Goal: Task Accomplishment & Management: Manage account settings

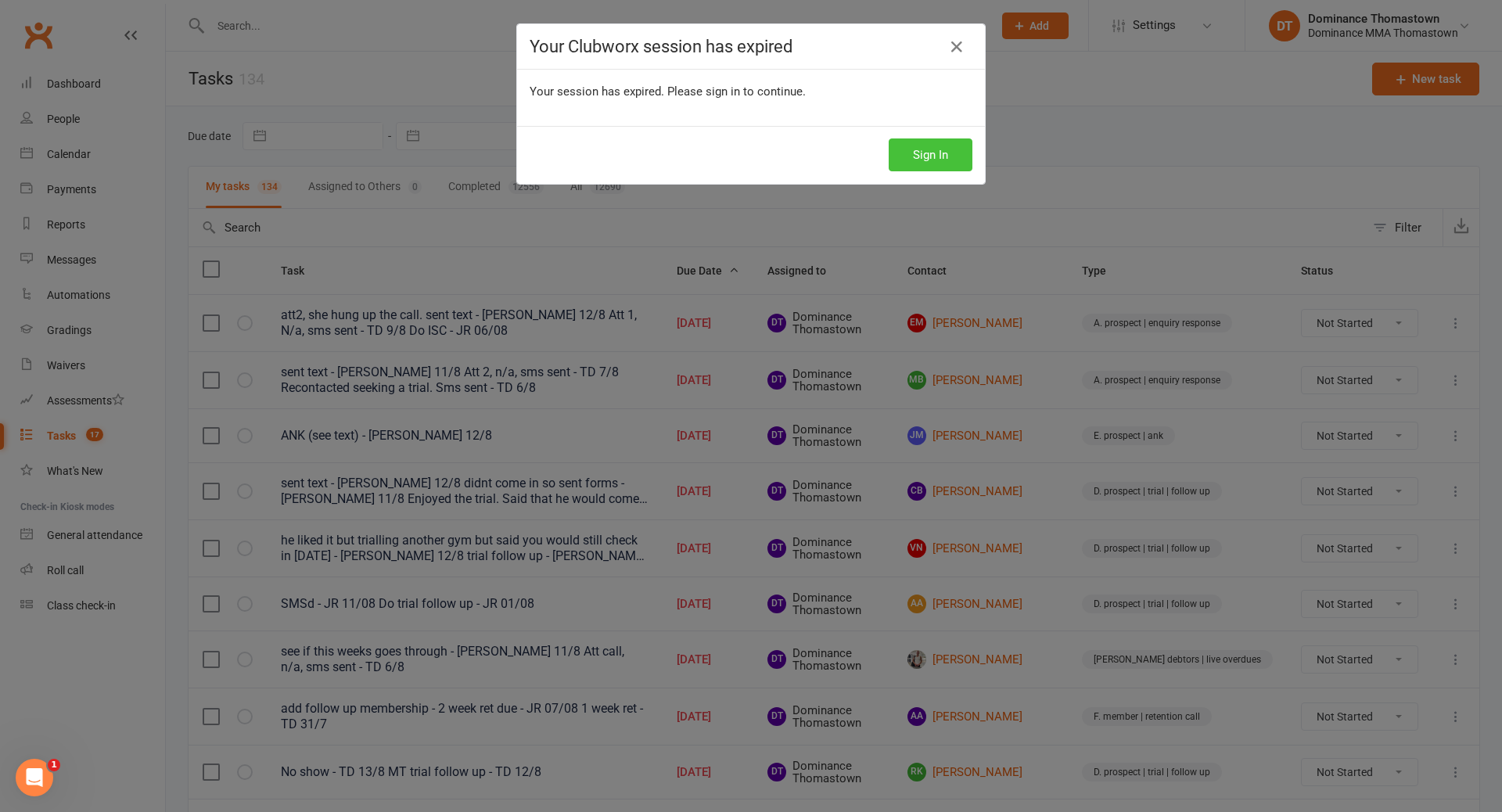
click at [915, 158] on button "Sign In" at bounding box center [930, 155] width 83 height 33
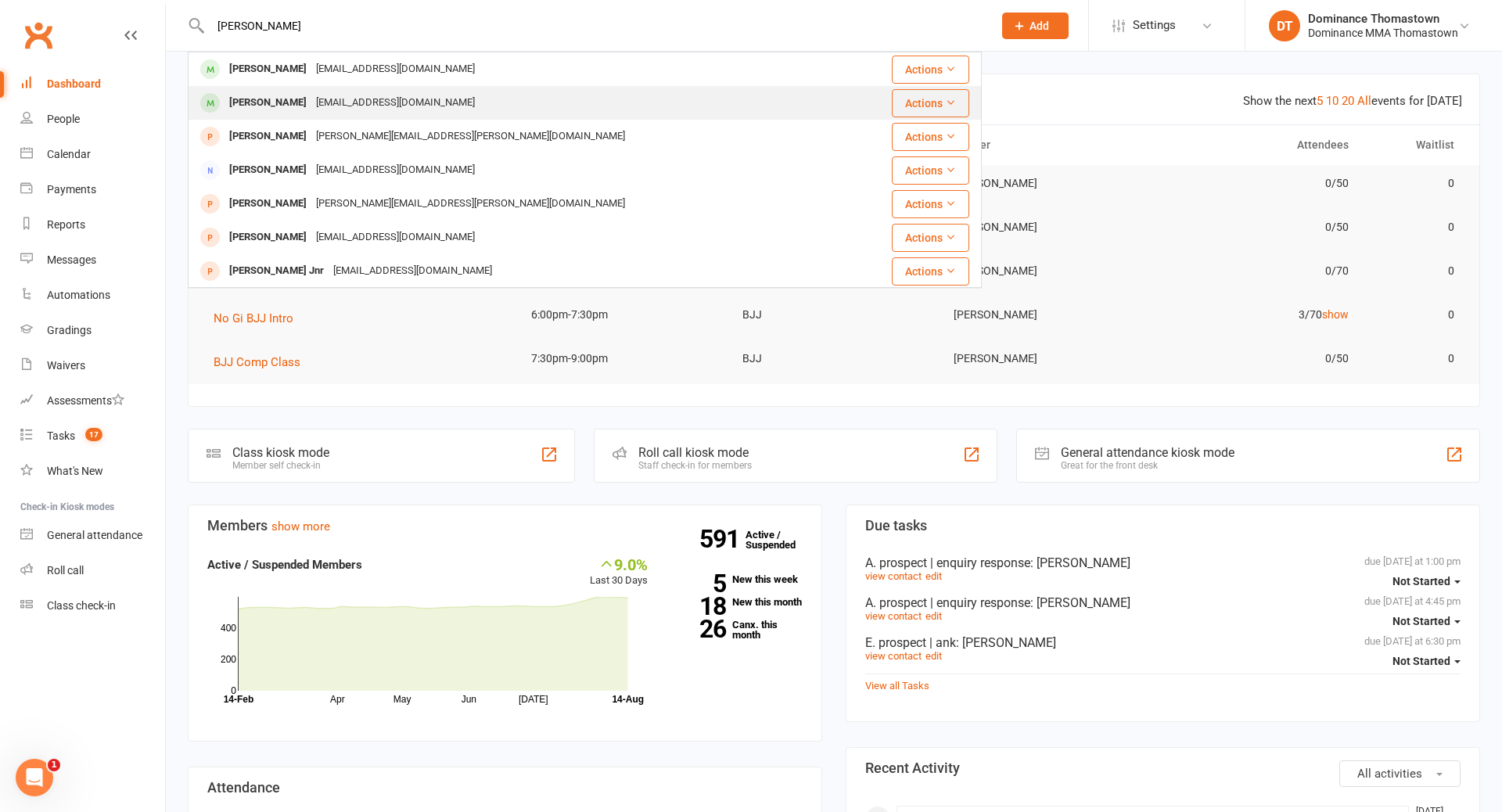
type input "[PERSON_NAME]"
click at [275, 104] on div "[PERSON_NAME]" at bounding box center [267, 102] width 87 height 22
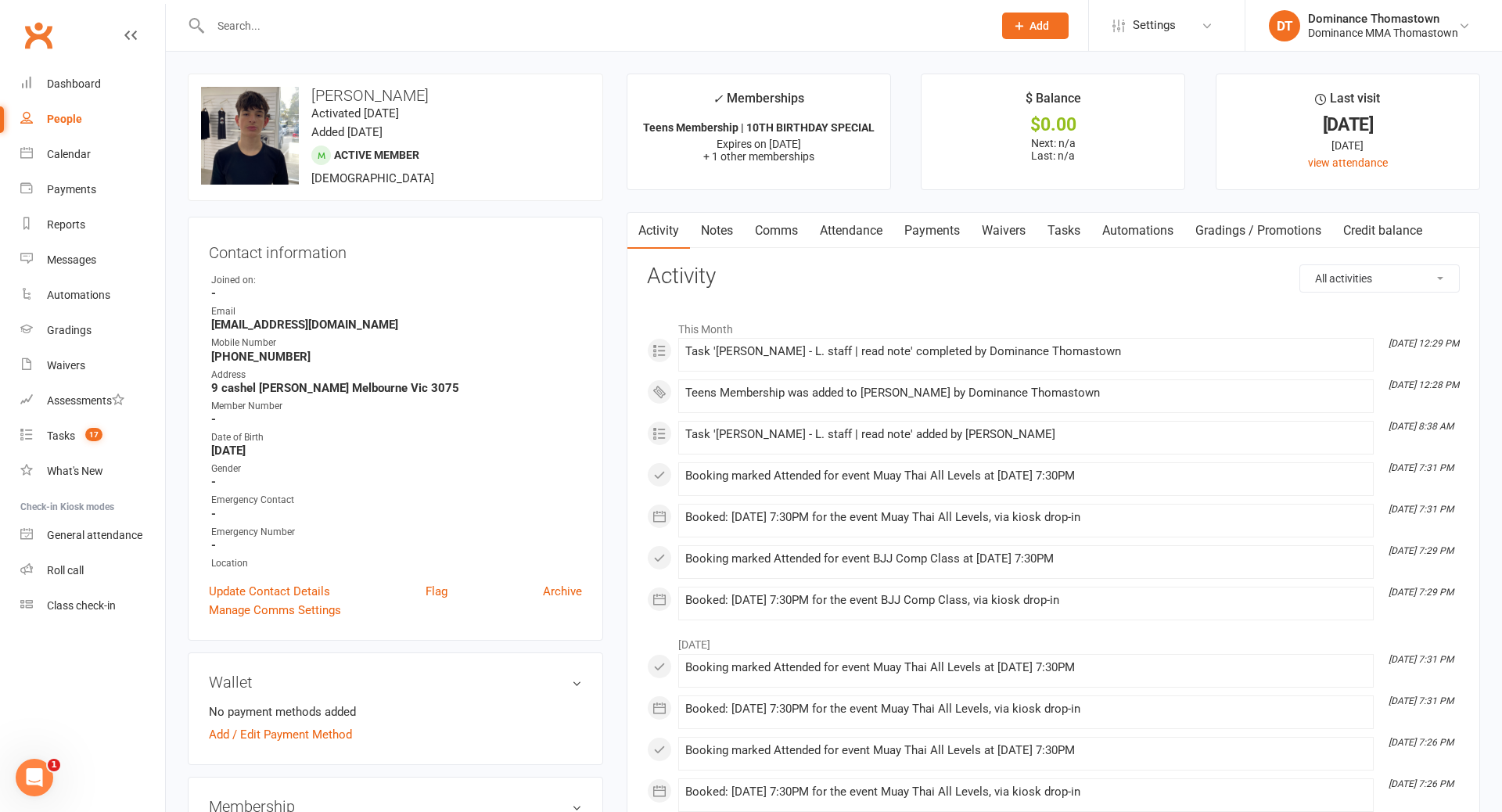
click at [1006, 224] on link "Waivers" at bounding box center [1004, 231] width 66 height 36
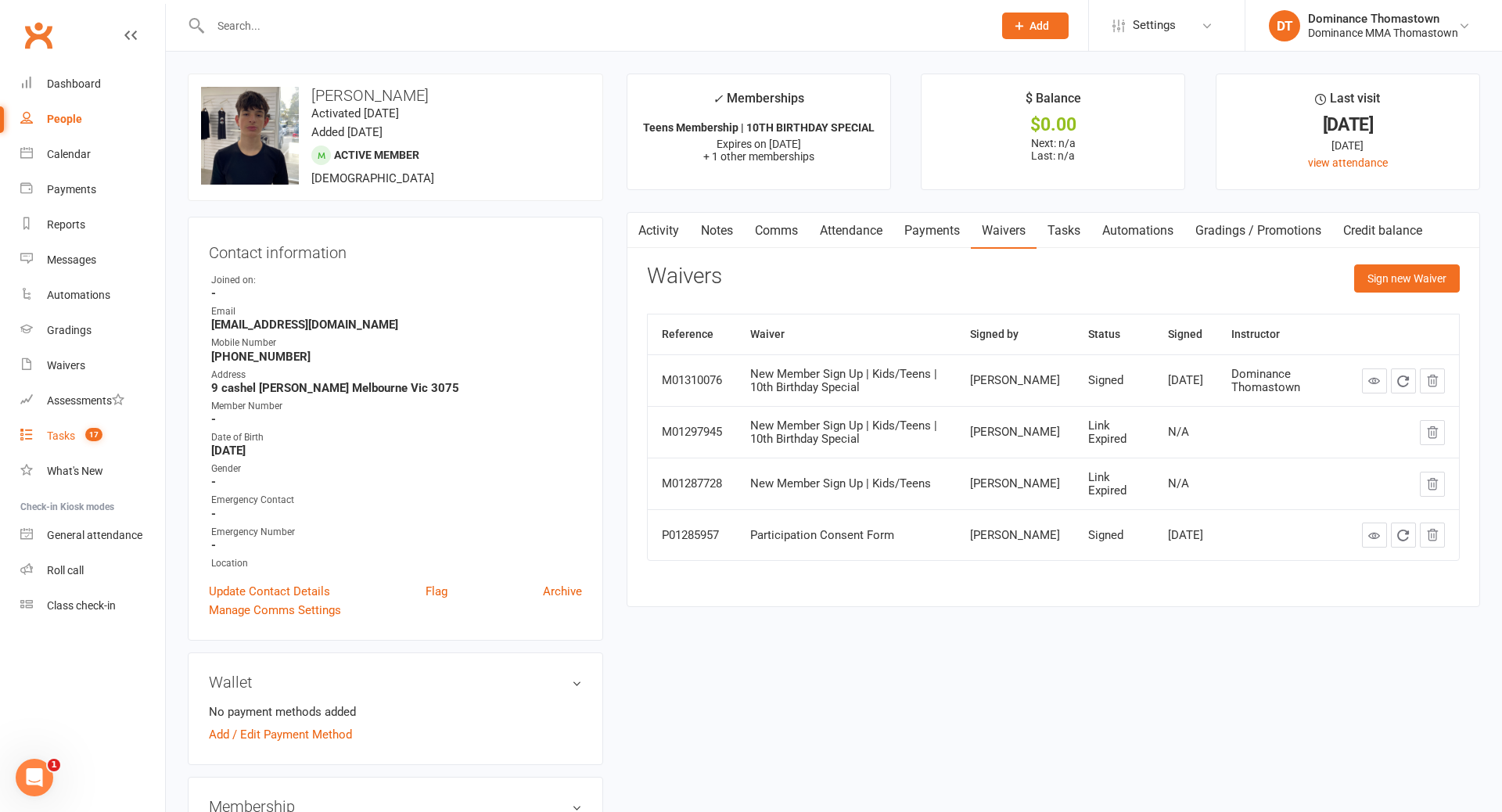
click at [62, 432] on div "Tasks" at bounding box center [61, 435] width 28 height 12
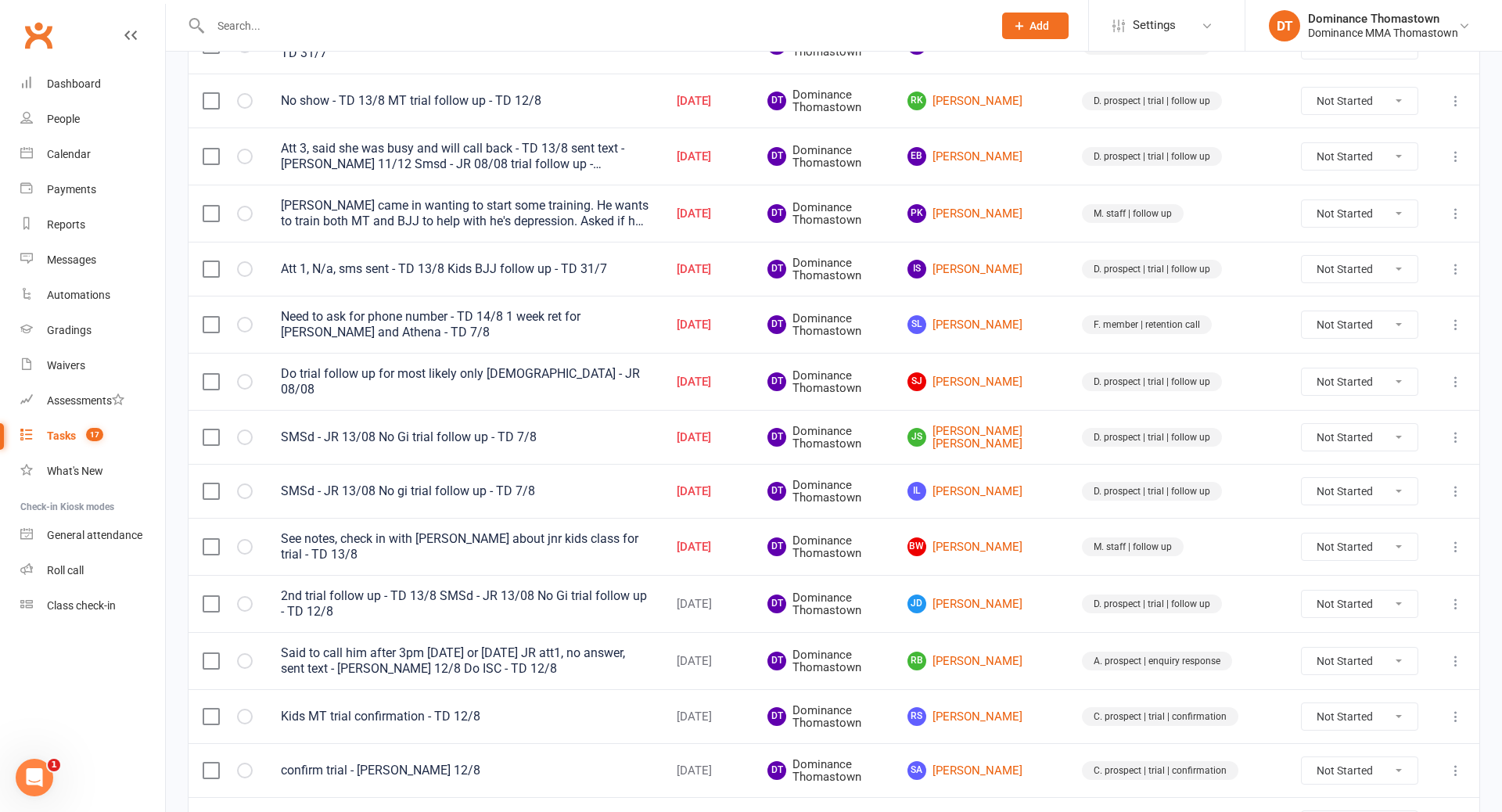
scroll to position [674, 0]
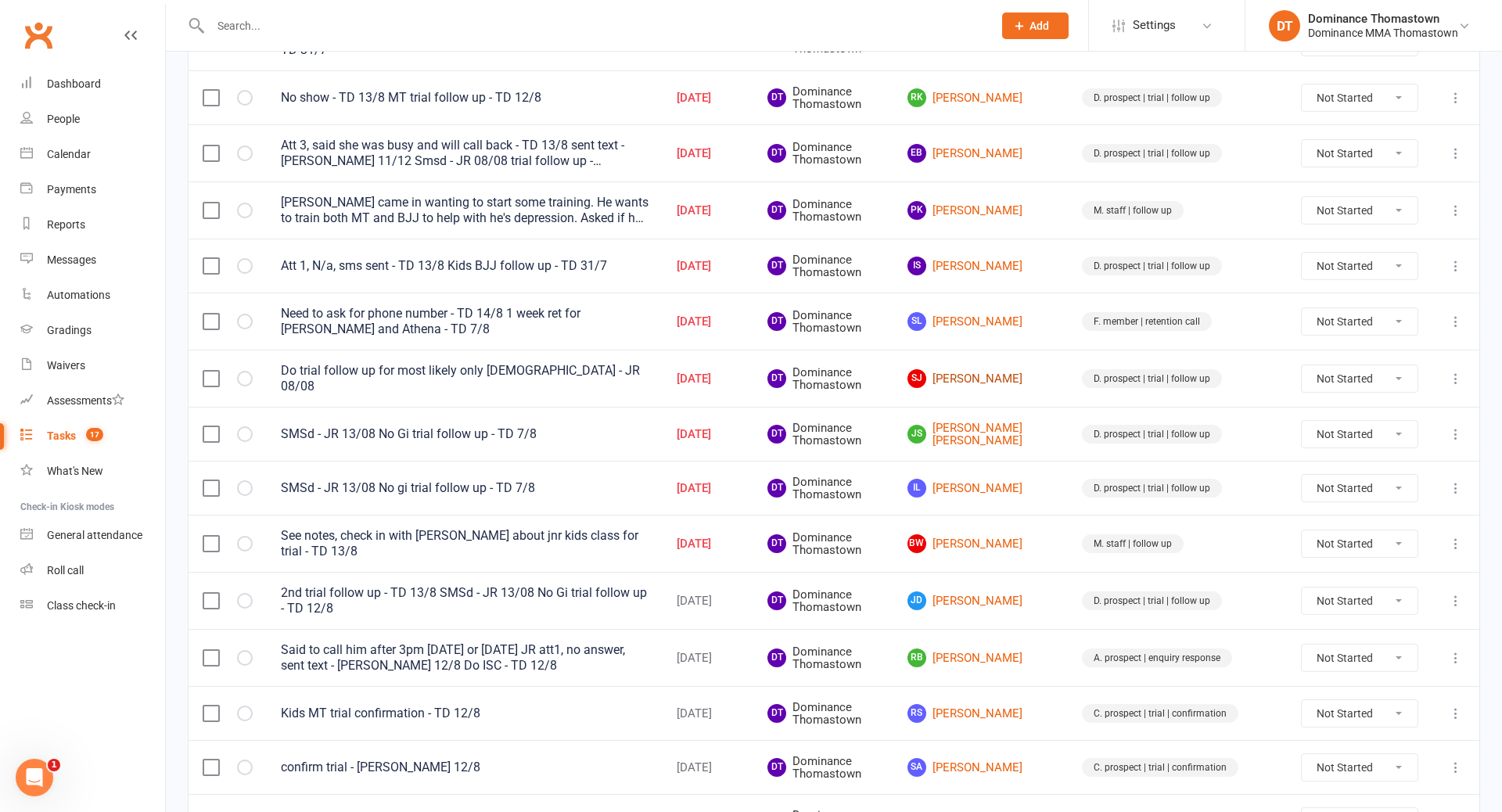
click at [1028, 373] on link "[PERSON_NAME]" at bounding box center [980, 378] width 146 height 19
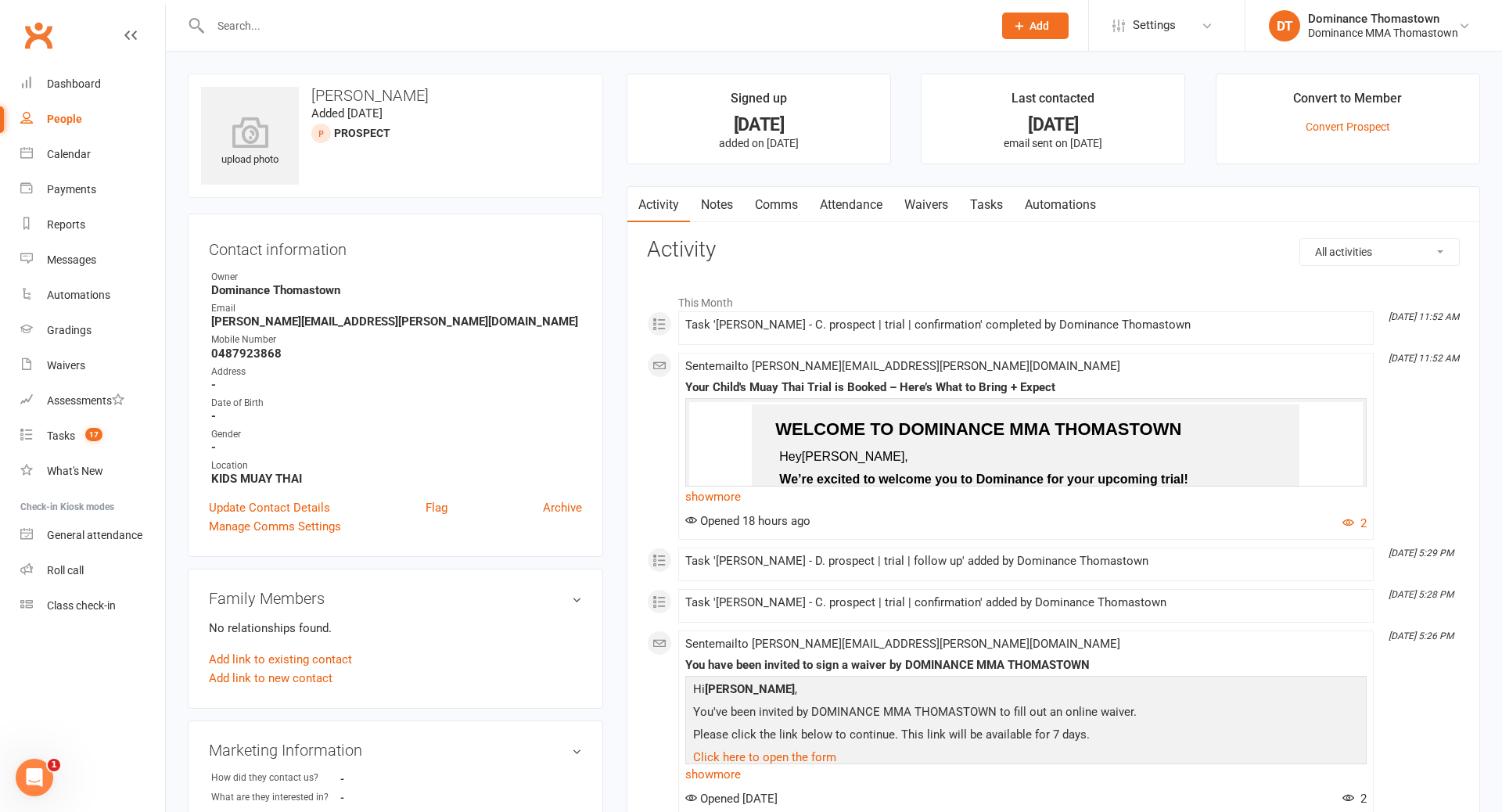
click at [931, 210] on link "Waivers" at bounding box center [926, 205] width 66 height 36
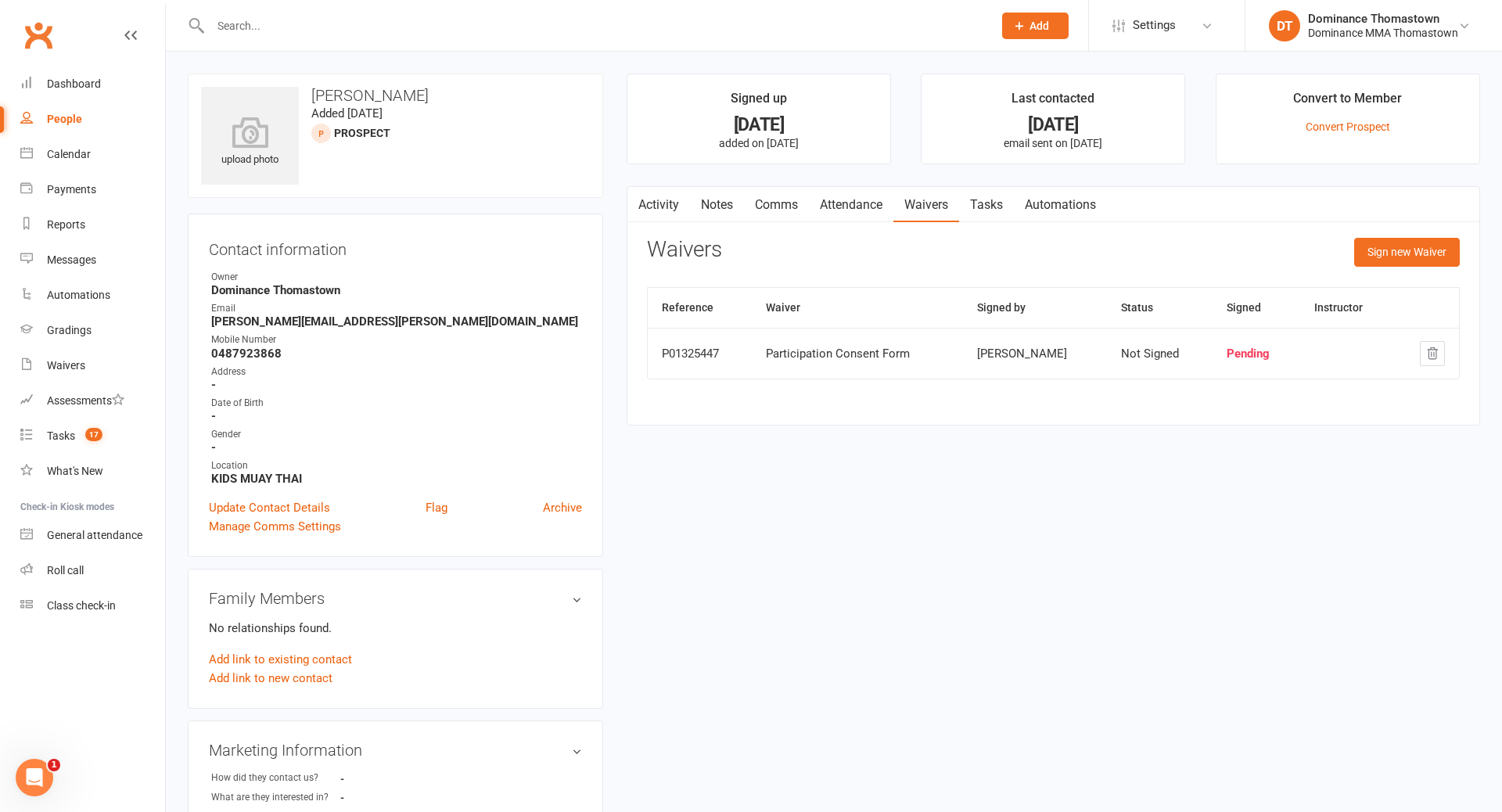
click at [853, 213] on link "Attendance" at bounding box center [851, 205] width 84 height 36
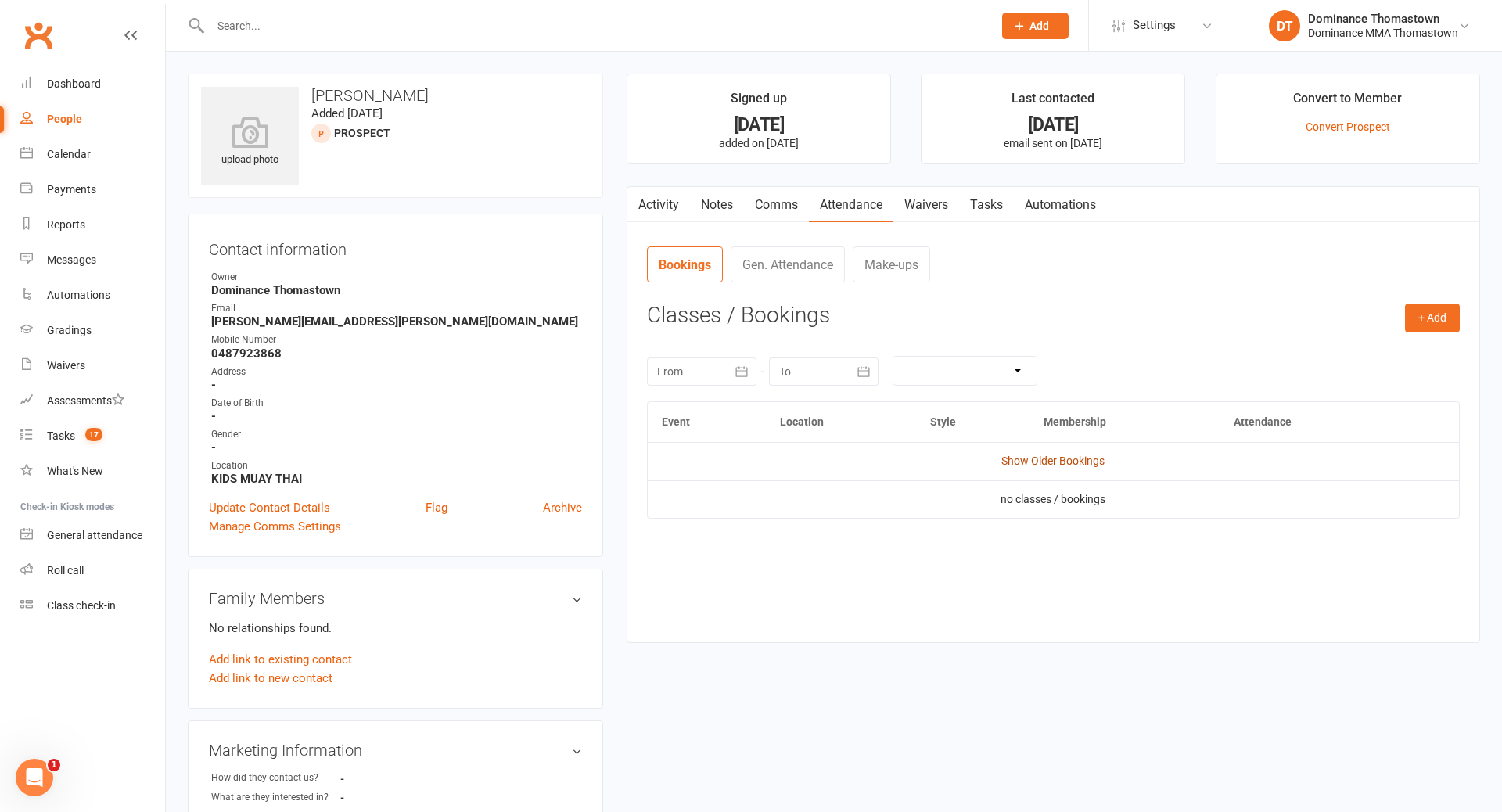
click at [1059, 466] on link "Show Older Bookings" at bounding box center [1052, 460] width 103 height 12
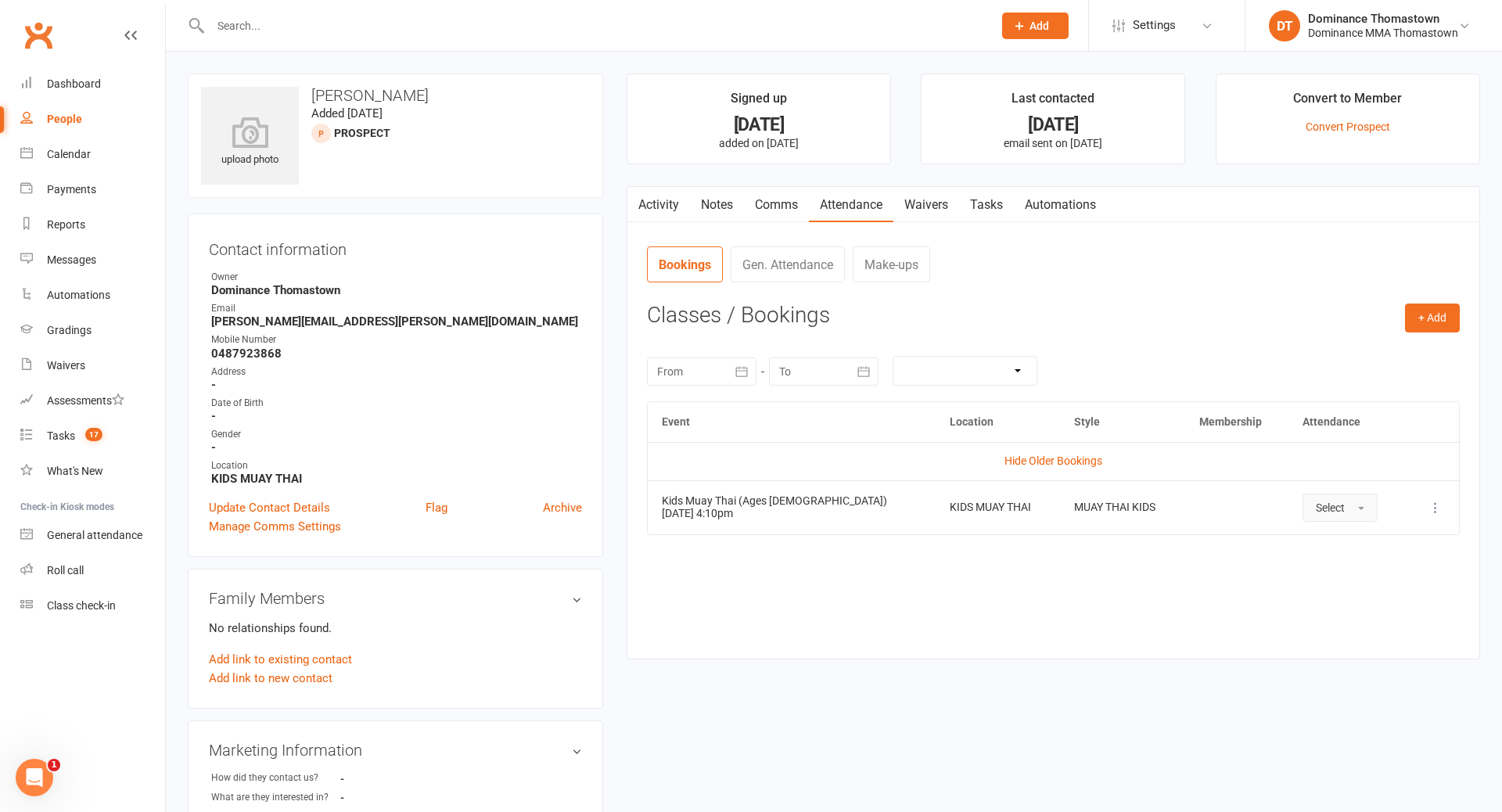
click at [1315, 510] on span "Select" at bounding box center [1330, 508] width 29 height 12
click at [1324, 577] on span "Absent" at bounding box center [1334, 574] width 37 height 14
click at [981, 207] on link "Tasks" at bounding box center [986, 205] width 54 height 36
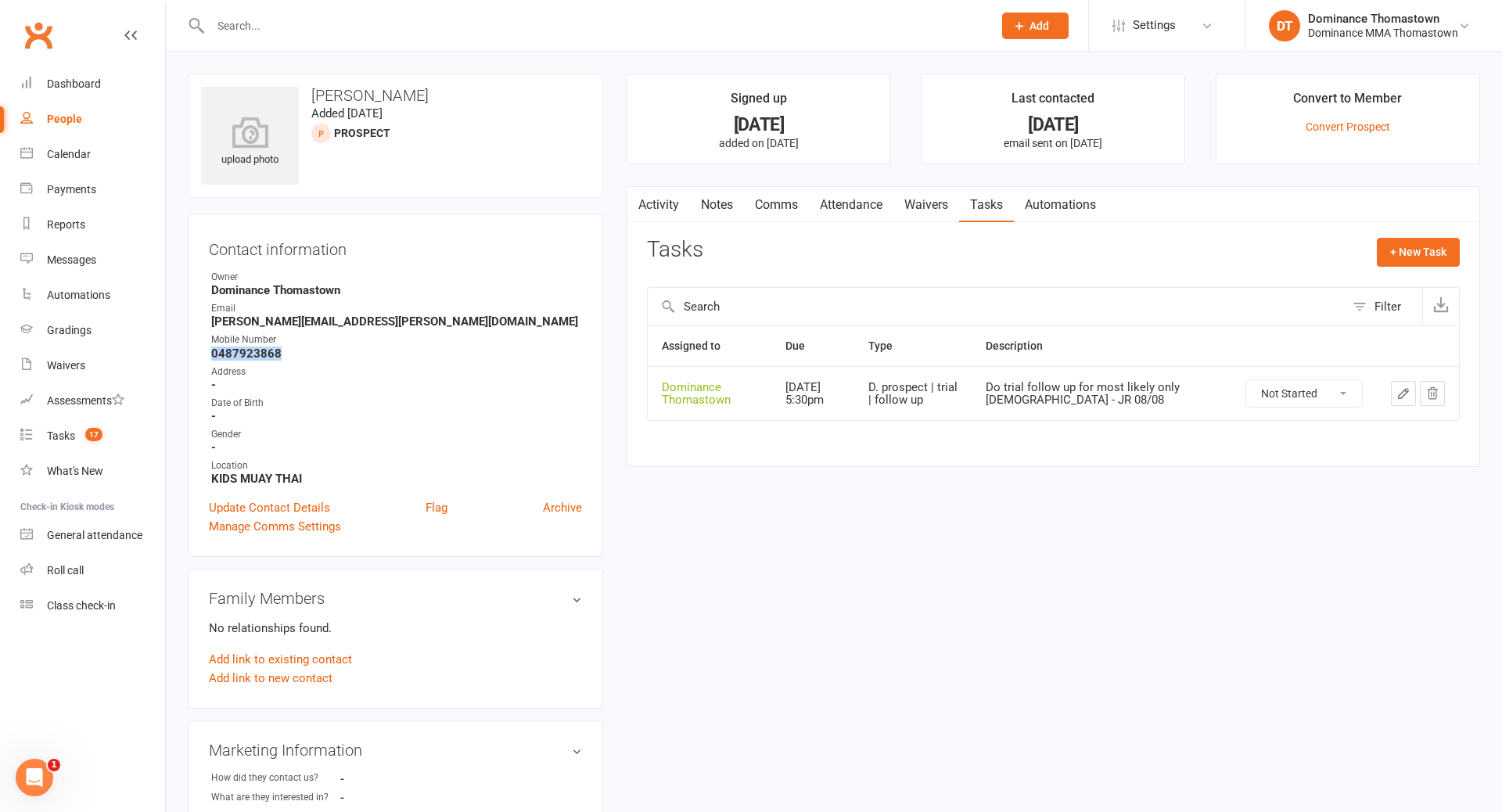
click at [1400, 399] on icon "button" at bounding box center [1403, 393] width 14 height 14
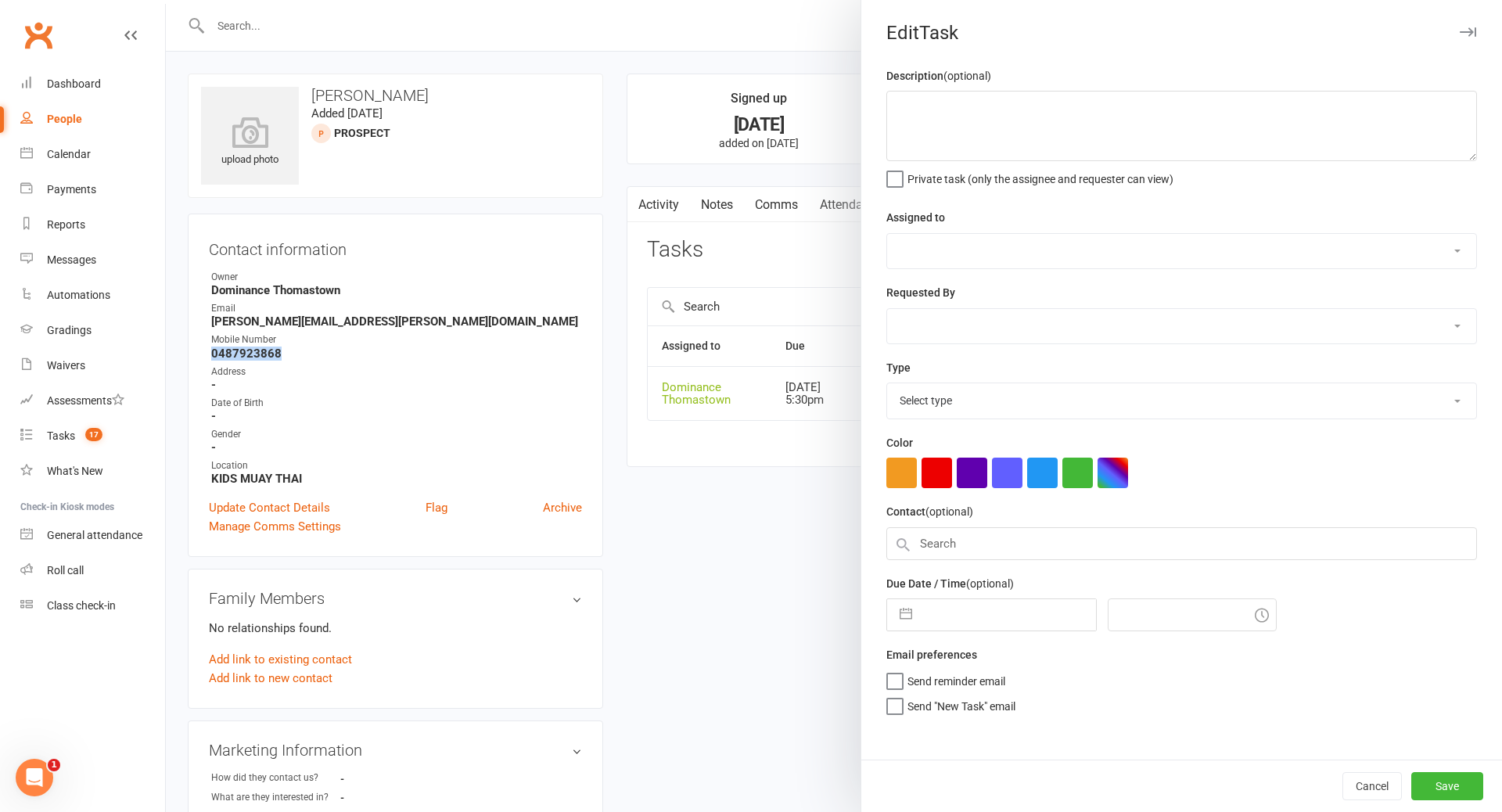
type textarea "Do trial follow up for most likely only 7 year old - JR 08/08"
select select "12547"
type input "14 Aug 2025"
type input "5:30pm"
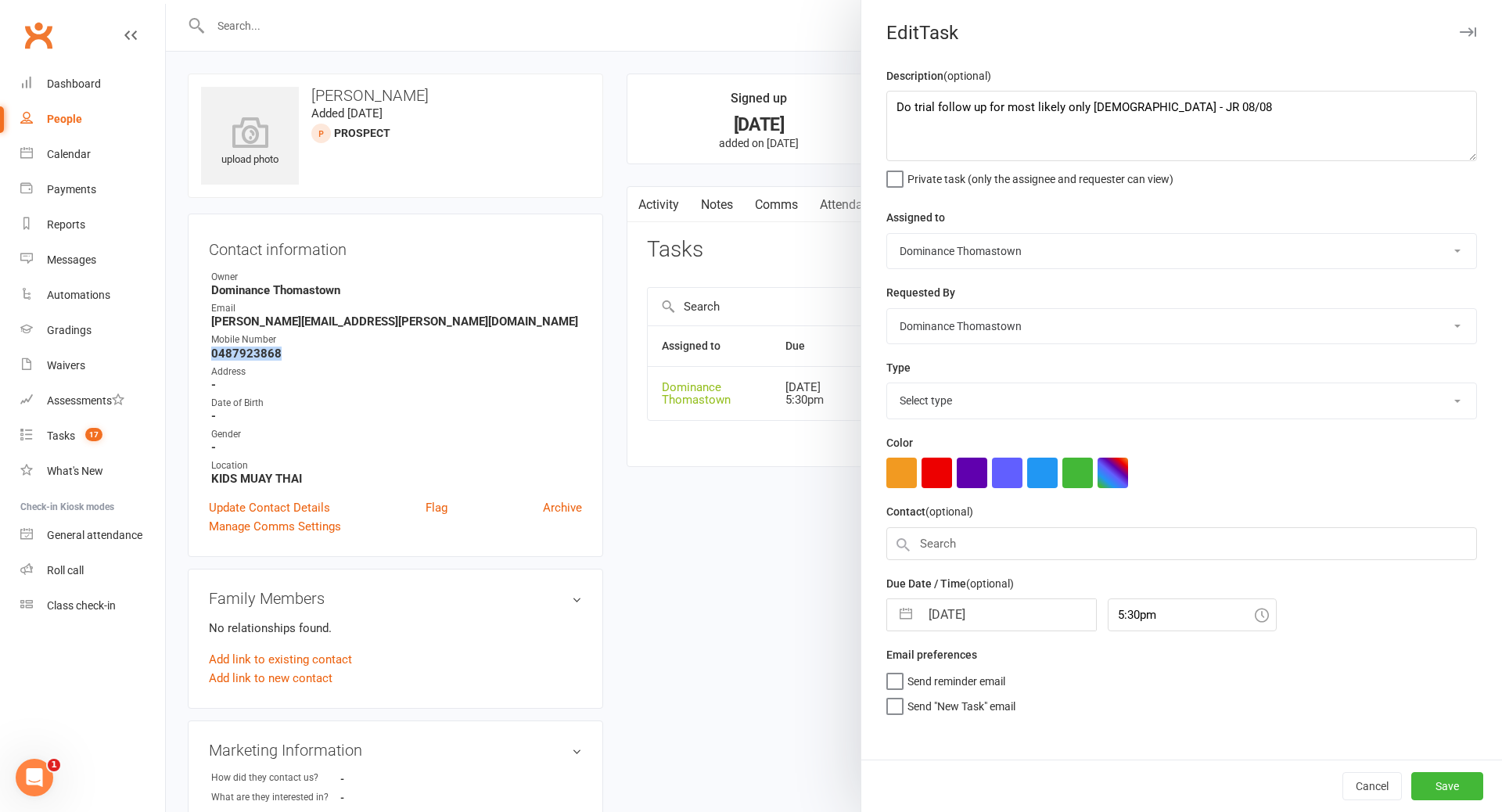
select select "3812"
click at [892, 101] on textarea "Do trial follow up for most likely only 7 year old - JR 08/08" at bounding box center [1182, 125] width 591 height 70
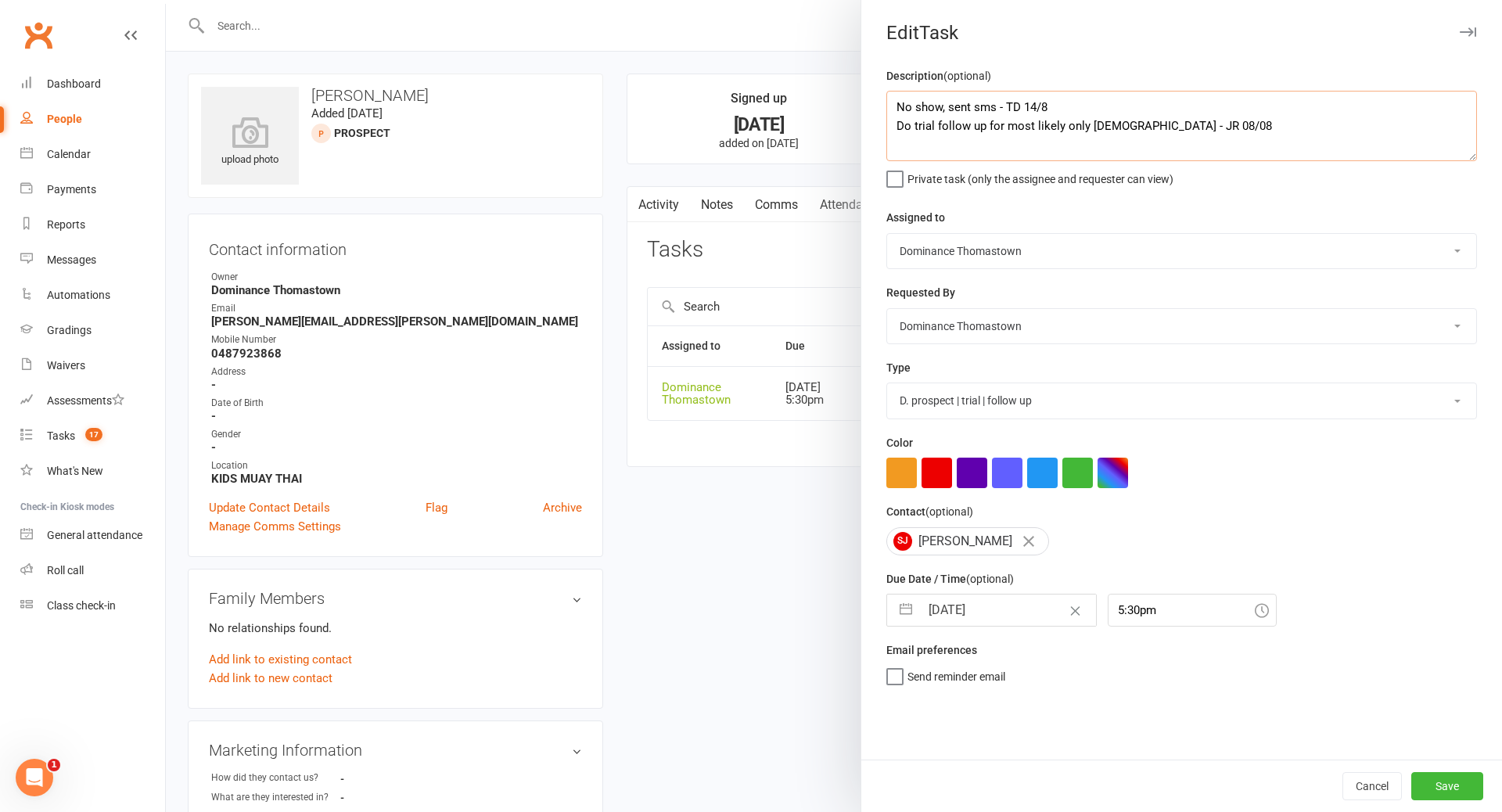
type textarea "No show, sent sms - TD 14/8 Do trial follow up for most likely only [DEMOGRAPHI…"
click at [998, 610] on input "14 Aug 2025" at bounding box center [1008, 610] width 176 height 31
select select "6"
select select "2025"
select select "7"
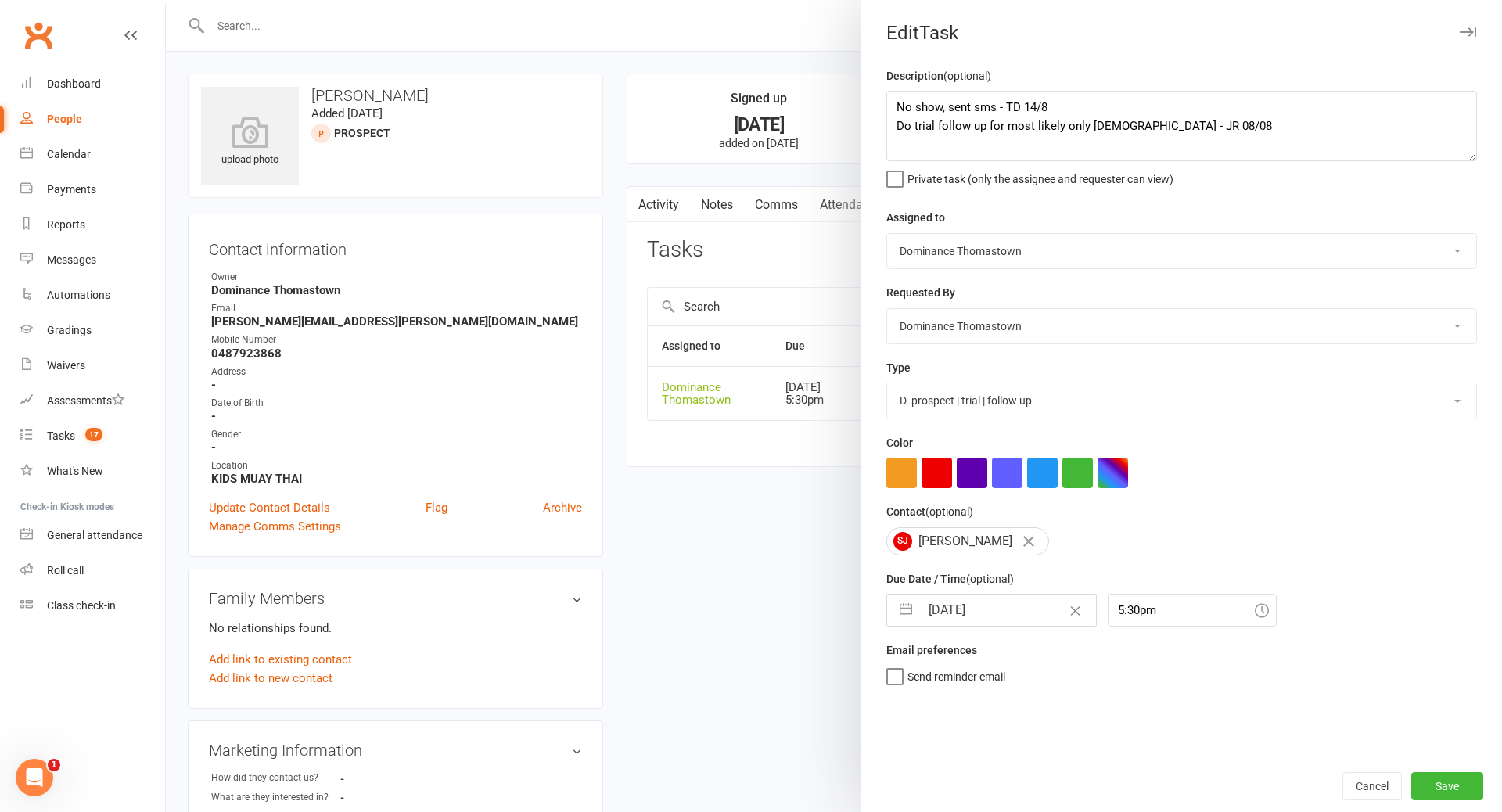
select select "2025"
select select "8"
select select "2025"
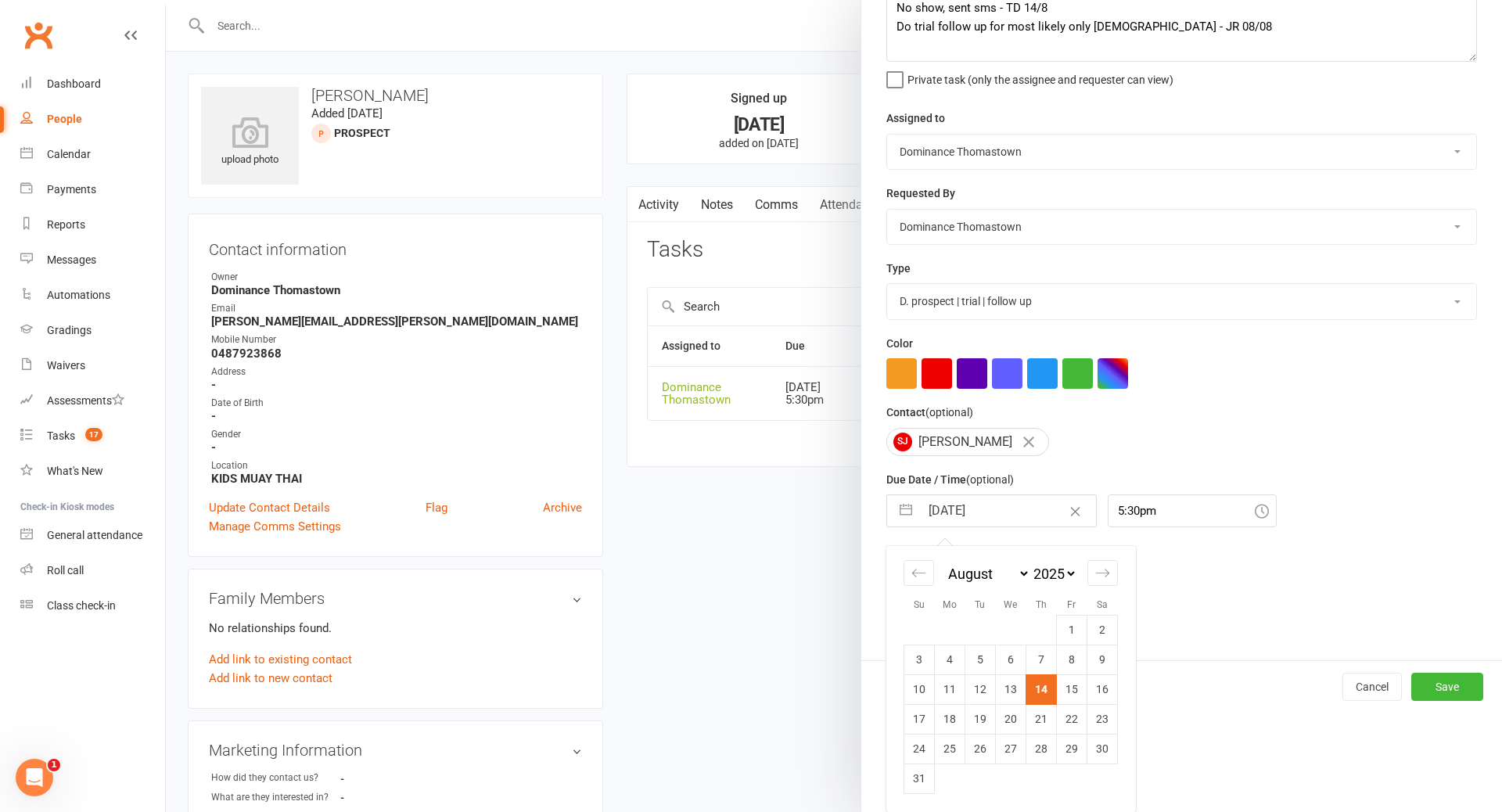
click at [1075, 685] on td "15" at bounding box center [1072, 689] width 31 height 30
type input "[DATE]"
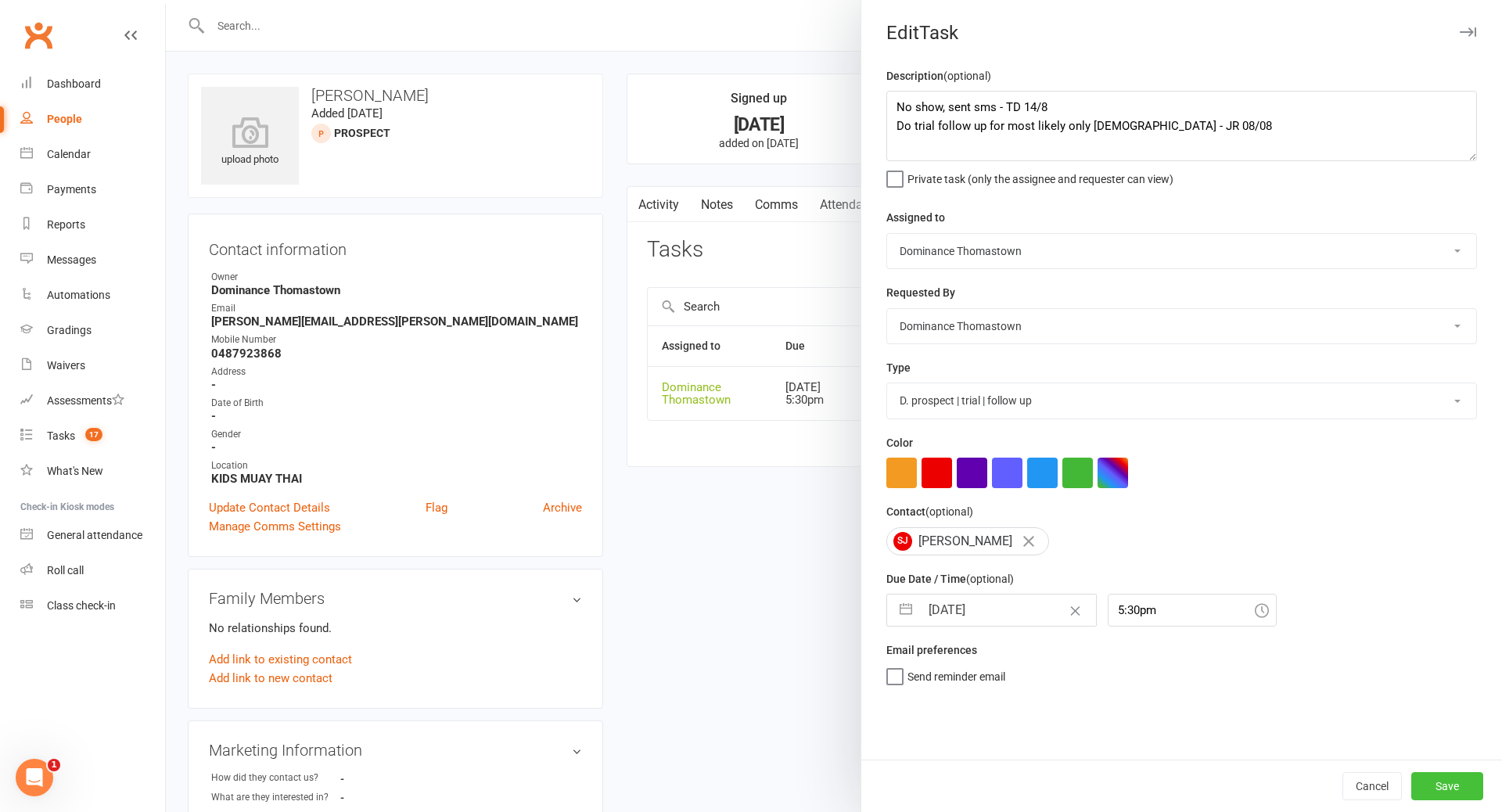
click at [1455, 784] on button "Save" at bounding box center [1447, 786] width 72 height 28
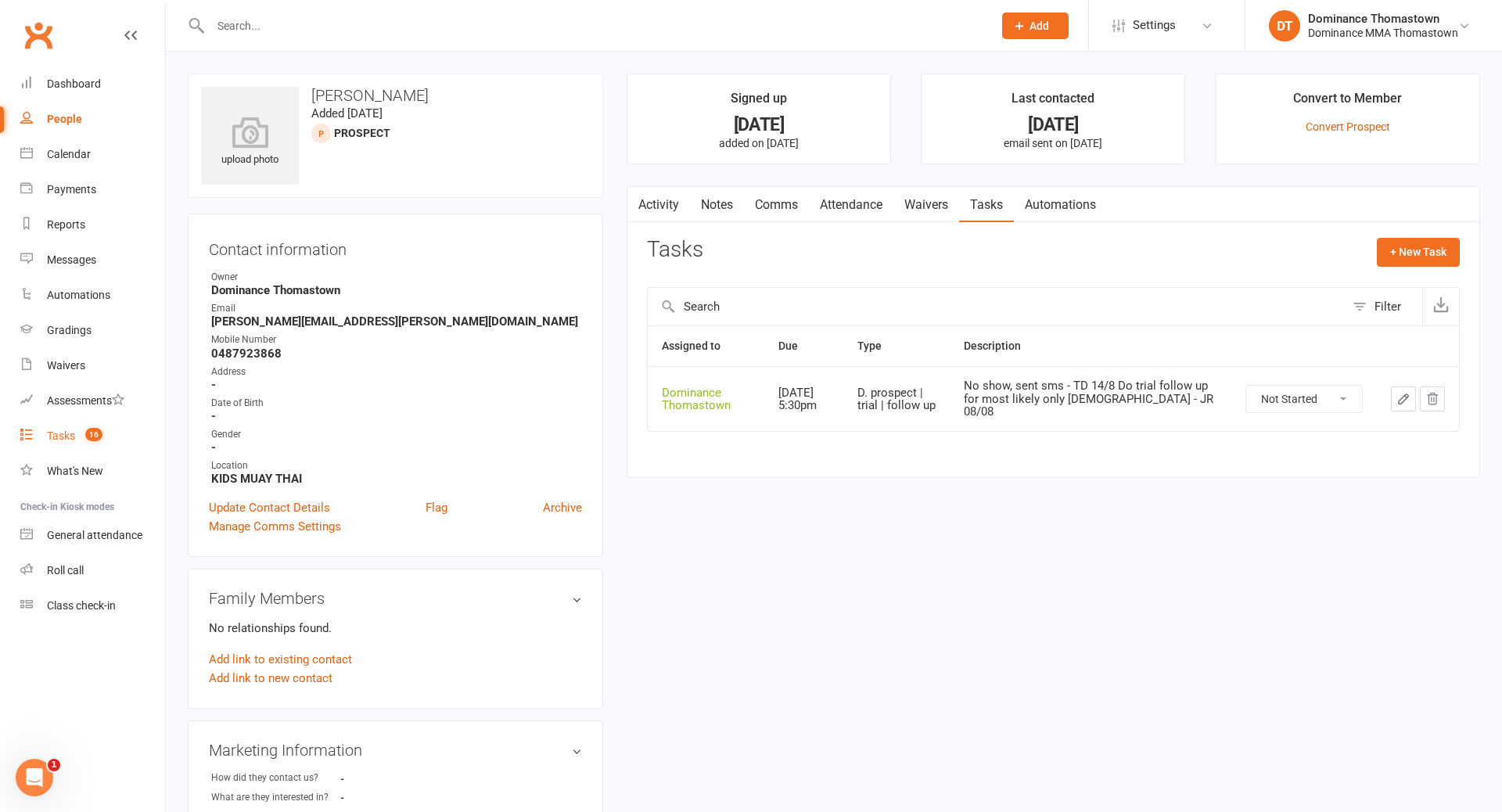
click at [68, 440] on div "Tasks" at bounding box center [61, 435] width 28 height 12
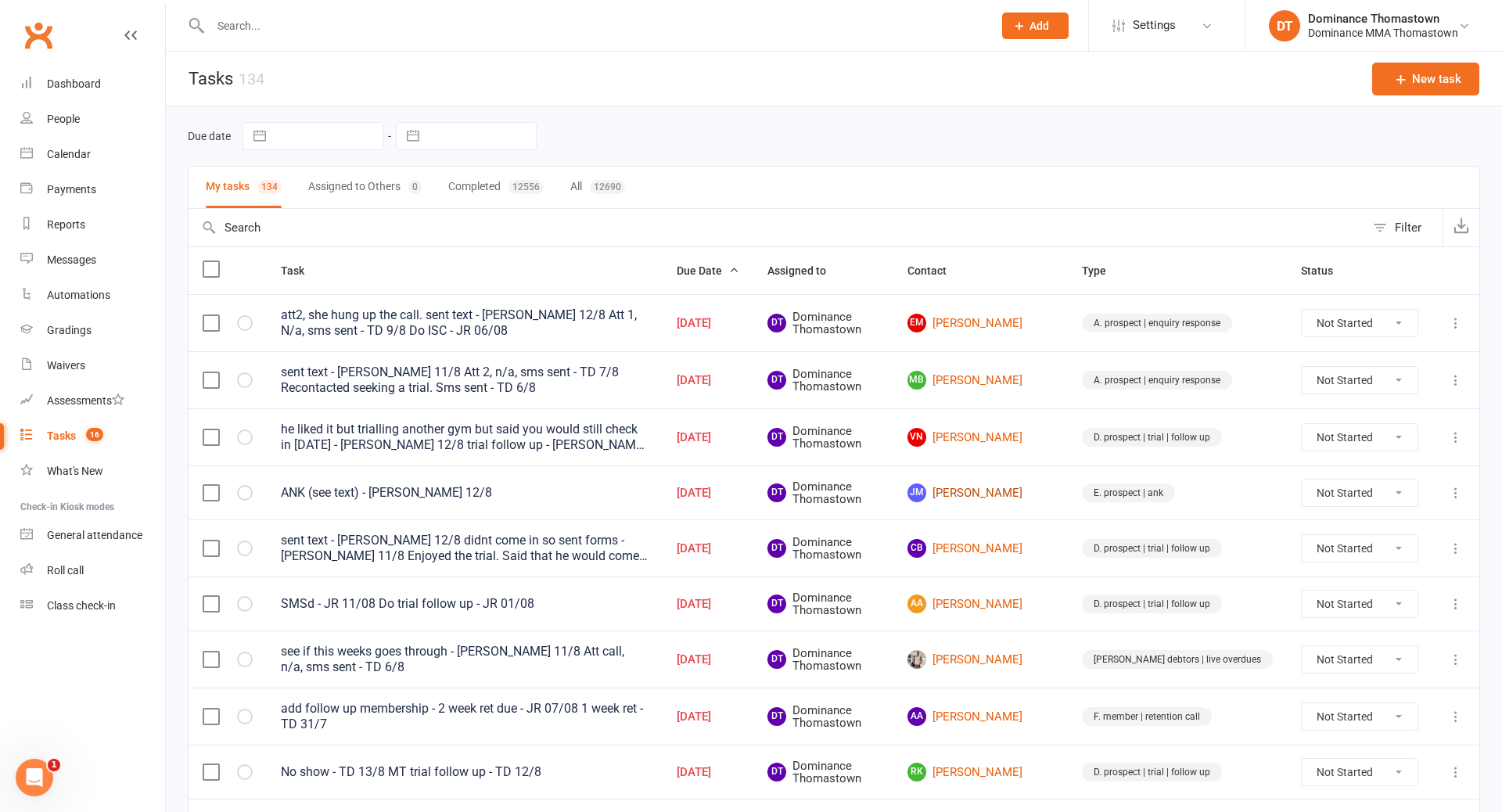
click at [1054, 493] on link "JM Jonas Meininger" at bounding box center [980, 493] width 146 height 19
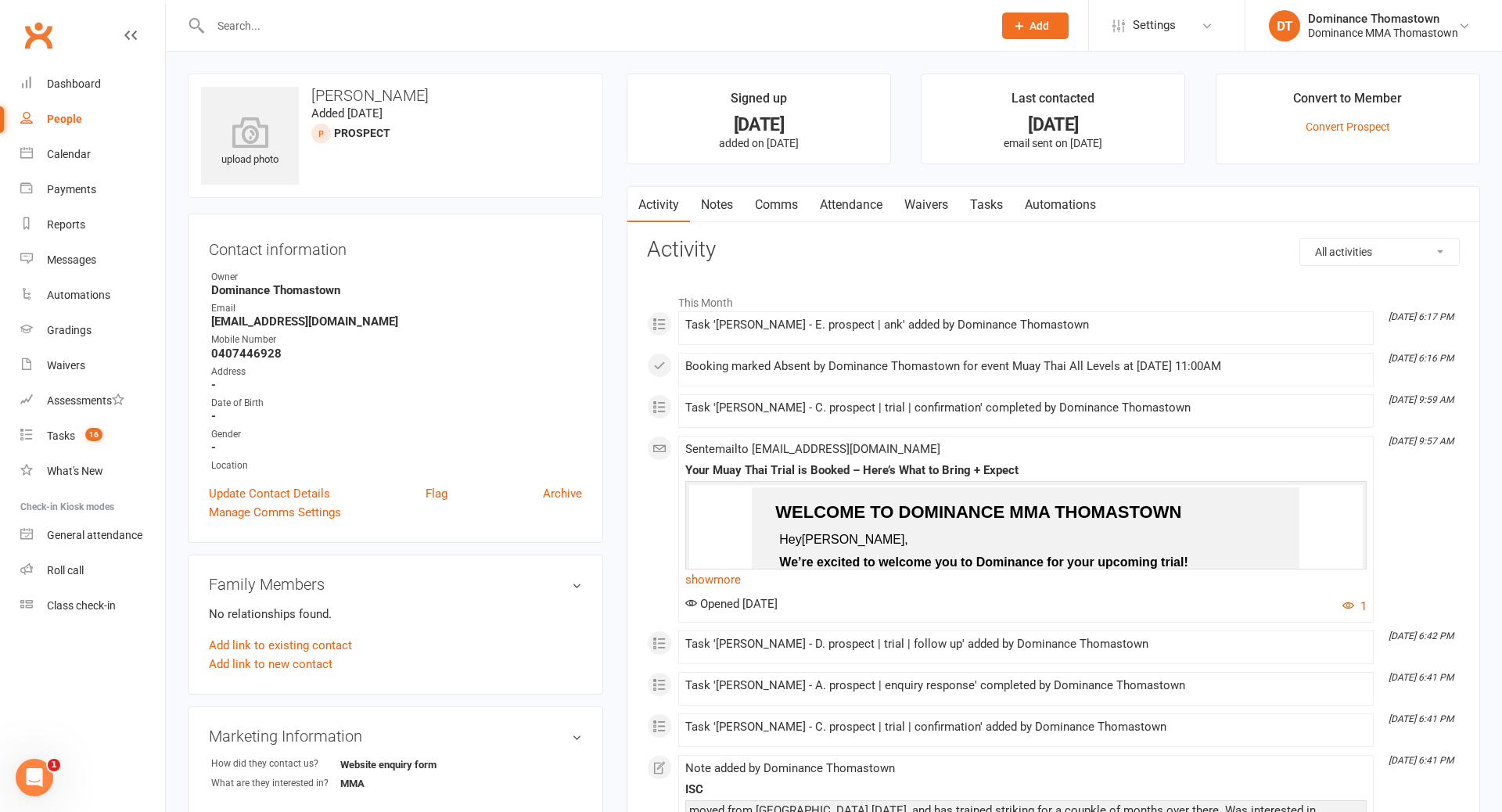
drag, startPoint x: 856, startPoint y: 208, endPoint x: 873, endPoint y: 214, distance: 18.0
click at [858, 209] on link "Attendance" at bounding box center [851, 205] width 84 height 36
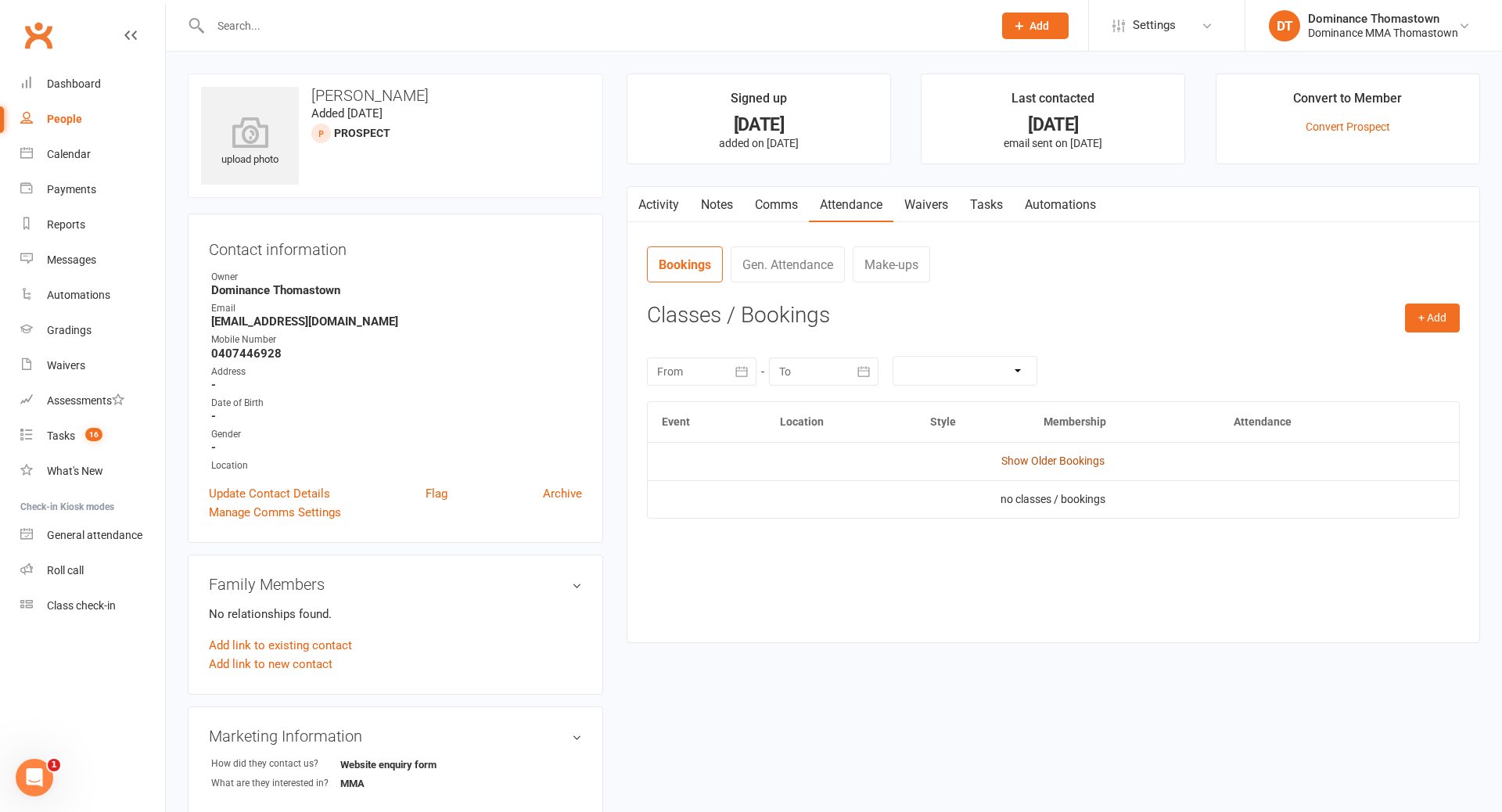
click at [1056, 460] on link "Show Older Bookings" at bounding box center [1052, 460] width 103 height 12
click at [987, 206] on link "Tasks" at bounding box center [986, 205] width 54 height 36
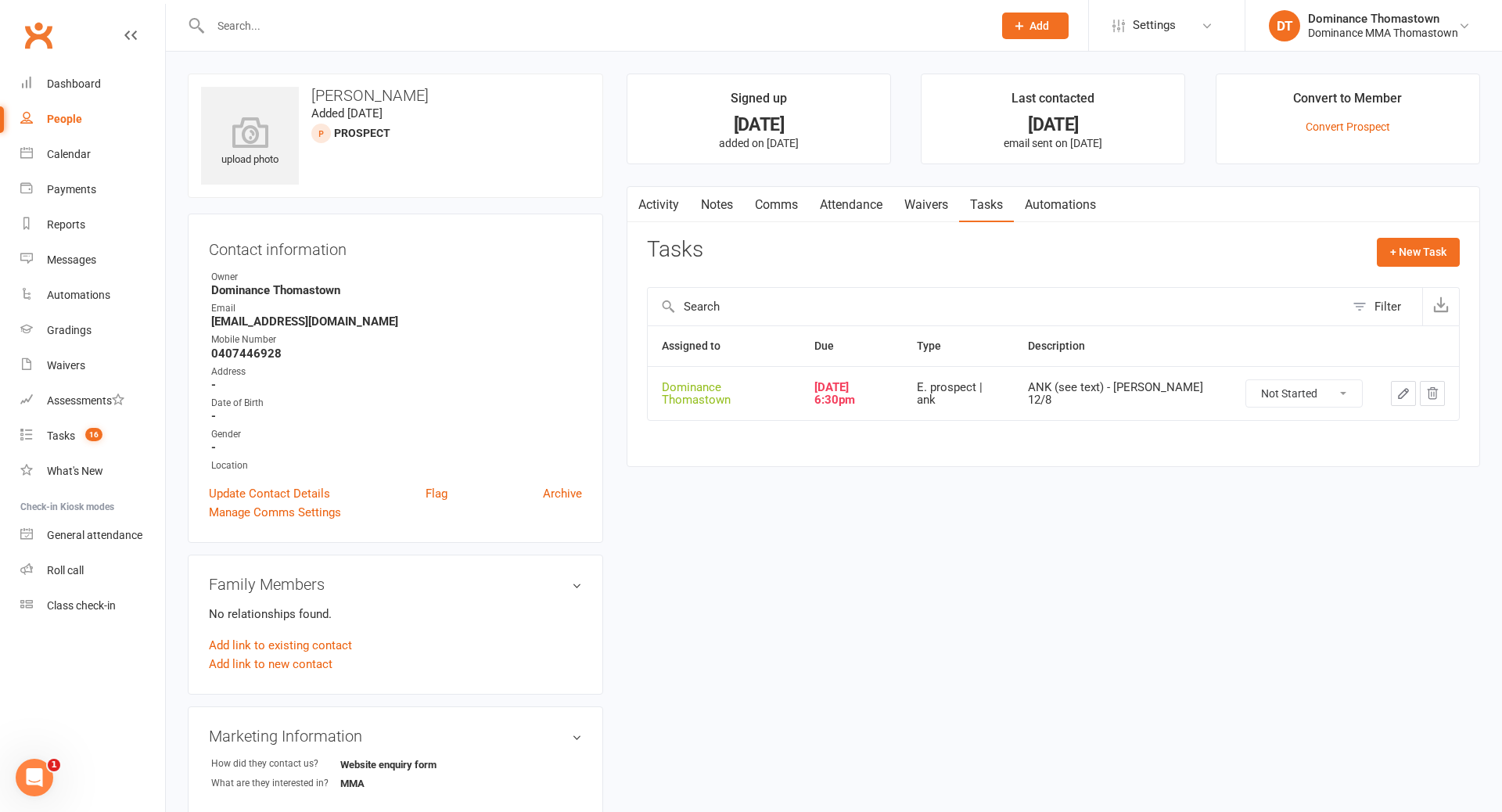
click at [1400, 393] on icon "button" at bounding box center [1403, 393] width 14 height 14
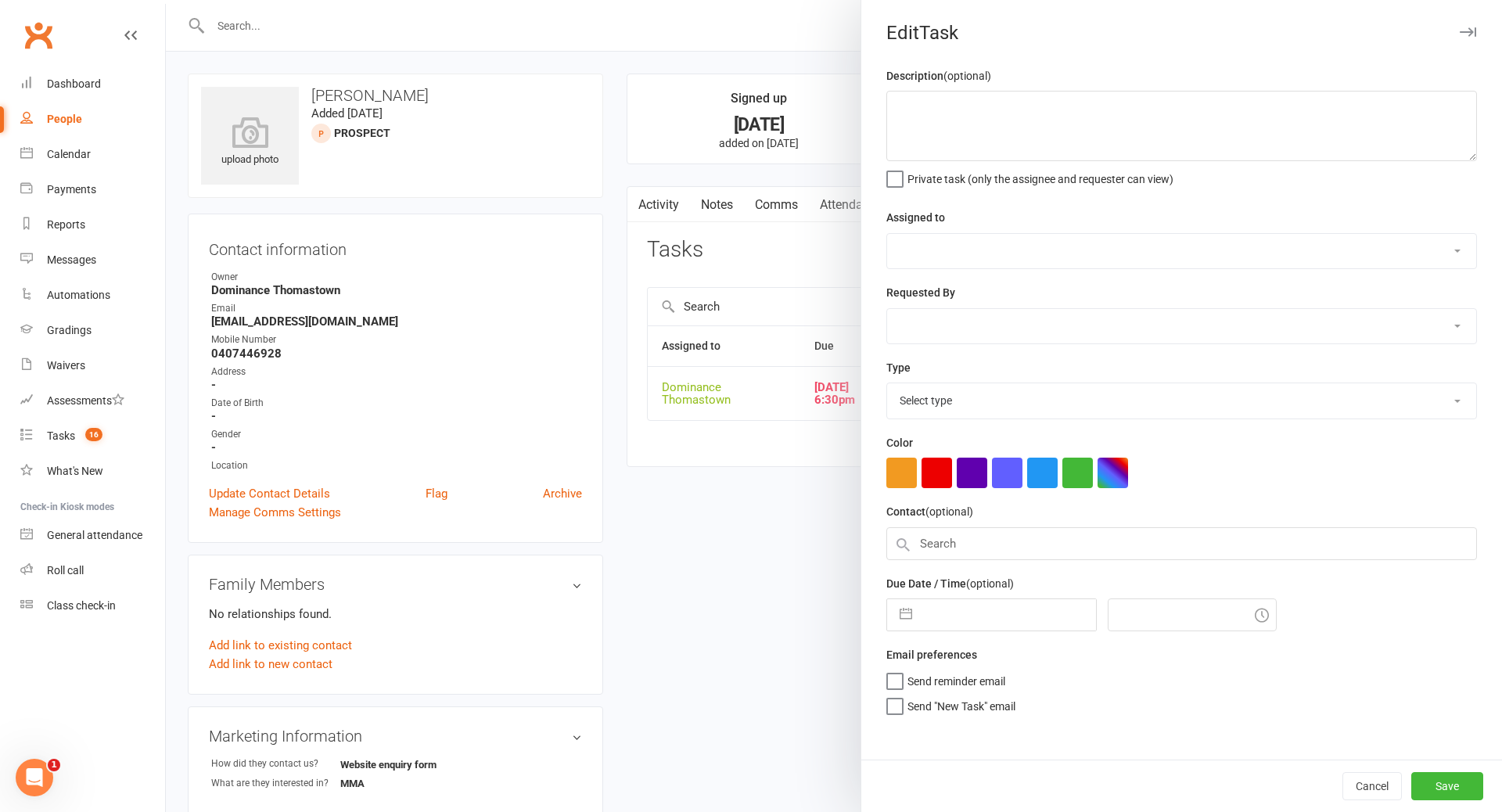
type textarea "ANK (see text) - Ellen 12/8"
select select "12547"
type input "[DATE]"
type input "6:30pm"
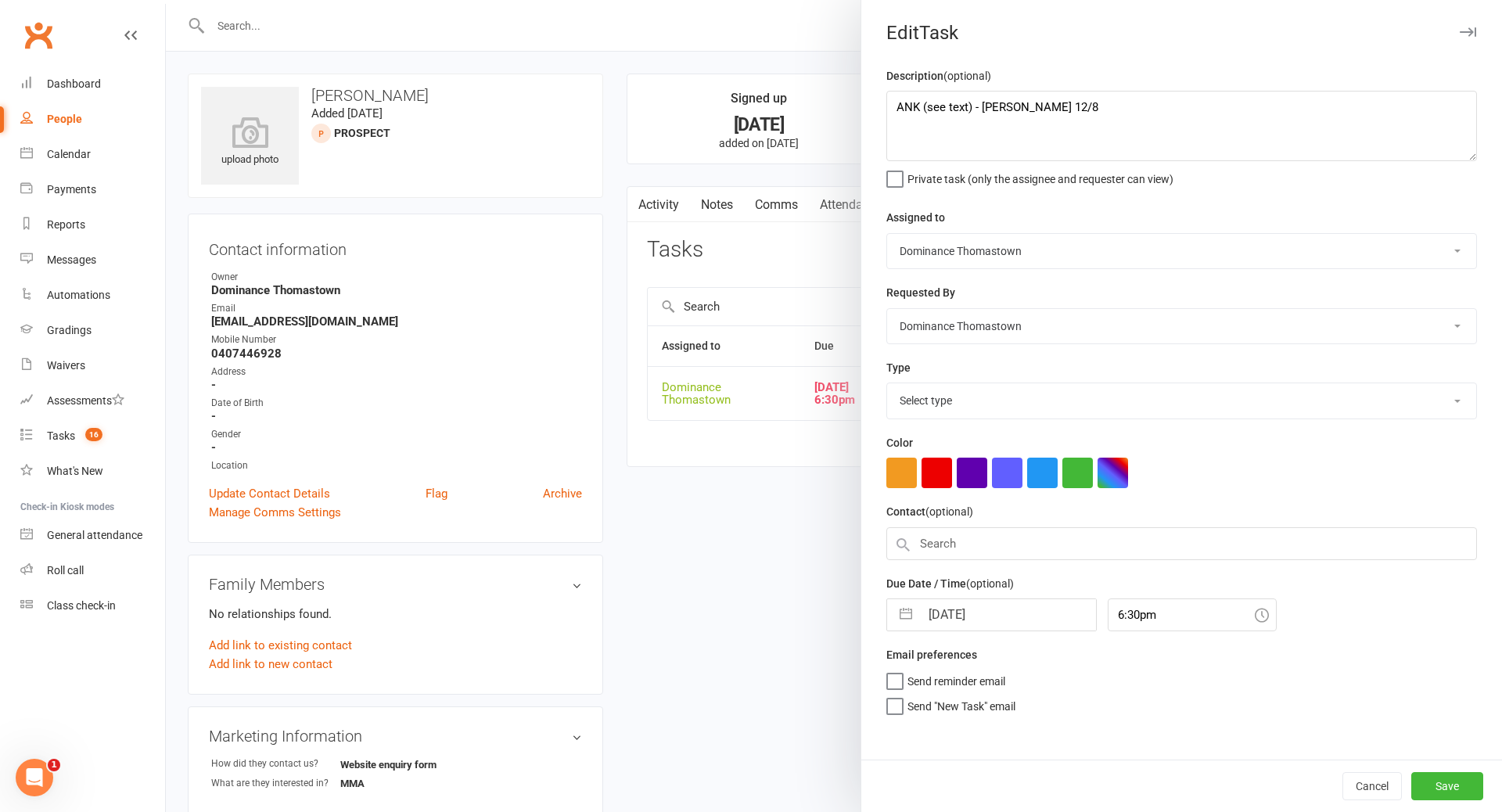
select select "3813"
drag, startPoint x: 894, startPoint y: 102, endPoint x: 907, endPoint y: 99, distance: 13.3
click at [899, 102] on textarea "ANK (see text) - Ellen 12/8" at bounding box center [1182, 125] width 591 height 70
type textarea "Sms sent offering times - TD 14/8 ANK (see text) - Ellen 12/8"
click at [971, 614] on input "[DATE]" at bounding box center [1008, 610] width 176 height 31
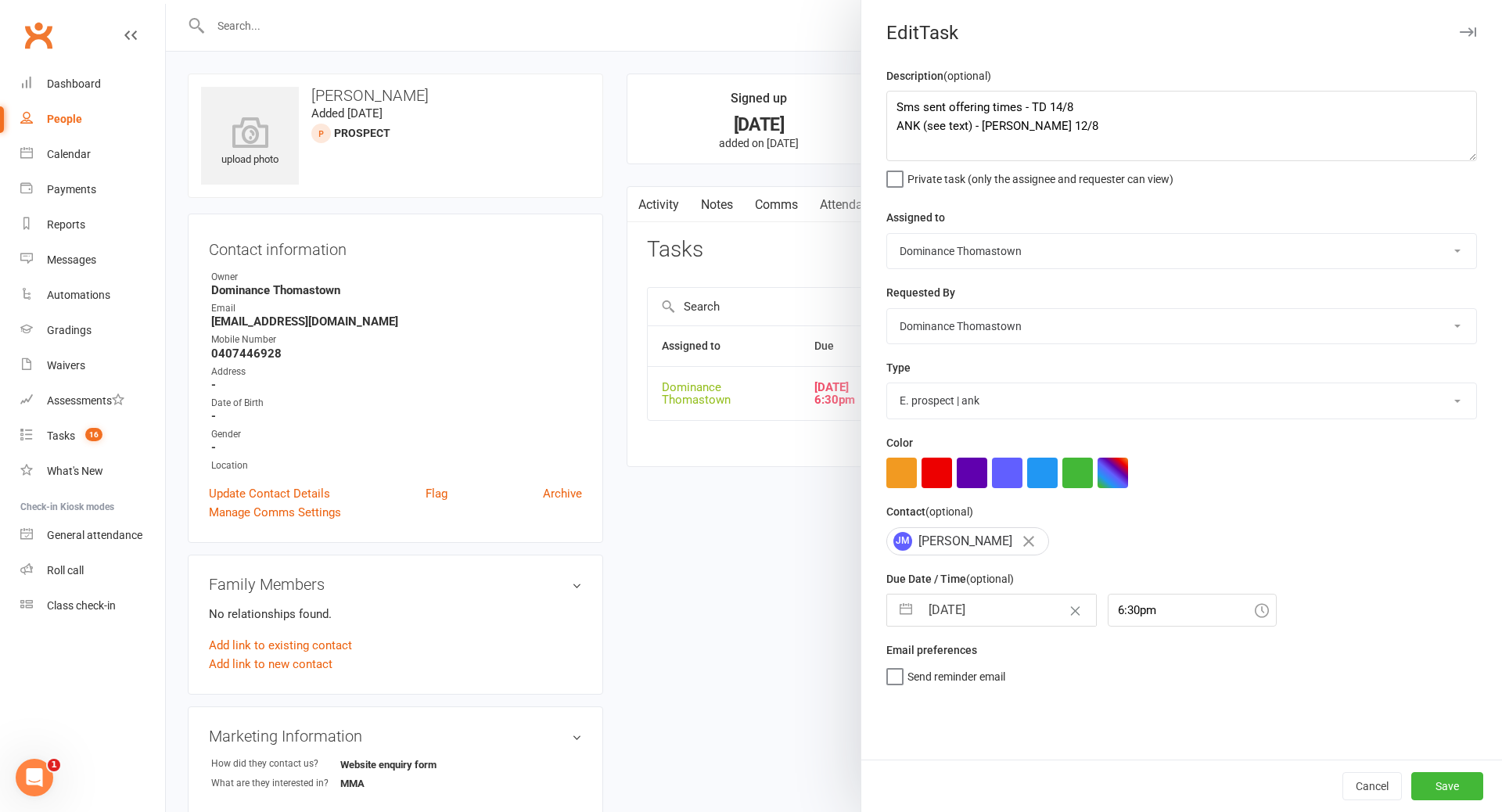
select select "6"
select select "2025"
select select "7"
select select "2025"
select select "8"
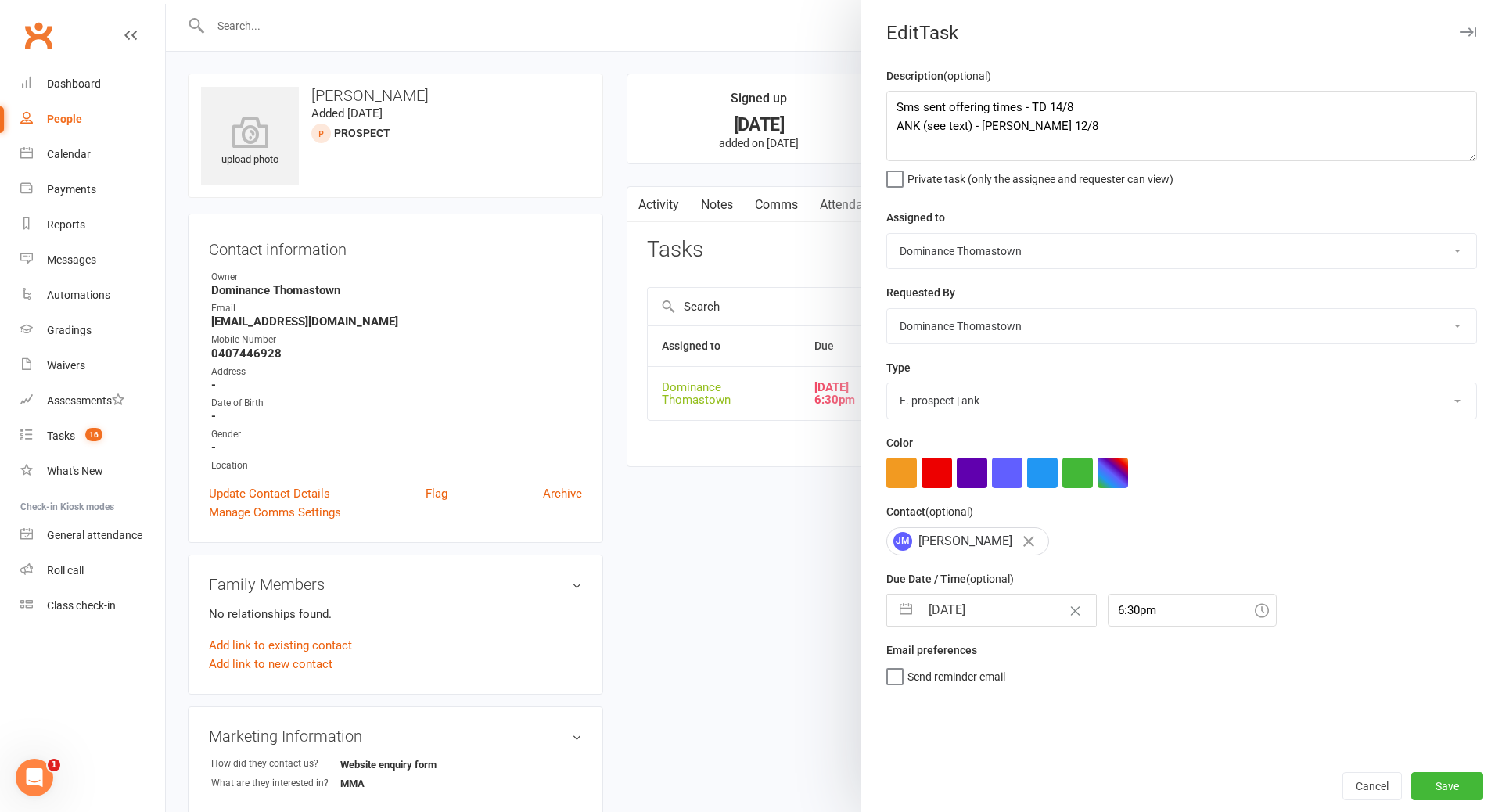
select select "2025"
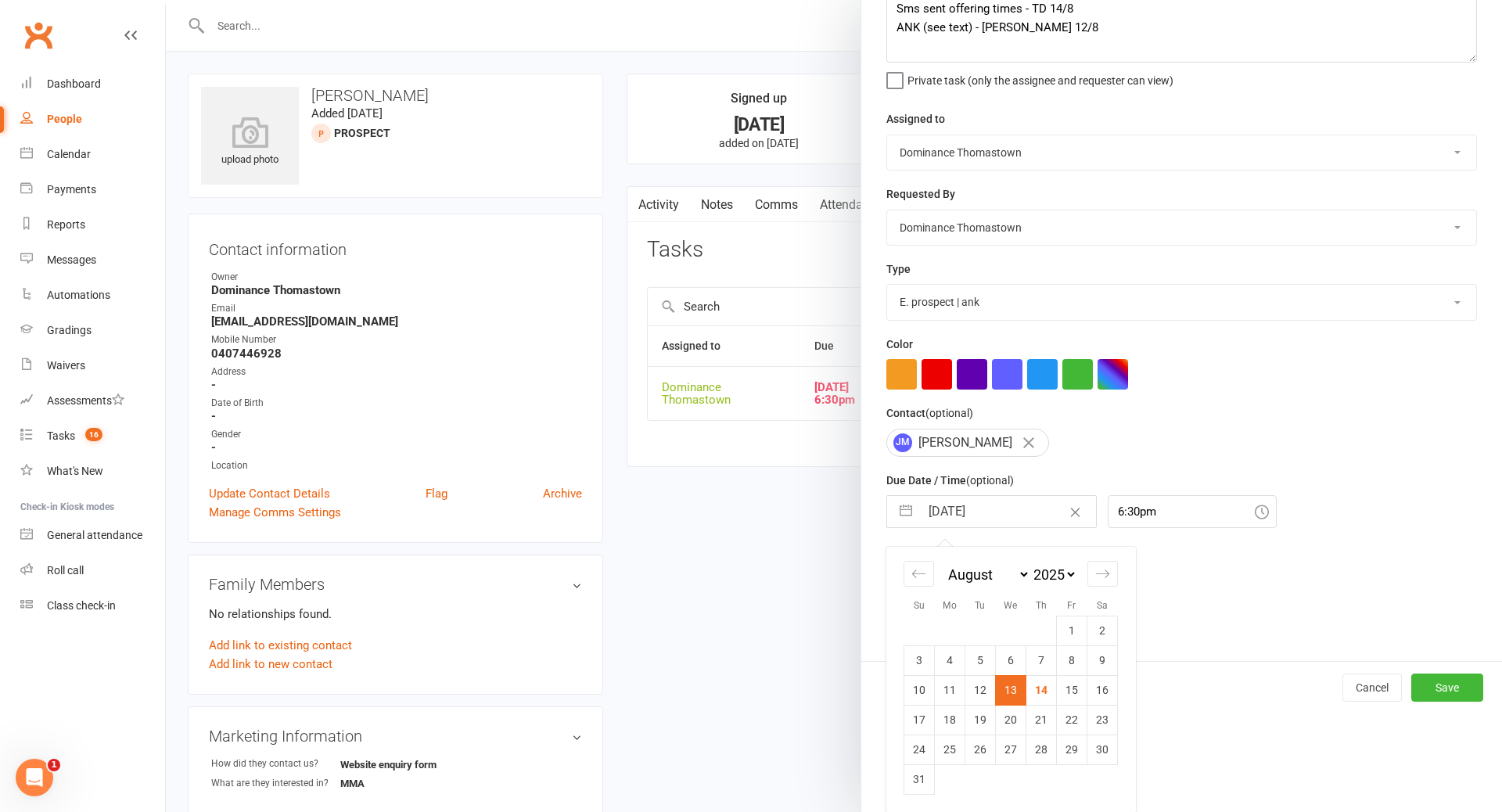
scroll to position [102, 0]
click at [1103, 693] on td "16" at bounding box center [1103, 689] width 31 height 30
type input "16 Aug 2025"
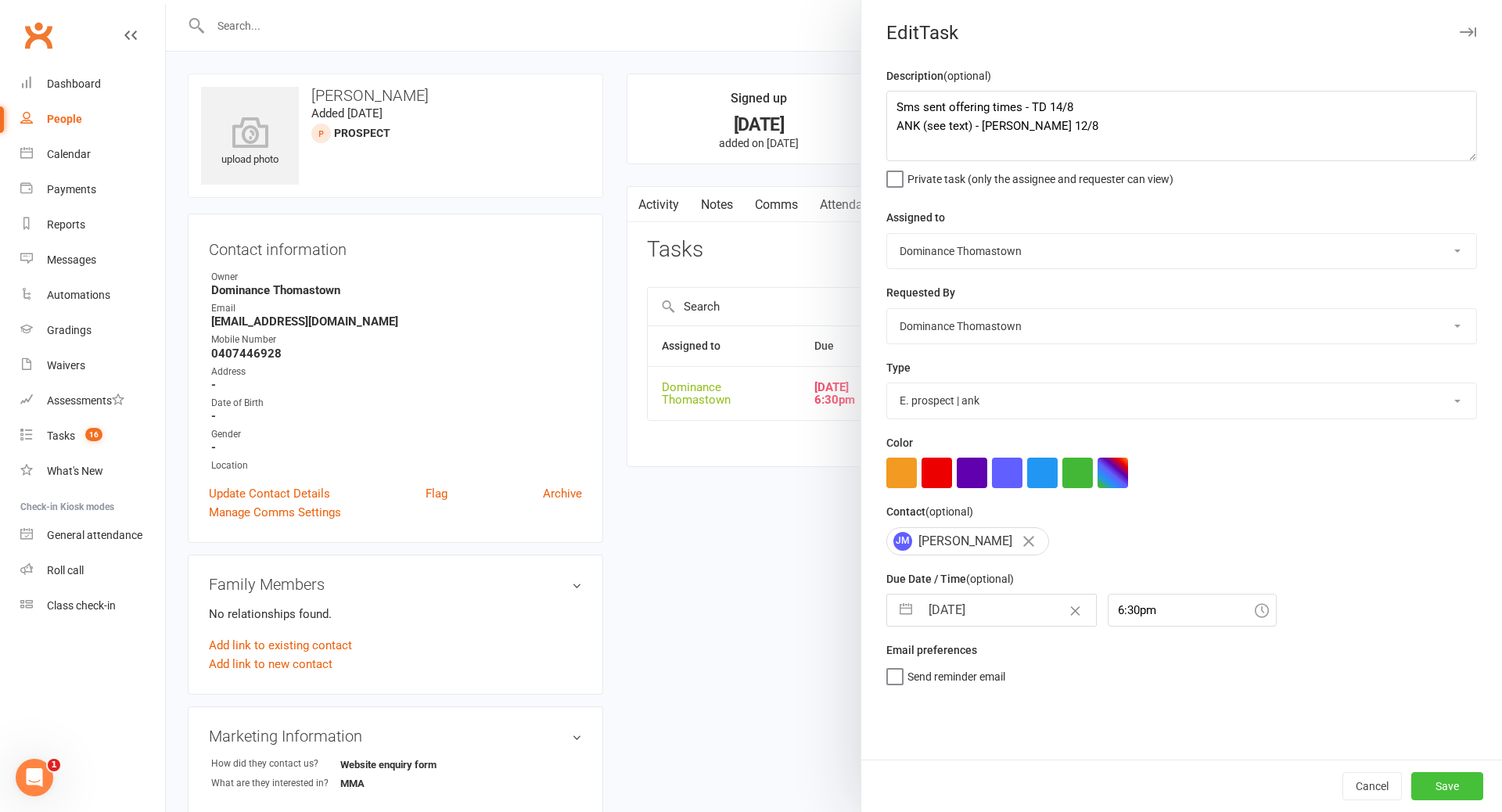
click at [1448, 785] on button "Save" at bounding box center [1447, 786] width 72 height 28
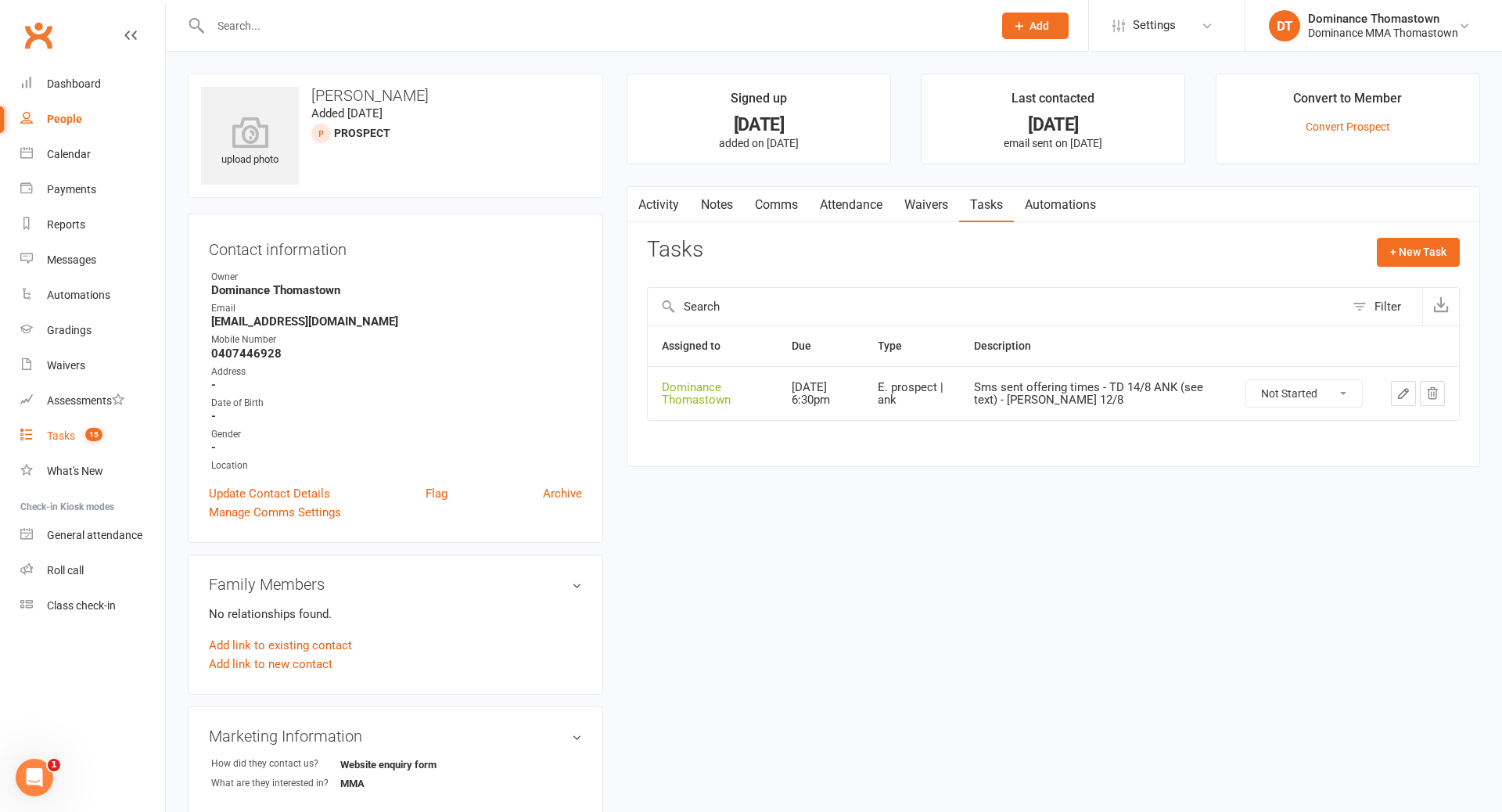
click at [57, 434] on div "Tasks" at bounding box center [61, 435] width 28 height 12
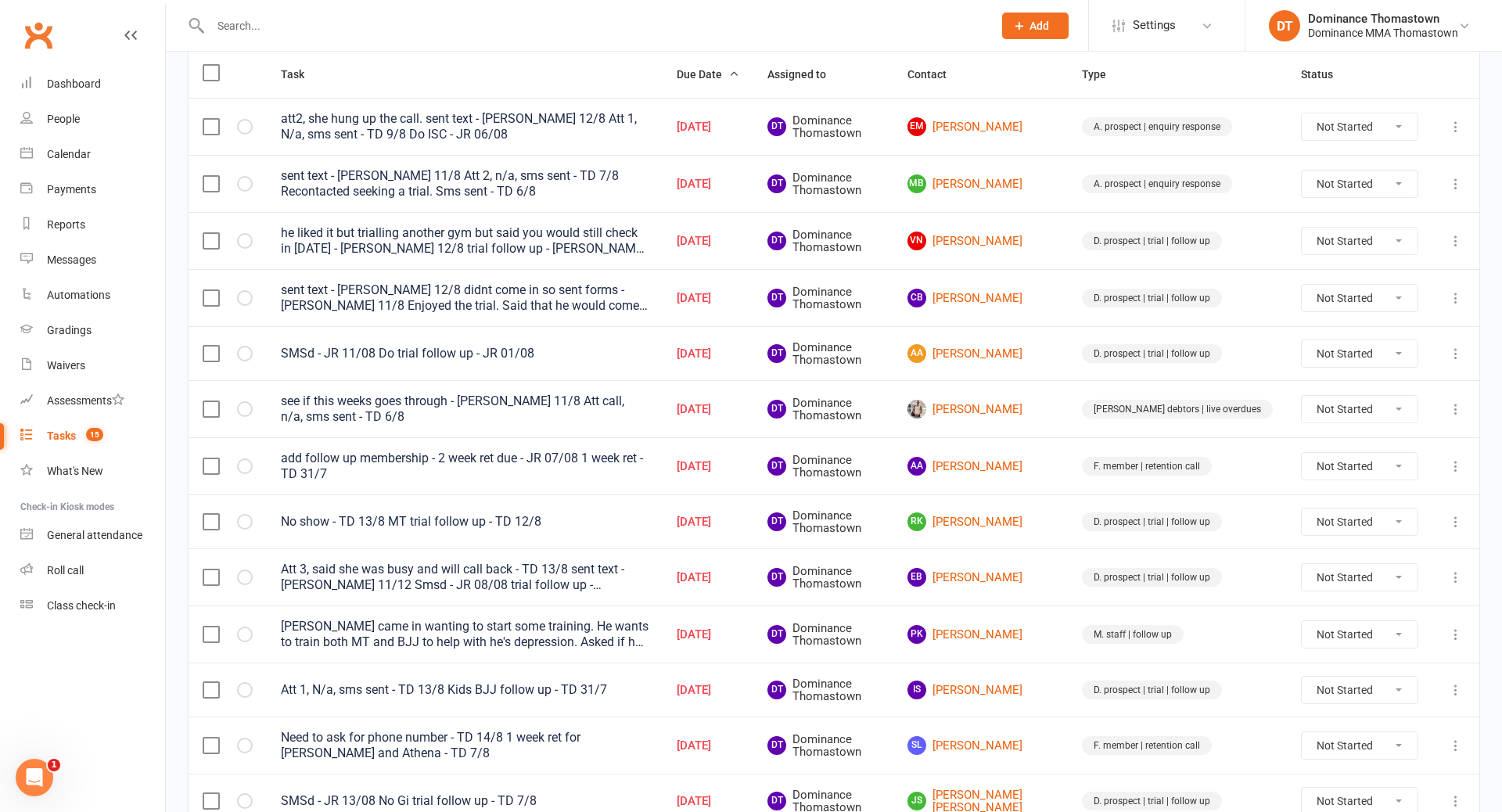
scroll to position [203, 0]
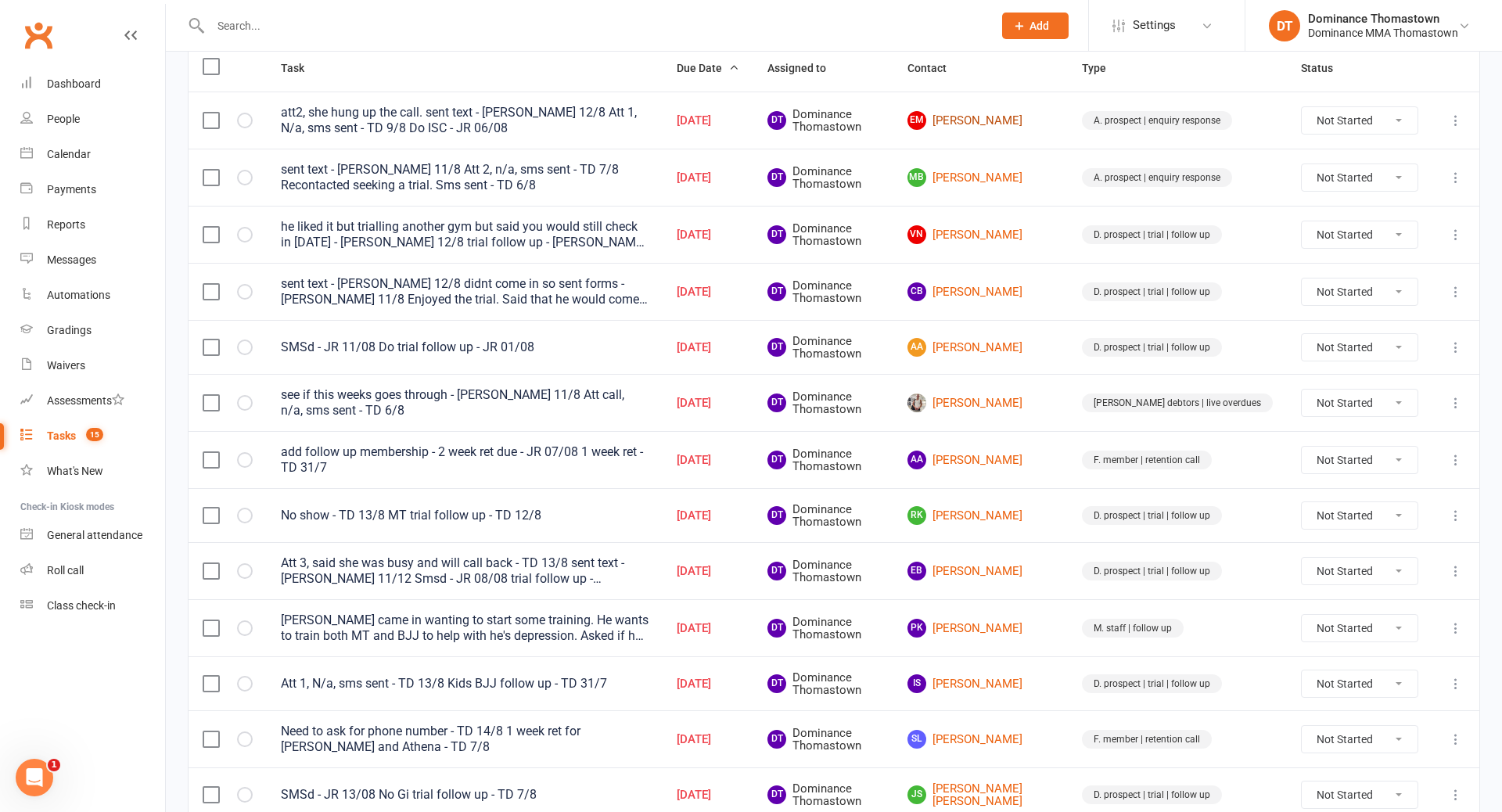
click at [1020, 123] on link "EM Emily Martens" at bounding box center [980, 120] width 146 height 19
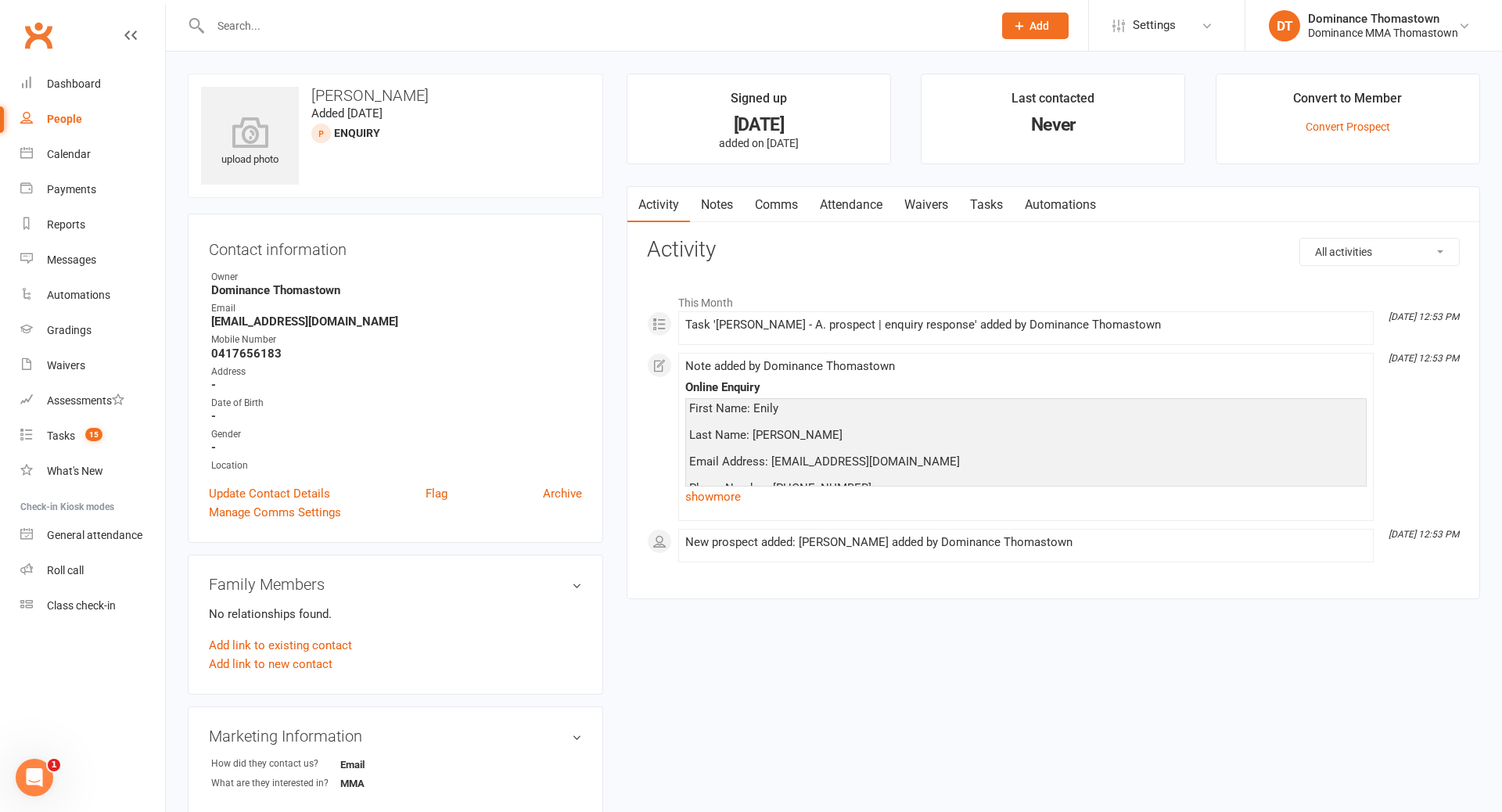
click at [987, 203] on link "Tasks" at bounding box center [986, 205] width 54 height 36
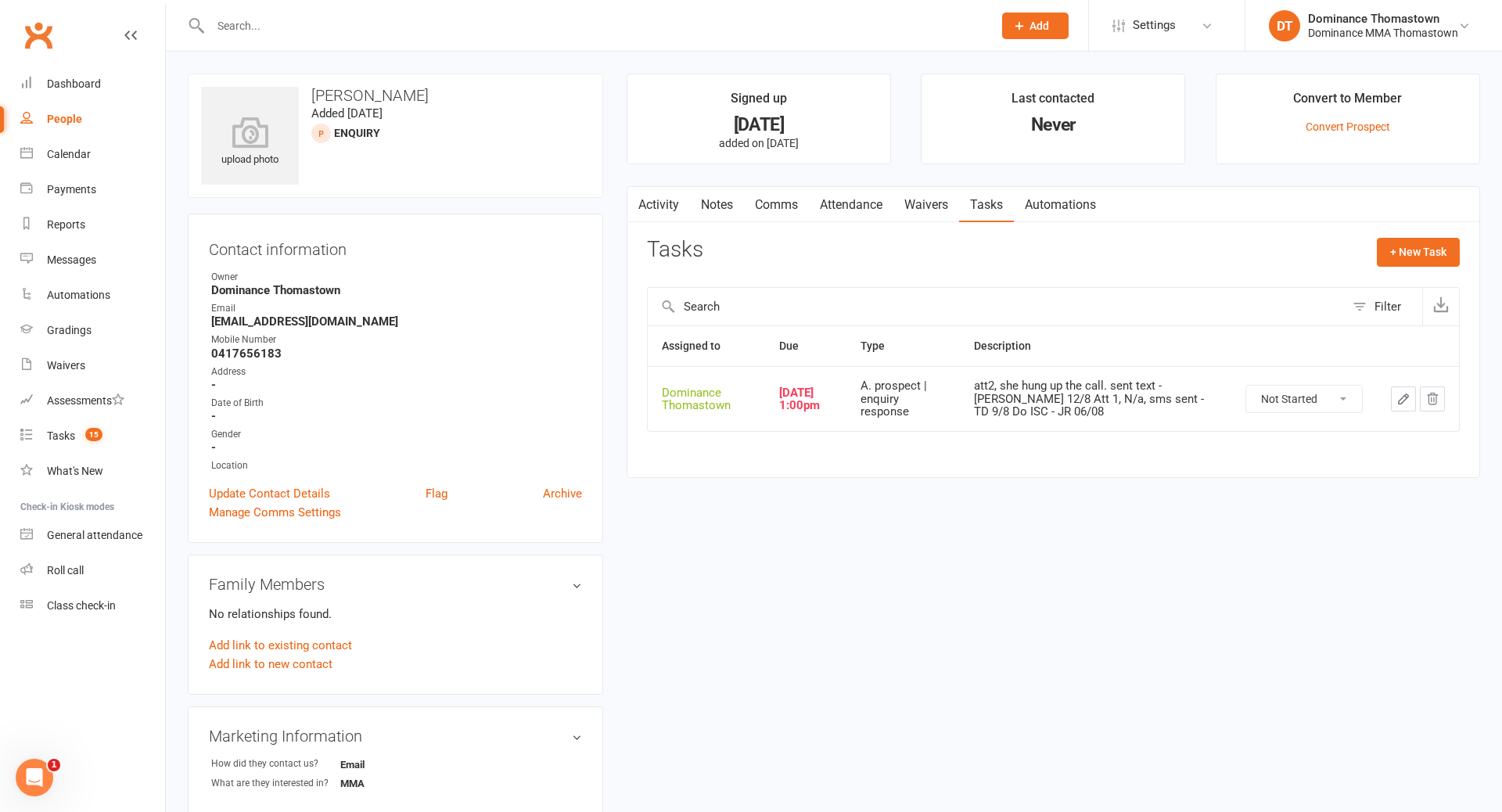
click at [1395, 401] on button "button" at bounding box center [1403, 399] width 25 height 25
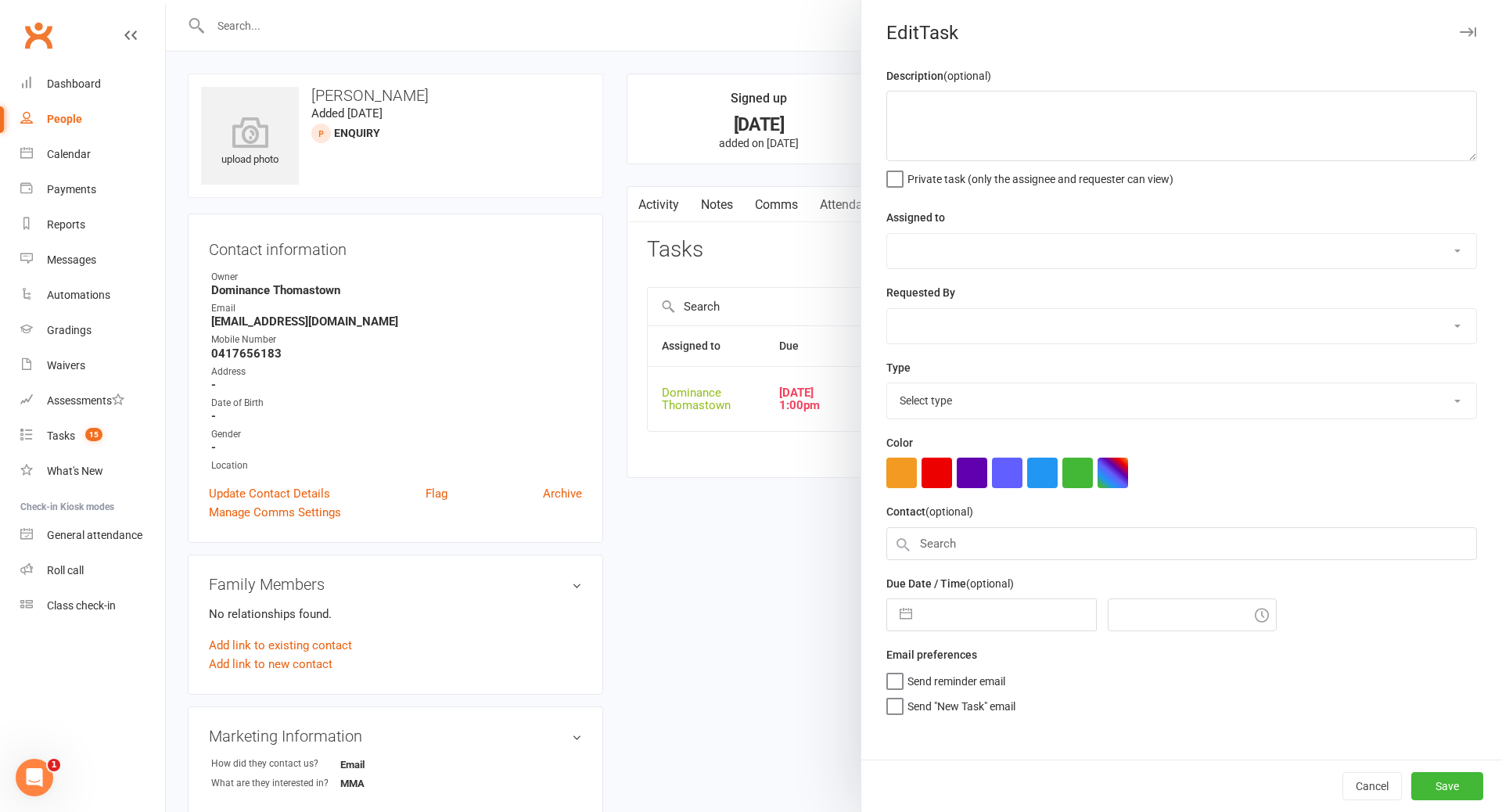
type textarea "att2, she hung up the call. sent text - Ellen 12/8 Att 1, N/a, sms sent - TD 9/…"
select select "12547"
type input "13 Aug 2025"
type input "1:00pm"
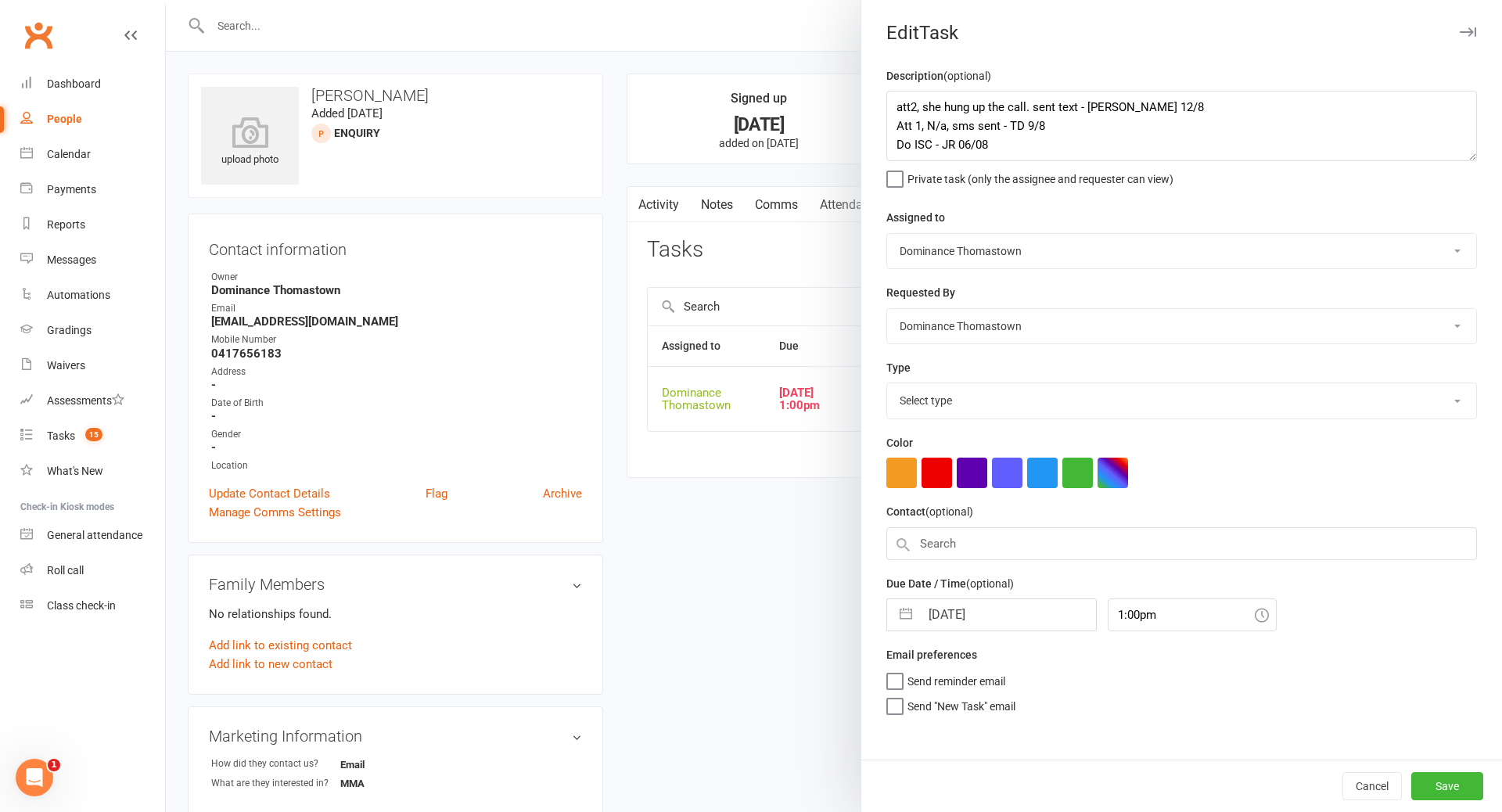
select select "3809"
click at [896, 109] on textarea "att2, she hung up the call. sent text - Ellen 12/8 Att 1, N/a, sms sent - TD 9/…" at bounding box center [1182, 125] width 591 height 70
click at [942, 94] on textarea "Att 2, she hung up the call. sent text - Ellen 12/8 Att 1, N/a, sms sent - TD 9…" at bounding box center [1182, 125] width 591 height 70
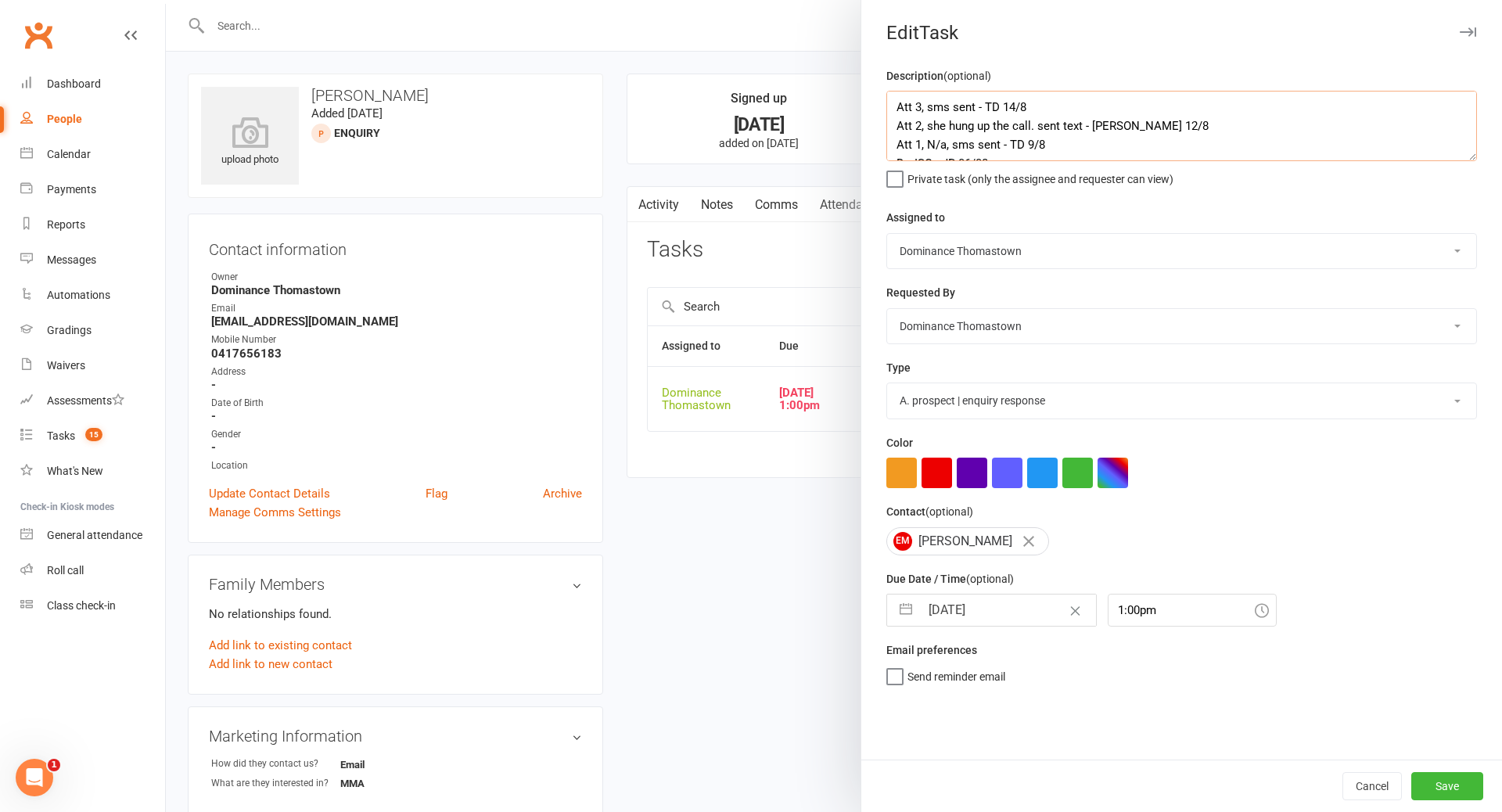
type textarea "Att 3, sms sent - TD 14/8 Att 2, she hung up the call. sent text - [PERSON_NAME…"
select select "6"
select select "2025"
select select "7"
select select "2025"
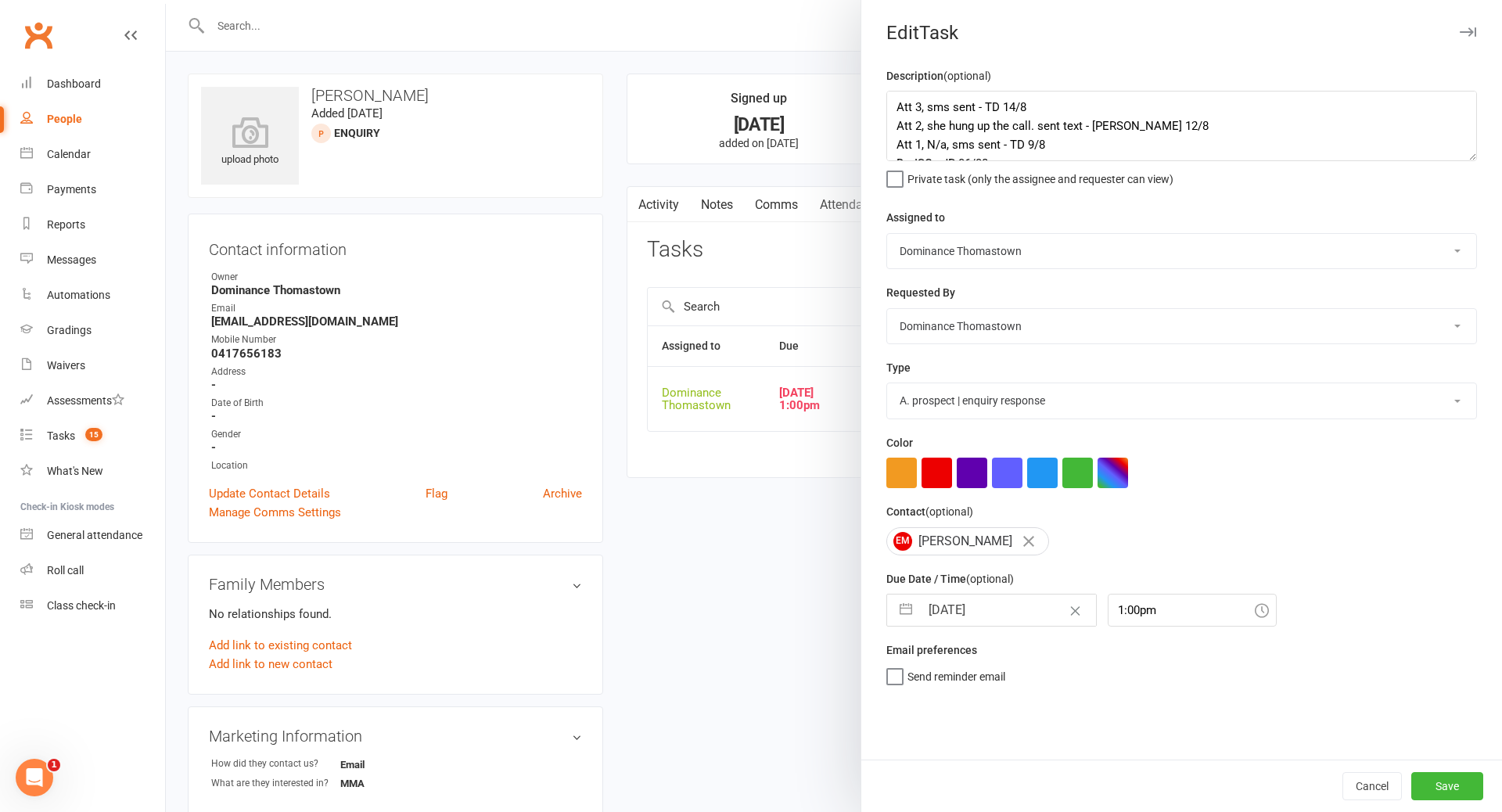
select select "8"
select select "2025"
click at [923, 615] on input "13 Aug 2025" at bounding box center [1008, 610] width 176 height 31
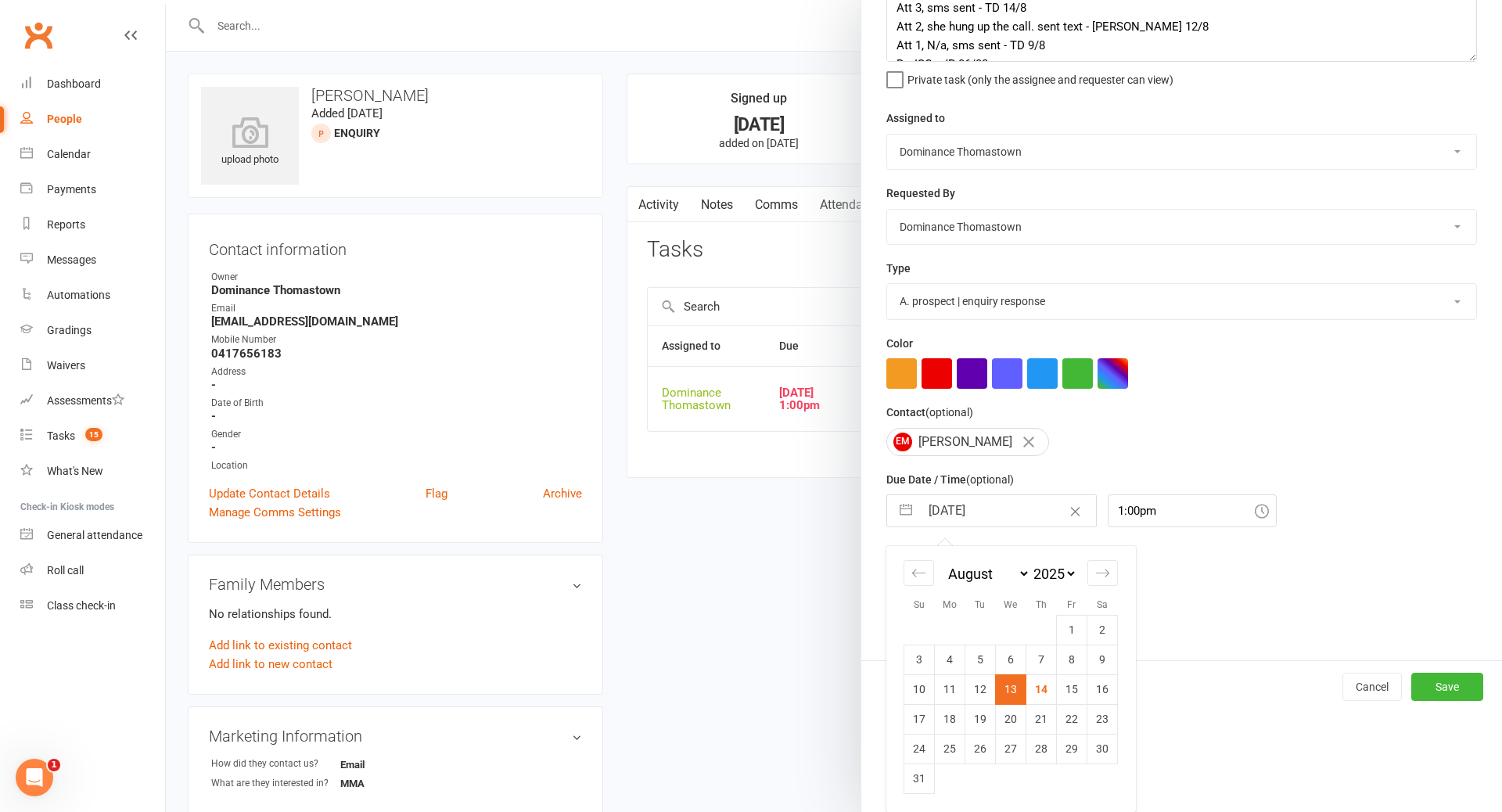
click at [1107, 687] on td "16" at bounding box center [1103, 689] width 31 height 30
type input "16 Aug 2025"
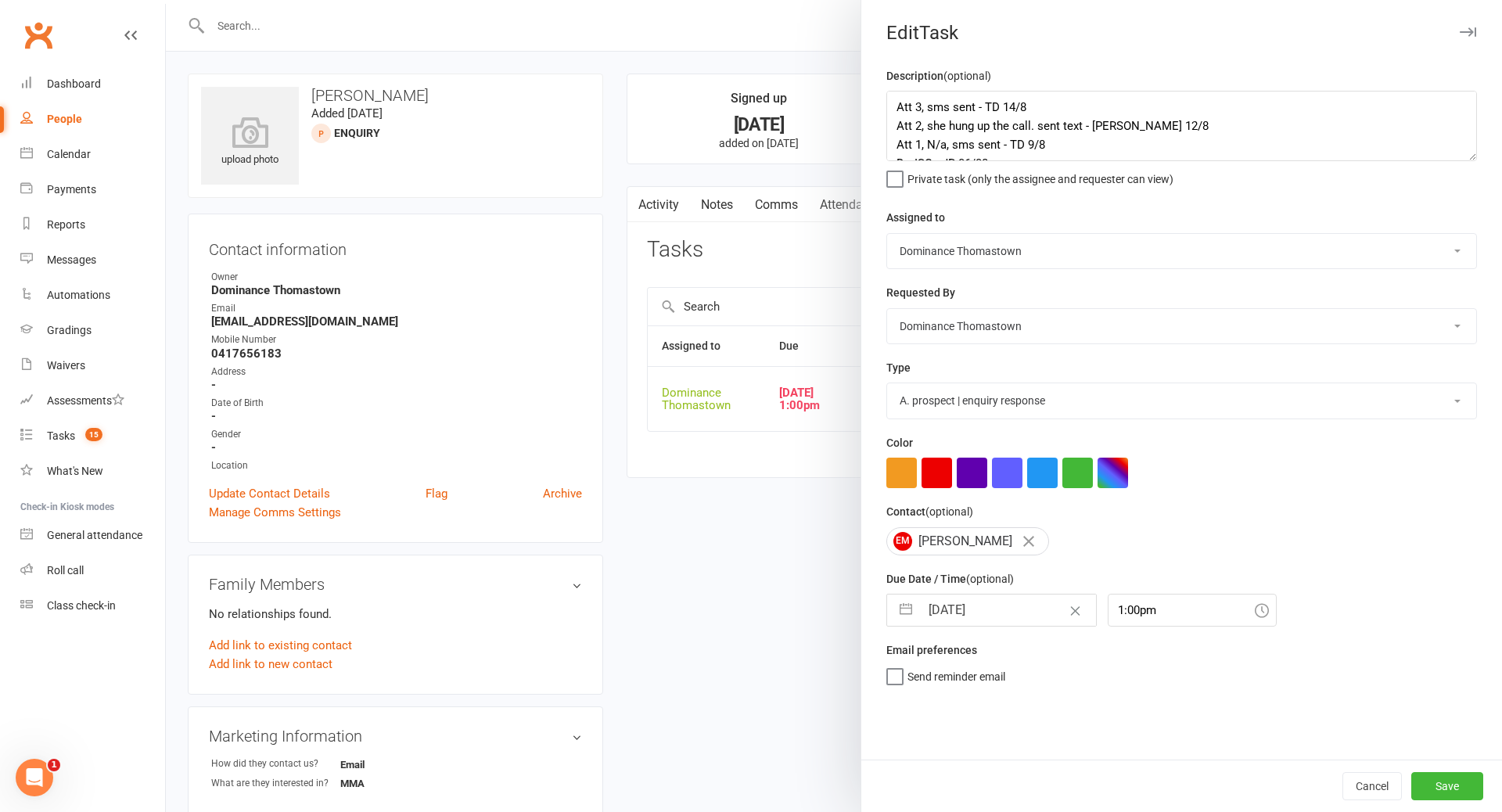
scroll to position [0, 0]
click at [1449, 791] on button "Save" at bounding box center [1447, 786] width 72 height 28
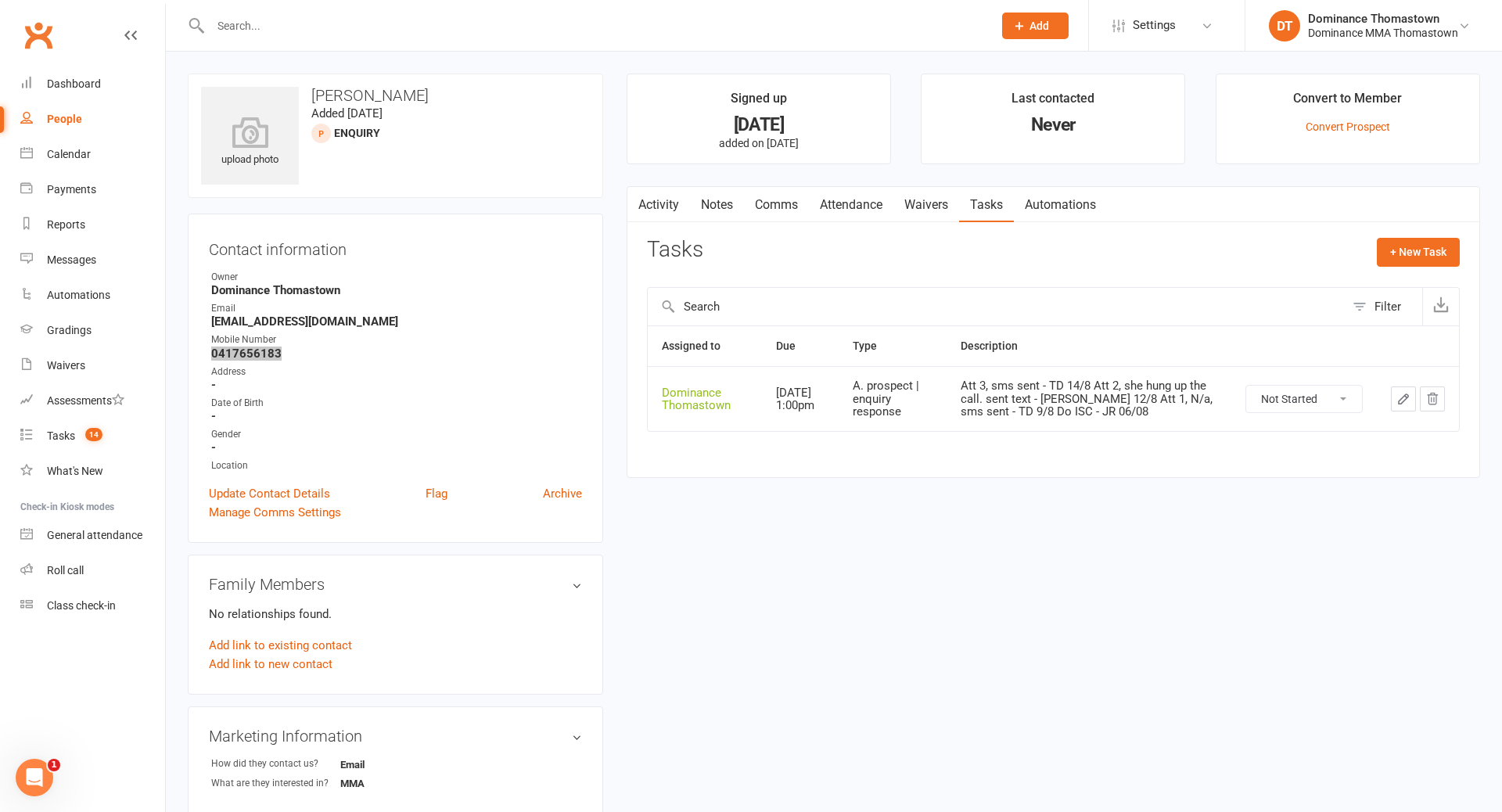
copy strong "0417656183"
click at [56, 432] on div "Tasks" at bounding box center [61, 435] width 28 height 12
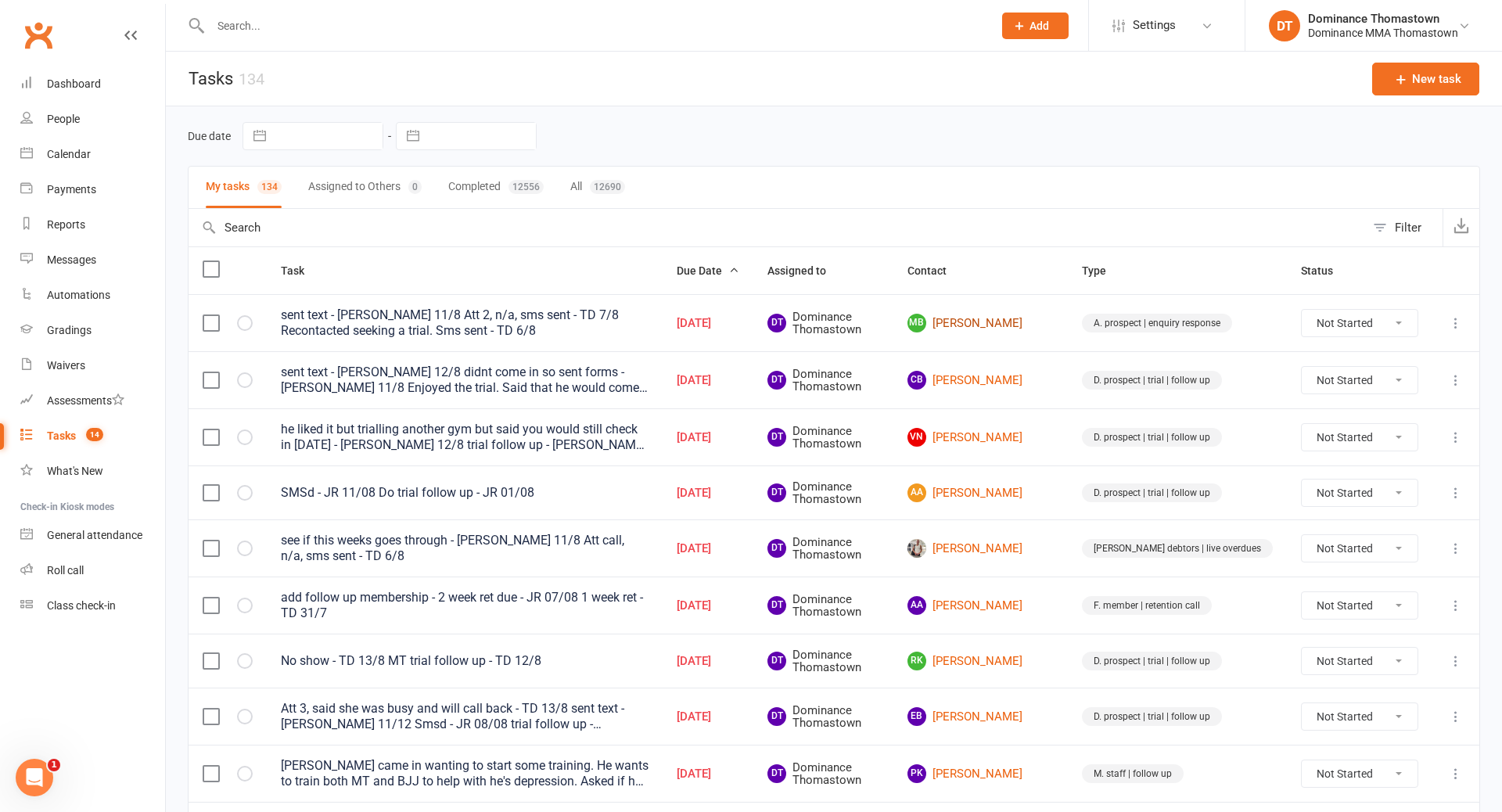
click at [1021, 321] on link "MB Mary Botros" at bounding box center [980, 323] width 146 height 19
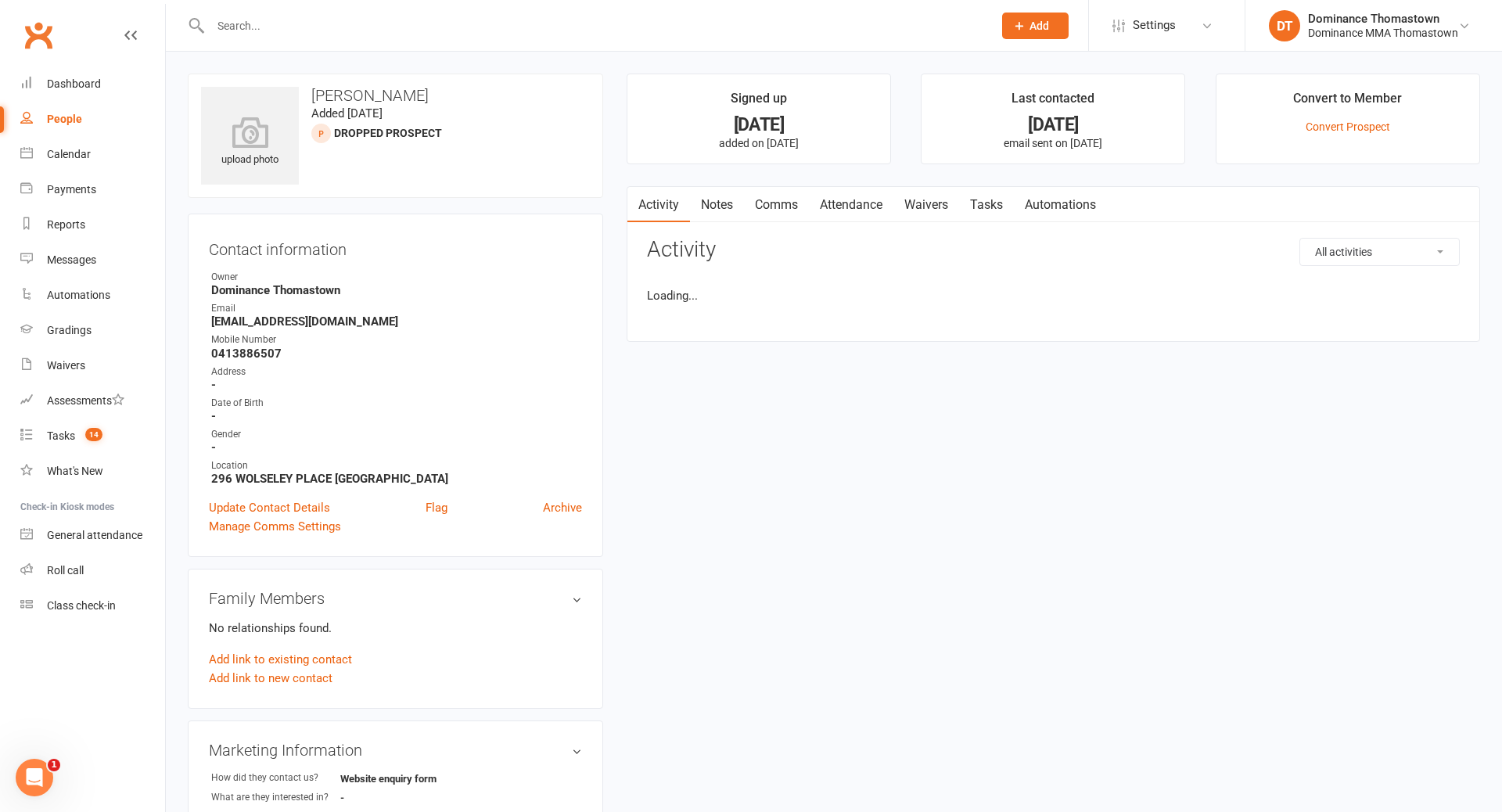
scroll to position [1, 0]
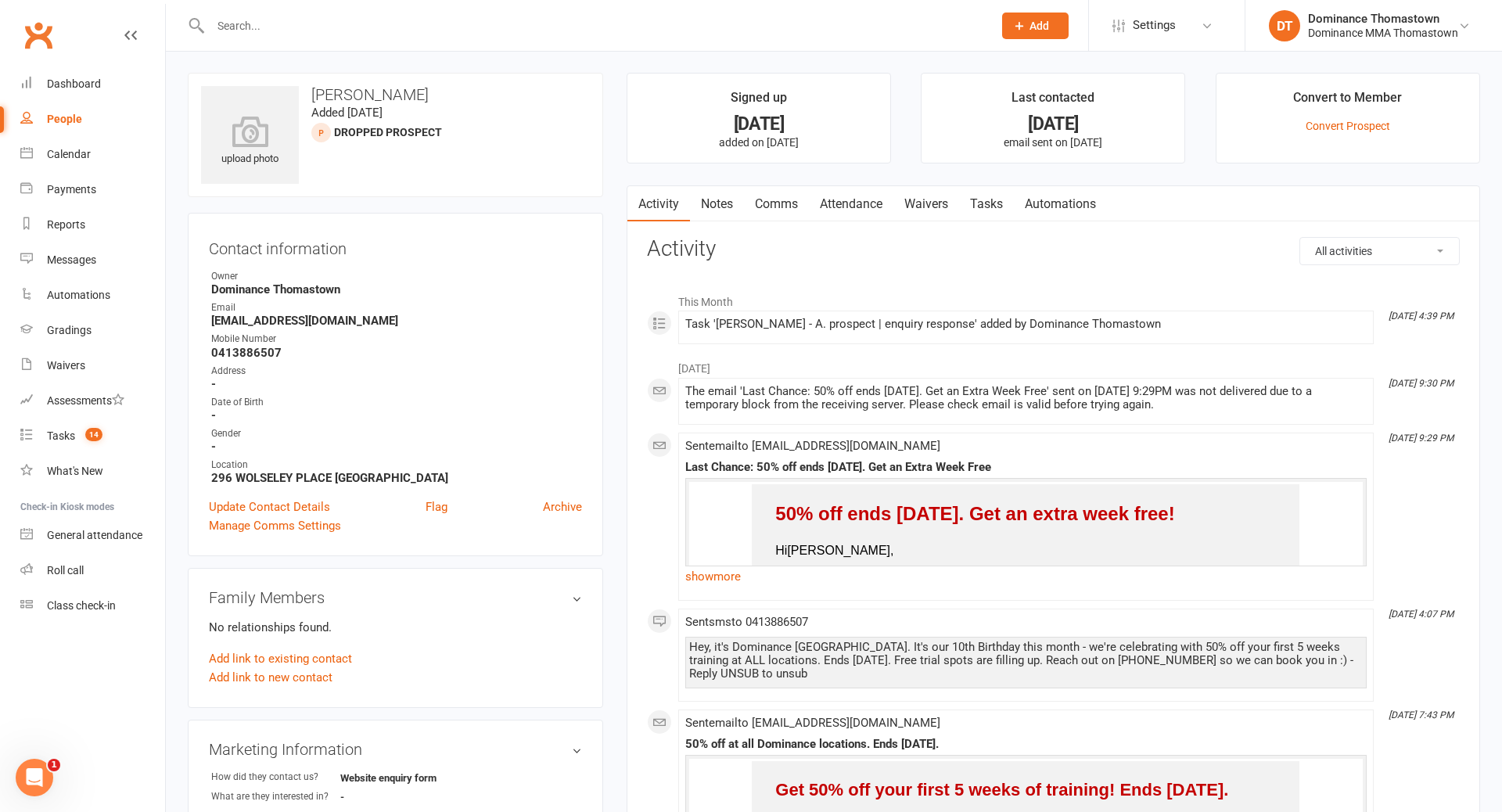
click at [993, 205] on link "Tasks" at bounding box center [986, 205] width 54 height 36
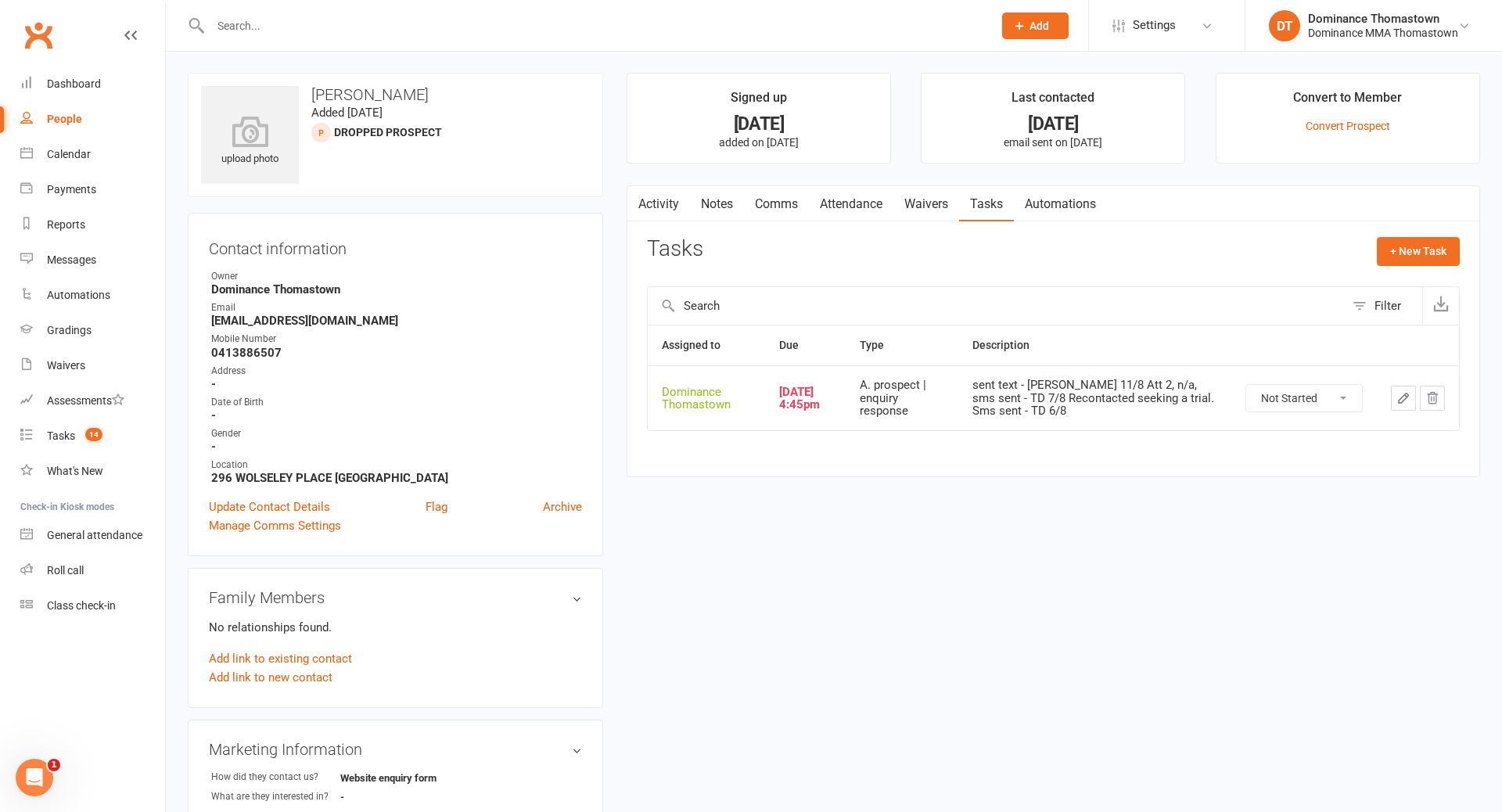
click at [1400, 395] on icon "button" at bounding box center [1403, 398] width 14 height 14
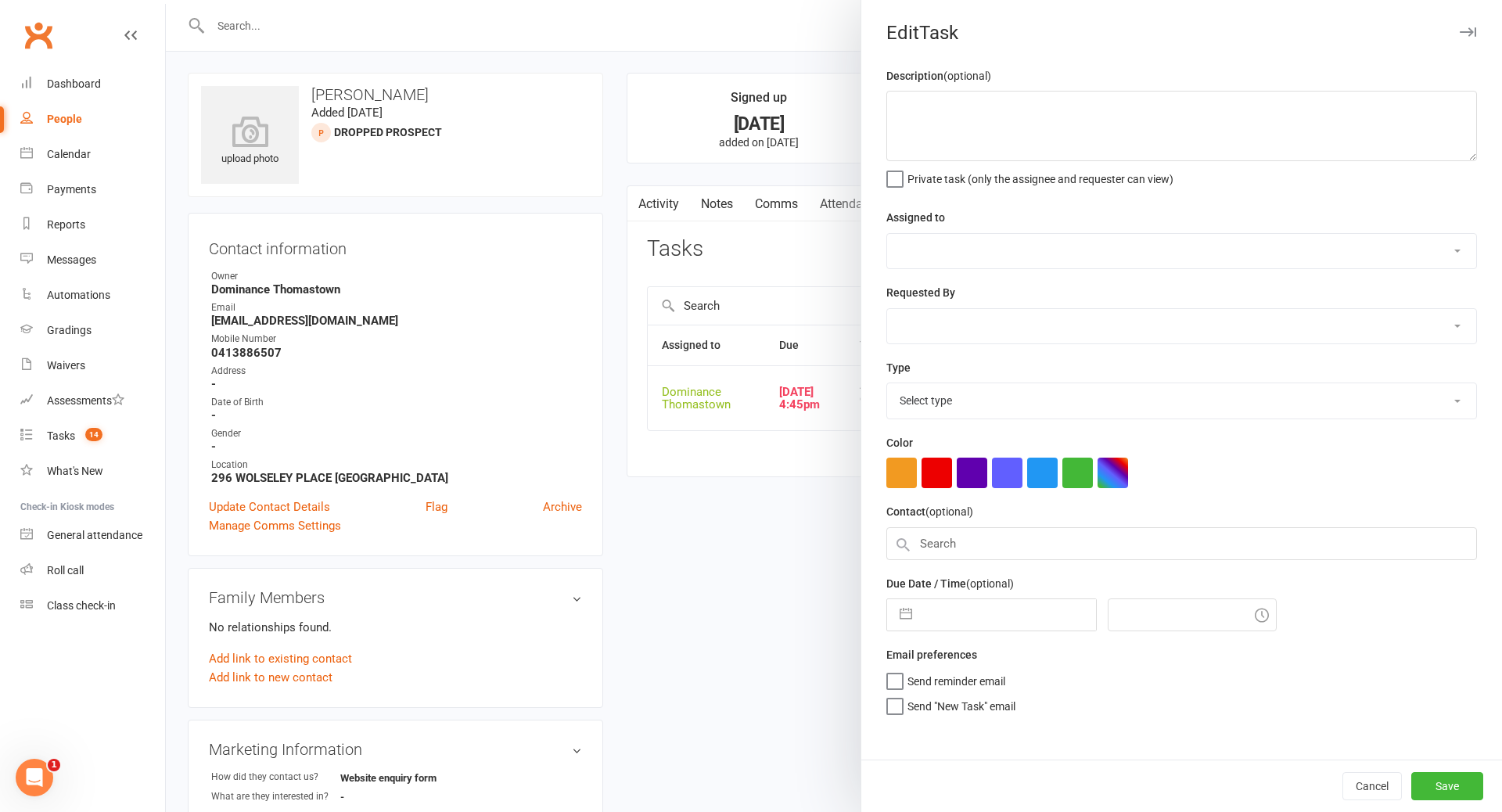
type textarea "sent text - Ellen 11/8 Att 2, n/a, sms sent - TD 7/8 Recontacted seeking a tria…"
select select "12547"
type input "[DATE]"
type input "4:45pm"
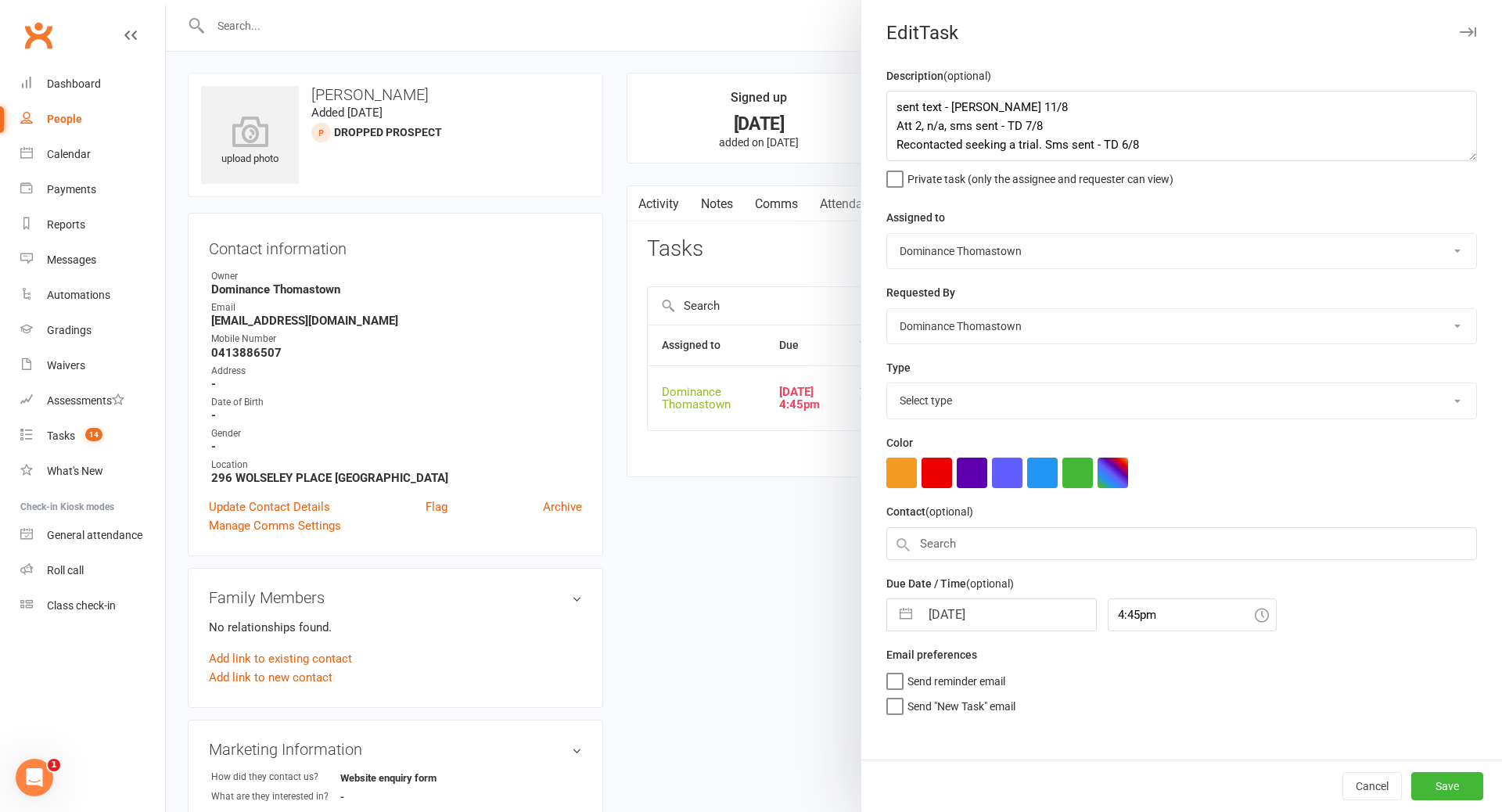
select select "3809"
drag, startPoint x: 891, startPoint y: 106, endPoint x: 909, endPoint y: 116, distance: 20.6
click at [892, 106] on textarea "sent text - Ellen 11/8 Att 2, n/a, sms sent - TD 7/8 Recontacted seeking a tria…" at bounding box center [1182, 125] width 591 height 70
click at [610, 380] on div at bounding box center [834, 406] width 1336 height 812
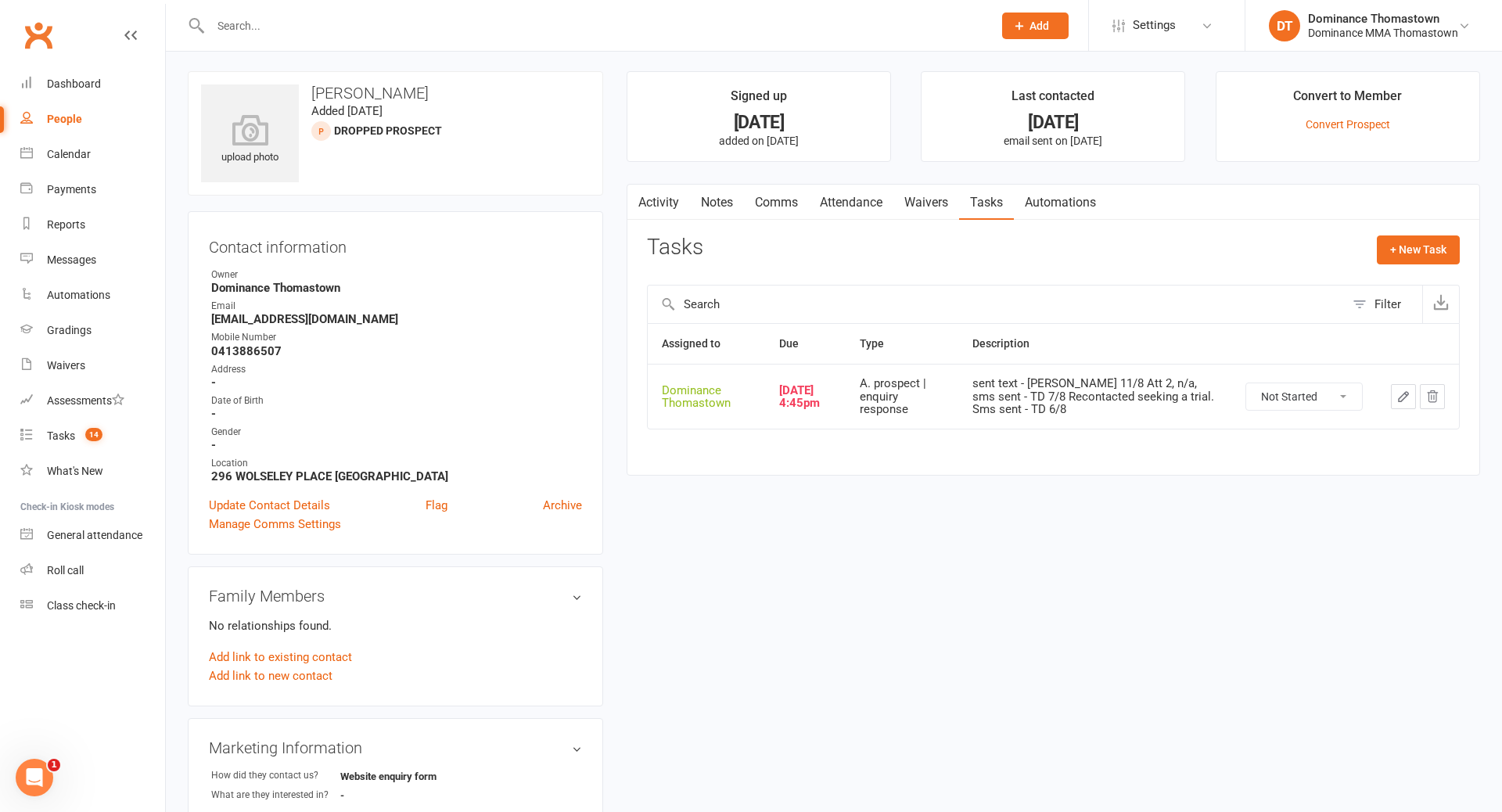
scroll to position [2, 0]
click at [715, 203] on link "Notes" at bounding box center [716, 204] width 54 height 36
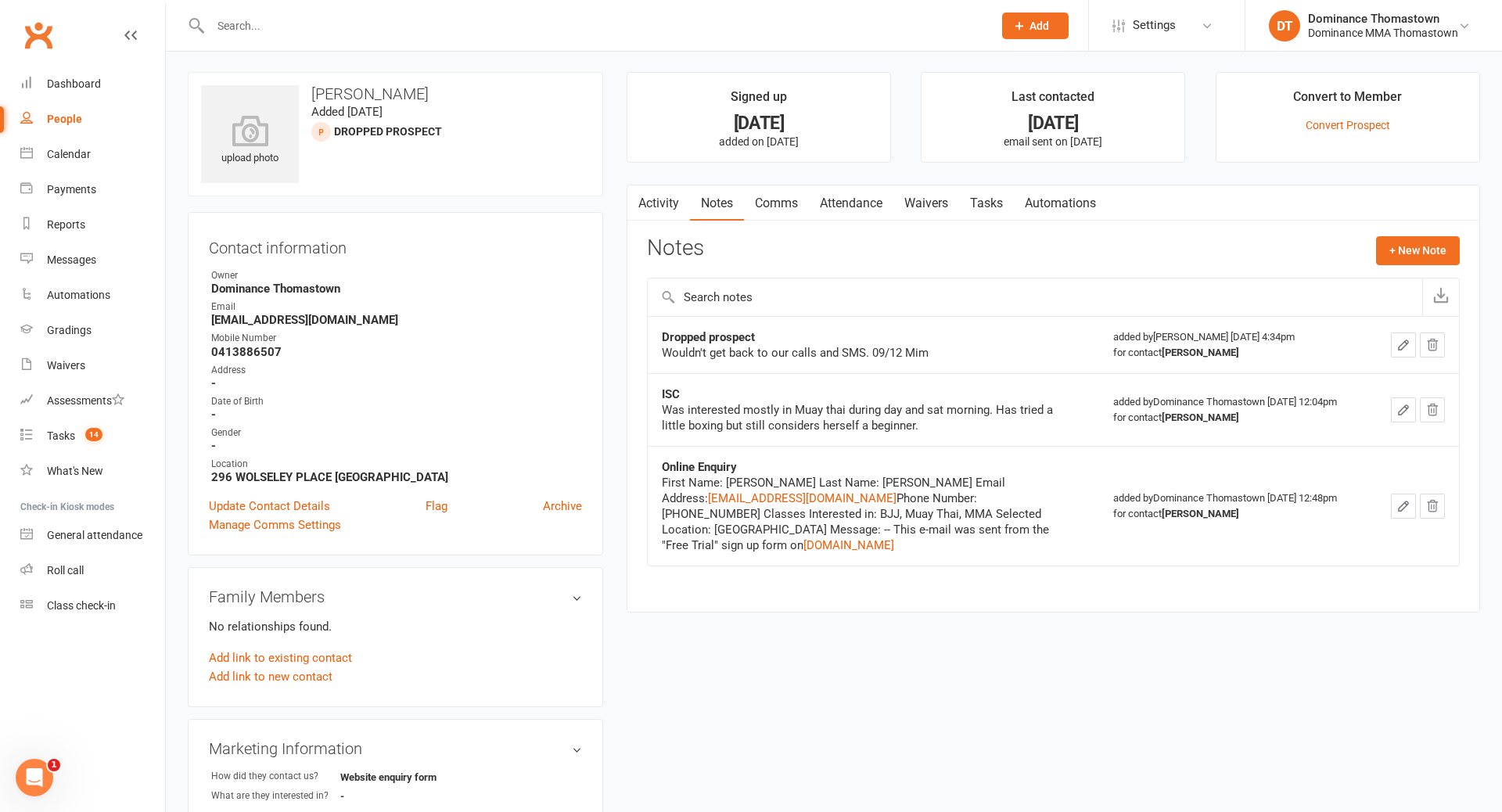
click at [986, 209] on link "Tasks" at bounding box center [986, 204] width 54 height 36
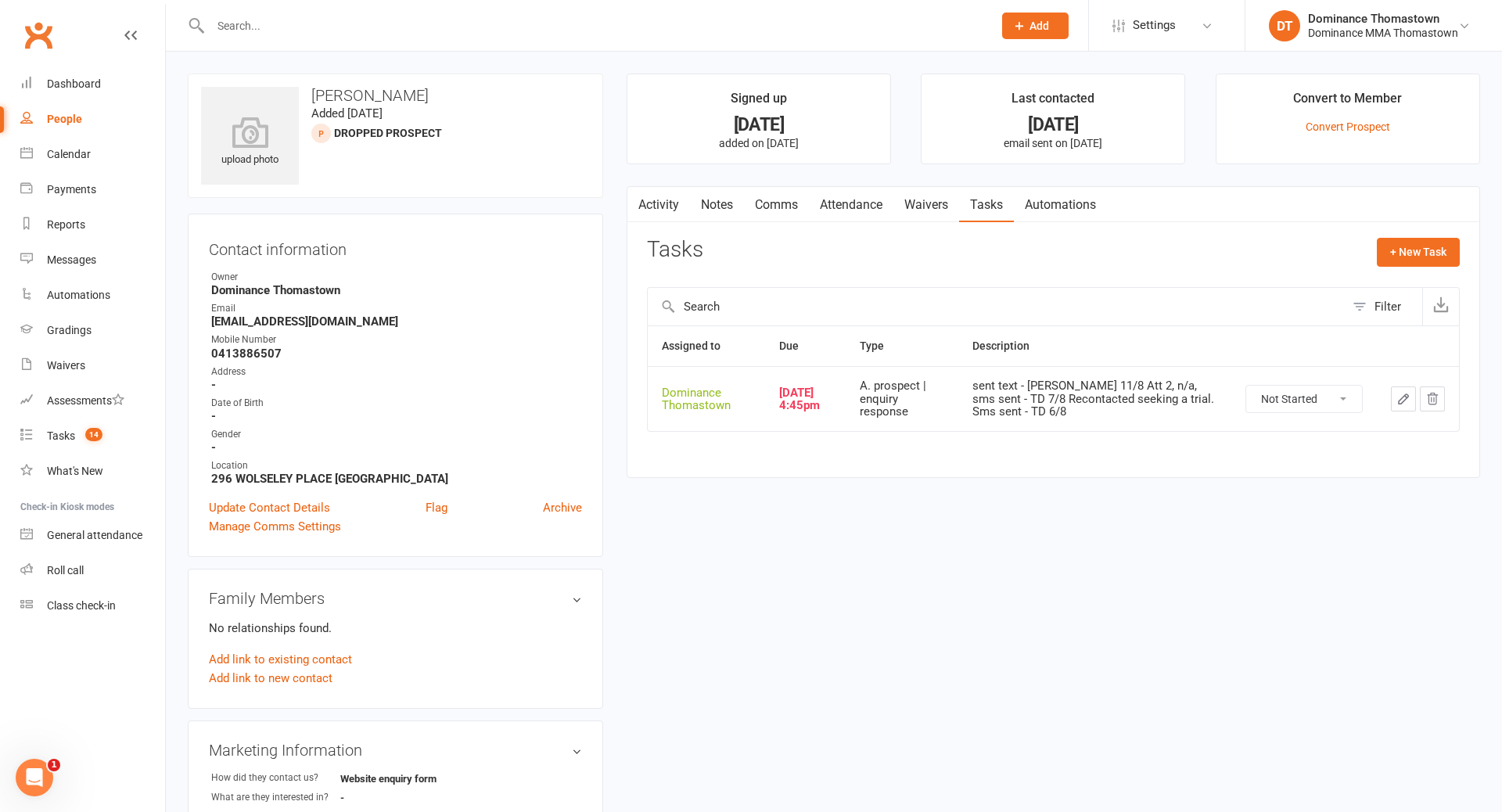
click at [1400, 398] on icon "button" at bounding box center [1403, 399] width 14 height 14
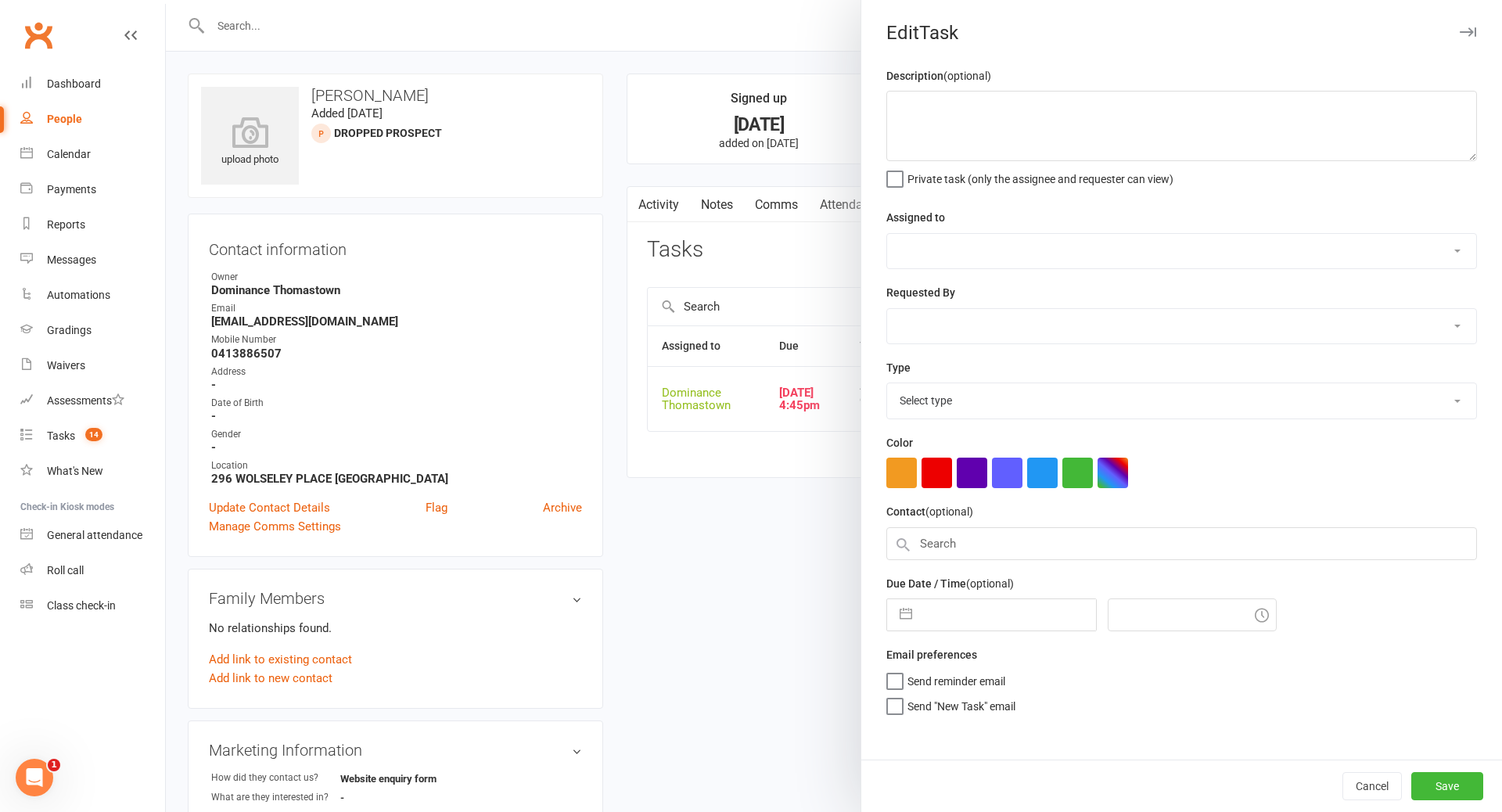
type textarea "sent text - Ellen 11/8 Att 2, n/a, sms sent - TD 7/8 Recontacted seeking a tria…"
select select "12547"
type input "[DATE]"
type input "4:45pm"
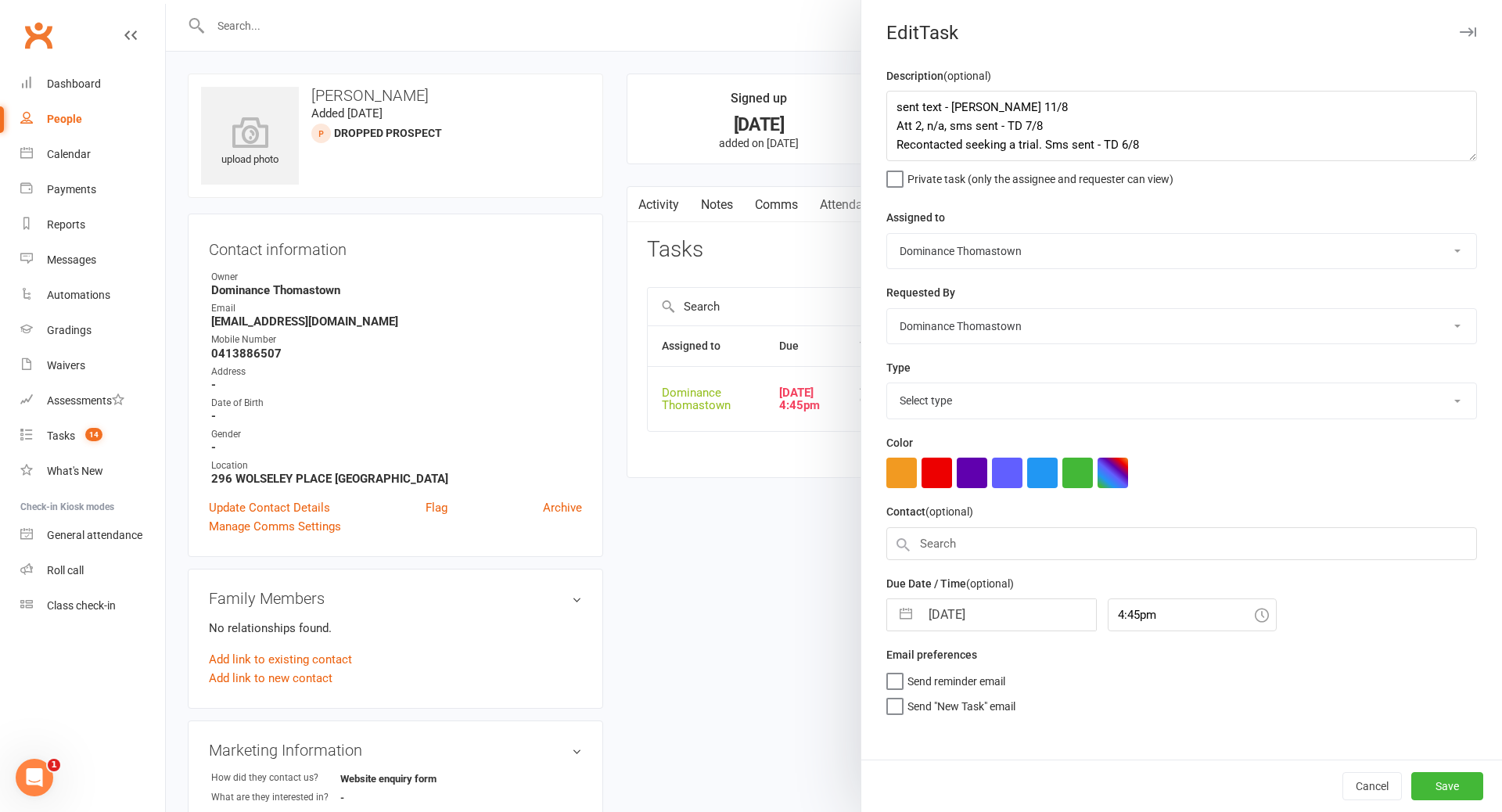
select select "3809"
drag, startPoint x: 898, startPoint y: 106, endPoint x: 994, endPoint y: 92, distance: 97.0
click at [899, 106] on textarea "sent text - Ellen 11/8 Att 2, n/a, sms sent - TD 7/8 Recontacted seeking a tria…" at bounding box center [1182, 125] width 591 height 70
click at [909, 109] on textarea "Aqtt sent text - Ellen 11/8 Att 2, n/a, sms sent - TD 7/8 Recontacted seeking a…" at bounding box center [1182, 125] width 591 height 70
type textarea "Att sent text - Ellen 11/8 Att 2, n/a, sms sent - TD 7/8 Recontacted seeking a …"
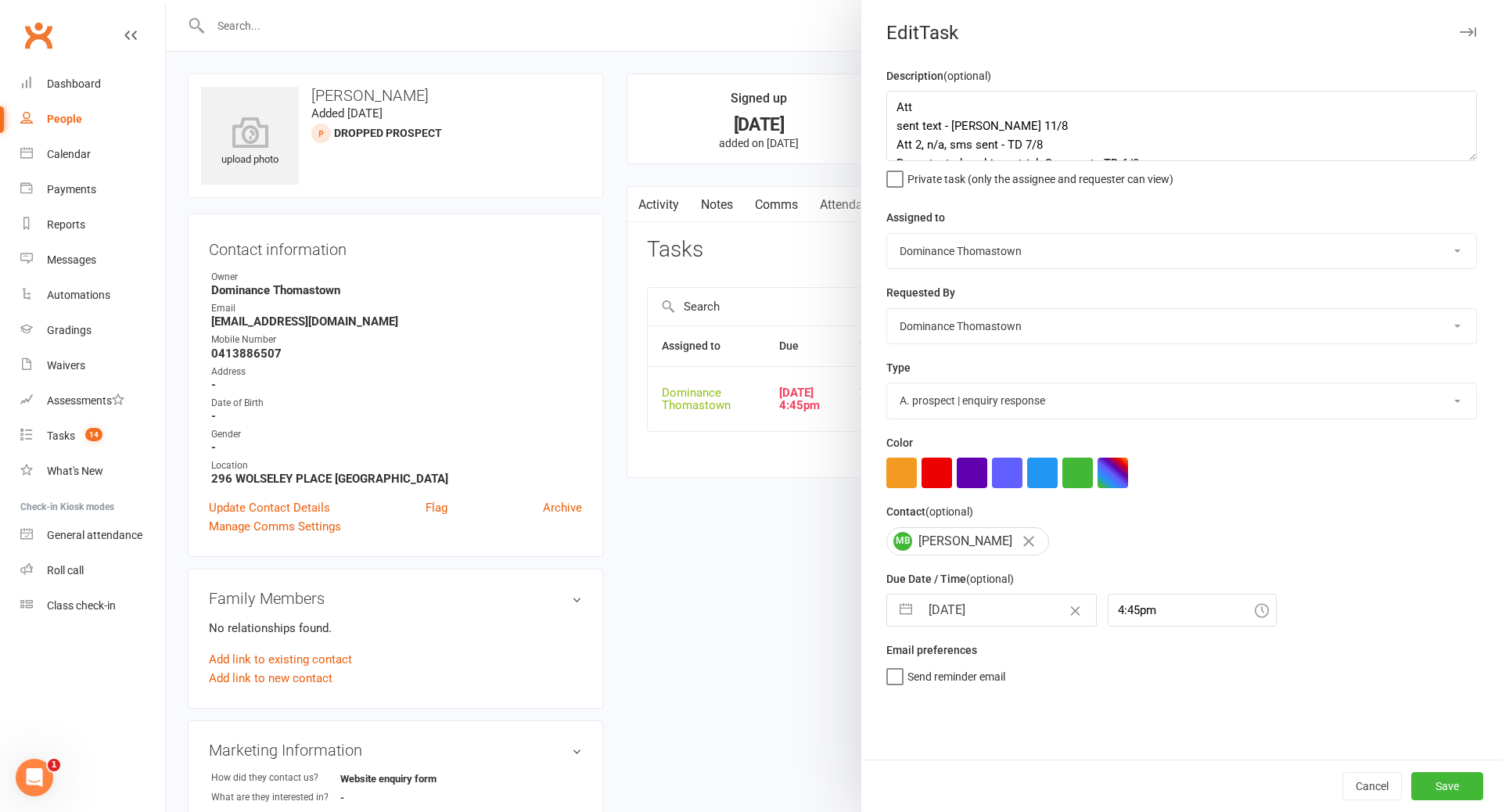
click at [774, 524] on div at bounding box center [834, 406] width 1336 height 812
click at [1387, 788] on button "Cancel" at bounding box center [1372, 786] width 59 height 28
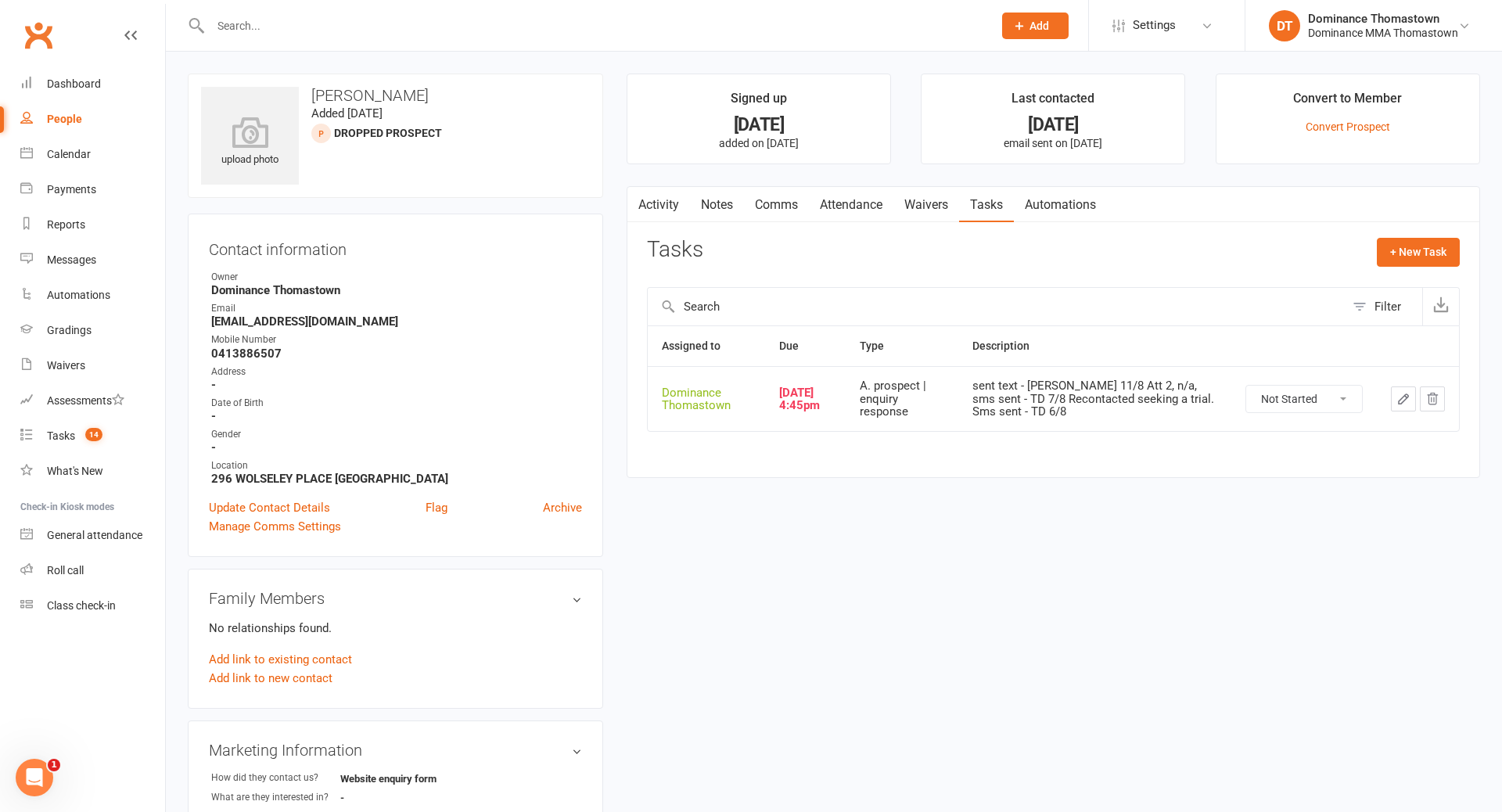
click at [941, 217] on link "Waivers" at bounding box center [926, 205] width 66 height 36
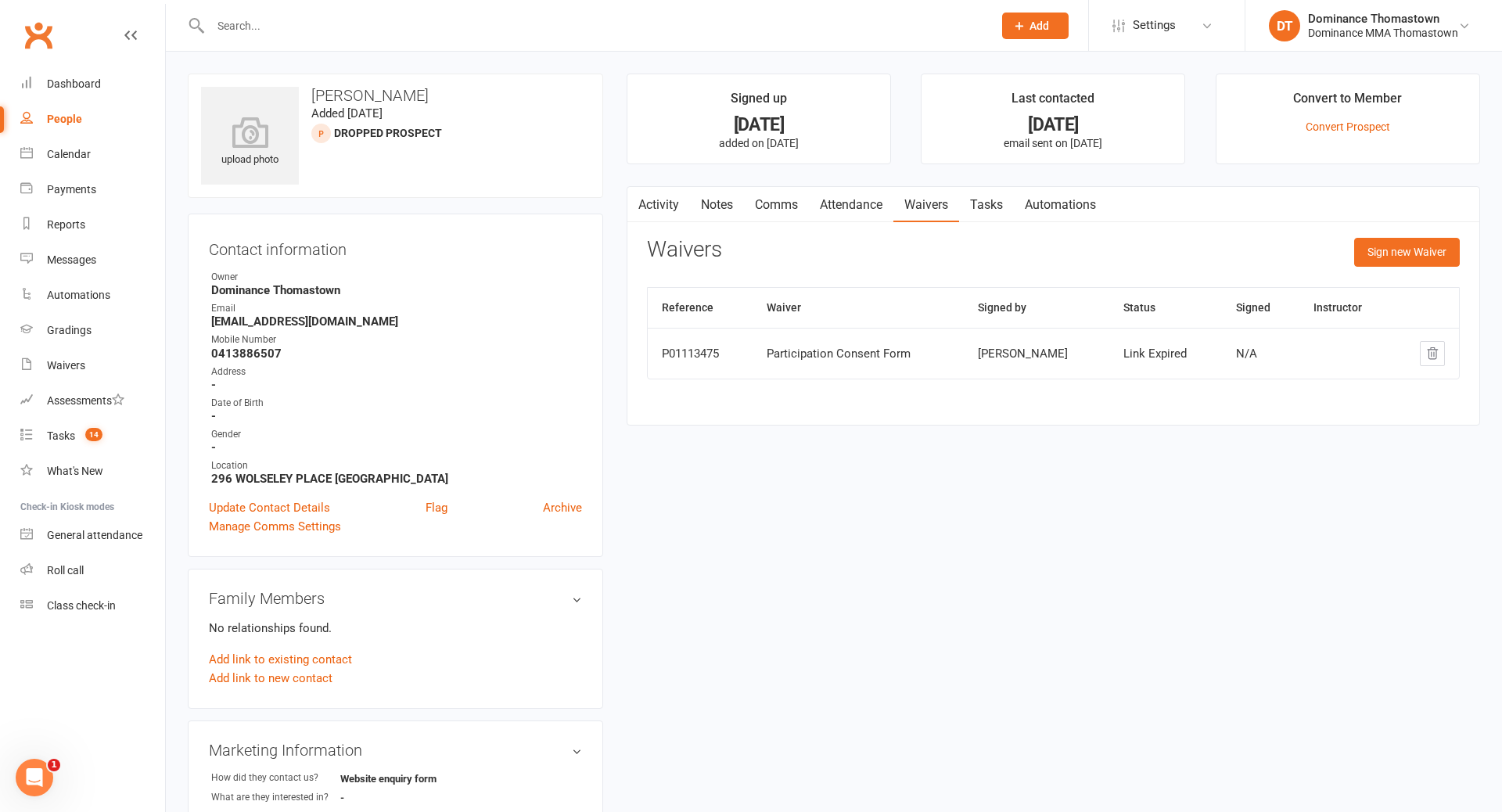
click at [990, 208] on link "Tasks" at bounding box center [986, 205] width 54 height 36
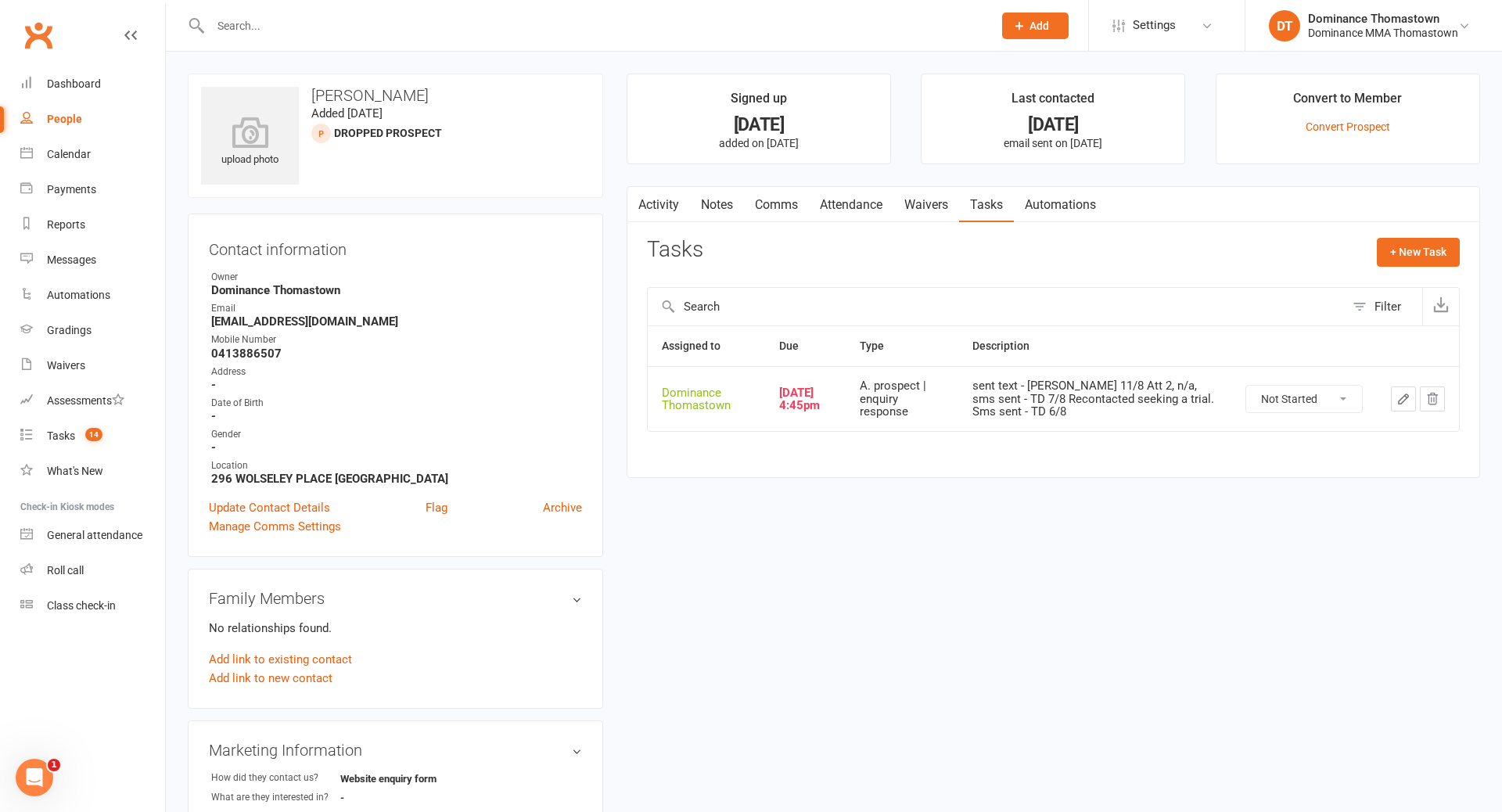
click at [933, 210] on link "Waivers" at bounding box center [926, 205] width 66 height 36
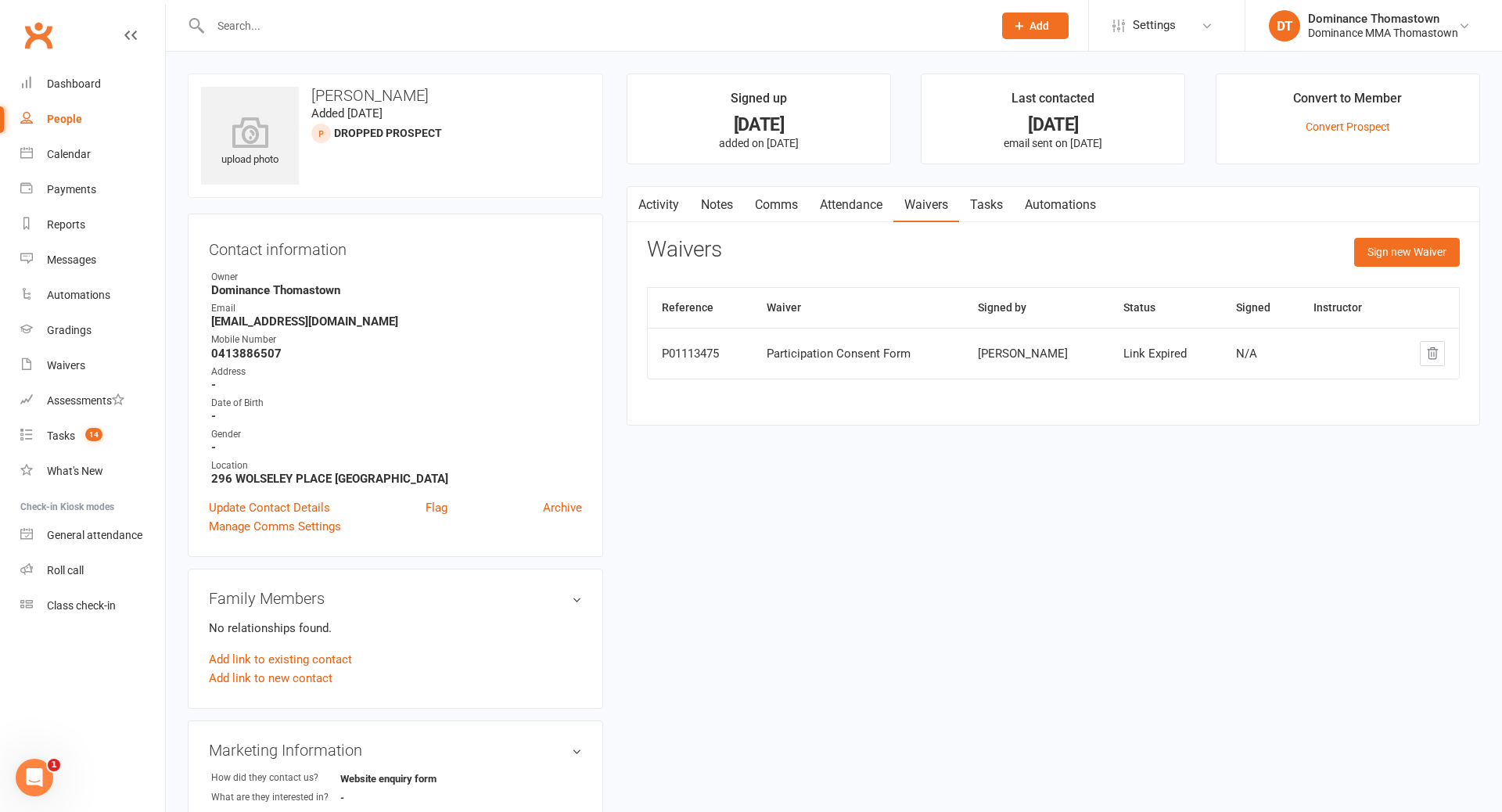
click at [712, 201] on link "Notes" at bounding box center [716, 205] width 54 height 36
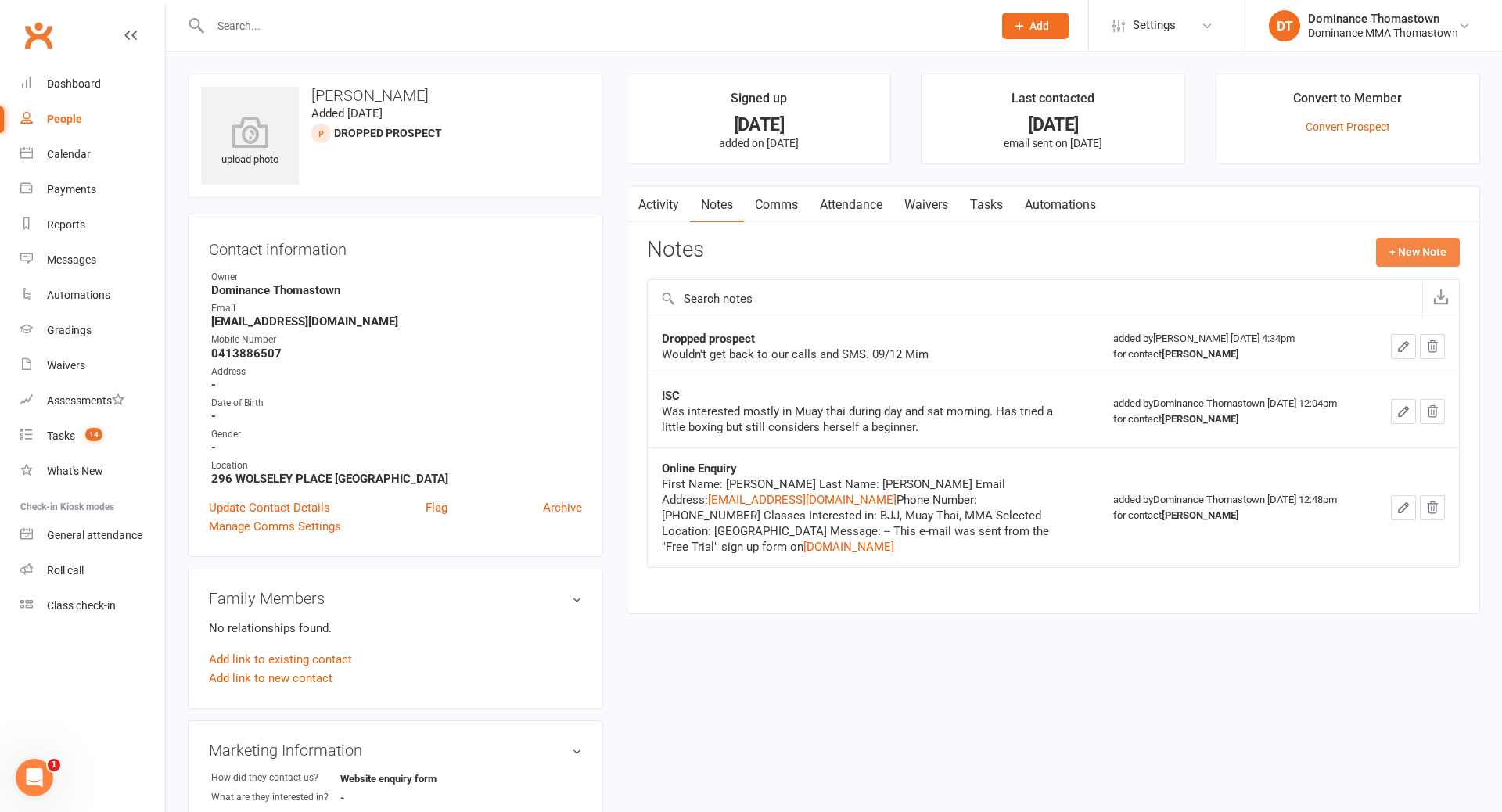
click at [1423, 250] on button "+ New Note" at bounding box center [1417, 252] width 83 height 28
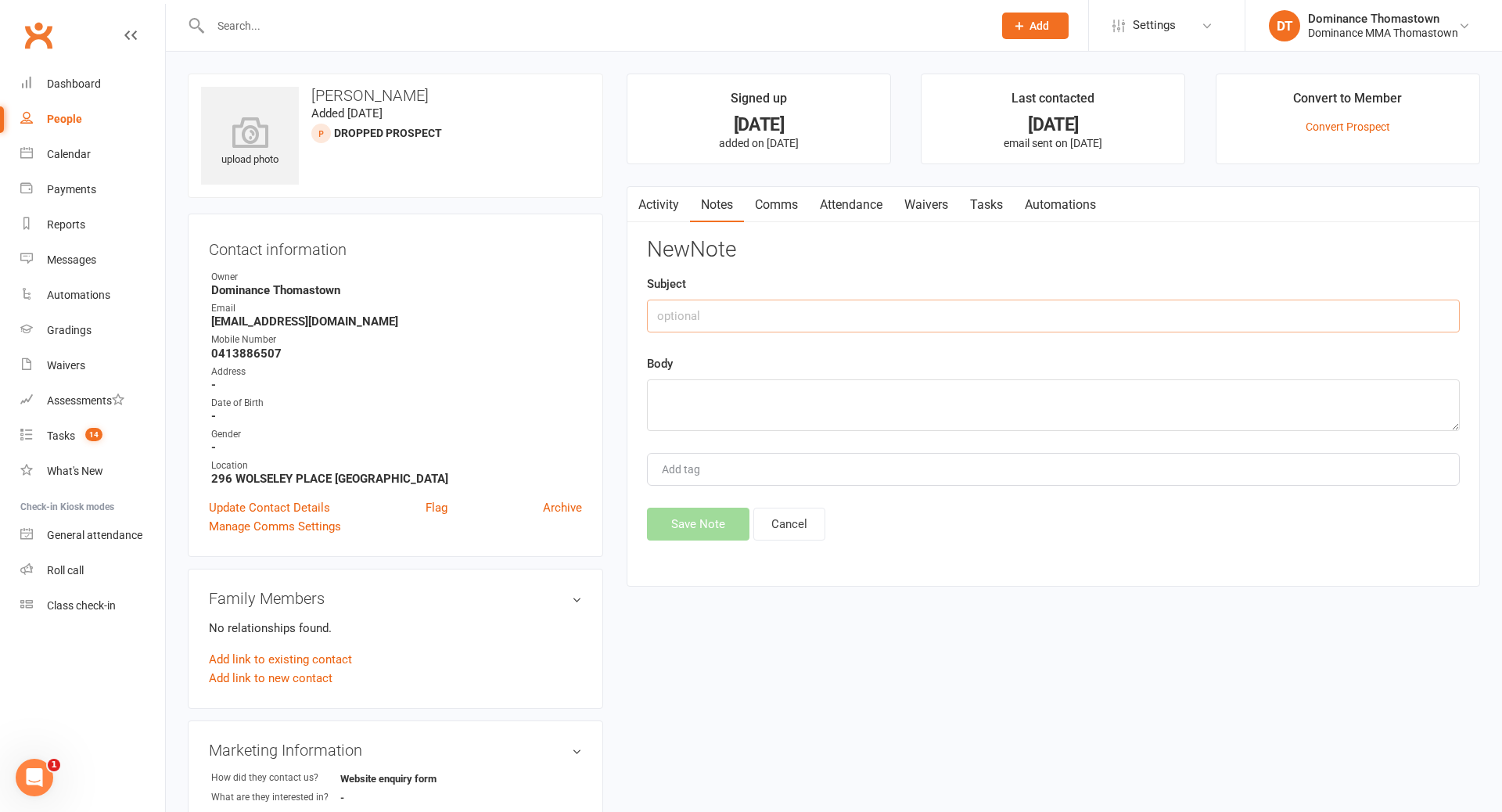
click at [784, 323] on input "text" at bounding box center [1053, 316] width 813 height 33
type input "ISC"
drag, startPoint x: 764, startPoint y: 401, endPoint x: 866, endPoint y: 404, distance: 102.0
click at [770, 404] on textarea at bounding box center [1053, 405] width 813 height 52
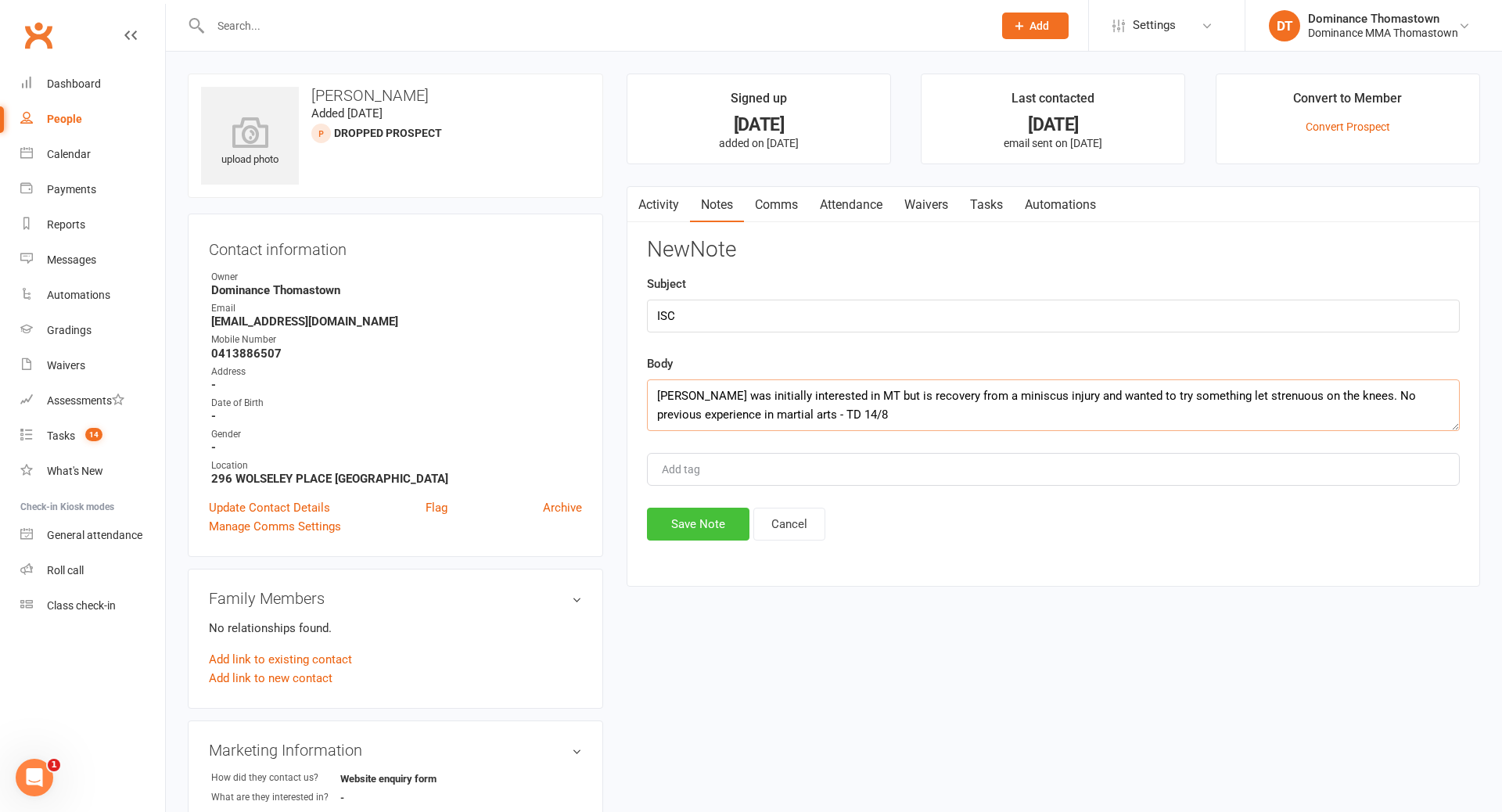
type textarea "Mary was initially interested in MT but is recovery from a miniscus injury and …"
click at [686, 537] on button "Save Note" at bounding box center [698, 524] width 102 height 33
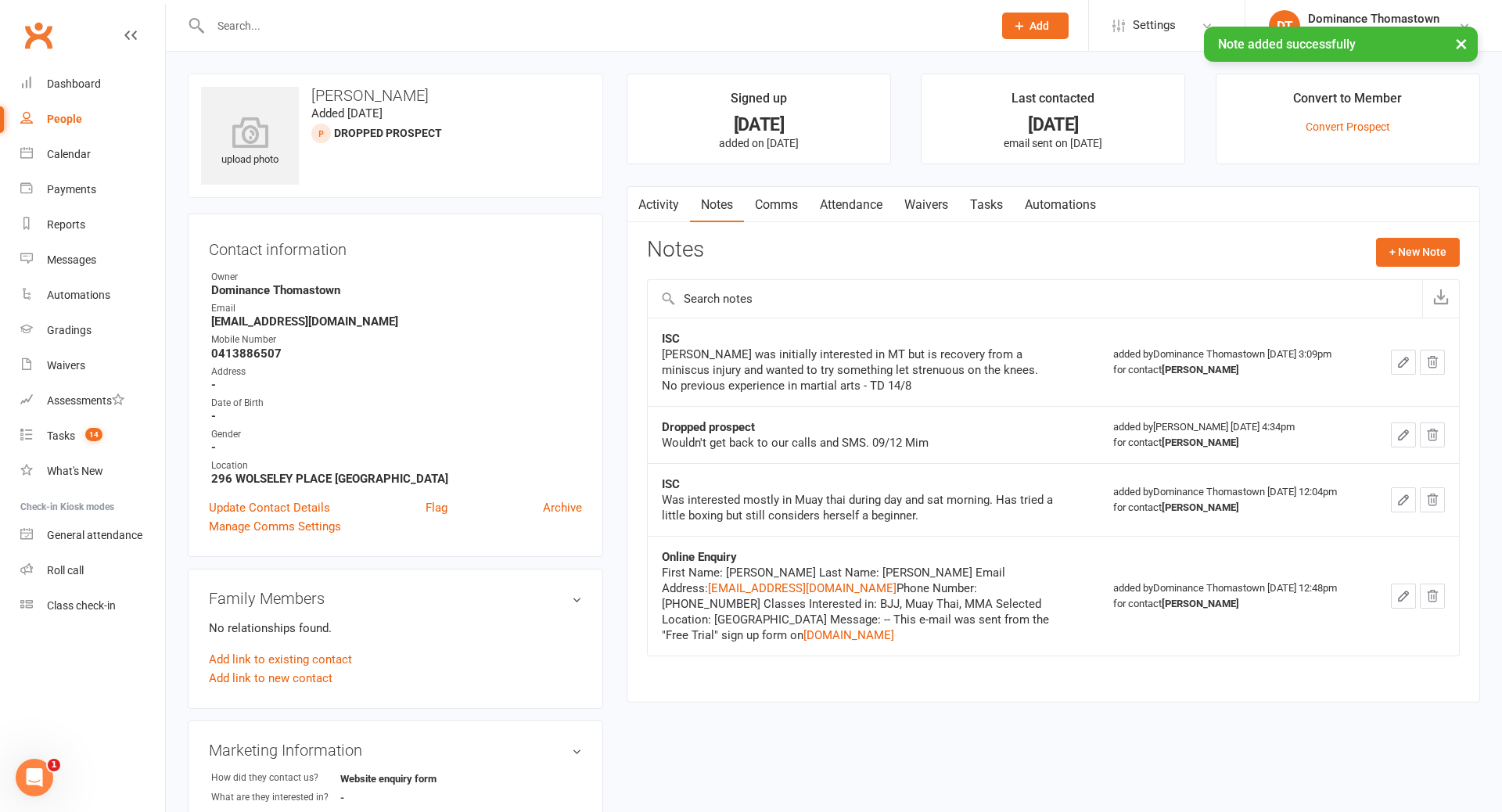
click at [854, 201] on link "Attendance" at bounding box center [851, 205] width 84 height 36
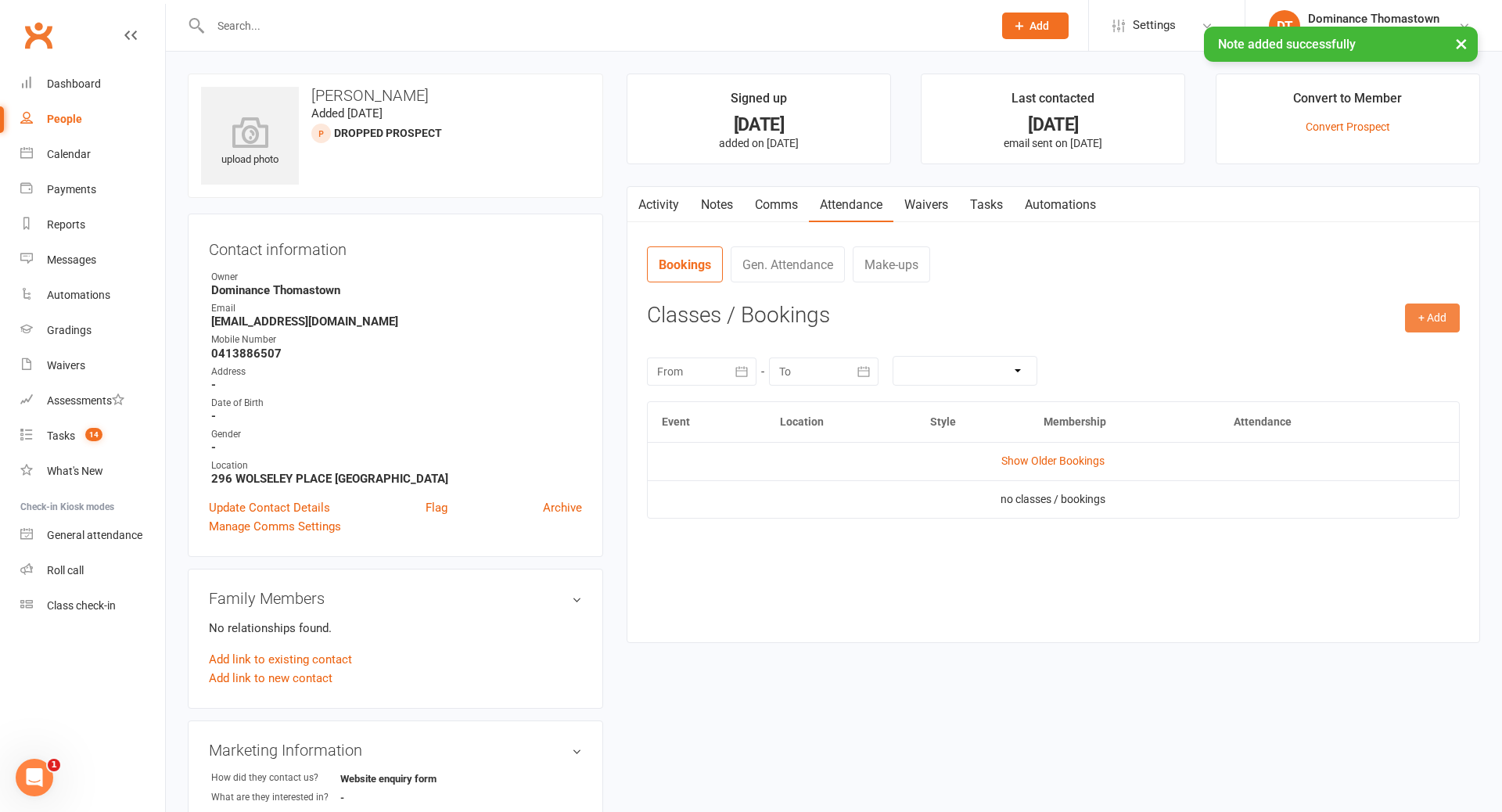
click at [1432, 321] on button "+ Add" at bounding box center [1432, 318] width 54 height 28
click at [1361, 358] on link "Book Event" at bounding box center [1382, 353] width 155 height 31
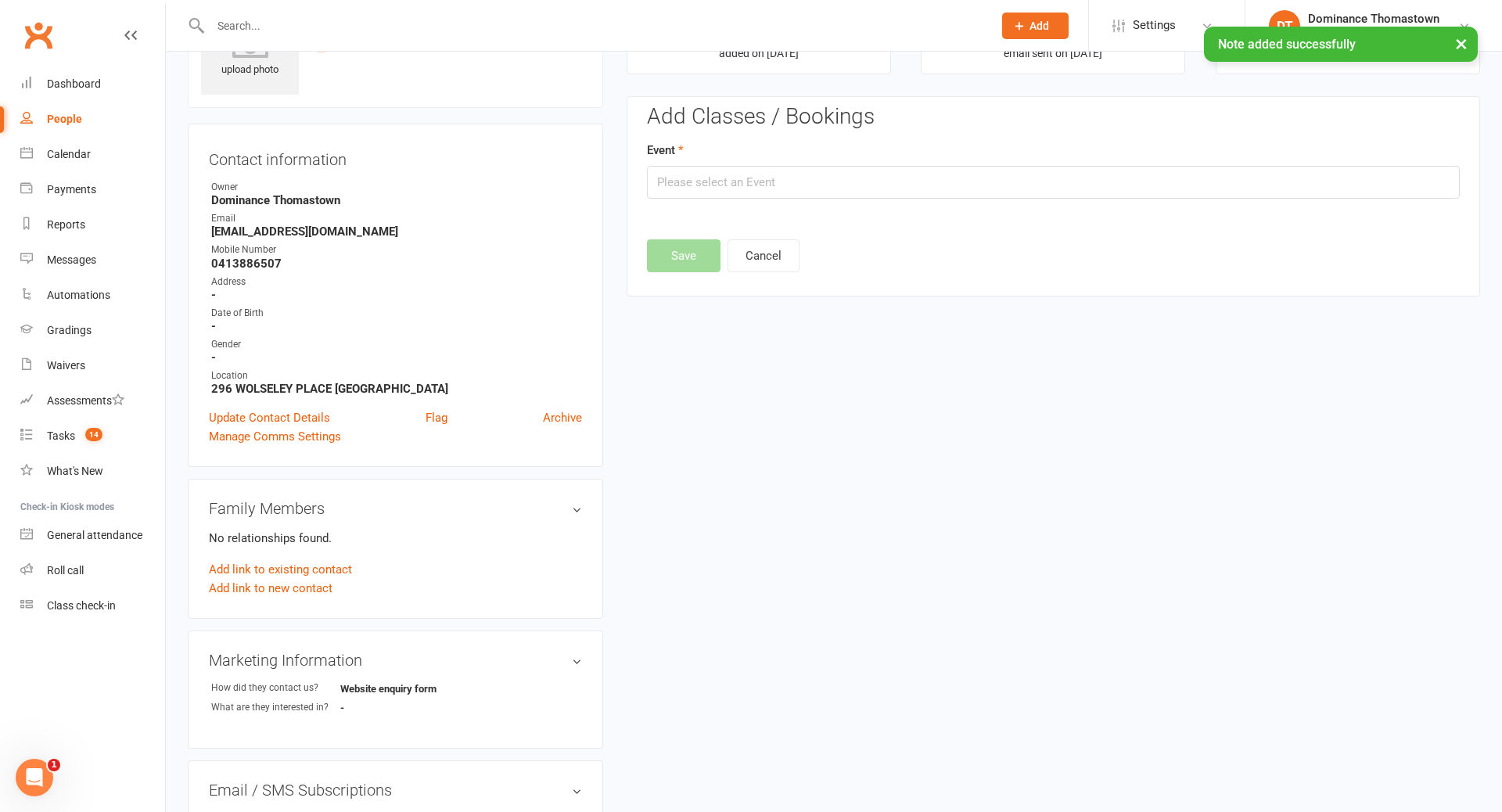
scroll to position [107, 0]
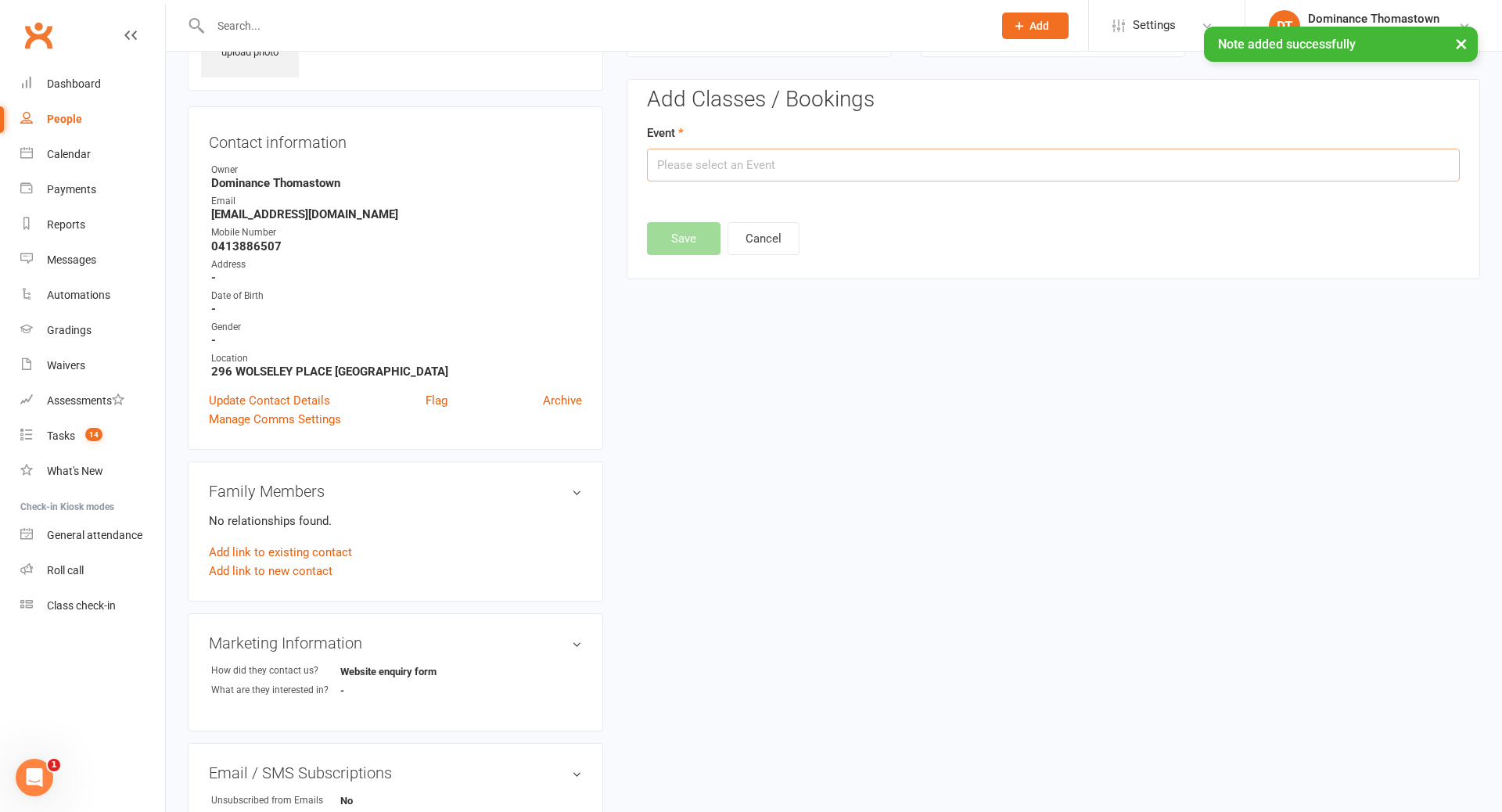
click at [866, 174] on input "text" at bounding box center [1053, 165] width 813 height 33
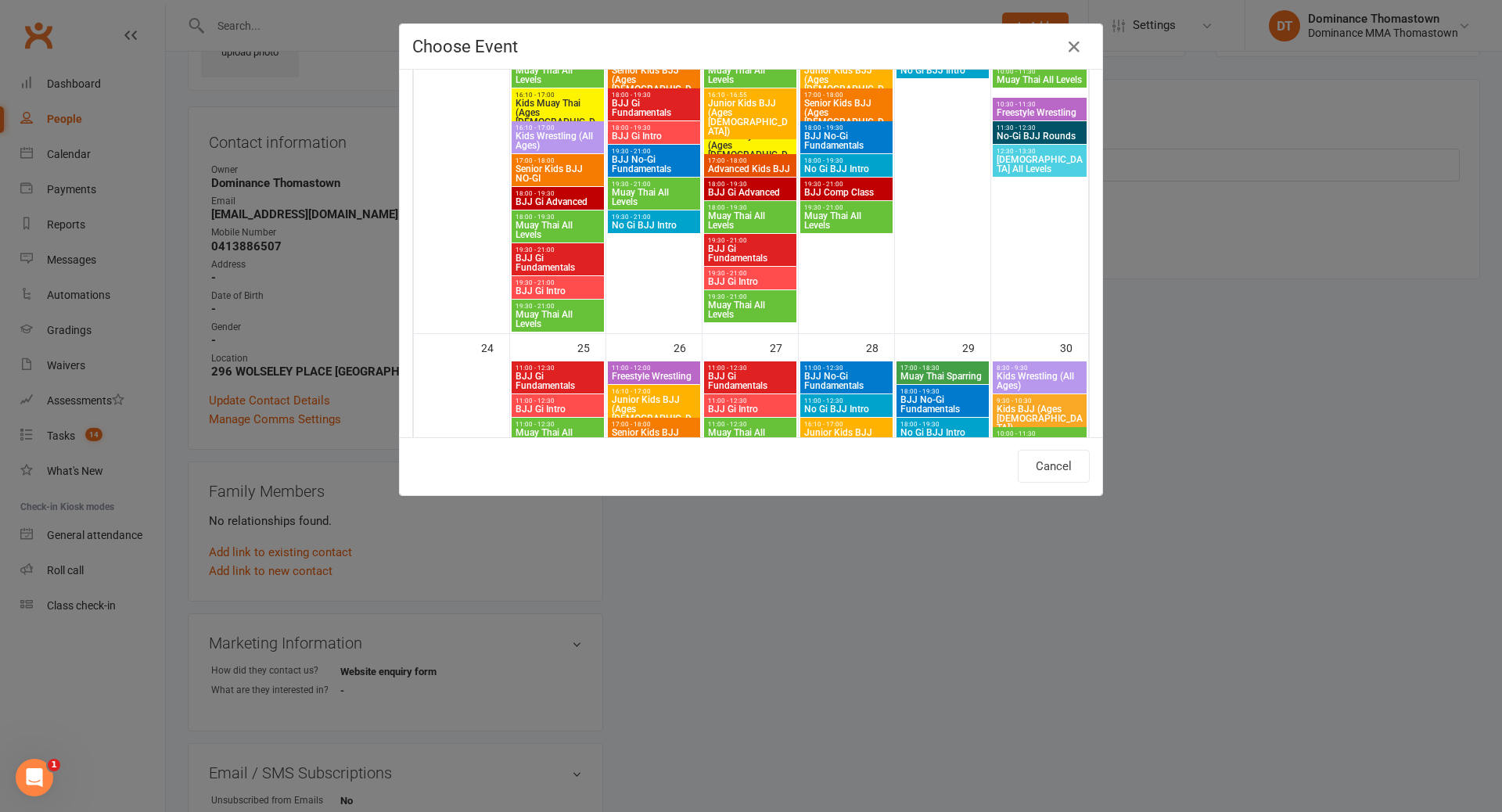
scroll to position [1294, 0]
click at [838, 167] on span "No Gi BJJ Intro" at bounding box center [846, 168] width 86 height 9
type input "No Gi BJJ Intro - Aug 21, 2025 6:00:00 PM"
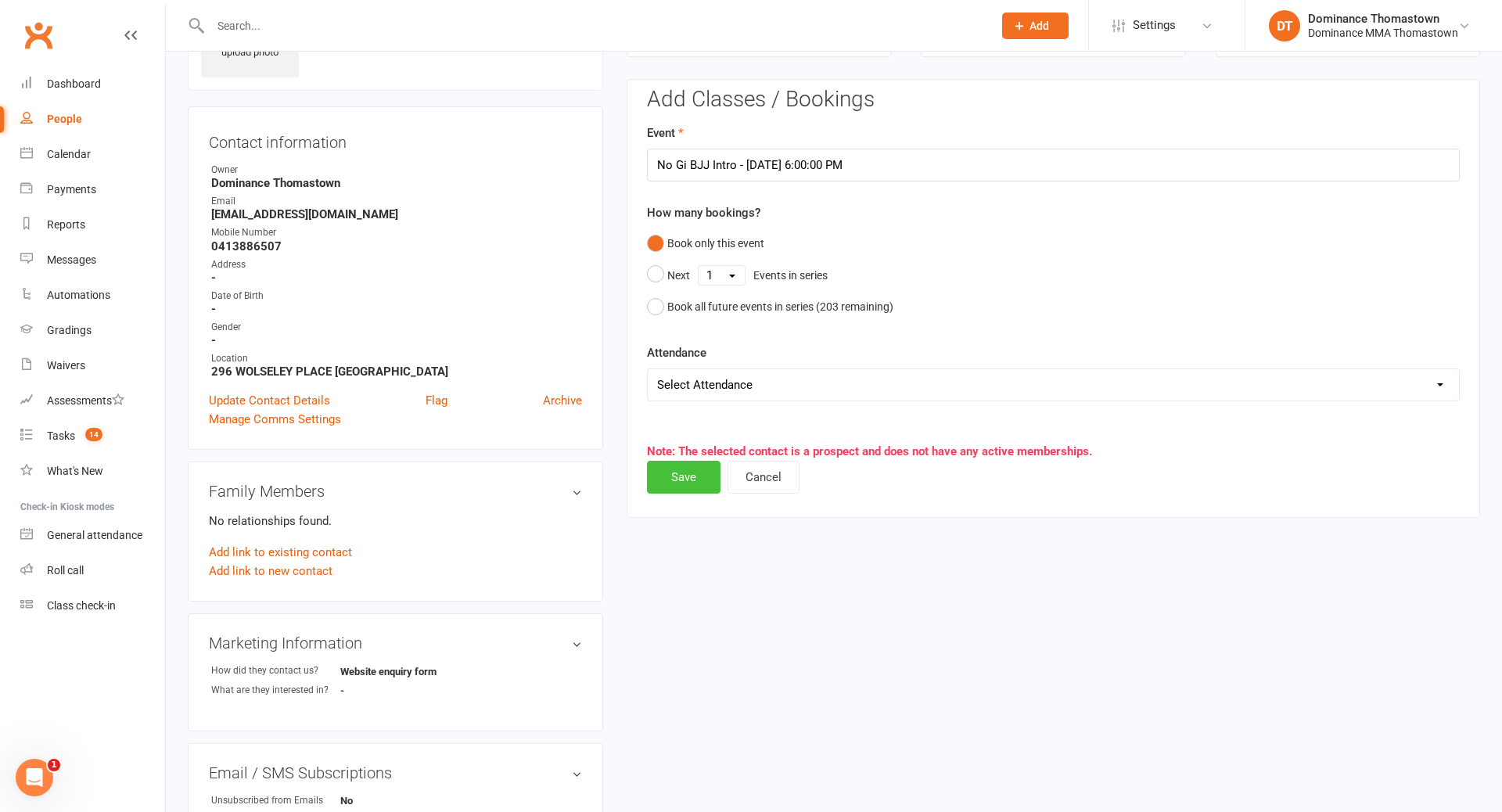
click at [687, 469] on button "Save" at bounding box center [683, 477] width 73 height 33
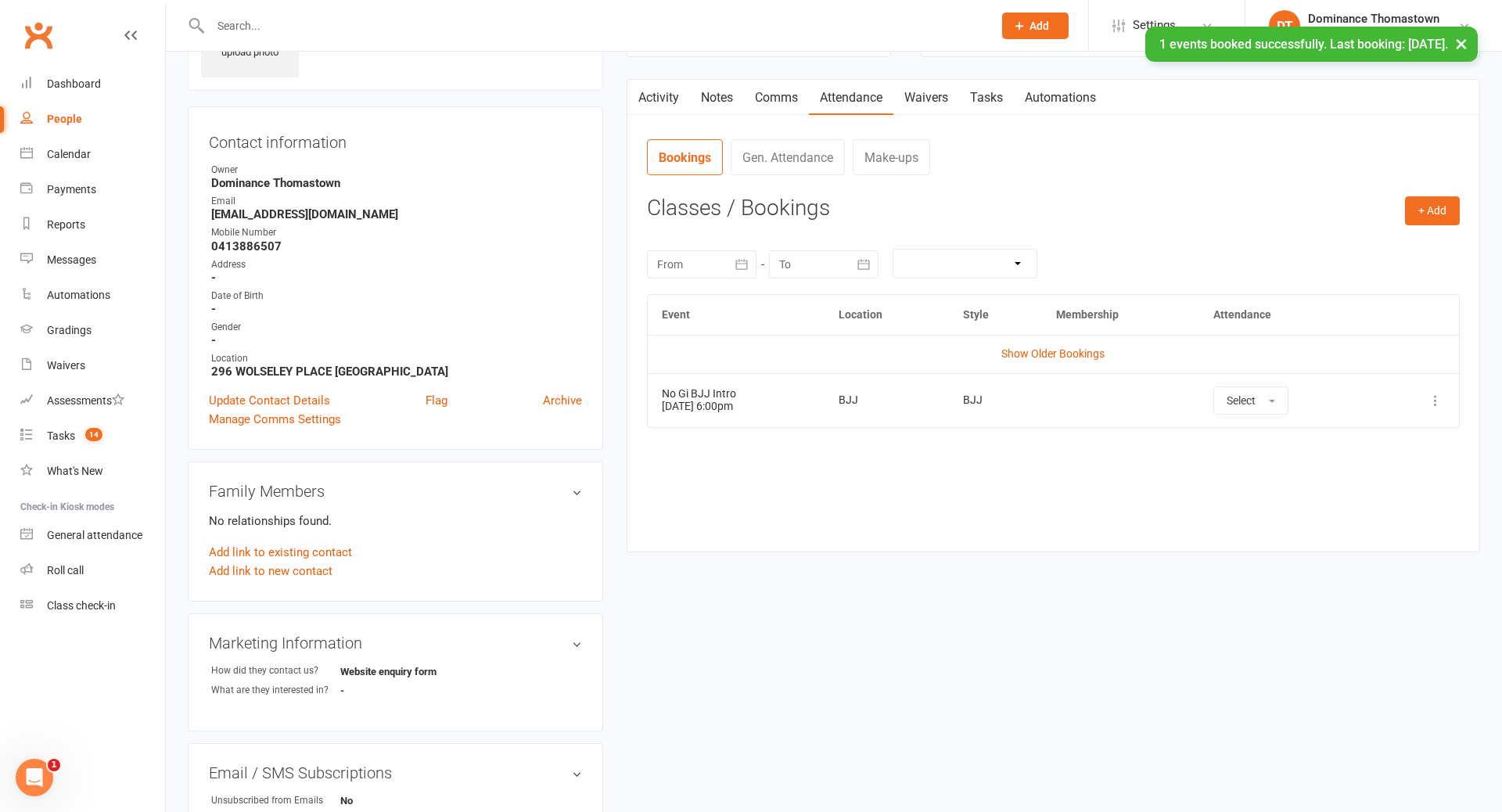
click at [923, 96] on link "Waivers" at bounding box center [926, 98] width 66 height 36
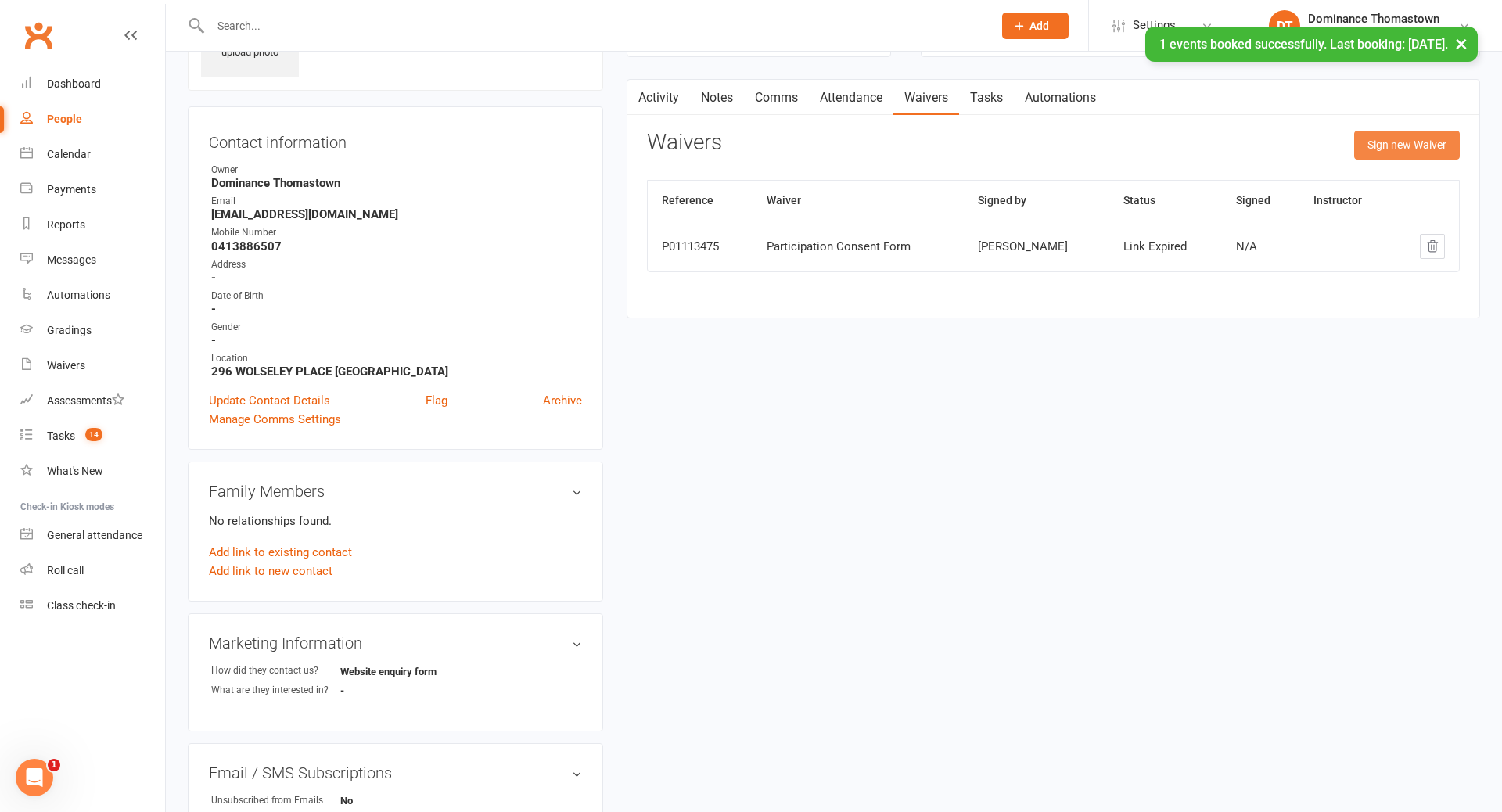
click at [1376, 153] on button "Sign new Waiver" at bounding box center [1407, 144] width 106 height 28
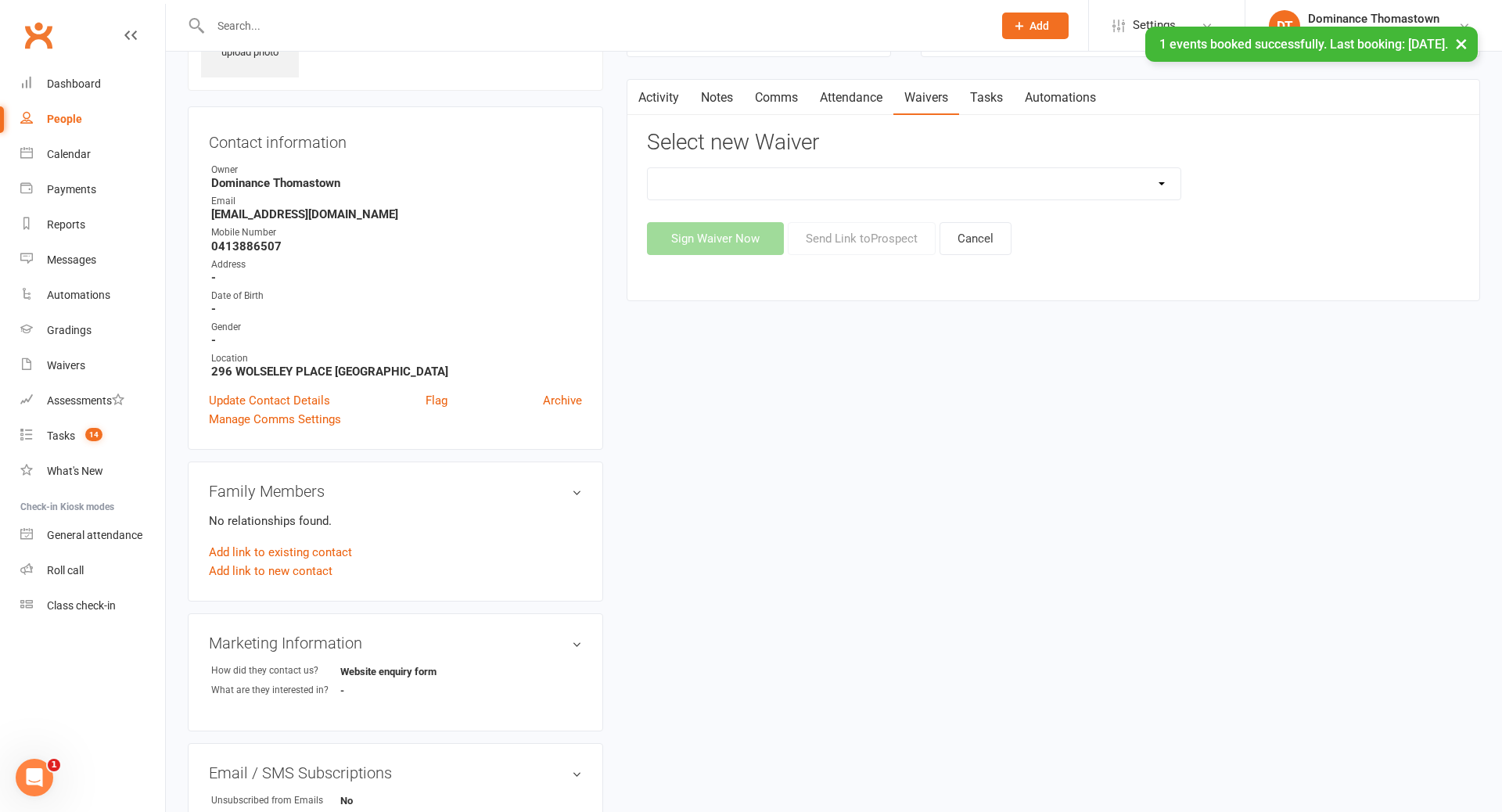
click at [1051, 182] on select "Member | Cancellation | Adults Member | Injury Report Form (FOH staff use only)…" at bounding box center [914, 184] width 533 height 31
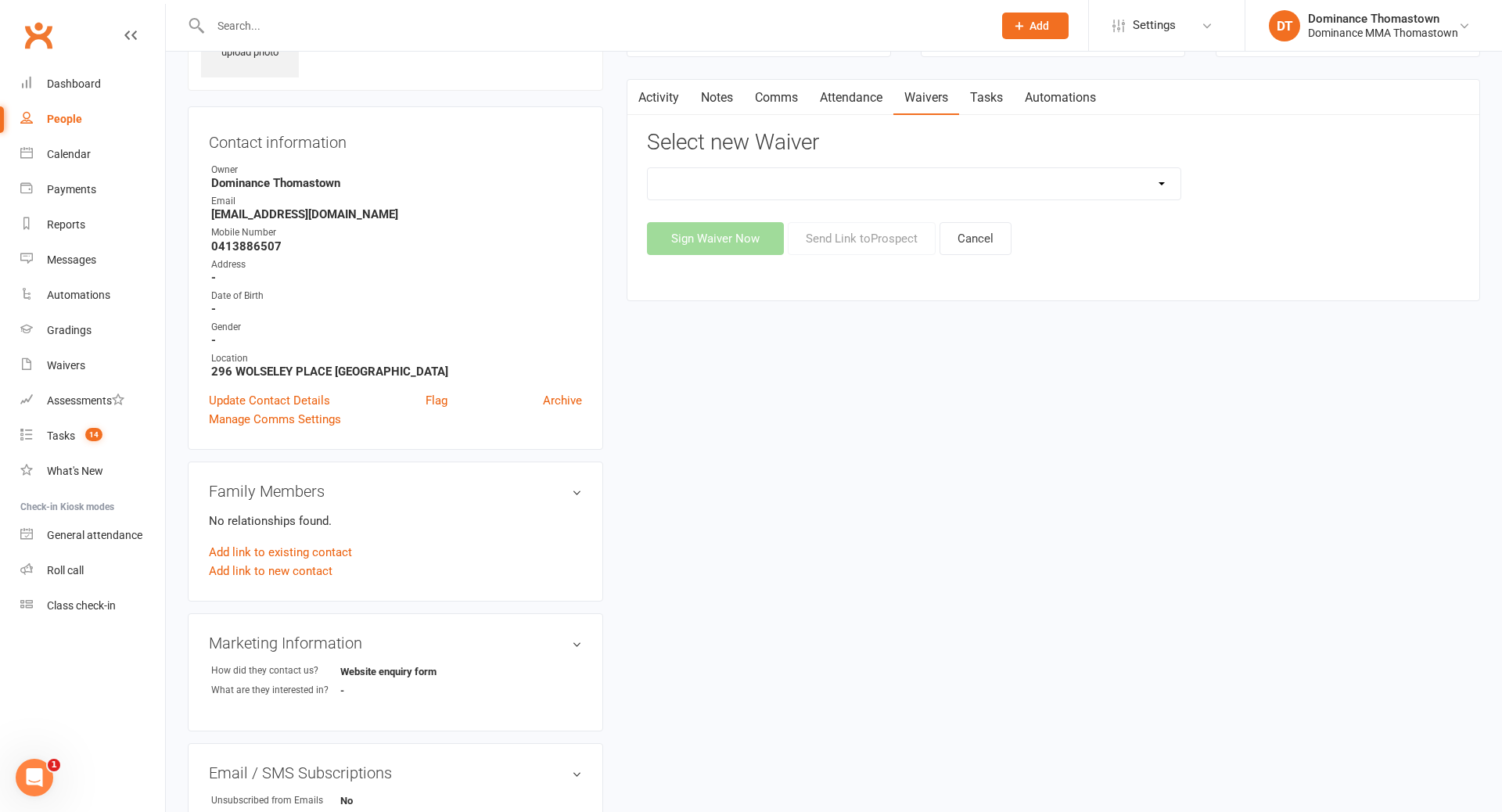
select select "375"
click at [851, 240] on button "Send Link to Prospect" at bounding box center [862, 238] width 148 height 33
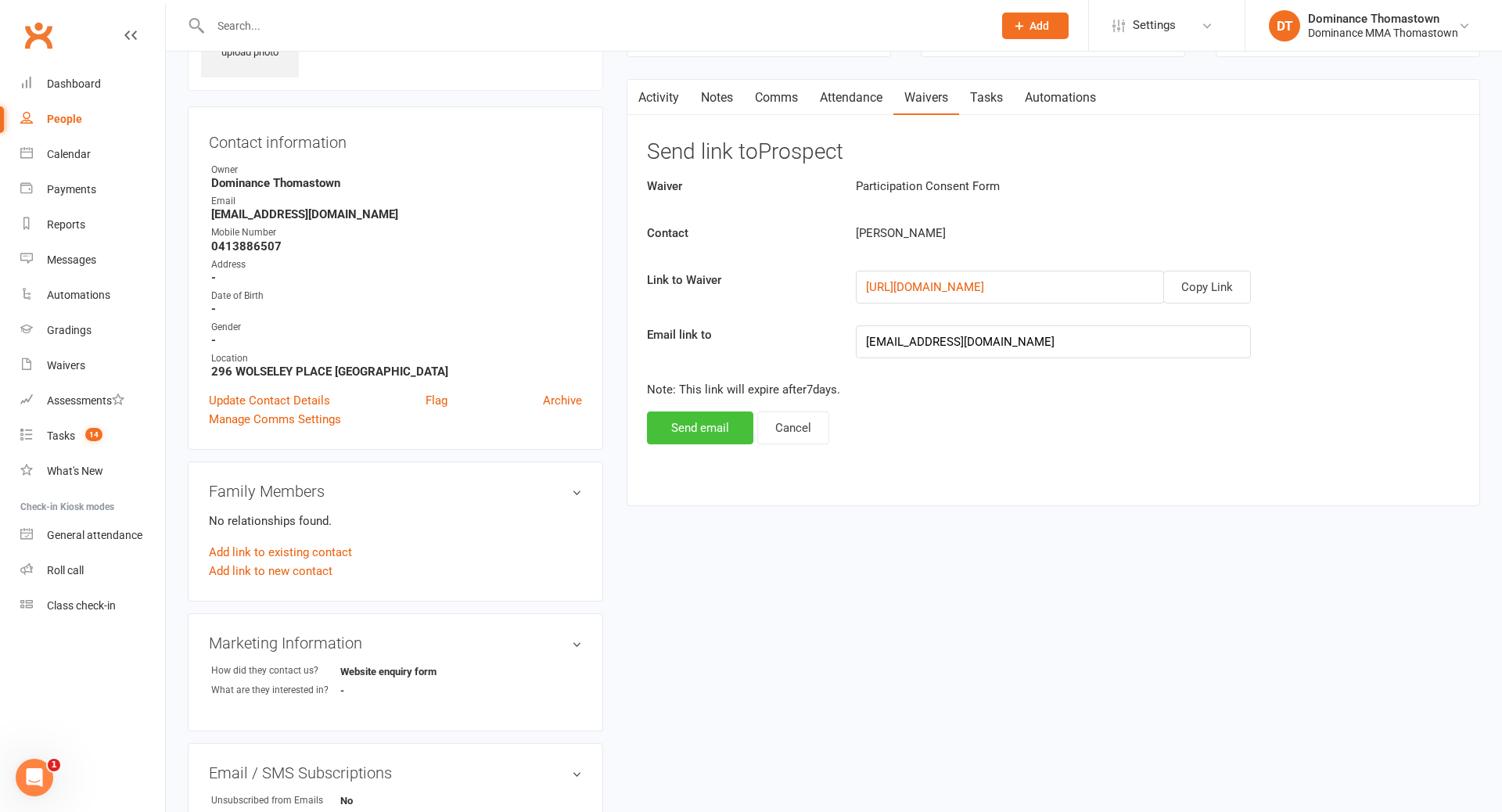
click at [701, 424] on button "Send email" at bounding box center [700, 428] width 106 height 33
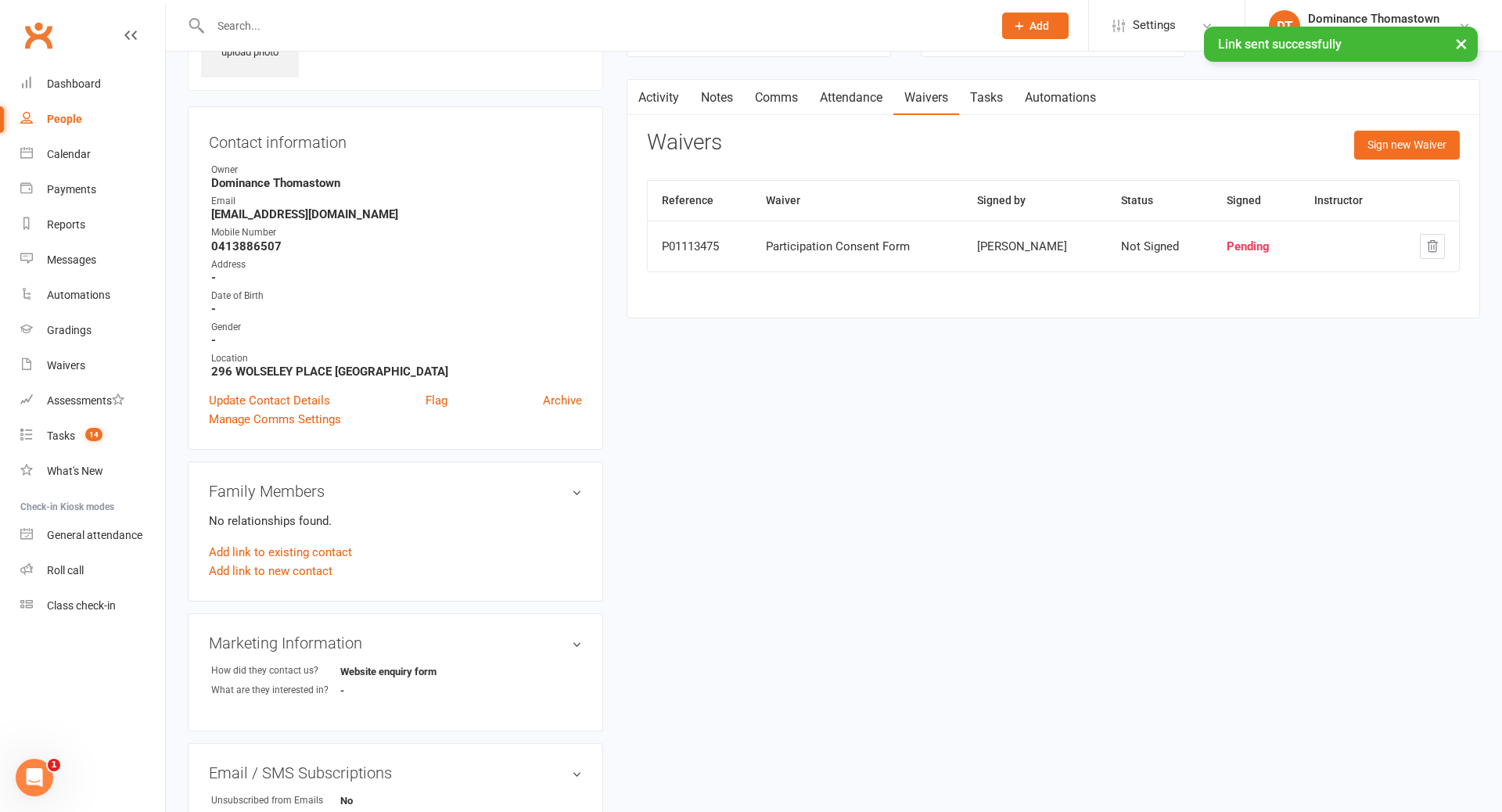
click at [993, 100] on link "Tasks" at bounding box center [986, 98] width 54 height 36
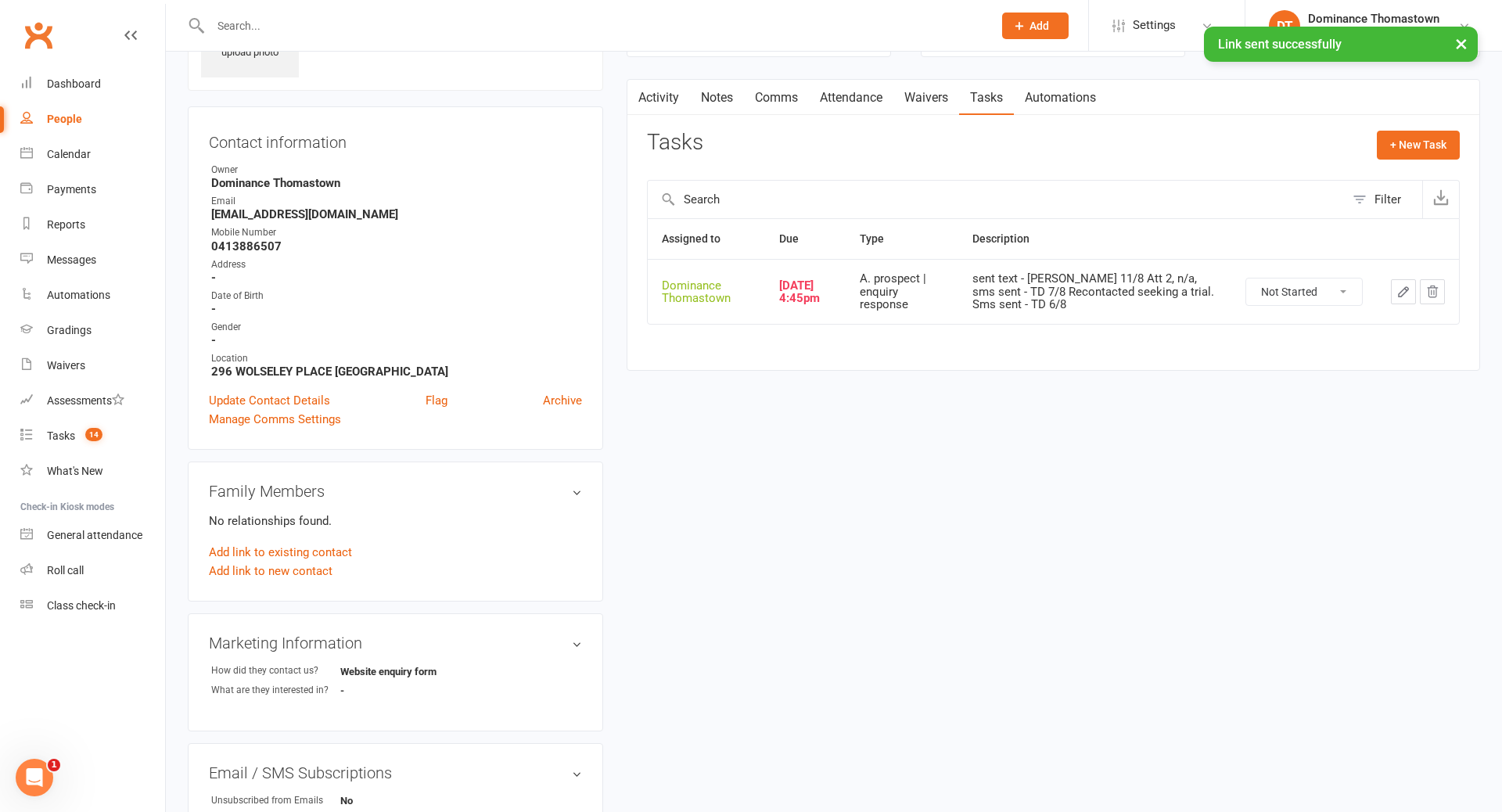
click at [1302, 290] on select "Not Started In Progress Waiting Complete" at bounding box center [1304, 291] width 116 height 26
select select "unstarted"
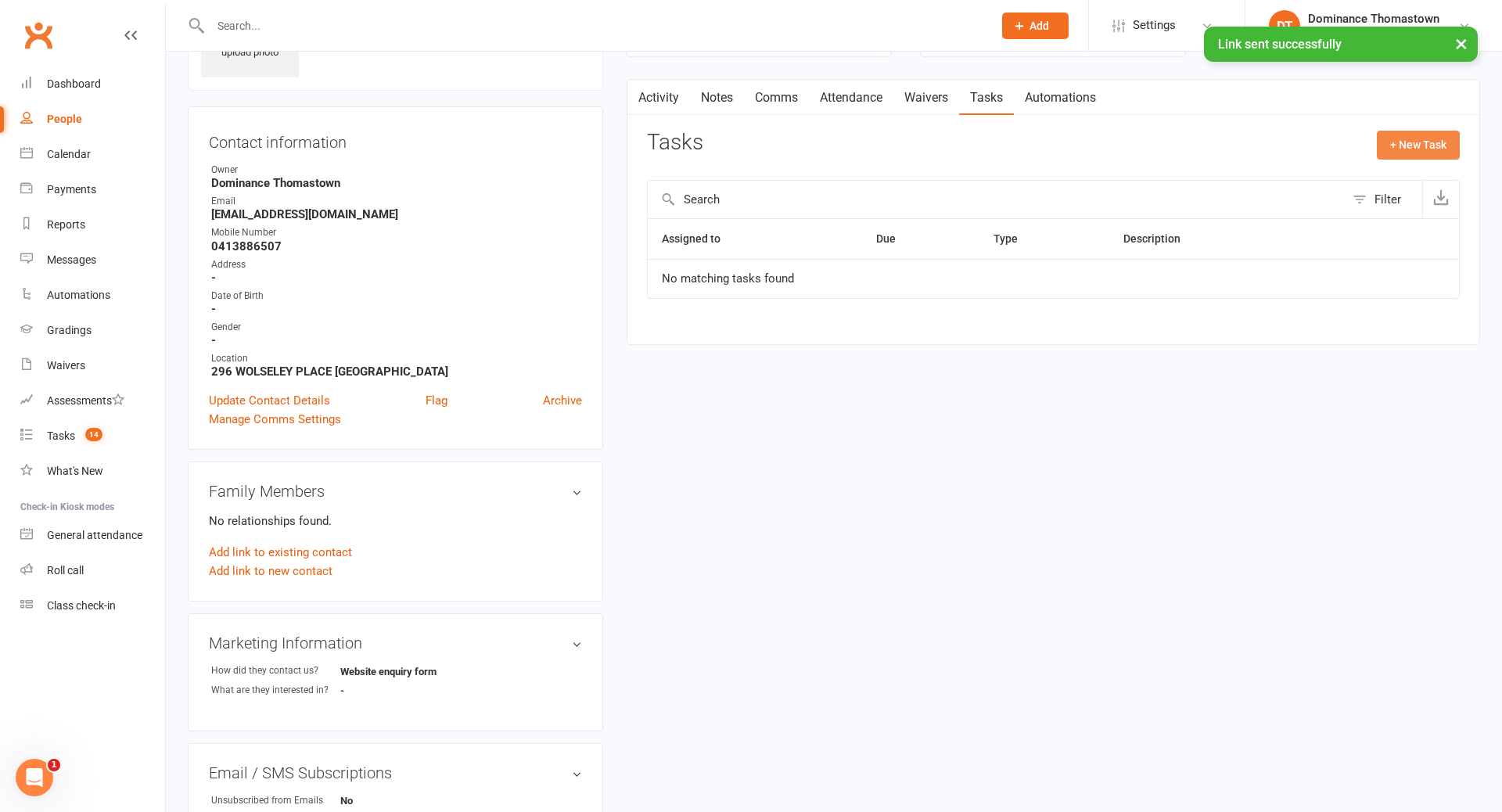
click at [1429, 142] on button "+ New Task" at bounding box center [1418, 144] width 83 height 28
select select "12547"
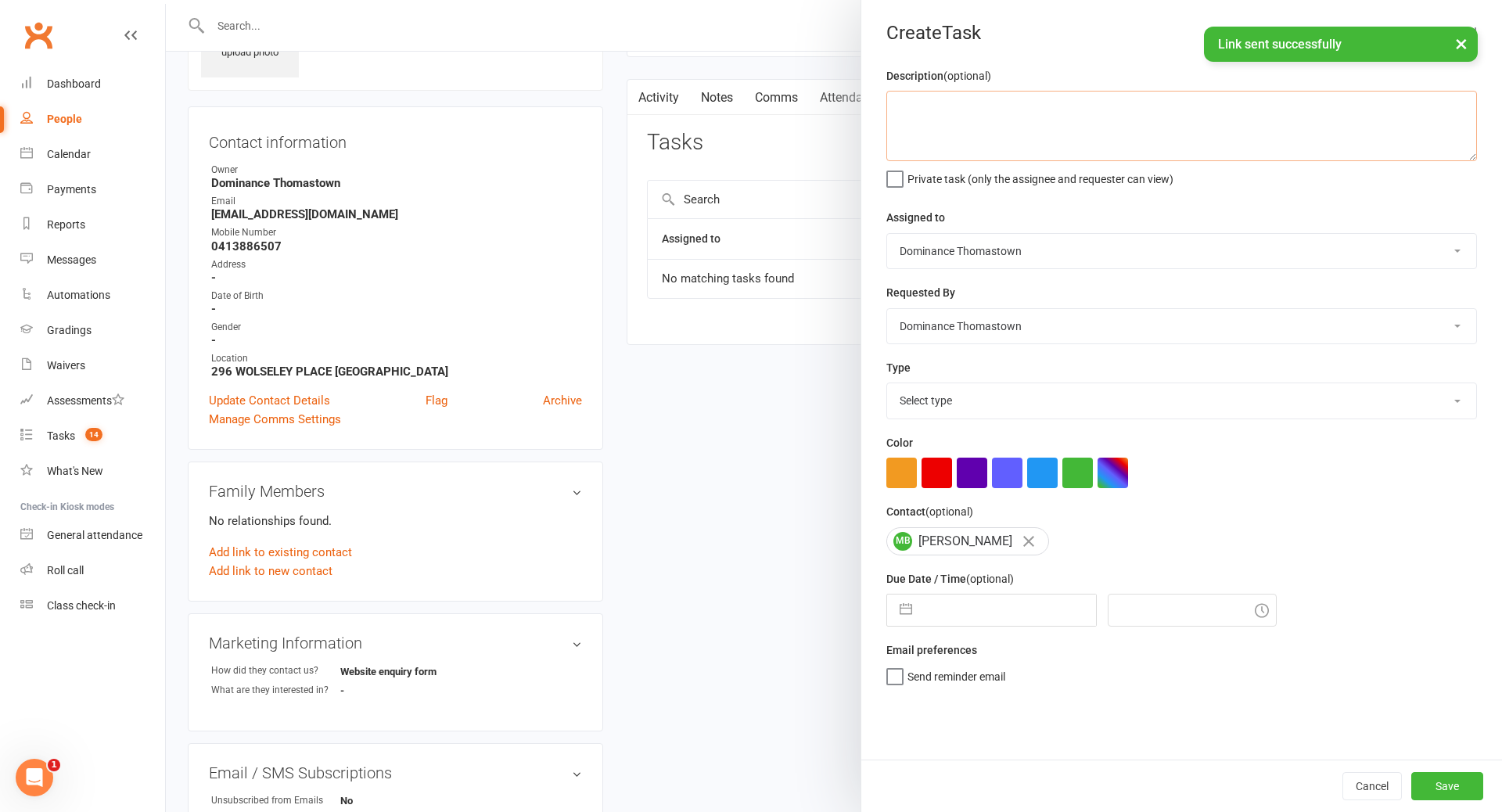
click at [1102, 125] on textarea at bounding box center [1182, 125] width 591 height 70
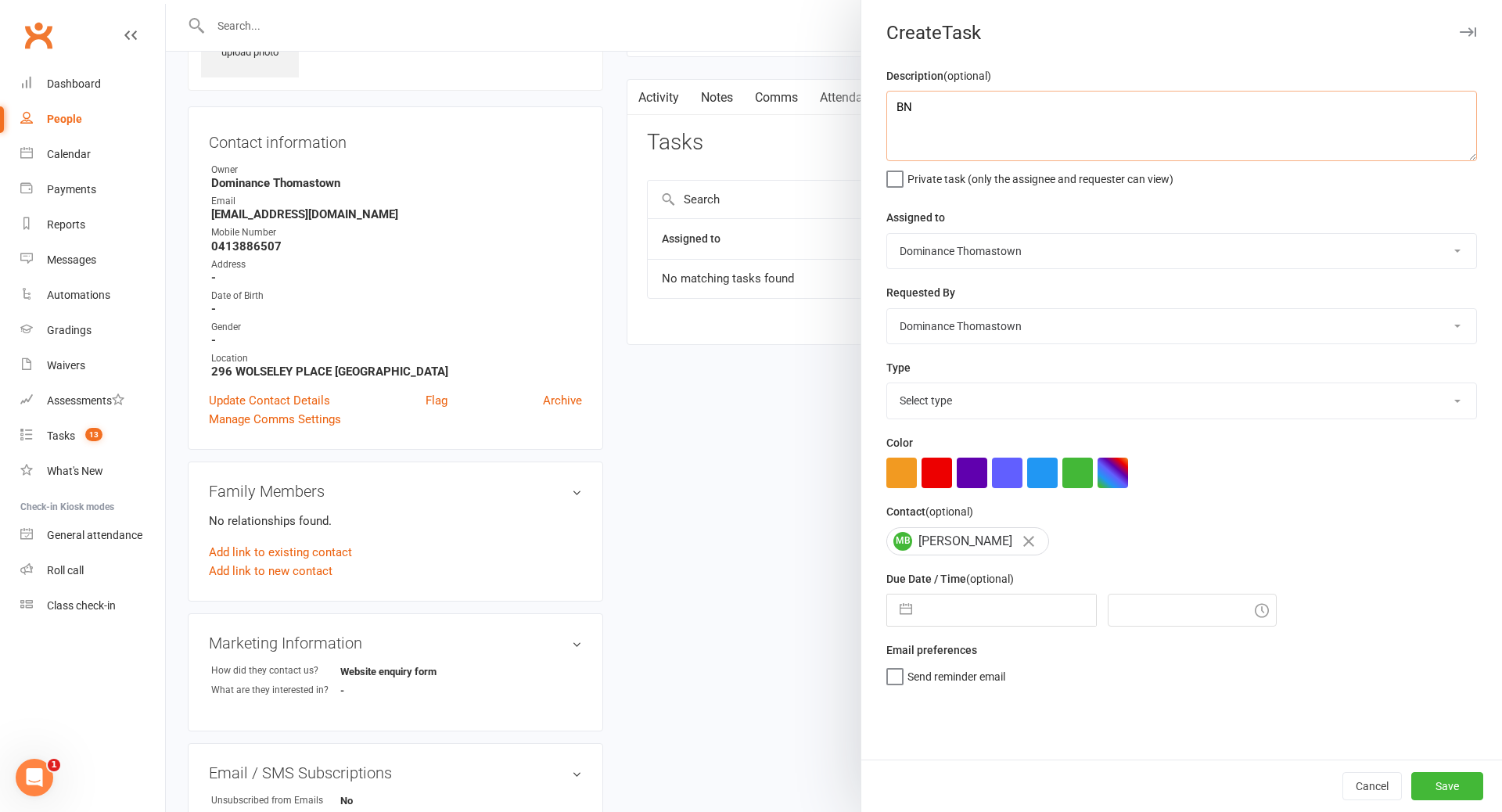
type textarea "B"
type textarea "No gi bjj trial confirmation - TD 14/8"
click at [978, 393] on select "Select type A. prospect | enquiry response B. prospect | trial | booking [PERSO…" at bounding box center [1182, 400] width 589 height 35
select select "3811"
select select "6"
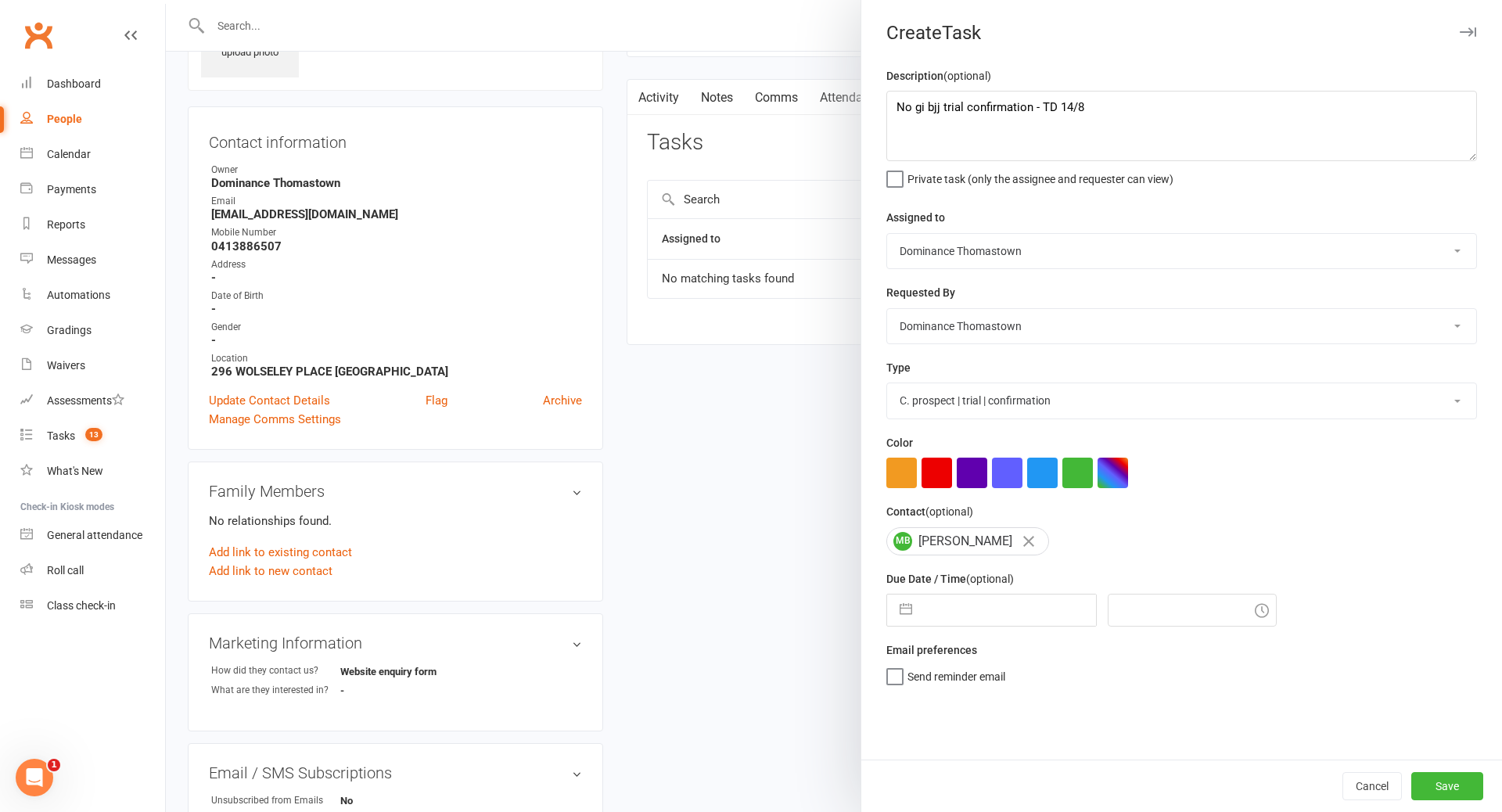
select select "2025"
select select "7"
select select "2025"
select select "8"
select select "2025"
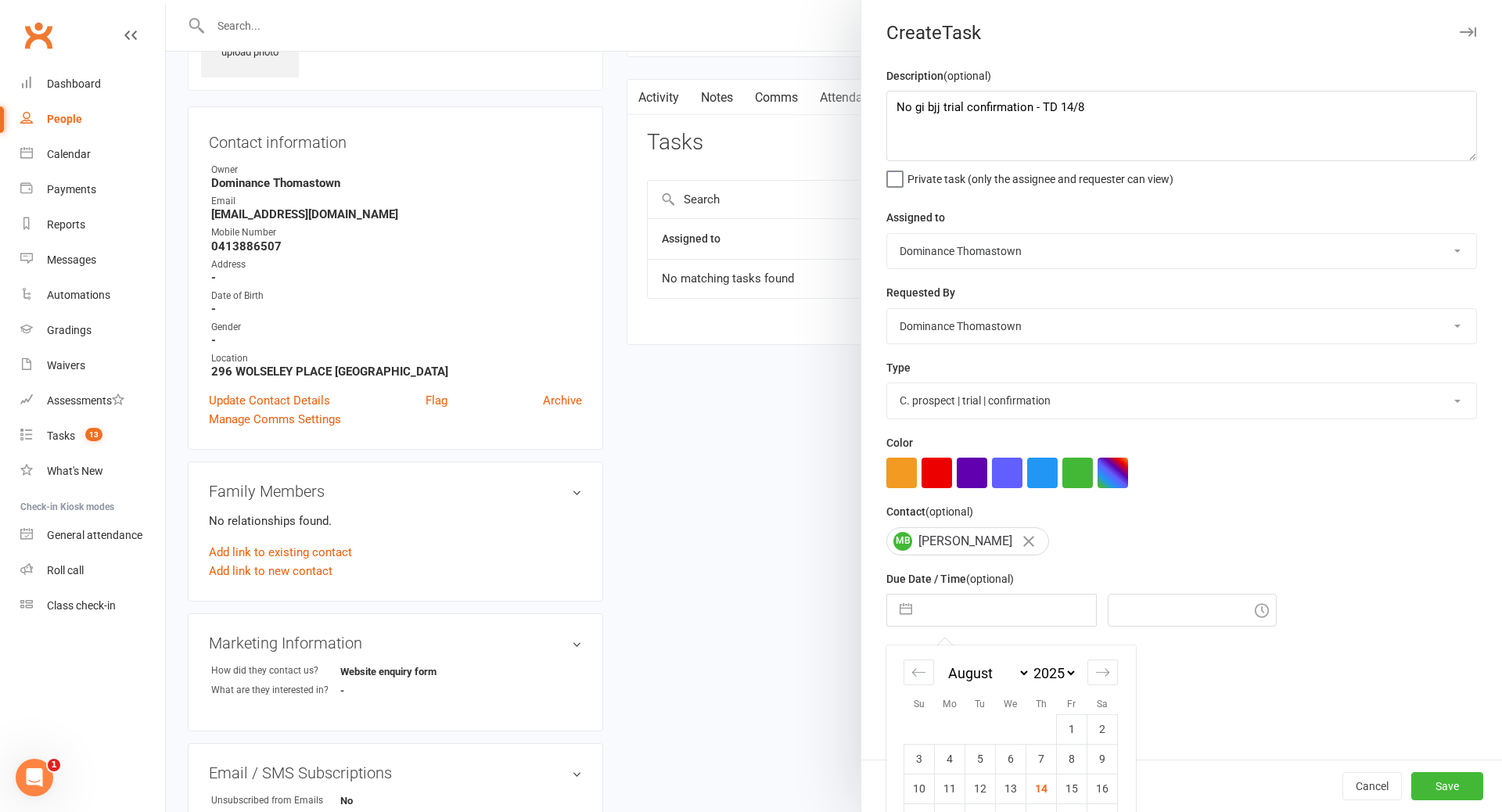
click at [977, 614] on input "text" at bounding box center [1008, 610] width 176 height 31
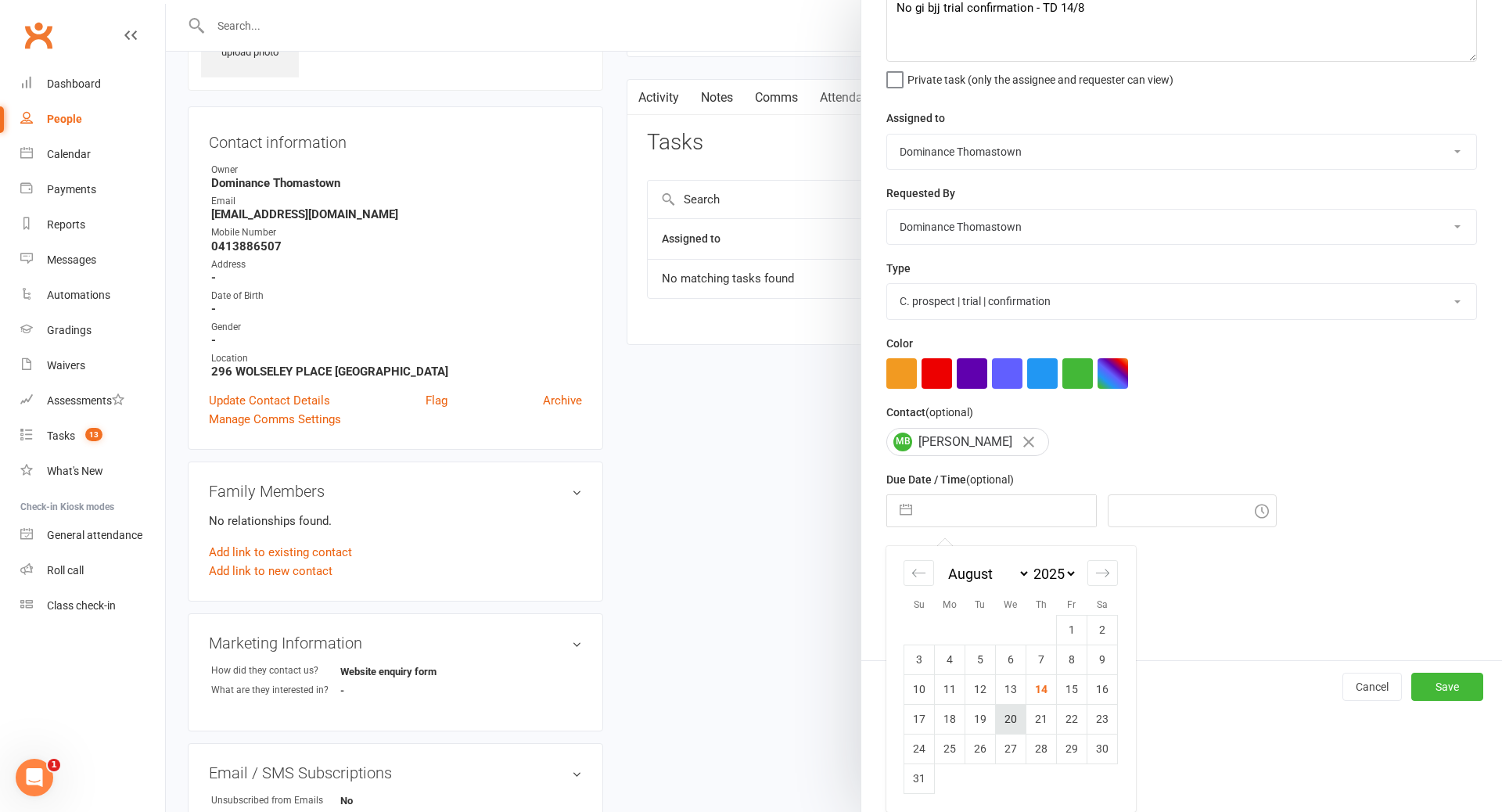
click at [1017, 713] on td "20" at bounding box center [1011, 719] width 31 height 30
type input "20 Aug 2025"
type input "3:15pm"
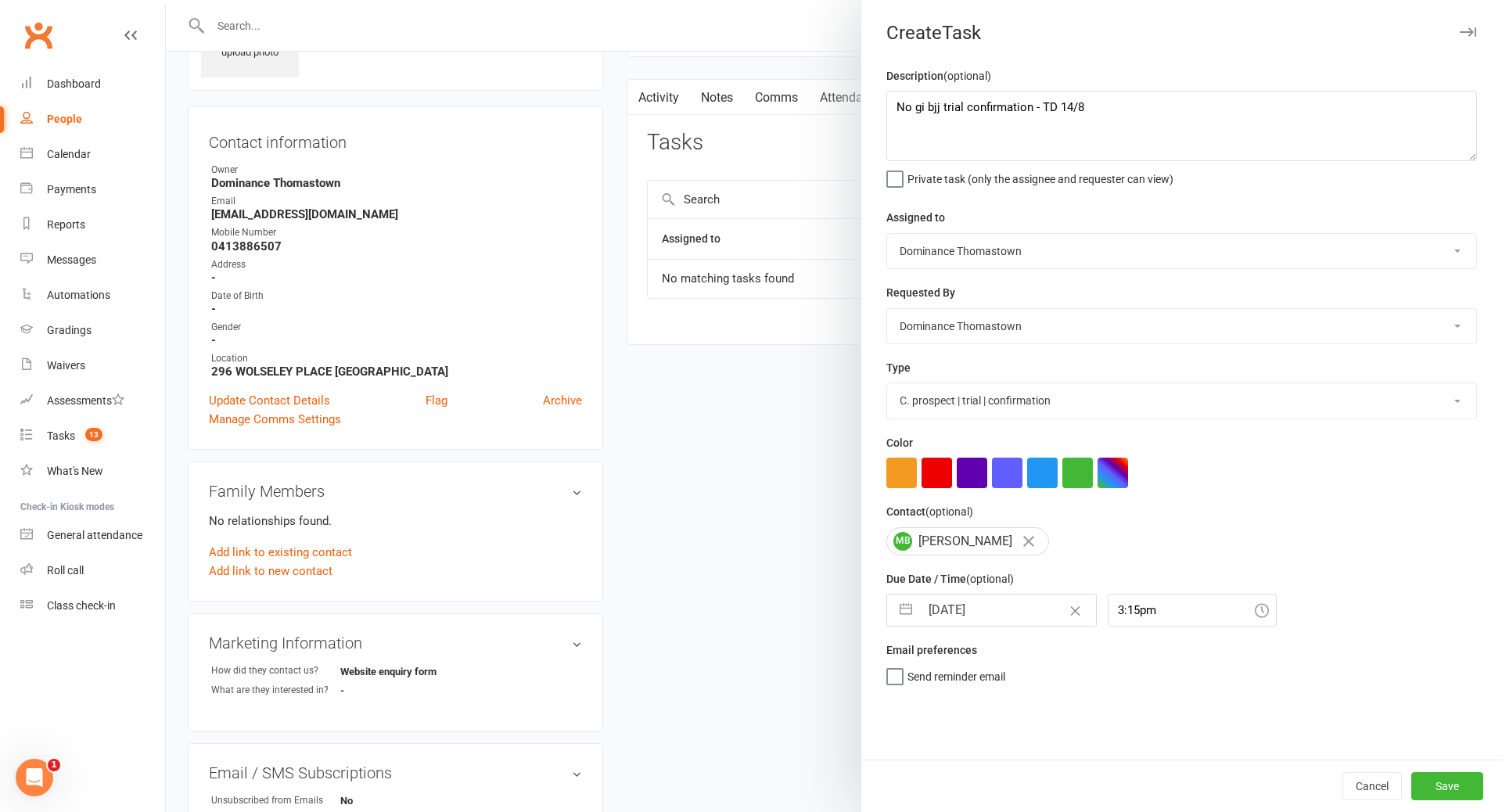
scroll to position [0, 0]
click at [1443, 781] on button "Save" at bounding box center [1447, 786] width 72 height 28
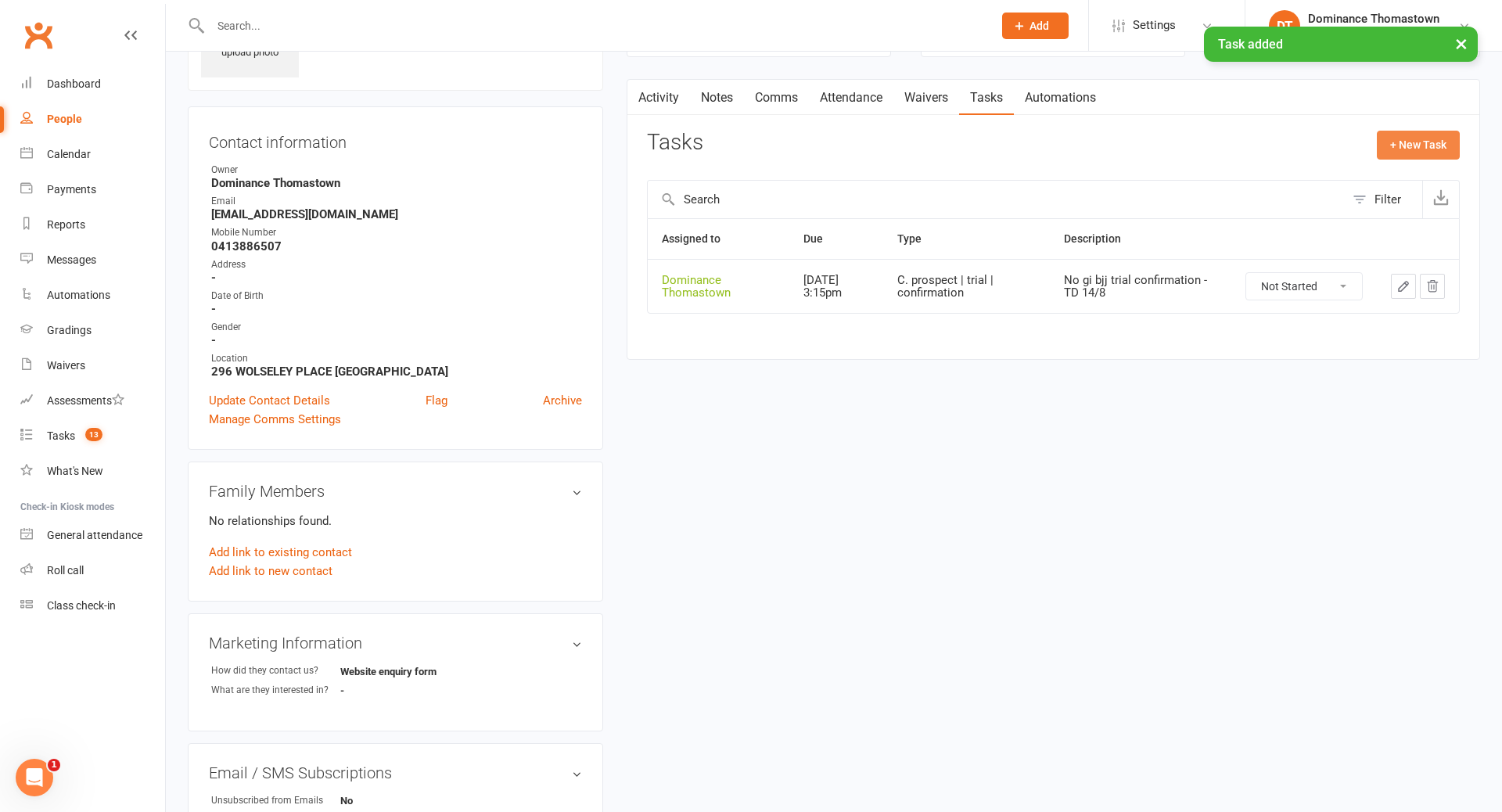
click at [1415, 135] on button "+ New Task" at bounding box center [1418, 144] width 83 height 28
select select "12547"
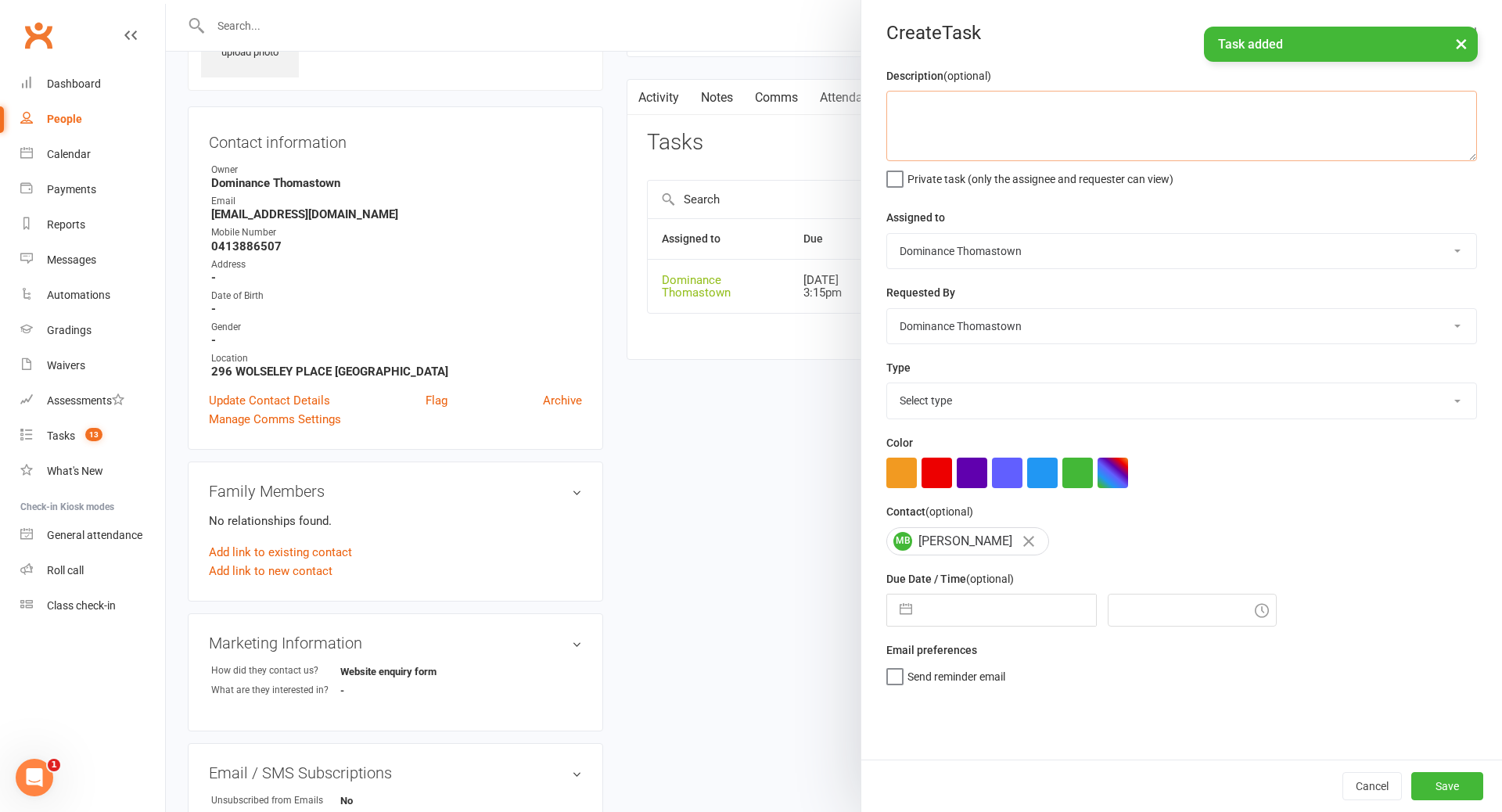
click at [1070, 121] on textarea at bounding box center [1182, 125] width 591 height 70
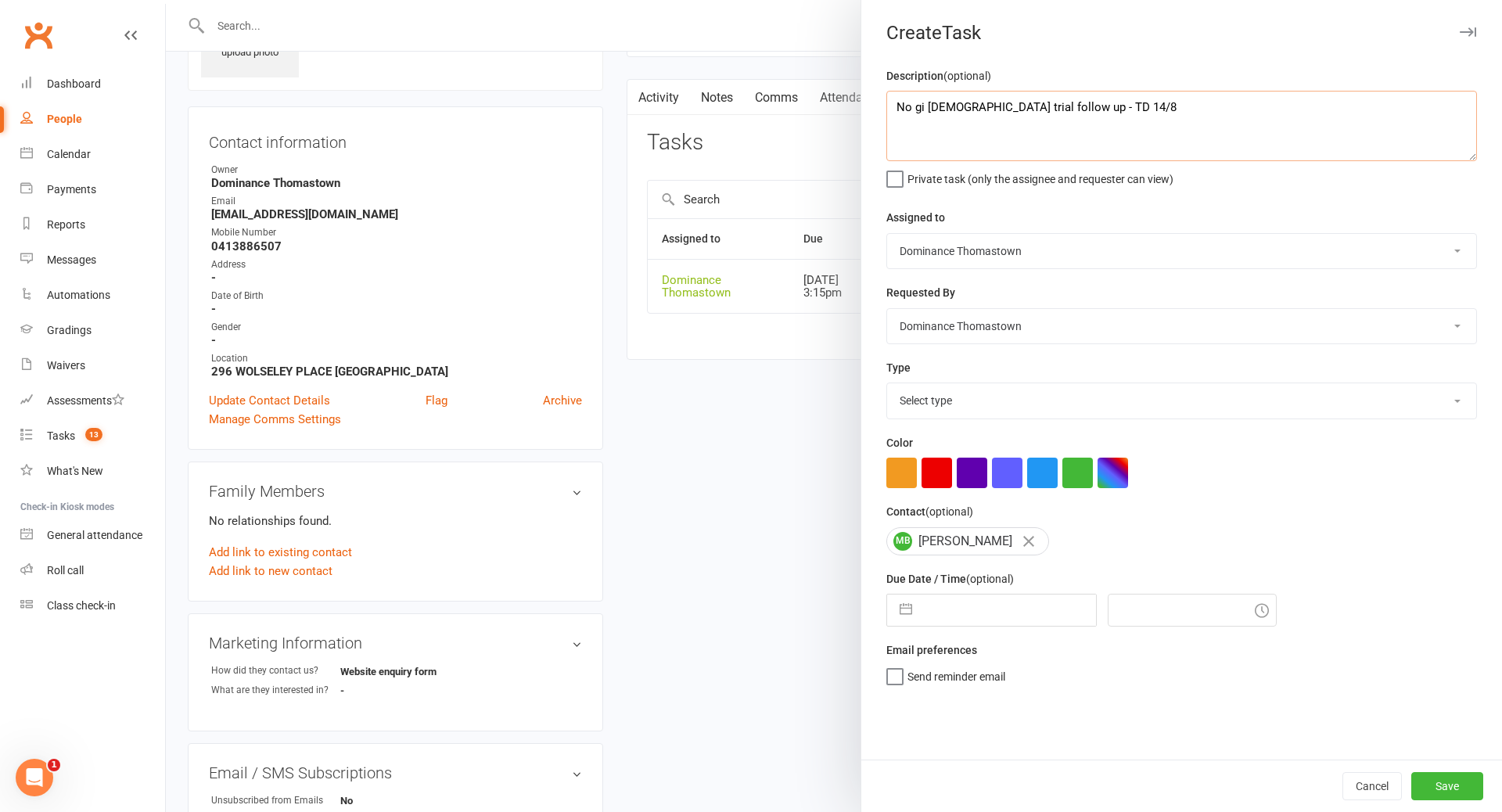
type textarea "No gi bjj trial follow up - TD 14/8"
click at [976, 410] on select "Select type A. prospect | enquiry response B. prospect | trial | booking [PERSO…" at bounding box center [1182, 400] width 589 height 35
select select "3812"
click at [962, 612] on input "text" at bounding box center [1008, 610] width 176 height 31
select select "6"
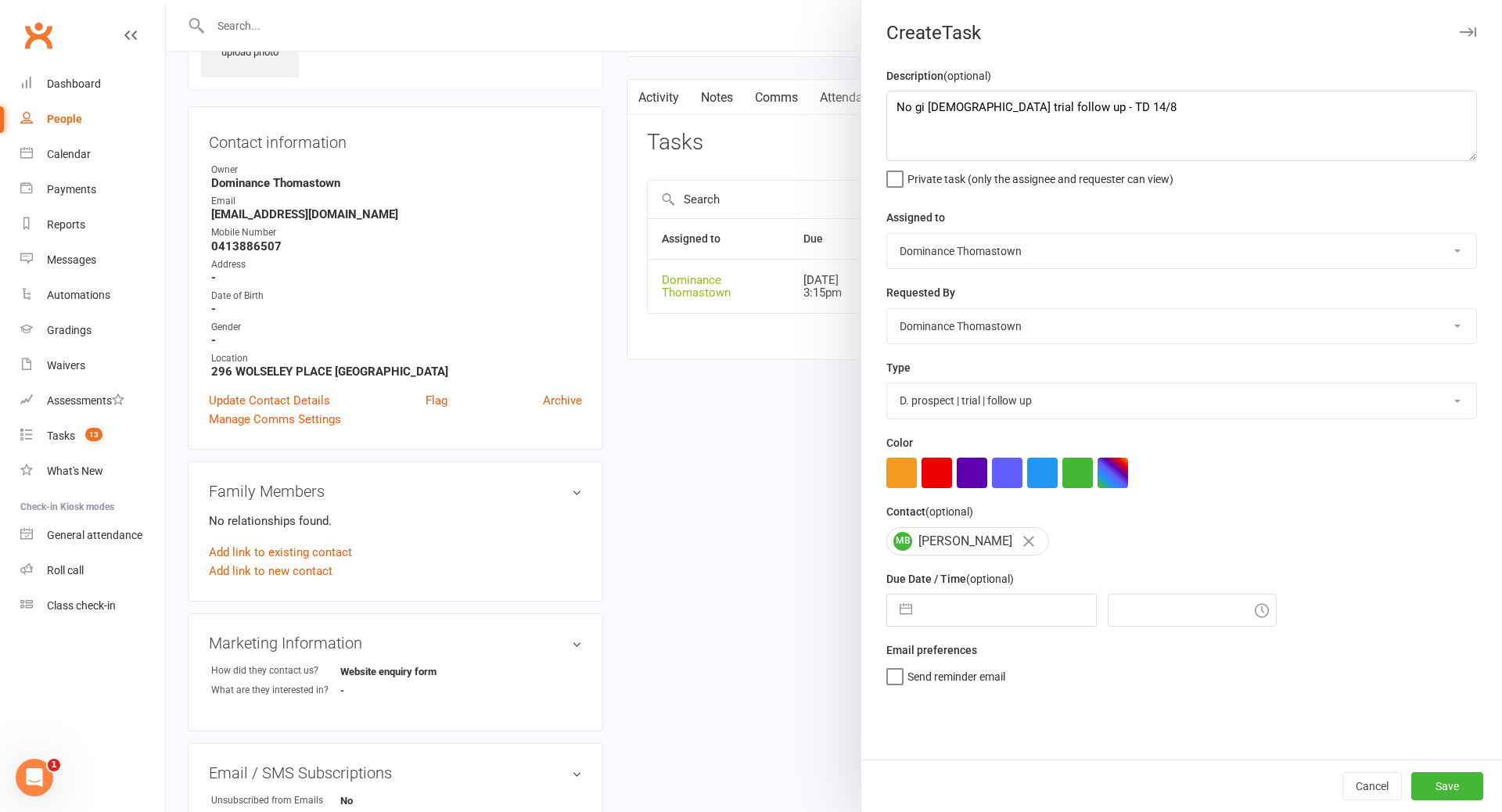
select select "2025"
select select "7"
select select "2025"
select select "8"
select select "2025"
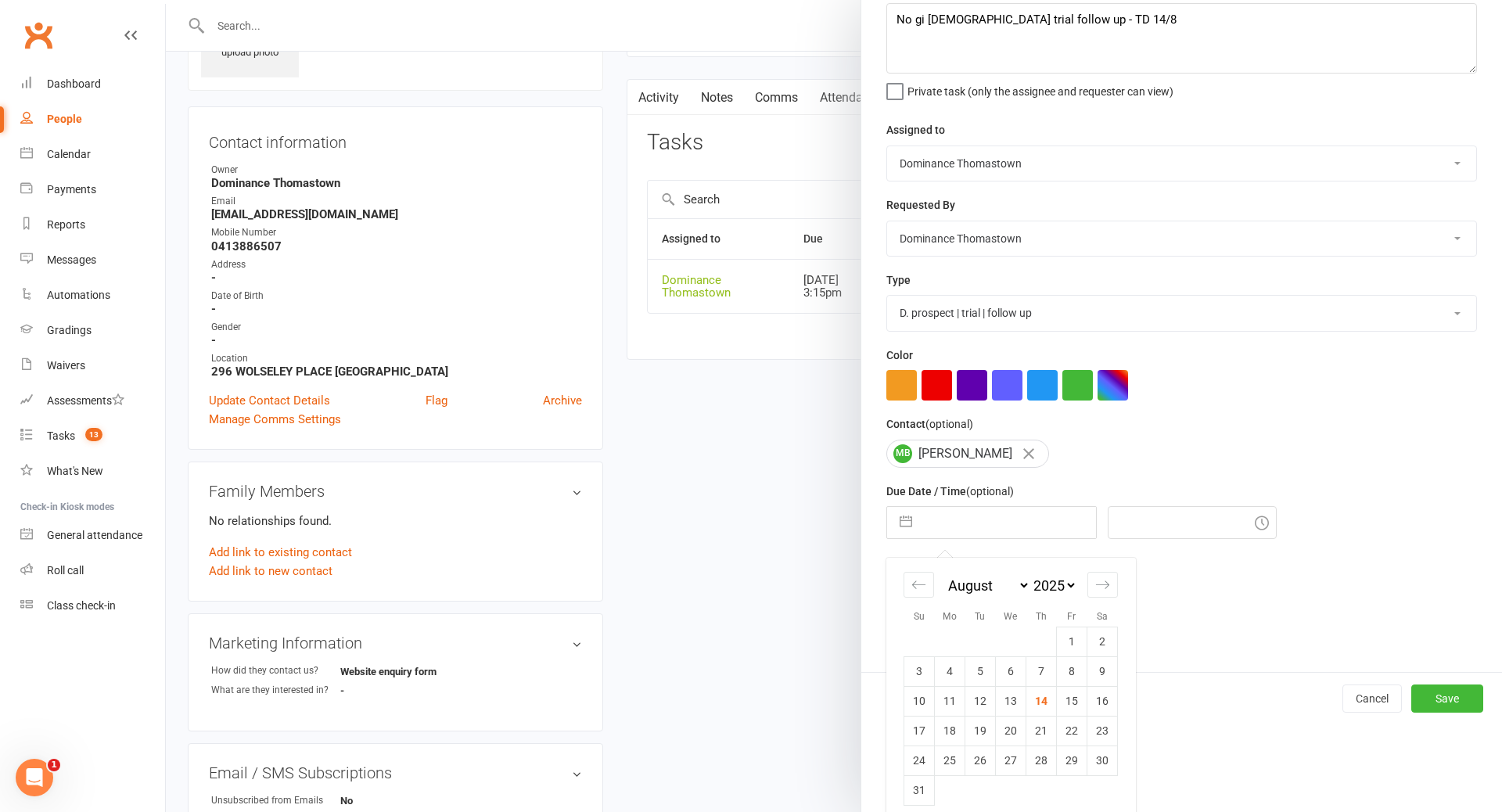
scroll to position [102, 0]
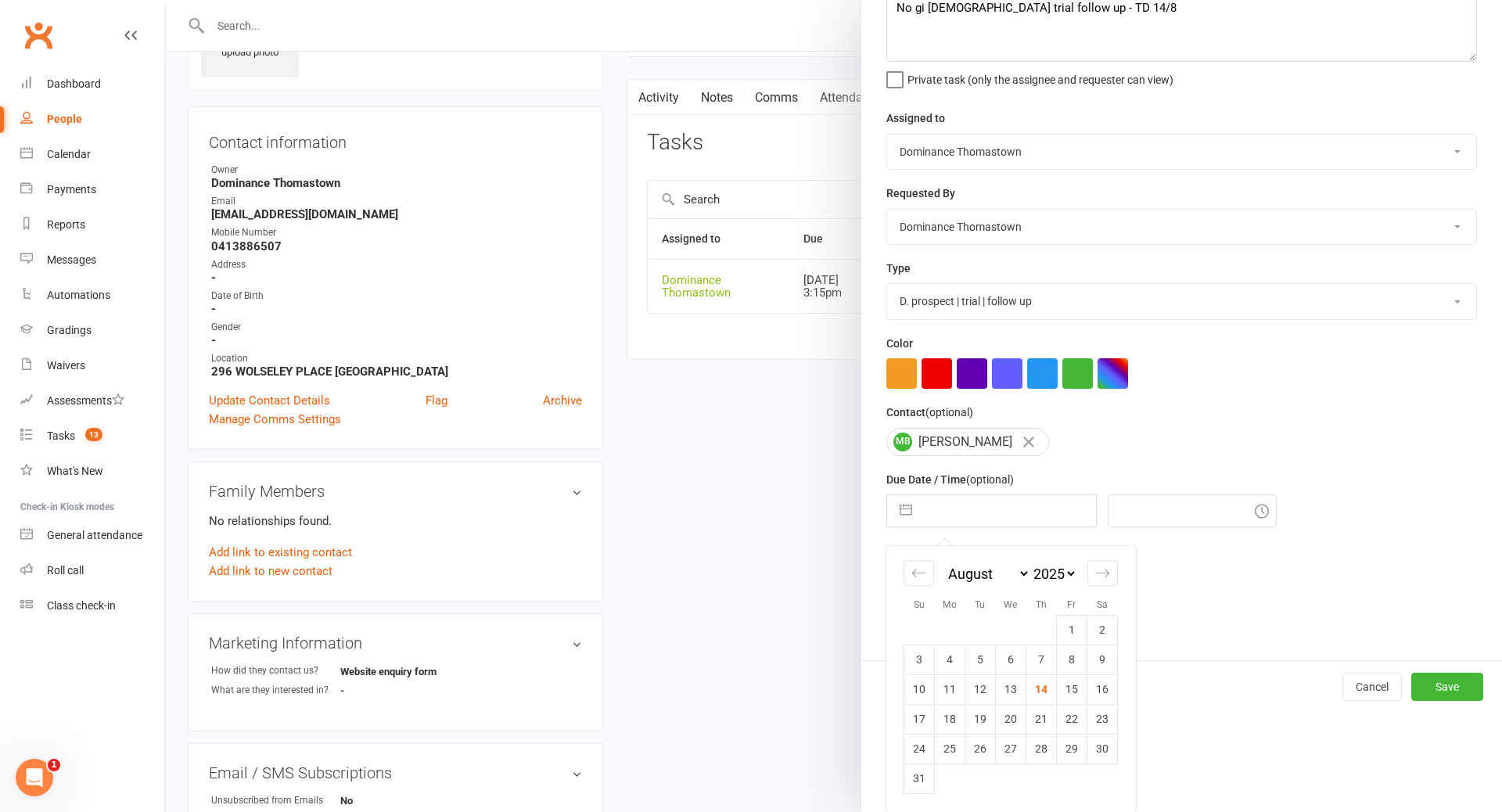
click at [1075, 720] on td "22" at bounding box center [1072, 719] width 31 height 30
type input "22 Aug 2025"
type input "3:15pm"
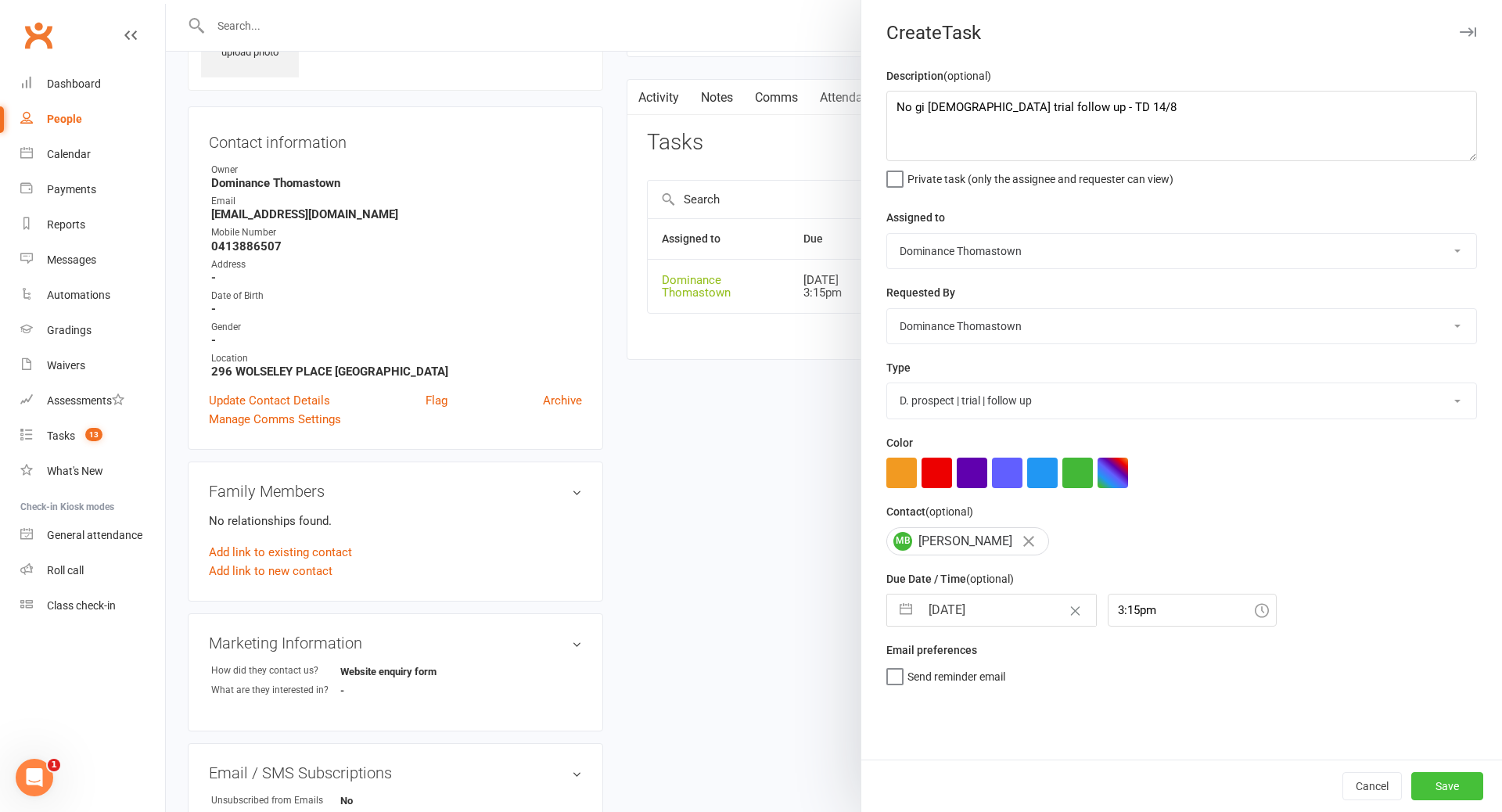
click at [1451, 783] on button "Save" at bounding box center [1447, 786] width 72 height 28
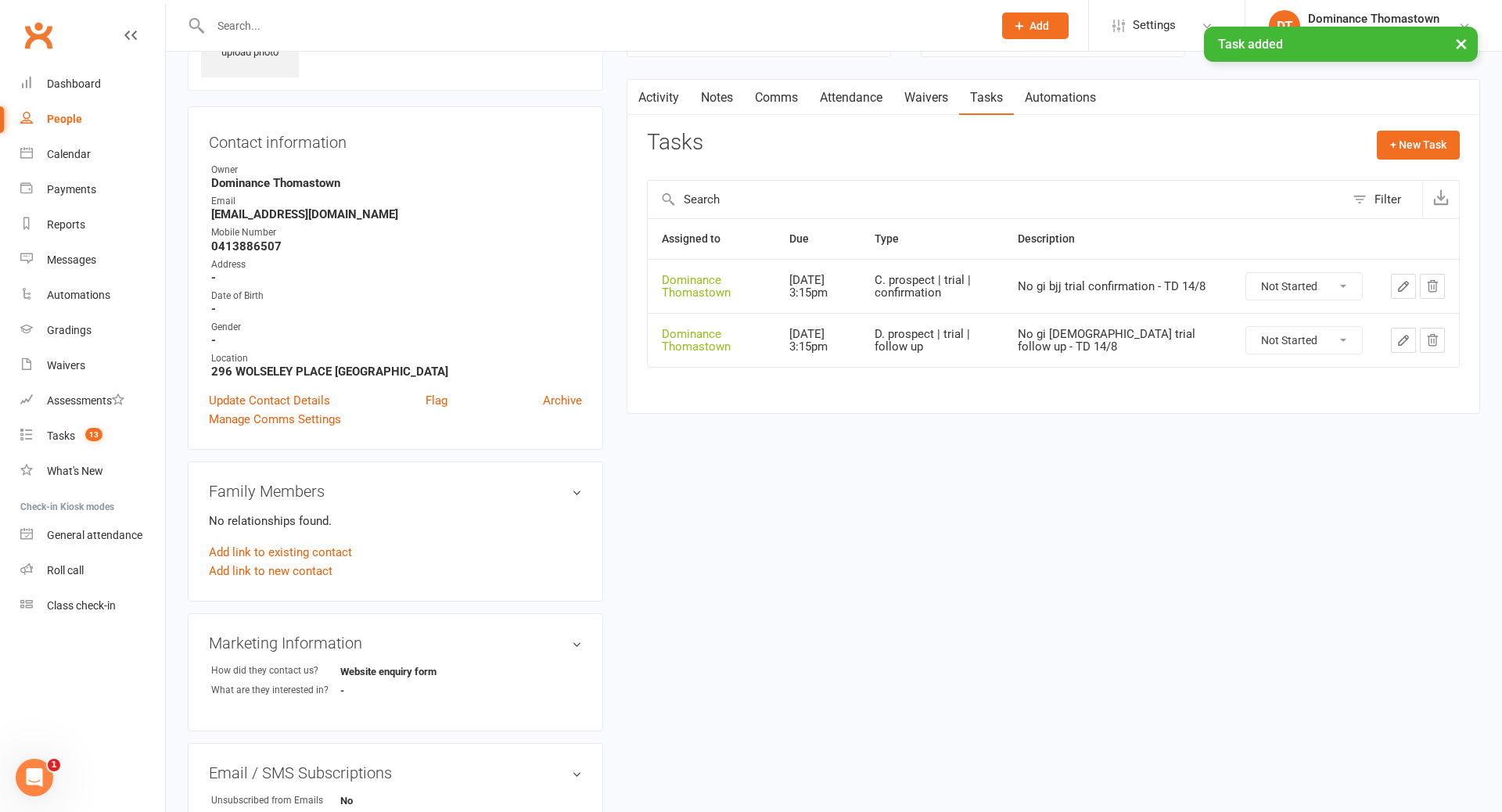
click at [778, 99] on link "Comms" at bounding box center [776, 98] width 65 height 36
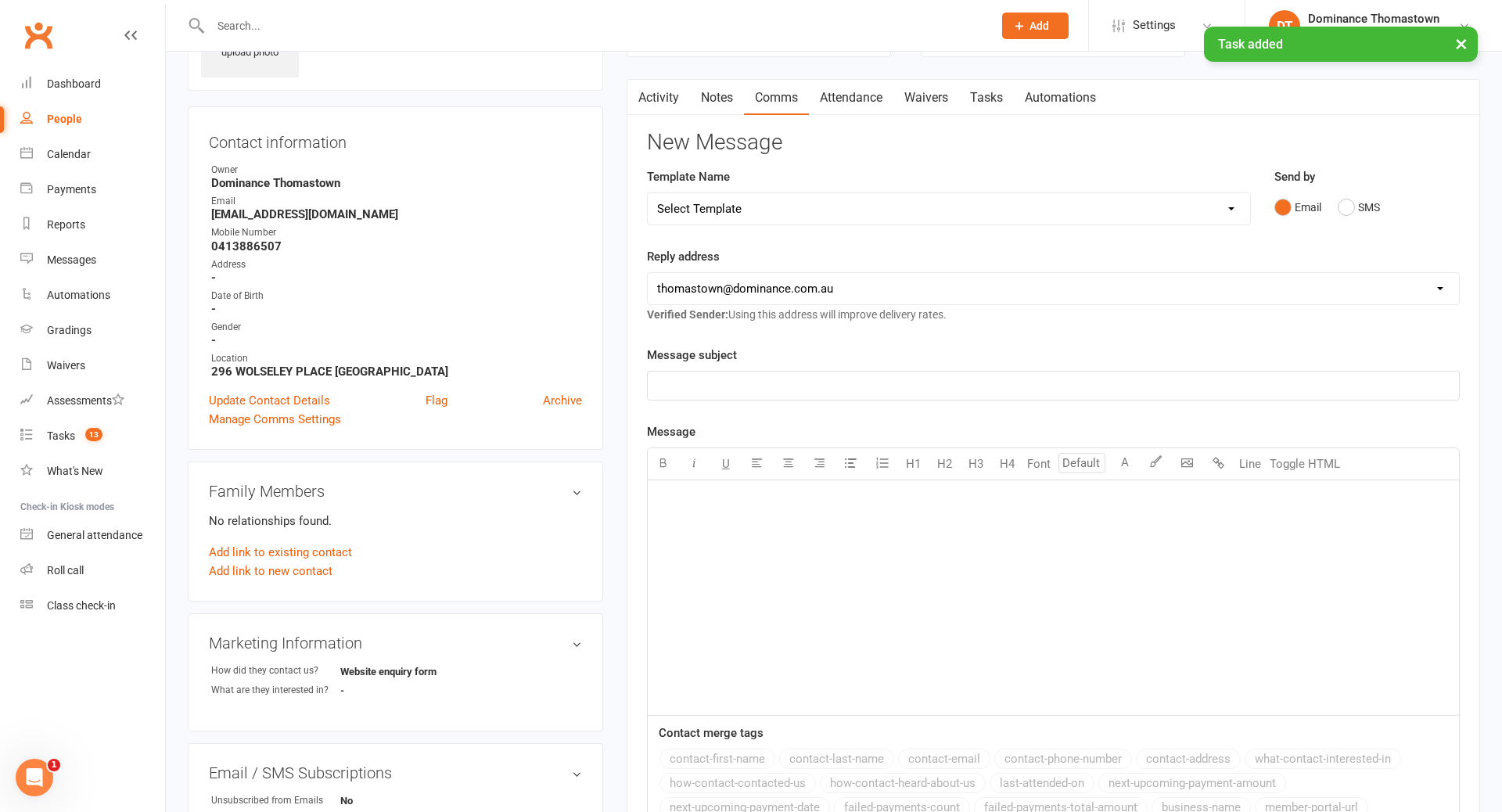
click at [1097, 212] on select "Select Template [Email] MARKETING | 10TH BIRTHDAY SPECIAL | CANCELLED MEMBERS […" at bounding box center [949, 209] width 602 height 31
select select "14"
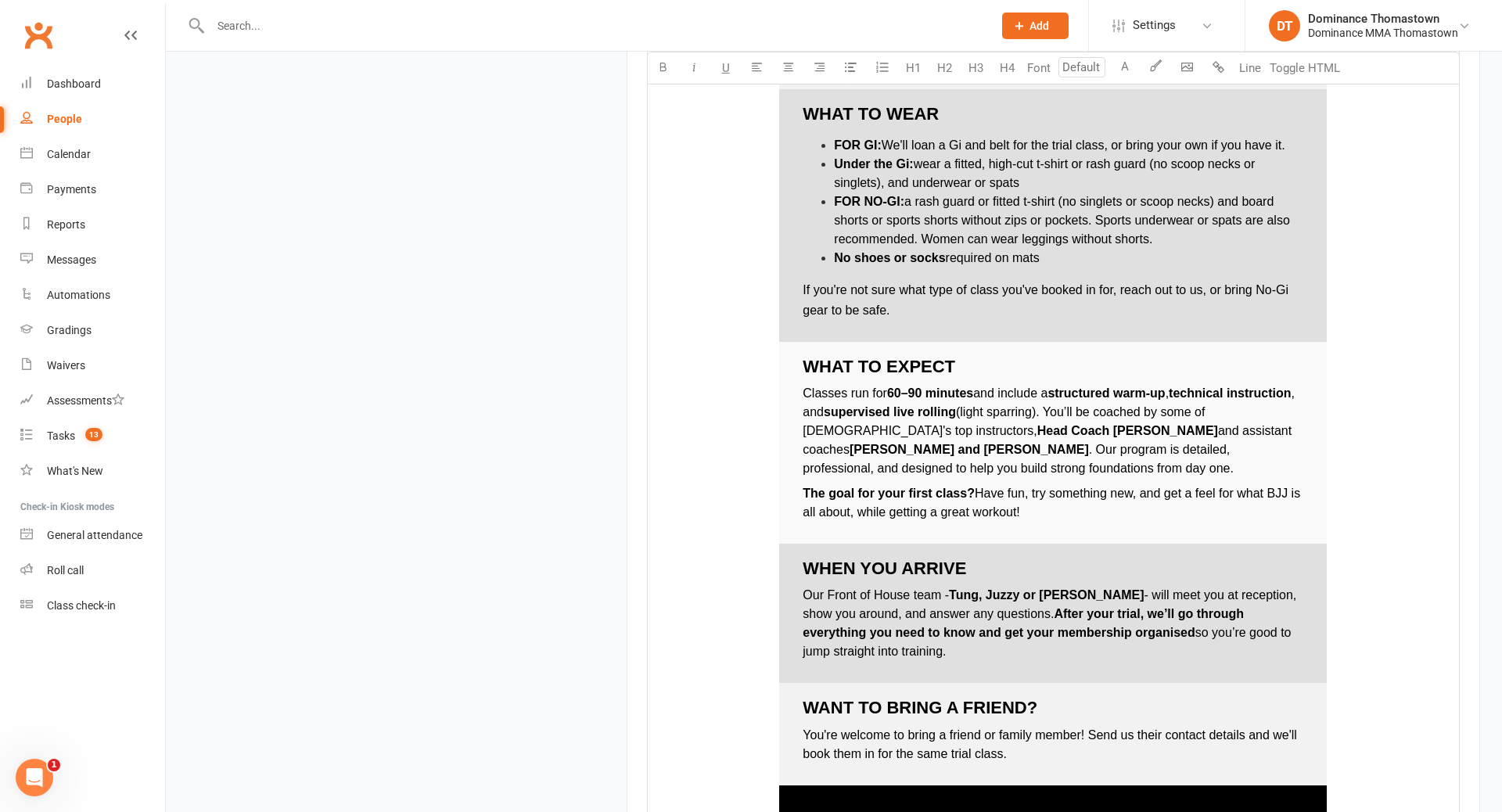
scroll to position [2155, 0]
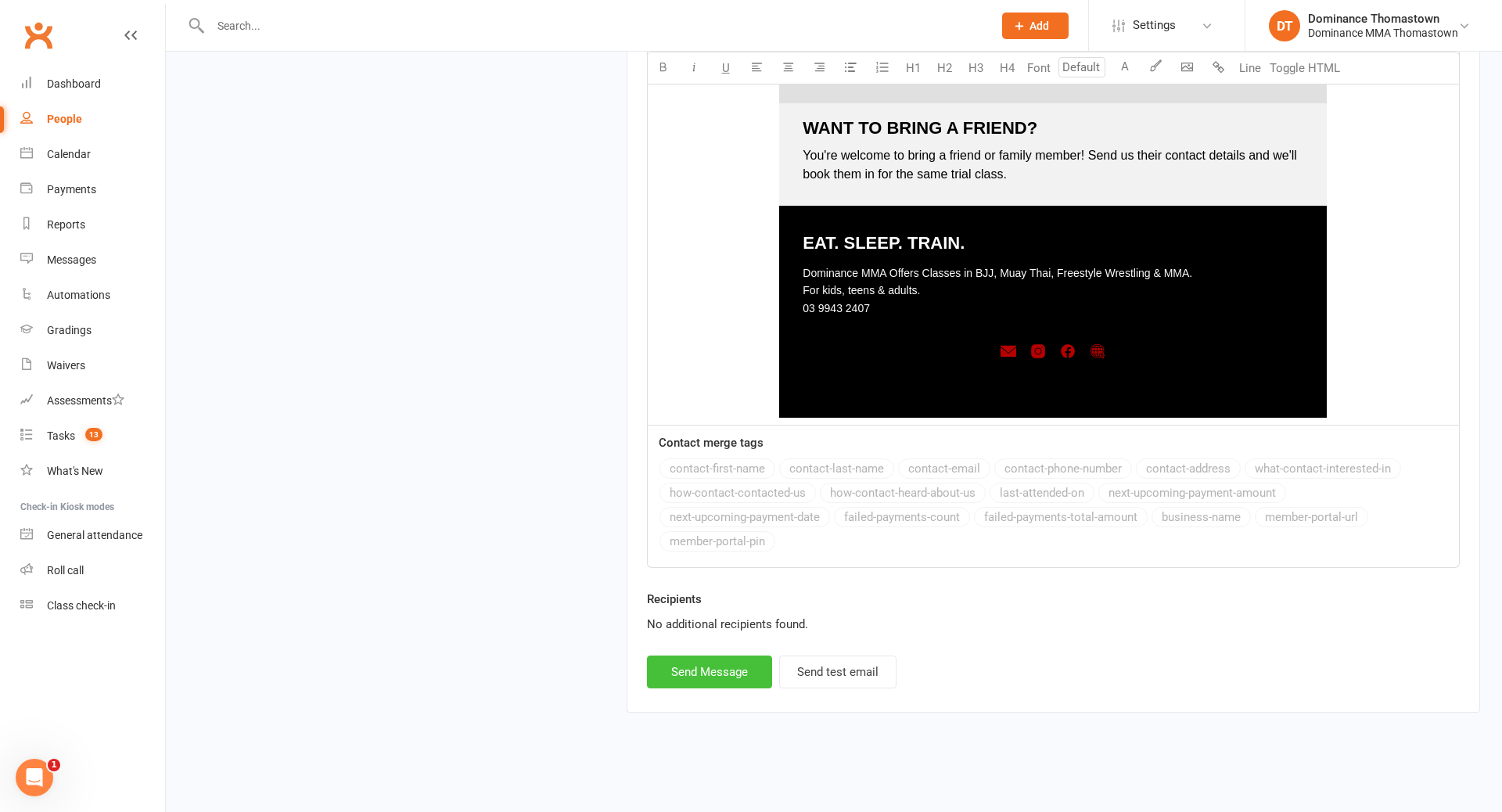
click at [748, 676] on button "Send Message" at bounding box center [710, 672] width 125 height 33
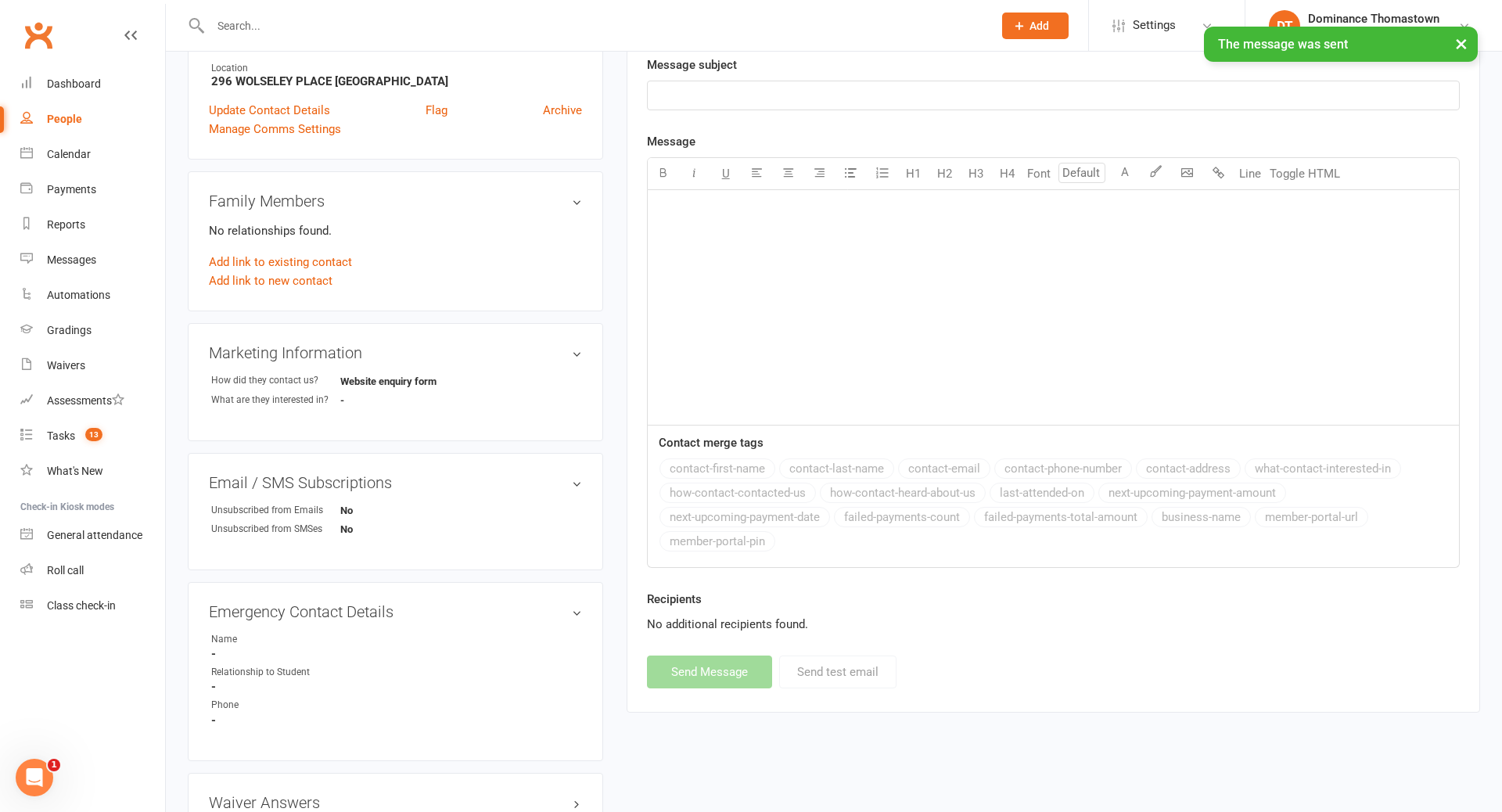
scroll to position [0, 0]
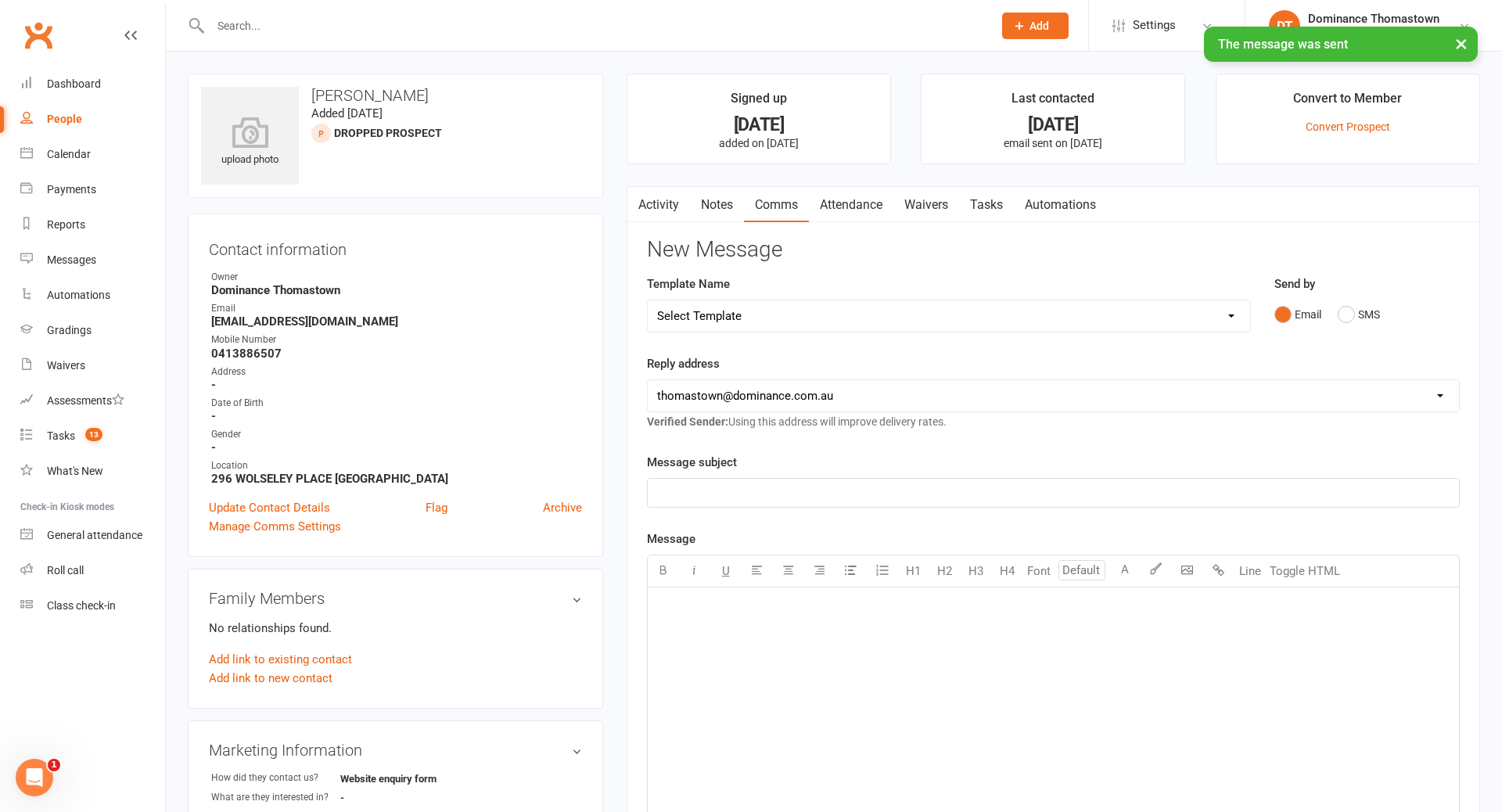
click at [803, 319] on select "Select Template [Email] MARKETING | 10TH BIRTHDAY SPECIAL | CANCELLED MEMBERS […" at bounding box center [949, 316] width 602 height 31
select select "13"
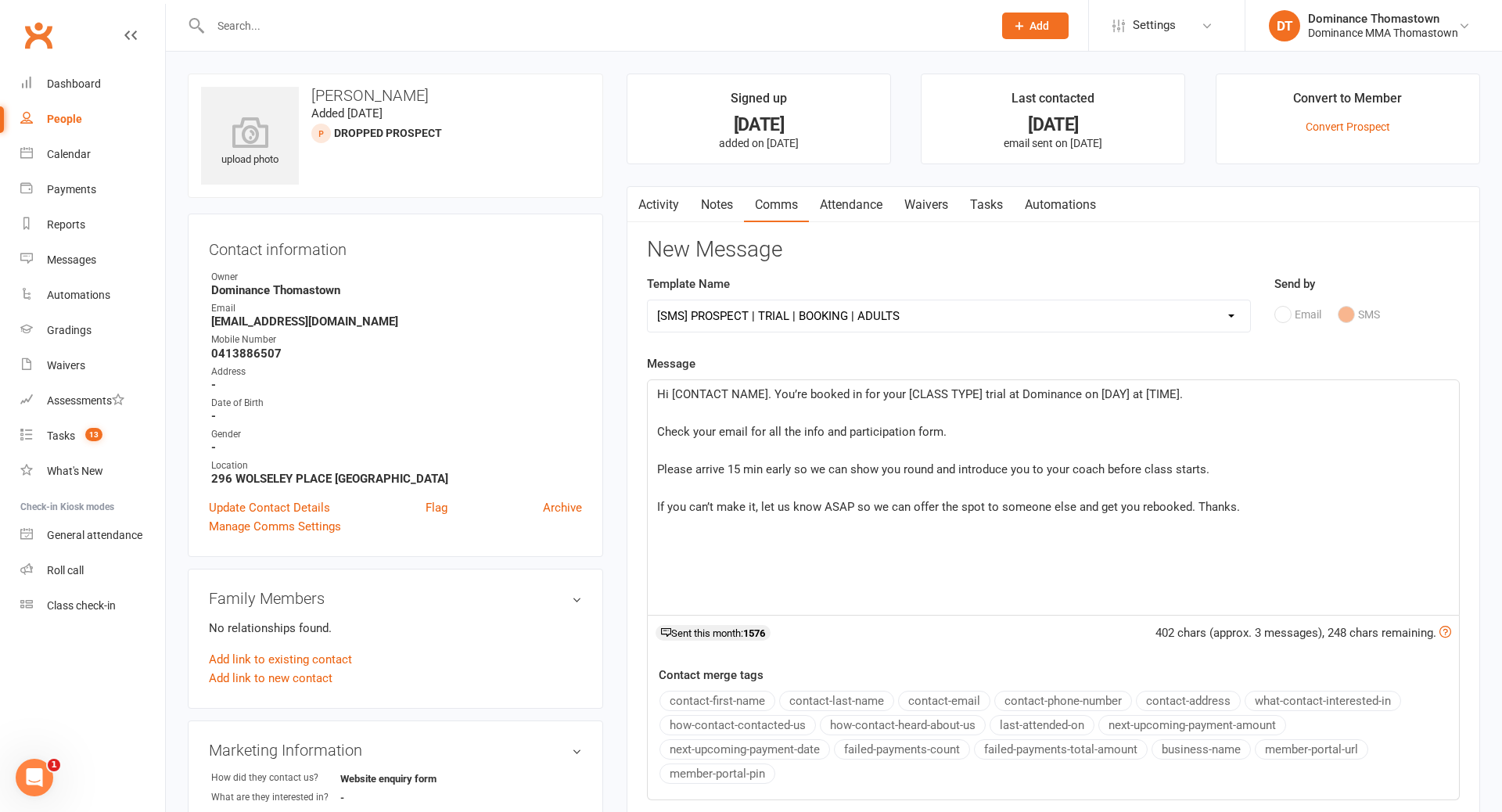
click at [764, 388] on span "Hi [CONTACT NAME]. You’re booked in for your [CLASS TYPE] trial at Dominance on…" at bounding box center [919, 394] width 526 height 14
click at [909, 393] on span "Hi Mary. You’re booked in for your [CLASS TYPE] trial at Dominance on [DAY] at …" at bounding box center [916, 394] width 519 height 14
click at [1032, 394] on span "Hi Mary. You’re booked in for your No Gi BJJ trial at Dominance on [DAY] at [TI…" at bounding box center [906, 394] width 498 height 14
click at [1130, 393] on span "Hi Mary. You’re booked in for your No Gi BJJ trial at Dominance on Thursday 21/…" at bounding box center [919, 394] width 524 height 14
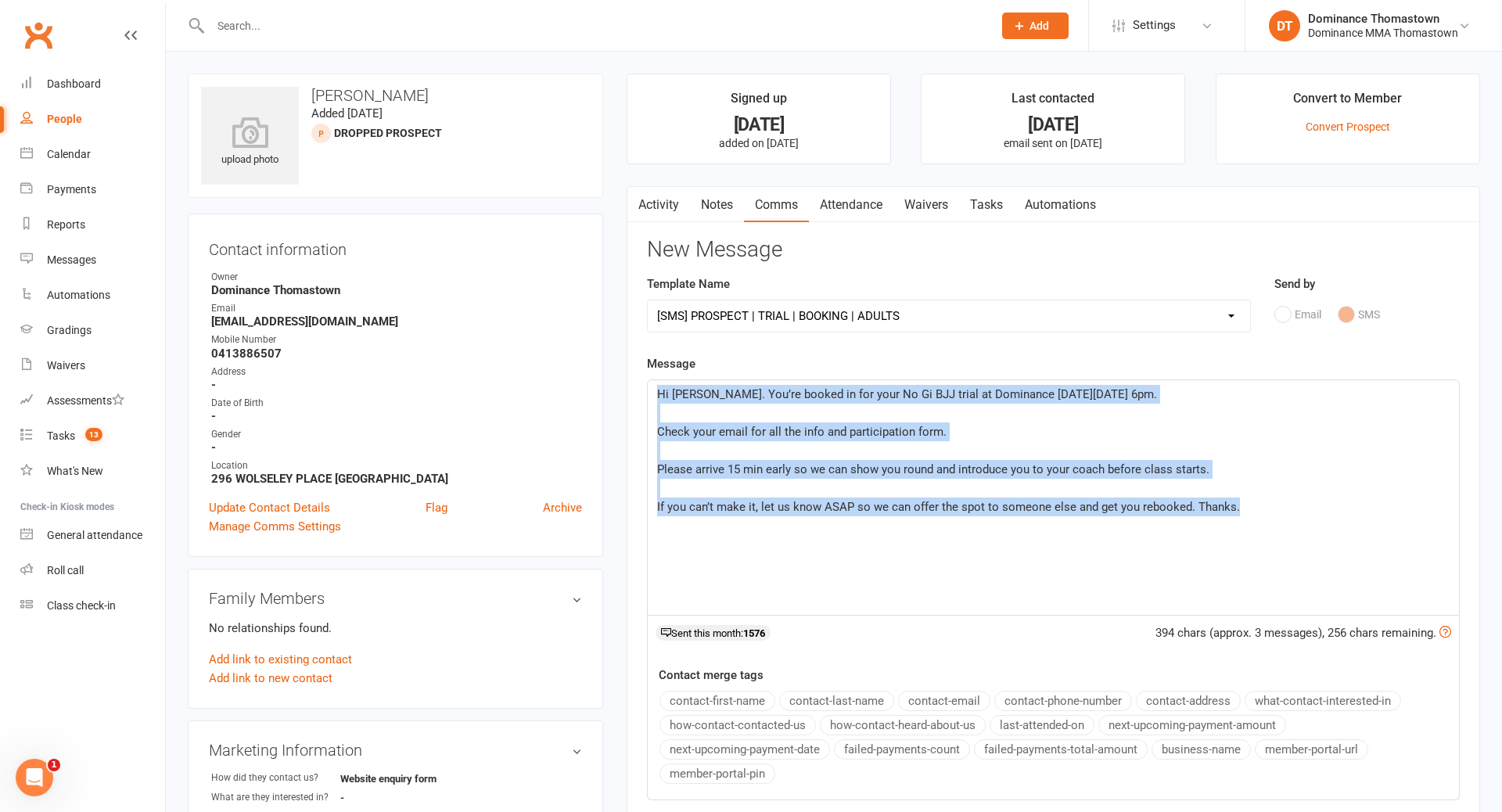
drag, startPoint x: 655, startPoint y: 394, endPoint x: 1319, endPoint y: 508, distance: 673.7
click at [1366, 516] on div "Hi Mary. You’re booked in for your No Gi BJJ trial at Dominance on Thursday 21/…" at bounding box center [1053, 498] width 811 height 234
copy div "Hi Mary. You’re booked in for your No Gi BJJ trial at Dominance on Thursday 21/…"
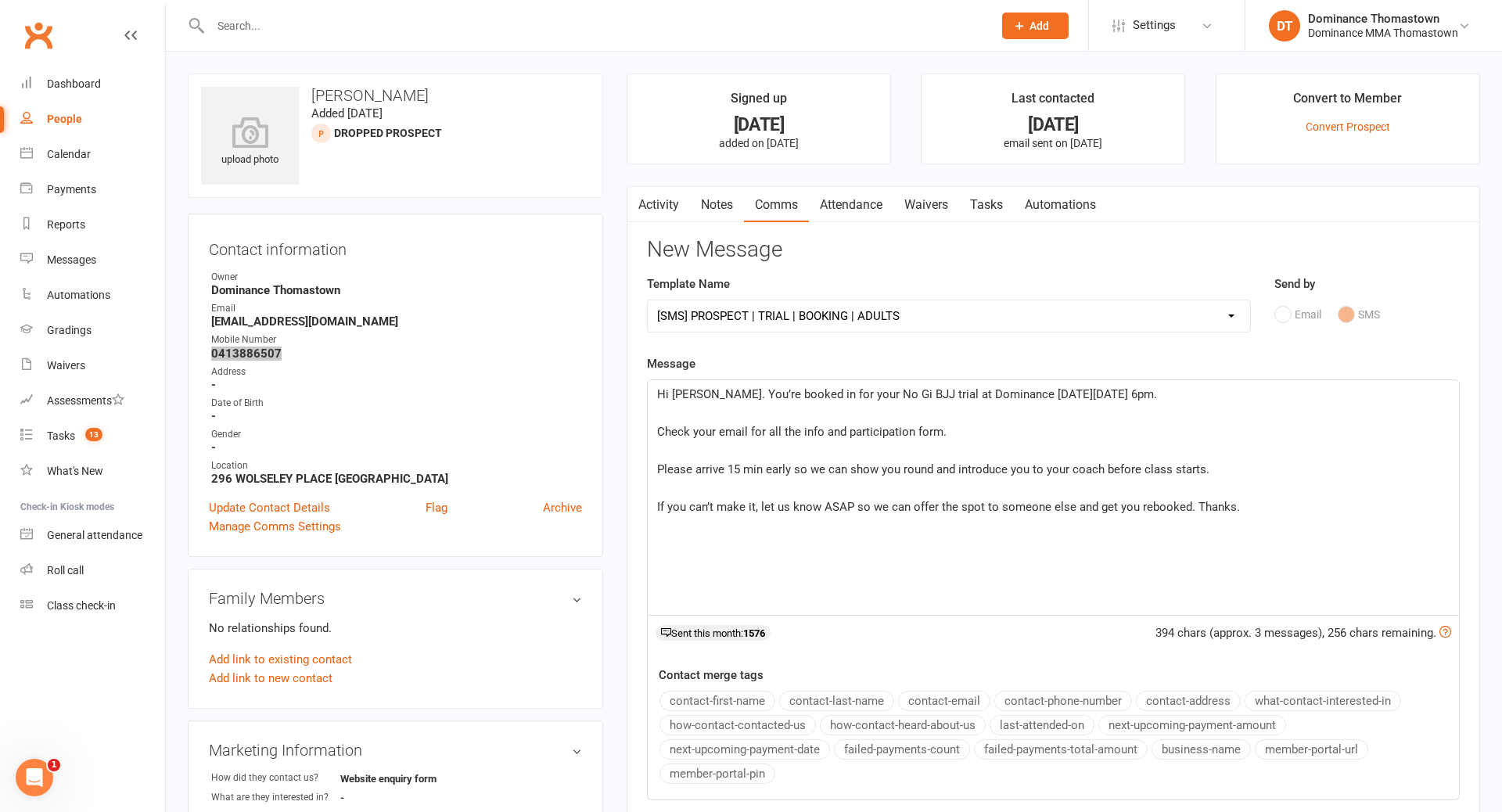
copy strong "0413886507"
click at [62, 440] on div "Tasks" at bounding box center [61, 435] width 28 height 12
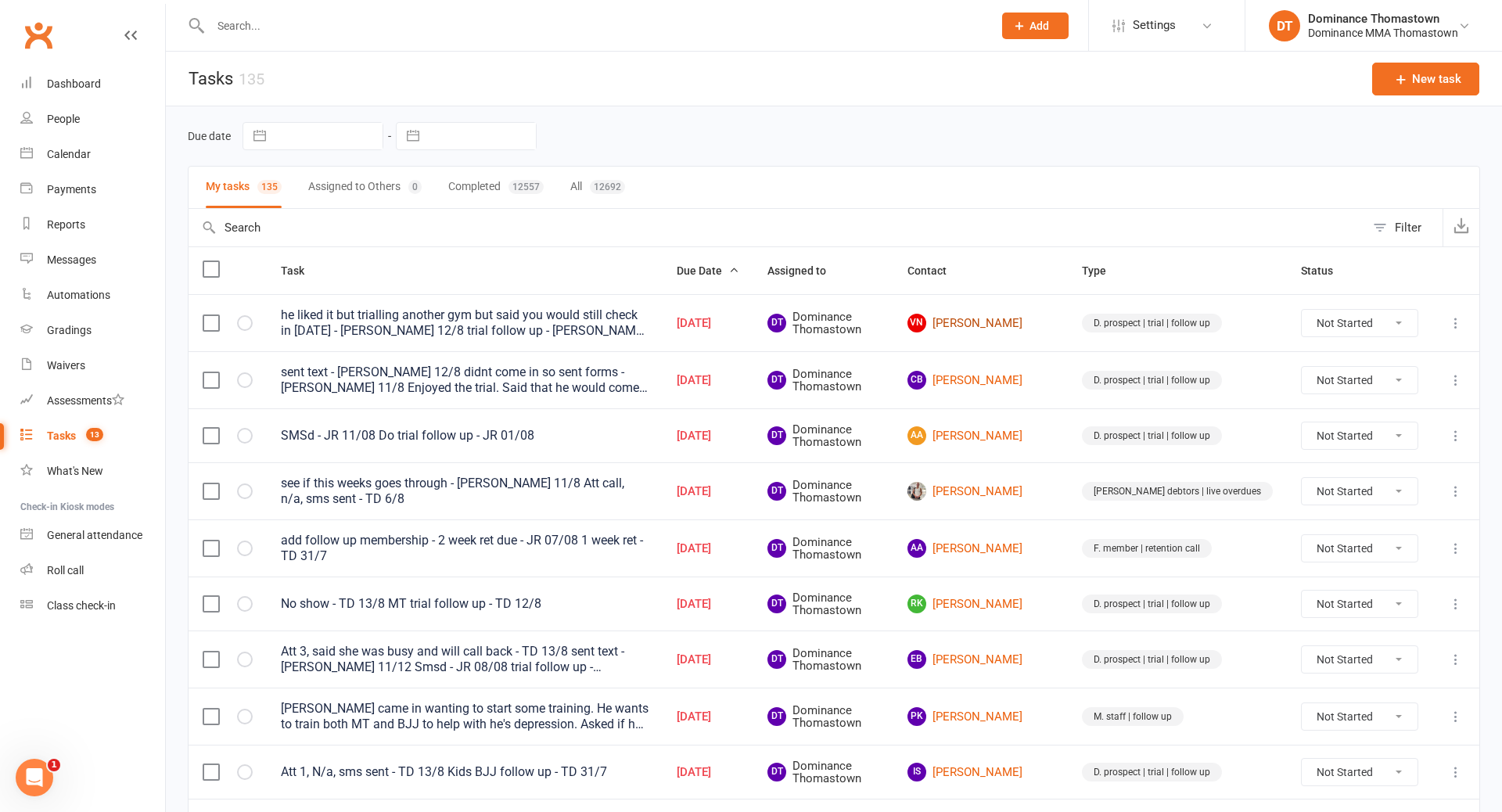
click at [1046, 328] on link "VN Victor Nguyen" at bounding box center [980, 323] width 146 height 19
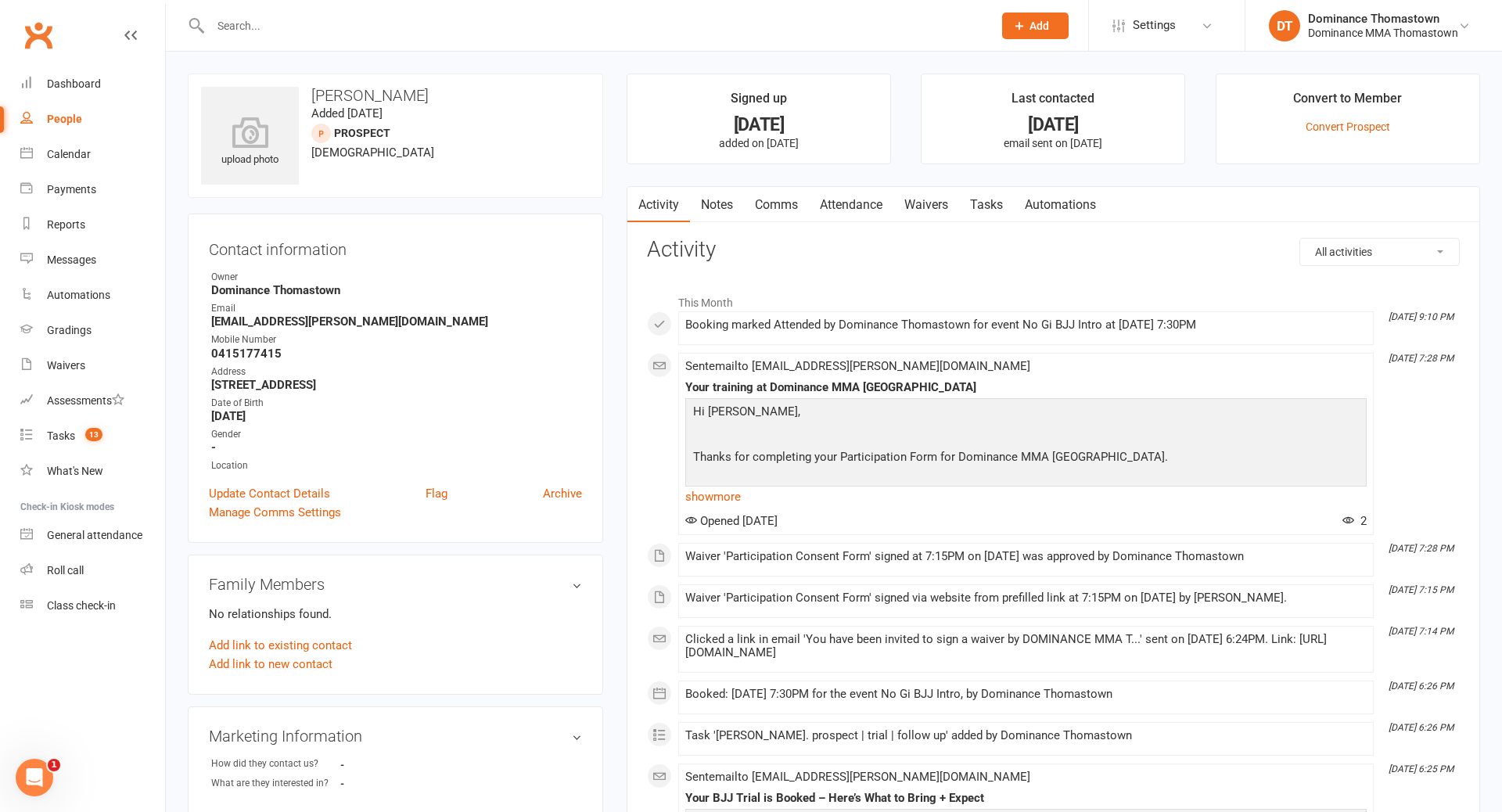
click at [993, 200] on link "Tasks" at bounding box center [986, 205] width 54 height 36
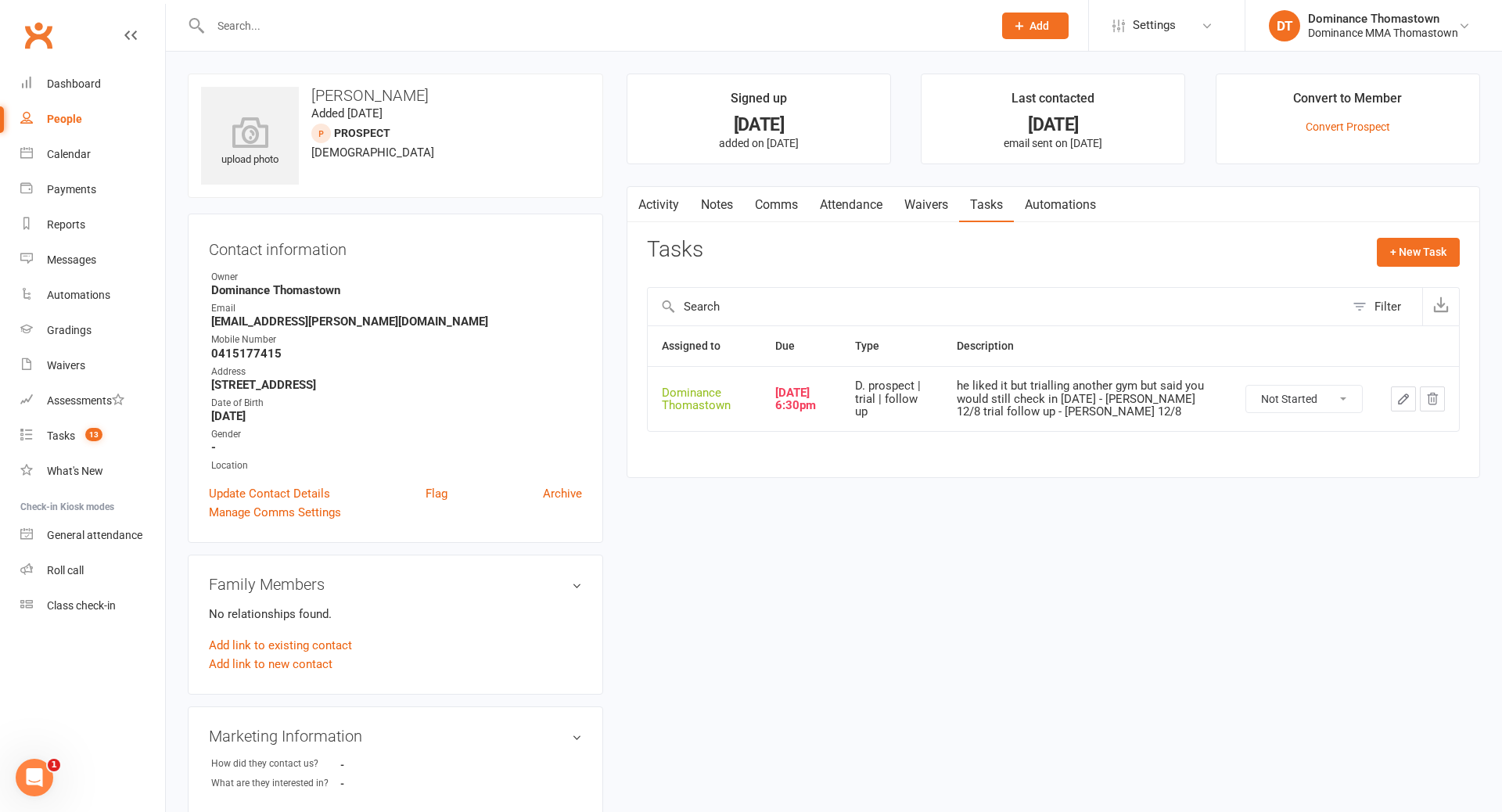
click at [1406, 399] on icon "button" at bounding box center [1403, 399] width 14 height 14
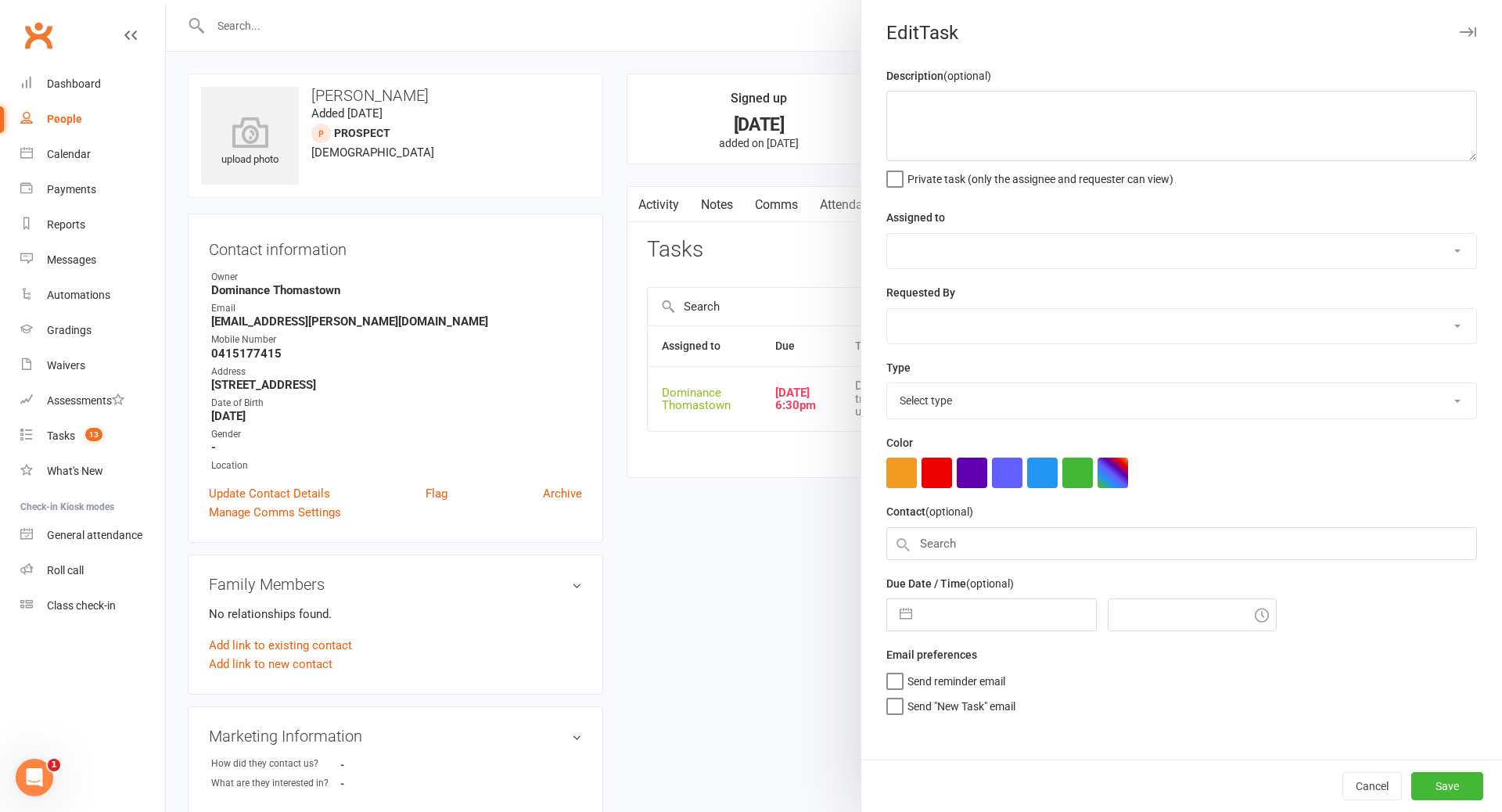
type textarea "he liked it but trialling another gym but said you would still check in tomorro…"
select select "12547"
type input "[DATE]"
type input "6:30pm"
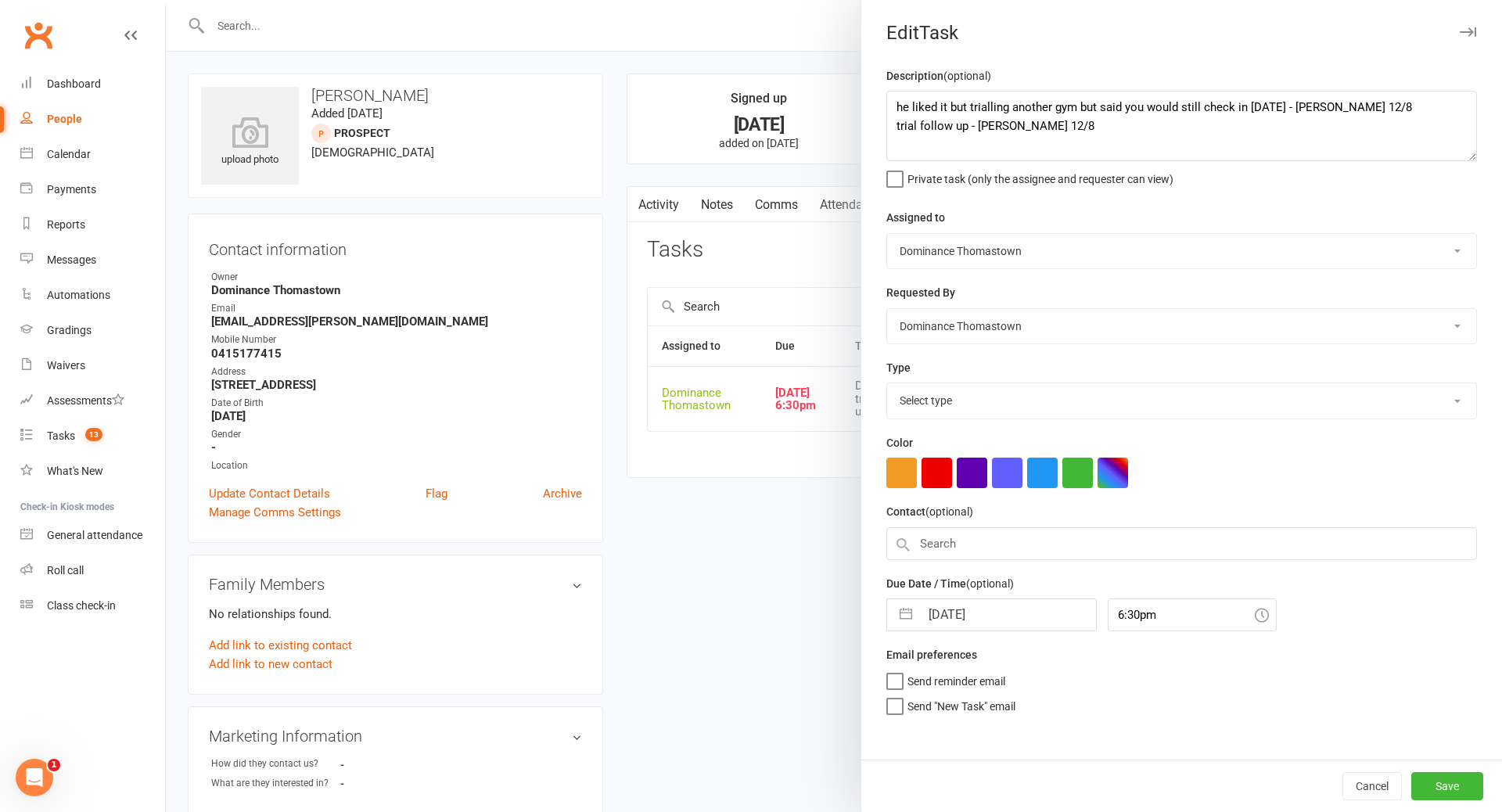
select select "3812"
drag, startPoint x: 248, startPoint y: 352, endPoint x: 419, endPoint y: 309, distance: 176.3
click at [419, 309] on div at bounding box center [834, 406] width 1336 height 812
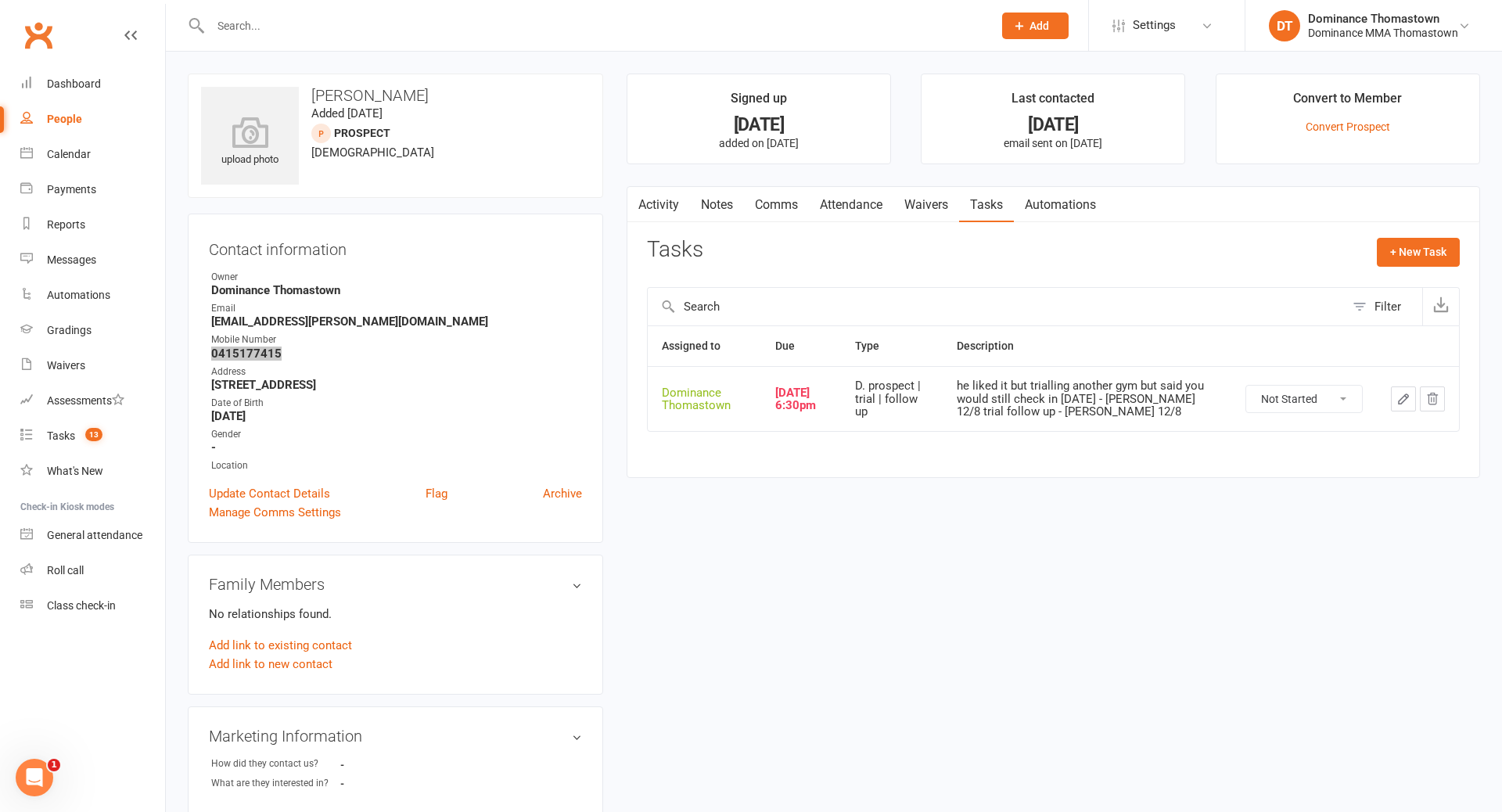
copy strong "0415177415"
click at [1405, 400] on icon "button" at bounding box center [1403, 399] width 14 height 14
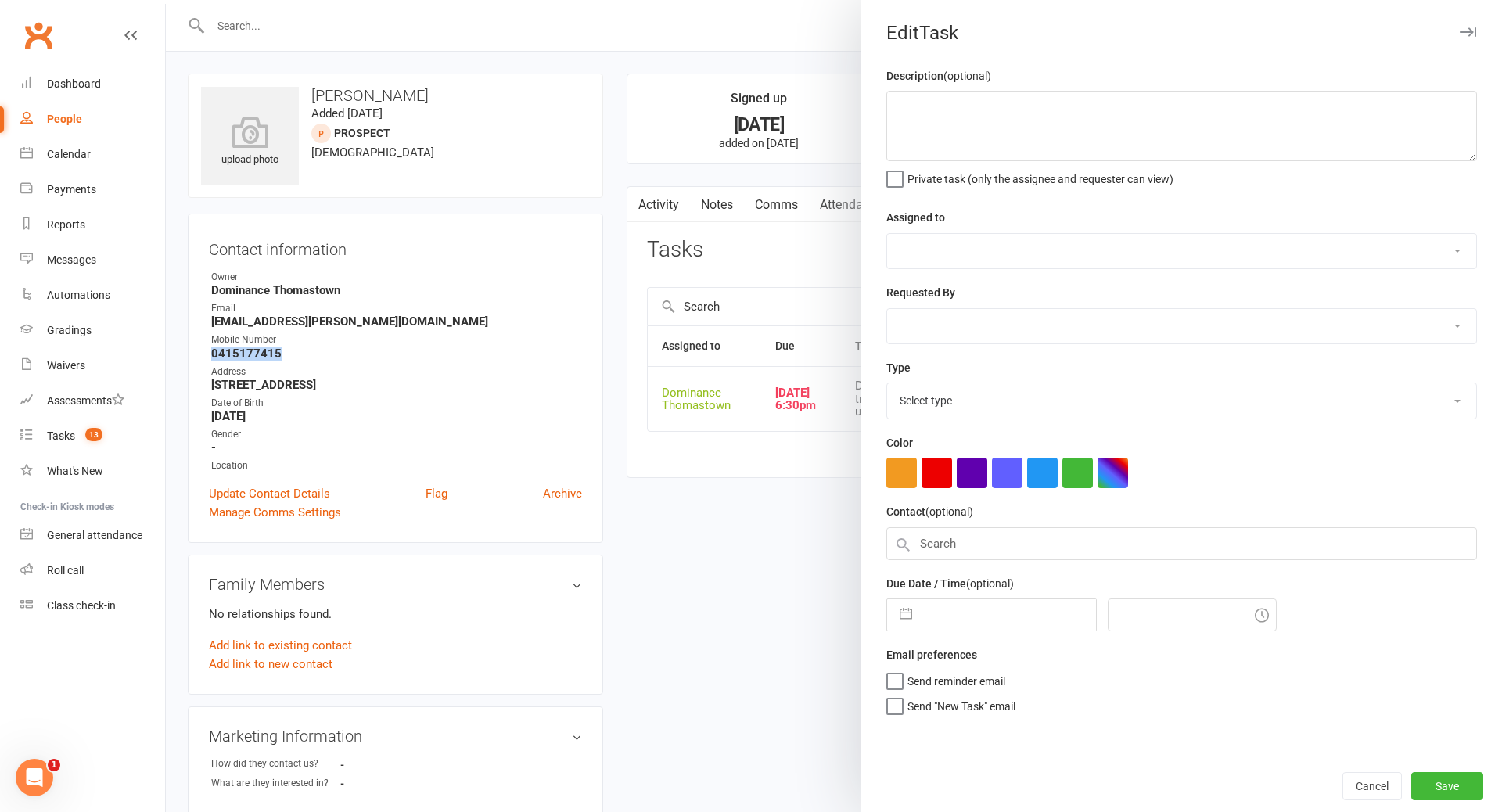
type textarea "he liked it but trialling another gym but said you would still check in tomorro…"
select select "12547"
type input "[DATE]"
type input "6:30pm"
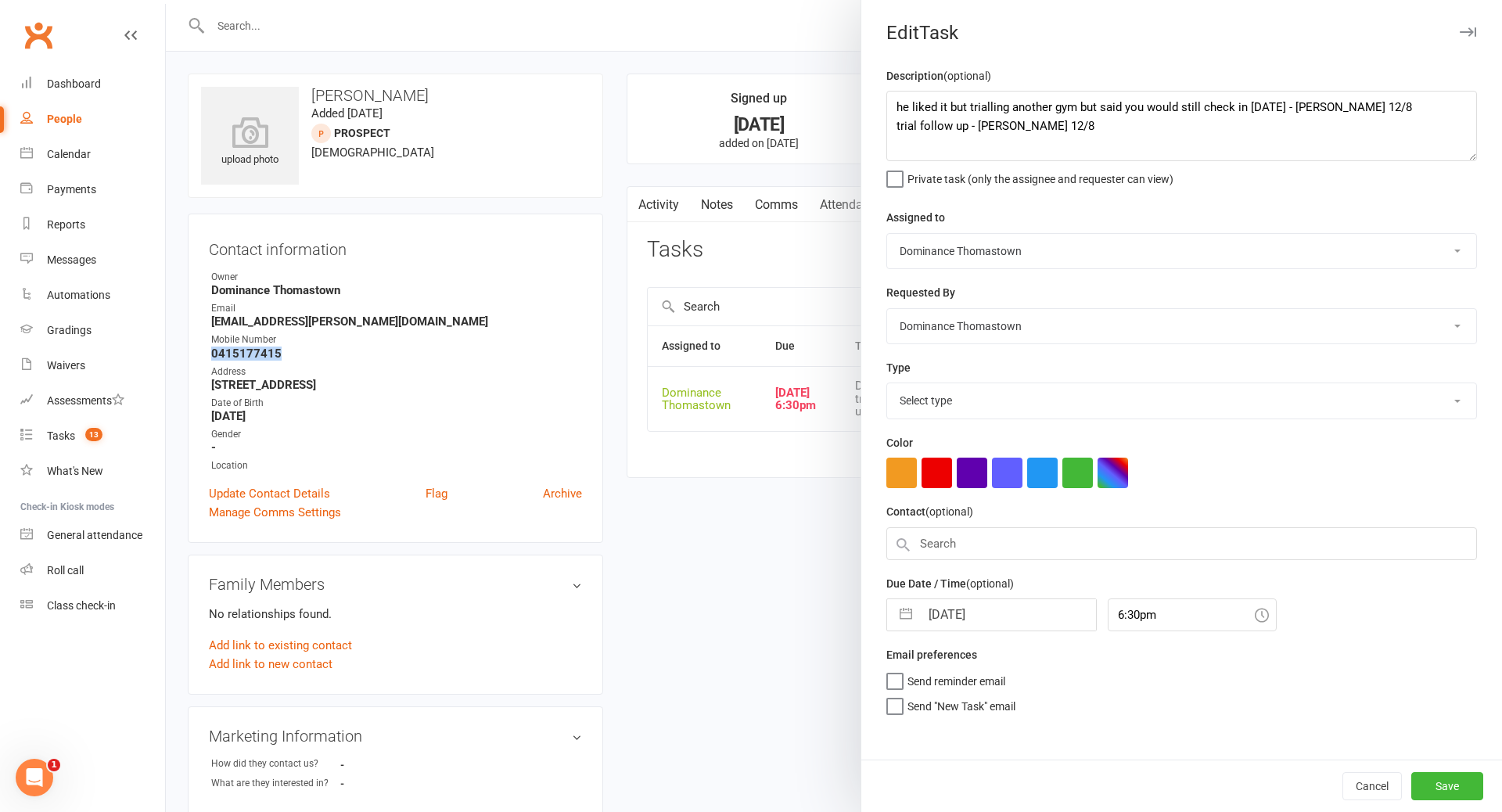
select select "3812"
drag, startPoint x: 895, startPoint y: 102, endPoint x: 1124, endPoint y: 86, distance: 229.6
click at [897, 102] on textarea "he liked it but trialling another gym but said you would still check in tomorro…" at bounding box center [1182, 125] width 591 height 70
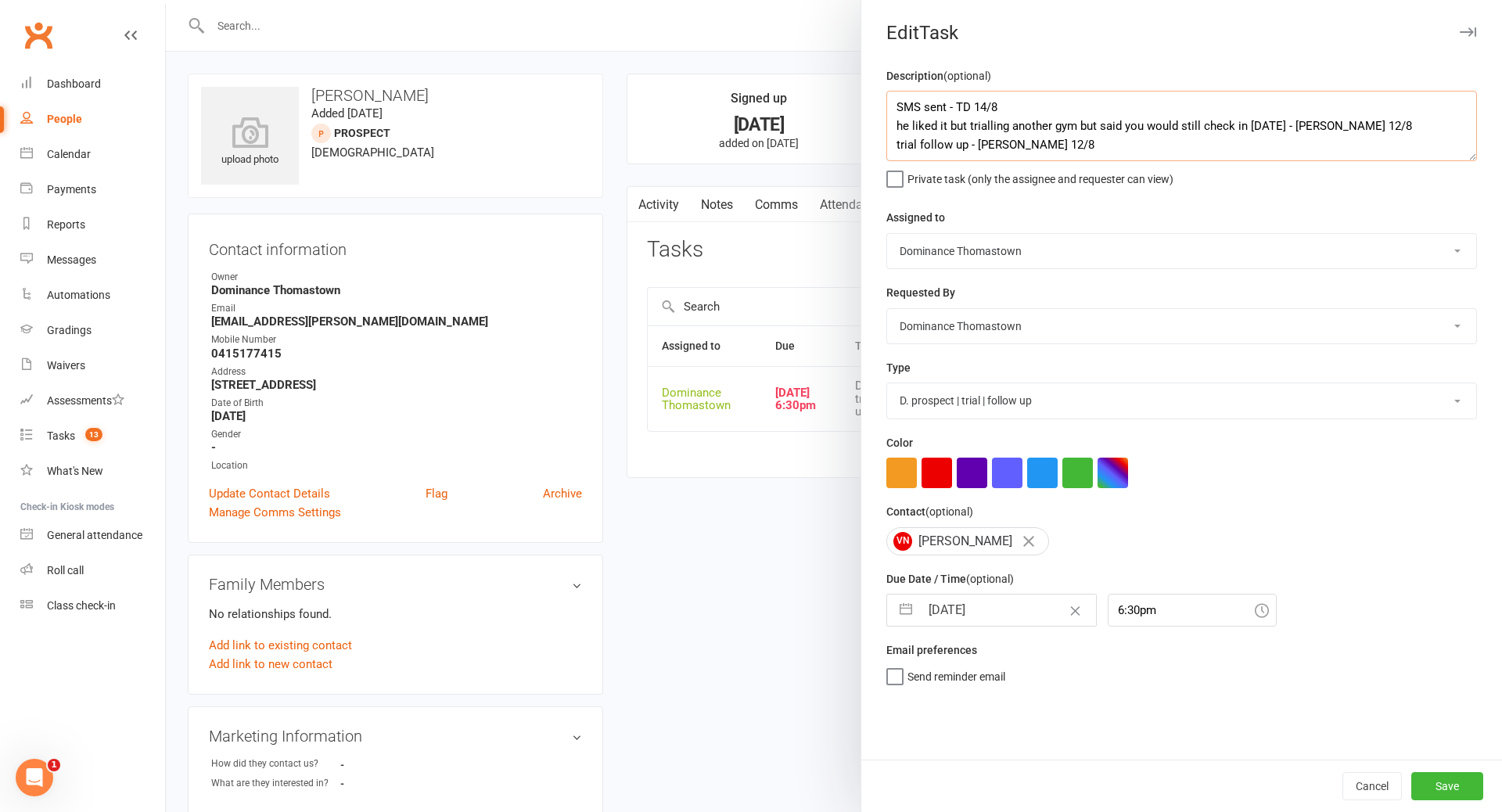
type textarea "SMS sent - TD 14/8 he liked it but trialling another gym but said you would sti…"
click at [946, 625] on input "[DATE]" at bounding box center [1008, 610] width 176 height 31
select select "6"
select select "2025"
select select "7"
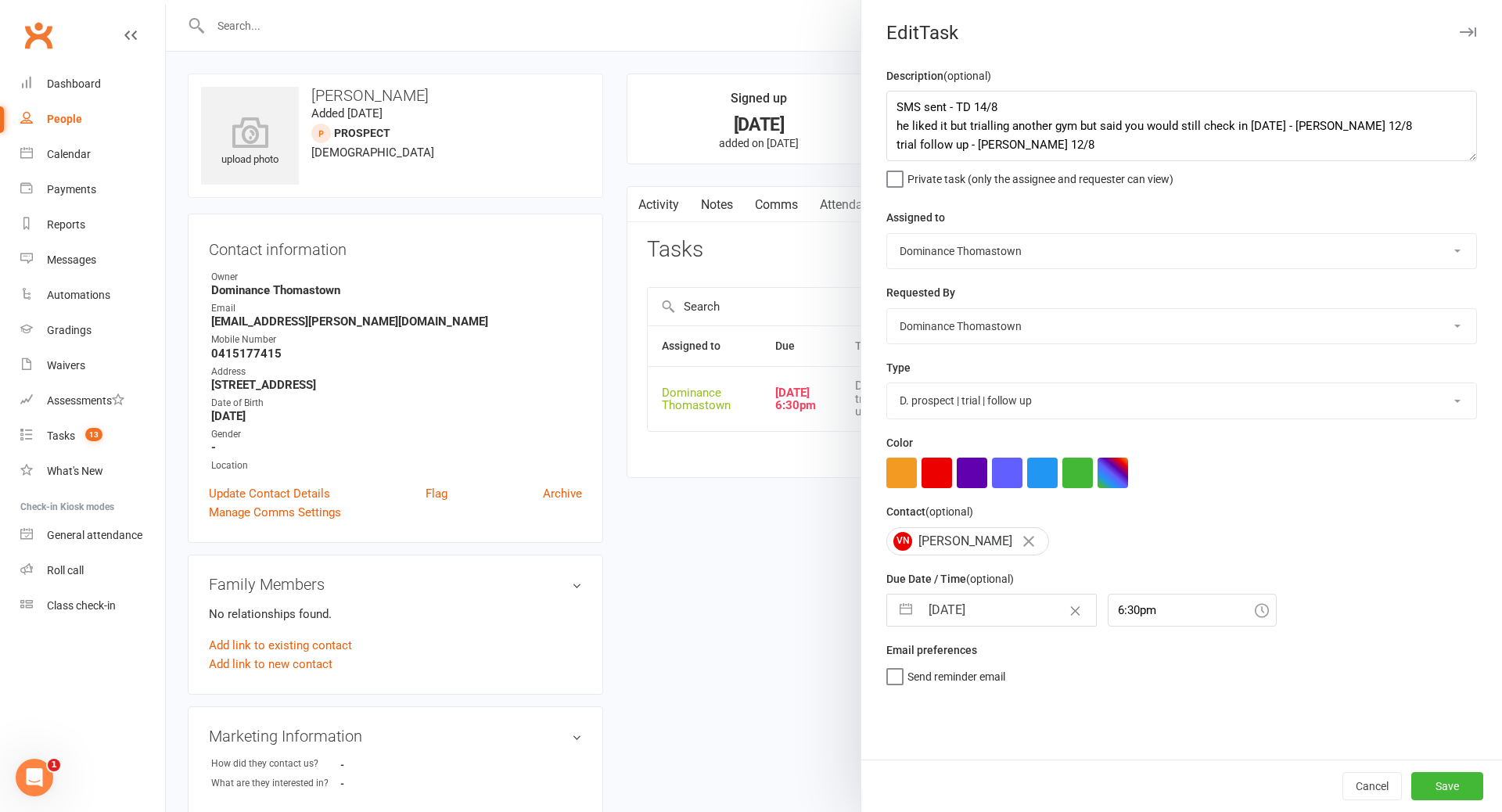
select select "2025"
select select "8"
select select "2025"
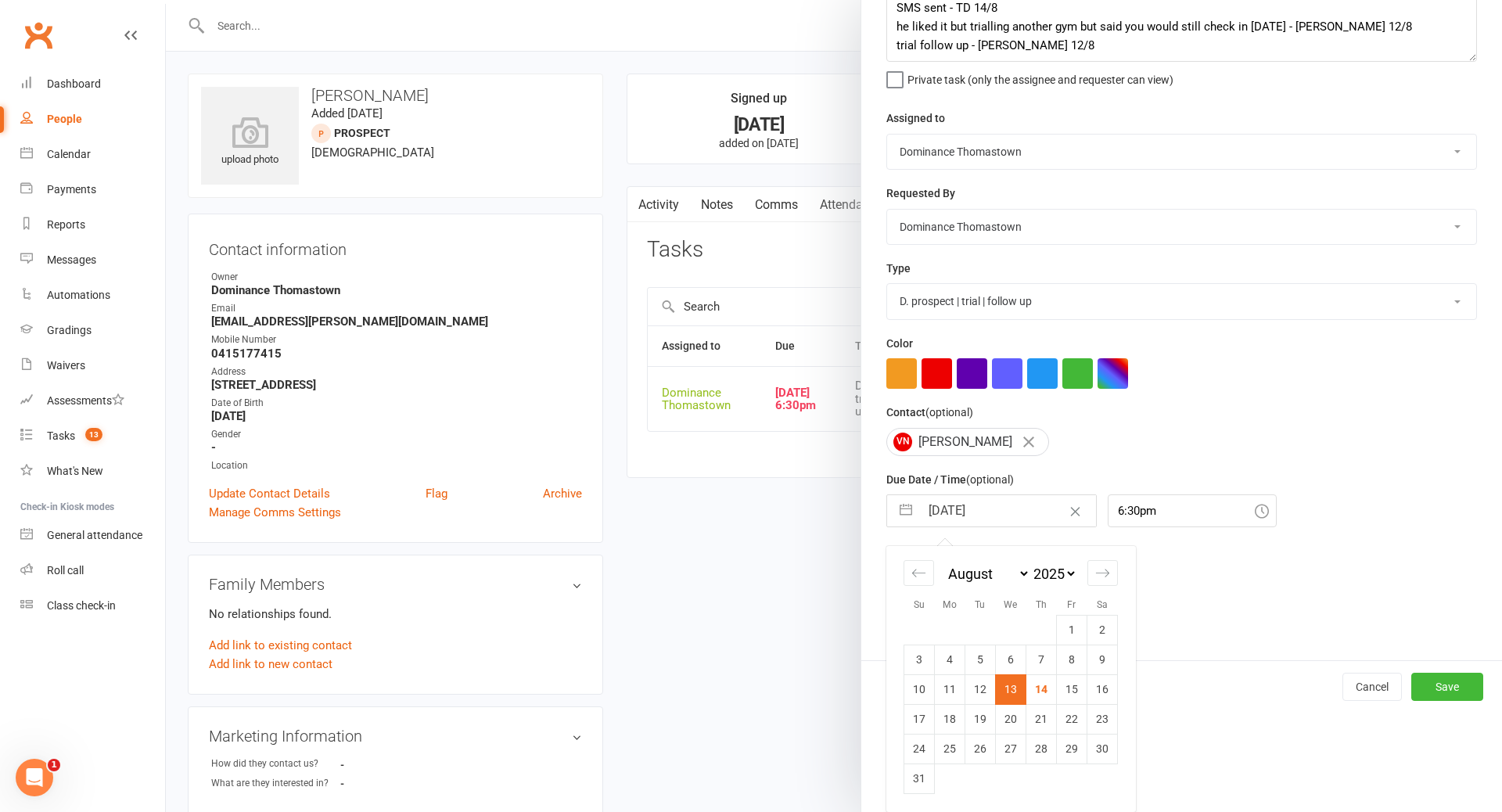
click at [1097, 690] on td "16" at bounding box center [1103, 689] width 31 height 30
type input "16 Aug 2025"
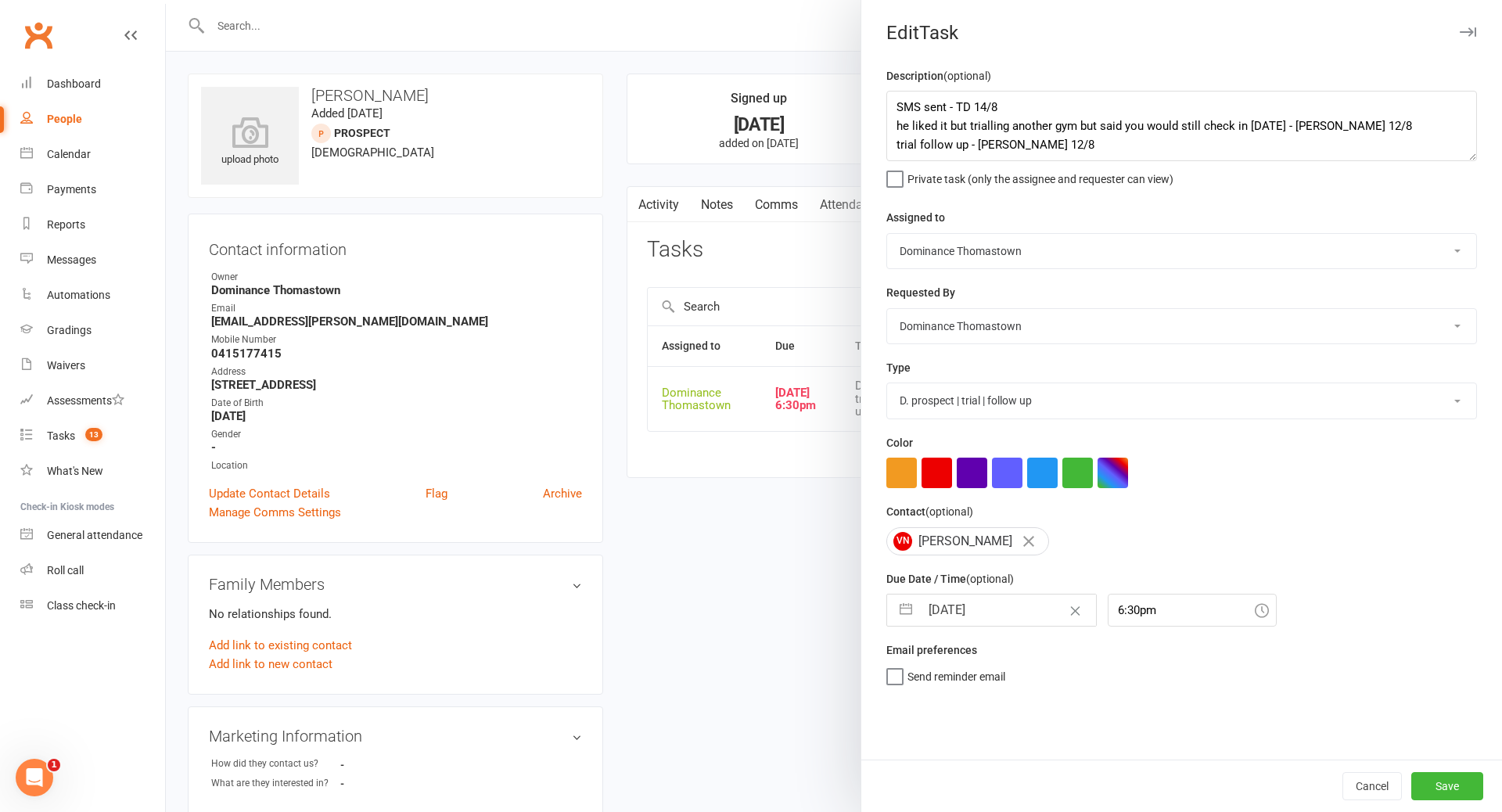
scroll to position [0, 0]
click at [1461, 786] on button "Save" at bounding box center [1447, 786] width 72 height 28
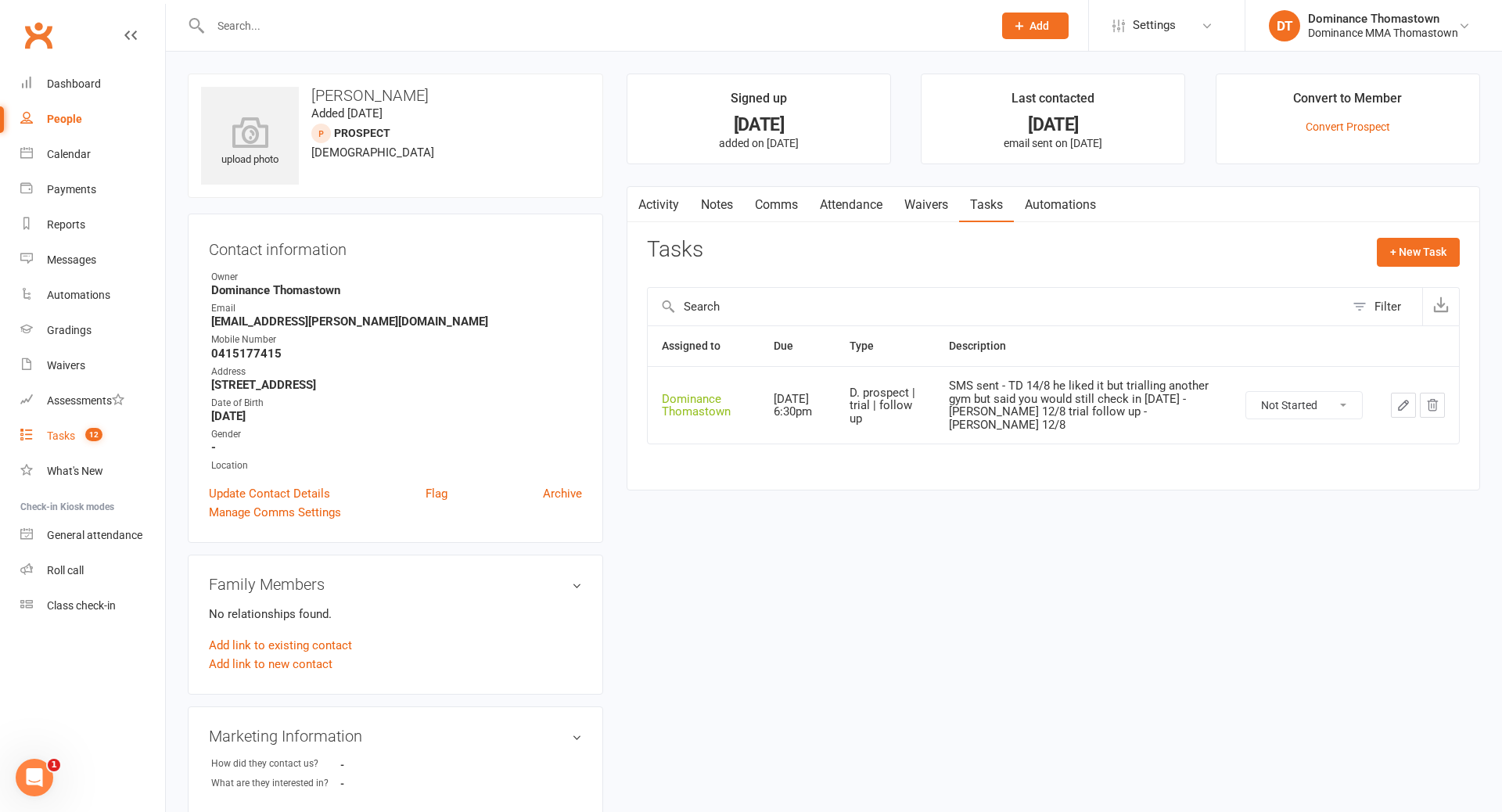
click at [55, 434] on div "Tasks" at bounding box center [61, 435] width 28 height 12
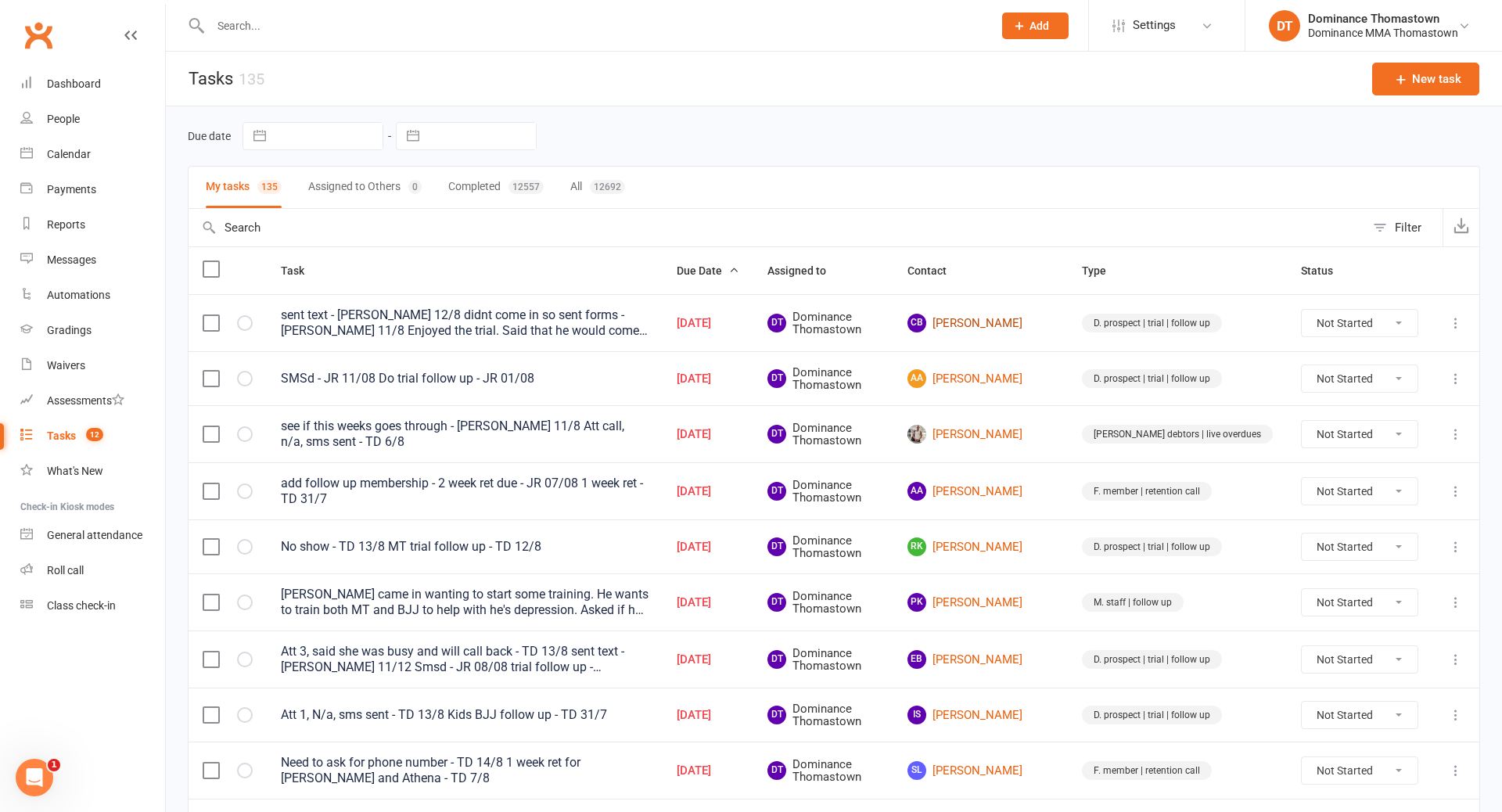
click at [1032, 324] on link "CB Christopher Barbieri" at bounding box center [980, 323] width 146 height 19
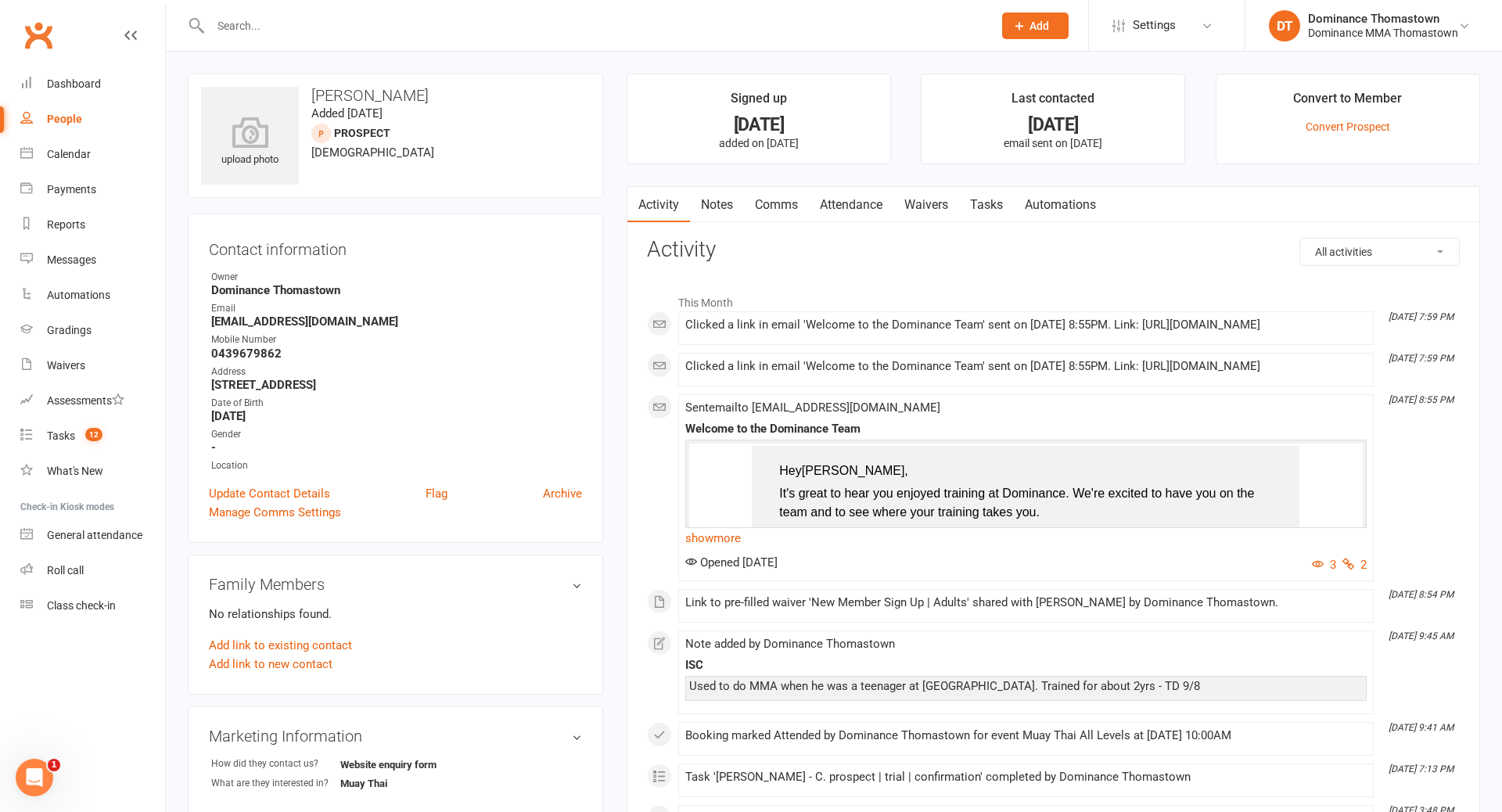
click at [1001, 207] on link "Tasks" at bounding box center [986, 205] width 54 height 36
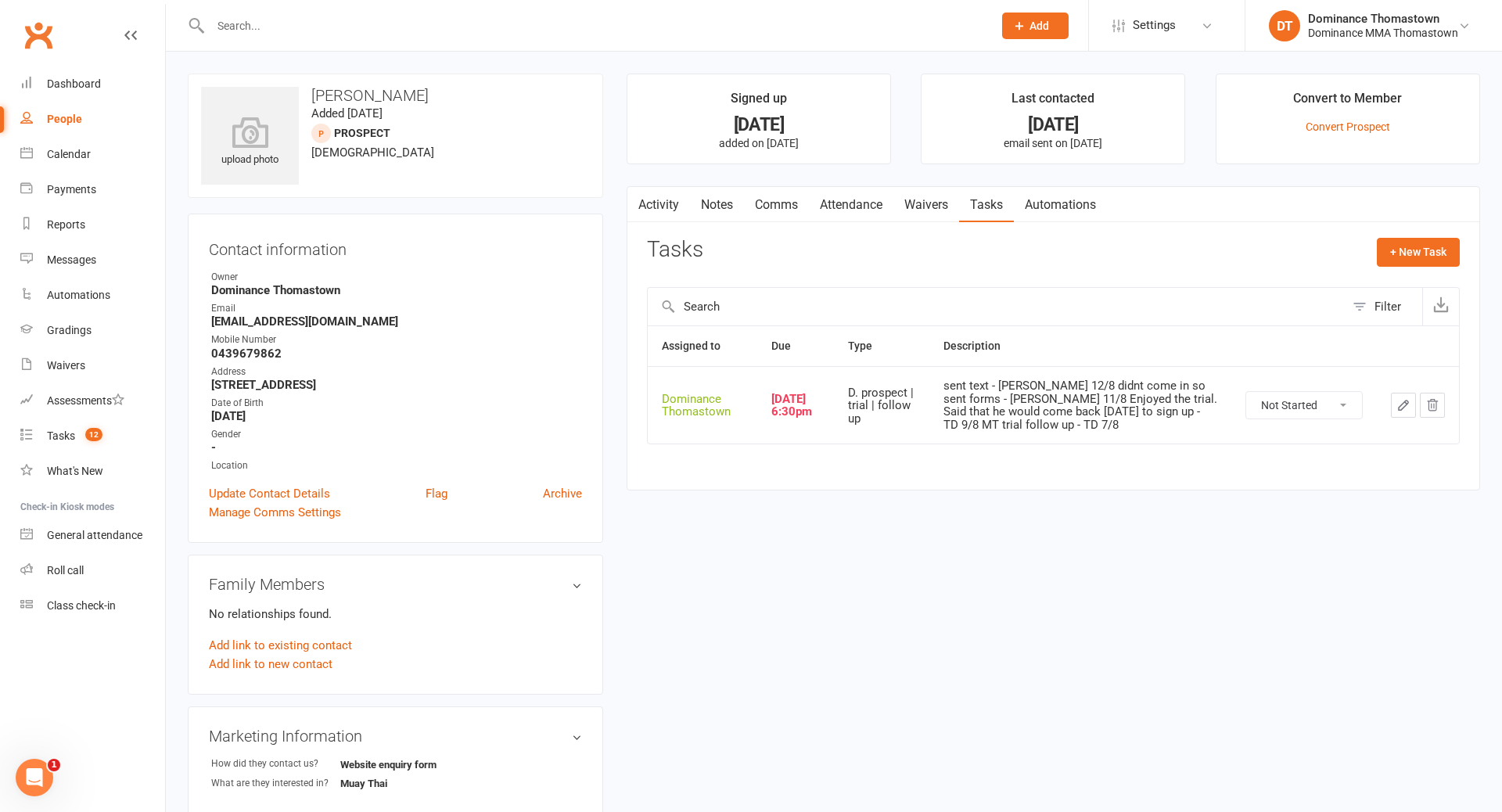
click at [1409, 408] on icon "button" at bounding box center [1403, 404] width 14 height 14
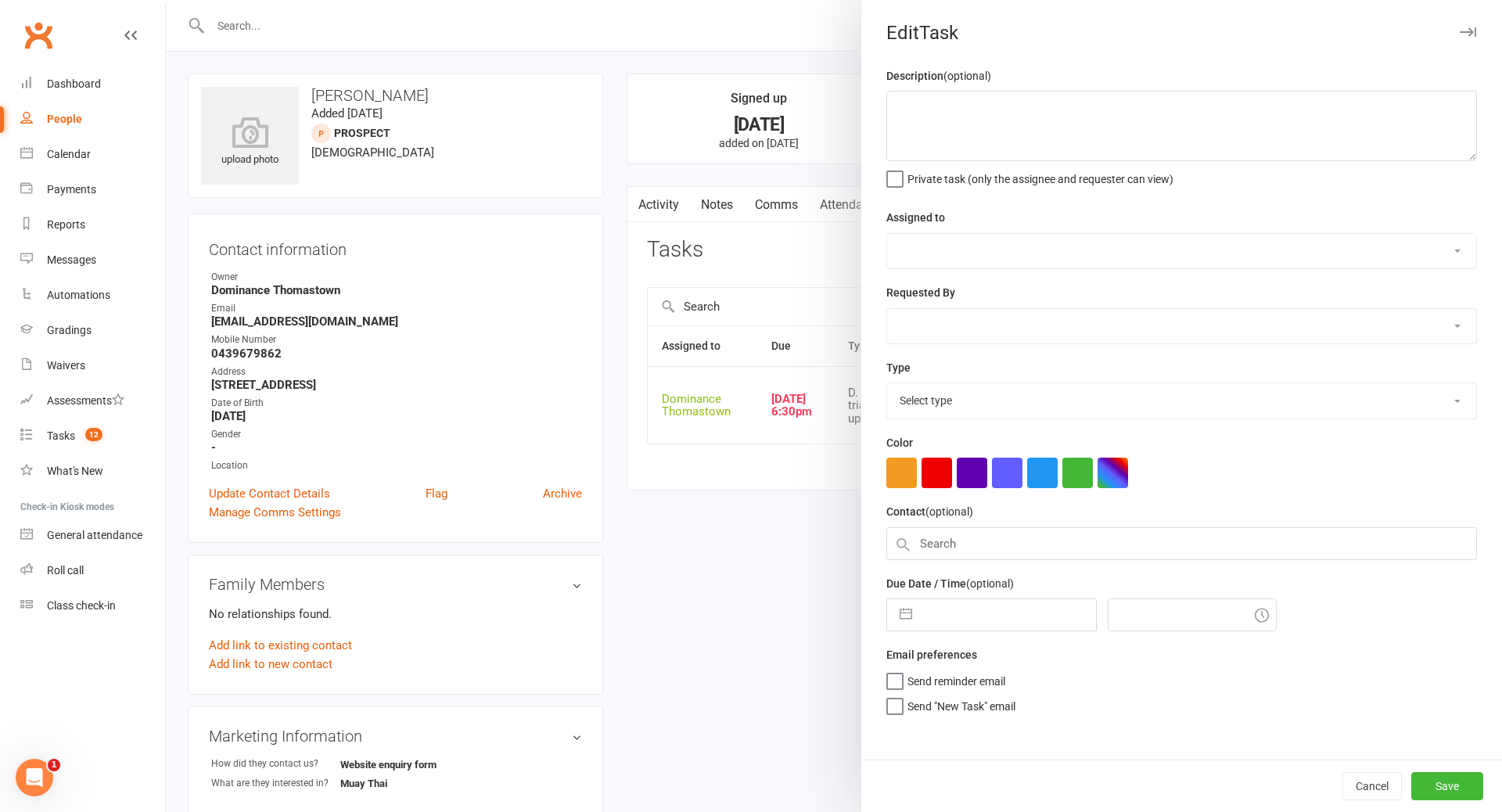
type textarea "sent text - Ellen 12/8 didnt come in so sent forms - Ellen 11/8 Enjoyed the tri…"
select select "12547"
type input "[DATE]"
type input "6:30pm"
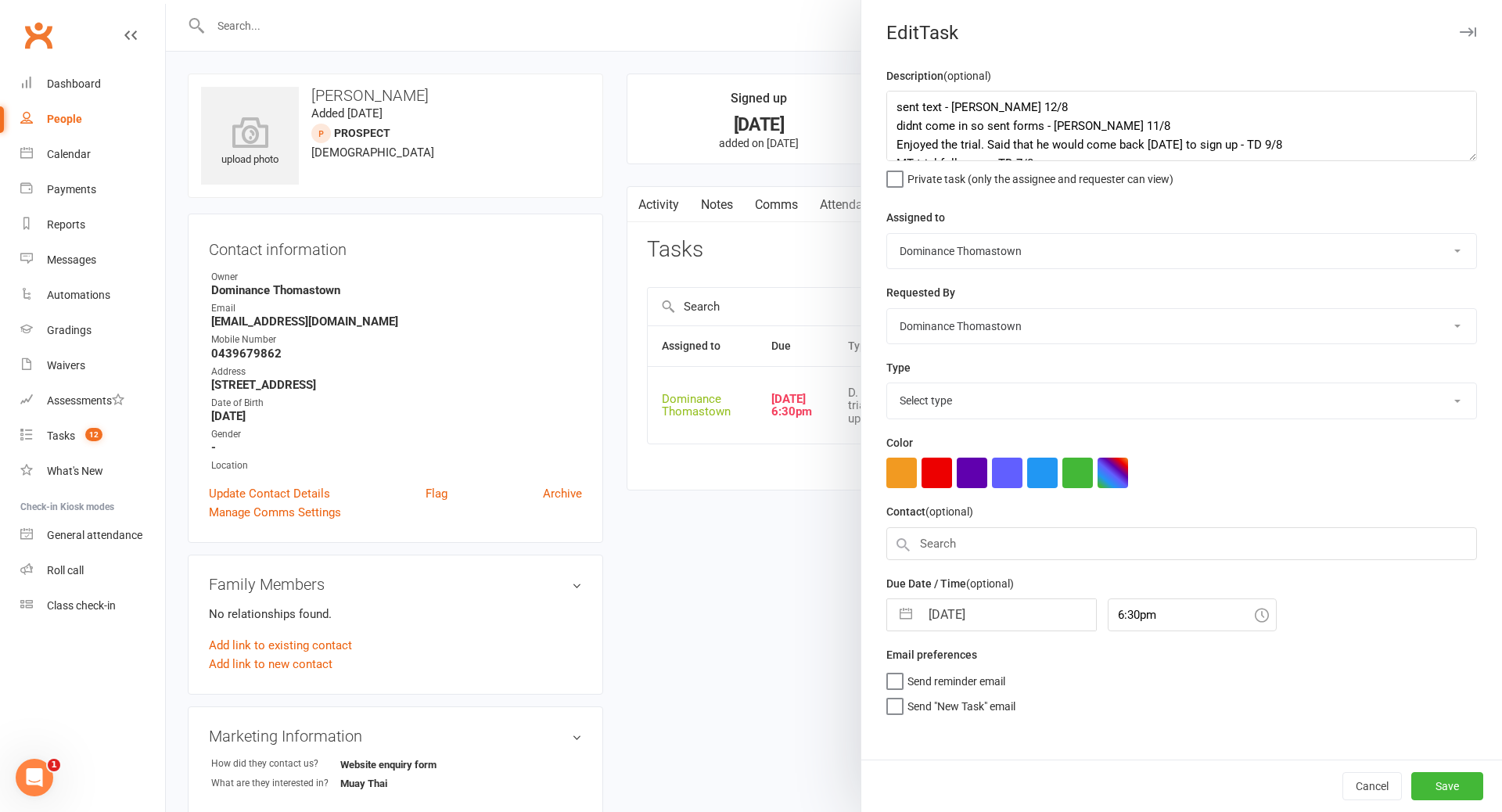
select select "3812"
drag, startPoint x: 895, startPoint y: 108, endPoint x: 912, endPoint y: 111, distance: 17.3
click at [895, 108] on textarea "sent text - Ellen 12/8 didnt come in so sent forms - Ellen 11/8 Enjoyed the tri…" at bounding box center [1182, 125] width 591 height 70
click at [807, 578] on div at bounding box center [834, 406] width 1336 height 812
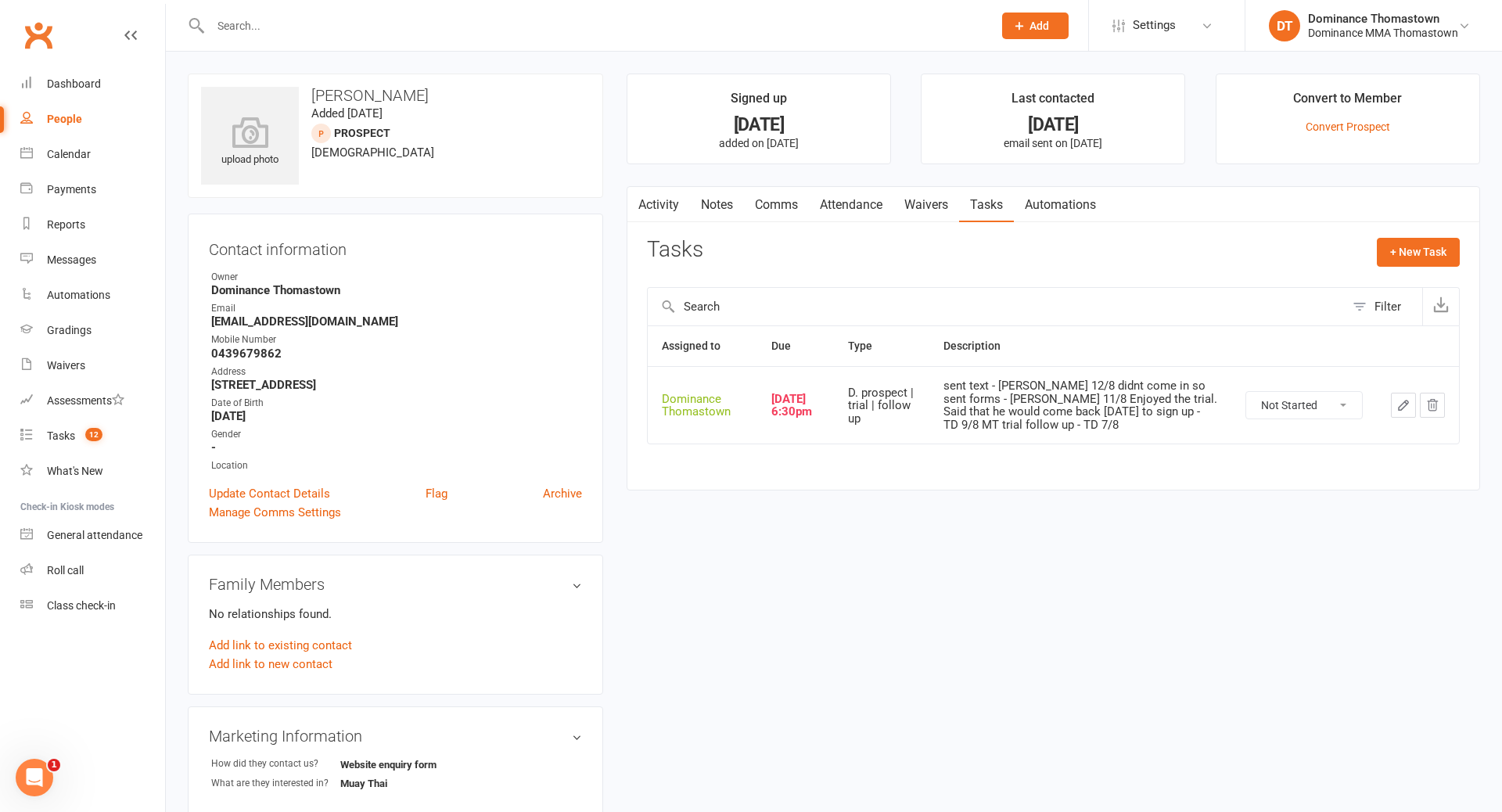
click at [1405, 403] on icon "button" at bounding box center [1403, 404] width 9 height 9
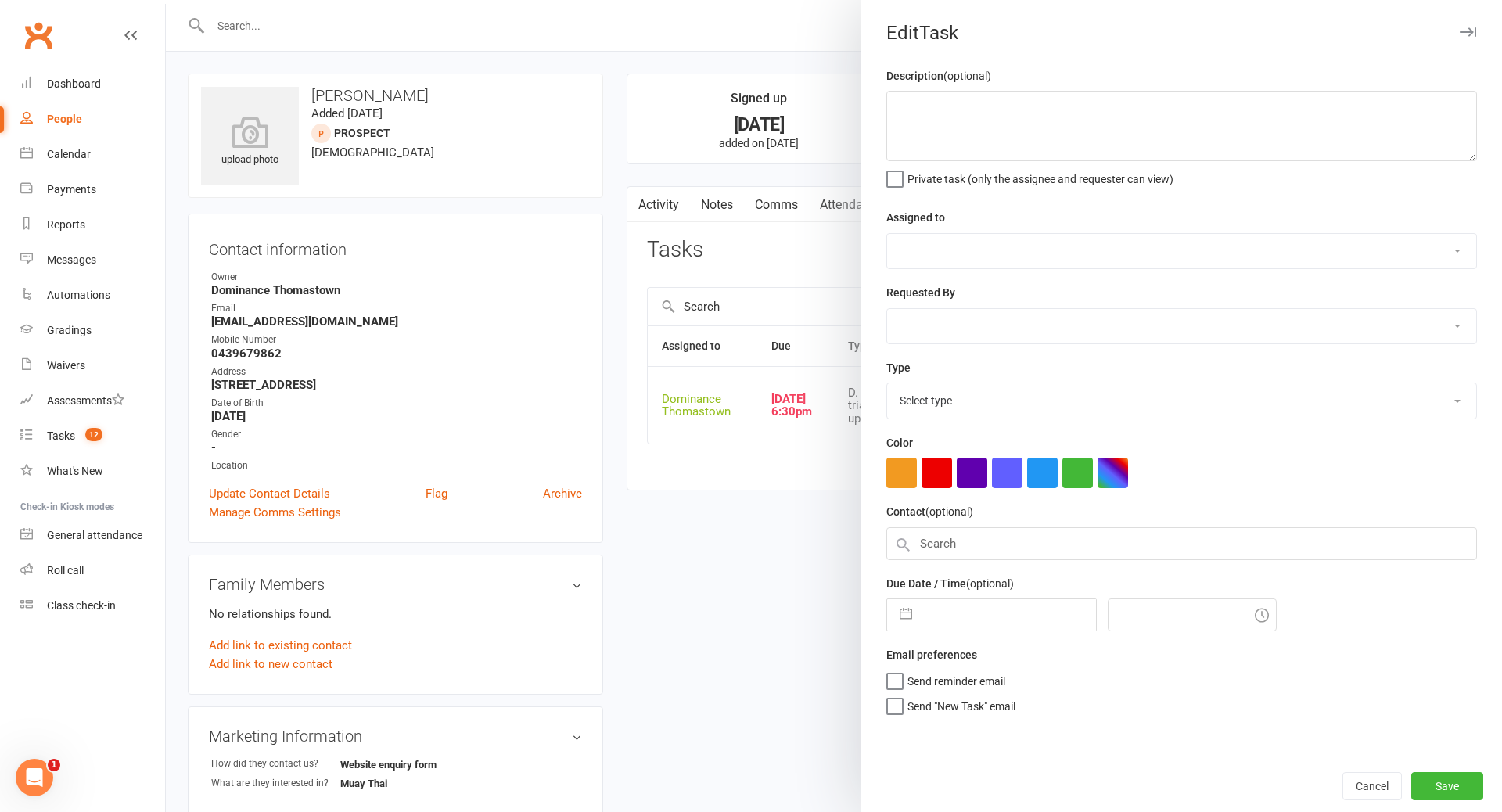
type textarea "sent text - Ellen 12/8 didnt come in so sent forms - Ellen 11/8 Enjoyed the tri…"
select select "12547"
type input "[DATE]"
type input "6:30pm"
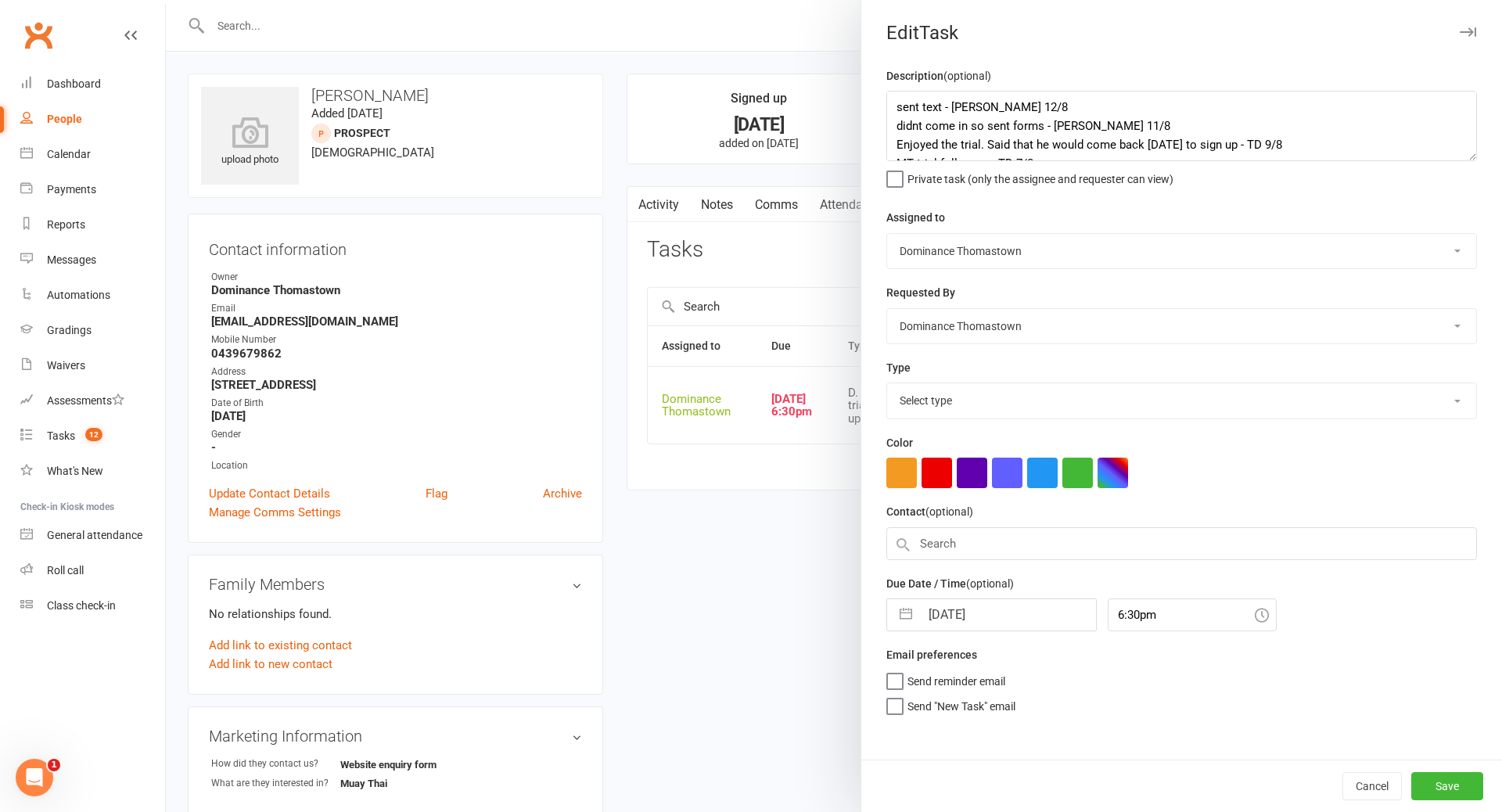
select select "3812"
drag, startPoint x: 893, startPoint y: 103, endPoint x: 1035, endPoint y: 96, distance: 142.2
click at [893, 104] on textarea "sent text - Ellen 12/8 didnt come in so sent forms - Ellen 11/8 Enjoyed the tri…" at bounding box center [1182, 125] width 591 height 70
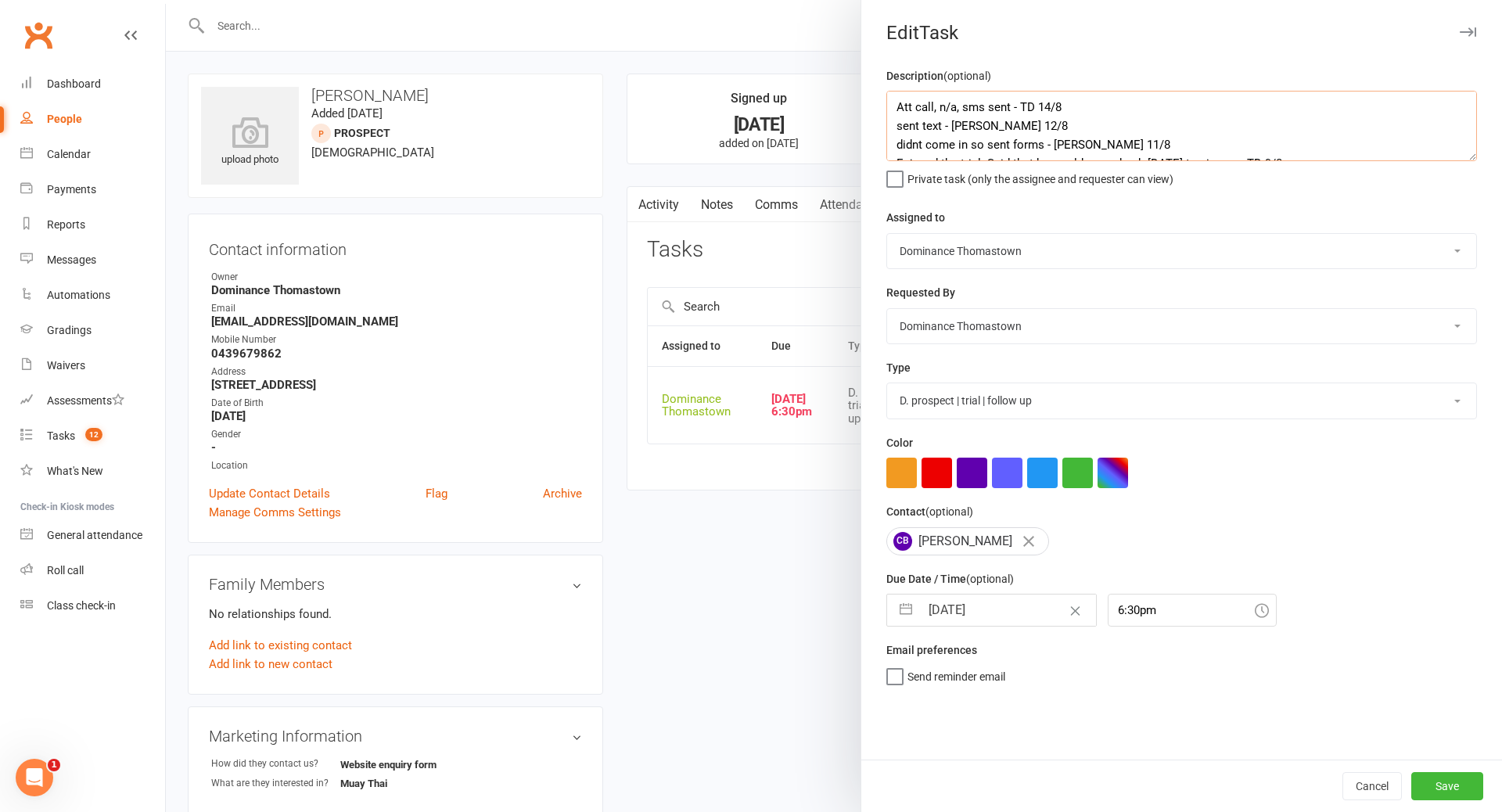
type textarea "Att call, n/a, sms sent - TD 14/8 sent text - Ellen 12/8 didnt come in so sent …"
click at [982, 617] on input "[DATE]" at bounding box center [1008, 610] width 176 height 31
select select "6"
select select "2025"
select select "7"
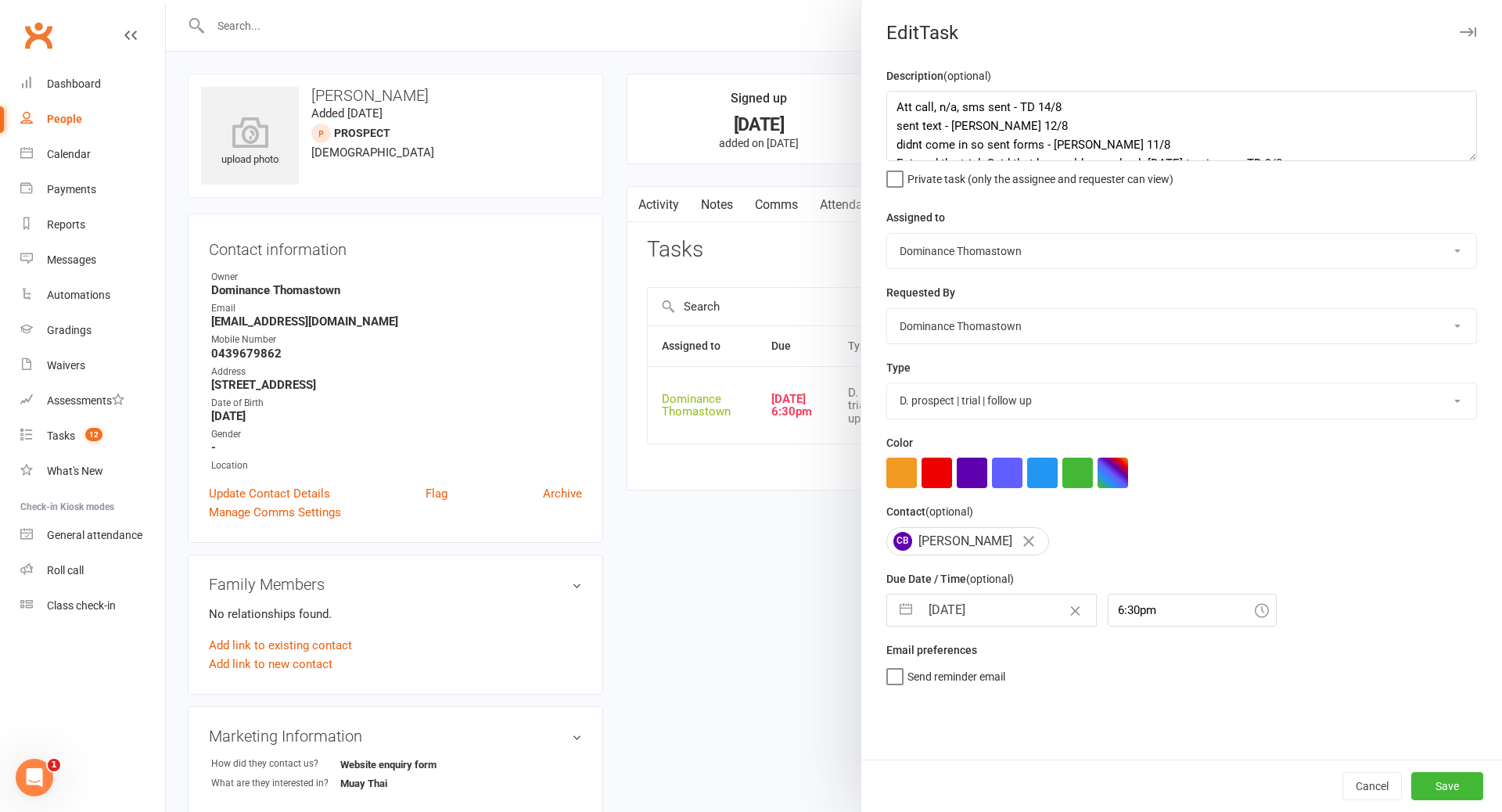
select select "2025"
select select "8"
select select "2025"
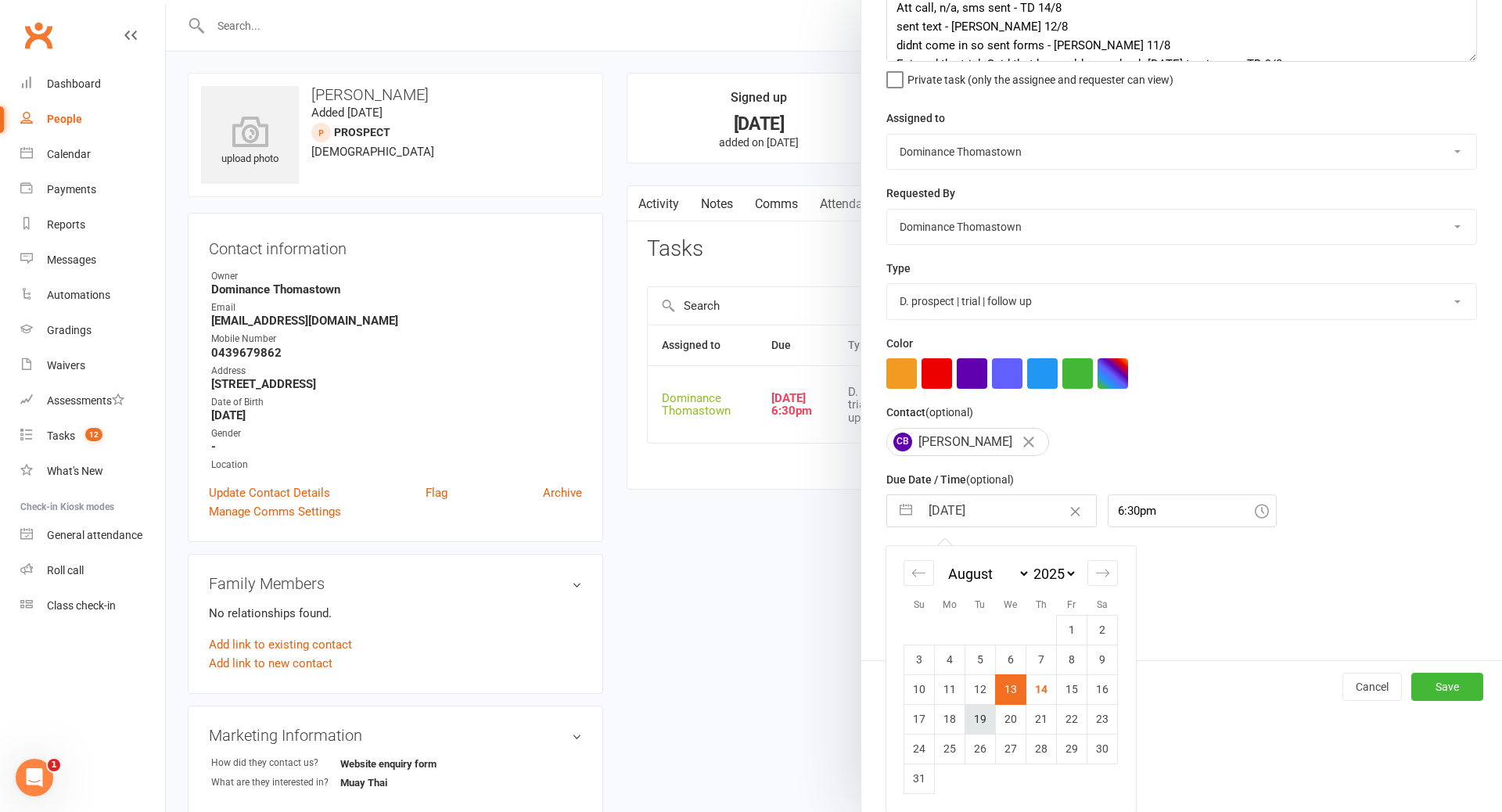
click at [978, 721] on td "19" at bounding box center [980, 719] width 31 height 30
type input "[DATE]"
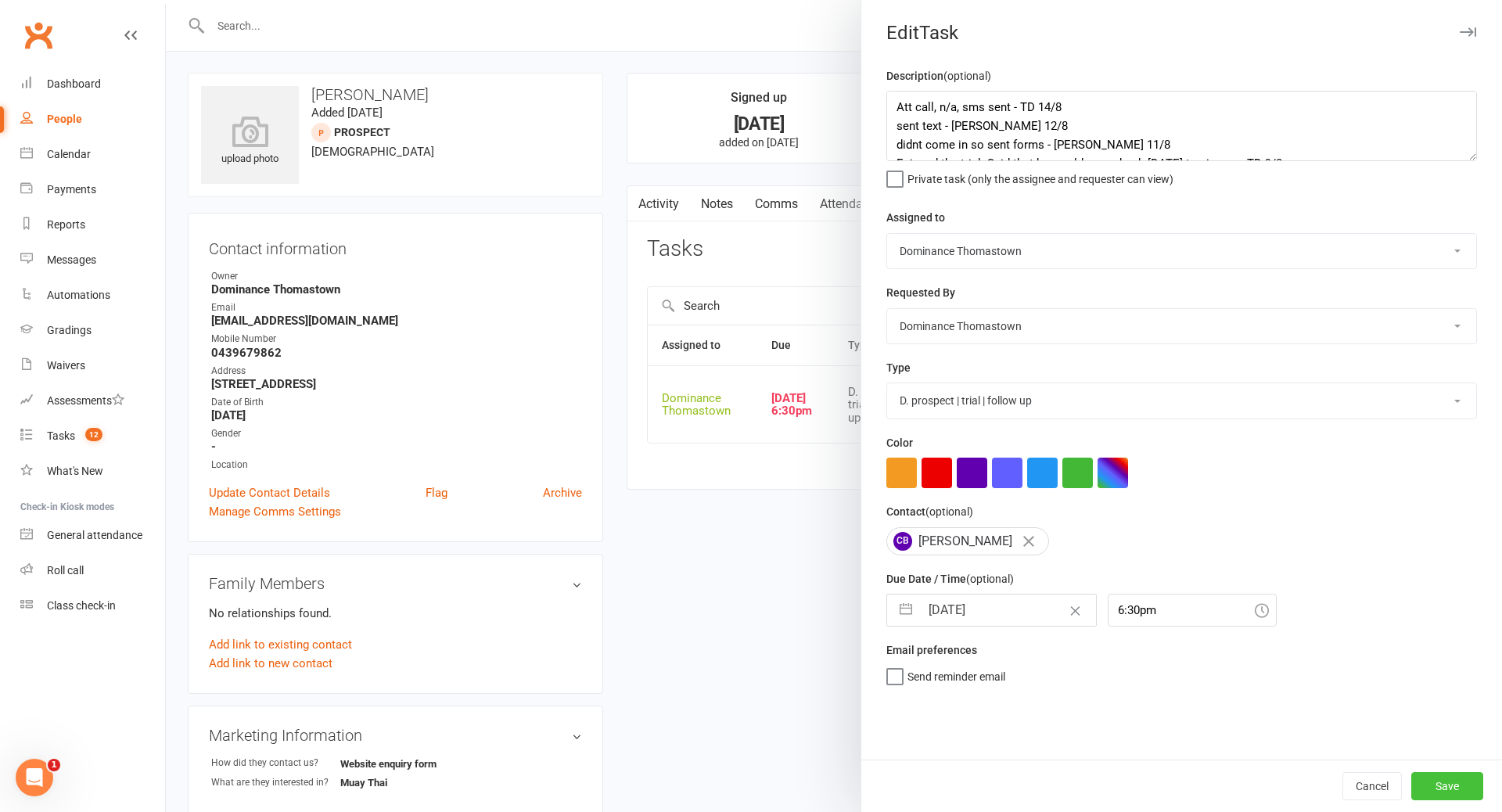
click at [1437, 788] on button "Save" at bounding box center [1447, 786] width 72 height 28
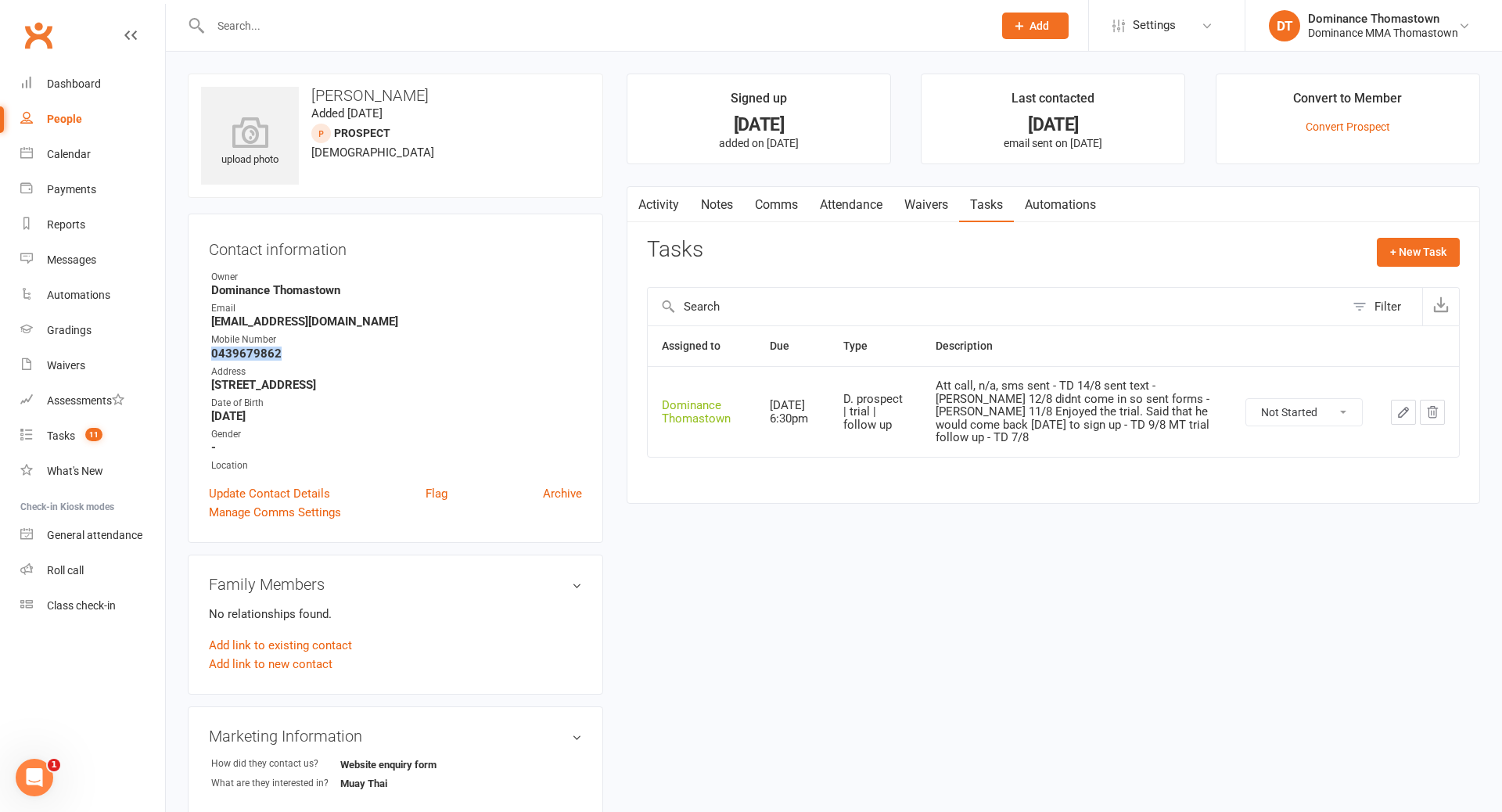
click at [950, 203] on link "Waivers" at bounding box center [926, 205] width 66 height 36
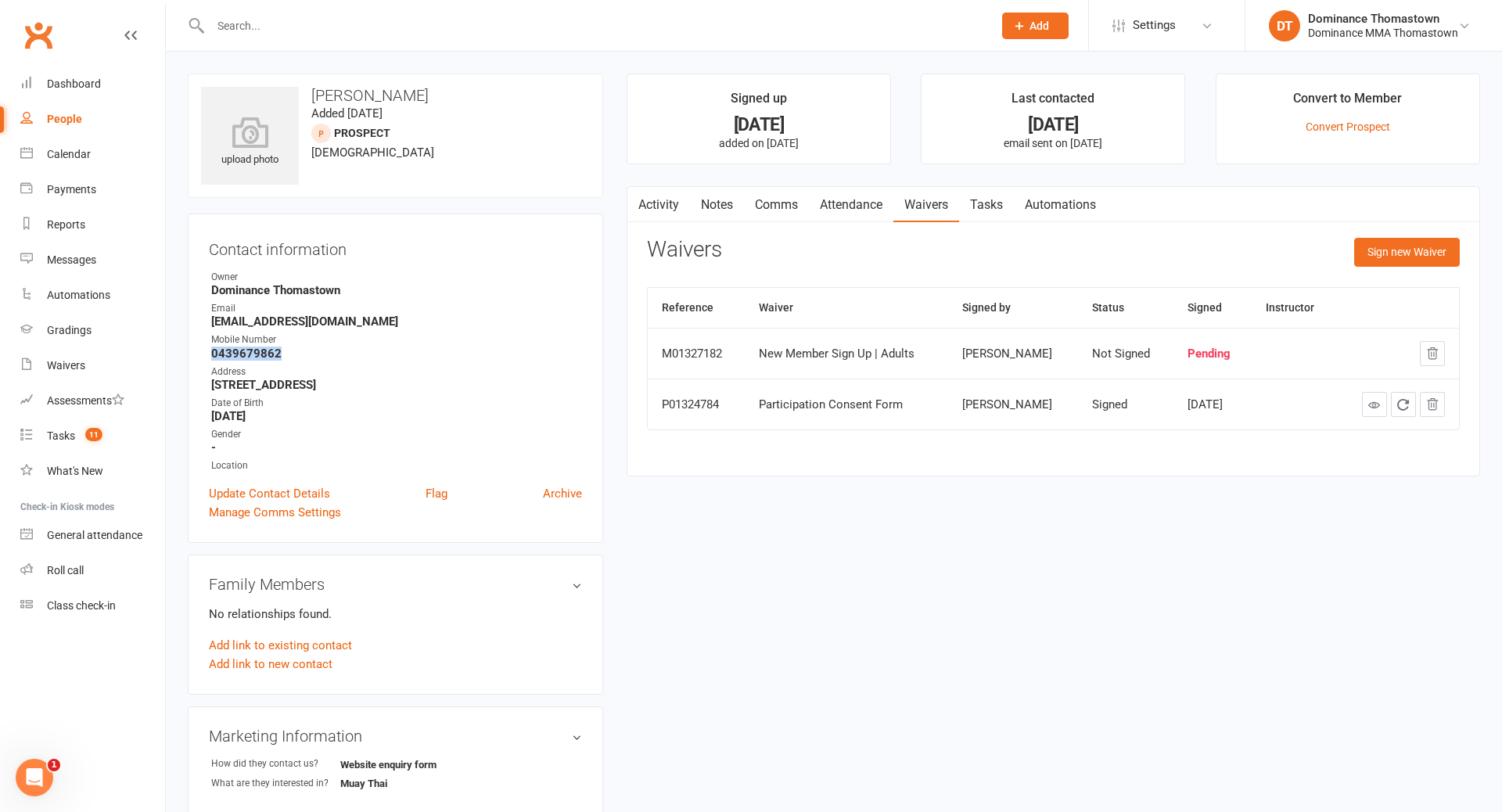
click at [612, 356] on div "upload photo Christopher Barbieri Added 5 August, 2025 prospect 20 years old Co…" at bounding box center [395, 669] width 439 height 1192
click at [980, 210] on link "Tasks" at bounding box center [986, 205] width 54 height 36
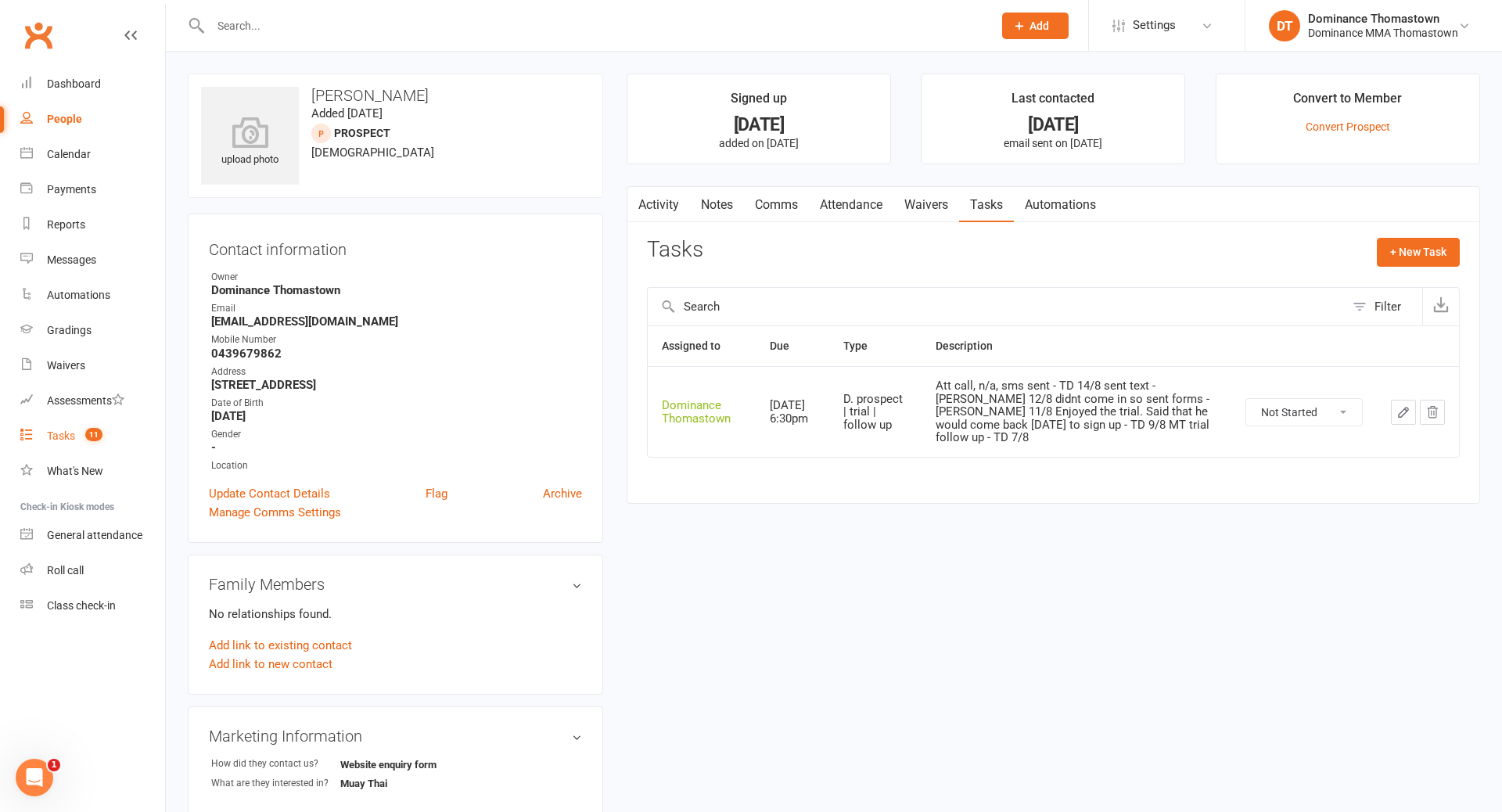
click at [64, 441] on div "Tasks" at bounding box center [61, 435] width 28 height 12
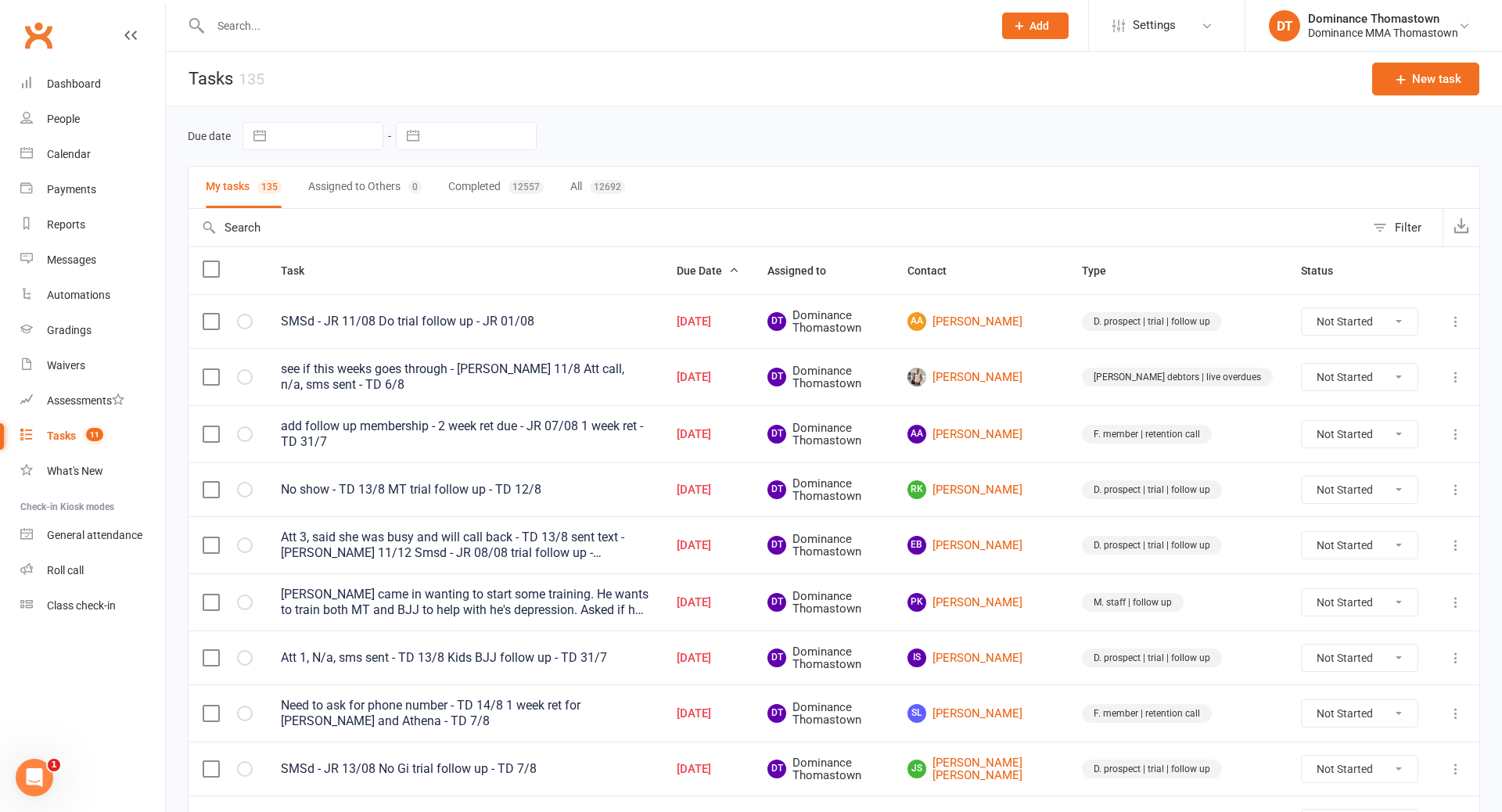
scroll to position [52, 0]
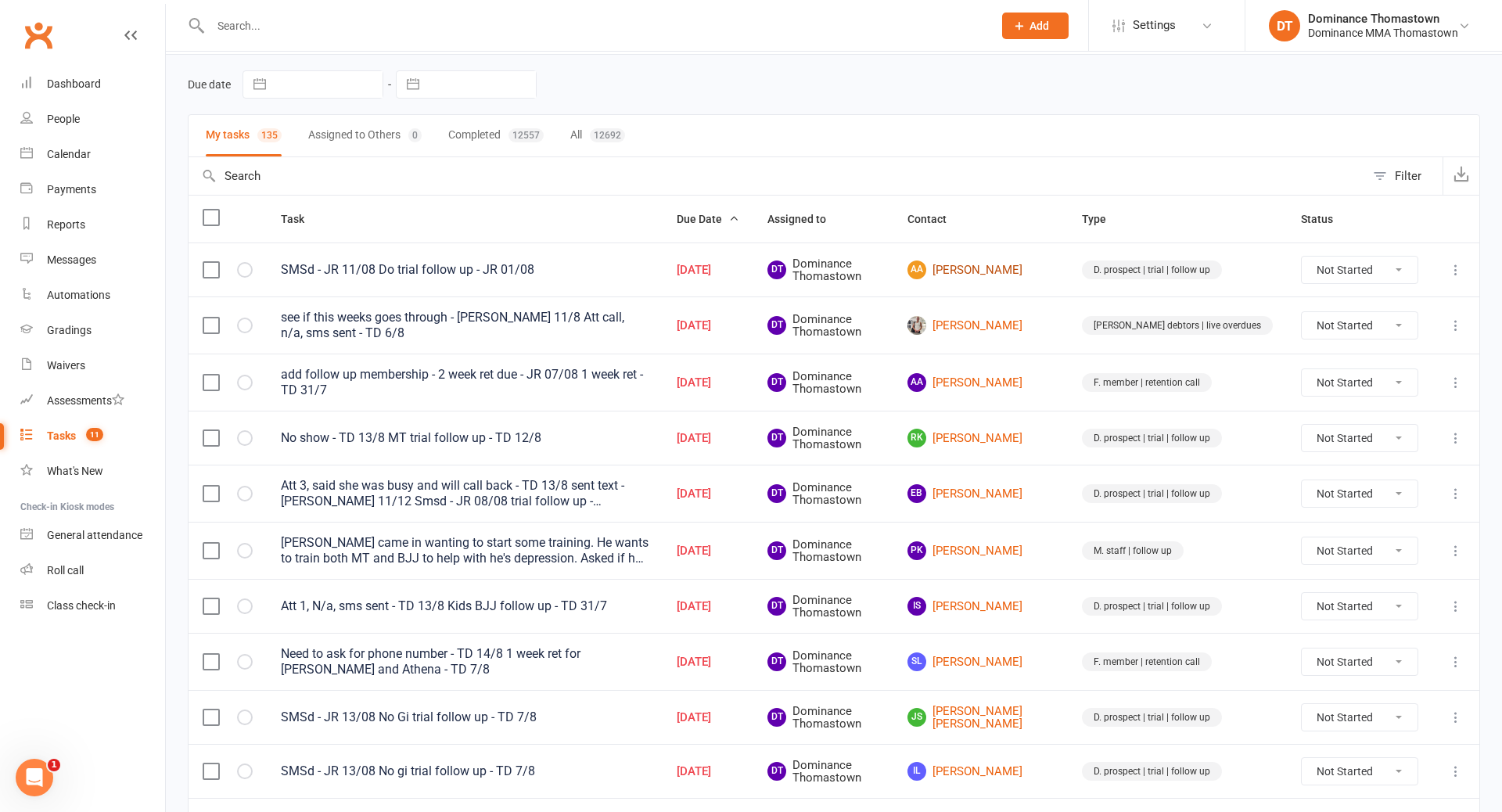
click at [1028, 269] on link "AA Abhinay Ashamagari" at bounding box center [980, 270] width 146 height 19
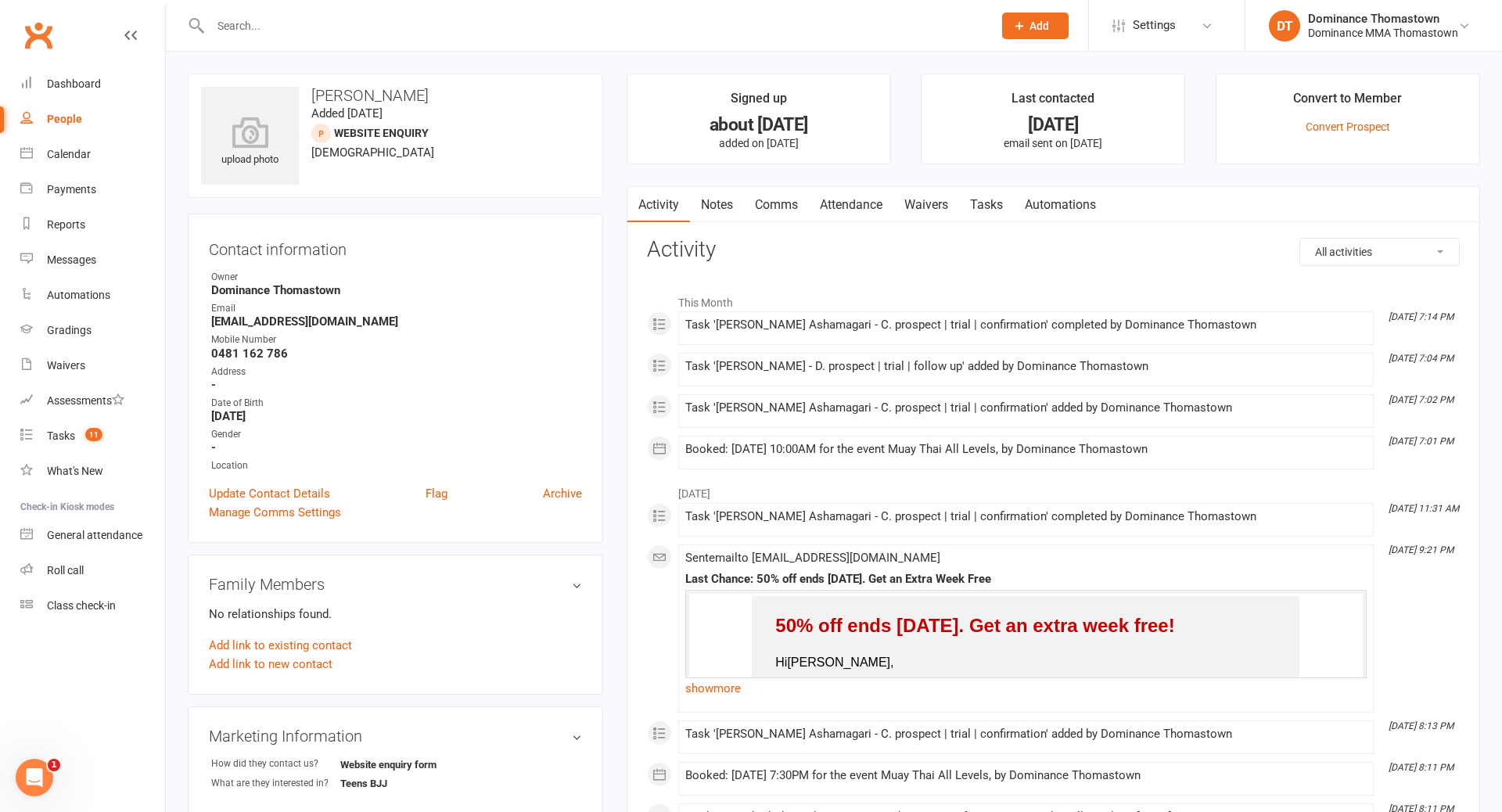
click at [998, 205] on link "Tasks" at bounding box center [986, 205] width 54 height 36
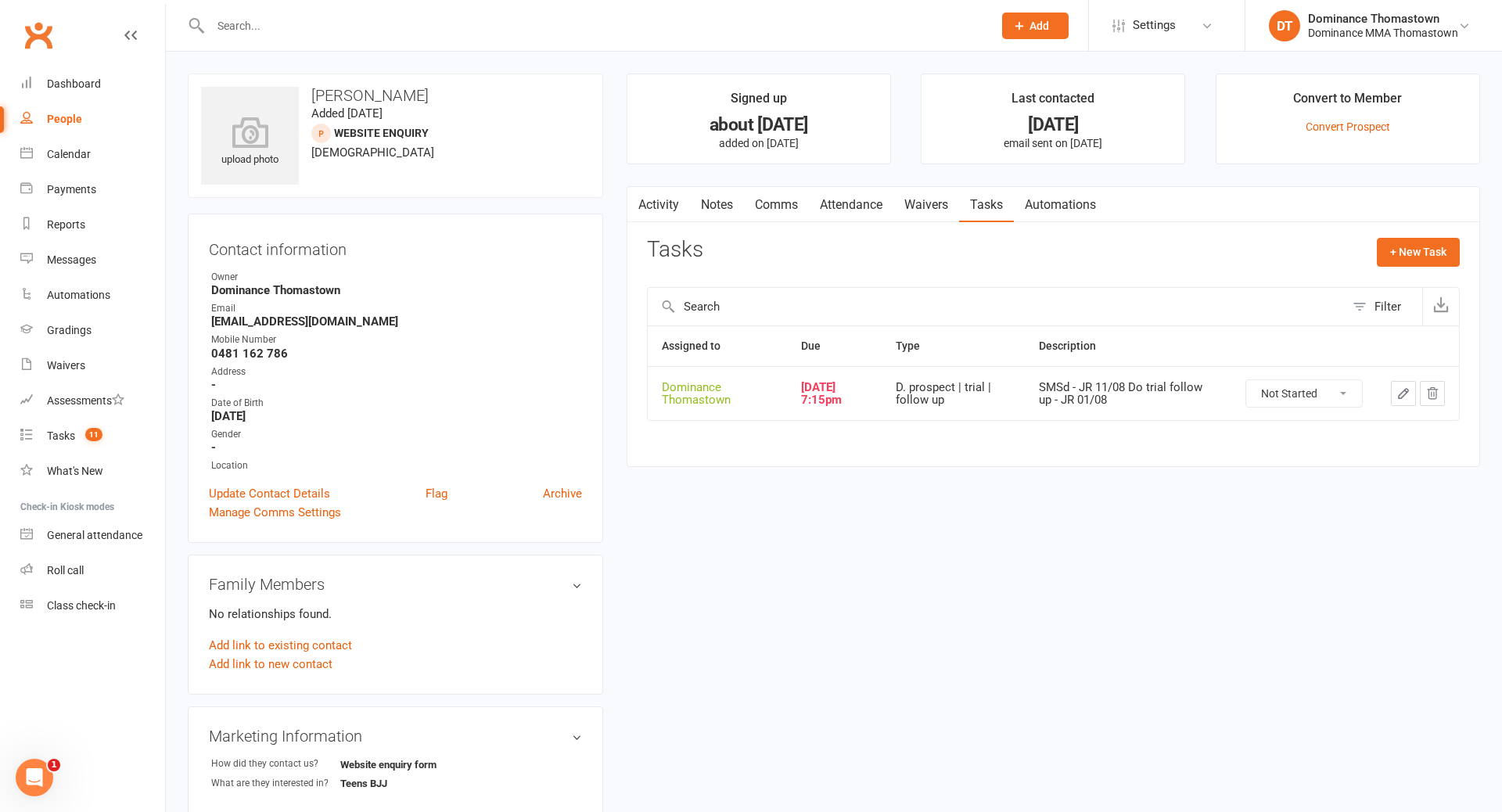
click at [859, 208] on link "Attendance" at bounding box center [851, 205] width 84 height 36
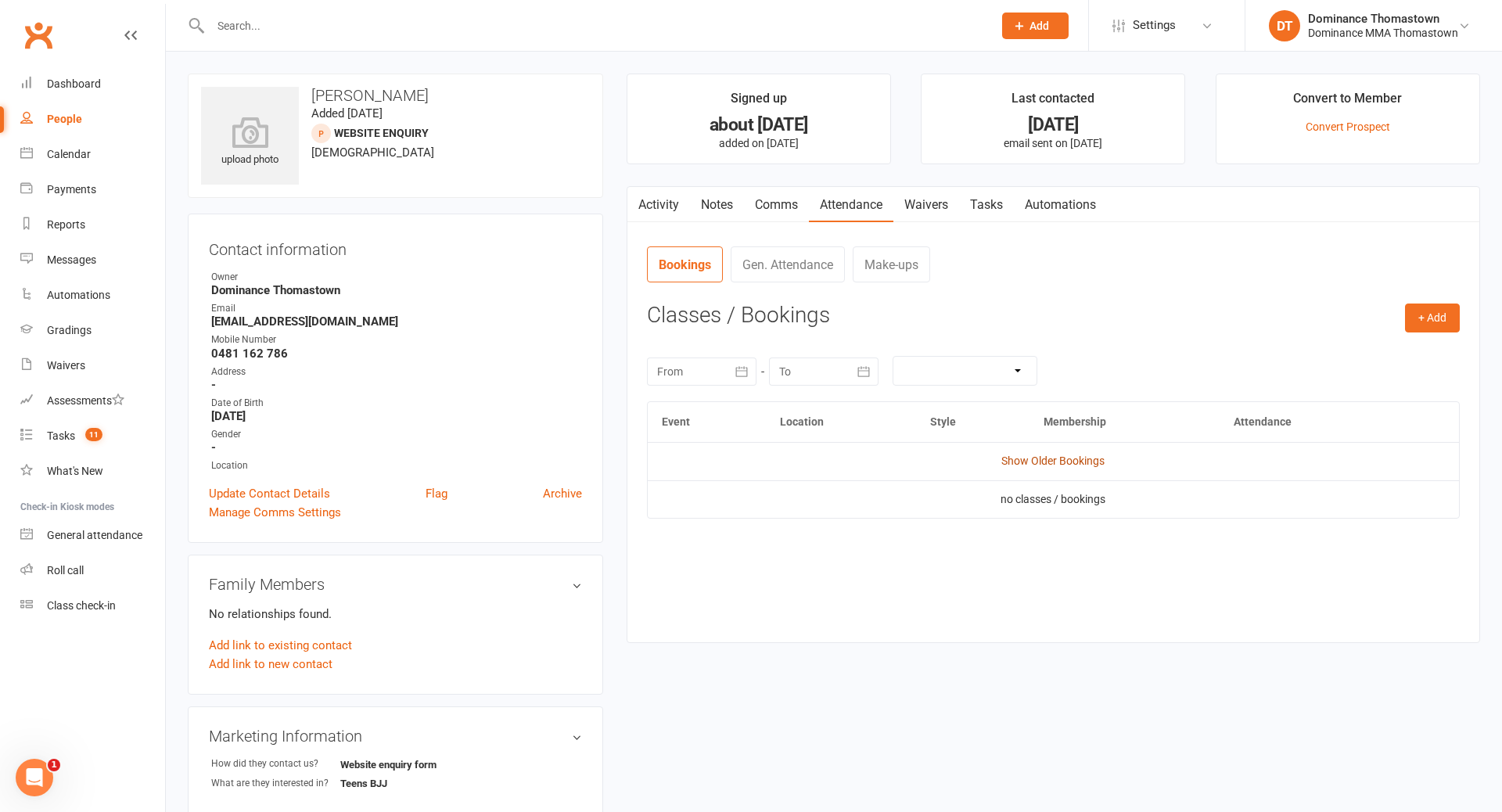
click at [1077, 466] on link "Show Older Bookings" at bounding box center [1052, 460] width 103 height 12
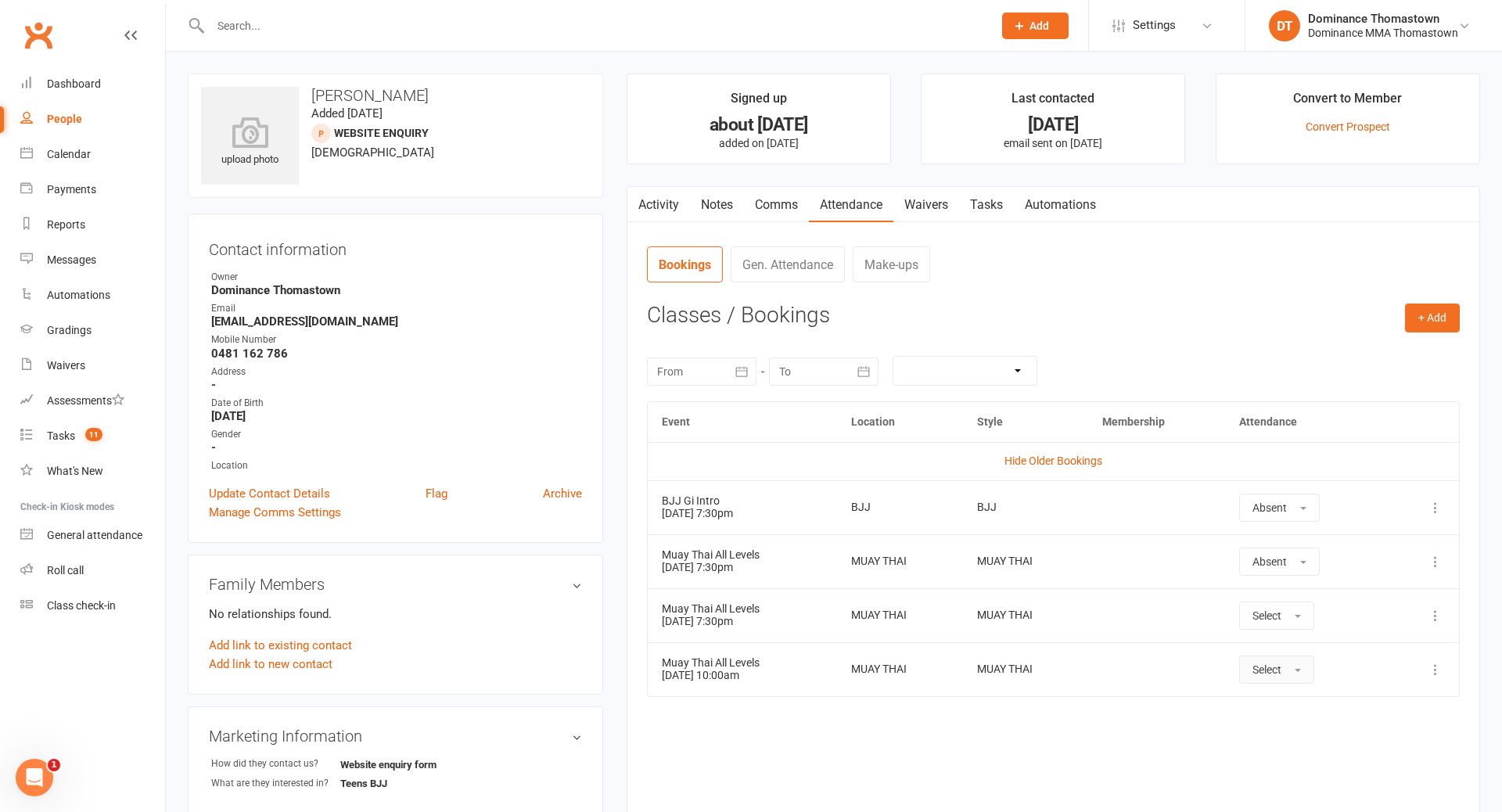
click at [1288, 668] on button "Select" at bounding box center [1276, 669] width 75 height 28
click at [1288, 733] on span "Absent" at bounding box center [1271, 735] width 37 height 14
click at [1001, 210] on link "Tasks" at bounding box center [986, 205] width 54 height 36
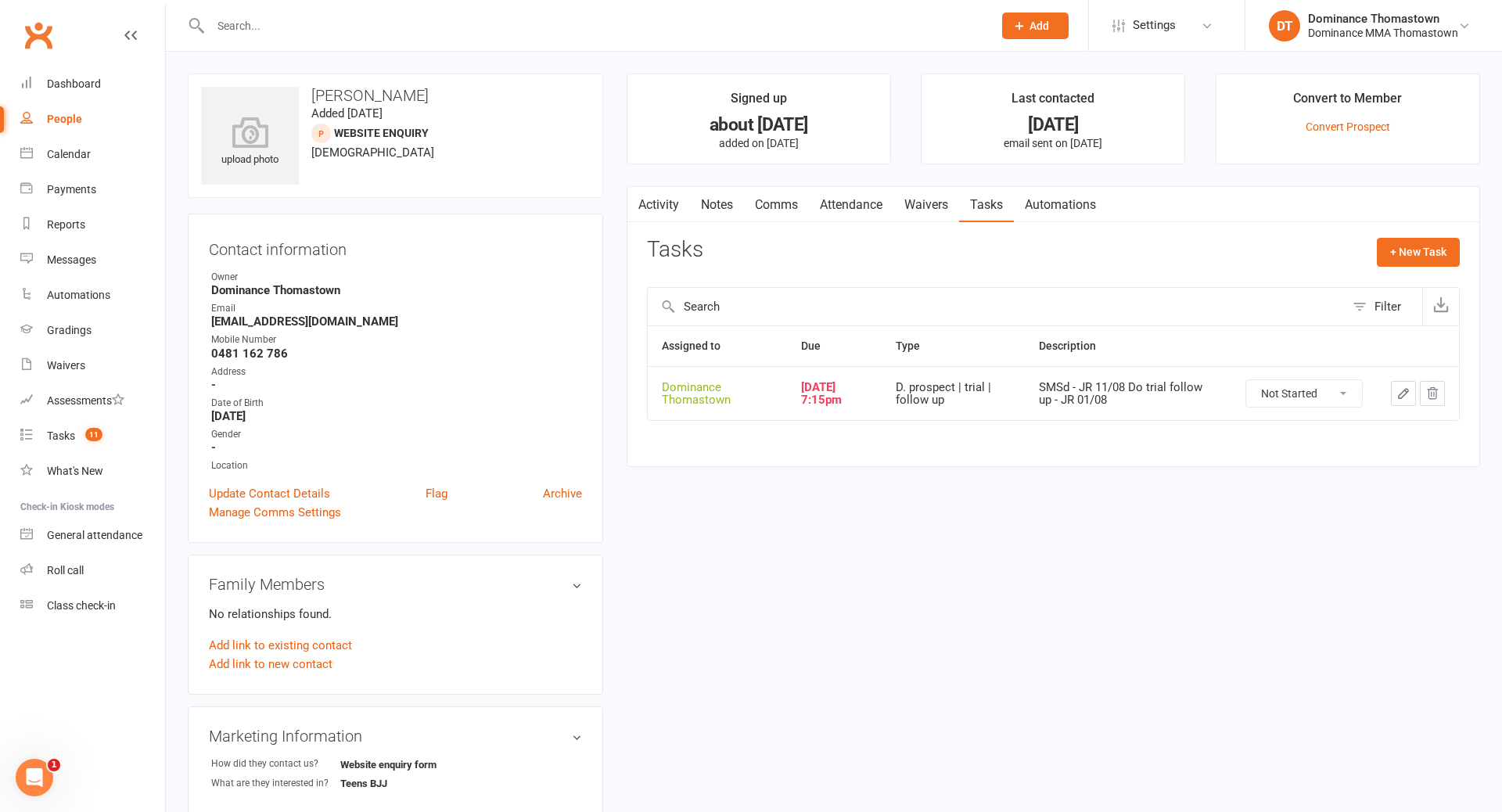
click at [1403, 396] on icon "button" at bounding box center [1403, 393] width 9 height 9
type textarea "SMSd - JR 11/08 Do trial follow up - JR 01/08"
select select "12547"
type input "[DATE]"
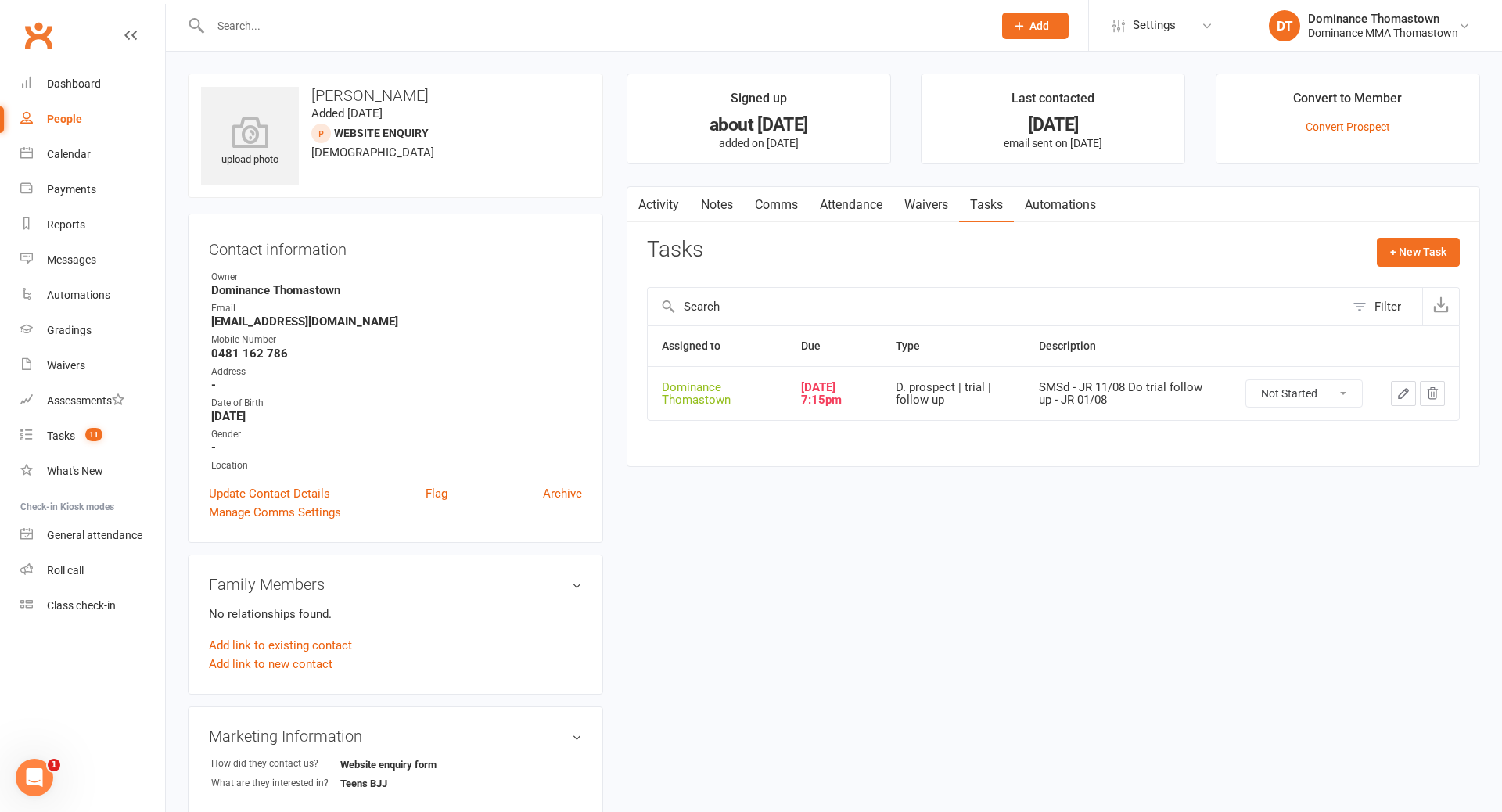
type input "7:15pm"
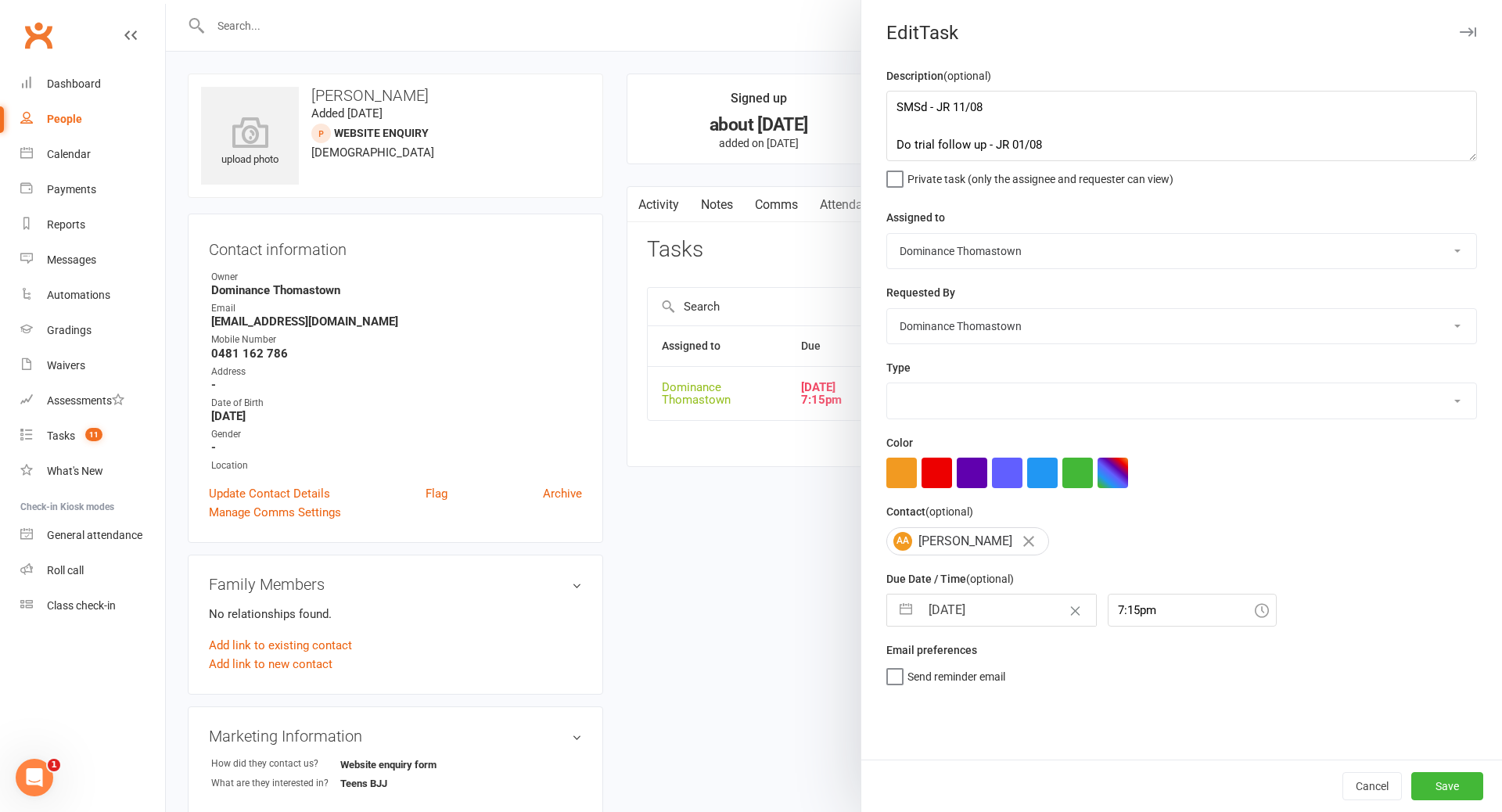
select select "3812"
click at [938, 122] on textarea "SMSd - JR 11/08 Do trial follow up - JR 01/08" at bounding box center [1182, 125] width 591 height 70
click at [893, 106] on textarea "SMSd - JR 11/08 Do trial follow up - JR 01/08" at bounding box center [1182, 125] width 591 height 70
type textarea "SMSd - JR 11/08 Do trial follow up - JR 01/08"
click at [1372, 787] on button "Cancel" at bounding box center [1372, 786] width 59 height 28
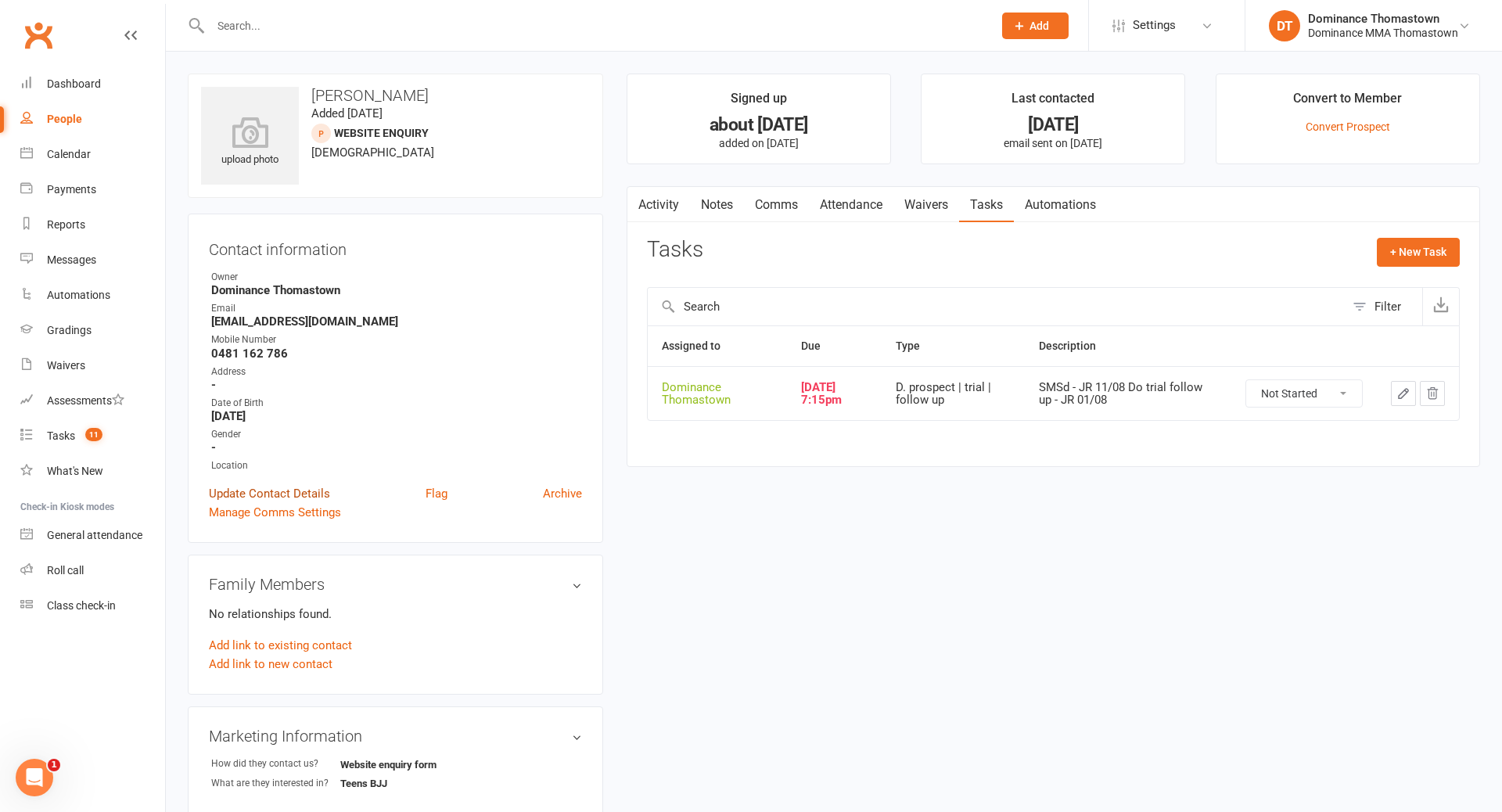
click at [271, 489] on link "Update Contact Details" at bounding box center [269, 493] width 121 height 19
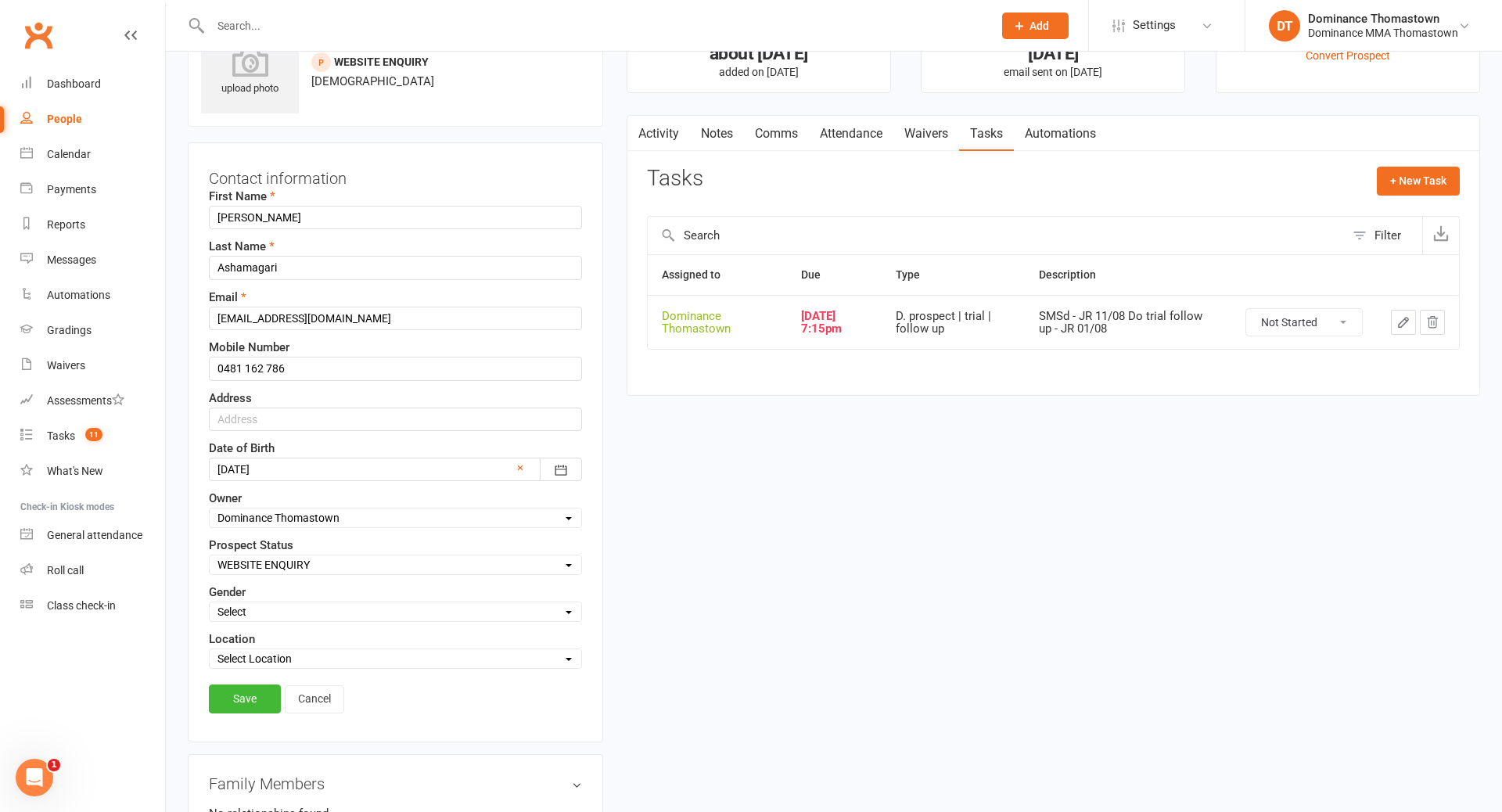
scroll to position [73, 0]
click at [278, 564] on select "Select ENQUIRY WEBSITE ENQUIRY META ADS ENQUIRY DROPPED PROSPECT DROP-IN VISITO…" at bounding box center [395, 562] width 371 height 17
select select "DROPPED PROSPECT"
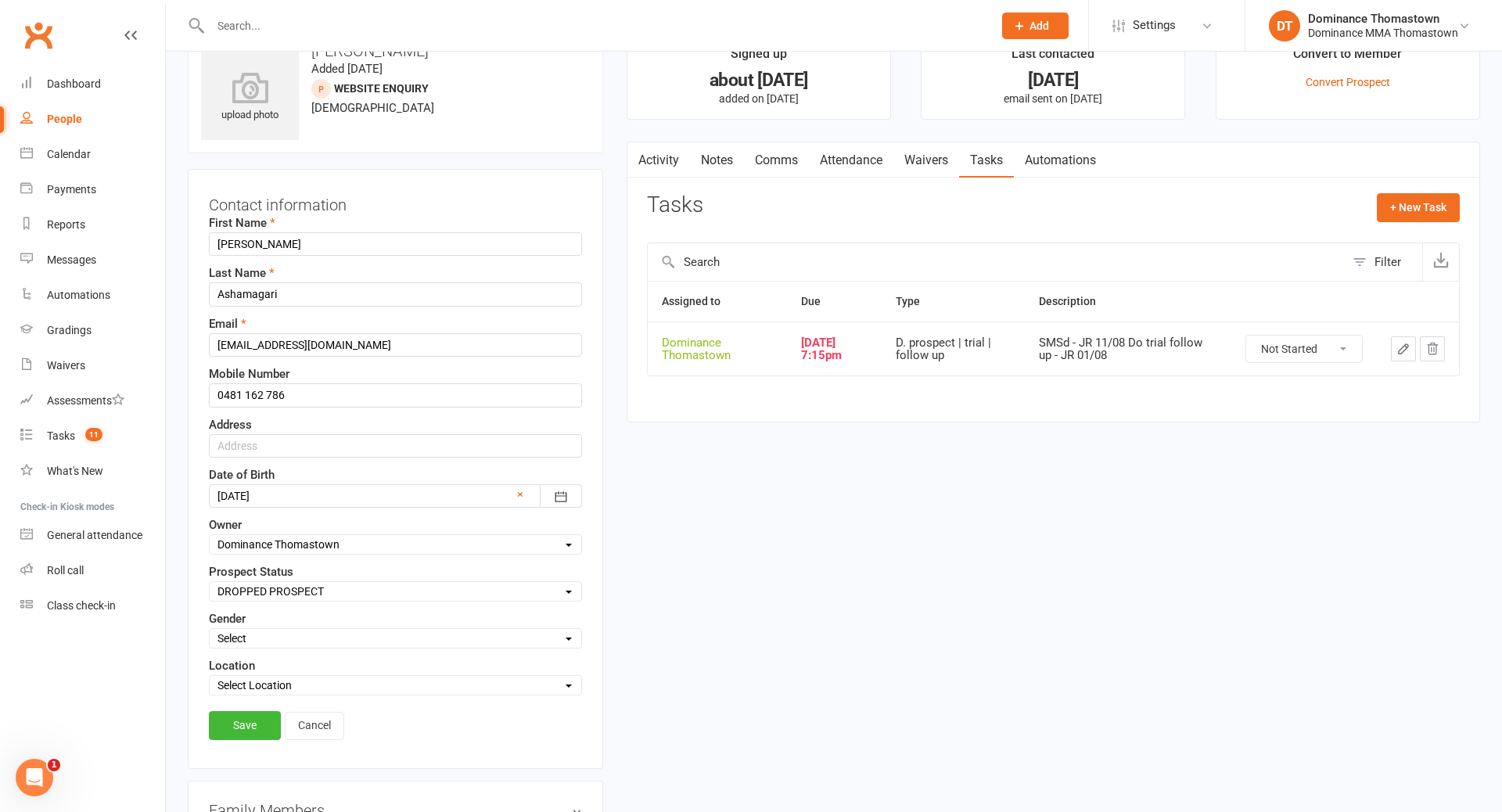
scroll to position [40, 0]
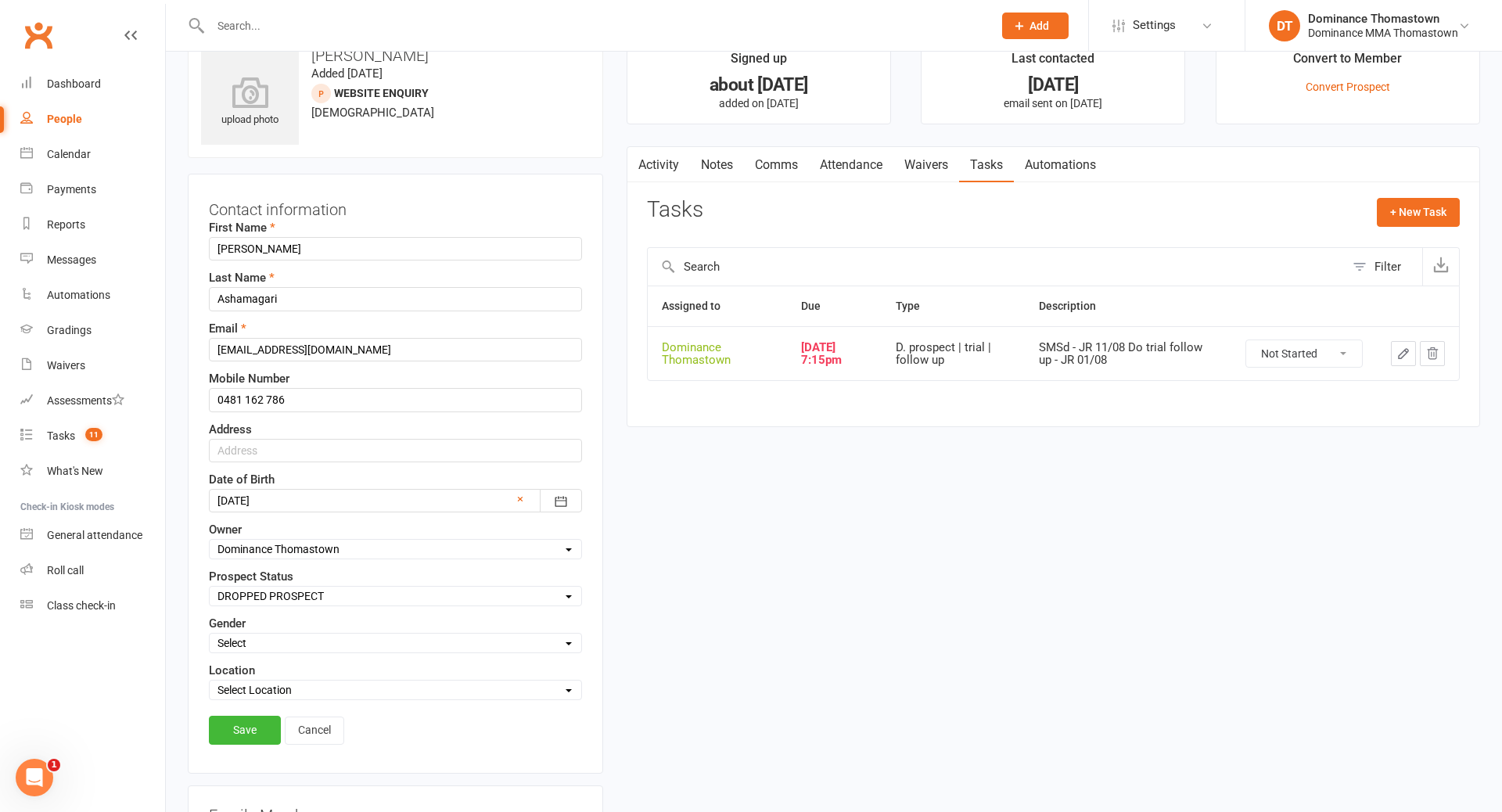
click at [1301, 350] on select "Not Started In Progress Waiting Complete" at bounding box center [1304, 353] width 116 height 26
select select "unstarted"
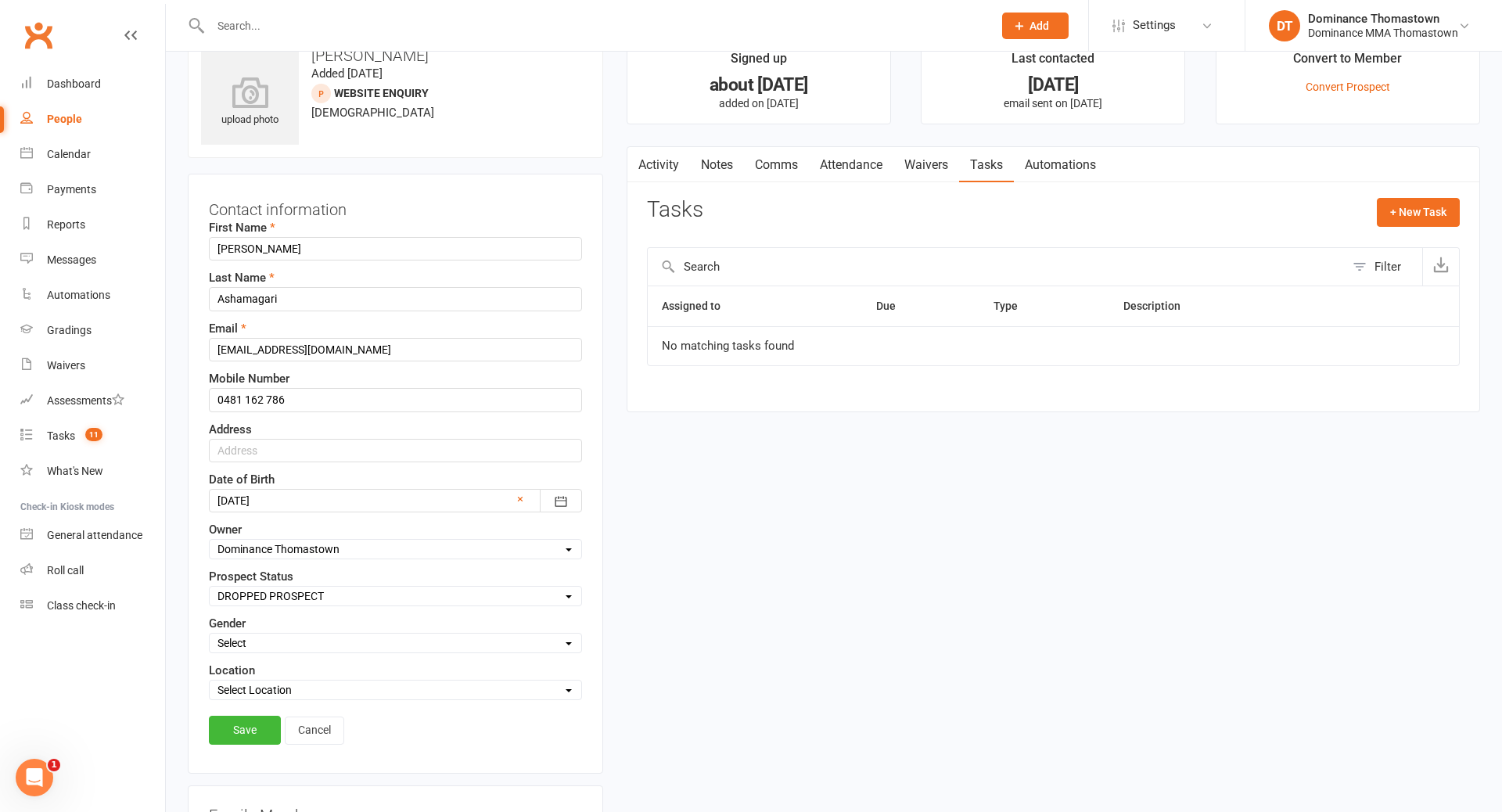
click at [239, 722] on link "Save" at bounding box center [244, 729] width 72 height 28
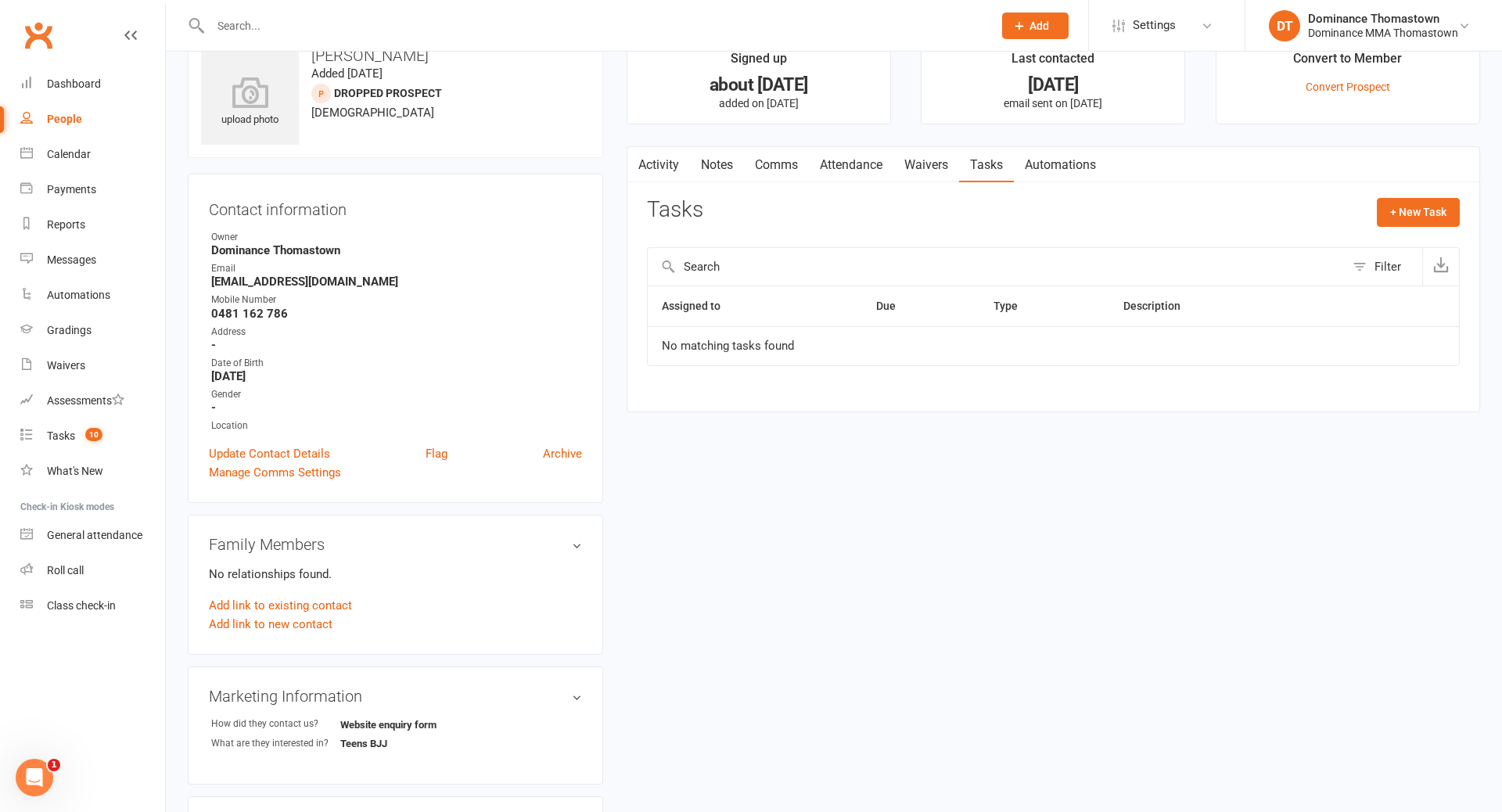
scroll to position [0, 0]
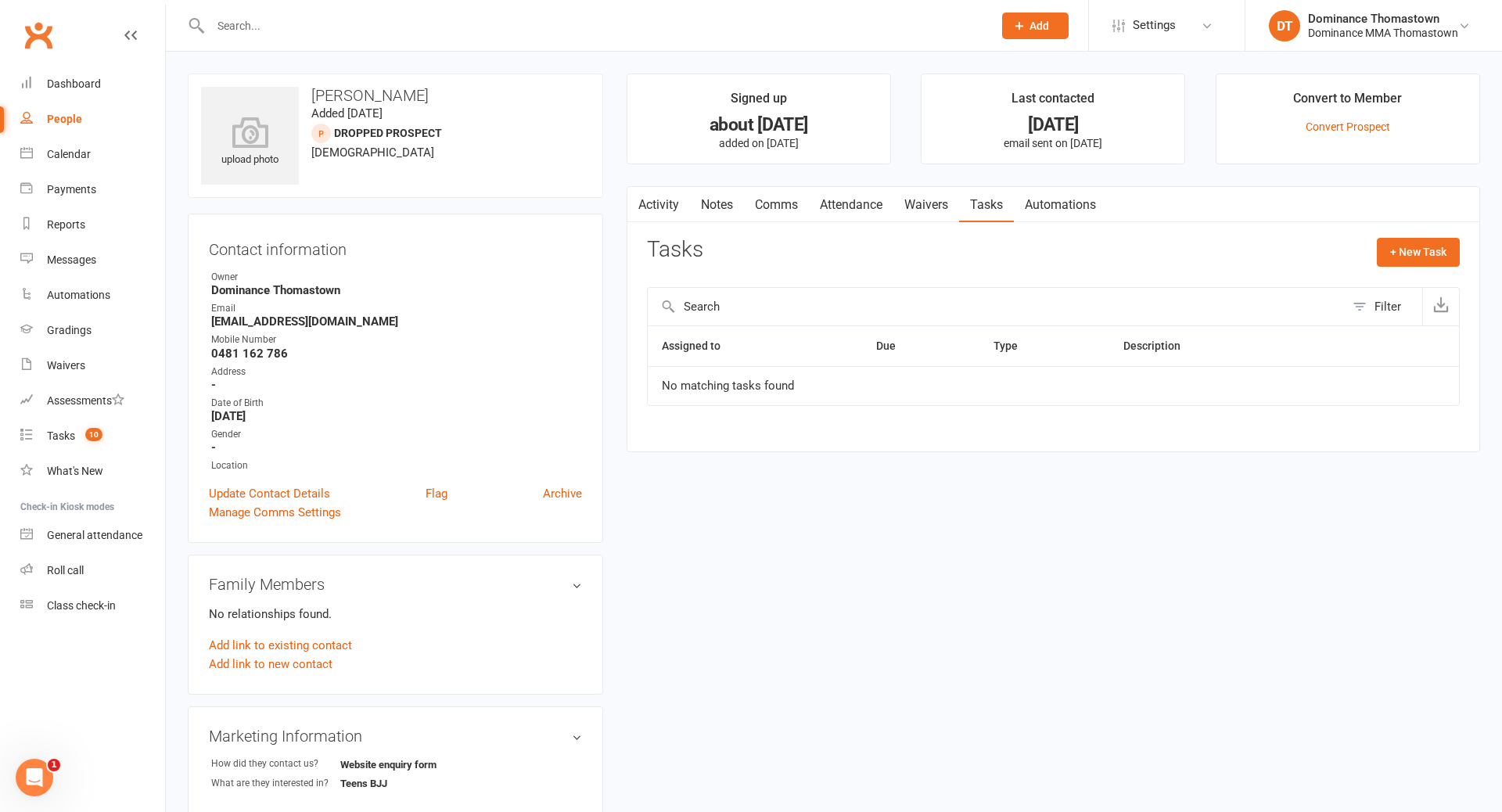
click at [716, 205] on link "Notes" at bounding box center [716, 205] width 54 height 36
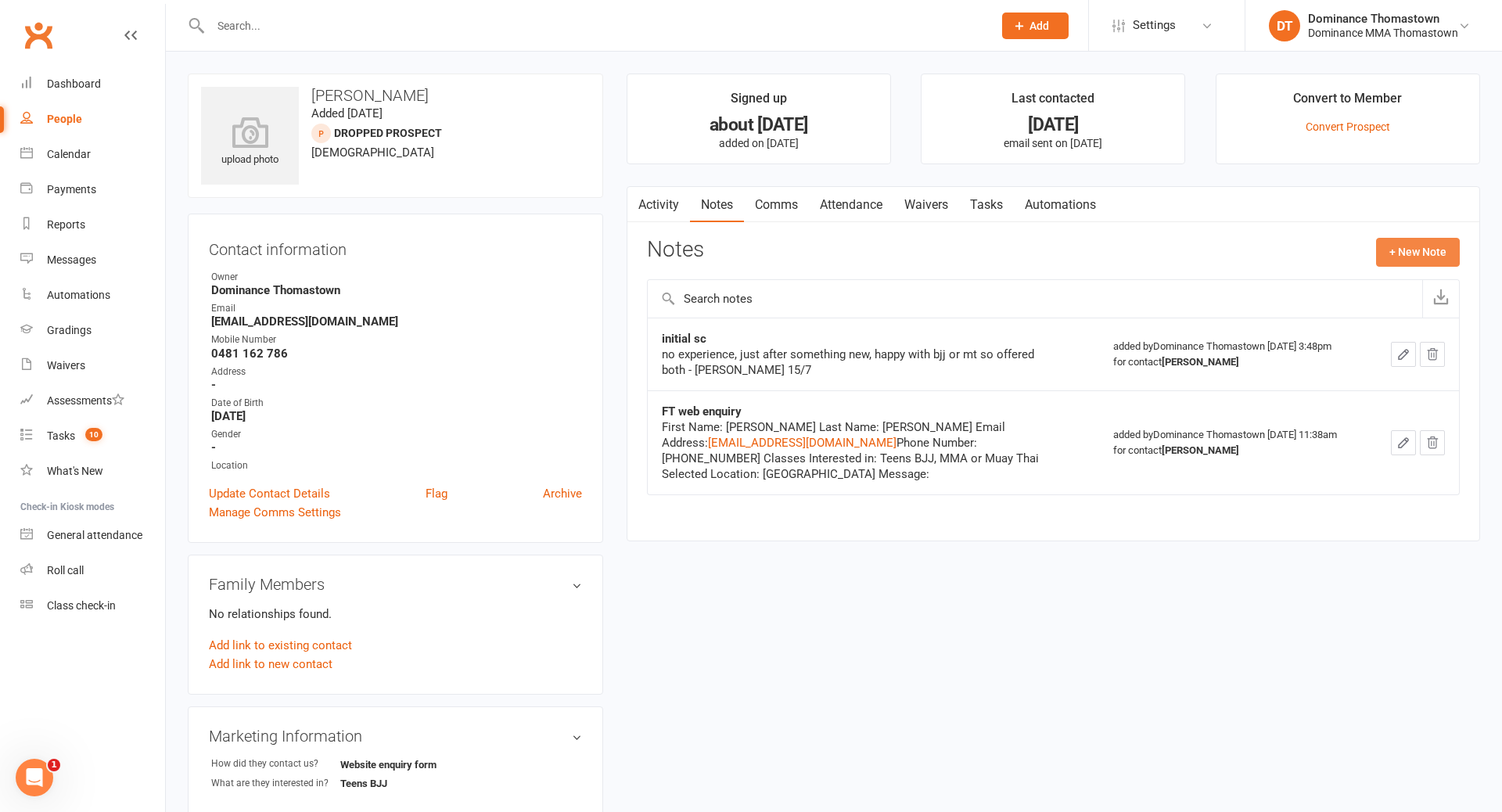
click at [1445, 253] on button "+ New Note" at bounding box center [1417, 252] width 83 height 28
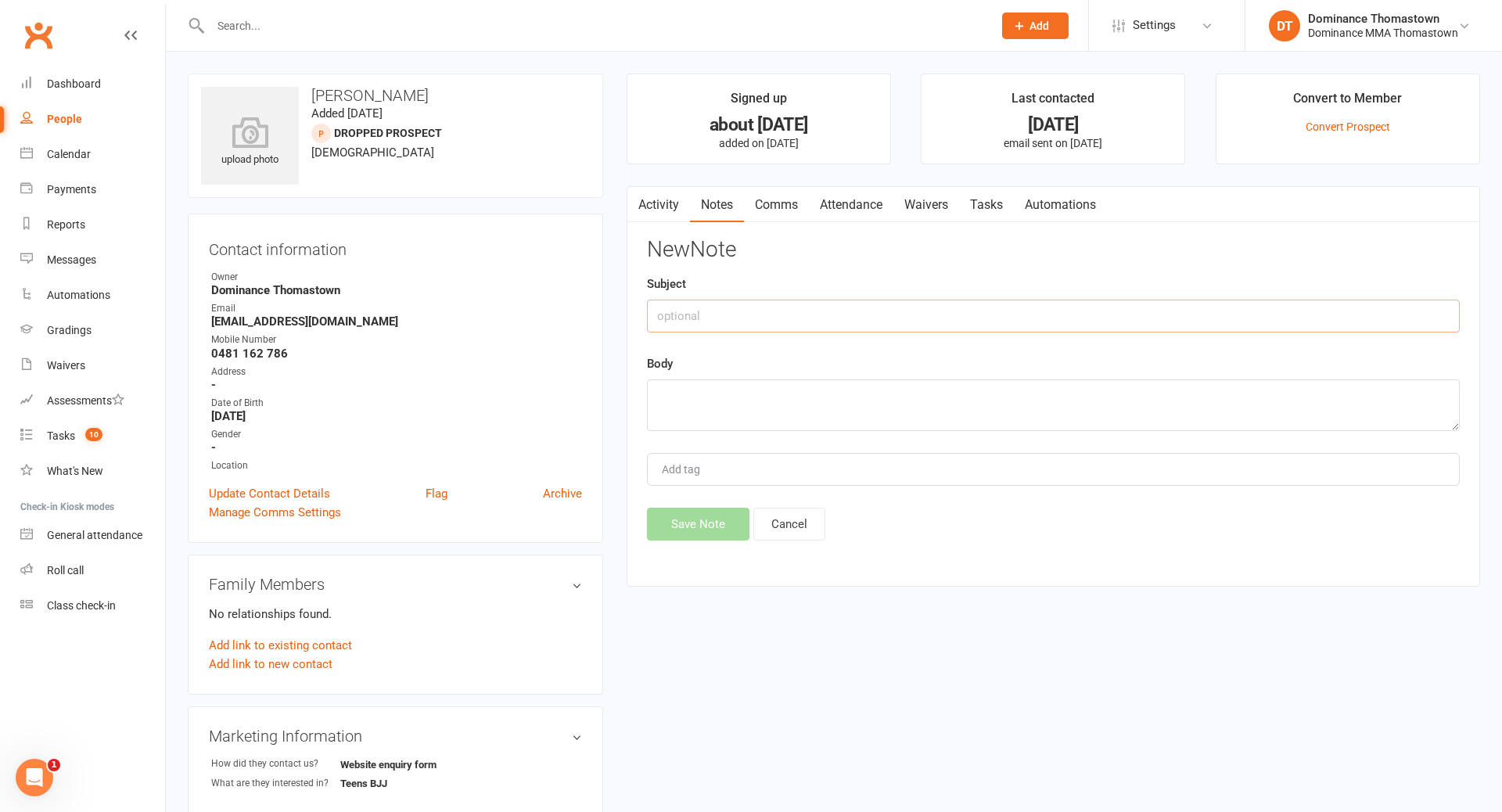
click at [850, 302] on input "text" at bounding box center [1053, 316] width 813 height 33
type input "Drop"
click at [824, 386] on textarea at bounding box center [1053, 405] width 813 height 52
type textarea "Said that he was leaving for India and would call us once he gets back - TD 14/8"
click at [684, 535] on button "Save Note" at bounding box center [698, 524] width 102 height 33
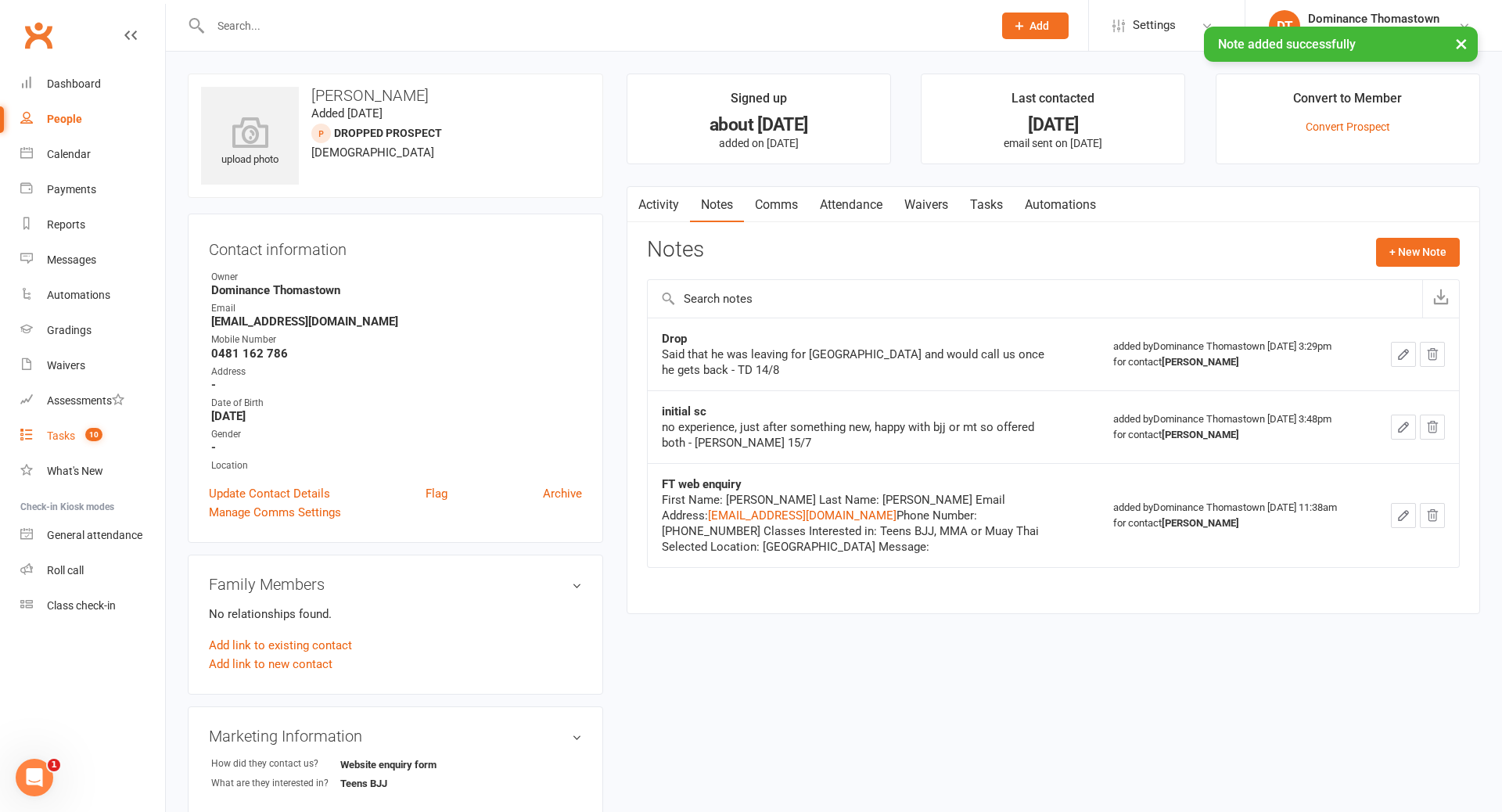
click at [58, 441] on div "Tasks" at bounding box center [61, 435] width 28 height 12
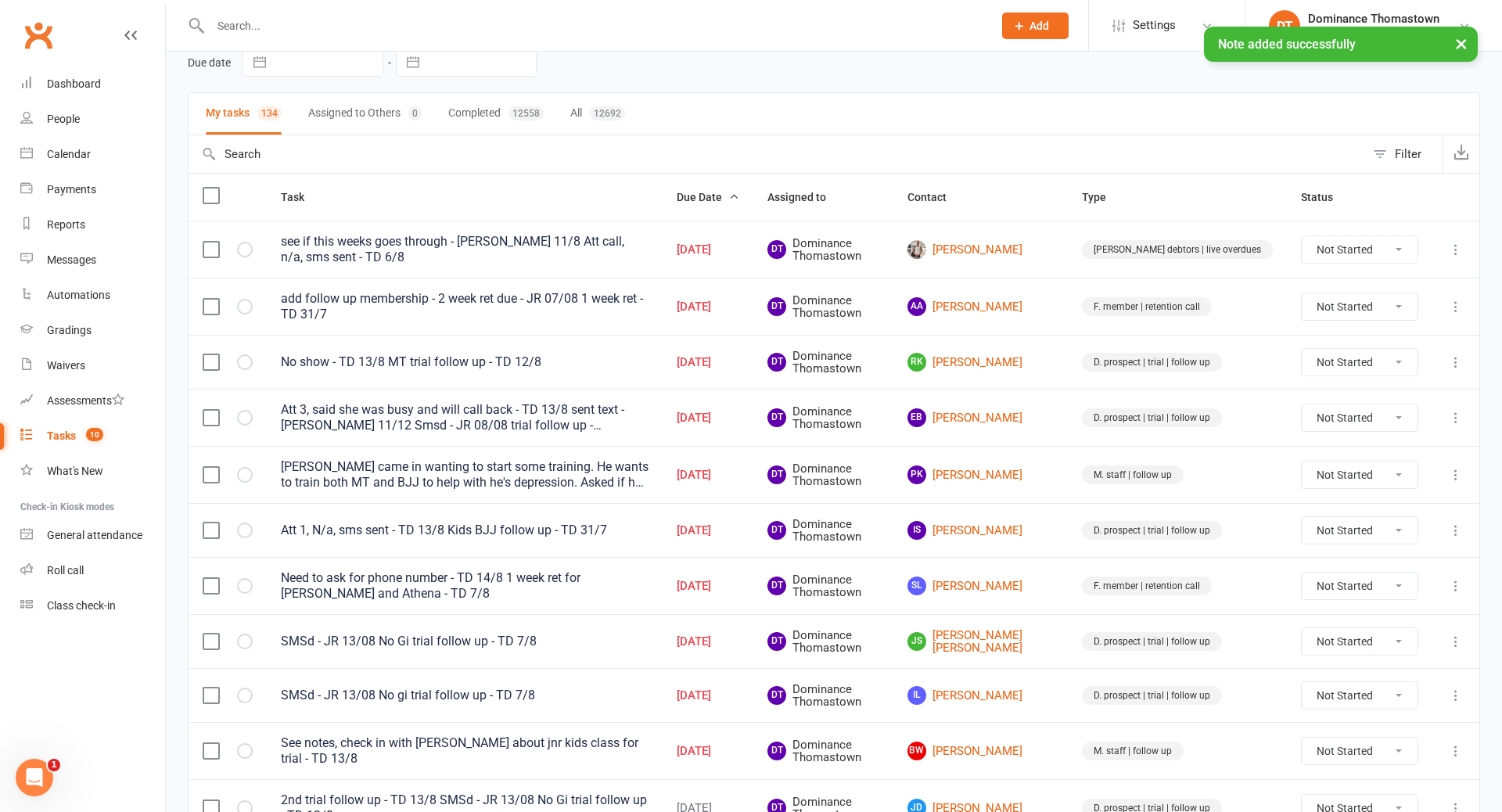
scroll to position [131, 0]
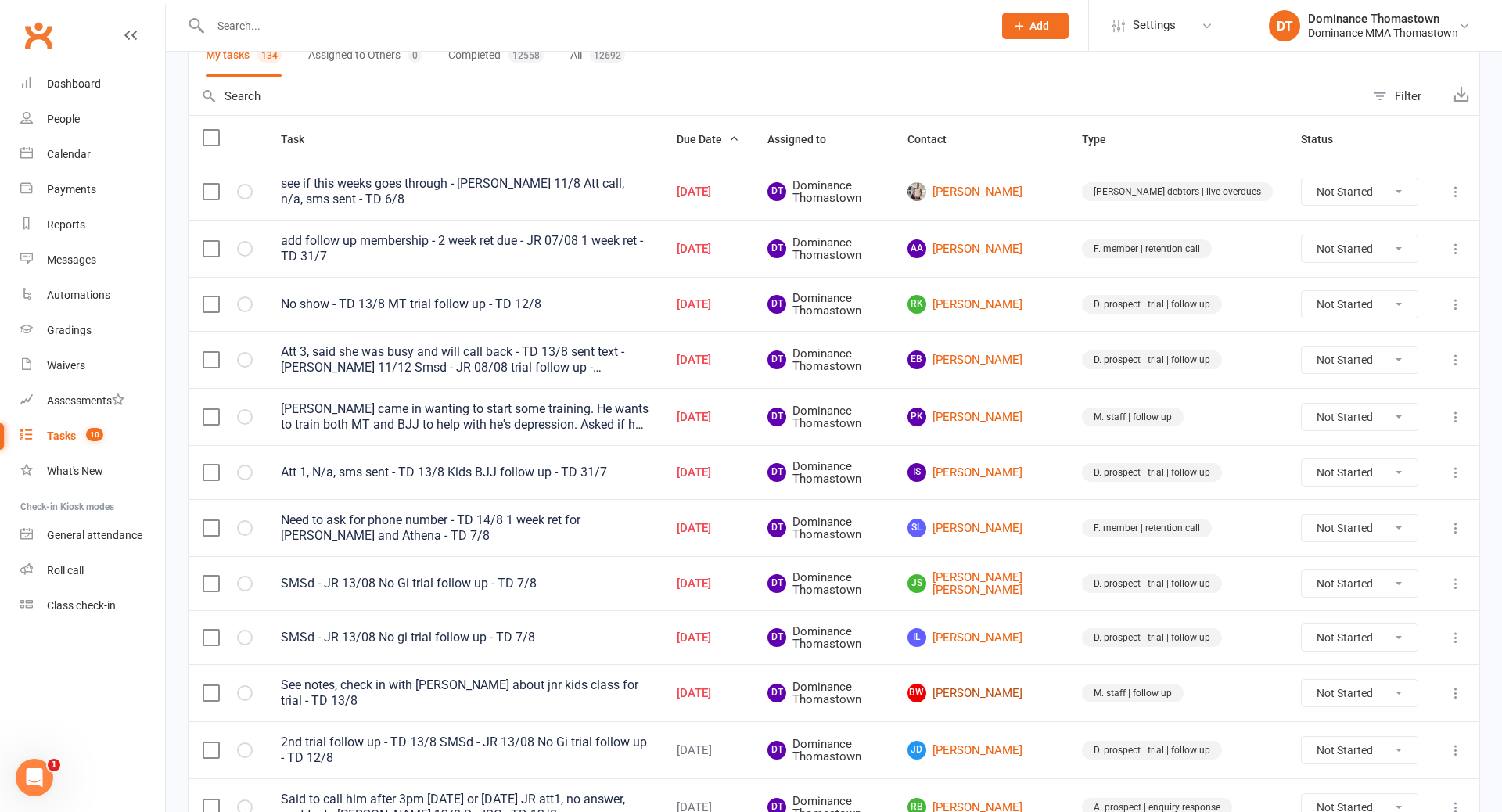
click at [1043, 688] on link "BW Brayden Wight" at bounding box center [980, 692] width 146 height 19
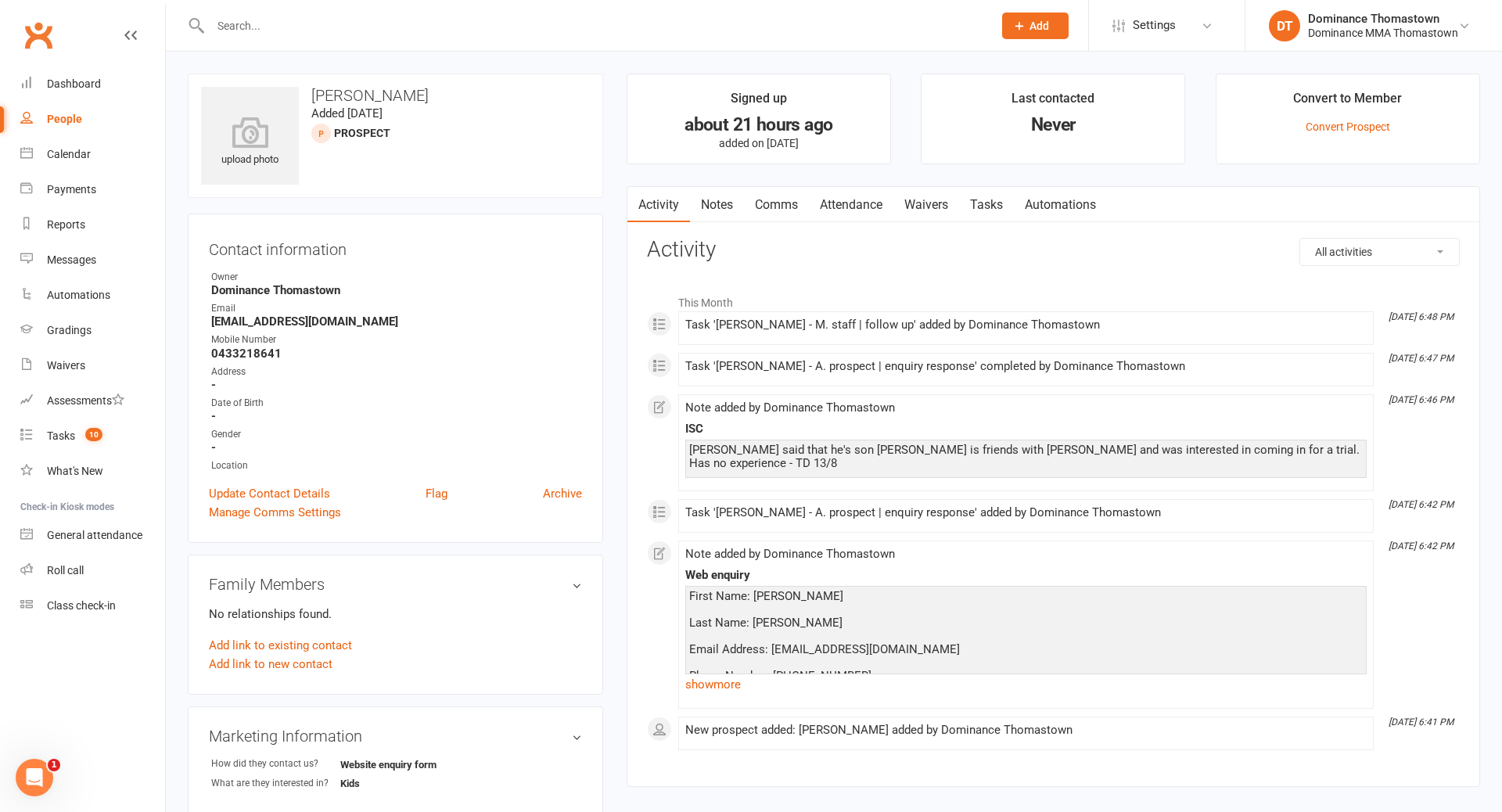
click at [706, 206] on link "Notes" at bounding box center [716, 205] width 54 height 36
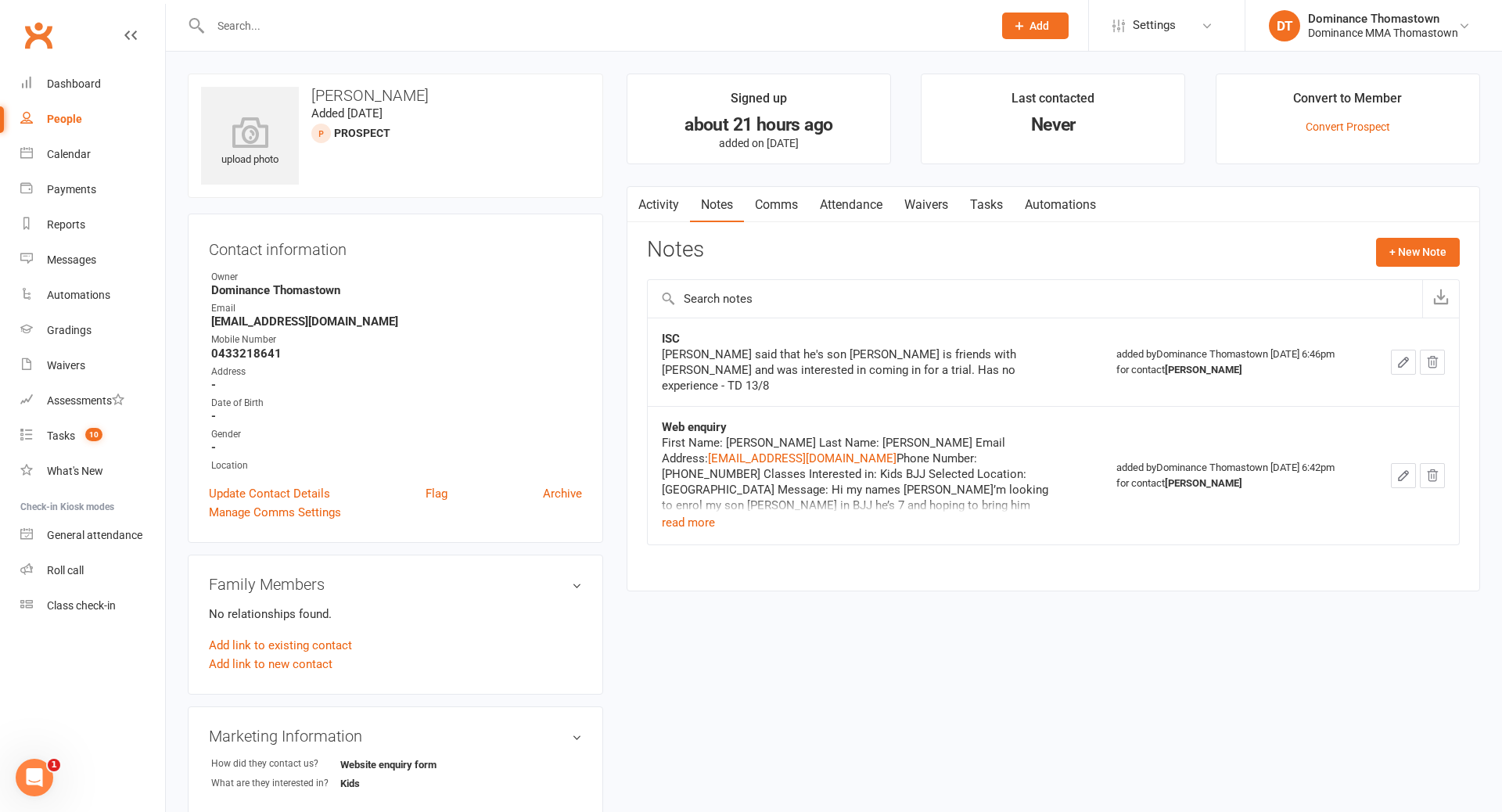
click at [923, 208] on link "Waivers" at bounding box center [926, 205] width 66 height 36
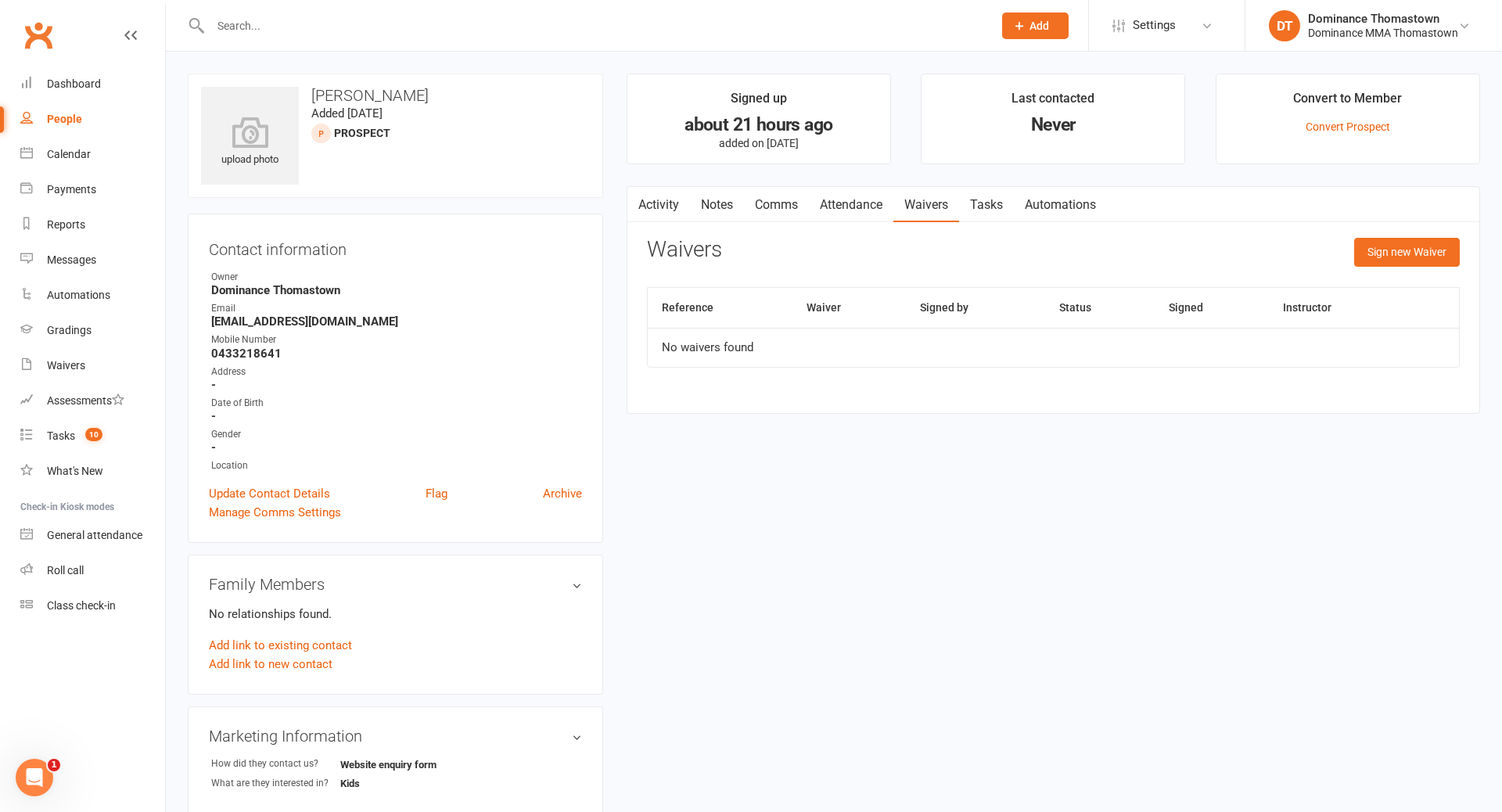
click at [982, 208] on link "Tasks" at bounding box center [986, 205] width 54 height 36
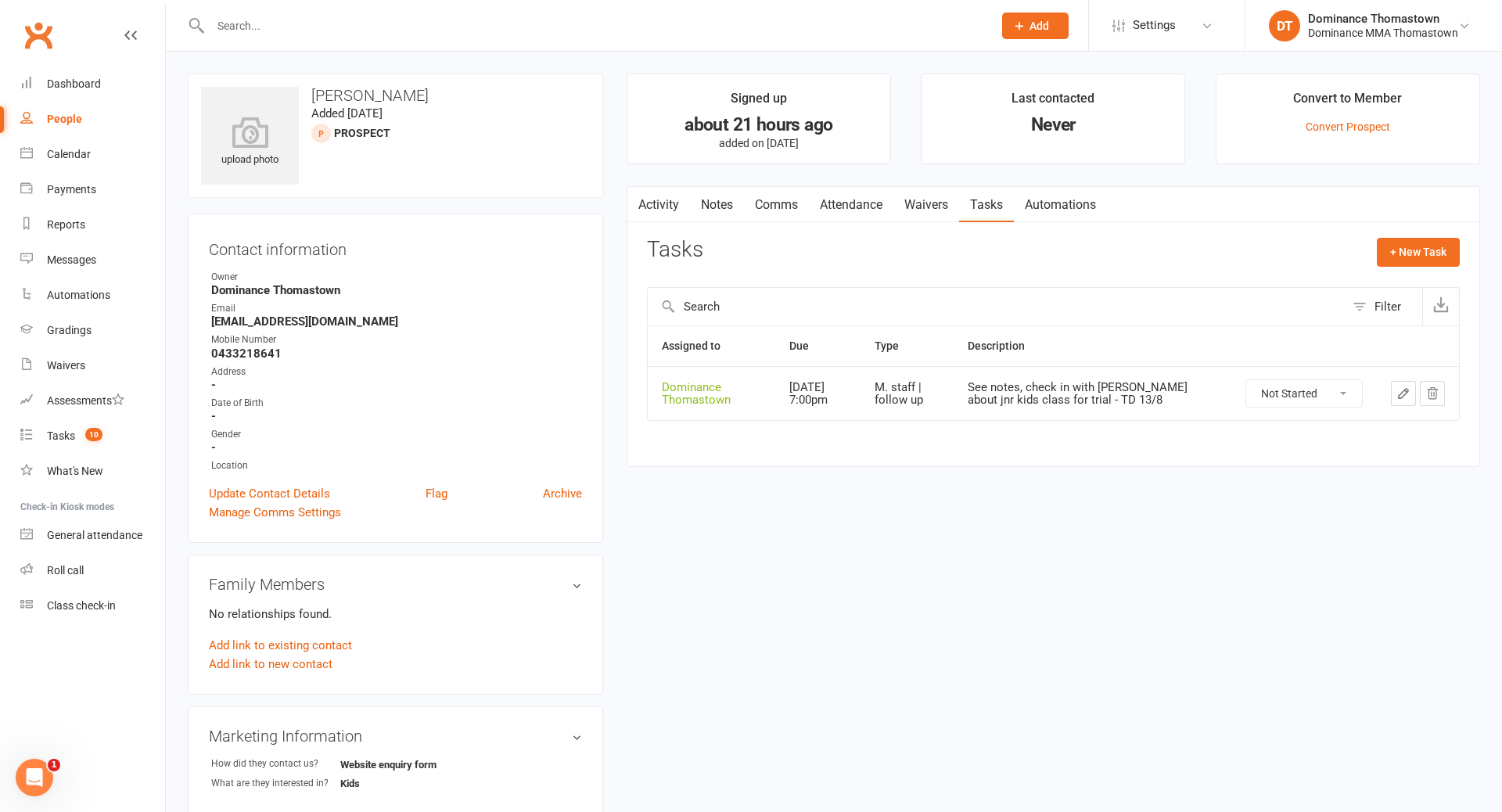
click at [930, 210] on link "Waivers" at bounding box center [926, 205] width 66 height 36
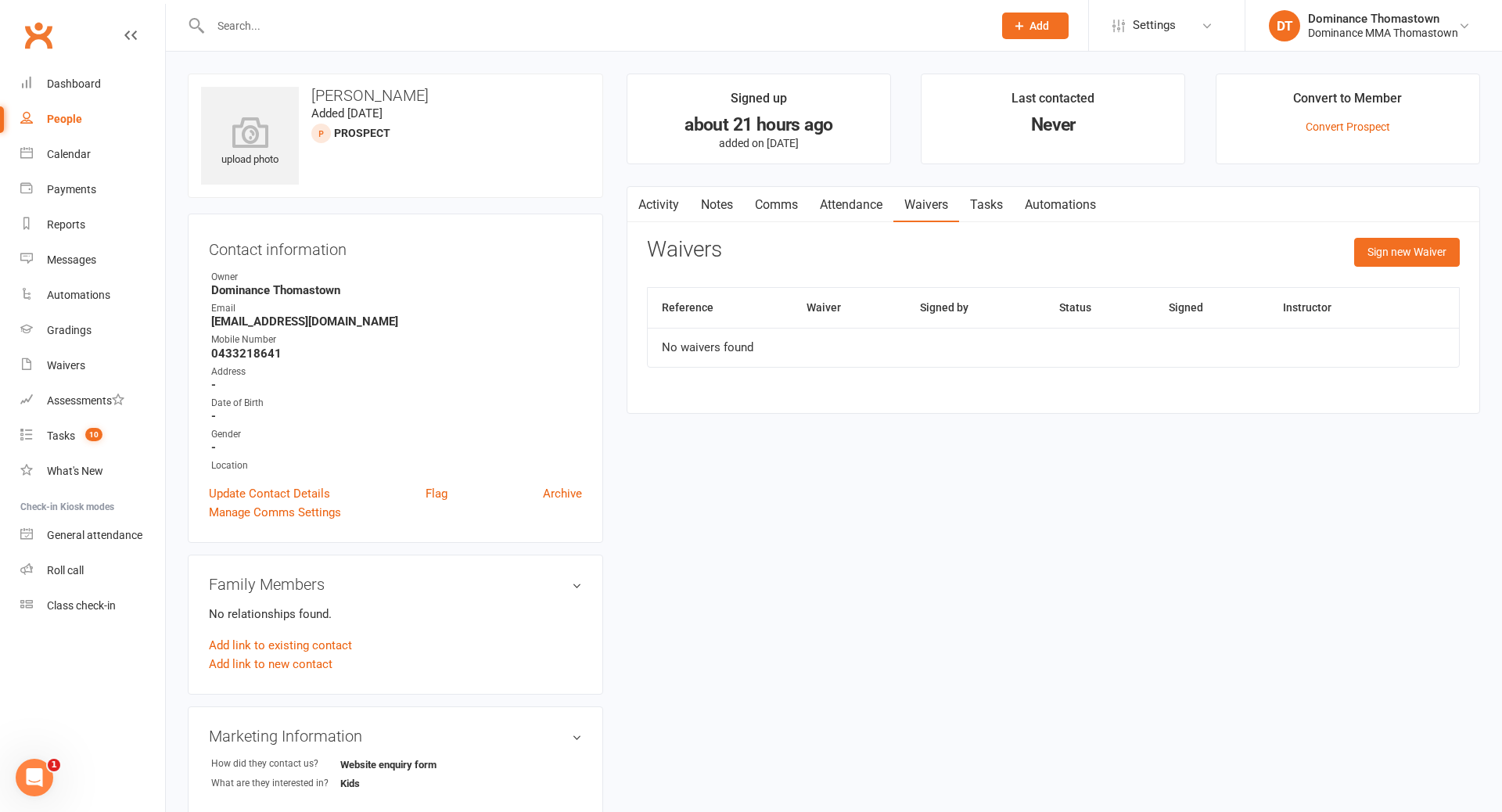
click at [713, 210] on link "Notes" at bounding box center [716, 205] width 54 height 36
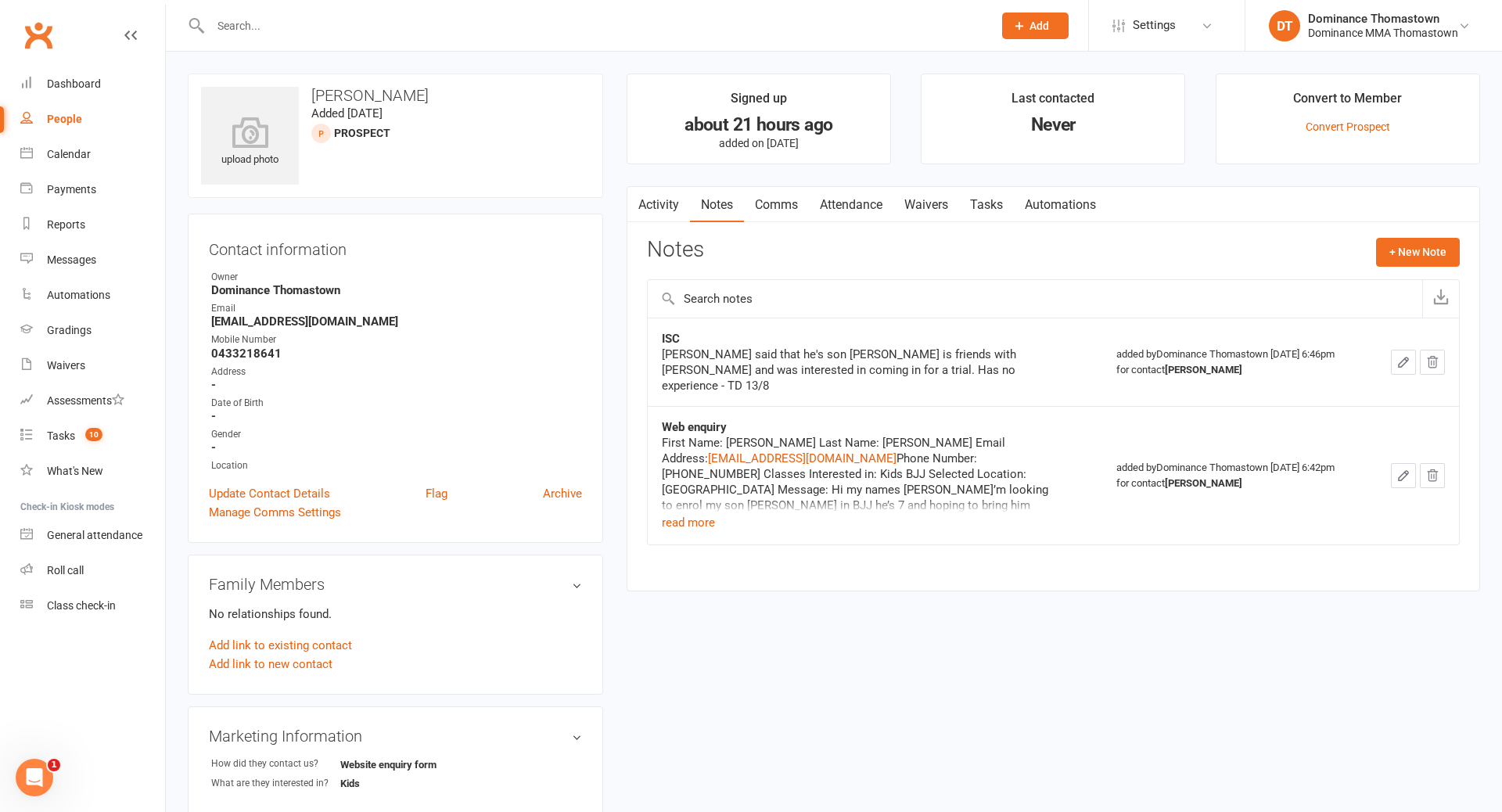
click at [984, 205] on link "Tasks" at bounding box center [986, 205] width 54 height 36
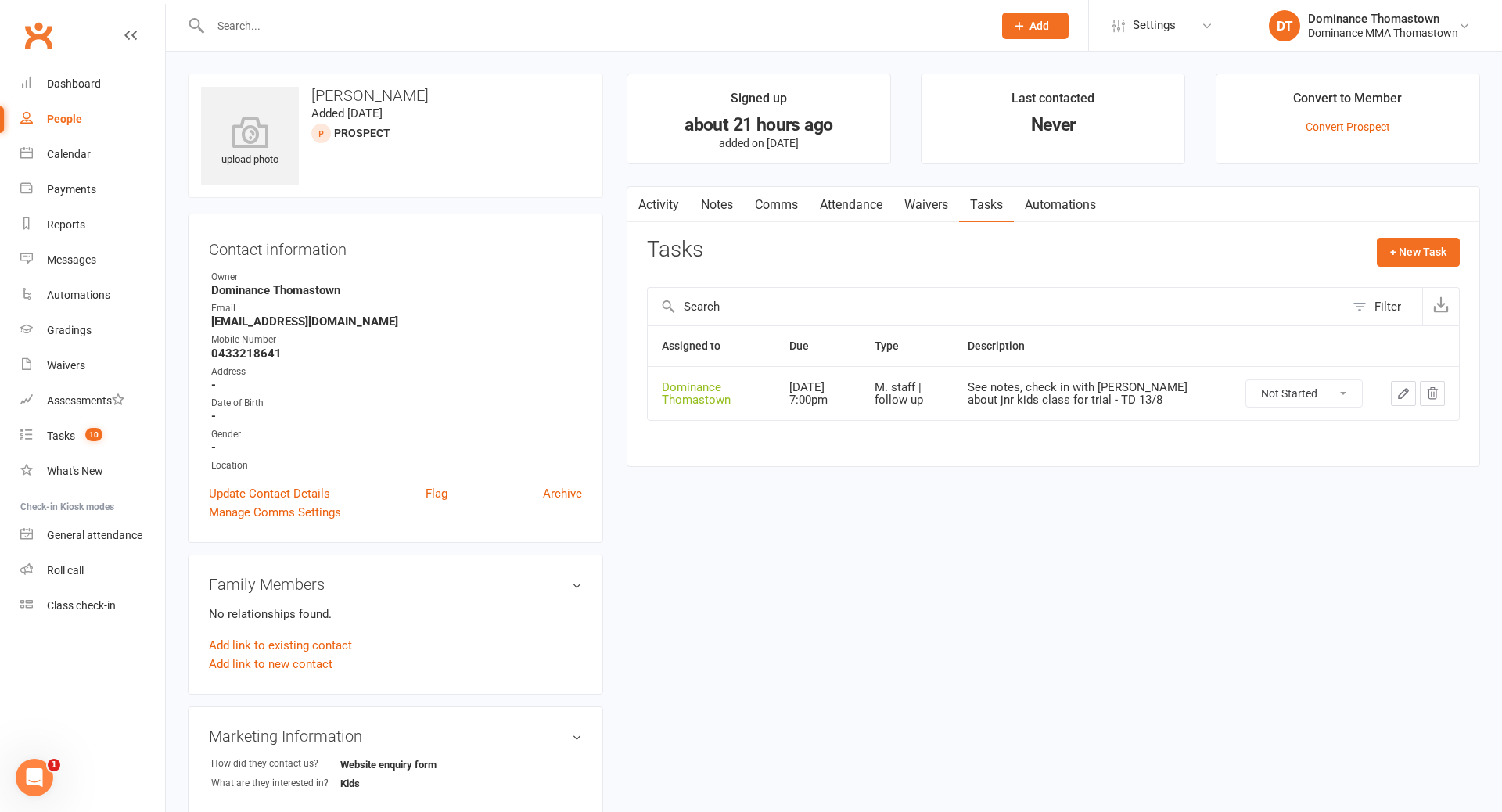
click at [1283, 395] on select "Not Started In Progress Waiting Complete" at bounding box center [1304, 394] width 116 height 26
select select "unstarted"
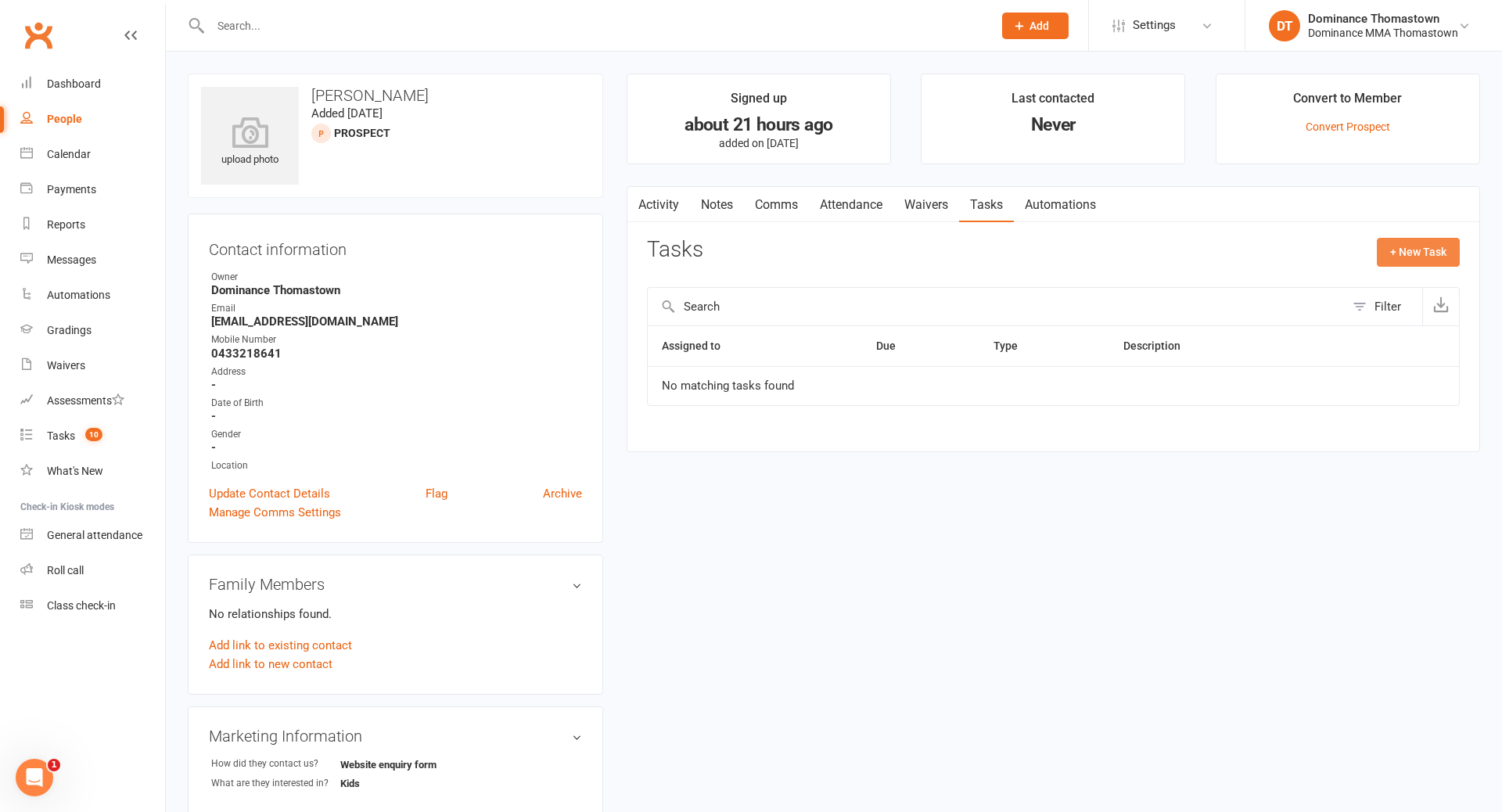
click at [1418, 259] on button "+ New Task" at bounding box center [1418, 252] width 83 height 28
select select "12547"
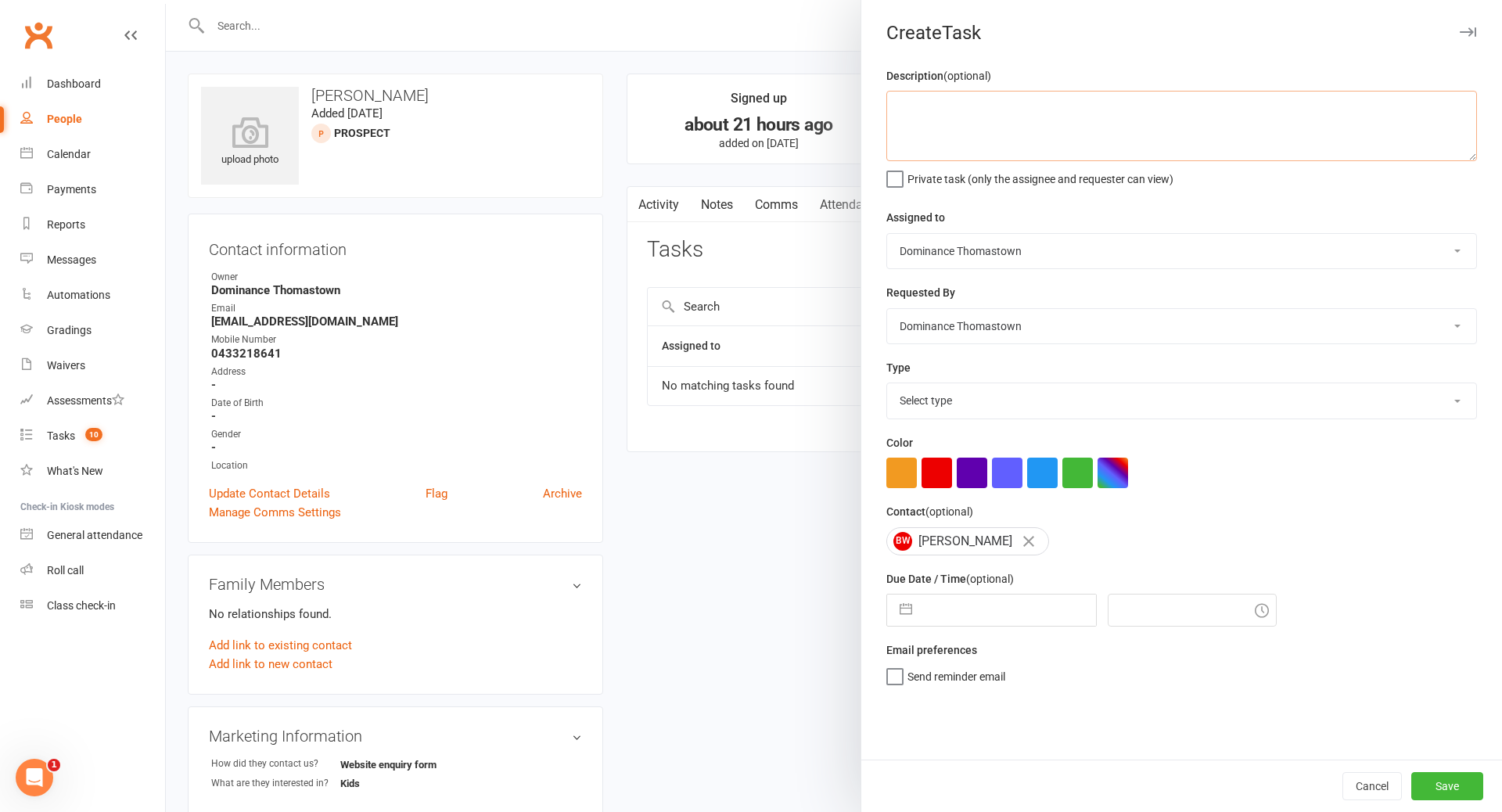
click at [1058, 151] on textarea at bounding box center [1182, 125] width 591 height 70
type textarea "Kids bjj trial confirmation - TD 14/8"
click at [1029, 406] on select "Select type A. prospect | enquiry response B. prospect | trial | booking [PERSO…" at bounding box center [1182, 400] width 589 height 35
select select "3811"
click at [984, 609] on input "text" at bounding box center [1008, 610] width 176 height 31
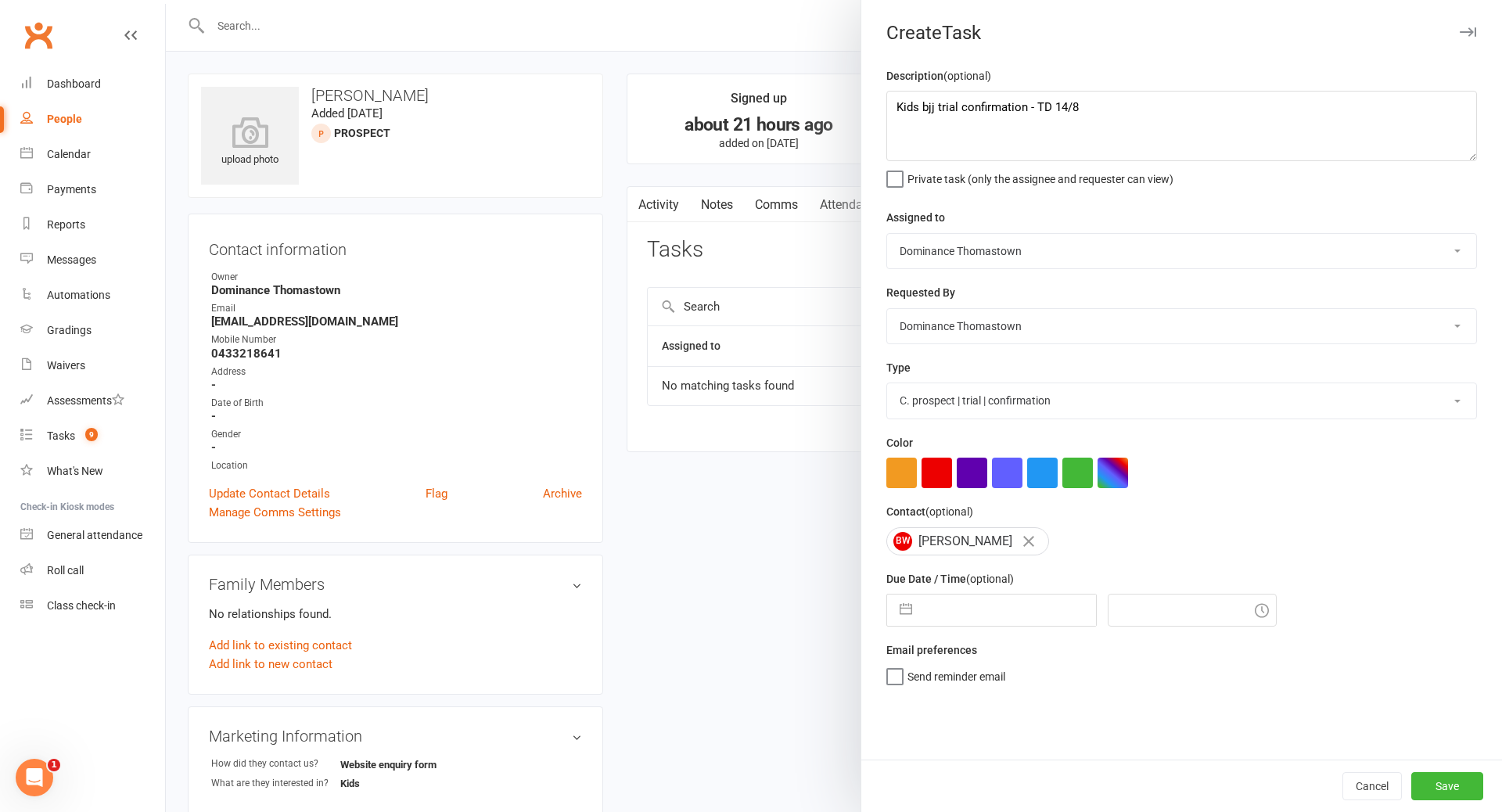
select select "6"
select select "2025"
select select "7"
select select "2025"
select select "8"
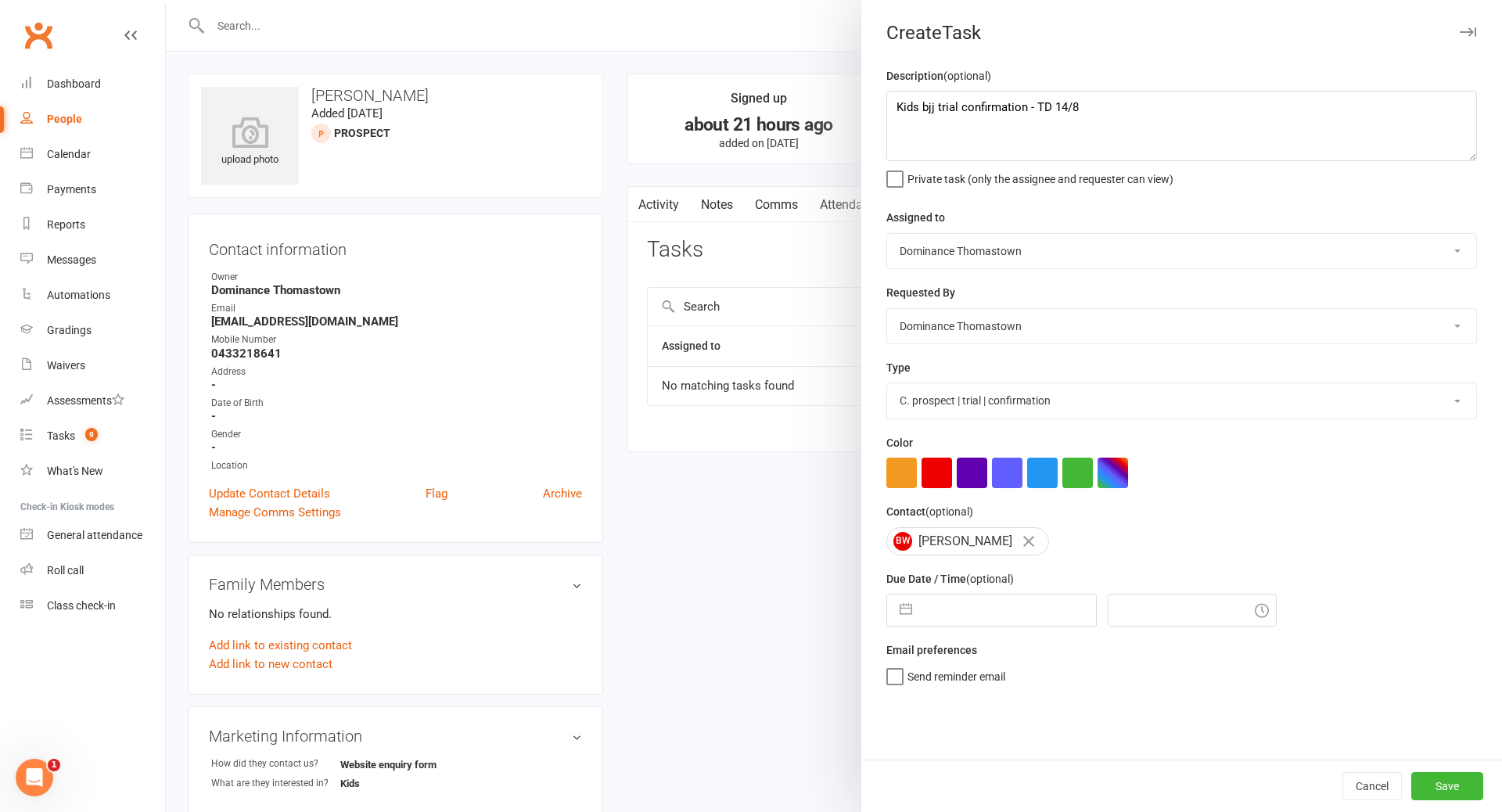
select select "2025"
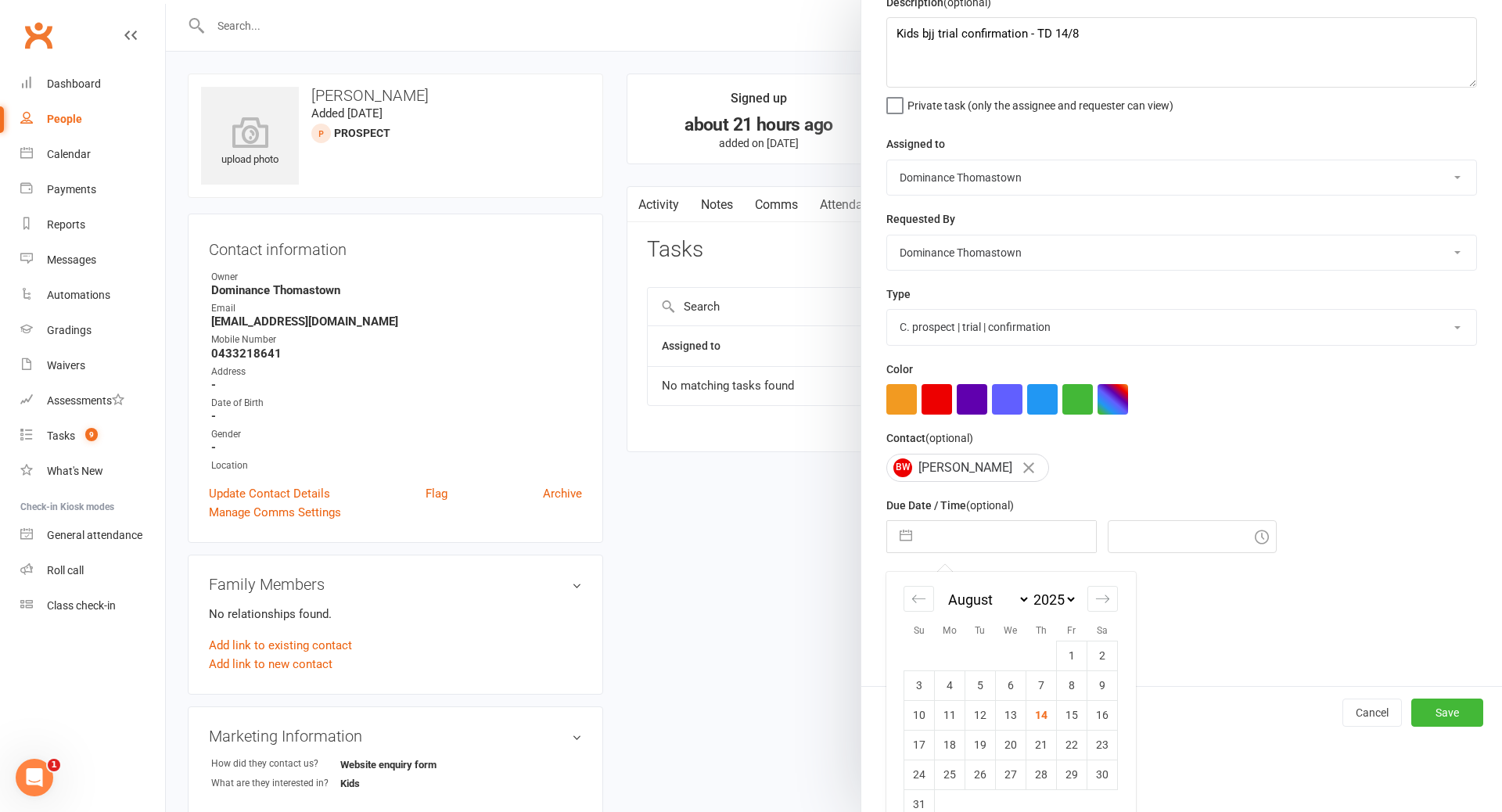
scroll to position [102, 0]
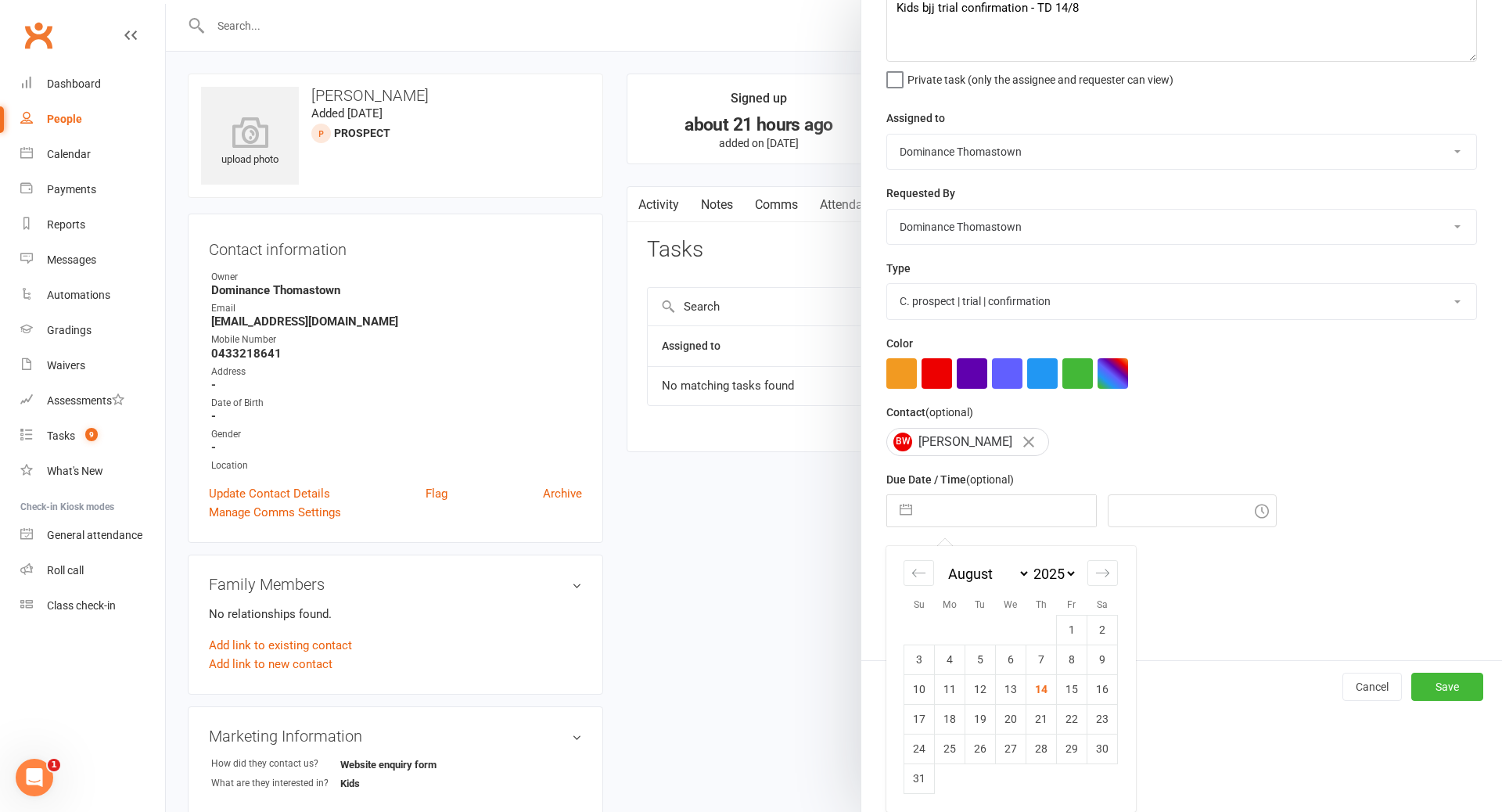
click at [985, 715] on td "19" at bounding box center [980, 719] width 31 height 30
type input "[DATE]"
type input "3:45pm"
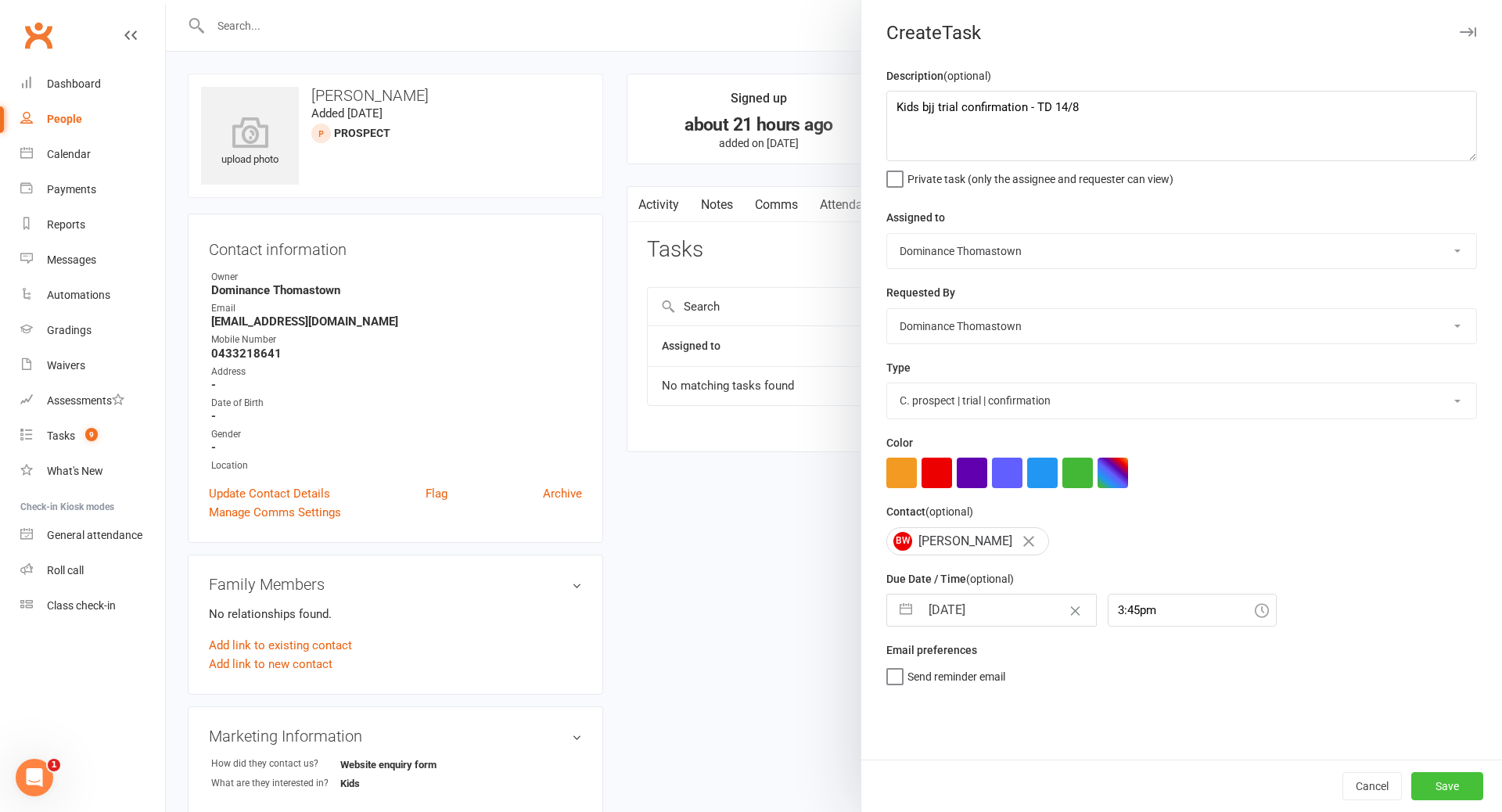
click at [1434, 781] on button "Save" at bounding box center [1447, 786] width 72 height 28
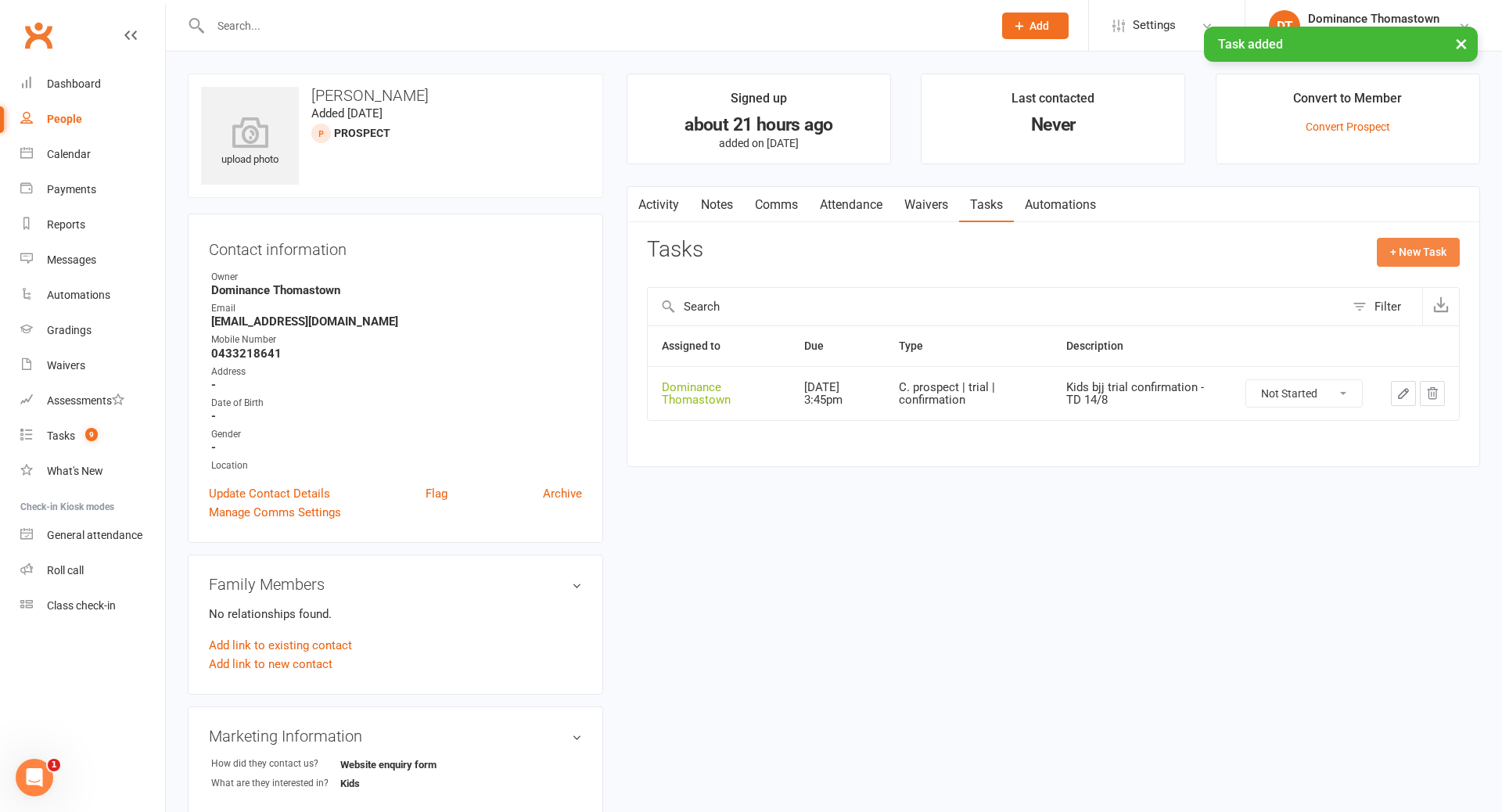
click at [1429, 241] on button "+ New Task" at bounding box center [1418, 252] width 83 height 28
select select "12547"
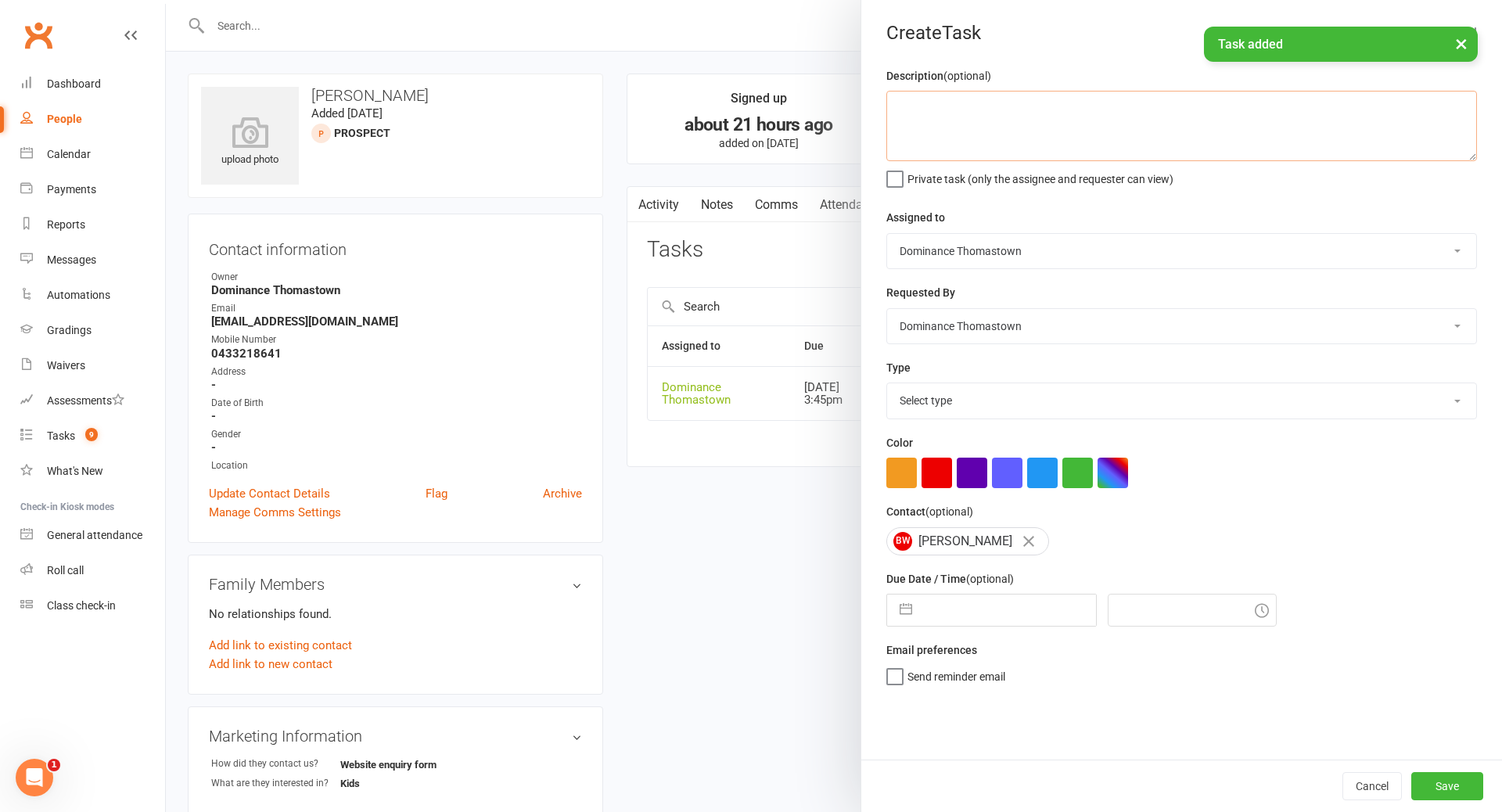
click at [928, 132] on textarea at bounding box center [1182, 125] width 591 height 70
type textarea "C"
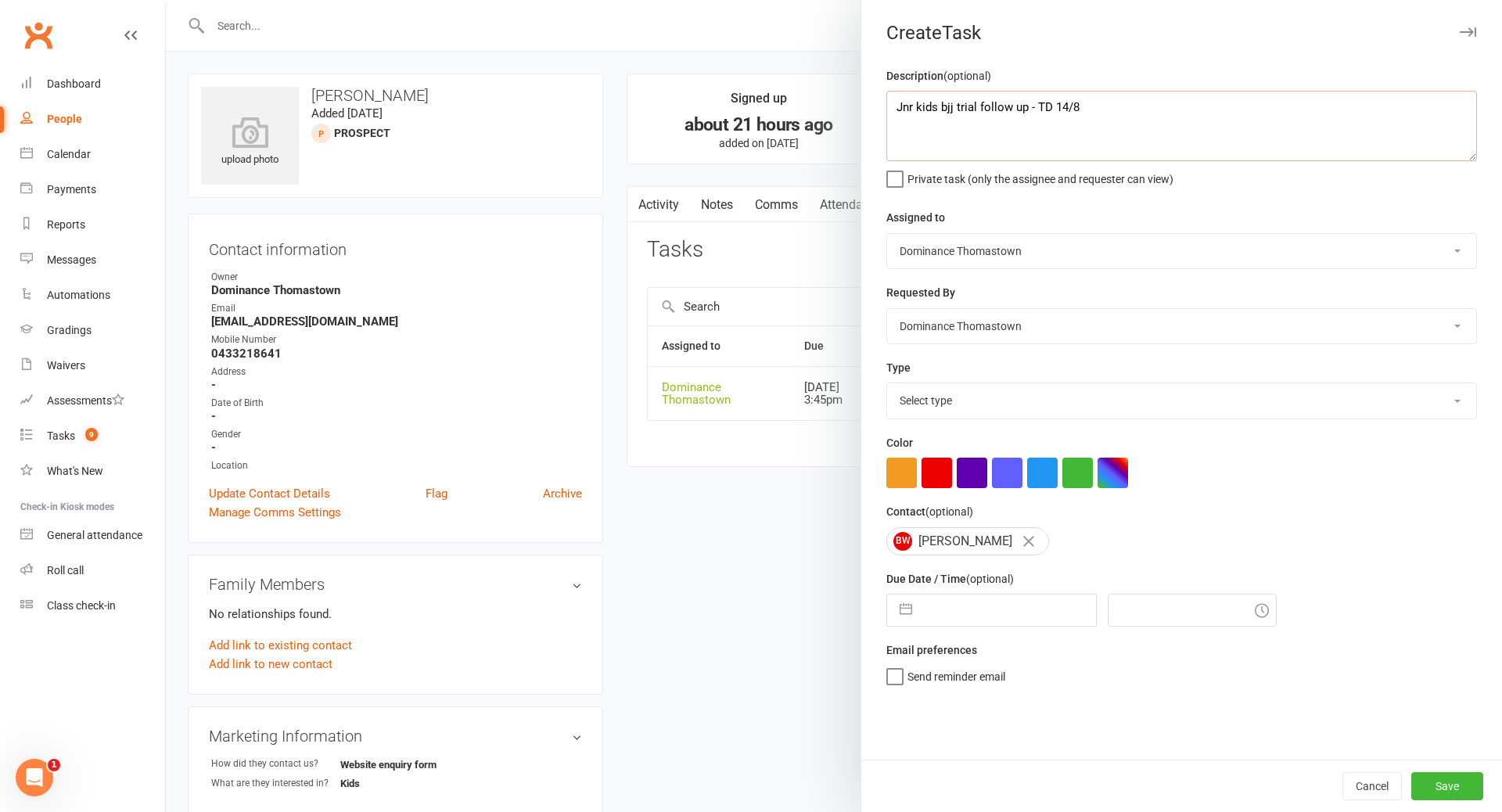
type textarea "Jnr kids bjj trial follow up - TD 14/8"
click at [974, 406] on select "Select type A. prospect | enquiry response B. prospect | trial | booking [PERSO…" at bounding box center [1182, 400] width 589 height 35
select select "3812"
click at [982, 625] on input "text" at bounding box center [1008, 610] width 176 height 31
select select "6"
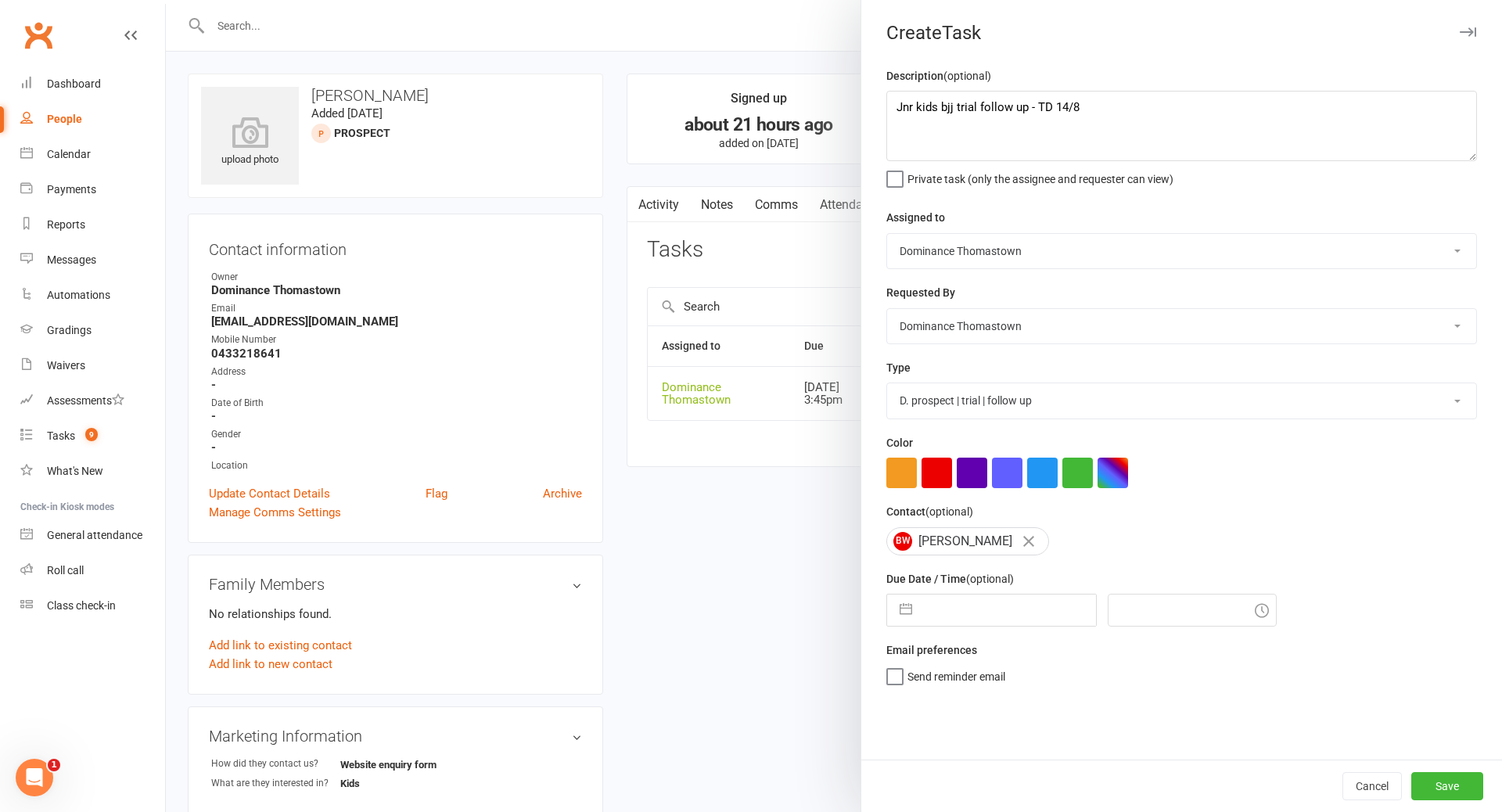
select select "2025"
select select "7"
select select "2025"
select select "8"
select select "2025"
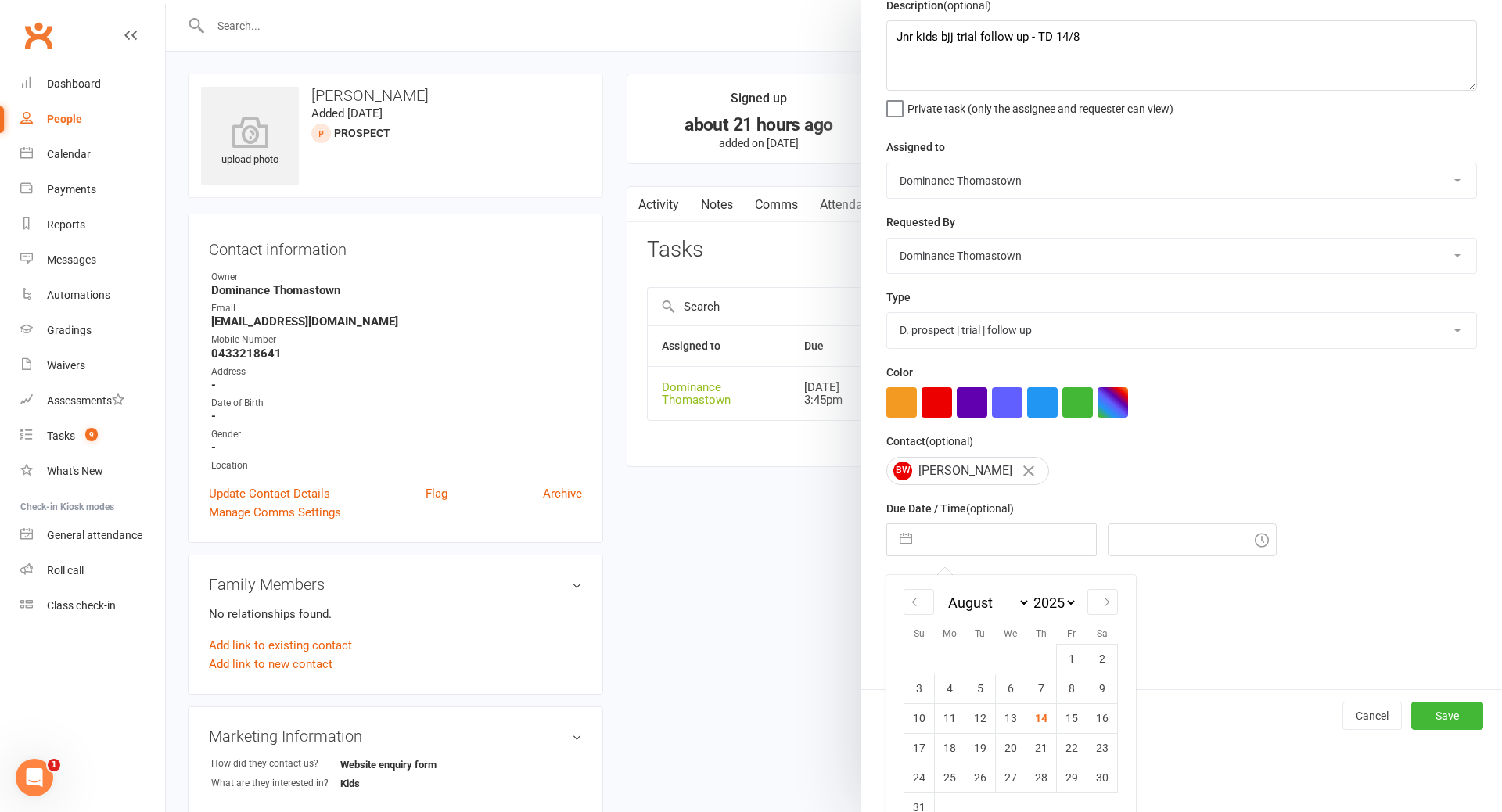
scroll to position [102, 0]
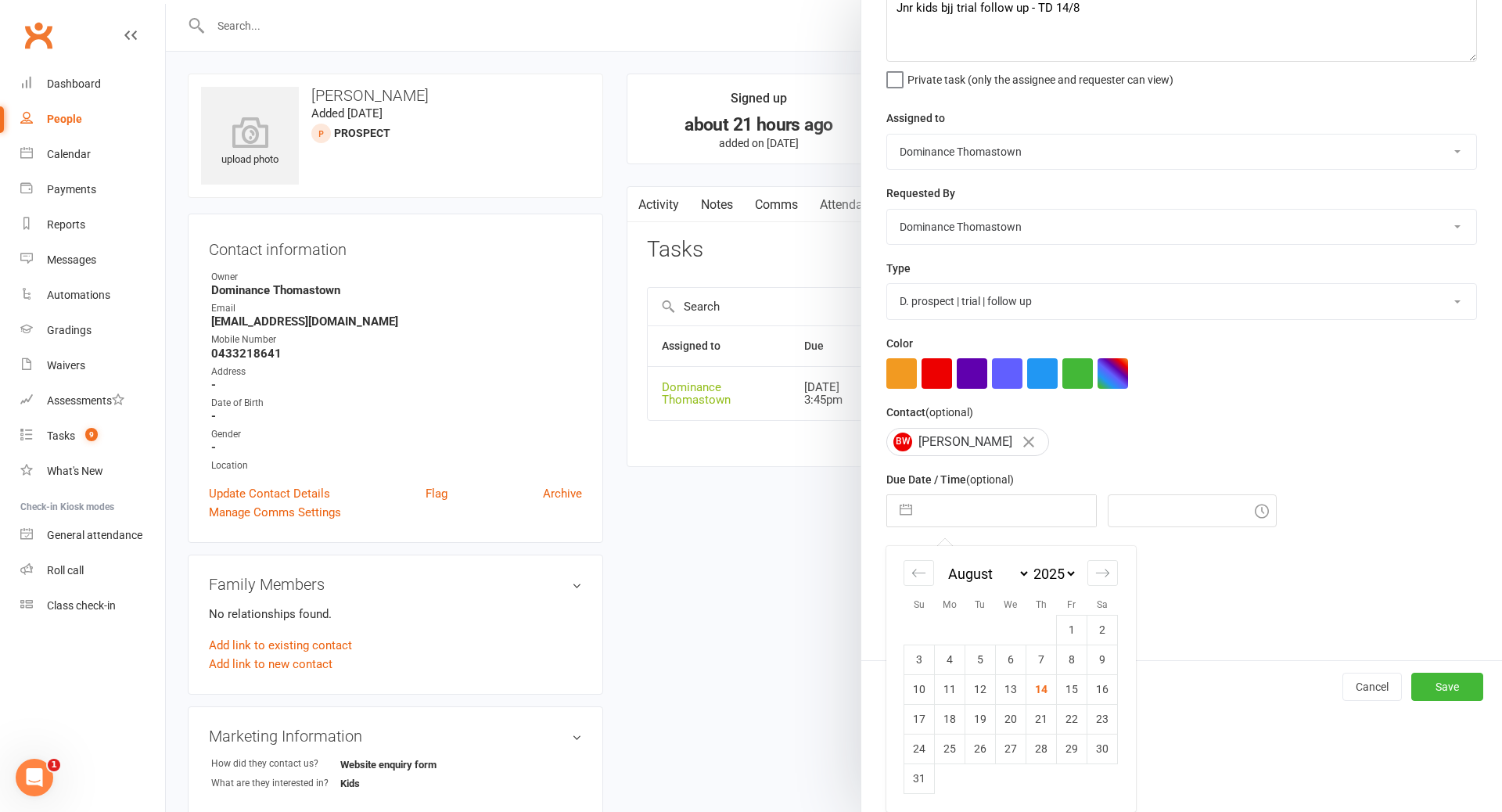
click at [1044, 720] on td "21" at bounding box center [1041, 719] width 31 height 30
type input "[DATE]"
type input "3:45pm"
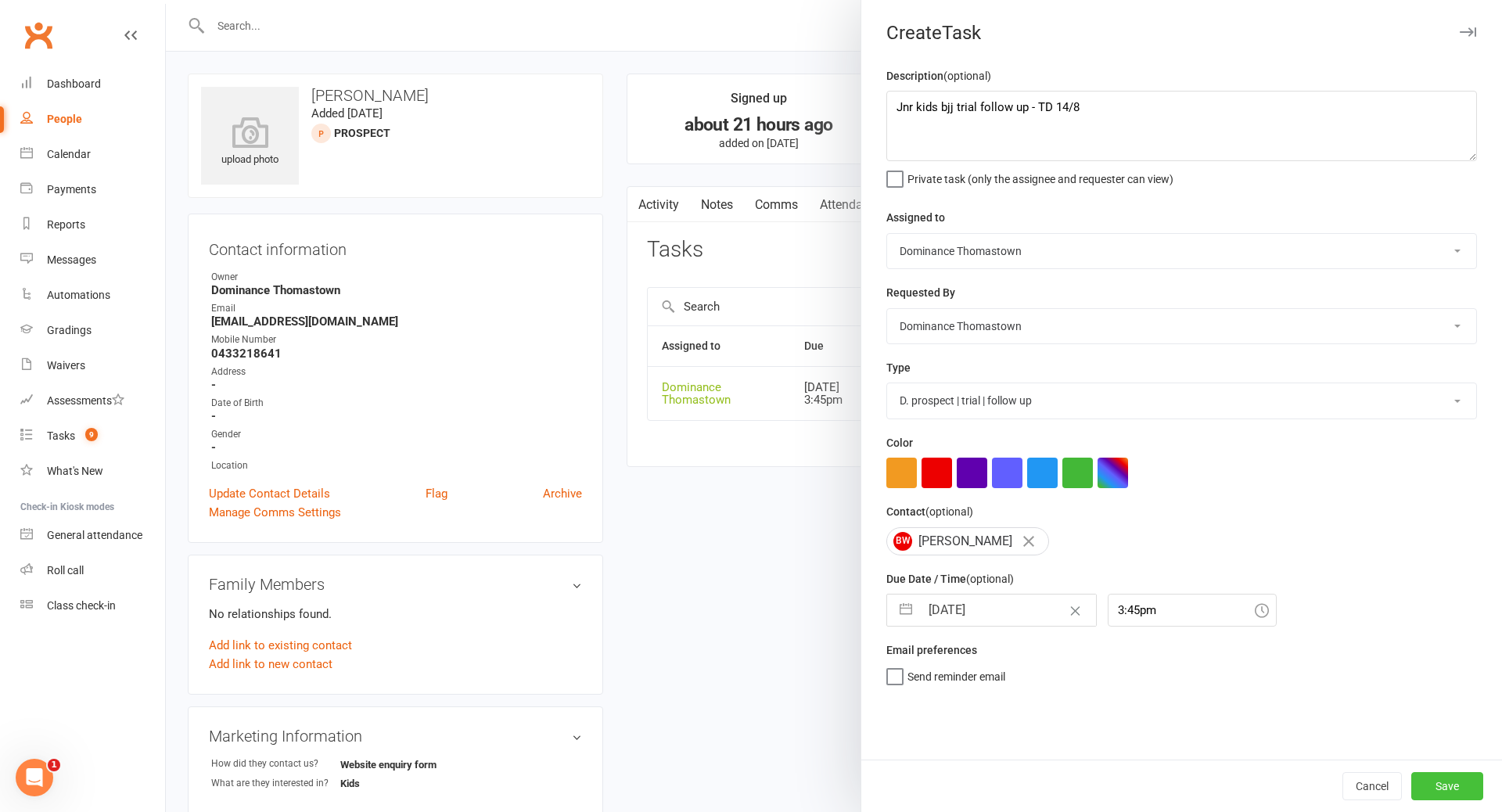
click at [1453, 786] on button "Save" at bounding box center [1447, 786] width 72 height 28
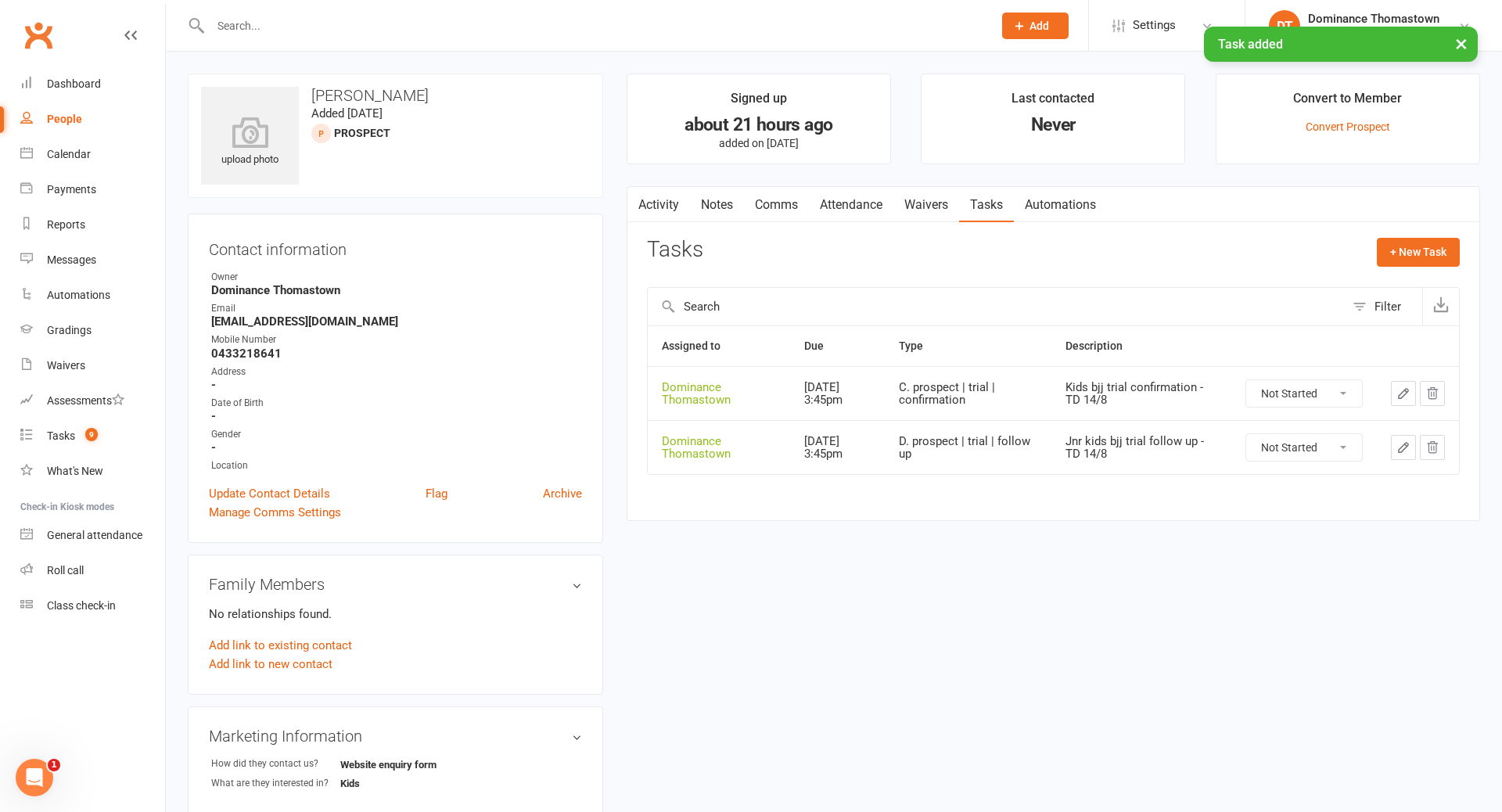
click at [861, 201] on link "Attendance" at bounding box center [851, 205] width 84 height 36
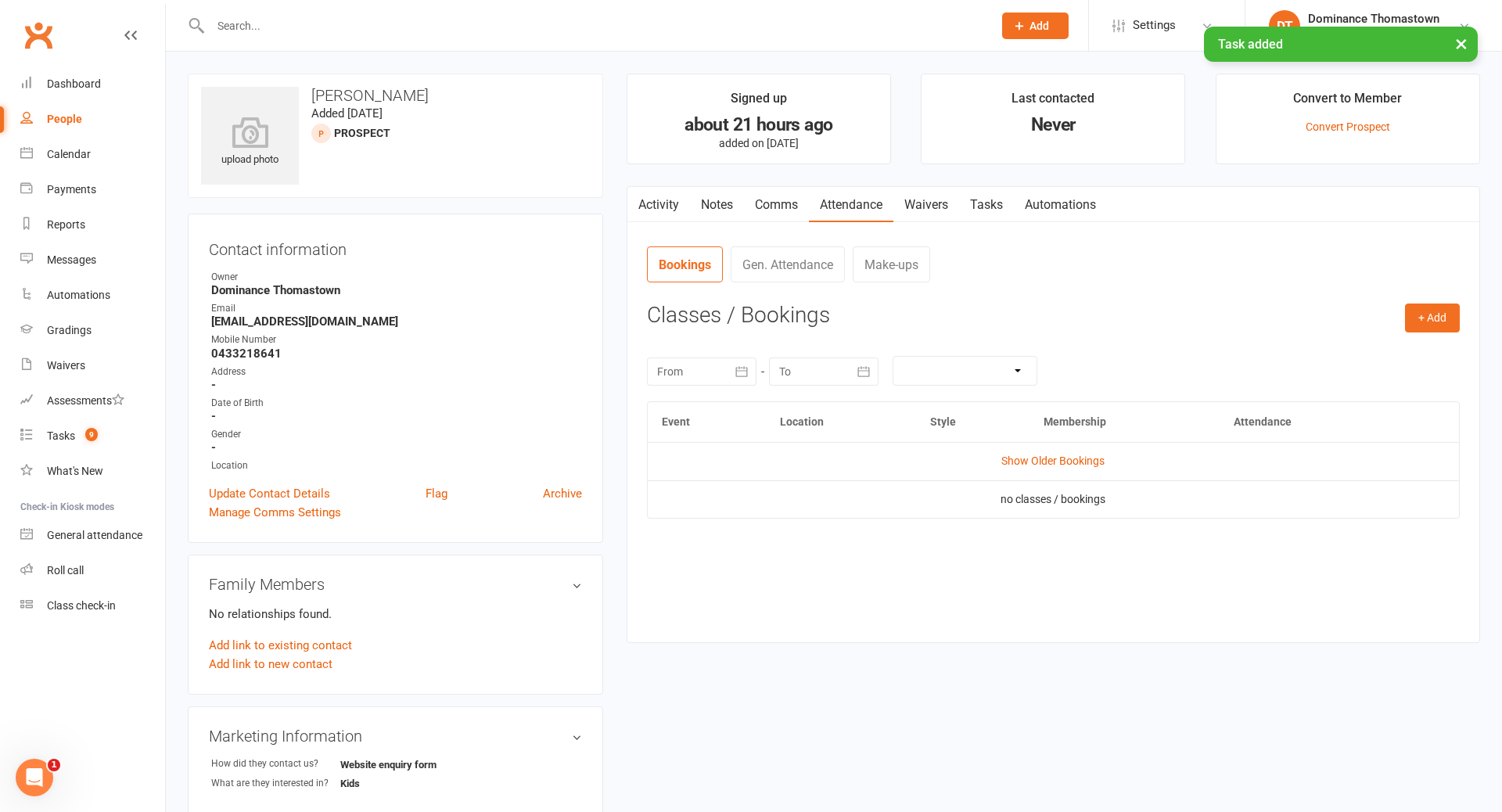
click at [926, 209] on link "Waivers" at bounding box center [926, 205] width 66 height 36
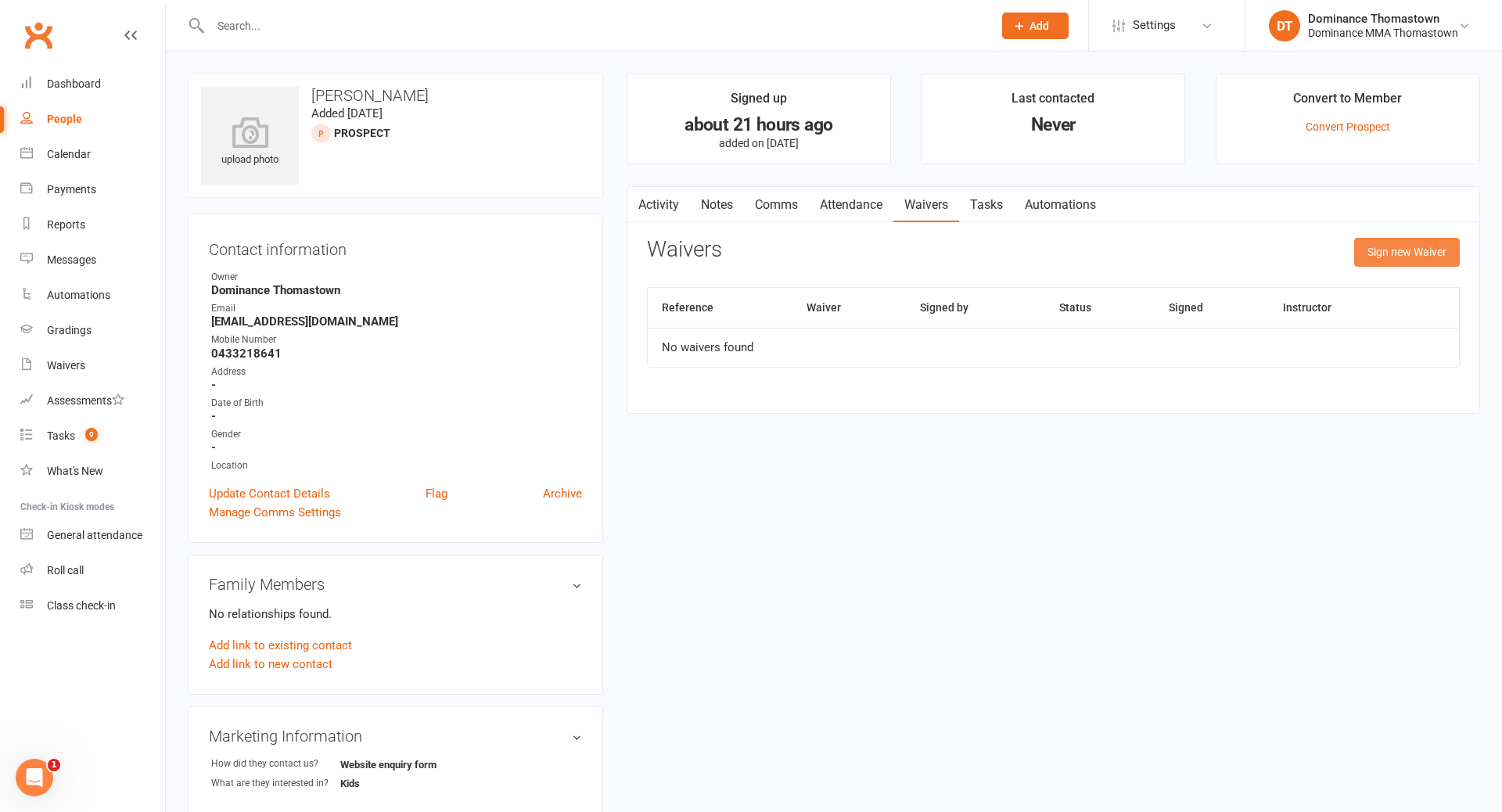
click at [1397, 261] on button "Sign new Waiver" at bounding box center [1407, 252] width 106 height 28
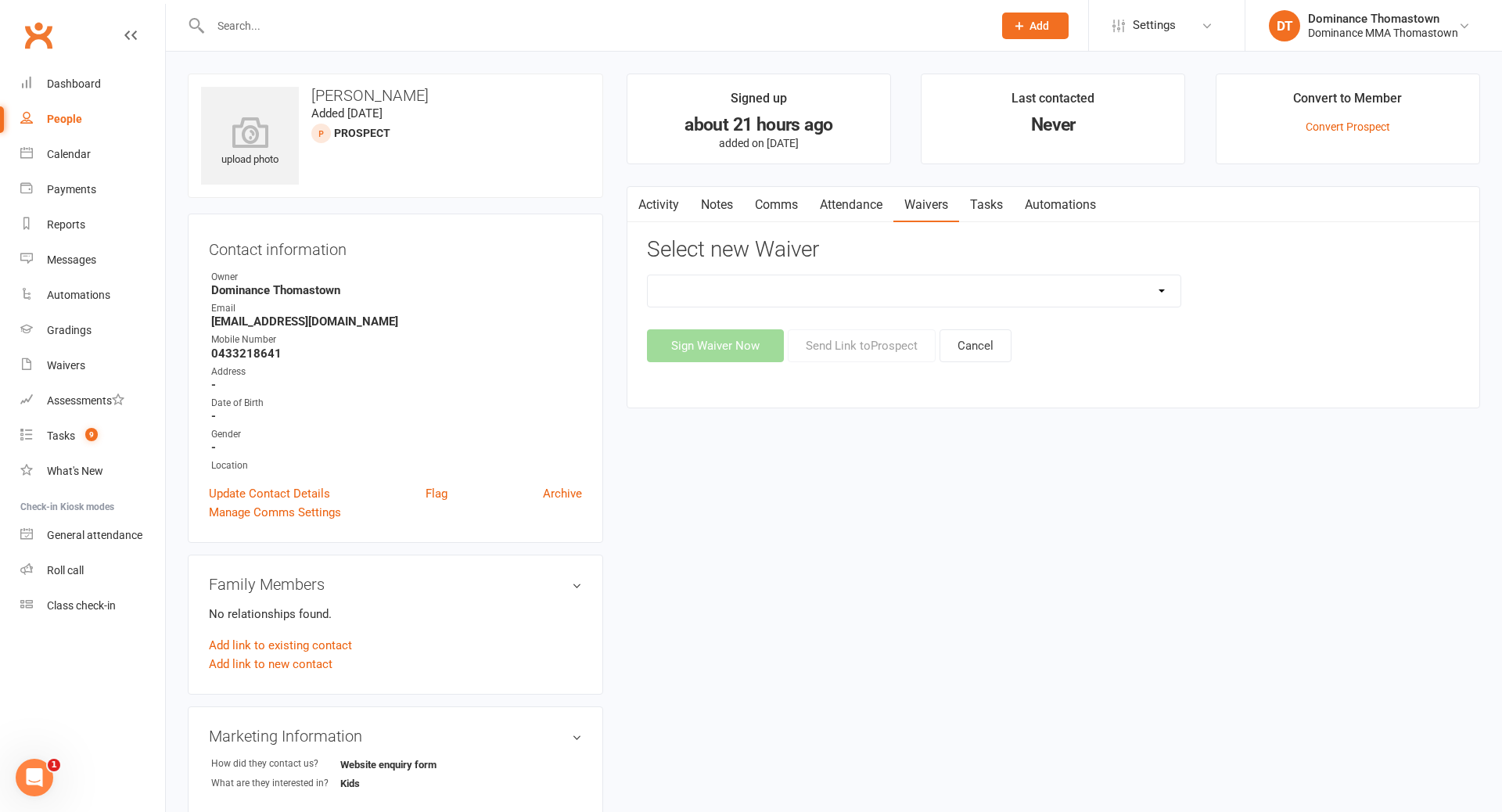
click at [935, 299] on select "Member | Cancellation | Adults Member | Injury Report Form (FOH staff use only)…" at bounding box center [914, 291] width 533 height 31
select select "375"
drag, startPoint x: 854, startPoint y: 502, endPoint x: 862, endPoint y: 349, distance: 153.2
click at [862, 349] on button "Send Link to Prospect" at bounding box center [862, 346] width 148 height 33
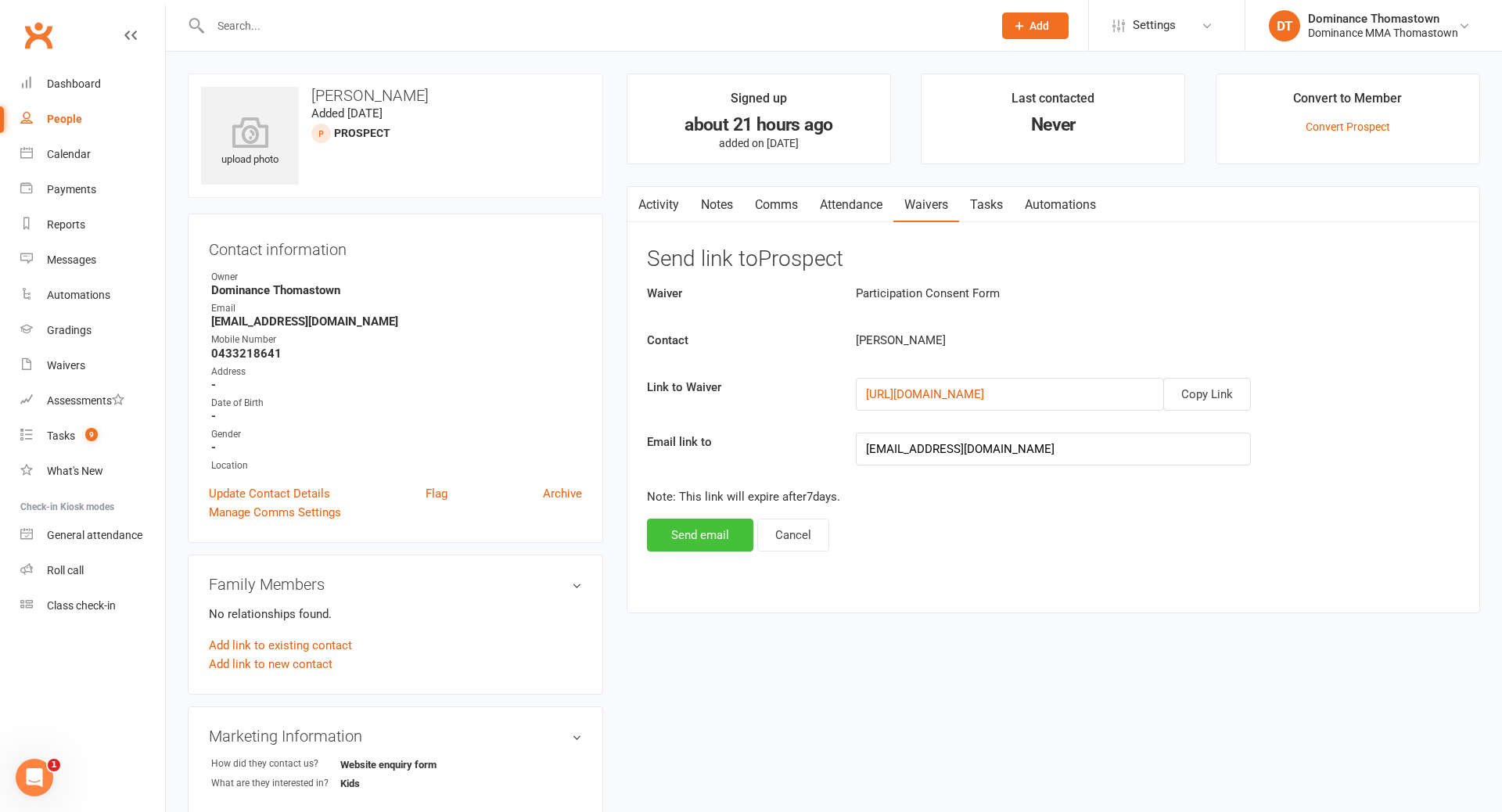
click at [686, 543] on button "Send email" at bounding box center [700, 535] width 106 height 33
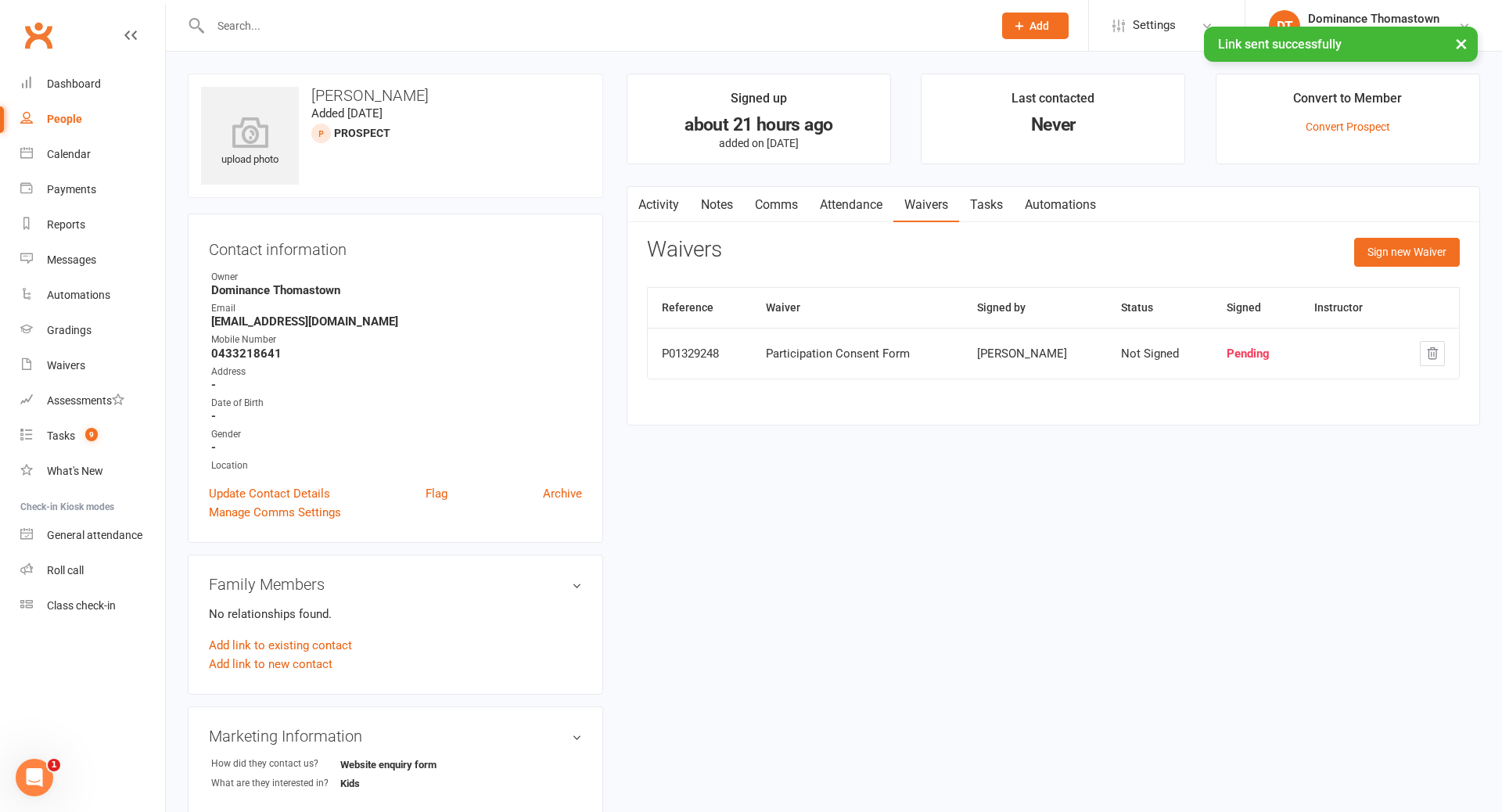
drag, startPoint x: 862, startPoint y: 349, endPoint x: 771, endPoint y: 210, distance: 166.1
click at [771, 210] on link "Comms" at bounding box center [776, 205] width 65 height 36
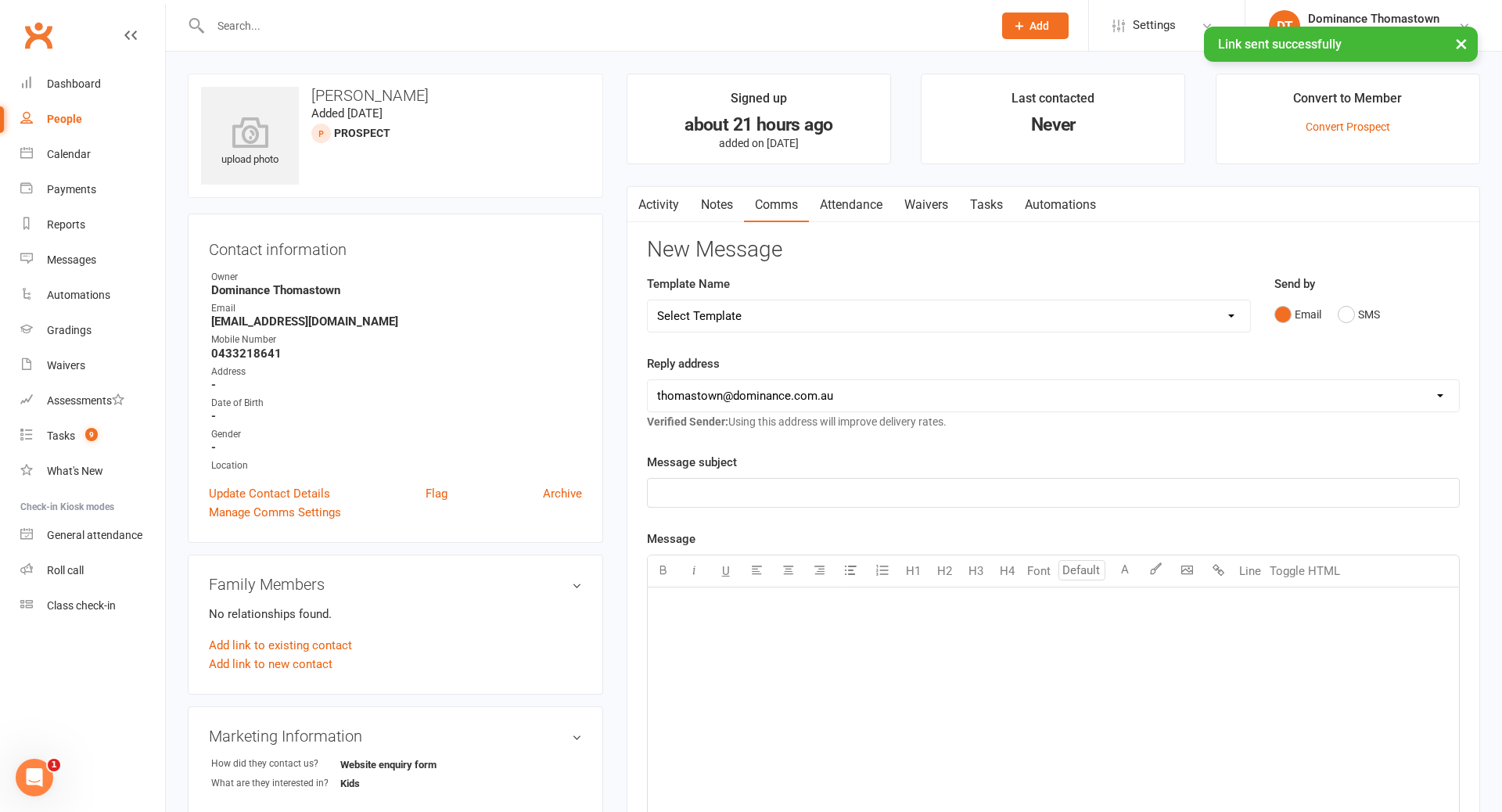
click at [864, 307] on select "Select Template [Email] MARKETING | 10TH BIRTHDAY SPECIAL | CANCELLED MEMBERS […" at bounding box center [949, 316] width 602 height 31
select select "16"
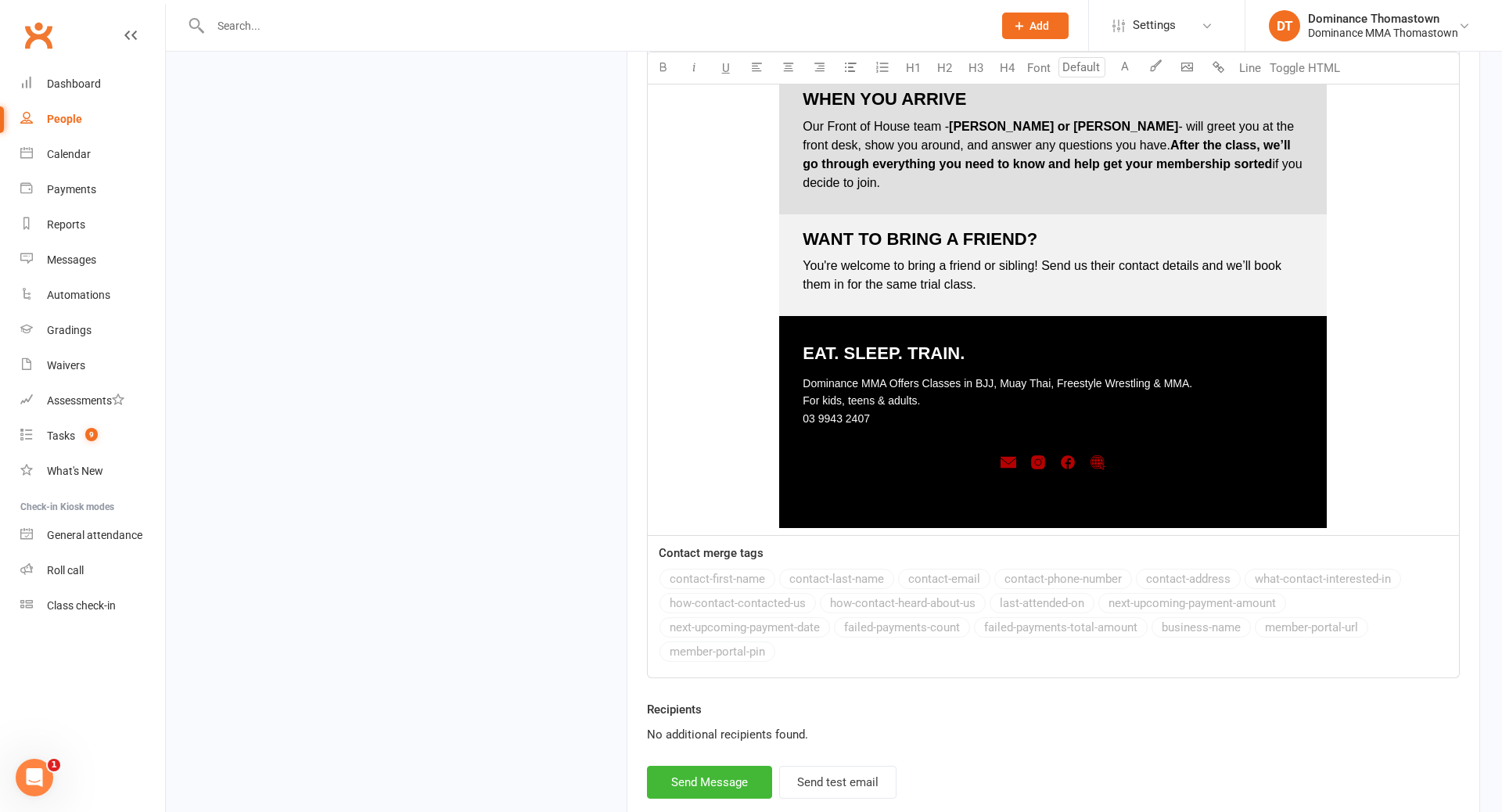
scroll to position [2172, 0]
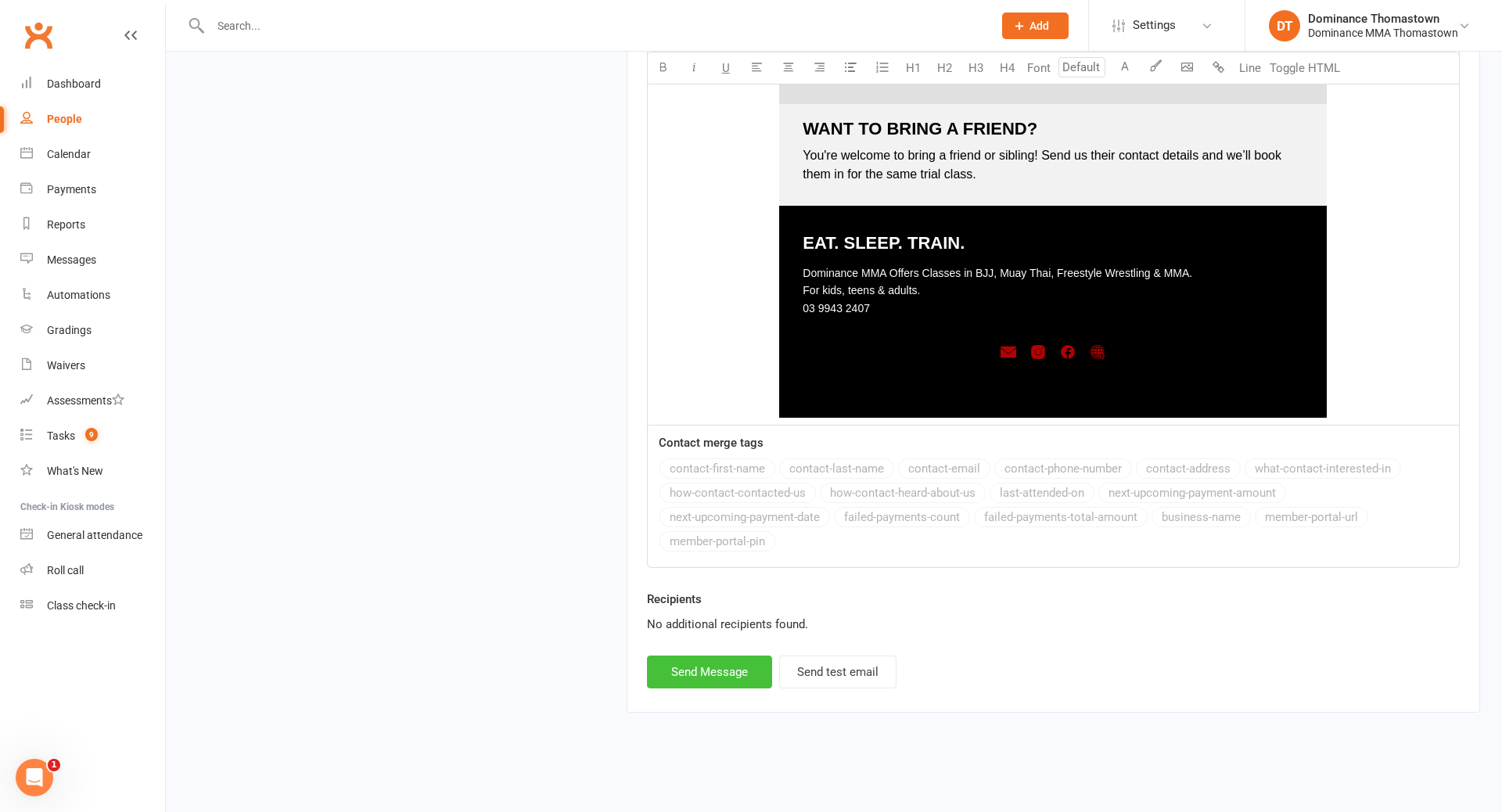
click at [753, 677] on button "Send Message" at bounding box center [710, 672] width 125 height 33
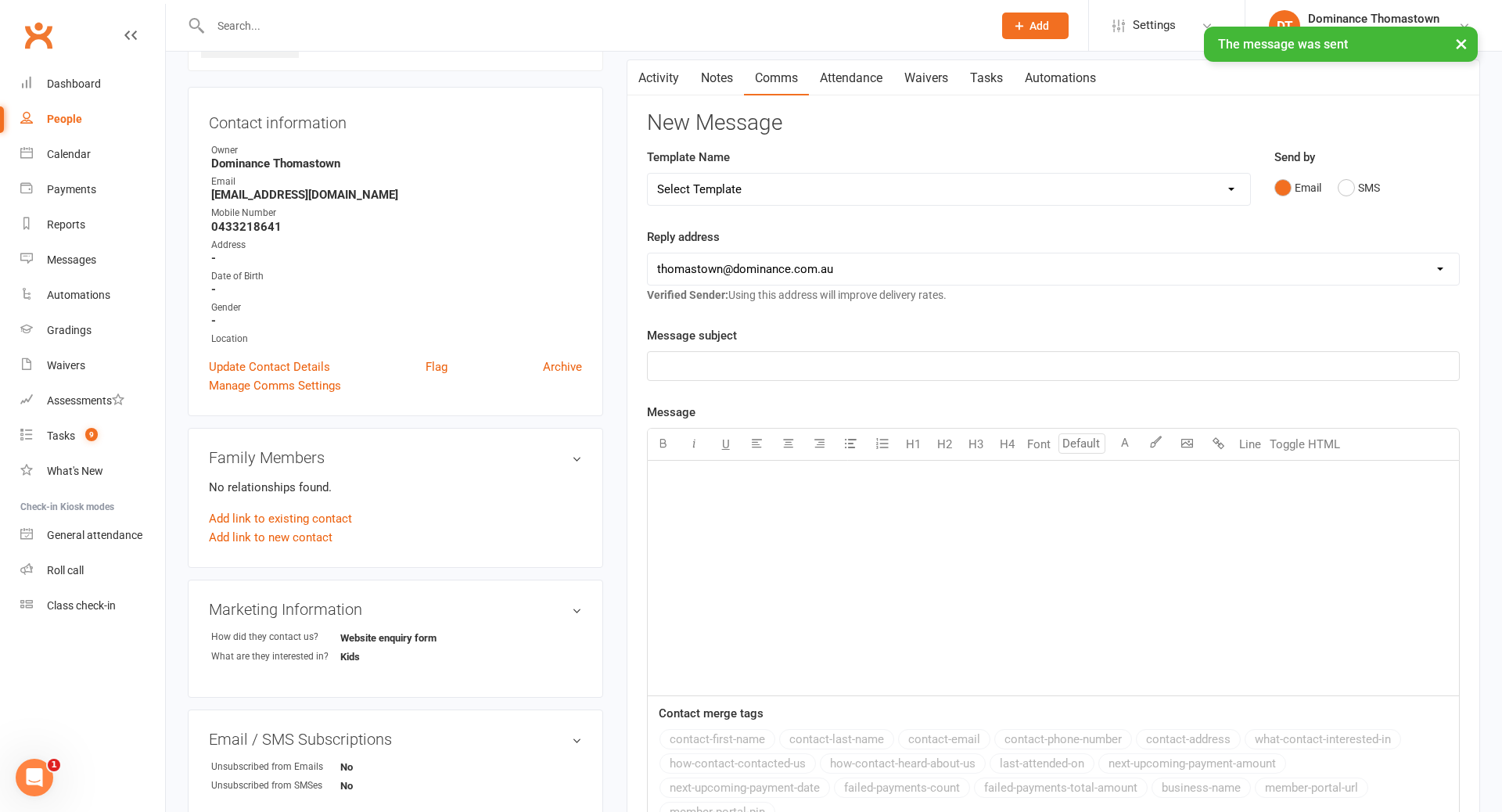
scroll to position [0, 0]
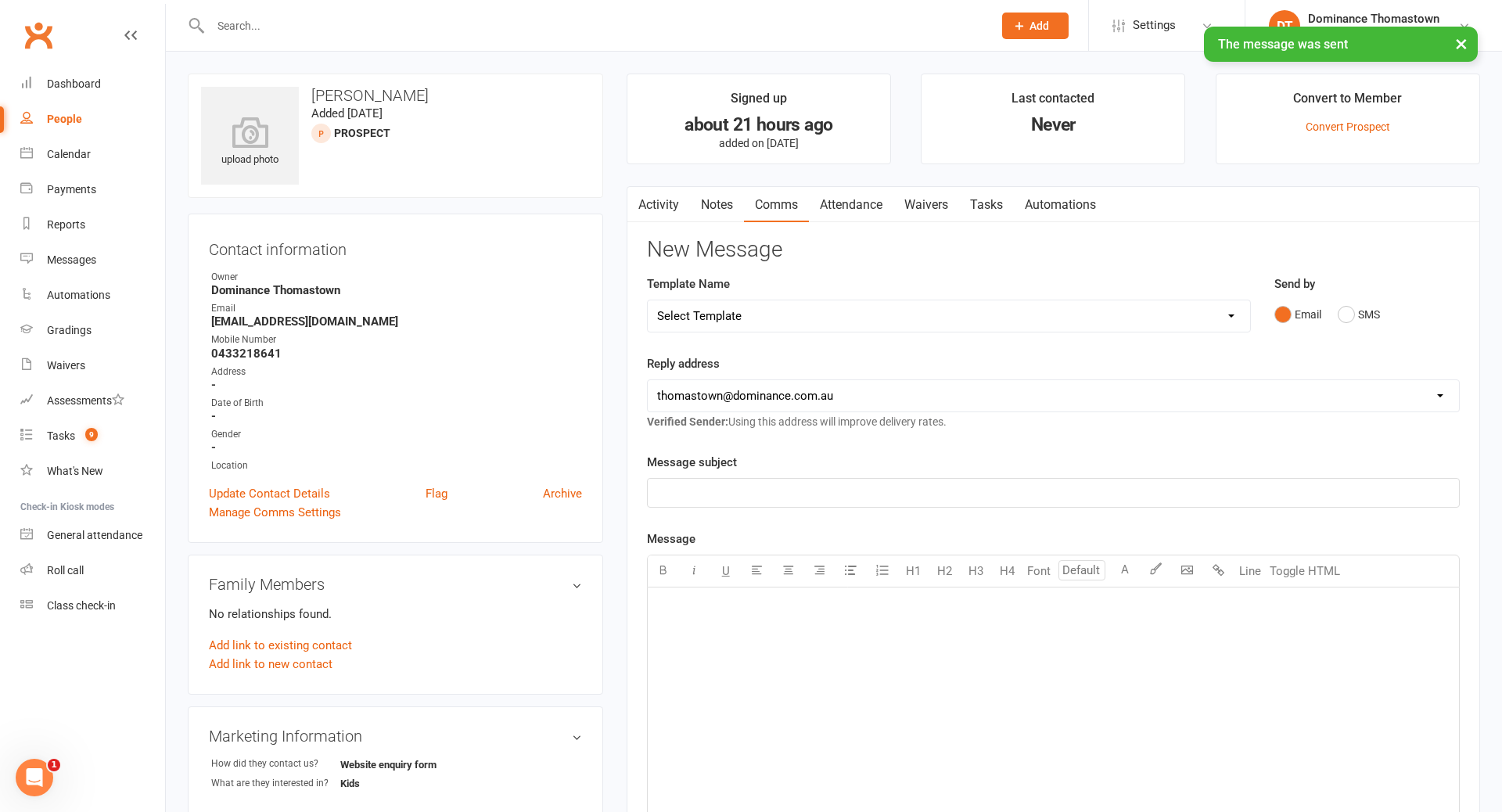
click at [843, 321] on select "Select Template [Email] MARKETING | 10TH BIRTHDAY SPECIAL | CANCELLED MEMBERS […" at bounding box center [949, 316] width 602 height 31
select select "18"
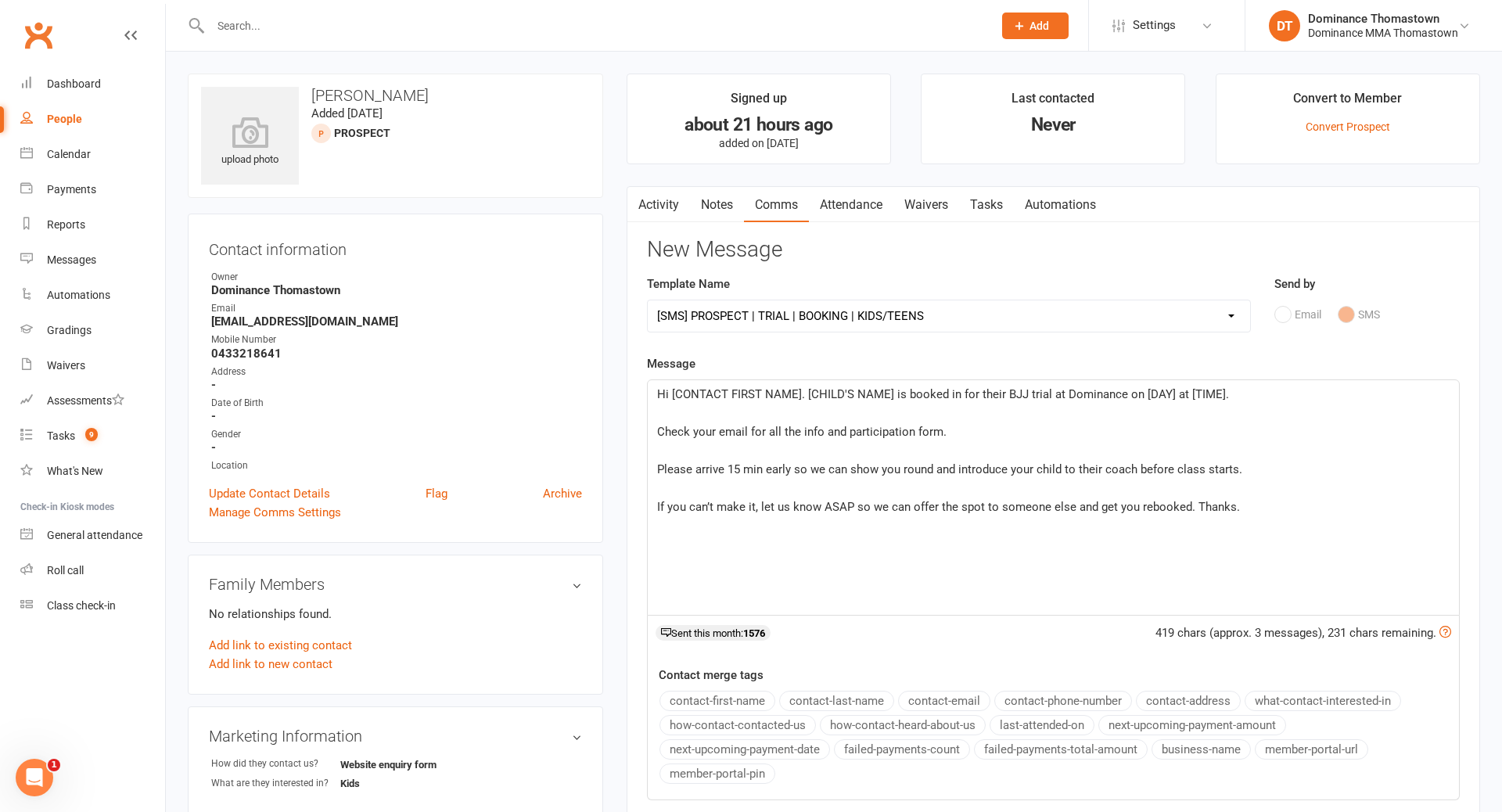
click at [799, 390] on span "Hi [CONTACT FIRST NAME]. [CHILD'S NAME] is booked in for their BJJ trial at Dom…" at bounding box center [942, 394] width 572 height 14
click at [805, 394] on span "Hi Brayden. [CHILD'S NAME] is booked in for their BJJ trial at Dominance on [DA…" at bounding box center [923, 394] width 532 height 14
click at [1023, 394] on span "Hi Brayden. Jack is booked in for their BJJ trial at Dominance on [DAY] at [TIM…" at bounding box center [924, 394] width 536 height 14
drag, startPoint x: 1141, startPoint y: 392, endPoint x: 1206, endPoint y: 382, distance: 65.8
click at [1145, 393] on p "Hi Brayden. Jack is booked in for their BJJ trial at Dominance on Wednesday (20…" at bounding box center [1053, 394] width 792 height 19
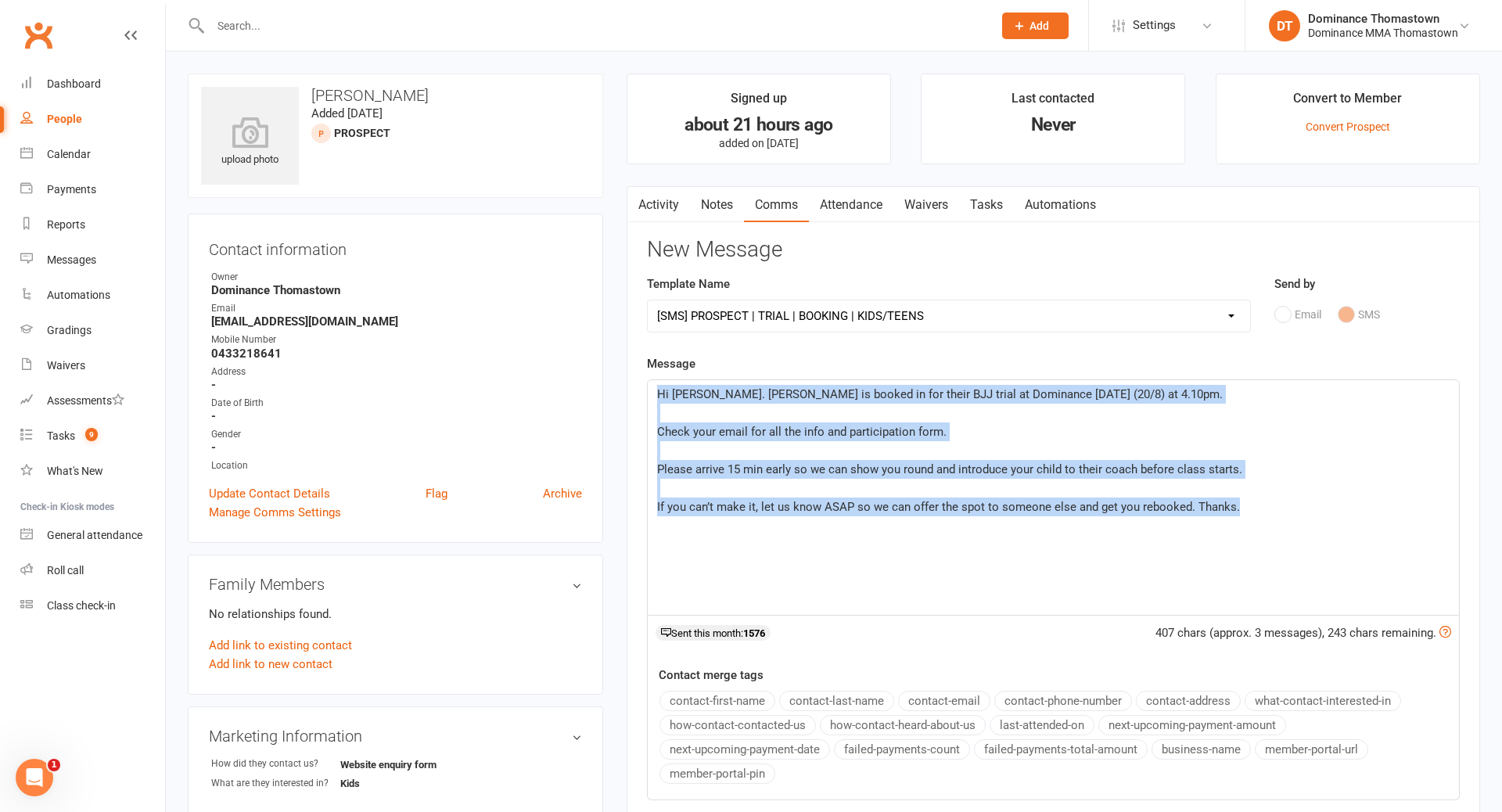
drag, startPoint x: 651, startPoint y: 391, endPoint x: 1258, endPoint y: 492, distance: 615.3
click at [1340, 506] on div "Hi Brayden. Jack is booked in for their BJJ trial at Dominance on Wednesday (20…" at bounding box center [1053, 498] width 811 height 234
copy div "Hi Brayden. Jack is booked in for their BJJ trial at Dominance on Wednesday (20…"
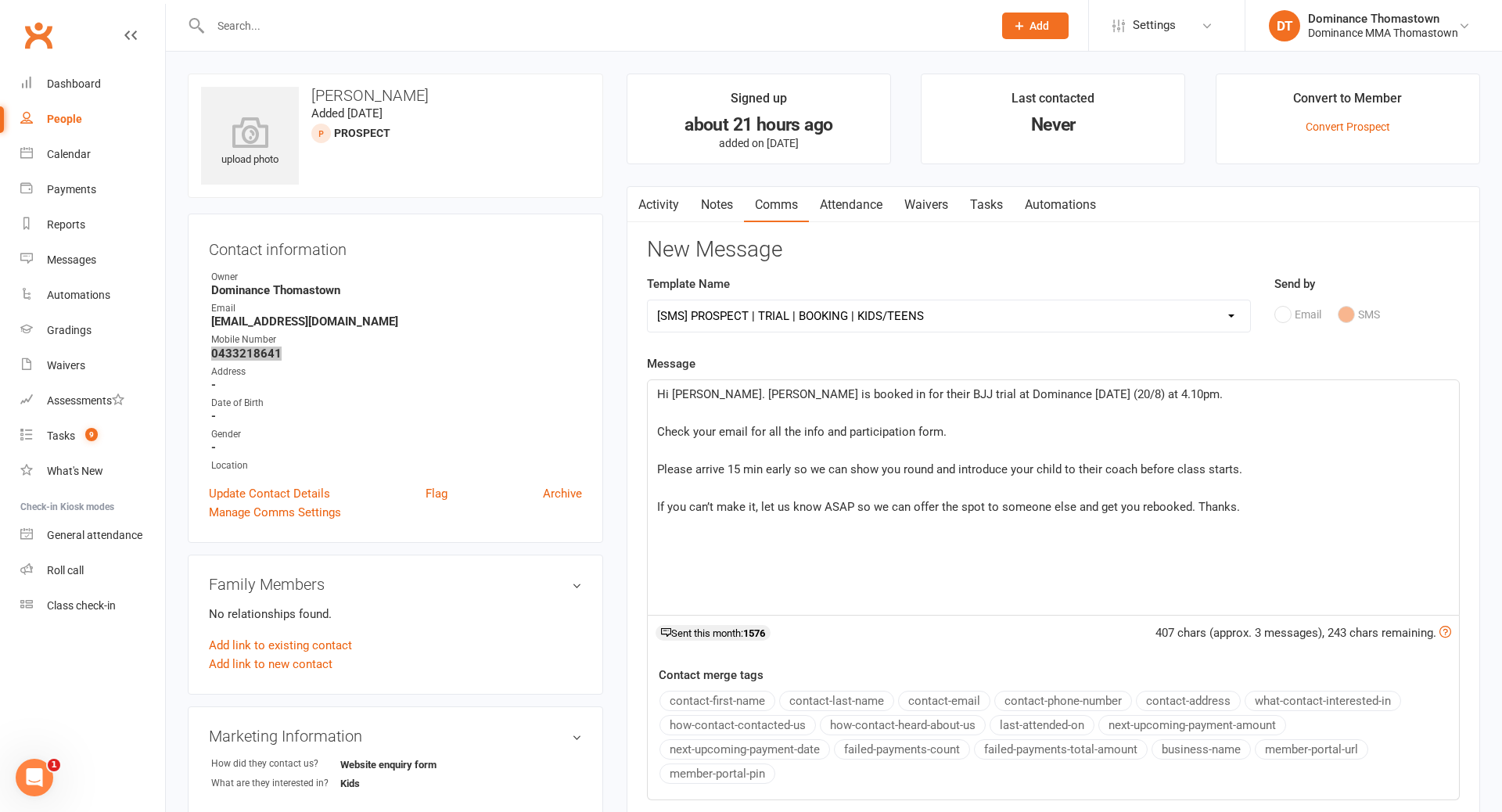
copy strong "0433218641"
click at [720, 205] on link "Notes" at bounding box center [716, 205] width 54 height 36
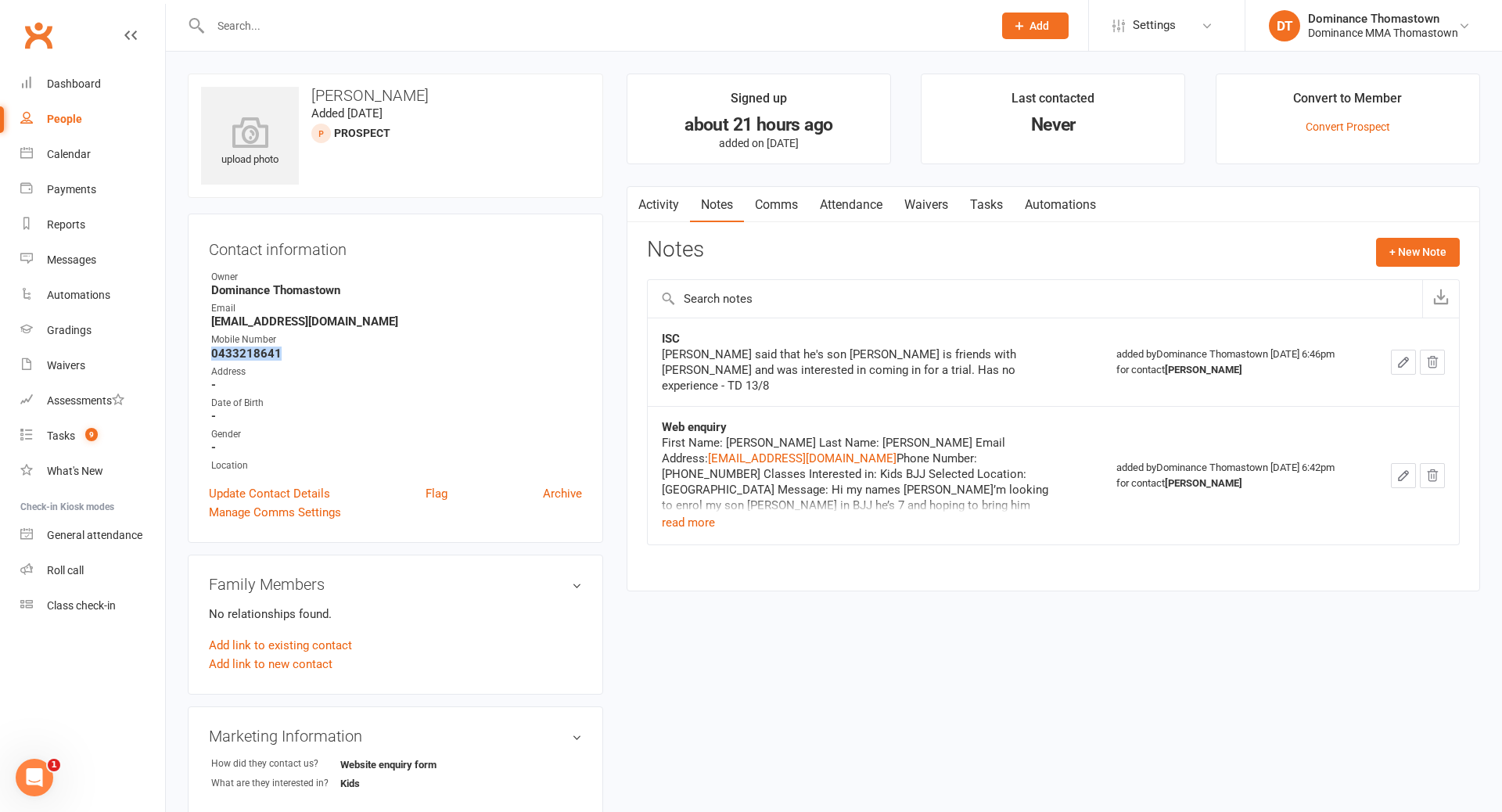
click at [761, 205] on link "Comms" at bounding box center [776, 205] width 65 height 36
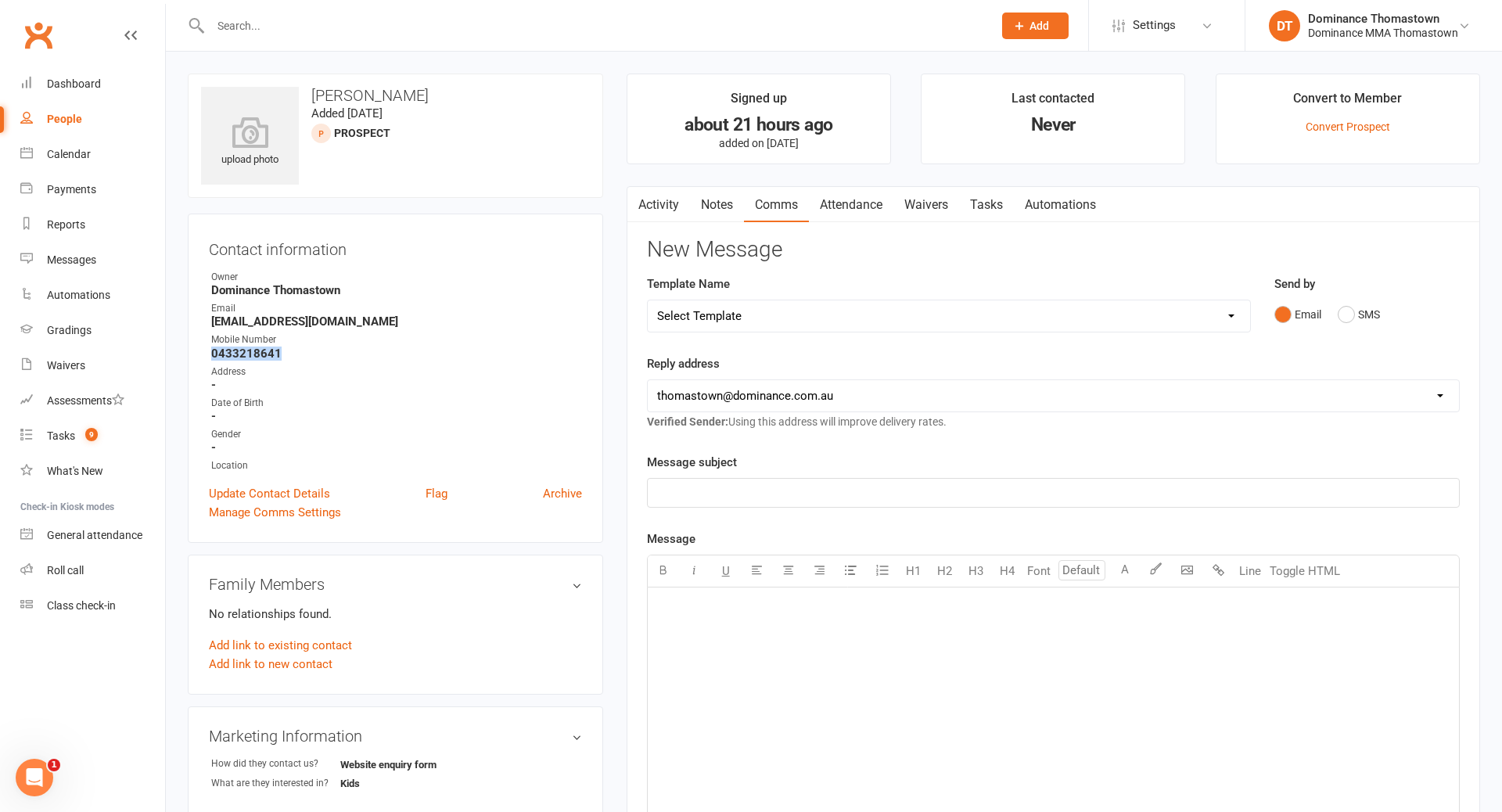
click at [839, 205] on link "Attendance" at bounding box center [851, 205] width 84 height 36
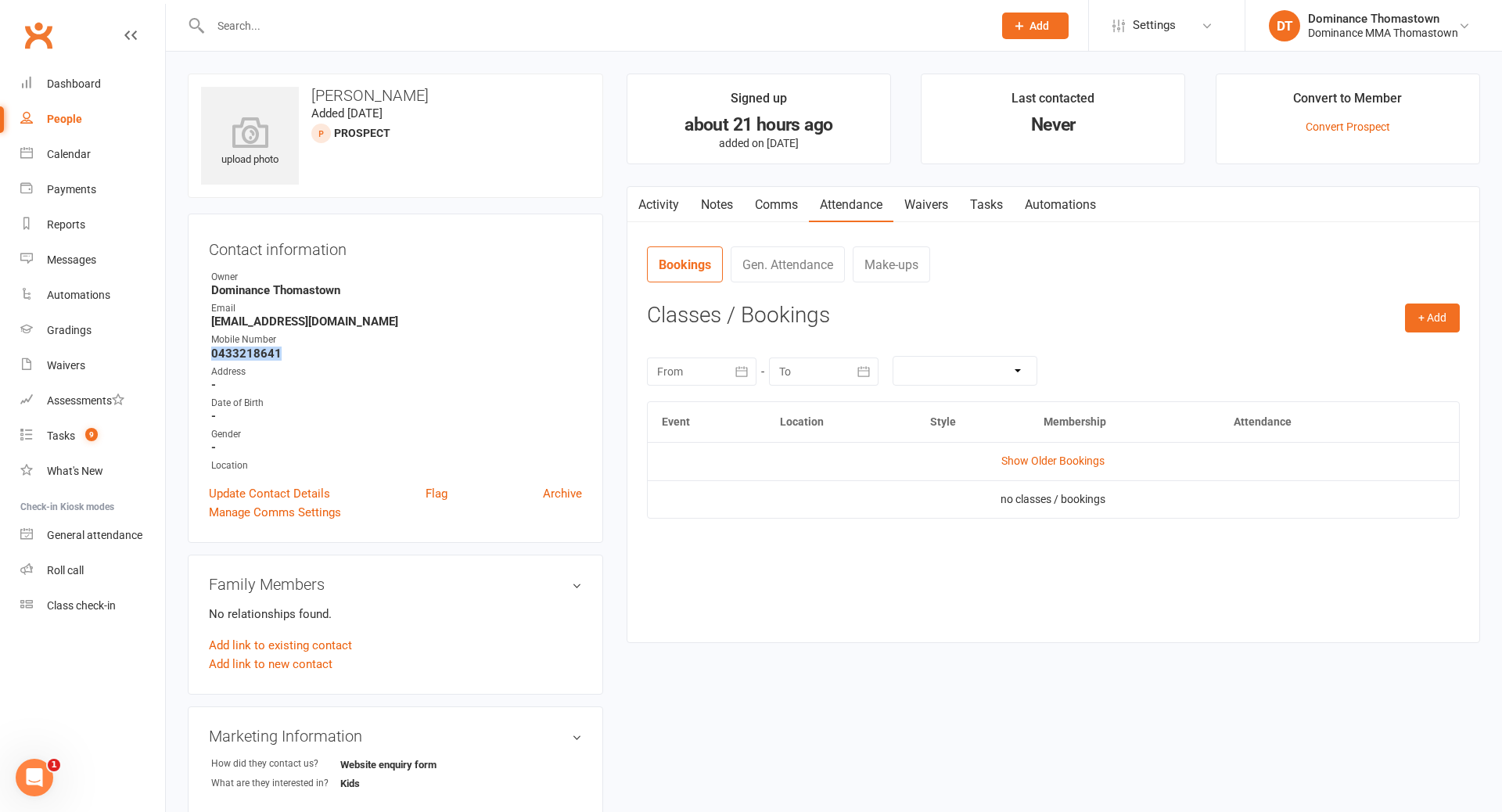
click at [930, 207] on link "Waivers" at bounding box center [926, 205] width 66 height 36
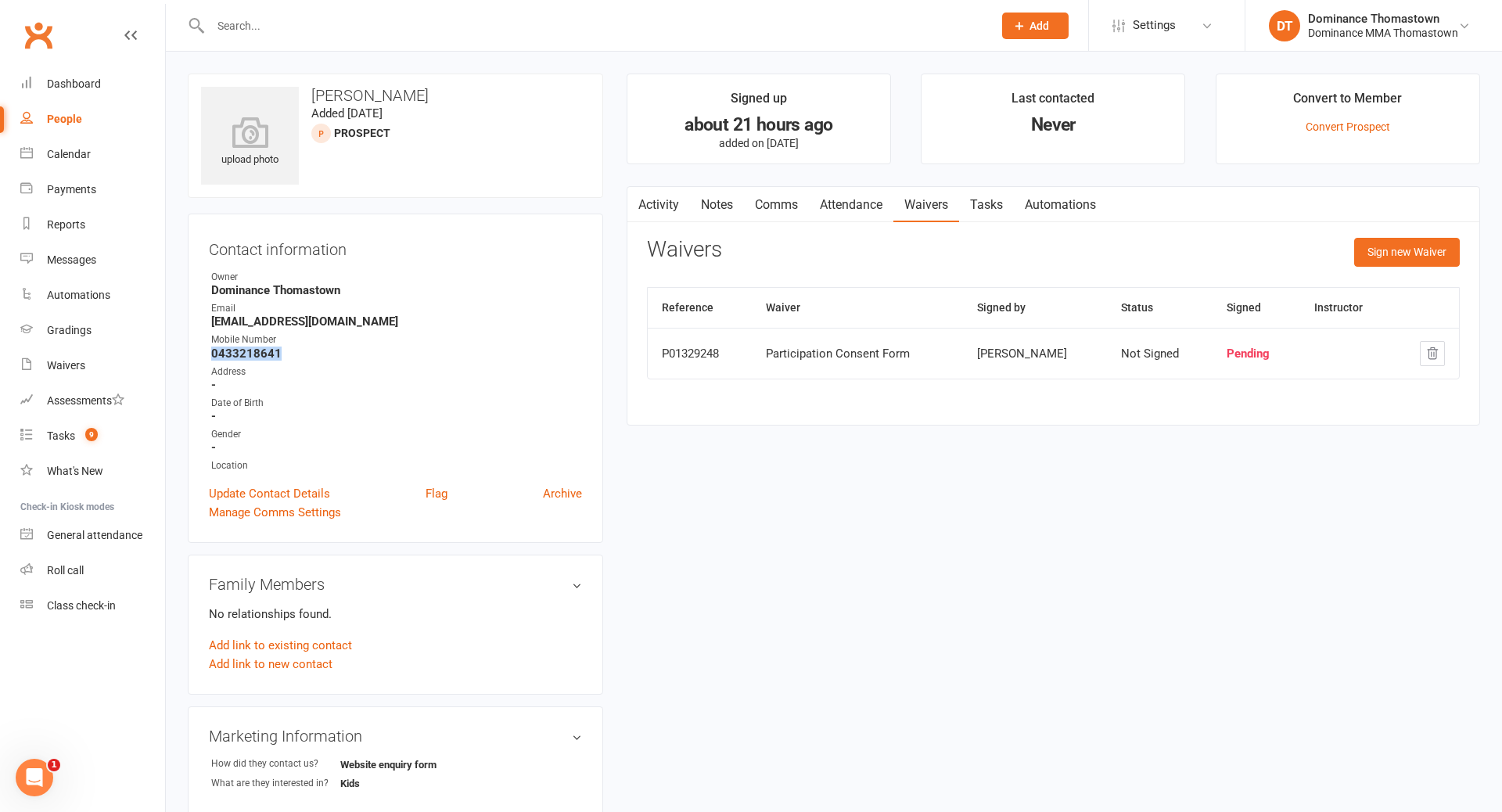
click at [984, 206] on link "Tasks" at bounding box center [986, 205] width 54 height 36
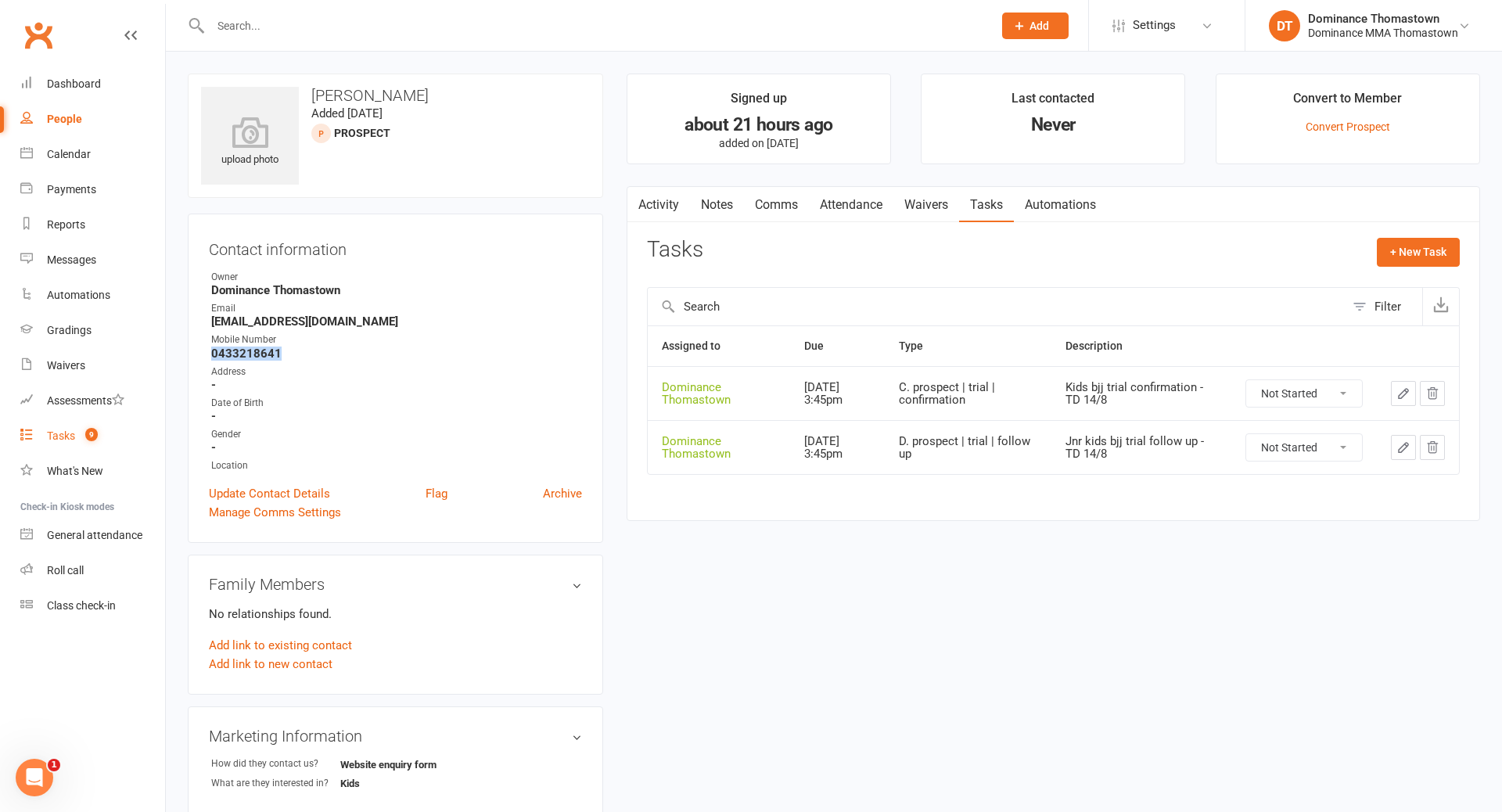
click at [64, 437] on div "Tasks" at bounding box center [61, 435] width 28 height 12
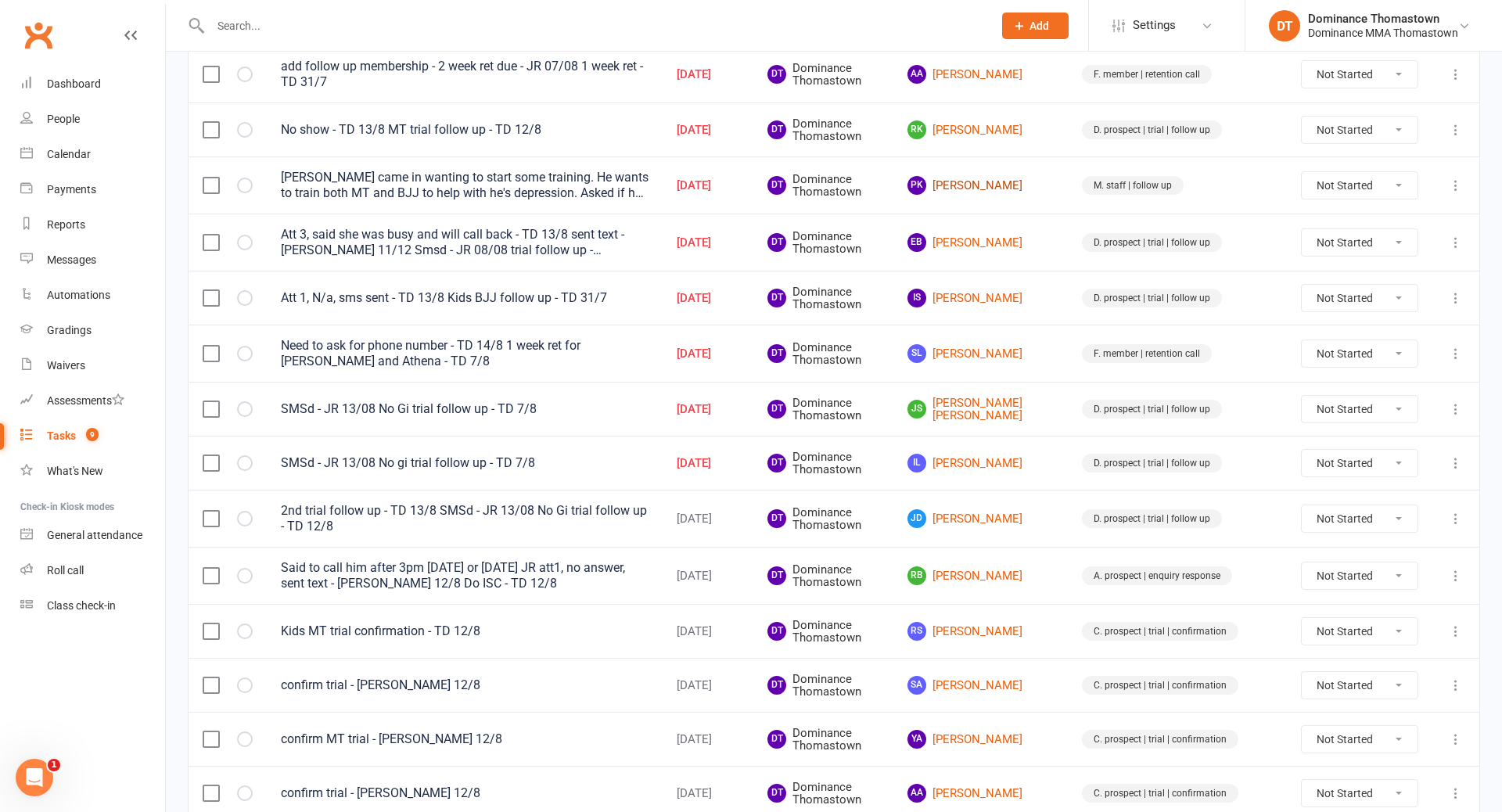
scroll to position [303, 0]
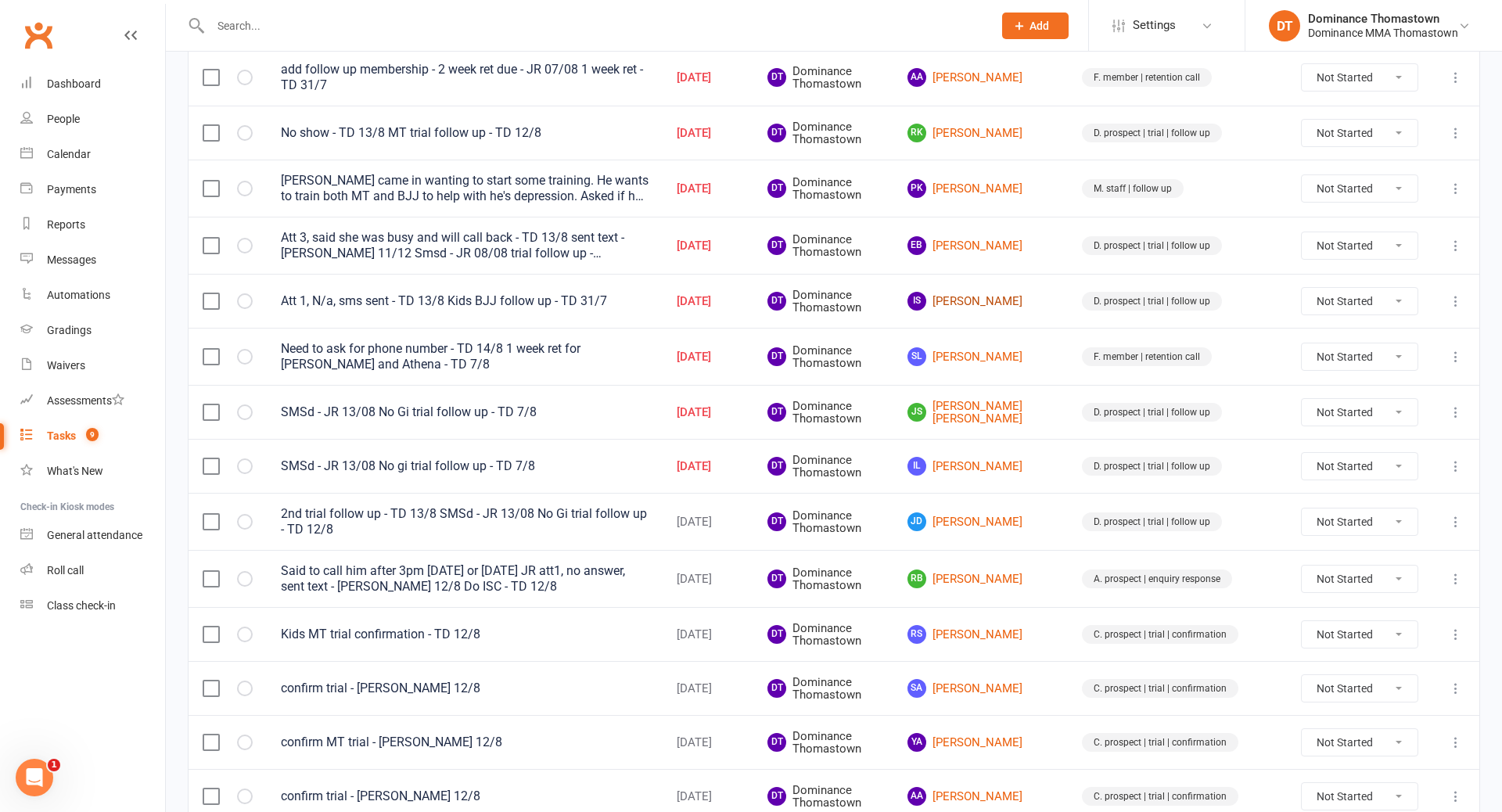
click at [1029, 300] on link "IS Inderbir Singh" at bounding box center [980, 301] width 146 height 19
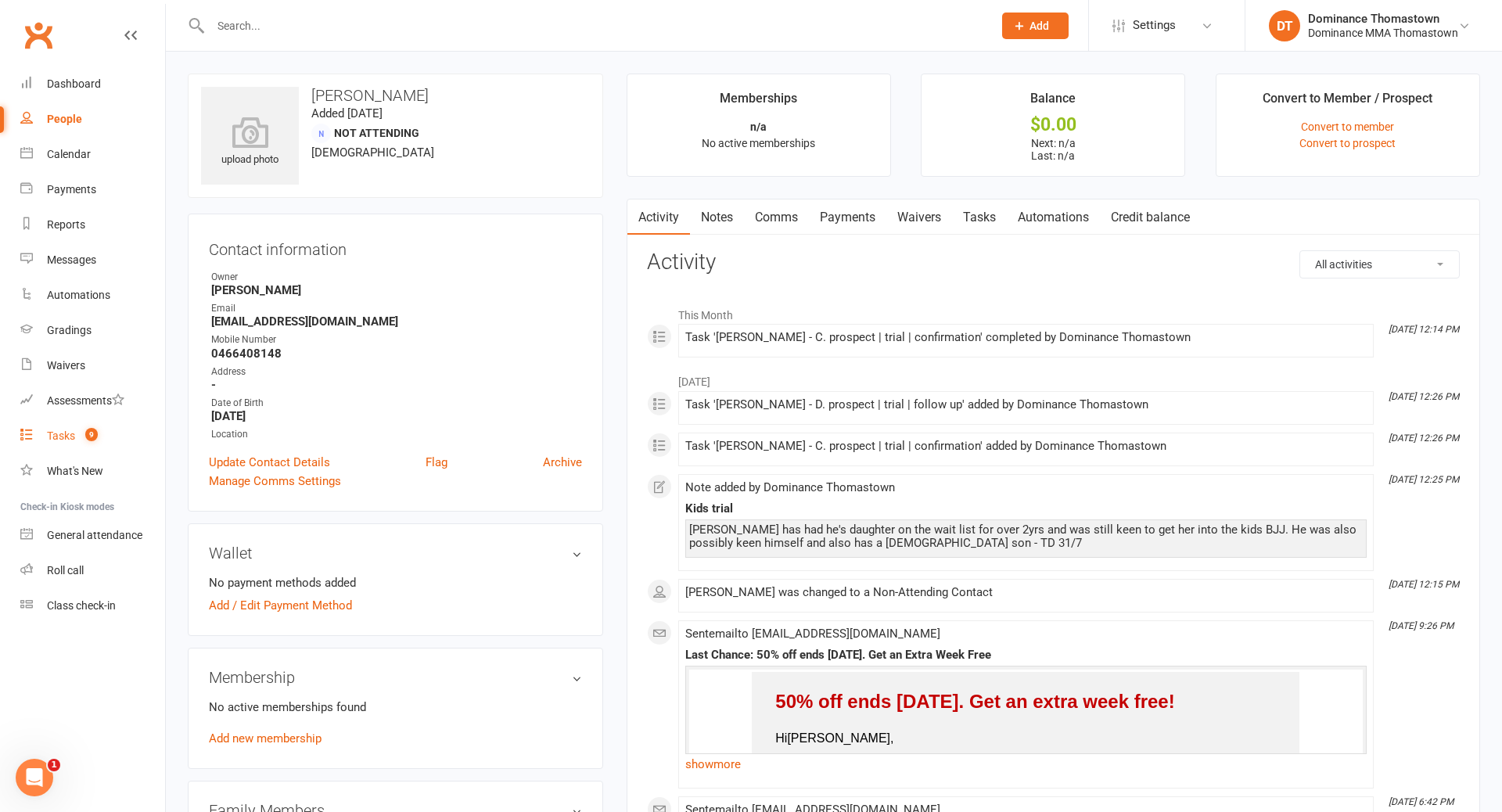
click at [67, 441] on div "Tasks" at bounding box center [61, 435] width 28 height 12
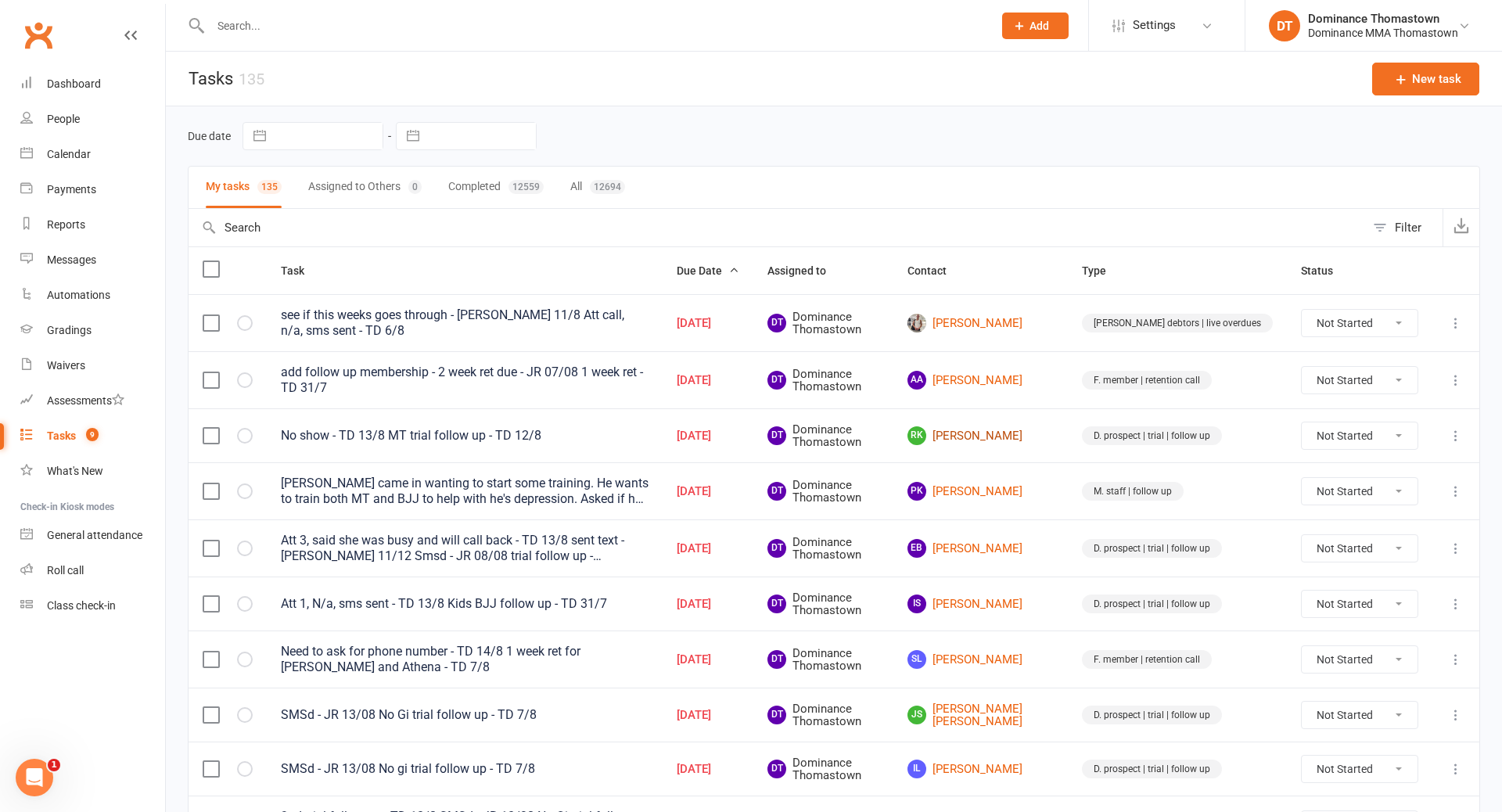
click at [1037, 427] on link "RK Raed Khouli" at bounding box center [980, 436] width 146 height 19
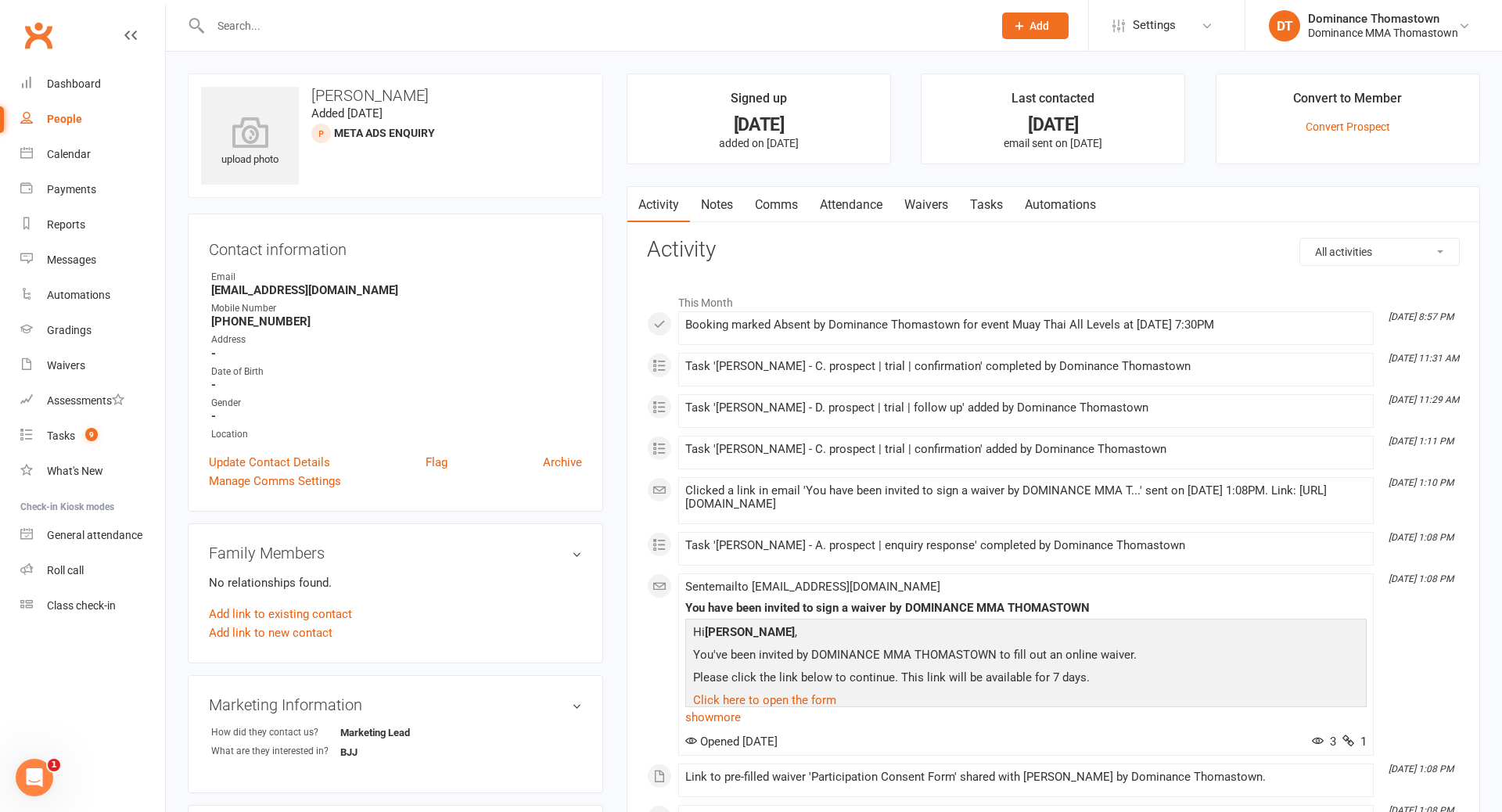
click at [991, 205] on link "Tasks" at bounding box center [986, 205] width 54 height 36
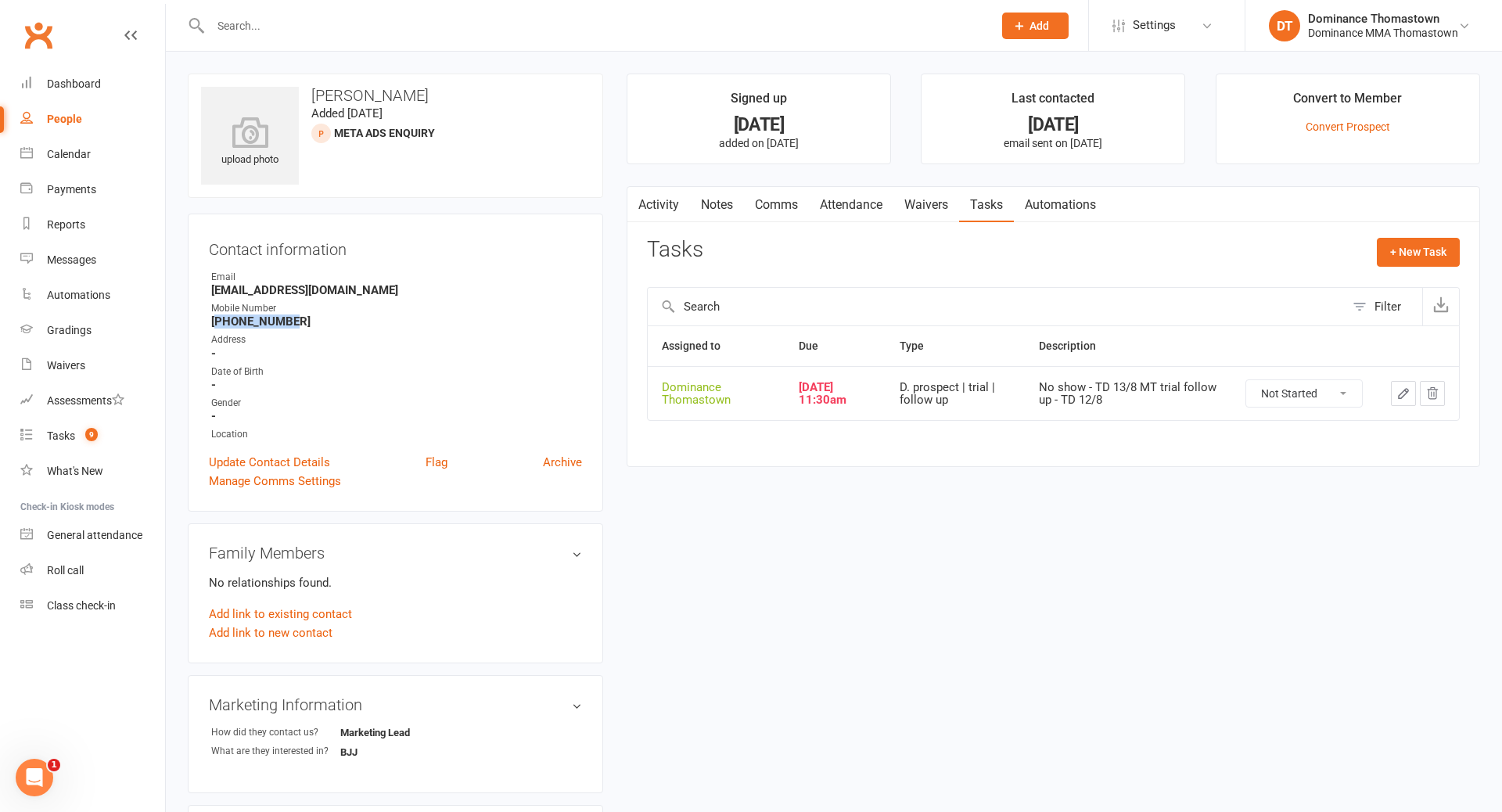
click at [1404, 397] on icon "button" at bounding box center [1403, 393] width 14 height 14
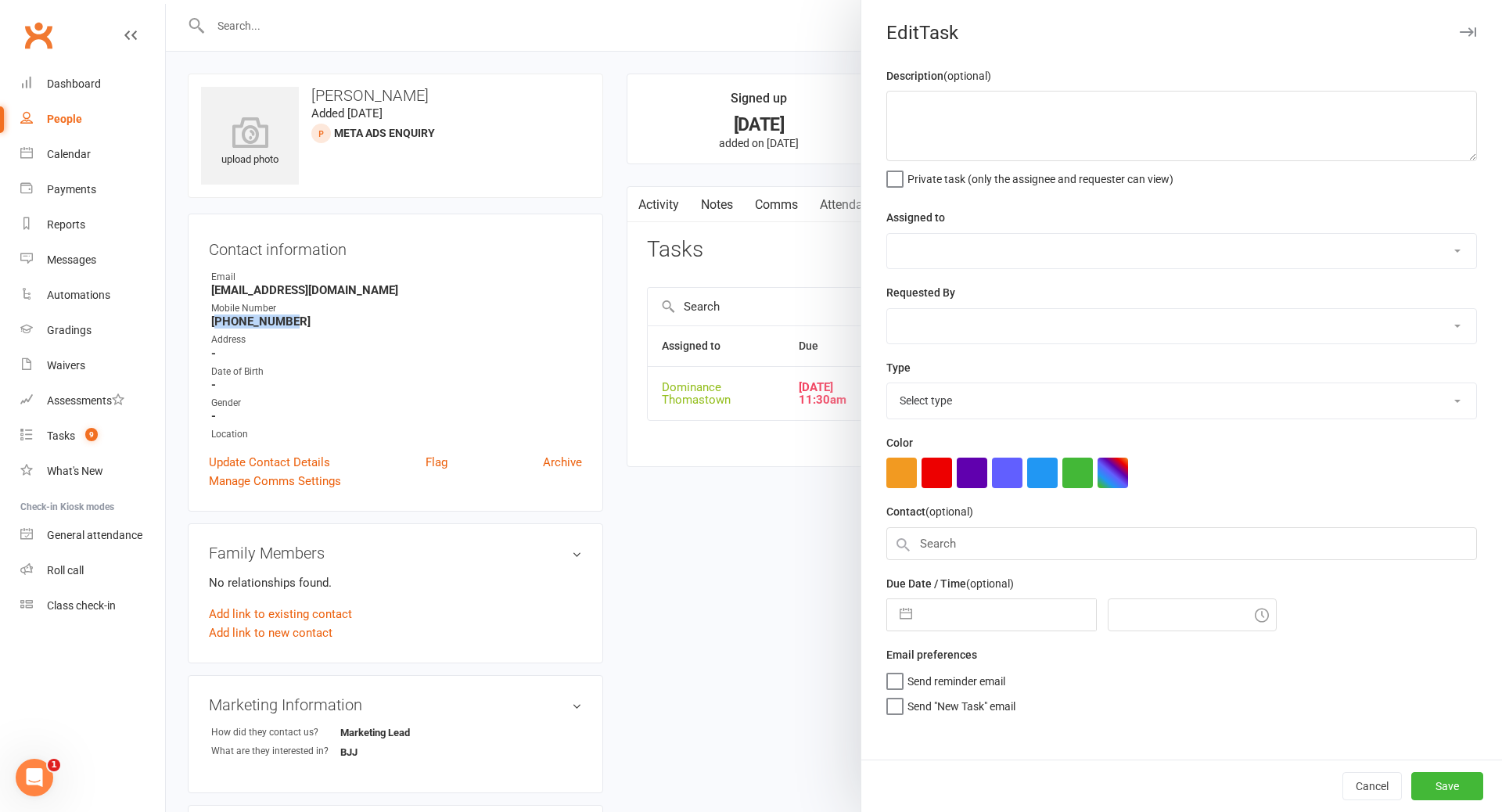
type textarea "No show - TD 13/8 MT trial follow up - TD 12/8"
select select "12547"
type input "[DATE]"
type input "11:30am"
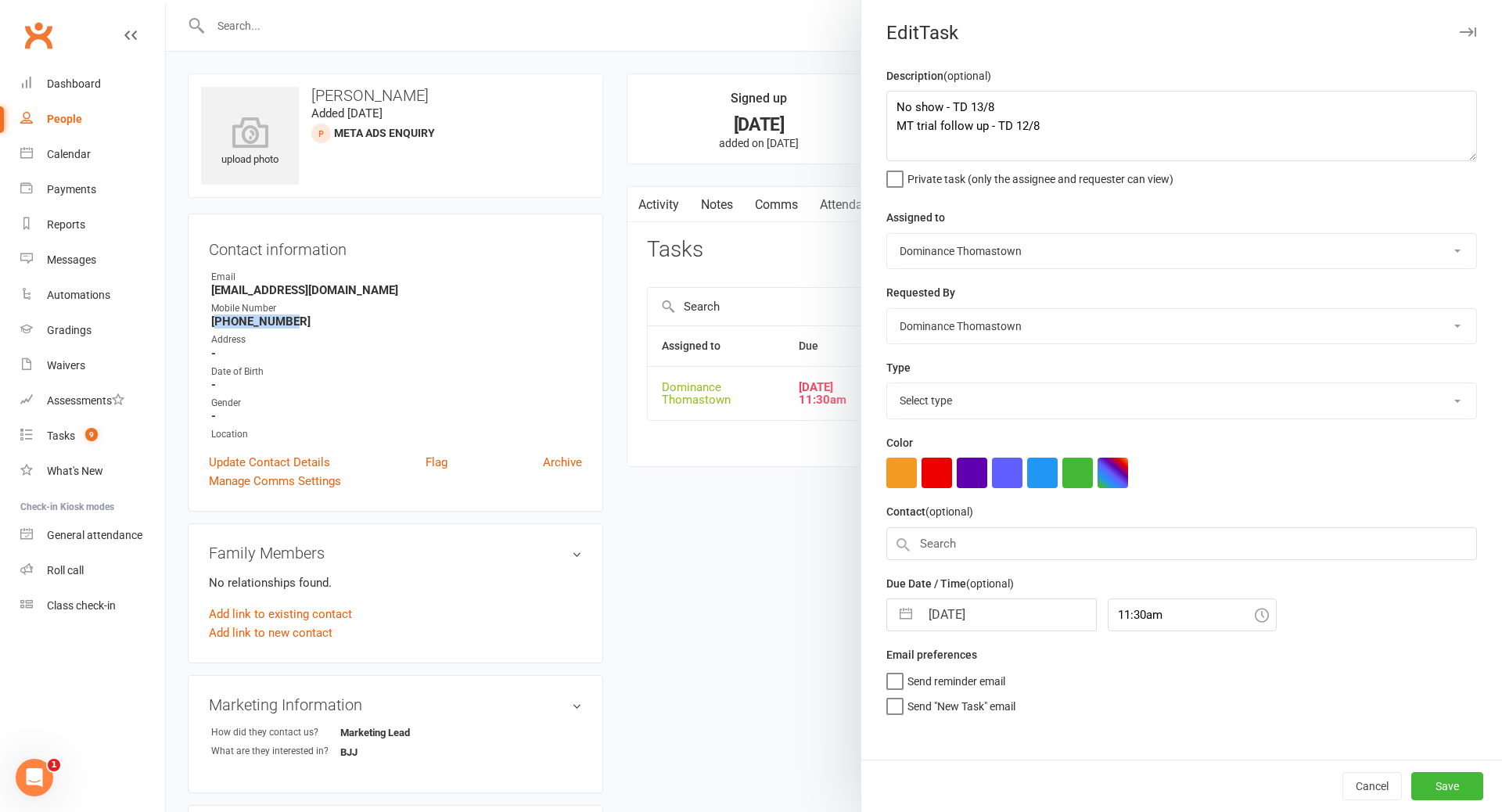
select select "3812"
drag, startPoint x: 888, startPoint y: 103, endPoint x: 958, endPoint y: 100, distance: 70.1
click at [891, 103] on textarea "No show - TD 13/8 MT trial follow up - TD 12/8" at bounding box center [1182, 125] width 591 height 70
type textarea "Sms sent - TD 14/8 No show - TD 13/8 MT trial follow up - TD 12/8"
click at [969, 618] on input "[DATE]" at bounding box center [1008, 610] width 176 height 31
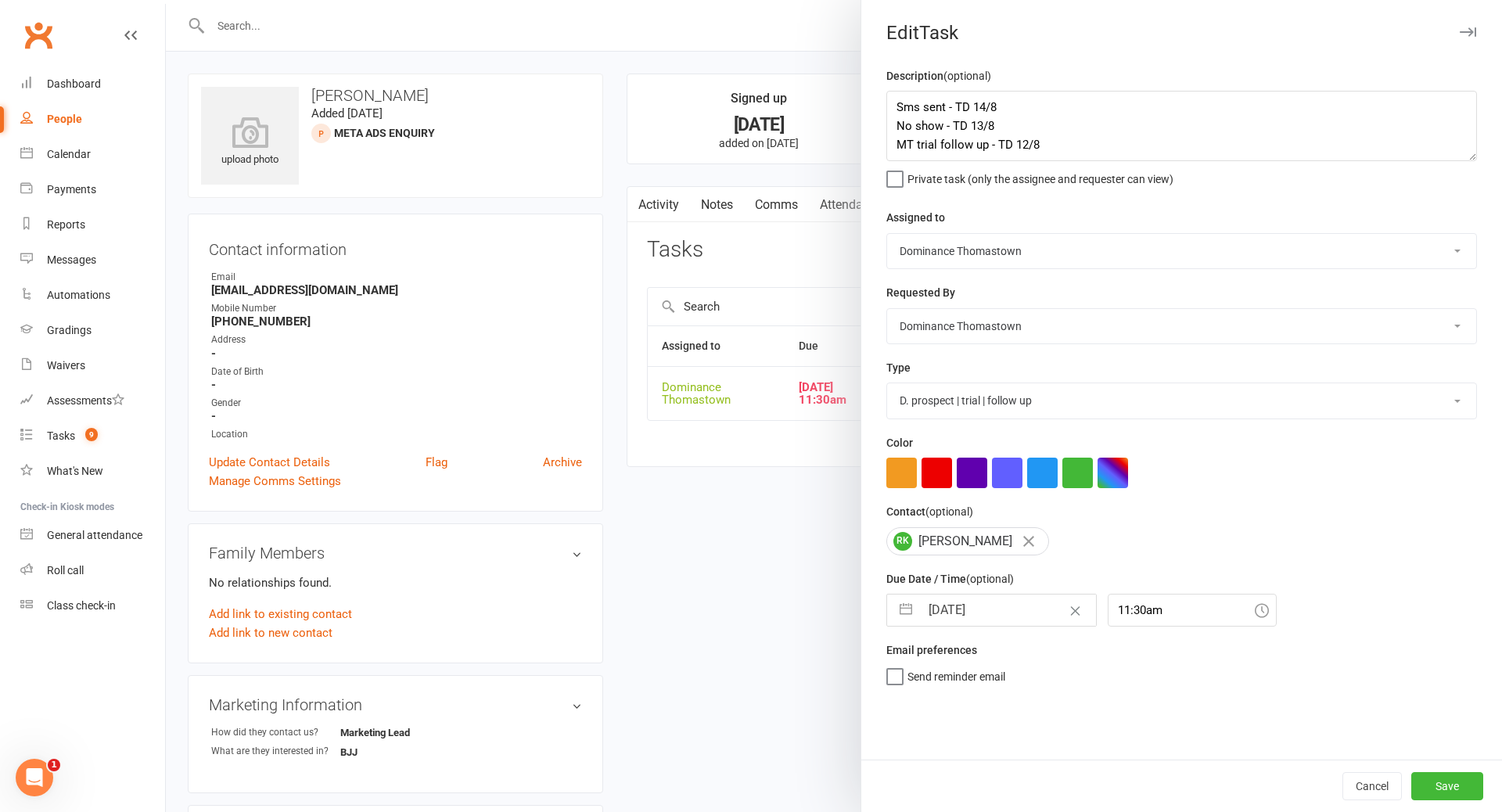
select select "6"
select select "2025"
select select "7"
select select "2025"
select select "8"
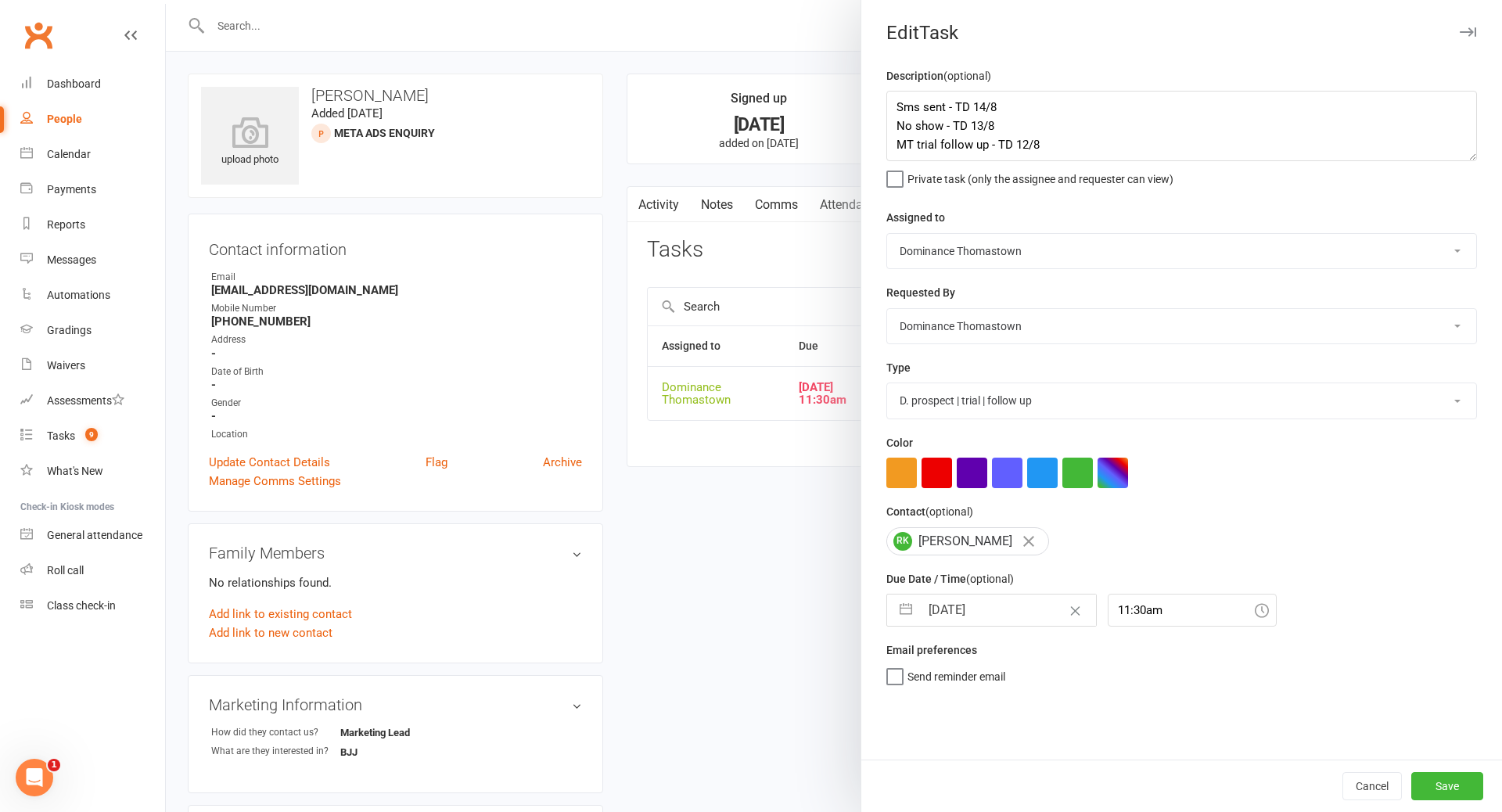
select select "2025"
click at [1108, 793] on td "16" at bounding box center [1103, 788] width 31 height 30
type input "16 Aug 2025"
click at [1432, 787] on button "Save" at bounding box center [1447, 786] width 72 height 28
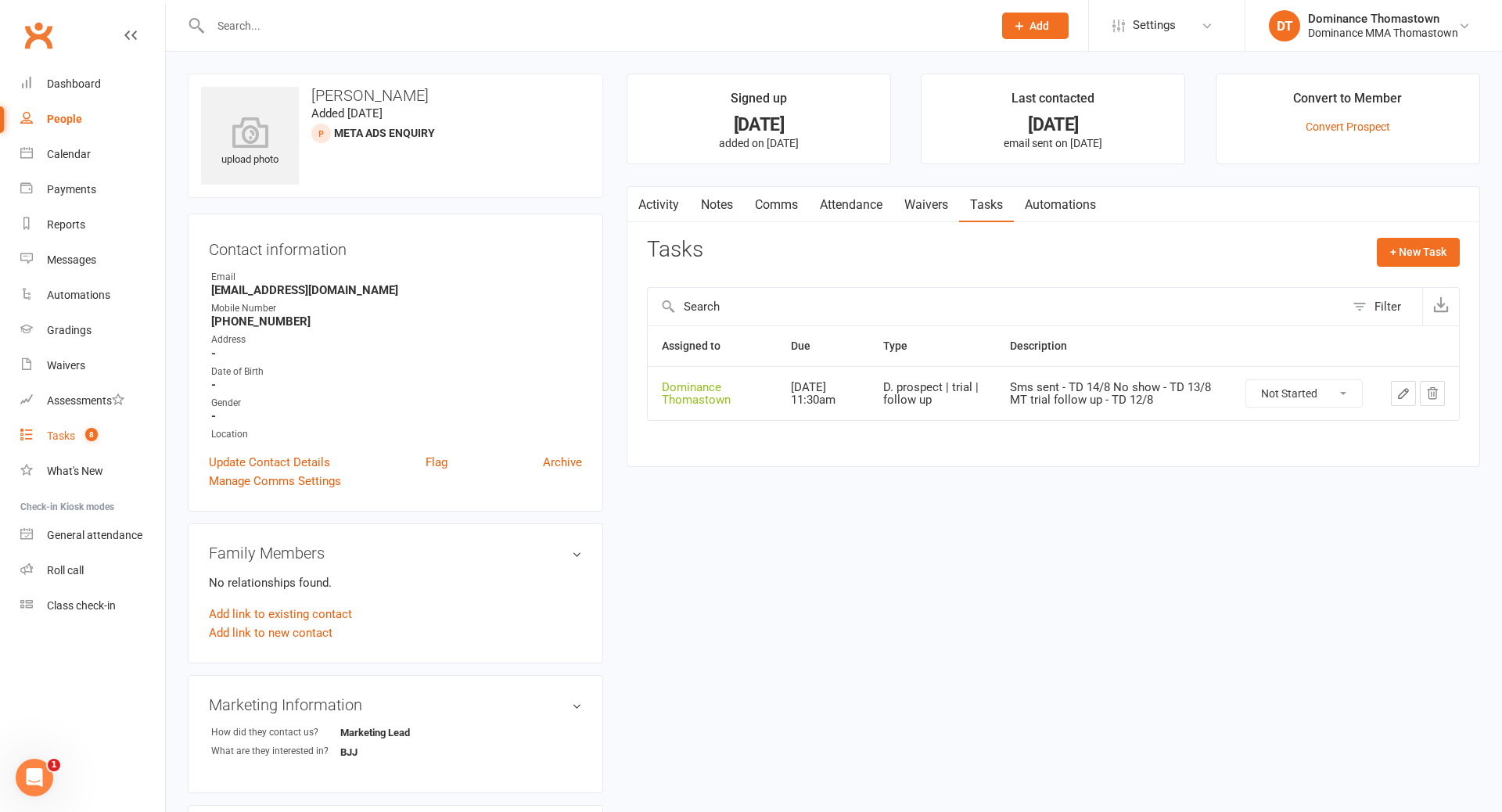
click at [57, 433] on div "Tasks" at bounding box center [61, 435] width 28 height 12
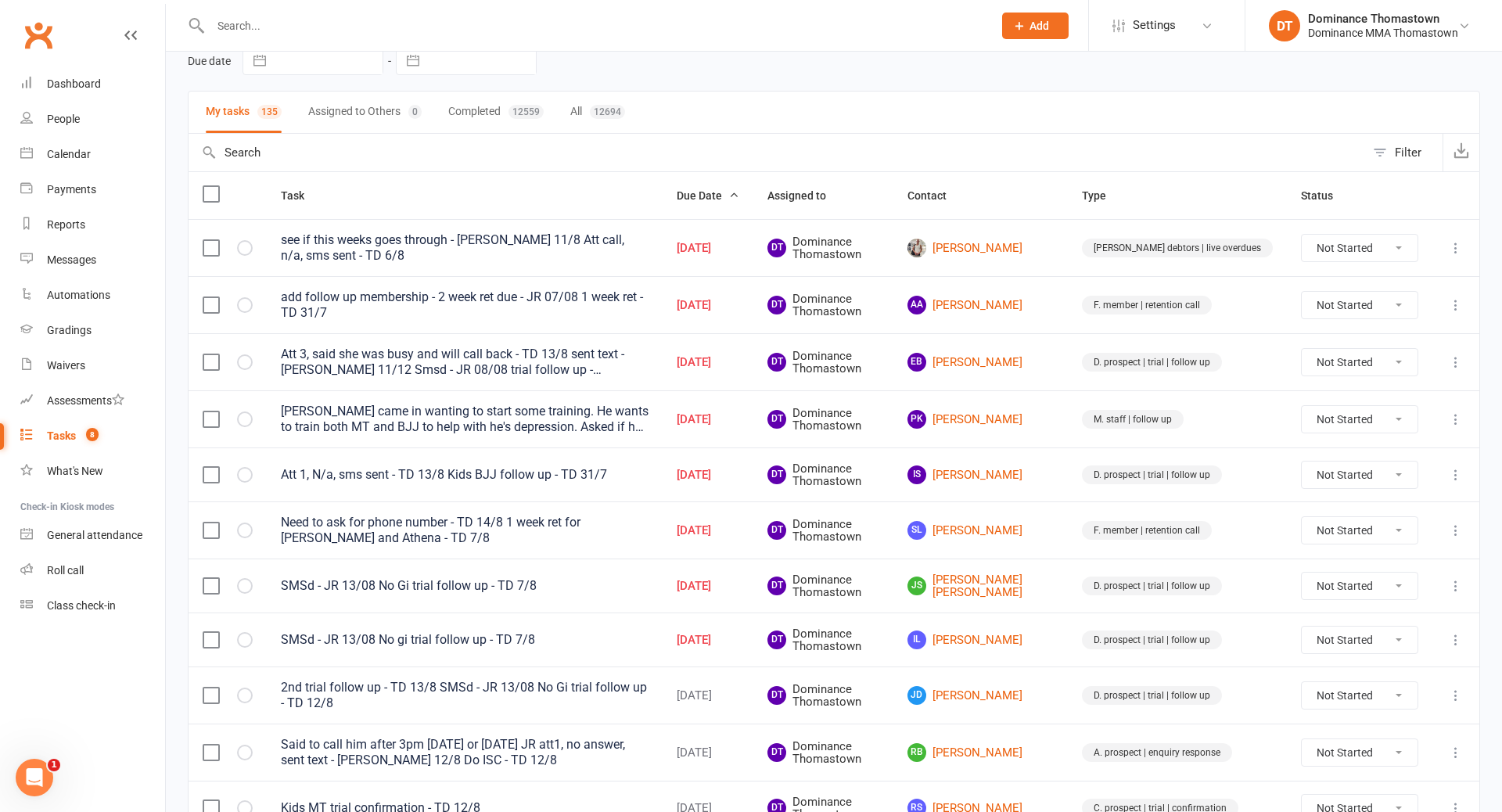
scroll to position [79, 0]
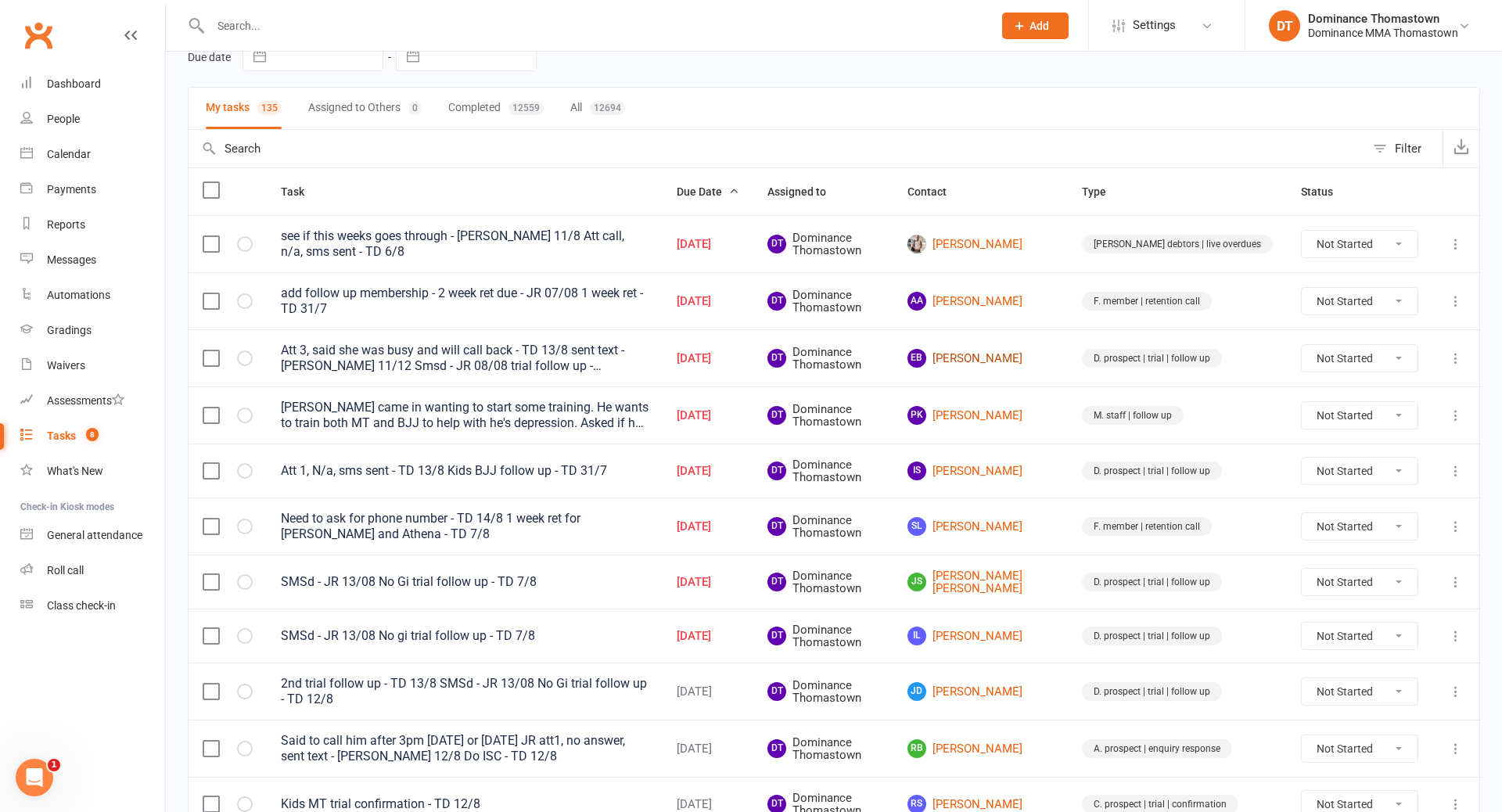
click at [1054, 350] on link "EB Emily Bradford" at bounding box center [980, 358] width 146 height 19
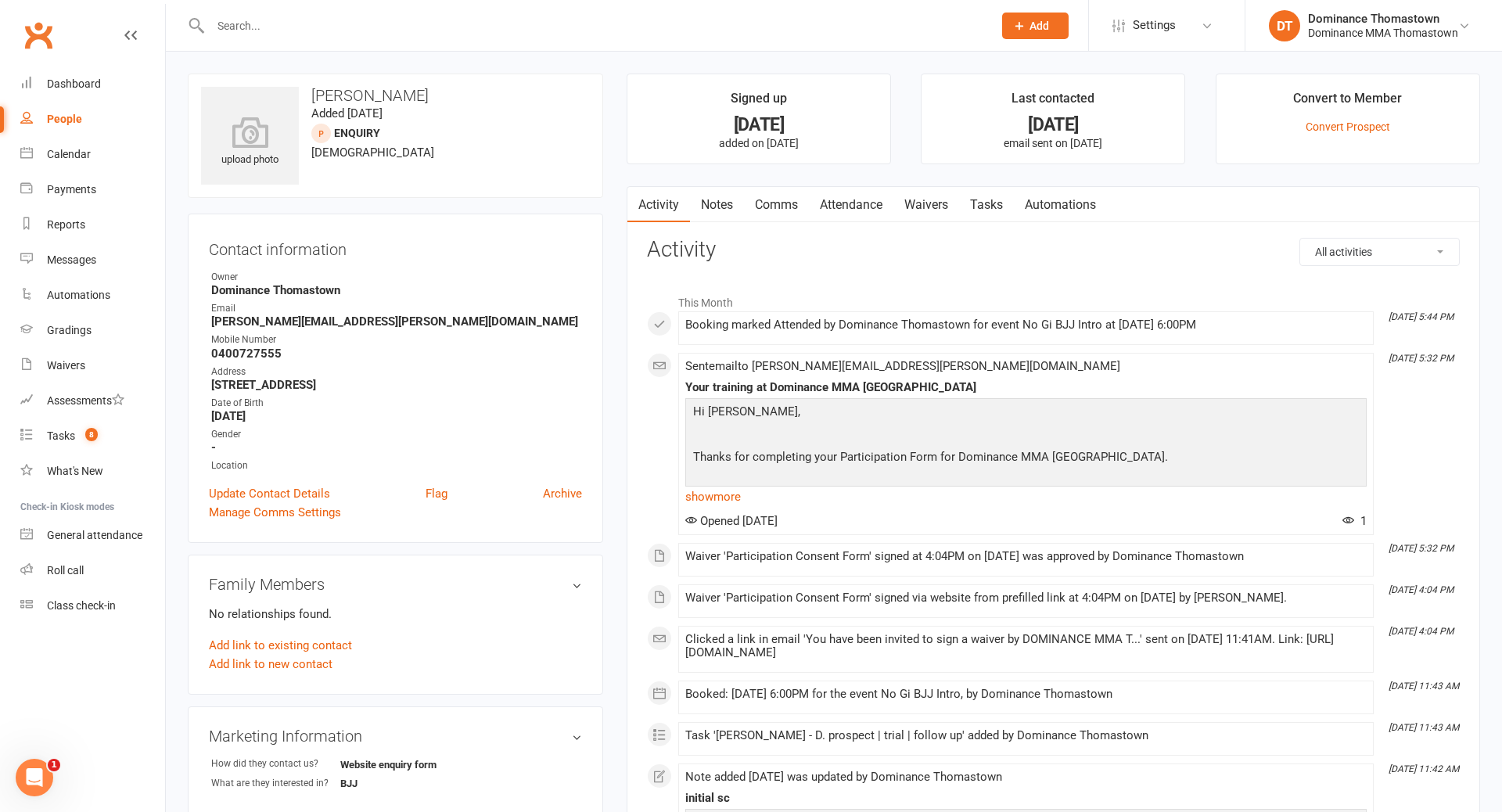
click at [998, 205] on link "Tasks" at bounding box center [986, 205] width 54 height 36
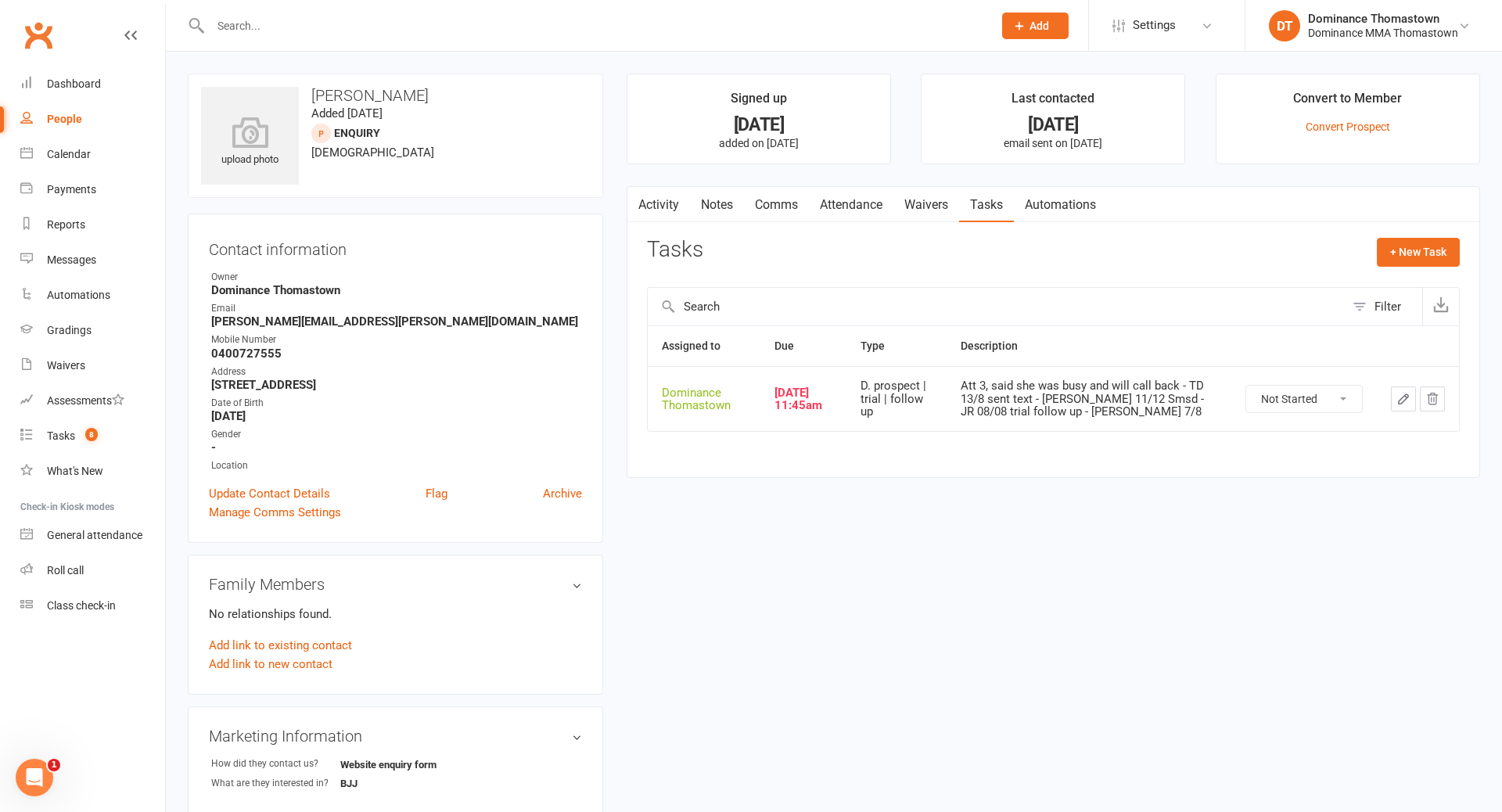
click at [1405, 401] on icon "button" at bounding box center [1403, 399] width 14 height 14
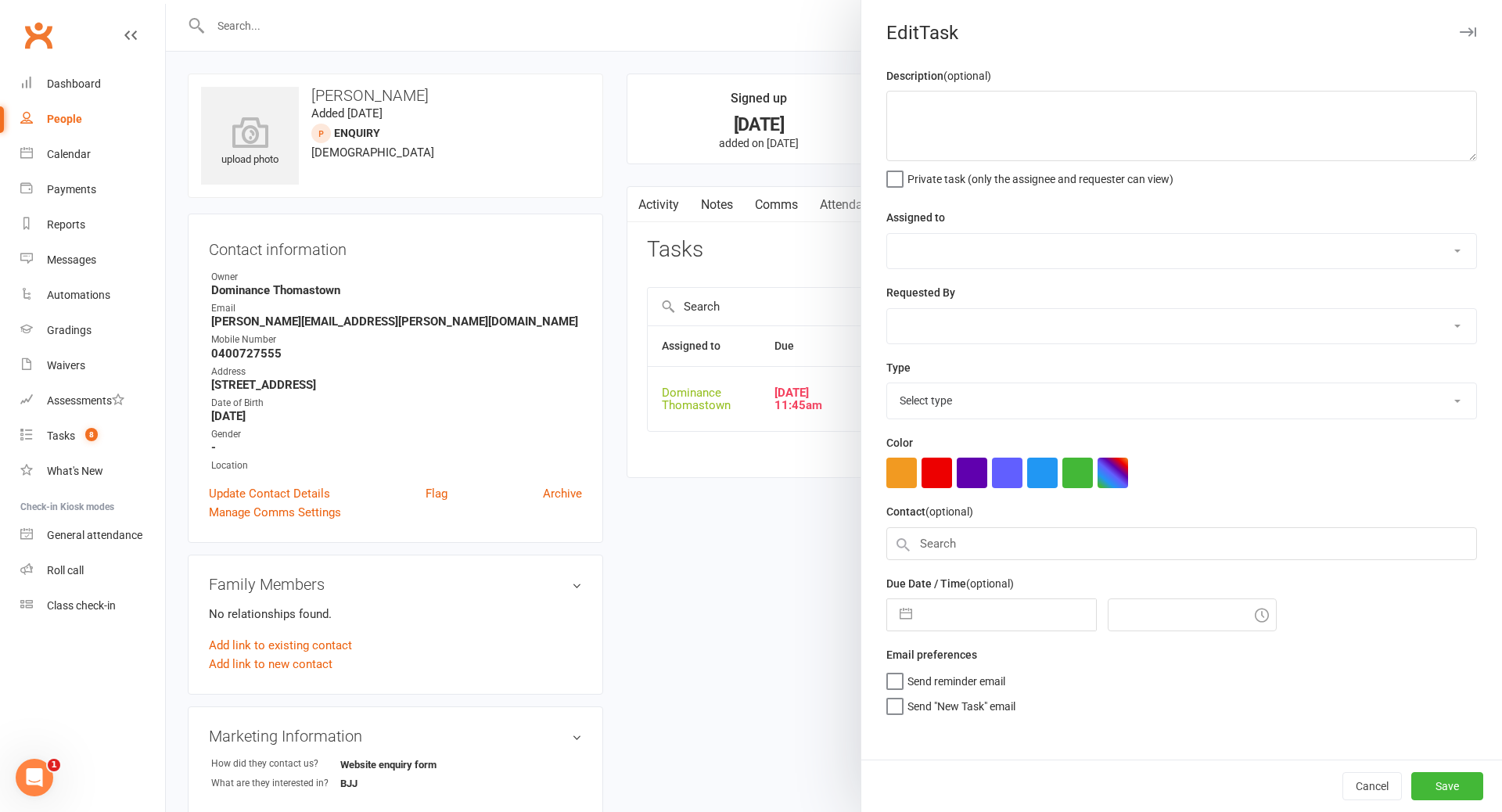
type textarea "Att 3, said she was busy and will call back - TD 13/8 sent text - Ellen 11/12 S…"
select select "12547"
type input "[DATE]"
type input "11:45am"
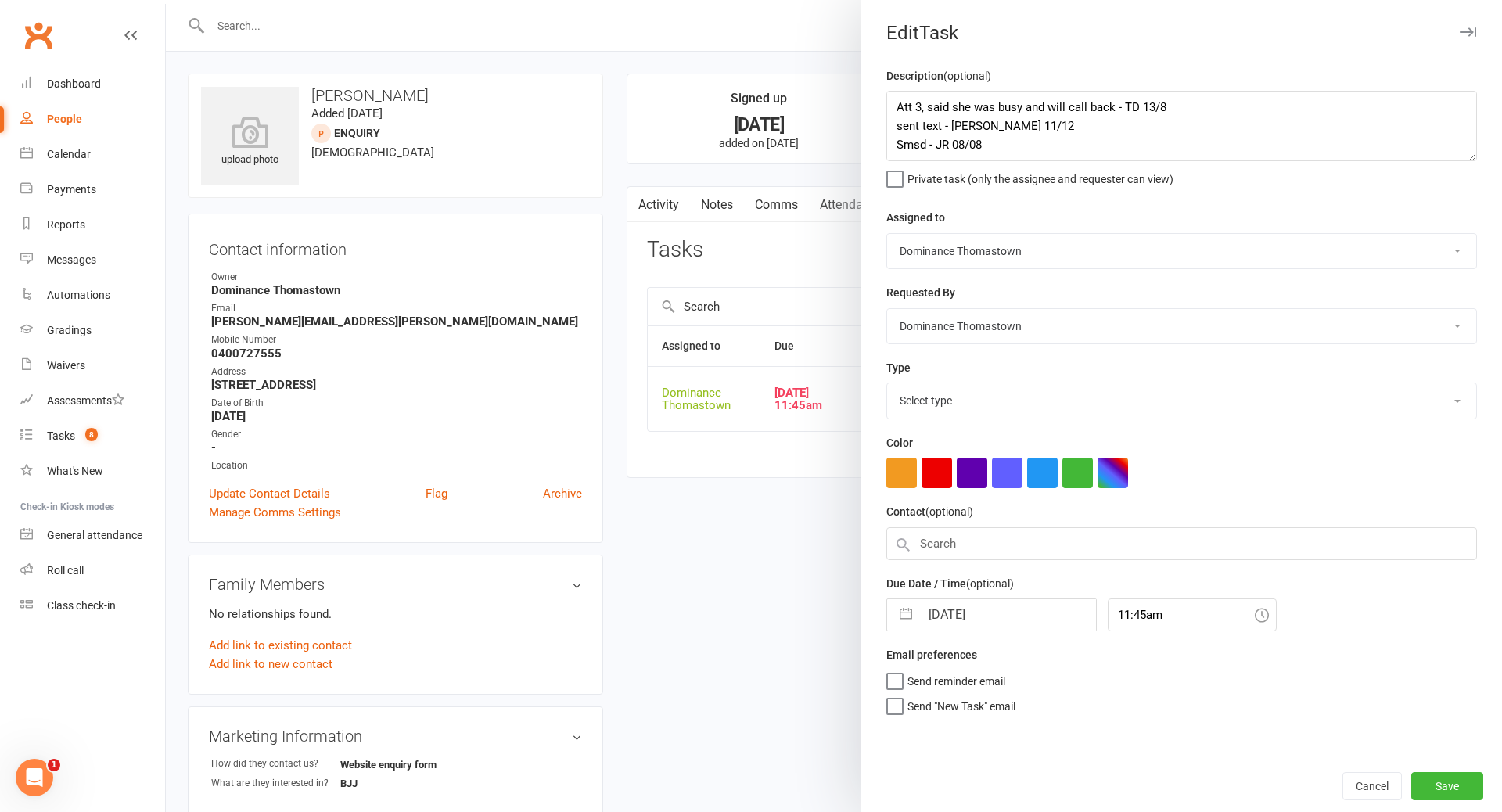
select select "3812"
drag, startPoint x: 895, startPoint y: 105, endPoint x: 954, endPoint y: 103, distance: 59.0
click at [896, 105] on textarea "Att 3, said she was busy and will call back - TD 13/8 sent text - Ellen 11/12 S…" at bounding box center [1182, 125] width 591 height 70
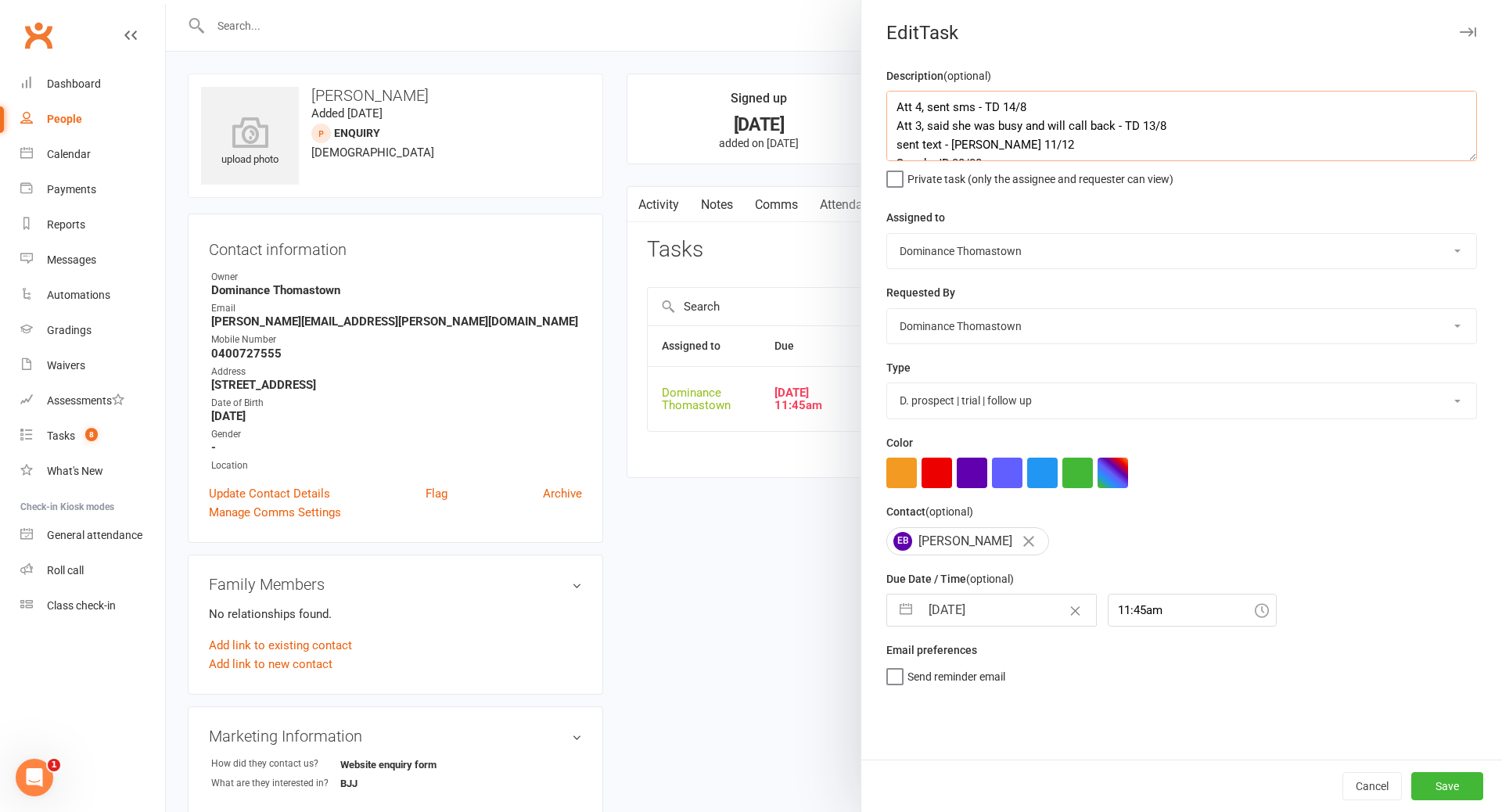
type textarea "Att 4, sent sms - TD 14/8 Att 3, said she was busy and will call back - TD 13/8…"
select select "6"
select select "2025"
select select "7"
select select "2025"
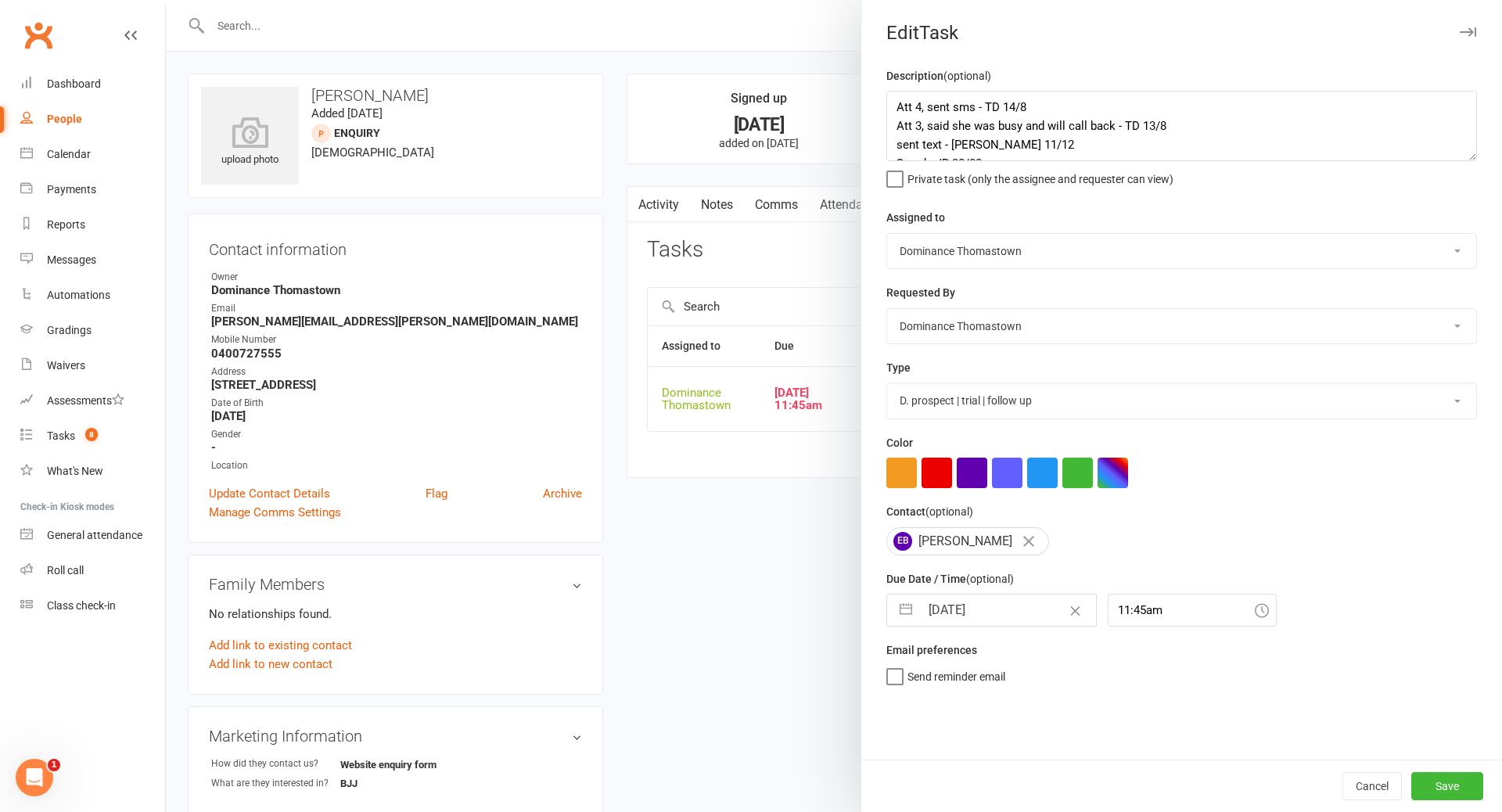
select select "8"
select select "2025"
click at [976, 615] on input "[DATE]" at bounding box center [1008, 610] width 176 height 31
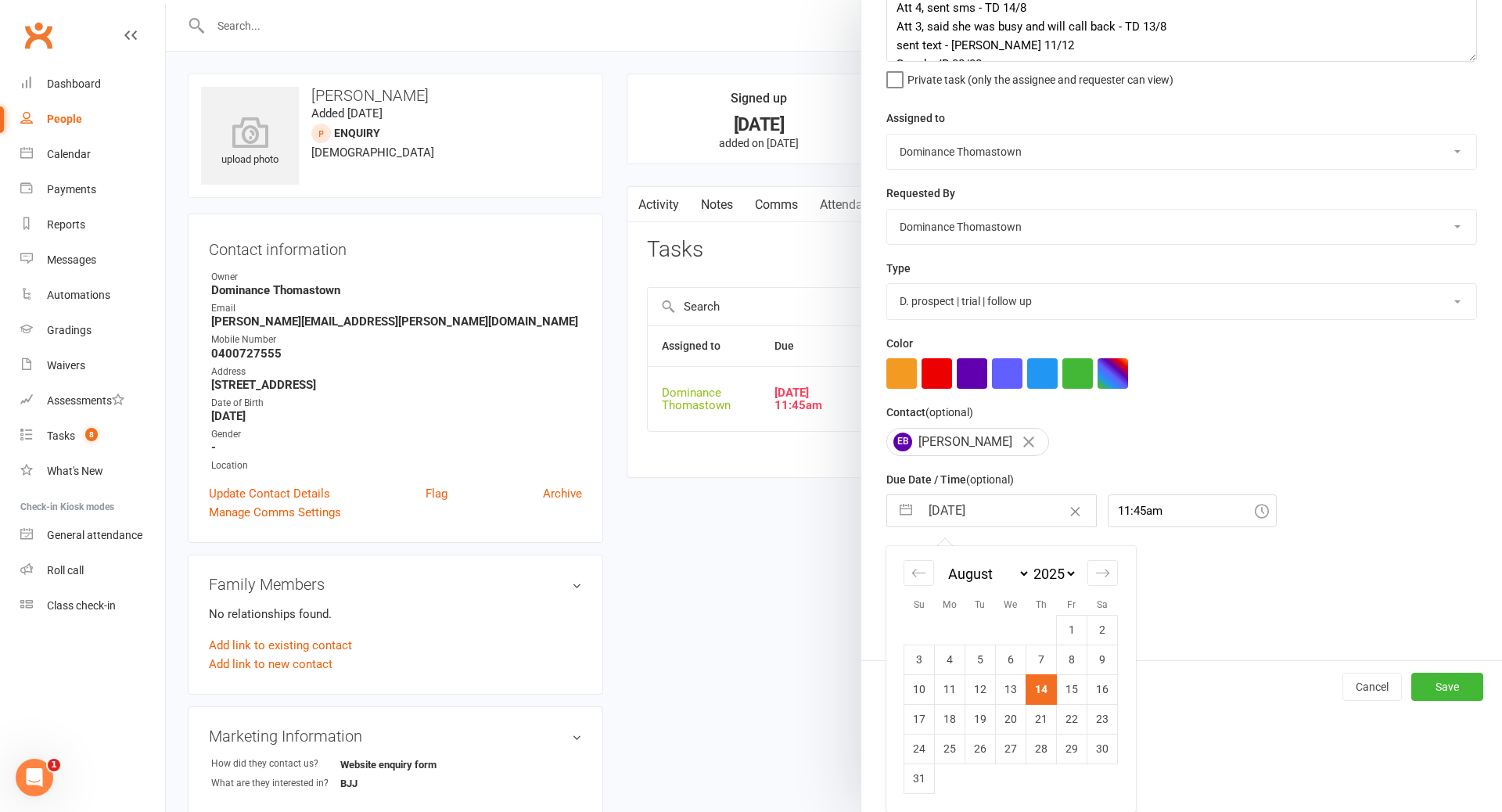
click at [958, 718] on td "18" at bounding box center [950, 719] width 31 height 30
type input "[DATE]"
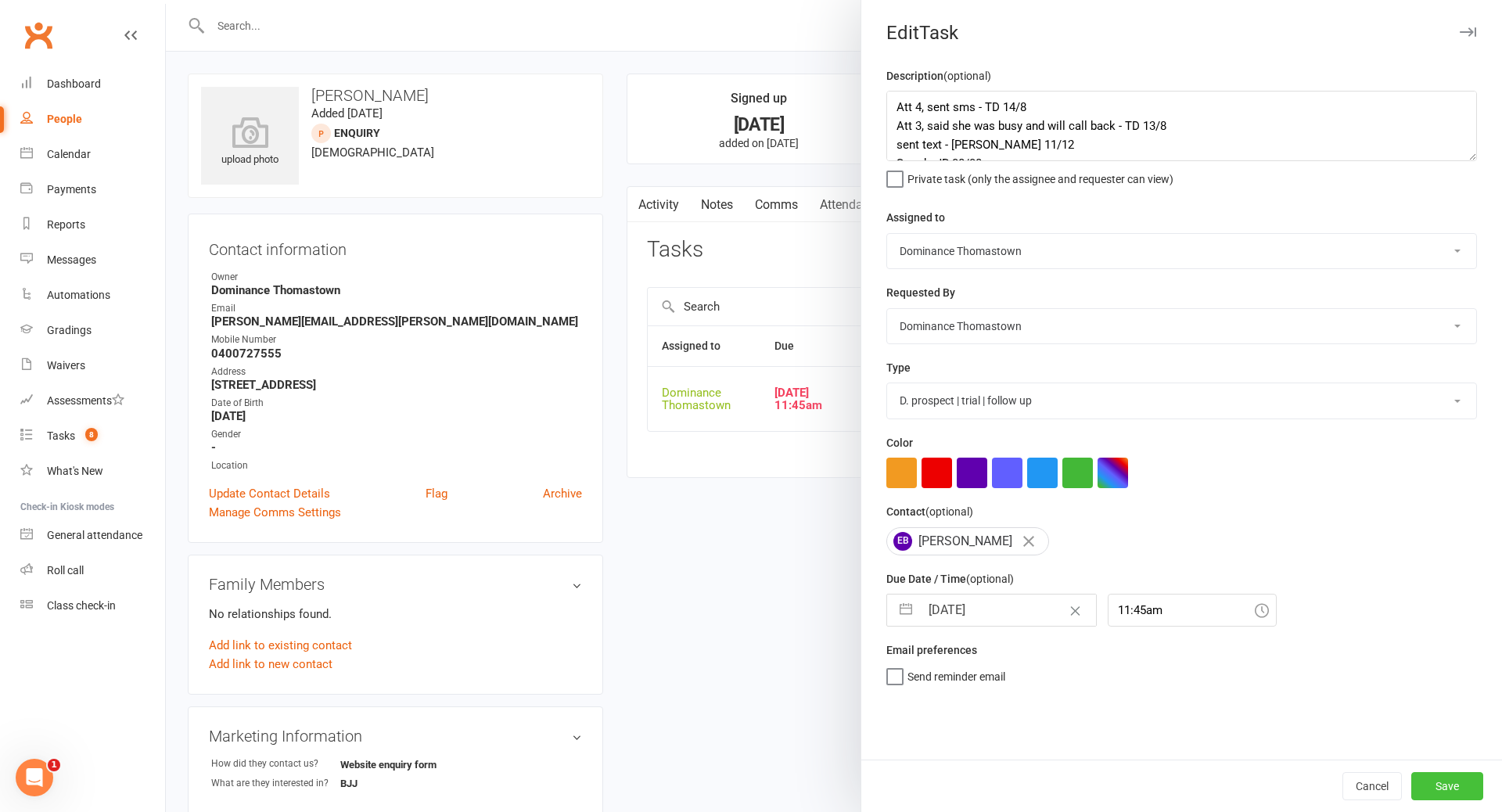
click at [1463, 787] on button "Save" at bounding box center [1447, 786] width 72 height 28
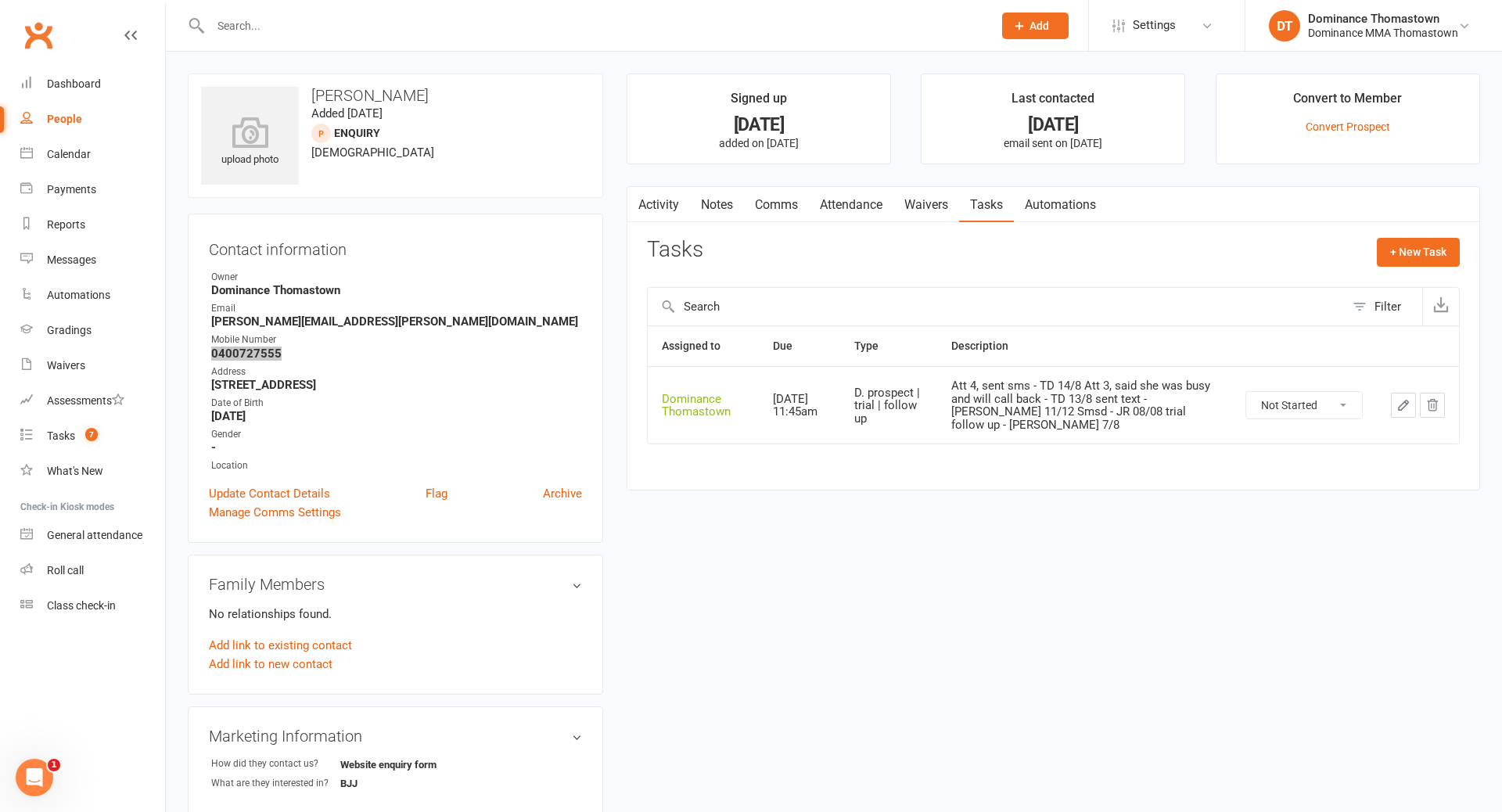
copy strong "0400727555"
click at [59, 434] on div "Tasks" at bounding box center [61, 435] width 28 height 12
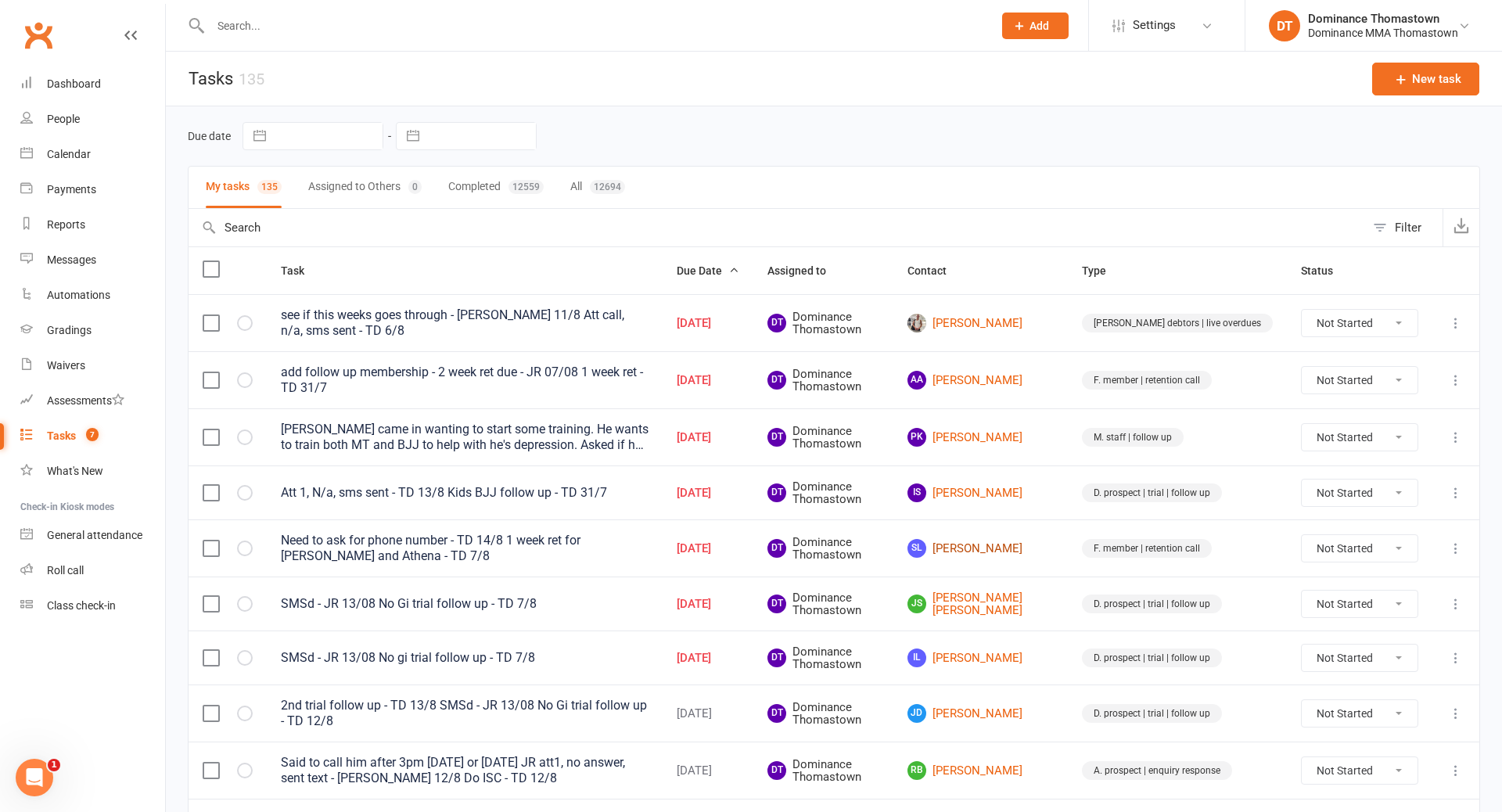
click at [1036, 539] on link "SL Santiago Lozano" at bounding box center [980, 548] width 146 height 19
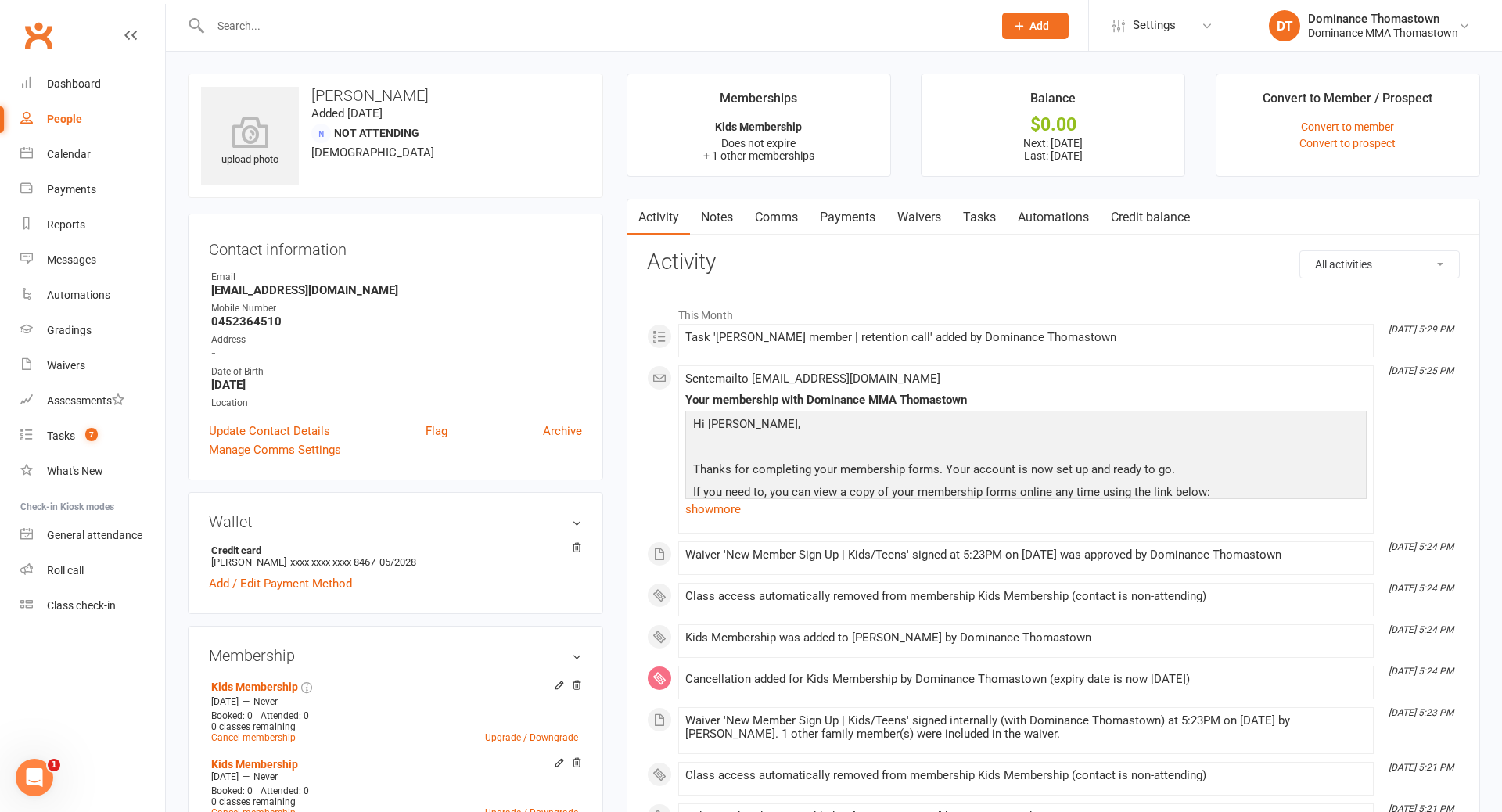
click at [991, 218] on link "Tasks" at bounding box center [980, 218] width 54 height 36
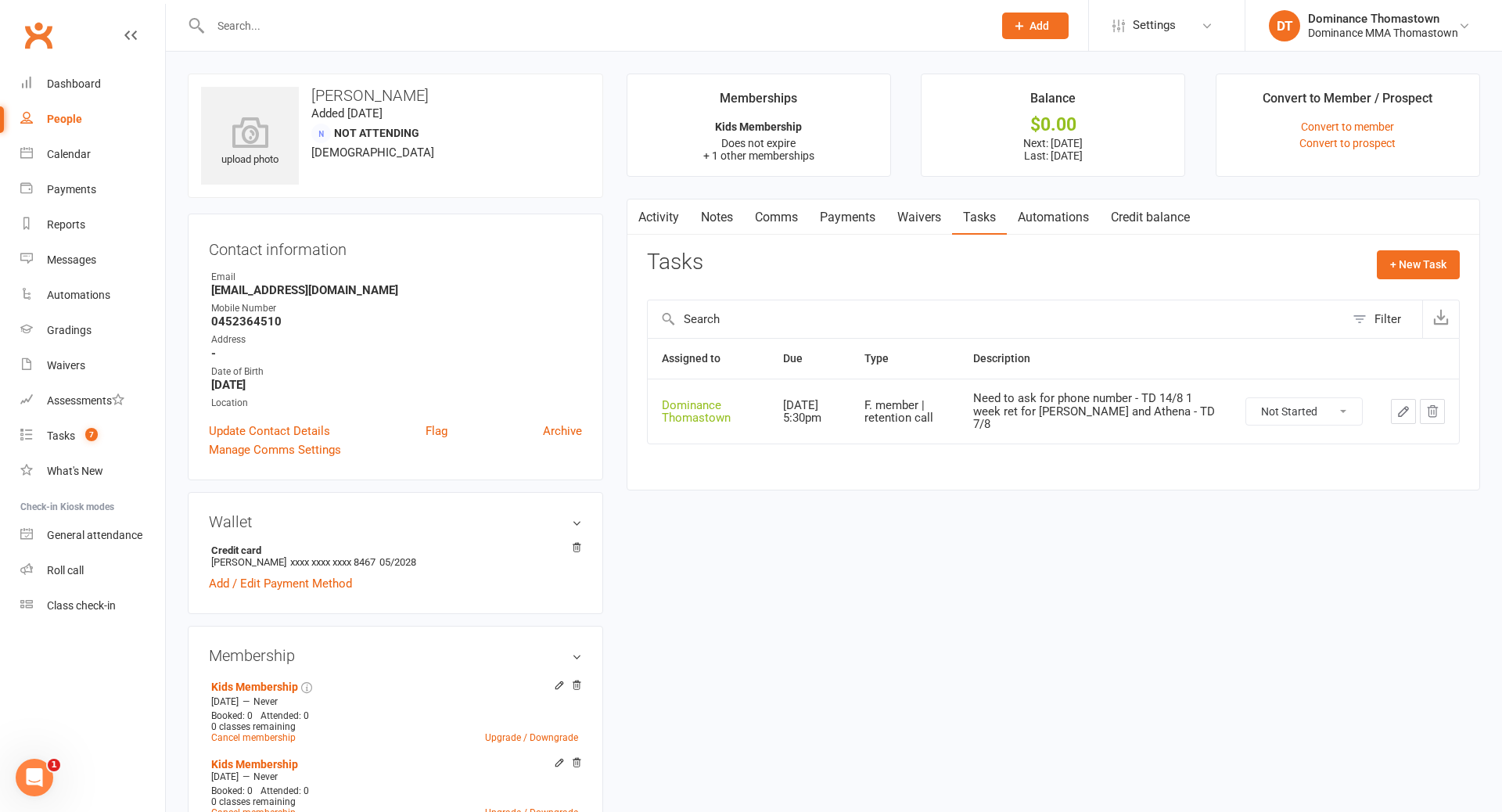
click at [1400, 406] on icon "button" at bounding box center [1403, 411] width 14 height 14
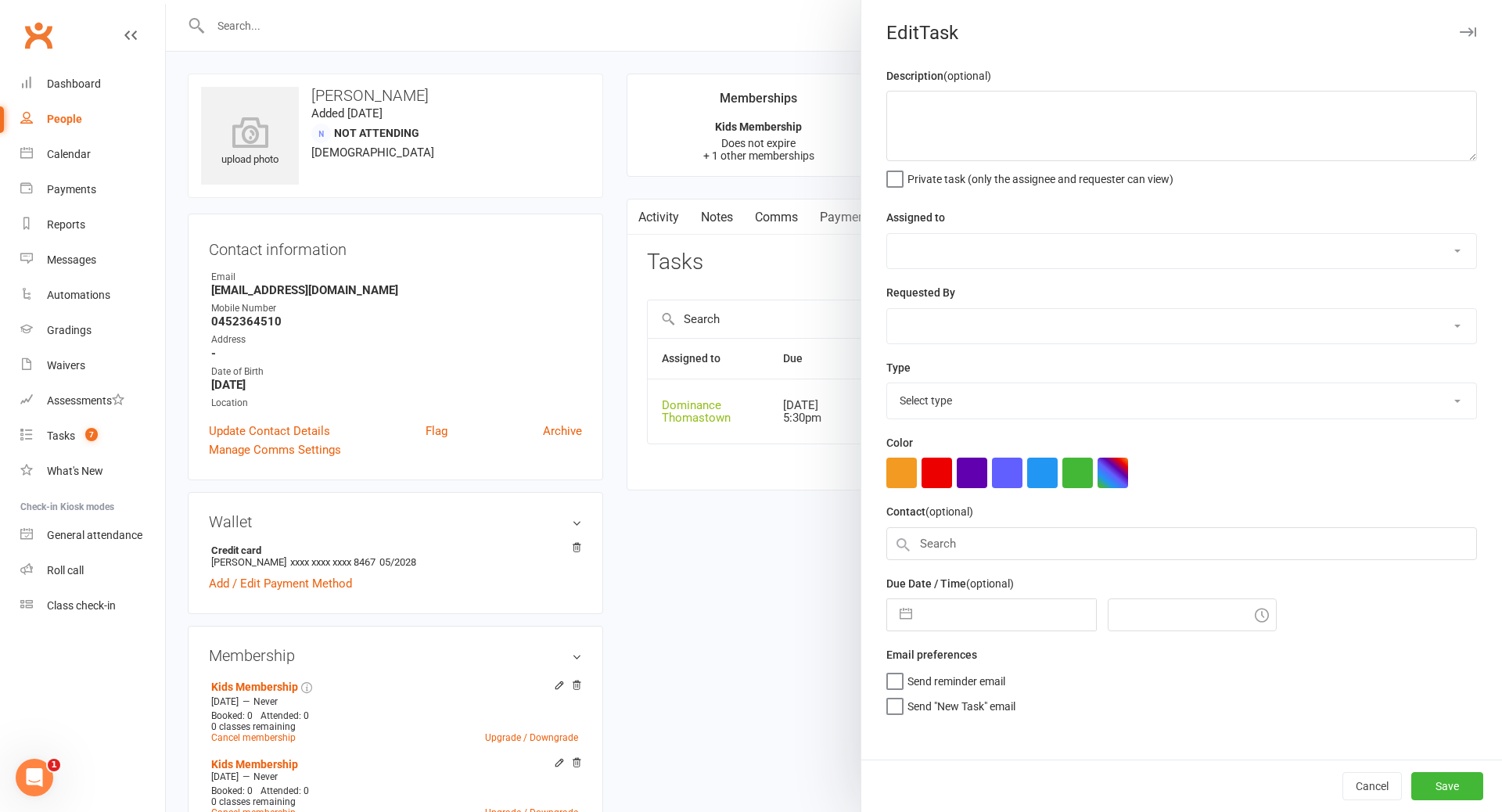
type textarea "Need to ask for phone number - TD 14/8 1 week ret for Max and Athena - TD 7/8"
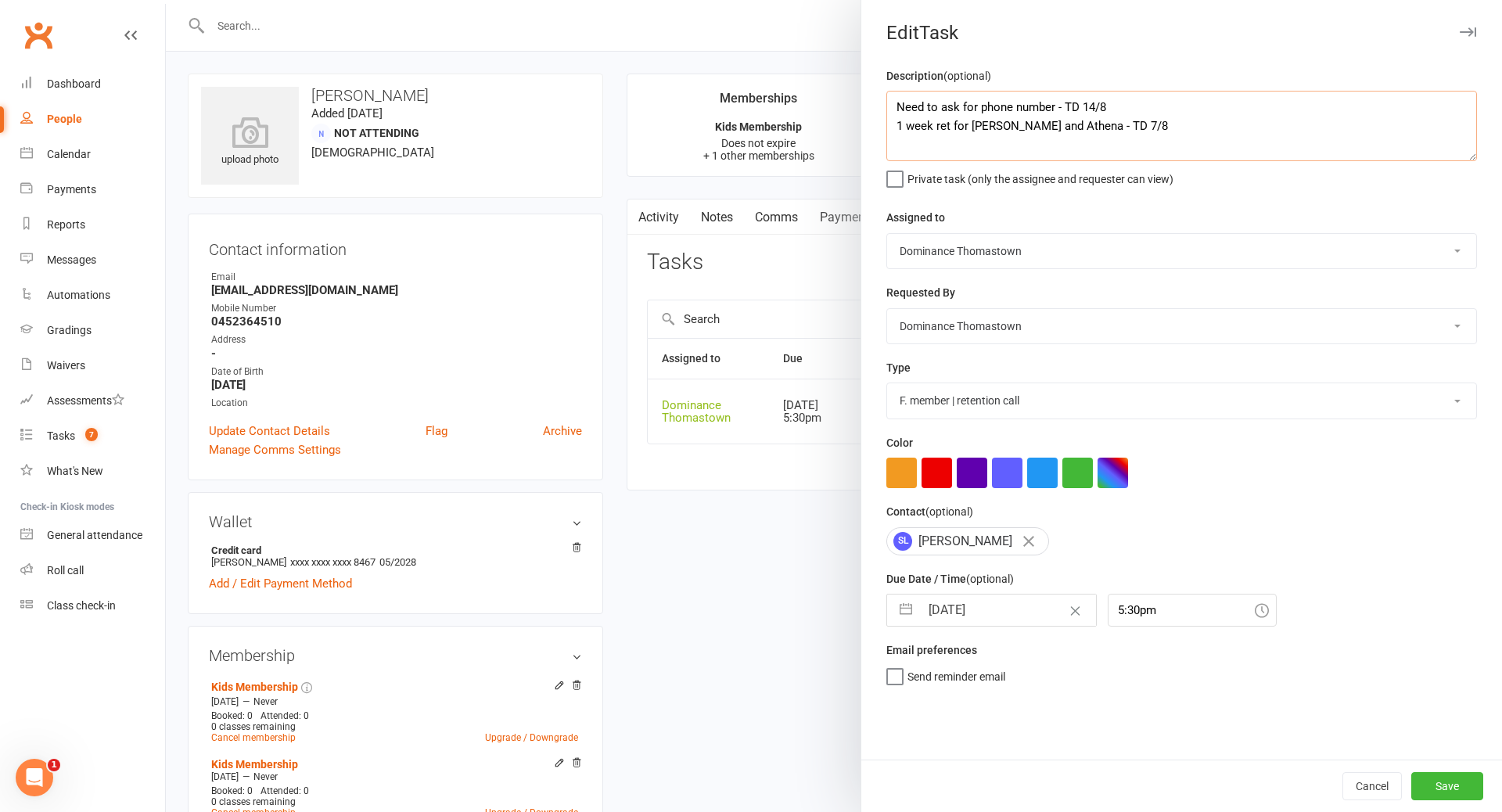
drag, startPoint x: 1120, startPoint y: 109, endPoint x: 838, endPoint y: 110, distance: 282.0
click at [166, 0] on react-component "Edit Task Description (optional) Need to ask for phone number - TD 14/8 1 week …" at bounding box center [166, 0] width 0 height 0
click at [966, 608] on input "[DATE]" at bounding box center [1008, 610] width 176 height 31
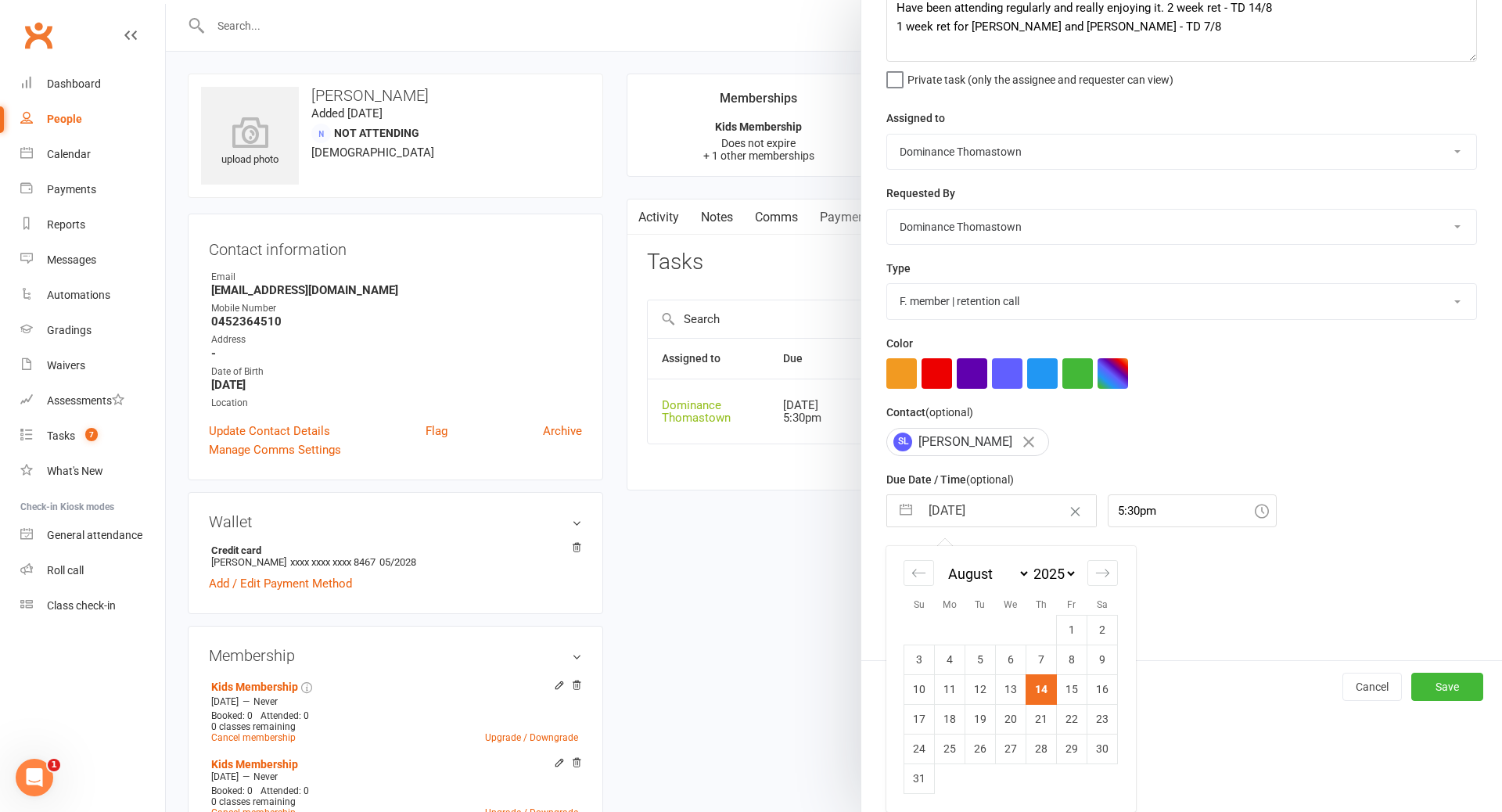
drag, startPoint x: 1043, startPoint y: 718, endPoint x: 1034, endPoint y: 720, distance: 9.2
click at [1044, 718] on td "21" at bounding box center [1041, 719] width 31 height 30
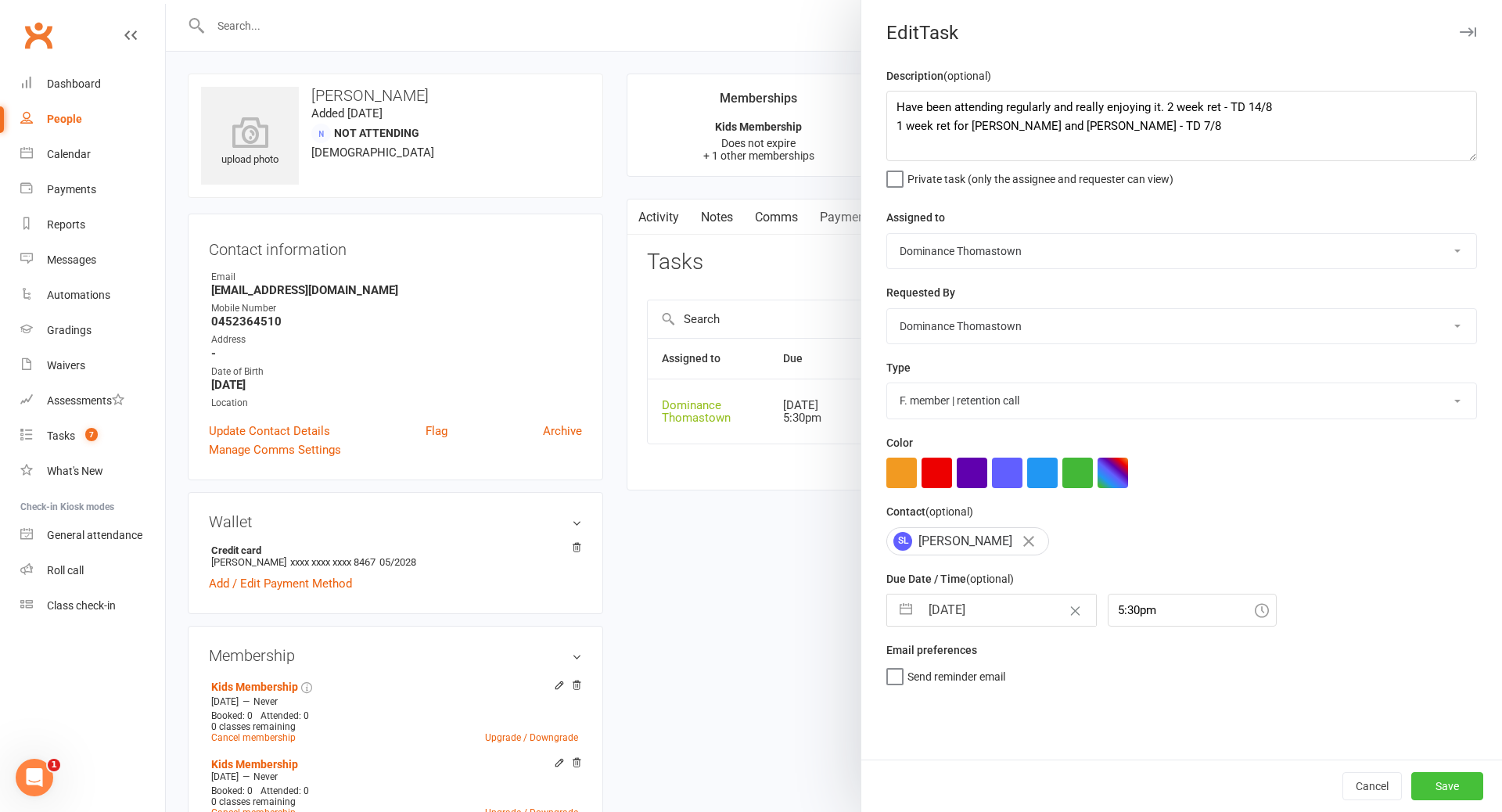
click at [1454, 786] on button "Save" at bounding box center [1447, 786] width 72 height 28
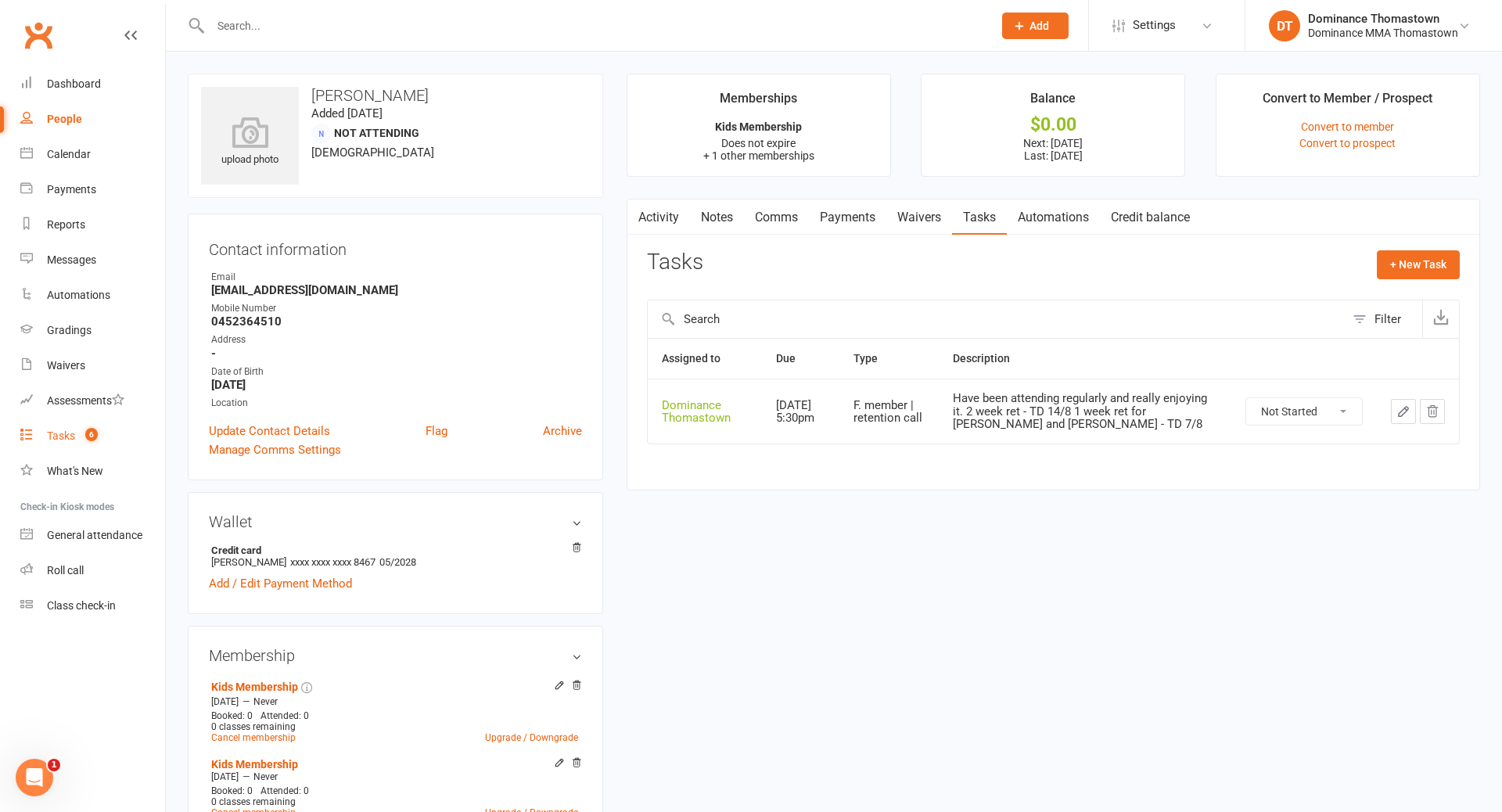
click at [55, 437] on div "Tasks" at bounding box center [61, 435] width 28 height 12
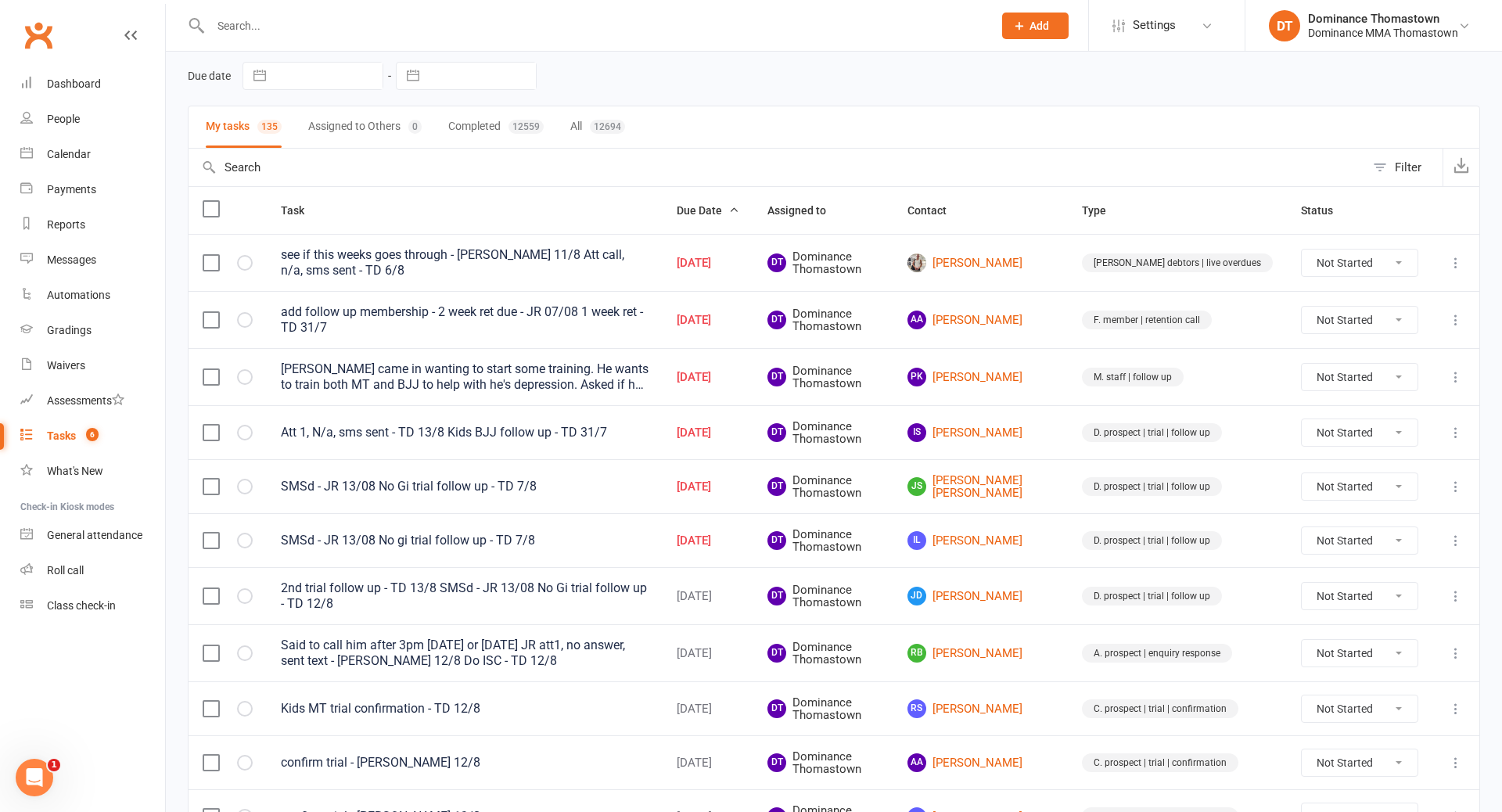
scroll to position [64, 0]
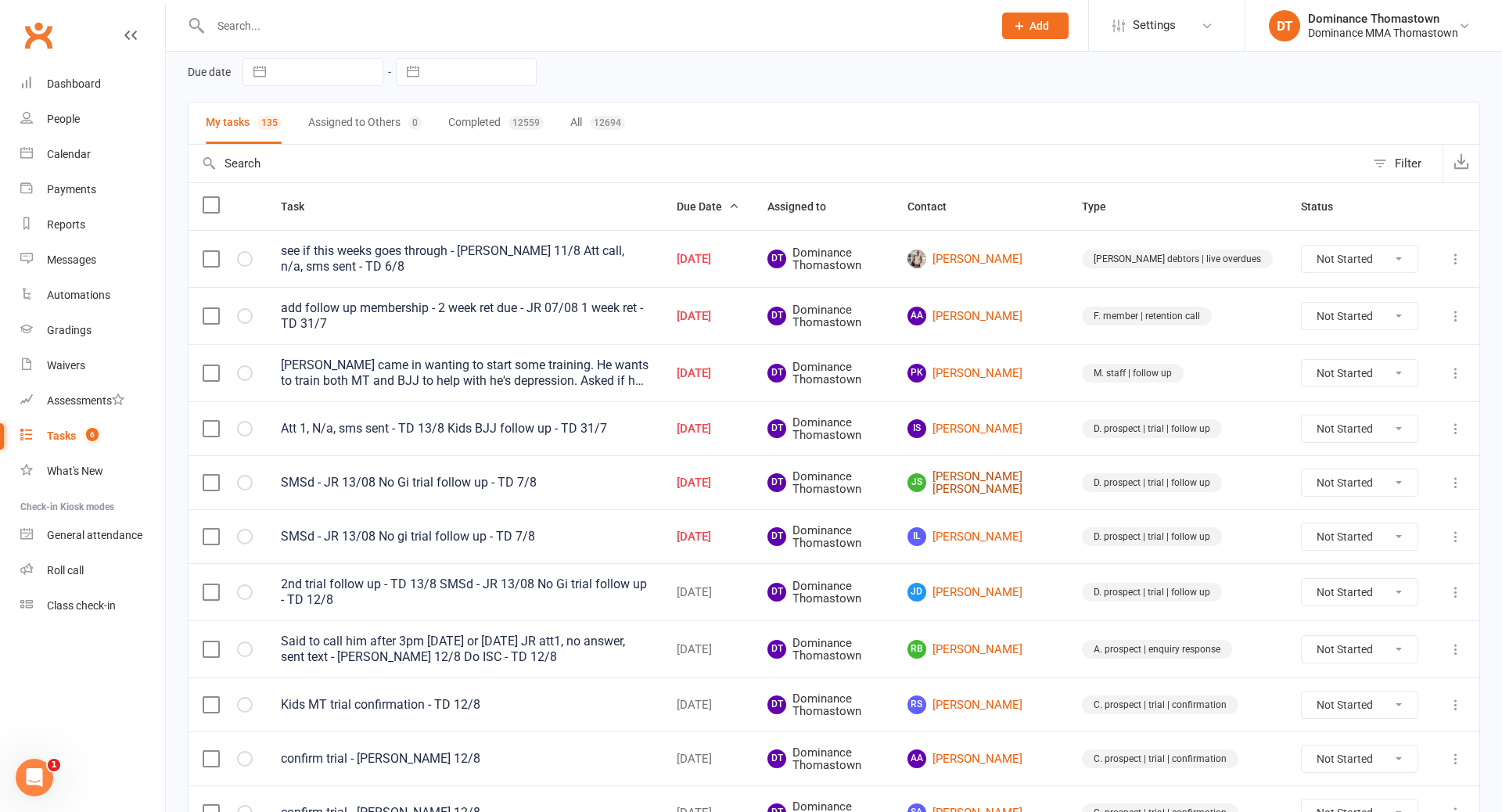
click at [1025, 479] on link "JS Juan Sierra Marin" at bounding box center [980, 483] width 146 height 26
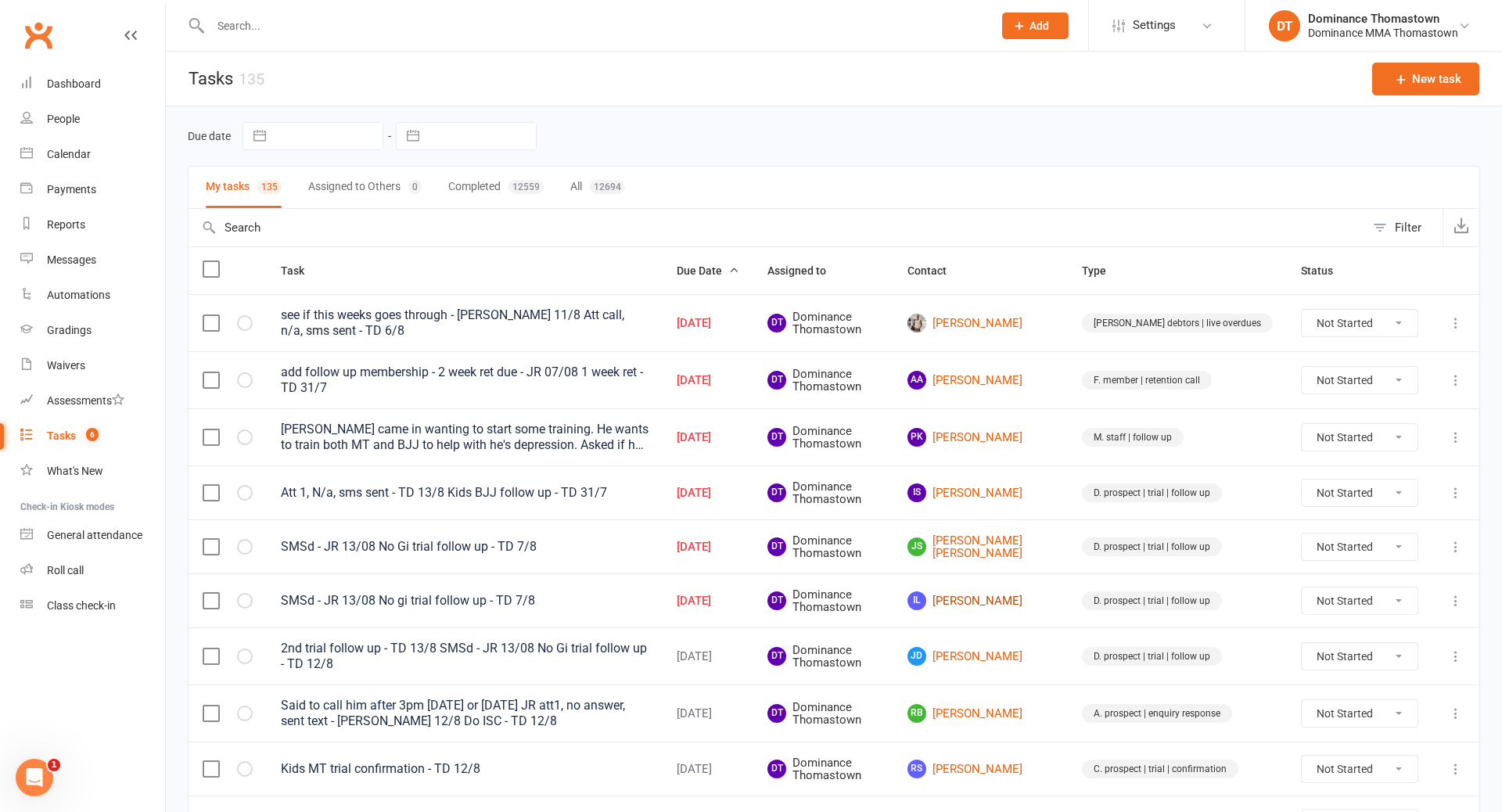
click at [1051, 593] on link "IL Isabel Luchetta" at bounding box center [980, 601] width 146 height 19
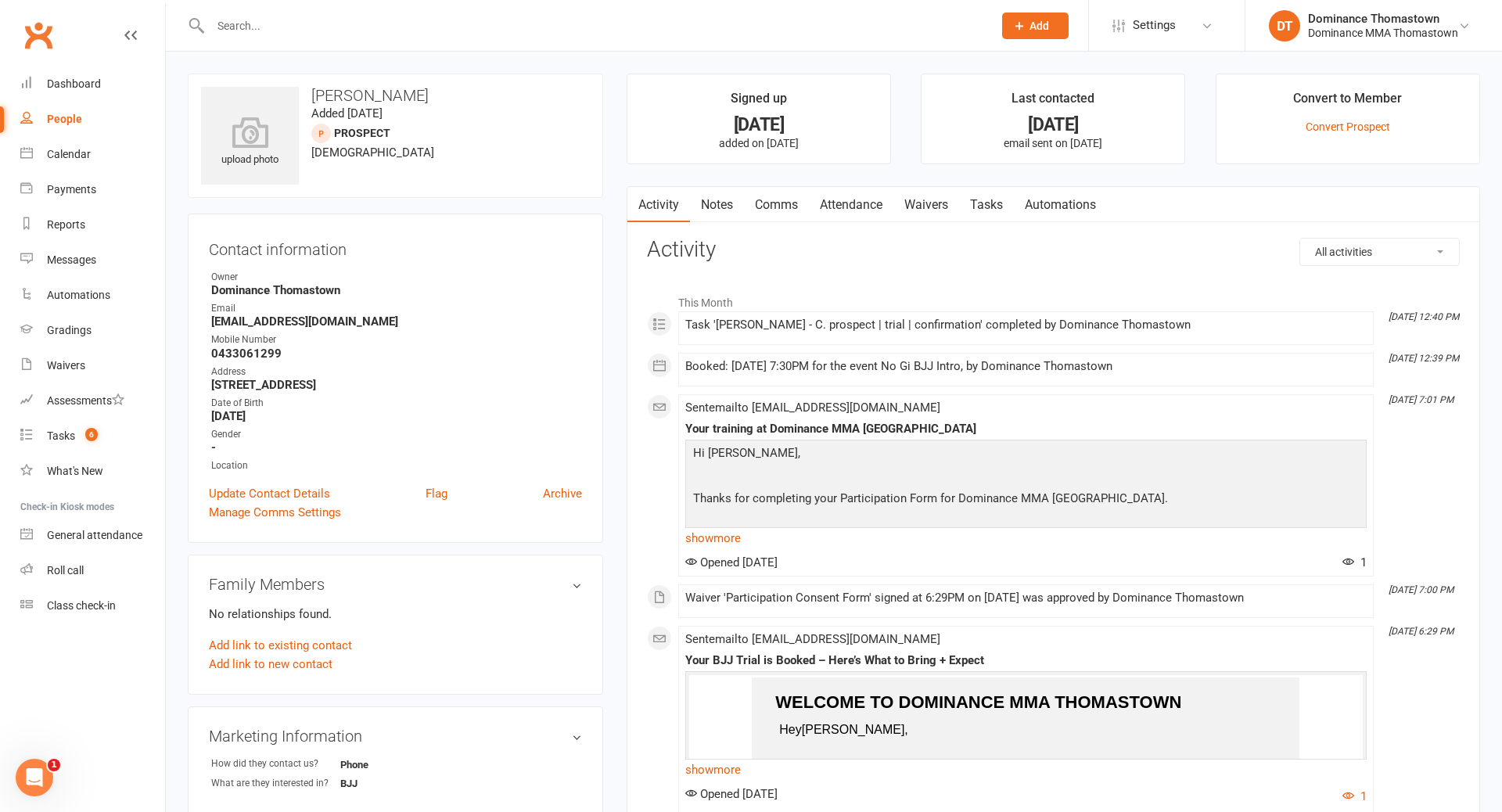
click at [998, 199] on link "Tasks" at bounding box center [986, 205] width 54 height 36
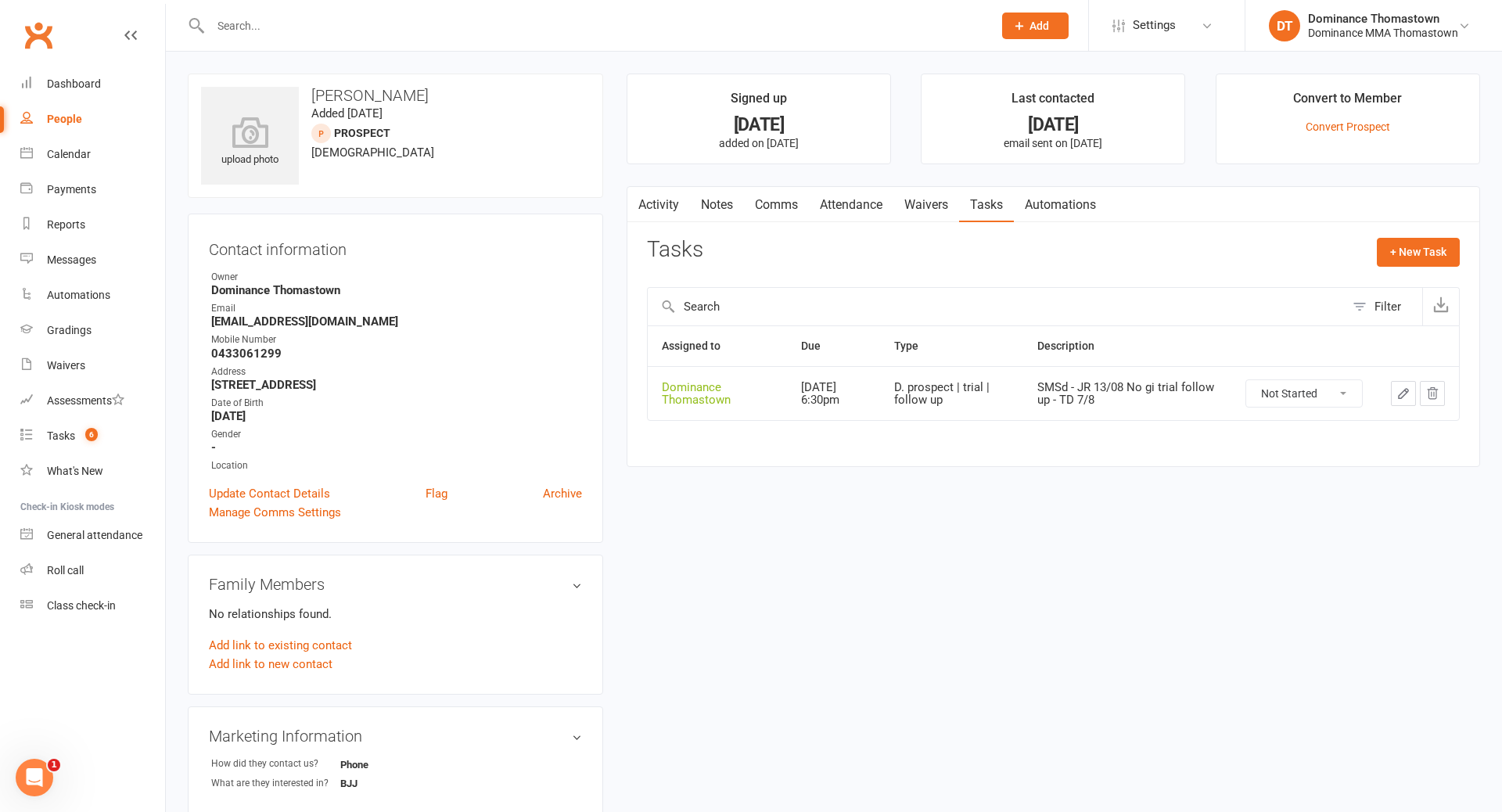
click at [923, 215] on link "Waivers" at bounding box center [926, 205] width 66 height 36
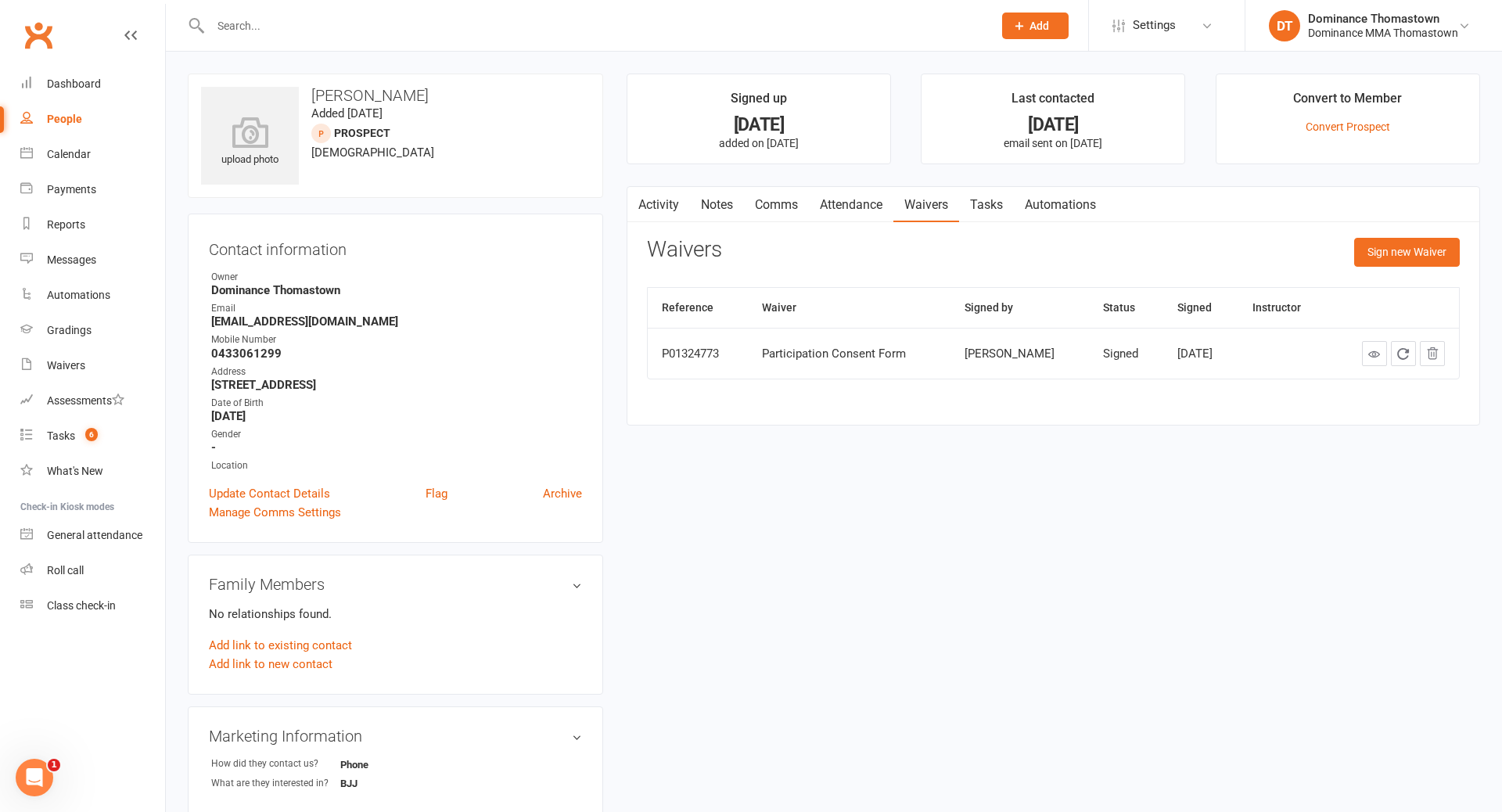
click at [834, 203] on link "Attendance" at bounding box center [851, 205] width 84 height 36
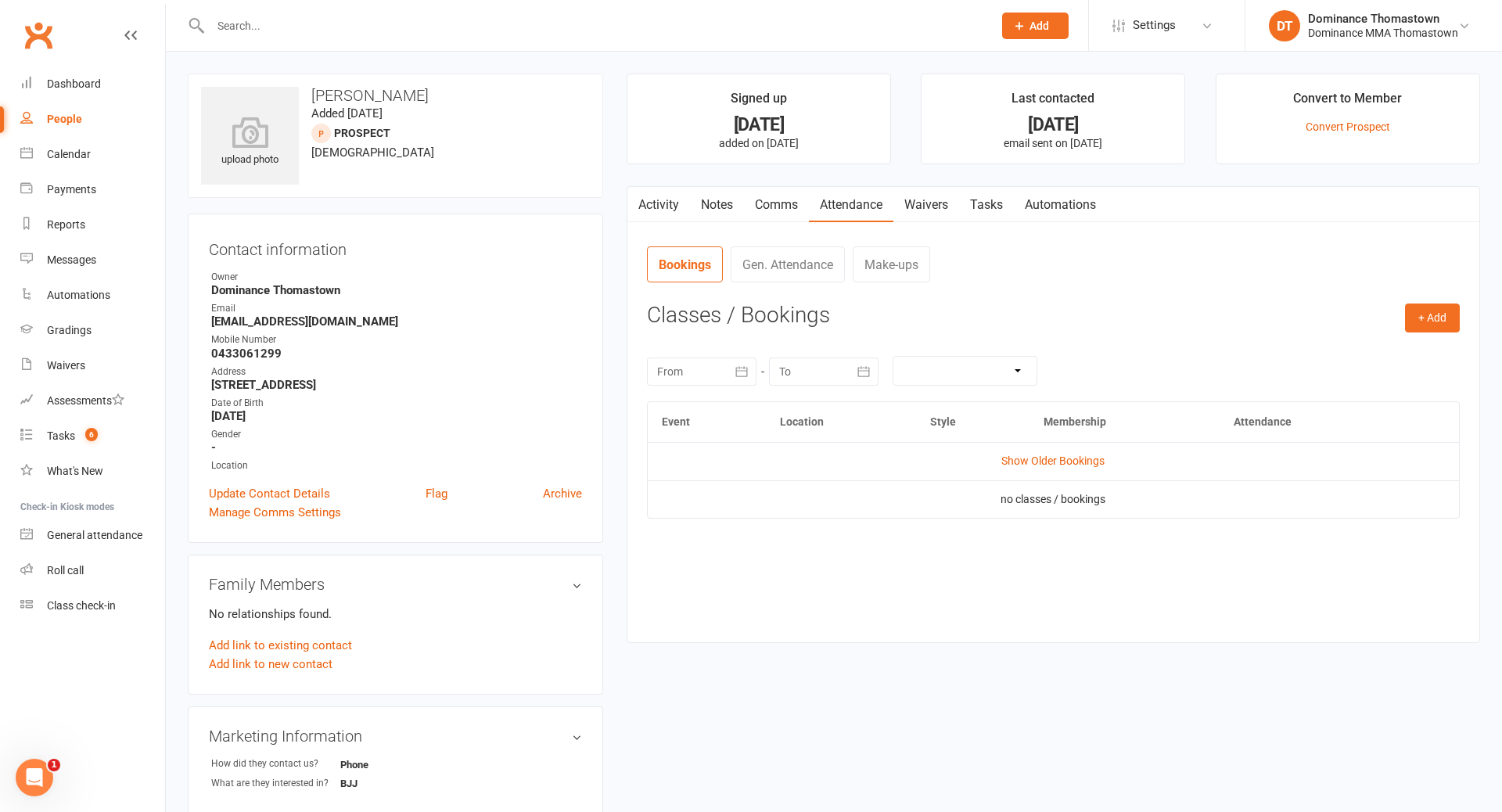
click at [1036, 473] on td "Show Older Bookings" at bounding box center [1053, 460] width 811 height 37
click at [1033, 464] on link "Show Older Bookings" at bounding box center [1052, 460] width 103 height 12
click at [1255, 508] on span "Select" at bounding box center [1240, 508] width 29 height 12
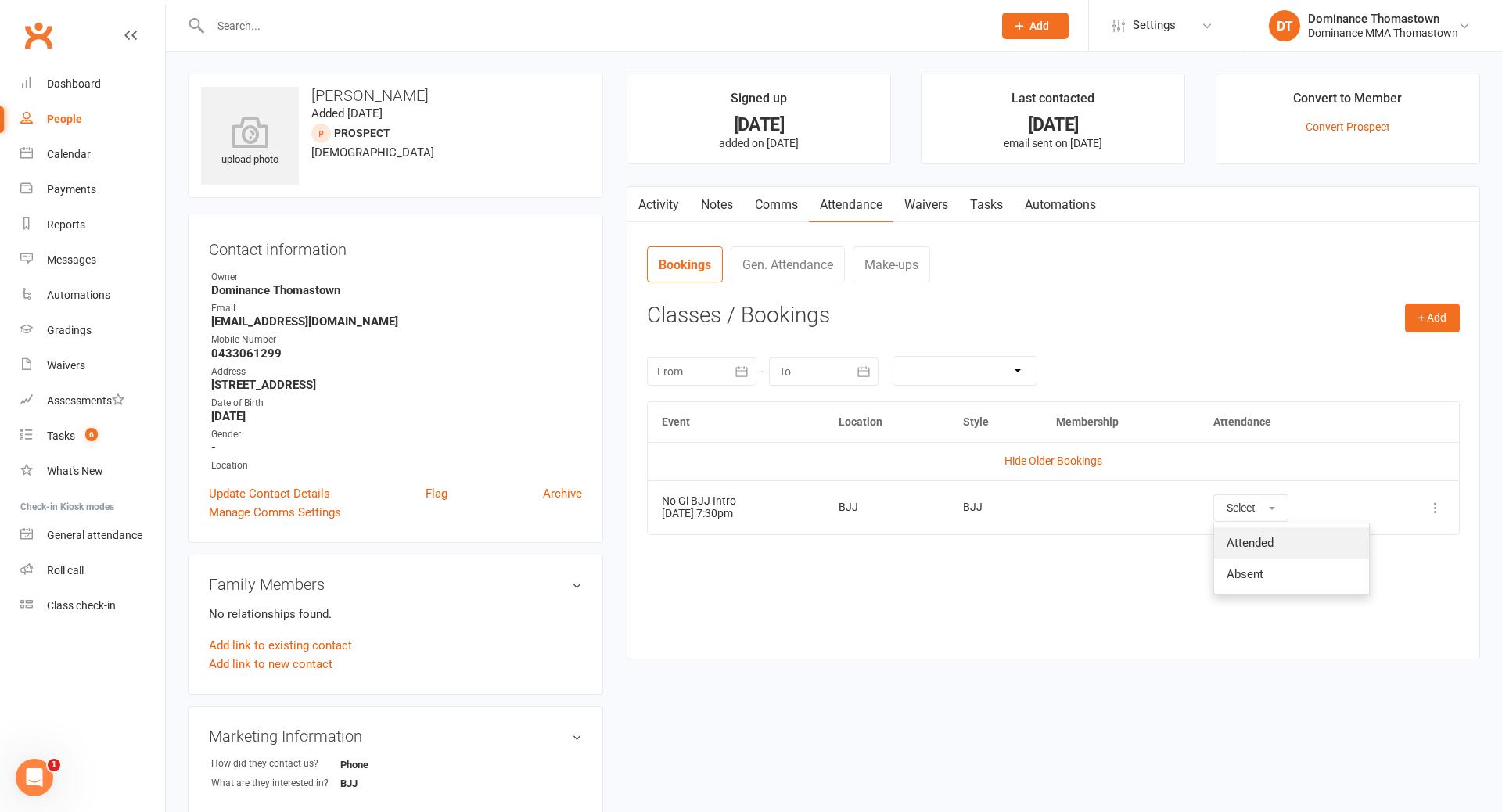
click at [1273, 541] on span "Attended" at bounding box center [1249, 542] width 47 height 14
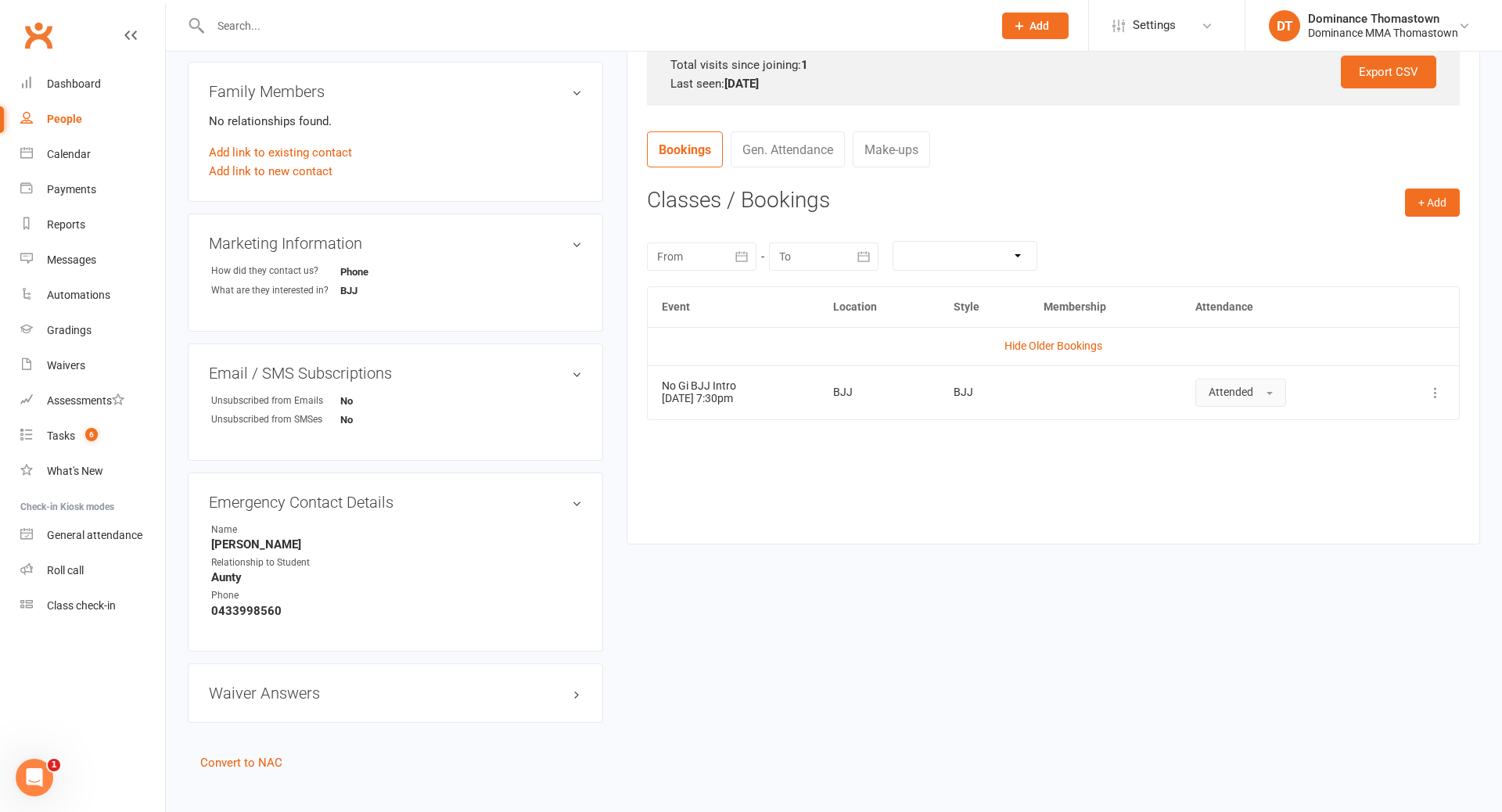
scroll to position [511, 0]
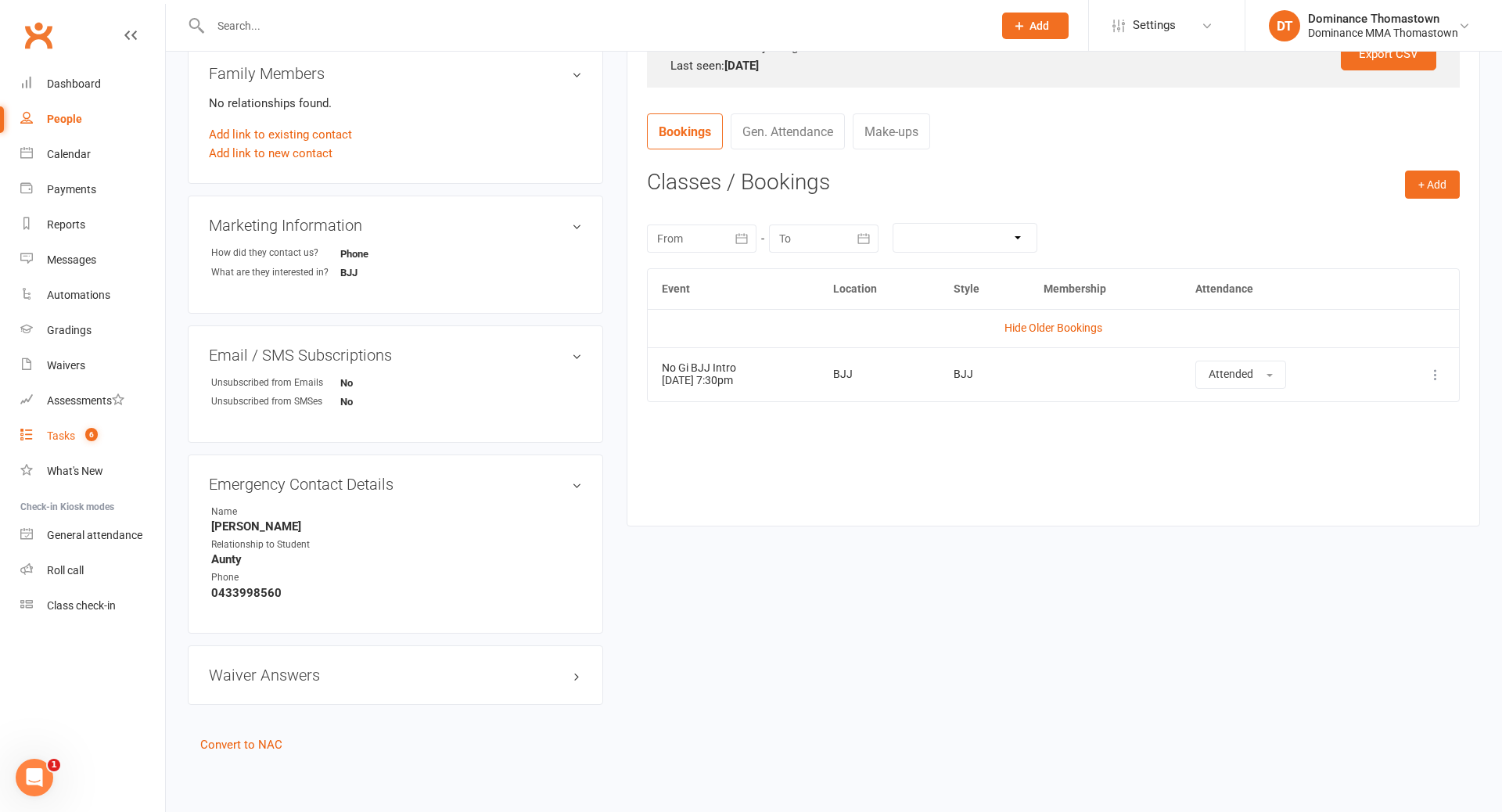
click at [62, 430] on div "Tasks" at bounding box center [61, 435] width 28 height 12
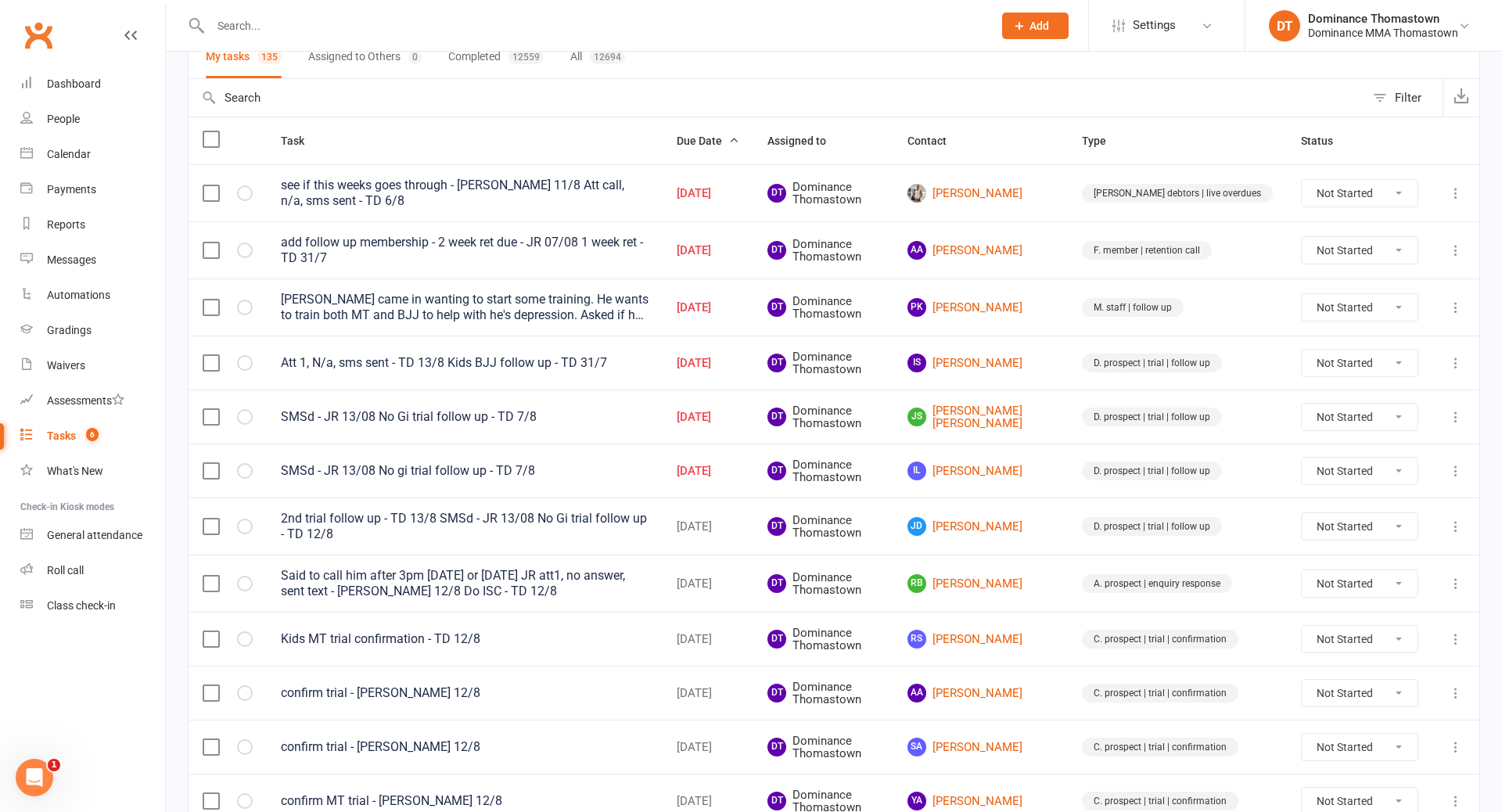
scroll to position [156, 0]
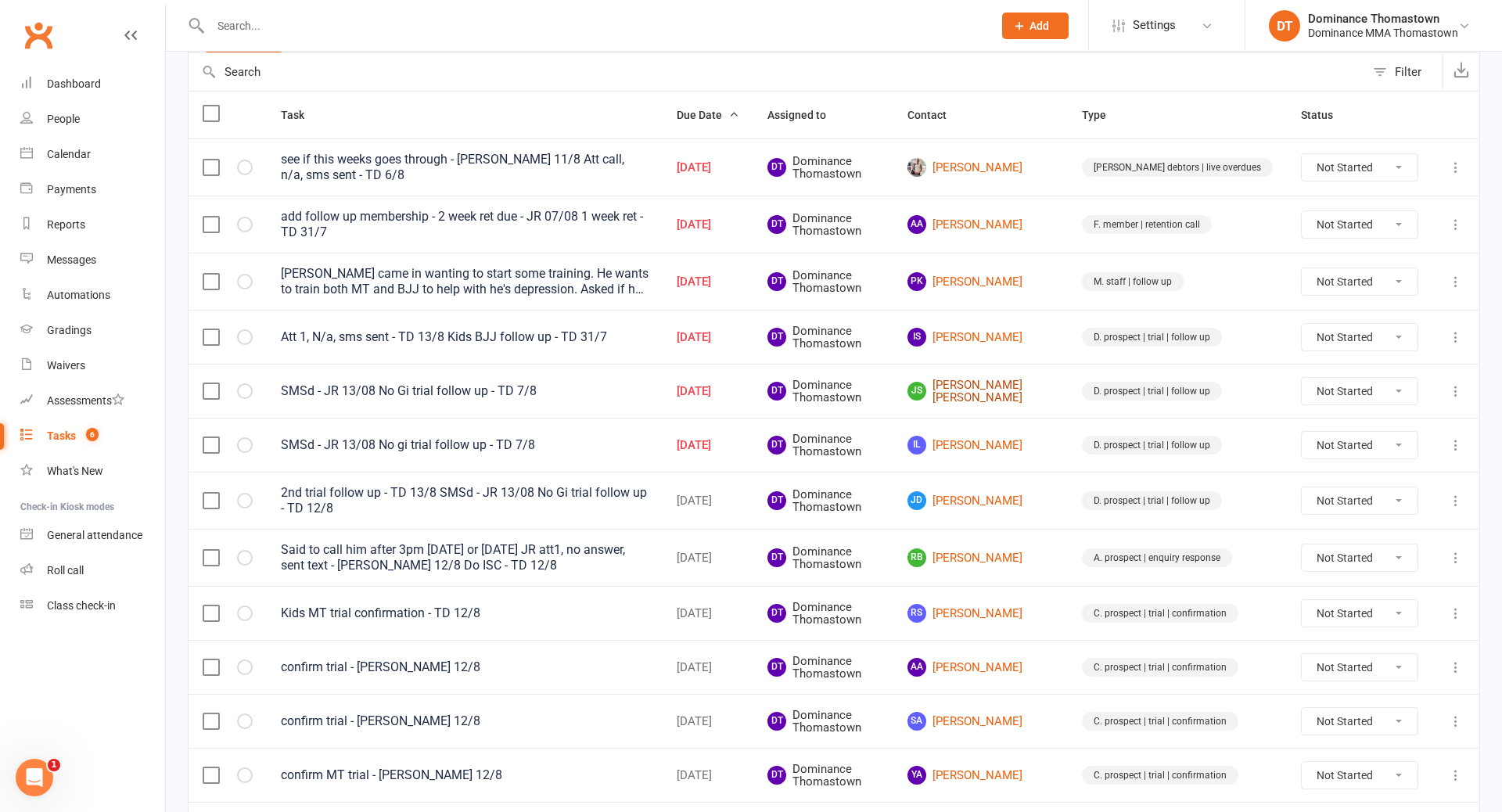
click at [1023, 391] on link "JS Juan Sierra Marin" at bounding box center [980, 391] width 146 height 26
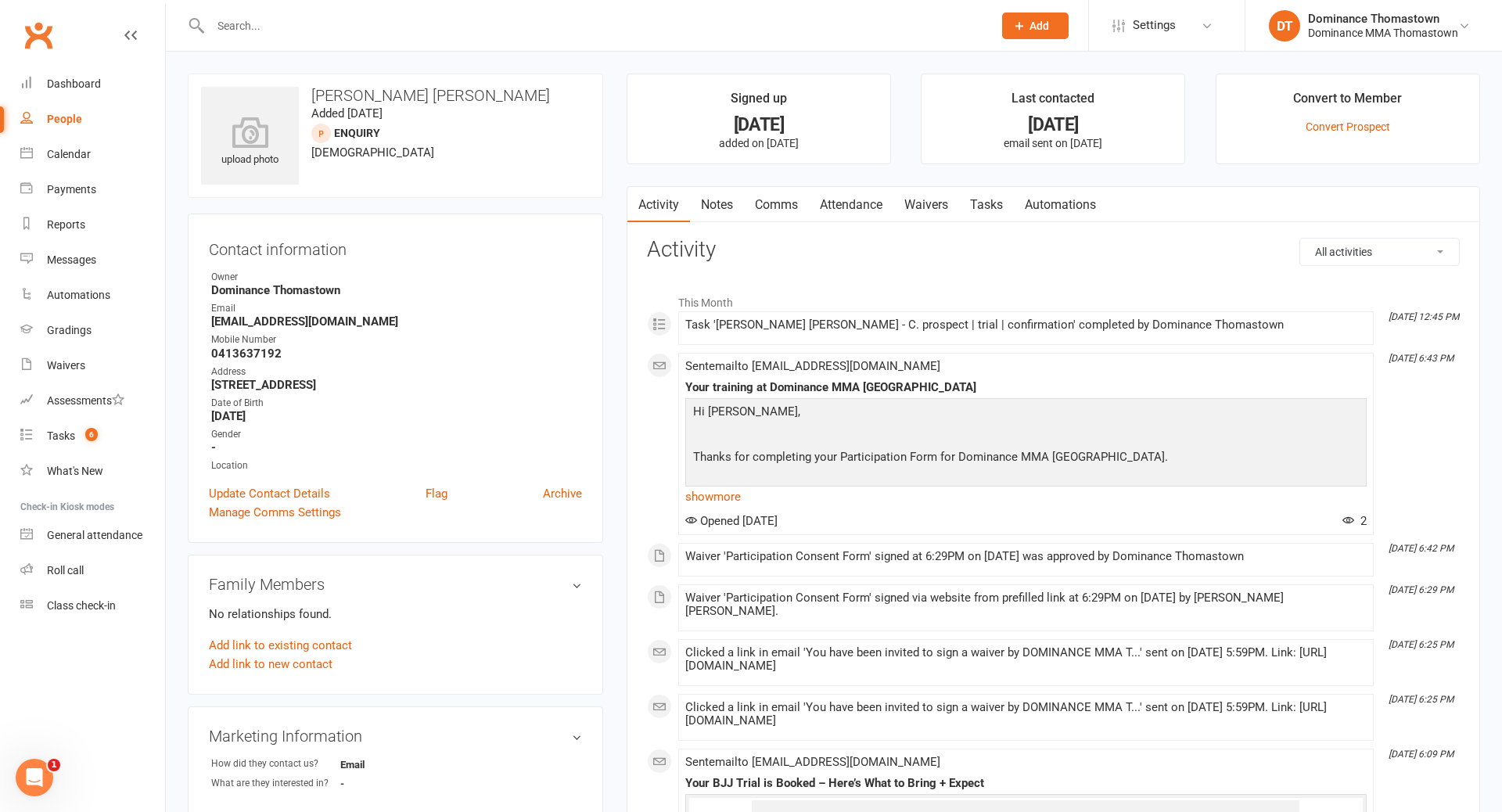
click at [984, 206] on link "Tasks" at bounding box center [986, 205] width 54 height 36
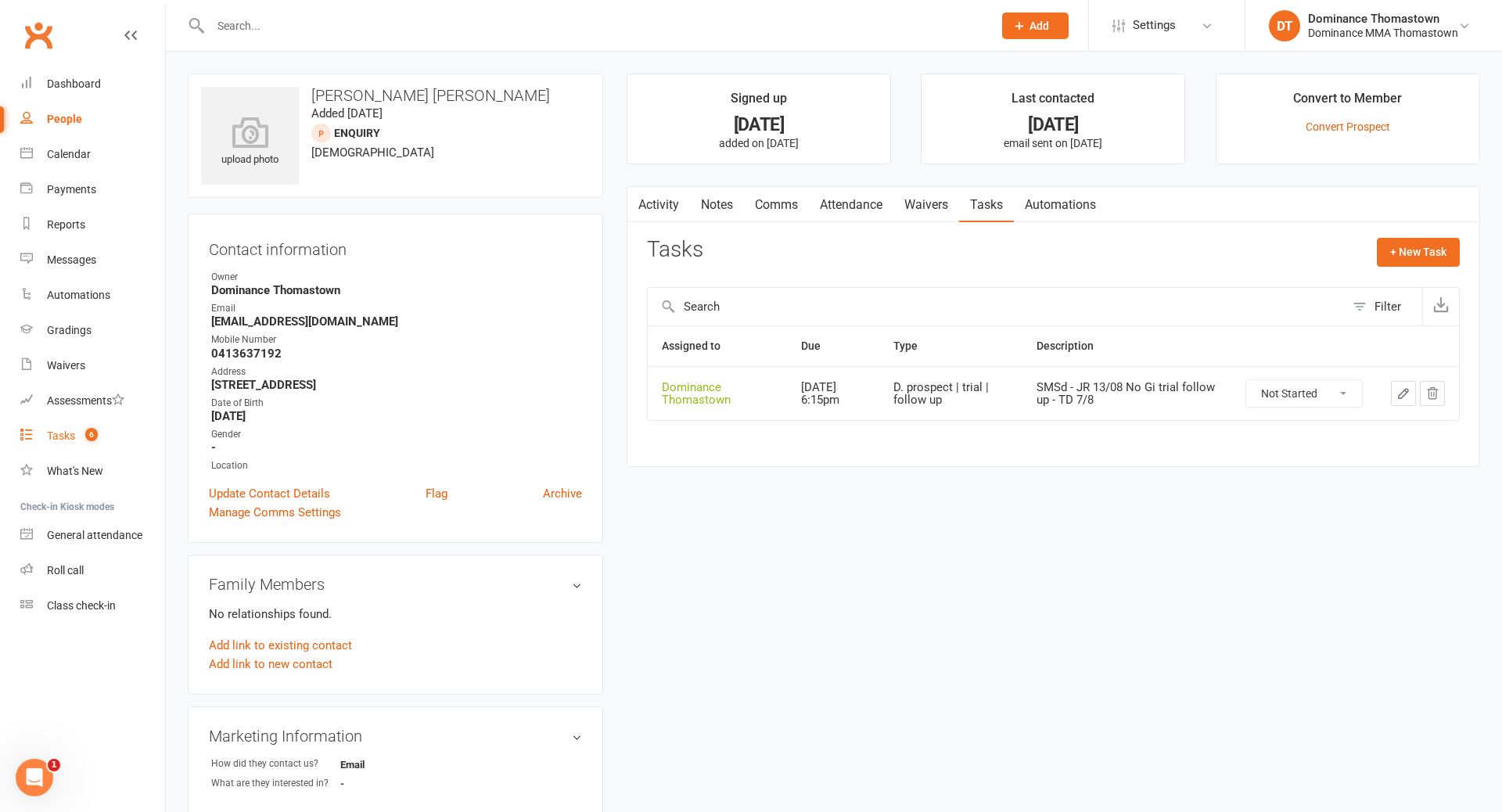
click at [55, 434] on div "Tasks" at bounding box center [61, 435] width 28 height 12
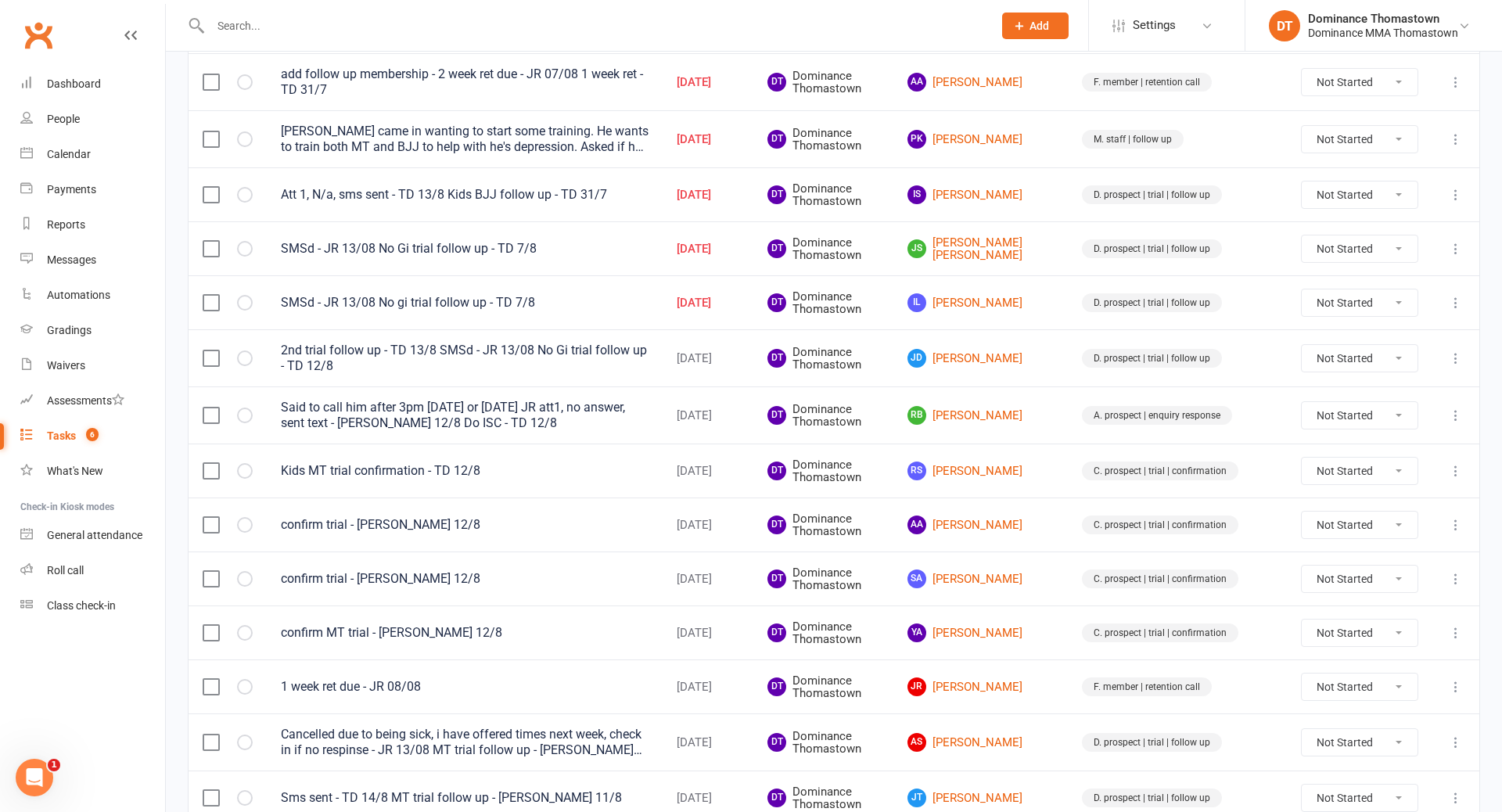
scroll to position [295, 0]
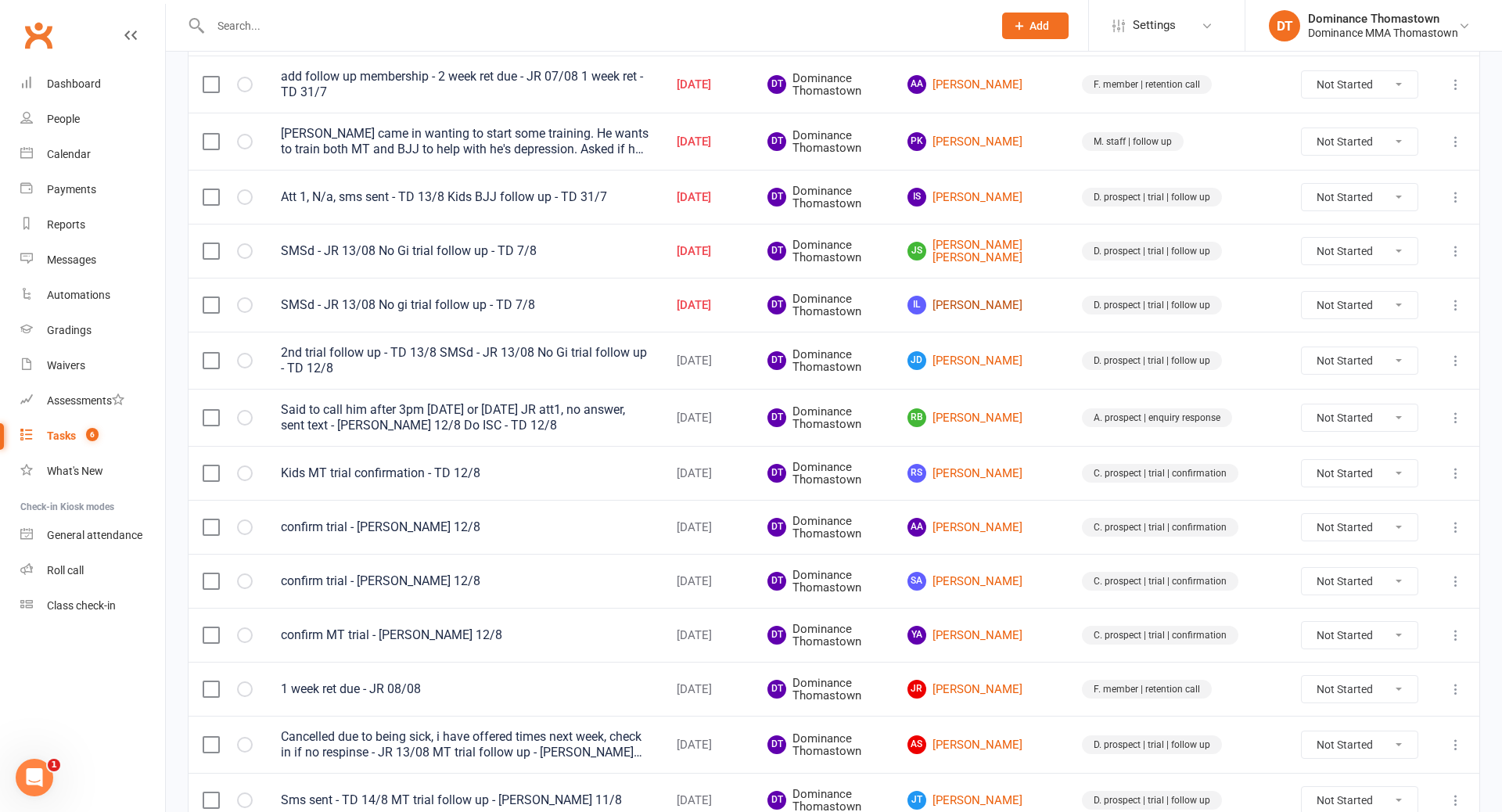
click at [1025, 296] on link "IL Isabel Luchetta" at bounding box center [980, 304] width 146 height 19
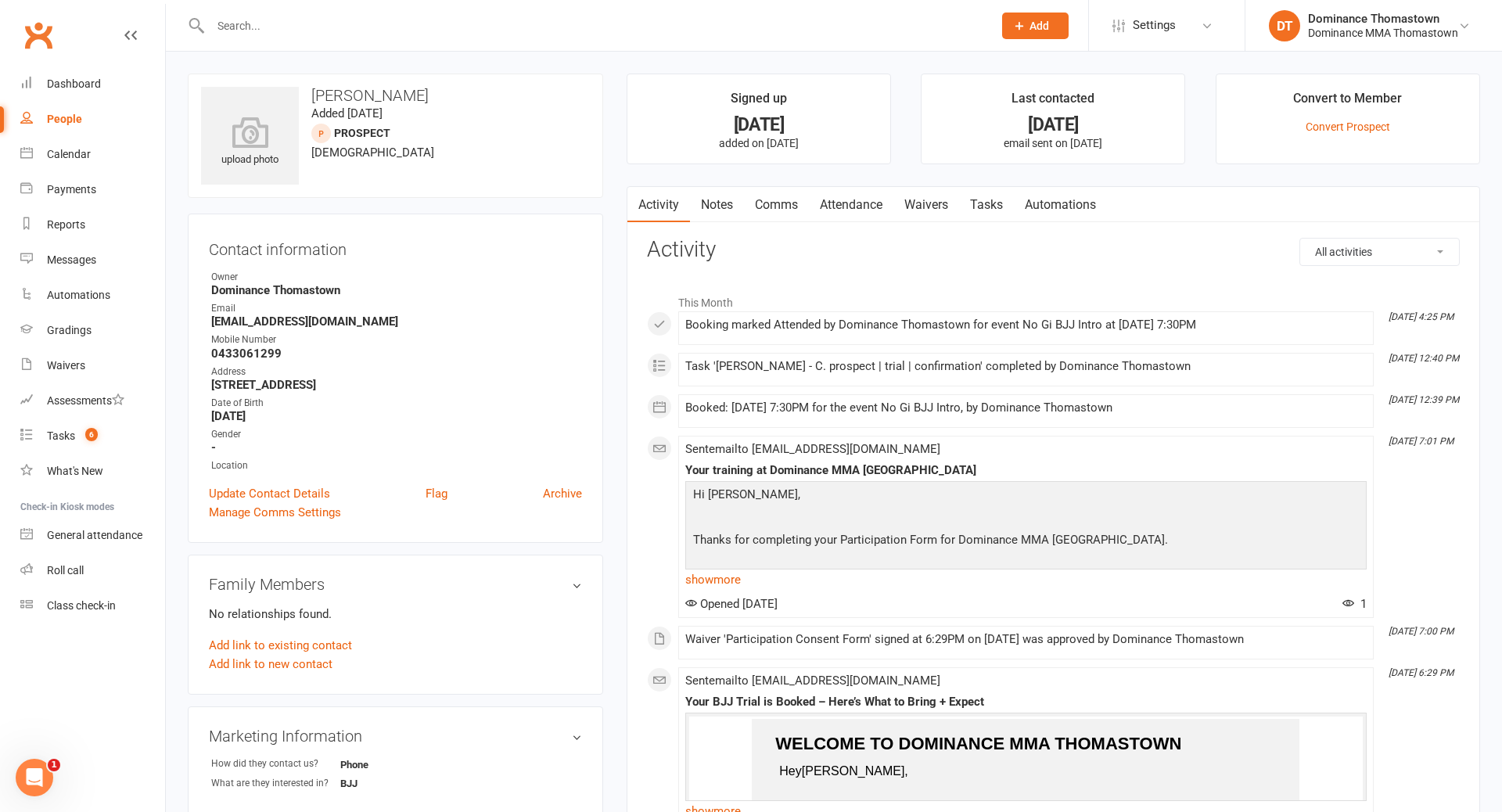
click at [966, 204] on link "Tasks" at bounding box center [986, 205] width 54 height 36
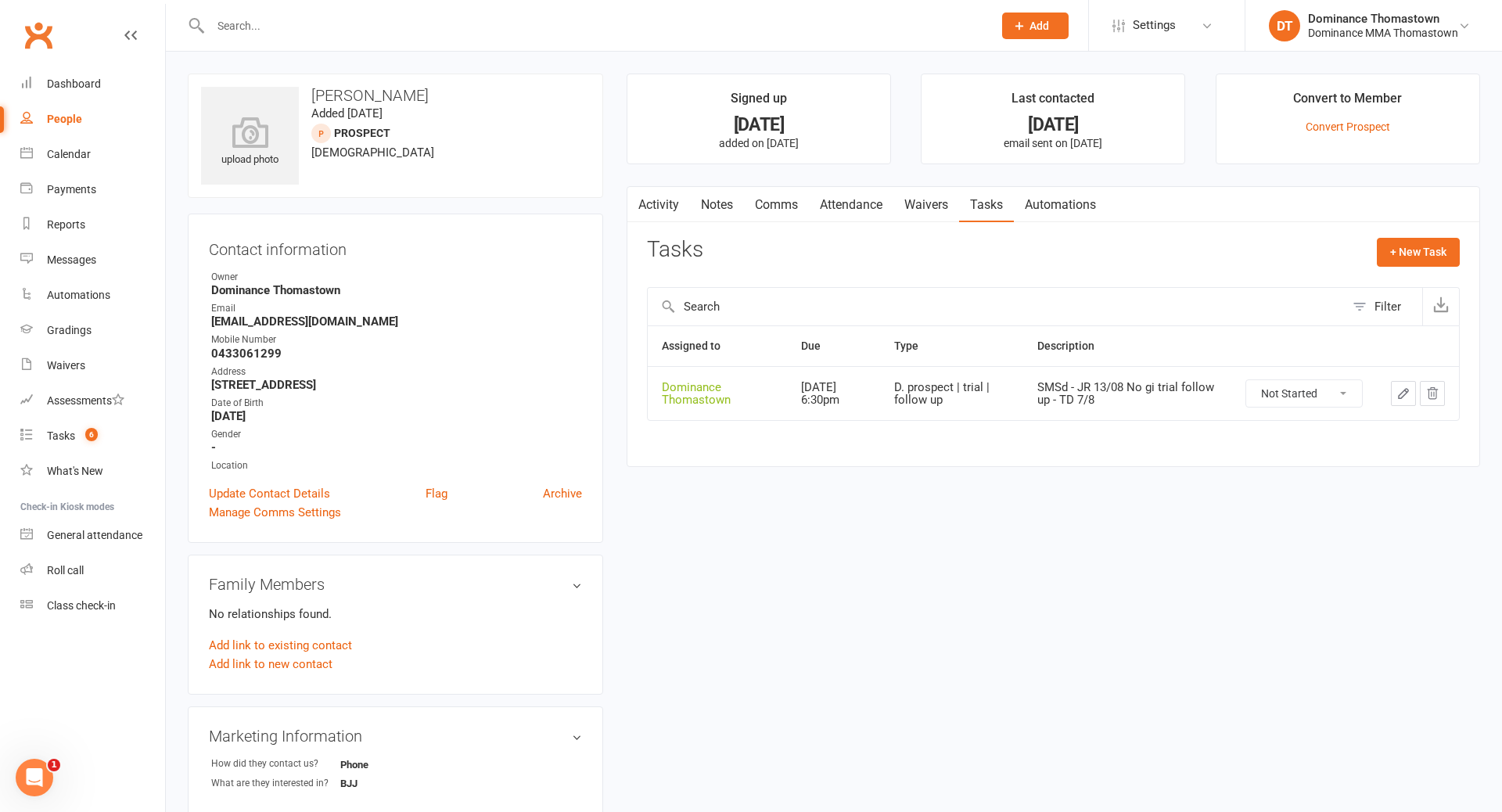
click at [1268, 396] on select "Not Started In Progress Waiting Complete" at bounding box center [1304, 394] width 116 height 26
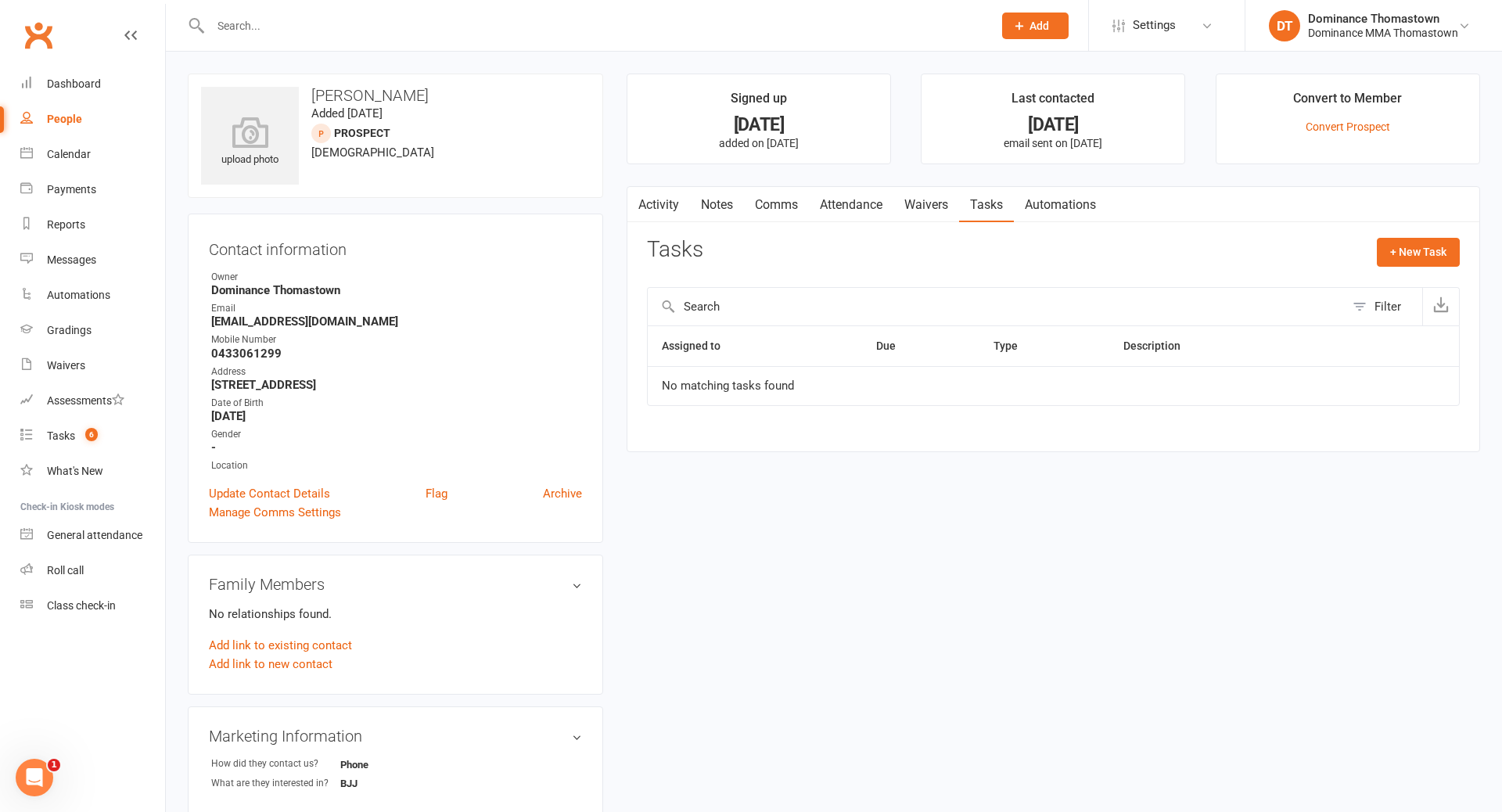
click at [714, 207] on link "Notes" at bounding box center [716, 205] width 54 height 36
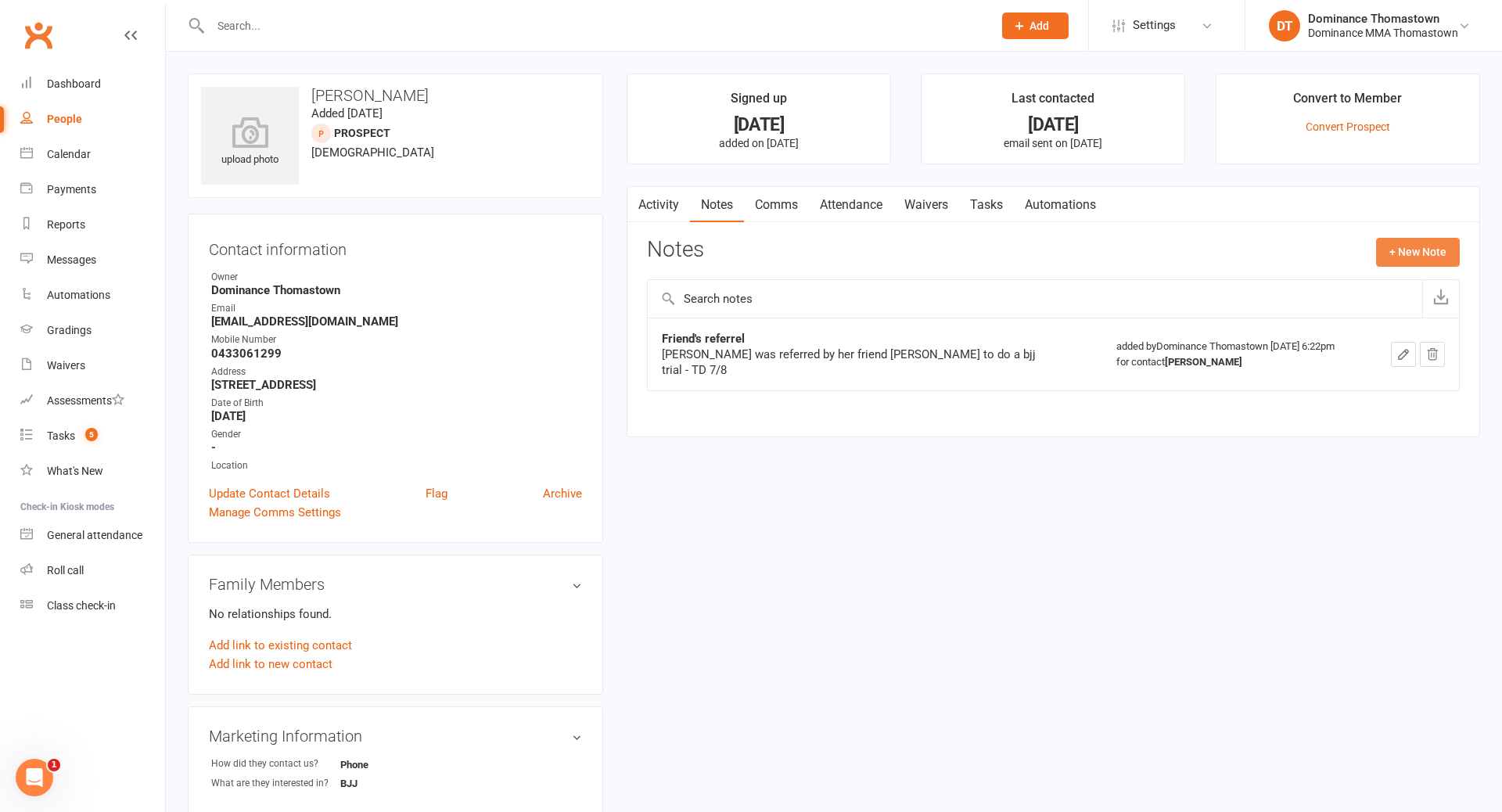
click at [1412, 248] on button "+ New Note" at bounding box center [1417, 252] width 83 height 28
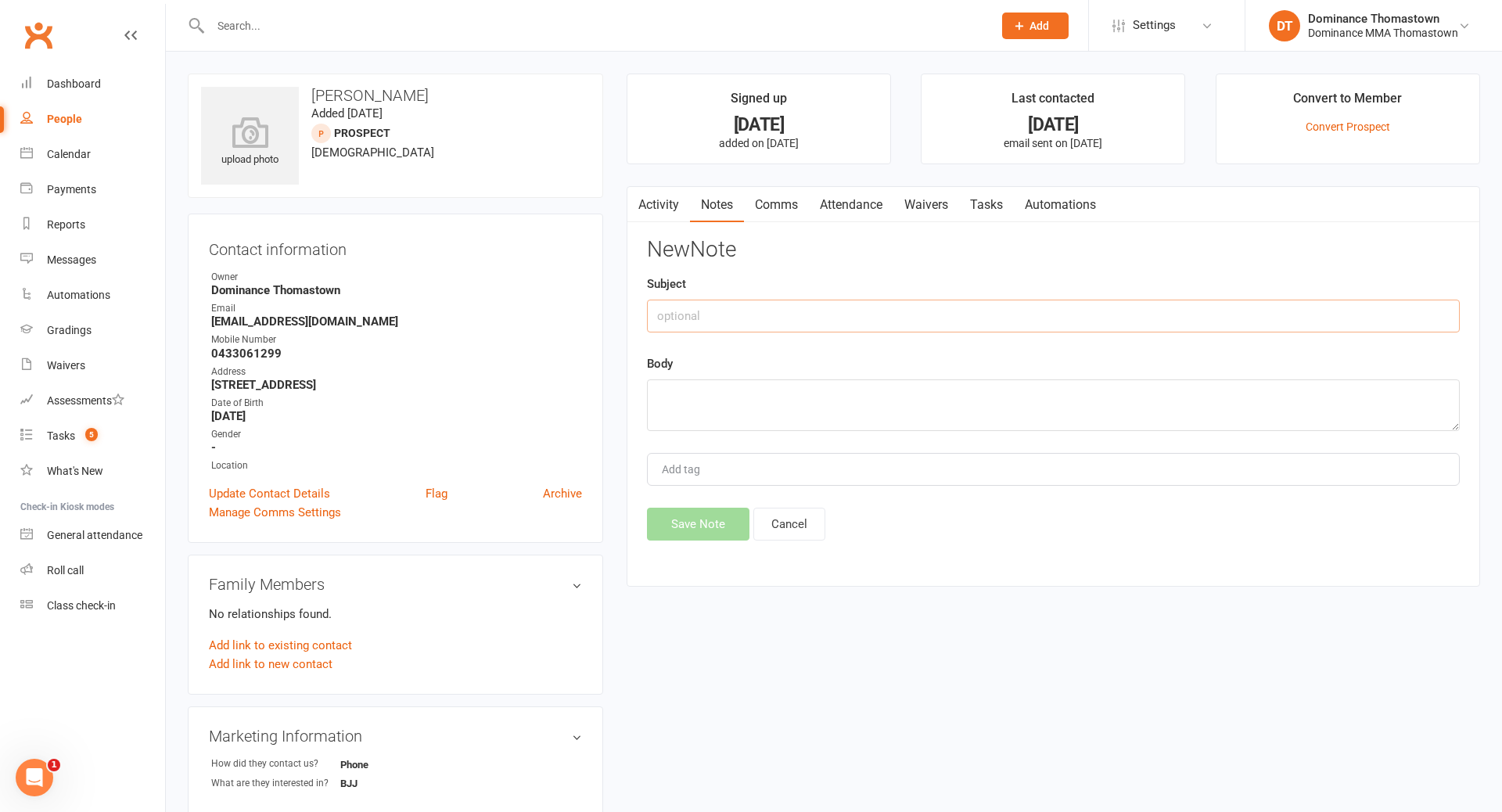
drag, startPoint x: 673, startPoint y: 319, endPoint x: 1069, endPoint y: 323, distance: 396.0
click at [674, 319] on input "text" at bounding box center [1053, 316] width 813 height 33
click at [891, 392] on textarea at bounding box center [1053, 405] width 813 height 52
click at [706, 523] on button "Save Note" at bounding box center [698, 524] width 102 height 33
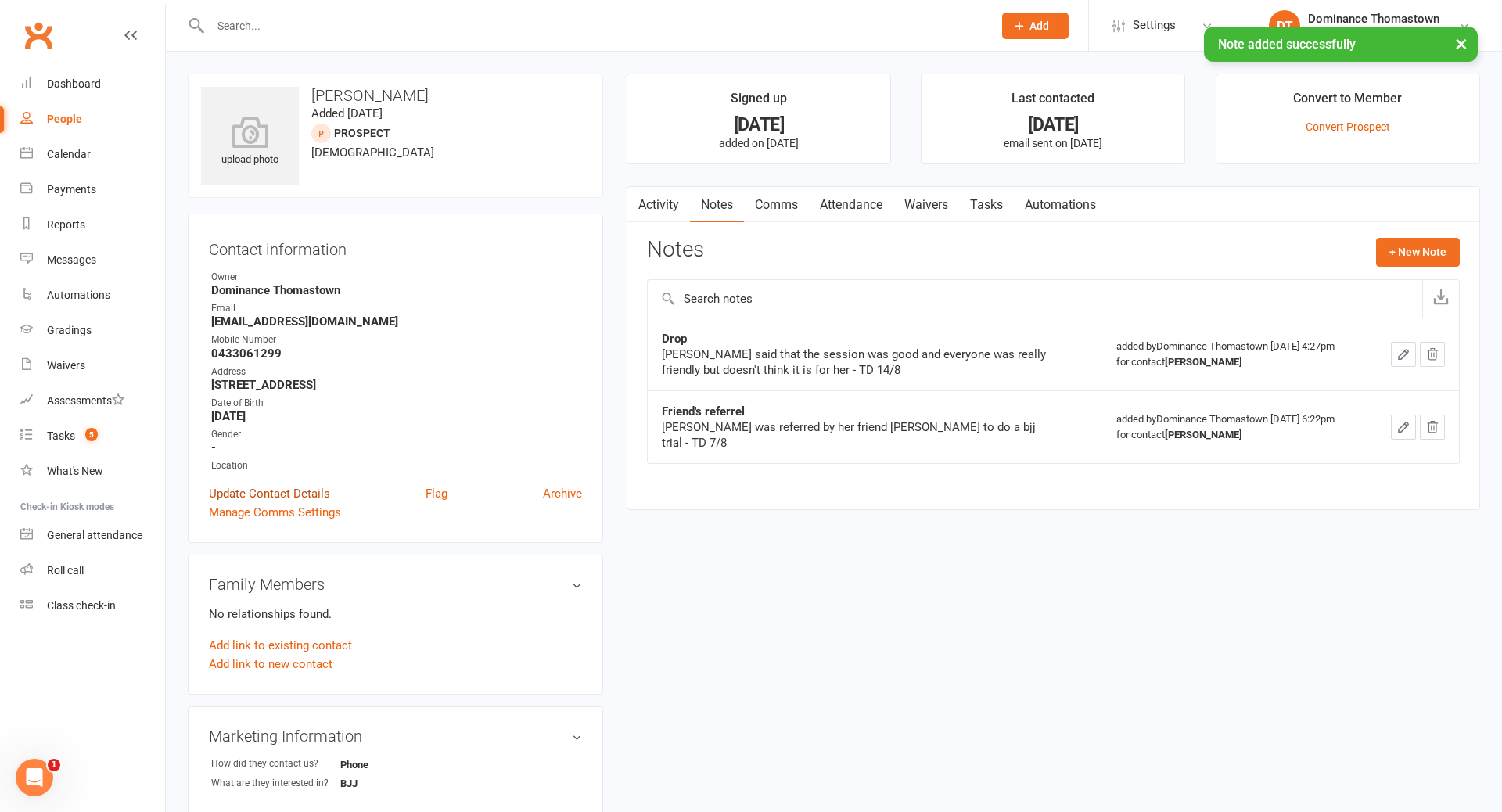
click at [253, 491] on link "Update Contact Details" at bounding box center [269, 493] width 121 height 19
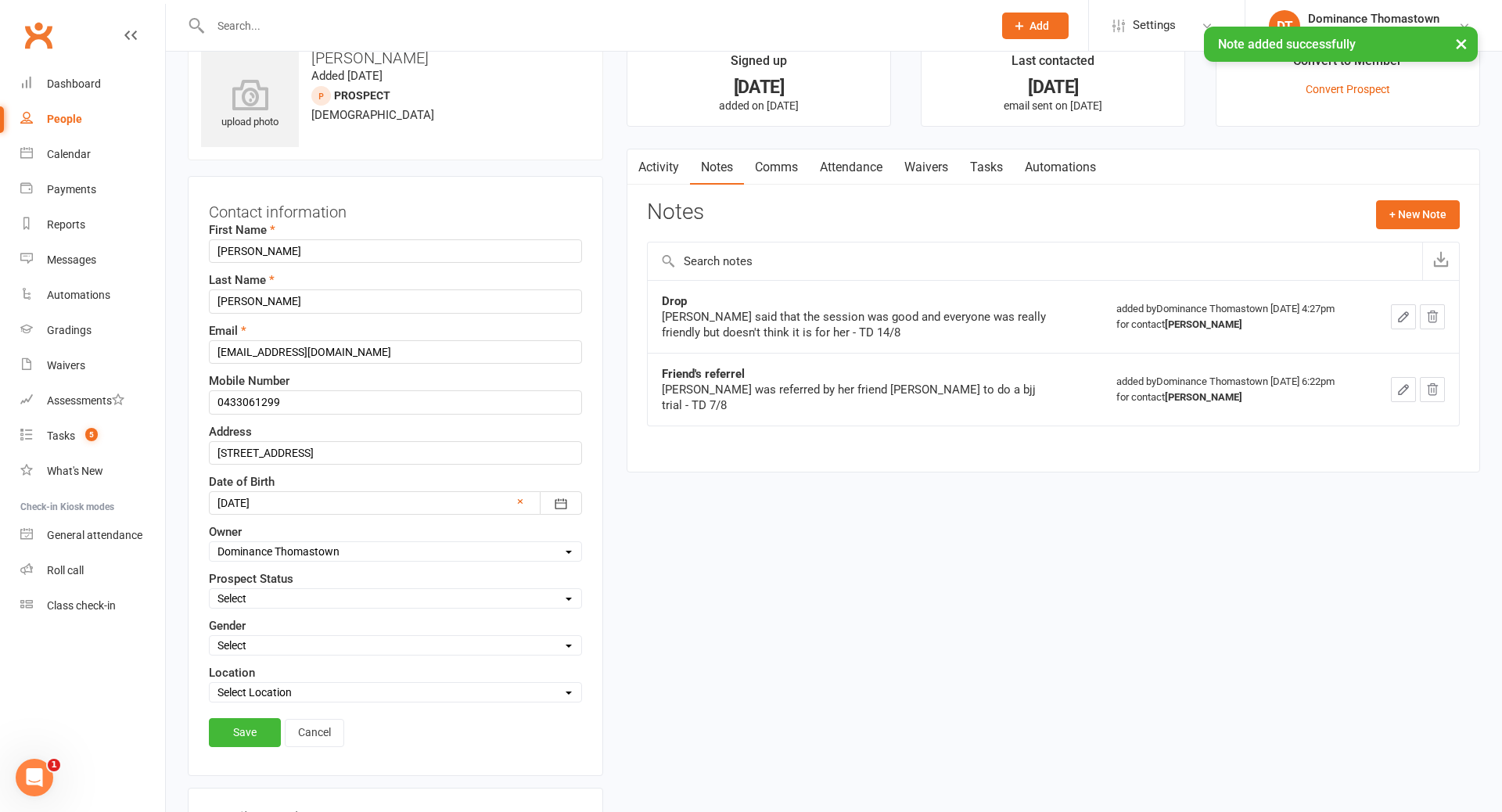
scroll to position [73, 0]
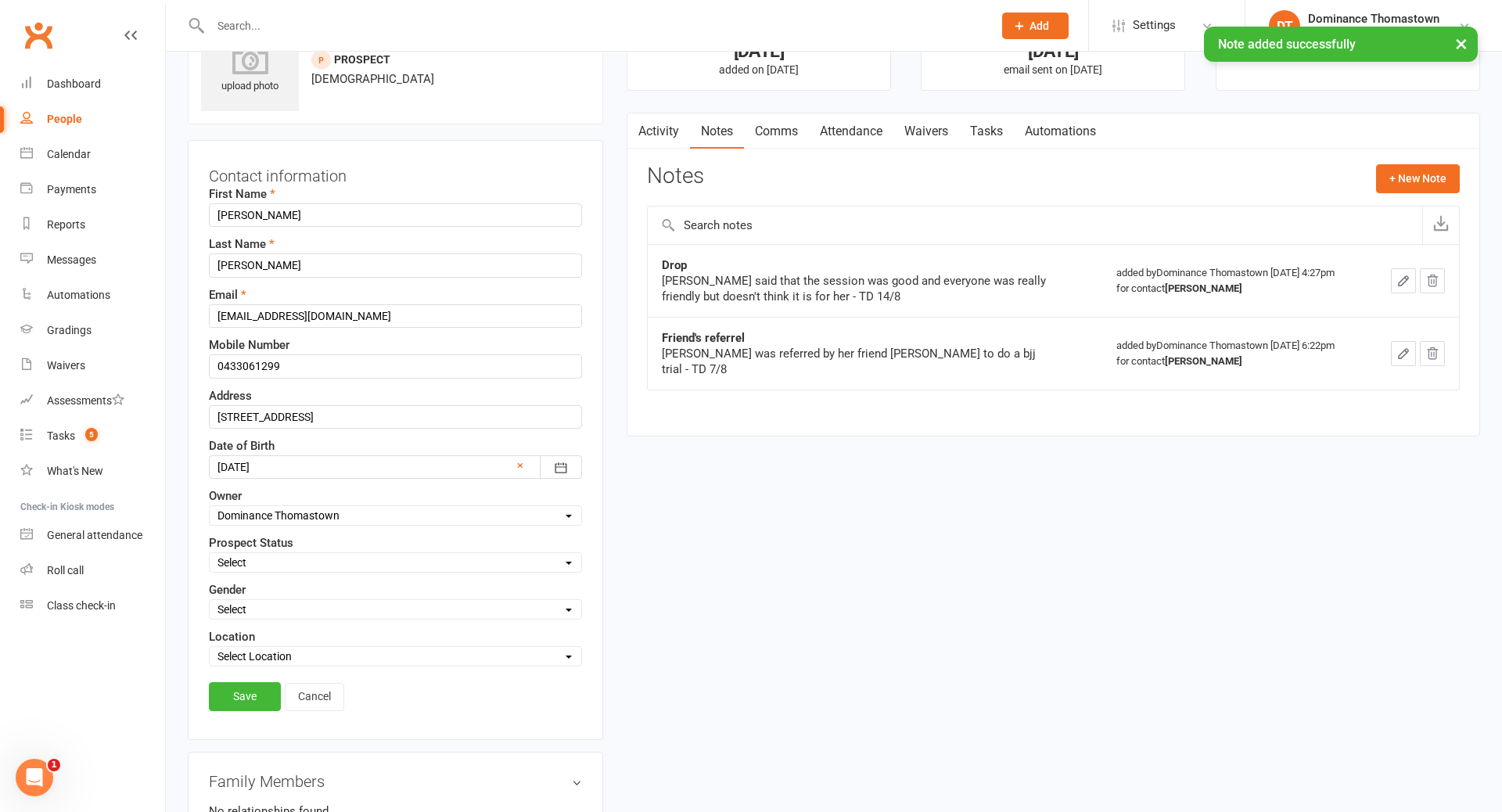
click at [309, 563] on select "Select ENQUIRY WEBSITE ENQUIRY META ADS ENQUIRY DROPPED PROSPECT DROP-IN VISITO…" at bounding box center [395, 562] width 371 height 17
click at [257, 700] on link "Save" at bounding box center [244, 696] width 72 height 28
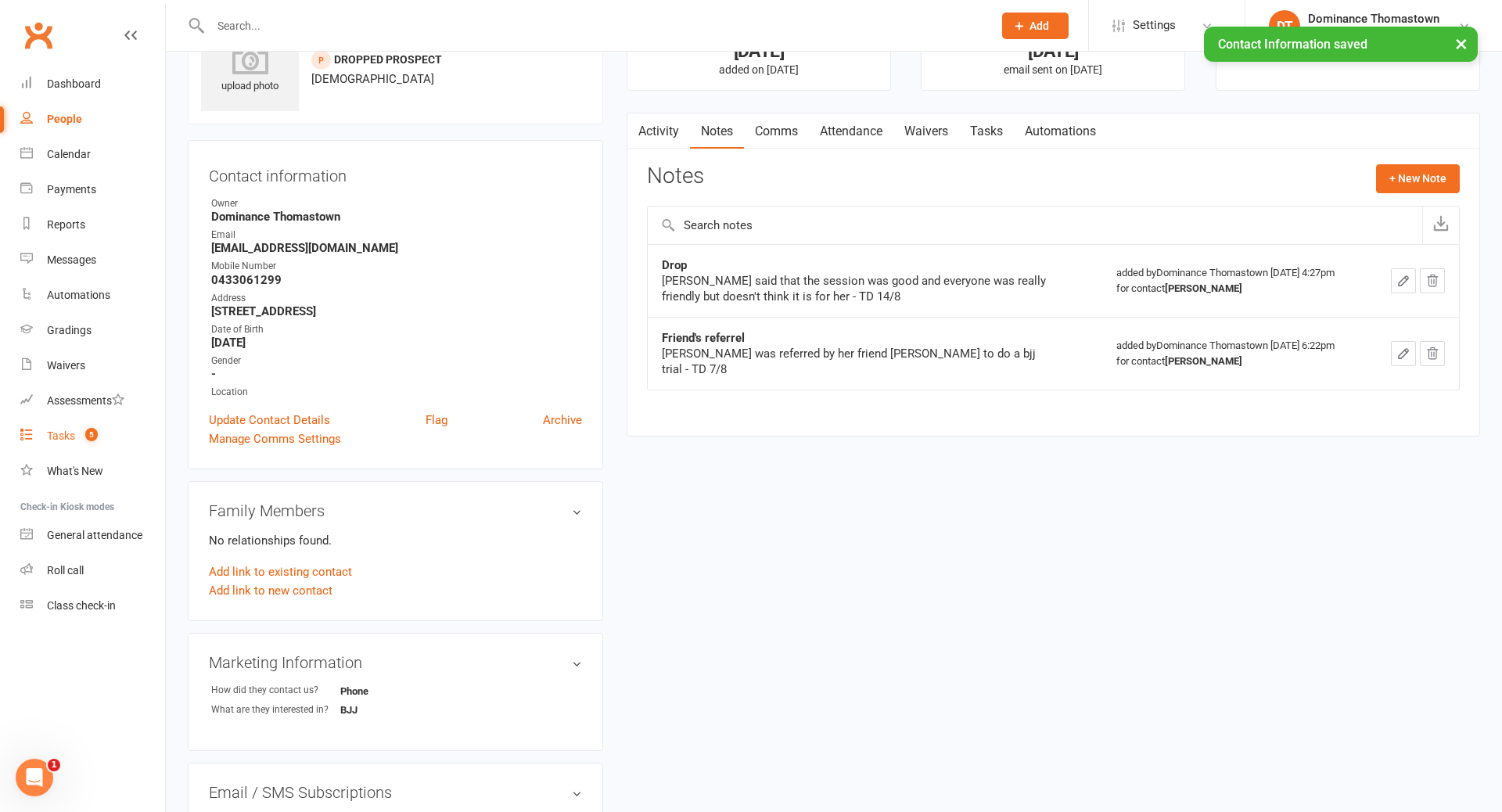
click at [59, 434] on div "Tasks" at bounding box center [61, 435] width 28 height 12
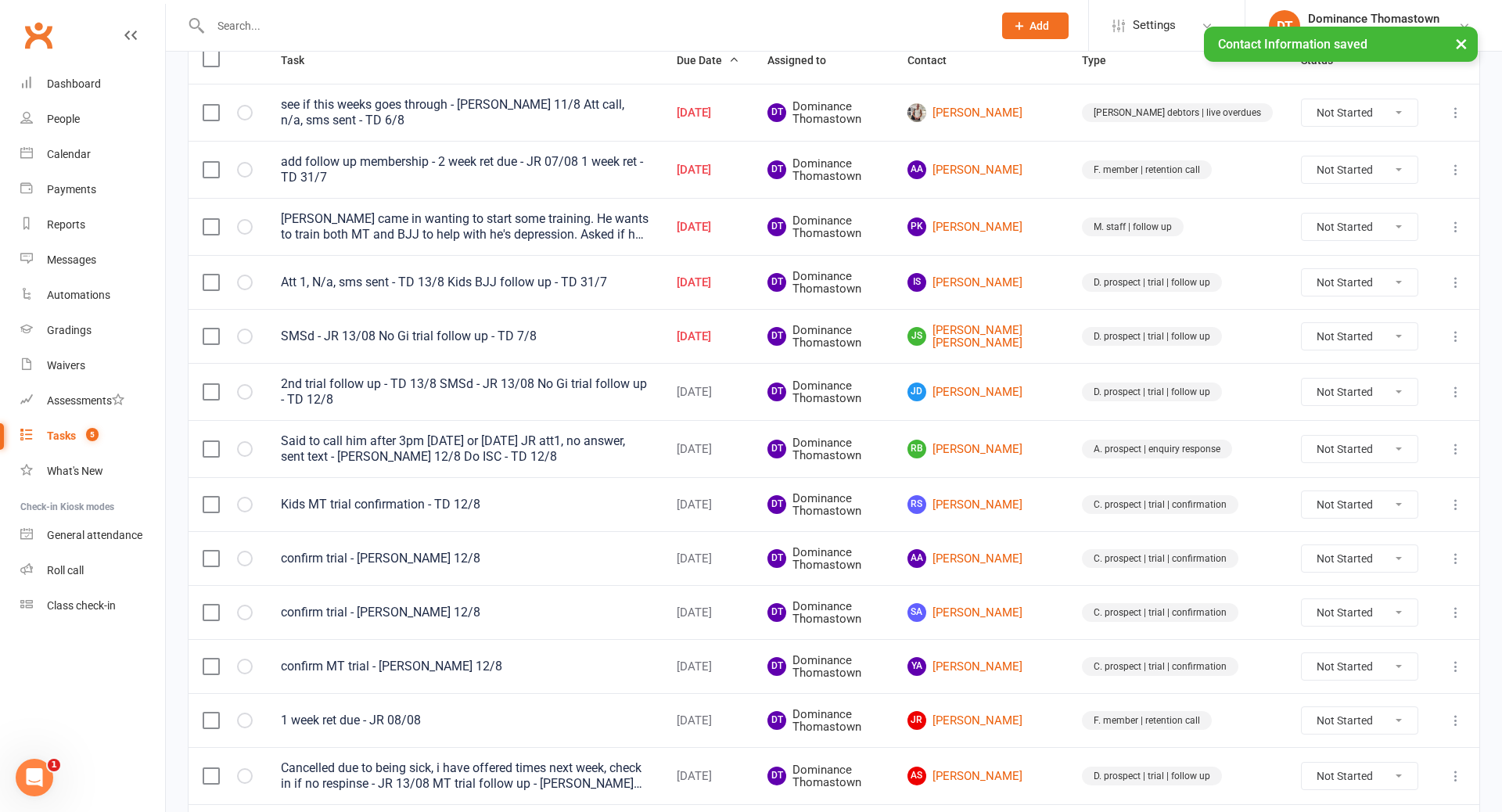
scroll to position [224, 0]
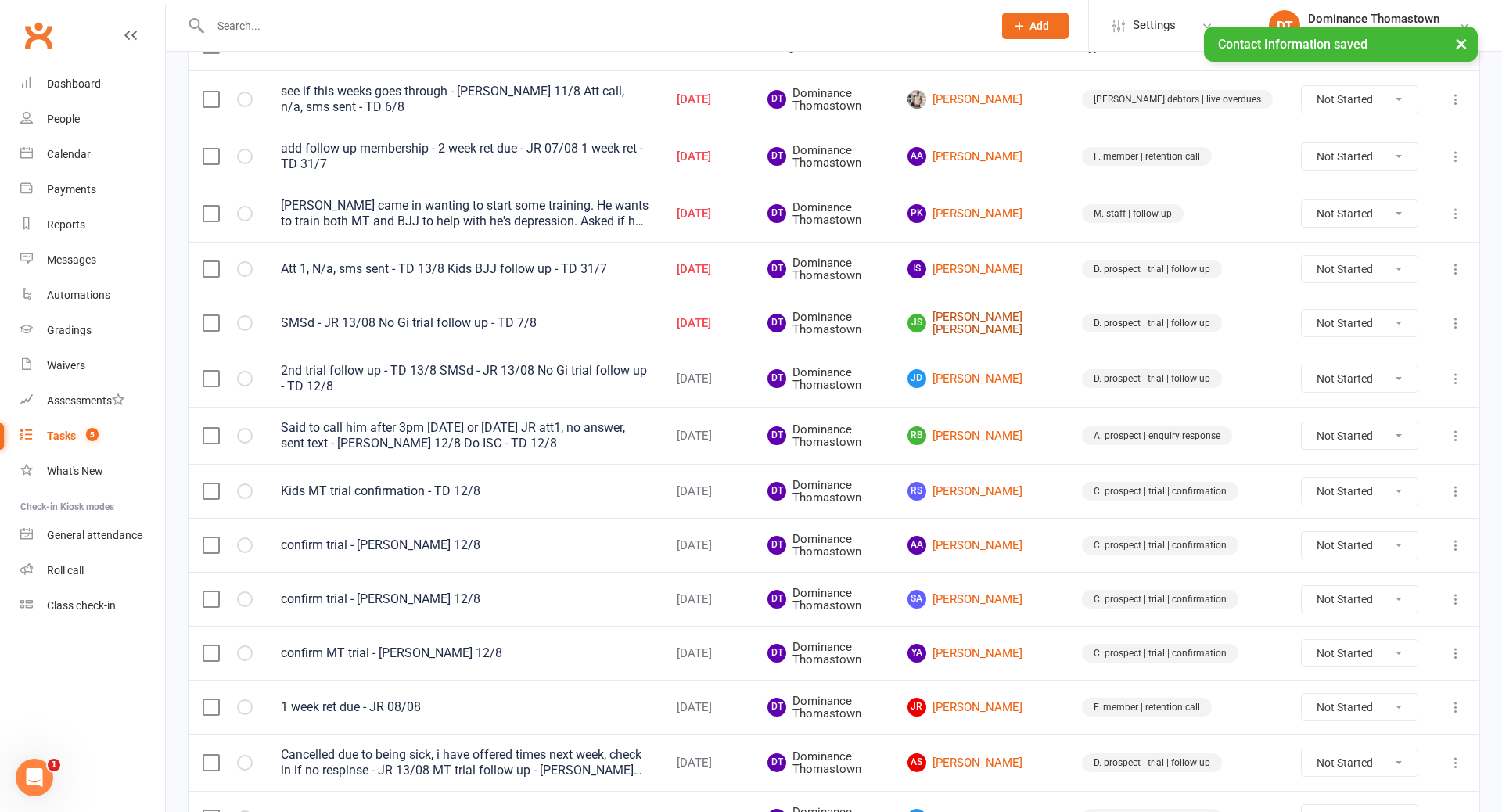
click at [1024, 313] on link "JS Juan Sierra Marin" at bounding box center [980, 323] width 146 height 26
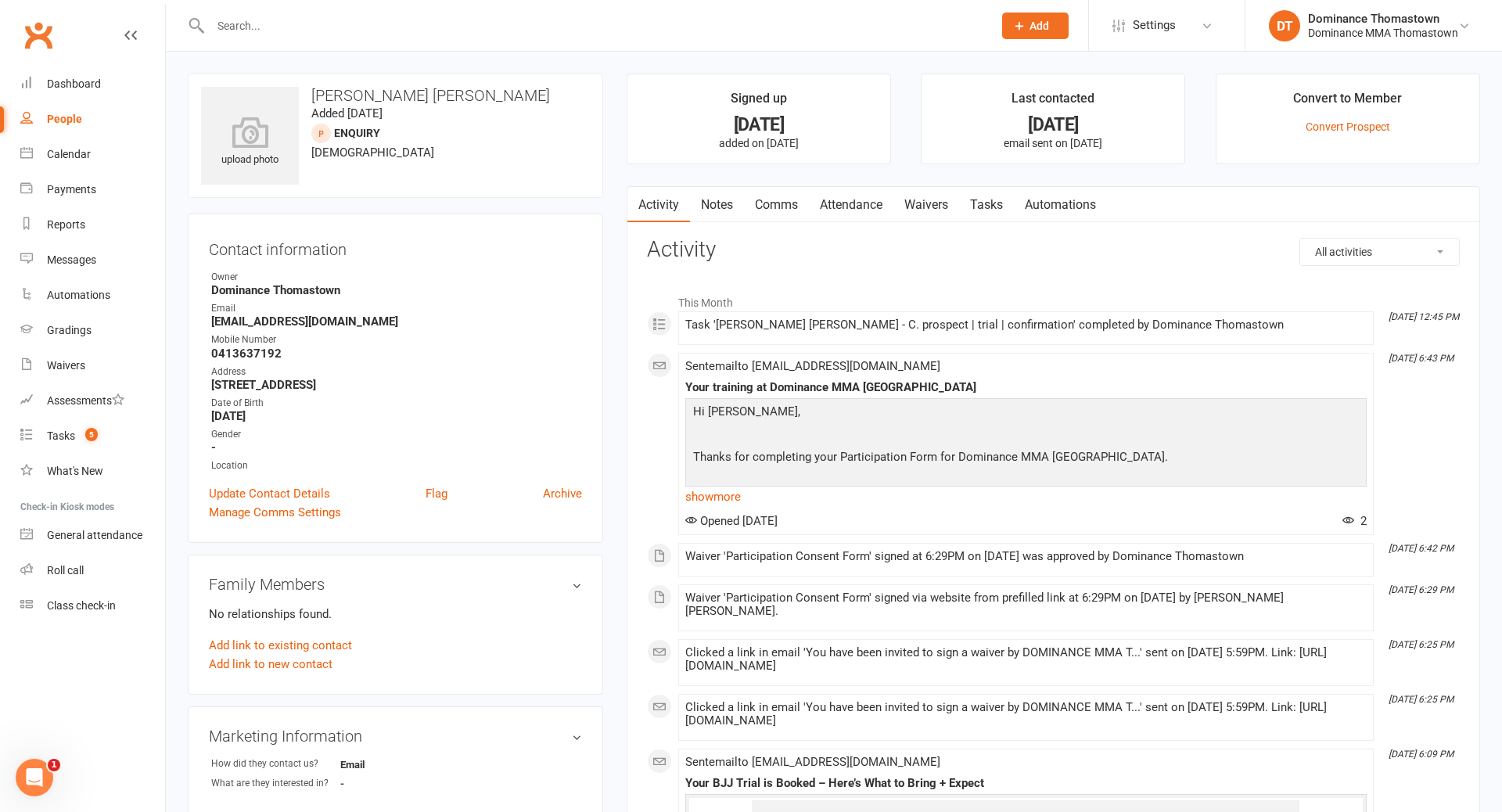
click at [985, 210] on link "Tasks" at bounding box center [986, 205] width 54 height 36
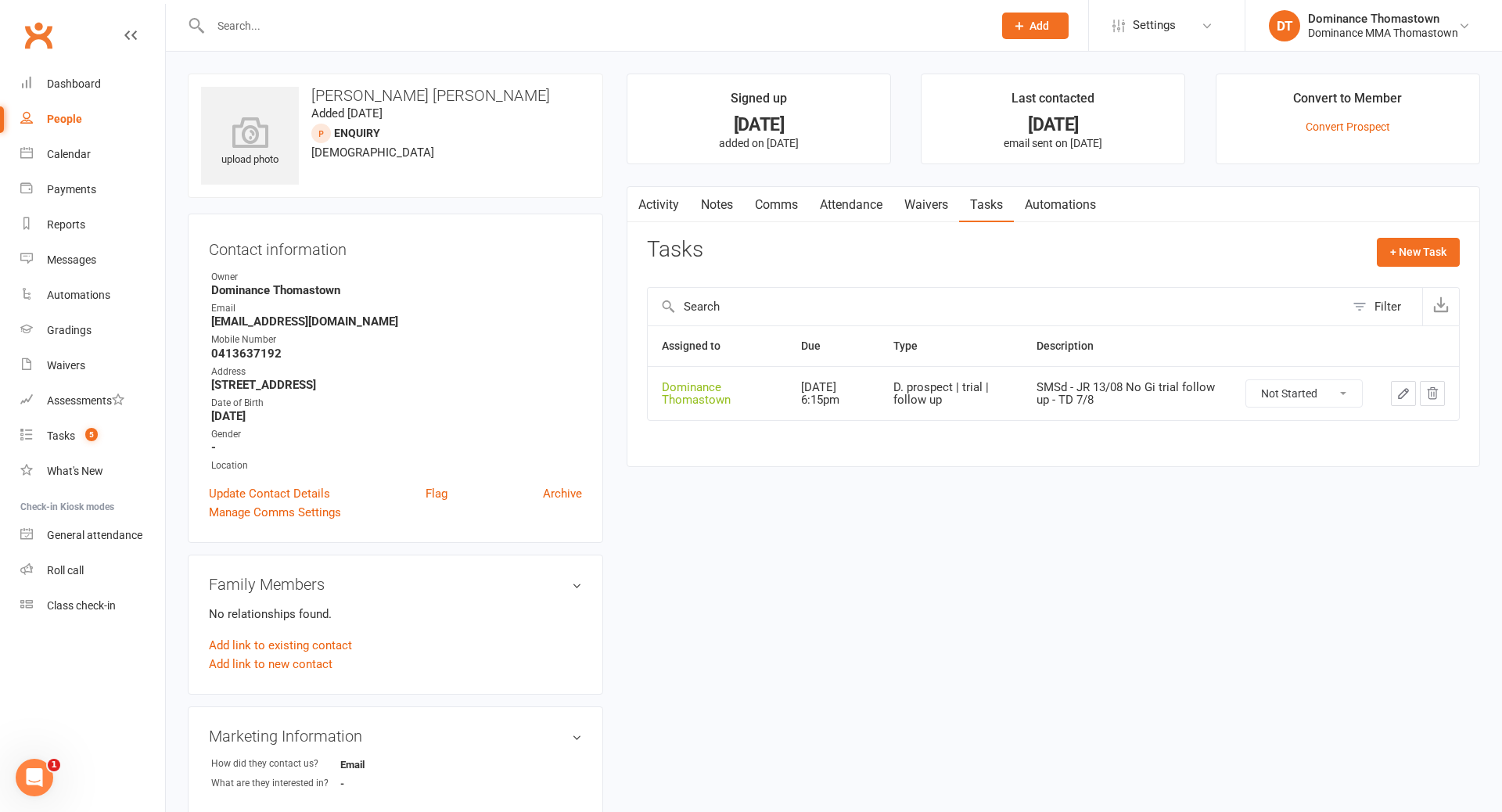
click at [1314, 384] on select "Not Started In Progress Waiting Complete" at bounding box center [1304, 394] width 116 height 26
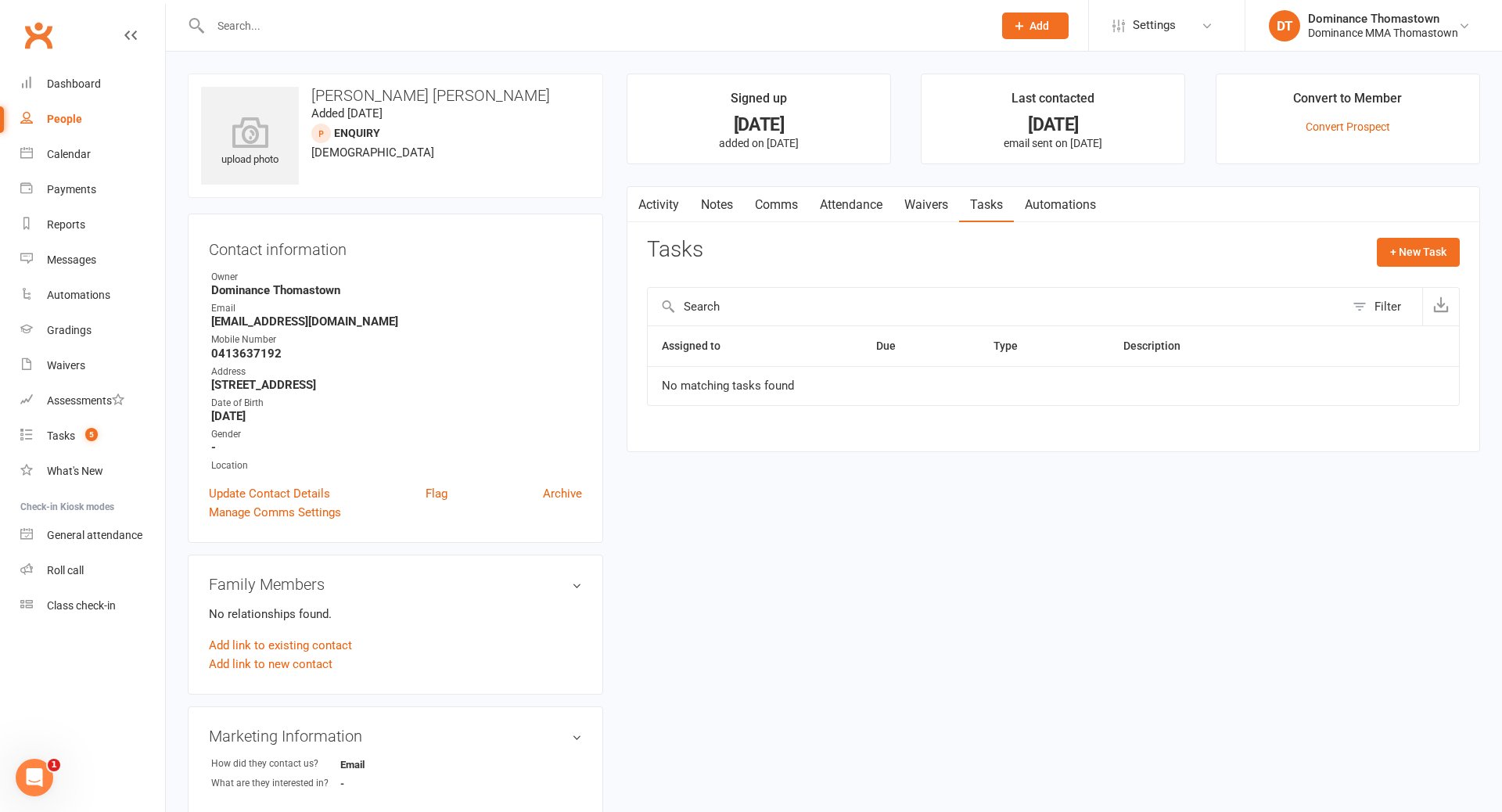
click at [713, 201] on link "Notes" at bounding box center [716, 205] width 54 height 36
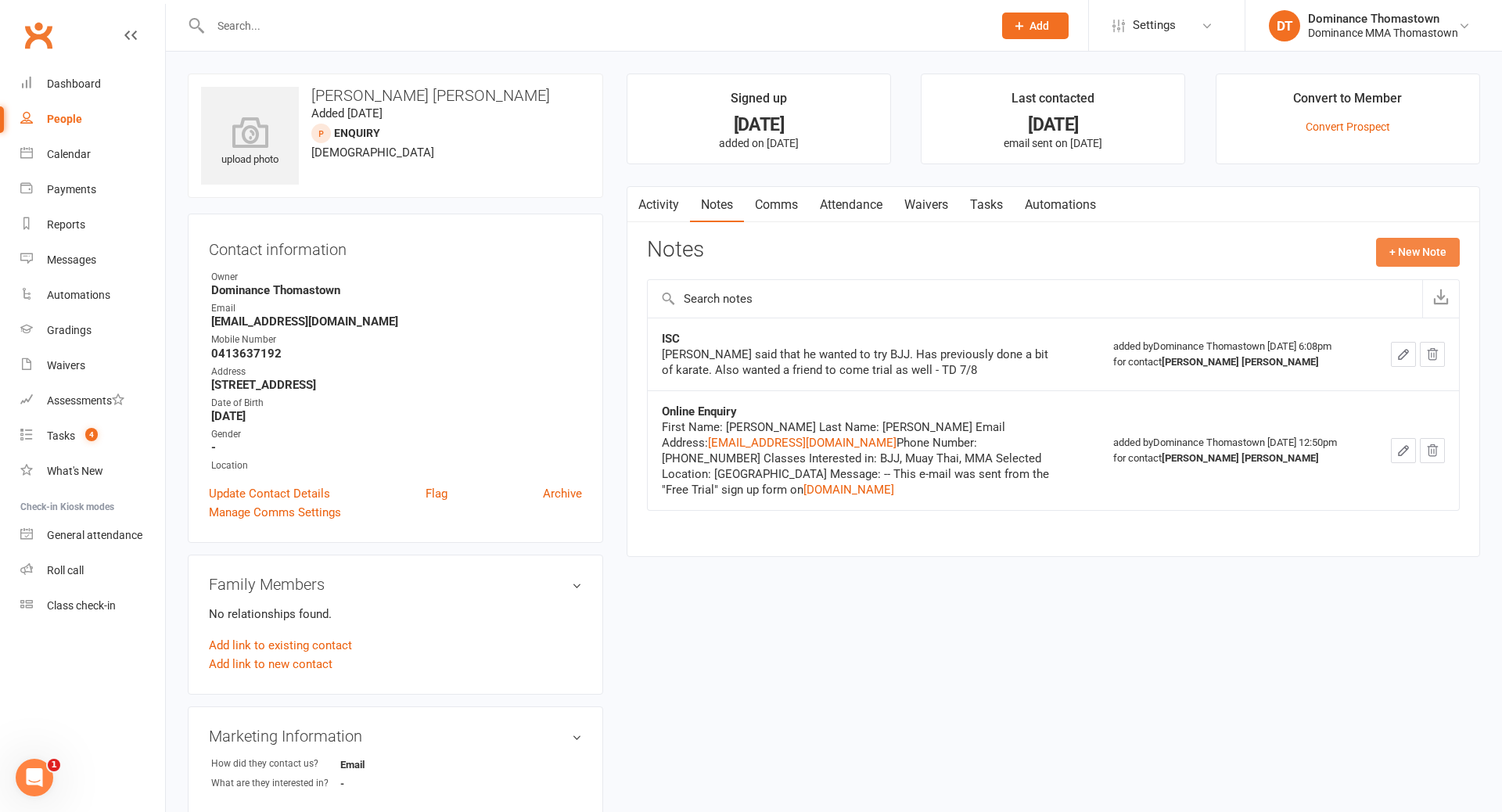
drag, startPoint x: 1405, startPoint y: 250, endPoint x: 1397, endPoint y: 251, distance: 8.1
click at [1397, 251] on button "+ New Note" at bounding box center [1417, 252] width 83 height 28
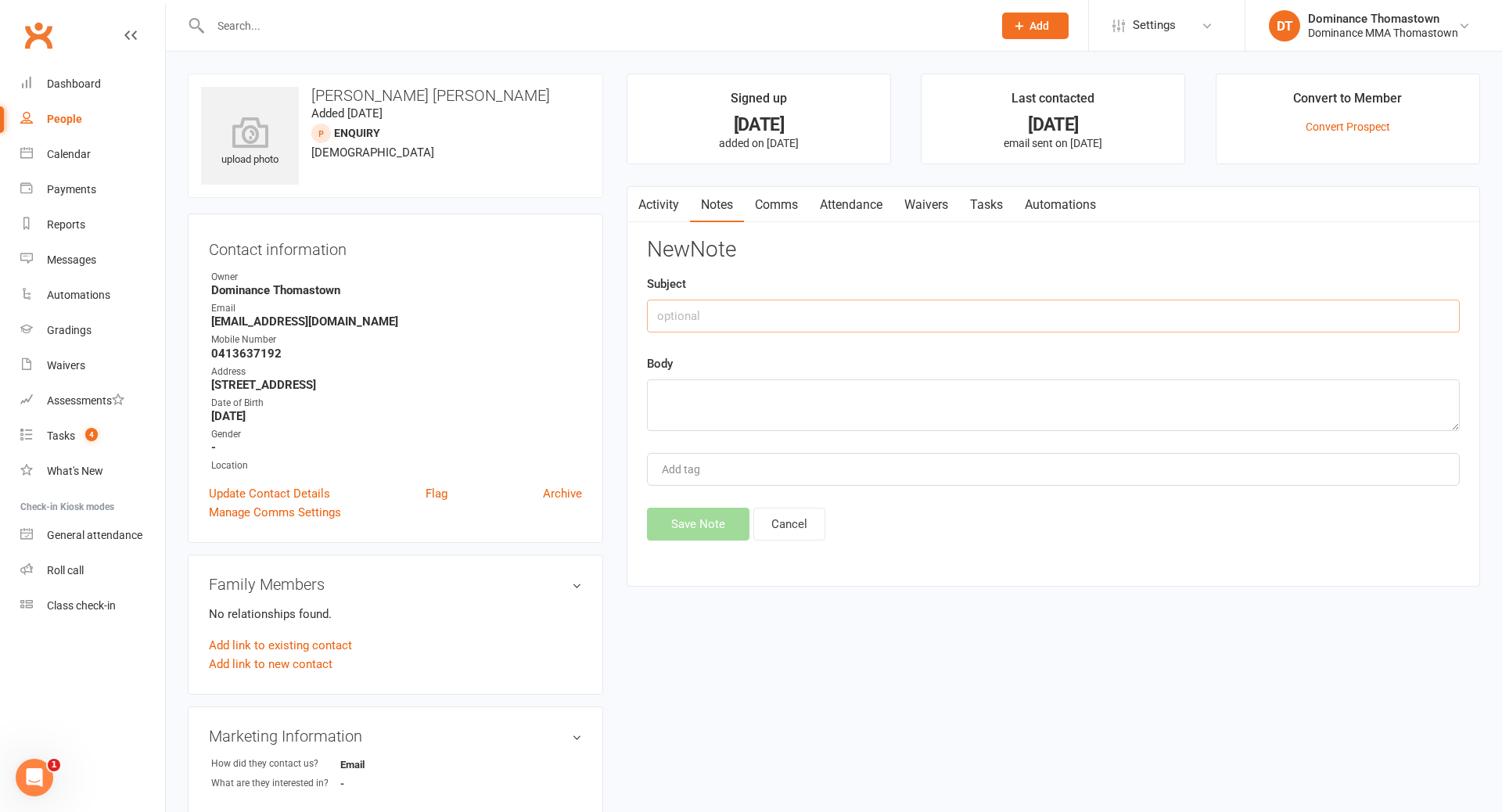
click at [817, 322] on input "text" at bounding box center [1053, 316] width 813 height 33
click at [758, 402] on textarea at bounding box center [1053, 405] width 813 height 52
click at [687, 533] on button "Save Note" at bounding box center [698, 524] width 102 height 33
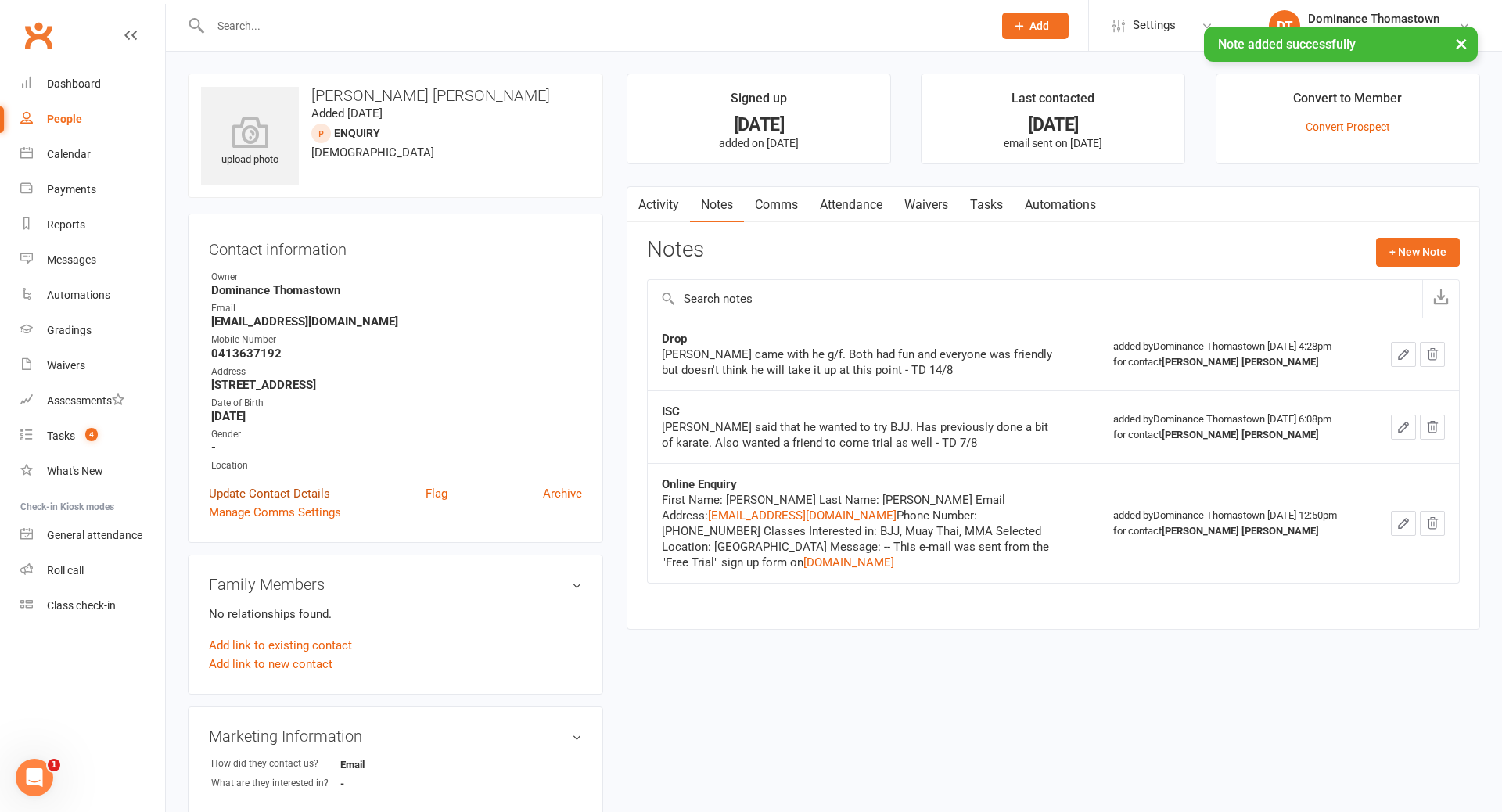
click at [268, 489] on link "Update Contact Details" at bounding box center [269, 493] width 121 height 19
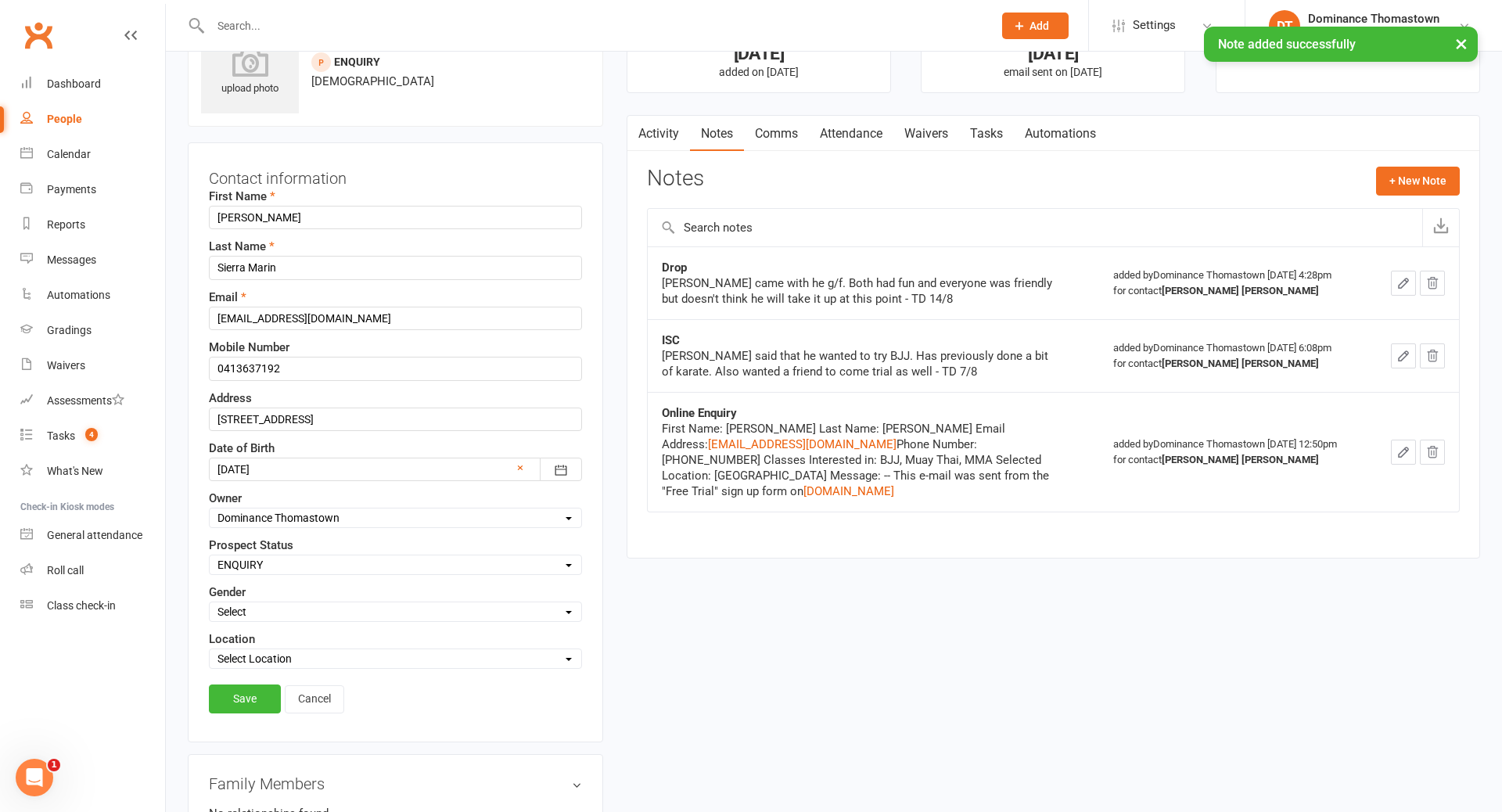
scroll to position [73, 0]
click at [284, 562] on select "Select ENQUIRY WEBSITE ENQUIRY META ADS ENQUIRY DROPPED PROSPECT DROP-IN VISITO…" at bounding box center [395, 562] width 371 height 17
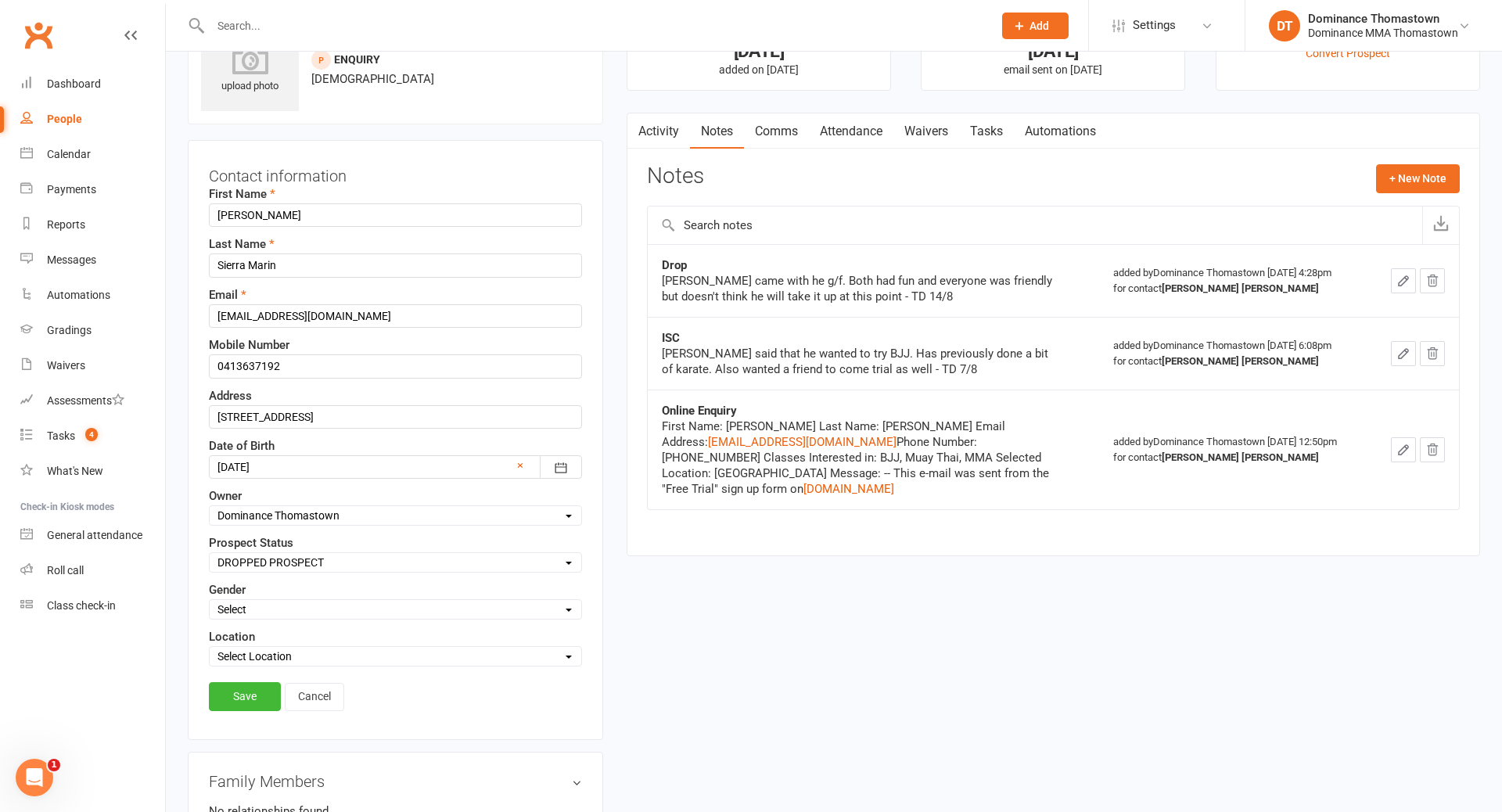
click at [249, 689] on link "Save" at bounding box center [244, 696] width 72 height 28
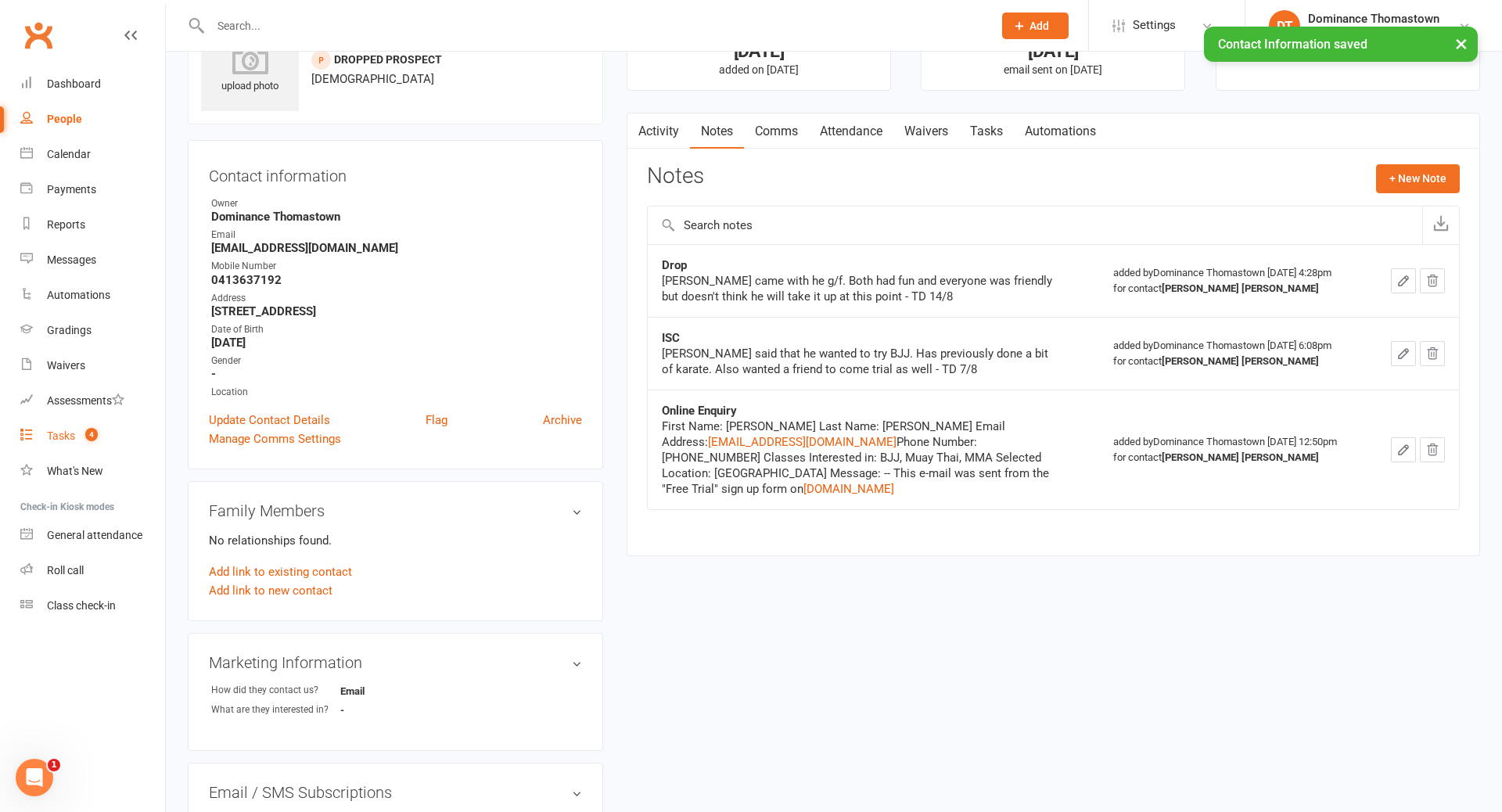
click at [62, 435] on div "Tasks" at bounding box center [61, 435] width 28 height 12
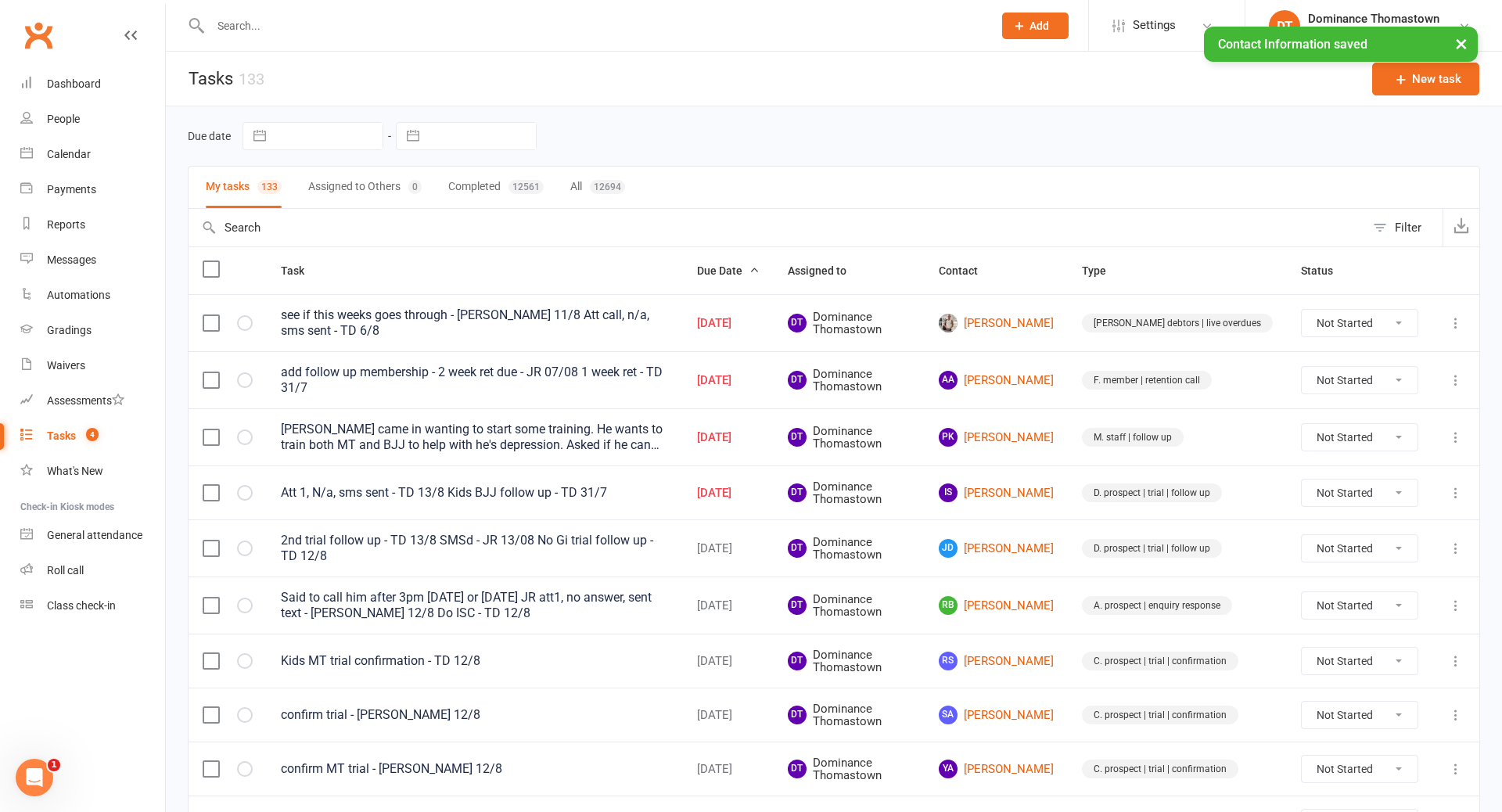
scroll to position [39, 0]
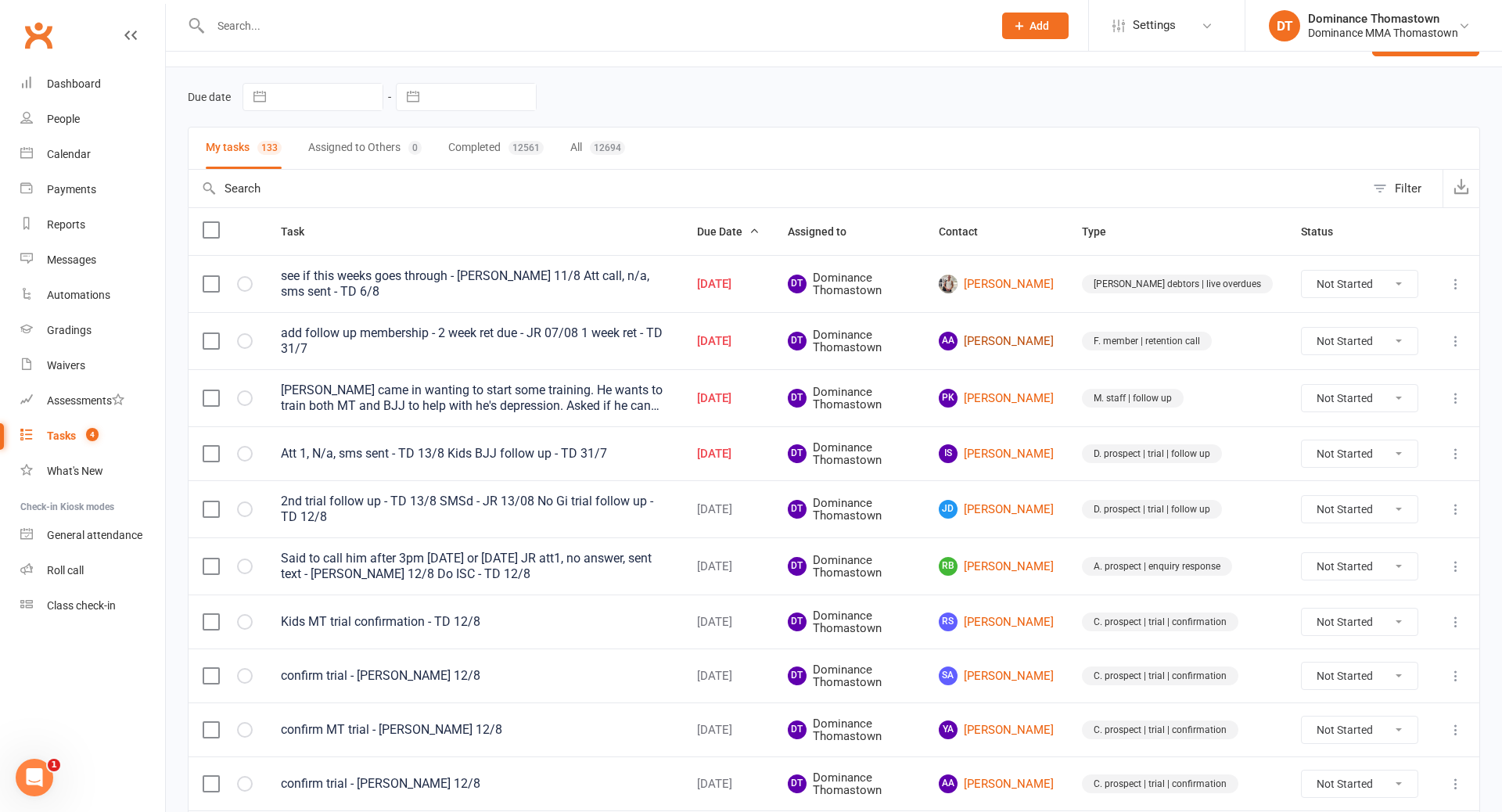
click at [1037, 337] on link "[PERSON_NAME]" at bounding box center [995, 341] width 115 height 19
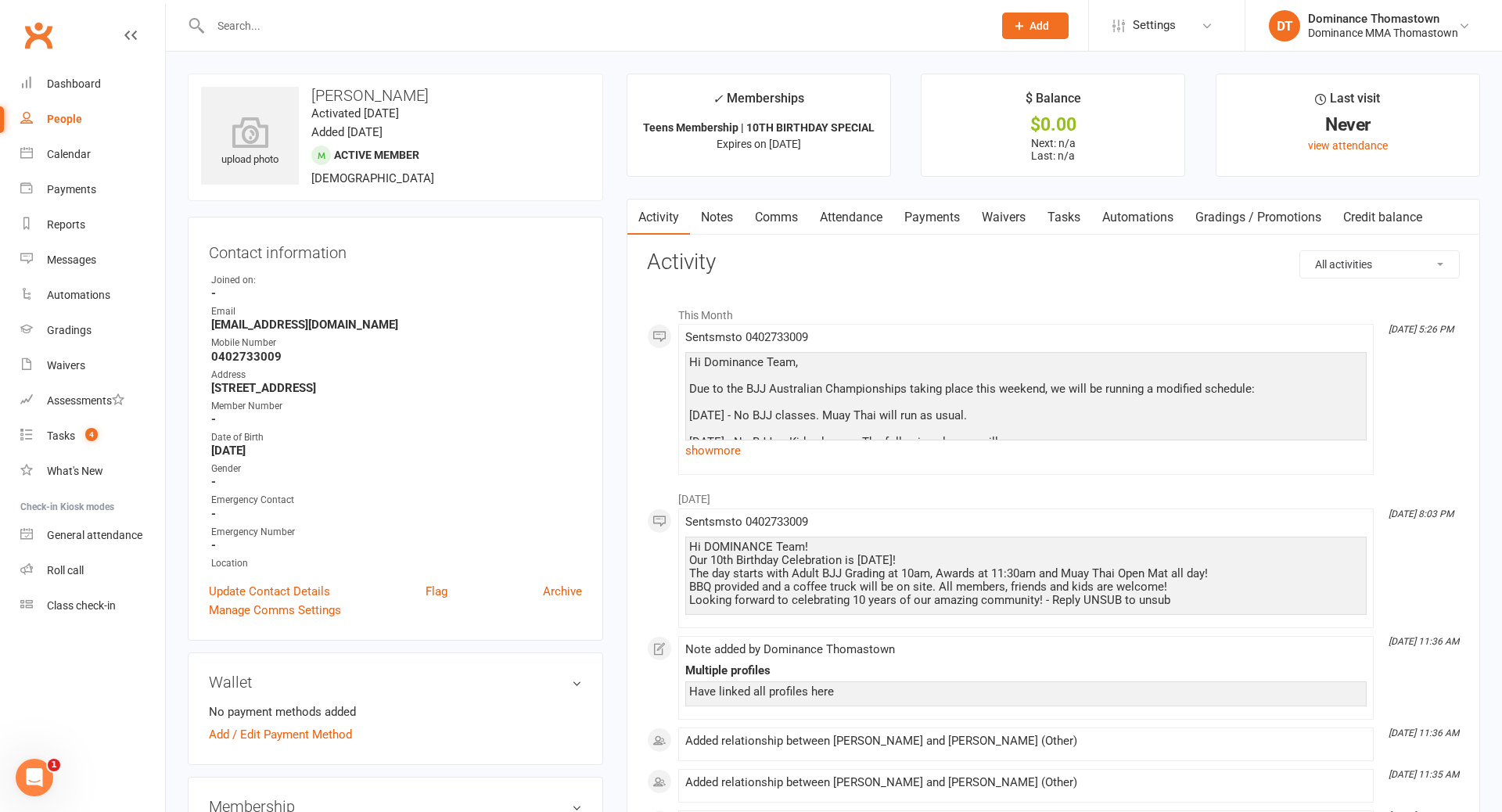
scroll to position [2, 0]
click at [59, 437] on div "Tasks" at bounding box center [61, 435] width 28 height 12
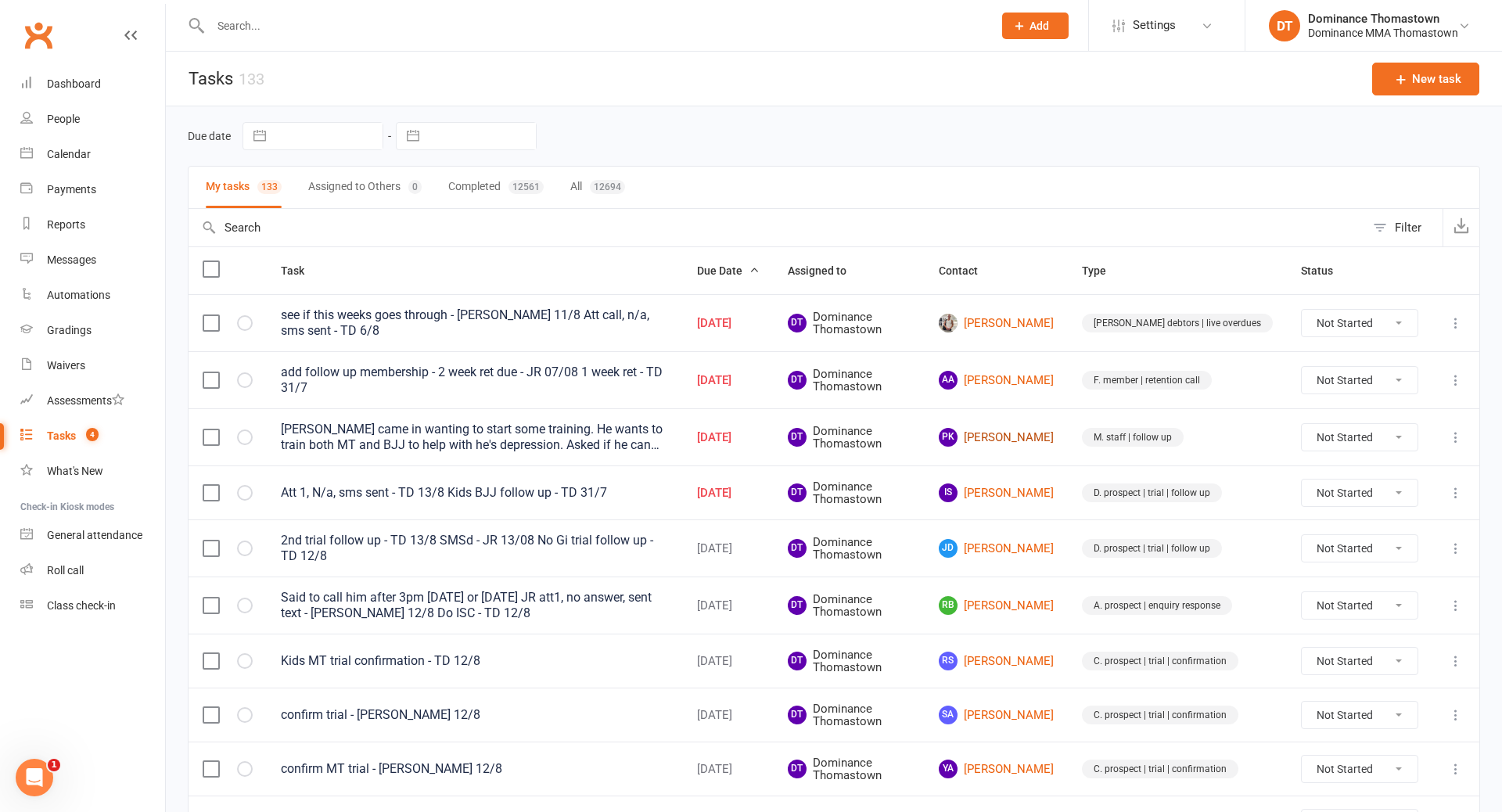
click at [1044, 432] on link "PK [PERSON_NAME]" at bounding box center [995, 437] width 115 height 19
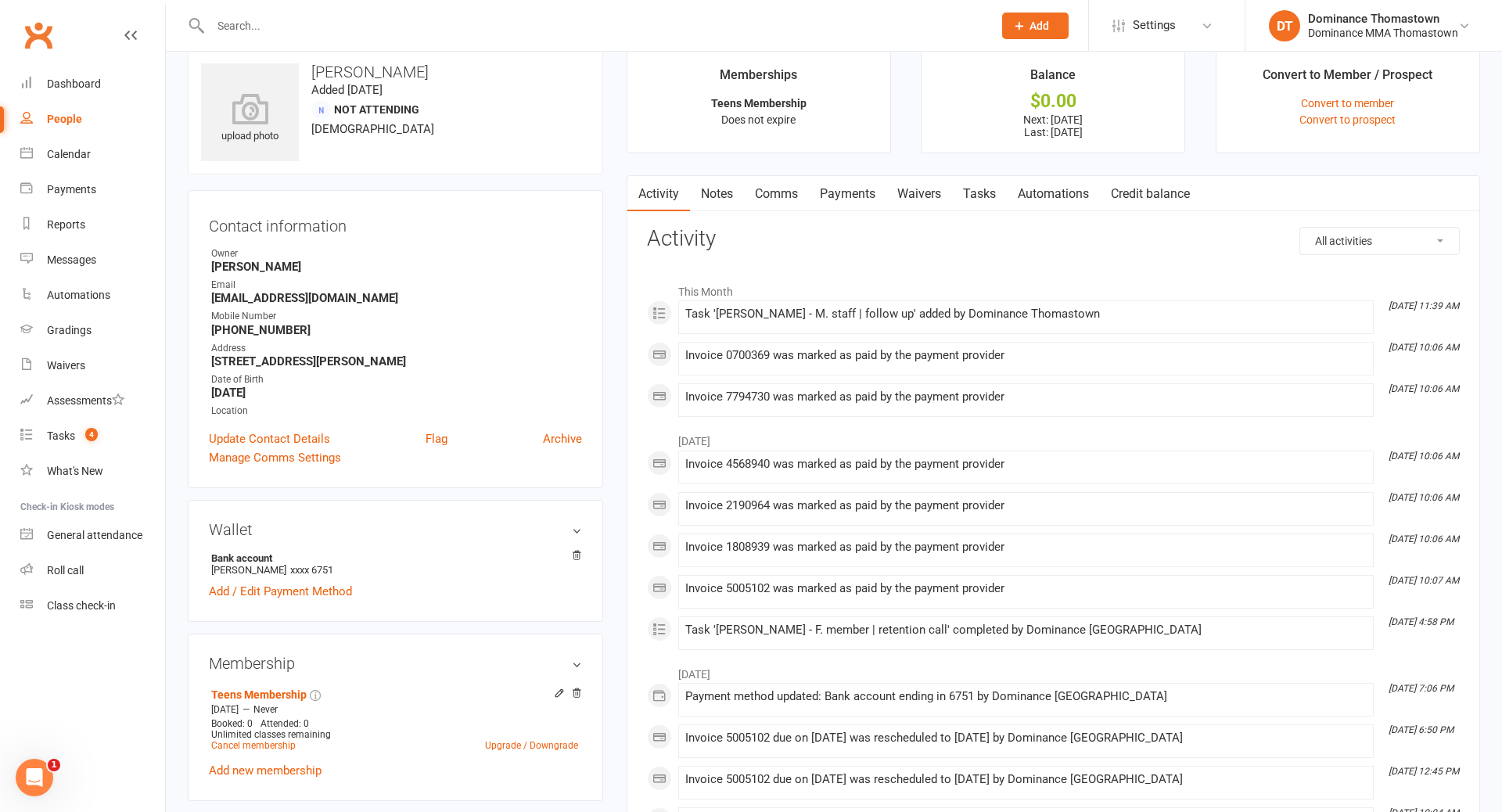
scroll to position [28, 0]
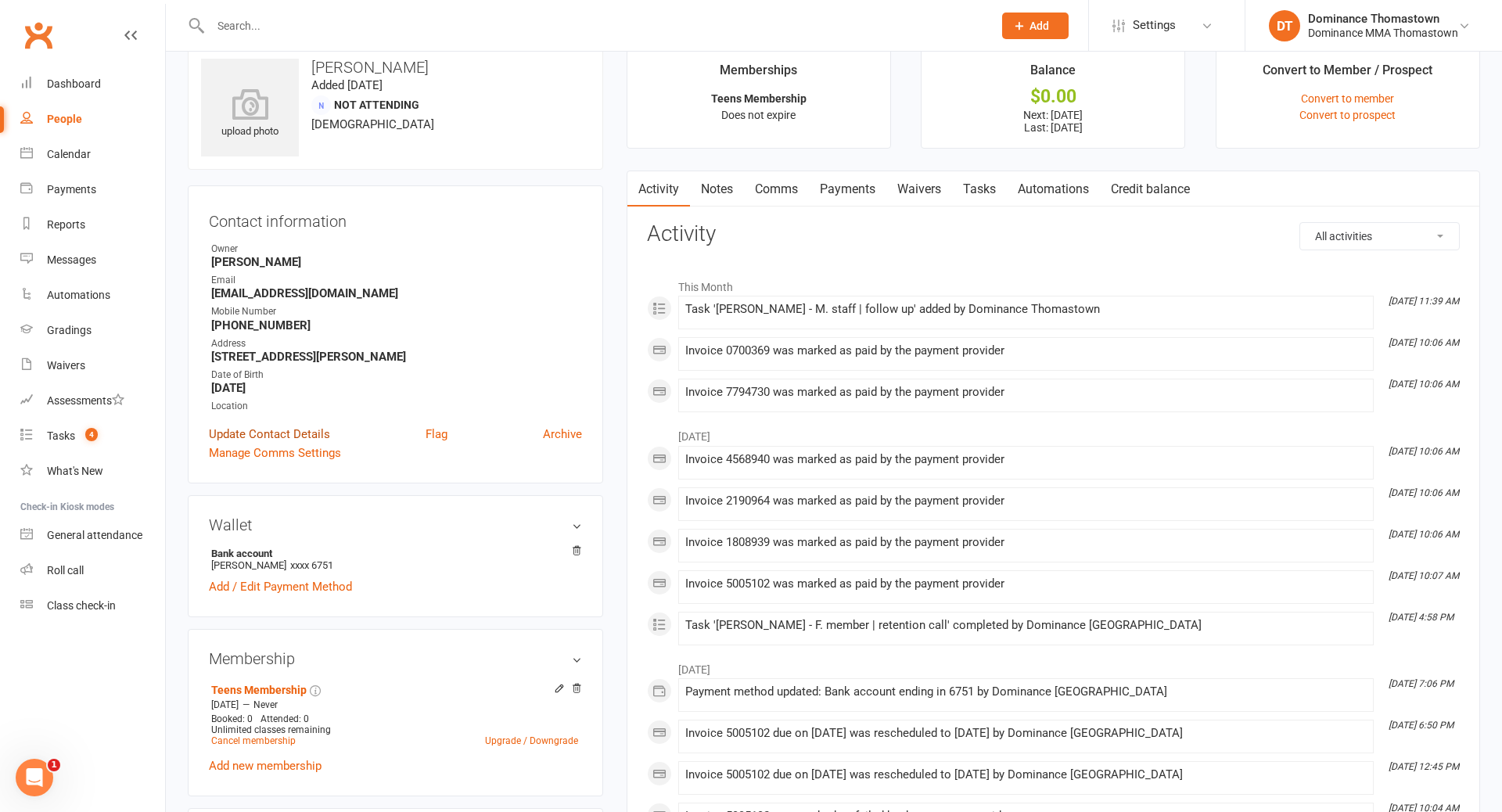
click at [276, 431] on link "Update Contact Details" at bounding box center [269, 434] width 121 height 19
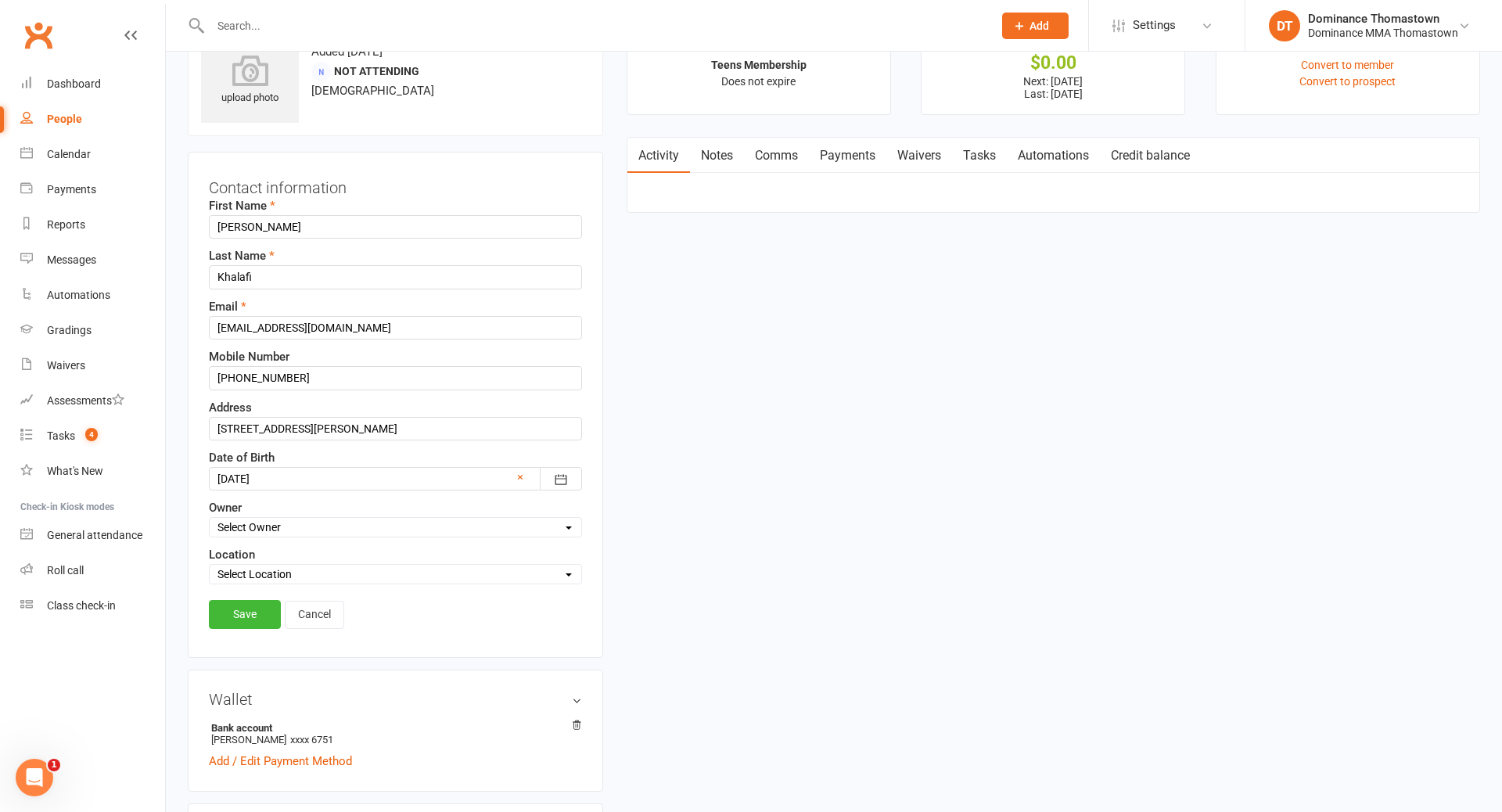
scroll to position [73, 0]
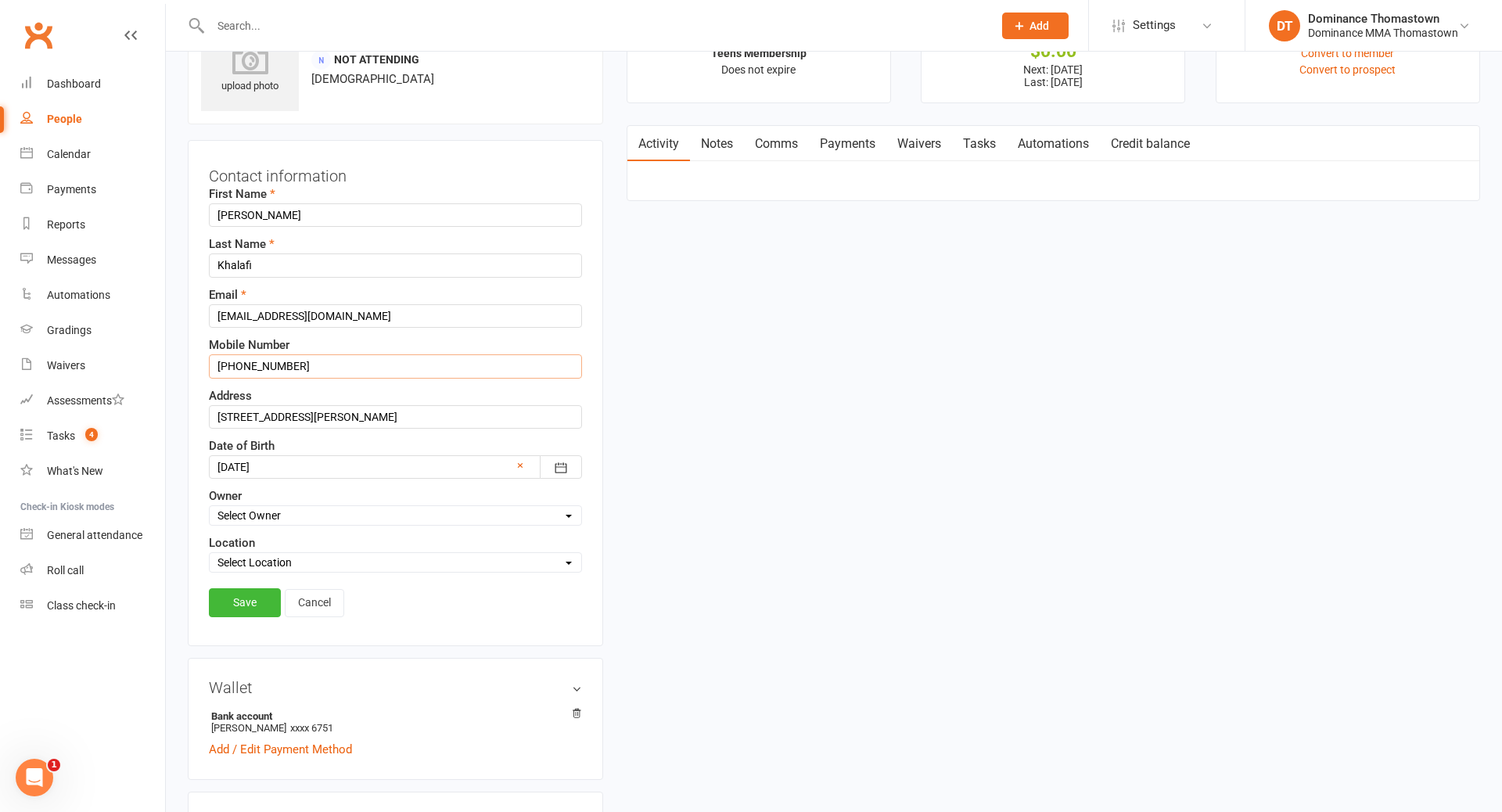
drag, startPoint x: 234, startPoint y: 363, endPoint x: 267, endPoint y: 361, distance: 33.1
click at [238, 363] on input "+61 470 562 718" at bounding box center [395, 366] width 373 height 23
click at [253, 611] on link "Save" at bounding box center [244, 602] width 72 height 28
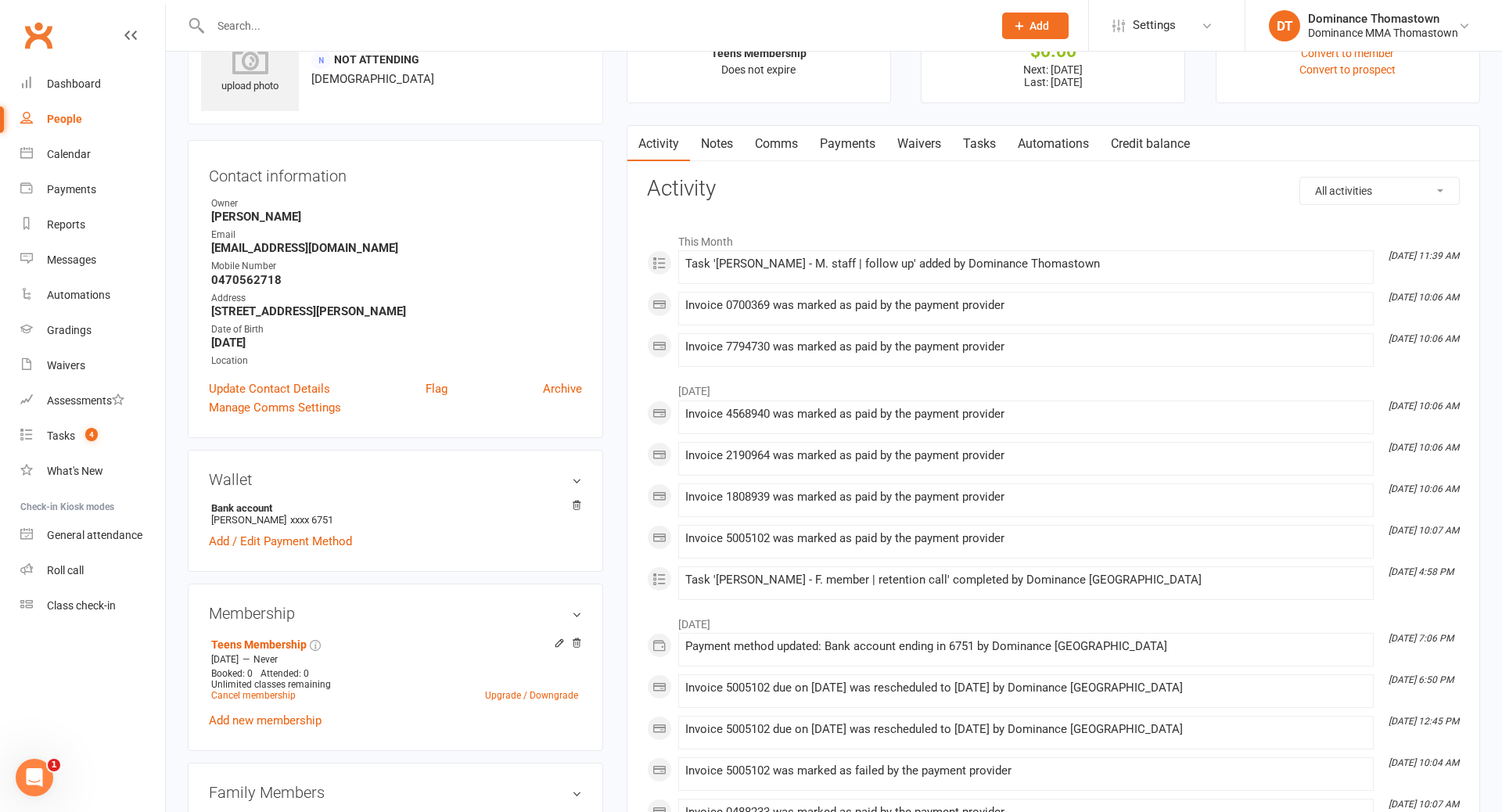
click at [293, 21] on input "text" at bounding box center [593, 26] width 776 height 22
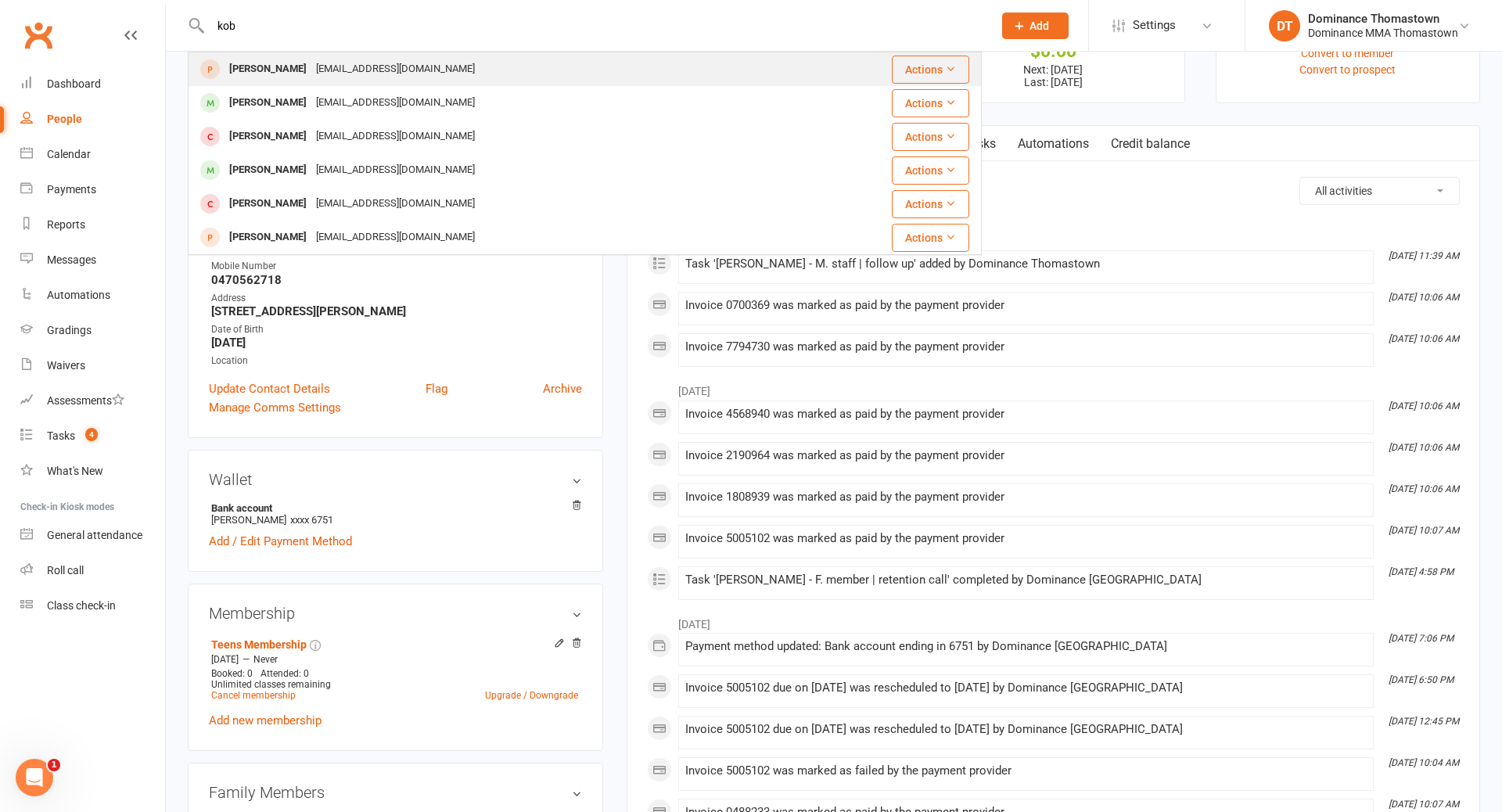
scroll to position [81, 0]
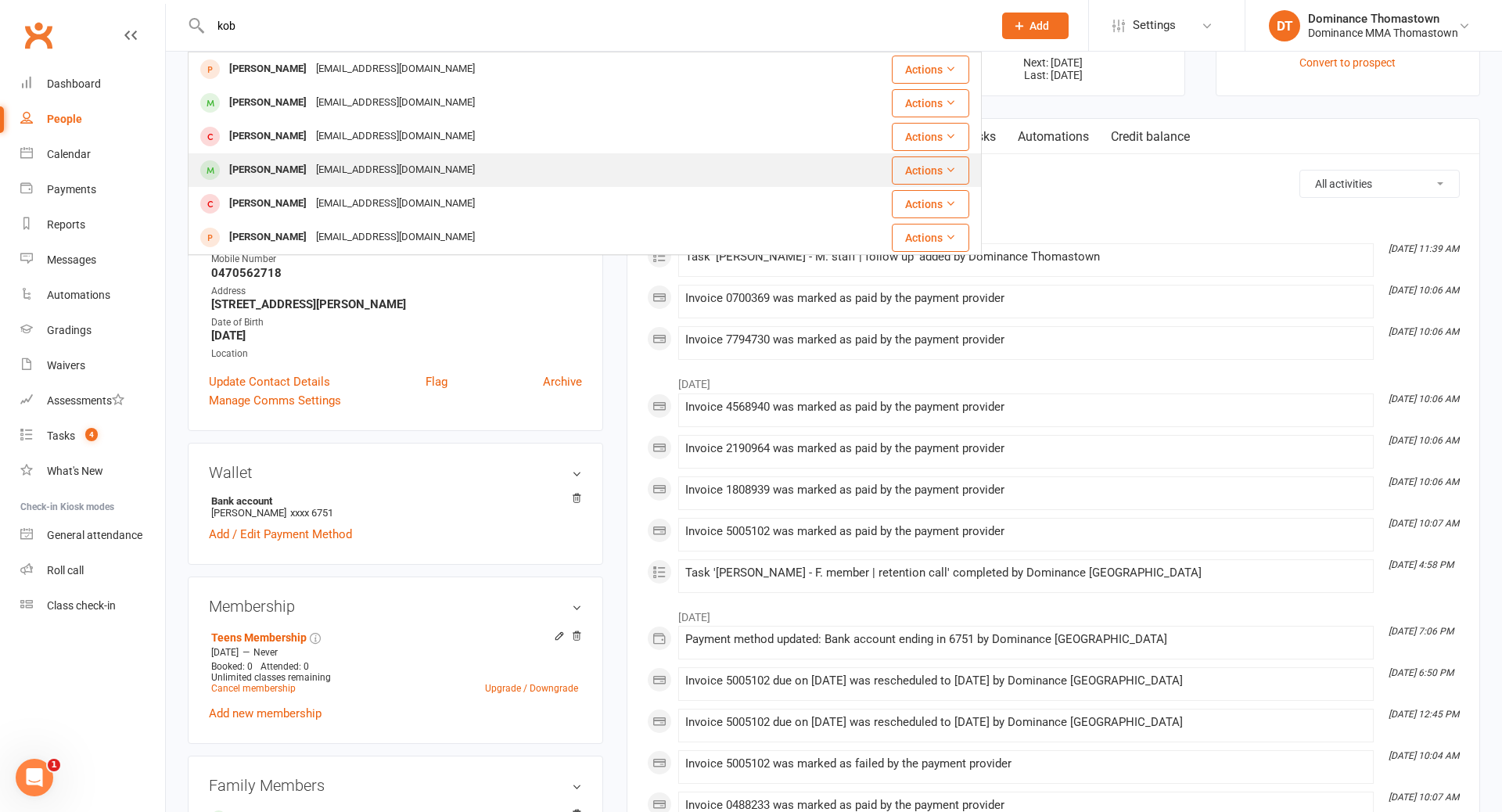
click at [290, 162] on div "Koby McCormick" at bounding box center [267, 169] width 87 height 22
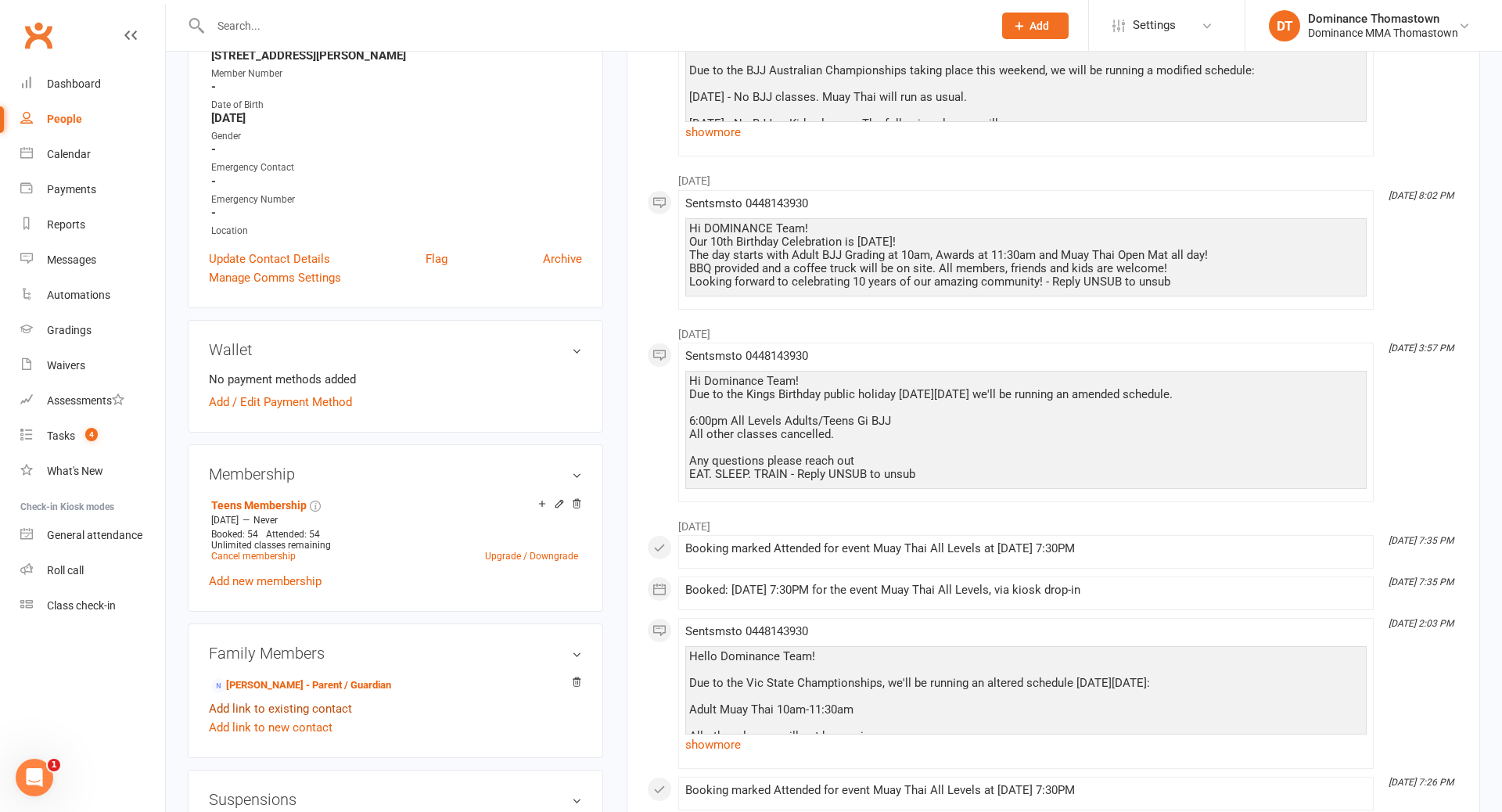
scroll to position [338, 0]
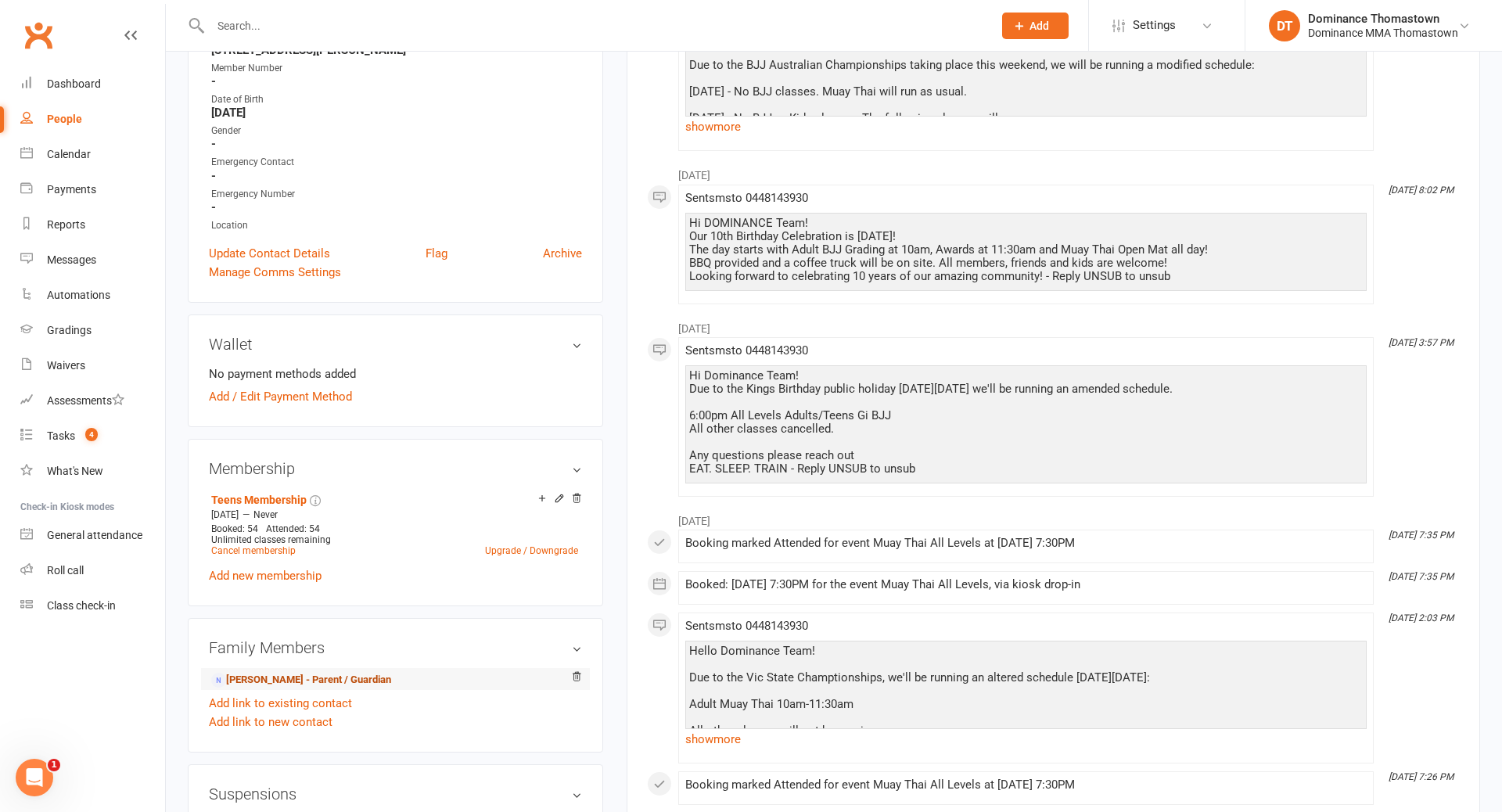
click at [306, 678] on link "Narelle Keall - Parent / Guardian" at bounding box center [301, 680] width 180 height 17
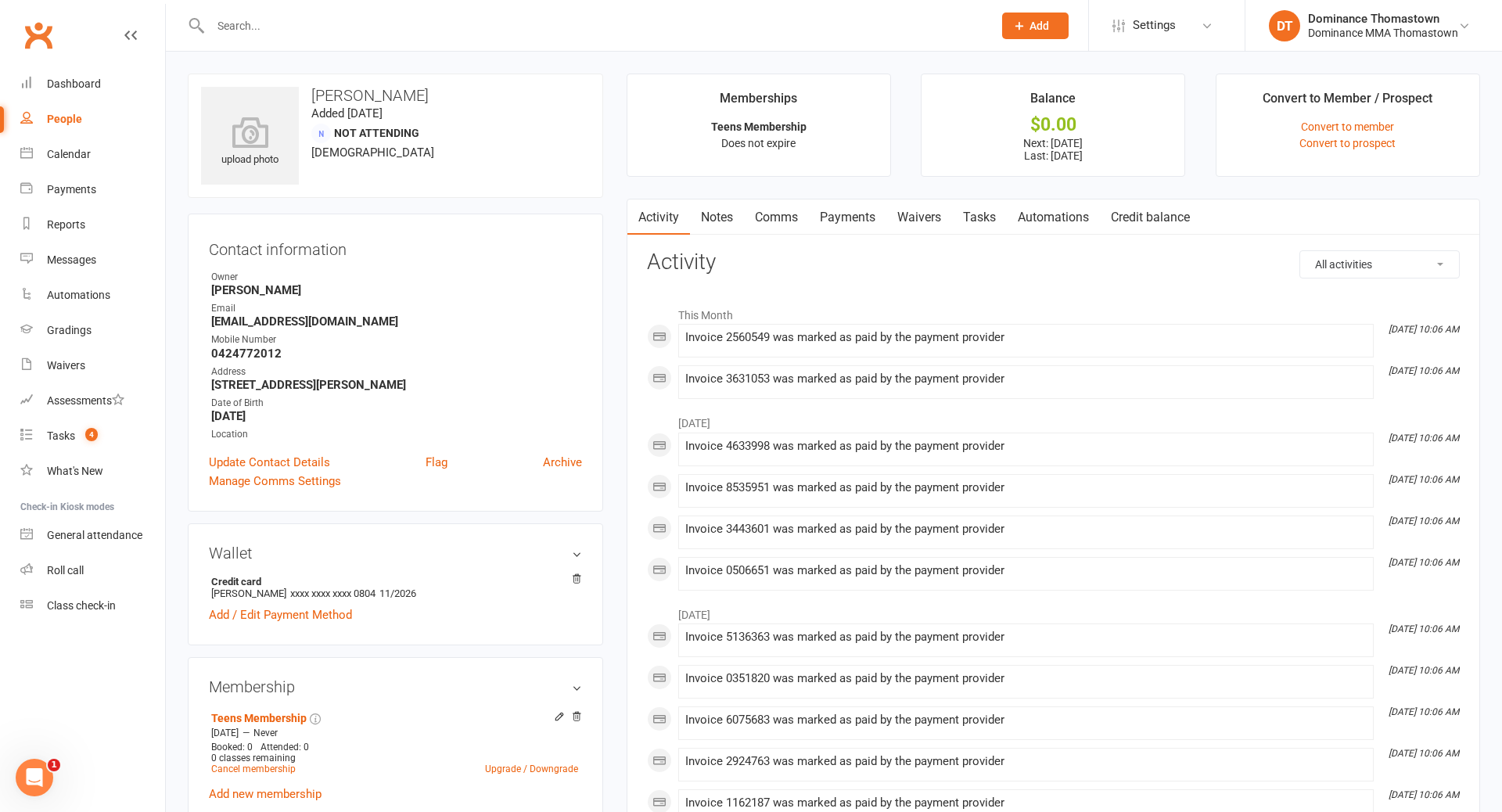
click at [834, 217] on link "Payments" at bounding box center [848, 218] width 78 height 36
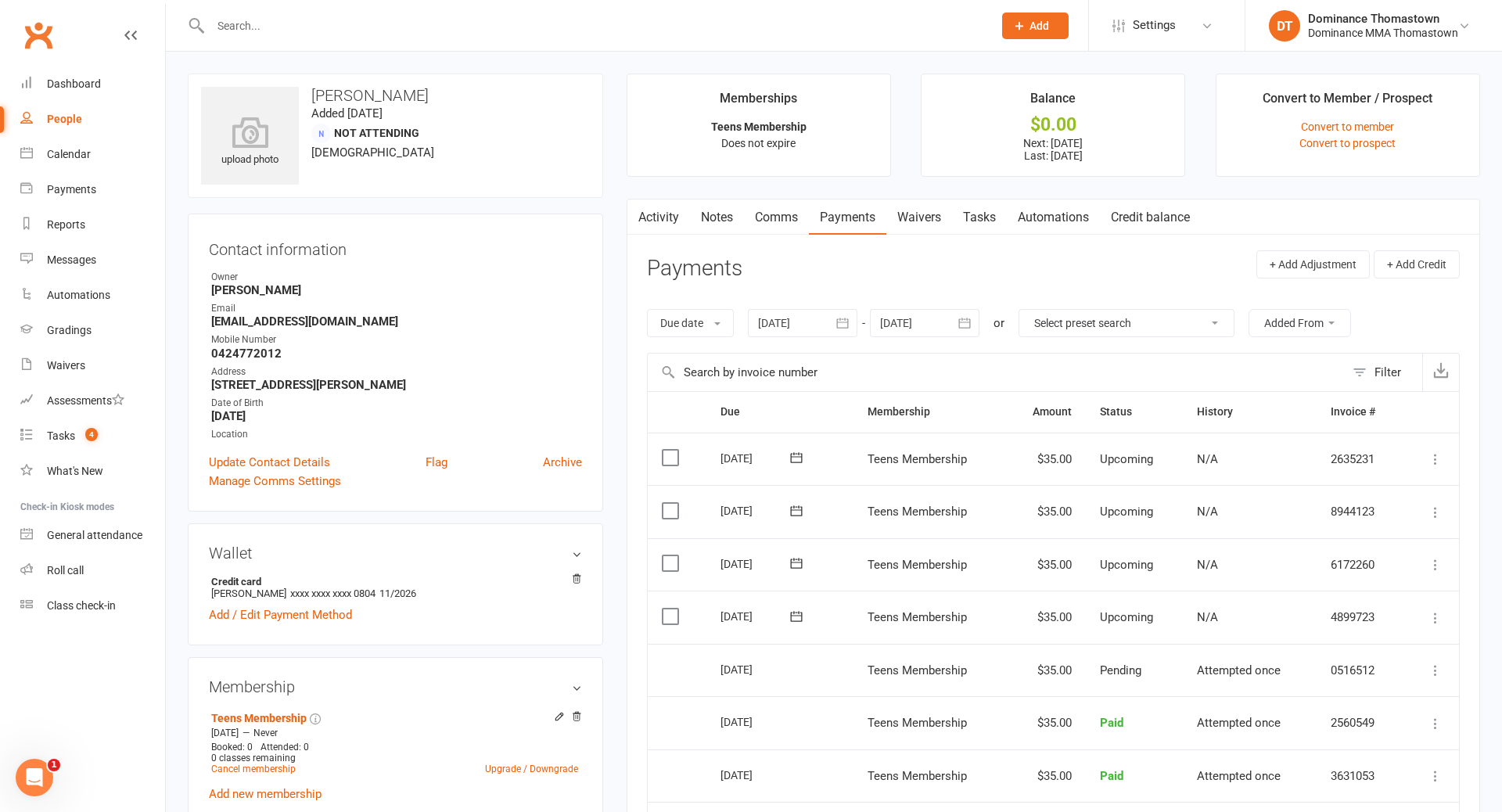
click at [914, 220] on link "Waivers" at bounding box center [919, 218] width 66 height 36
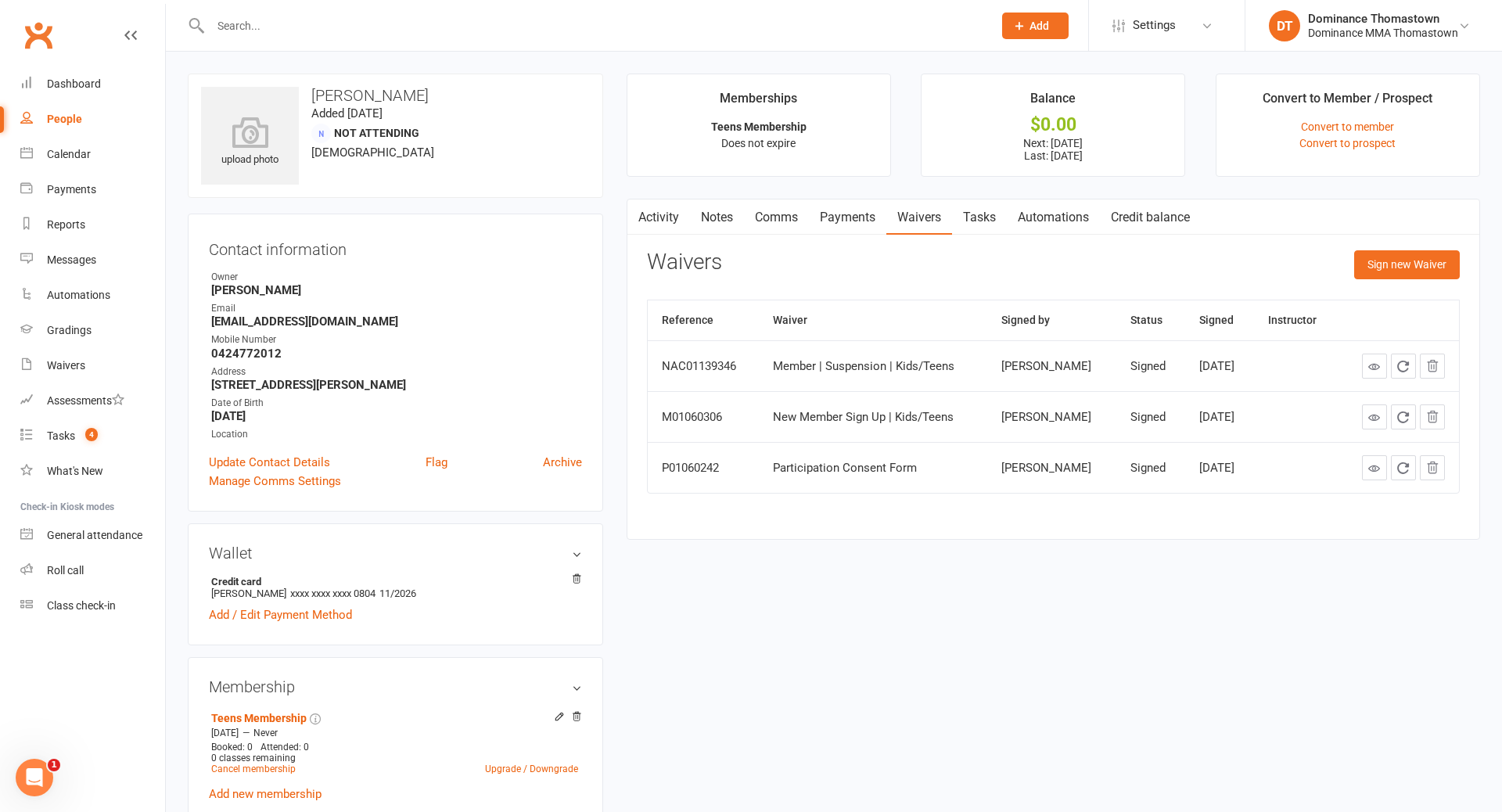
click at [857, 218] on link "Payments" at bounding box center [848, 218] width 78 height 36
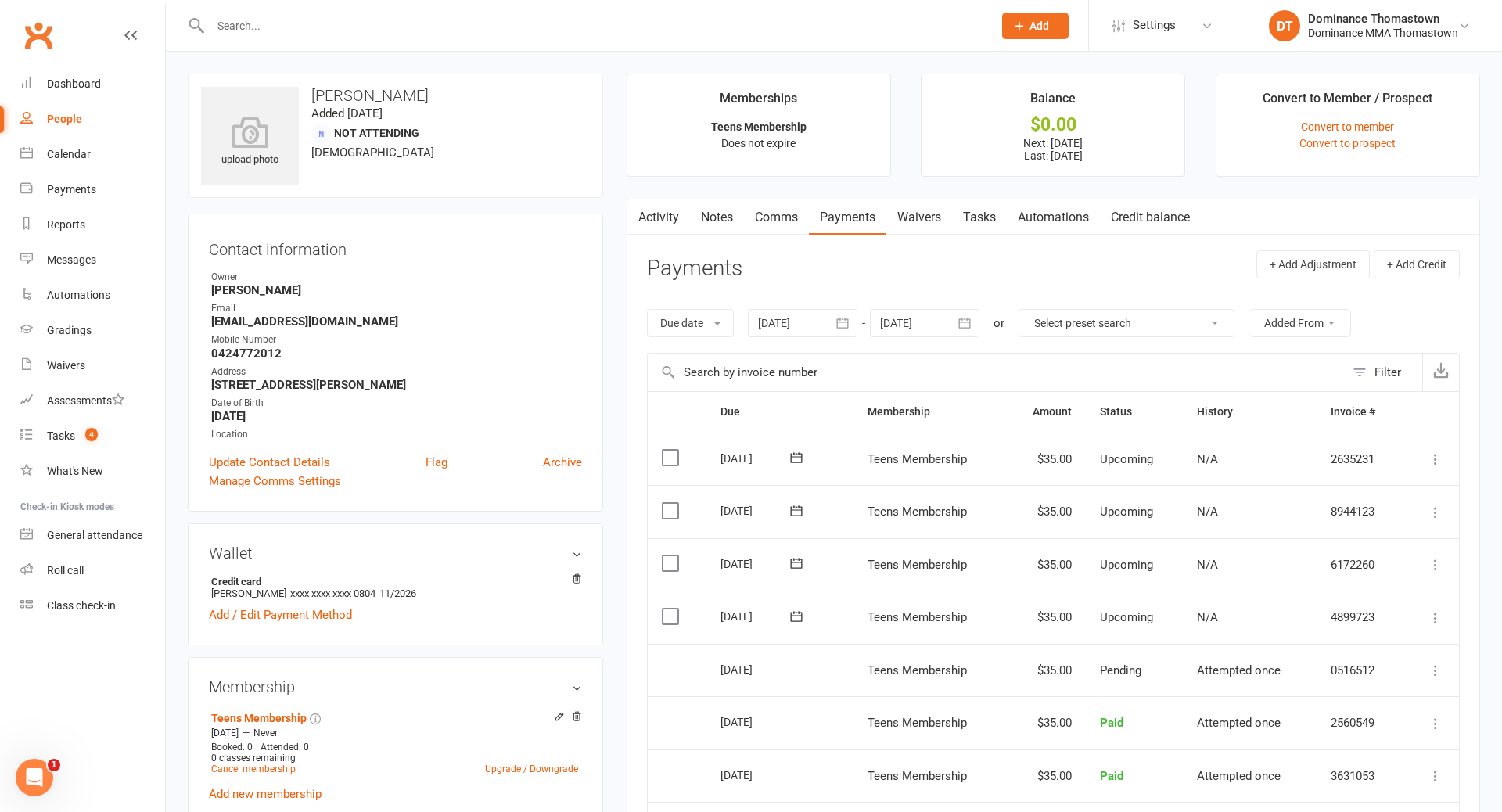
scroll to position [1, 0]
click at [916, 220] on link "Waivers" at bounding box center [919, 217] width 66 height 36
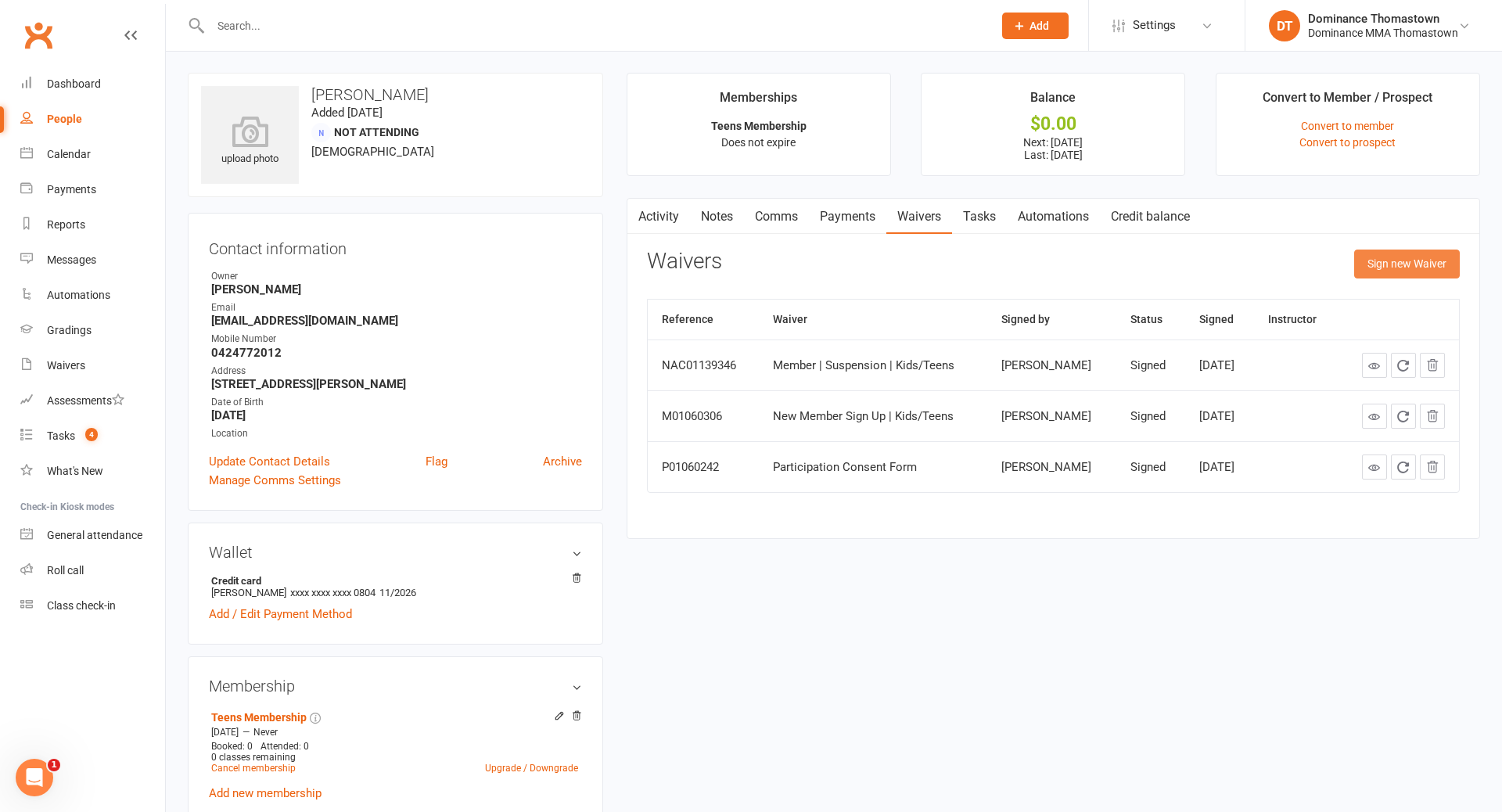
click at [1391, 263] on button "Sign new Waiver" at bounding box center [1407, 263] width 106 height 28
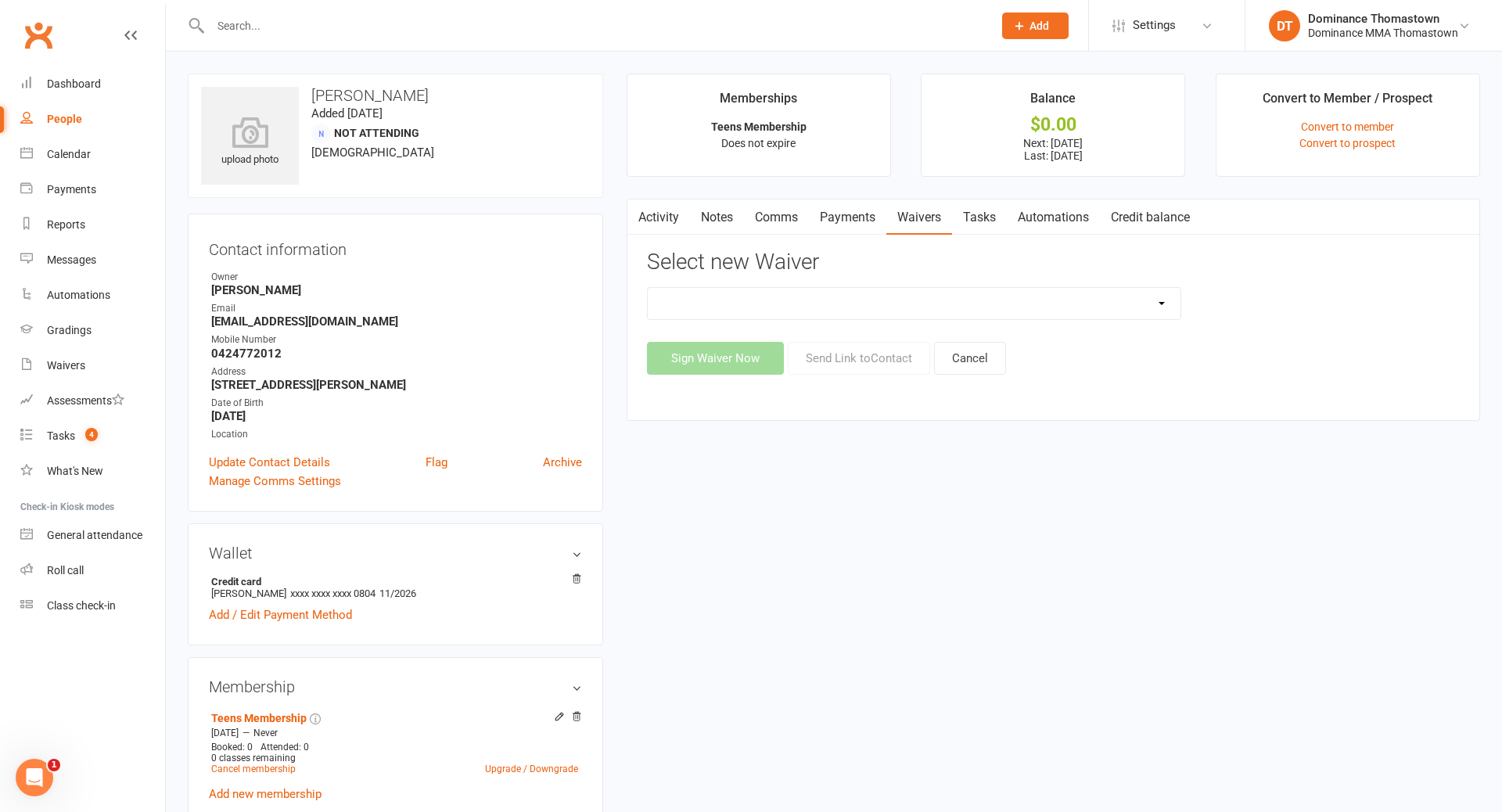
click at [917, 306] on select "Member | Cancellation | Adults Member | Cancellation | Kids/Teens Member | Inju…" at bounding box center [914, 304] width 533 height 31
click at [856, 356] on button "Send Link to Contact" at bounding box center [859, 358] width 143 height 33
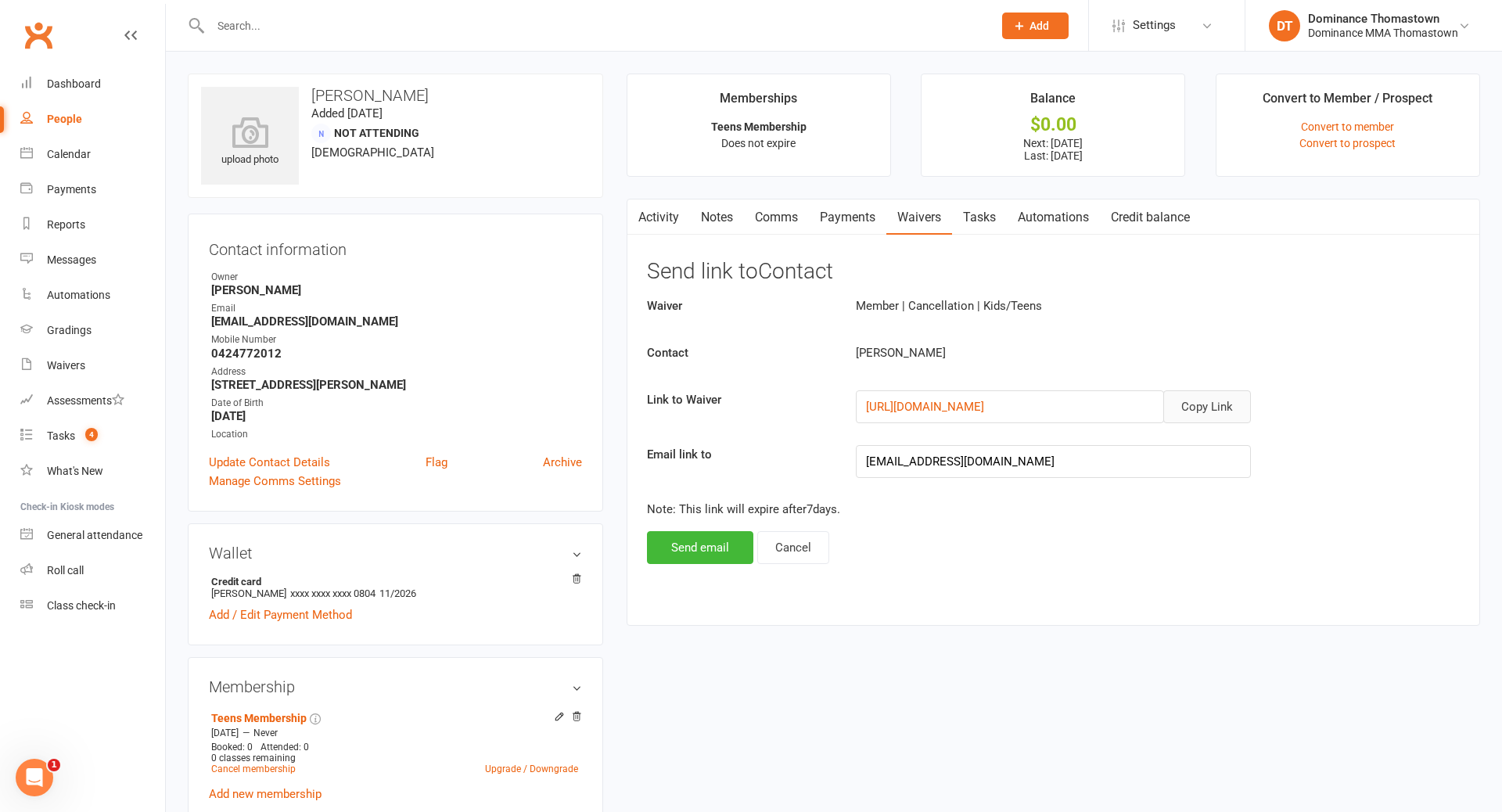
click at [1204, 412] on button "Copy Link" at bounding box center [1207, 407] width 87 height 33
click at [778, 217] on link "Comms" at bounding box center [776, 218] width 65 height 36
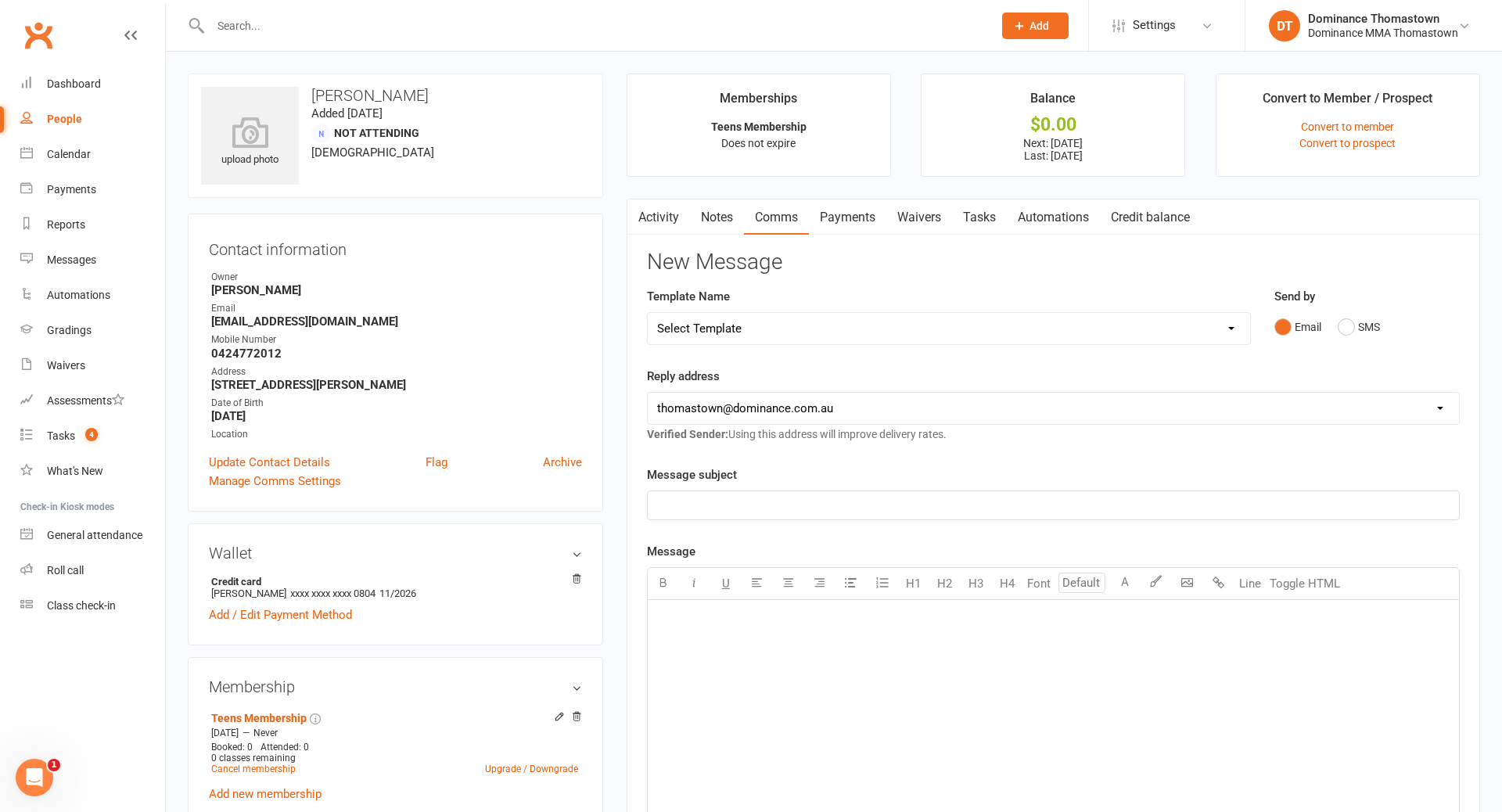
click at [895, 328] on select "Select Template [Email] MARKETING | 10TH BIRTHDAY SPECIAL | CANCELLED MEMBERS […" at bounding box center [949, 328] width 602 height 31
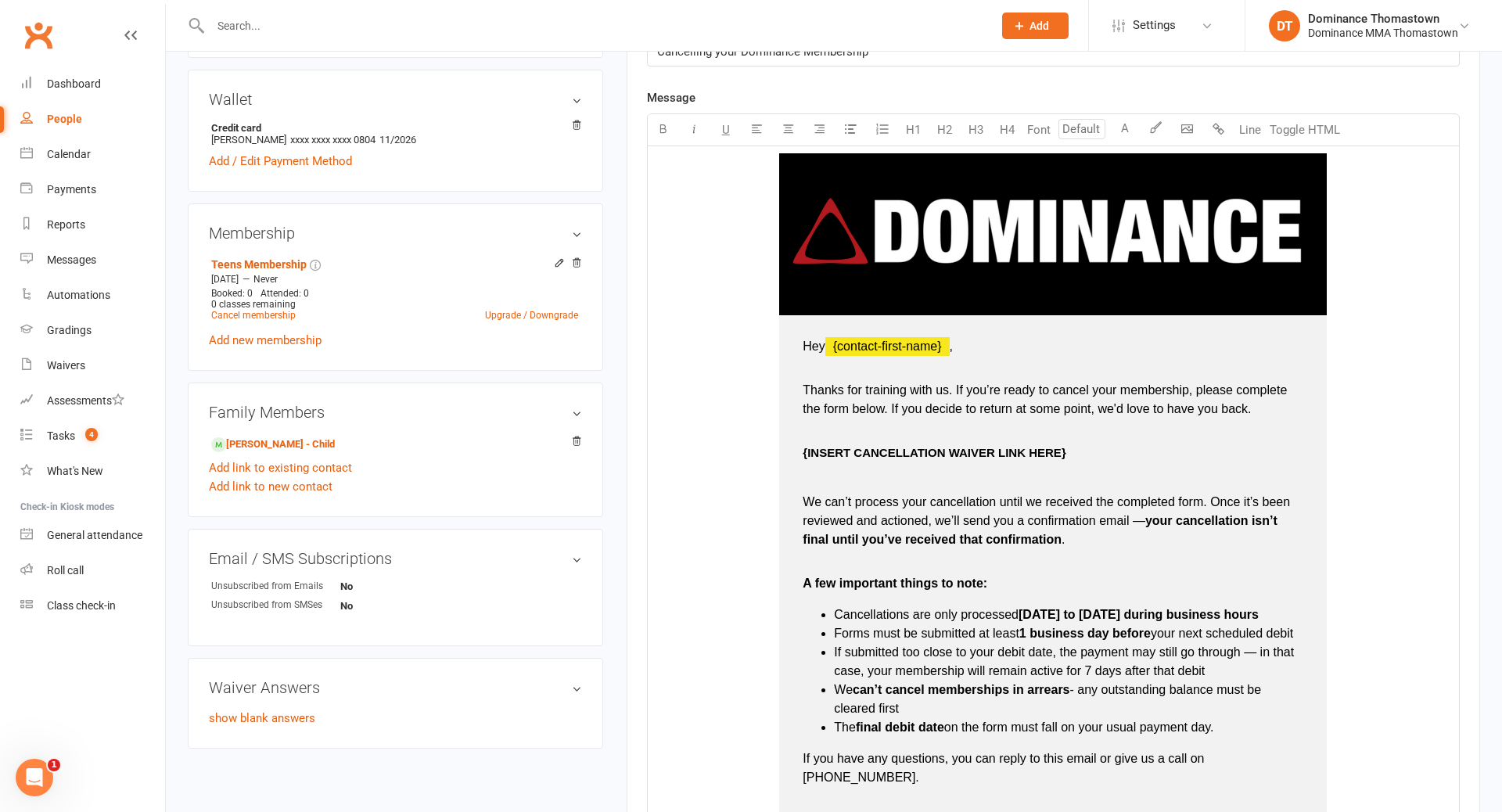
scroll to position [564, 0]
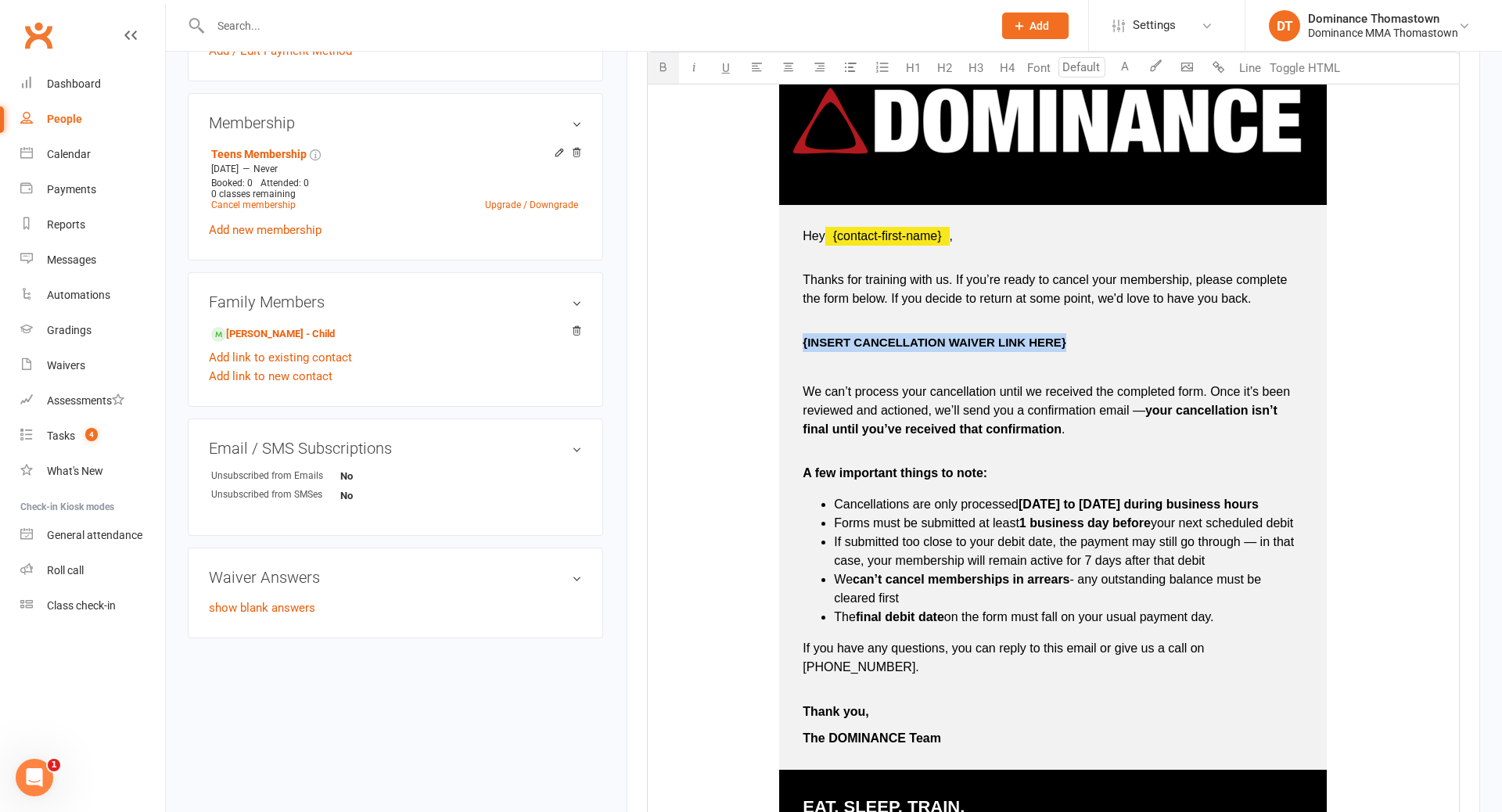
drag, startPoint x: 801, startPoint y: 338, endPoint x: 1066, endPoint y: 336, distance: 265.0
click at [1074, 335] on td "Hey ﻿ {contact-first-name} , Thanks for training with us. If you’re ready to ca…" at bounding box center [1053, 487] width 548 height 564
drag, startPoint x: 796, startPoint y: 341, endPoint x: 1030, endPoint y: 342, distance: 234.0
click at [1030, 342] on td "Hey ﻿ {contact-first-name} , Thanks for training with us. If you’re ready to ca…" at bounding box center [1053, 487] width 548 height 564
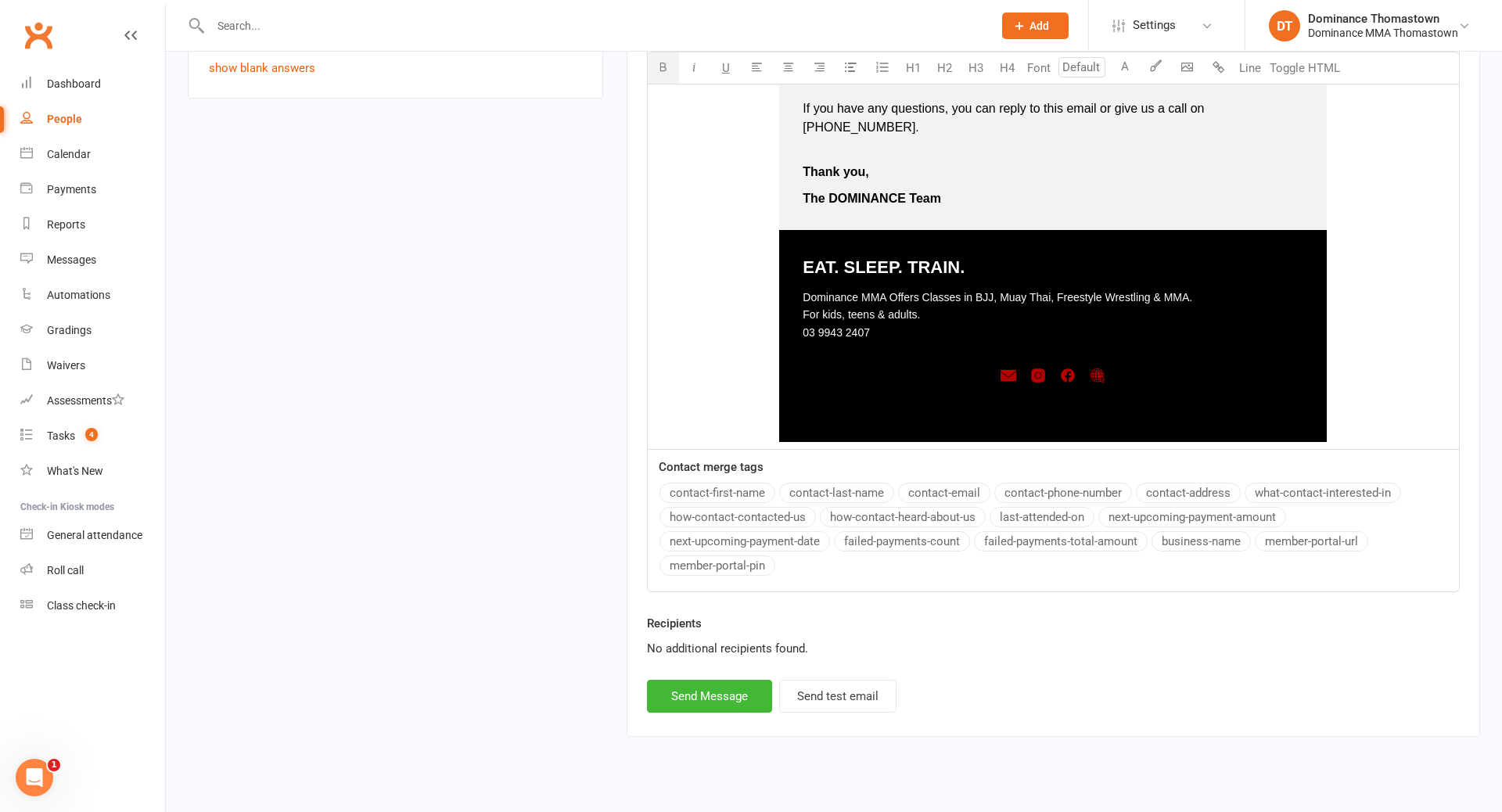
scroll to position [1110, 0]
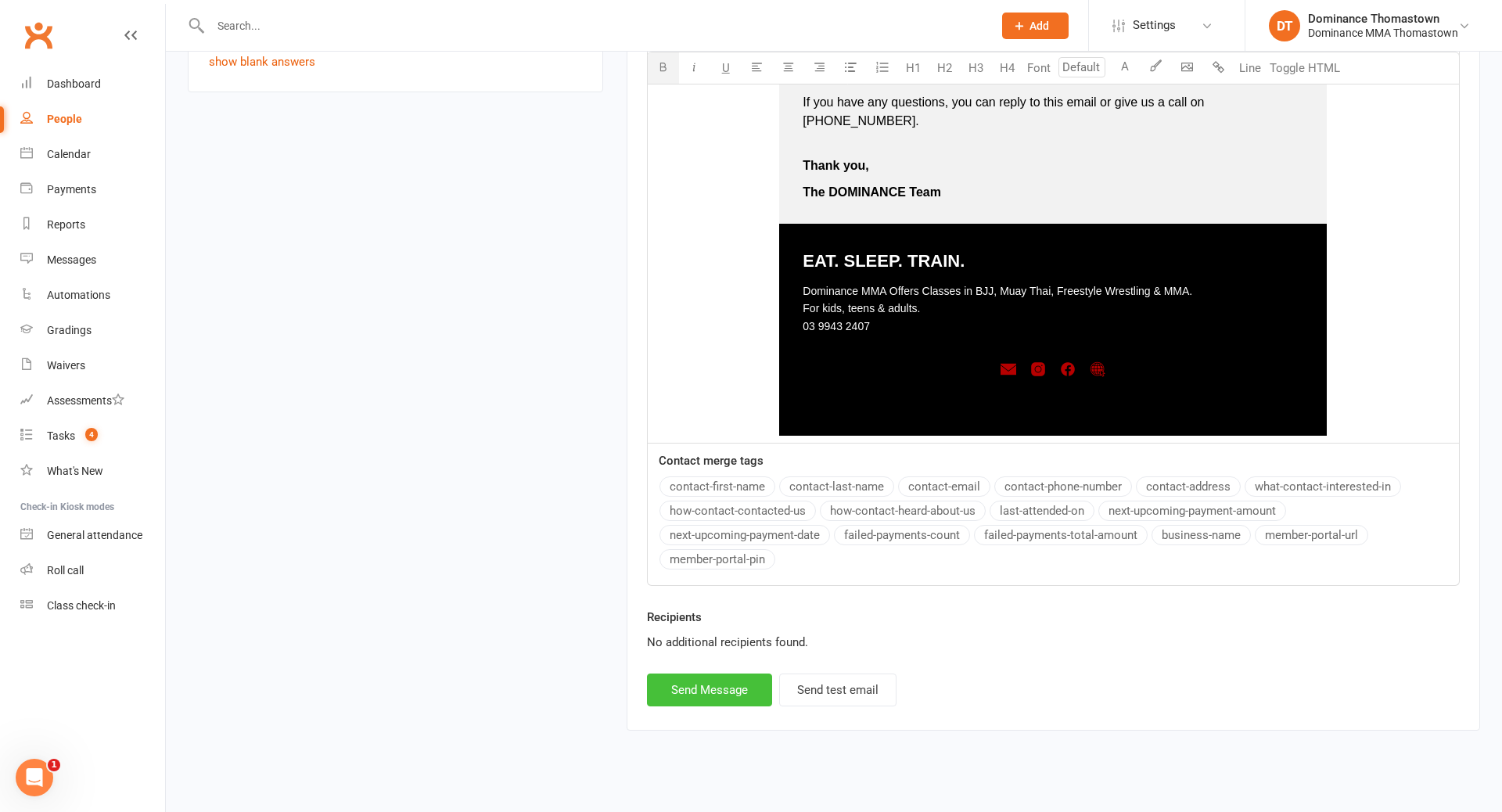
click at [726, 682] on button "Send Message" at bounding box center [710, 690] width 125 height 33
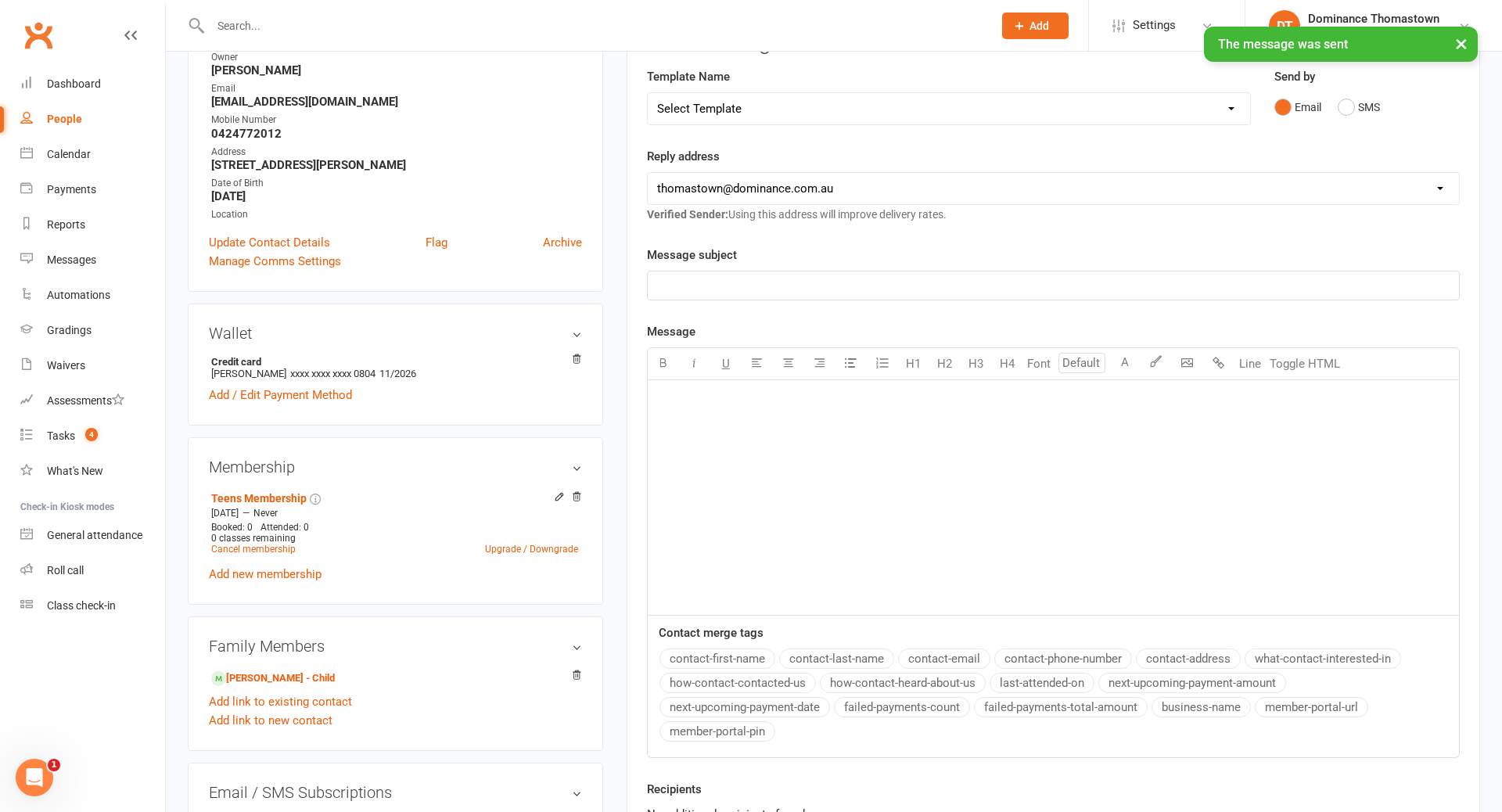
scroll to position [0, 0]
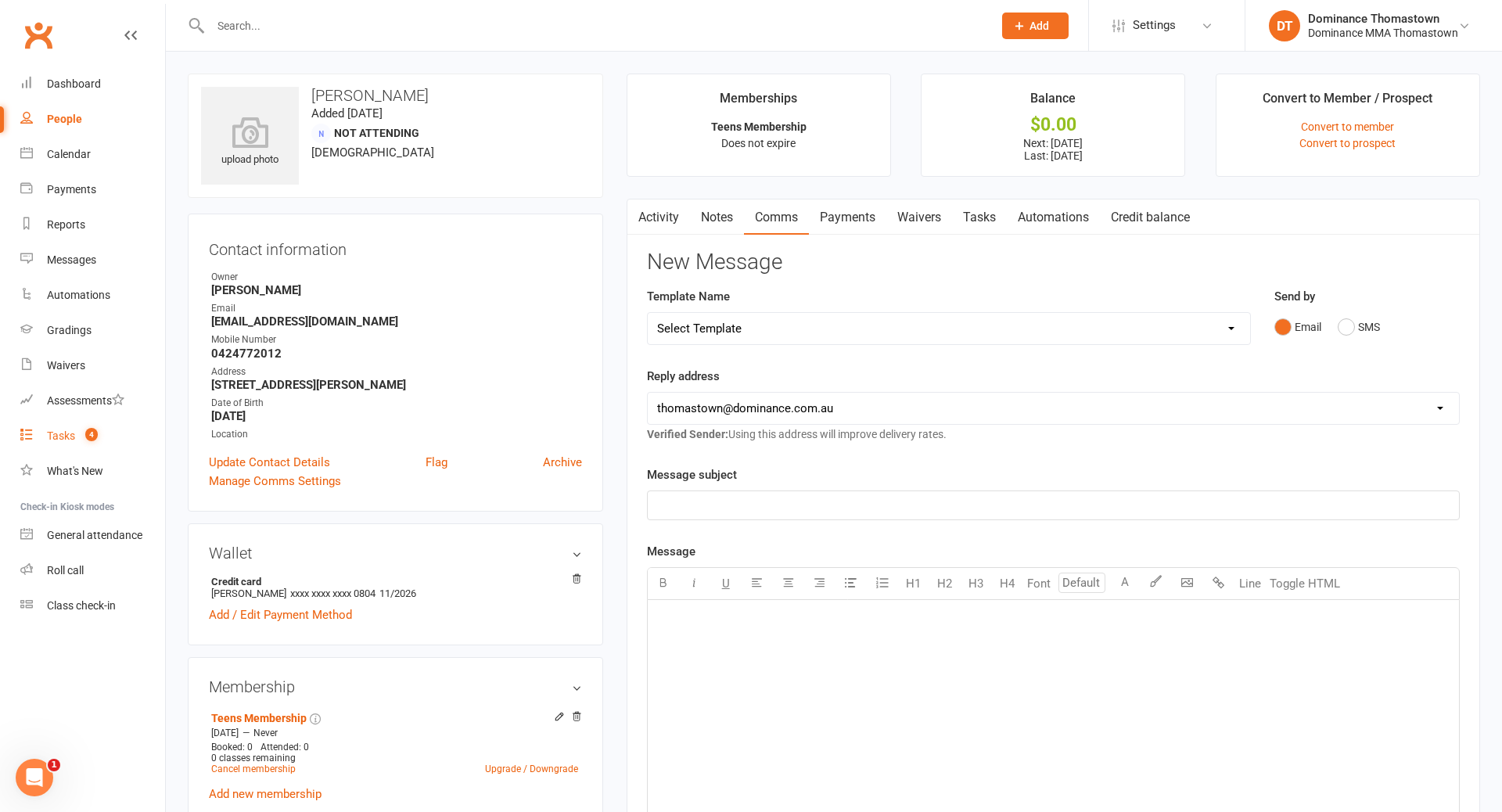
click at [83, 438] on count-badge "4" at bounding box center [87, 435] width 21 height 12
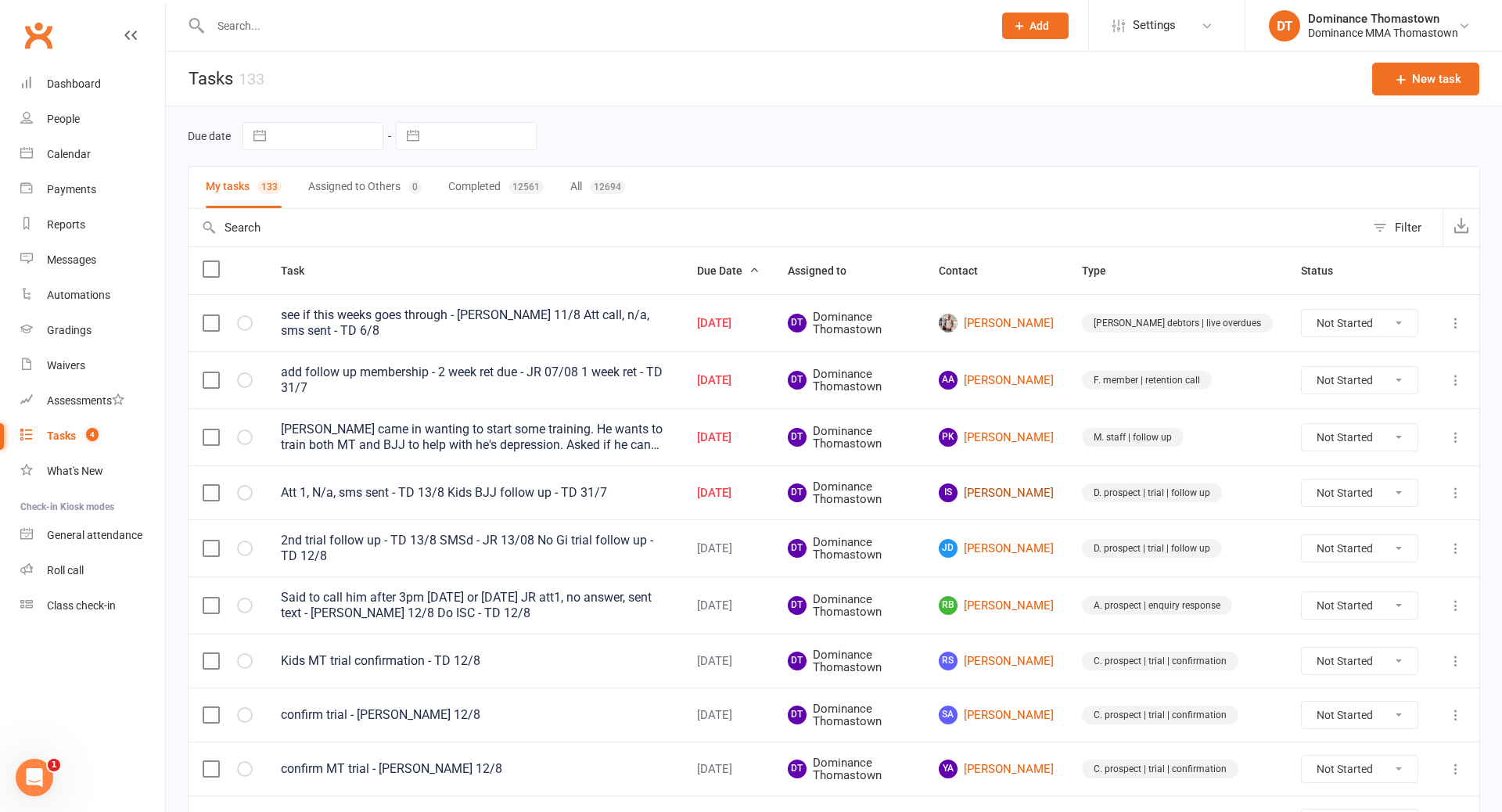
click at [1045, 486] on link "IS Inderbir Singh" at bounding box center [995, 493] width 115 height 19
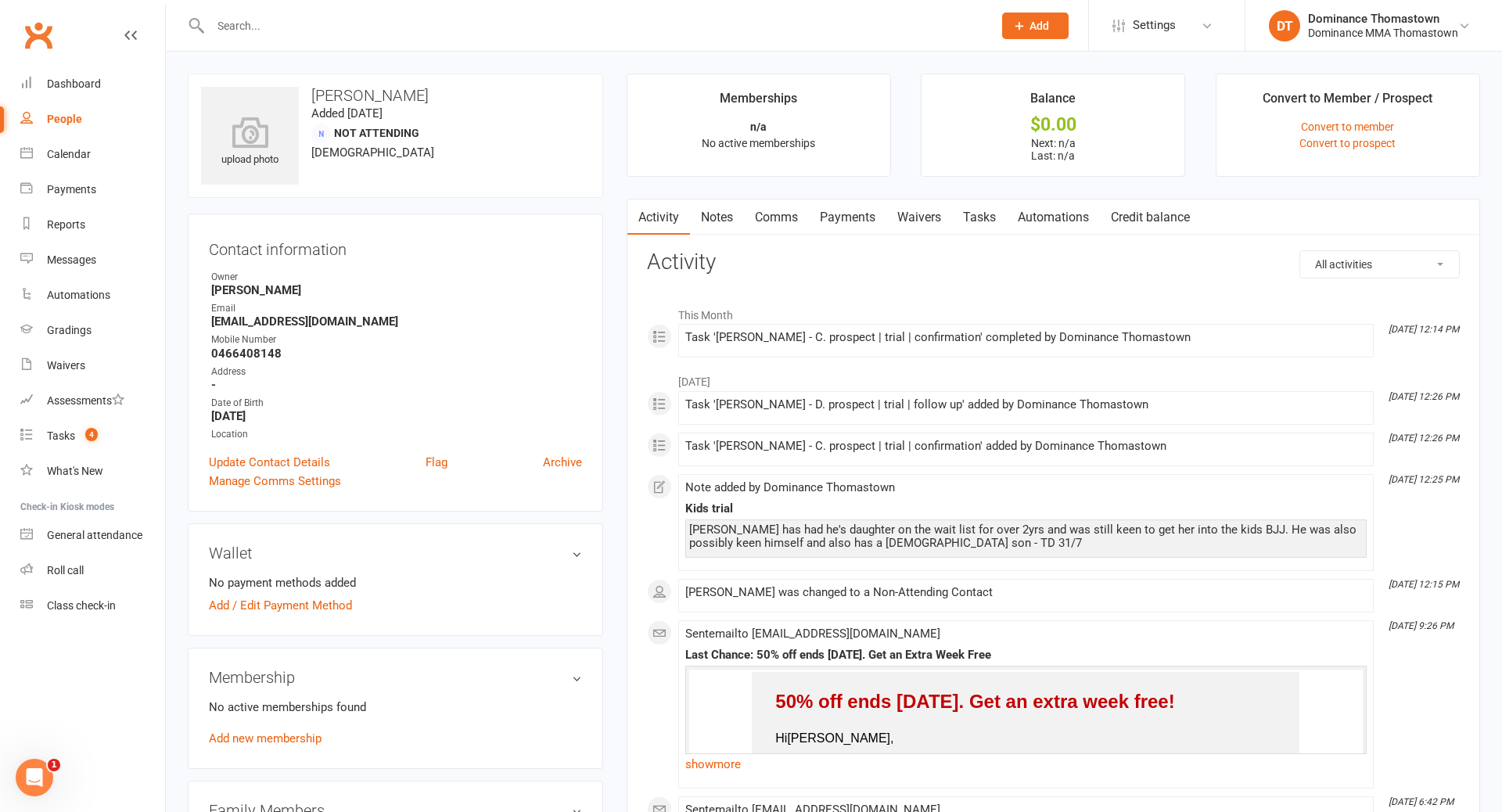
click at [990, 219] on link "Tasks" at bounding box center [980, 218] width 54 height 36
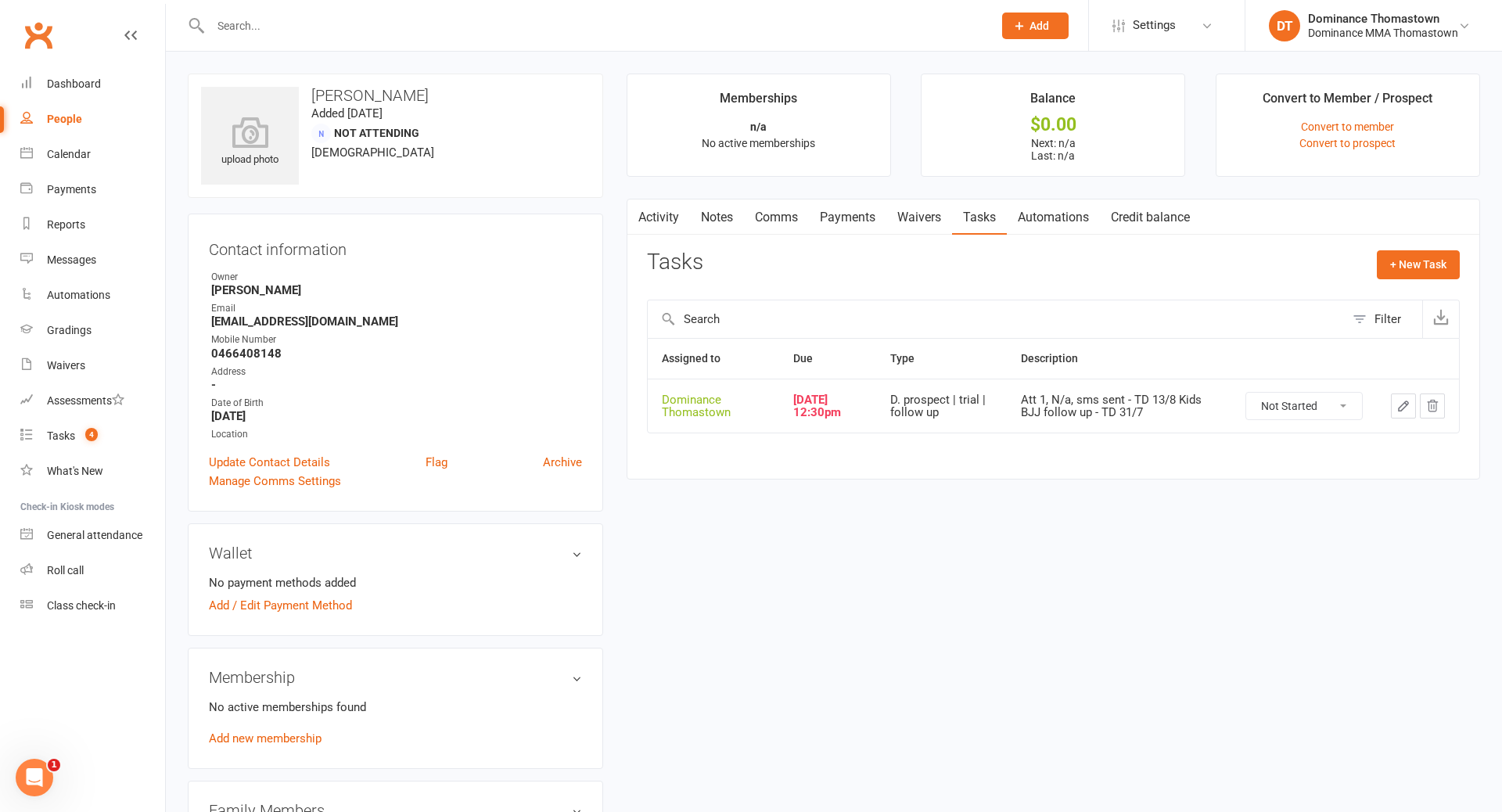
click at [1404, 410] on icon "button" at bounding box center [1403, 405] width 14 height 14
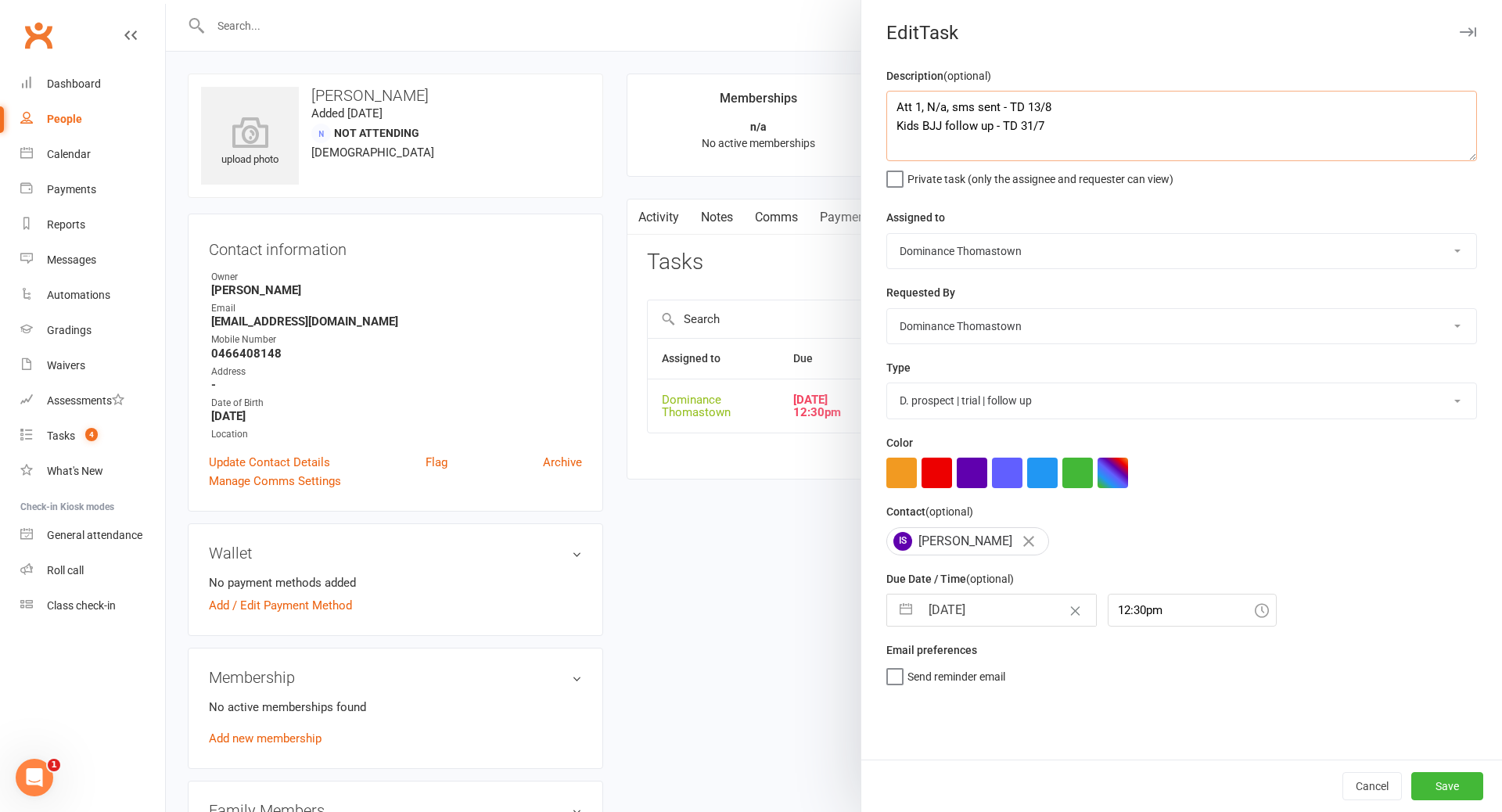
drag, startPoint x: 898, startPoint y: 106, endPoint x: 994, endPoint y: 113, distance: 96.3
click at [899, 106] on textarea "Att 1, N/a, sms sent - TD 13/8 Kids BJJ follow up - TD 31/7" at bounding box center [1182, 125] width 591 height 70
click at [968, 616] on input "[DATE]" at bounding box center [1008, 610] width 176 height 31
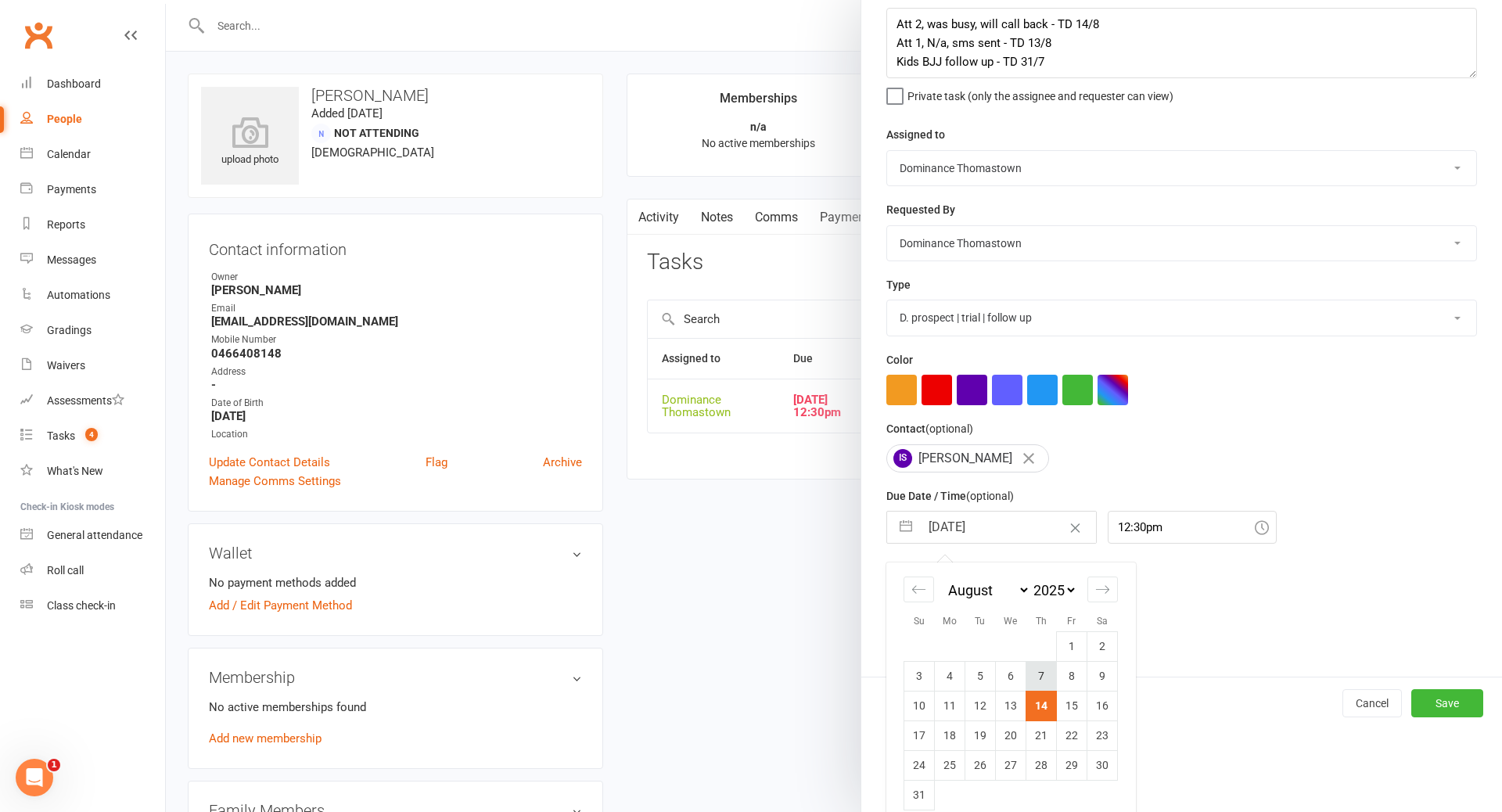
scroll to position [102, 0]
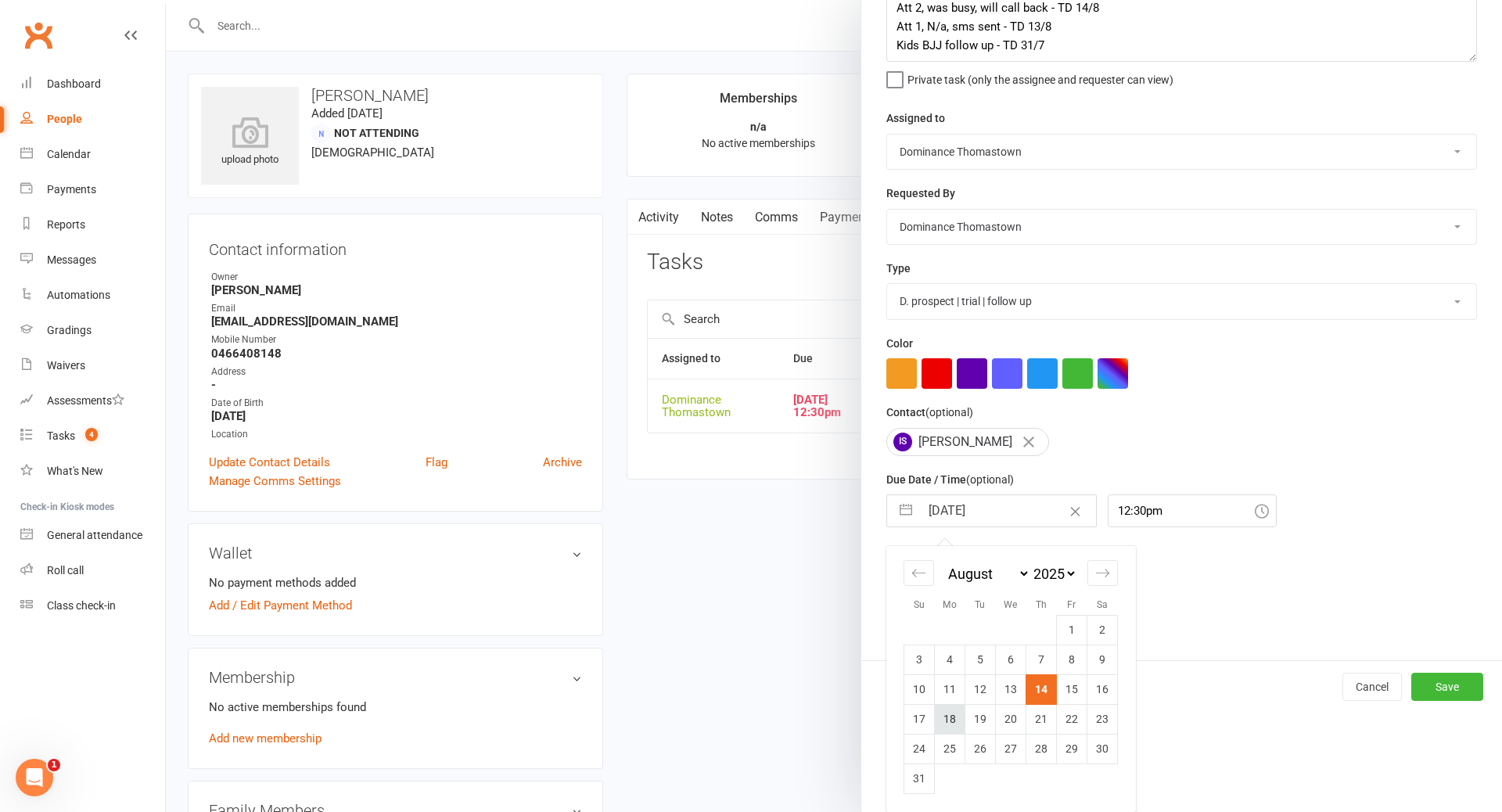
click at [954, 720] on td "18" at bounding box center [950, 719] width 31 height 30
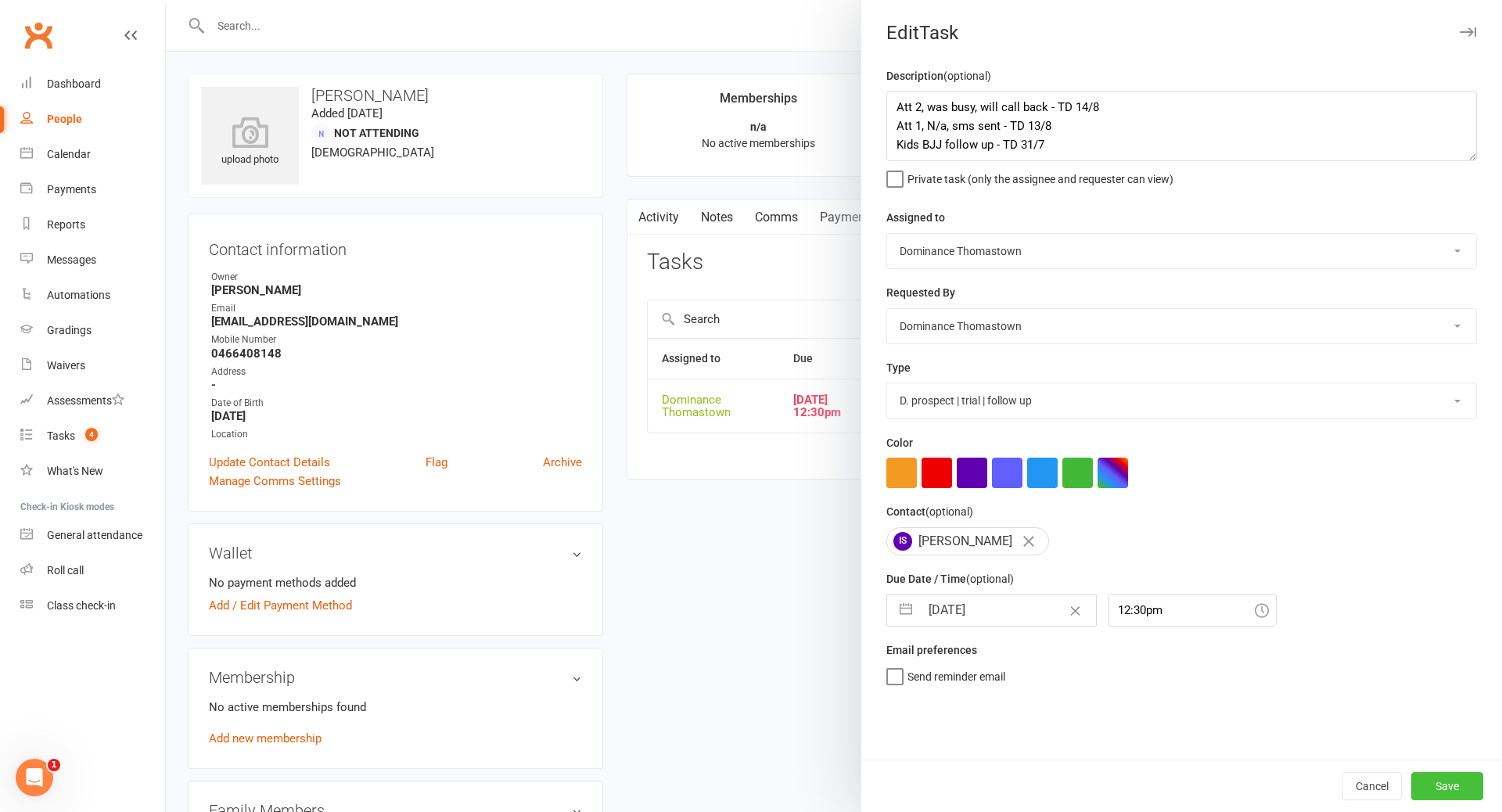
click at [1451, 789] on button "Save" at bounding box center [1447, 786] width 72 height 28
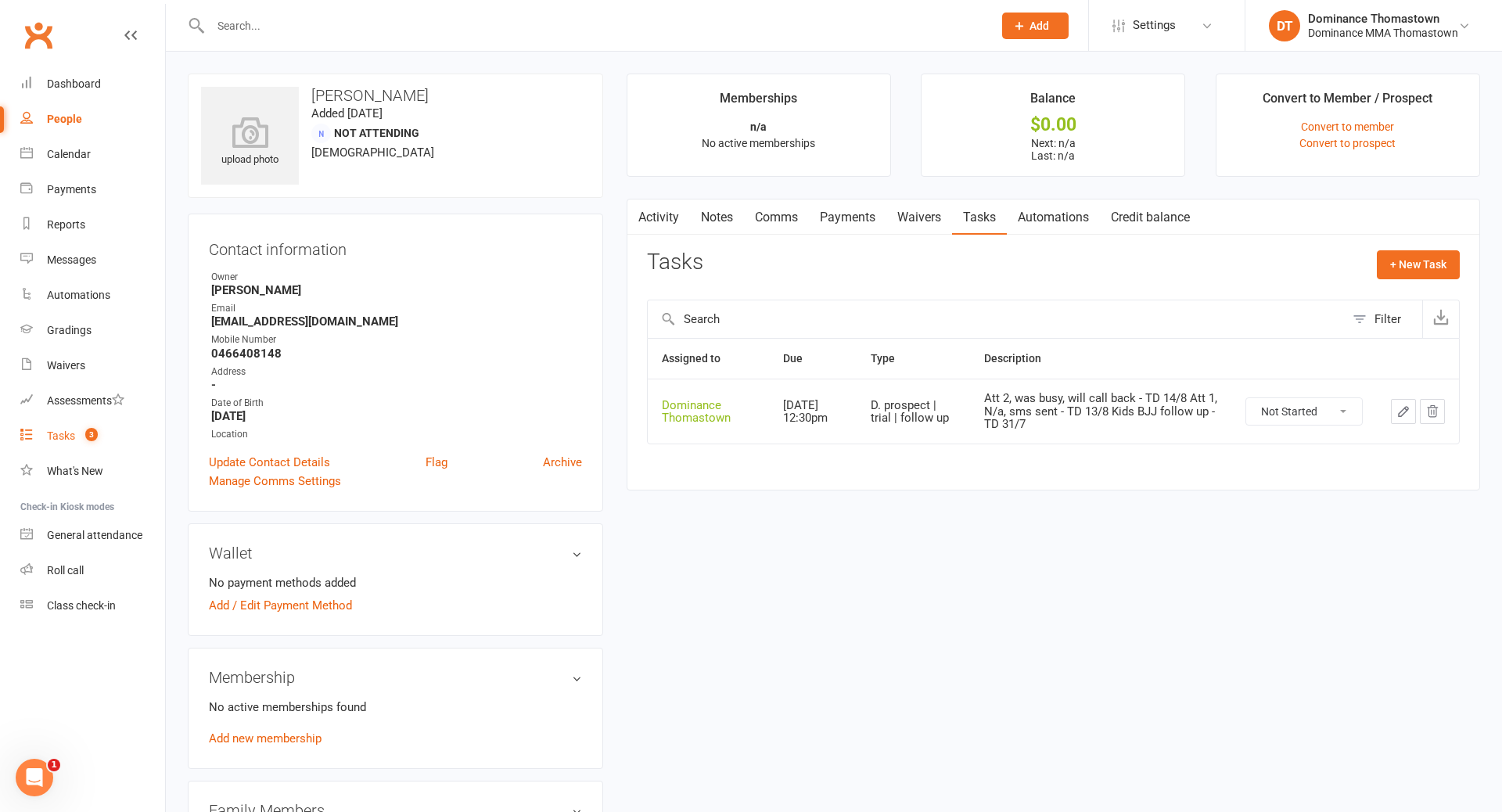
click at [59, 437] on div "Tasks" at bounding box center [61, 435] width 28 height 12
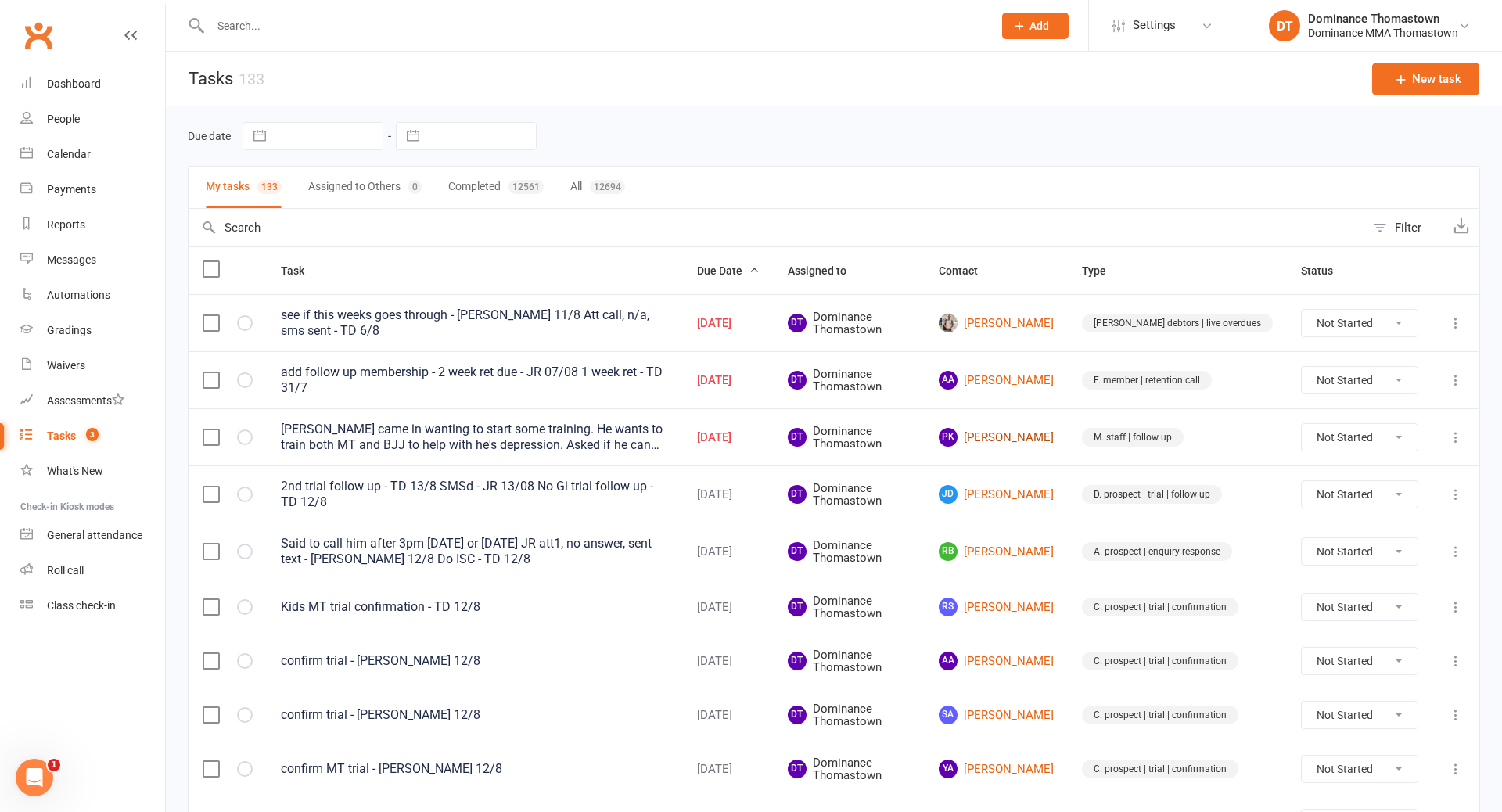
click at [1054, 428] on link "PK [PERSON_NAME]" at bounding box center [995, 437] width 115 height 19
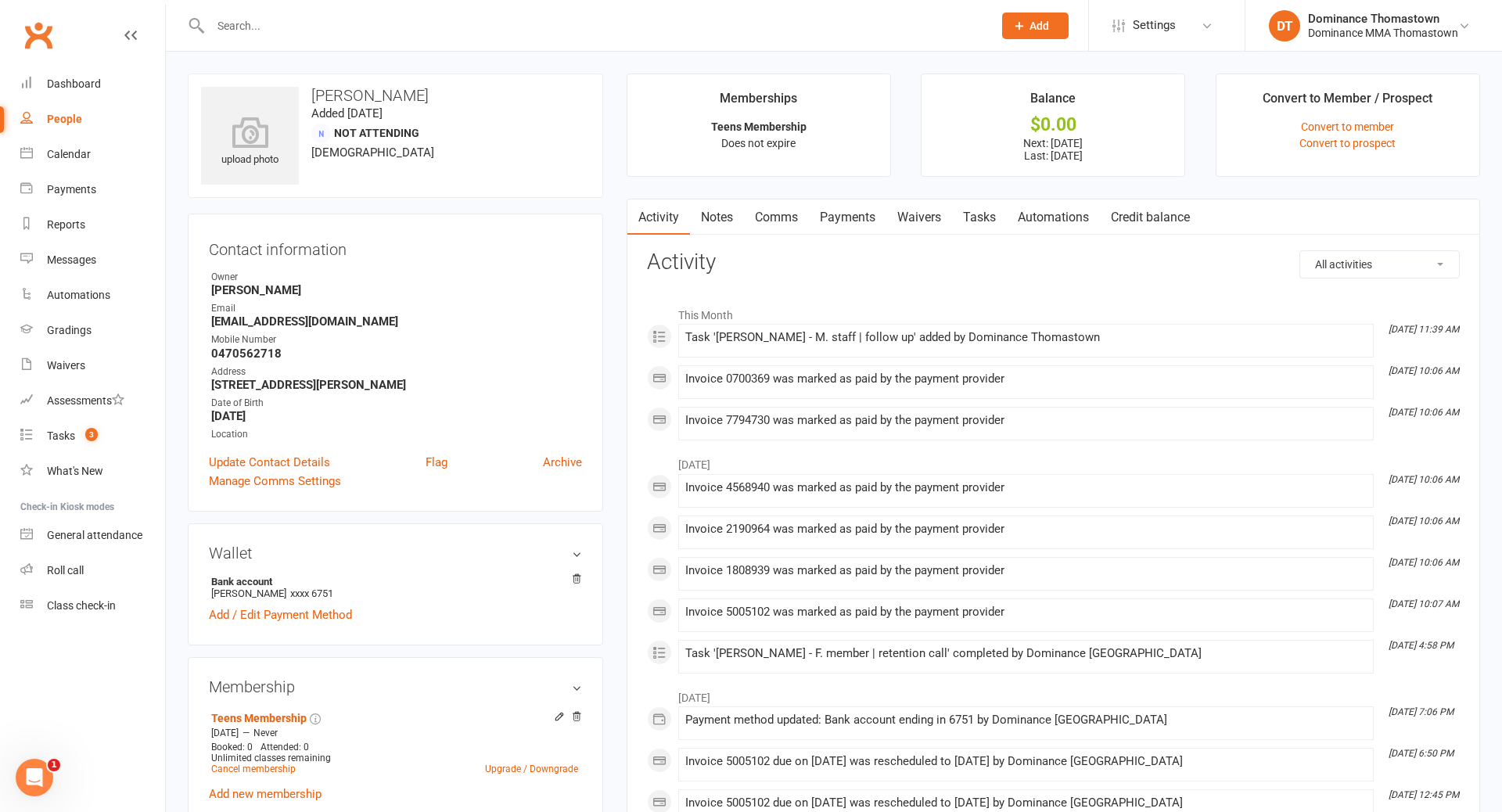
click at [928, 220] on link "Waivers" at bounding box center [919, 218] width 66 height 36
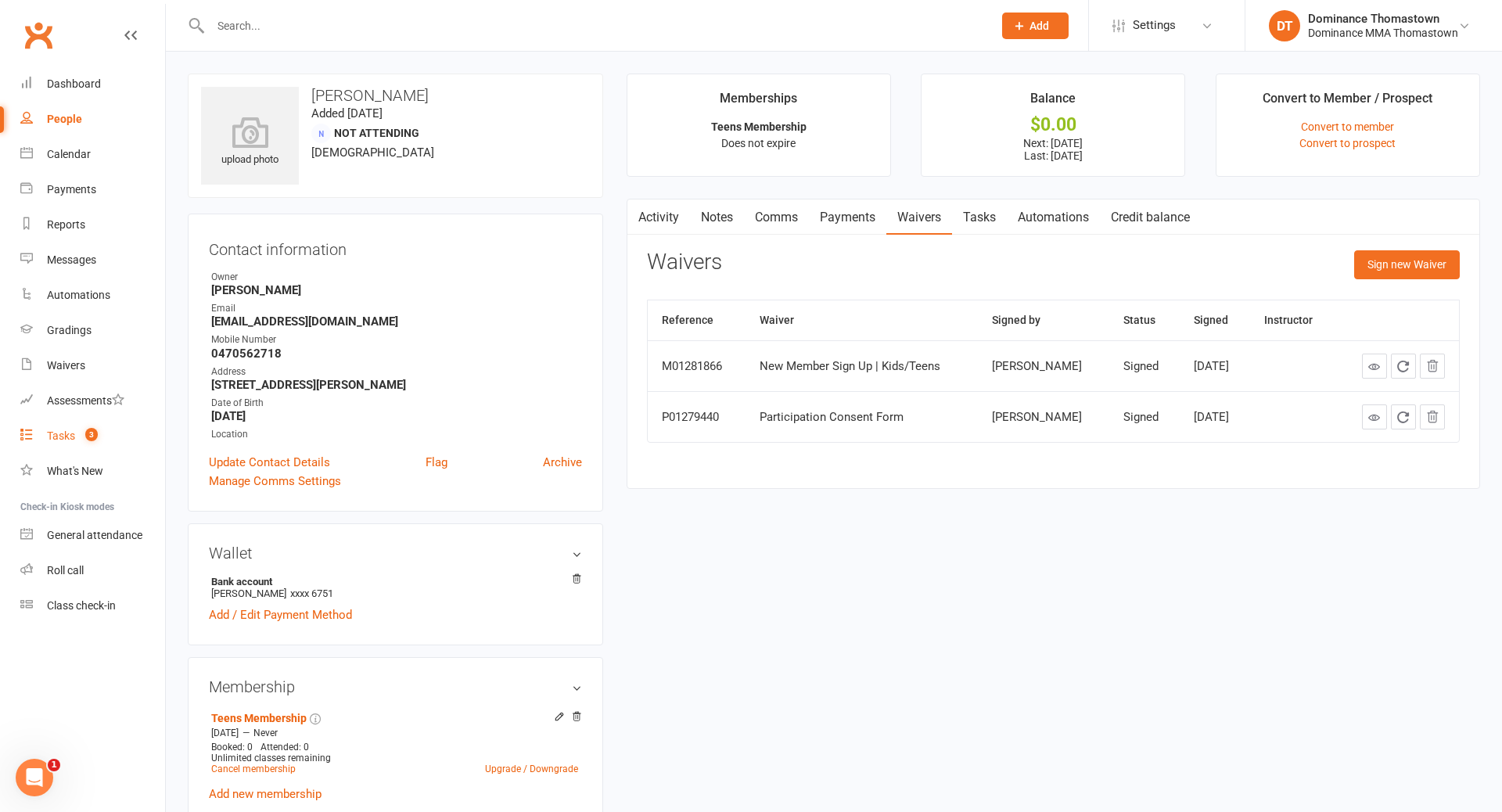
click at [64, 432] on div "Tasks" at bounding box center [61, 435] width 28 height 12
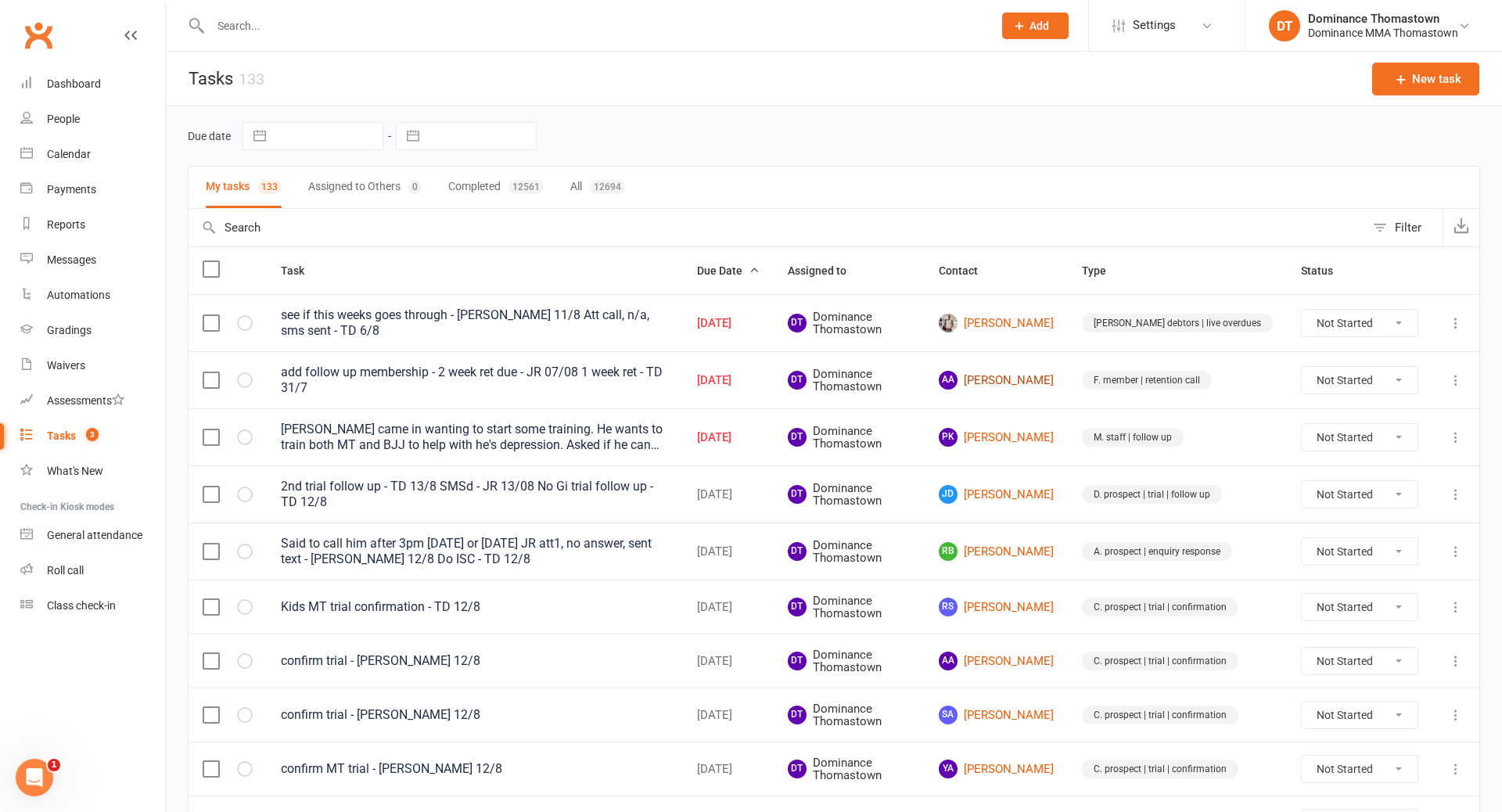
click at [1026, 374] on link "[PERSON_NAME]" at bounding box center [995, 380] width 115 height 19
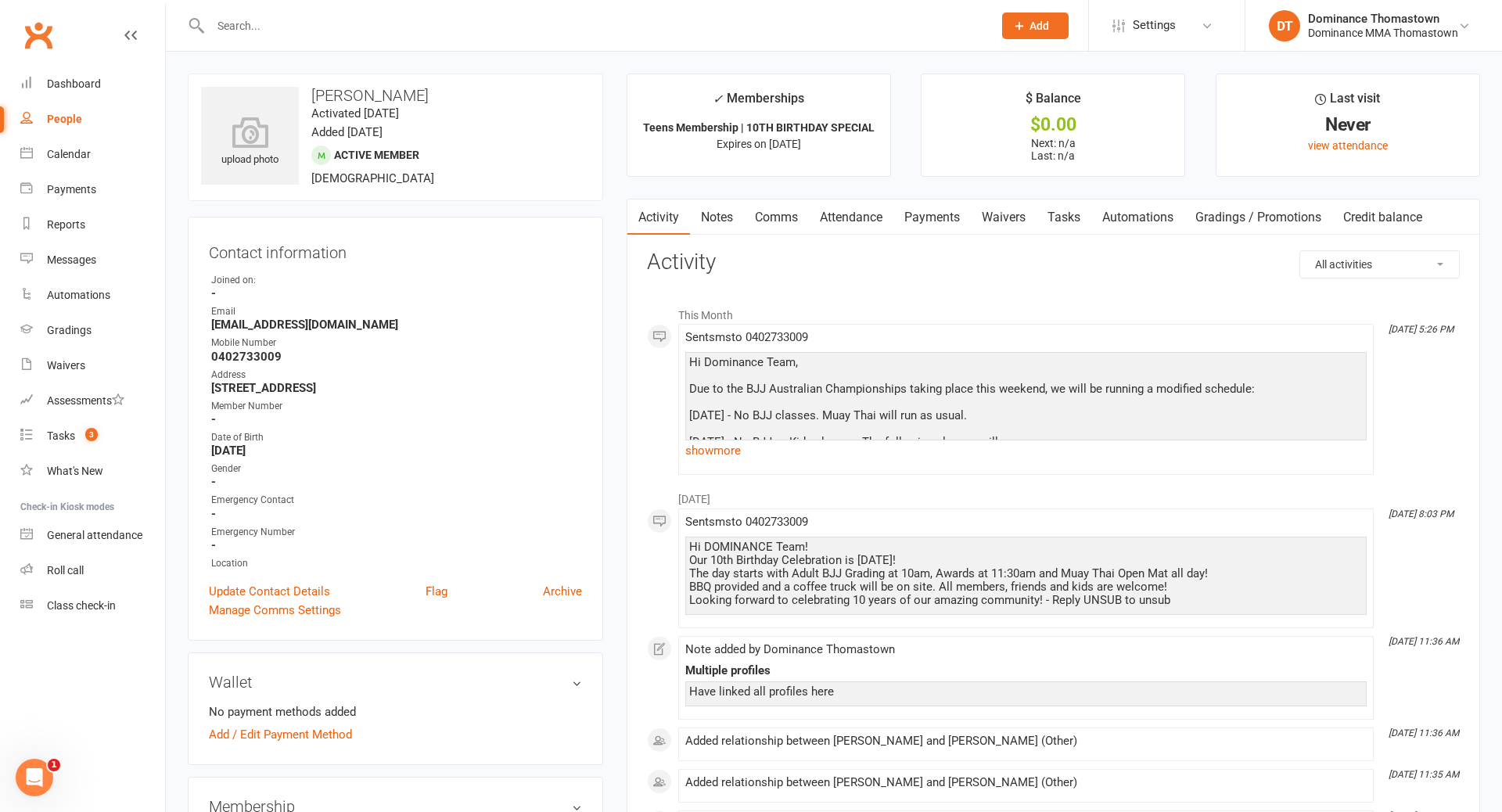
click at [384, 17] on input "text" at bounding box center [593, 26] width 776 height 22
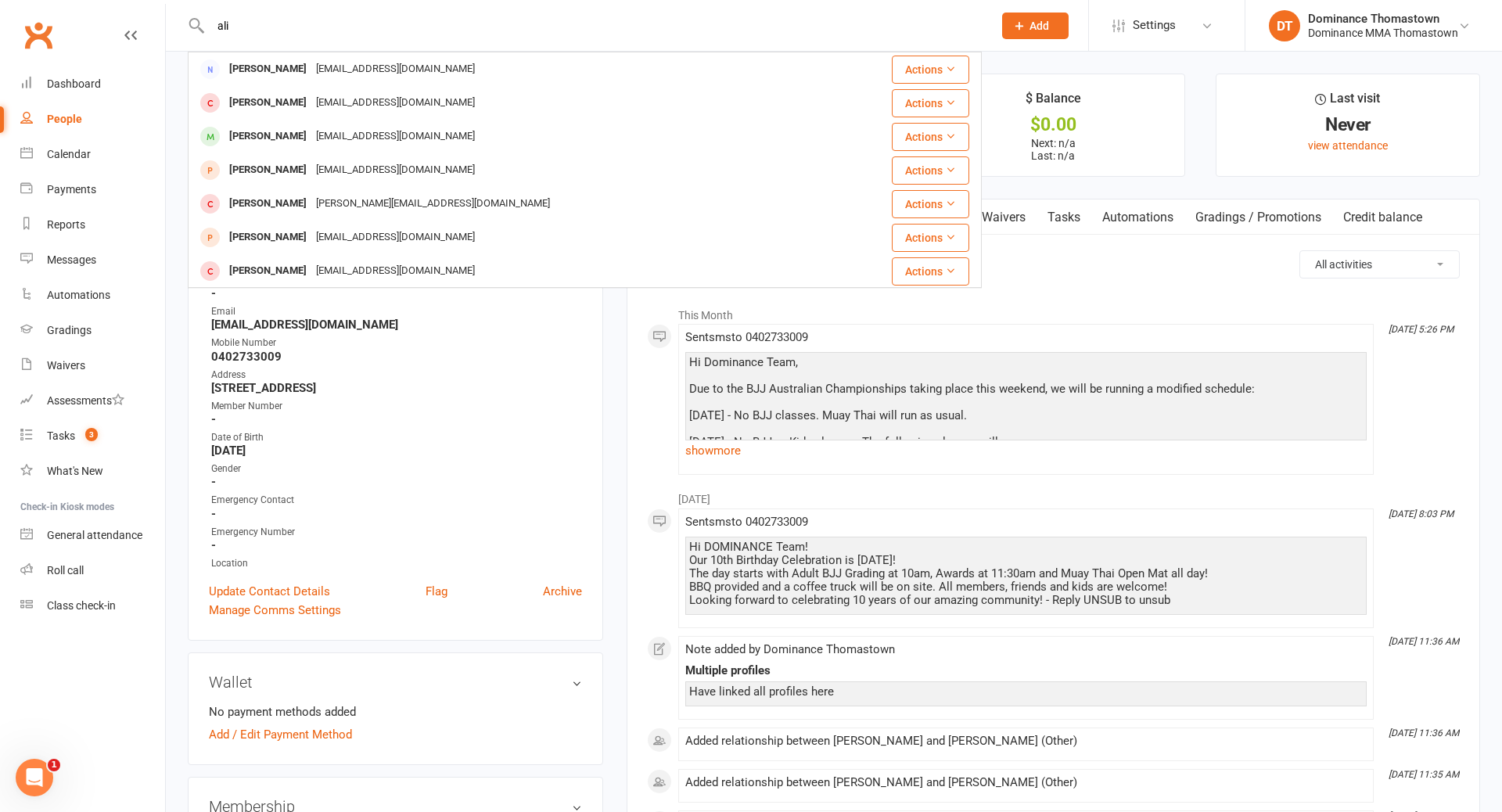
click at [371, 143] on div "ali_alkhamas@hotmail.com" at bounding box center [395, 136] width 168 height 22
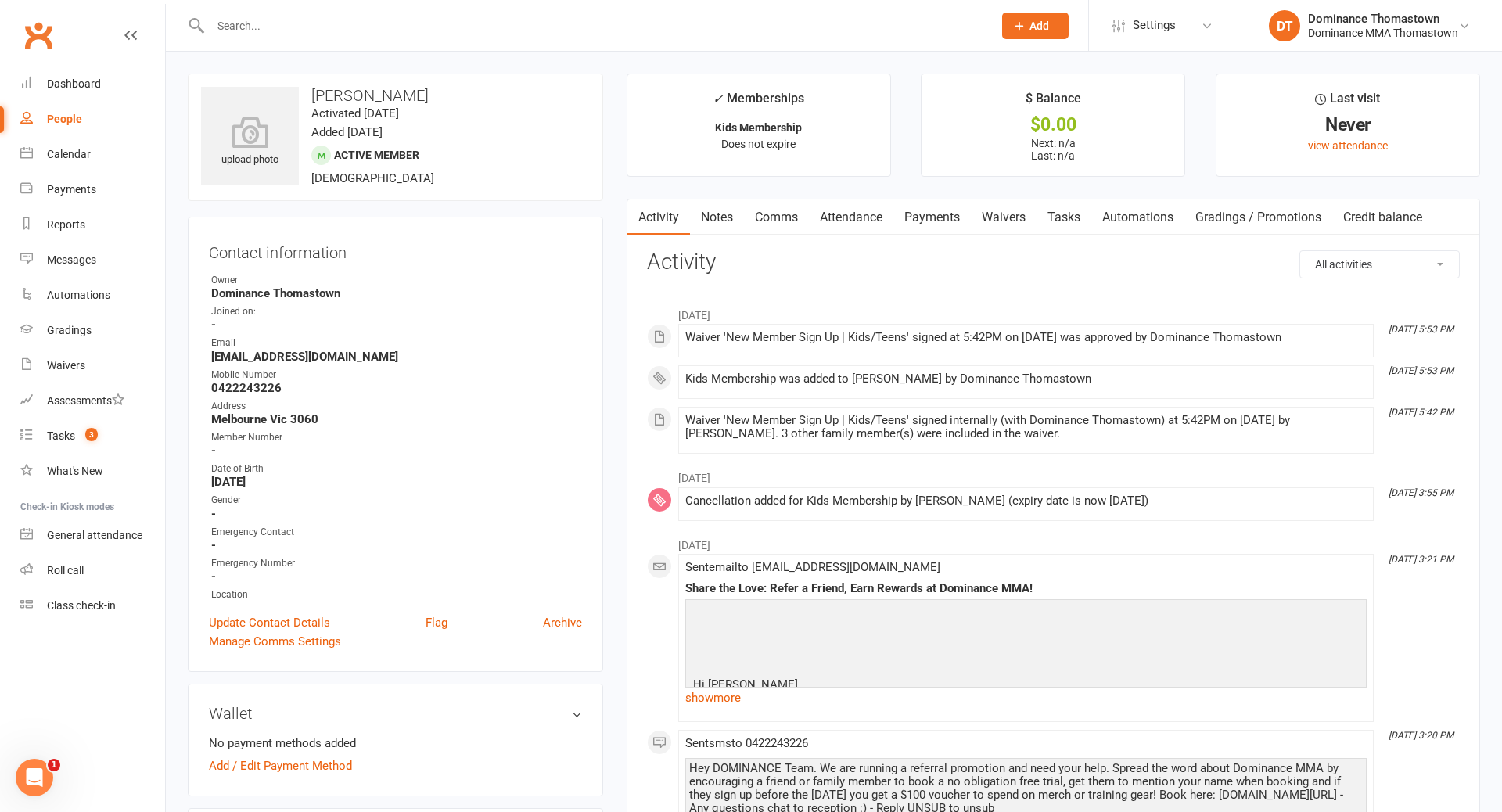
click at [935, 220] on link "Payments" at bounding box center [932, 218] width 78 height 36
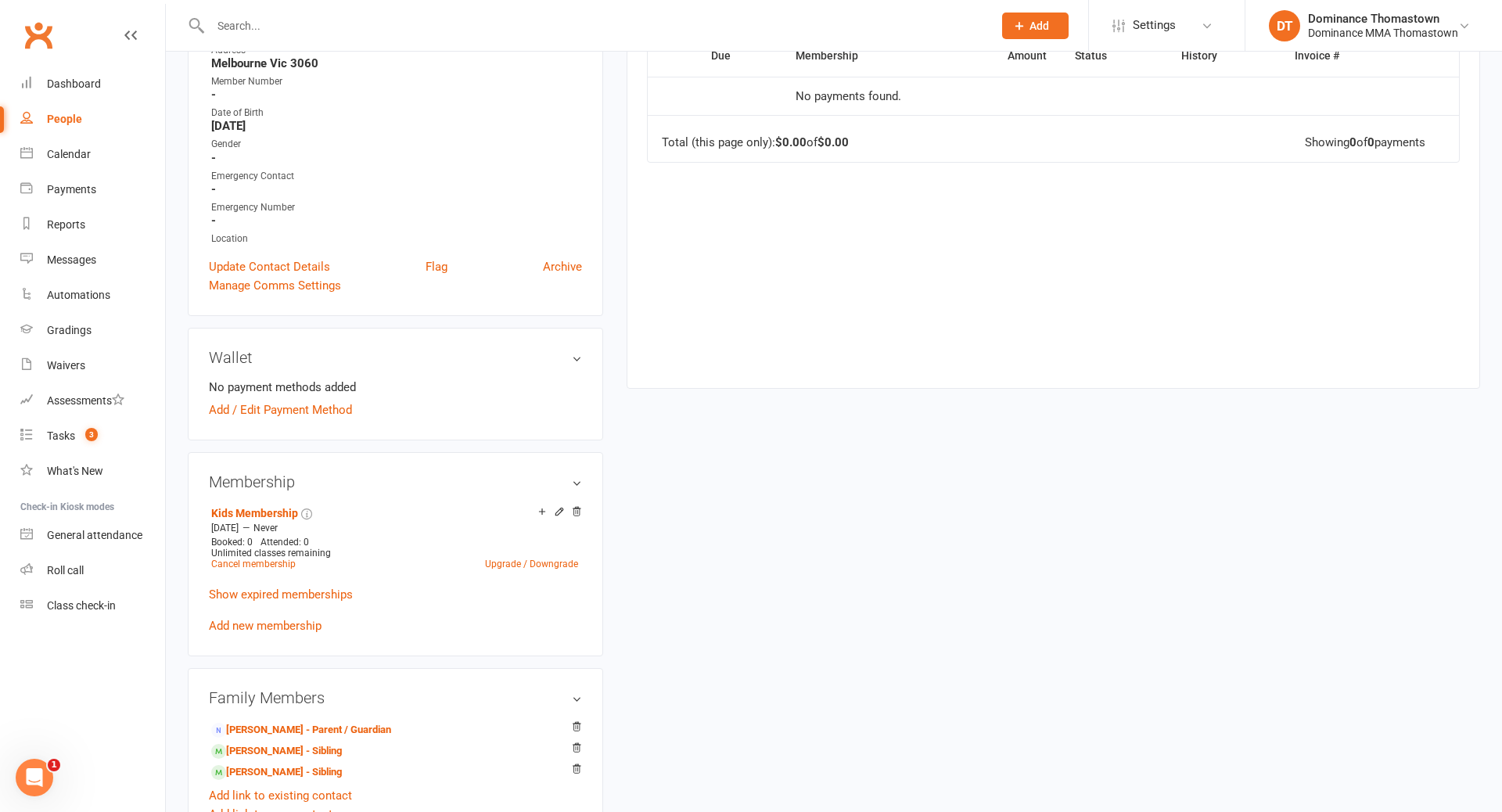
scroll to position [358, 0]
click at [299, 725] on link "Ali Al Khamas - Parent / Guardian" at bounding box center [301, 728] width 180 height 17
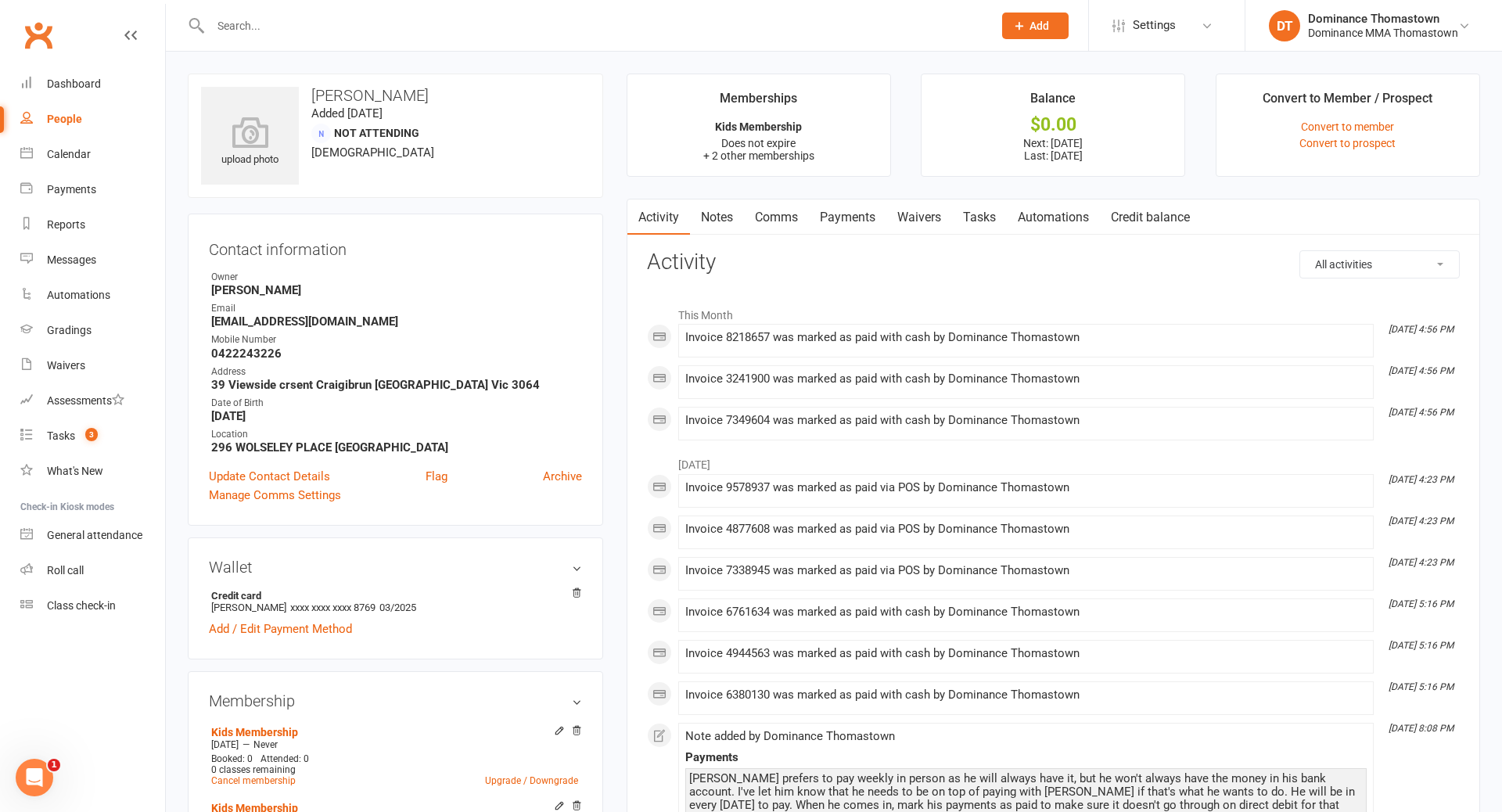
click at [854, 215] on link "Payments" at bounding box center [848, 218] width 78 height 36
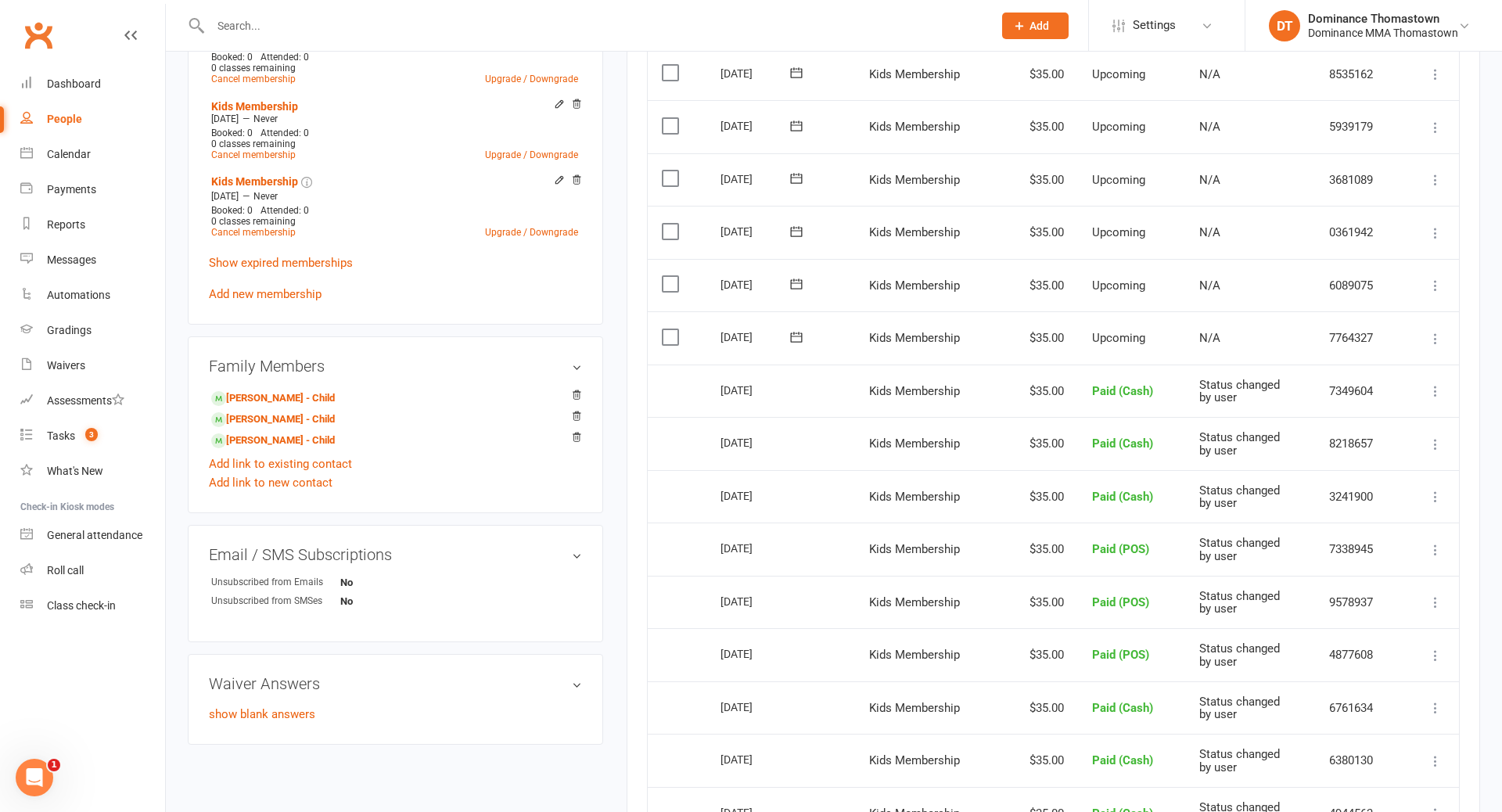
scroll to position [700, 0]
drag, startPoint x: 675, startPoint y: 337, endPoint x: 678, endPoint y: 327, distance: 10.4
click at [676, 336] on label at bounding box center [673, 338] width 21 height 16
click at [672, 331] on input "checkbox" at bounding box center [667, 331] width 10 height 0
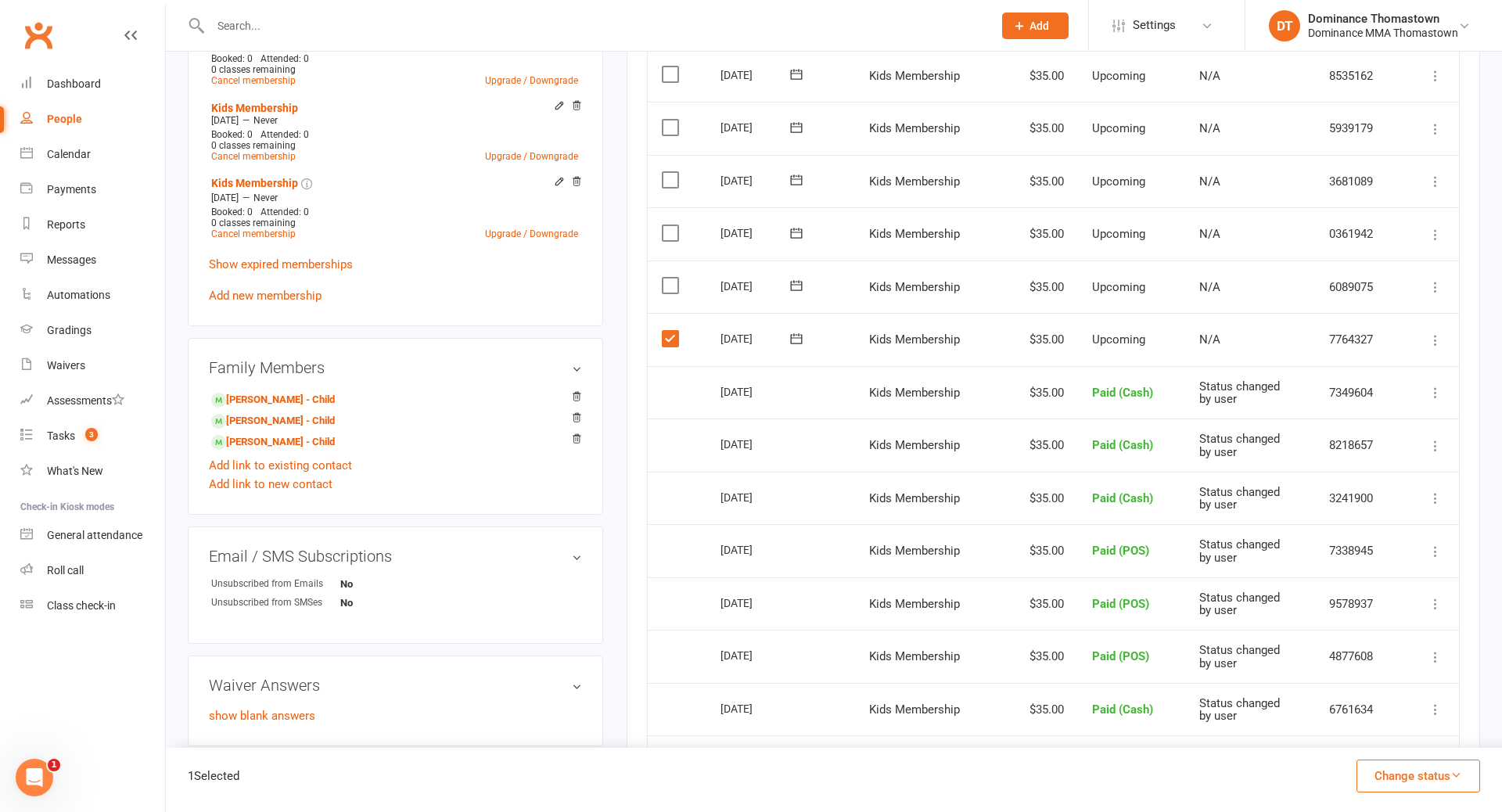
drag, startPoint x: 667, startPoint y: 277, endPoint x: 676, endPoint y: 243, distance: 35.2
click at [668, 278] on label at bounding box center [673, 286] width 21 height 16
click at [668, 278] on input "checkbox" at bounding box center [667, 278] width 10 height 0
click at [673, 228] on label at bounding box center [673, 233] width 21 height 16
click at [672, 225] on input "checkbox" at bounding box center [667, 225] width 10 height 0
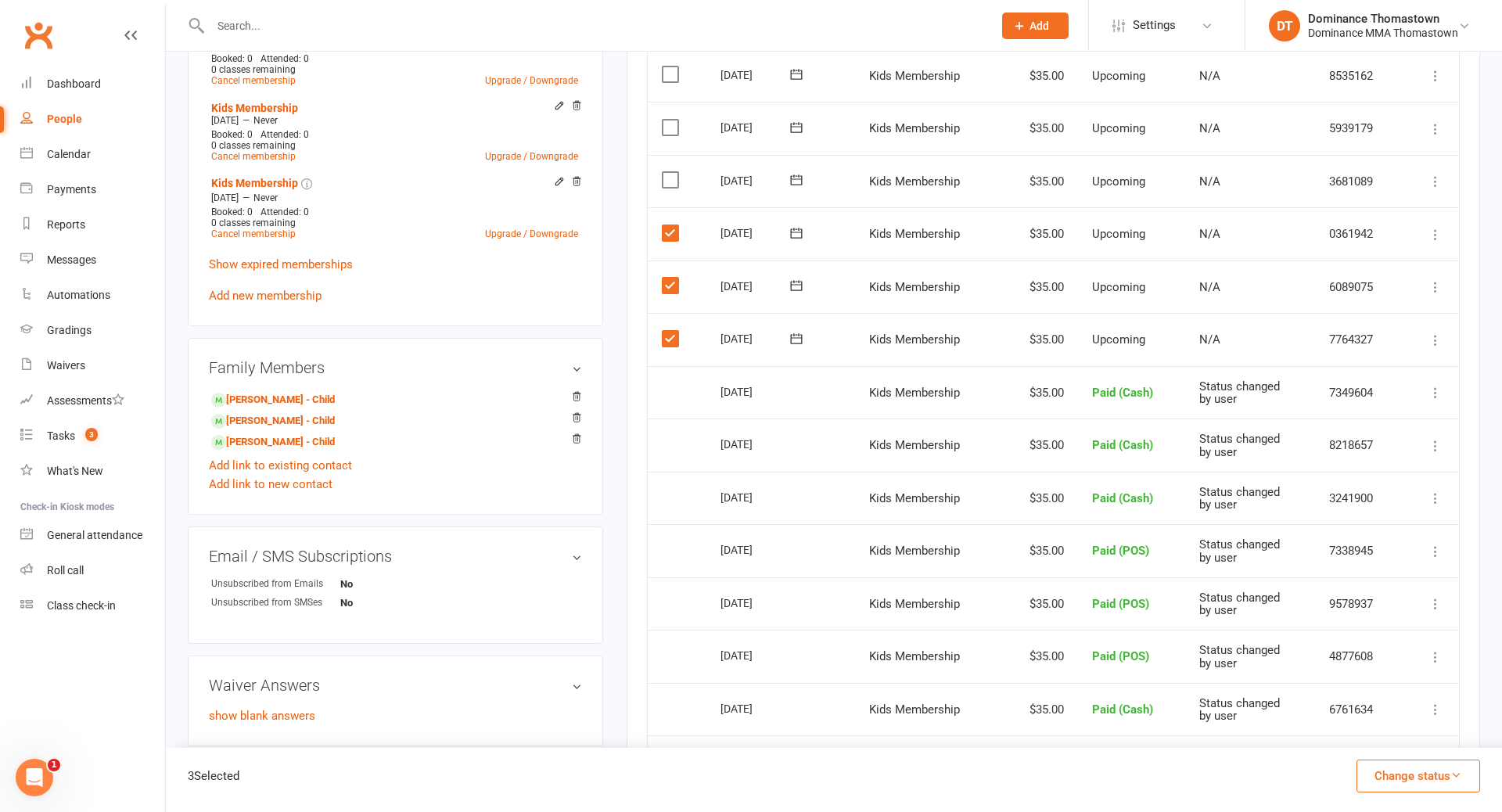
click at [1448, 784] on button "Change status" at bounding box center [1419, 776] width 124 height 33
click at [1363, 675] on link "Paid (POS)" at bounding box center [1402, 671] width 155 height 31
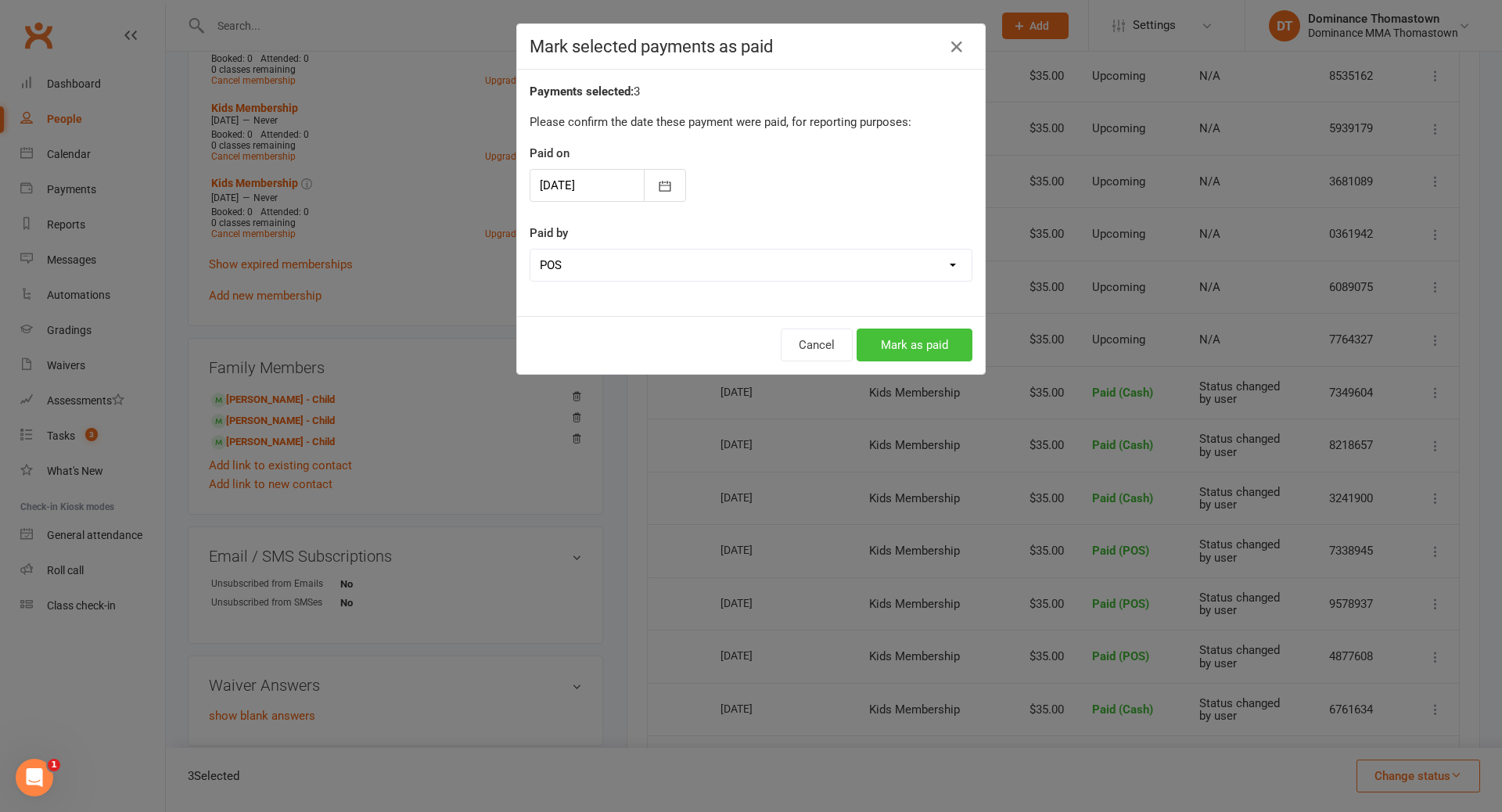
click at [917, 338] on button "Mark as paid" at bounding box center [914, 345] width 116 height 33
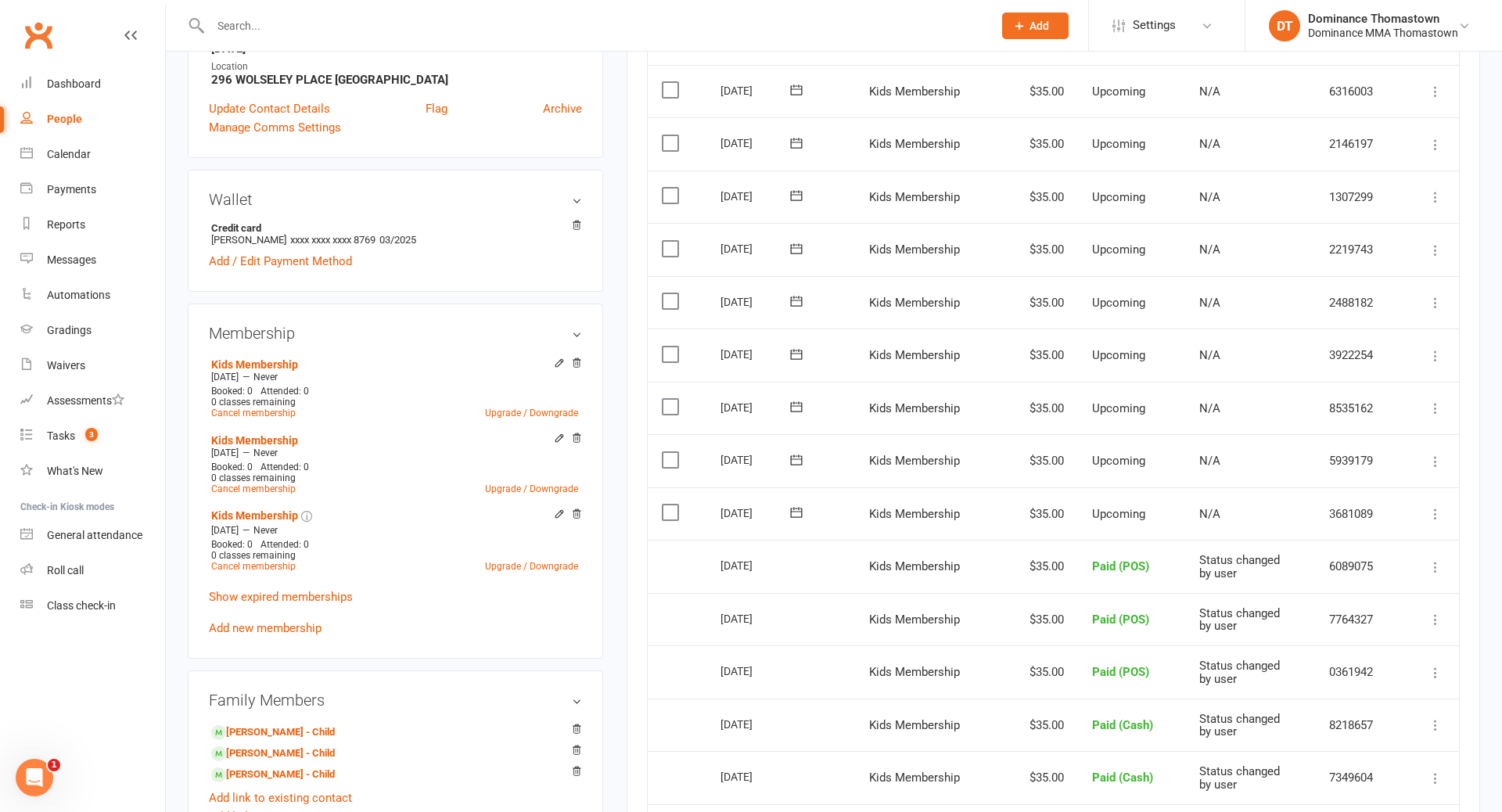
scroll to position [367, 0]
click at [299, 21] on input "text" at bounding box center [593, 26] width 776 height 22
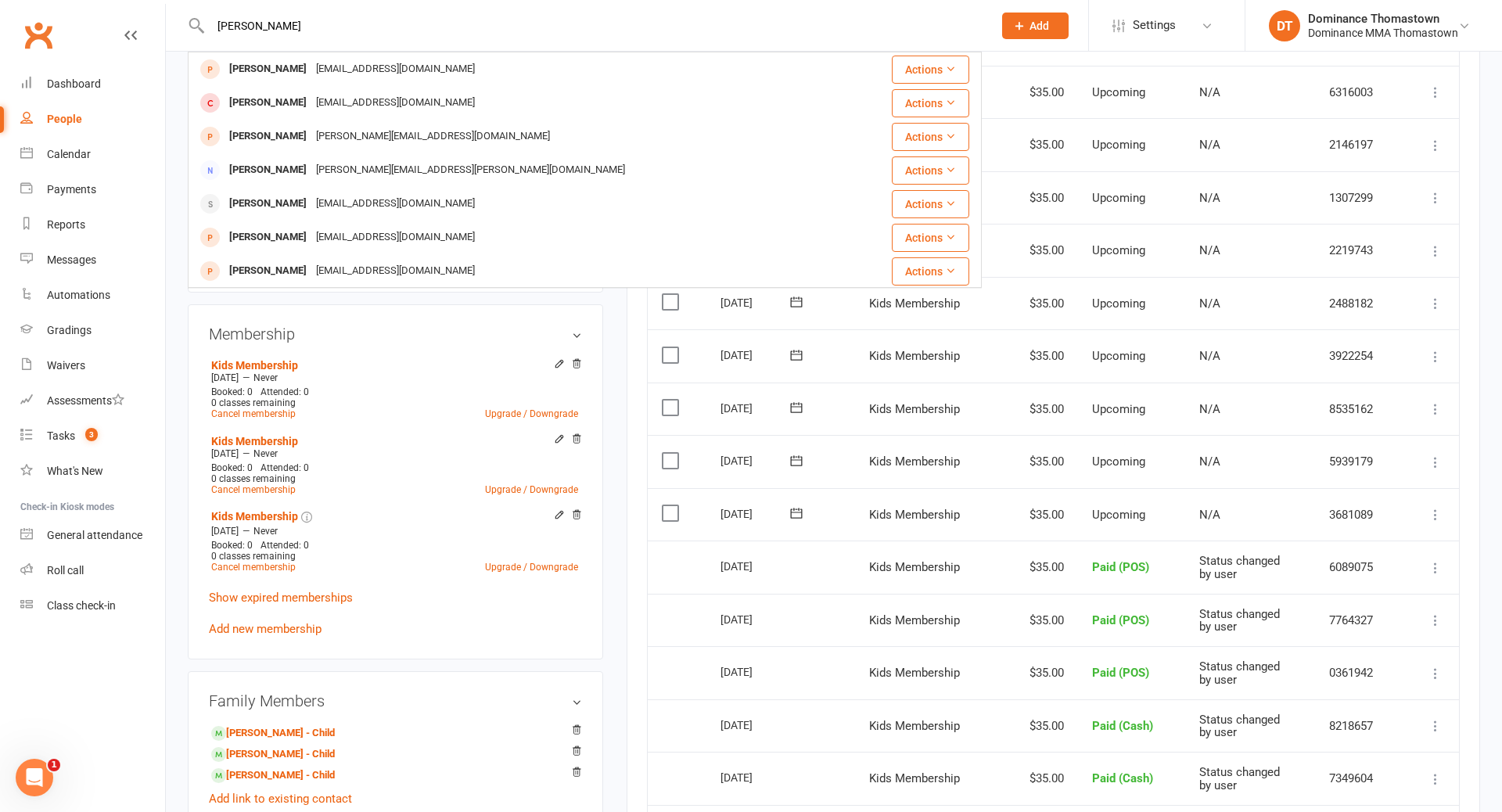
click at [1004, 35] on button "Add" at bounding box center [1035, 26] width 67 height 26
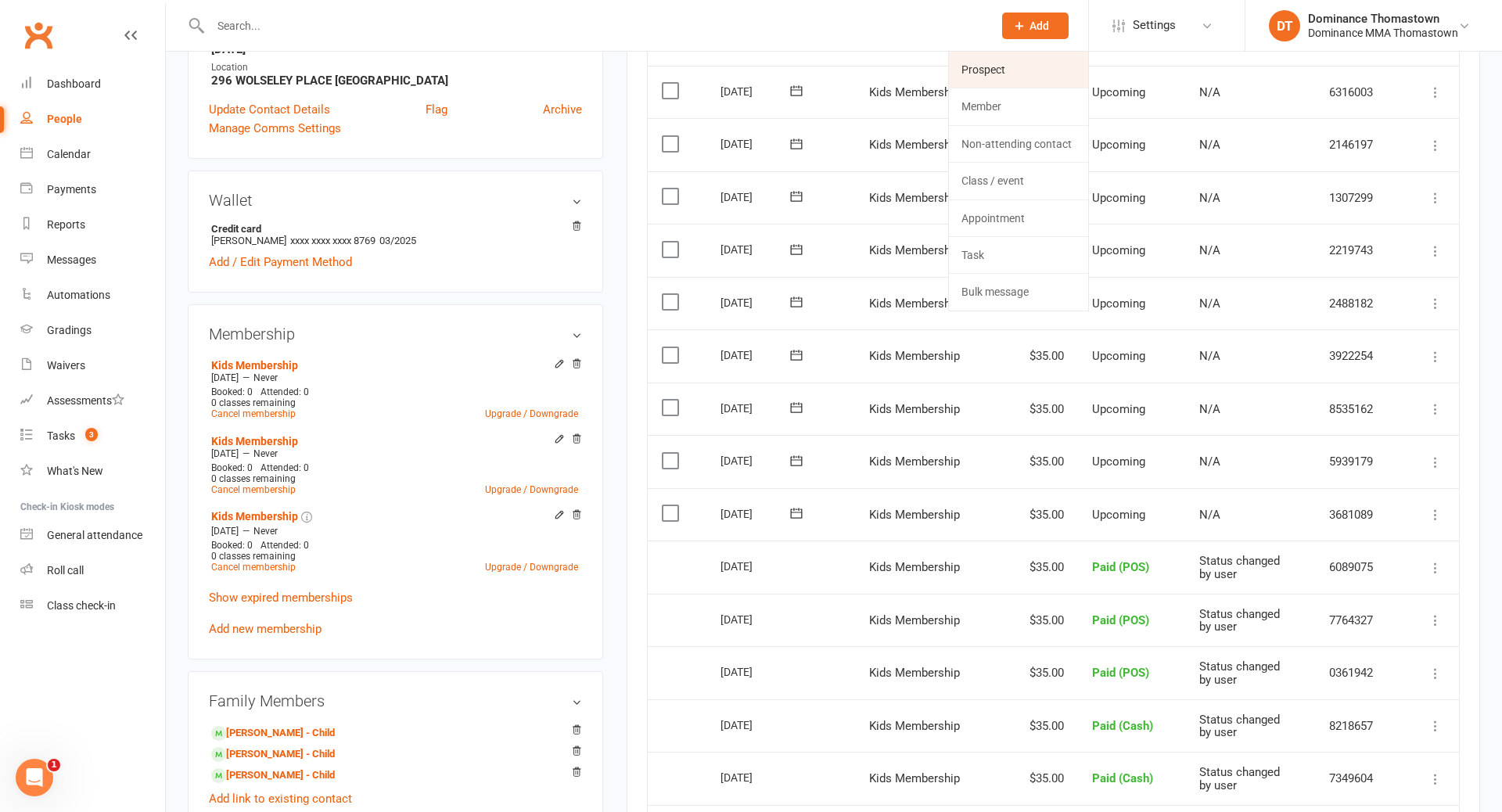
click at [997, 71] on link "Prospect" at bounding box center [1018, 70] width 139 height 36
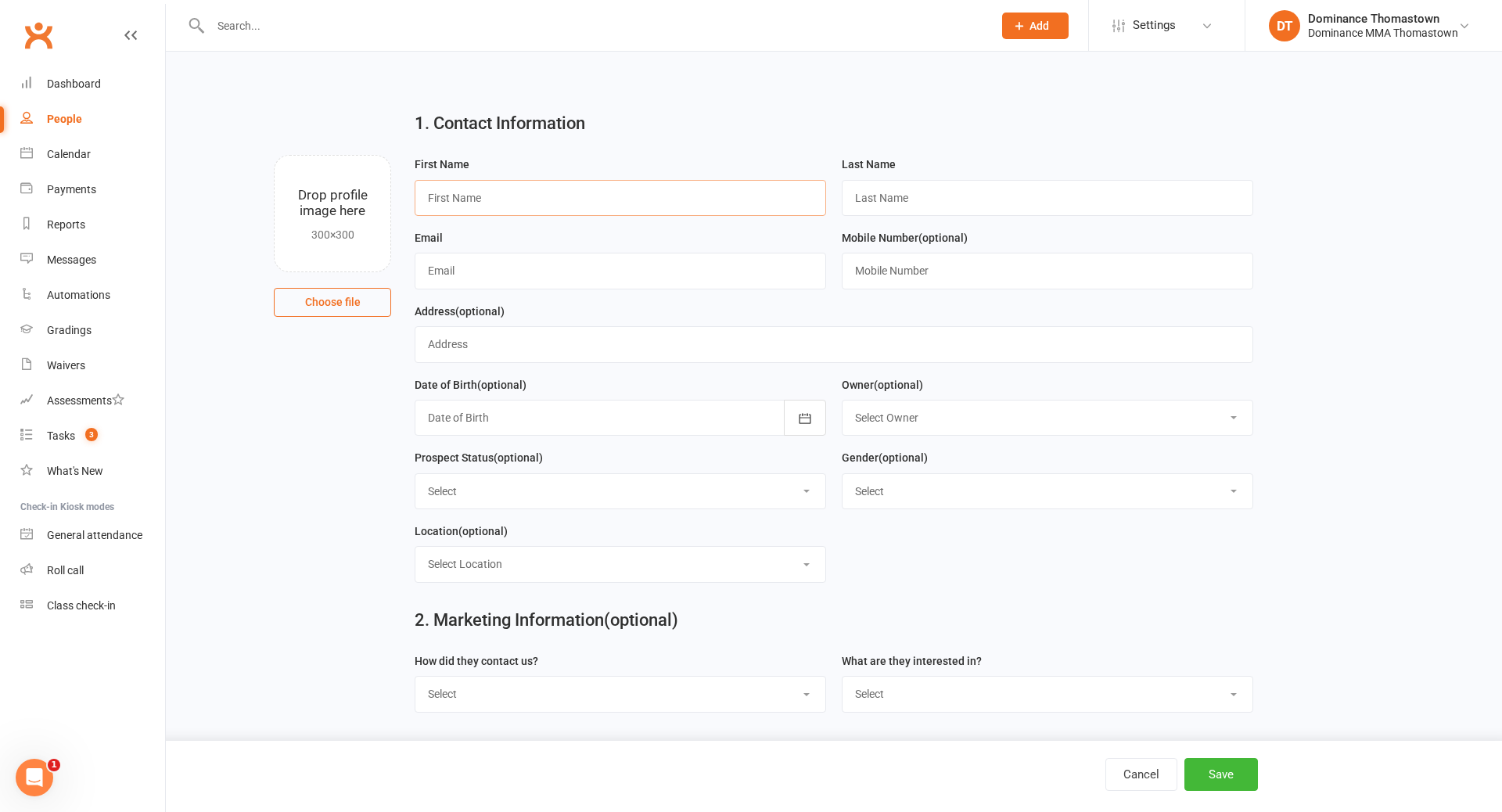
click at [442, 195] on input "text" at bounding box center [620, 198] width 412 height 36
paste input "[PERSON_NAME]"
click at [890, 195] on input "text" at bounding box center [1047, 198] width 412 height 36
click at [443, 274] on input "text" at bounding box center [620, 271] width 412 height 36
paste input "mailto:alessandropatti586@gmail.com"
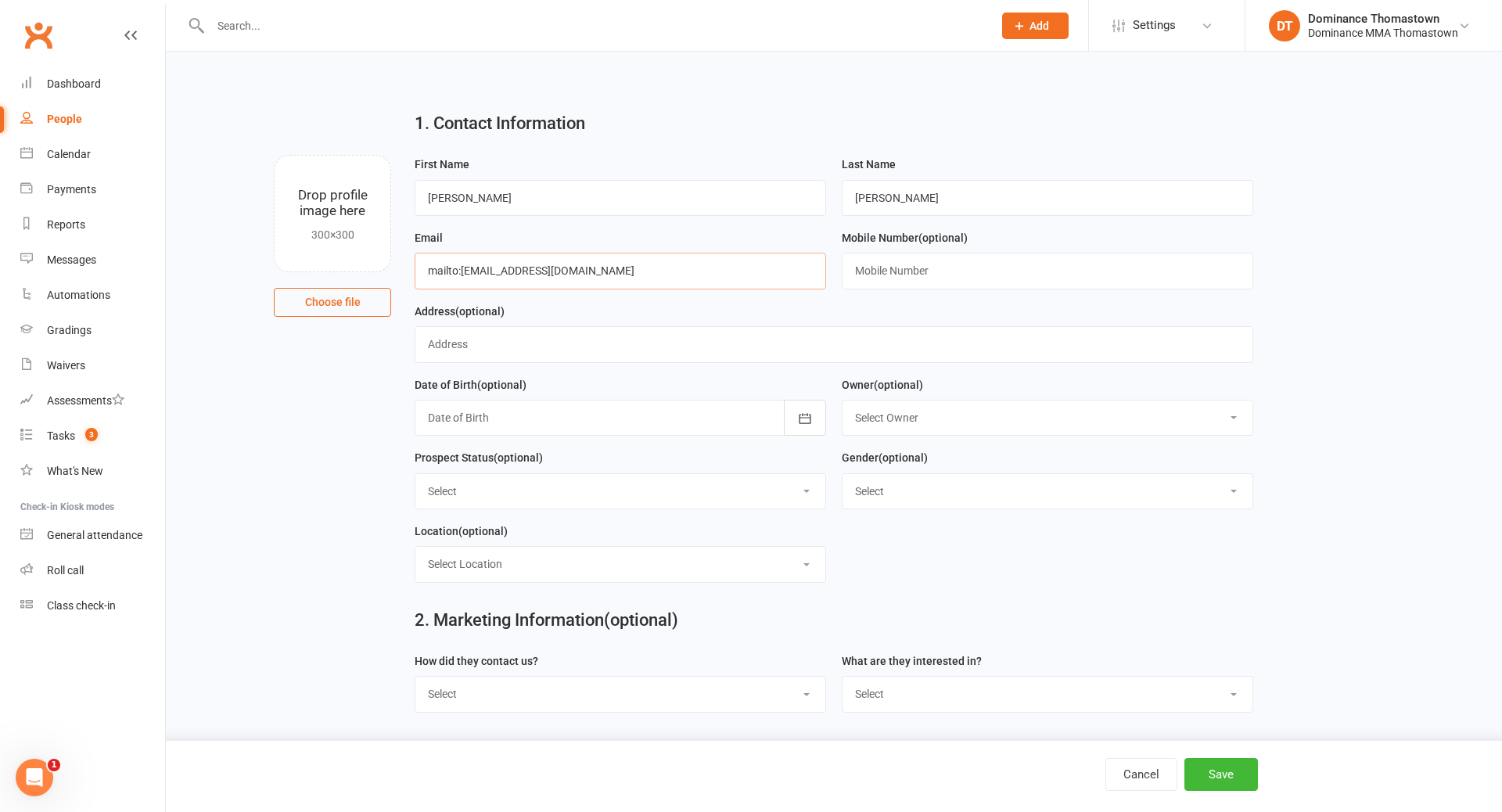
drag, startPoint x: 465, startPoint y: 267, endPoint x: 475, endPoint y: 266, distance: 10.0
click at [465, 267] on input "mailto:alessandropatti586@gmail.com" at bounding box center [620, 271] width 412 height 36
click at [876, 274] on input "text" at bounding box center [1047, 271] width 412 height 36
paste input "0435936596"
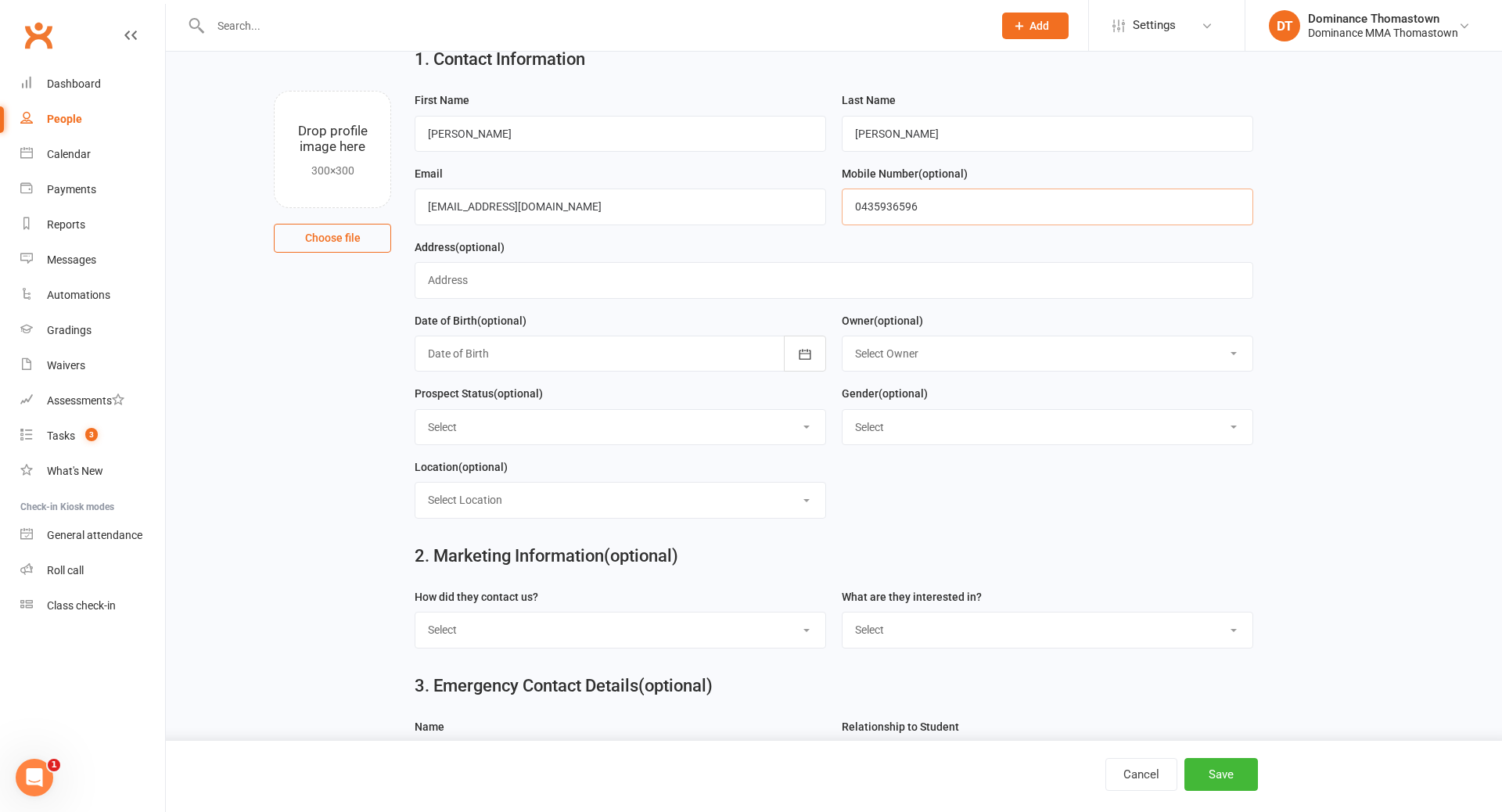
scroll to position [125, 0]
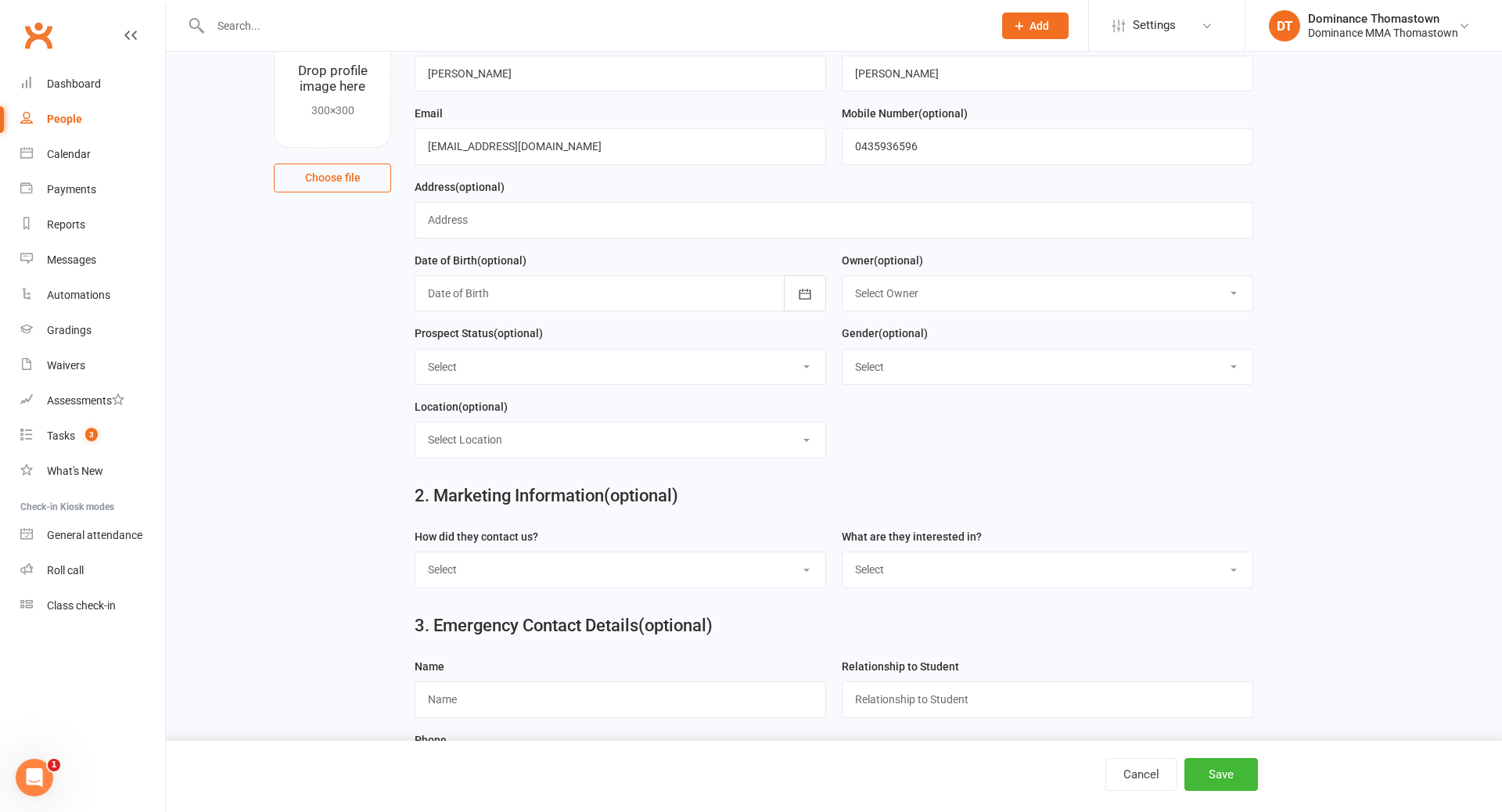
click at [506, 569] on select "Select Phone Email In-Facility Website enquiry form Marketing Lead" at bounding box center [620, 569] width 410 height 35
click at [911, 577] on select "Select BJJ Muay Thai Kids BJJ Kids Muay Thai Teens BJJ Teens Muay Thai Freestyl…" at bounding box center [1047, 569] width 410 height 35
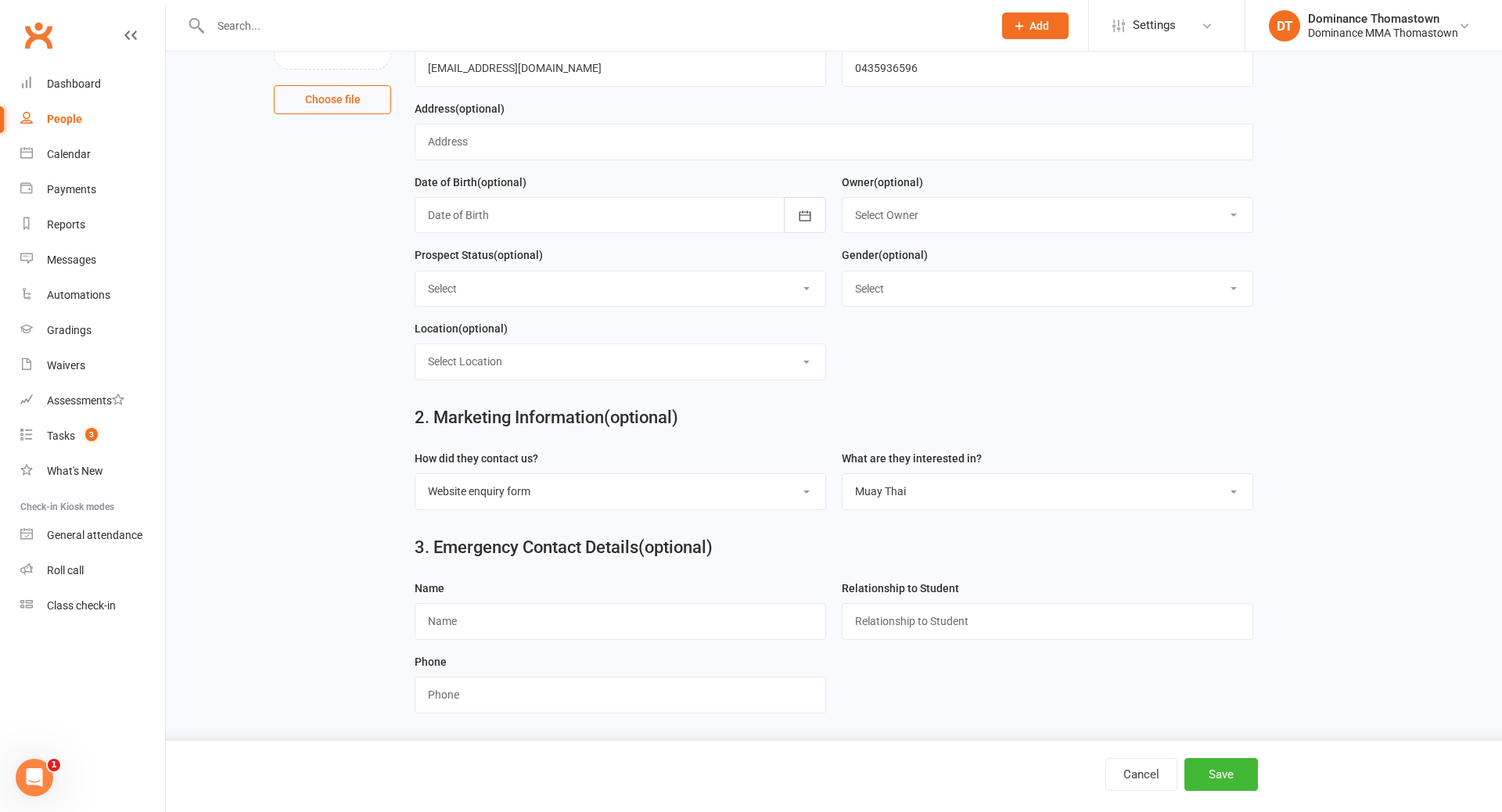
scroll to position [206, 0]
click at [1235, 775] on button "Save" at bounding box center [1221, 775] width 73 height 33
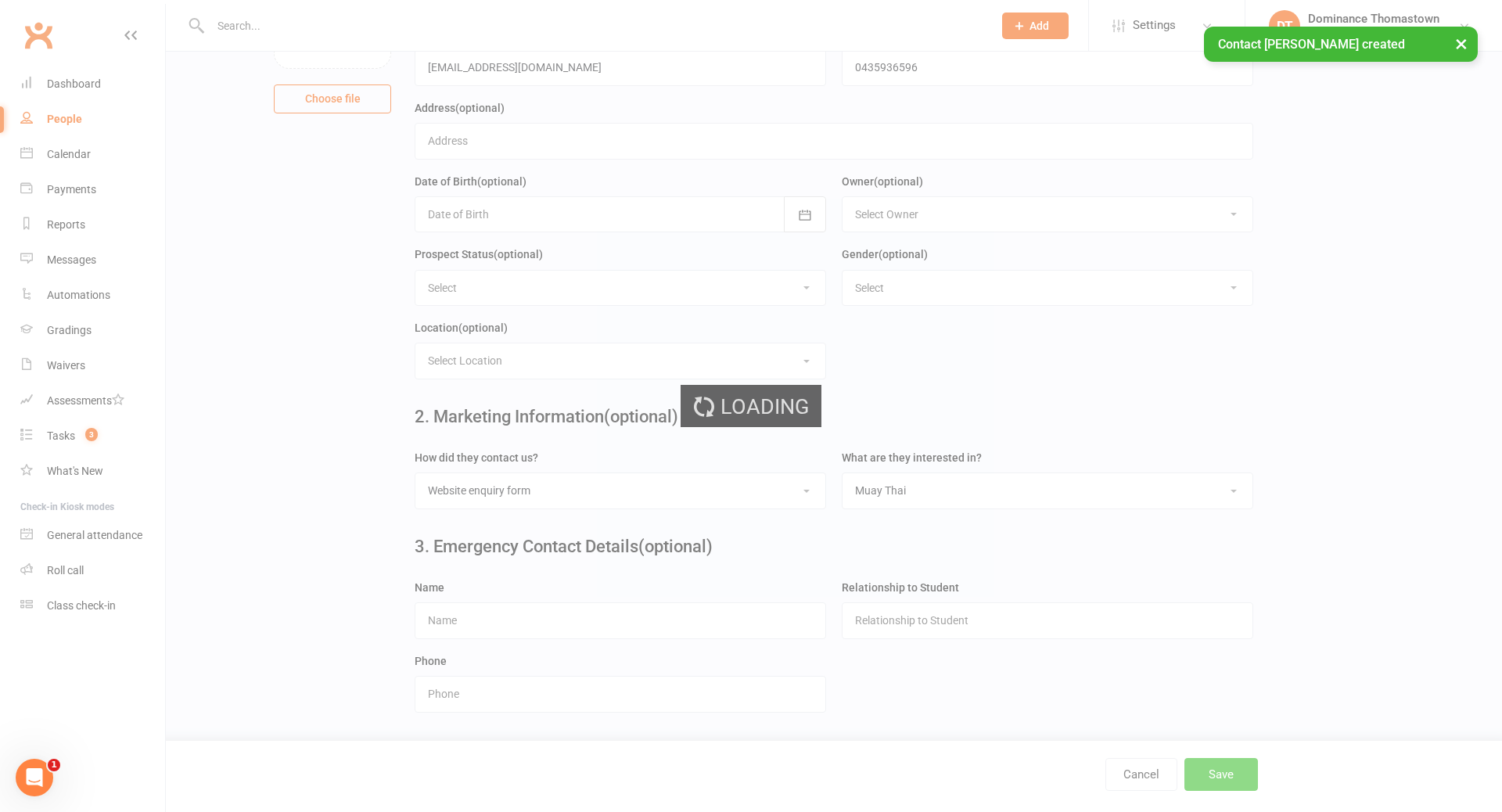
scroll to position [0, 0]
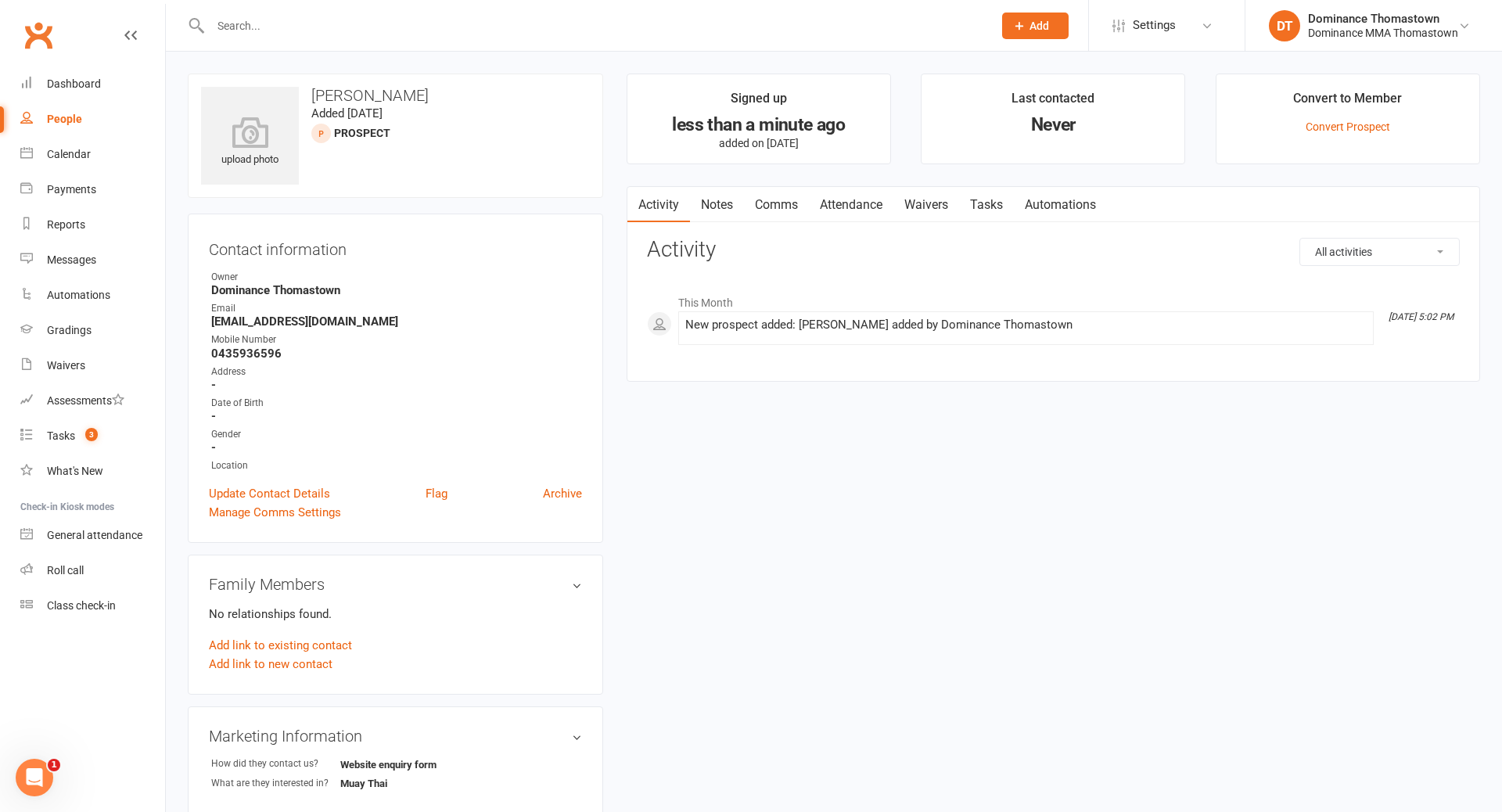
click at [722, 206] on link "Notes" at bounding box center [716, 205] width 54 height 36
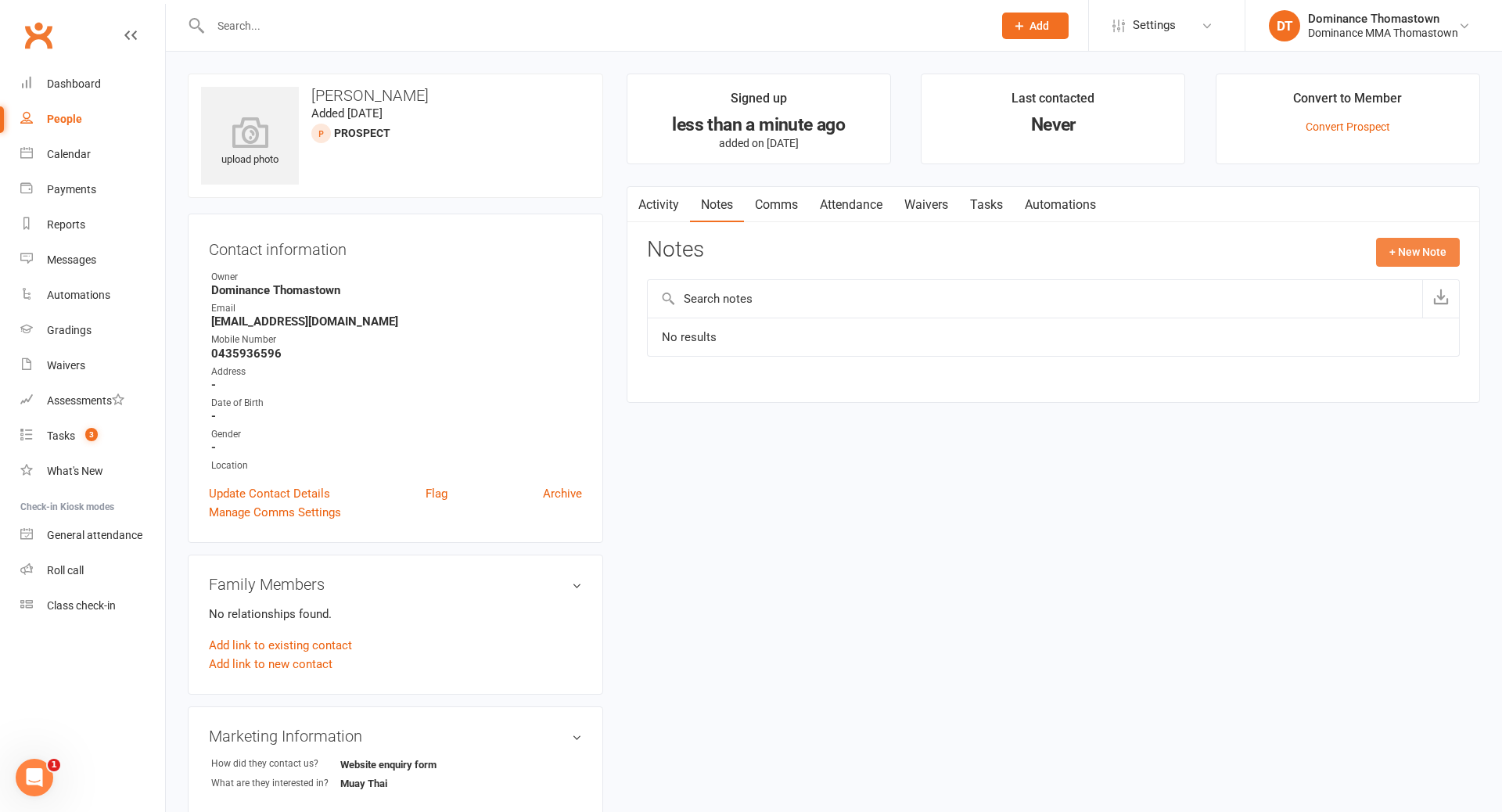
click at [1391, 248] on button "+ New Note" at bounding box center [1417, 252] width 83 height 28
click at [680, 388] on textarea at bounding box center [1053, 405] width 813 height 52
paste textarea "First Name: Alessandro Last Name: Patti Email Address: alessandropatti586@gmail…"
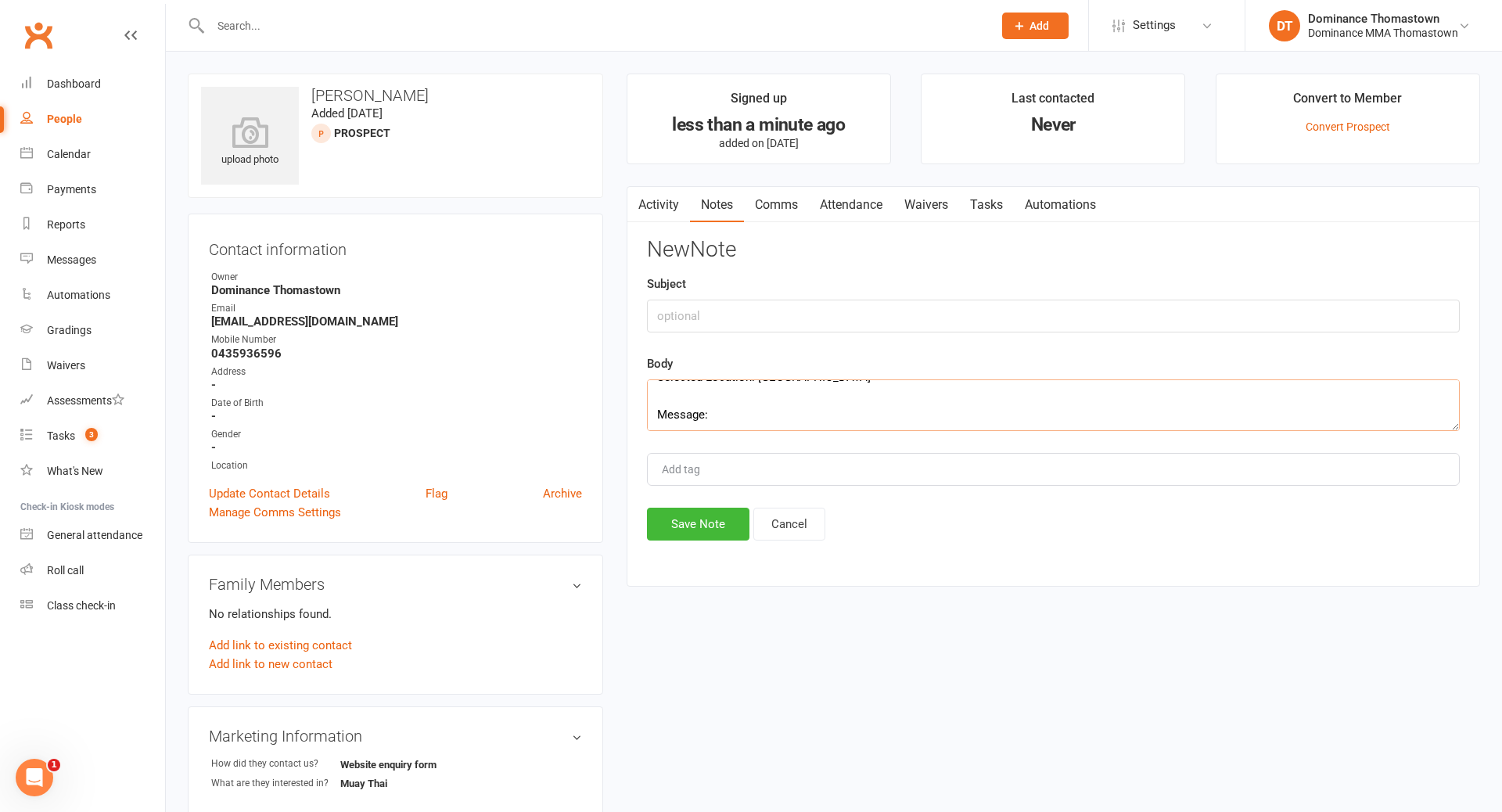
scroll to position [206, 0]
click at [683, 314] on input "text" at bounding box center [1053, 316] width 813 height 33
click at [698, 528] on button "Save Note" at bounding box center [698, 524] width 102 height 33
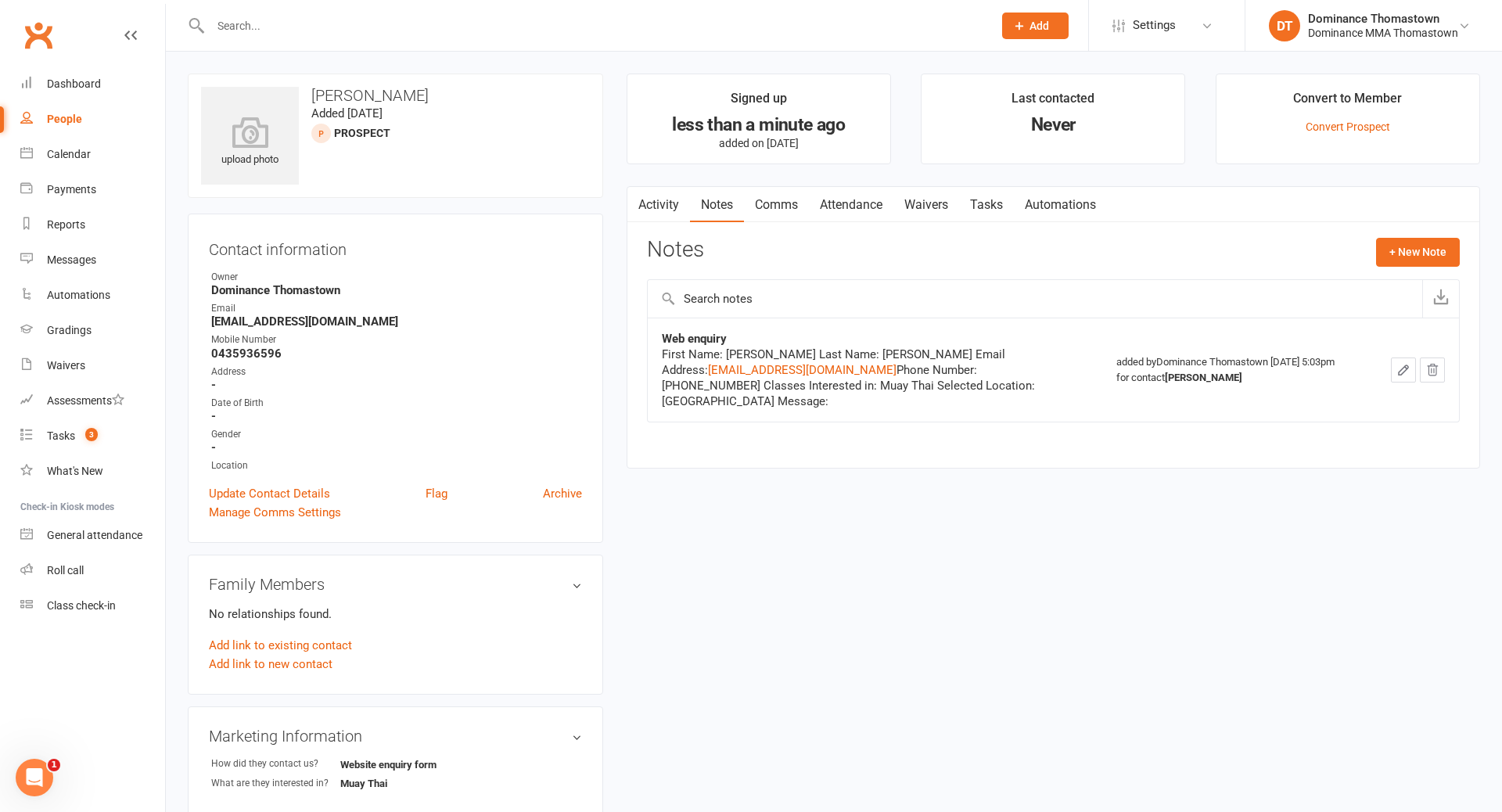
click at [987, 210] on link "Tasks" at bounding box center [986, 205] width 54 height 36
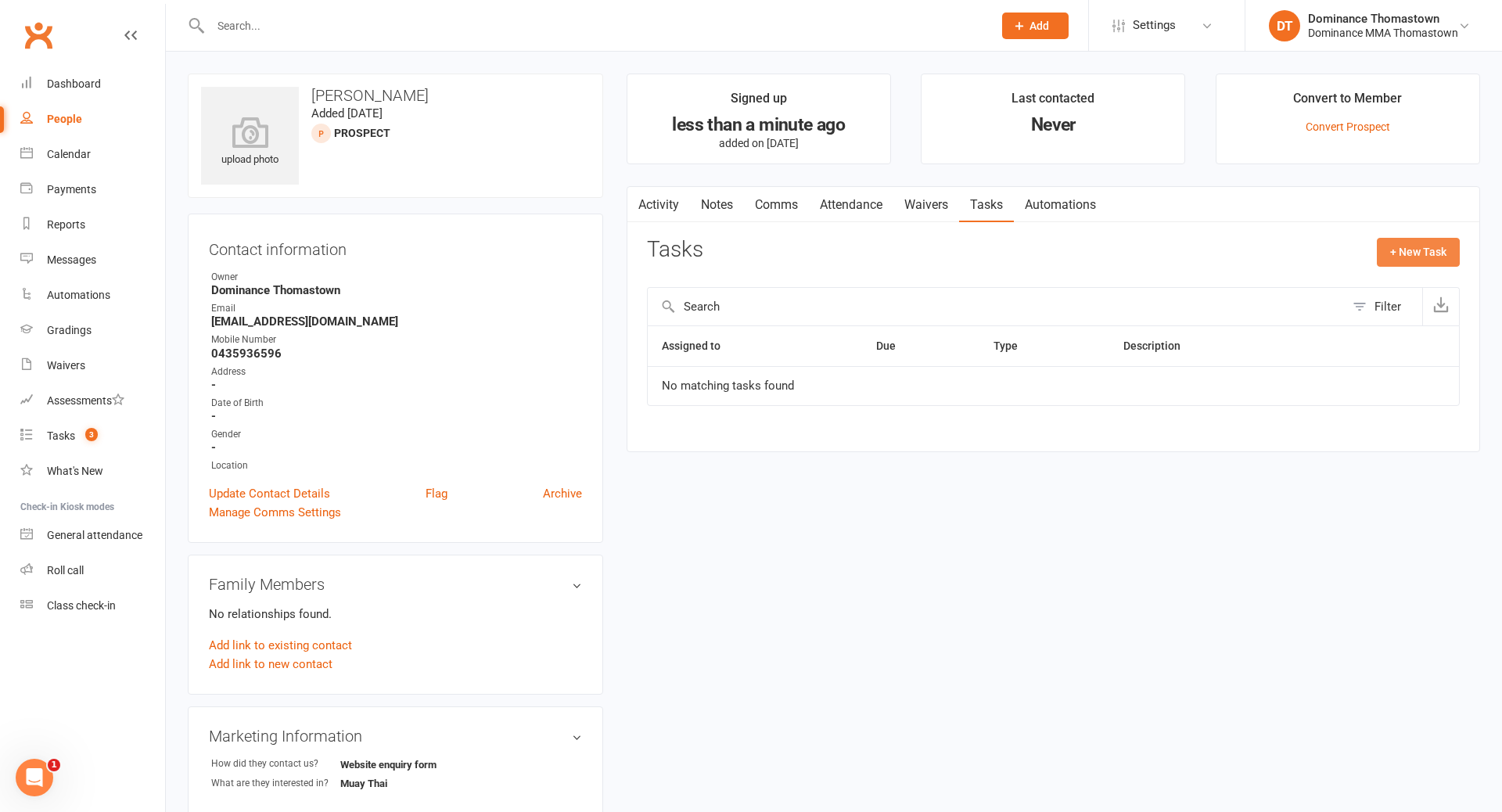
click at [1419, 254] on button "+ New Task" at bounding box center [1418, 252] width 83 height 28
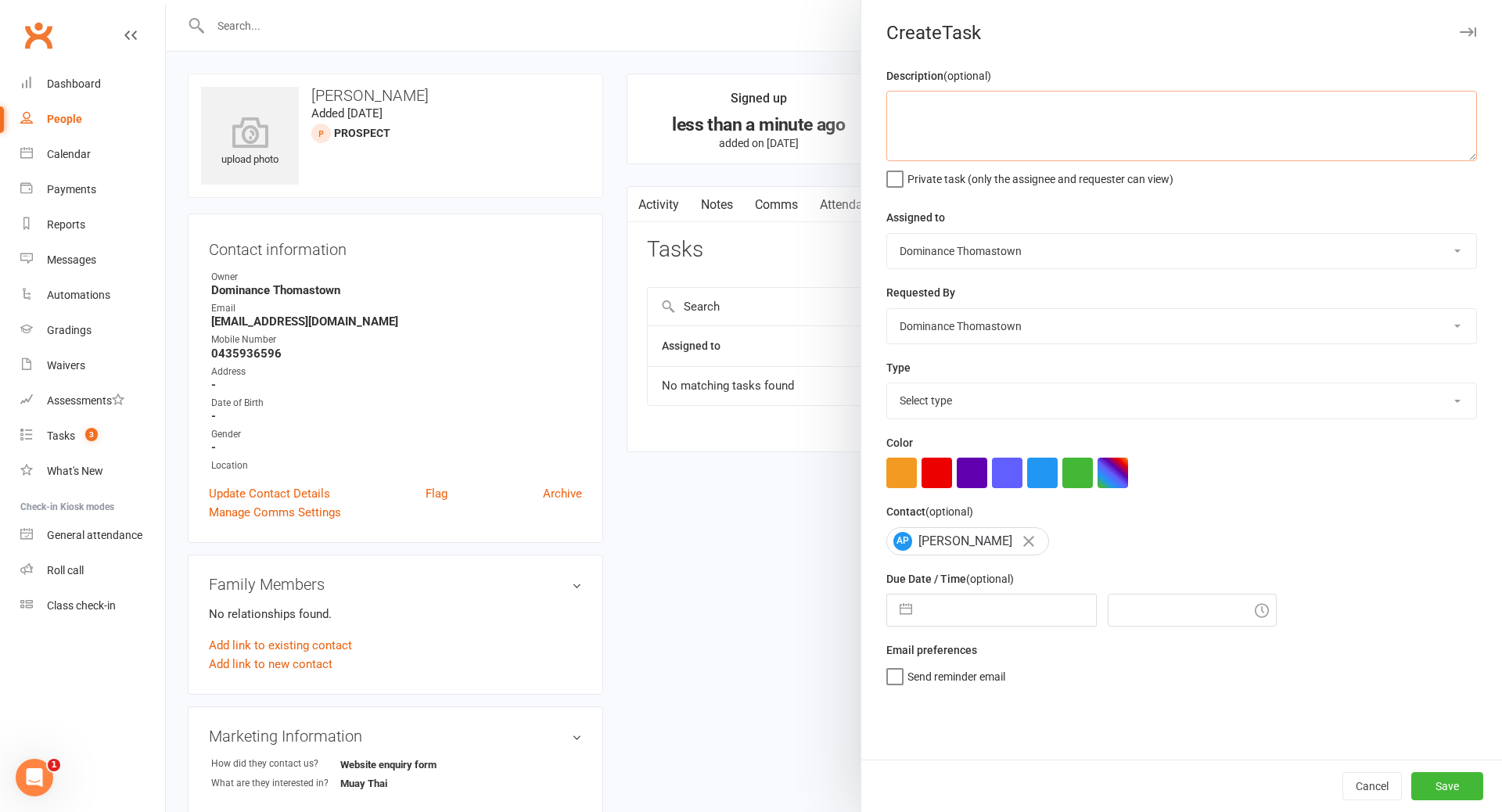
drag, startPoint x: 969, startPoint y: 137, endPoint x: 1003, endPoint y: 144, distance: 34.7
click at [970, 138] on textarea at bounding box center [1182, 125] width 591 height 70
click at [975, 408] on select "Select type A. prospect | enquiry response B. prospect | trial | booking [PERSO…" at bounding box center [1182, 400] width 589 height 35
click at [948, 621] on input "text" at bounding box center [1008, 610] width 176 height 31
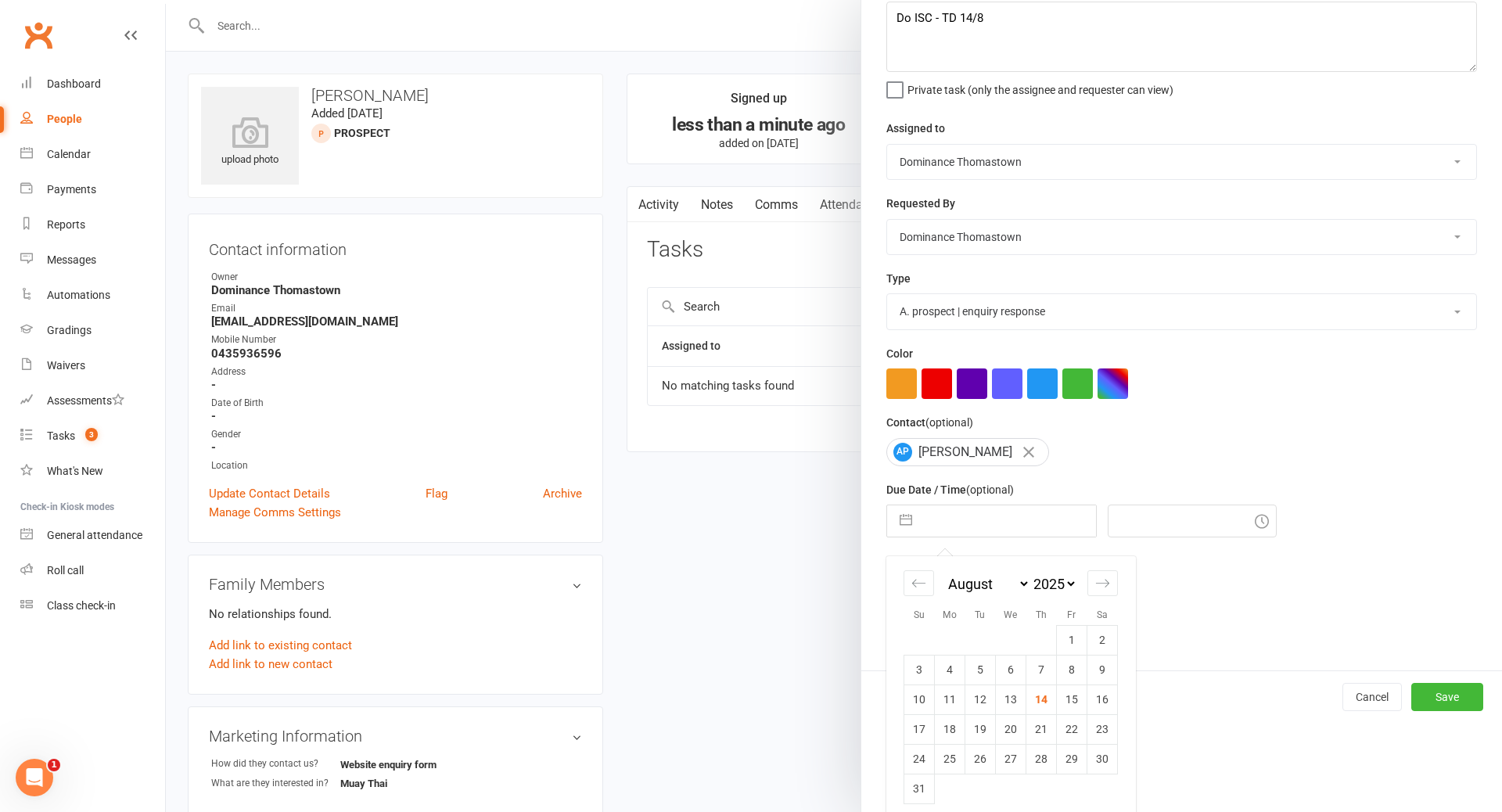
scroll to position [102, 0]
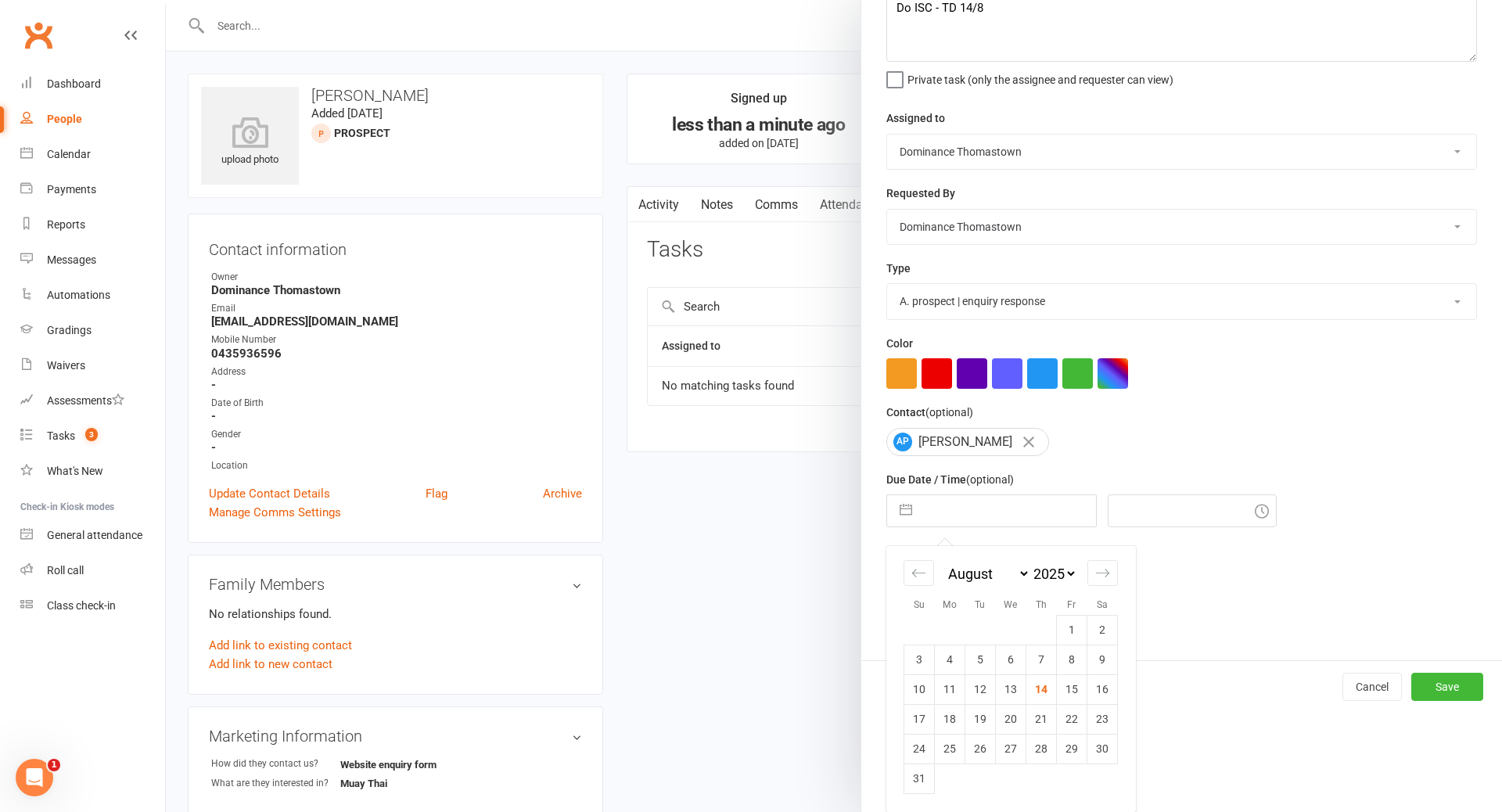
click at [1043, 685] on td "14" at bounding box center [1041, 689] width 31 height 30
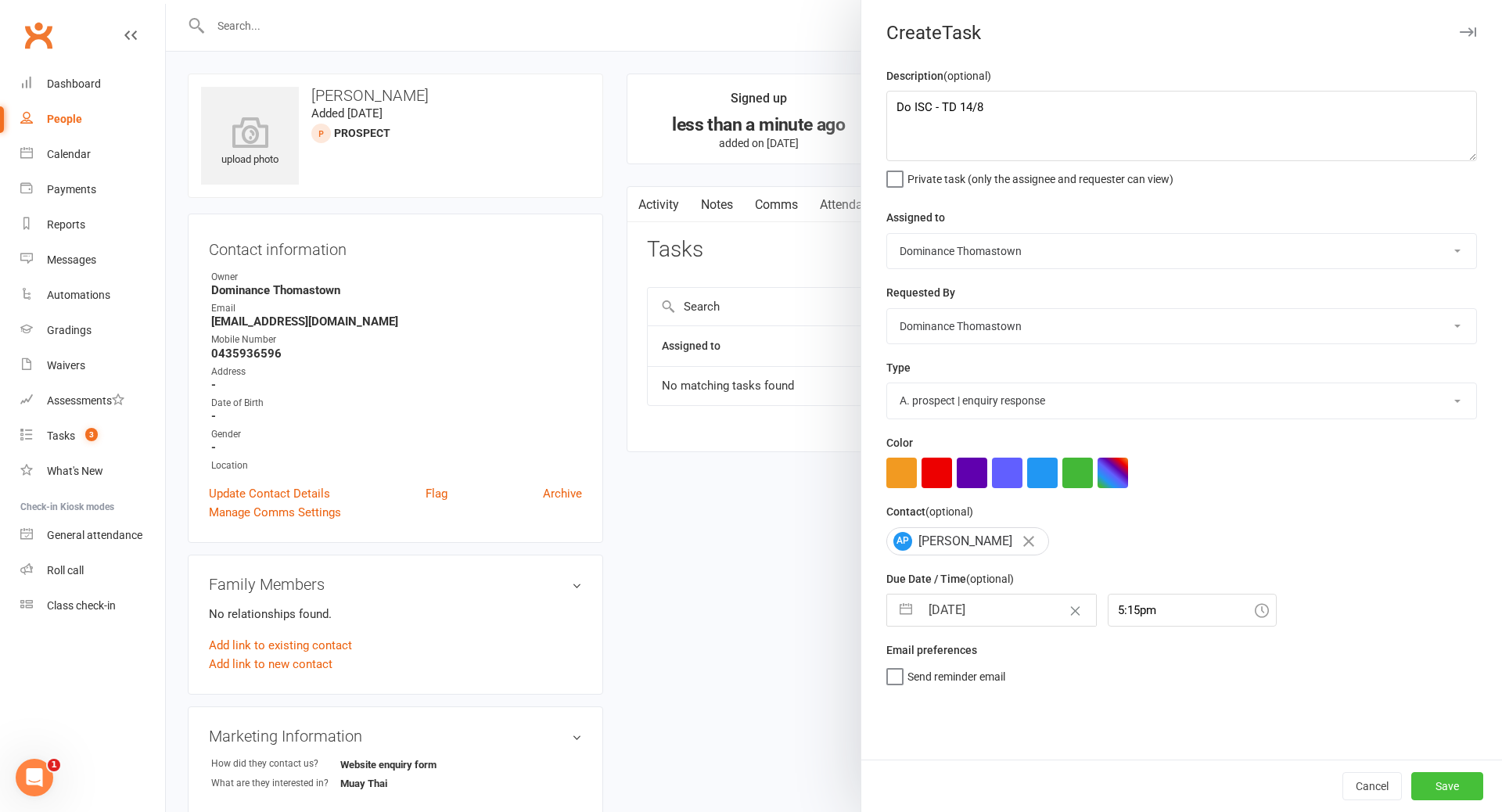
click at [1460, 781] on button "Save" at bounding box center [1447, 786] width 72 height 28
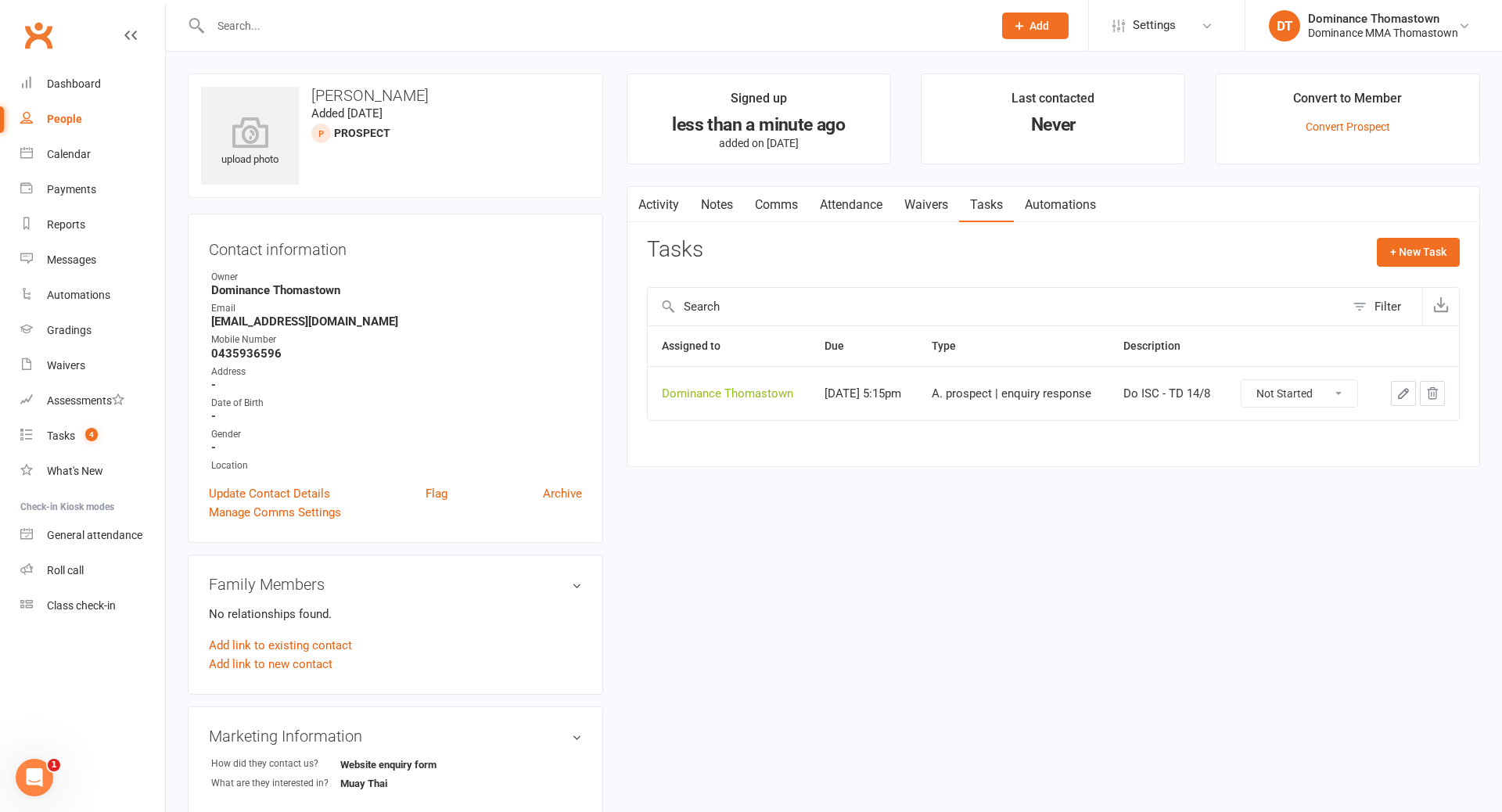
click at [248, 19] on input "text" at bounding box center [593, 26] width 776 height 22
paste input "Tajgardoon"
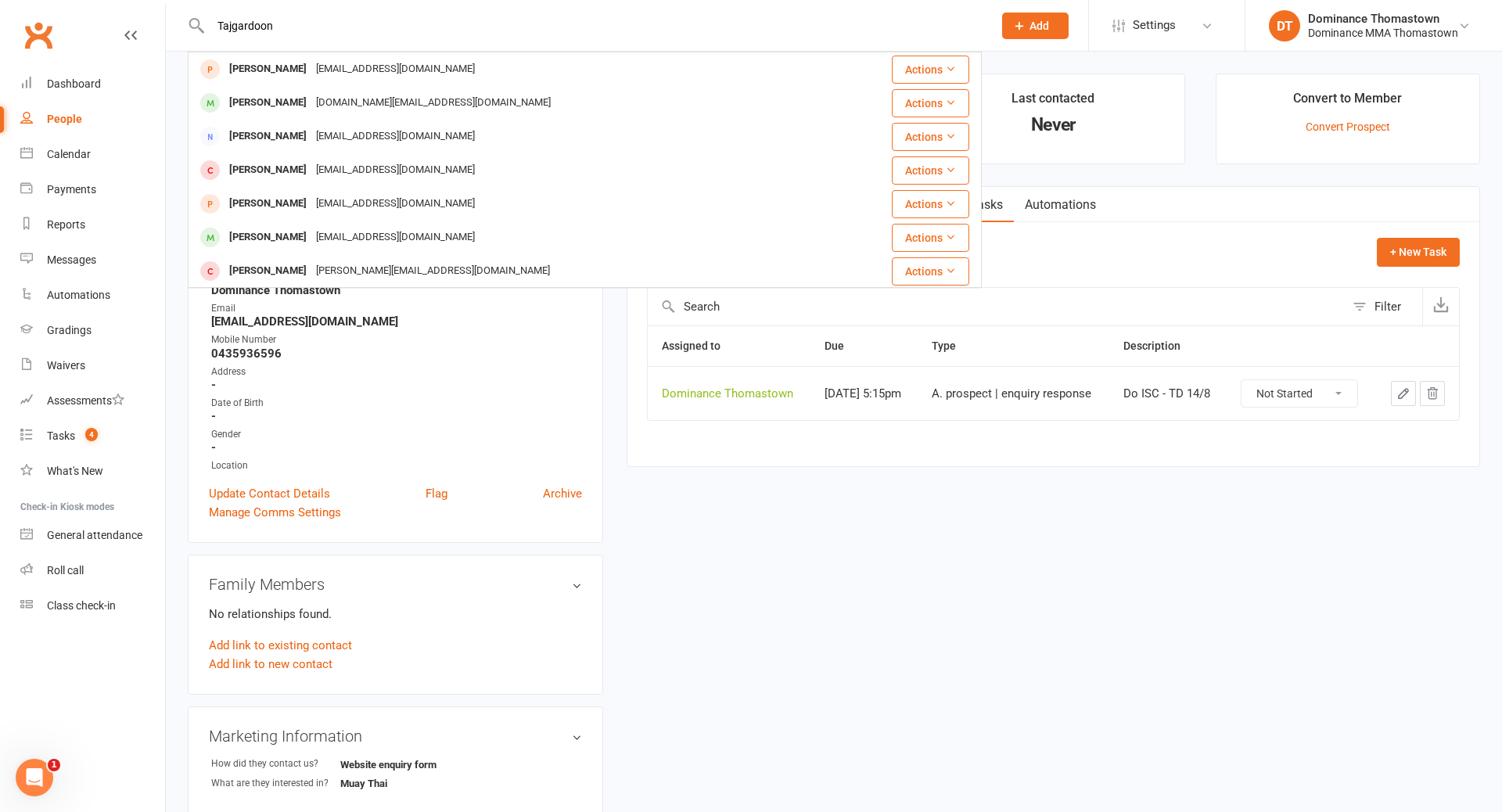
click at [1140, 180] on main "Signed up less than a minute ago added on 14 Aug 2025 Last contacted Never Conv…" at bounding box center [1053, 278] width 877 height 409
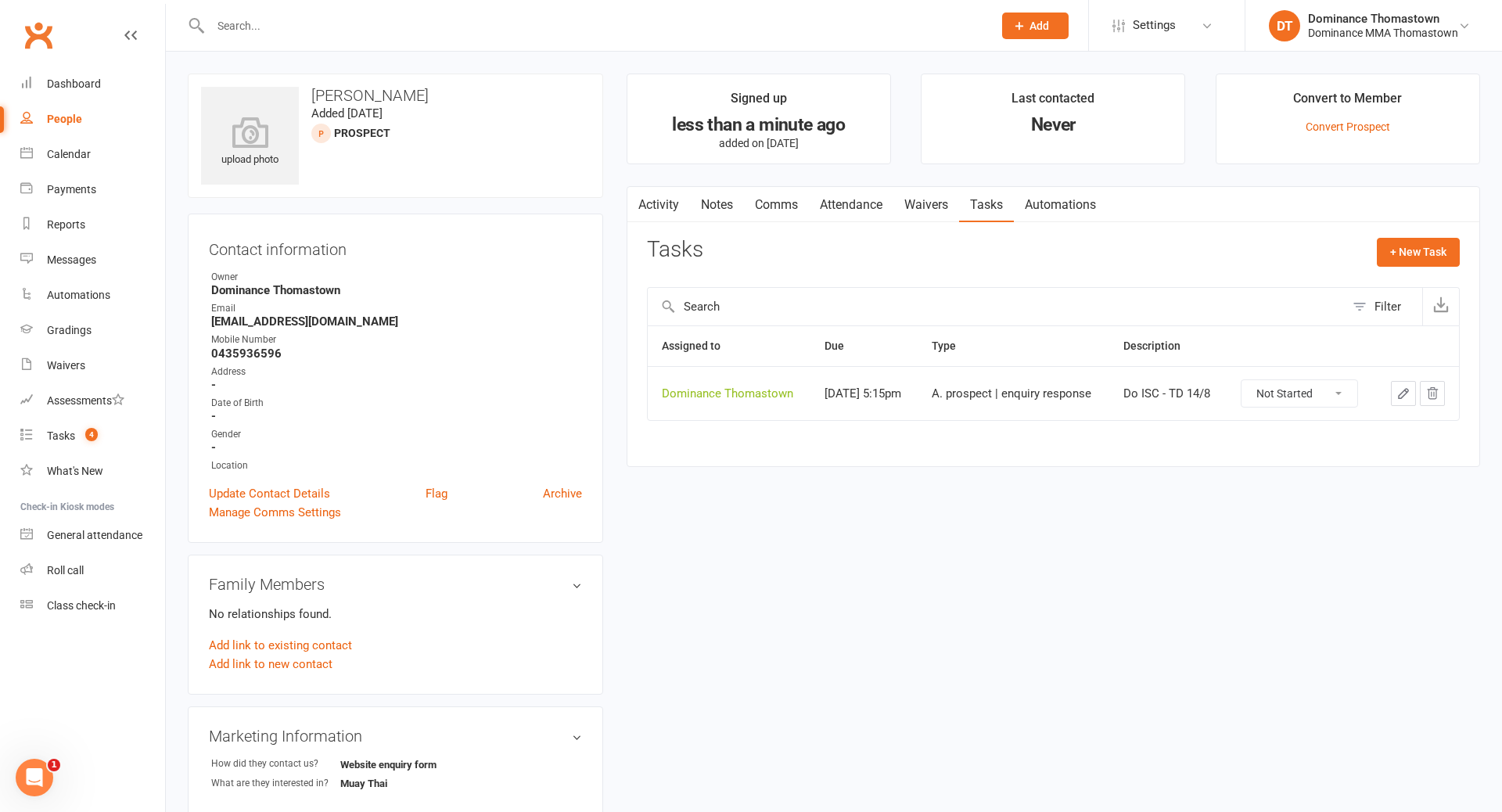
click at [1038, 22] on span "Add" at bounding box center [1039, 26] width 20 height 12
click at [1037, 68] on link "Prospect" at bounding box center [1018, 70] width 139 height 36
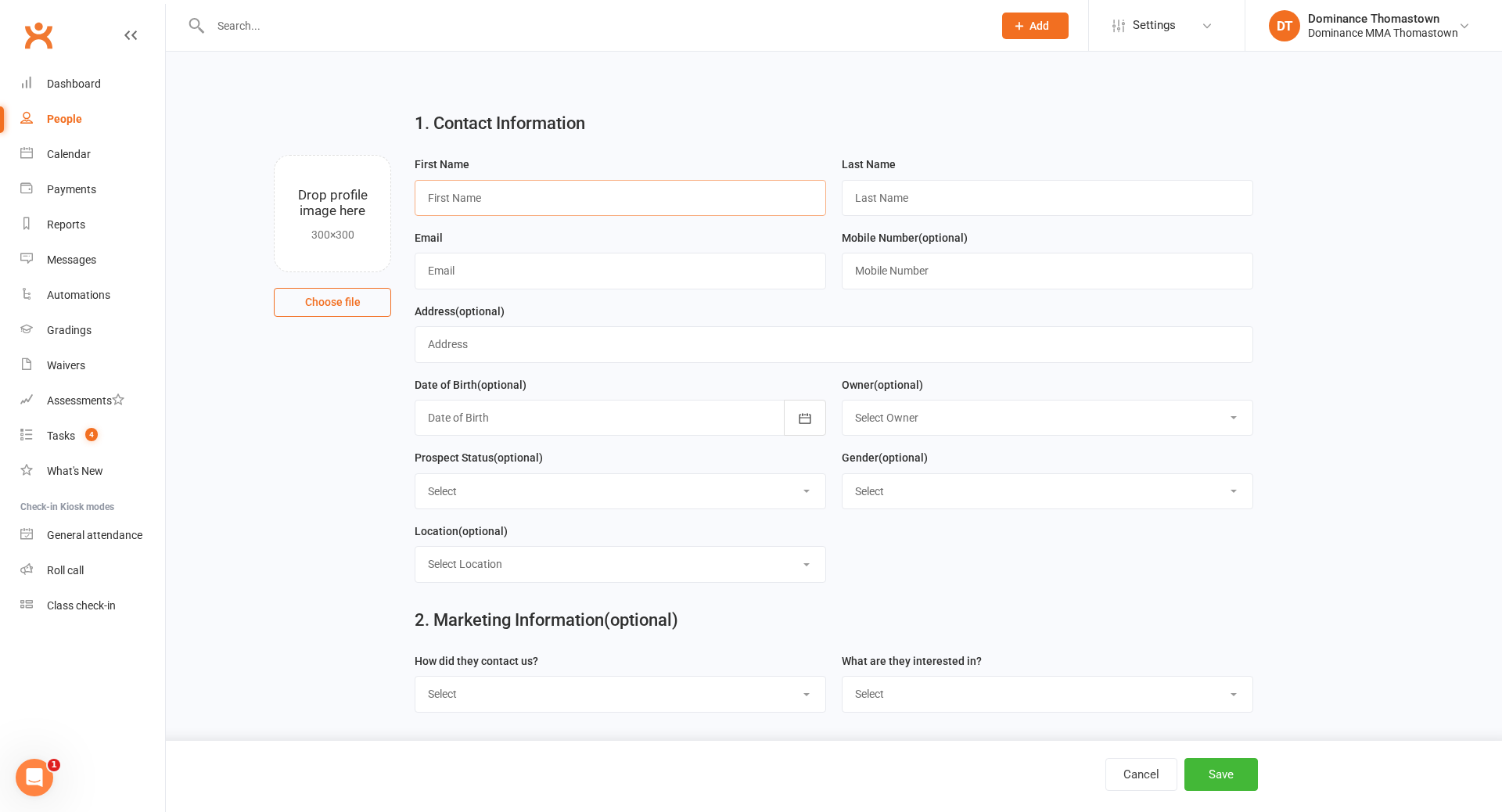
click at [444, 194] on input "text" at bounding box center [620, 198] width 412 height 36
paste input "Abulfazl"
click at [885, 194] on input "text" at bounding box center [1047, 198] width 412 height 36
paste input "Tajgardoon"
click at [447, 268] on input "text" at bounding box center [620, 271] width 412 height 36
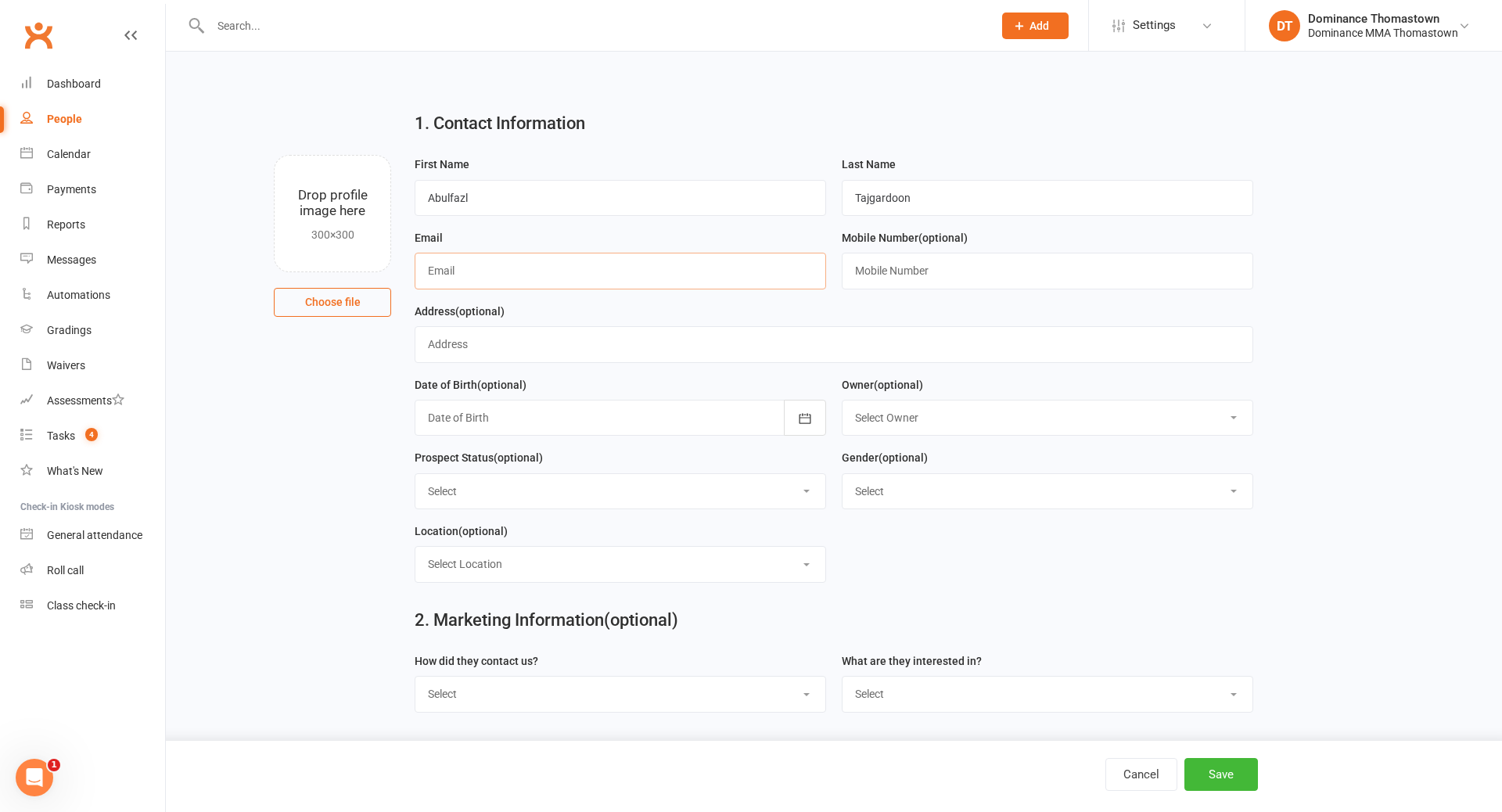
paste input "mailto:dylan.taj@icloud.com"
click at [461, 271] on input "mailto:dylan.taj@icloud.com" at bounding box center [620, 271] width 412 height 36
click at [888, 271] on input "text" at bounding box center [1047, 271] width 412 height 36
paste input "451735515"
drag, startPoint x: 857, startPoint y: 270, endPoint x: 892, endPoint y: 265, distance: 35.4
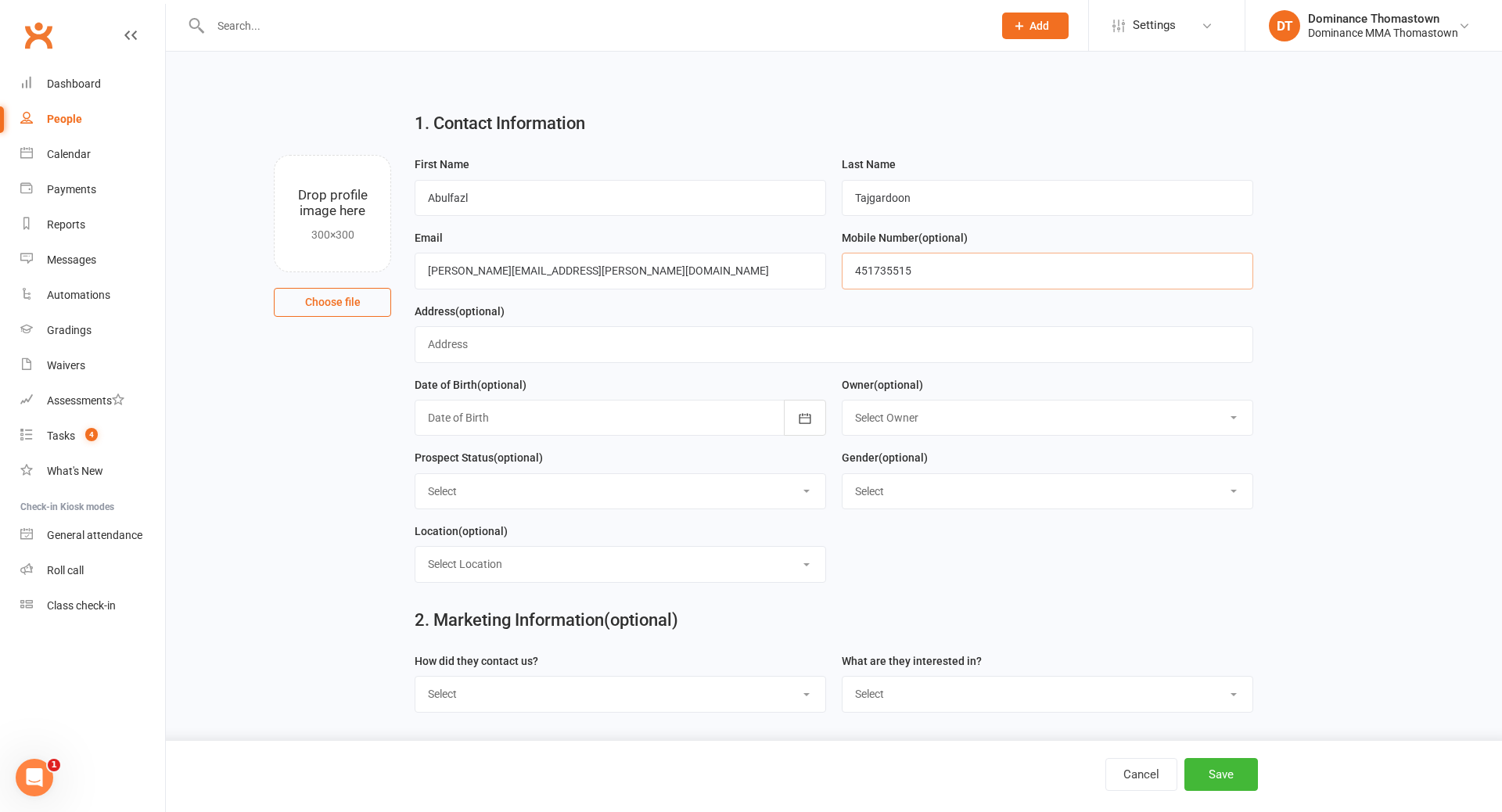
click at [857, 270] on input "451735515" at bounding box center [1047, 271] width 412 height 36
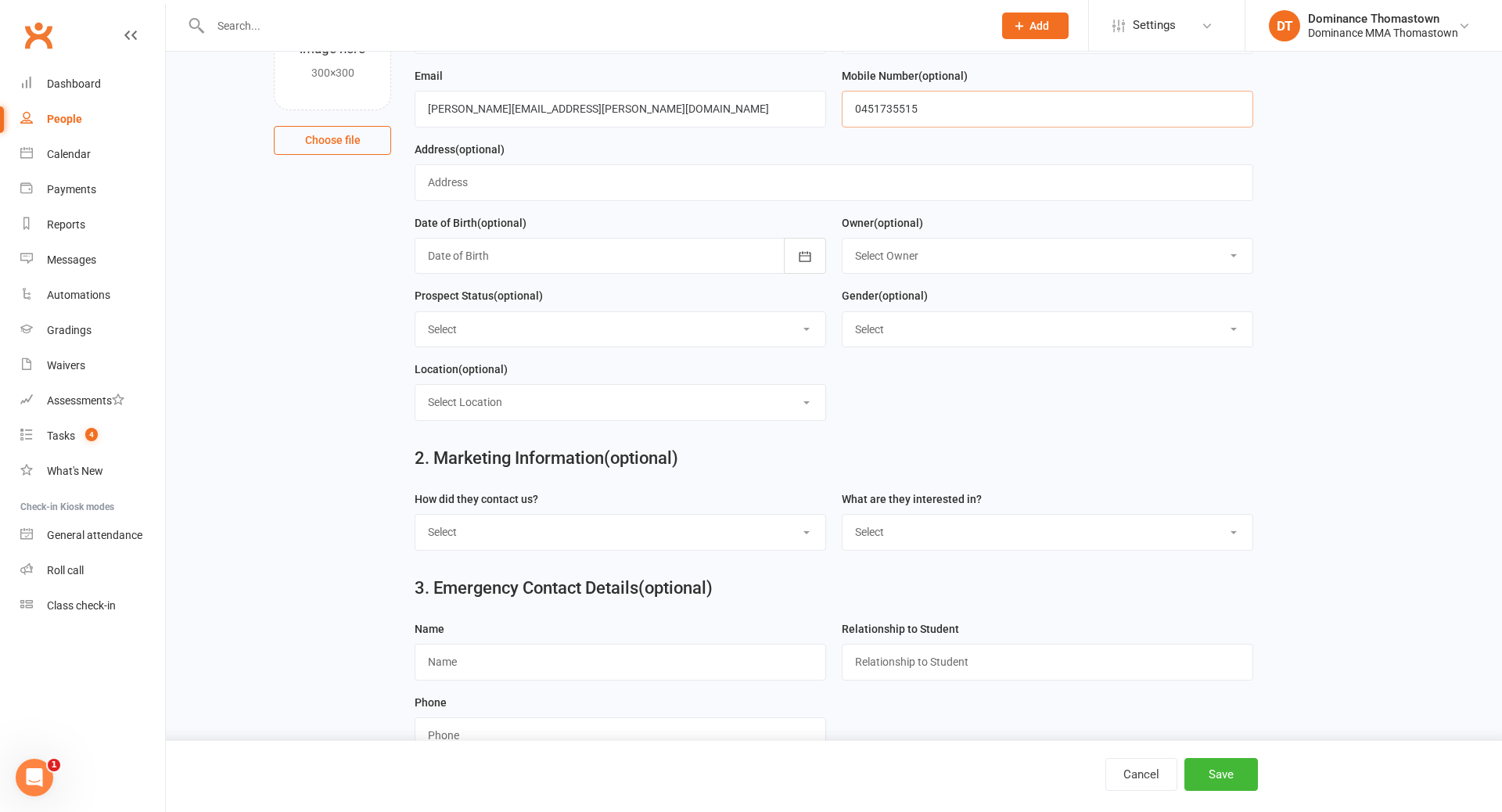
scroll to position [172, 0]
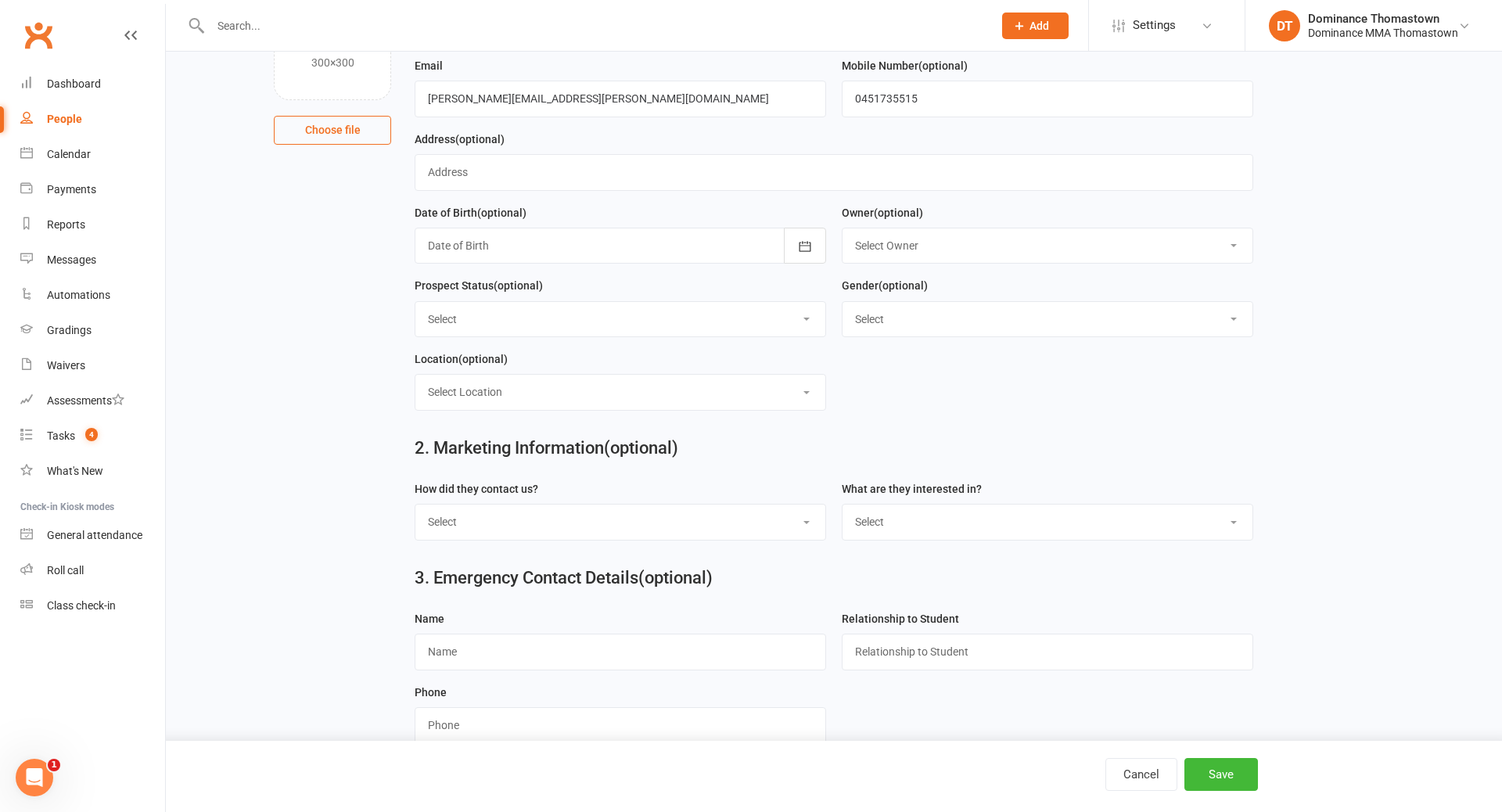
click at [588, 531] on select "Select Phone Email In-Facility Website enquiry form Marketing Lead" at bounding box center [620, 522] width 410 height 35
click at [931, 527] on select "Select BJJ Muay Thai Kids BJJ Kids Muay Thai Teens BJJ Teens Muay Thai Freestyl…" at bounding box center [1047, 522] width 410 height 35
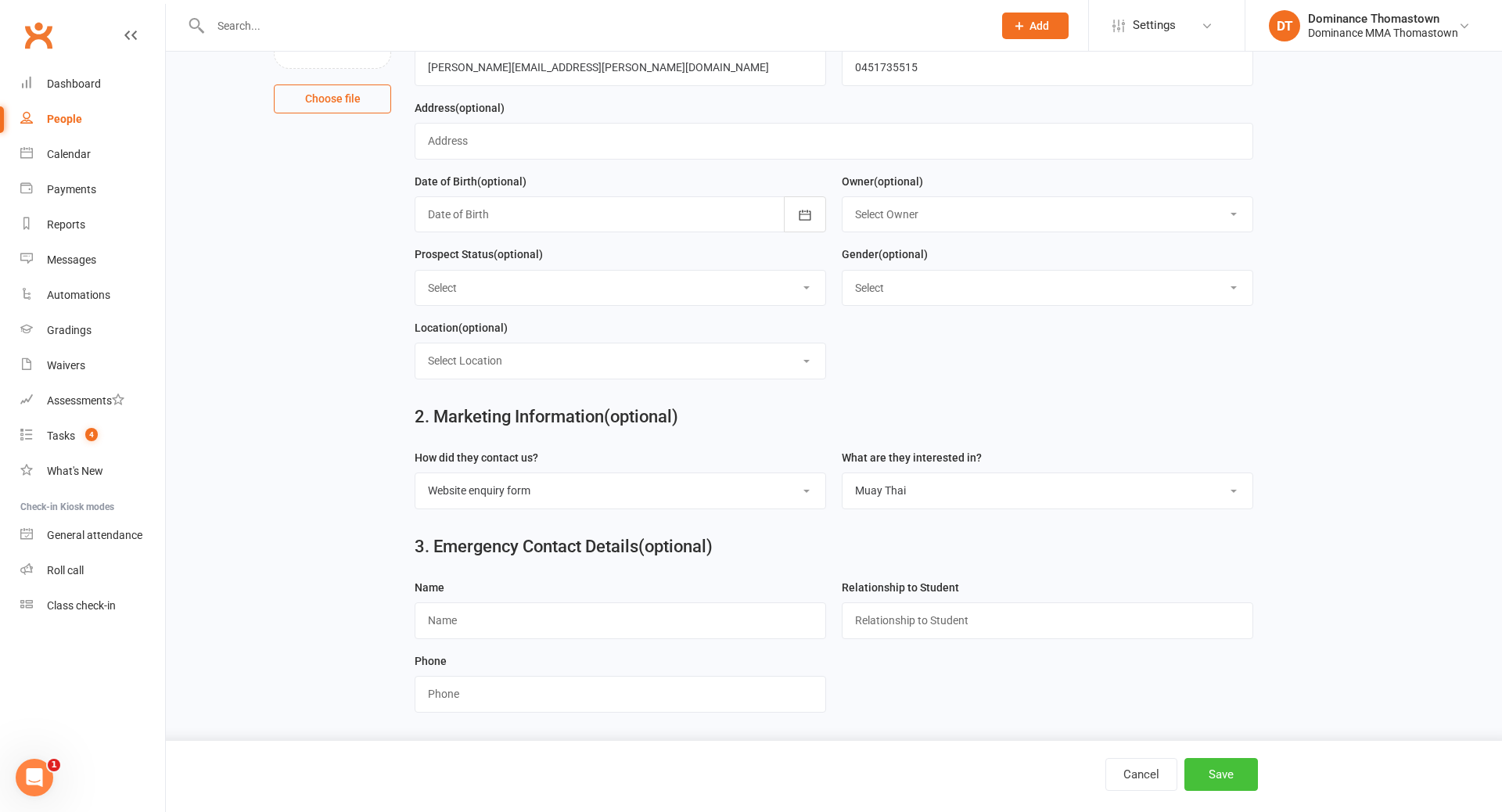
click at [1221, 779] on button "Save" at bounding box center [1221, 775] width 73 height 33
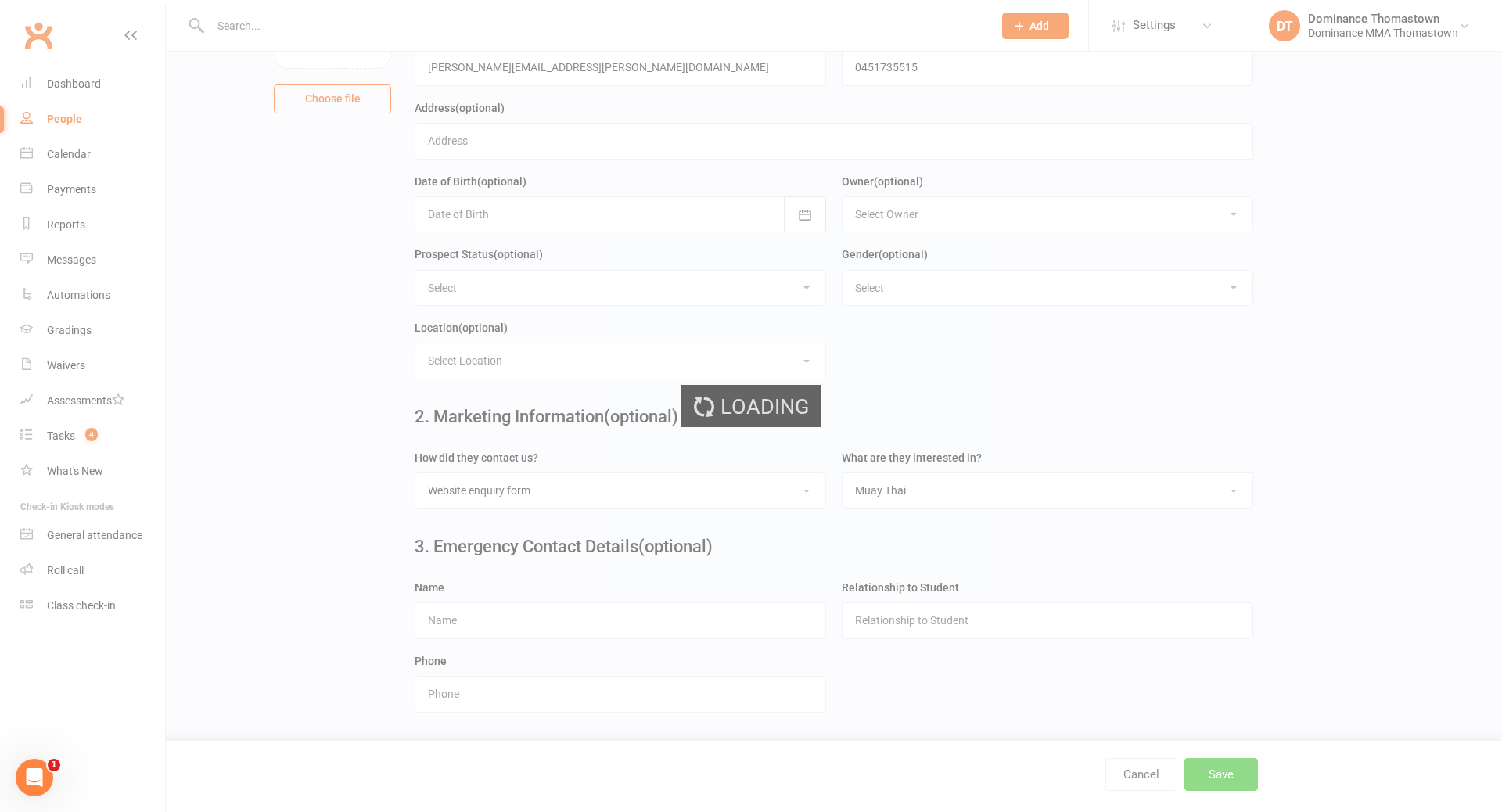
scroll to position [0, 0]
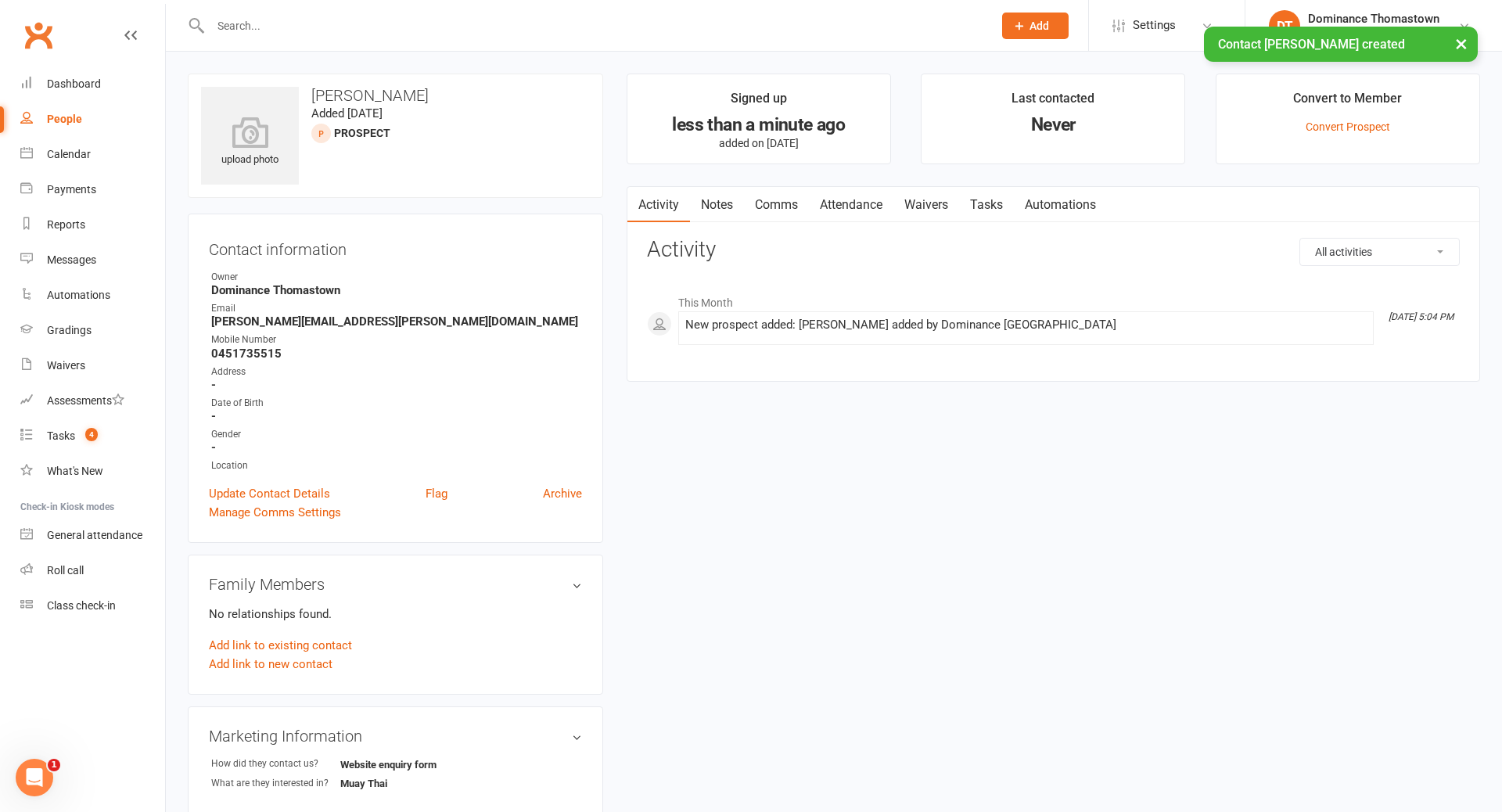
click at [724, 205] on link "Notes" at bounding box center [716, 205] width 54 height 36
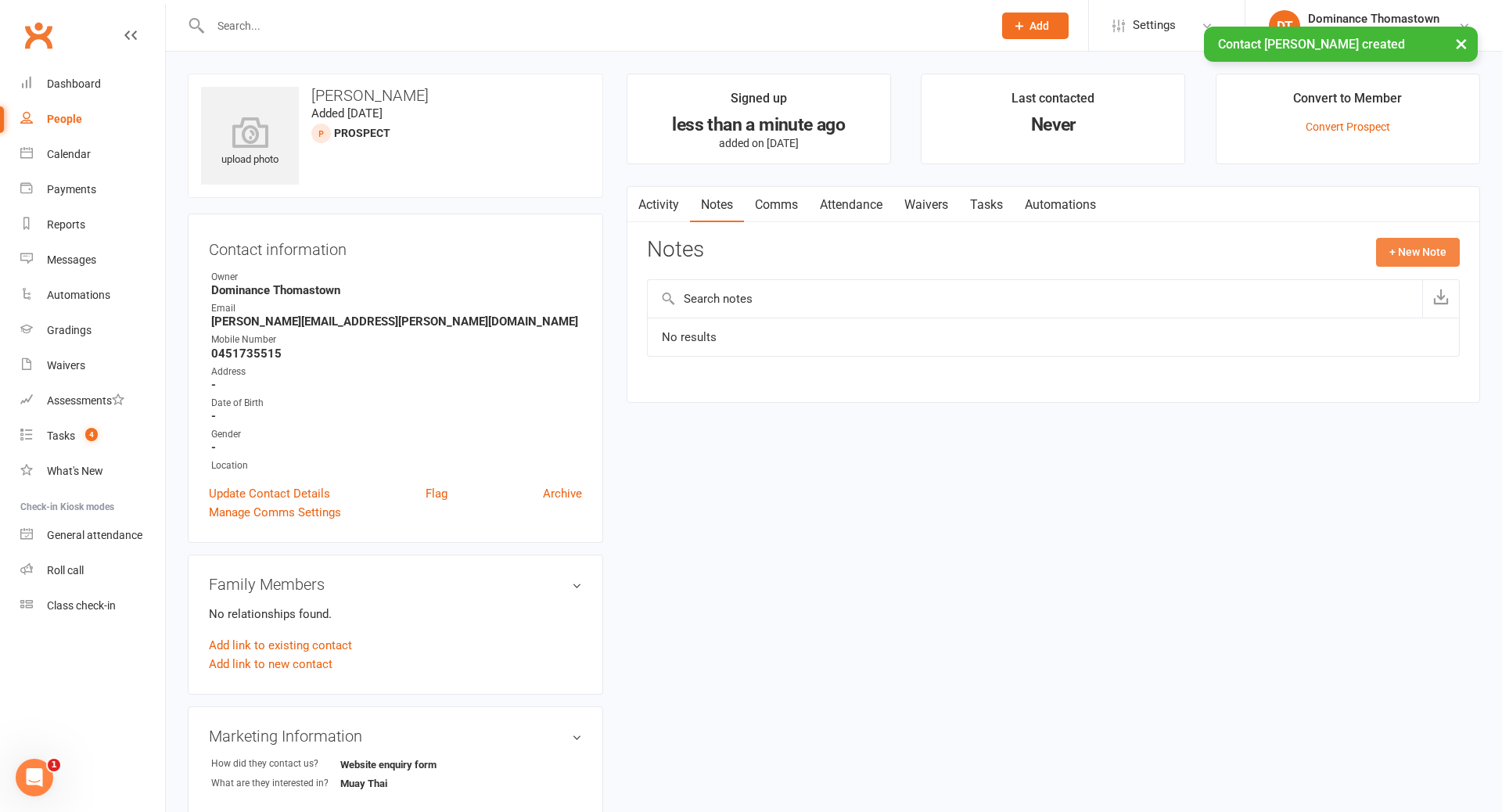
click at [1423, 260] on button "+ New Note" at bounding box center [1417, 252] width 83 height 28
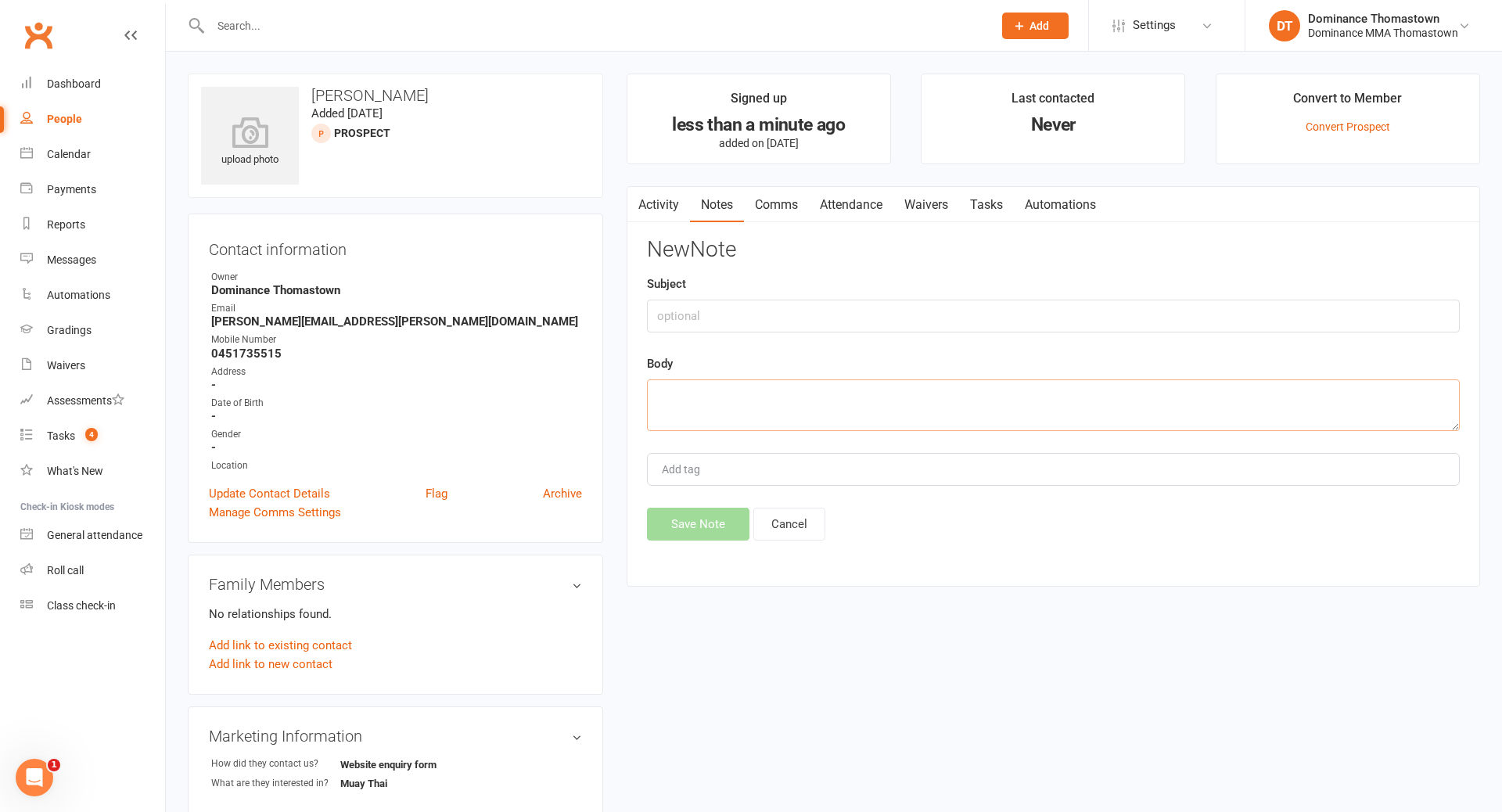
click at [667, 389] on textarea at bounding box center [1053, 405] width 813 height 52
paste textarea "First Name: Abulfazl Last Name: Tajgardoon Email Address: dylan.taj@icloud.com …"
click at [697, 318] on input "text" at bounding box center [1053, 316] width 813 height 33
click at [694, 532] on button "Save Note" at bounding box center [698, 524] width 102 height 33
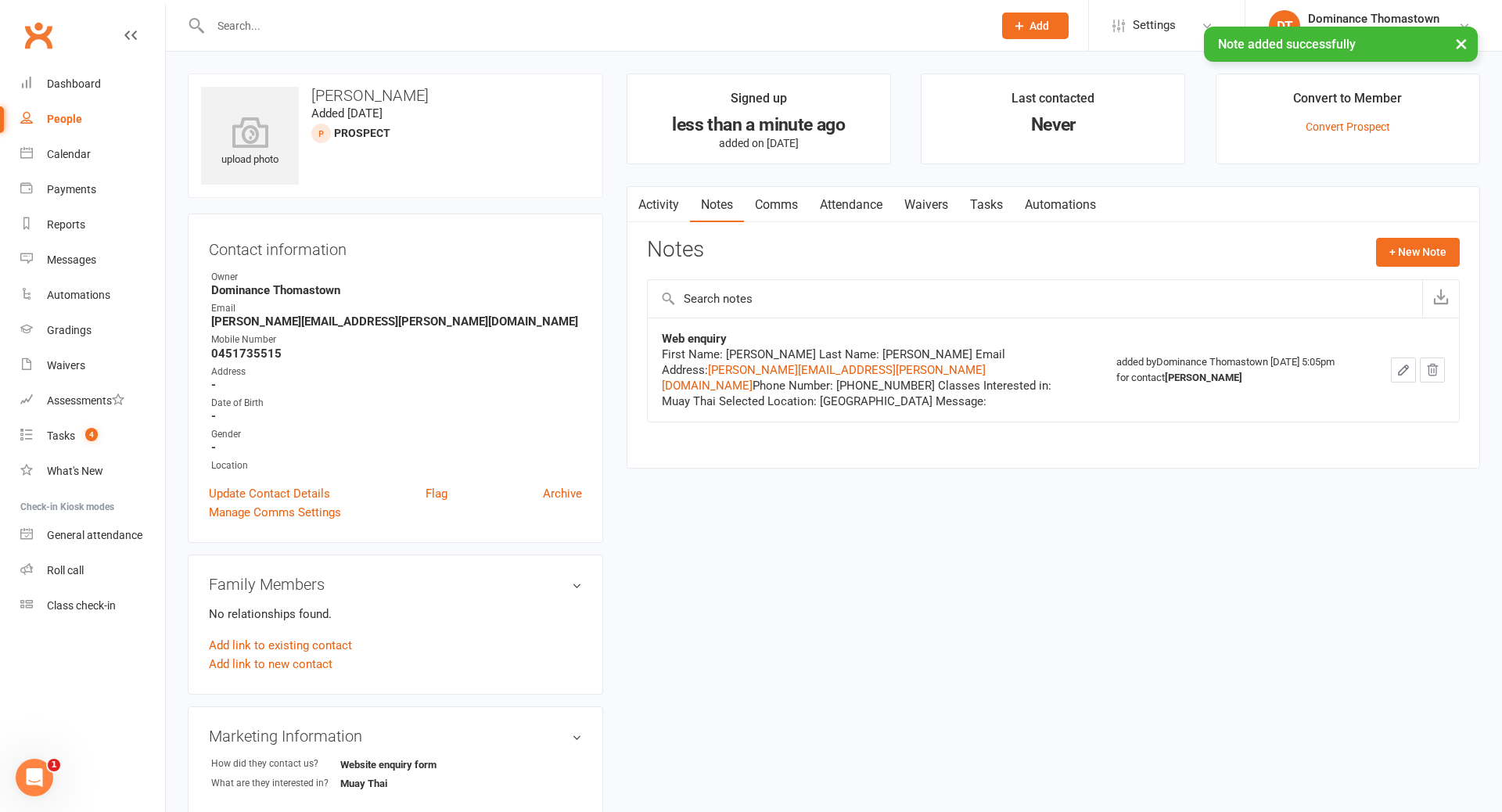
click at [985, 204] on link "Tasks" at bounding box center [986, 205] width 54 height 36
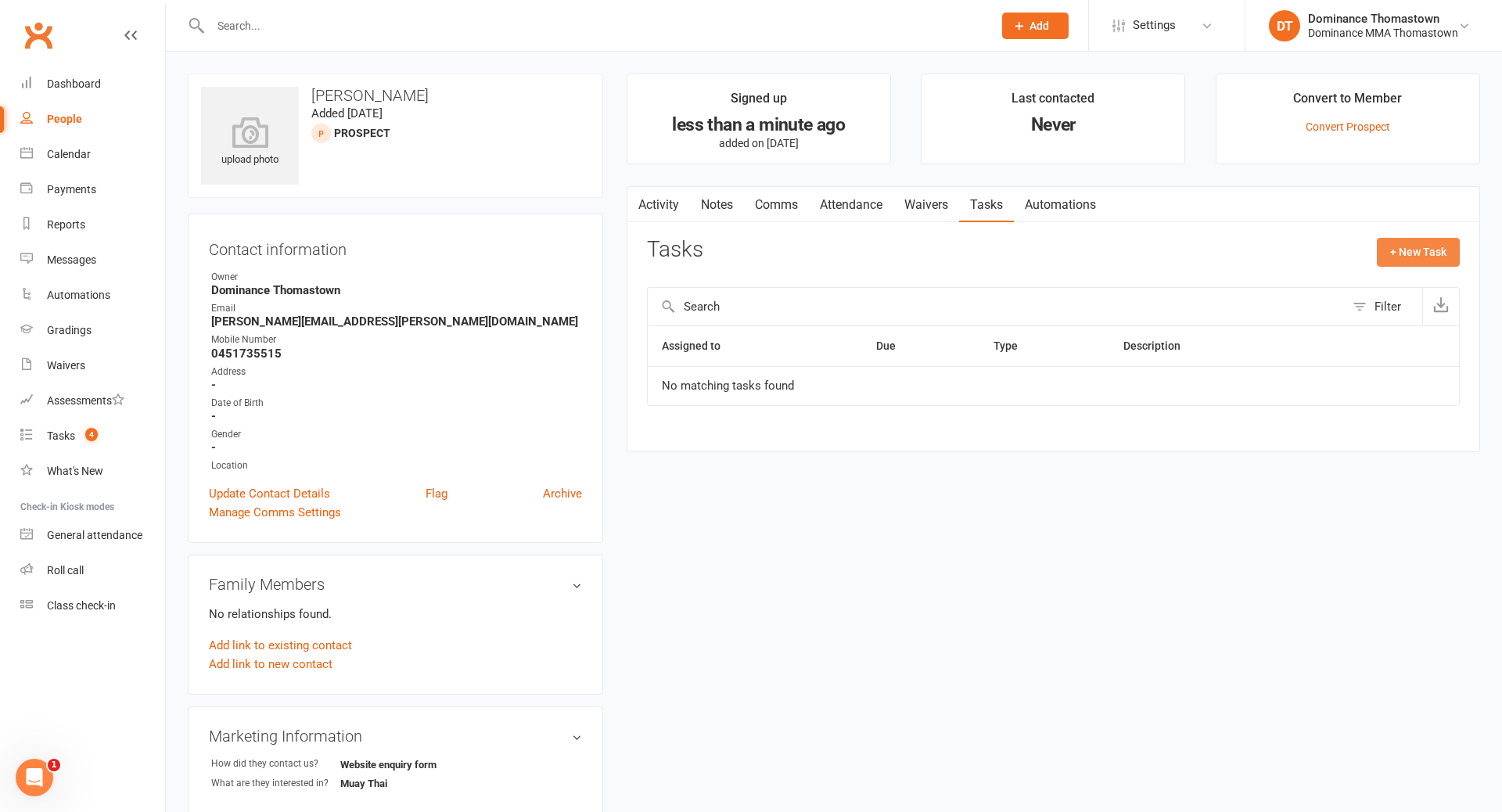
click at [1429, 262] on button "+ New Task" at bounding box center [1418, 252] width 83 height 28
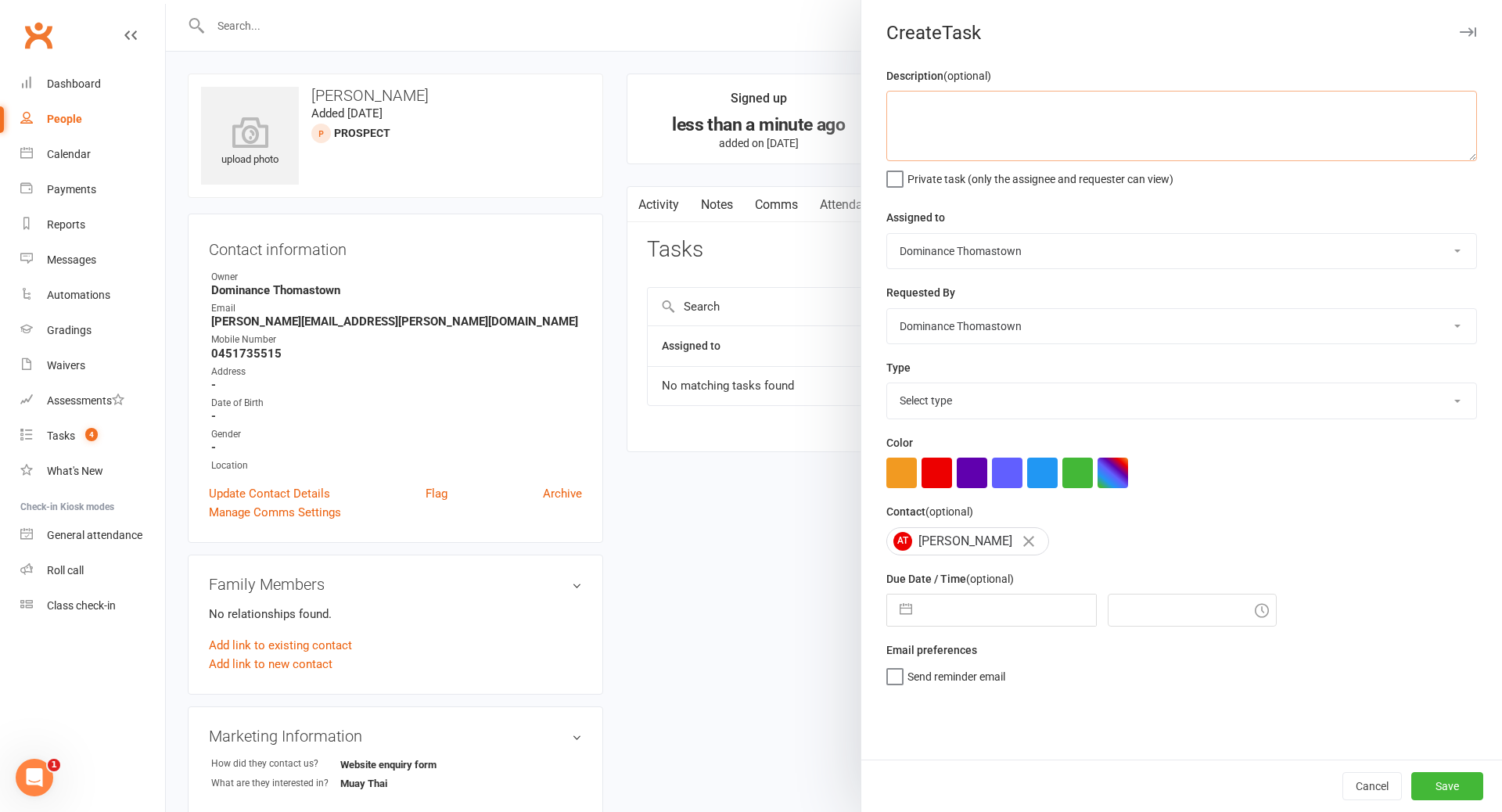
click at [986, 144] on textarea at bounding box center [1182, 125] width 591 height 70
click at [941, 418] on select "Select type A. prospect | enquiry response B. prospect | trial | booking [PERSO…" at bounding box center [1182, 400] width 589 height 35
click at [963, 626] on input "text" at bounding box center [1008, 610] width 176 height 31
click at [1048, 783] on td "14" at bounding box center [1041, 788] width 31 height 30
click at [1463, 787] on button "Save" at bounding box center [1447, 786] width 72 height 28
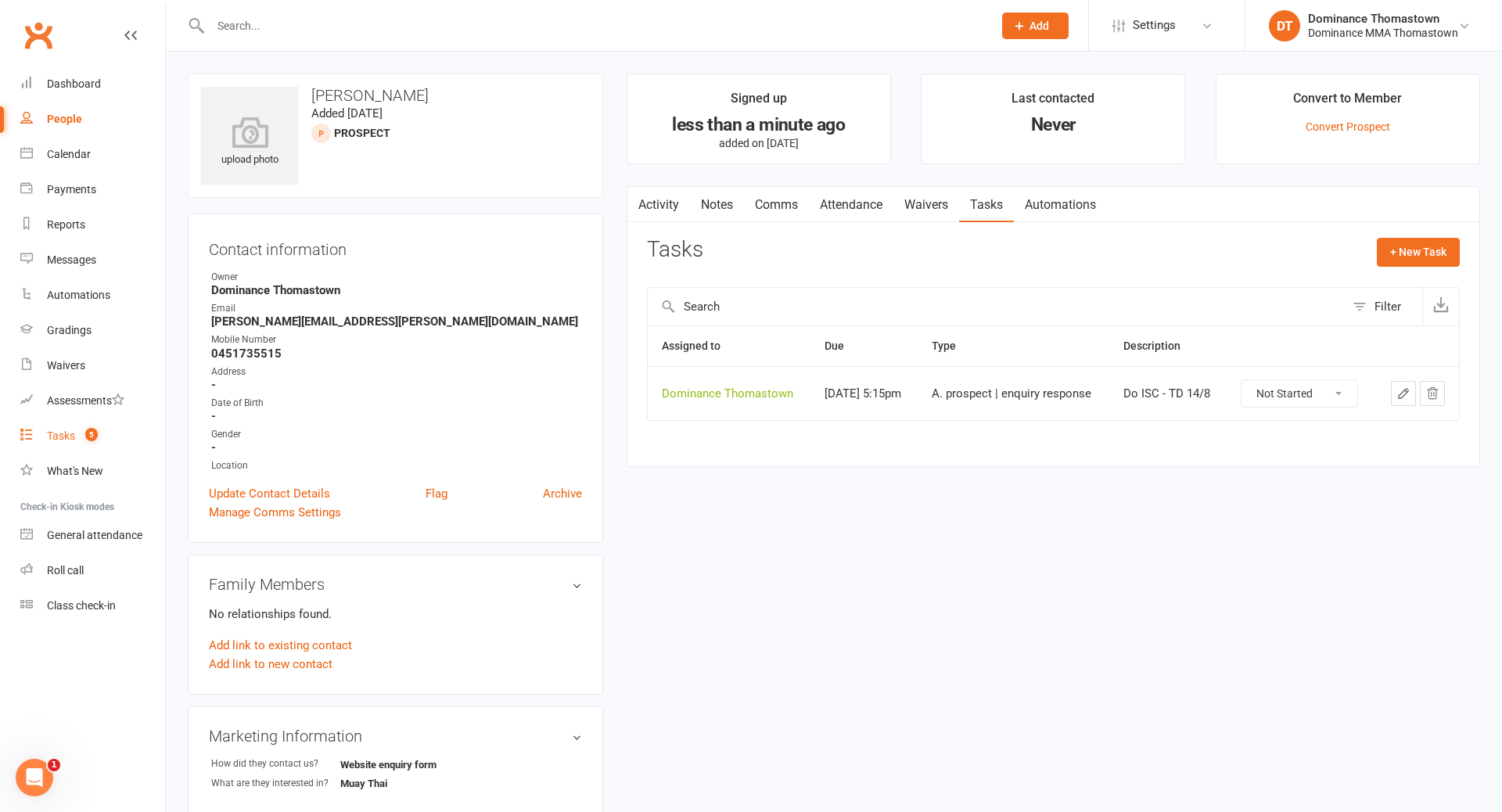
click at [56, 435] on div "Tasks" at bounding box center [61, 435] width 28 height 12
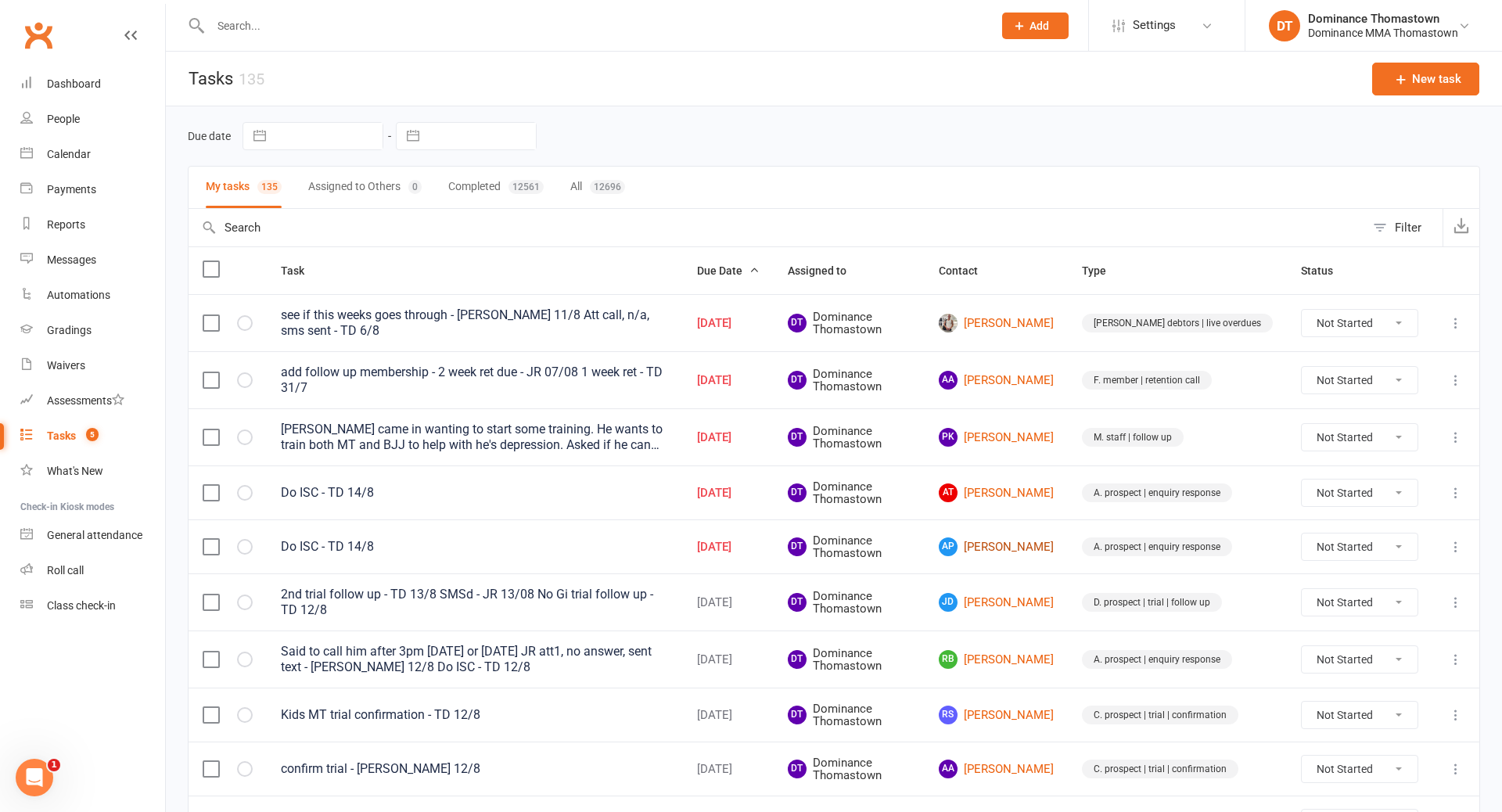
click at [1017, 540] on link "AP Alessandro Patti" at bounding box center [995, 546] width 115 height 19
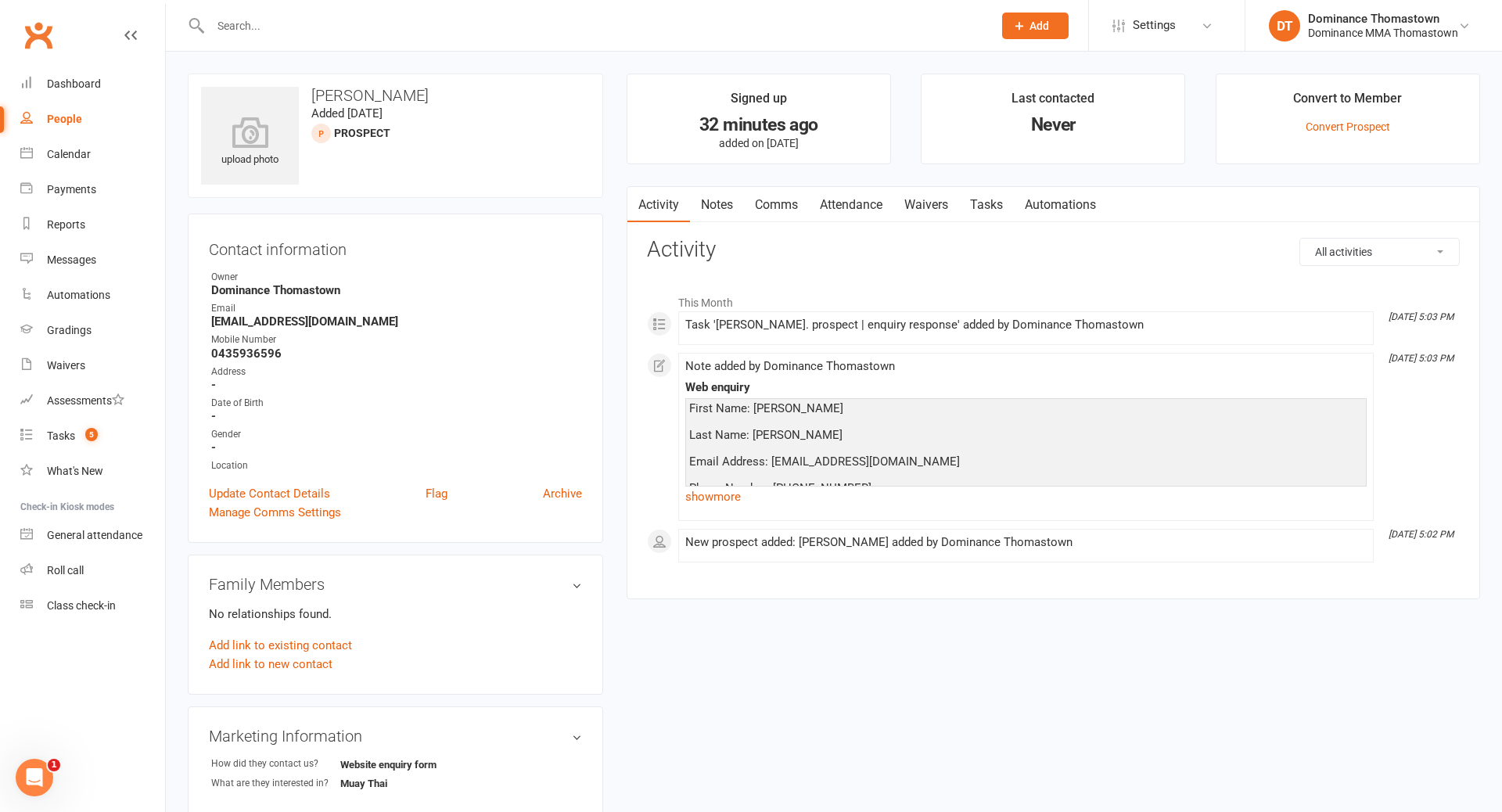
click at [727, 494] on link "show more" at bounding box center [1026, 497] width 682 height 22
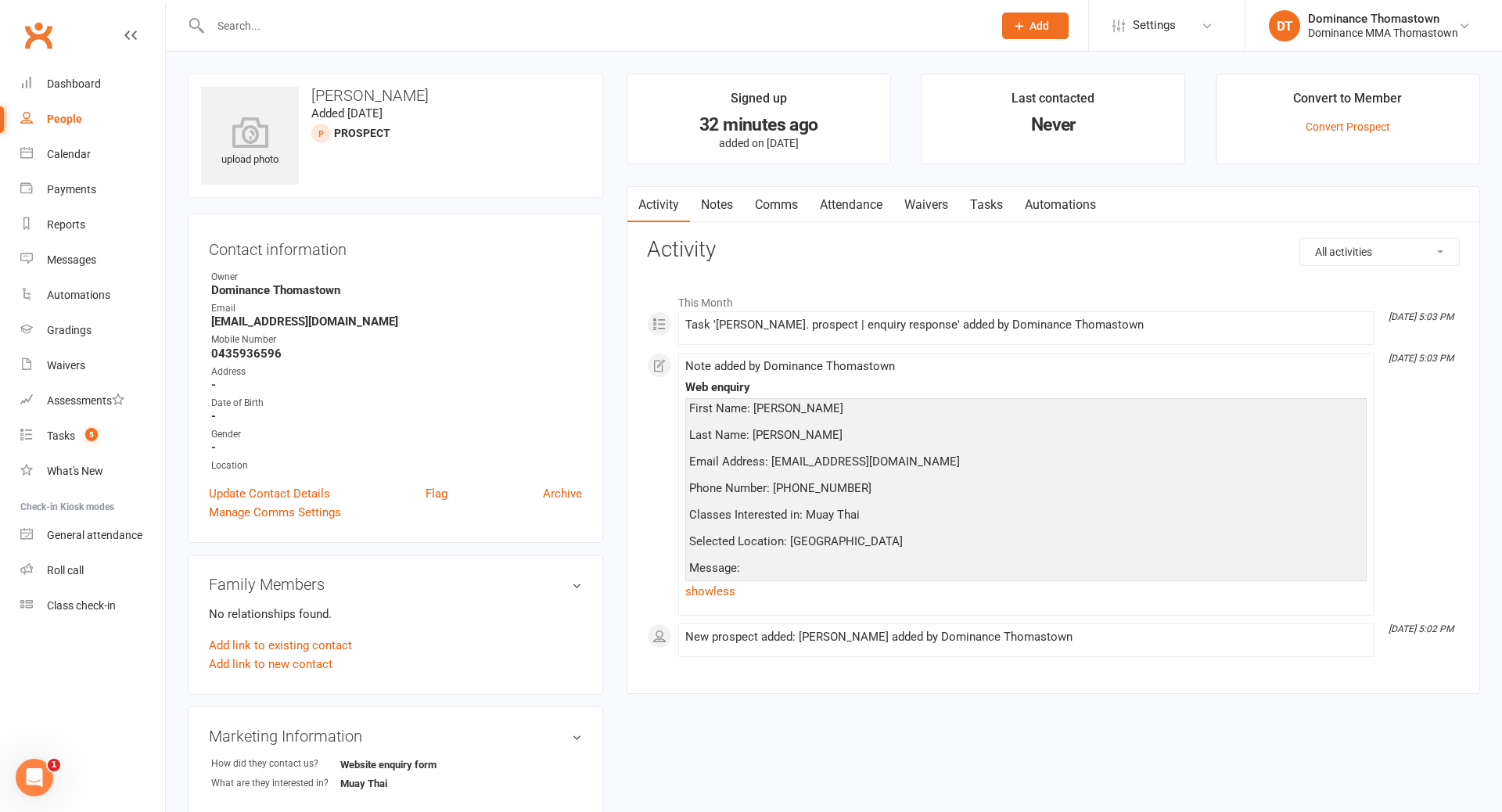
click at [987, 211] on link "Tasks" at bounding box center [986, 205] width 54 height 36
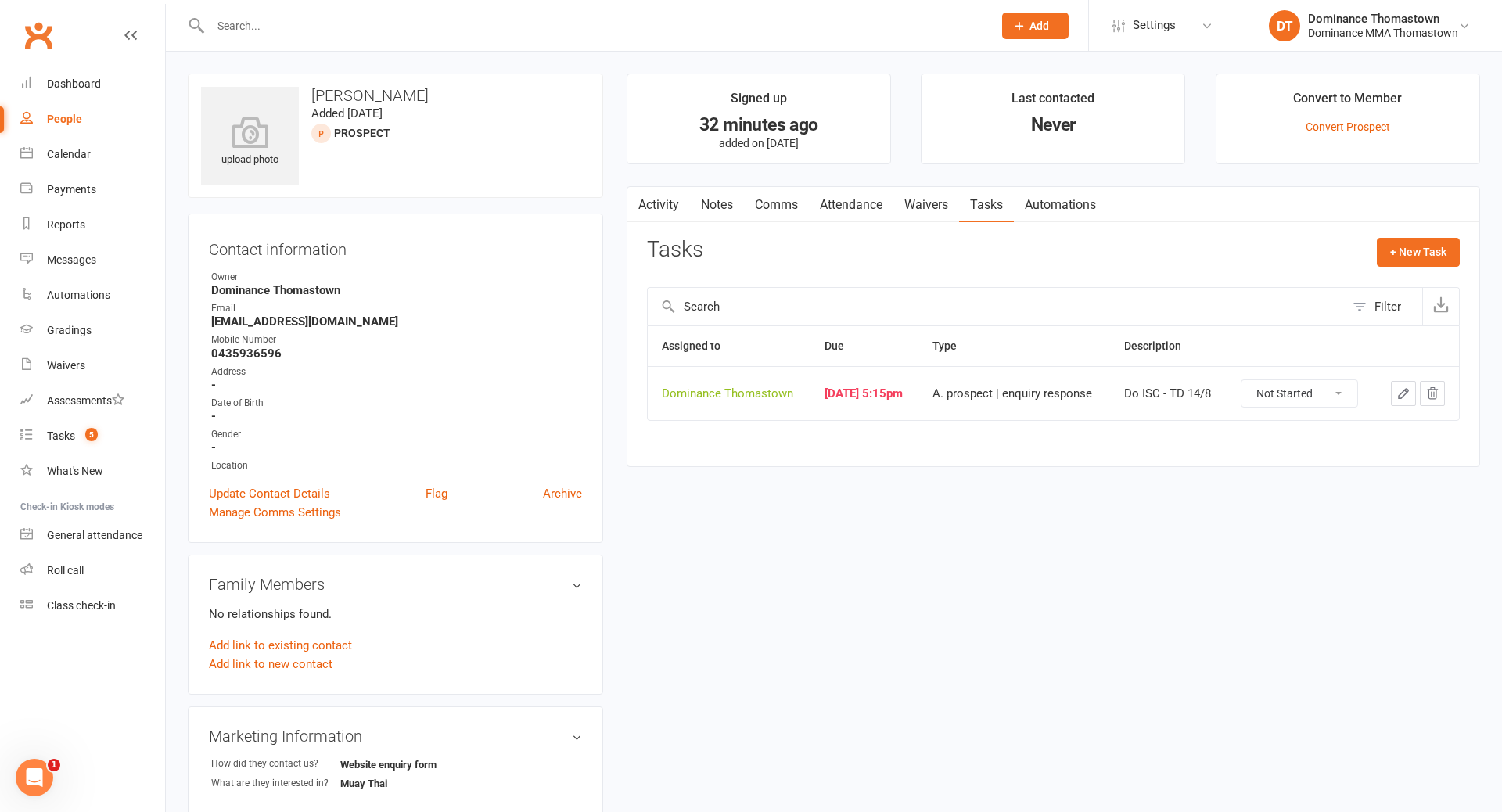
click at [1408, 394] on icon "button" at bounding box center [1403, 393] width 14 height 14
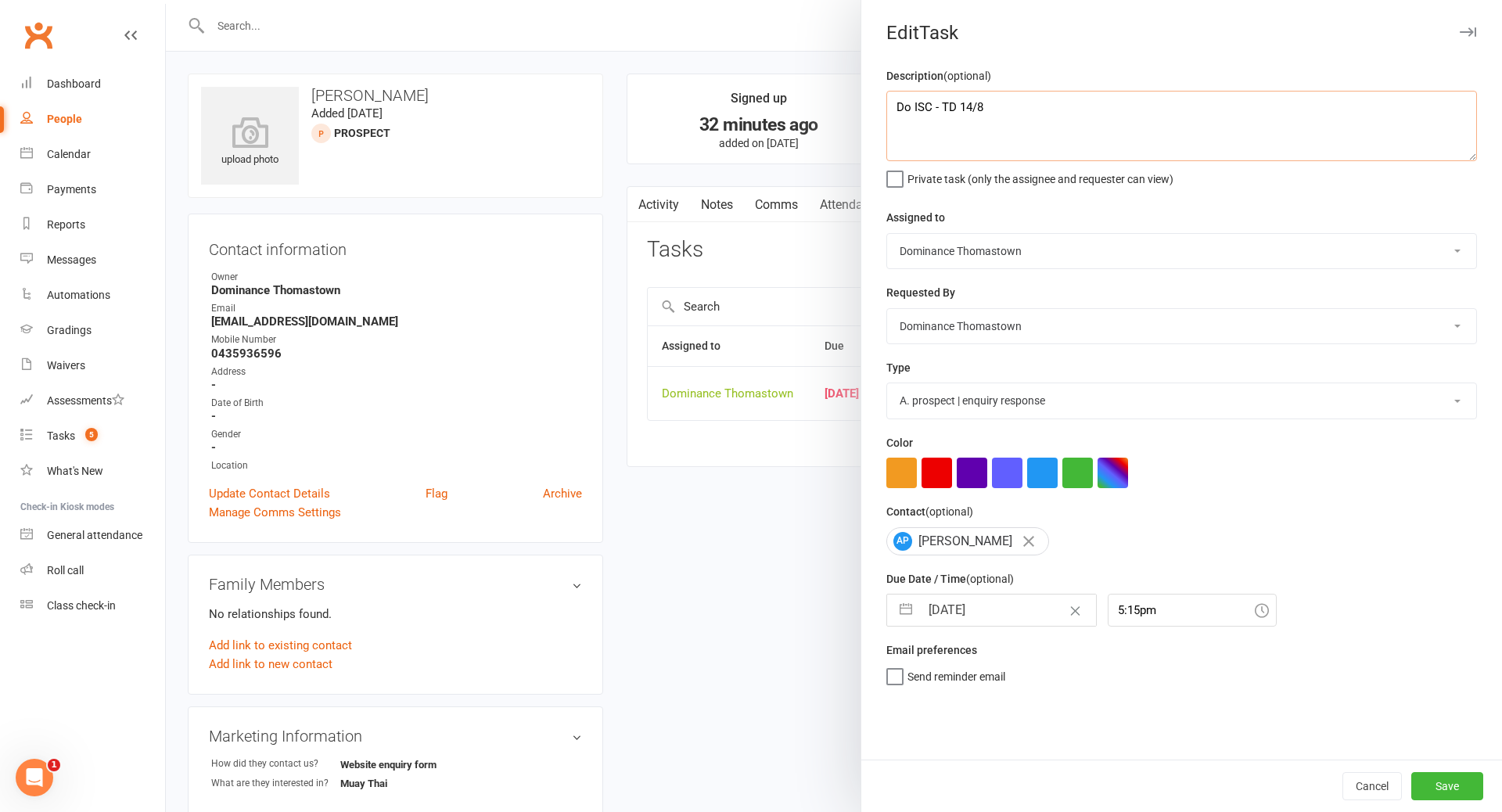
click at [895, 100] on textarea "Do ISC - TD 14/8" at bounding box center [1182, 125] width 591 height 70
click at [938, 621] on input "[DATE]" at bounding box center [1008, 610] width 176 height 31
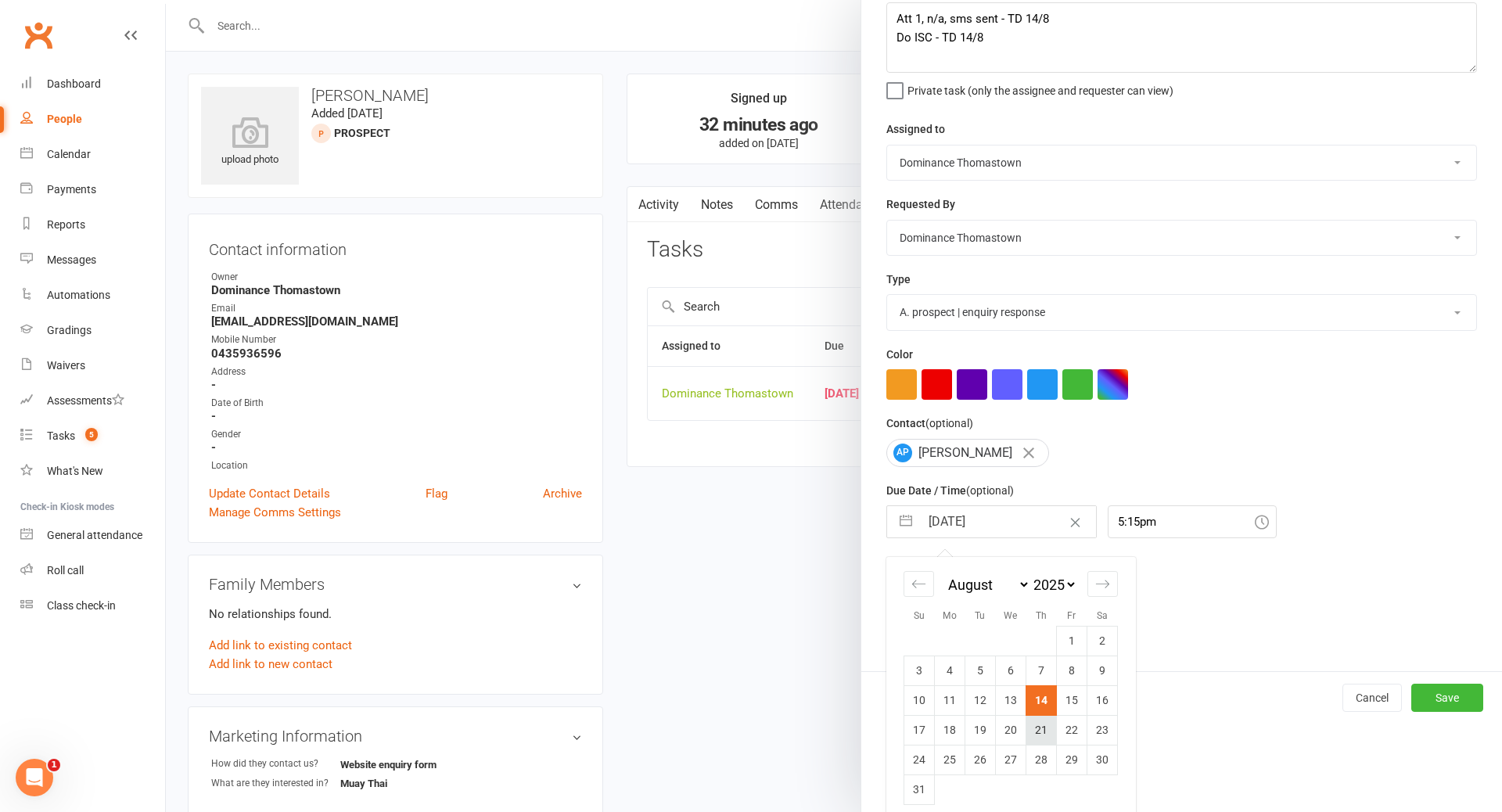
scroll to position [94, 0]
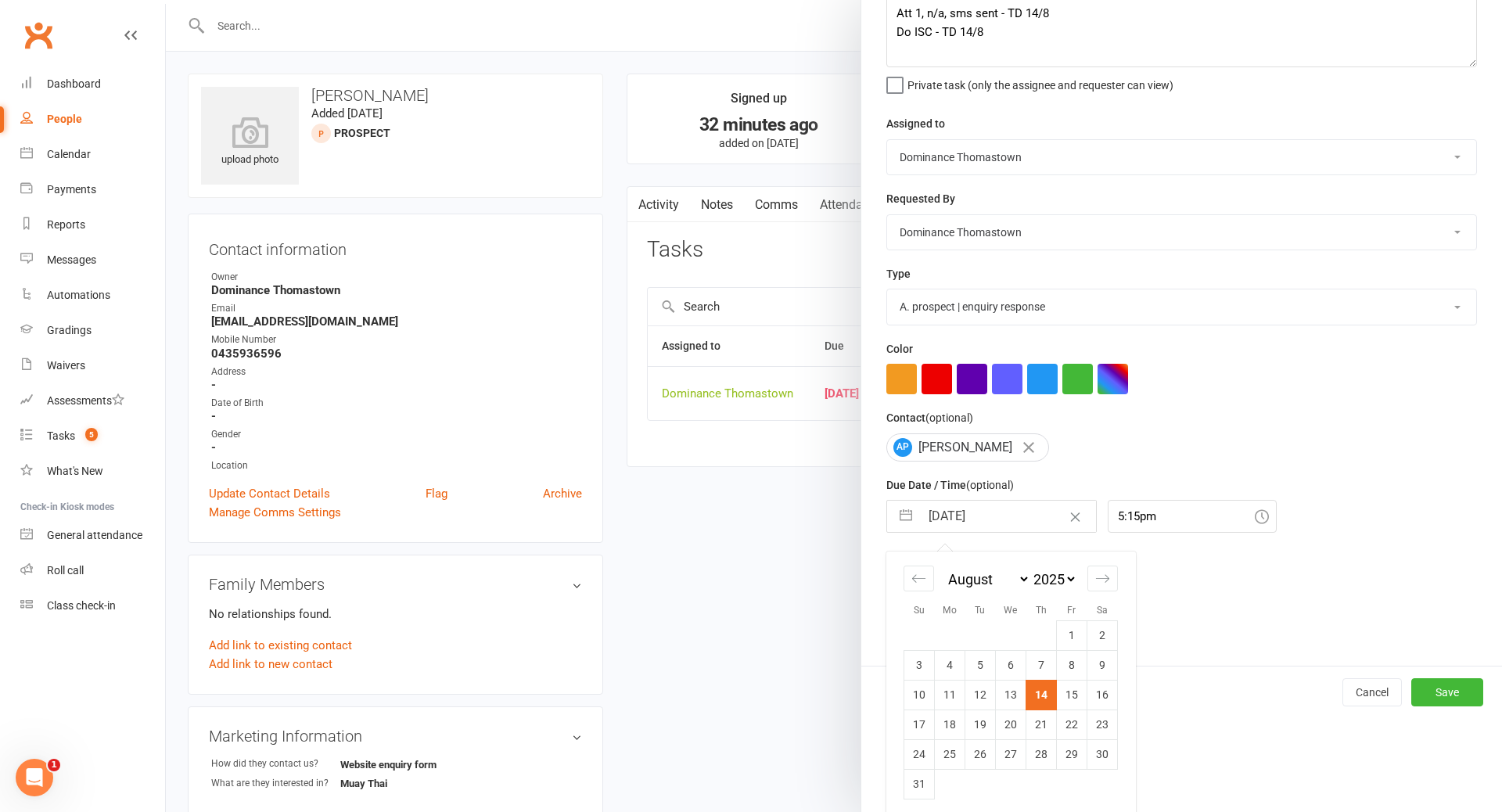
click at [1072, 698] on td "15" at bounding box center [1072, 695] width 31 height 30
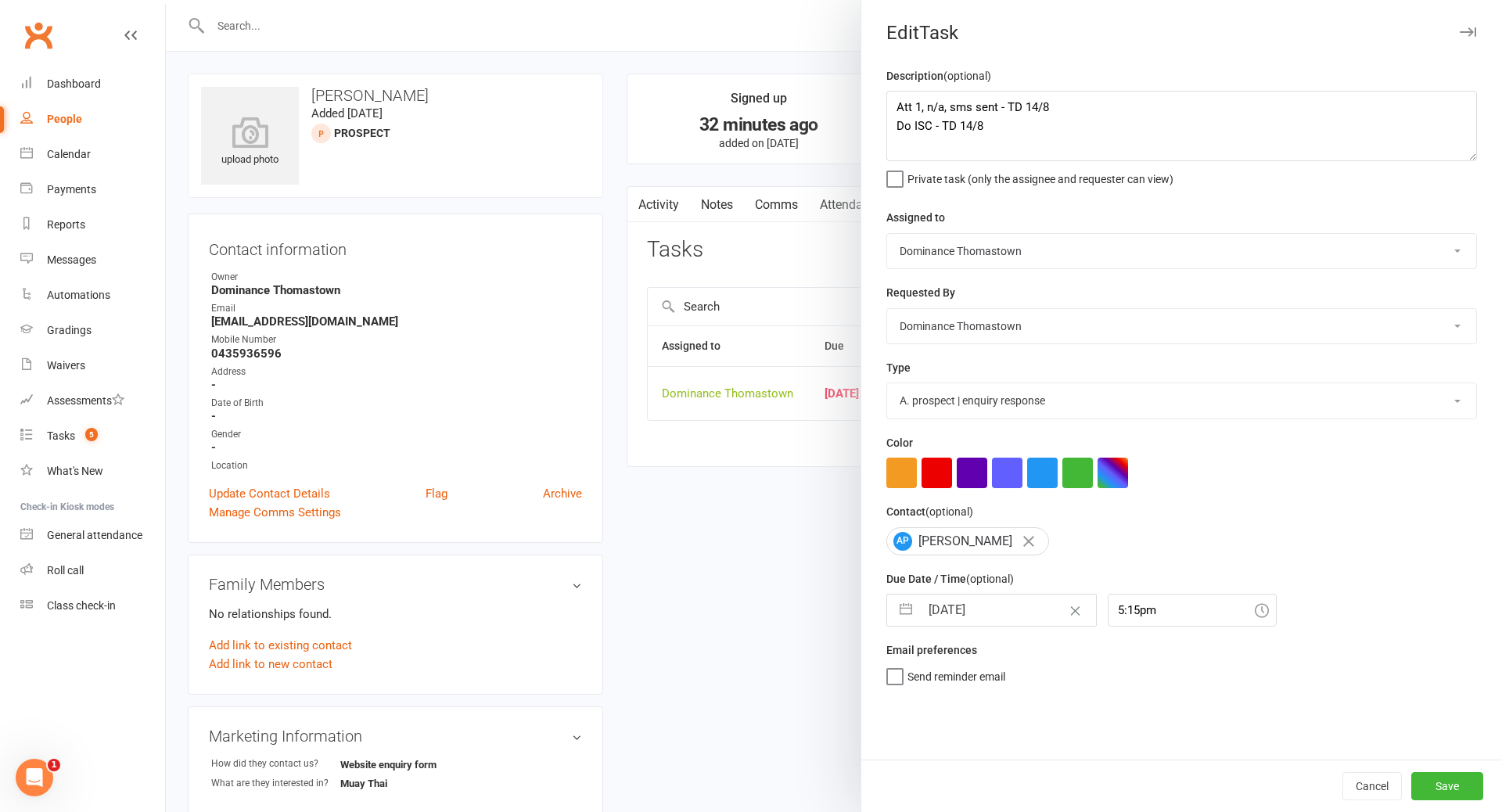
scroll to position [0, 0]
click at [1443, 787] on button "Save" at bounding box center [1447, 786] width 72 height 28
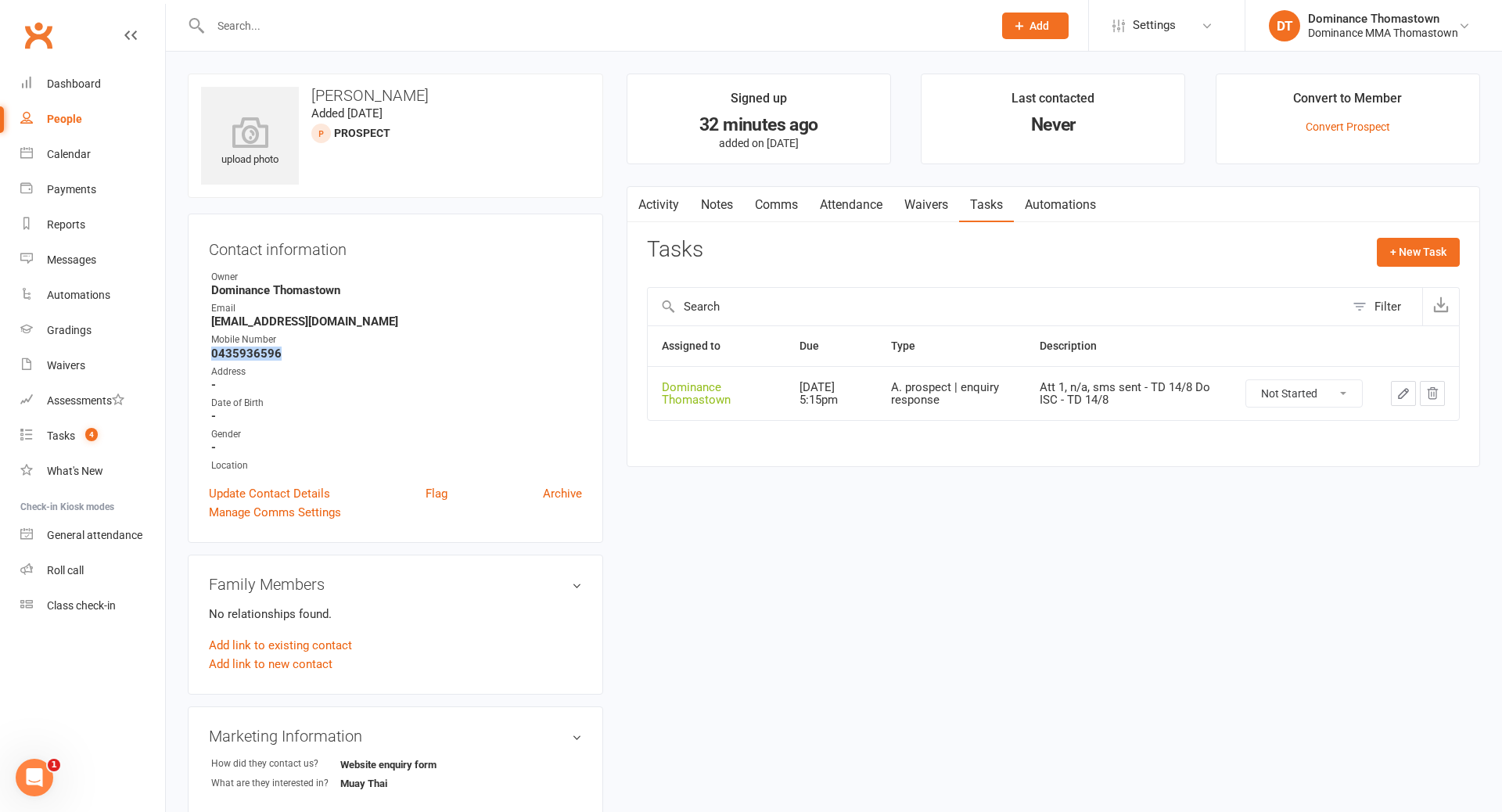
copy strong "0435936596"
click at [51, 438] on div "Tasks" at bounding box center [61, 435] width 28 height 12
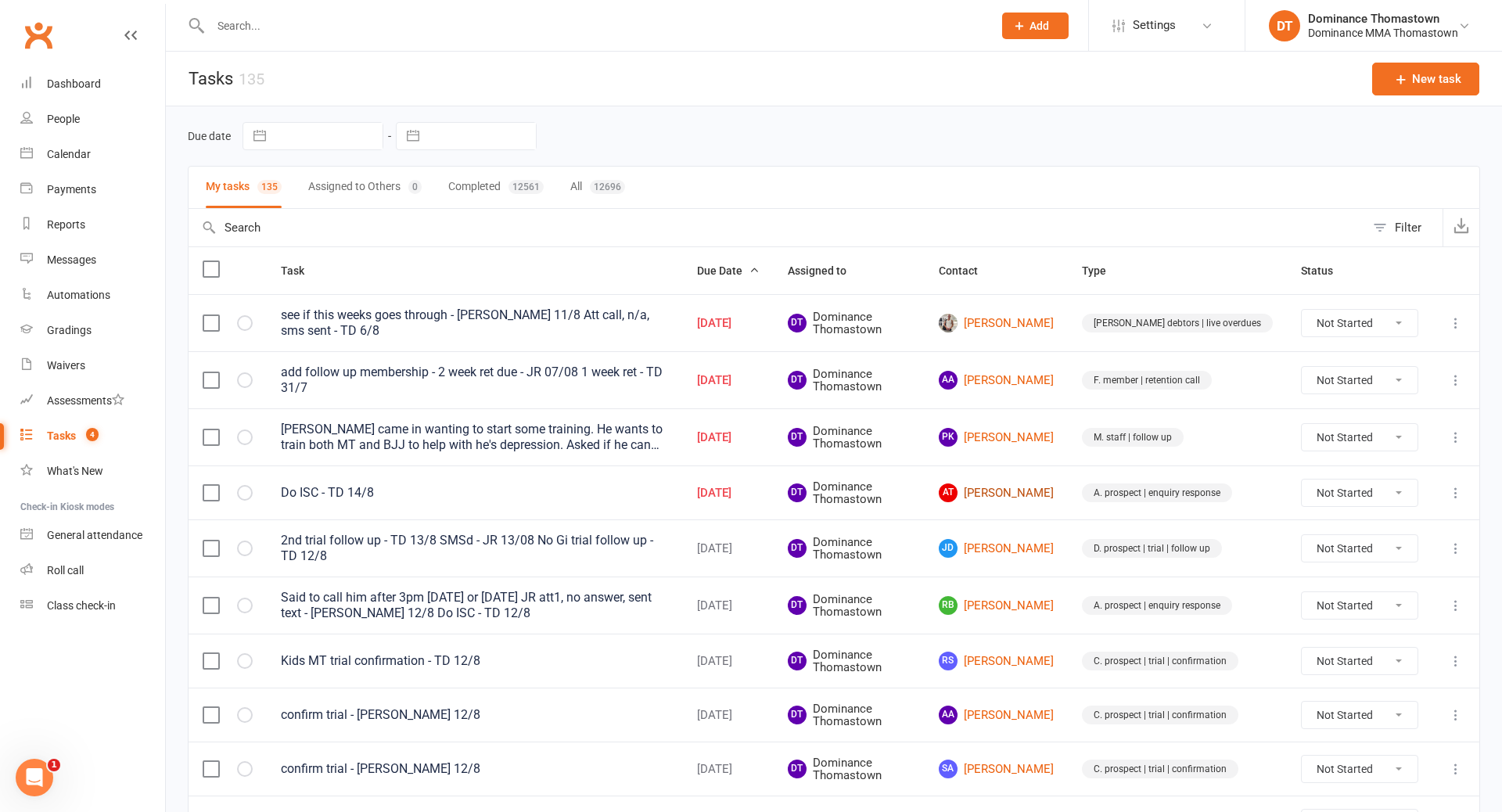
click at [1025, 493] on link "AT Abulfazl Tajgardoon" at bounding box center [995, 493] width 115 height 19
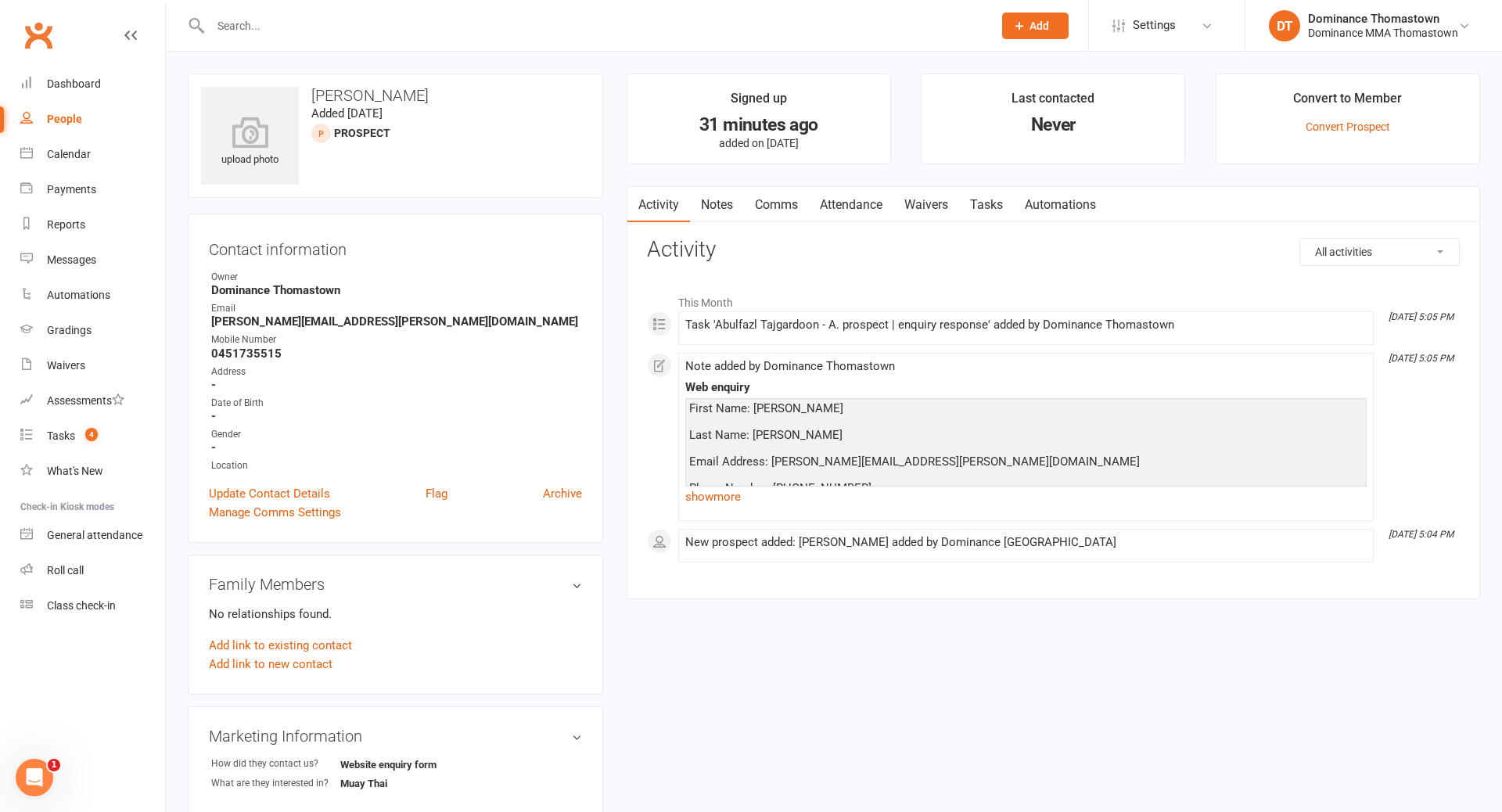
click at [701, 502] on link "show more" at bounding box center [1026, 497] width 682 height 22
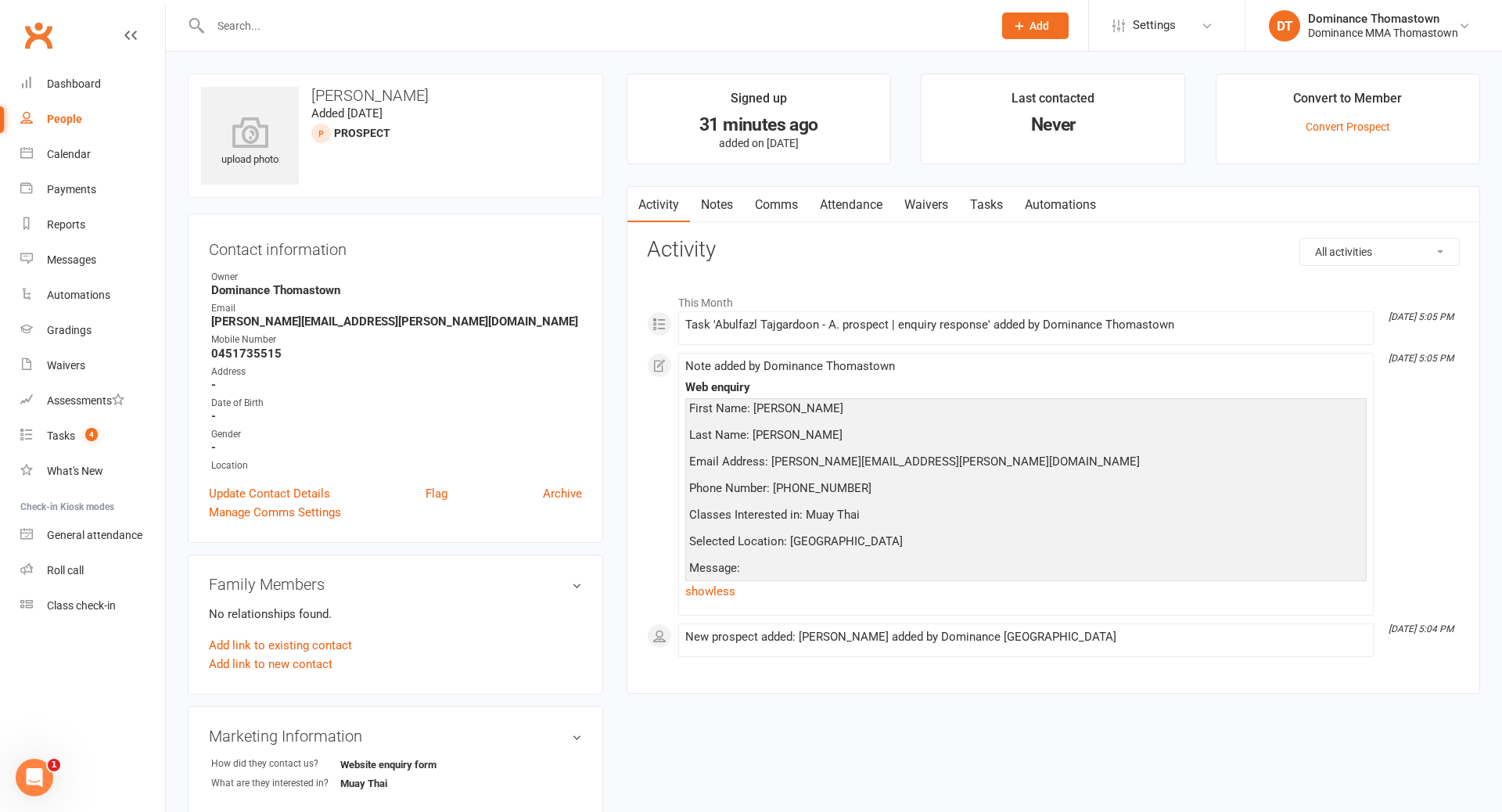
click at [398, 38] on div at bounding box center [584, 26] width 794 height 51
click at [398, 31] on input "text" at bounding box center [593, 26] width 776 height 22
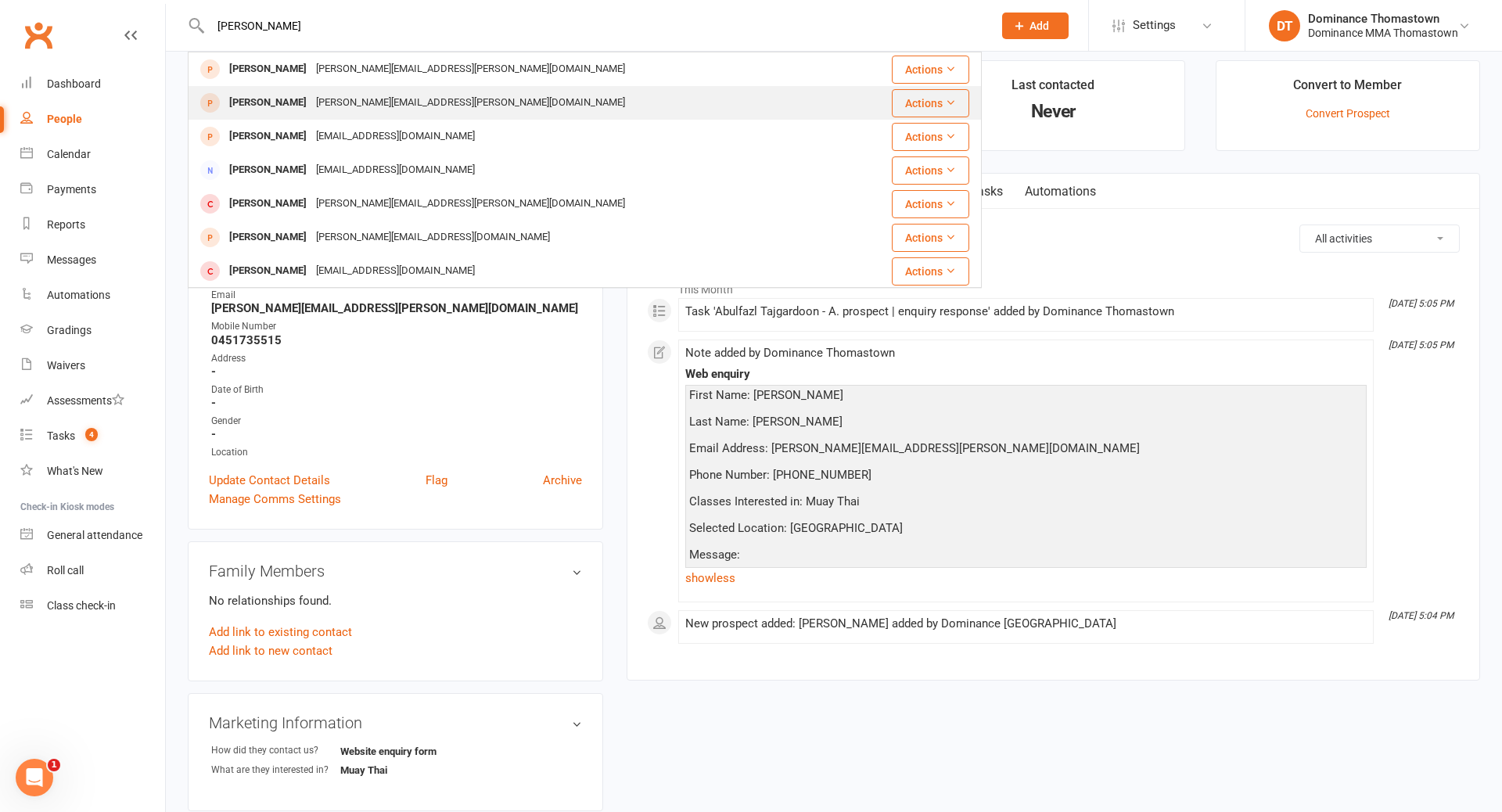
scroll to position [35, 0]
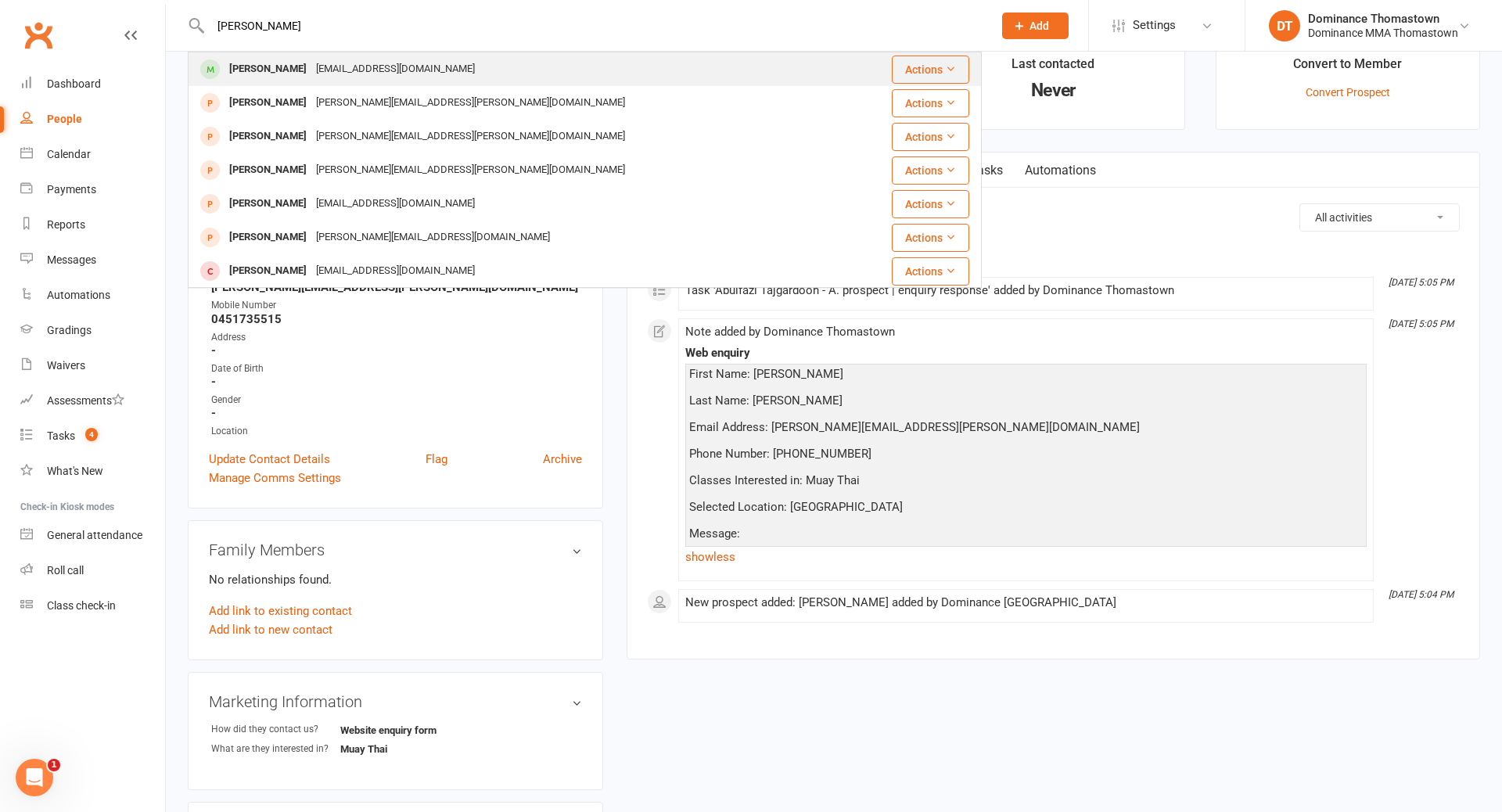
click at [287, 68] on div "Adam Zakzouk" at bounding box center [267, 68] width 87 height 22
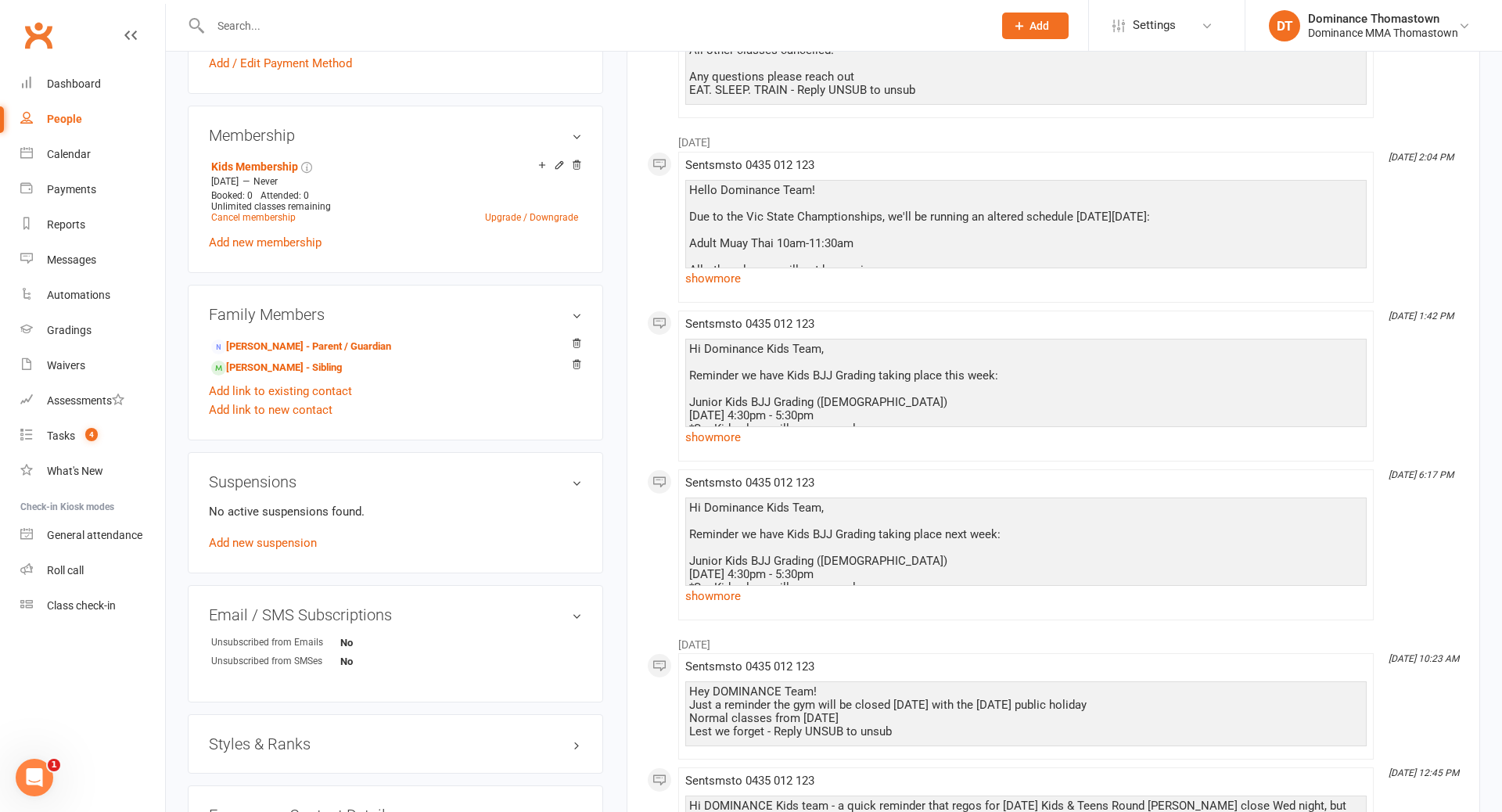
scroll to position [705, 0]
click at [317, 339] on link "Yousef Zakzouk - Parent / Guardian" at bounding box center [301, 345] width 180 height 17
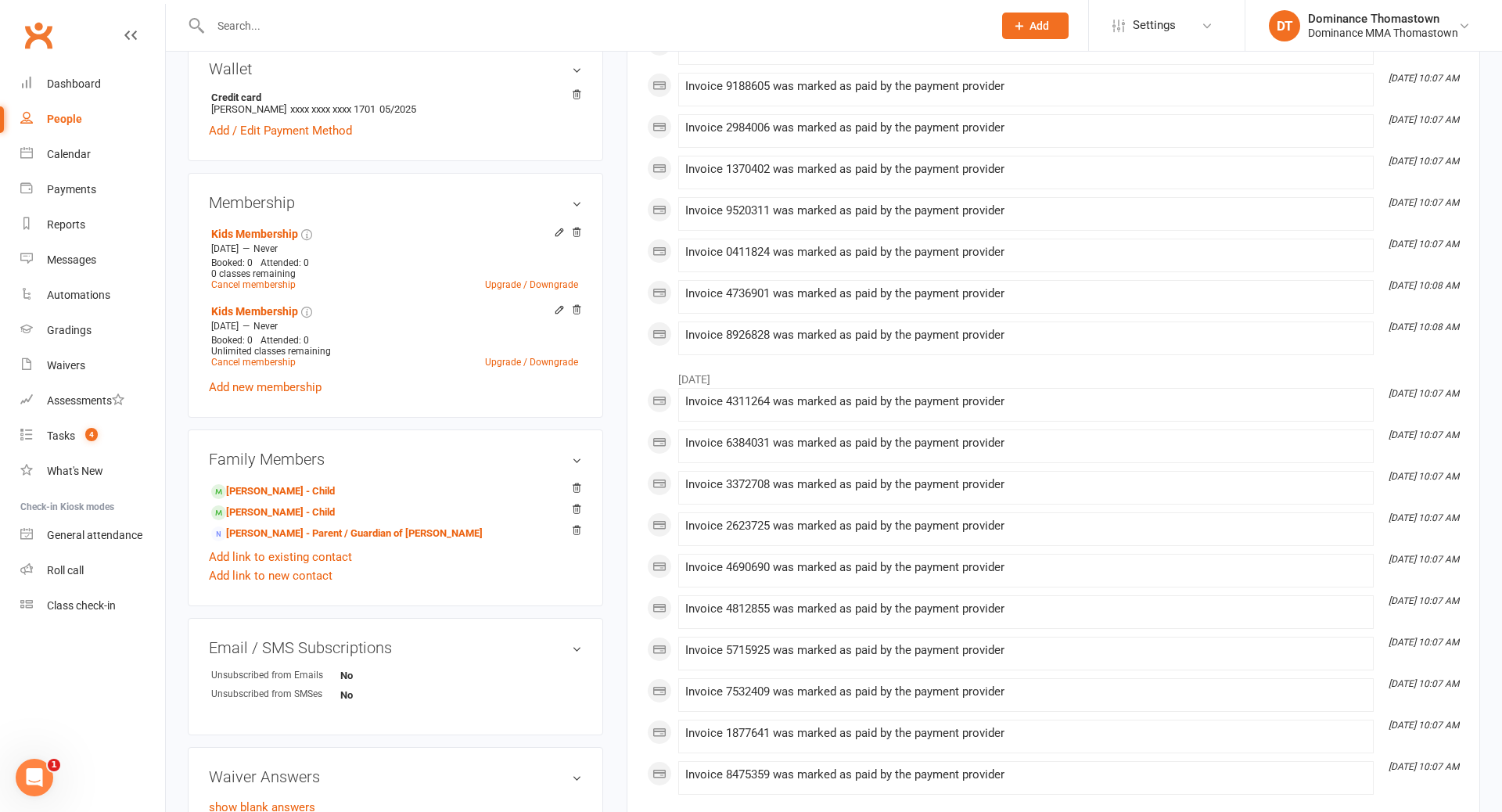
scroll to position [598, 0]
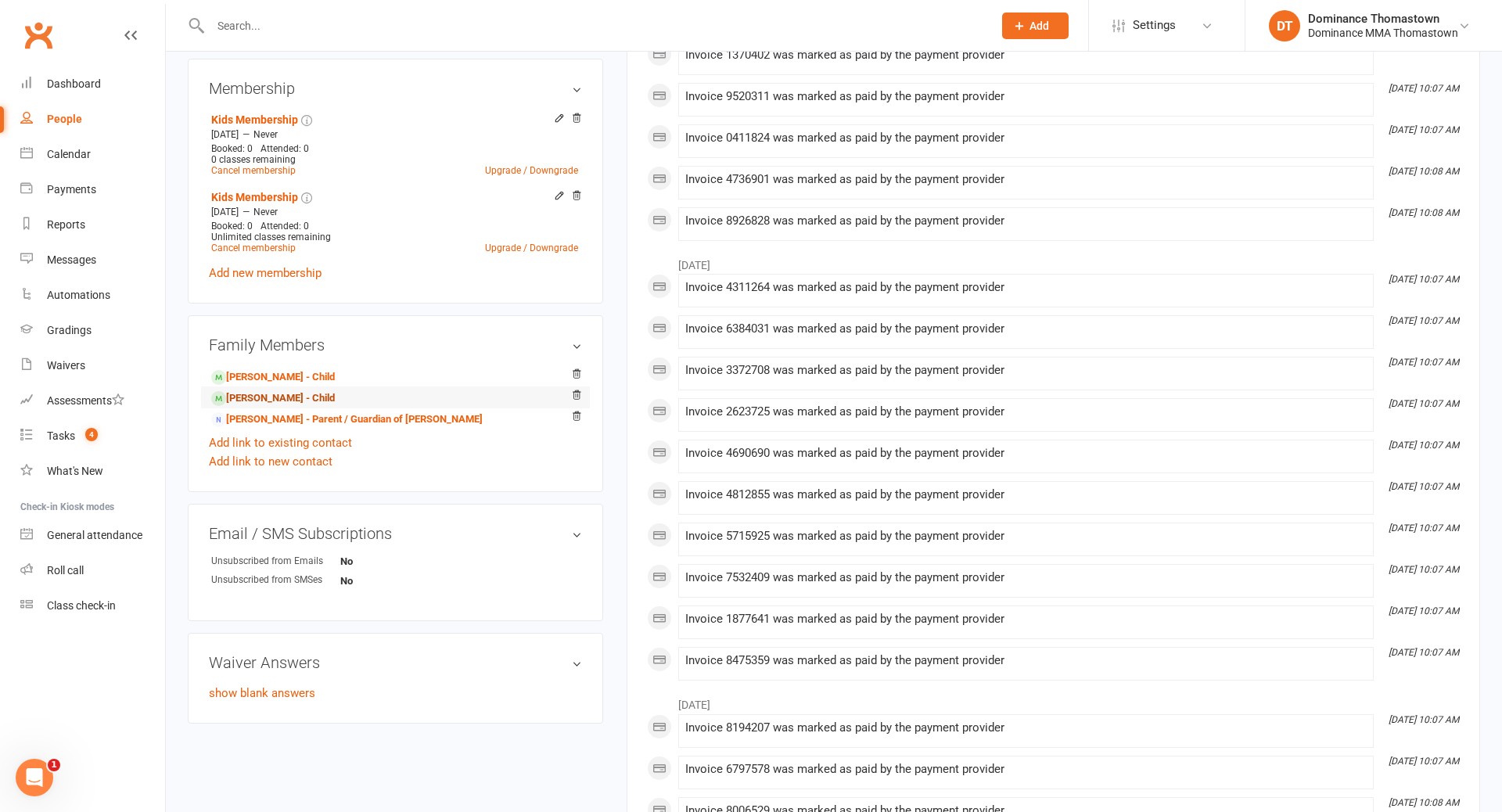
click at [310, 393] on link "Adam Zakzouk - Child" at bounding box center [273, 399] width 124 height 17
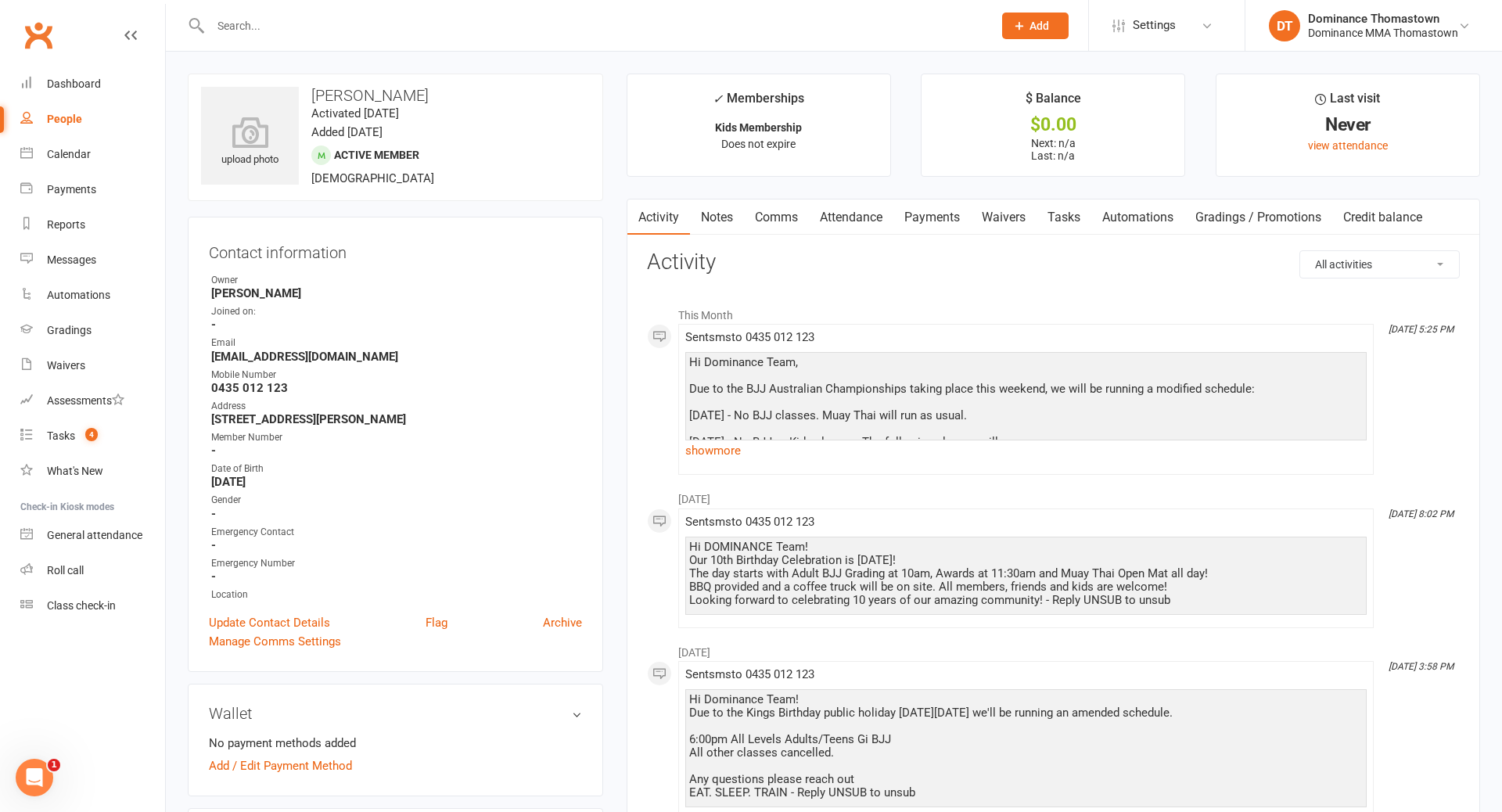
click at [1004, 220] on link "Waivers" at bounding box center [1004, 218] width 66 height 36
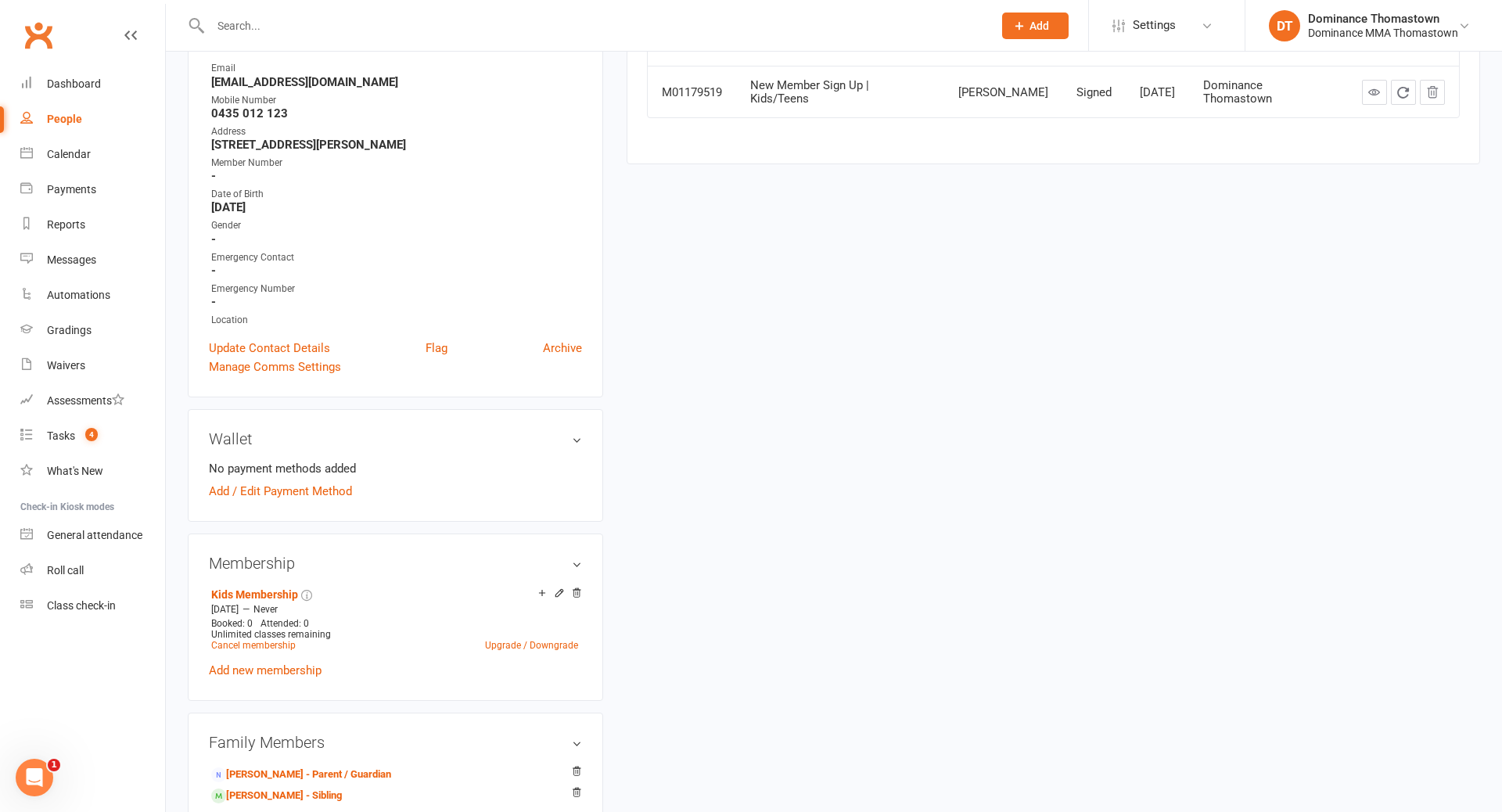
scroll to position [587, 0]
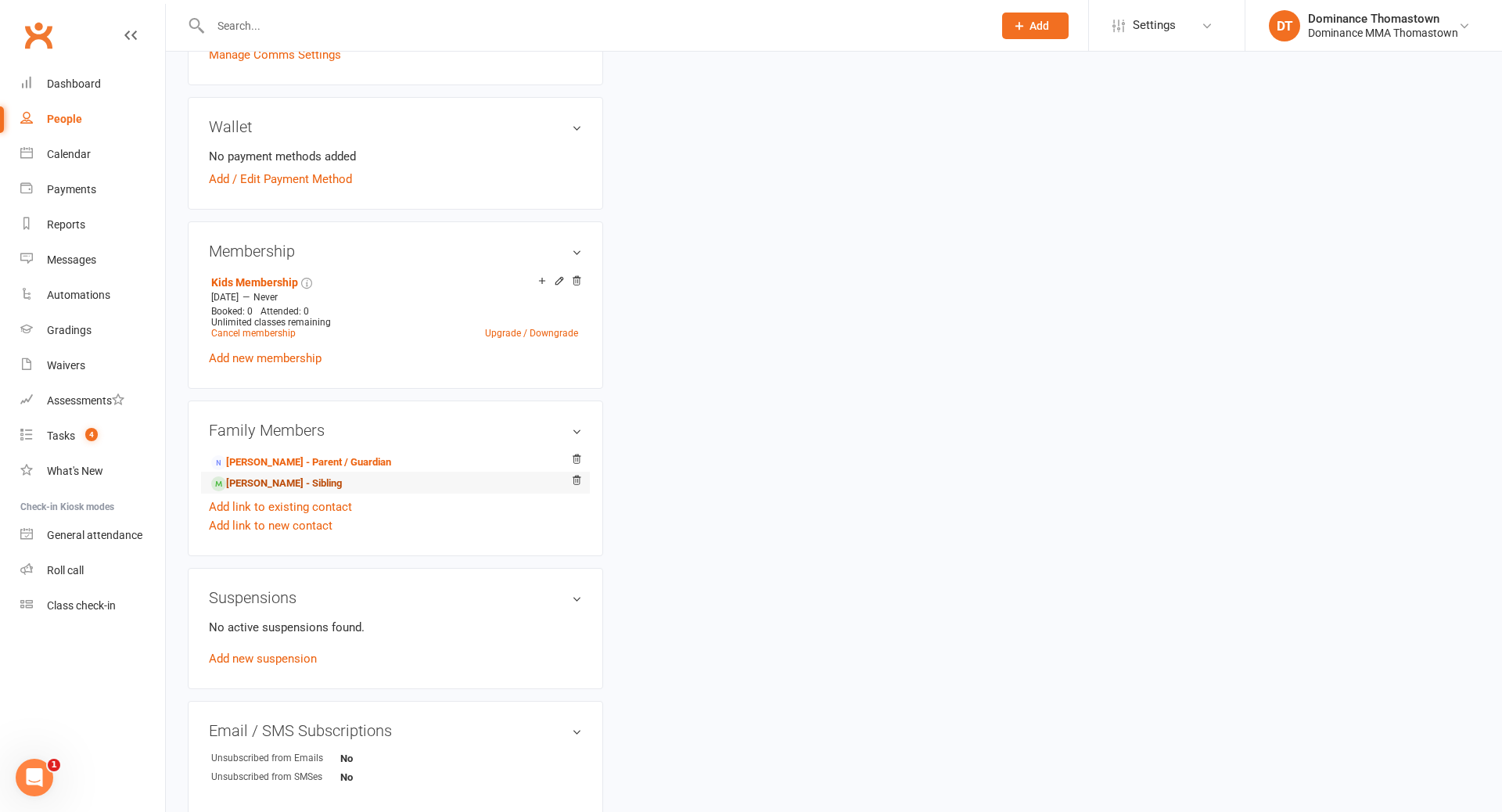
click at [262, 480] on link "Yunus Zakzouk - Sibling" at bounding box center [276, 484] width 130 height 17
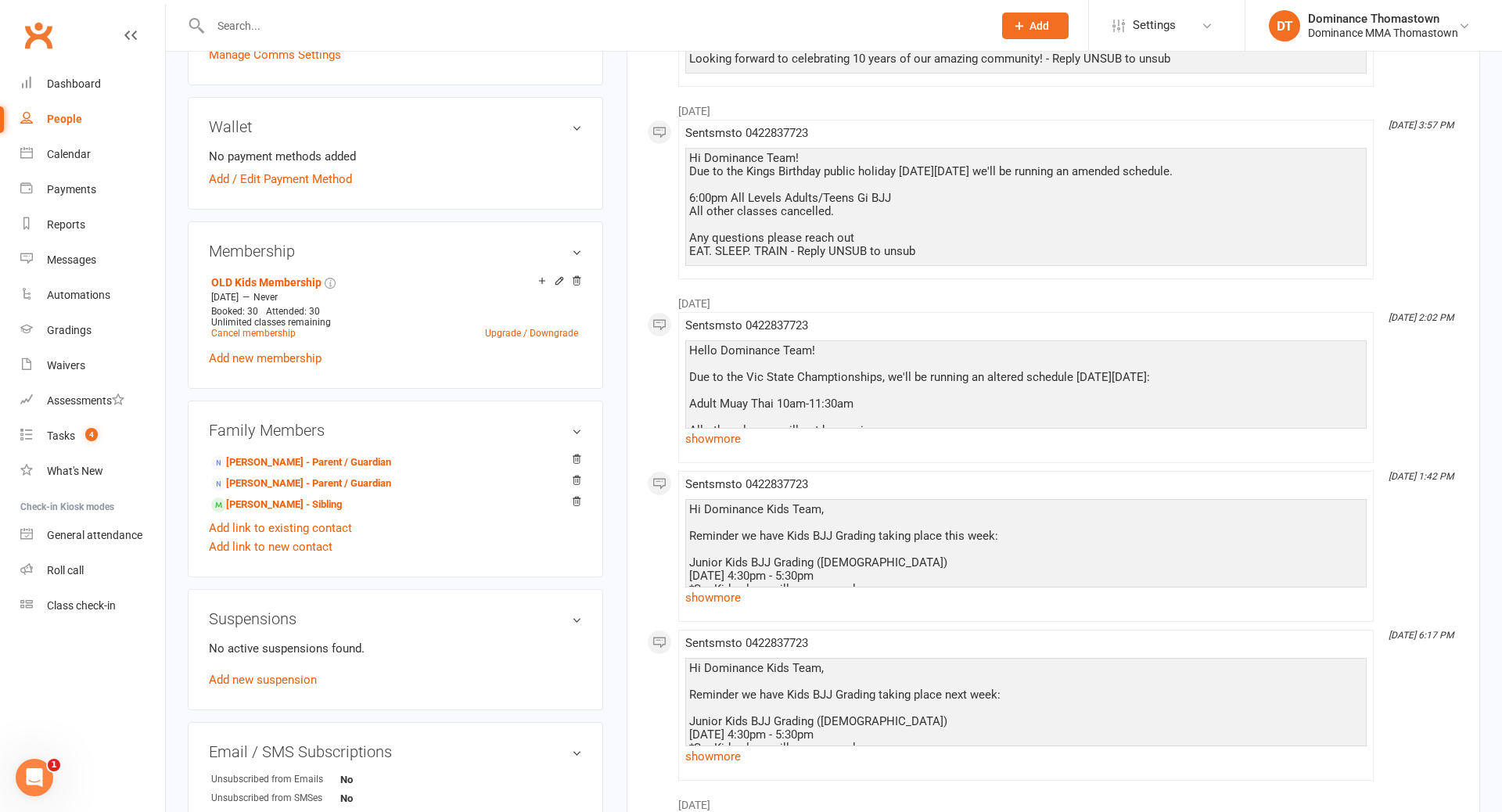
scroll to position [679, 0]
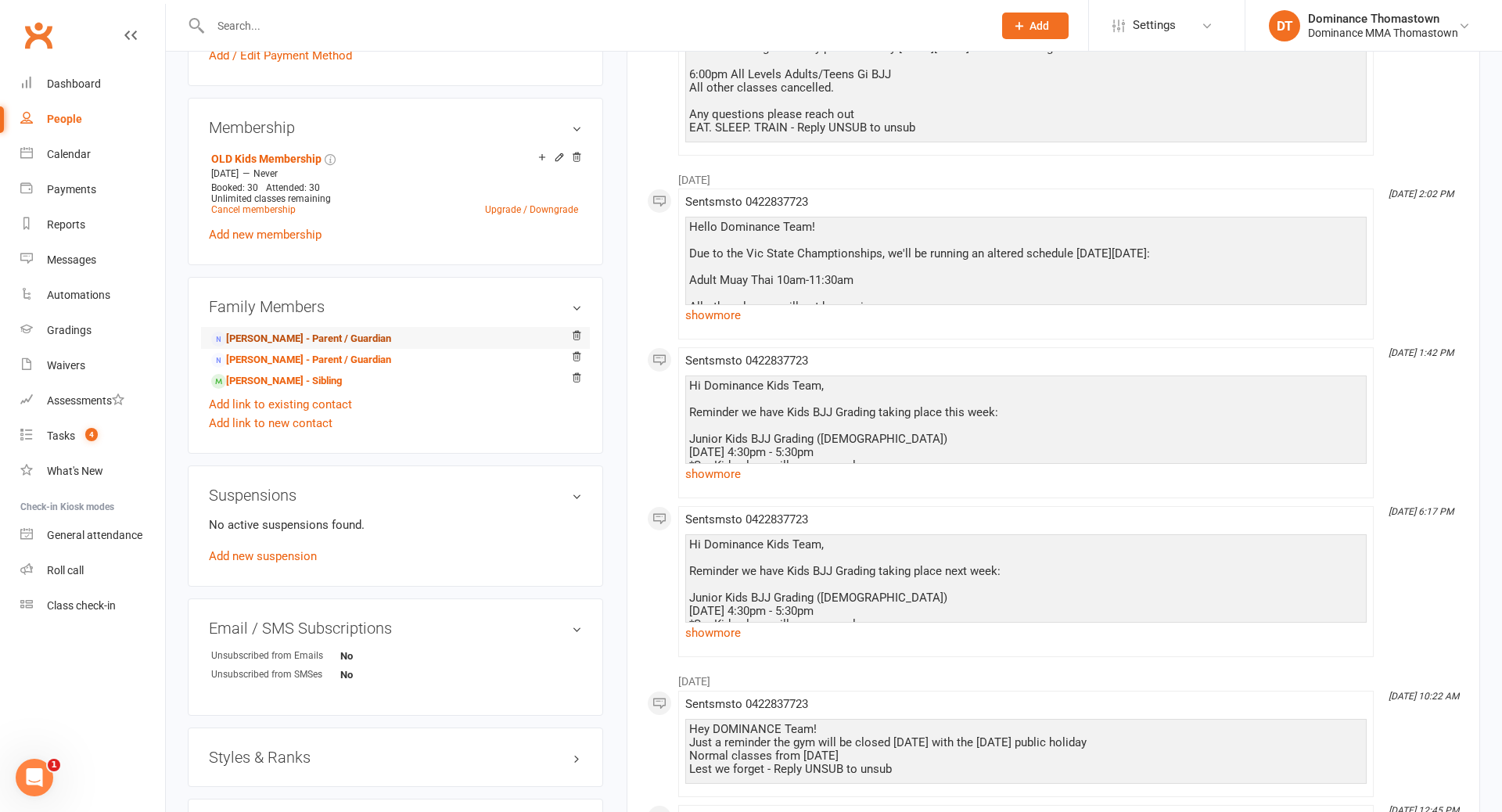
click at [336, 338] on link "Yousef Zakzouk - Parent / Guardian" at bounding box center [301, 339] width 180 height 17
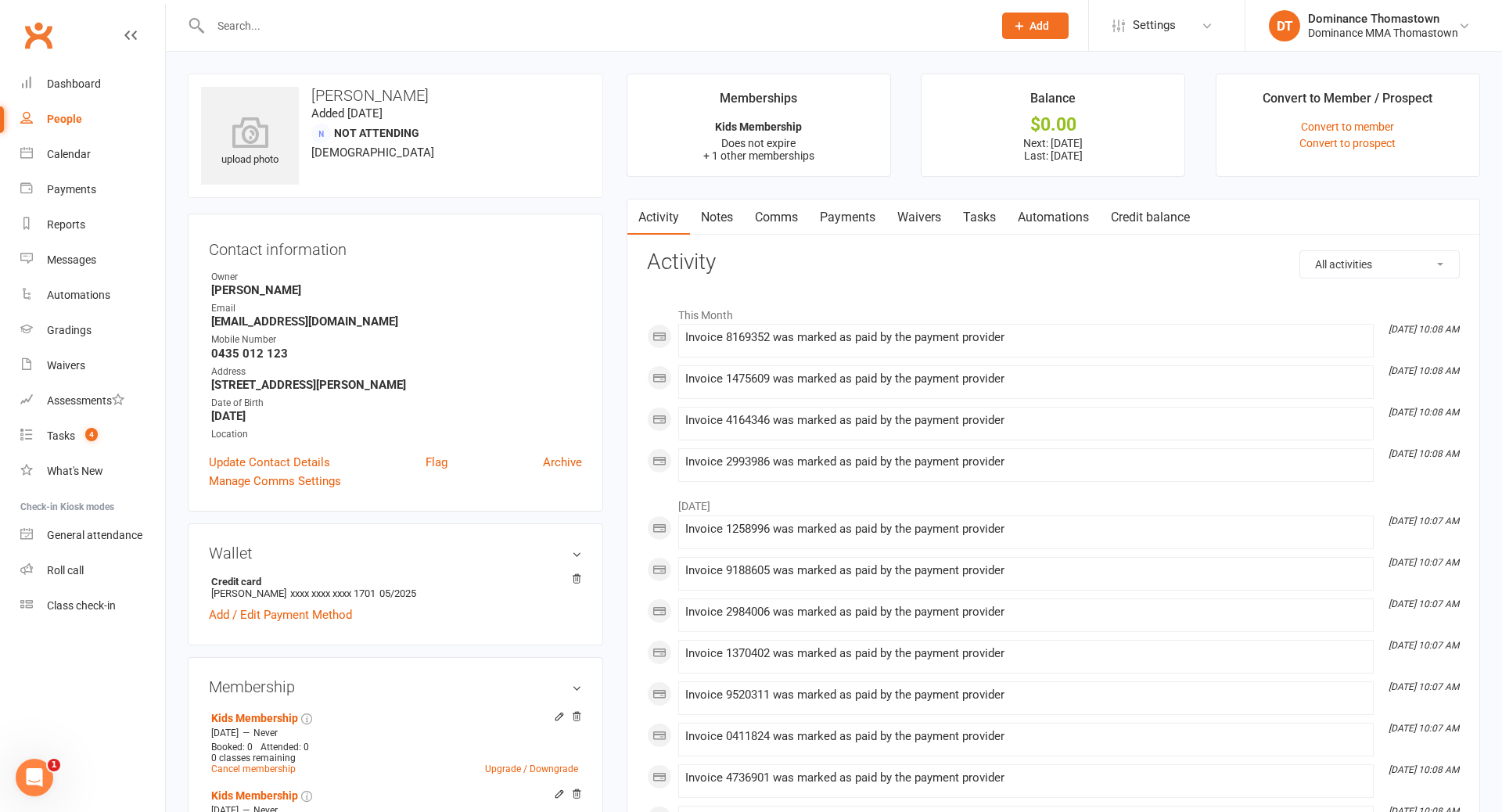
click at [928, 214] on link "Waivers" at bounding box center [919, 218] width 66 height 36
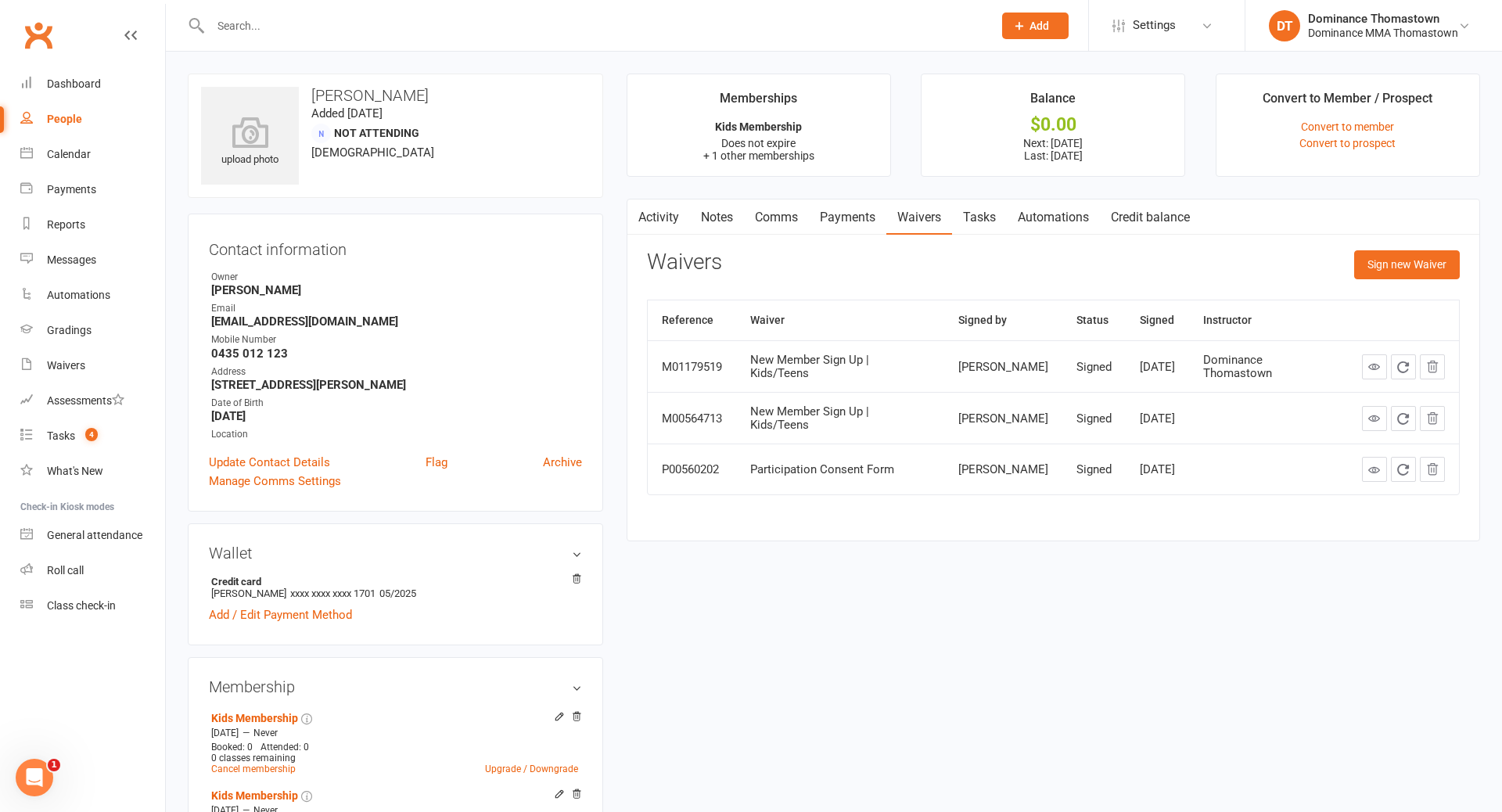
click at [234, 15] on input "text" at bounding box center [593, 26] width 776 height 22
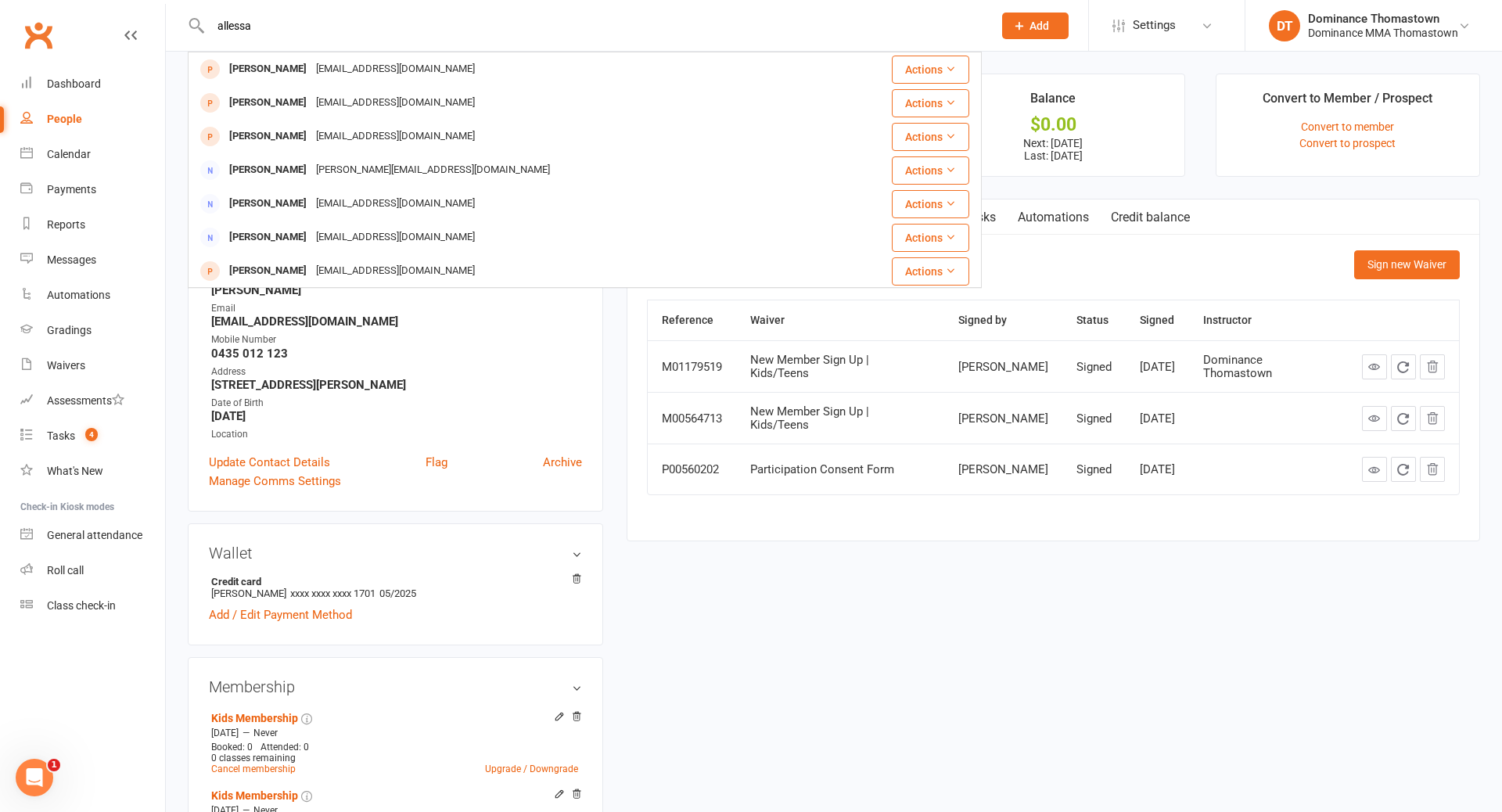
scroll to position [1, 0]
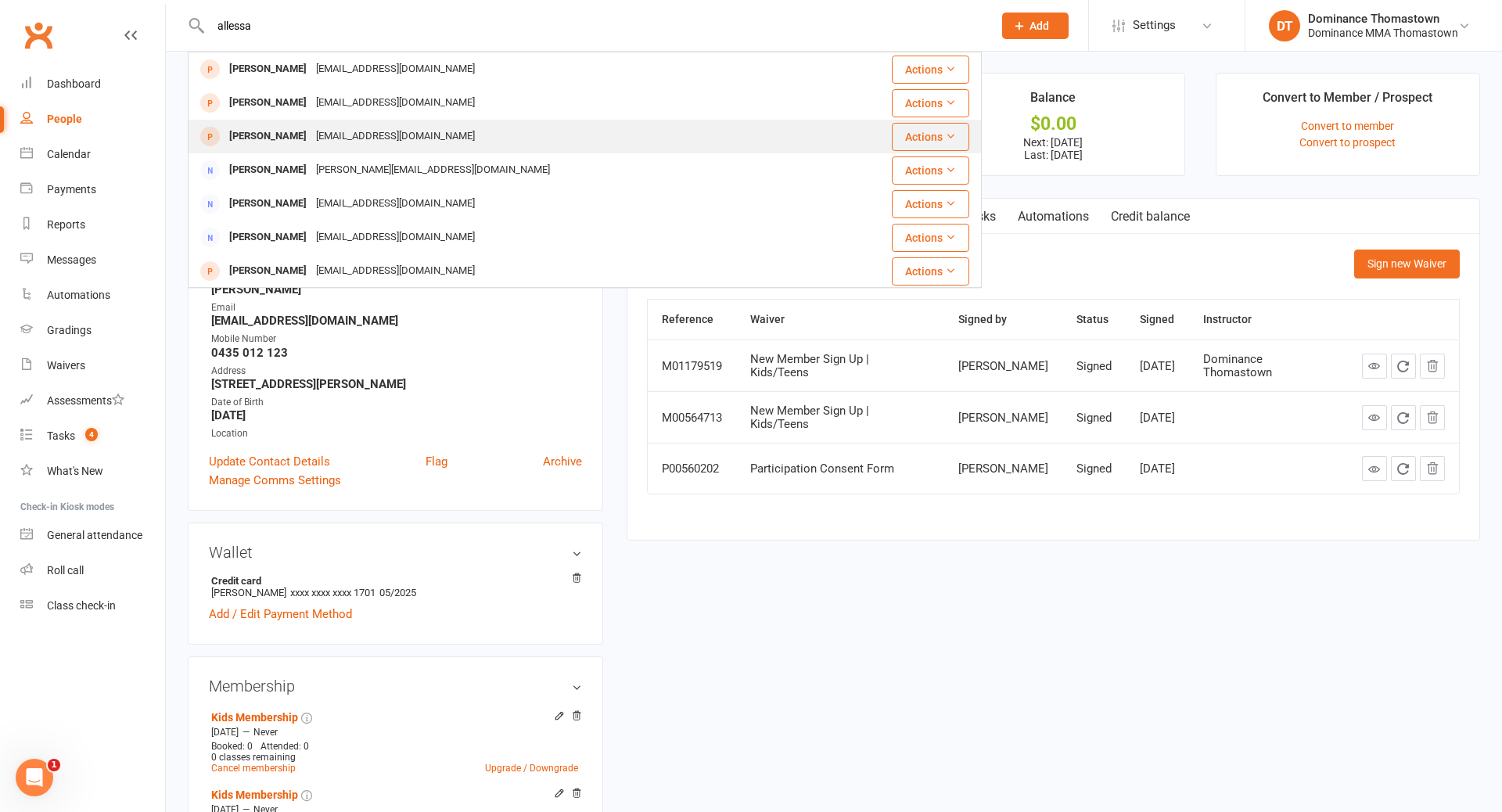
click at [311, 137] on div "[EMAIL_ADDRESS][DOMAIN_NAME]" at bounding box center [395, 136] width 168 height 22
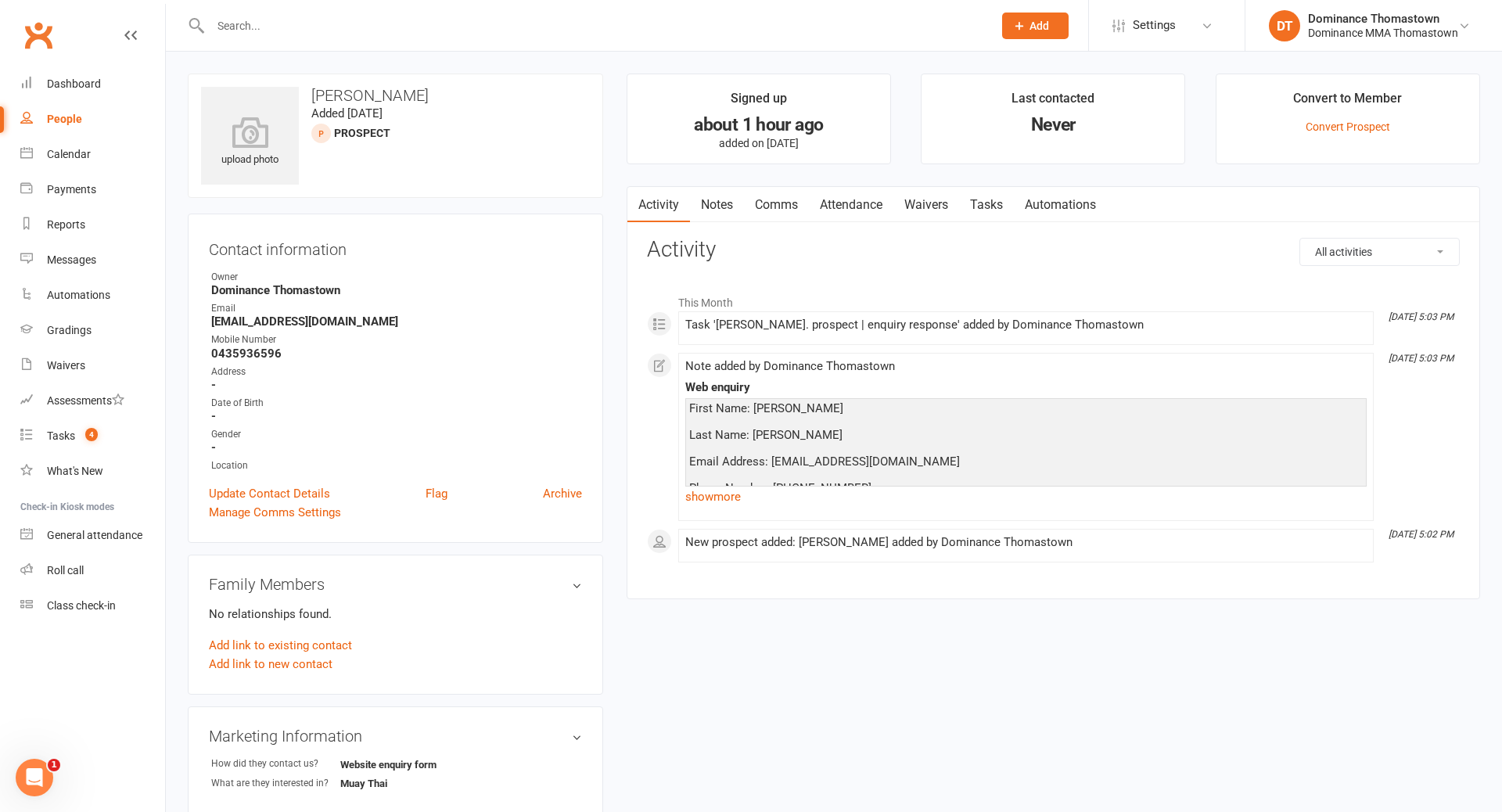
click at [710, 213] on link "Notes" at bounding box center [716, 205] width 54 height 36
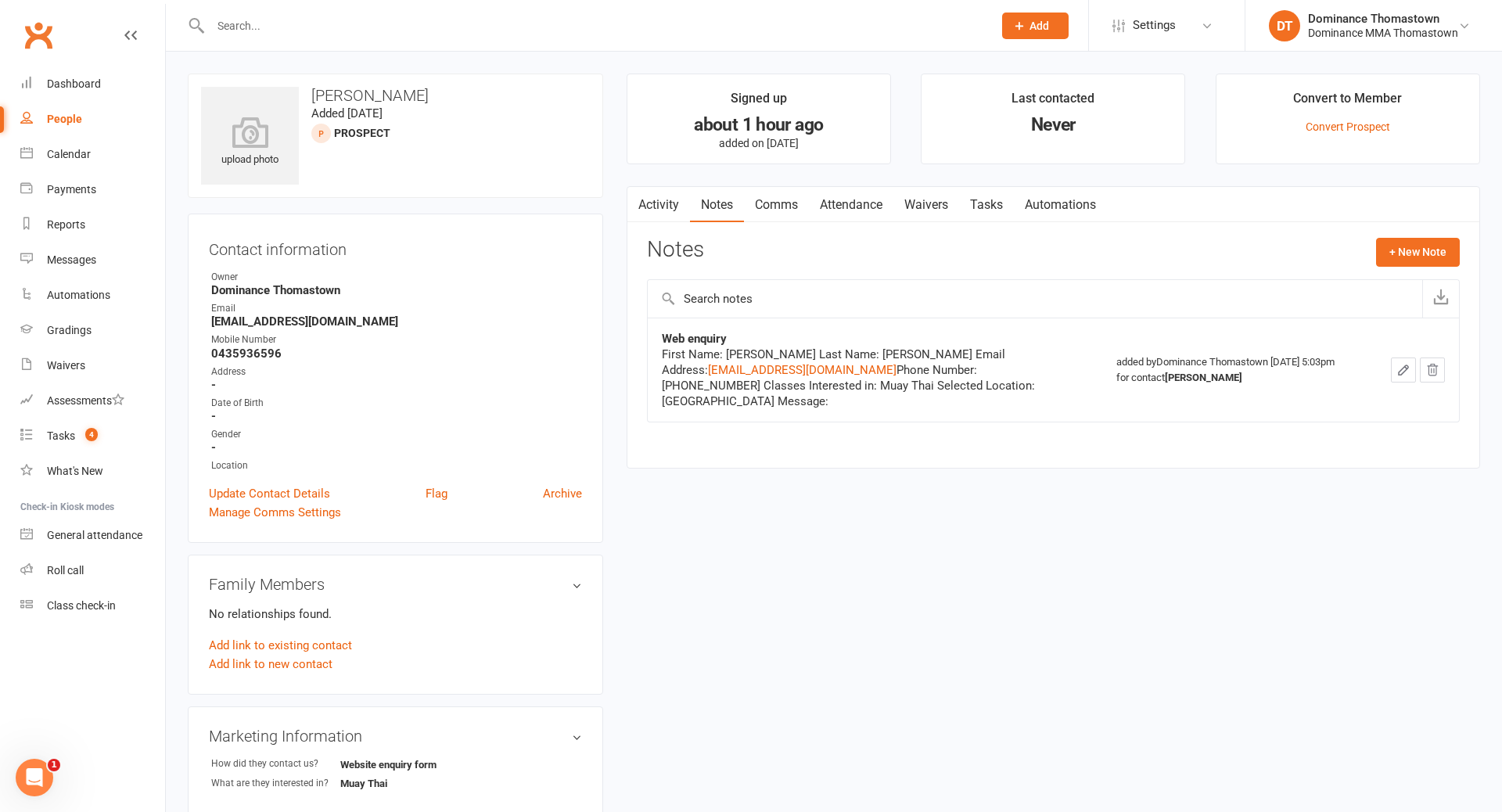
click at [923, 205] on link "Waivers" at bounding box center [926, 205] width 66 height 36
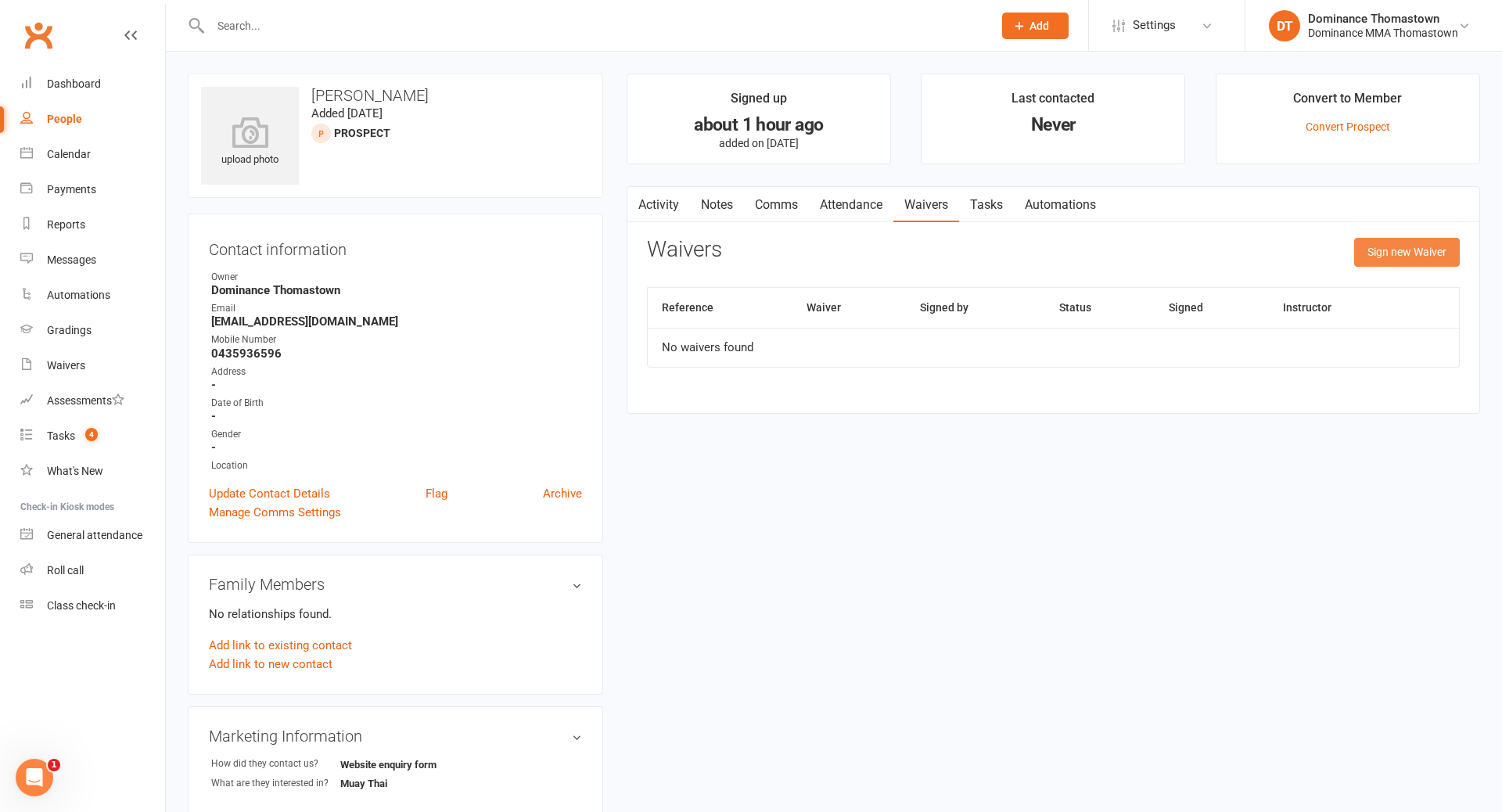
click at [1396, 250] on button "Sign new Waiver" at bounding box center [1407, 252] width 106 height 28
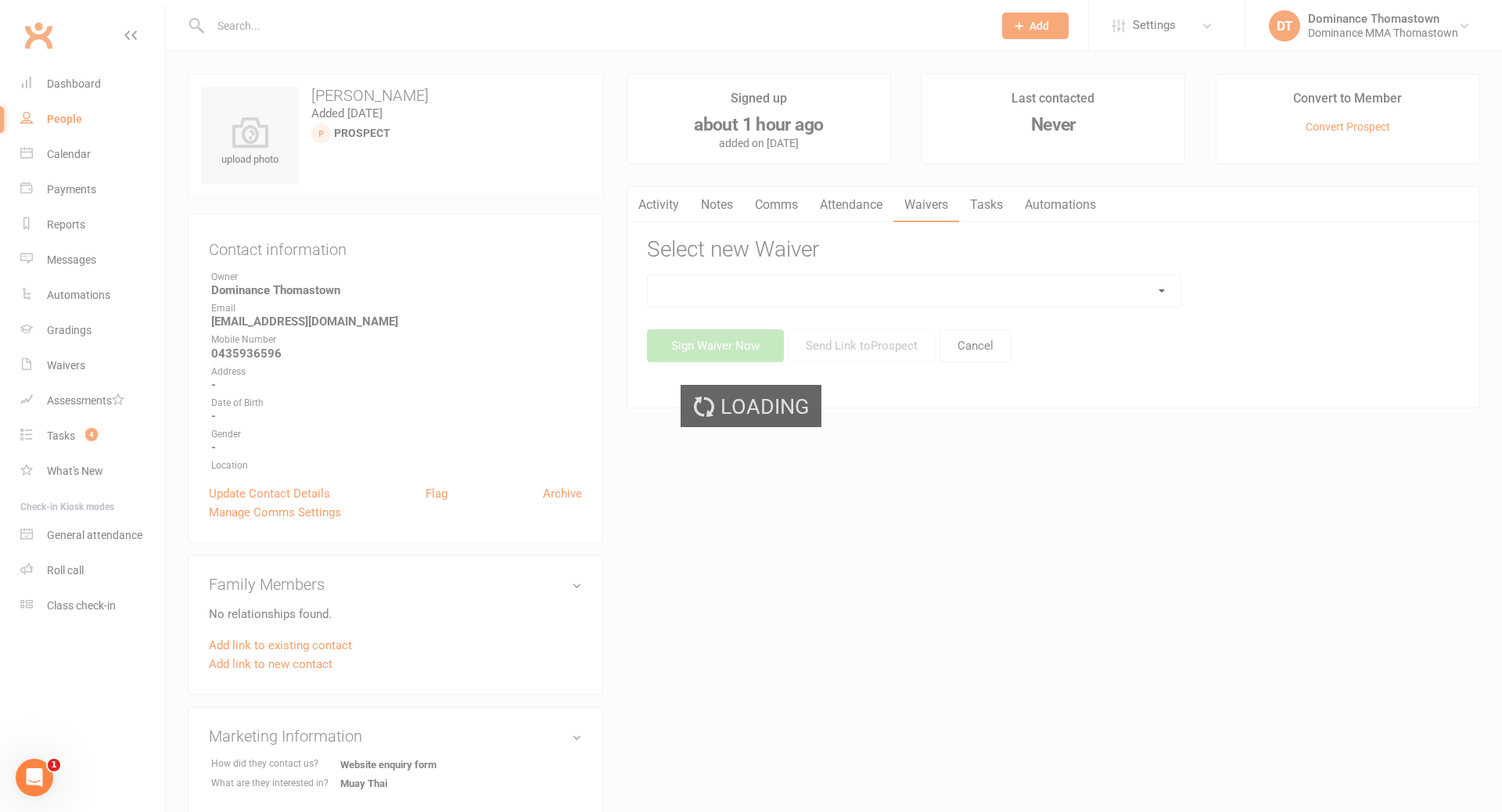
click at [926, 291] on select at bounding box center [914, 291] width 533 height 31
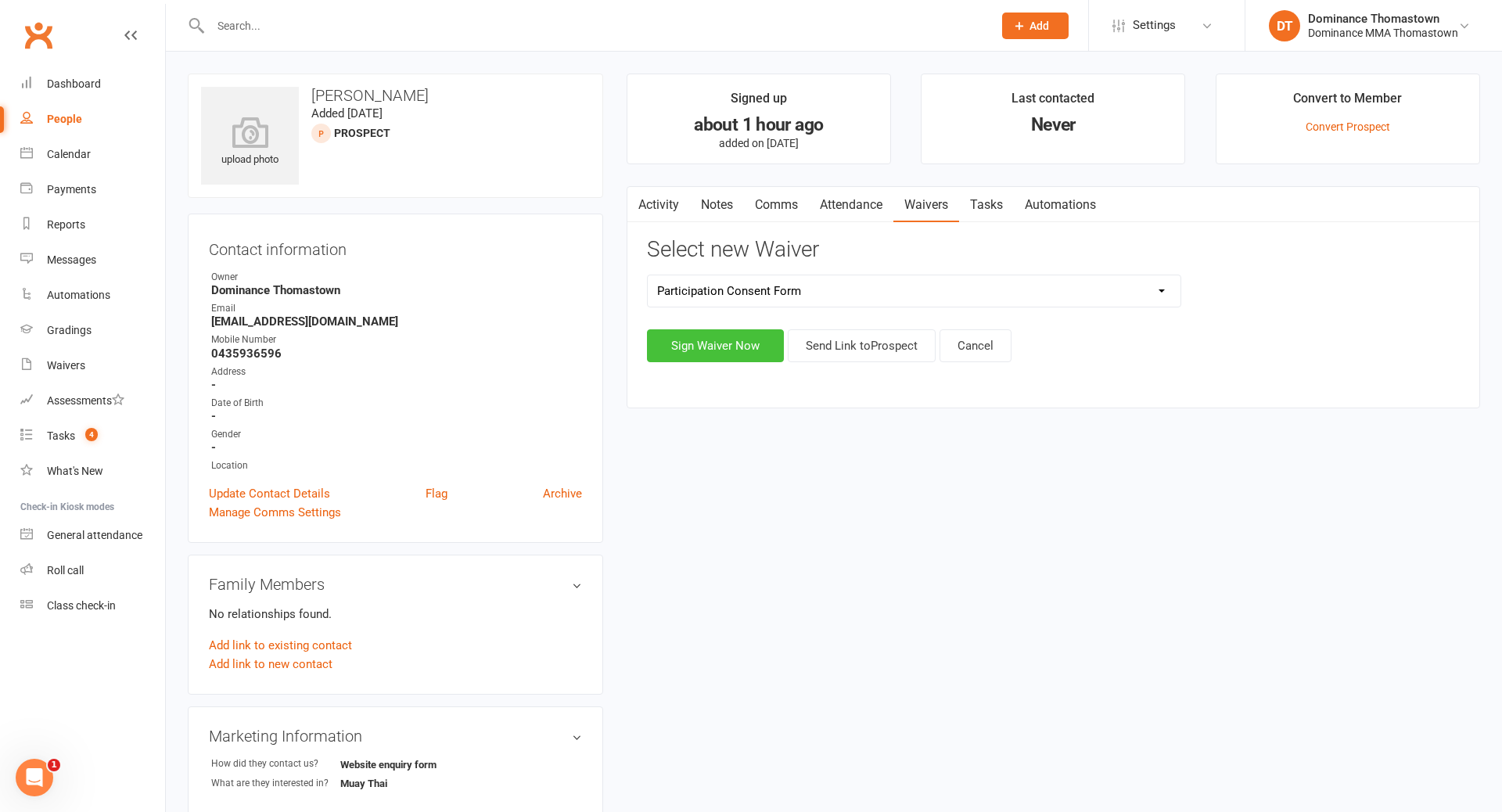
click at [720, 341] on button "Sign Waiver Now" at bounding box center [716, 346] width 137 height 33
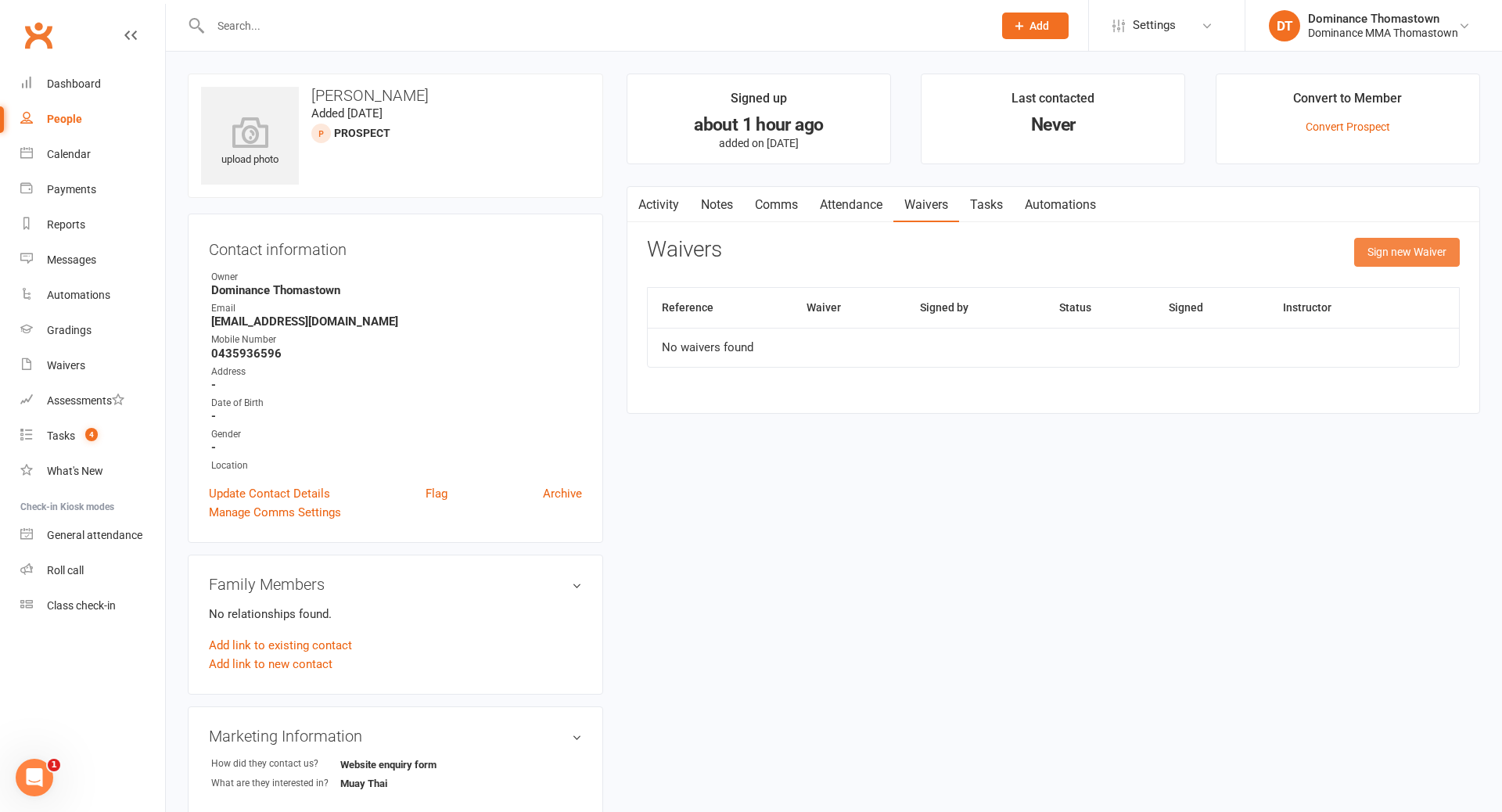
click at [1383, 256] on button "Sign new Waiver" at bounding box center [1407, 252] width 106 height 28
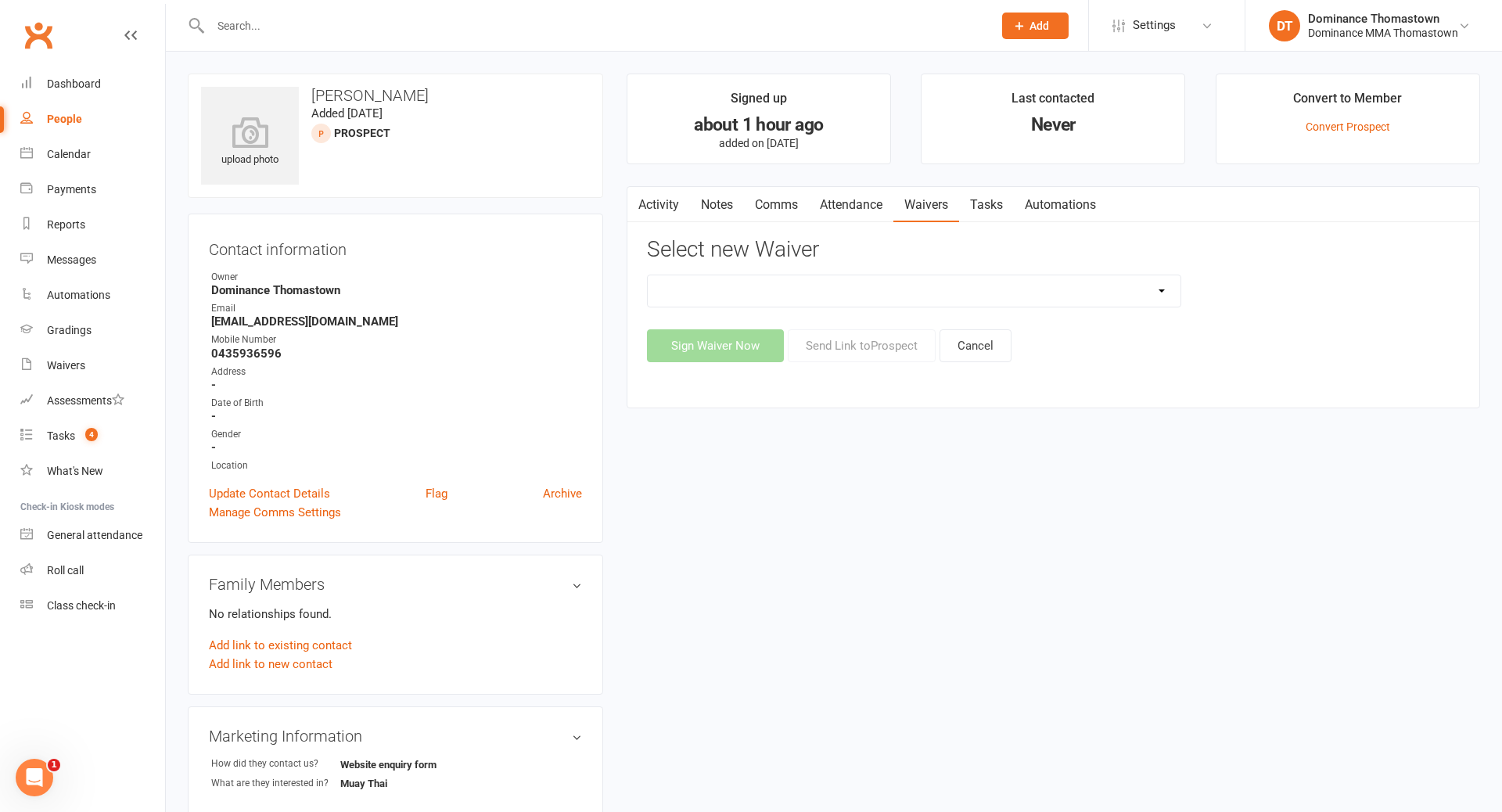
click at [758, 302] on select "Member | Cancellation | Adults Member | Injury Report Form (FOH staff use only)…" at bounding box center [914, 291] width 533 height 31
click at [877, 342] on button "Send Link to Prospect" at bounding box center [862, 346] width 148 height 33
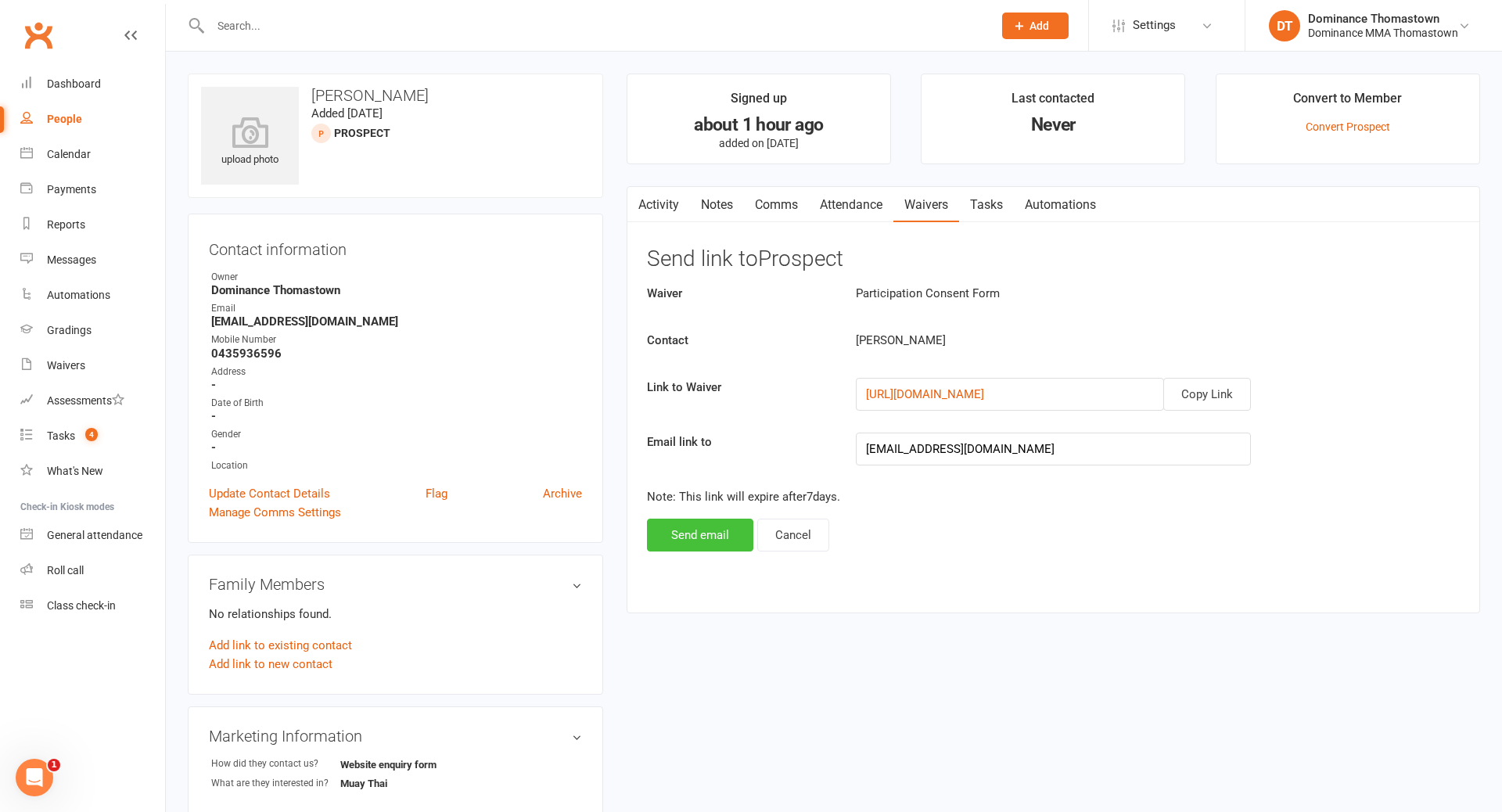
click at [716, 529] on button "Send email" at bounding box center [700, 535] width 106 height 33
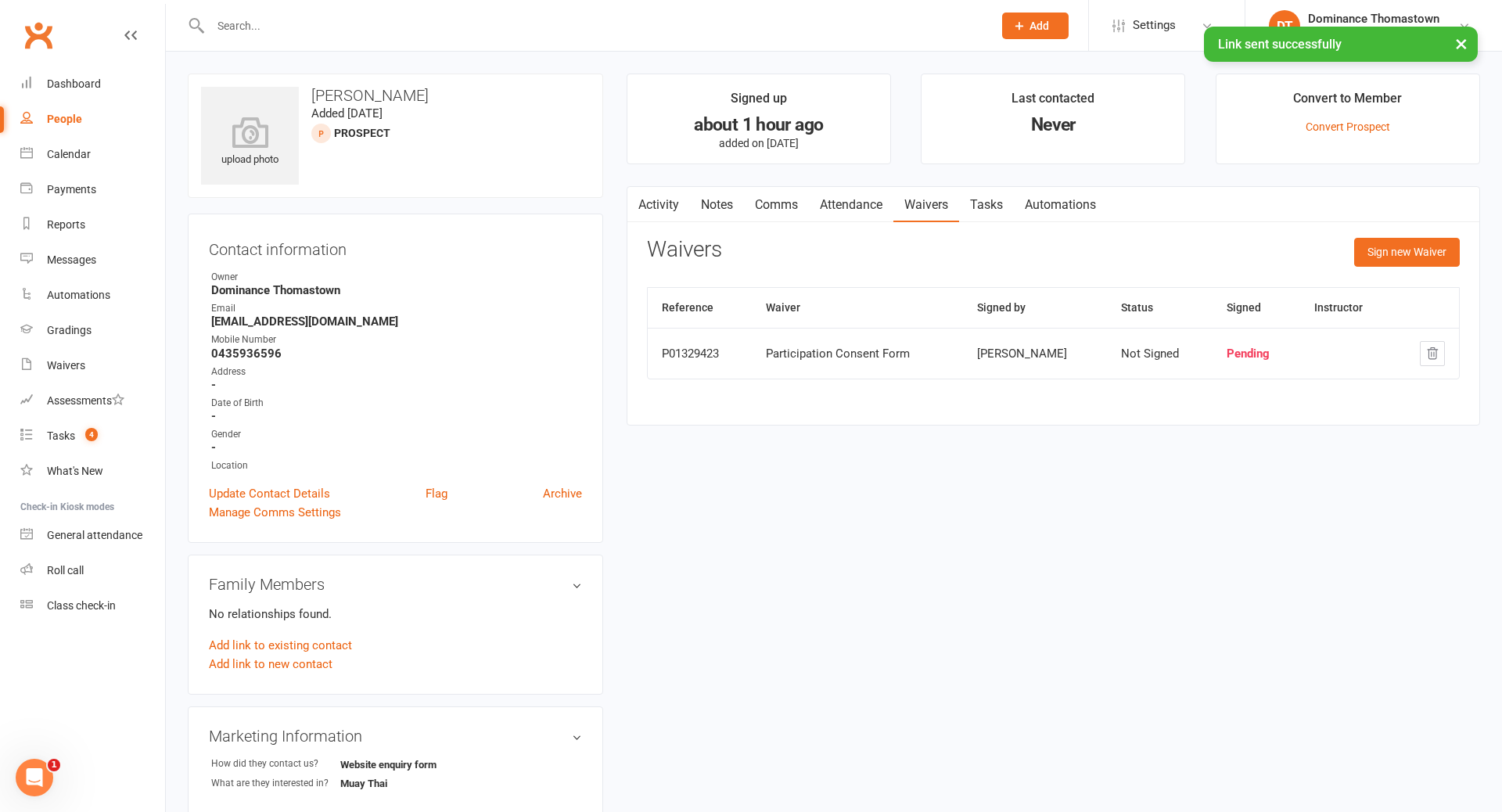
click at [716, 203] on link "Notes" at bounding box center [716, 205] width 54 height 36
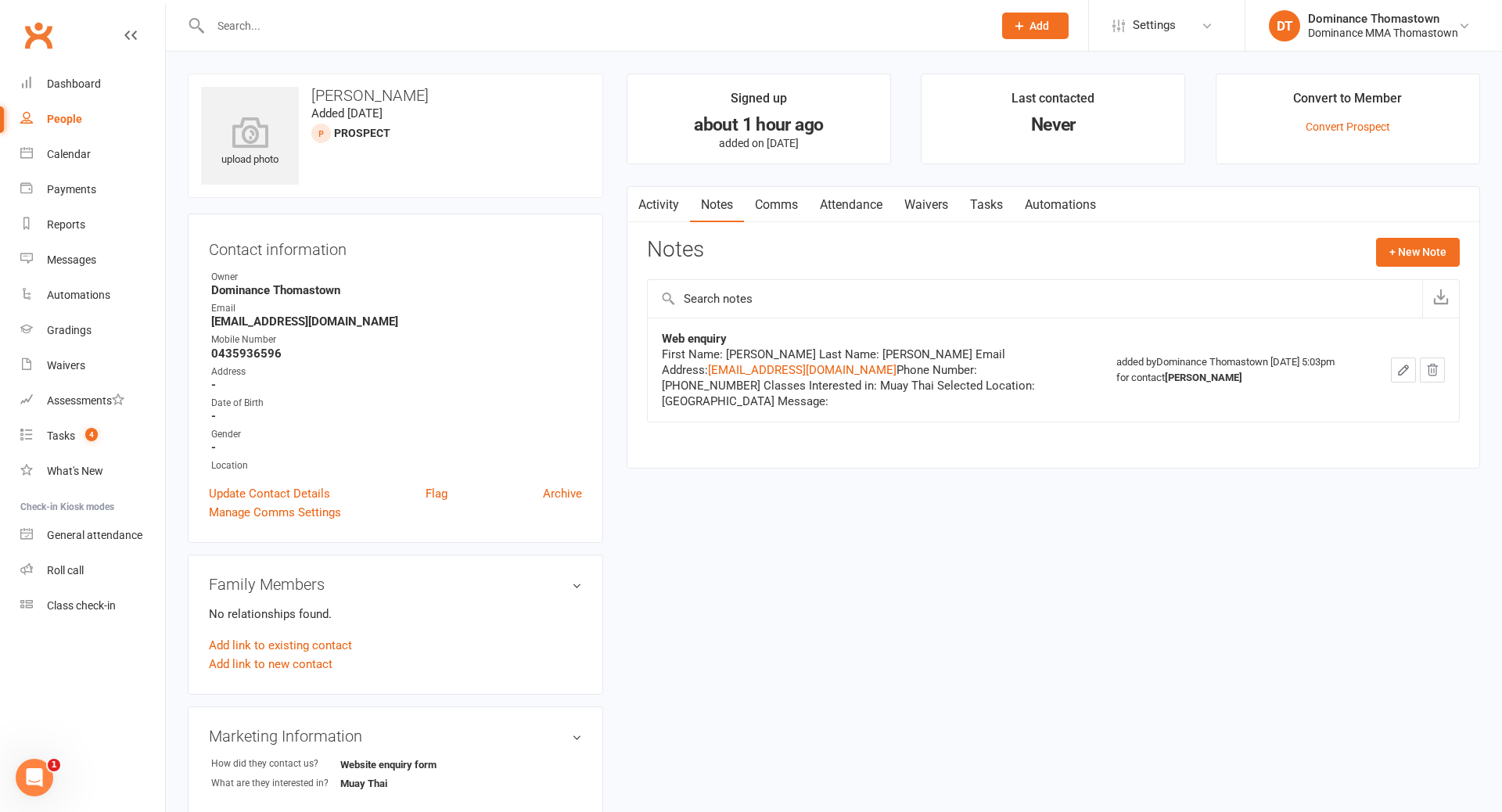
click at [767, 203] on link "Comms" at bounding box center [776, 205] width 65 height 36
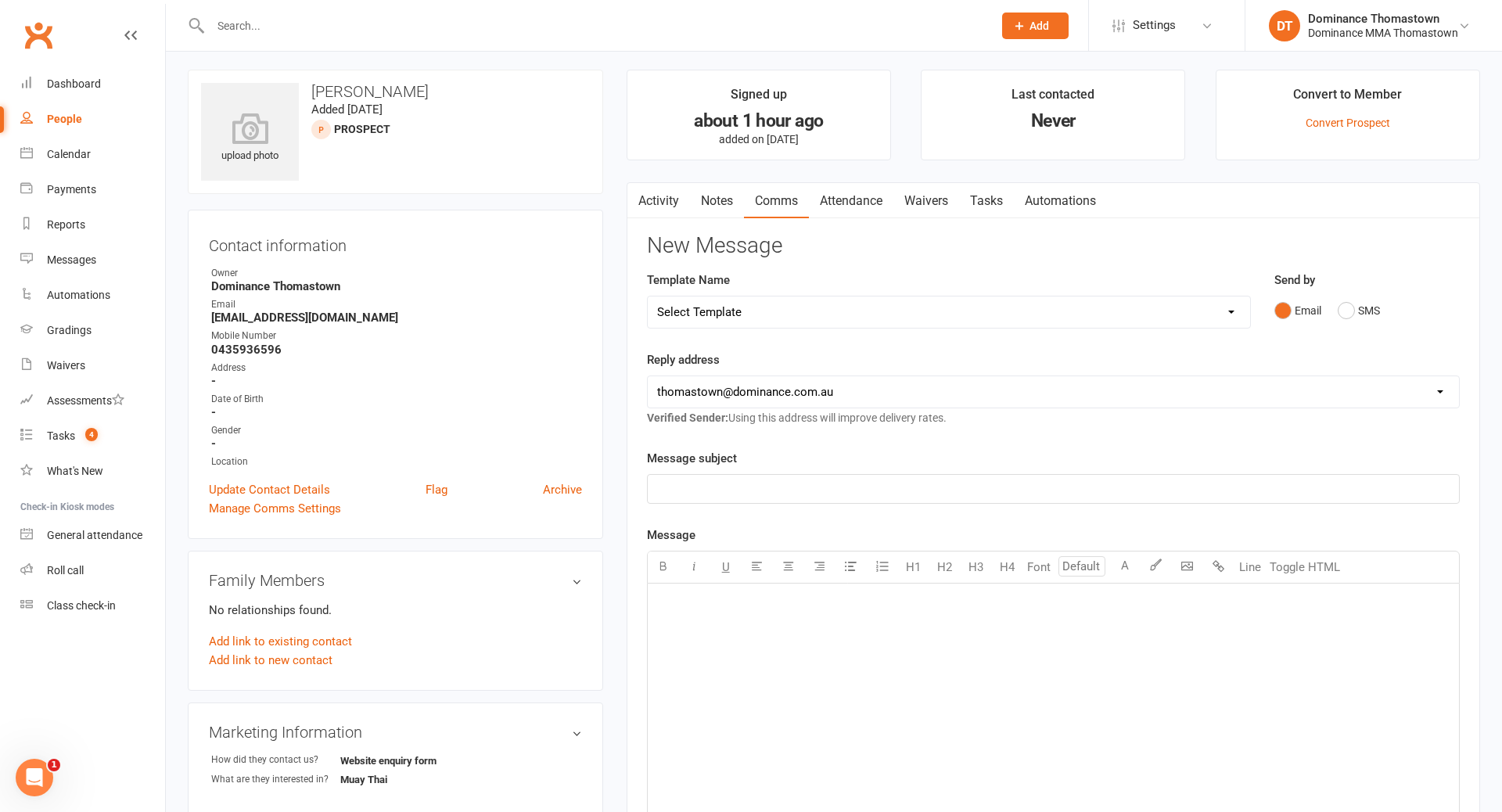
click at [713, 208] on link "Notes" at bounding box center [716, 201] width 54 height 36
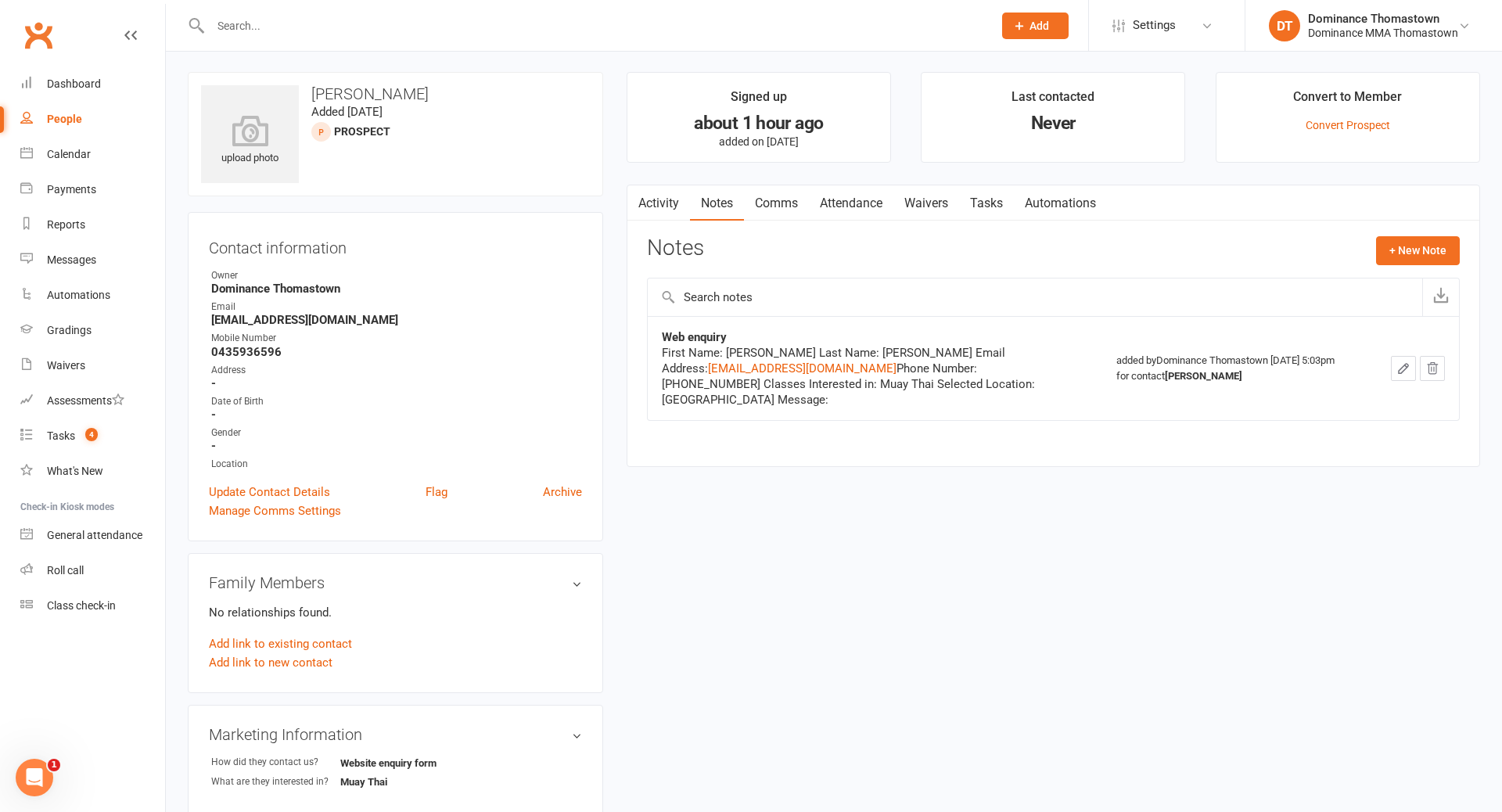
click at [847, 204] on link "Attendance" at bounding box center [851, 204] width 84 height 36
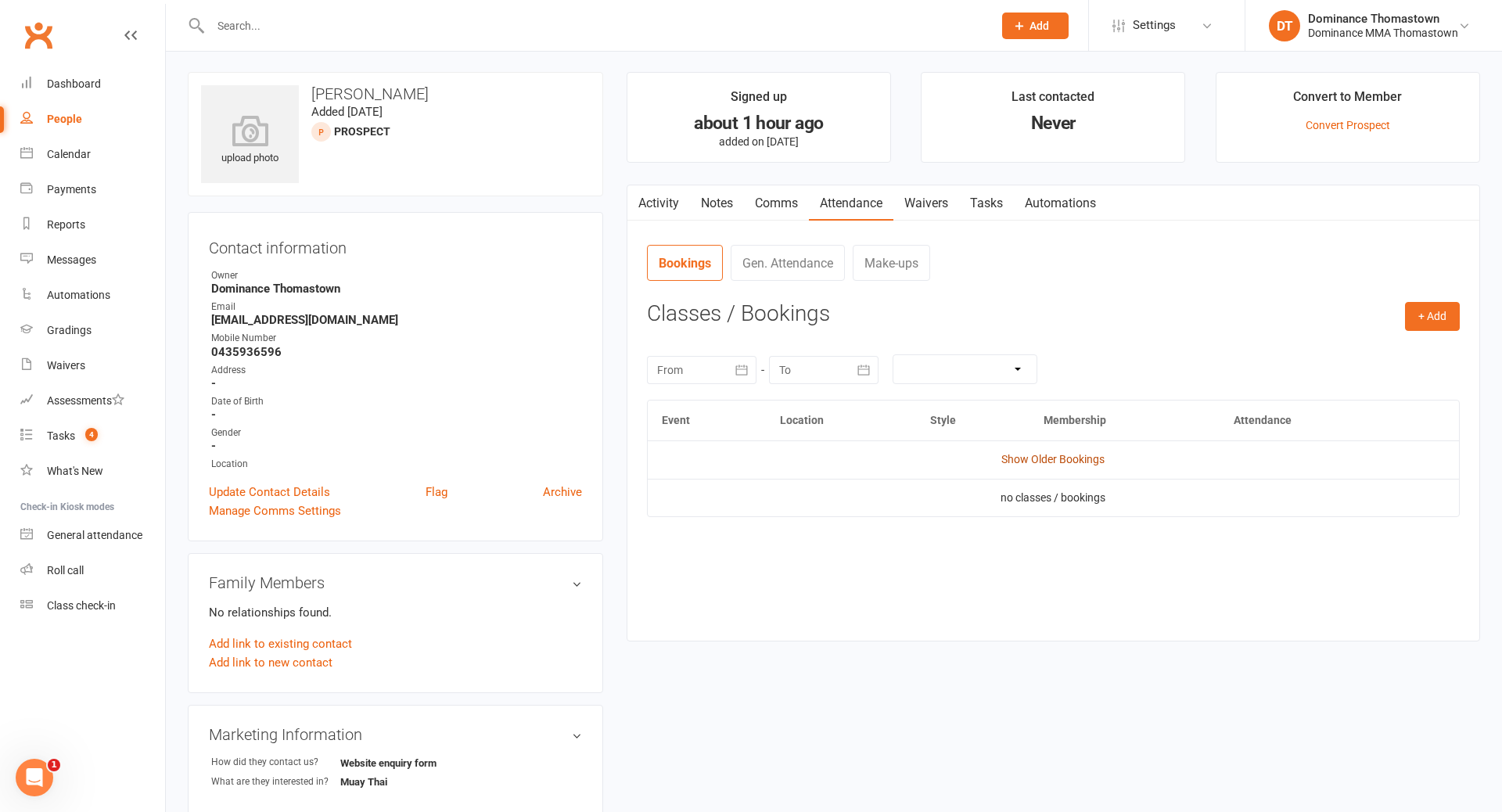
click at [1065, 462] on link "Show Older Bookings" at bounding box center [1052, 459] width 103 height 12
click at [1440, 314] on button "+ Add" at bounding box center [1432, 316] width 54 height 28
drag, startPoint x: 1363, startPoint y: 356, endPoint x: 1320, endPoint y: 354, distance: 43.0
click at [1363, 356] on link "Book Event" at bounding box center [1382, 352] width 155 height 31
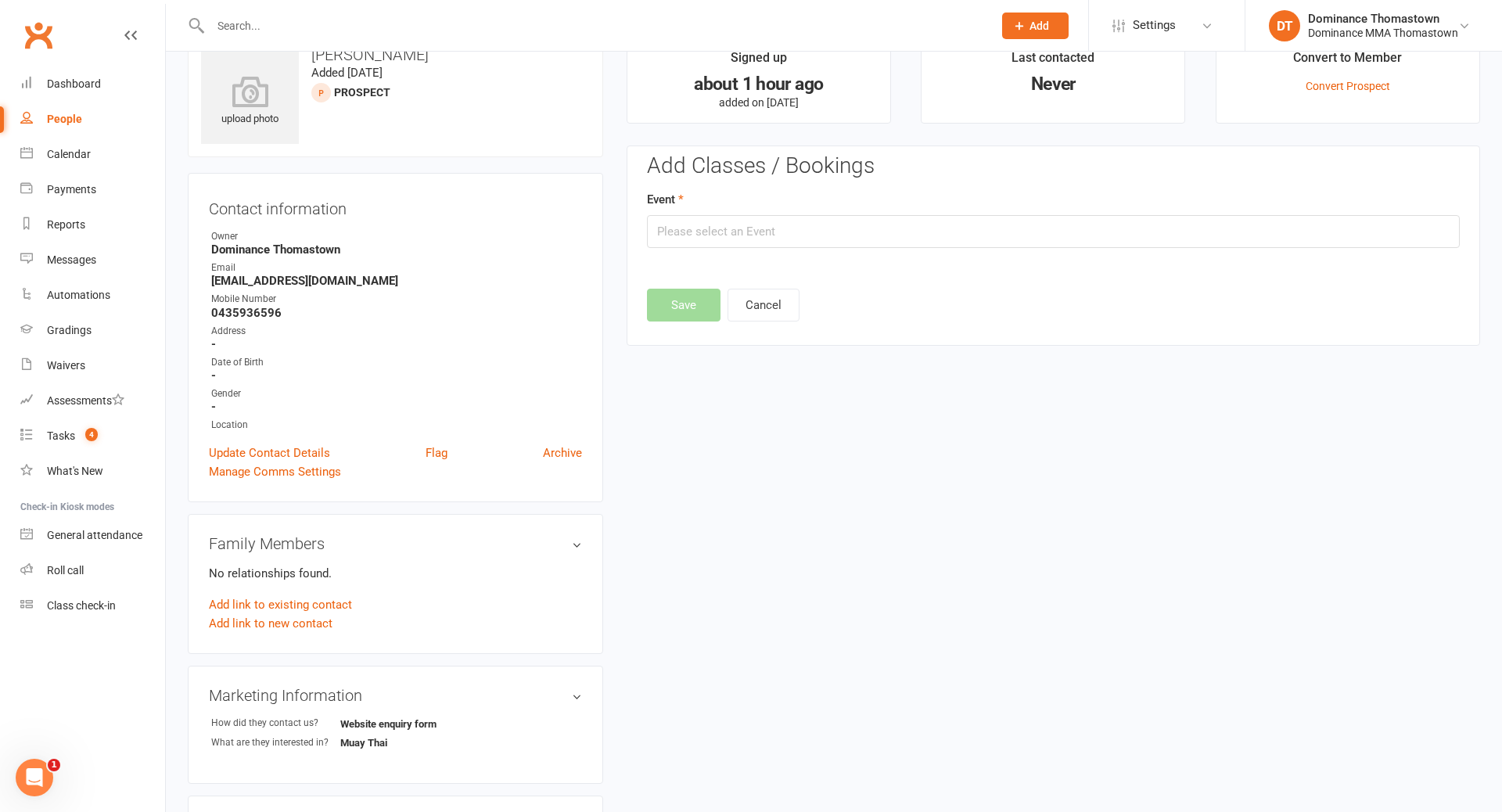
scroll to position [107, 0]
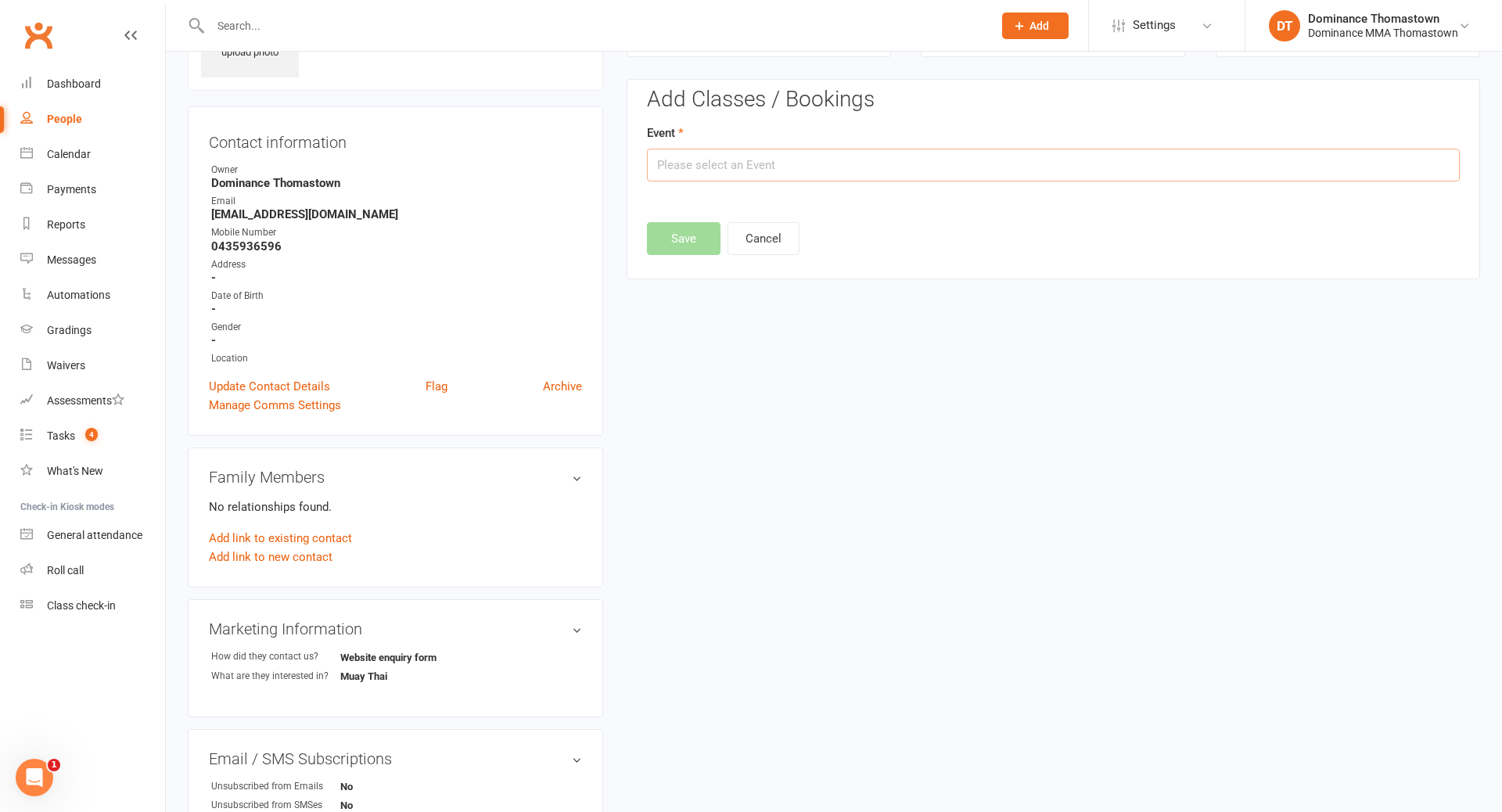
click at [772, 169] on input "text" at bounding box center [1053, 165] width 813 height 33
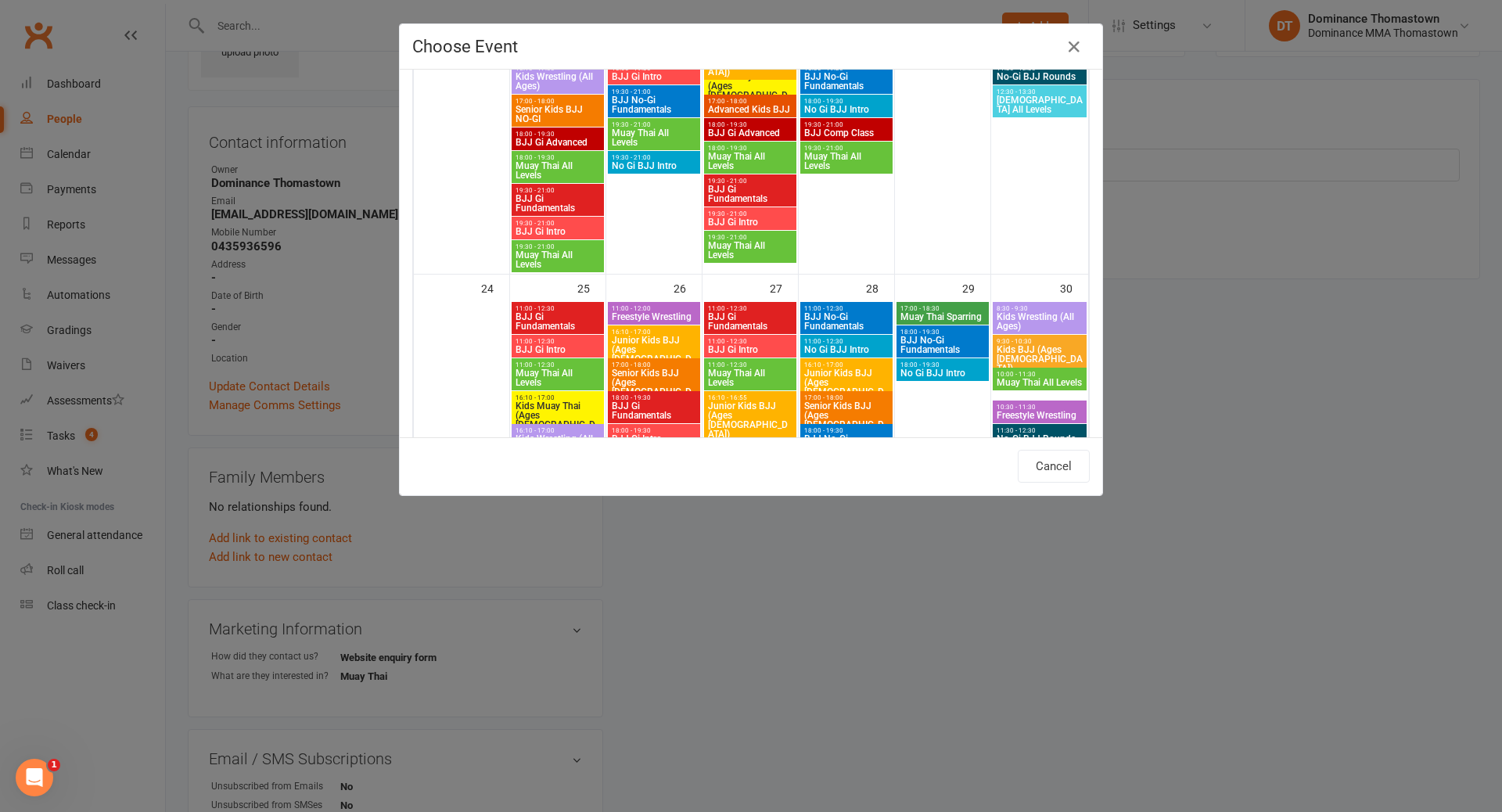
scroll to position [1353, 0]
click at [746, 248] on span "Muay Thai All Levels" at bounding box center [750, 249] width 86 height 19
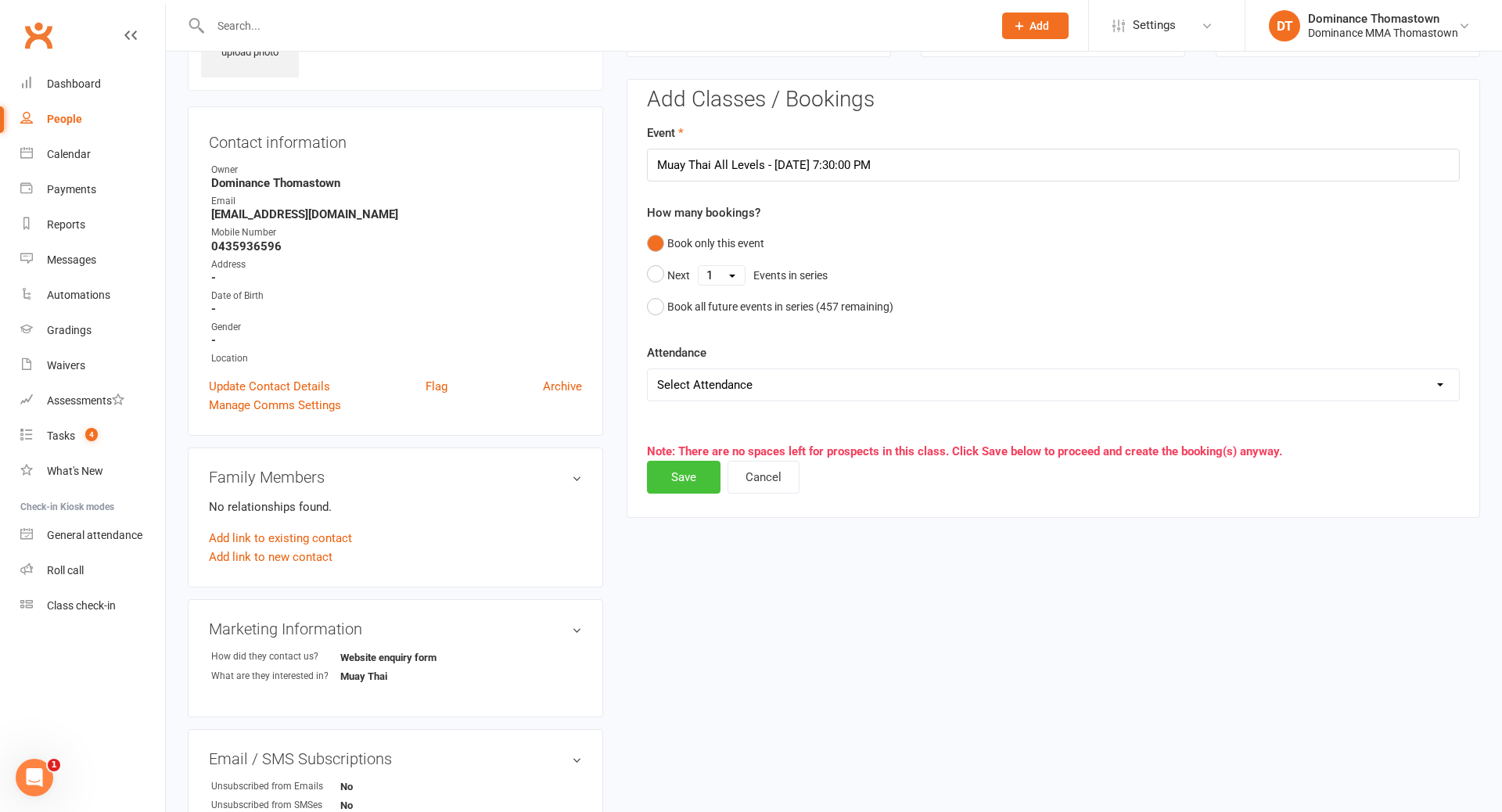
click at [683, 474] on button "Save" at bounding box center [683, 477] width 73 height 33
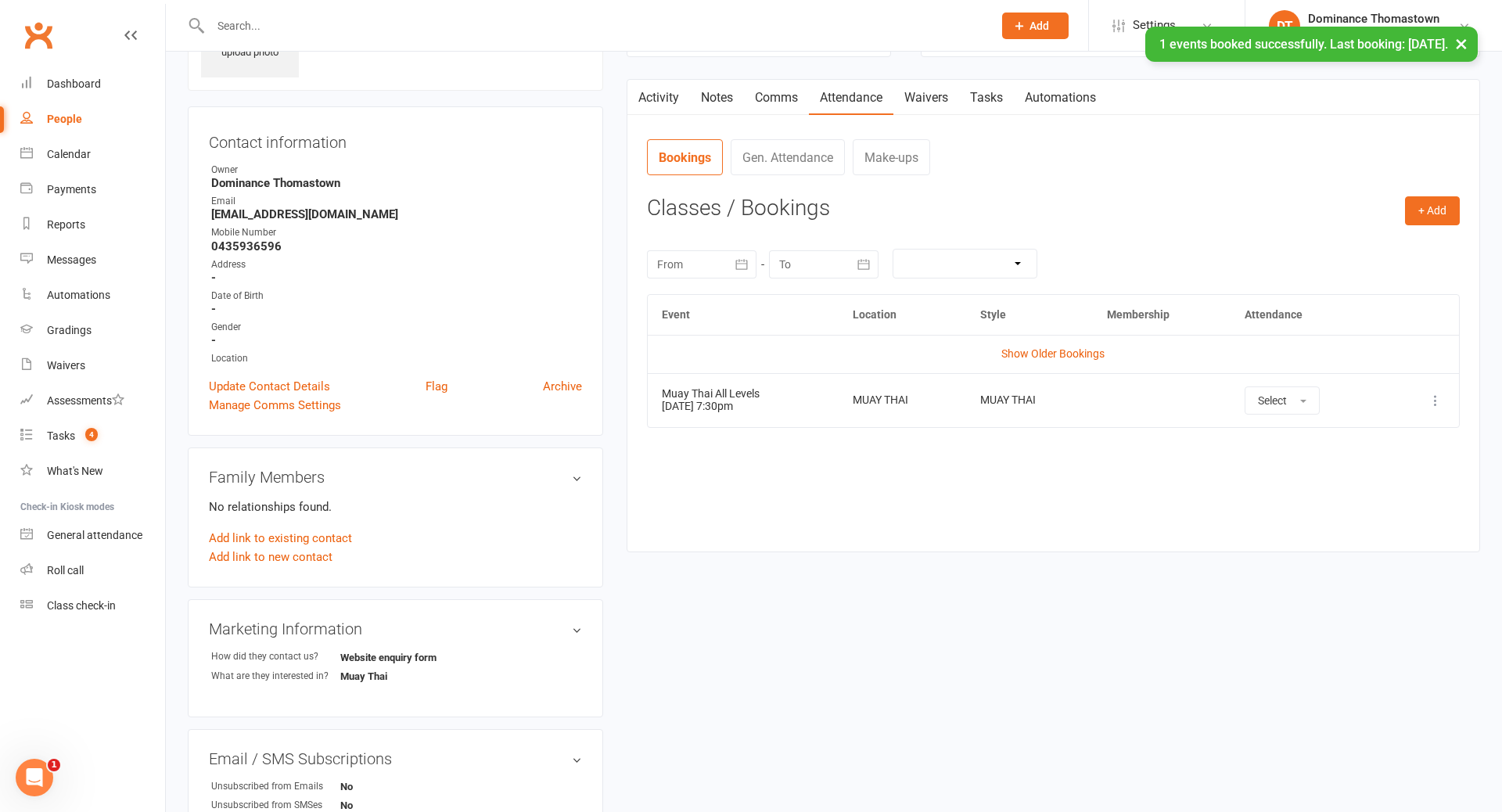
click at [763, 102] on link "Comms" at bounding box center [776, 98] width 65 height 36
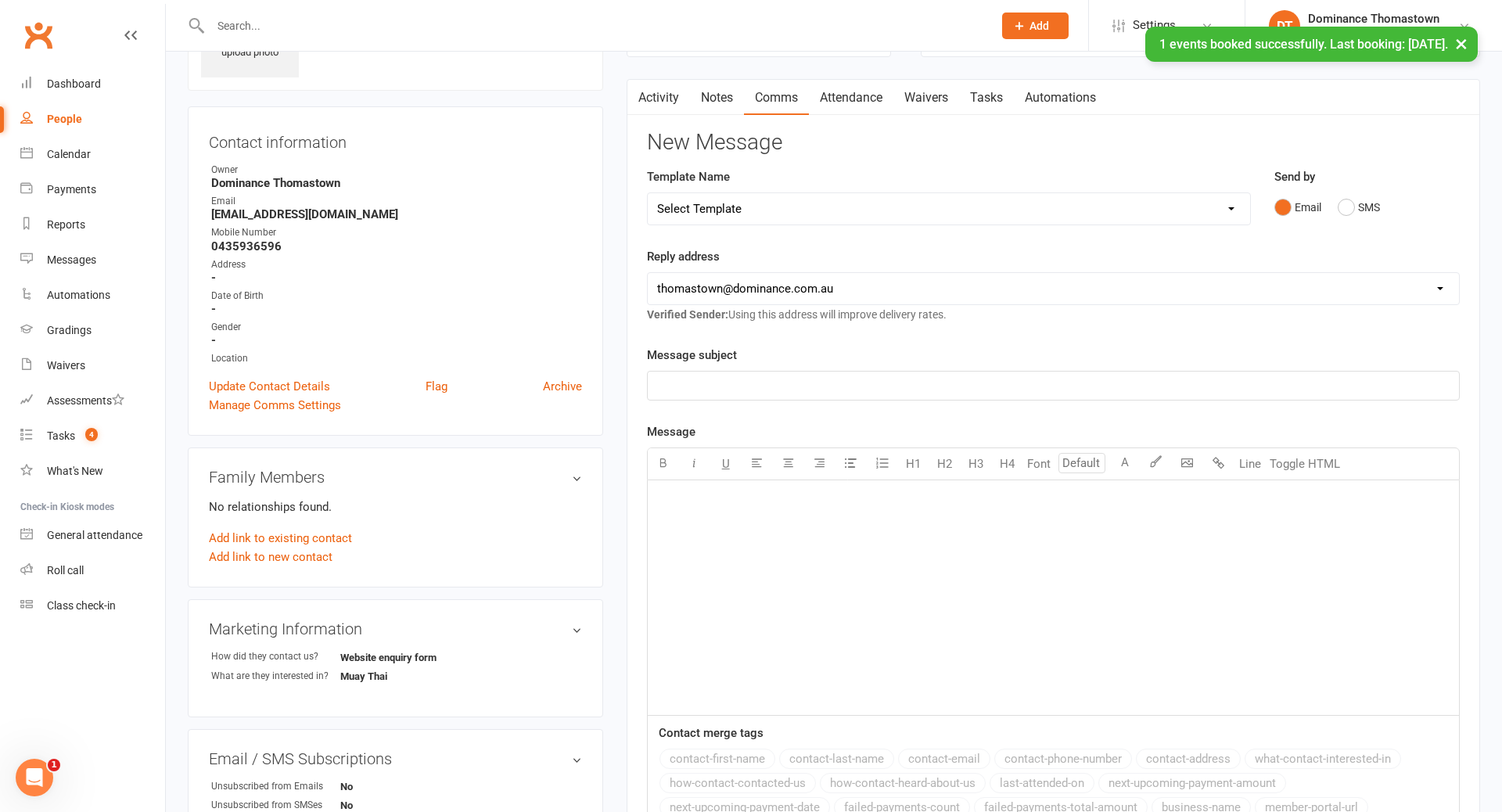
click at [714, 101] on link "Notes" at bounding box center [716, 98] width 54 height 36
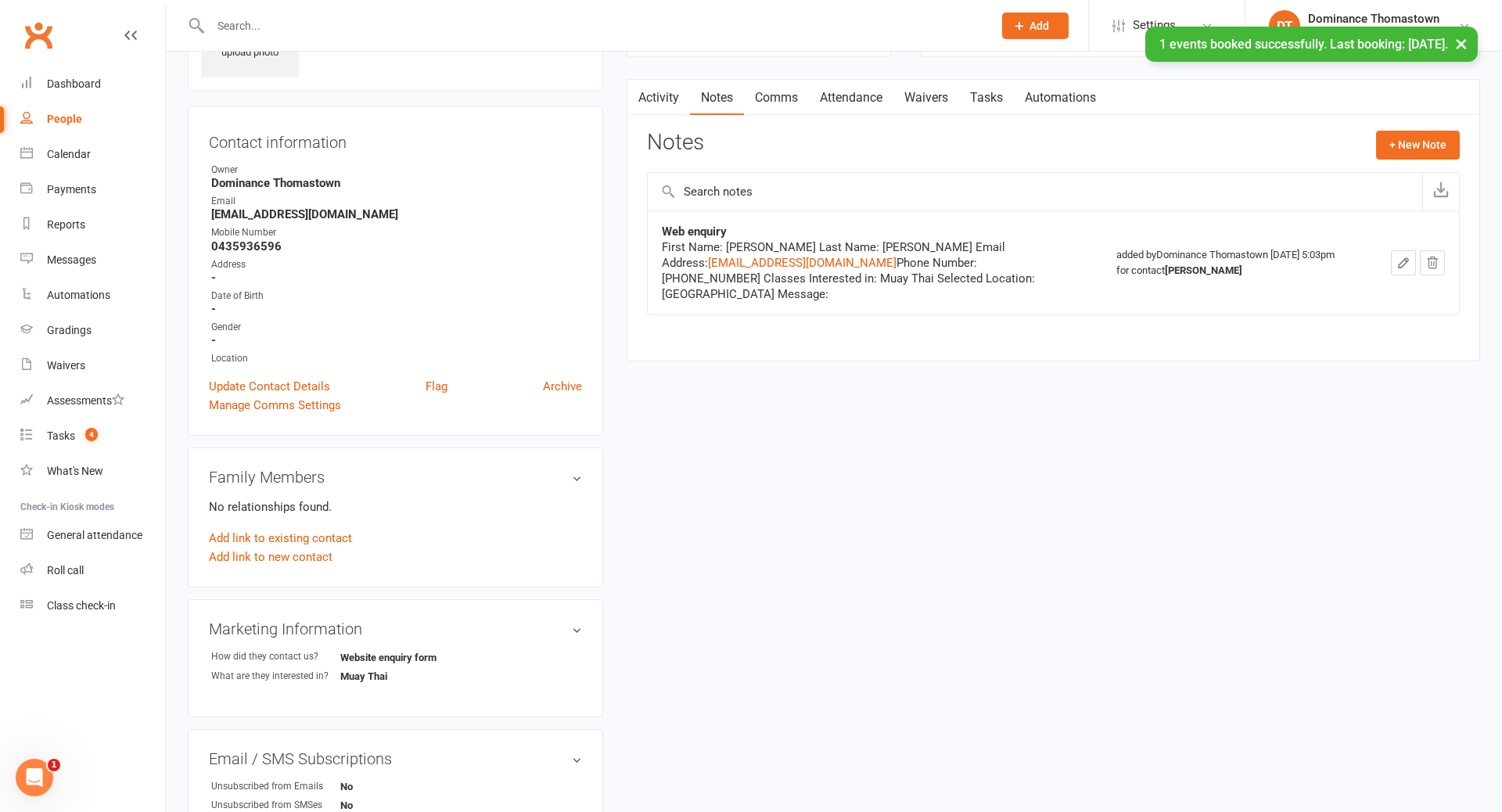
click at [1399, 158] on div "Notes + New Note" at bounding box center [1053, 150] width 813 height 40
click at [1389, 148] on button "+ New Note" at bounding box center [1417, 144] width 83 height 28
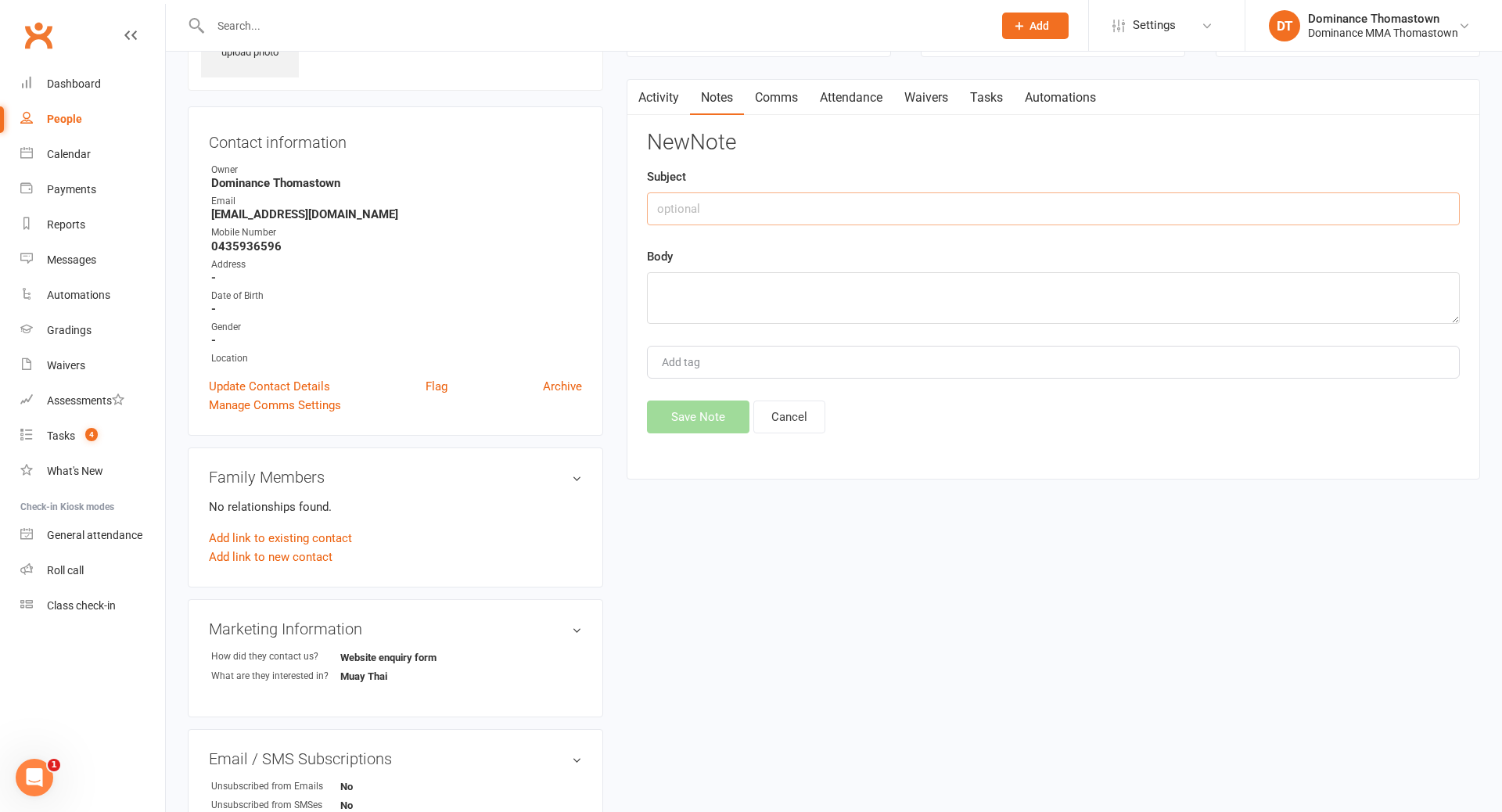
click at [786, 205] on input "text" at bounding box center [1053, 209] width 813 height 33
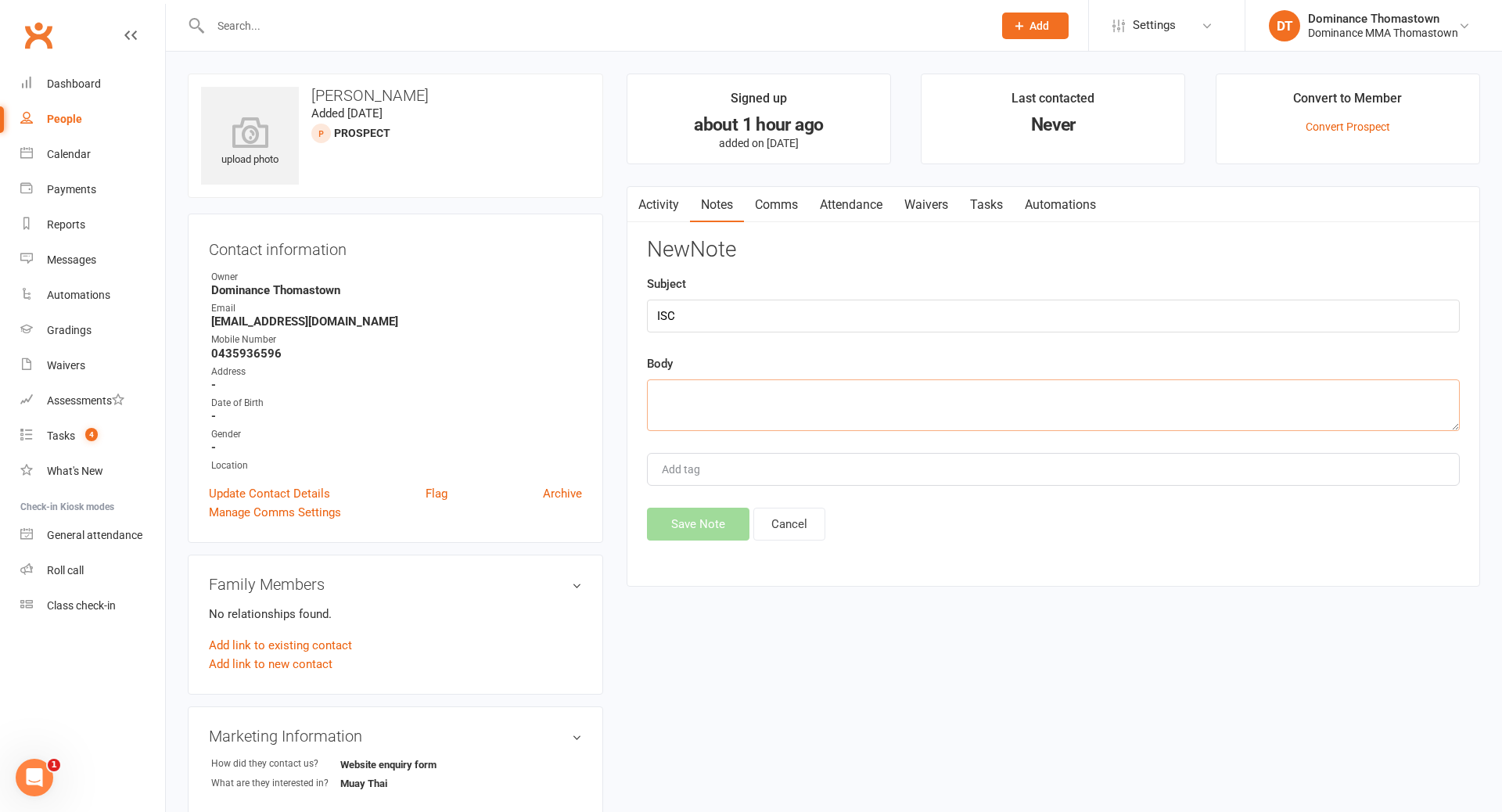
drag, startPoint x: 817, startPoint y: 395, endPoint x: 926, endPoint y: 404, distance: 109.4
click at [818, 396] on textarea at bounding box center [1053, 405] width 813 height 52
click at [318, 17] on input "text" at bounding box center [593, 26] width 776 height 22
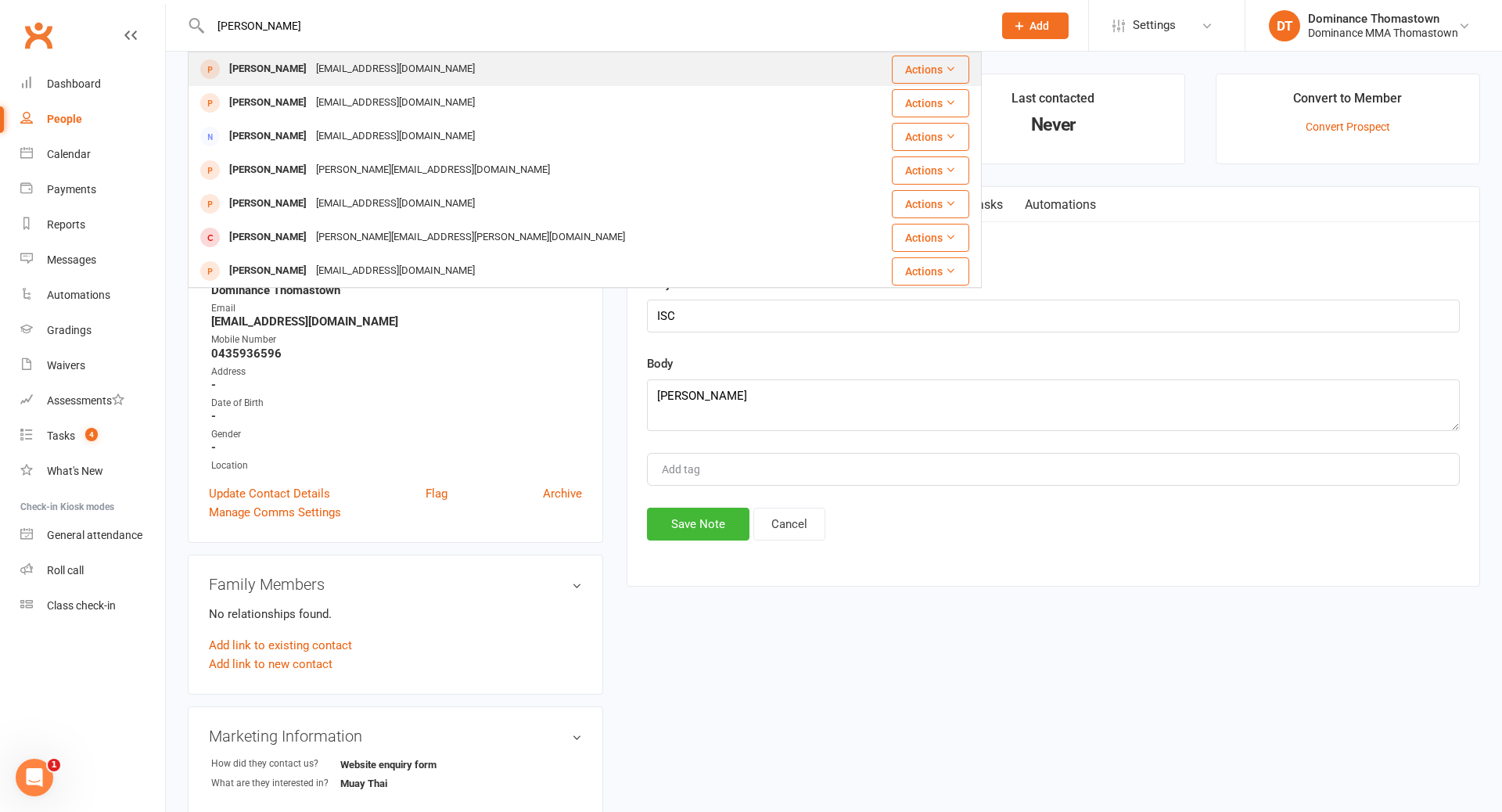
click at [318, 68] on div "janecatherine5@gmail.com" at bounding box center [395, 68] width 168 height 22
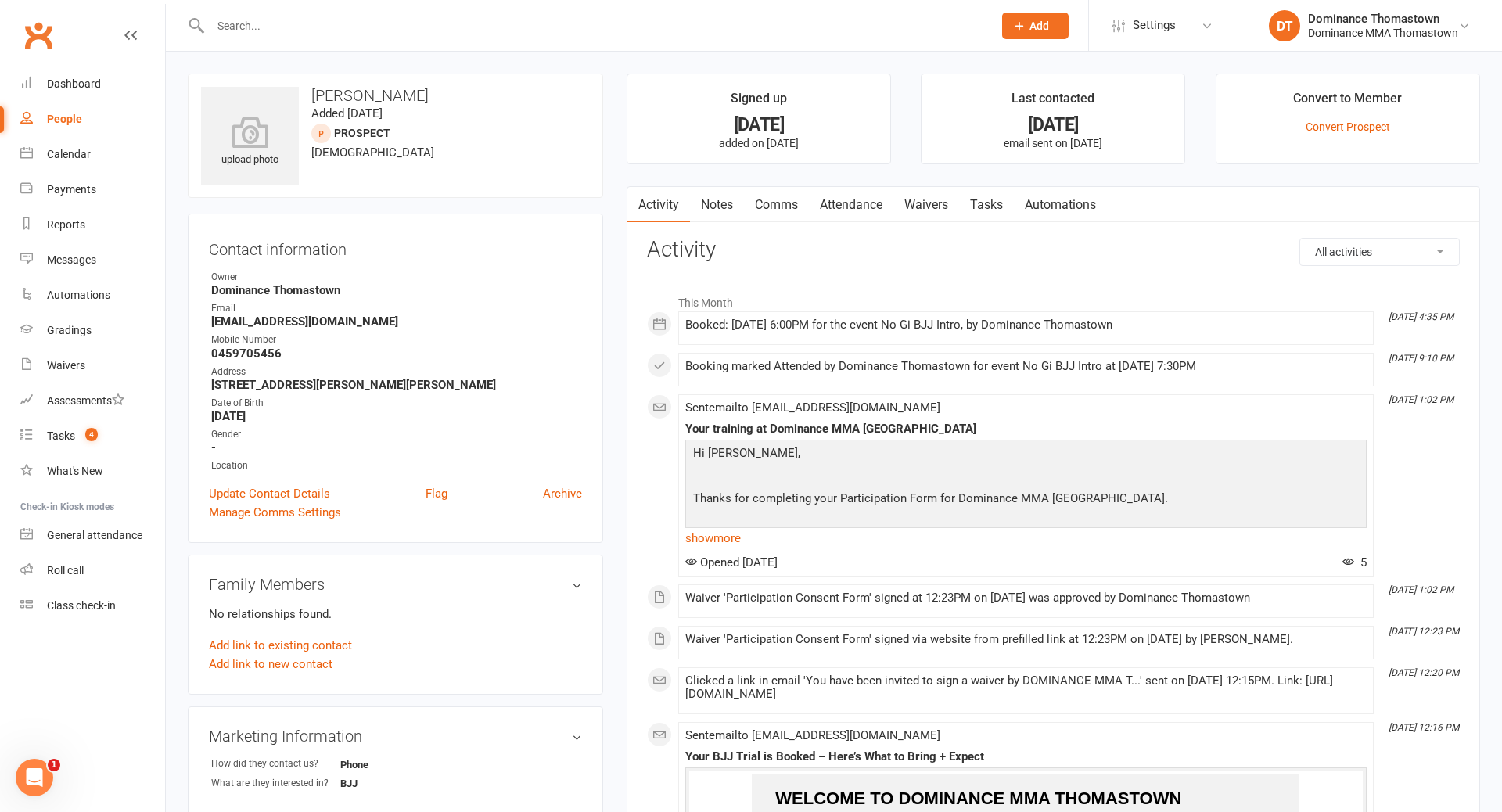
click at [882, 205] on link "Attendance" at bounding box center [851, 205] width 84 height 36
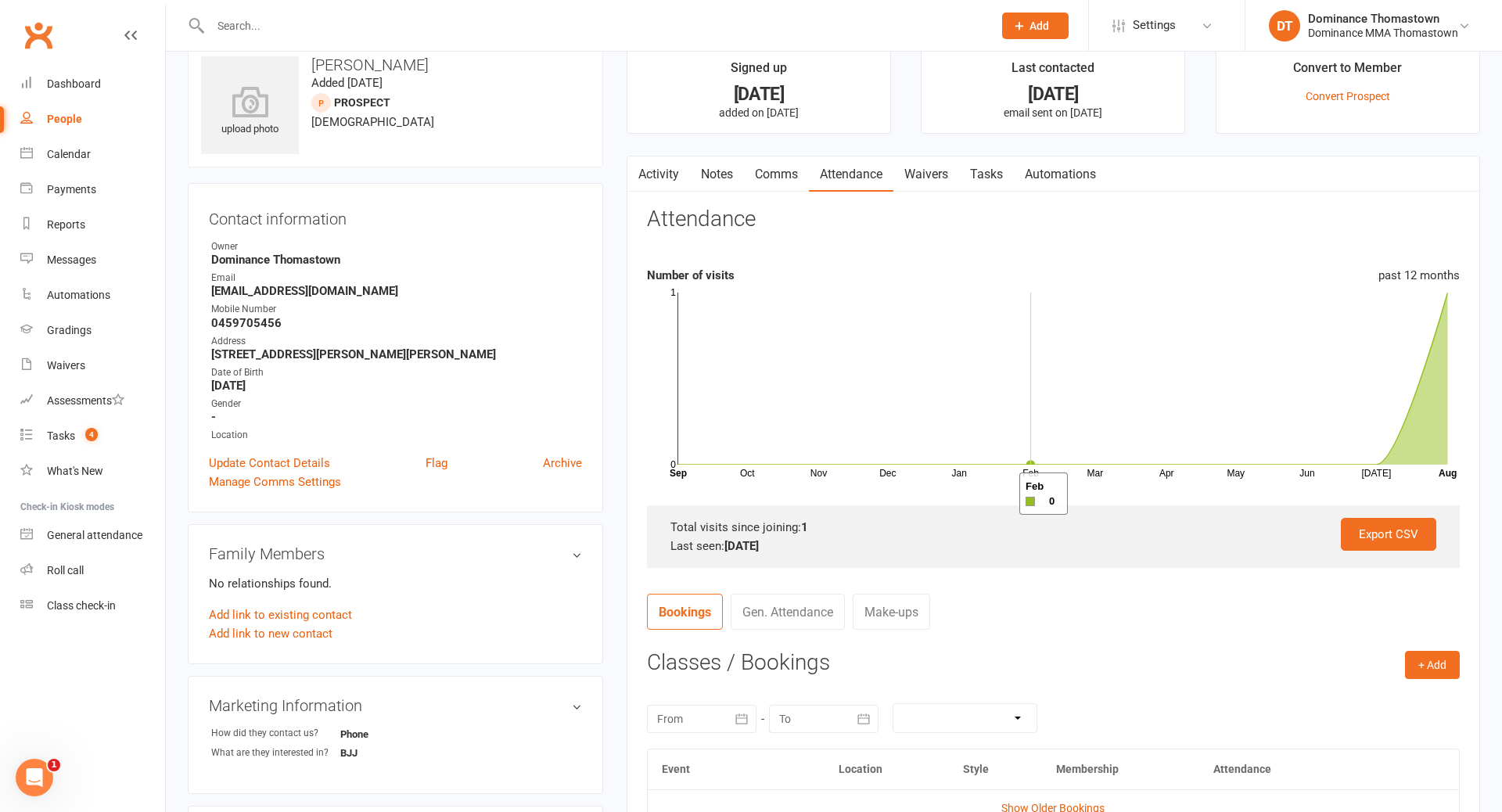
scroll to position [338, 0]
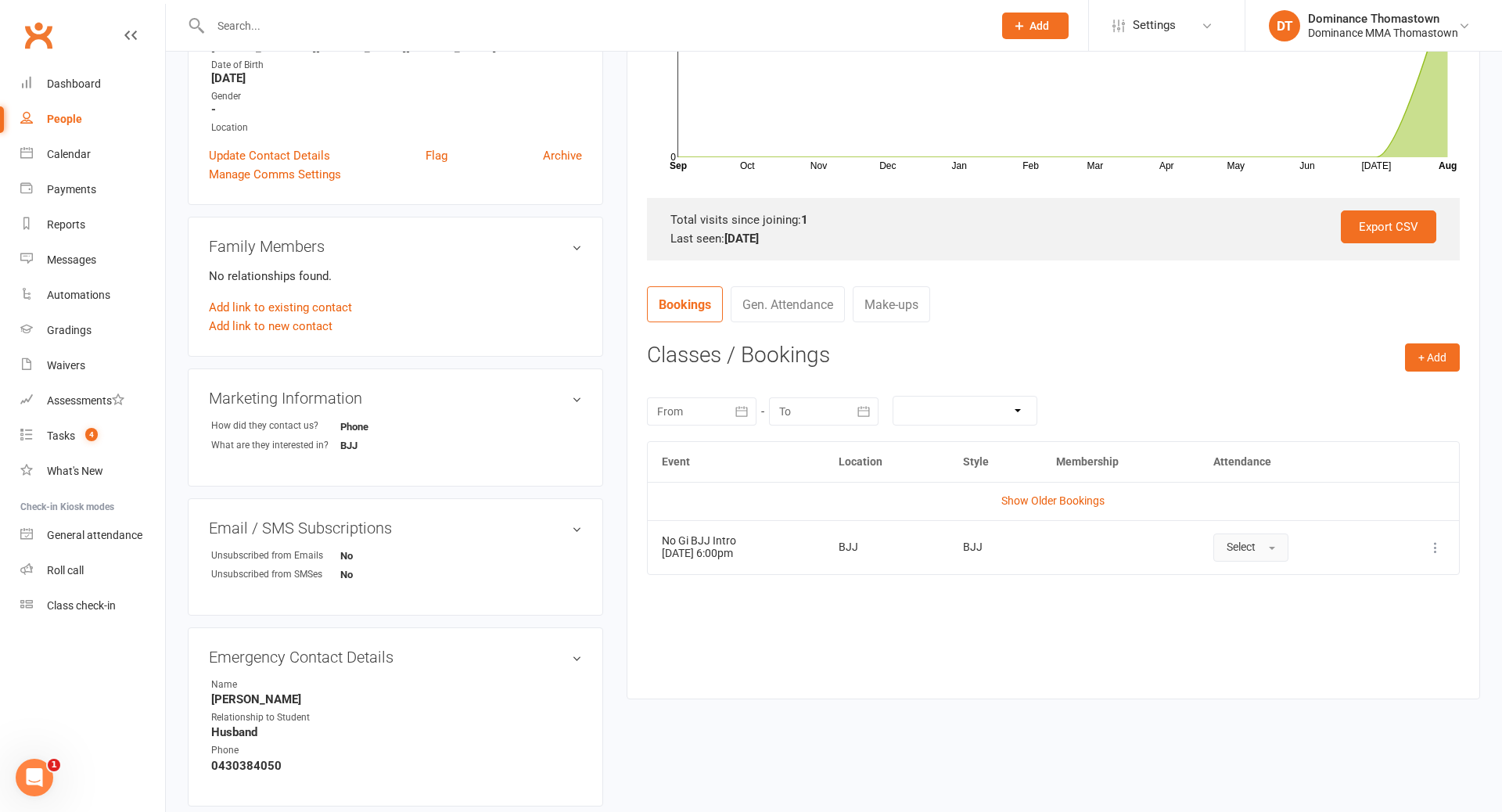
click at [1252, 550] on span "Select" at bounding box center [1240, 546] width 29 height 12
click at [1259, 577] on span "Attended" at bounding box center [1249, 583] width 47 height 14
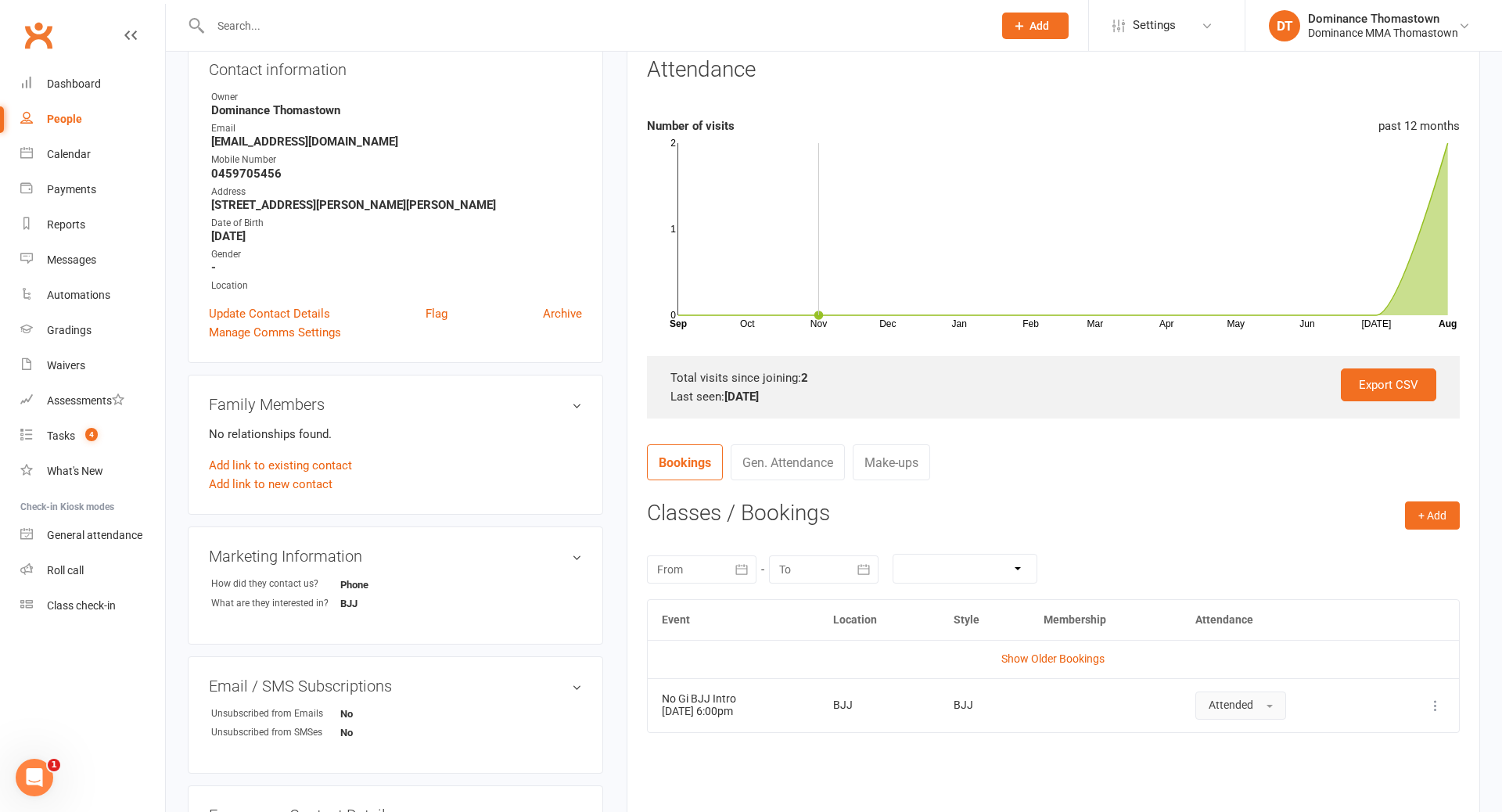
scroll to position [0, 0]
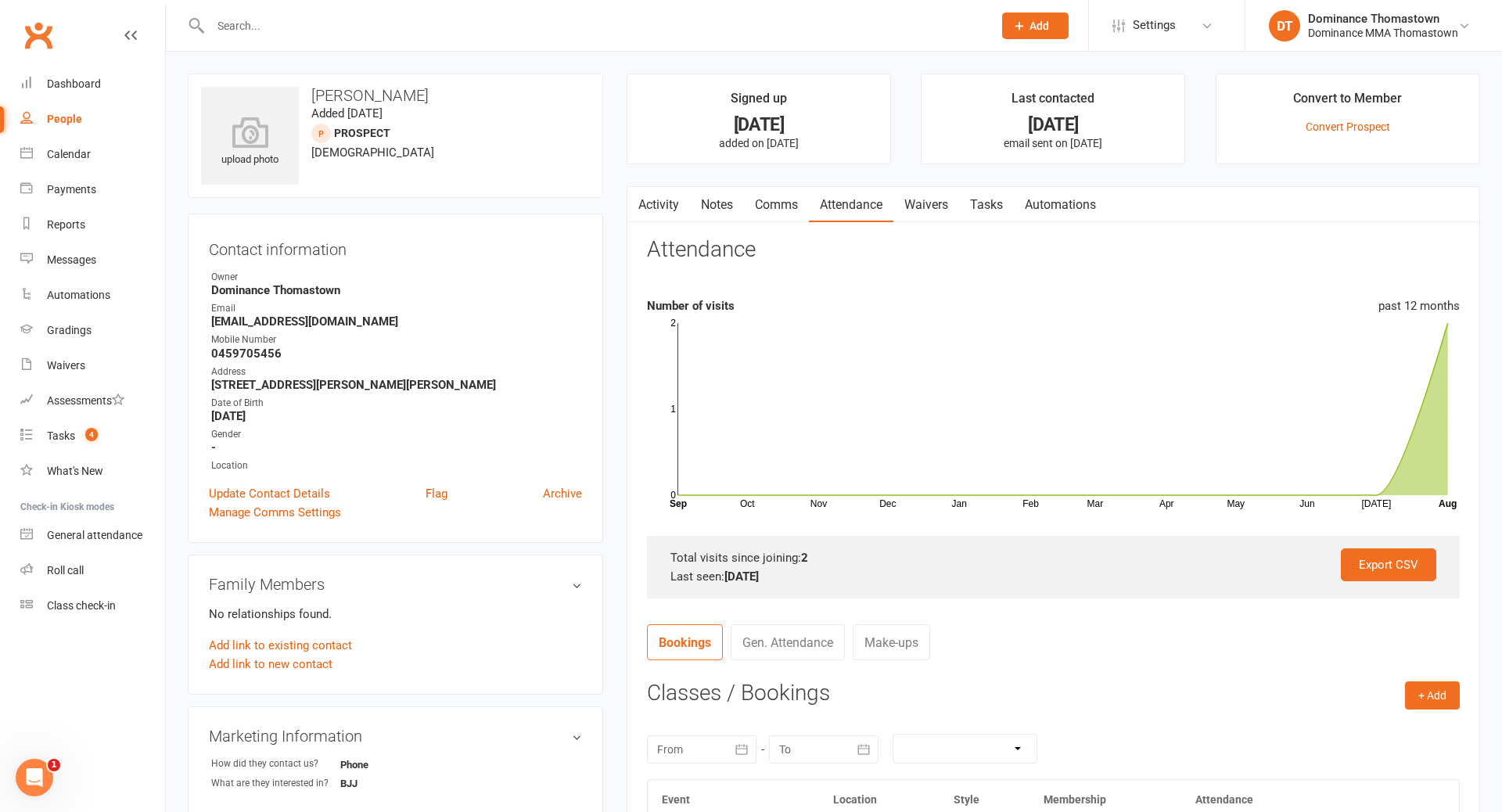
click at [988, 215] on link "Tasks" at bounding box center [986, 205] width 54 height 36
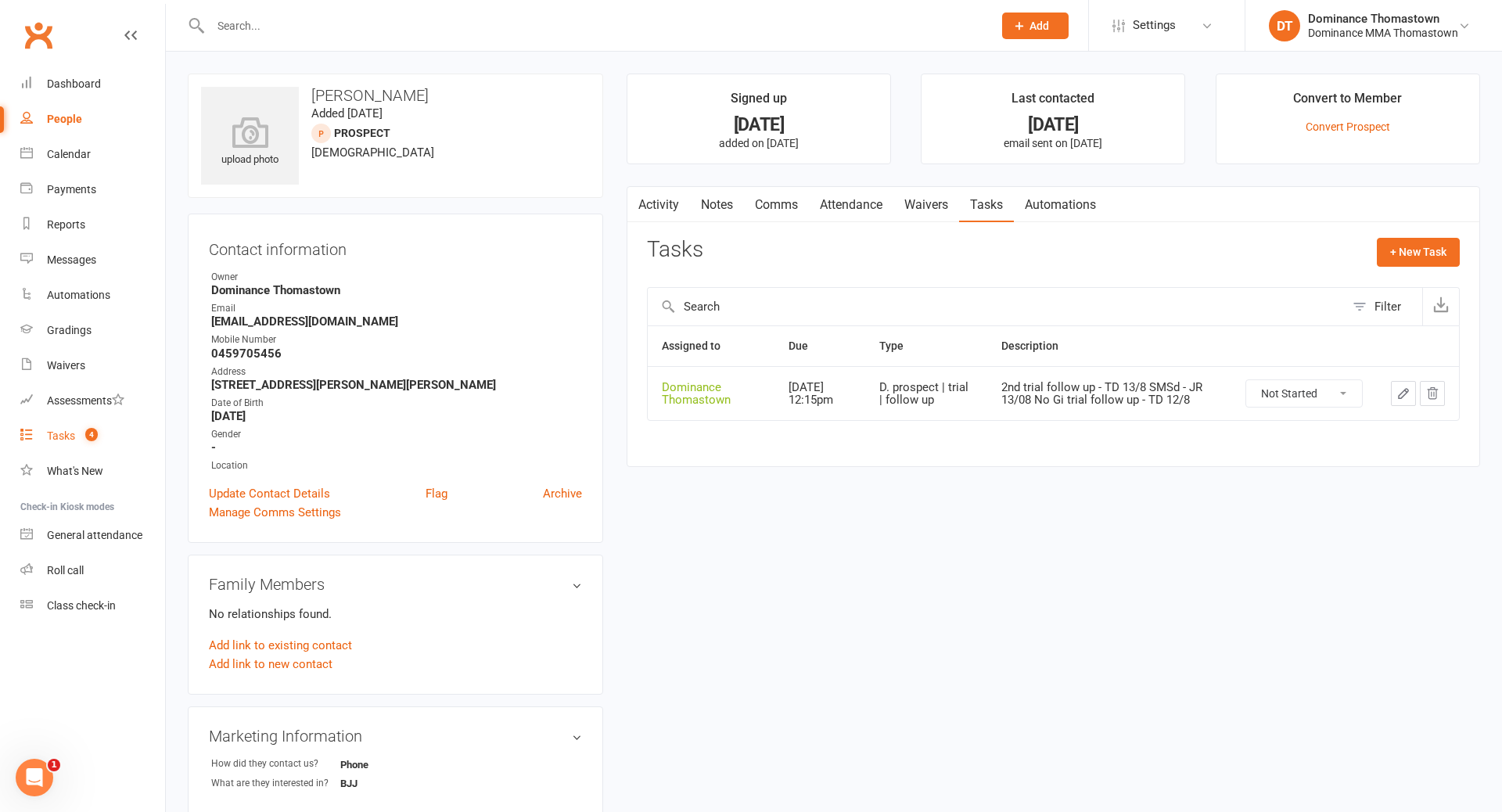
click at [58, 440] on div "Tasks" at bounding box center [61, 435] width 28 height 12
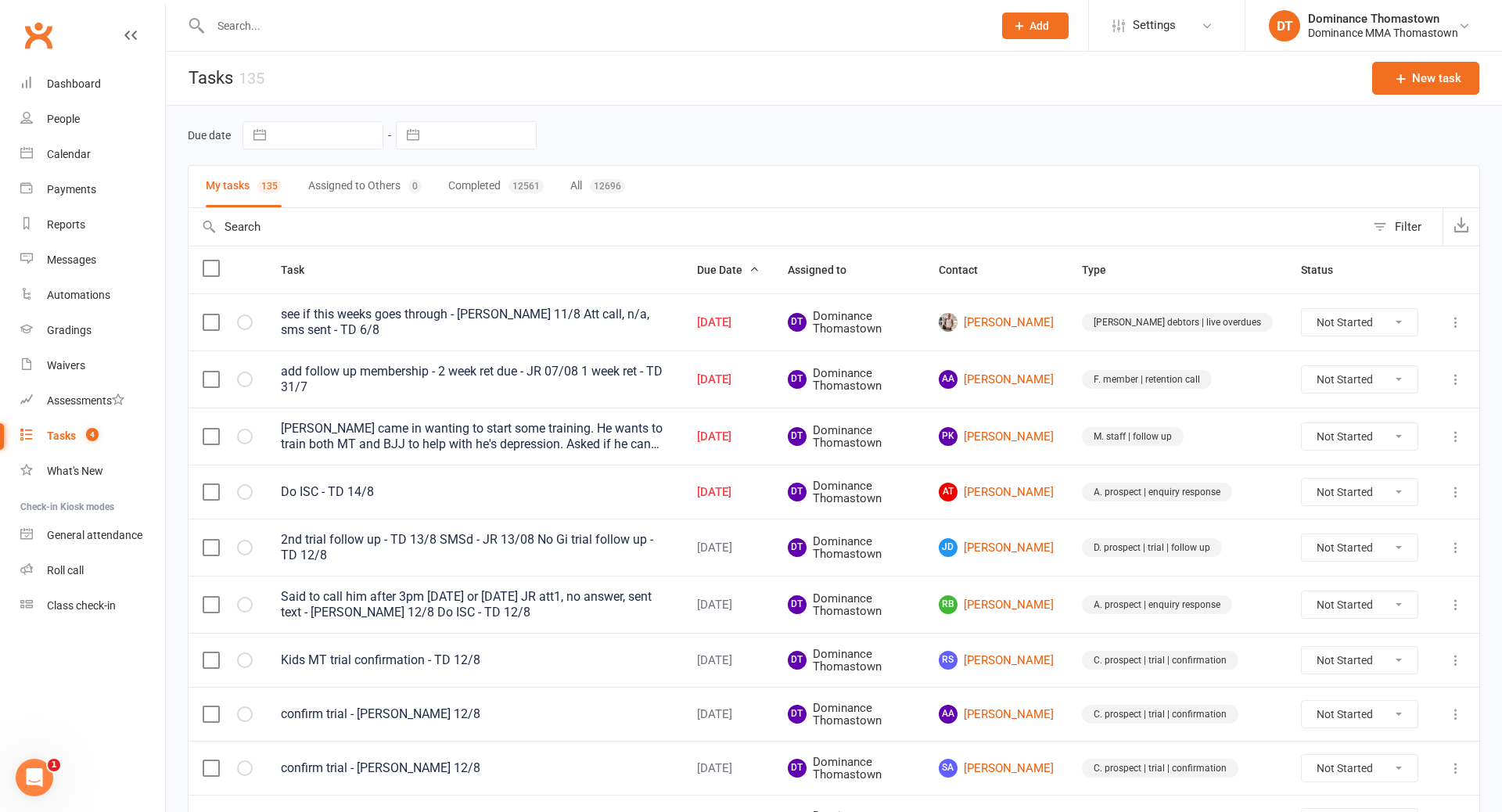
scroll to position [2, 0]
click at [1021, 489] on link "AT Abulfazl Tajgardoon" at bounding box center [995, 490] width 115 height 19
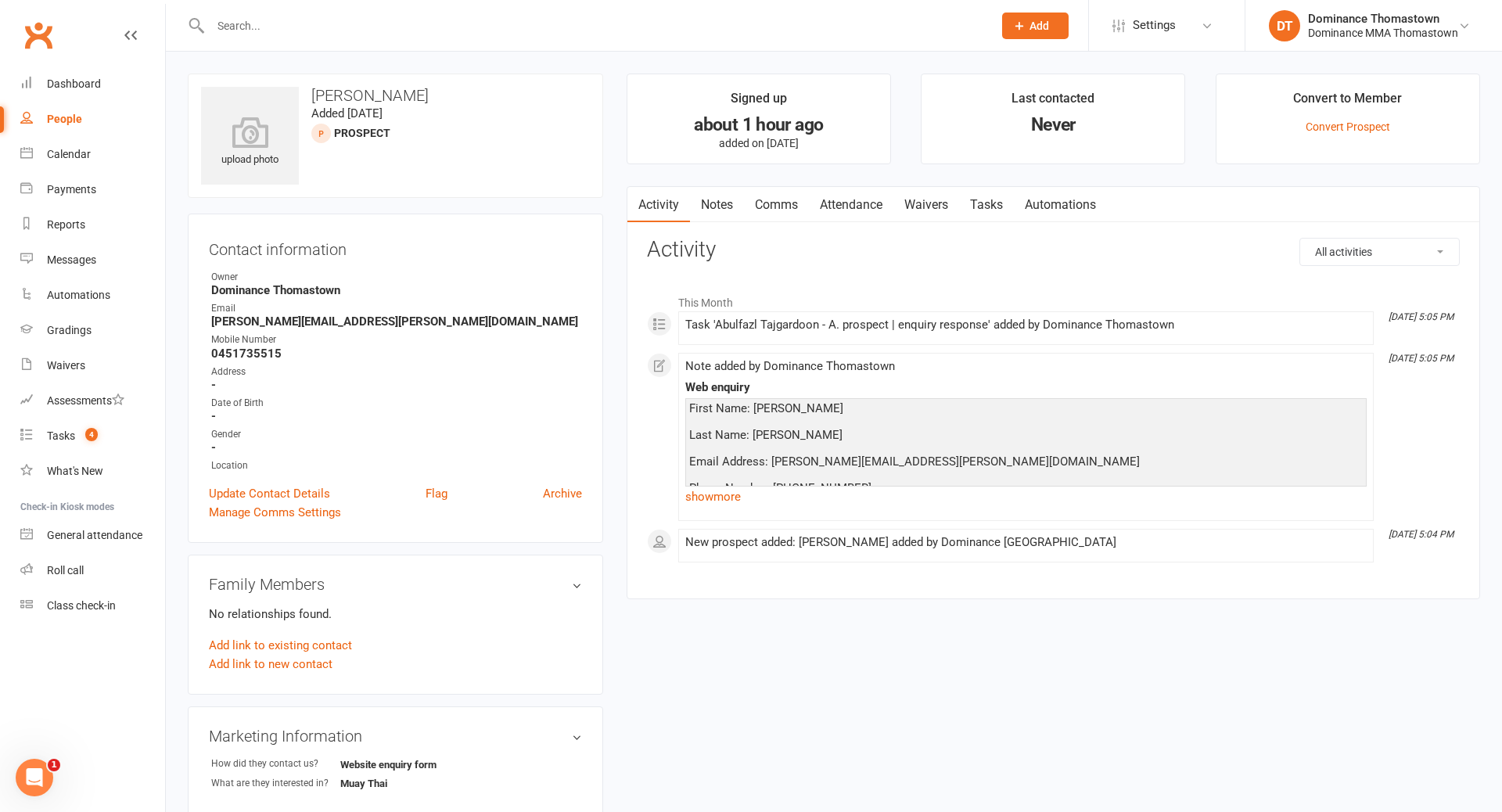
click at [992, 214] on link "Tasks" at bounding box center [986, 205] width 54 height 36
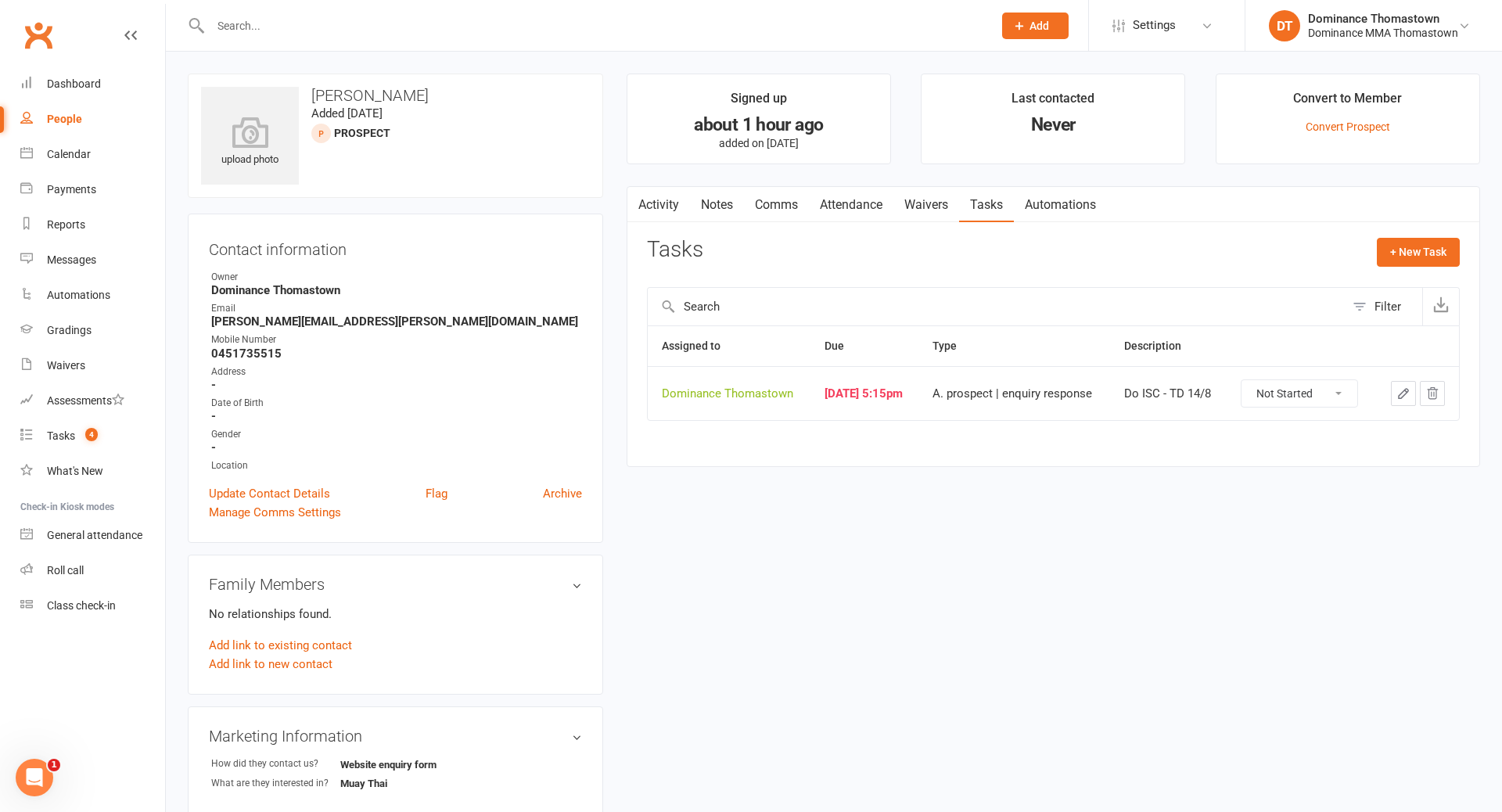
click at [1292, 394] on select "Not Started In Progress Waiting Complete" at bounding box center [1299, 394] width 116 height 26
click at [715, 204] on link "Notes" at bounding box center [716, 205] width 54 height 36
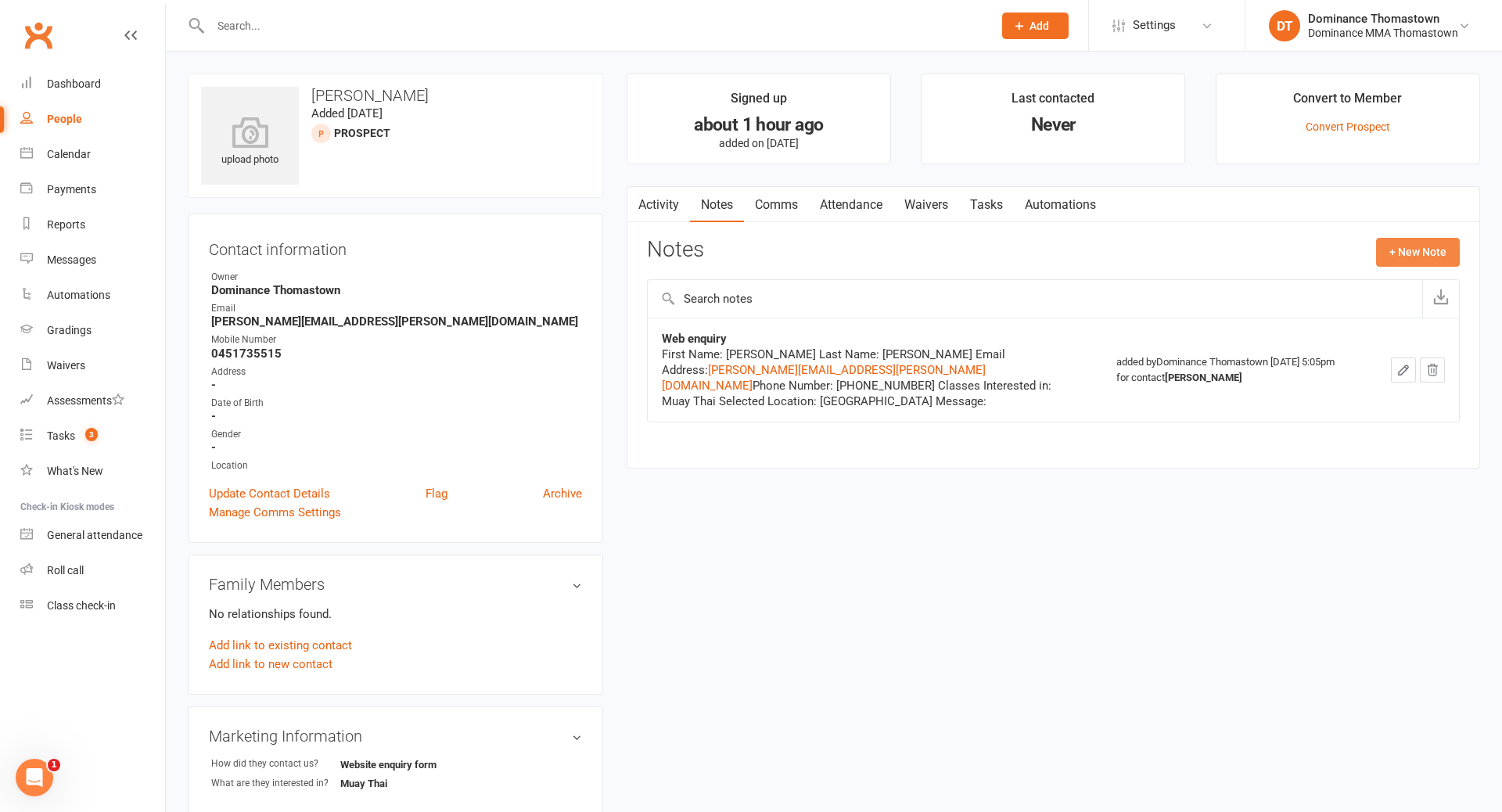
click at [1398, 255] on button "+ New Note" at bounding box center [1417, 252] width 83 height 28
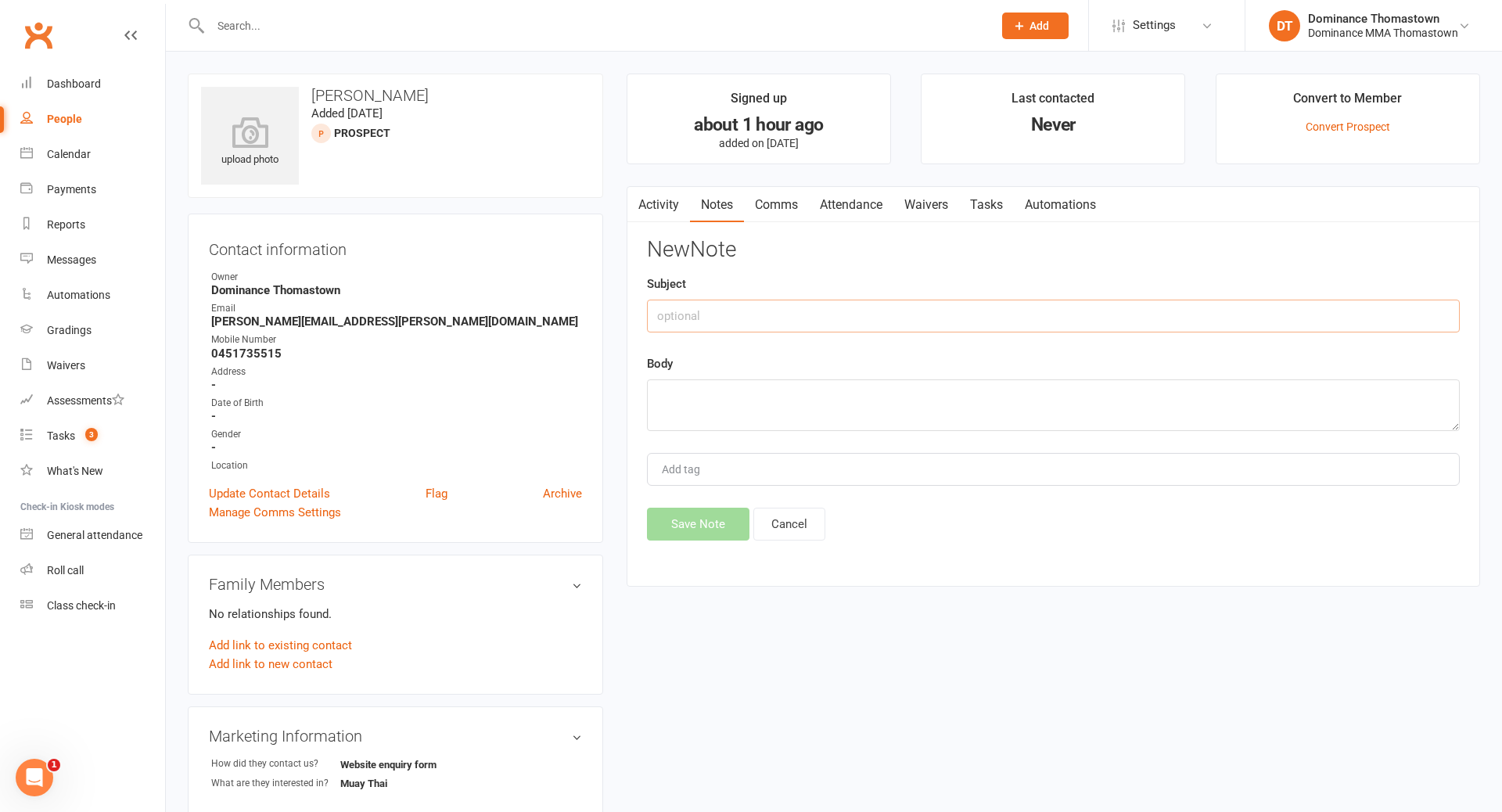
click at [759, 315] on input "text" at bounding box center [1053, 316] width 813 height 33
drag, startPoint x: 716, startPoint y: 411, endPoint x: 765, endPoint y: 407, distance: 49.2
click at [717, 411] on textarea at bounding box center [1053, 405] width 813 height 52
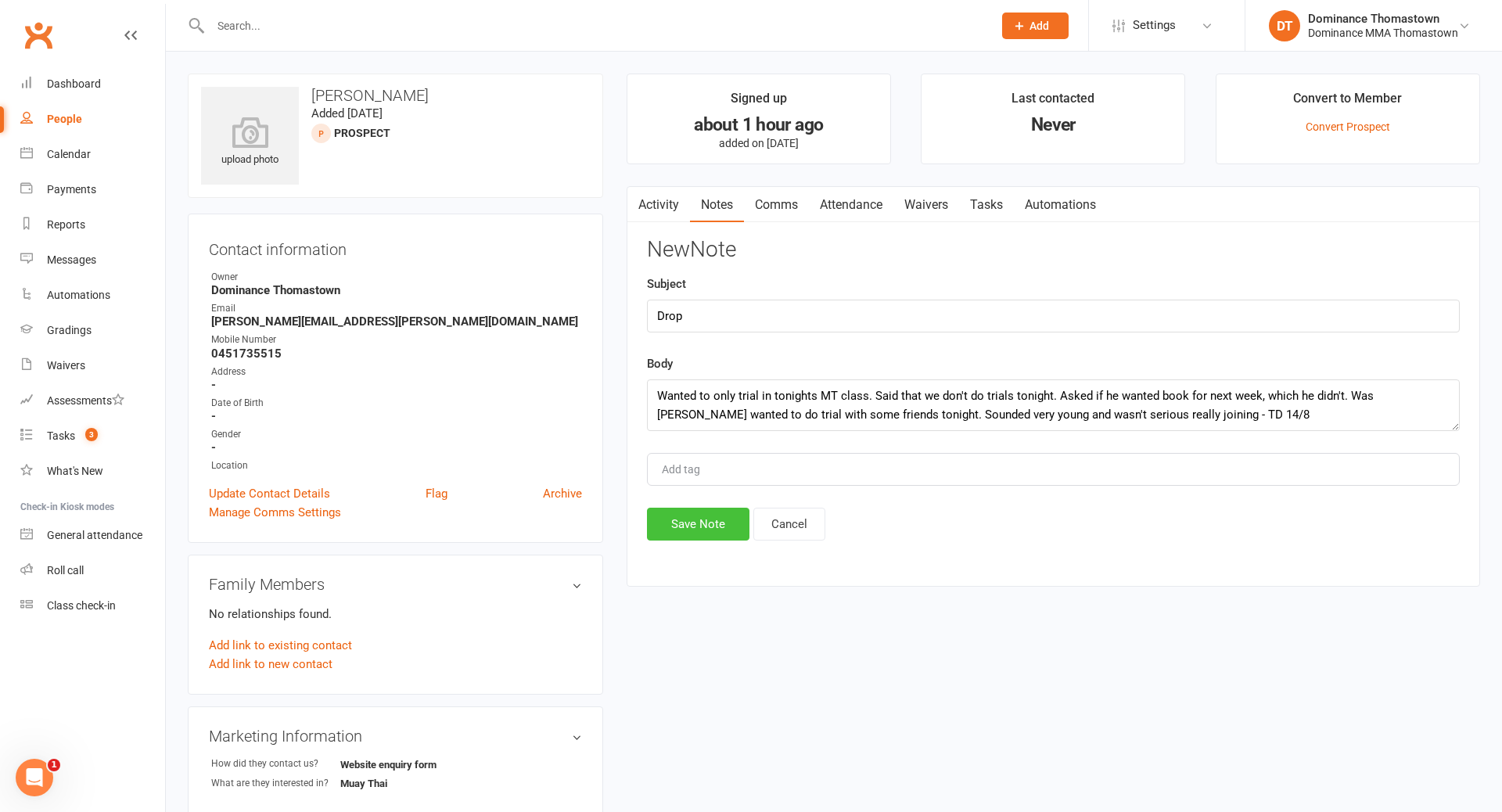
click at [714, 523] on button "Save Note" at bounding box center [698, 524] width 102 height 33
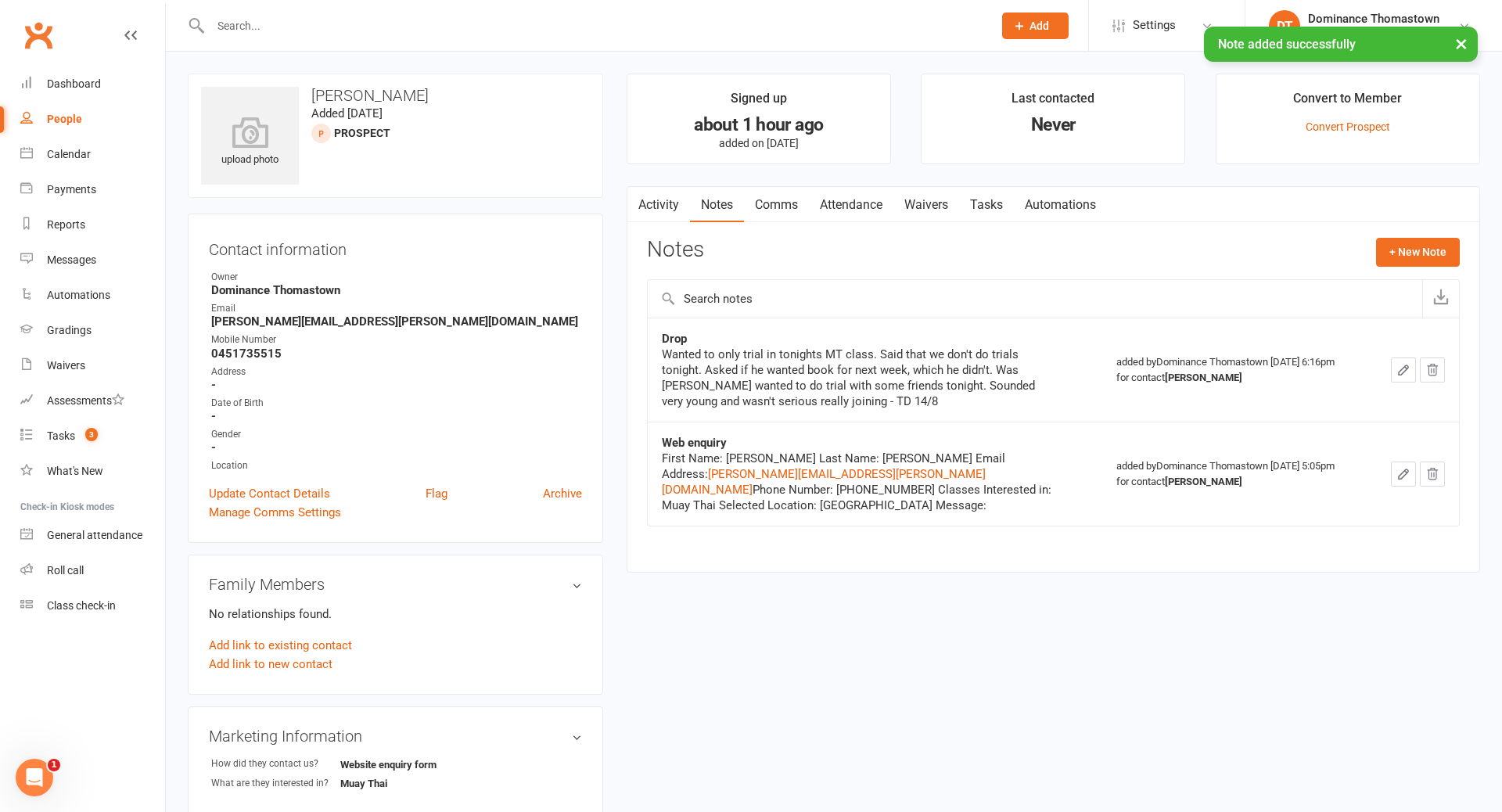
click at [988, 201] on link "Tasks" at bounding box center [986, 205] width 54 height 36
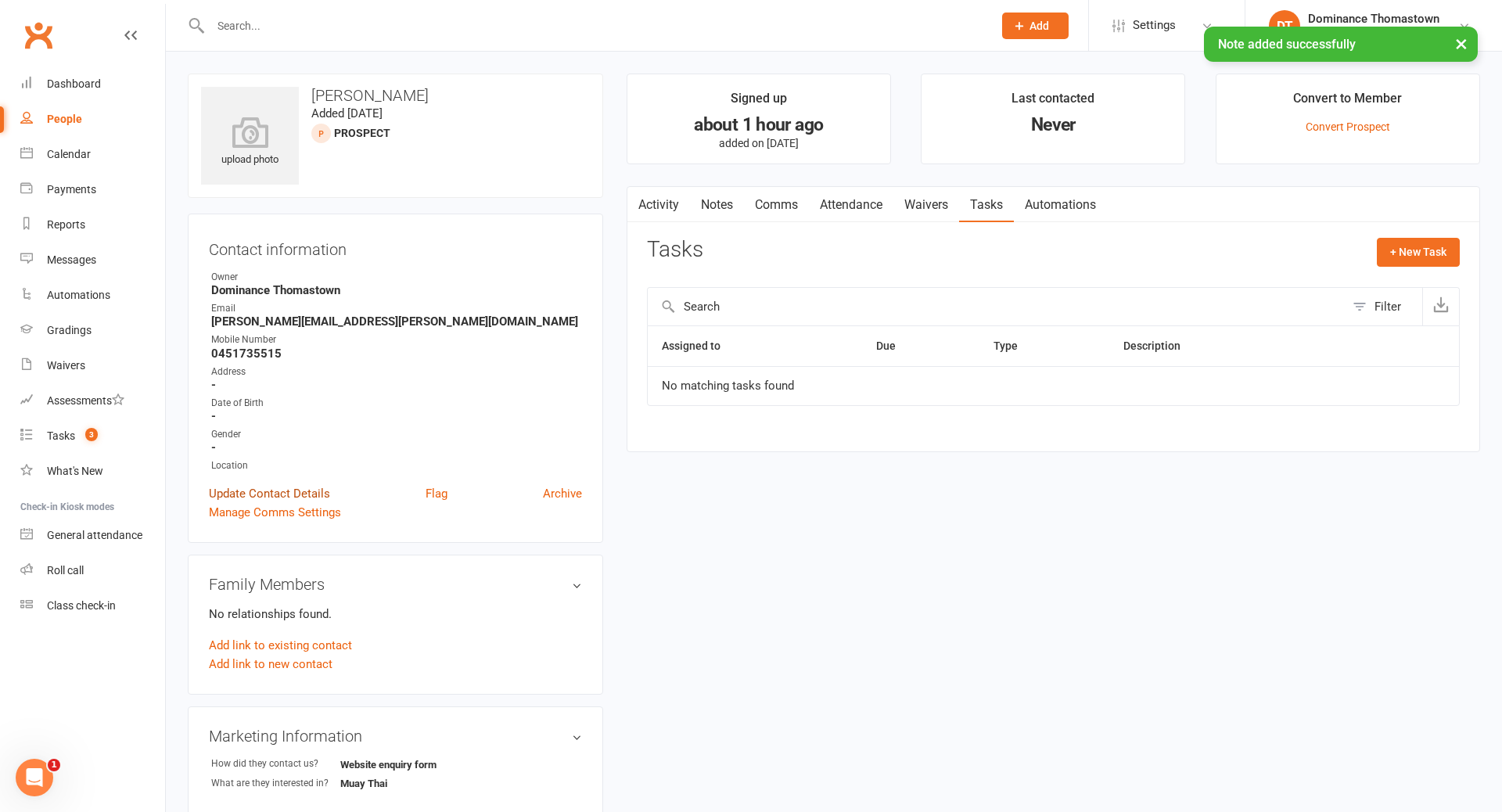
click at [259, 496] on link "Update Contact Details" at bounding box center [269, 493] width 121 height 19
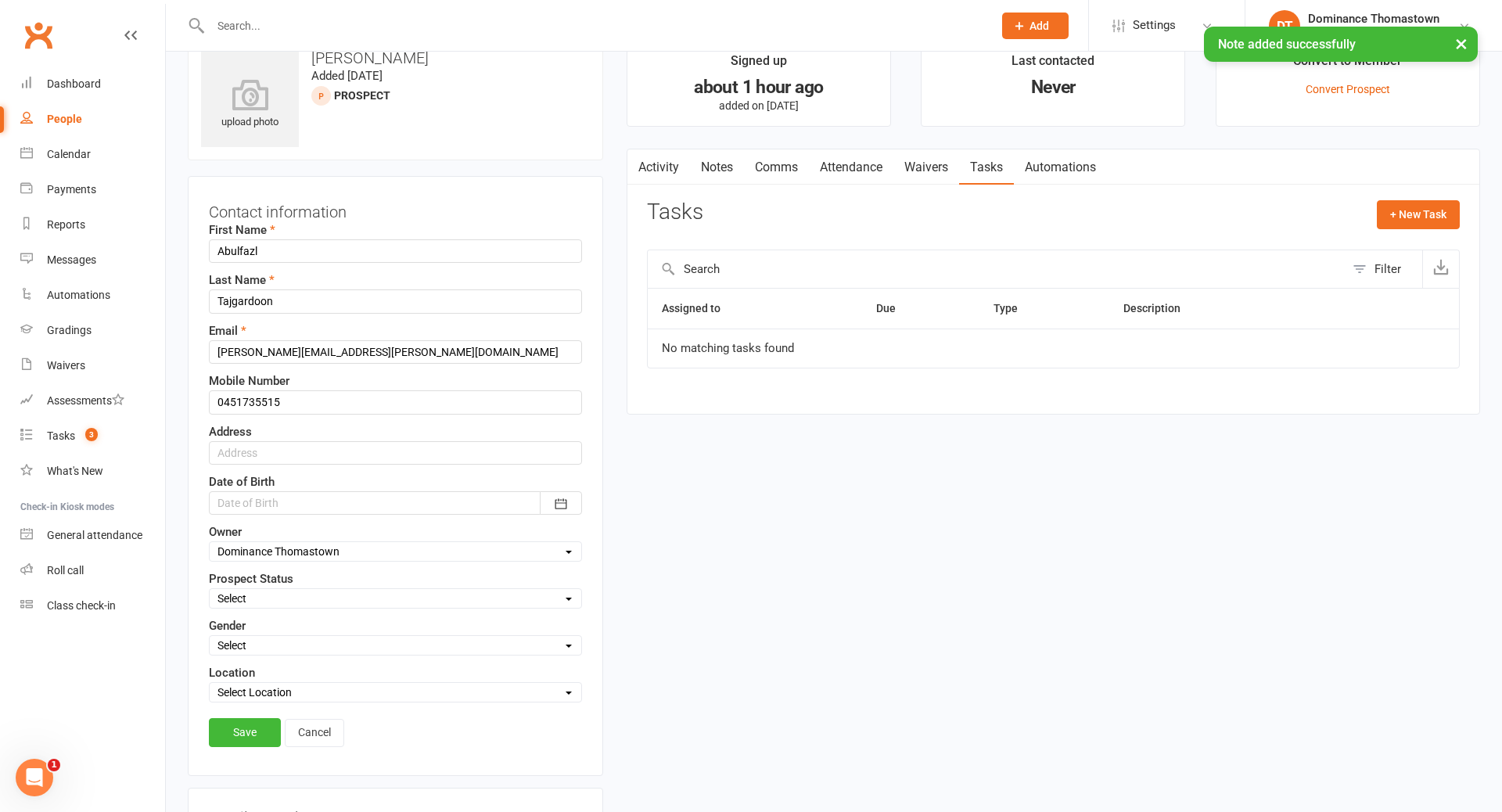
scroll to position [73, 0]
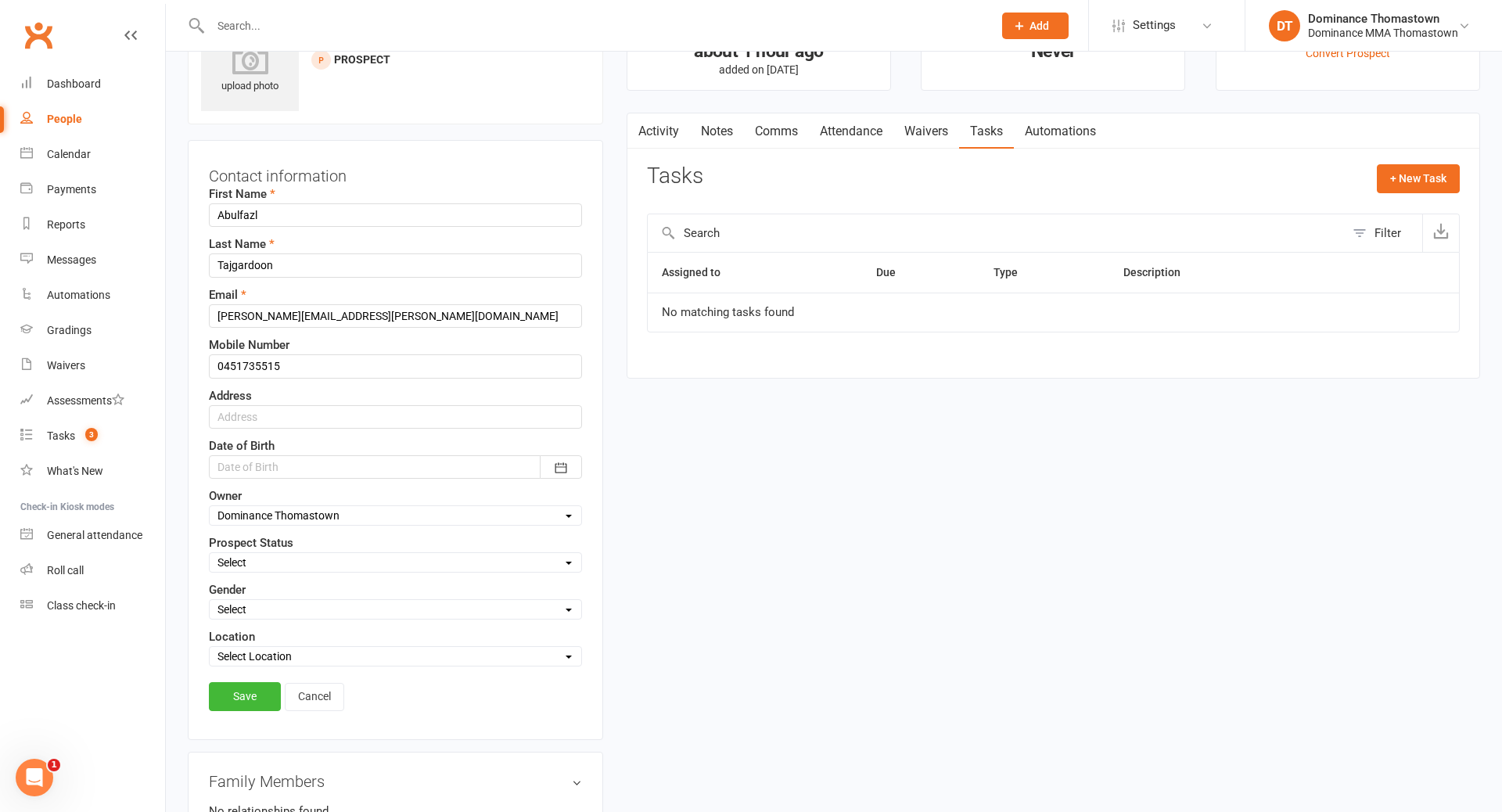
click at [276, 561] on select "Select ENQUIRY WEBSITE ENQUIRY META ADS ENQUIRY DROPPED PROSPECT DROP-IN VISITO…" at bounding box center [395, 562] width 371 height 17
click at [254, 698] on link "Save" at bounding box center [244, 696] width 72 height 28
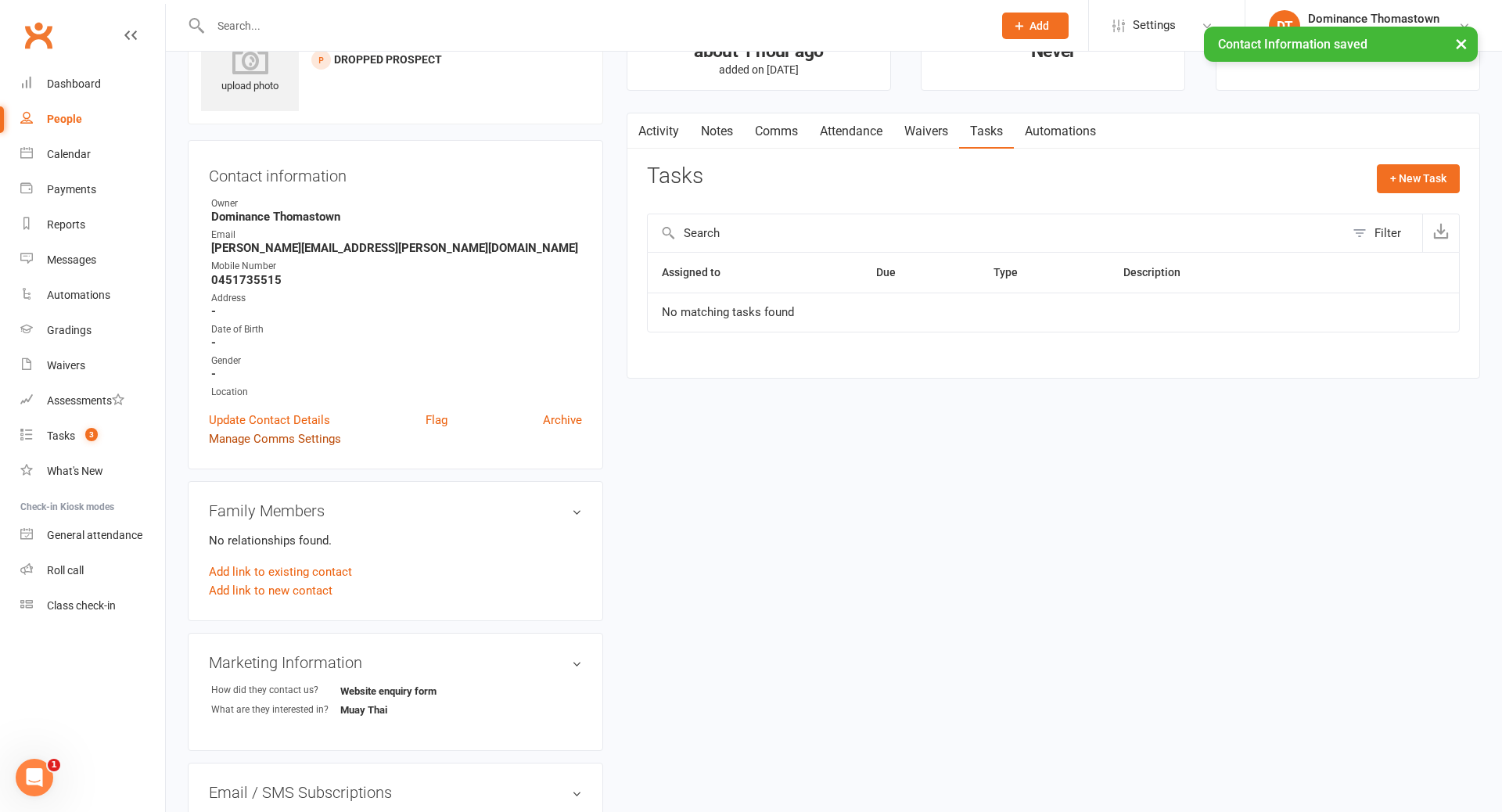
scroll to position [0, 0]
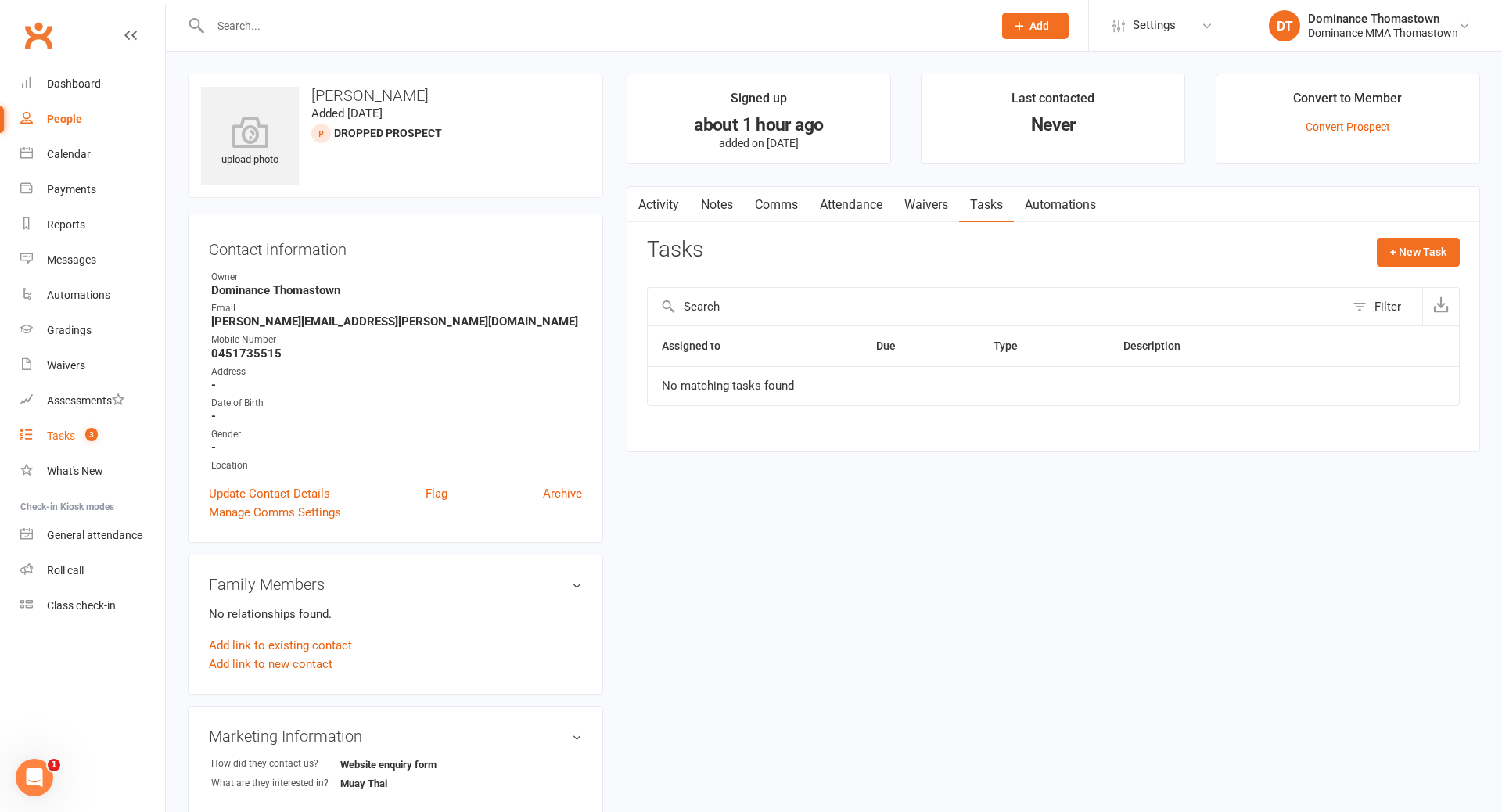
click at [45, 434] on link "Tasks 3" at bounding box center [92, 436] width 144 height 35
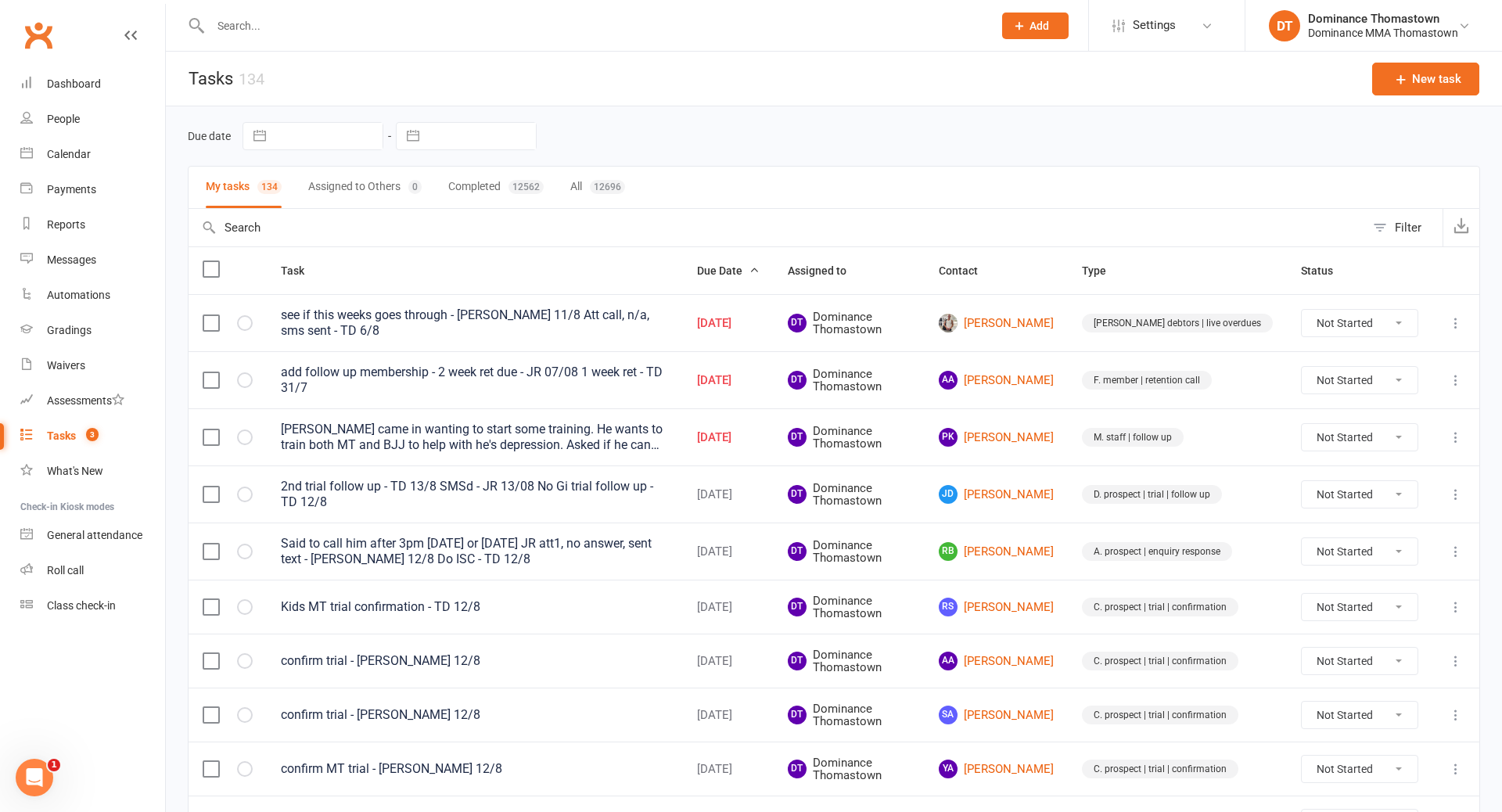
click at [390, 42] on div at bounding box center [584, 26] width 794 height 51
click at [334, 23] on input "text" at bounding box center [593, 26] width 776 height 22
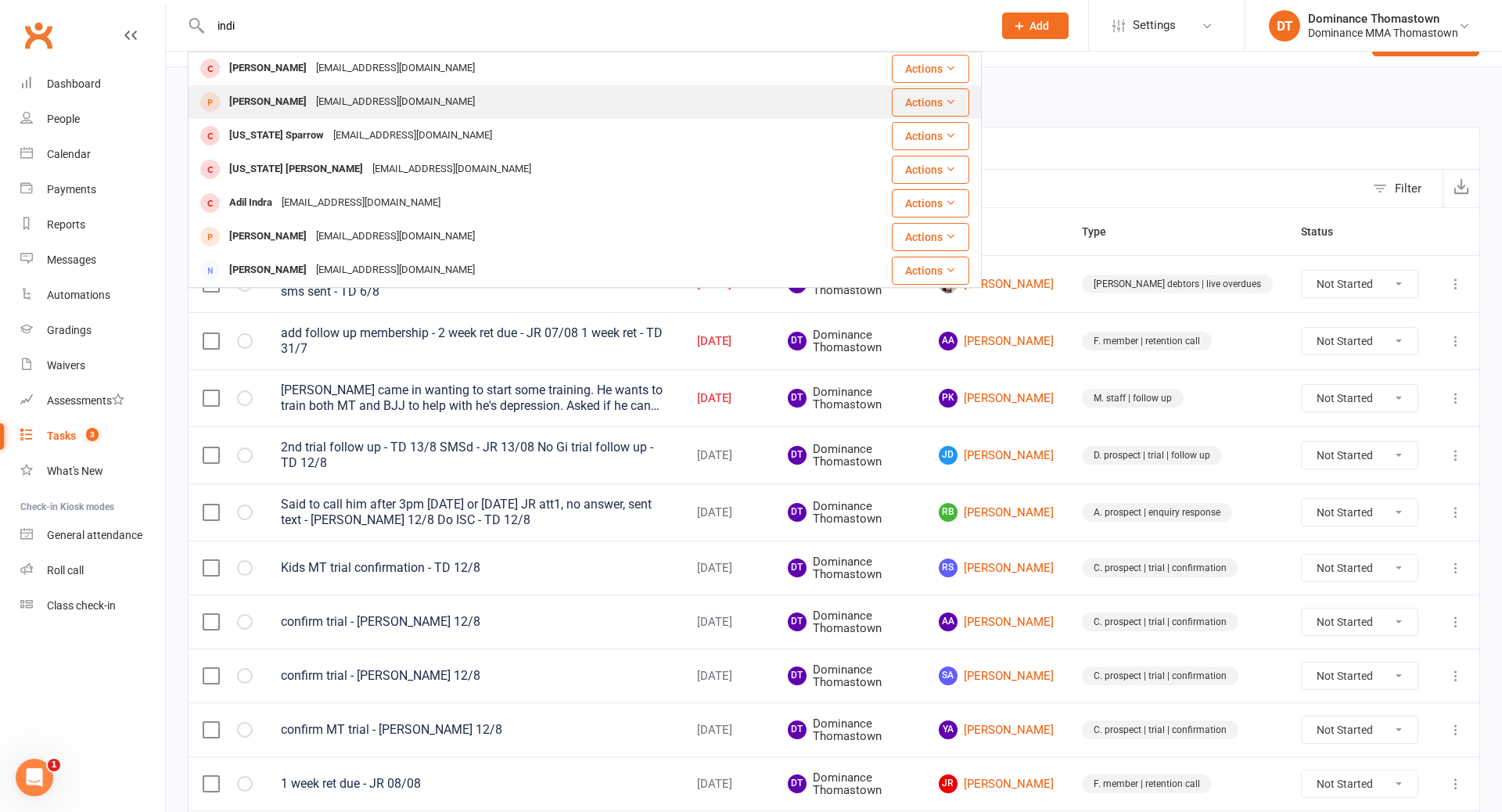
scroll to position [47, 0]
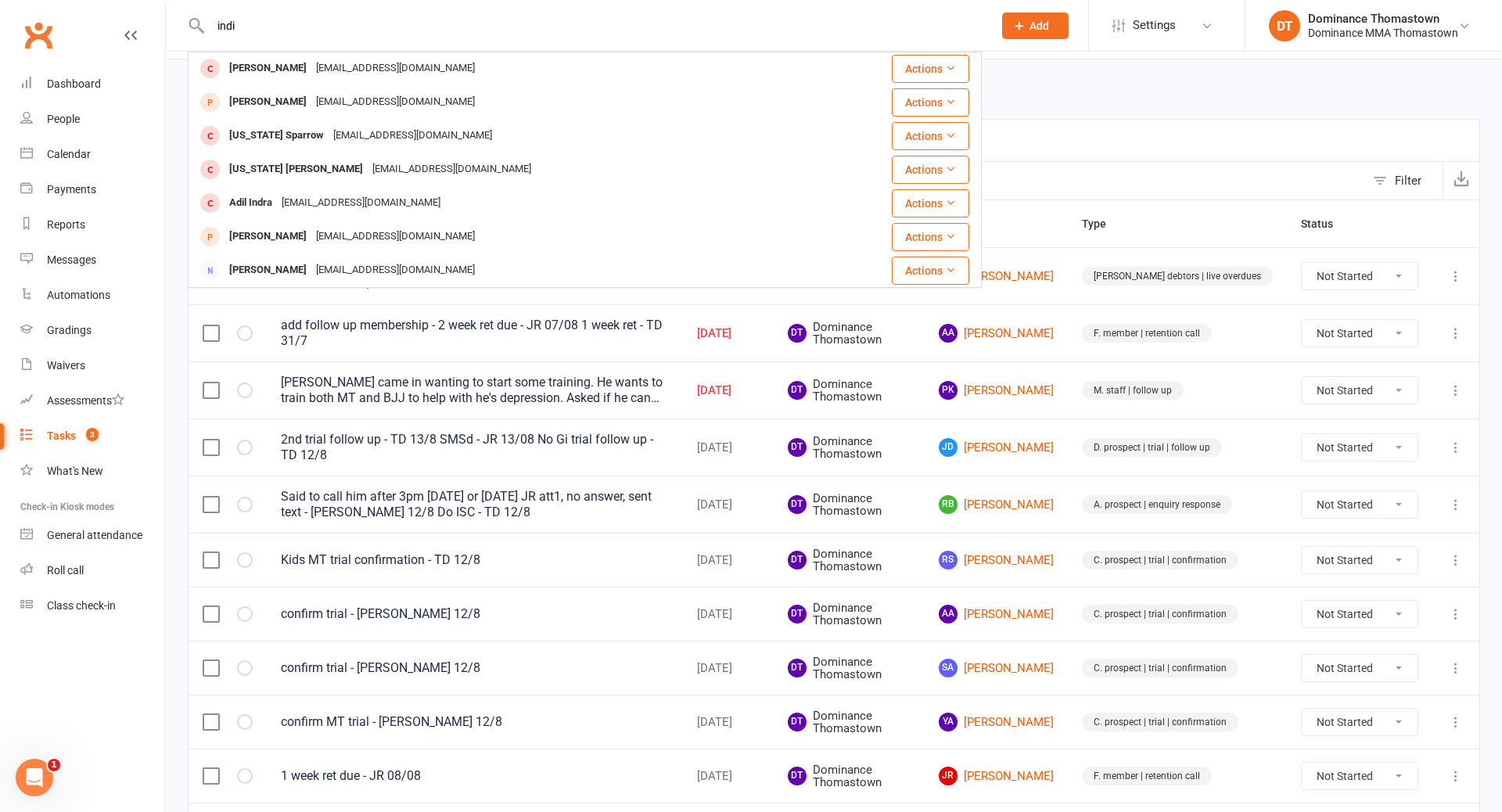
click at [283, 272] on div "Inderbir Singh" at bounding box center [267, 270] width 87 height 22
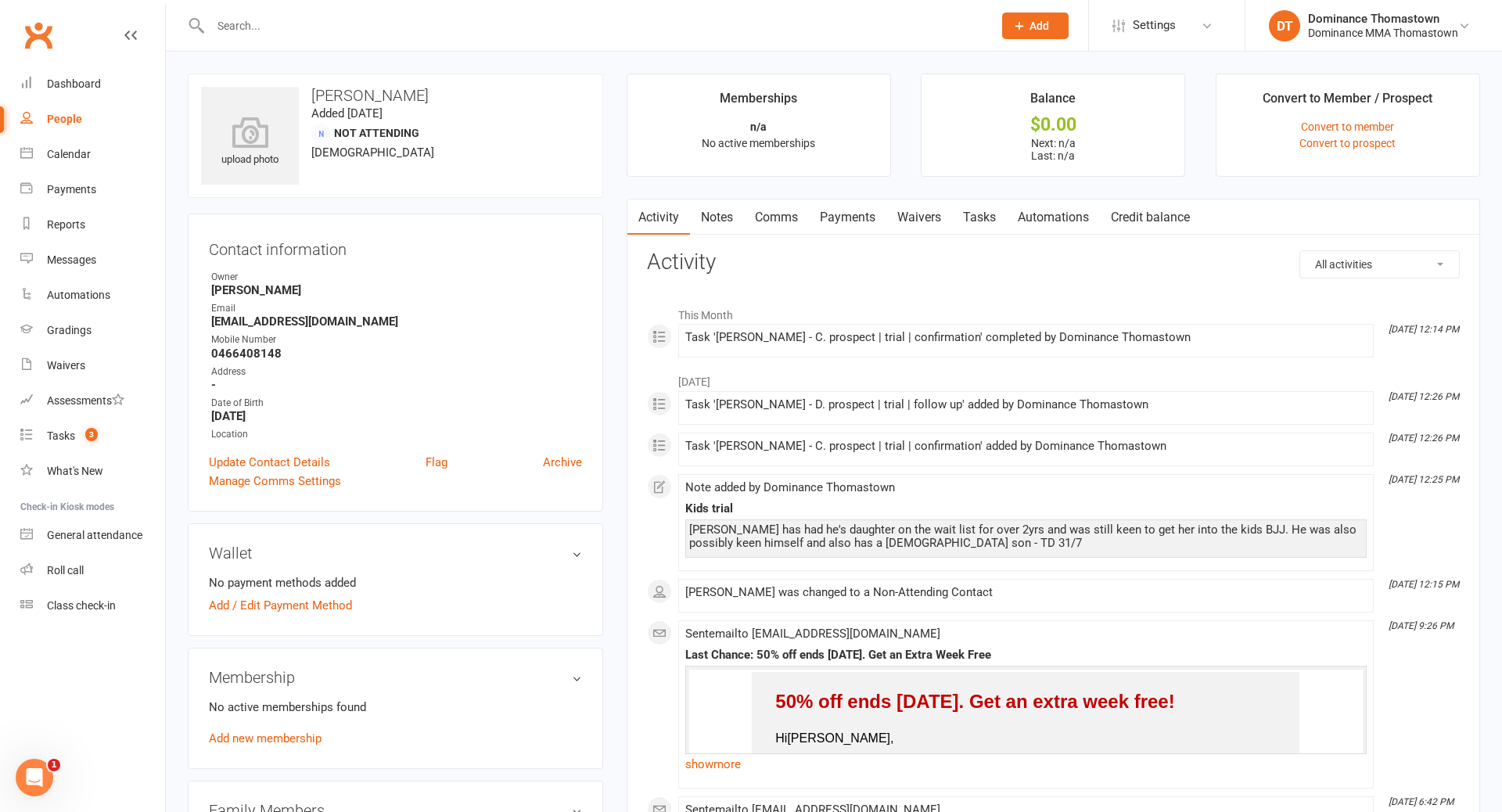
click at [723, 221] on link "Notes" at bounding box center [716, 218] width 54 height 36
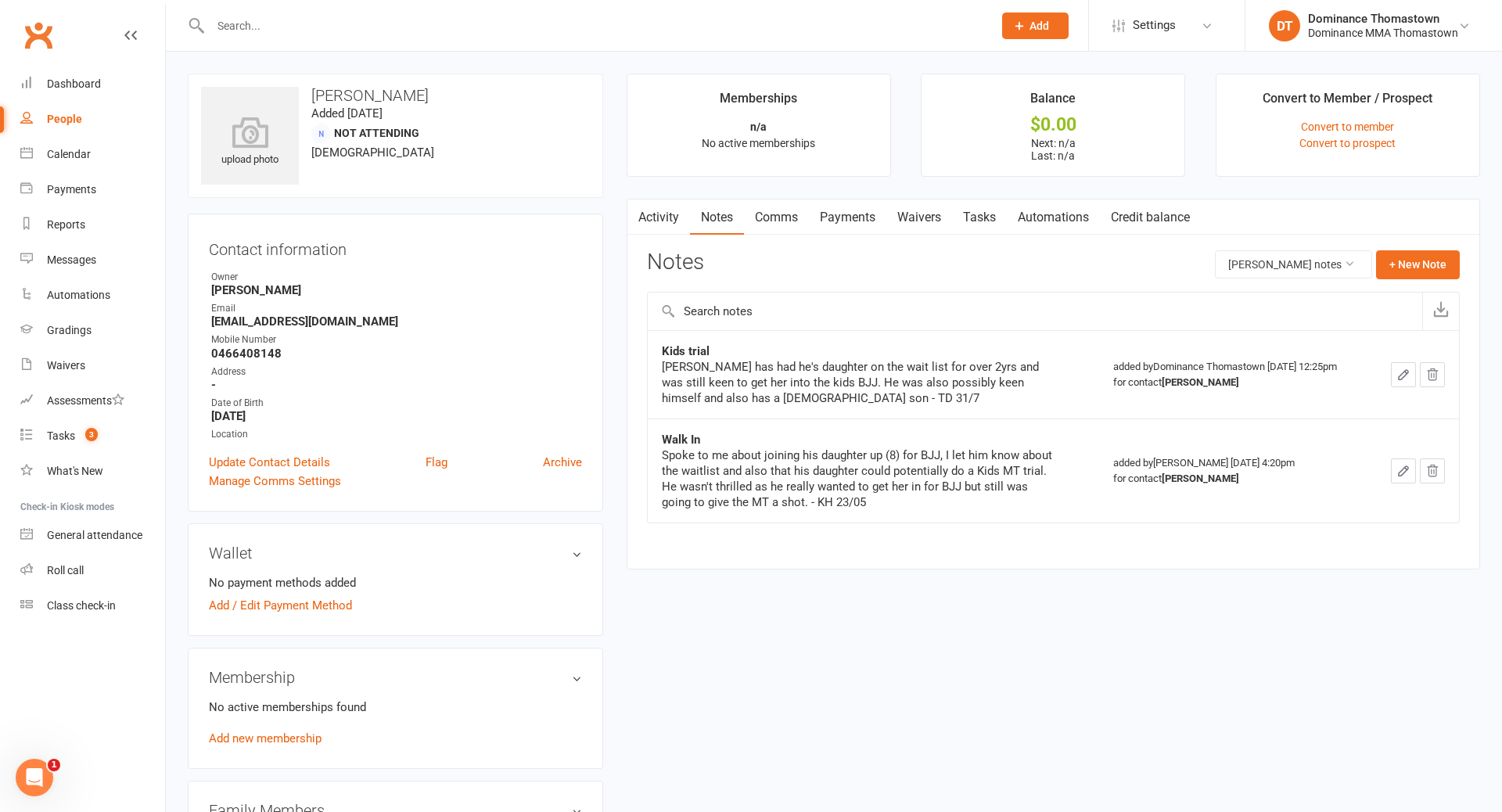
drag, startPoint x: 952, startPoint y: 213, endPoint x: 966, endPoint y: 215, distance: 14.1
click at [952, 213] on link "Waivers" at bounding box center [919, 218] width 66 height 36
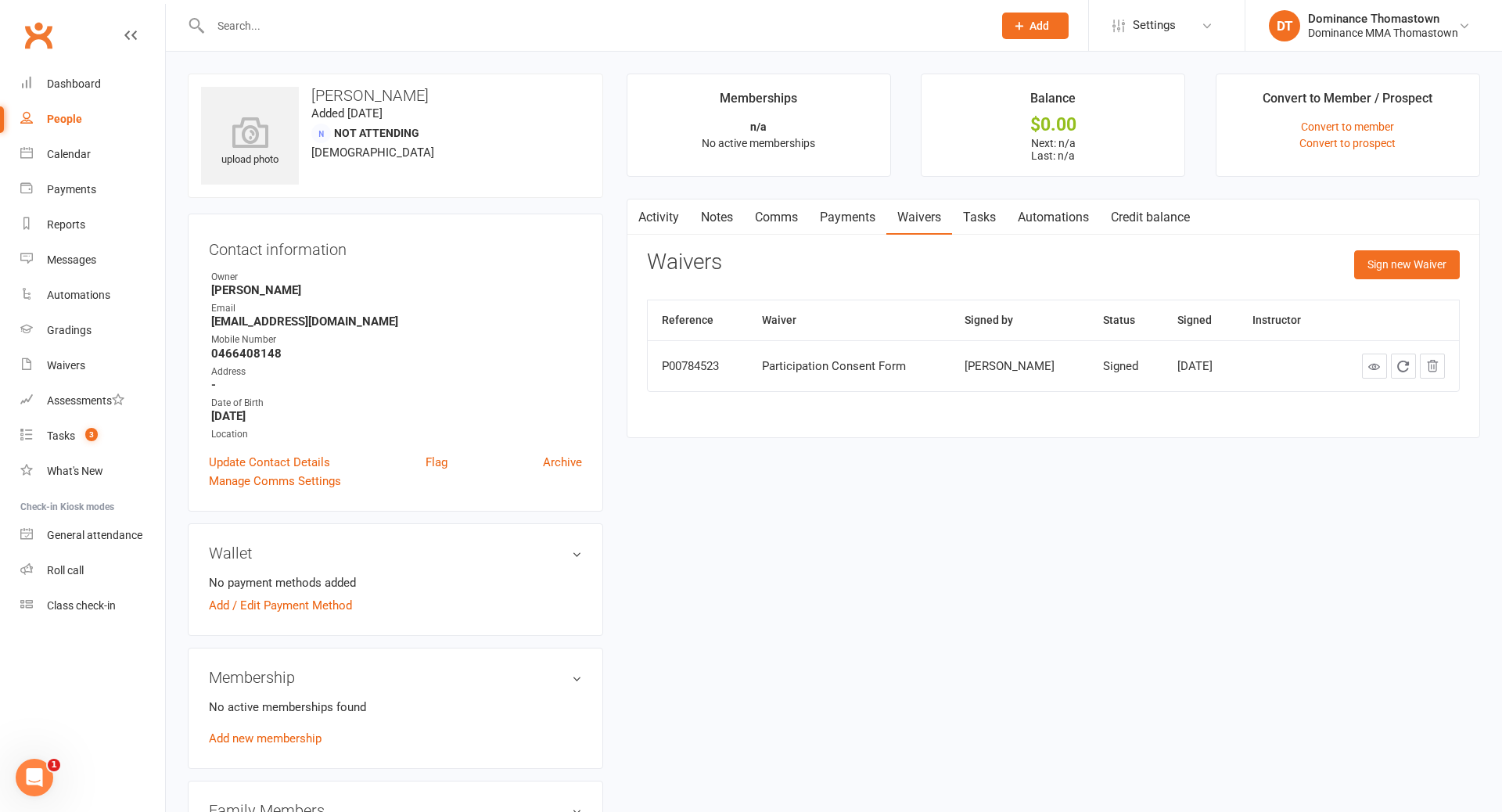
click at [988, 216] on link "Tasks" at bounding box center [980, 218] width 54 height 36
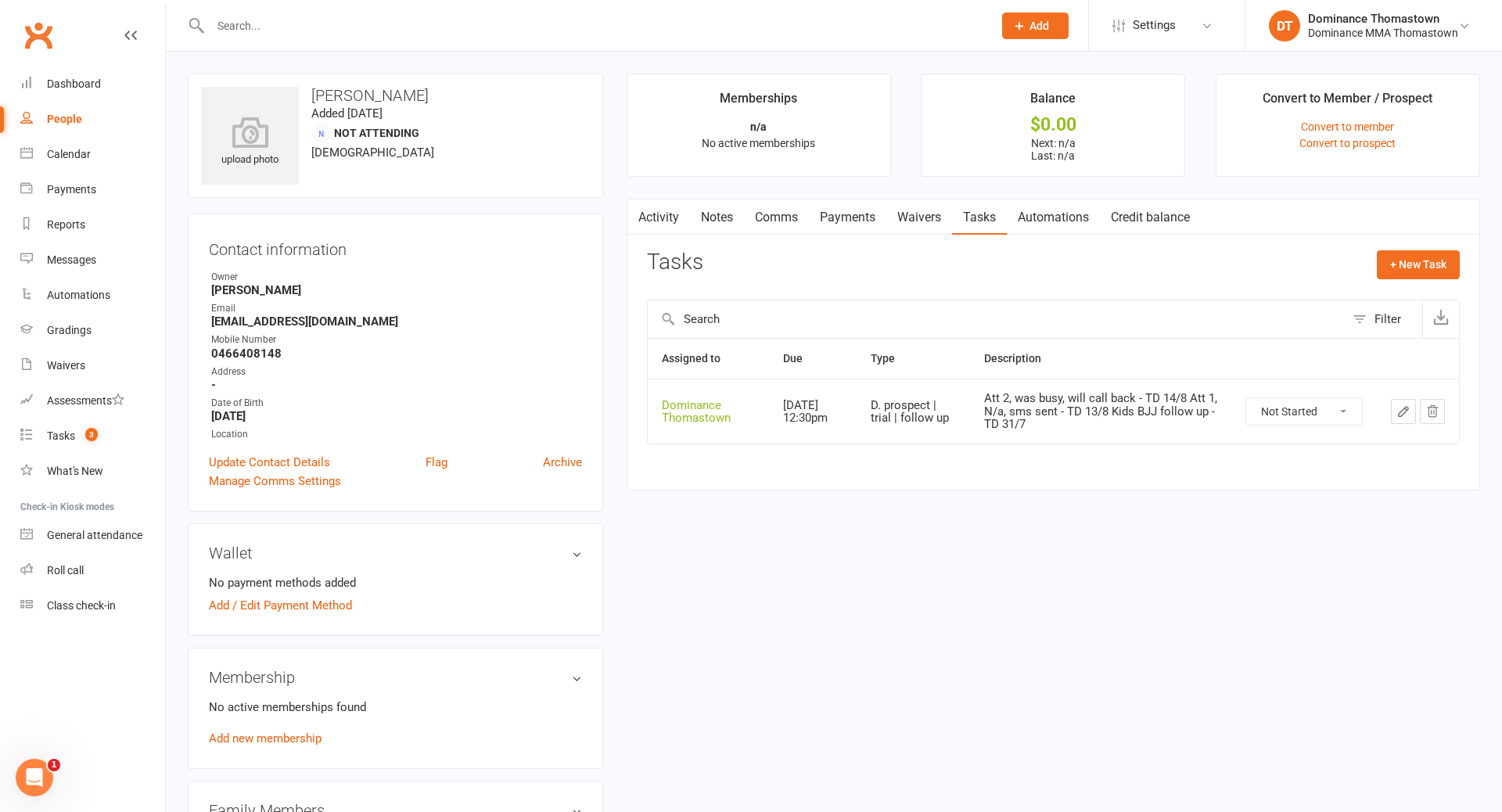
click at [1405, 408] on icon "button" at bounding box center [1403, 411] width 14 height 14
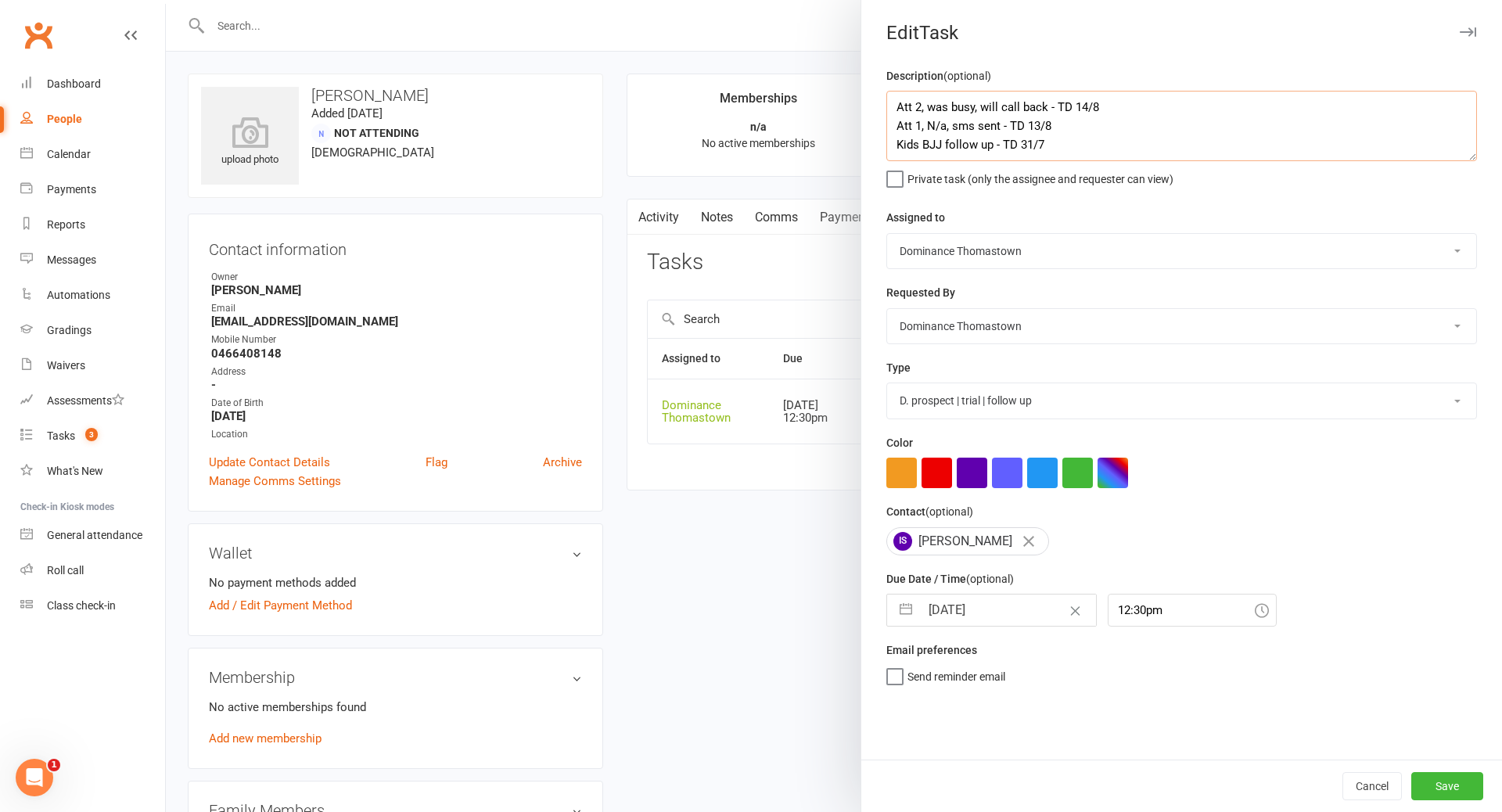
drag, startPoint x: 892, startPoint y: 109, endPoint x: 984, endPoint y: 103, distance: 92.2
click at [893, 109] on textarea "Att 2, was busy, will call back - TD 14/8 Att 1, N/a, sms sent - TD 13/8 Kids B…" at bounding box center [1182, 125] width 591 height 70
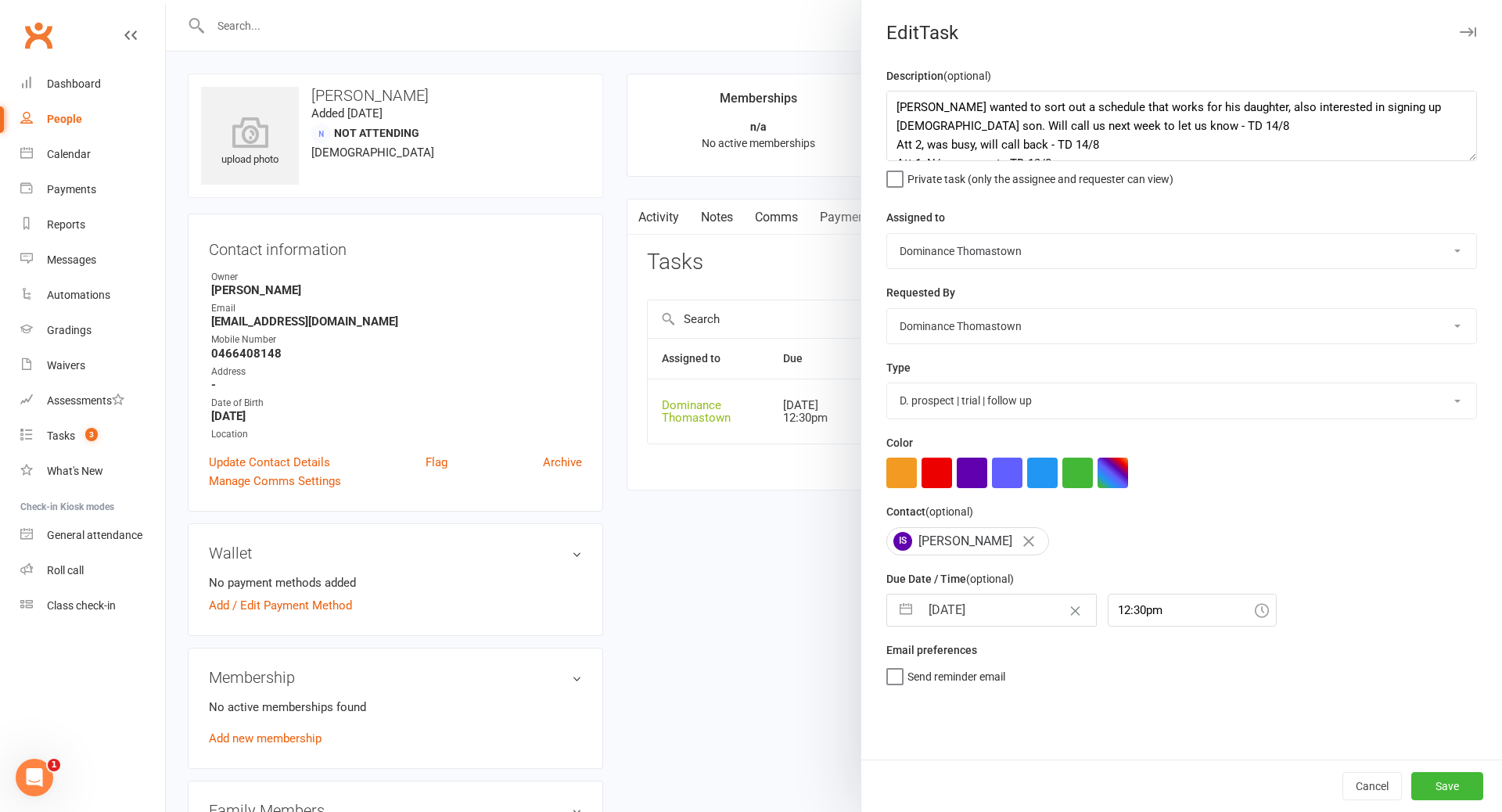
click at [994, 608] on input "[DATE]" at bounding box center [1008, 610] width 176 height 31
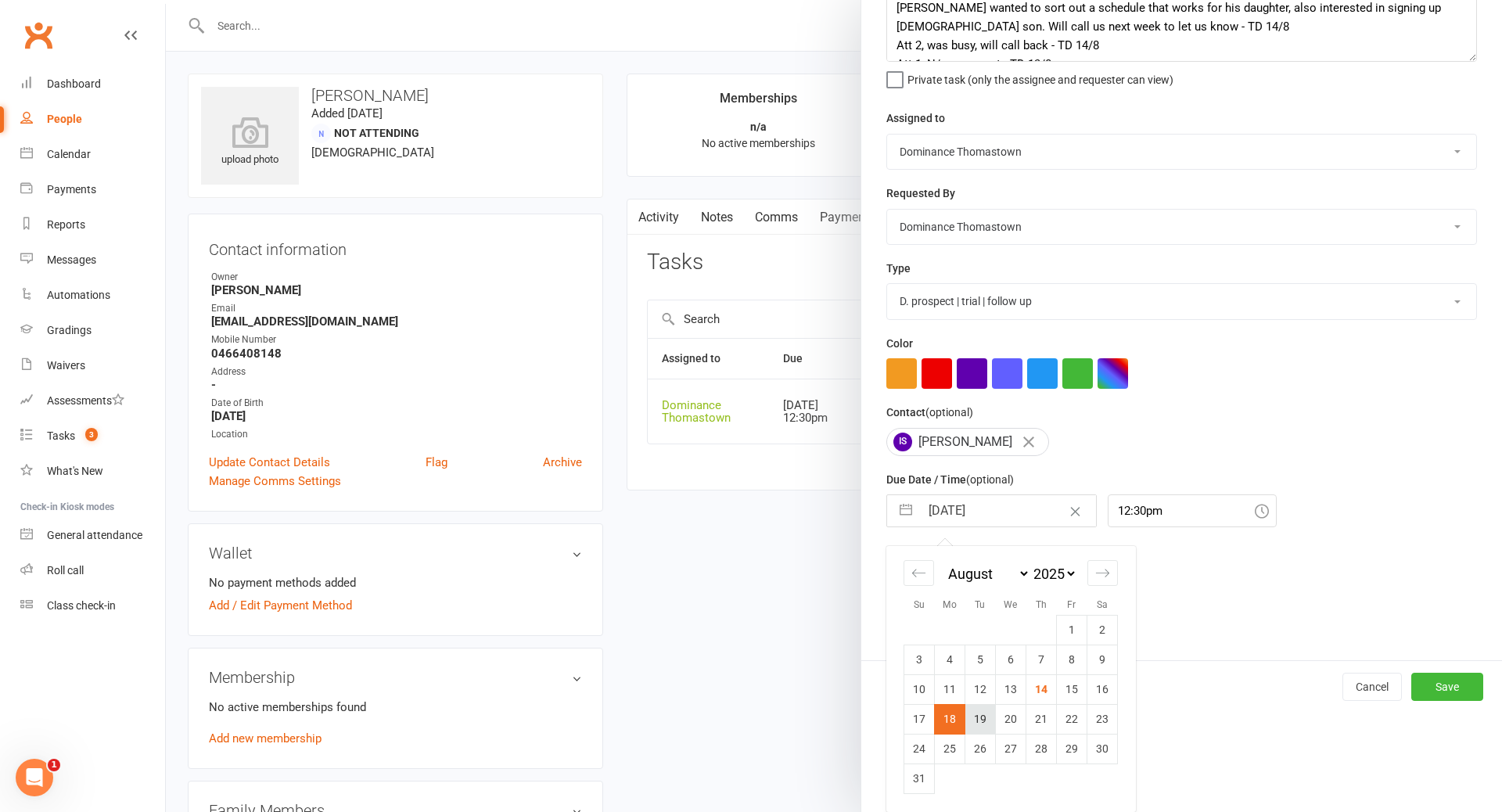
click at [988, 722] on td "19" at bounding box center [980, 719] width 31 height 30
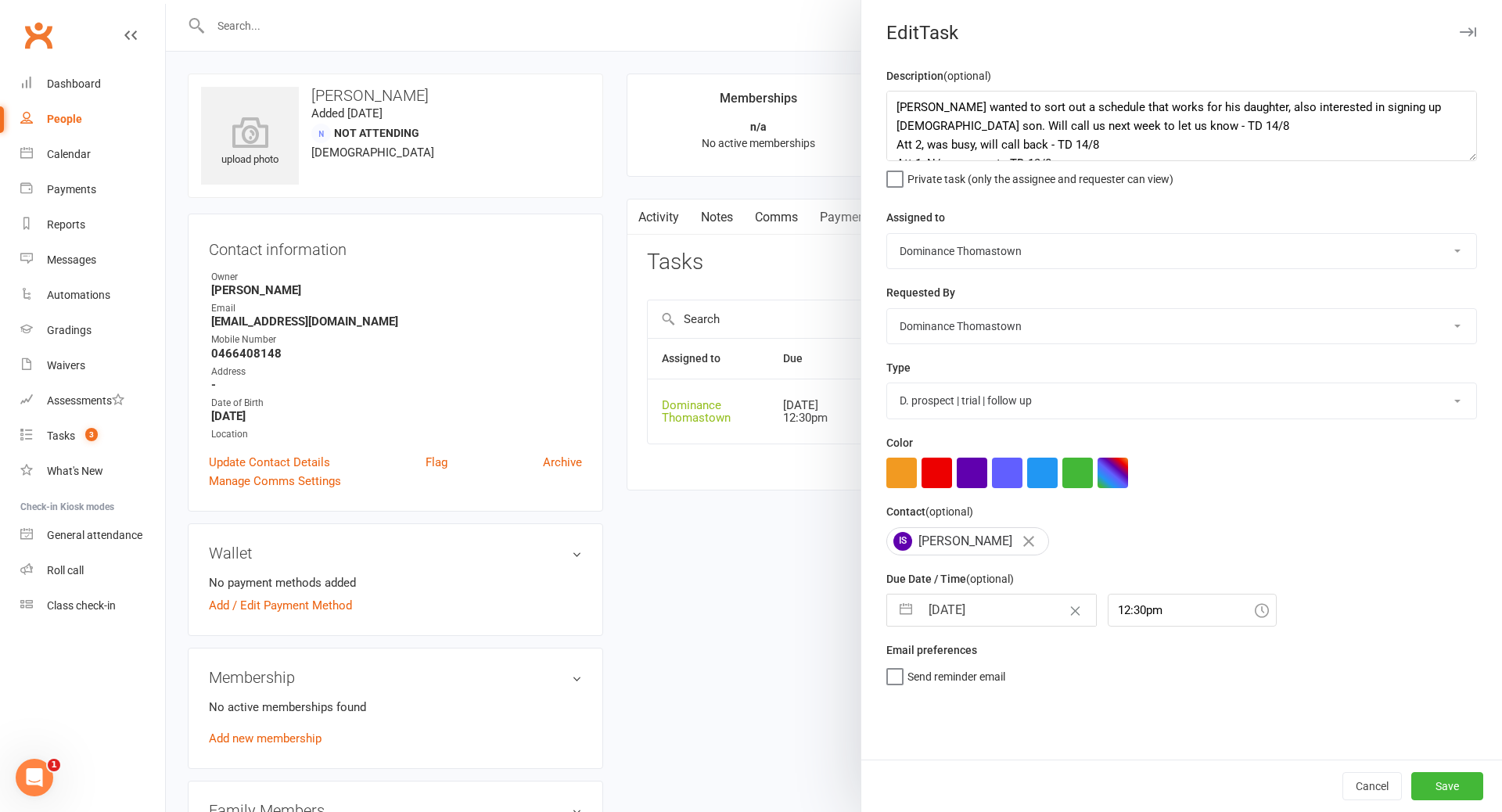
scroll to position [0, 0]
click at [953, 620] on input "[DATE]" at bounding box center [1008, 610] width 176 height 31
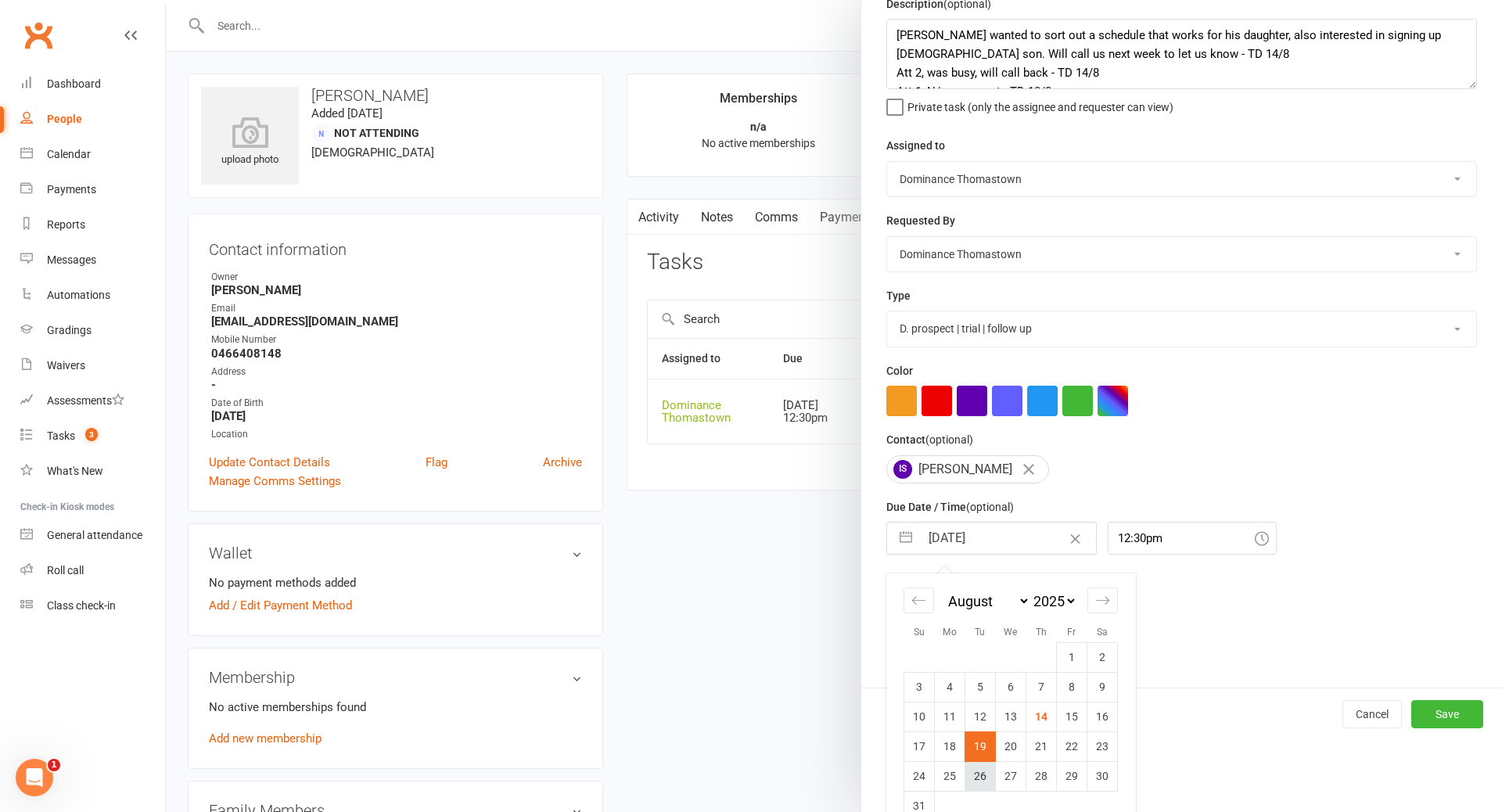
scroll to position [102, 0]
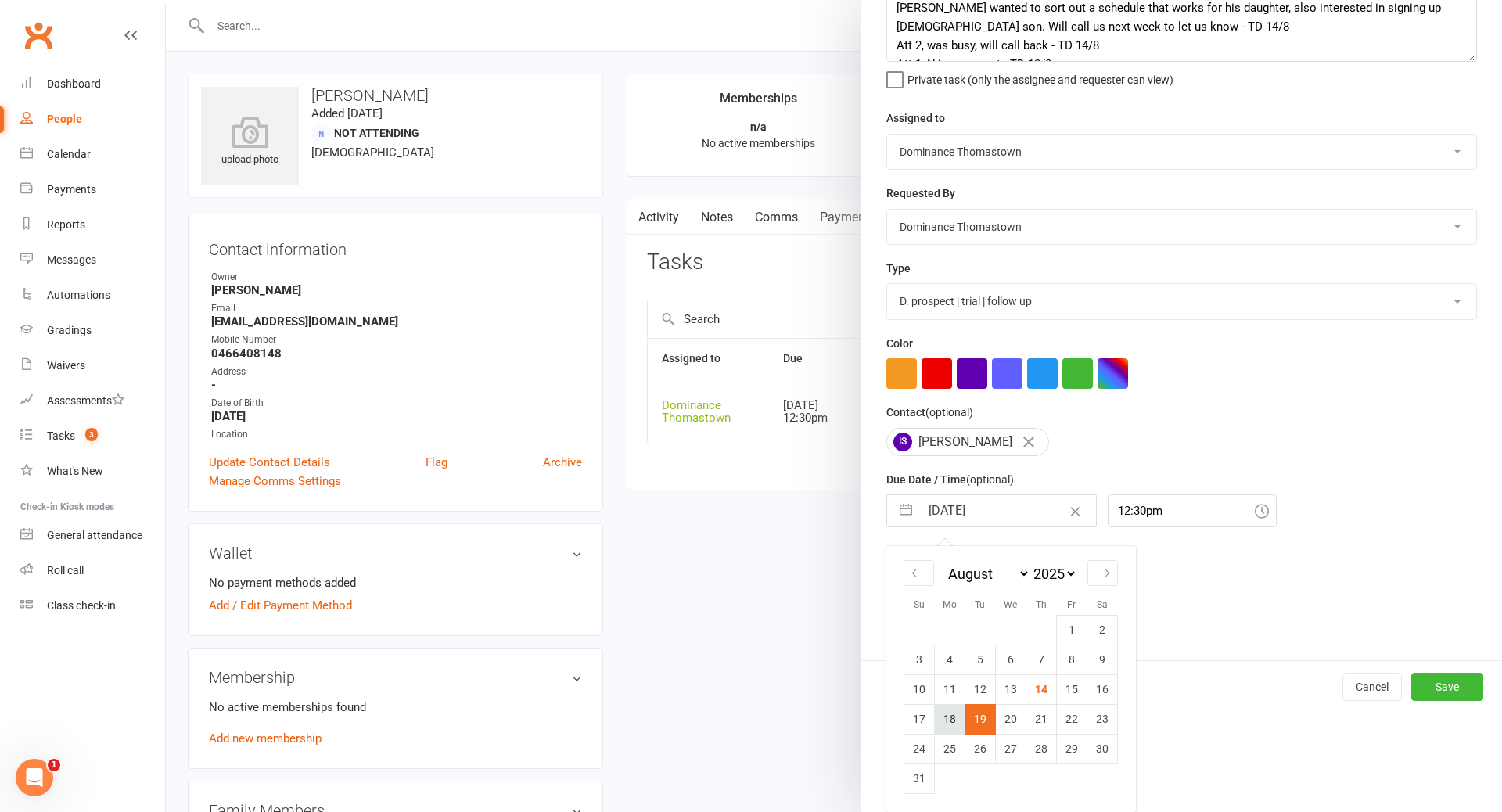
click at [955, 724] on td "18" at bounding box center [950, 719] width 31 height 30
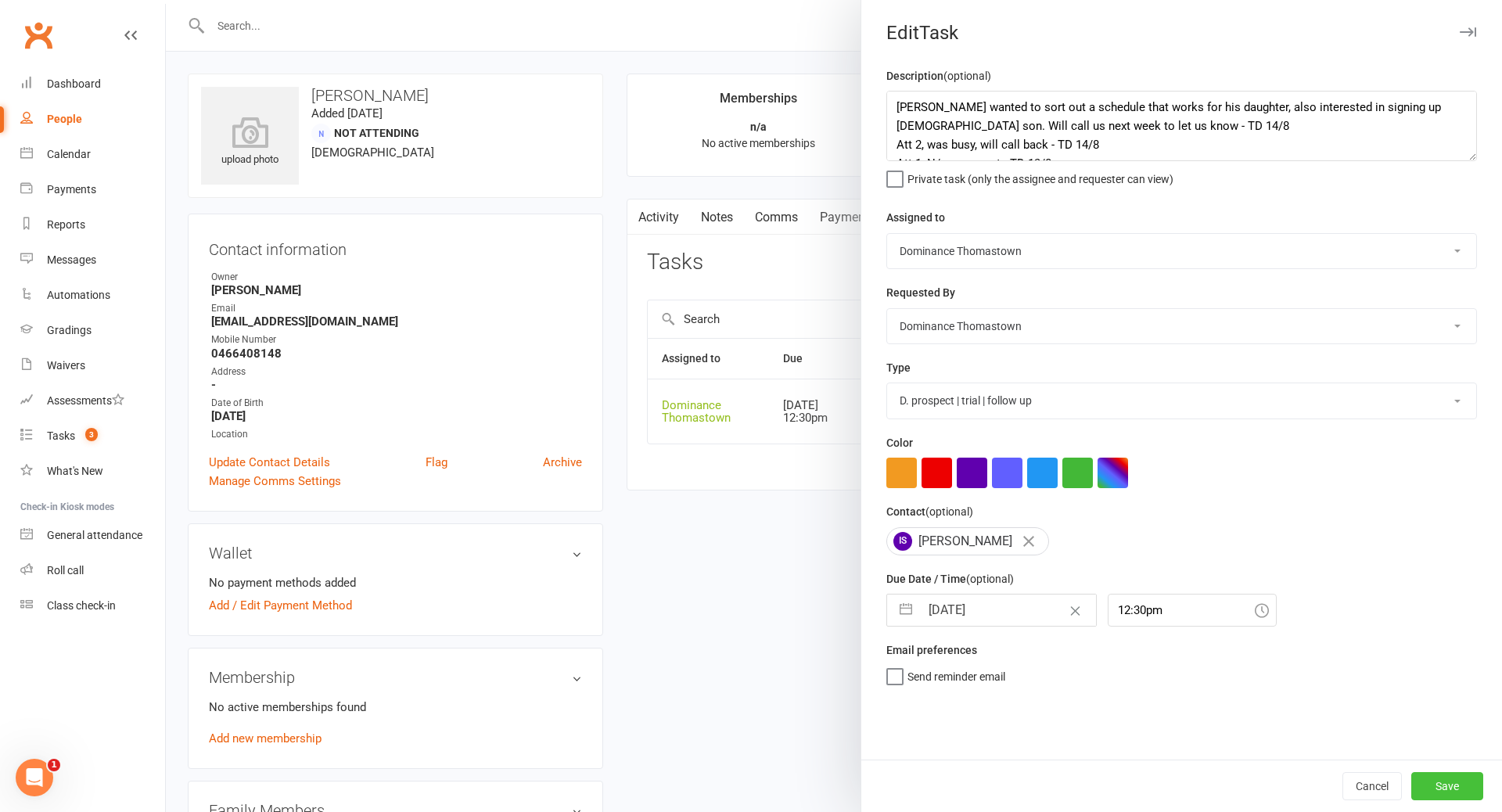
click at [1452, 791] on button "Save" at bounding box center [1447, 786] width 72 height 28
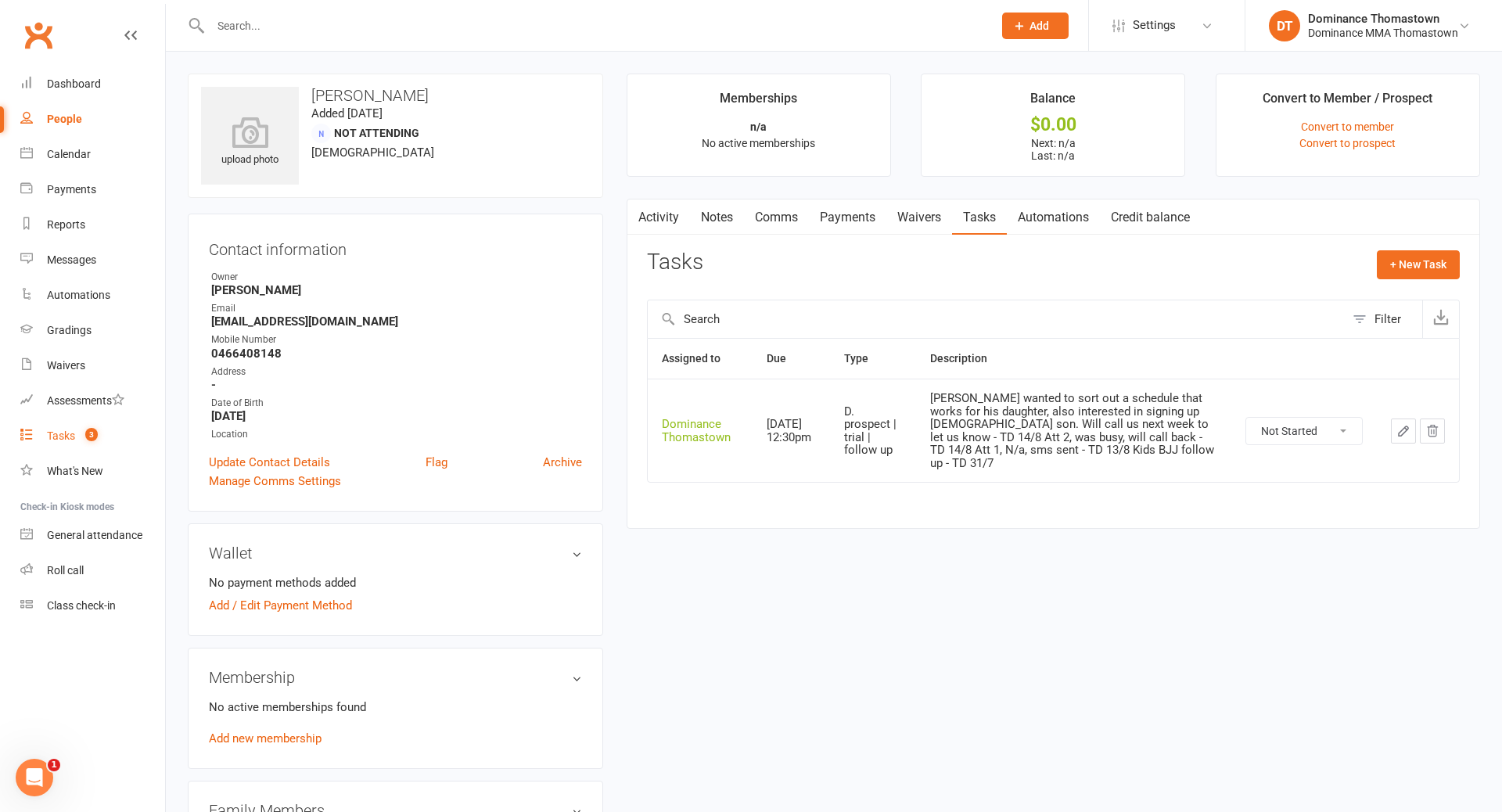
click at [60, 437] on div "Tasks" at bounding box center [61, 435] width 28 height 12
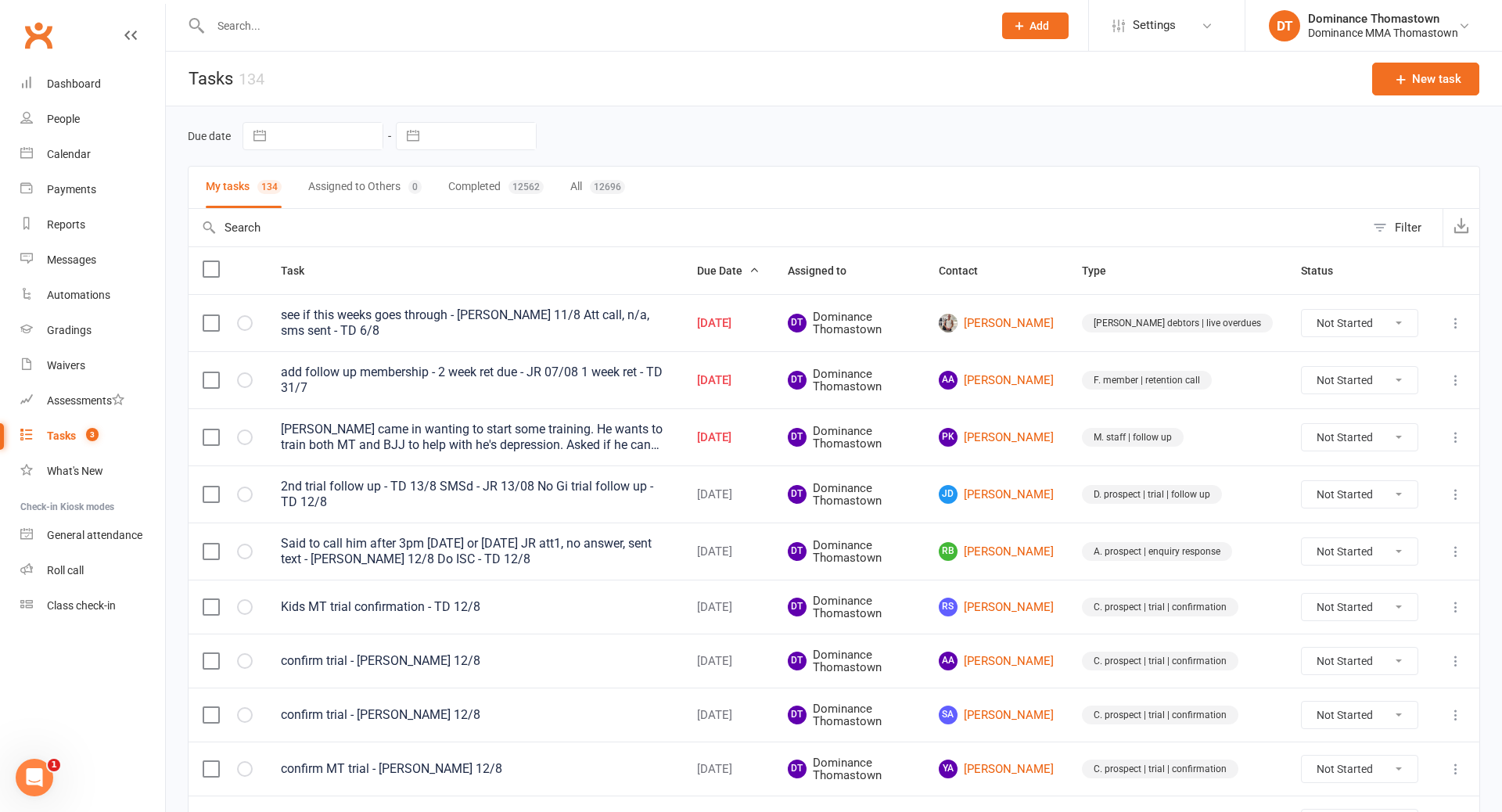
click at [332, 21] on input "text" at bounding box center [593, 26] width 776 height 22
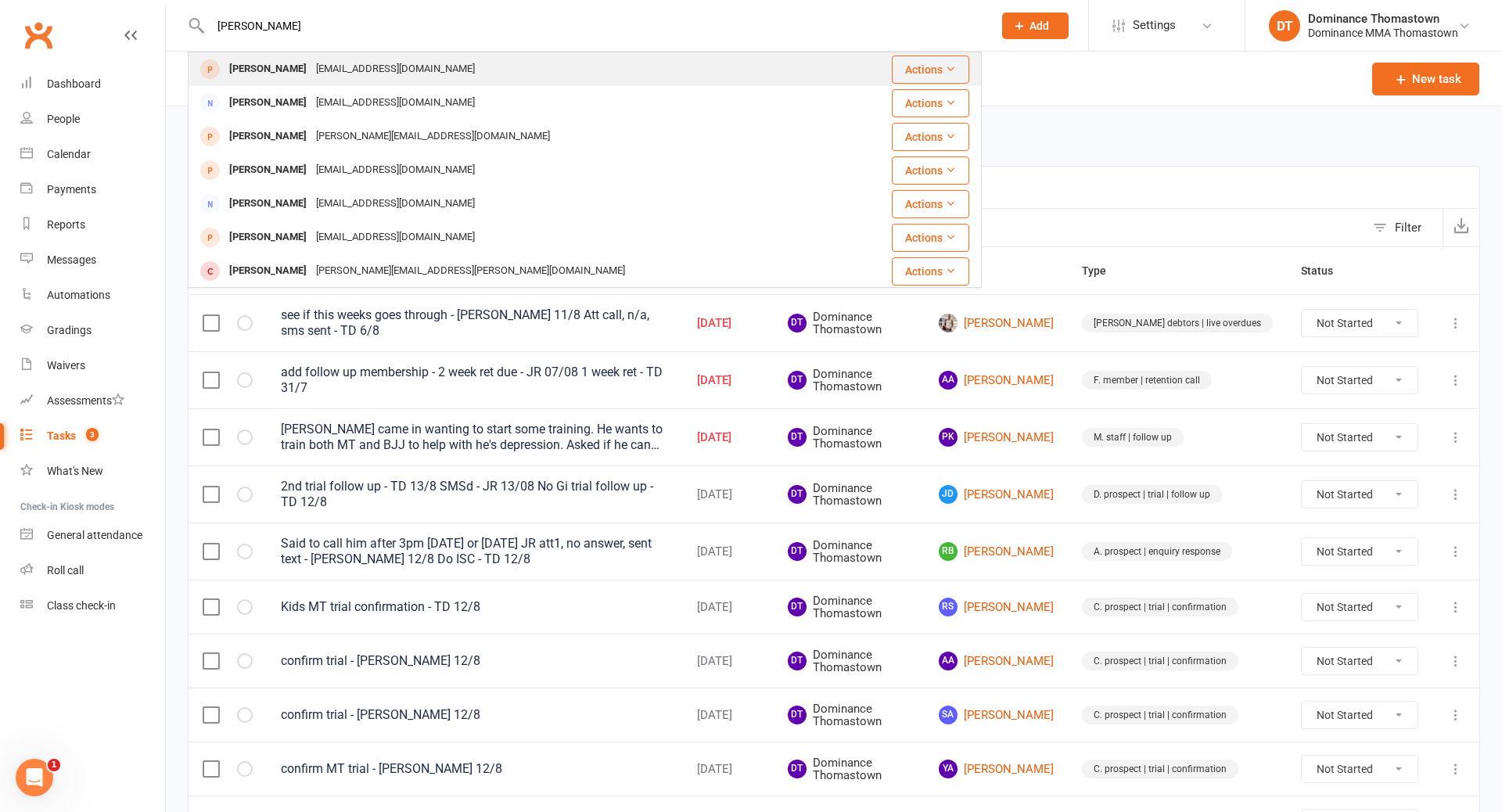
click at [311, 69] on div "janecatherine5@gmail.com" at bounding box center [395, 68] width 168 height 22
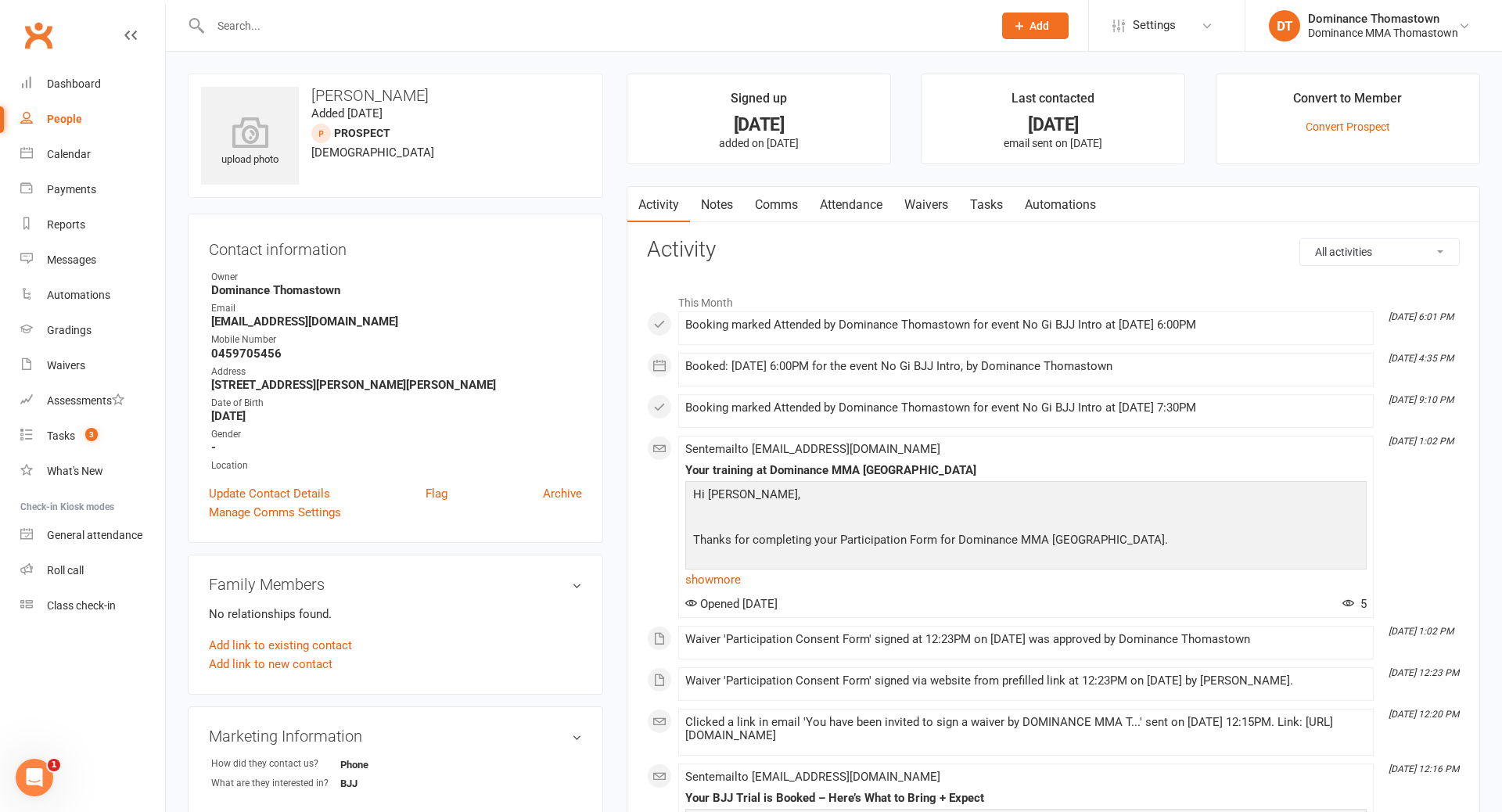
click at [862, 211] on link "Attendance" at bounding box center [851, 205] width 84 height 36
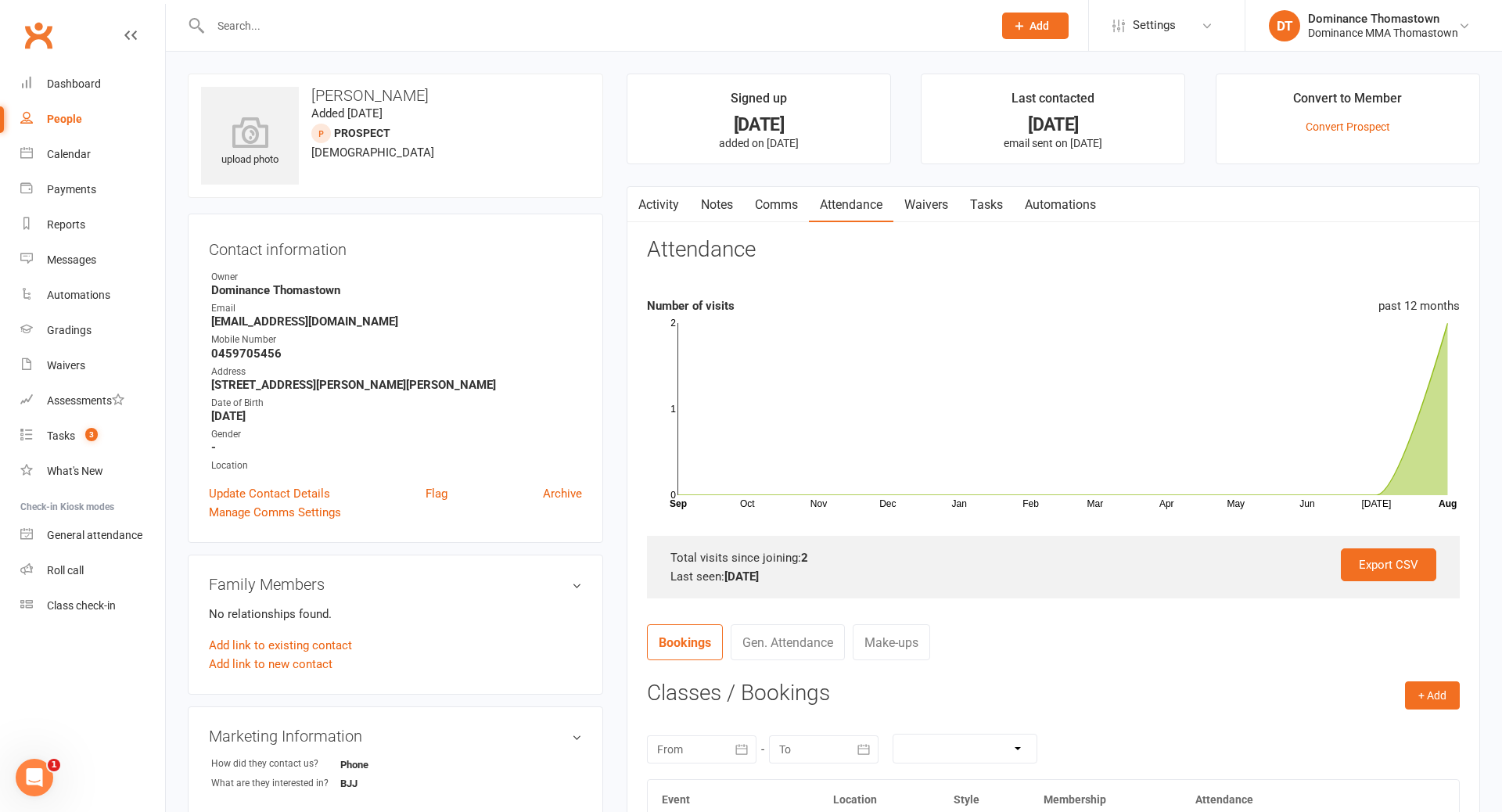
click at [940, 196] on link "Waivers" at bounding box center [926, 205] width 66 height 36
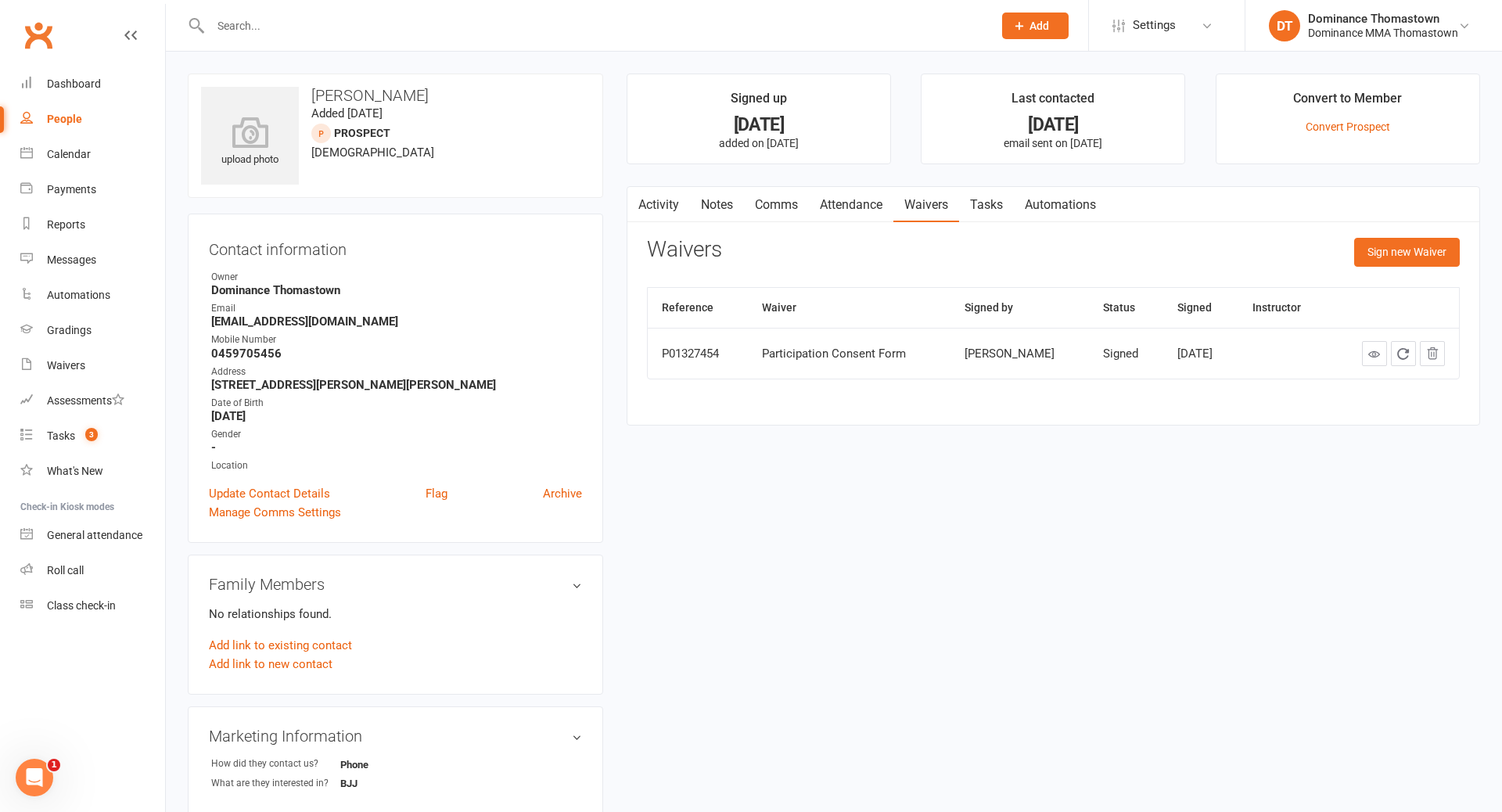
click at [843, 205] on link "Attendance" at bounding box center [851, 205] width 84 height 36
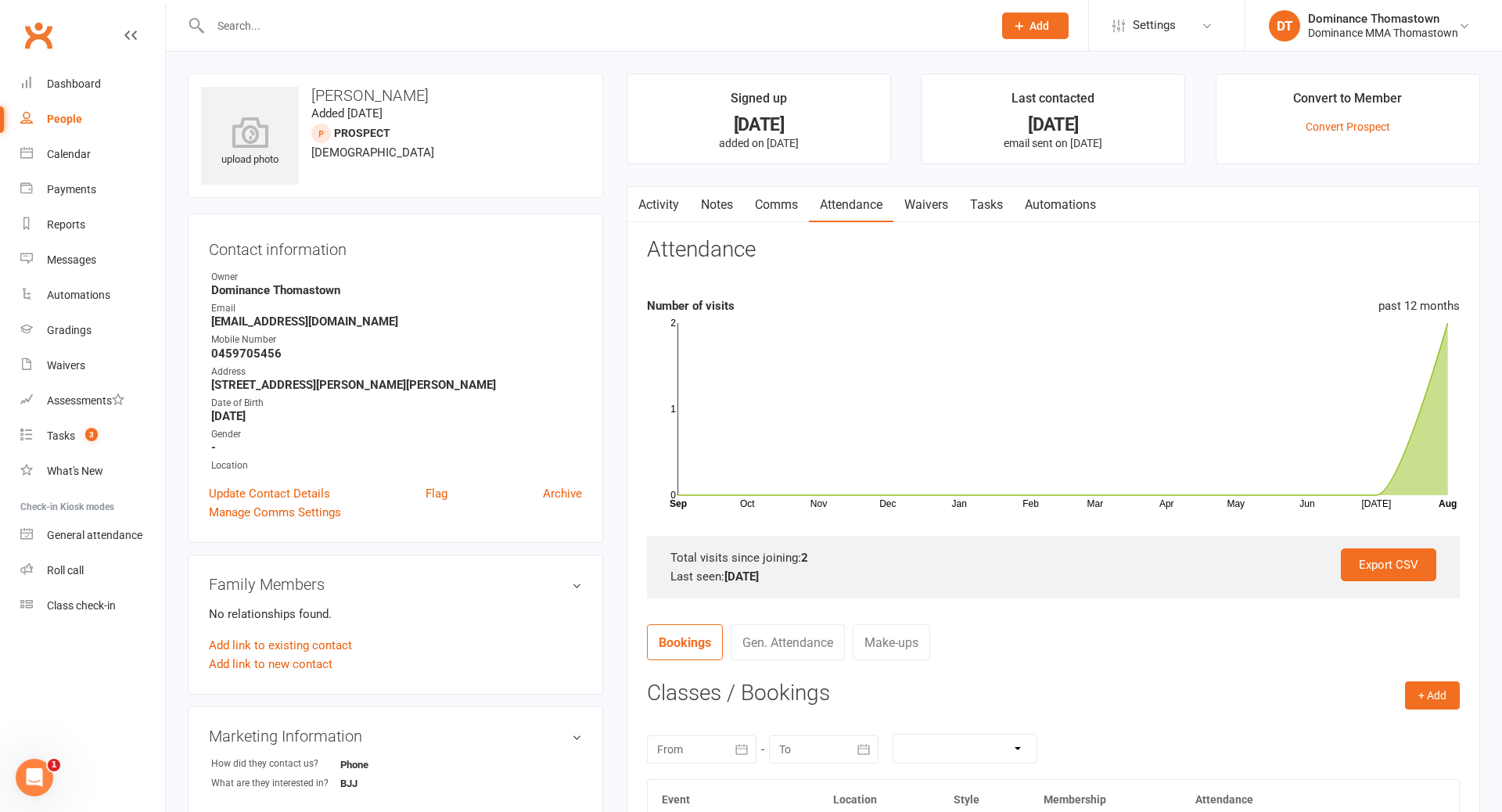
click at [947, 212] on link "Waivers" at bounding box center [926, 205] width 66 height 36
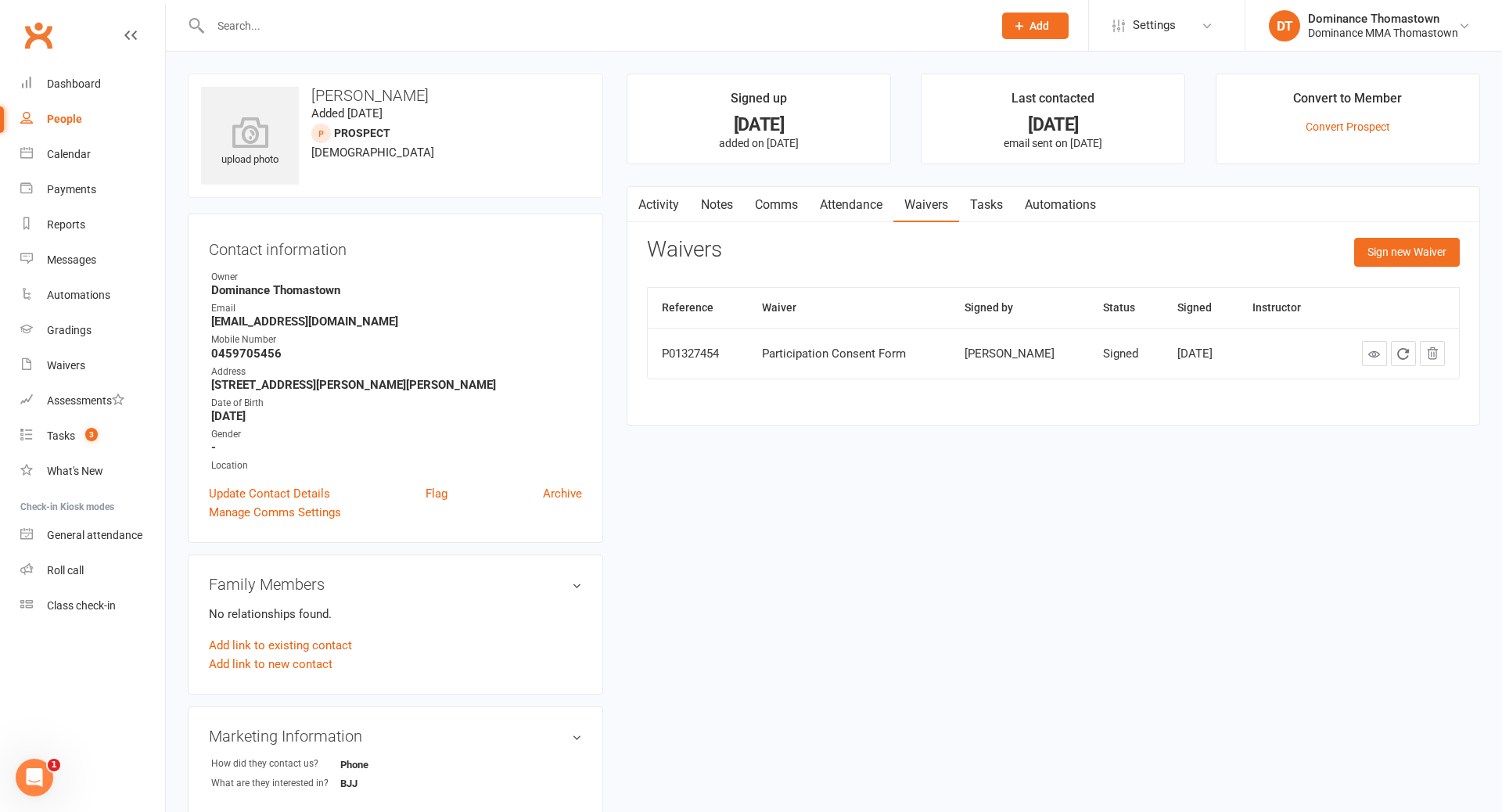
click at [980, 207] on link "Tasks" at bounding box center [986, 205] width 54 height 36
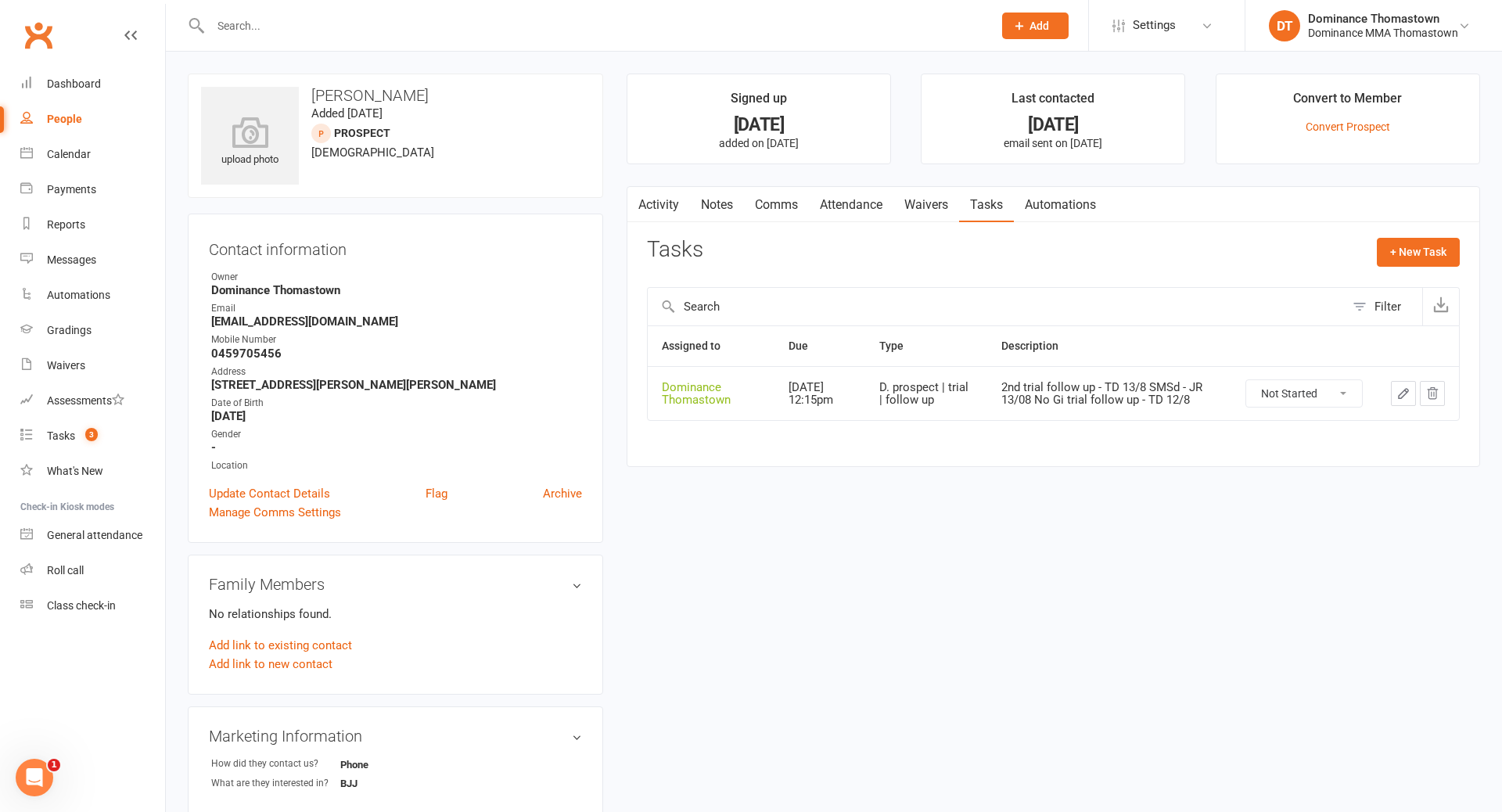
click at [859, 203] on link "Attendance" at bounding box center [851, 205] width 84 height 36
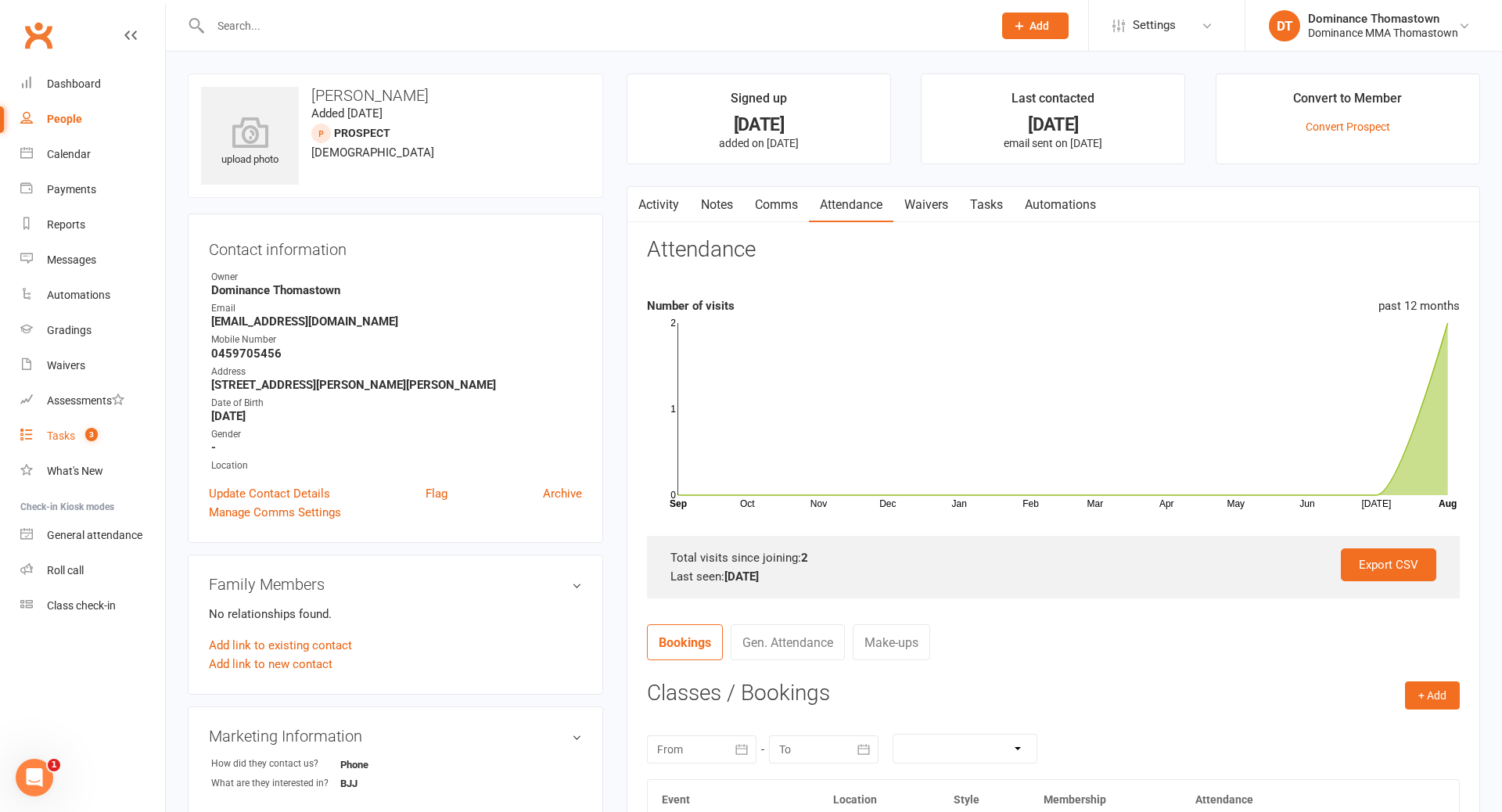
click at [53, 437] on div "Tasks" at bounding box center [61, 435] width 28 height 12
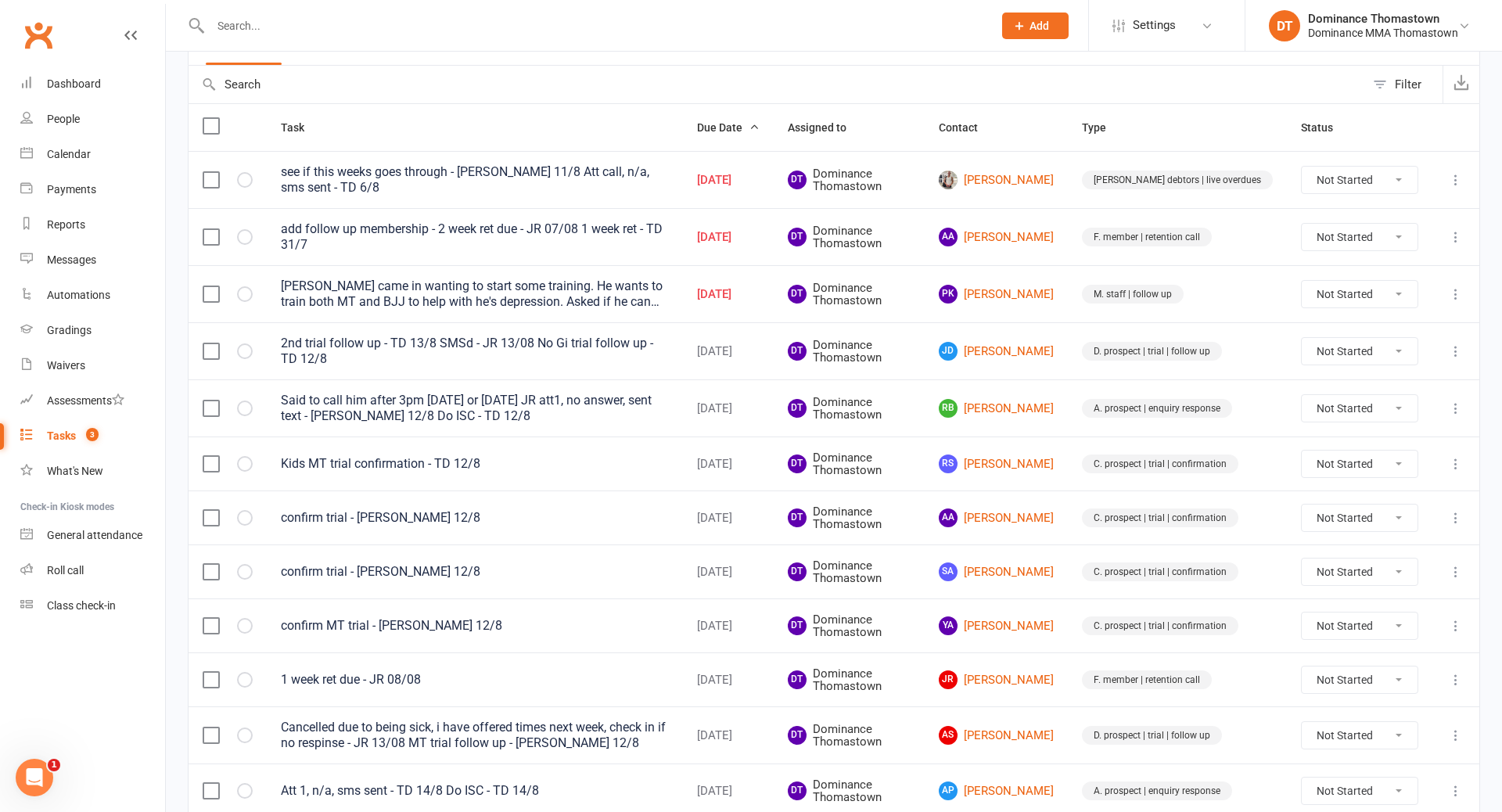
scroll to position [148, 0]
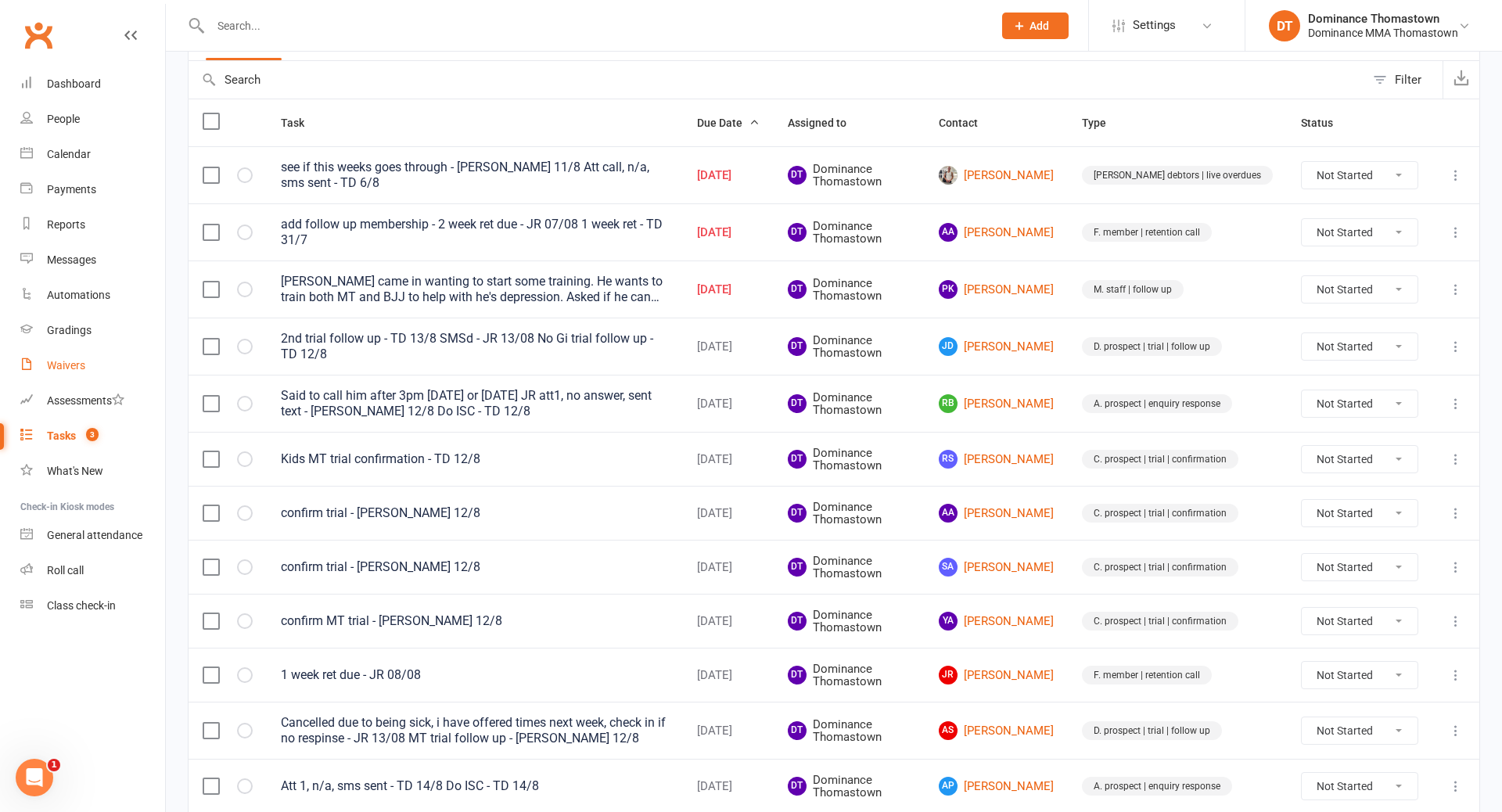
click at [68, 366] on div "Waivers" at bounding box center [66, 365] width 38 height 12
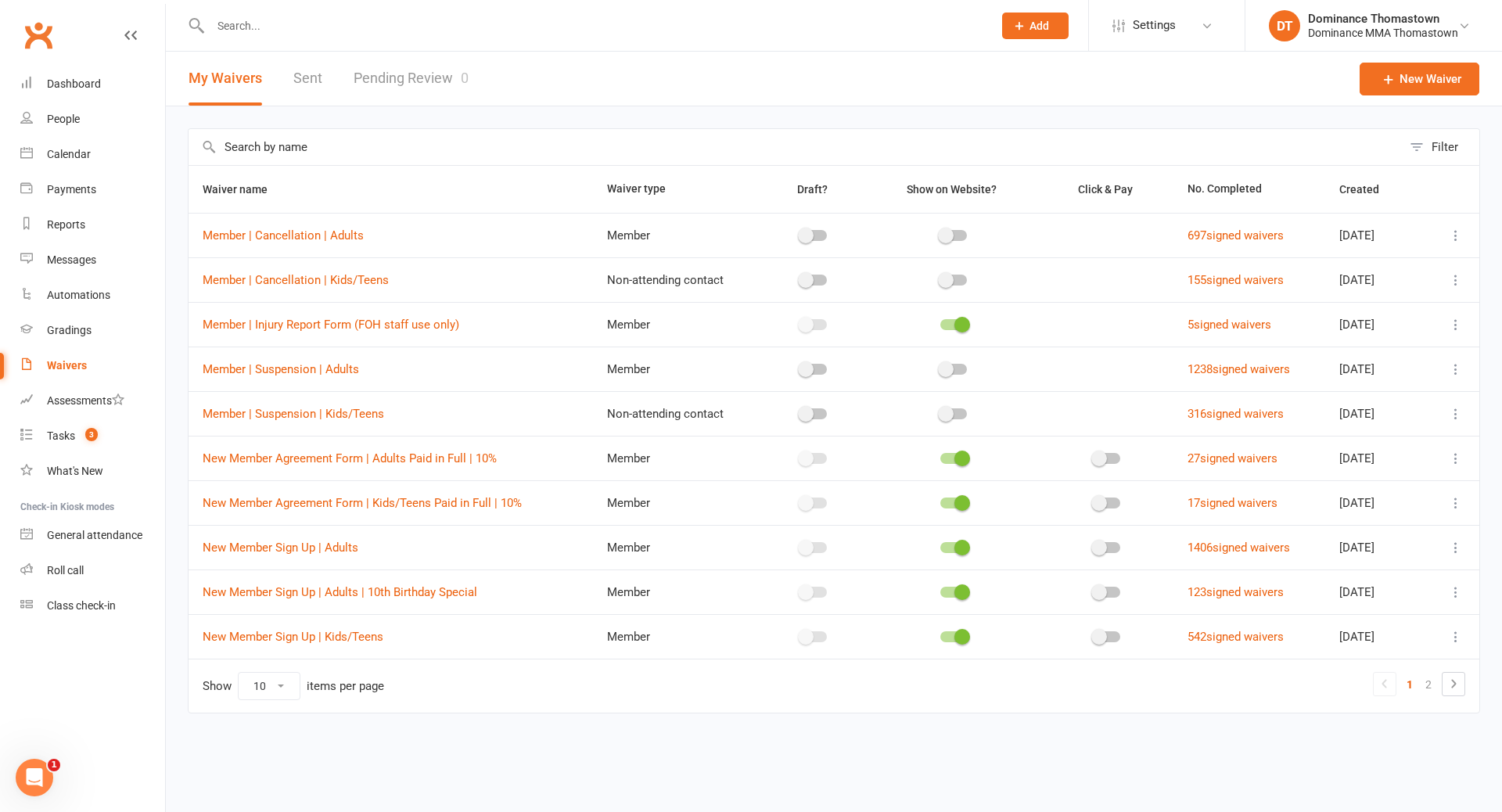
click at [415, 75] on link "Pending Review 0" at bounding box center [410, 78] width 115 height 54
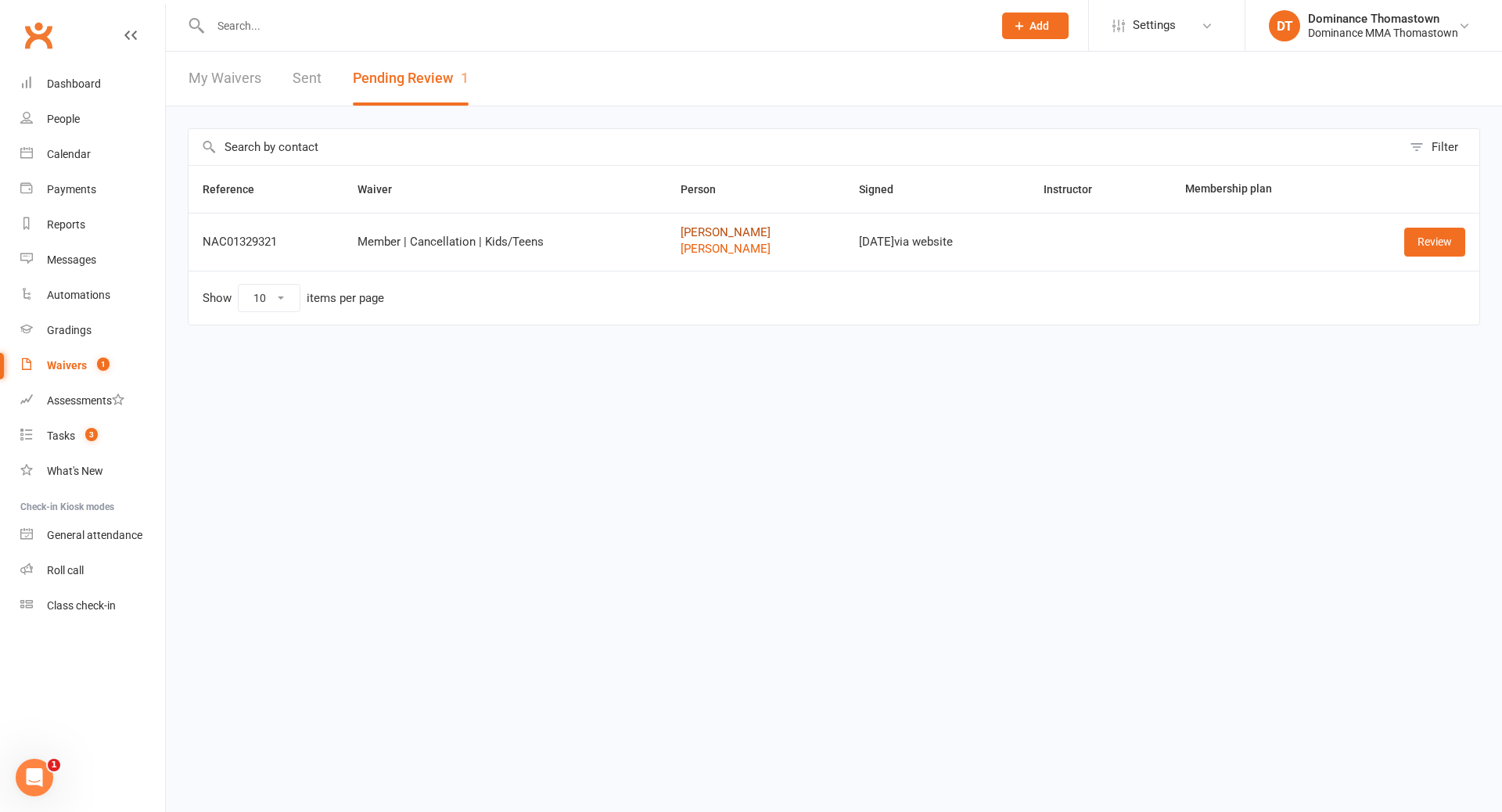
click at [692, 233] on link "Narelle Keall" at bounding box center [756, 233] width 150 height 13
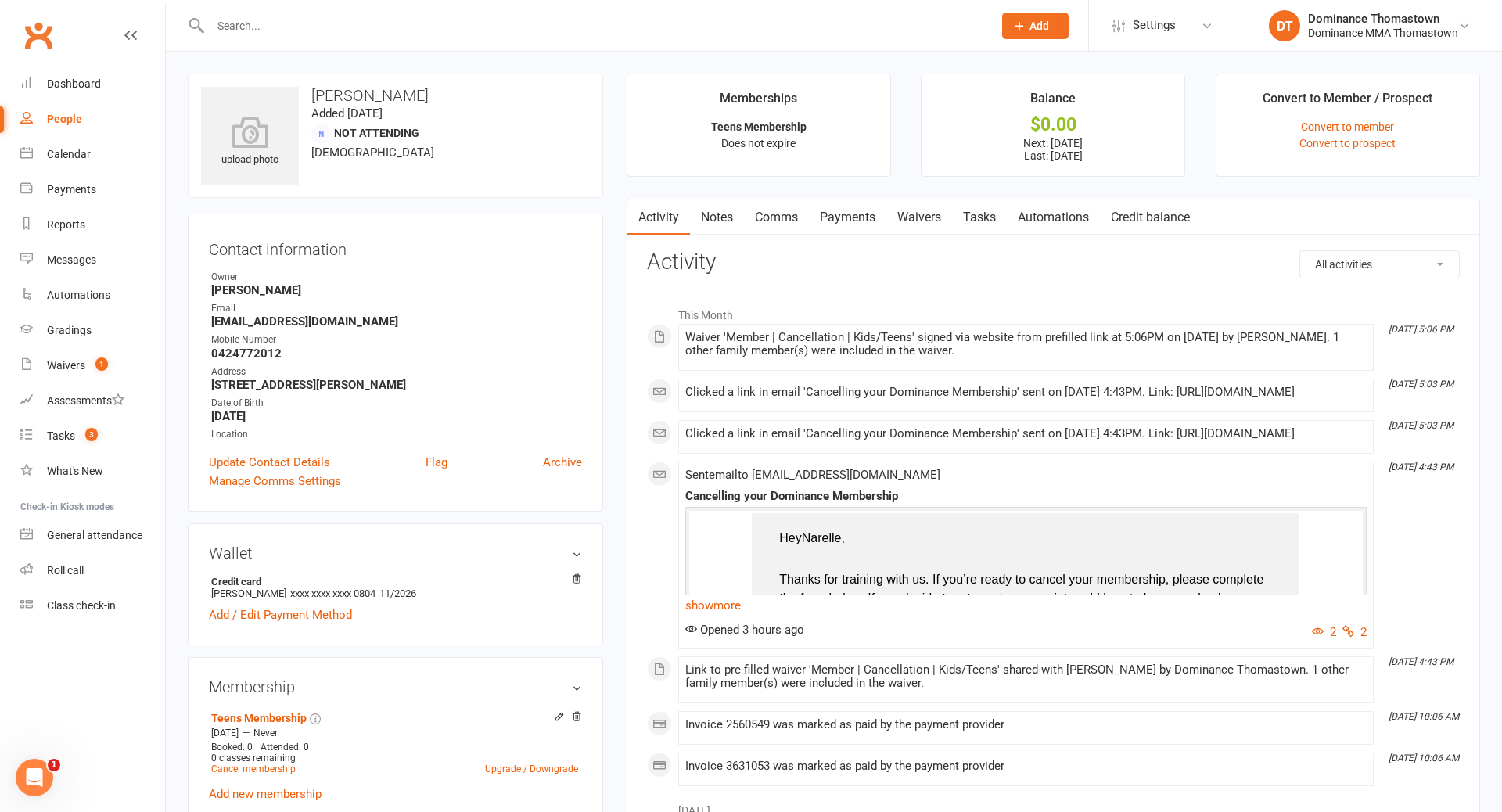
click at [862, 215] on link "Payments" at bounding box center [848, 218] width 78 height 36
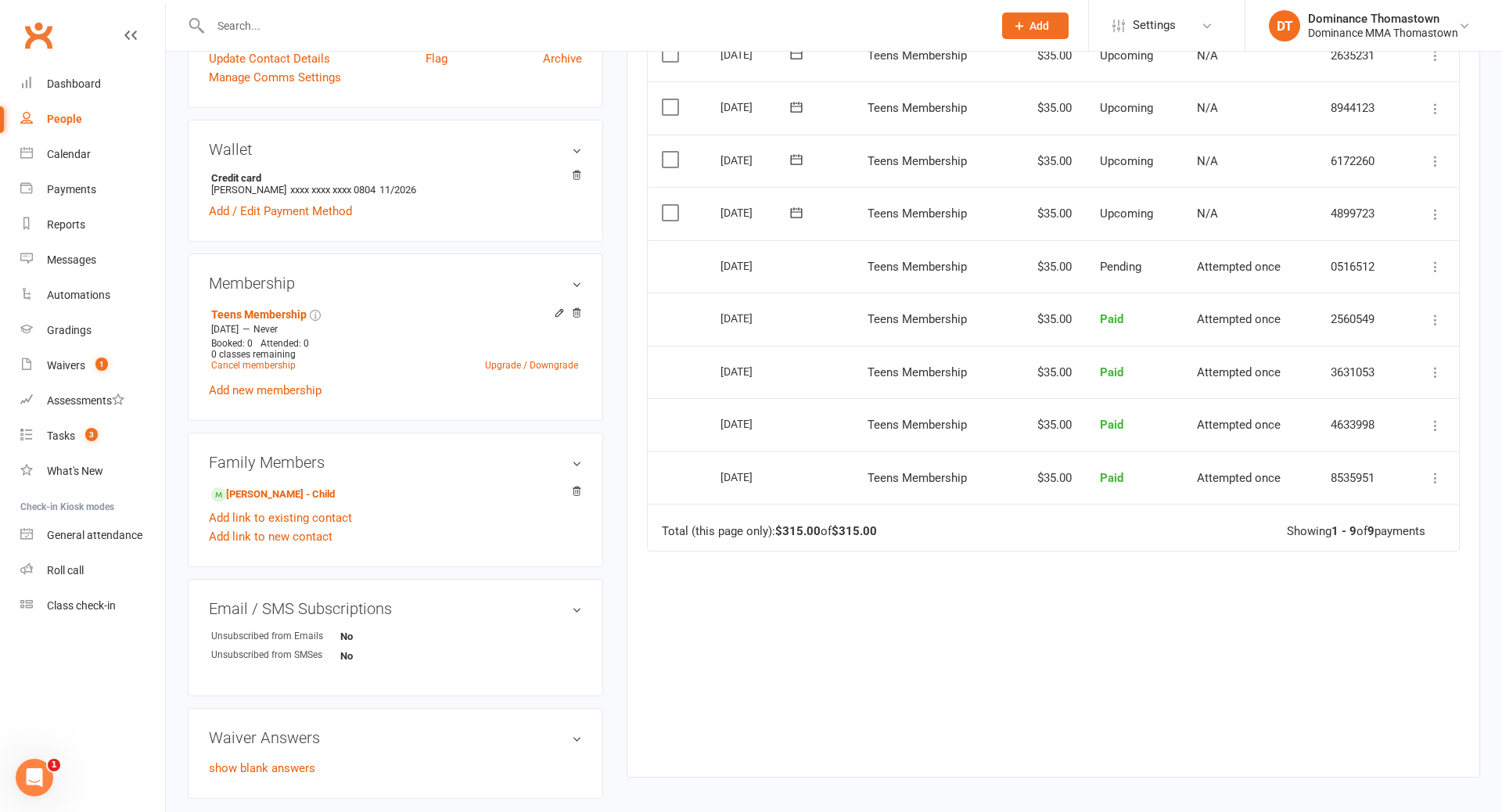
scroll to position [452, 0]
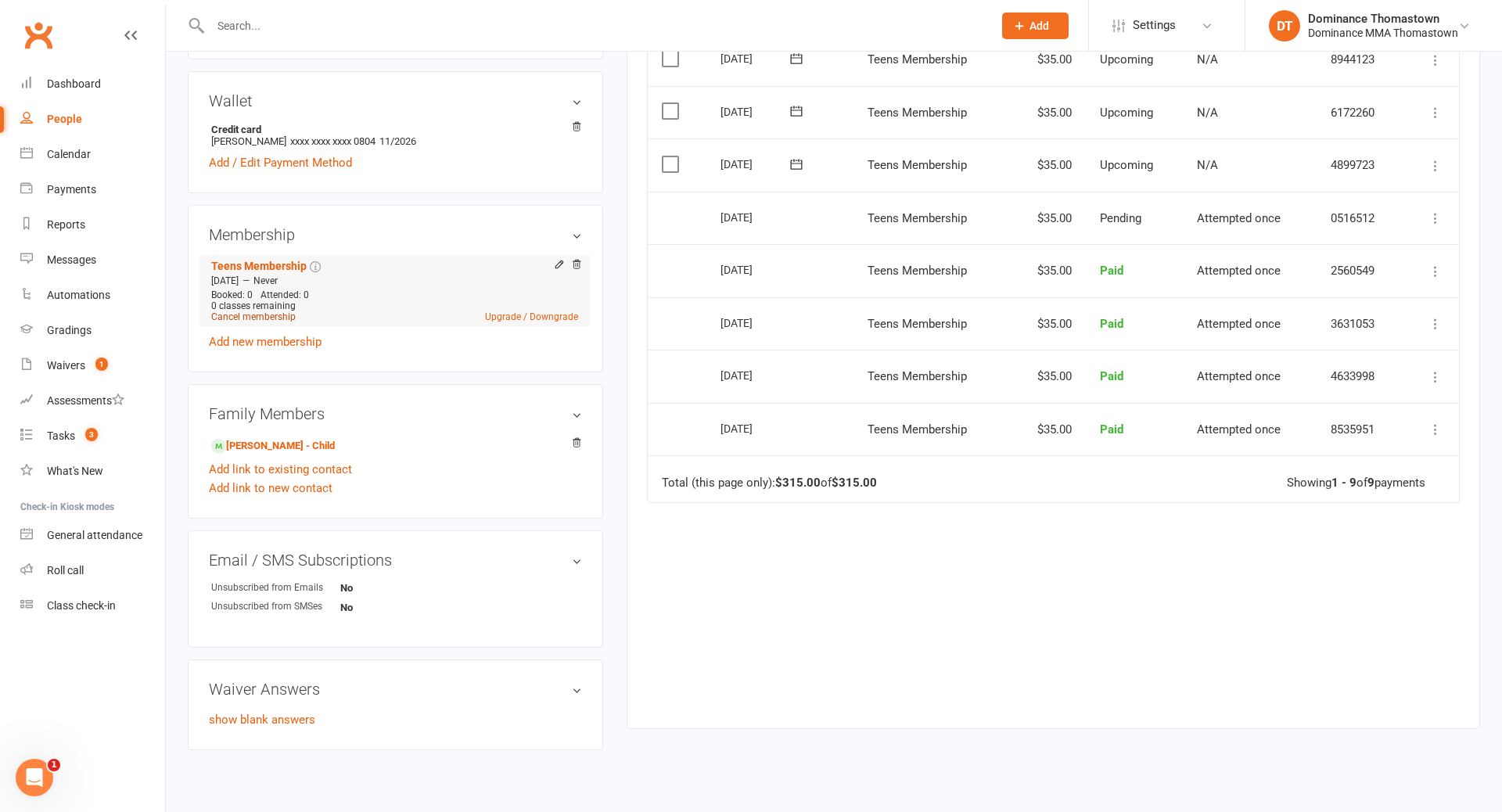
click at [234, 314] on link "Cancel membership" at bounding box center [253, 316] width 84 height 11
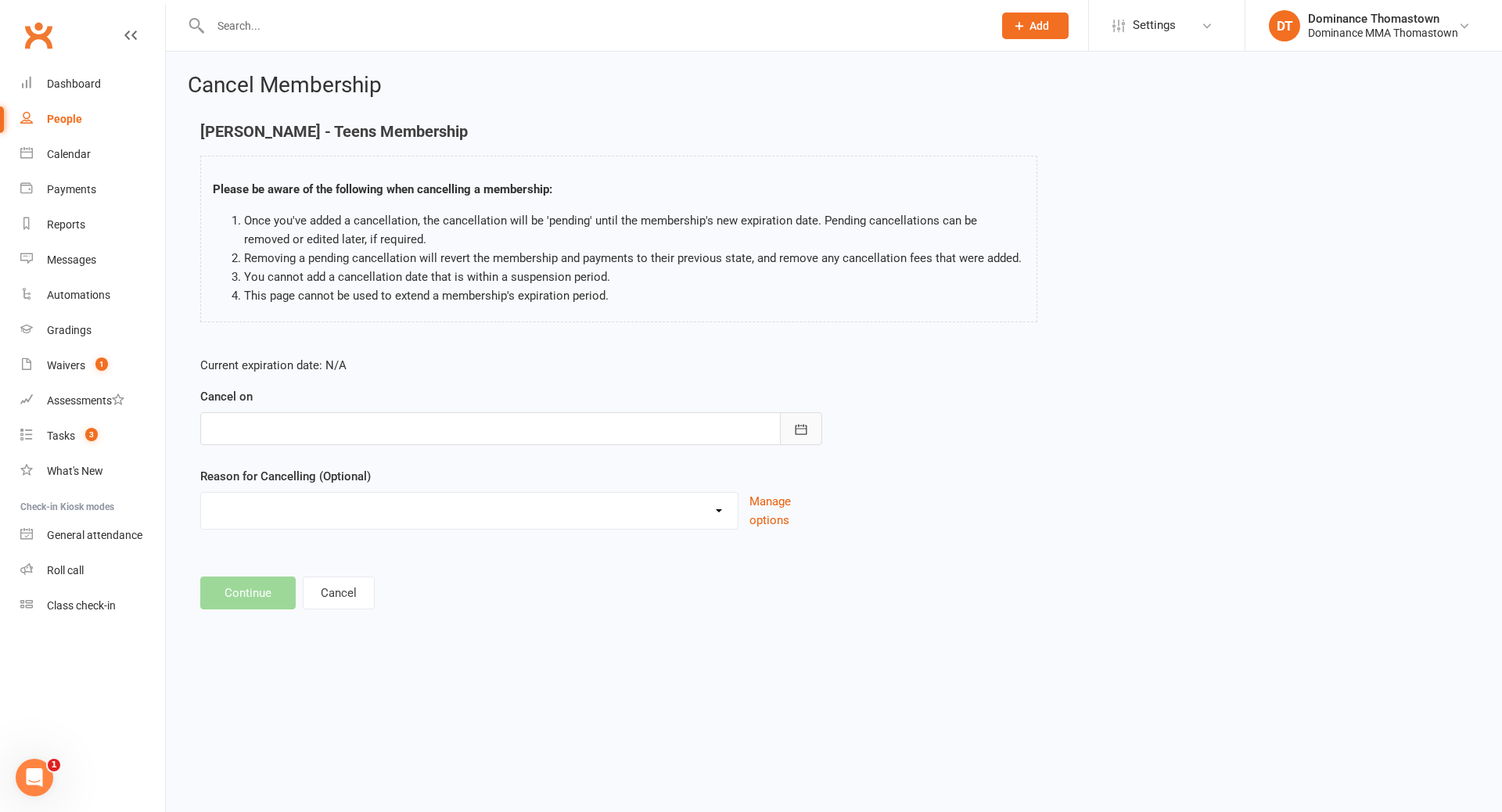
click at [799, 424] on icon "button" at bounding box center [801, 429] width 12 height 10
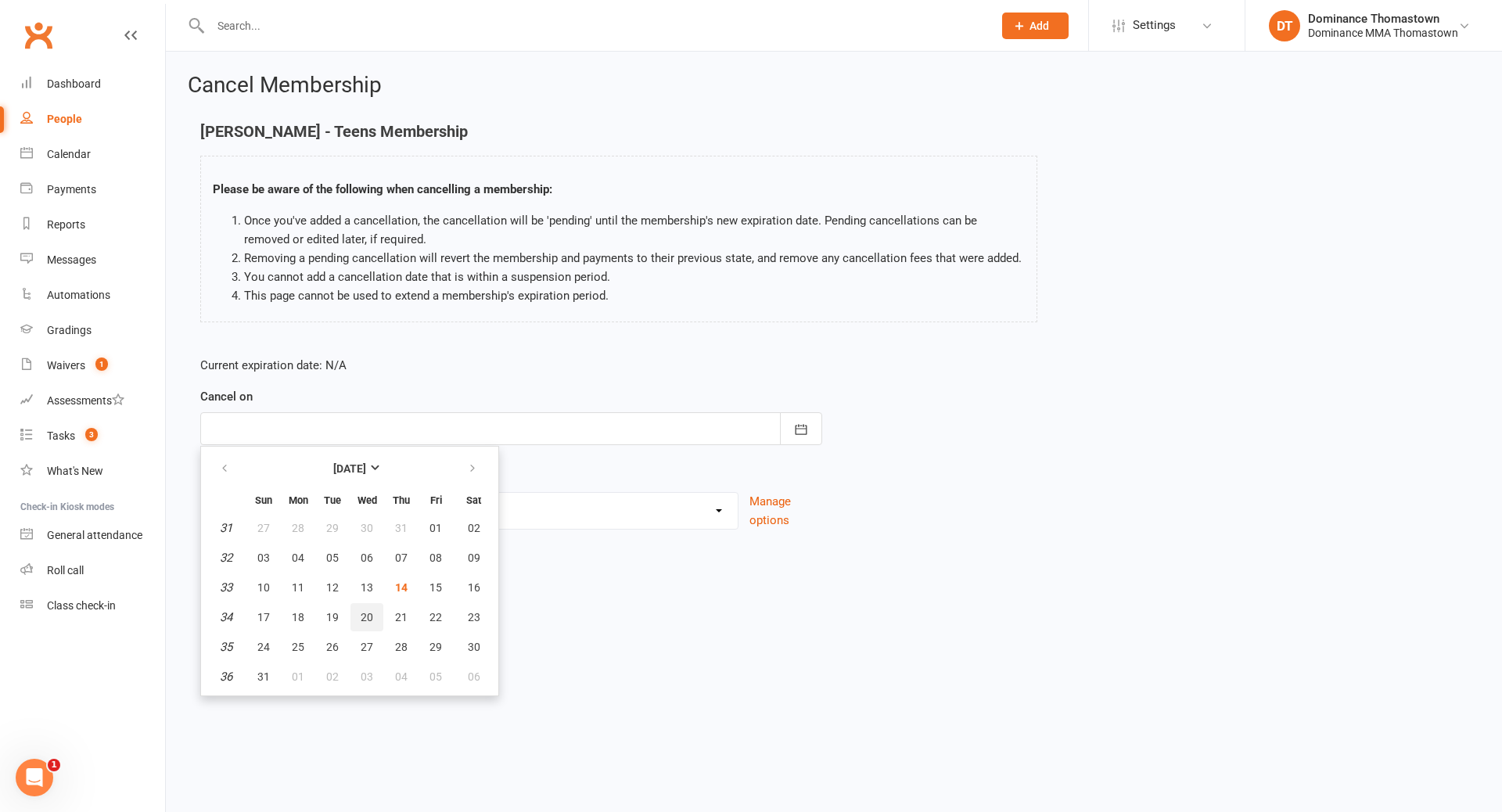
click at [362, 617] on span "20" at bounding box center [366, 616] width 12 height 12
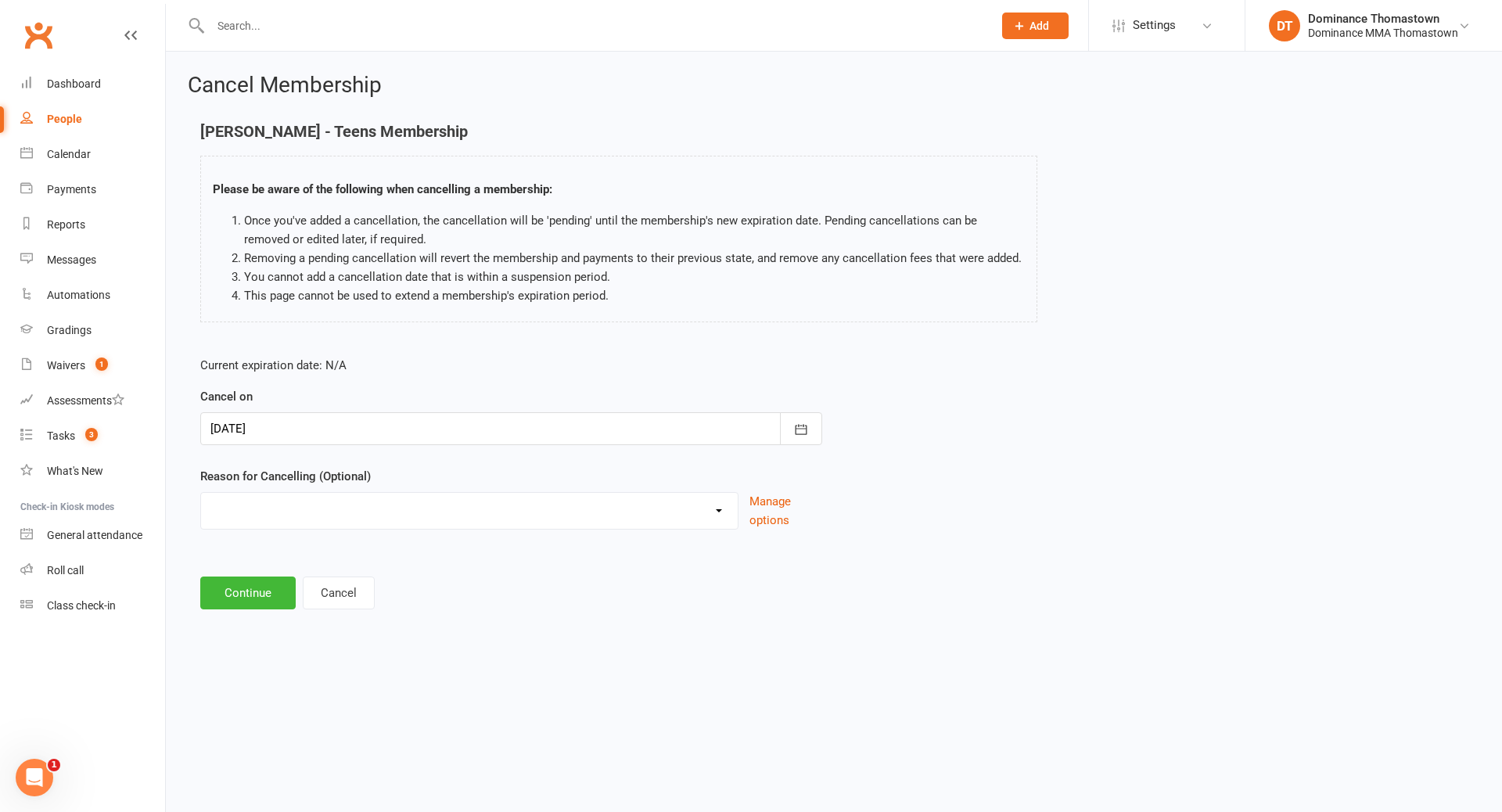
click at [362, 493] on select "Holiday Injury Other reason" at bounding box center [470, 508] width 536 height 31
click at [252, 501] on select "Holiday Injury Other reason" at bounding box center [470, 508] width 536 height 31
click at [256, 512] on select "Holiday Injury Other reason" at bounding box center [470, 508] width 536 height 31
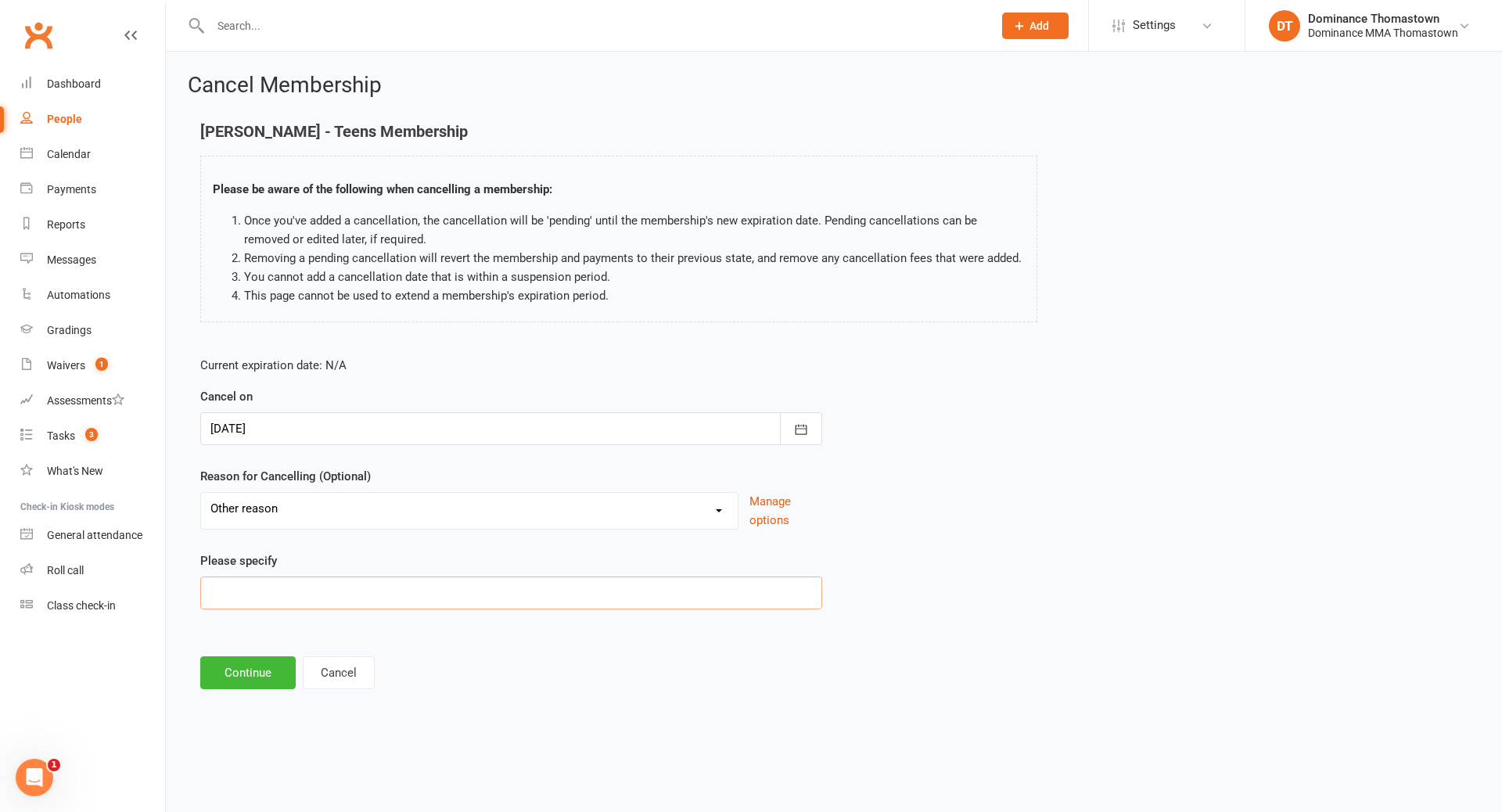
paste input "Working after school and weekends"
click at [234, 678] on button "Continue" at bounding box center [248, 673] width 96 height 33
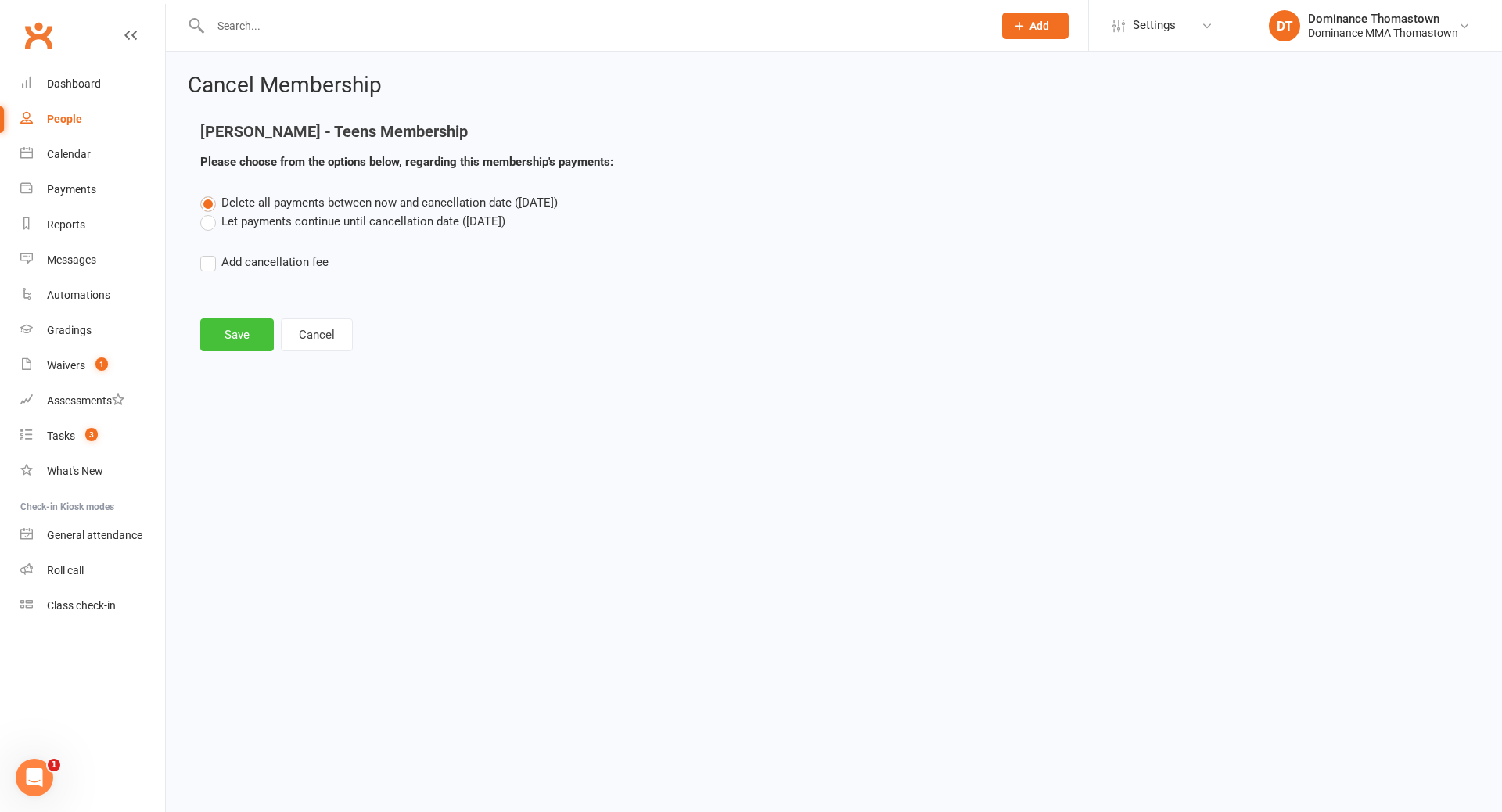
click at [235, 329] on button "Save" at bounding box center [237, 335] width 73 height 33
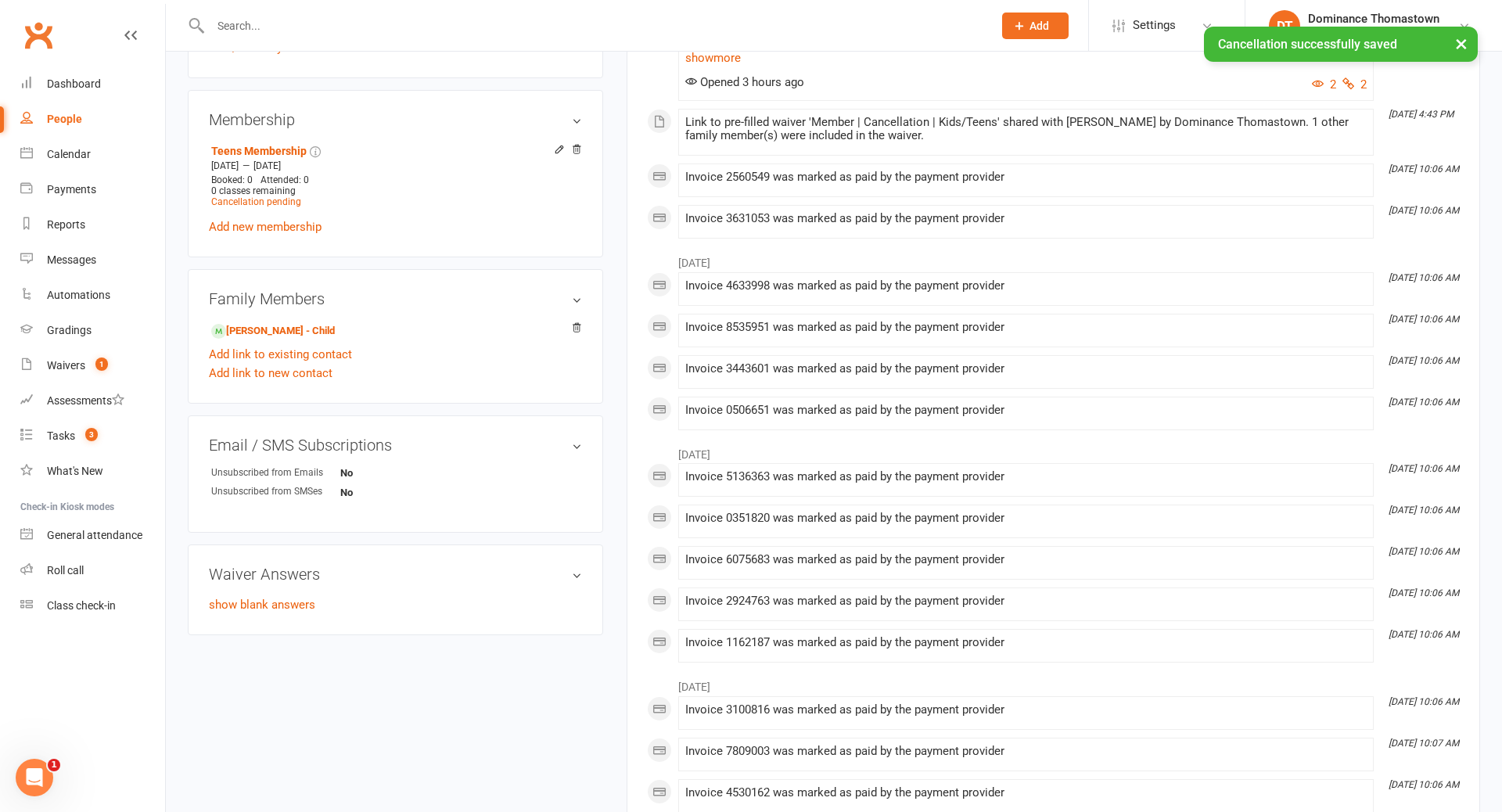
scroll to position [637, 0]
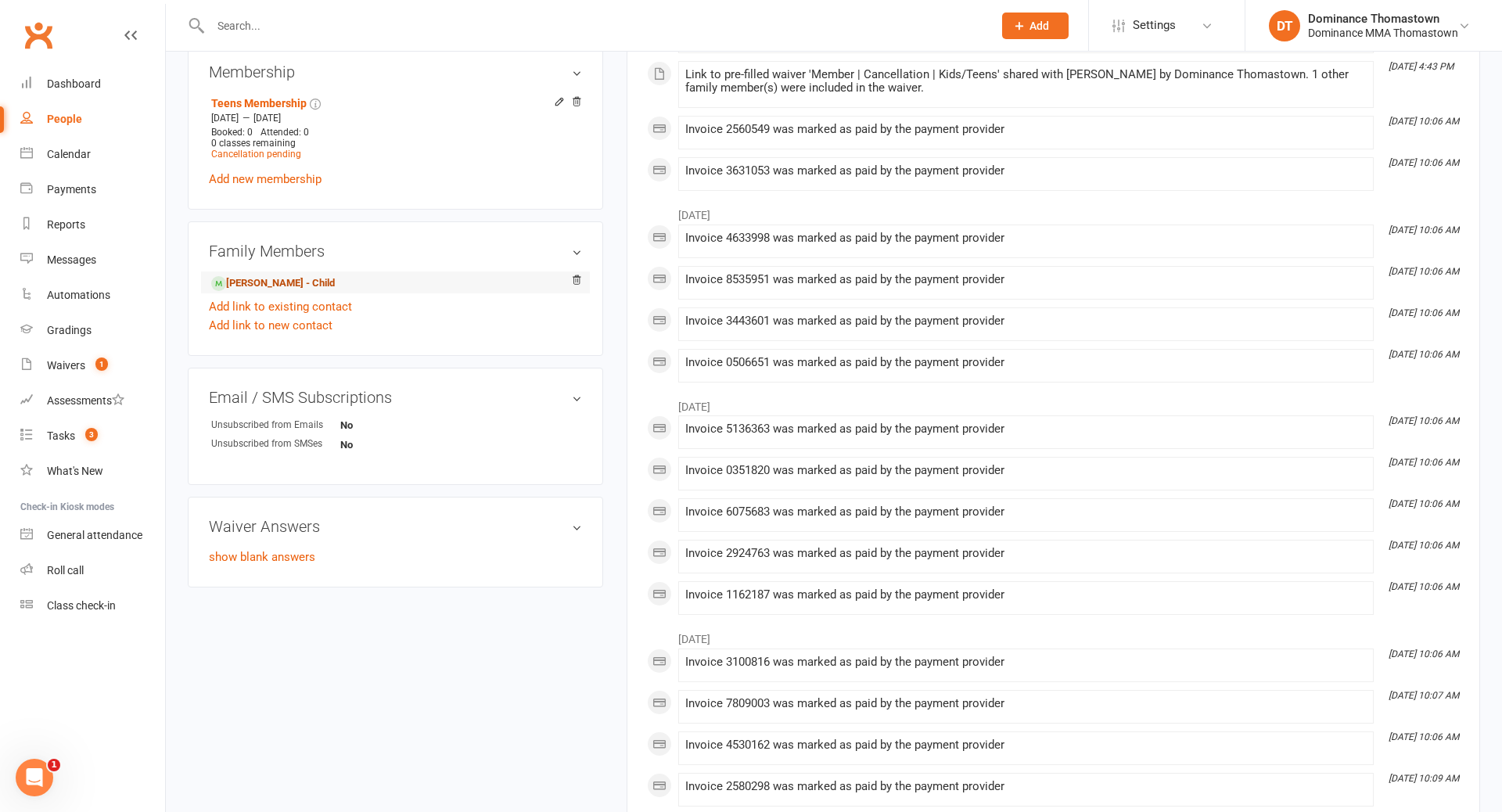
click at [284, 285] on link "Koby McCormick - Child" at bounding box center [273, 284] width 124 height 17
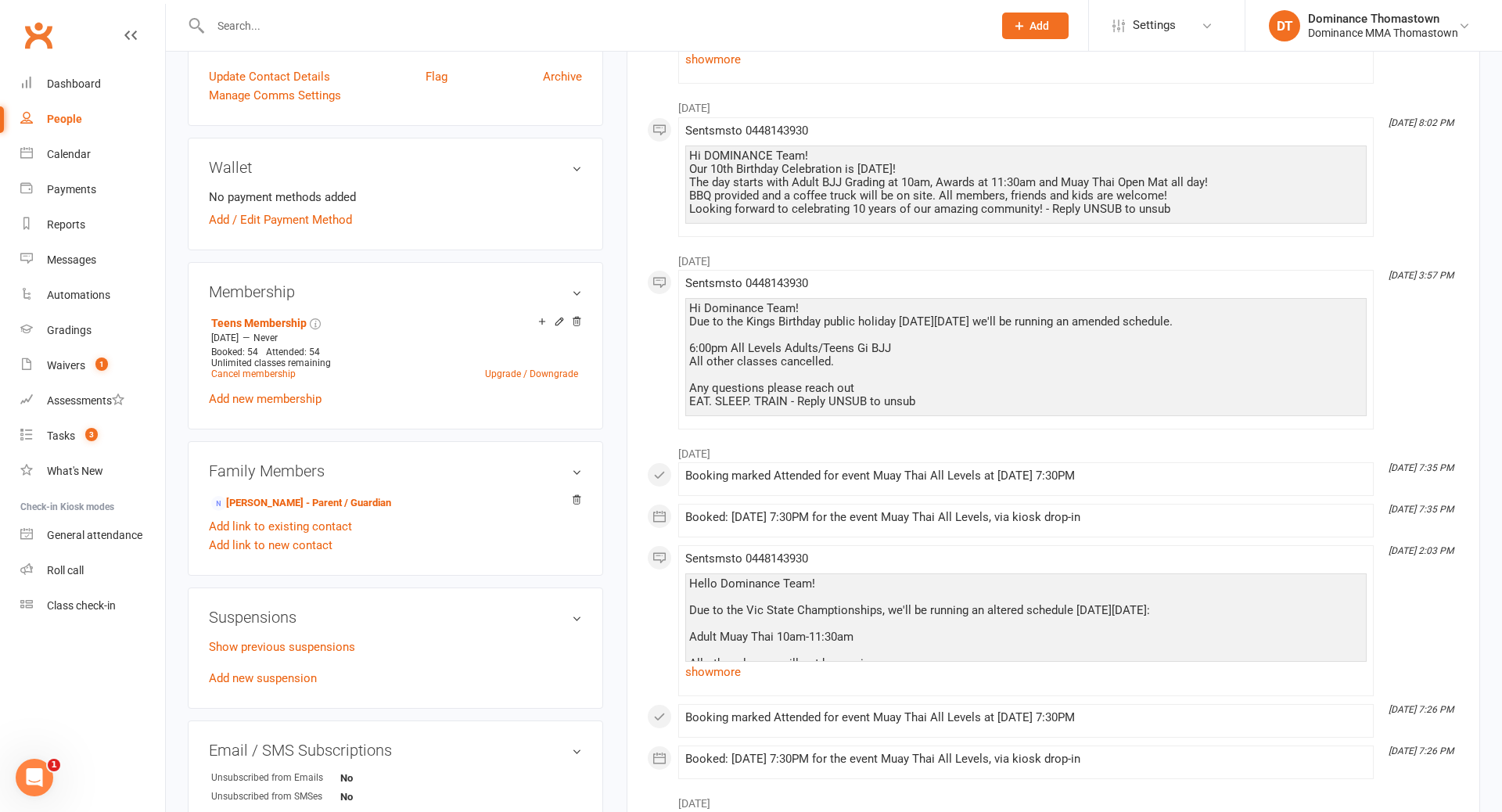
scroll to position [547, 0]
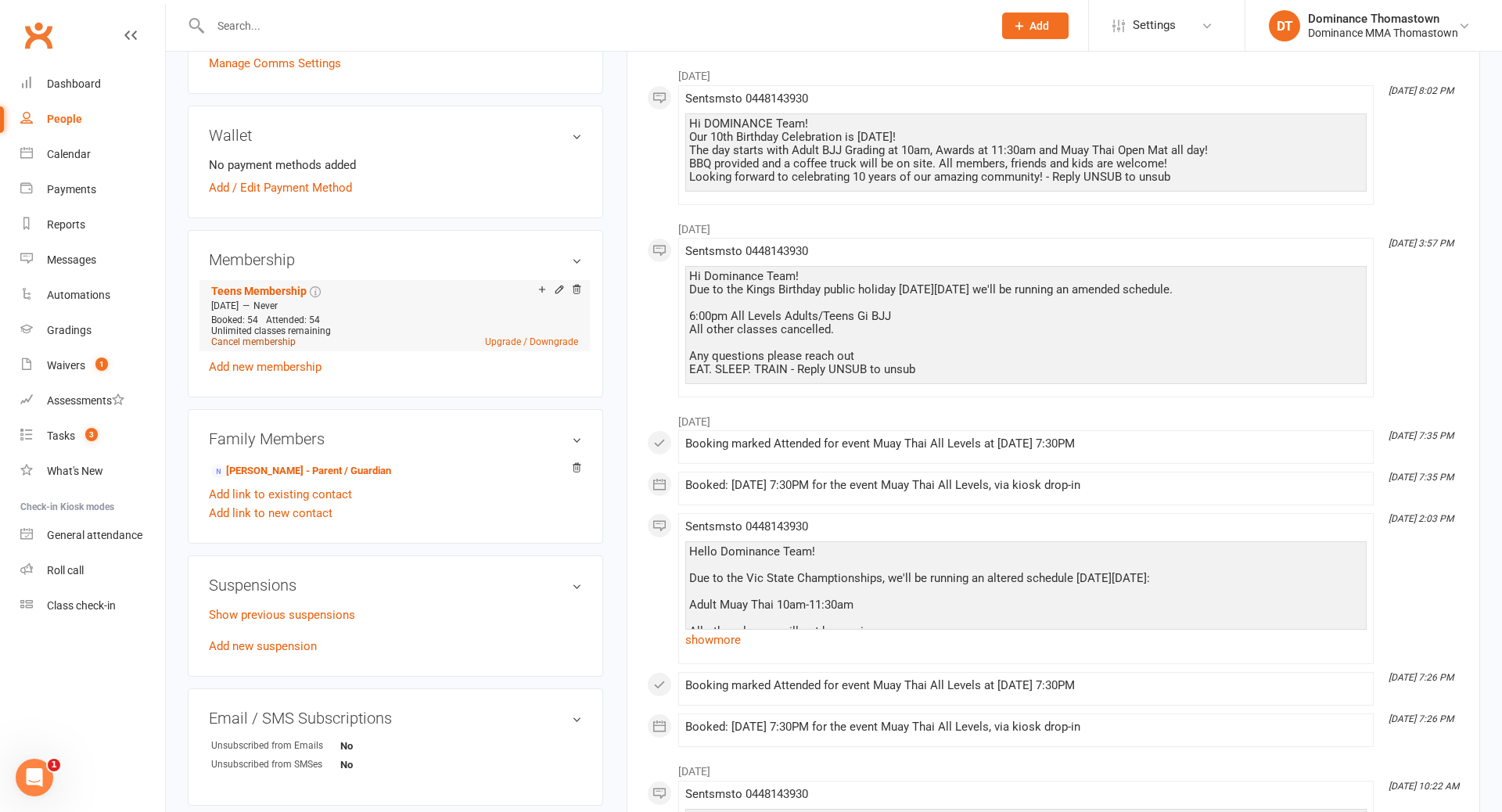
click at [267, 338] on link "Cancel membership" at bounding box center [253, 342] width 84 height 11
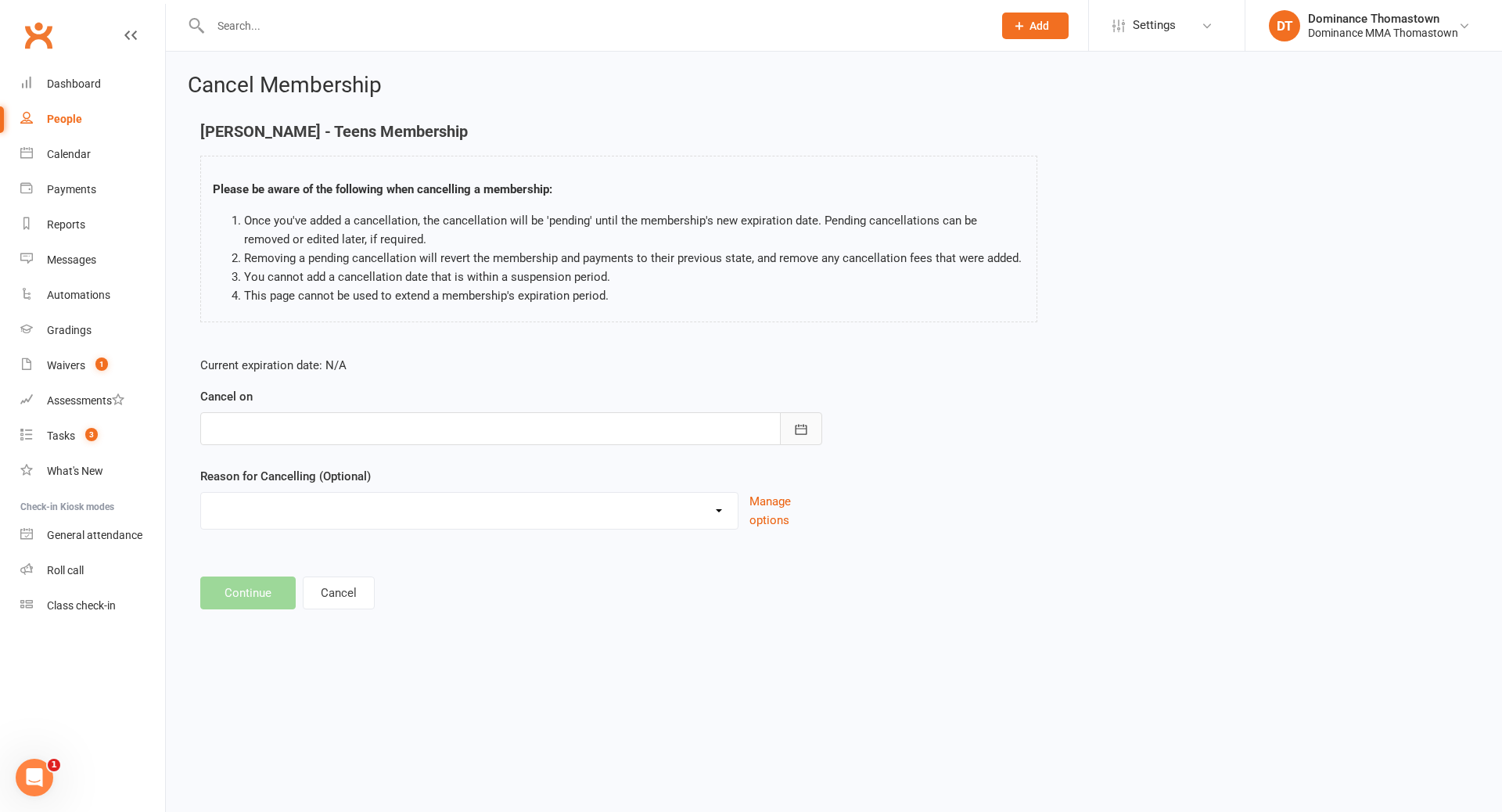
click at [804, 437] on button "button" at bounding box center [801, 429] width 42 height 33
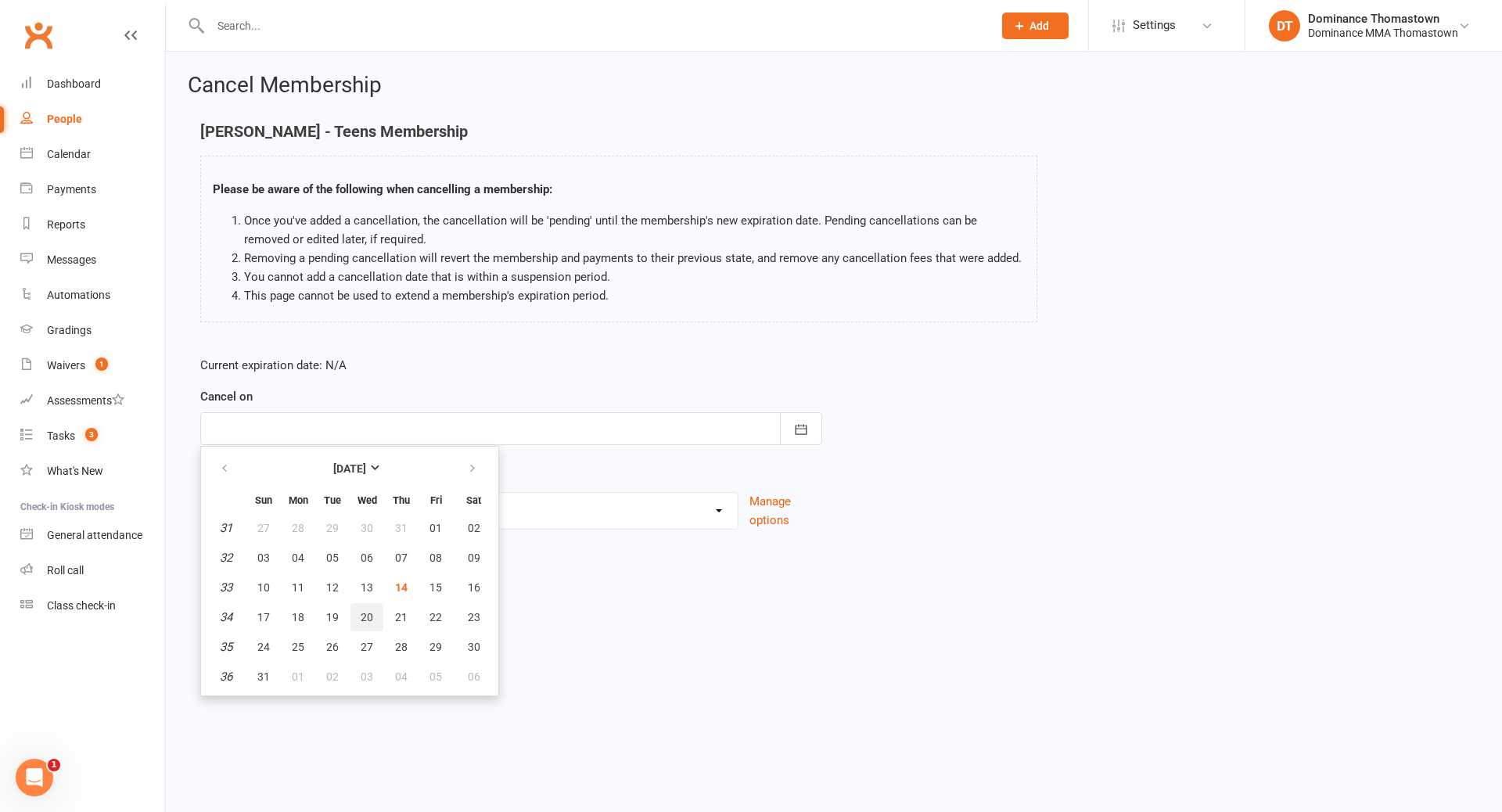
click at [375, 616] on button "20" at bounding box center [367, 617] width 33 height 28
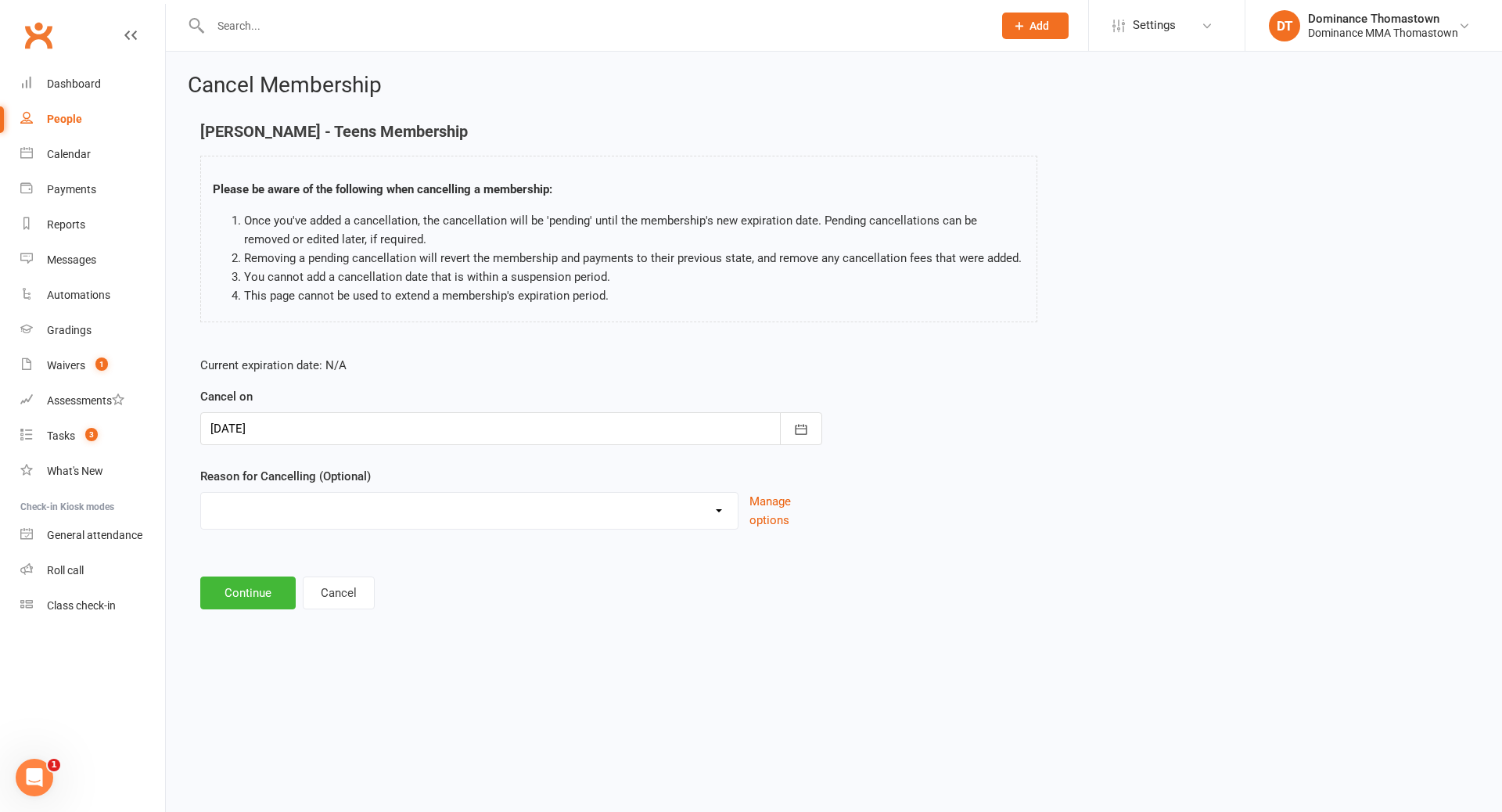
click at [310, 506] on select "Holiday Injury Other reason" at bounding box center [470, 508] width 536 height 31
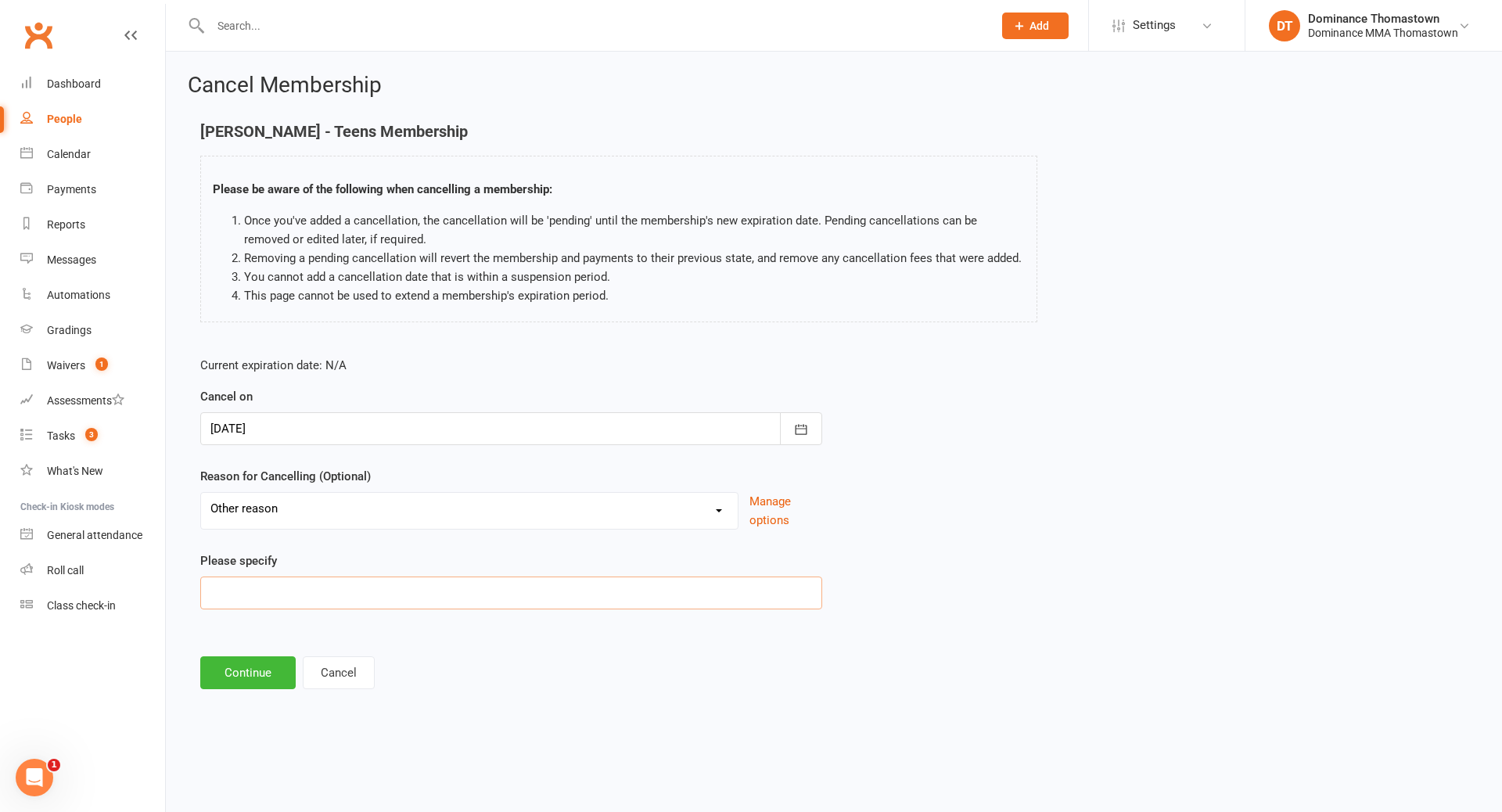
paste input "Working after school and weekends"
click at [246, 680] on button "Continue" at bounding box center [248, 673] width 96 height 33
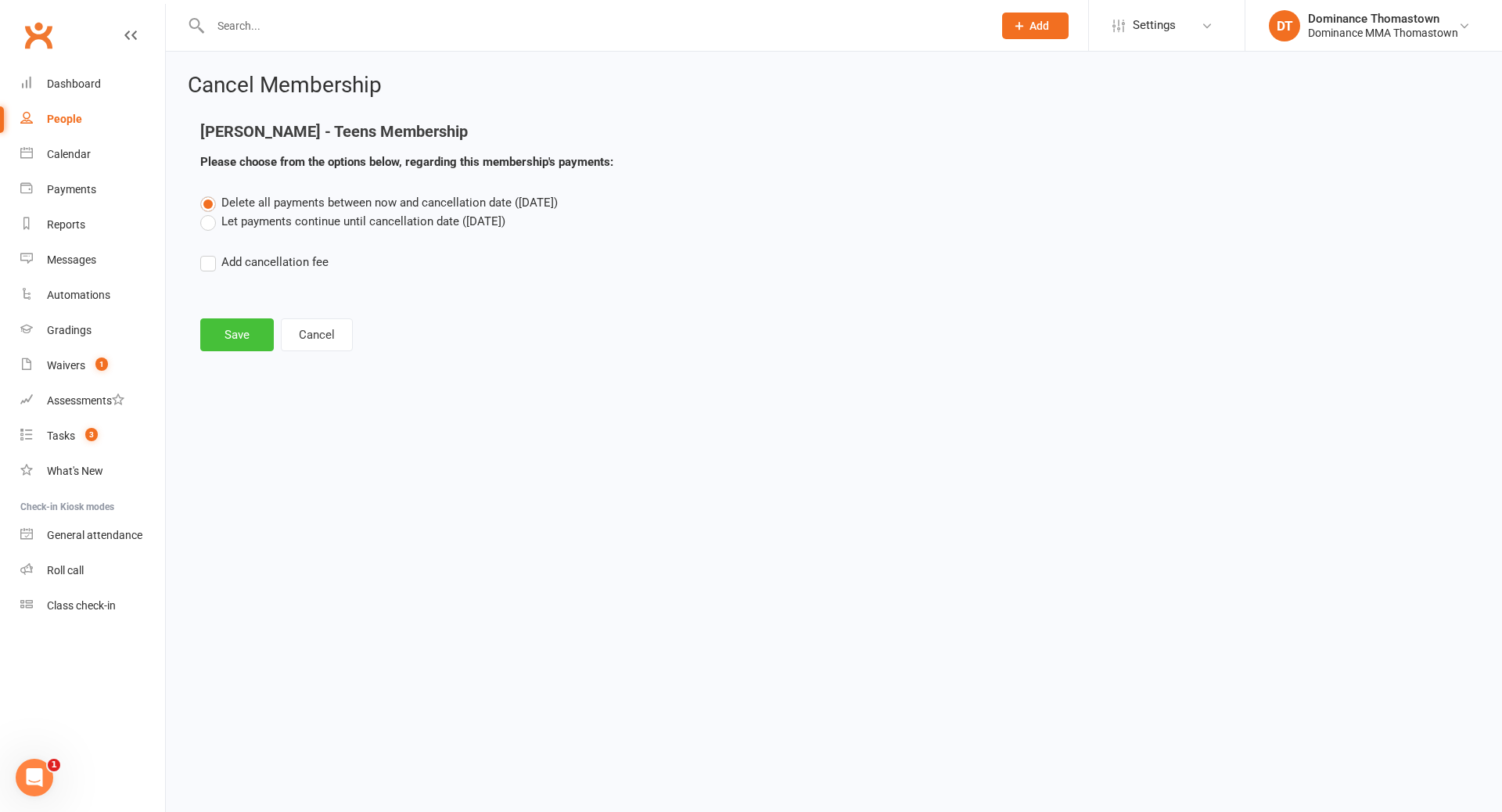
click at [231, 333] on button "Save" at bounding box center [237, 335] width 73 height 33
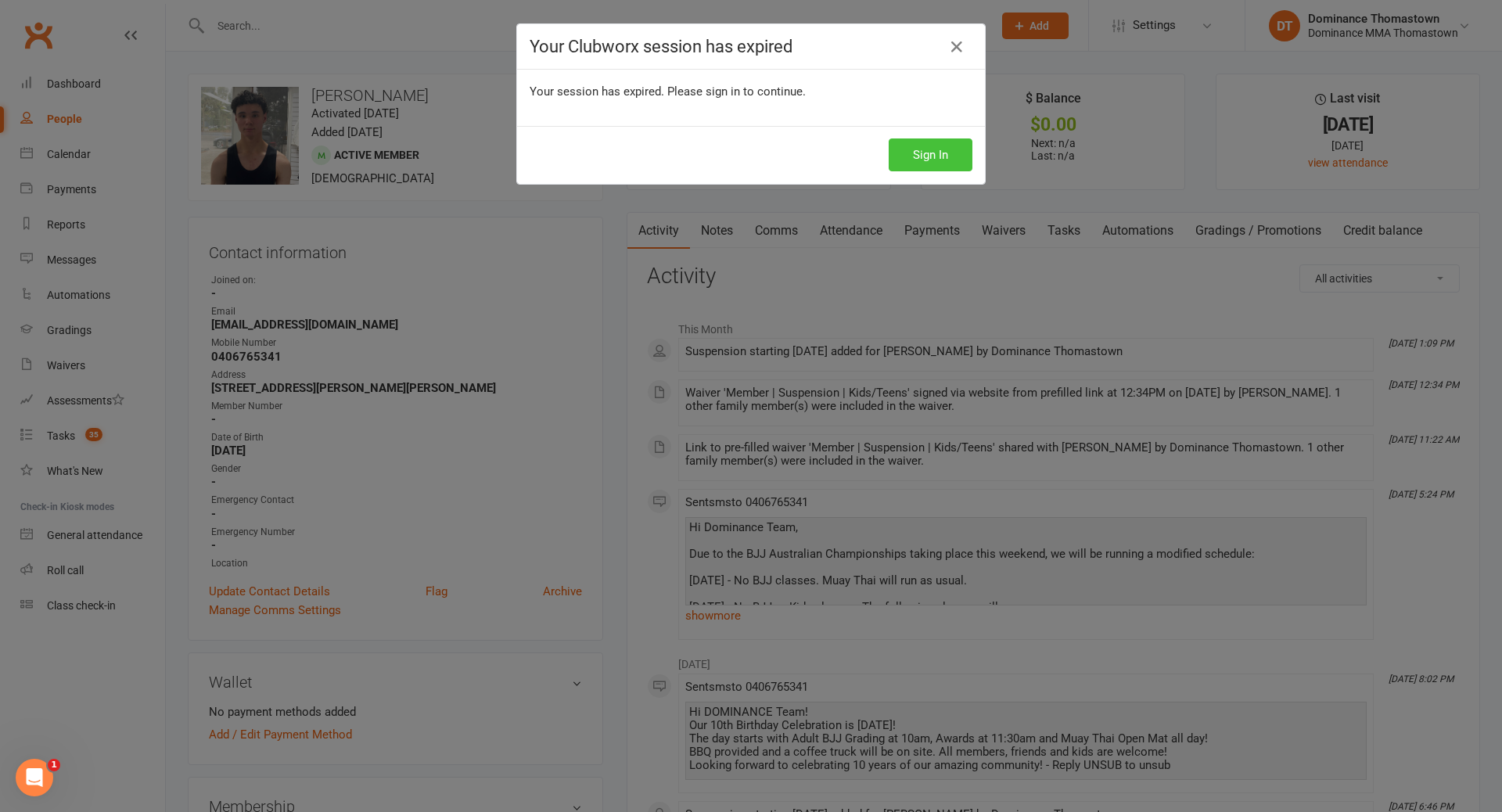
click at [914, 158] on button "Sign In" at bounding box center [930, 155] width 83 height 33
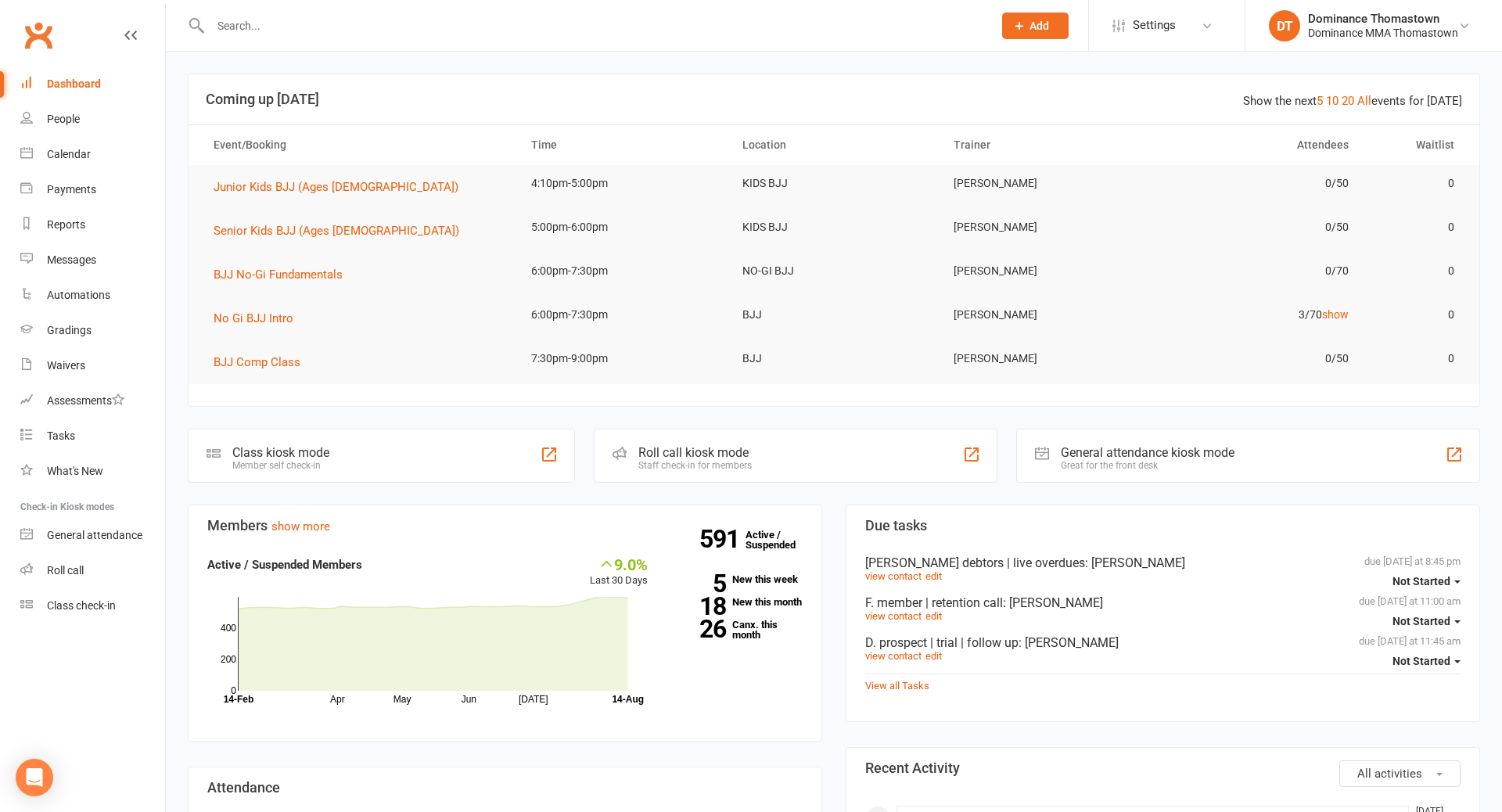
click at [297, 32] on input "text" at bounding box center [593, 26] width 776 height 22
type input "q"
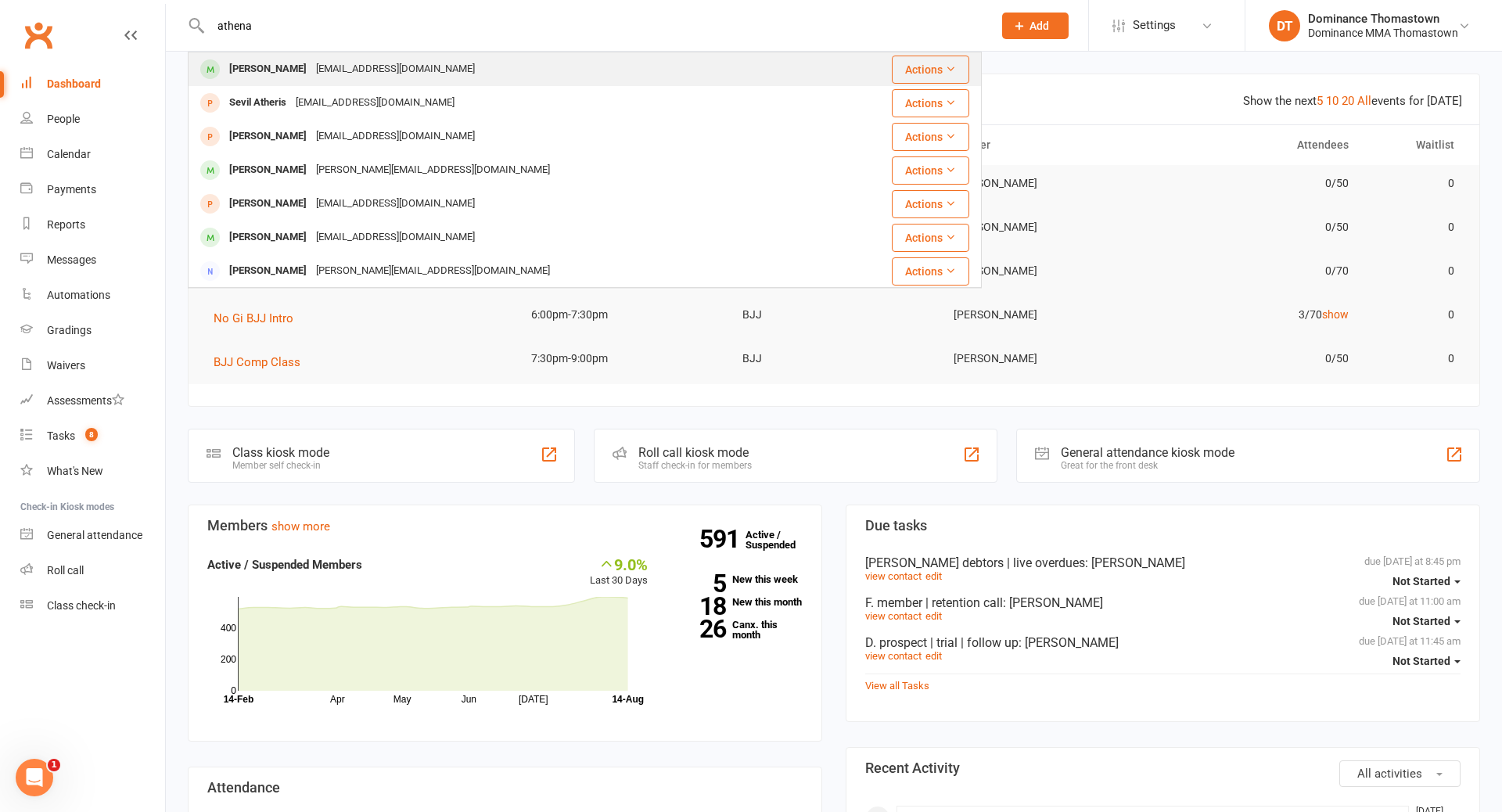
type input "athena"
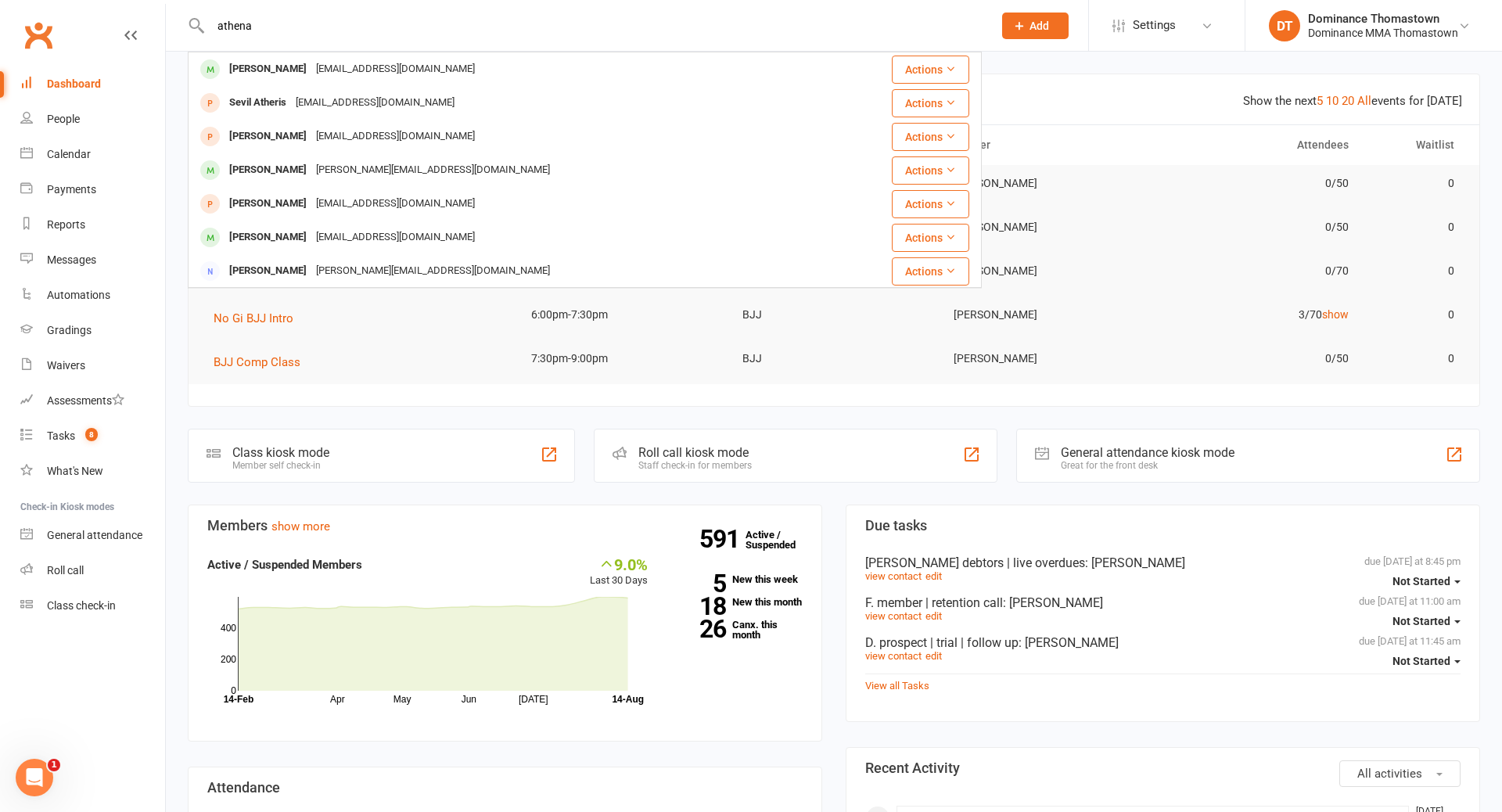
click at [298, 71] on div "Athena Lozano" at bounding box center [267, 68] width 87 height 22
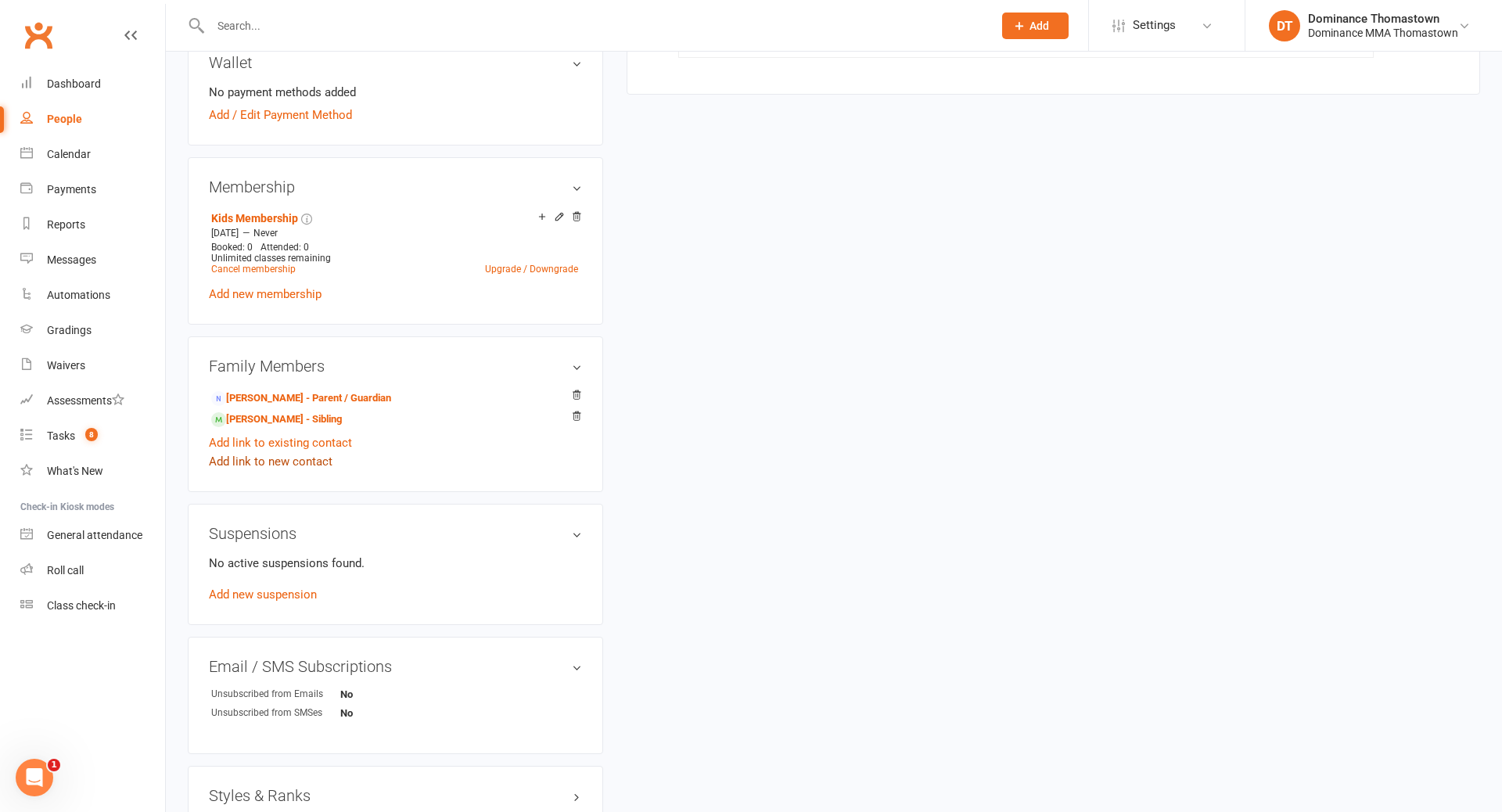
scroll to position [643, 0]
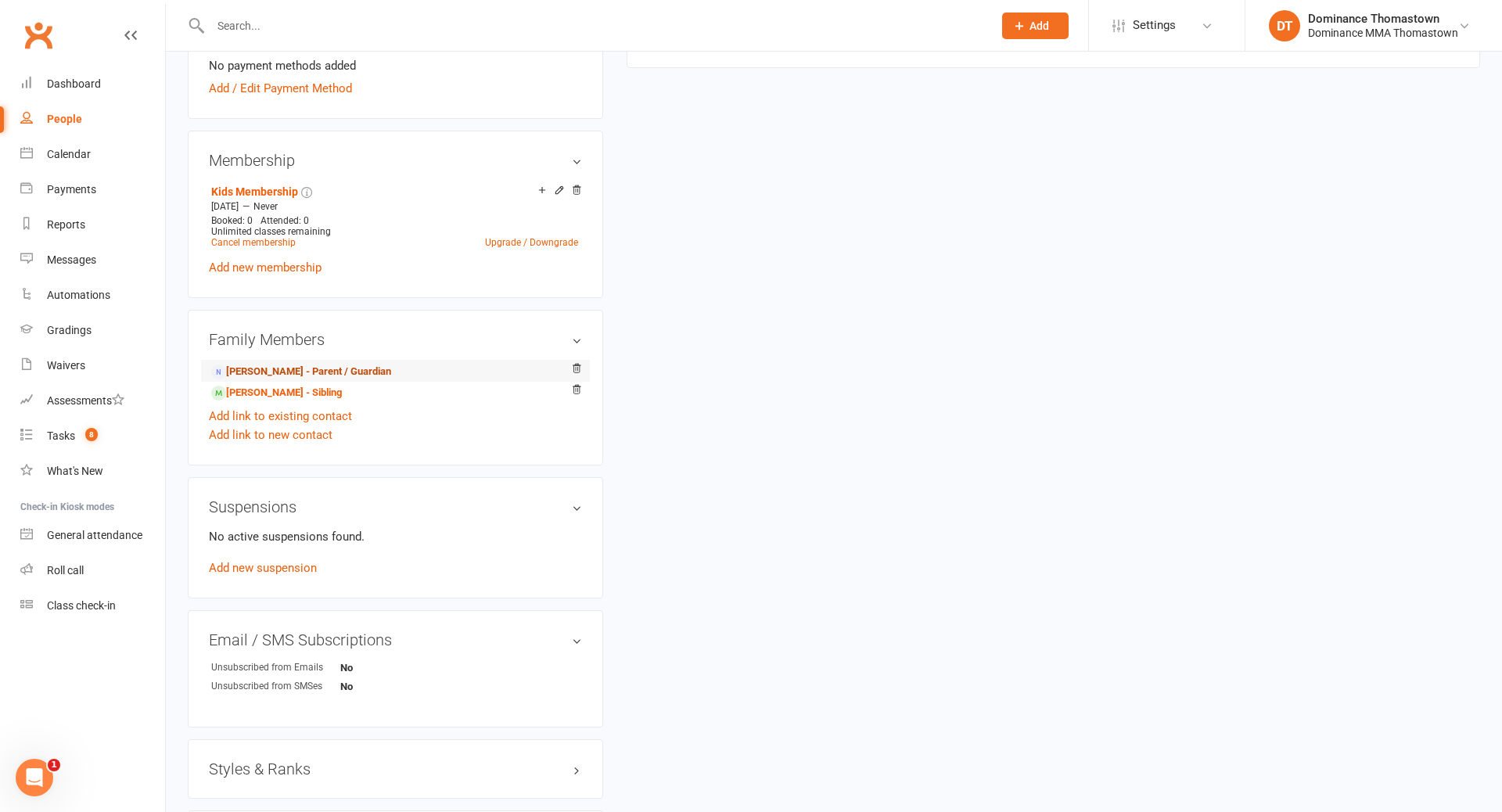
click at [301, 368] on link "Santiago Lozano - Parent / Guardian" at bounding box center [301, 372] width 180 height 17
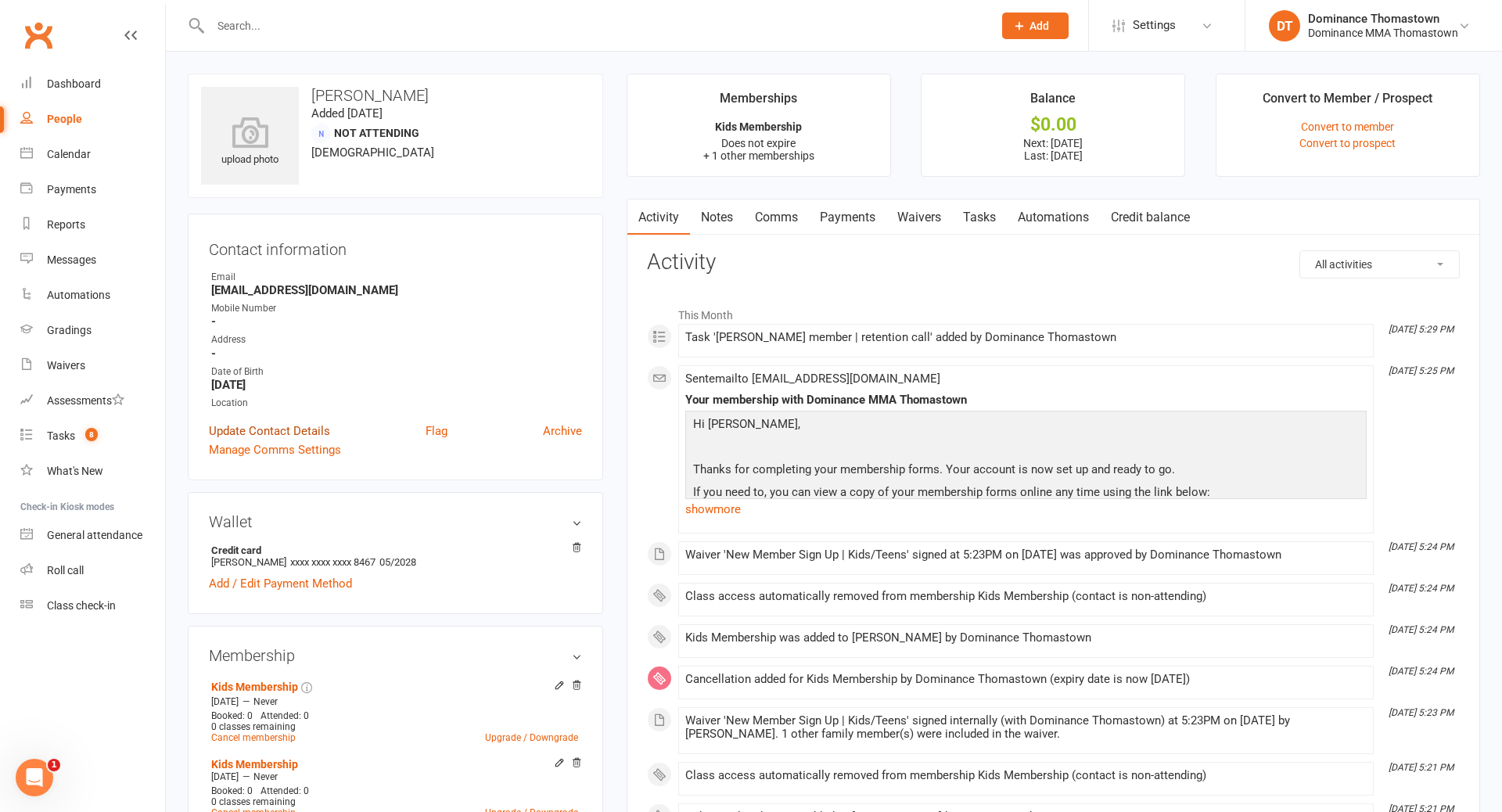
click at [251, 428] on link "Update Contact Details" at bounding box center [269, 431] width 121 height 19
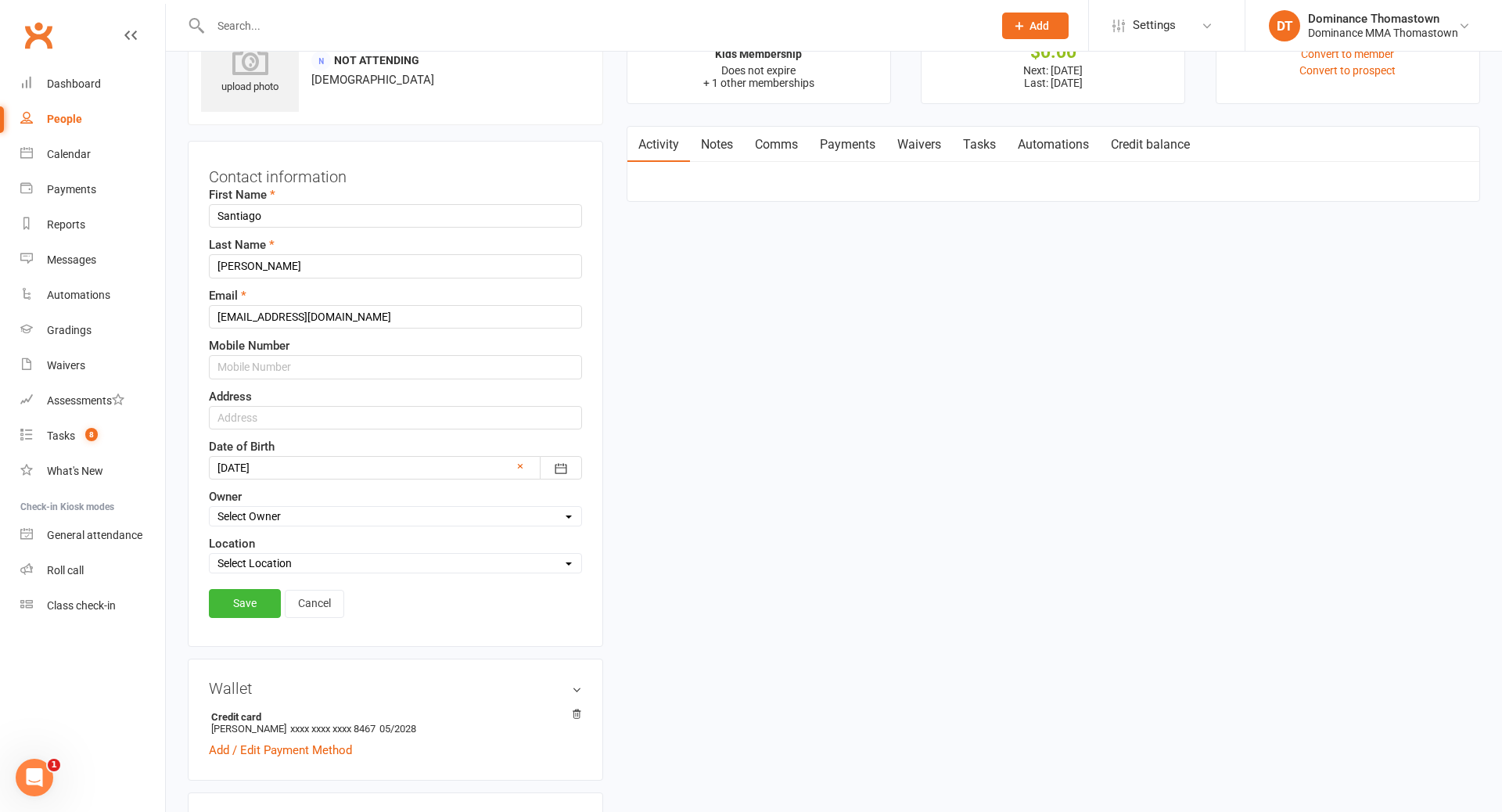
scroll to position [73, 0]
drag, startPoint x: 257, startPoint y: 367, endPoint x: 290, endPoint y: 367, distance: 33.0
click at [257, 367] on input "text" at bounding box center [395, 366] width 373 height 23
type input "0452364510"
click at [251, 598] on link "Save" at bounding box center [244, 602] width 72 height 28
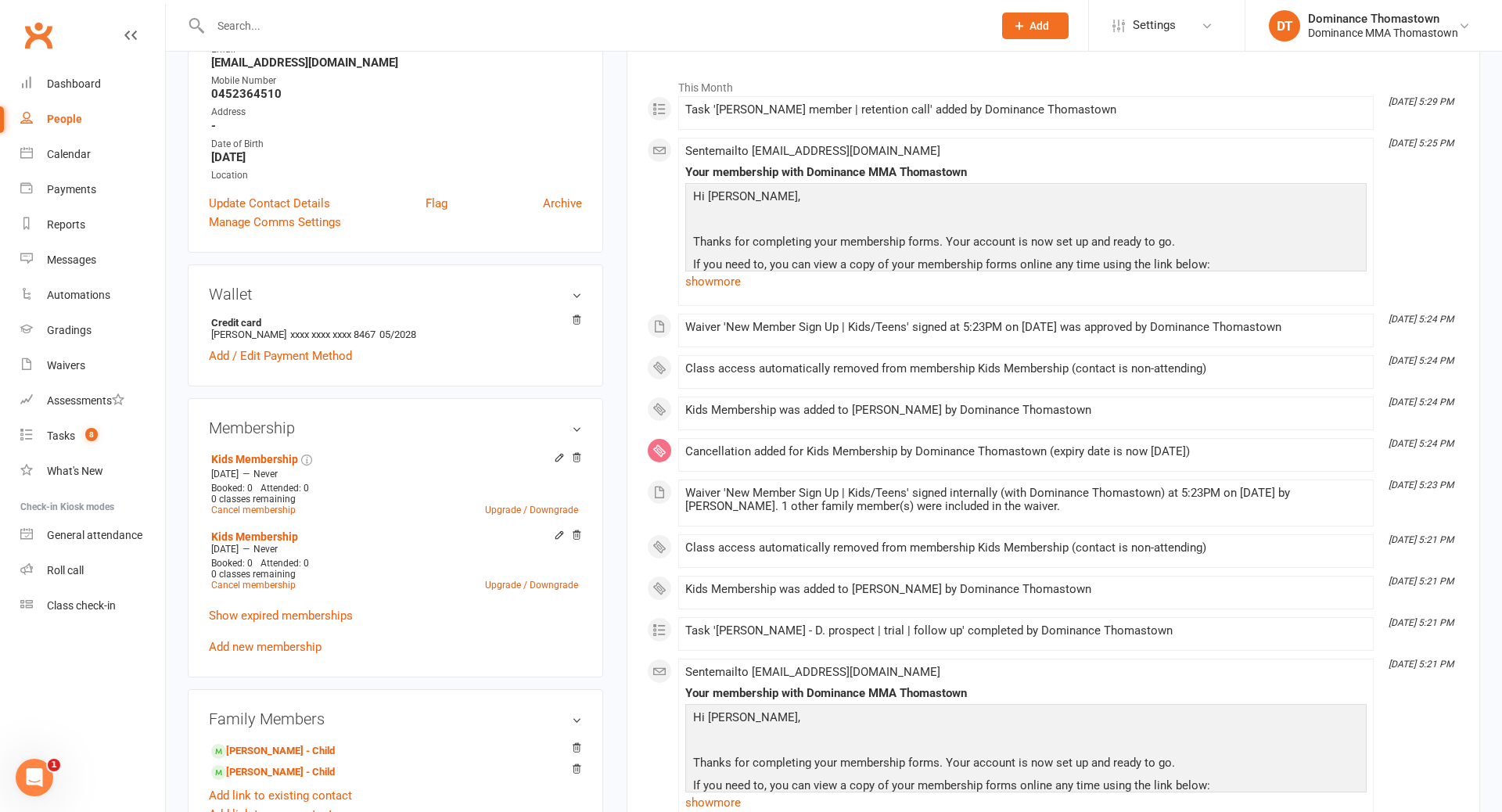
scroll to position [0, 0]
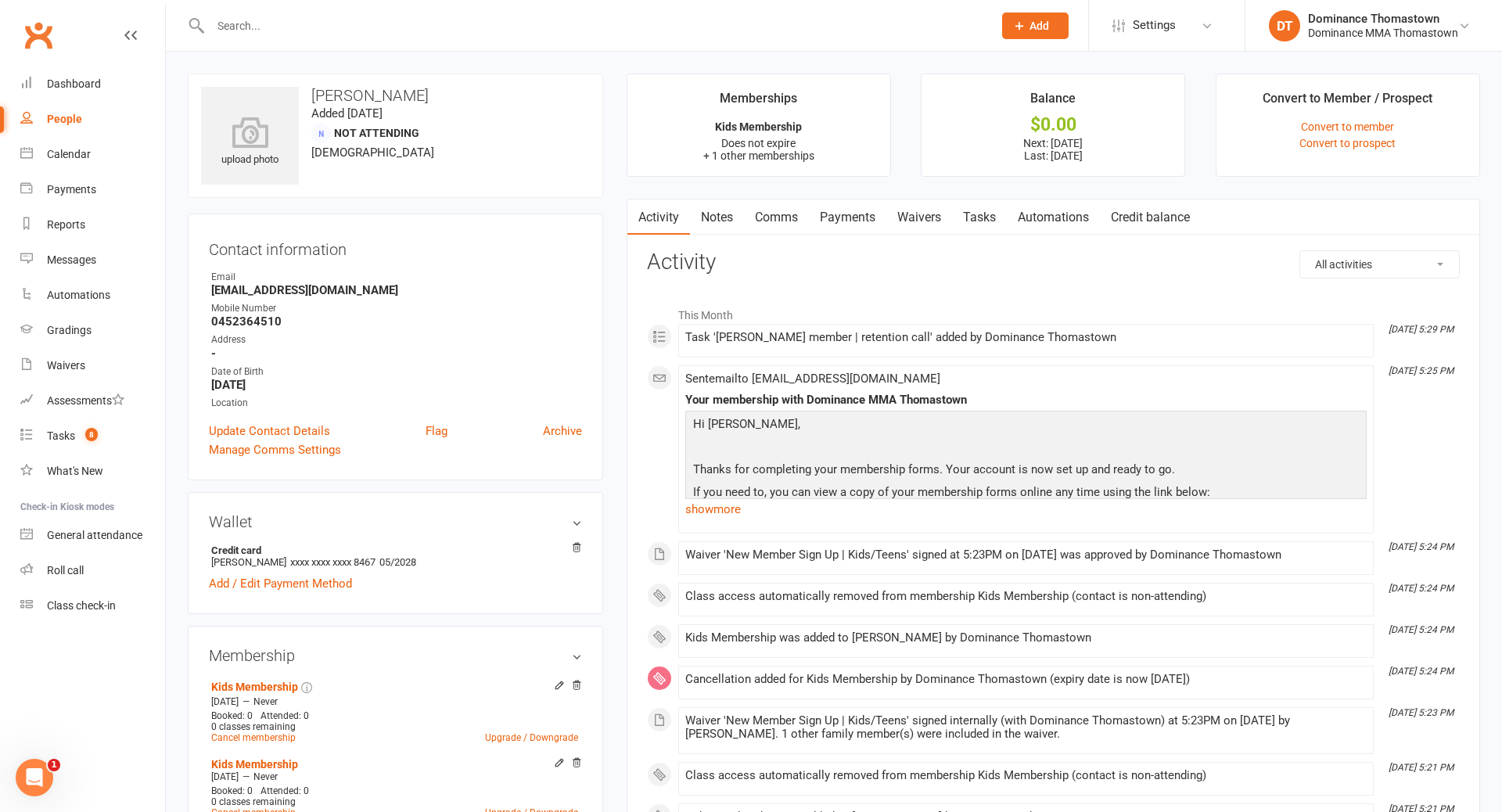
click at [346, 18] on input "text" at bounding box center [593, 26] width 776 height 22
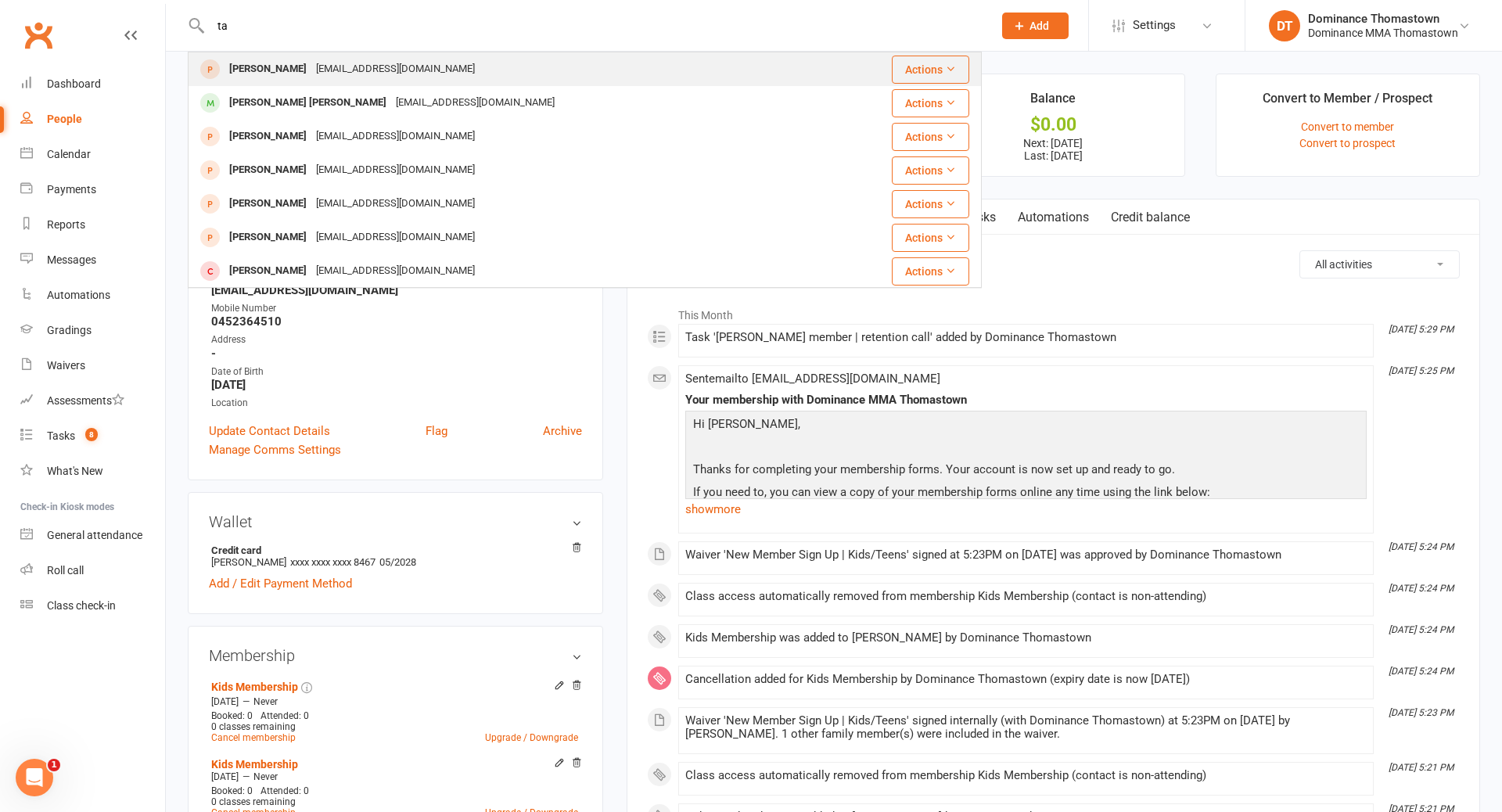
type input "t"
type input "dhali"
click at [276, 68] on div "Tiger Dhaliwal" at bounding box center [267, 68] width 87 height 22
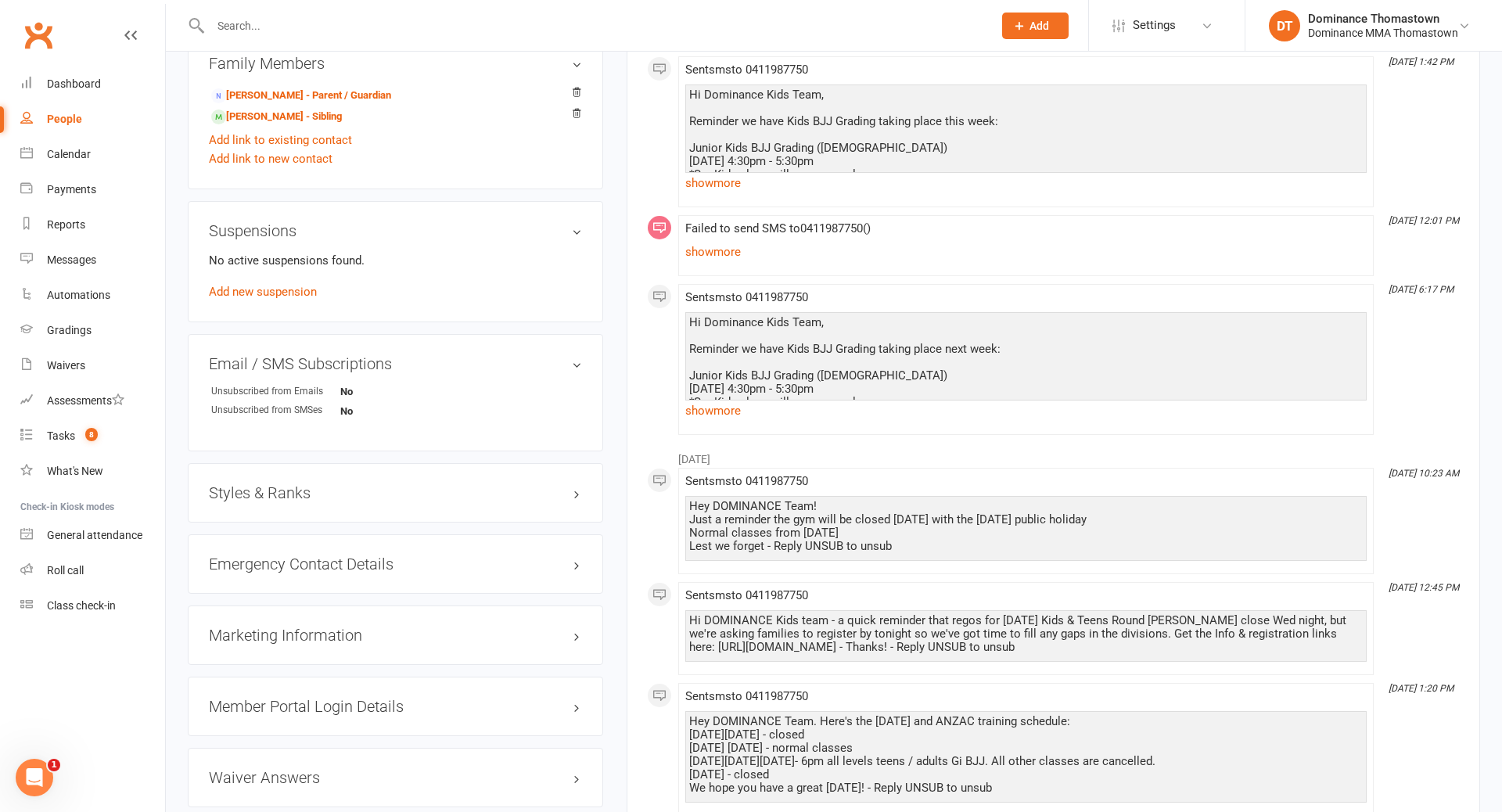
scroll to position [972, 0]
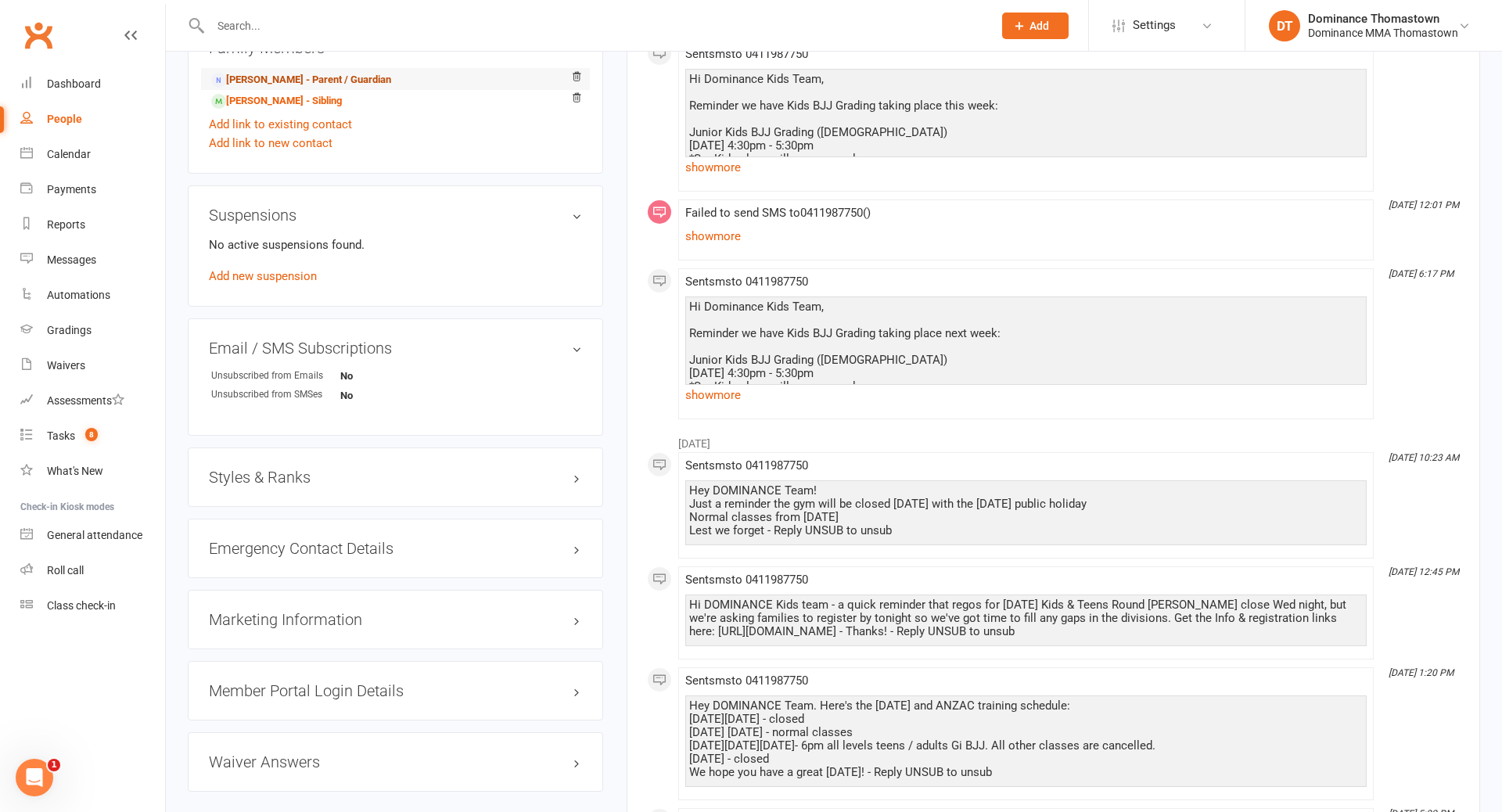
click at [307, 78] on link "Jatinder Kaur - Parent / Guardian" at bounding box center [301, 80] width 180 height 17
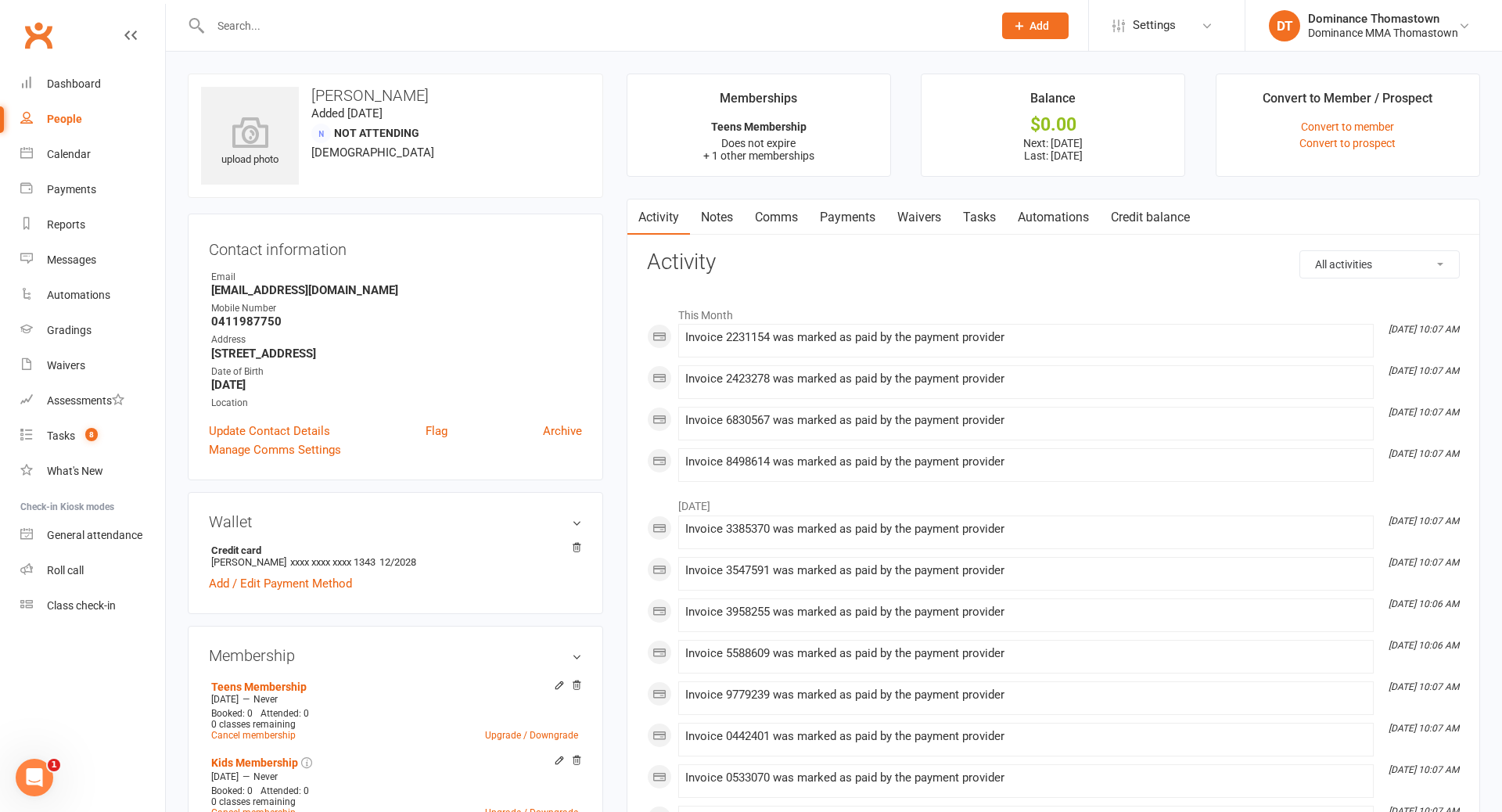
click at [772, 224] on link "Comms" at bounding box center [776, 218] width 65 height 36
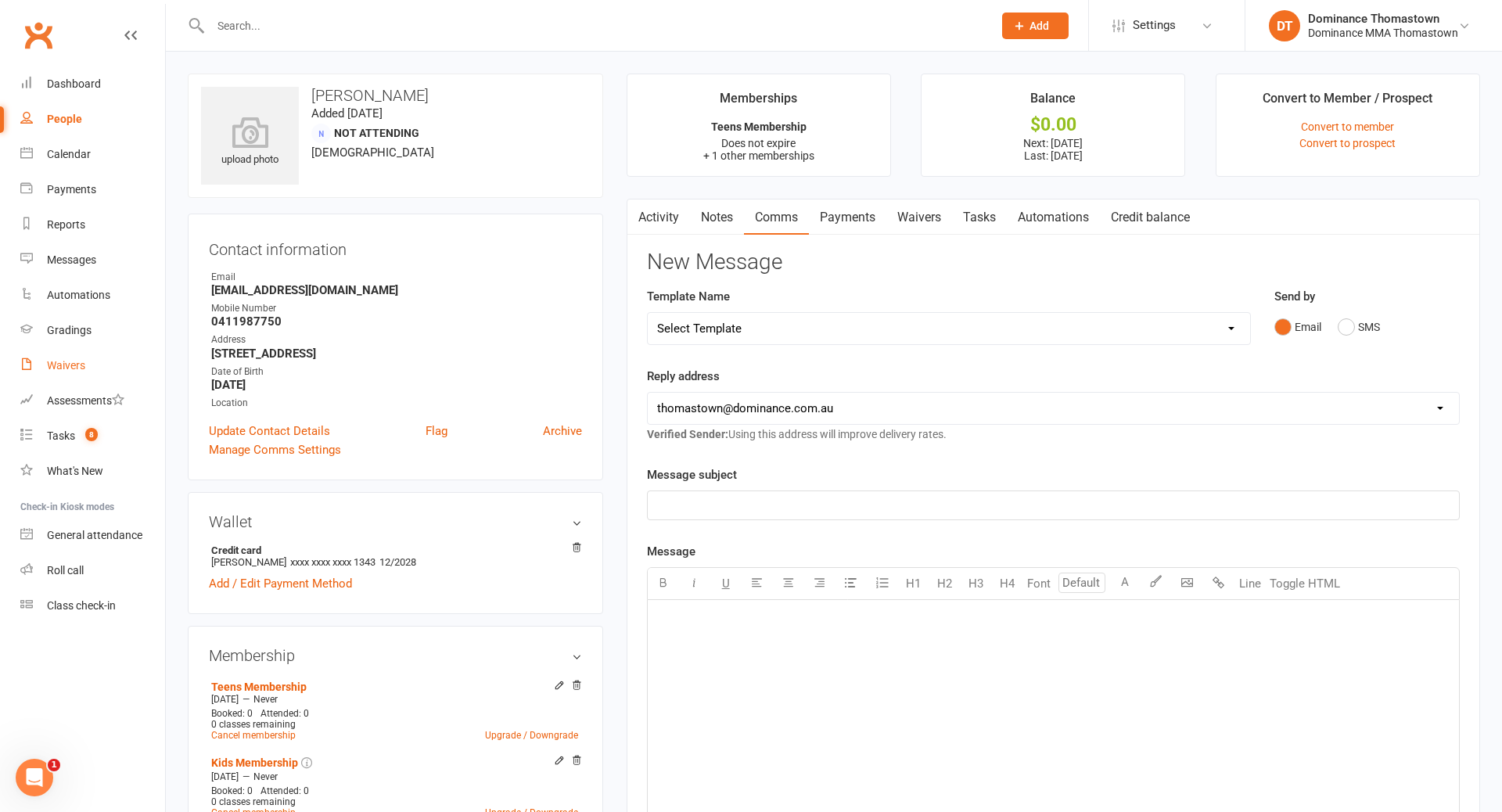
click at [64, 366] on div "Waivers" at bounding box center [66, 365] width 38 height 12
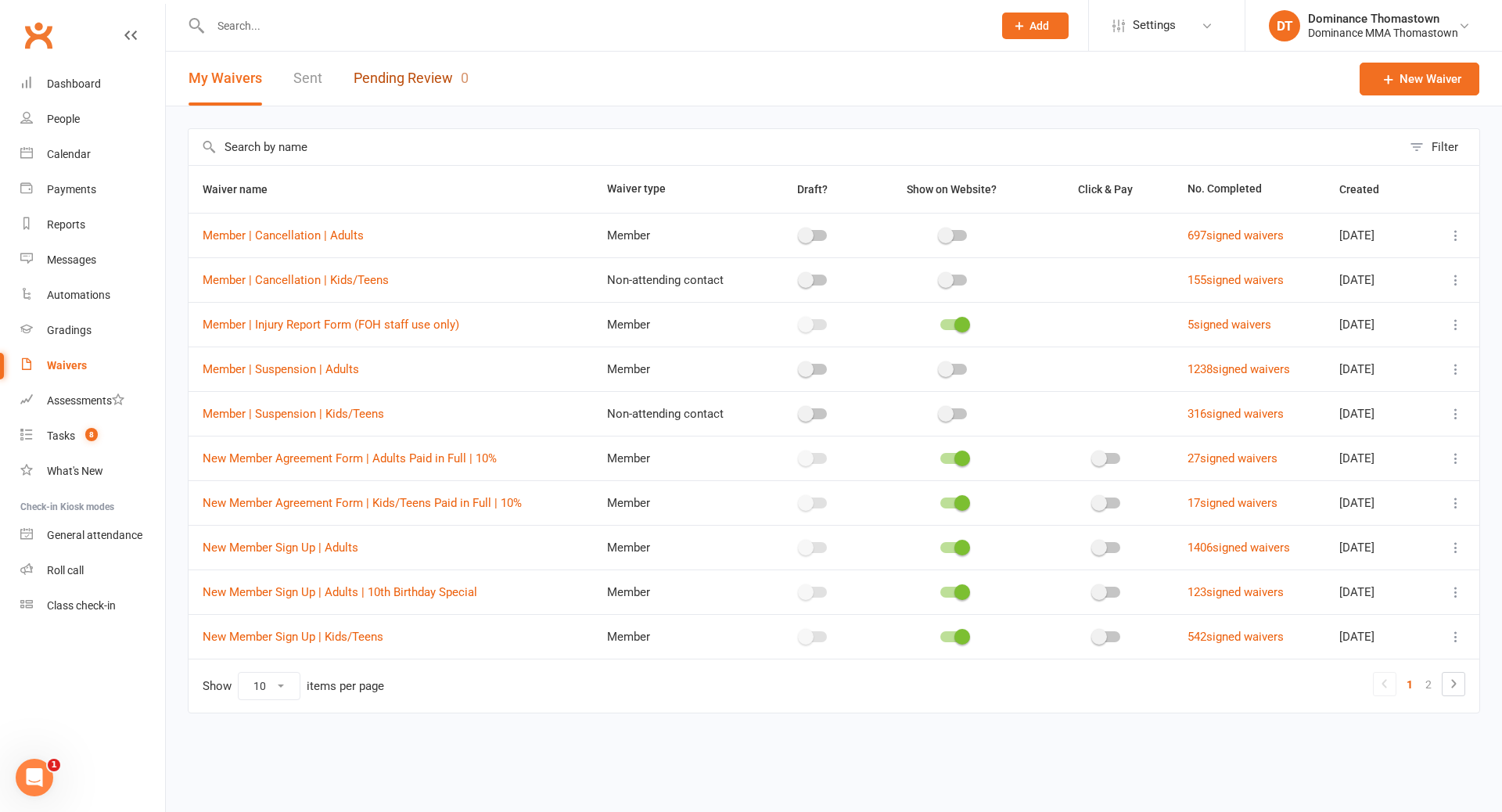
click at [409, 82] on link "Pending Review 0" at bounding box center [410, 78] width 115 height 54
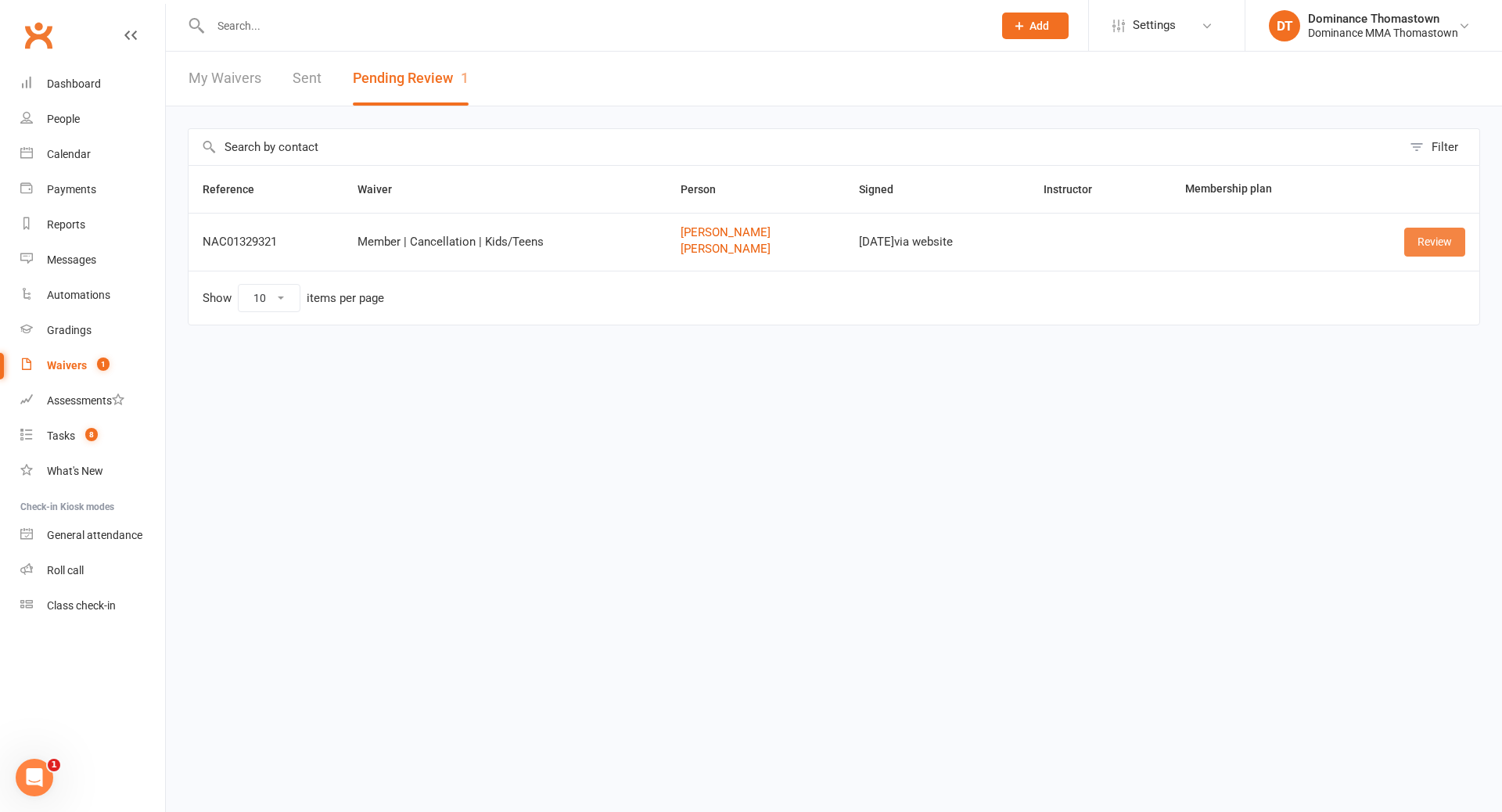
click at [1441, 247] on link "Review" at bounding box center [1434, 242] width 61 height 28
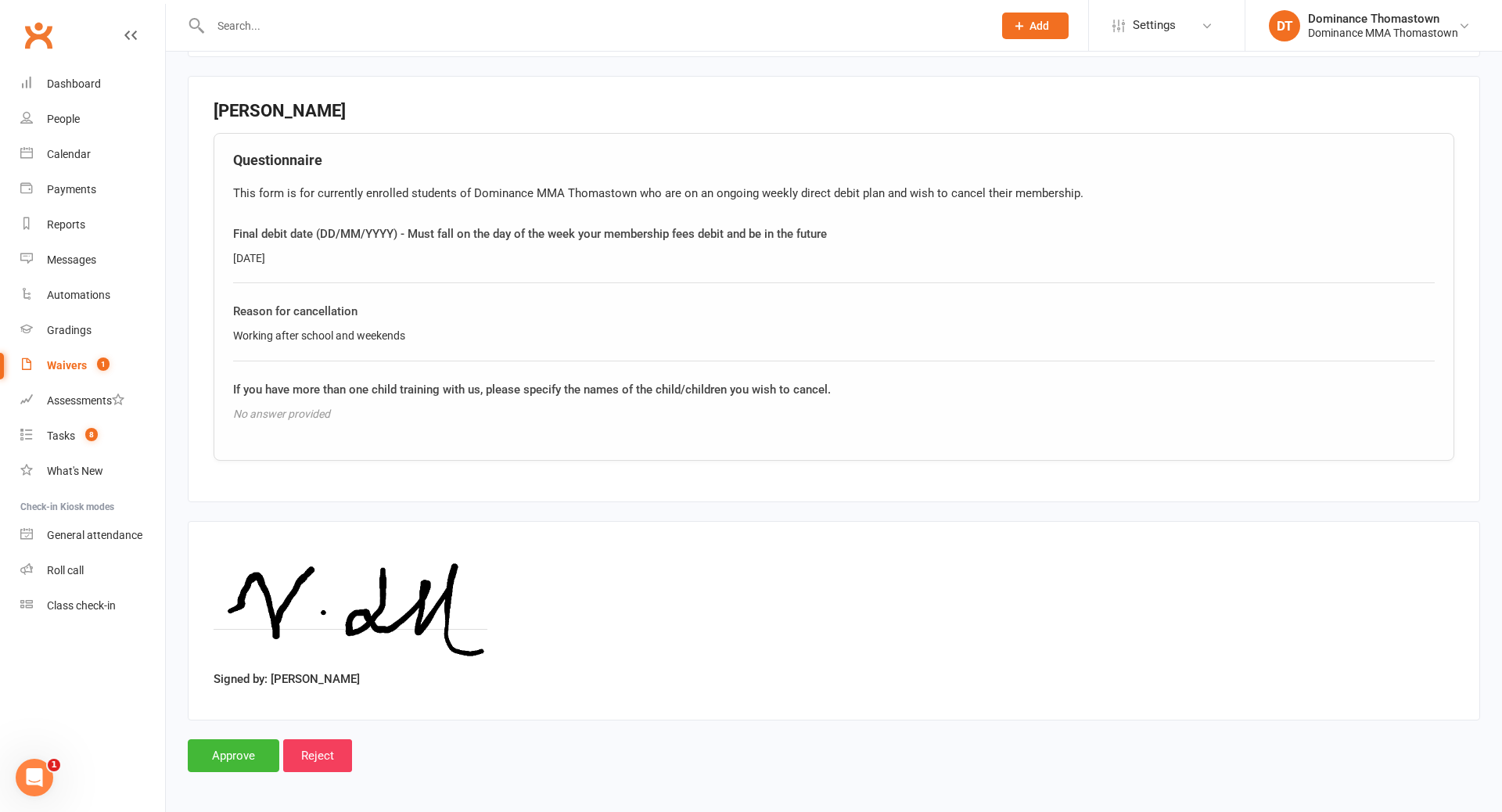
scroll to position [1289, 0]
drag, startPoint x: 432, startPoint y: 332, endPoint x: 253, endPoint y: 336, distance: 179.0
click at [200, 335] on fieldset "Narelle Keall Questionnaire This form is for currently enrolled students of Dom…" at bounding box center [834, 288] width 1292 height 427
copy div "Working after school and weekends"
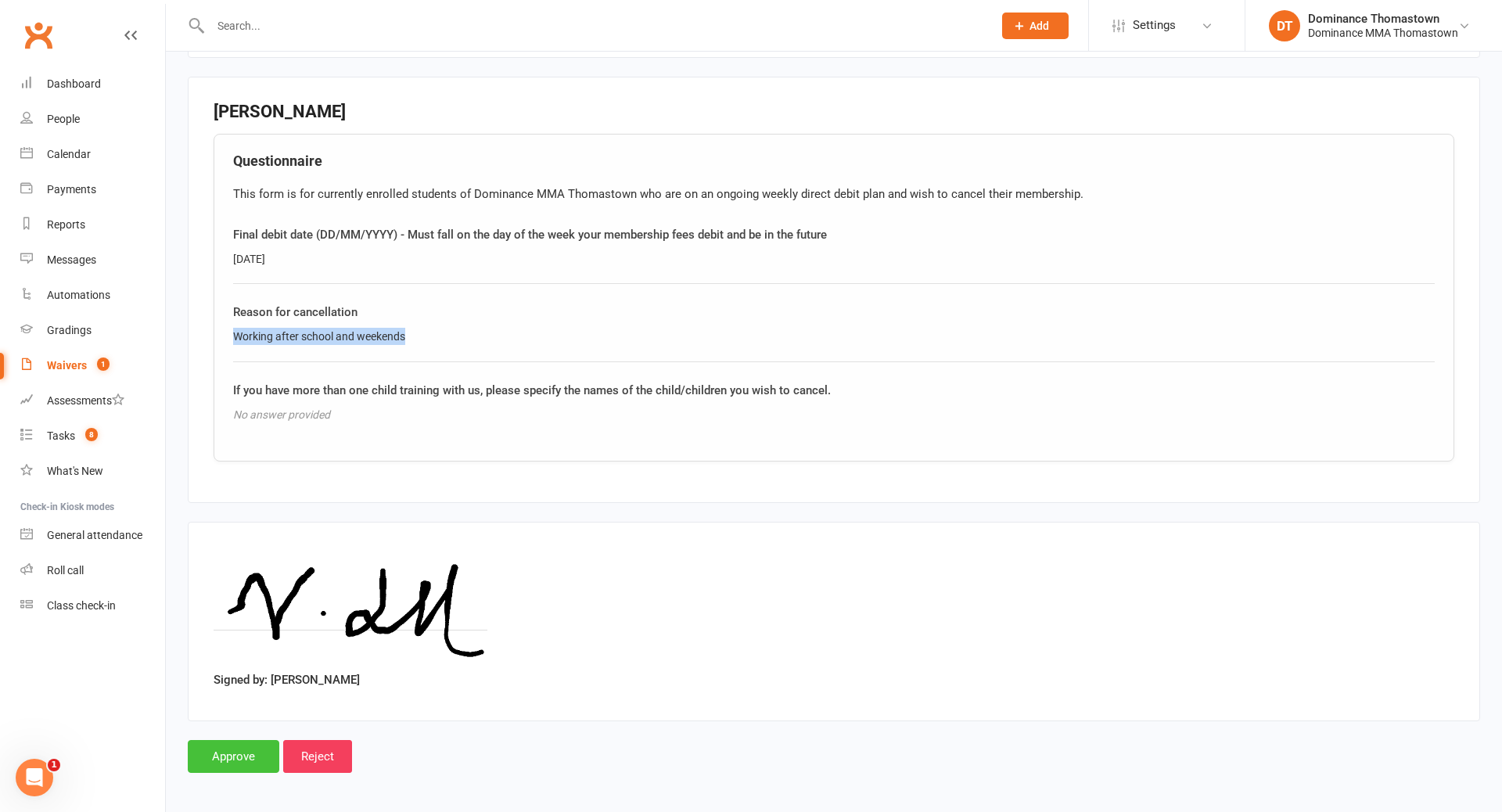
click at [236, 755] on input "Approve" at bounding box center [233, 757] width 92 height 33
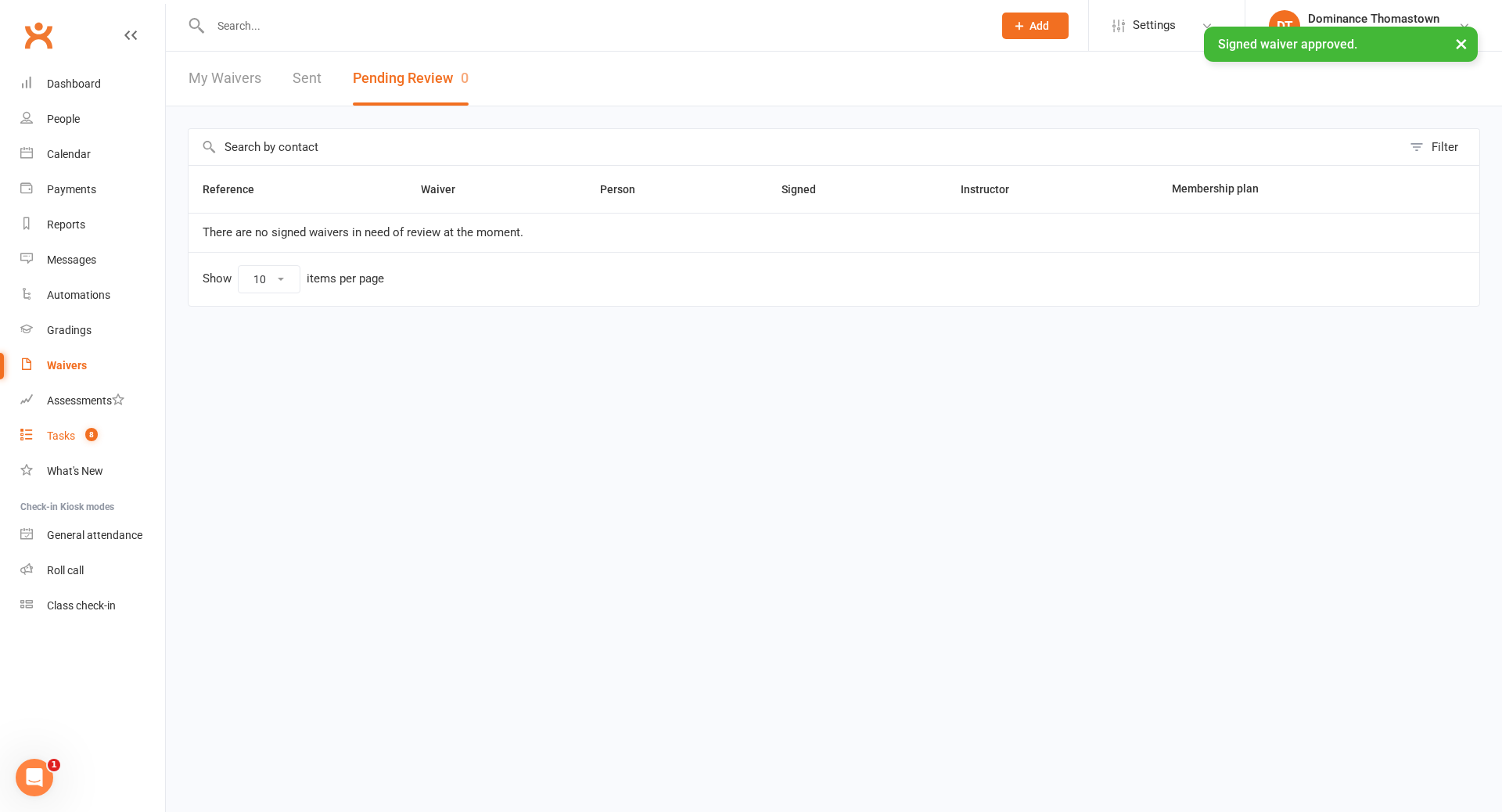
click at [63, 433] on div "Tasks" at bounding box center [61, 435] width 28 height 12
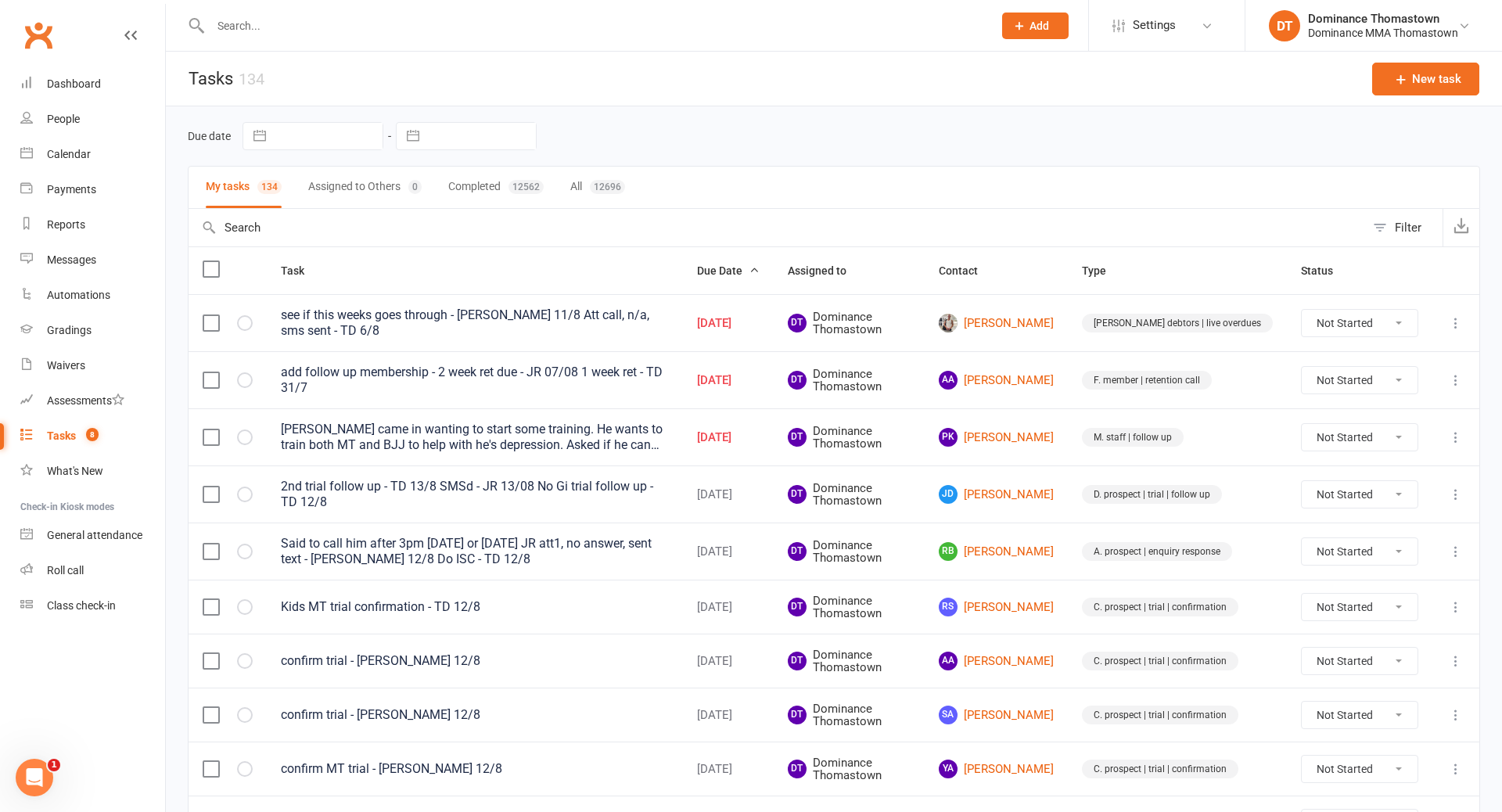
click at [56, 437] on div "Tasks" at bounding box center [61, 435] width 29 height 12
click at [1031, 372] on link "[PERSON_NAME]" at bounding box center [995, 380] width 115 height 19
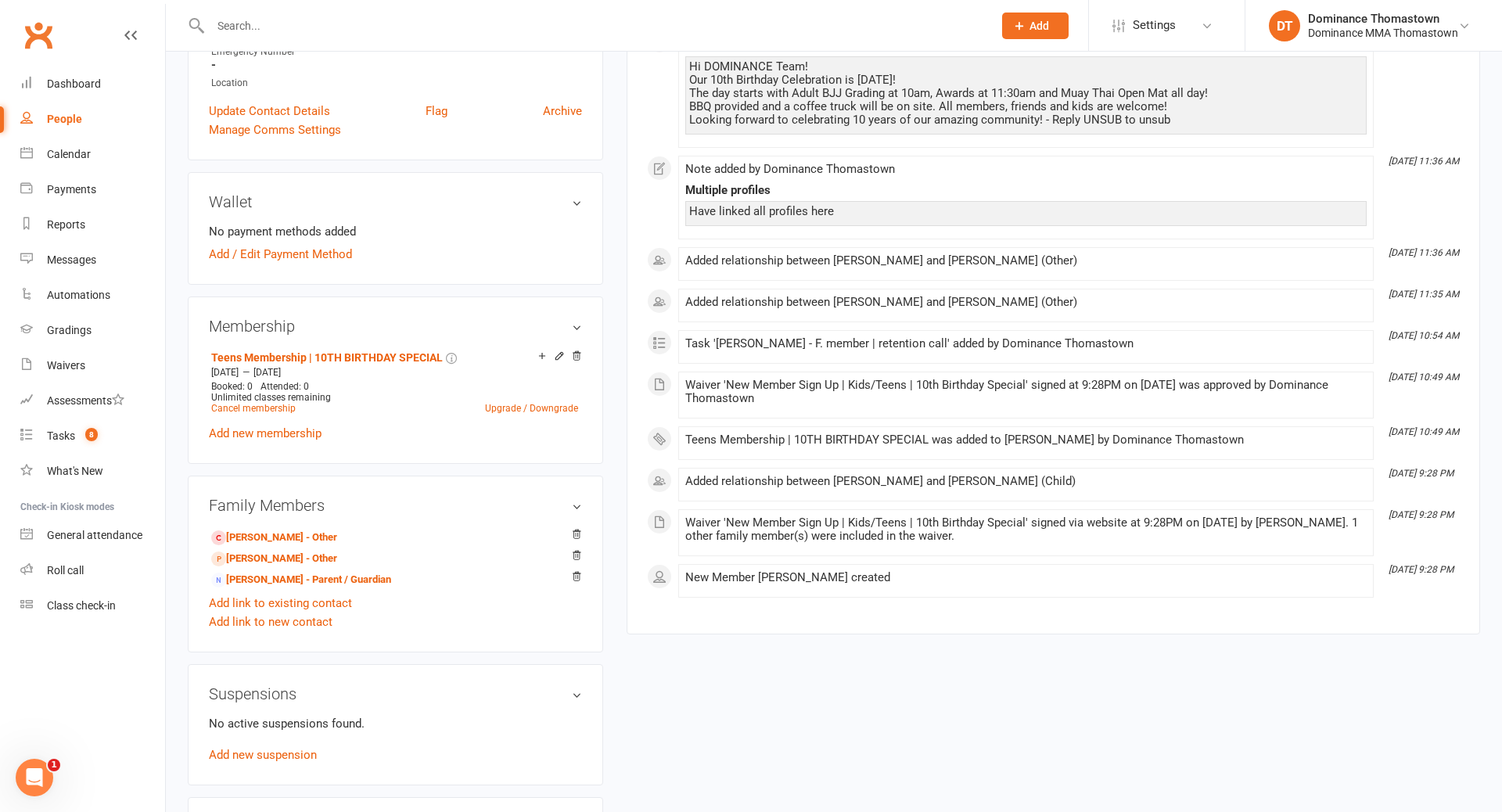
scroll to position [619, 0]
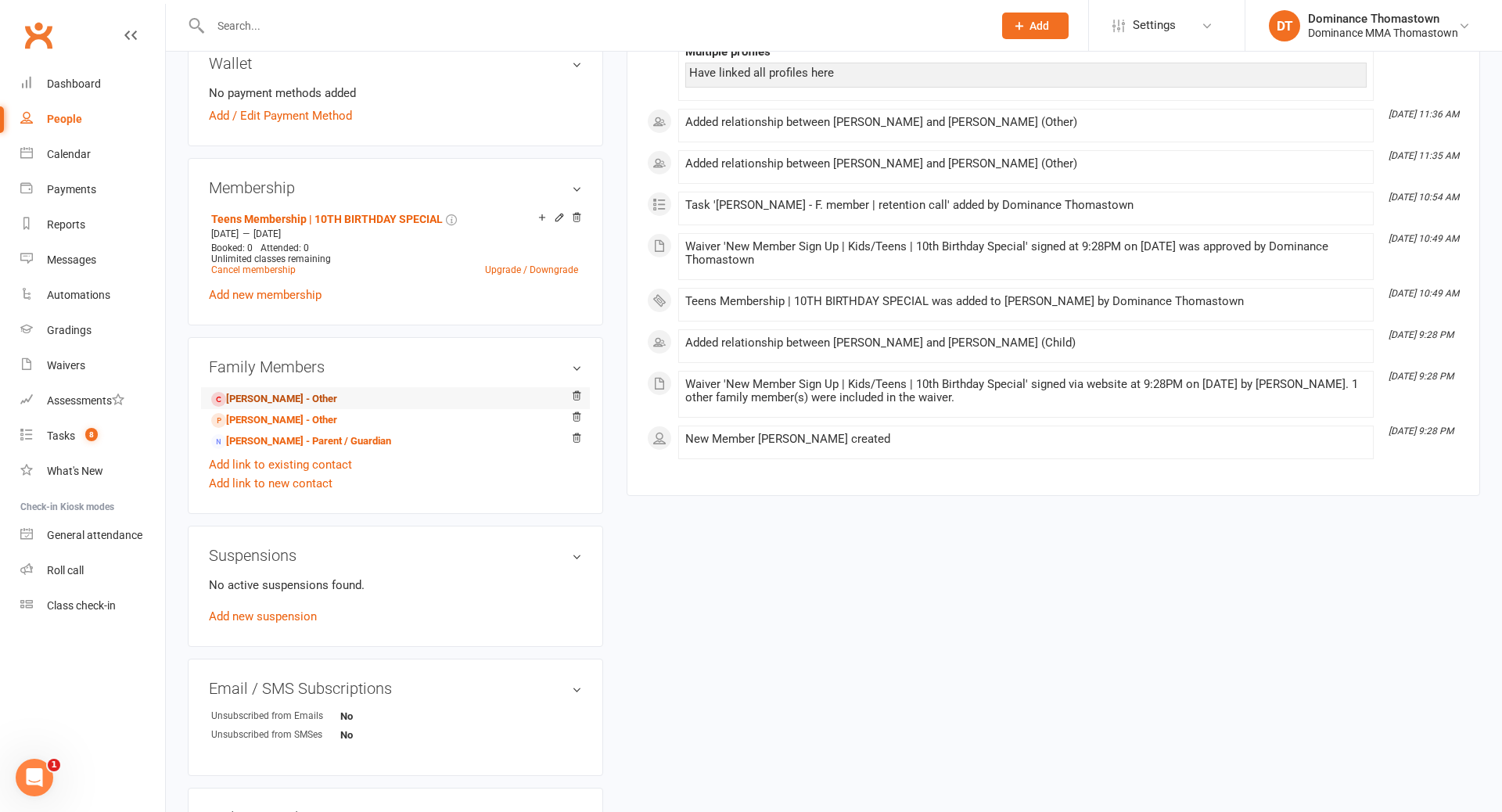
click at [295, 399] on link "Ali Al Sherifi - Other" at bounding box center [274, 399] width 126 height 17
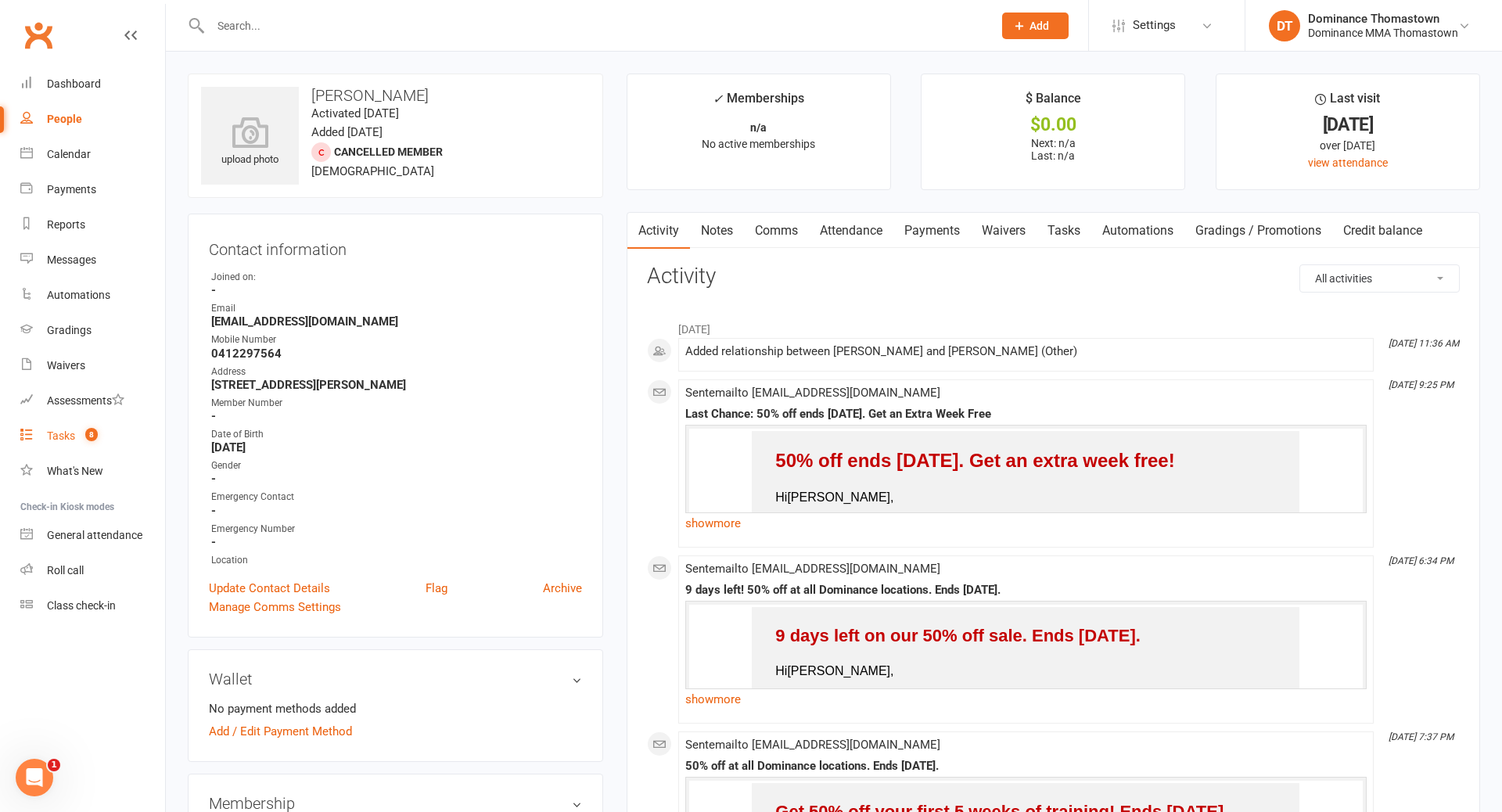
click at [54, 436] on div "Tasks" at bounding box center [61, 435] width 28 height 12
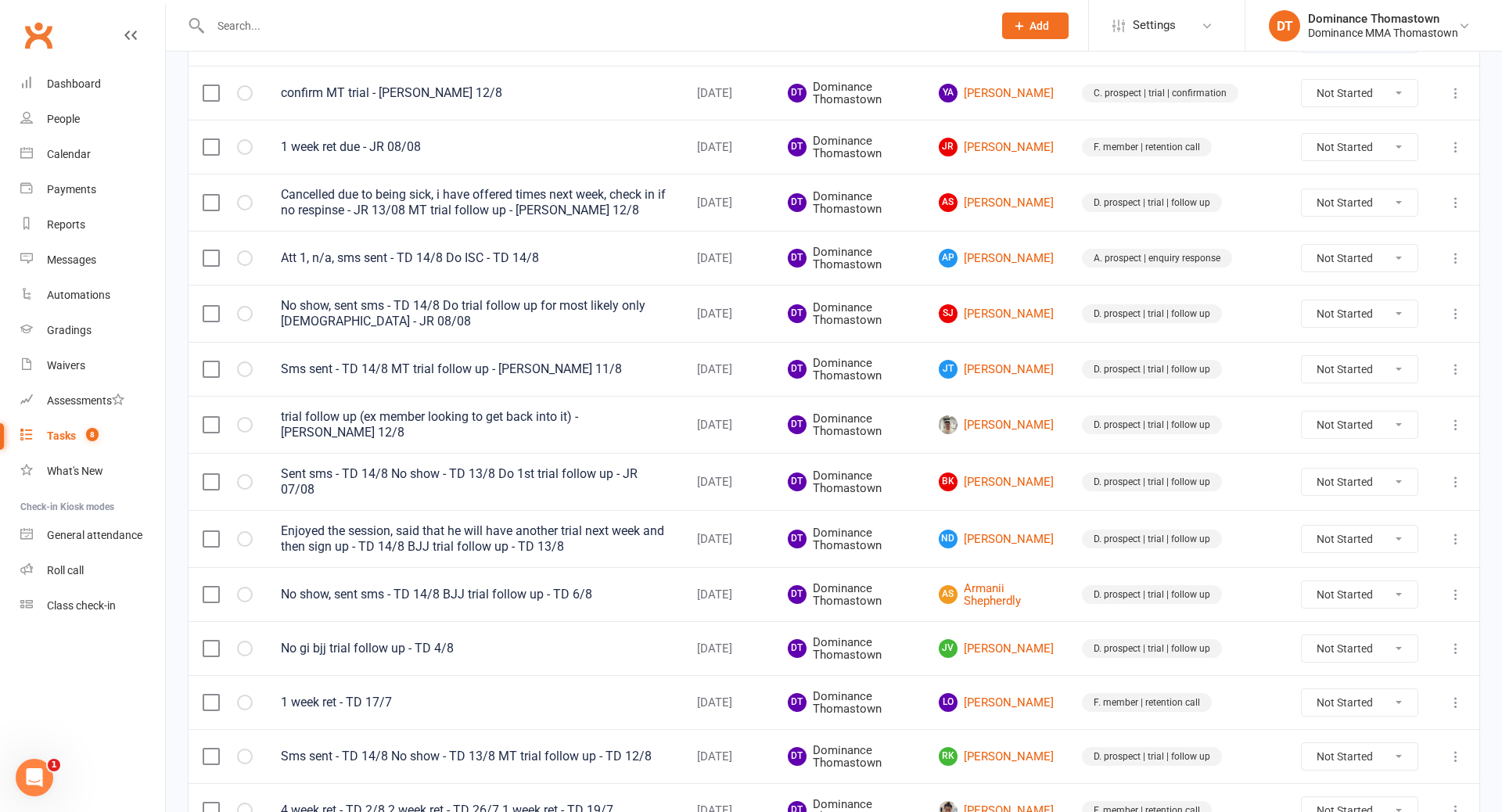
scroll to position [679, 0]
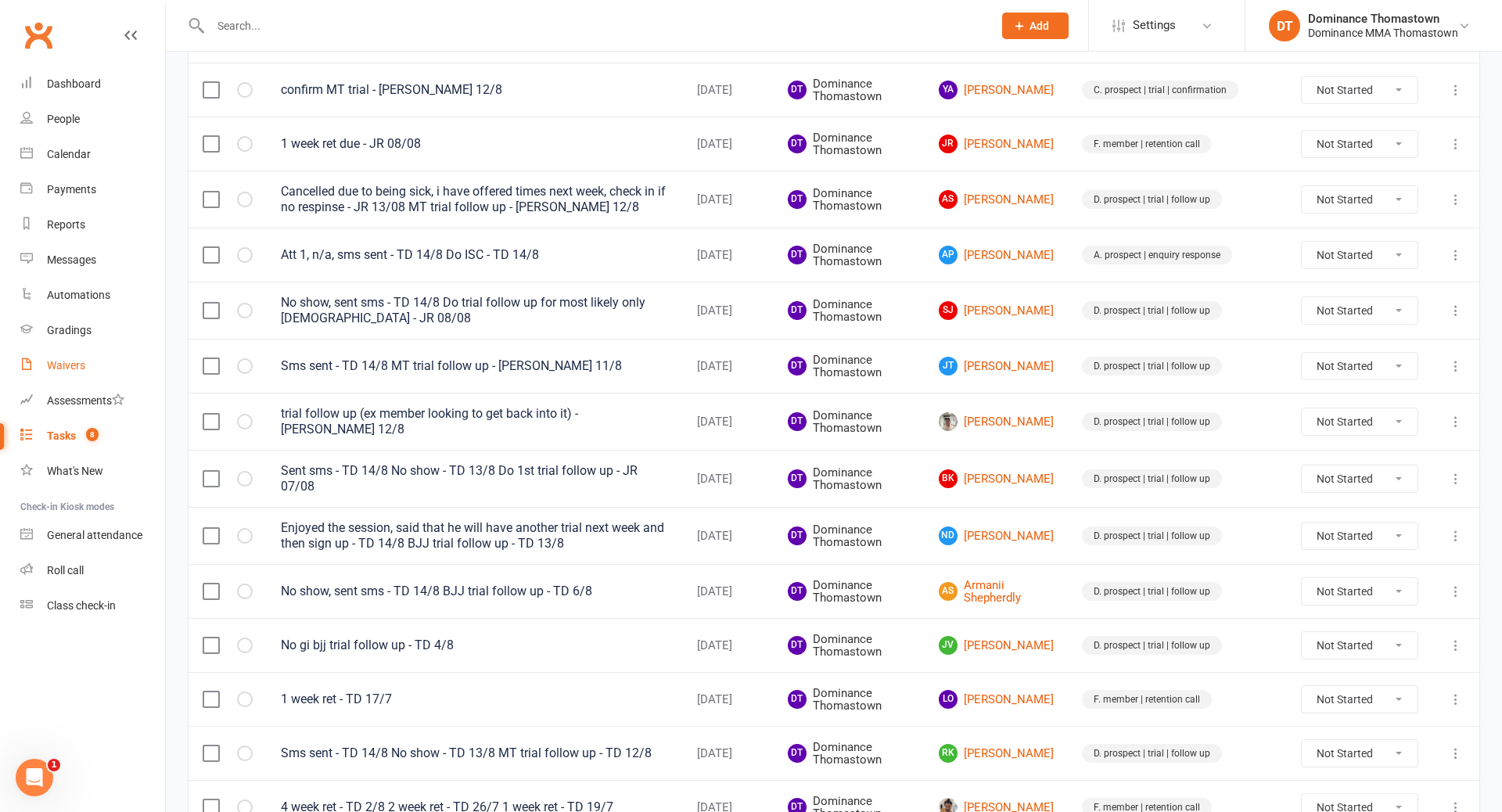
click at [80, 363] on div "Waivers" at bounding box center [66, 365] width 38 height 12
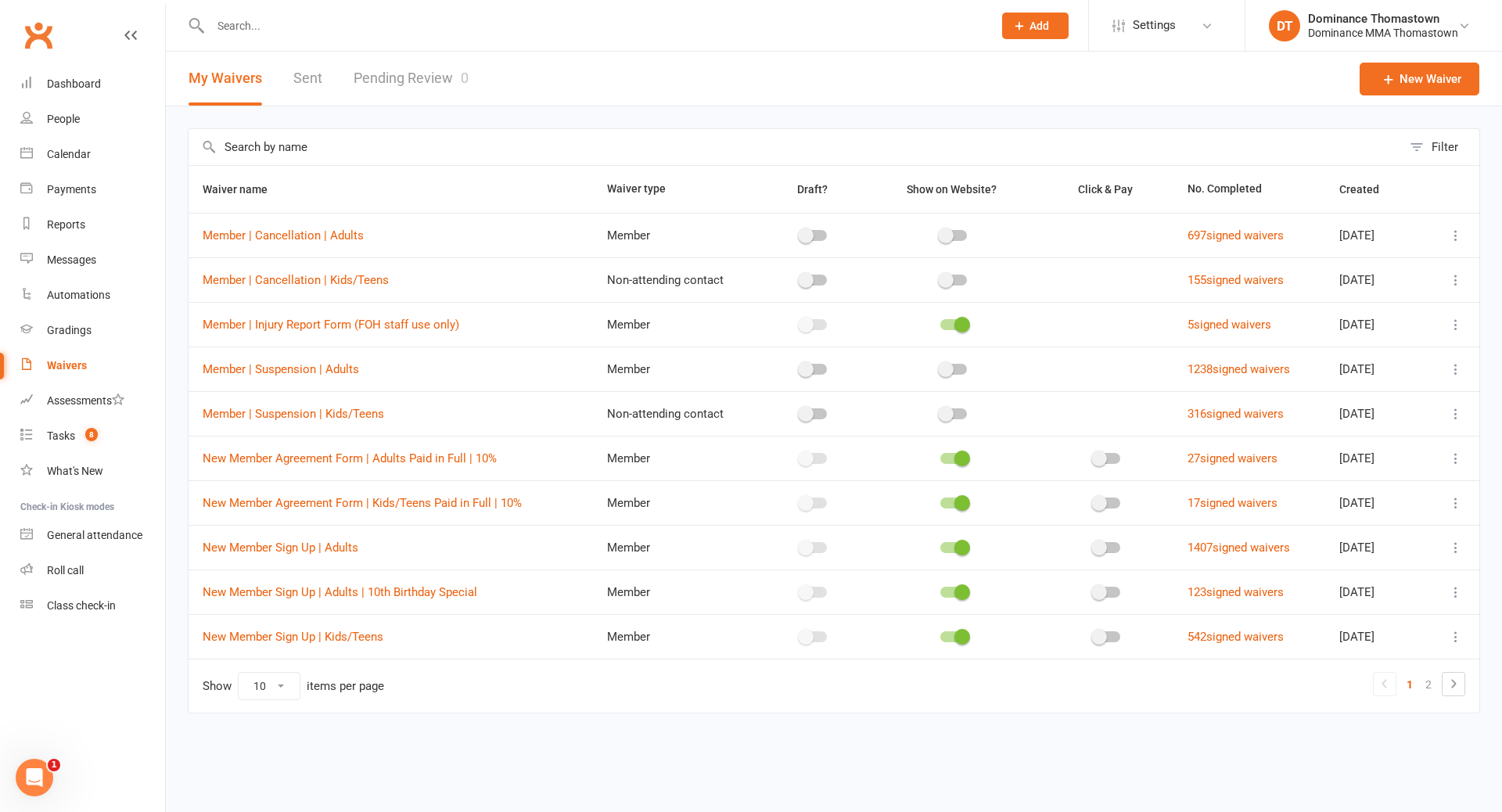
click at [413, 85] on link "Pending Review 0" at bounding box center [410, 78] width 115 height 54
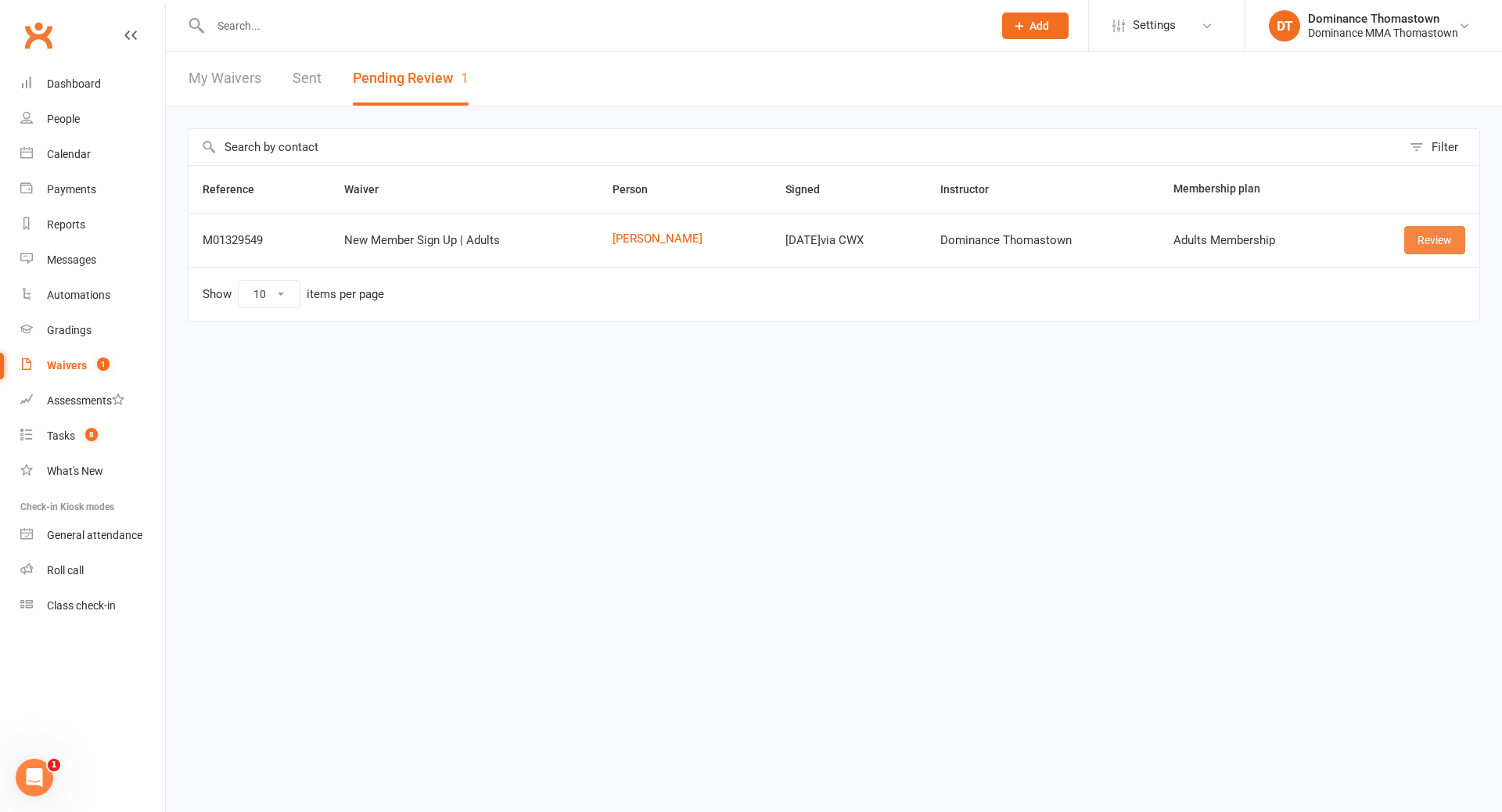
click at [1441, 235] on link "Review" at bounding box center [1434, 240] width 61 height 28
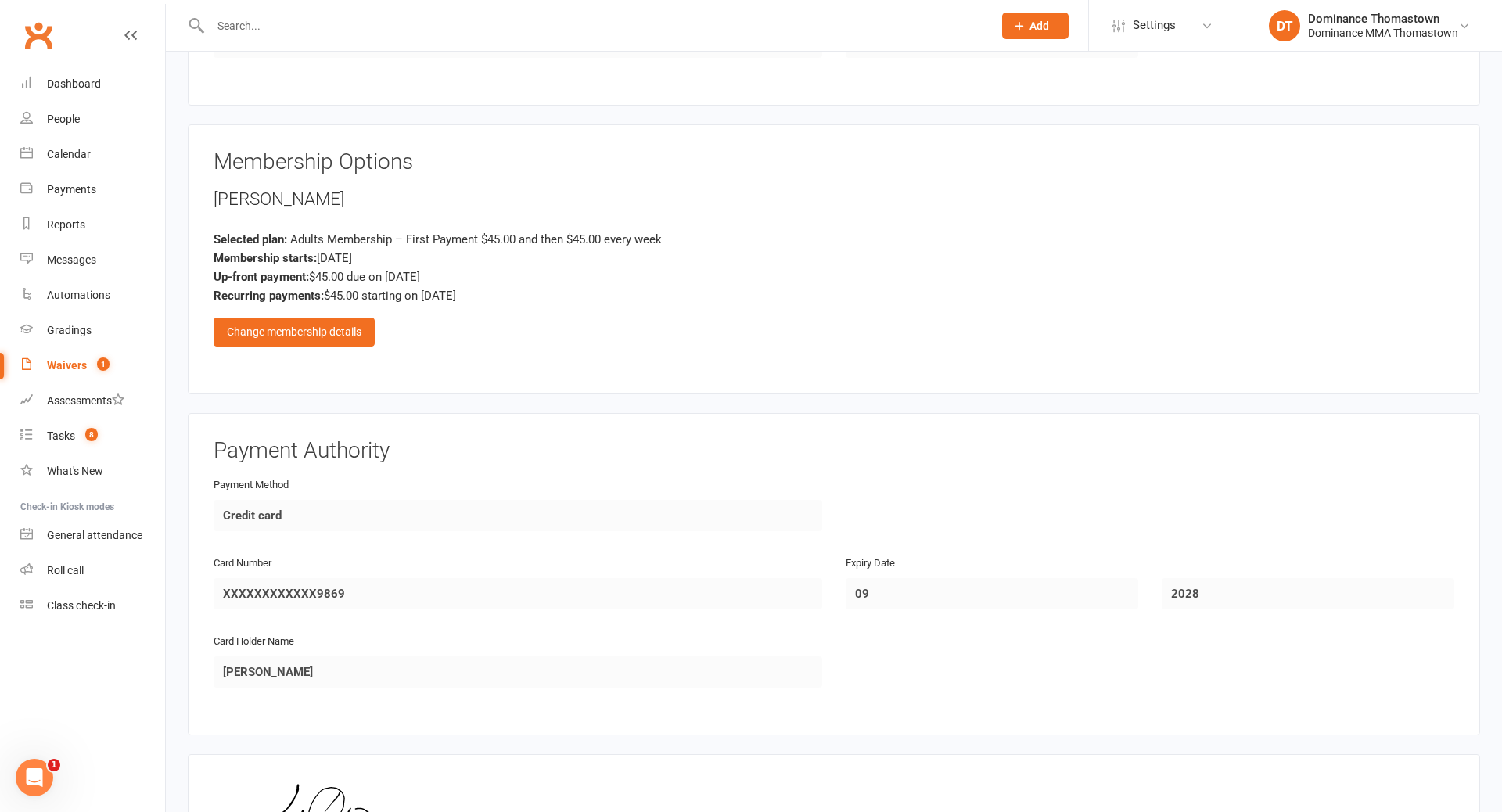
scroll to position [649, 0]
click at [290, 325] on div "Change membership details" at bounding box center [294, 328] width 161 height 28
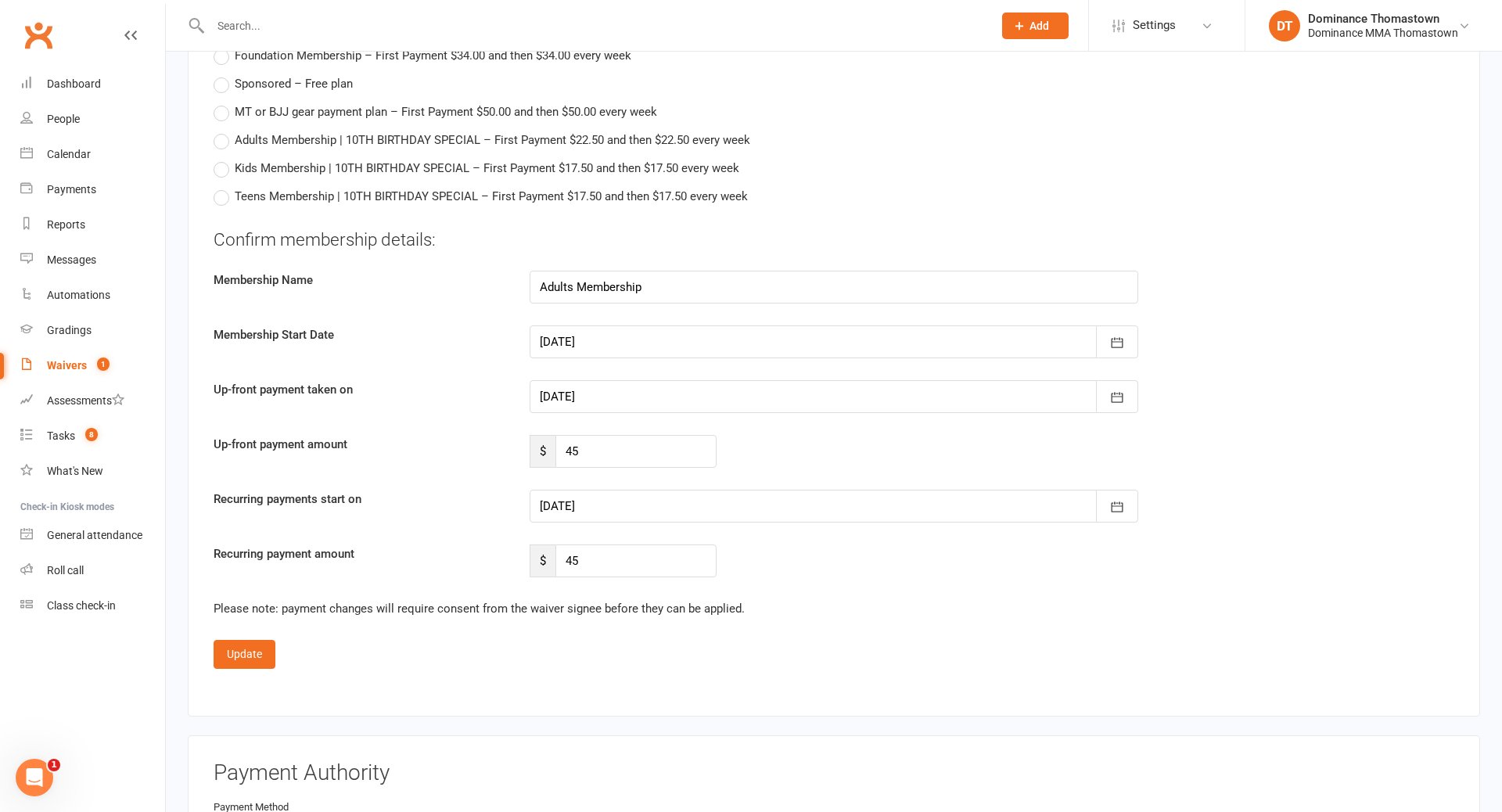
scroll to position [1050, 0]
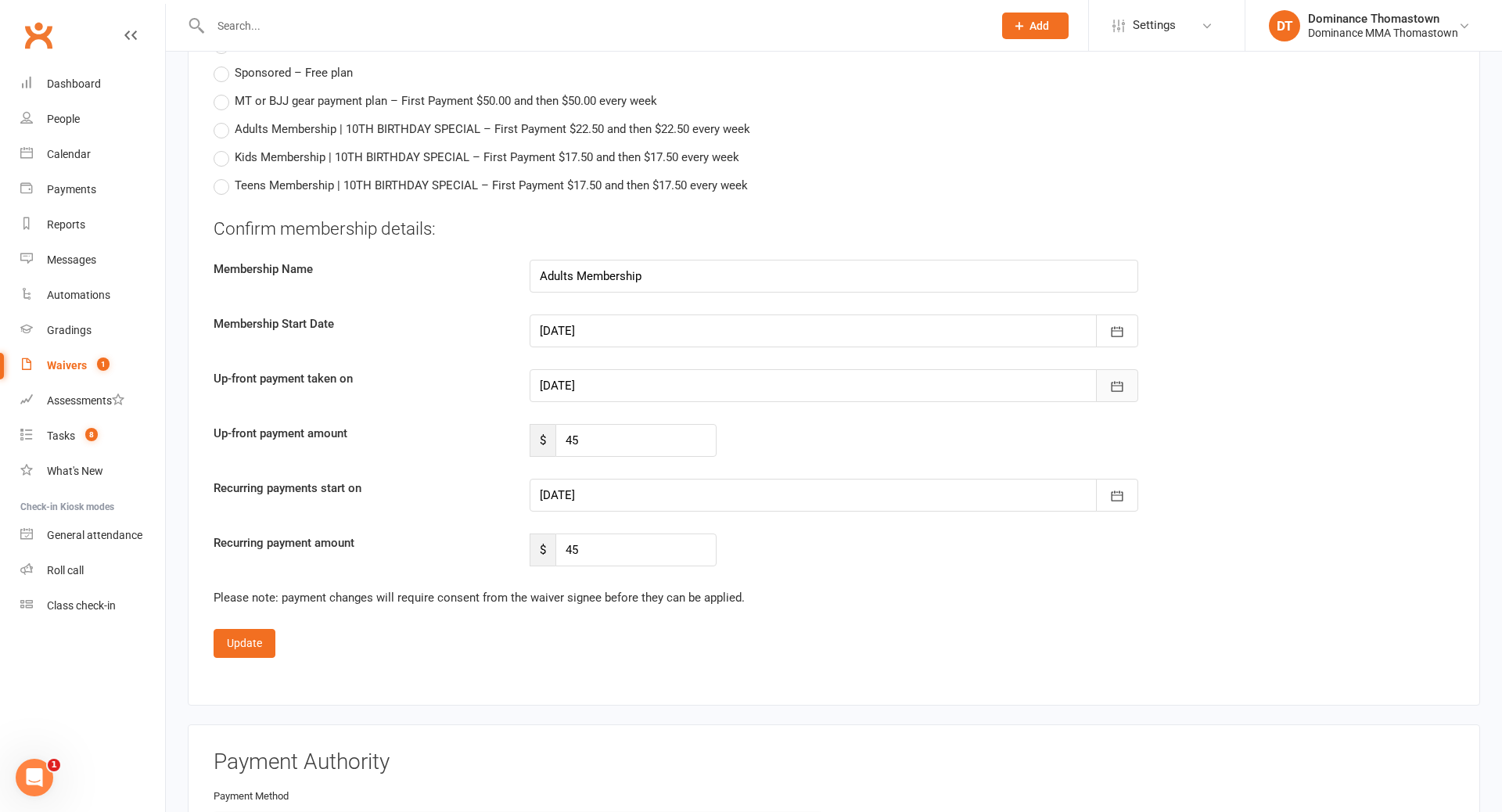
click at [1115, 383] on icon "button" at bounding box center [1117, 386] width 16 height 16
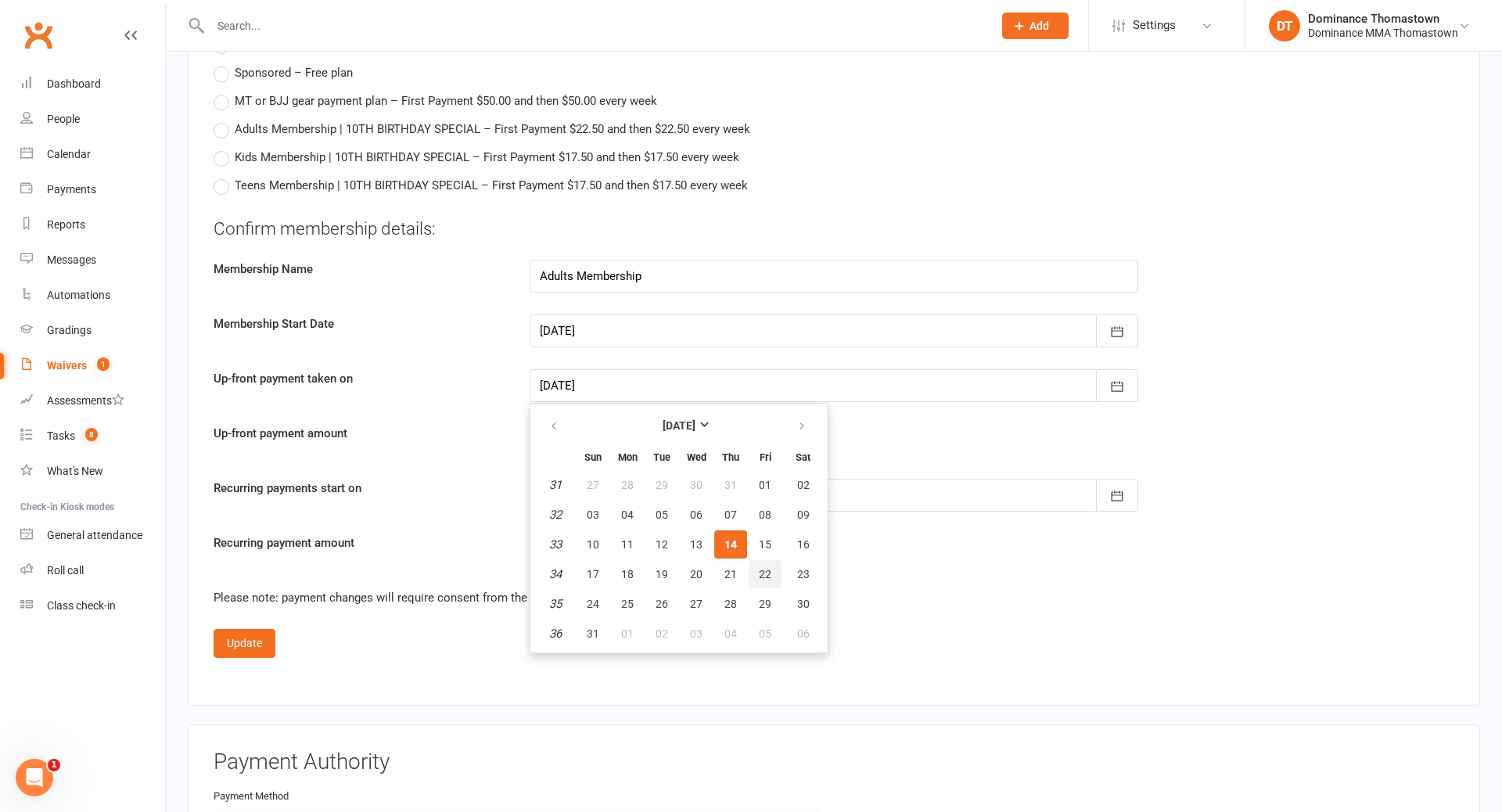
click at [760, 568] on span "22" at bounding box center [764, 574] width 12 height 12
type input "22 Aug 2025"
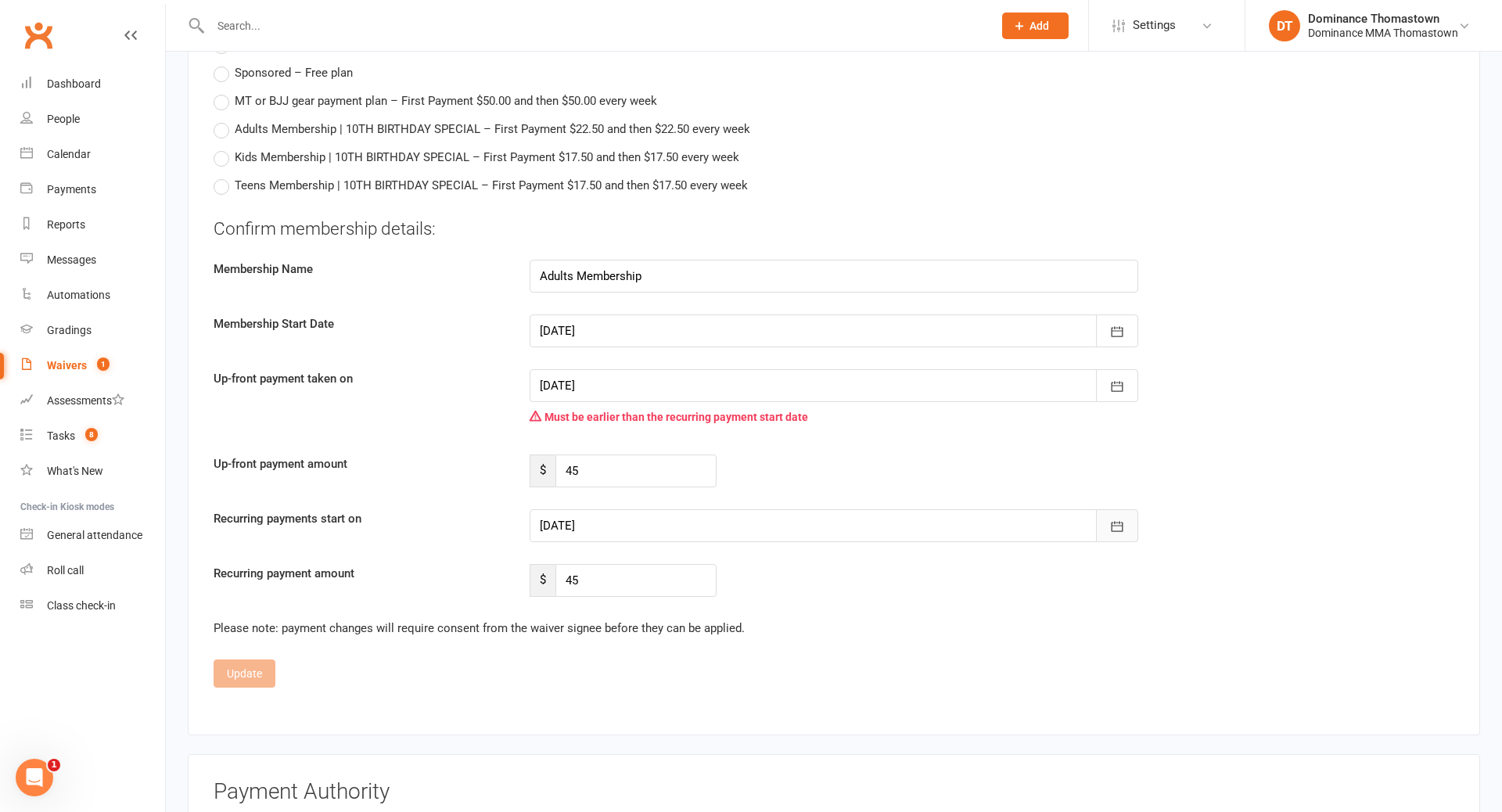
click at [1128, 531] on button "button" at bounding box center [1117, 526] width 42 height 33
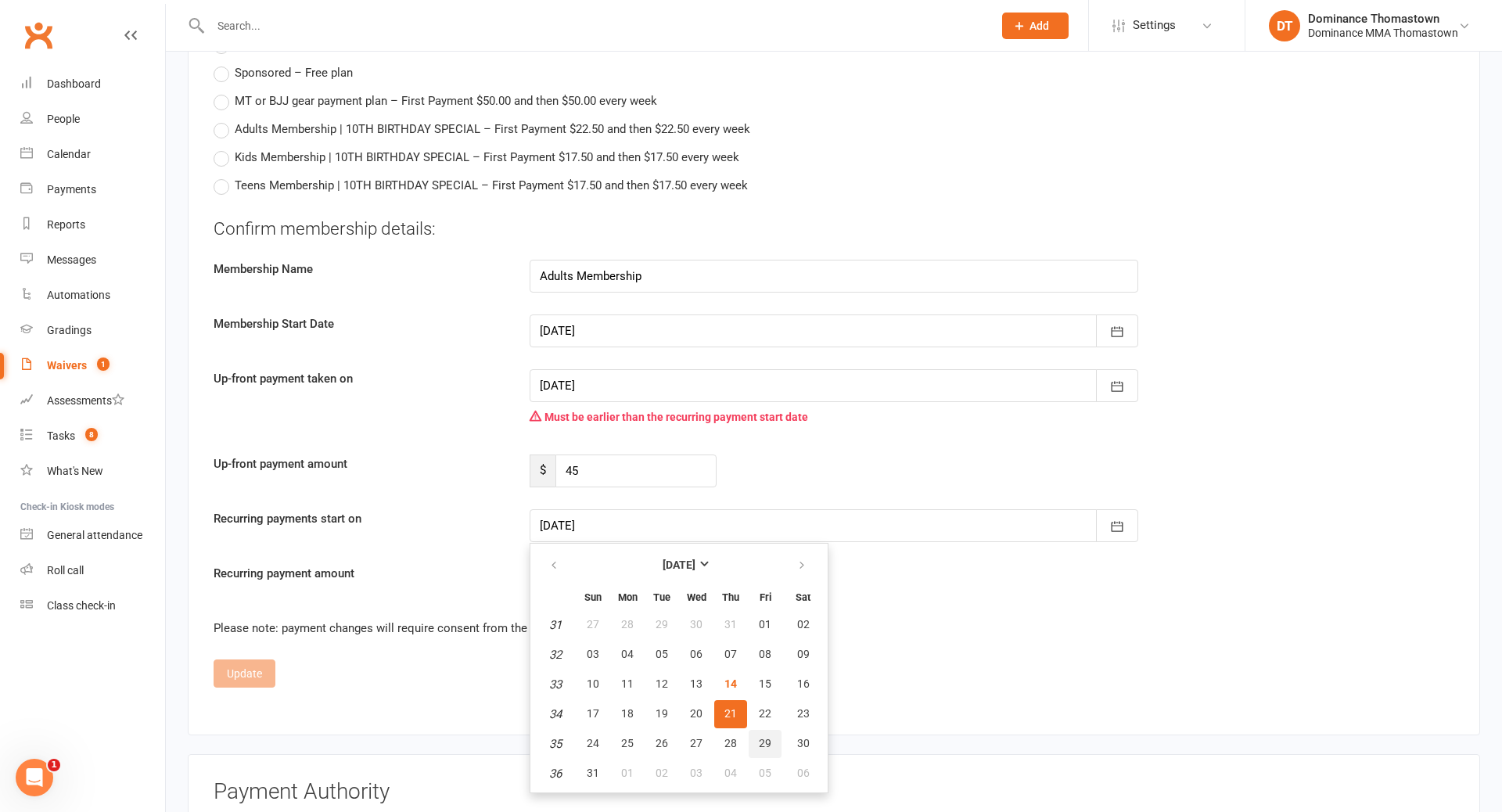
click at [770, 739] on span "29" at bounding box center [764, 743] width 12 height 12
type input "29 Aug 2025"
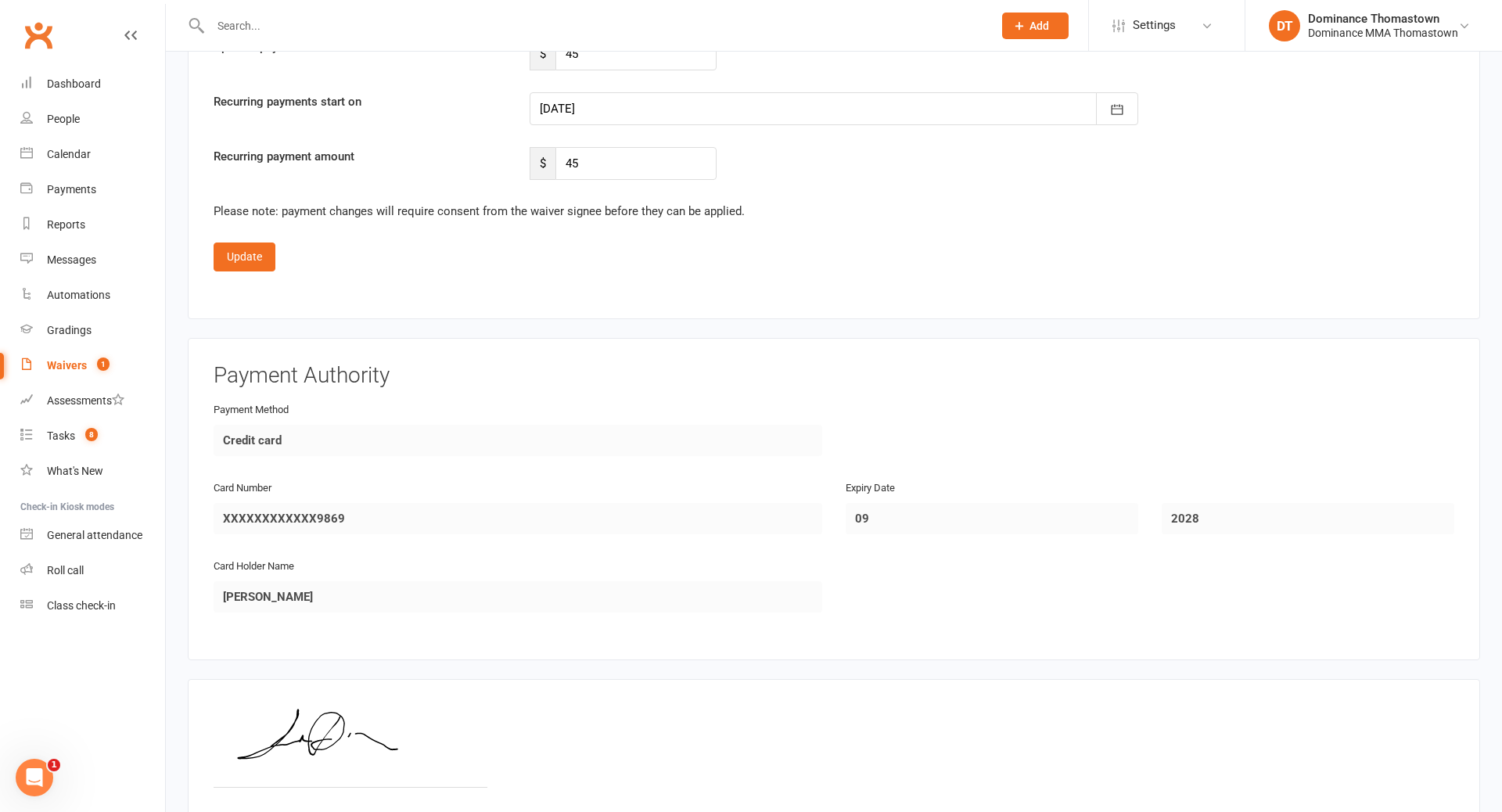
scroll to position [1440, 0]
click at [250, 253] on button "Update" at bounding box center [244, 253] width 62 height 28
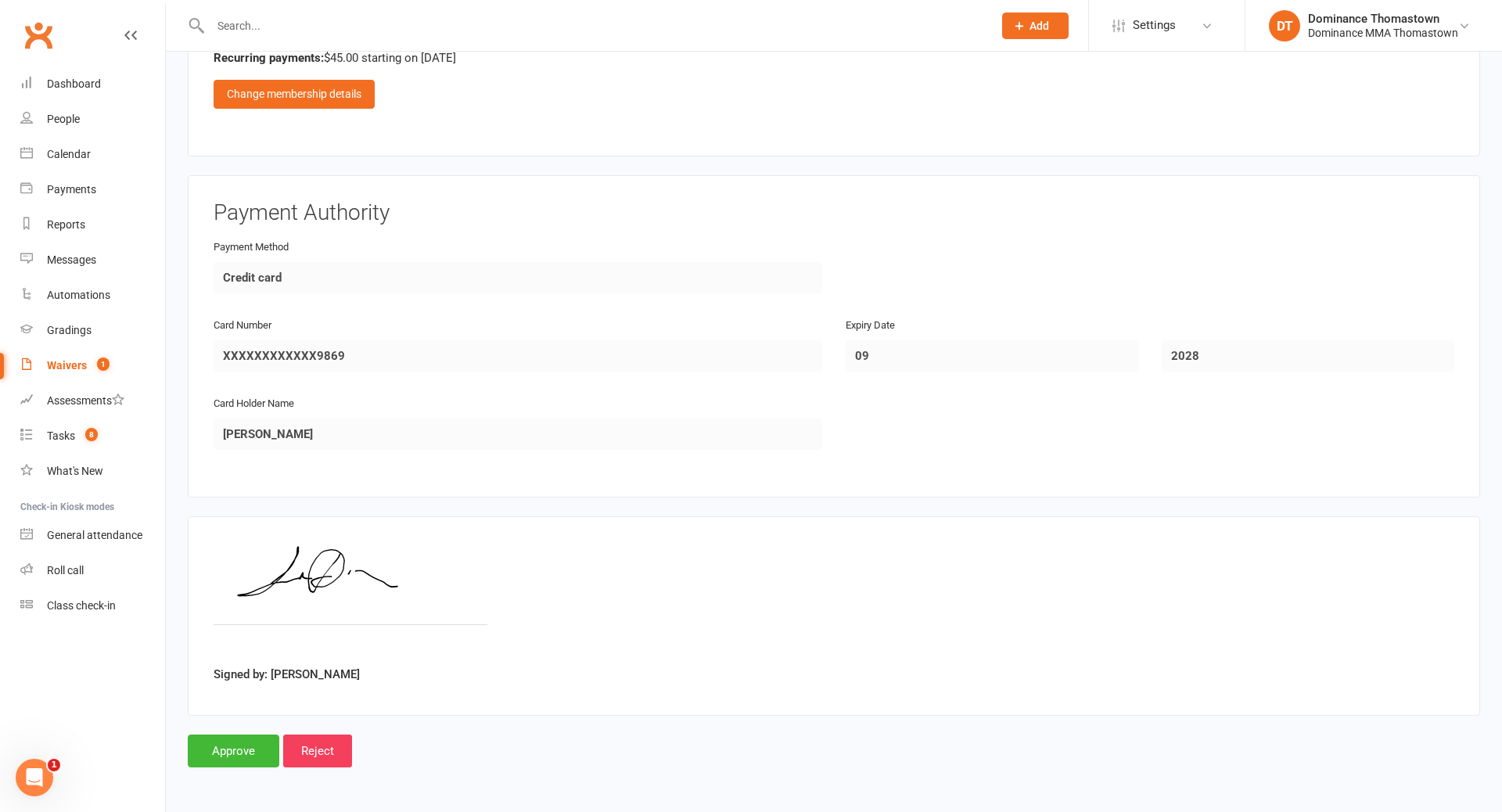
scroll to position [880, 0]
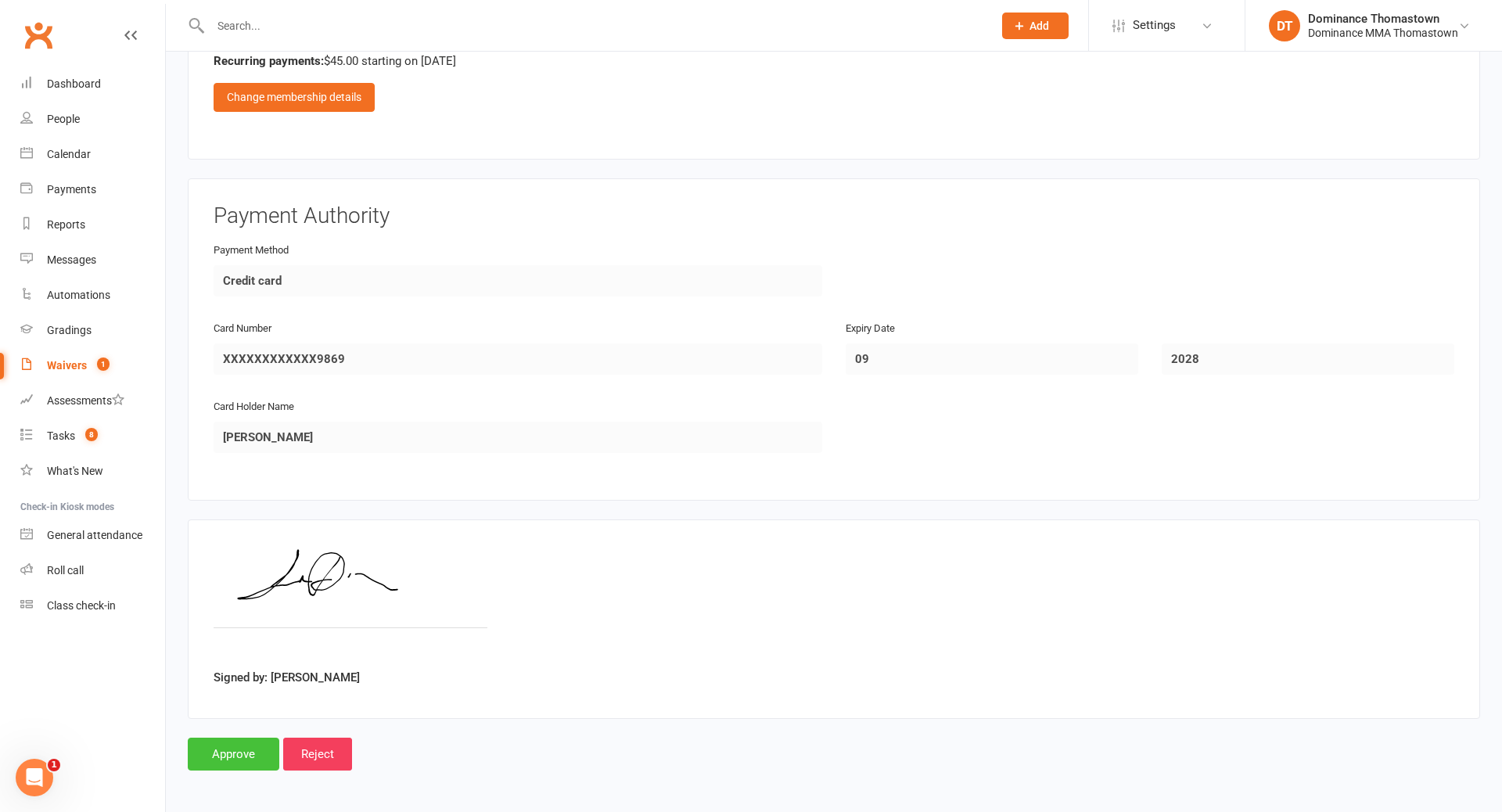
click at [245, 748] on input "Approve" at bounding box center [233, 754] width 92 height 33
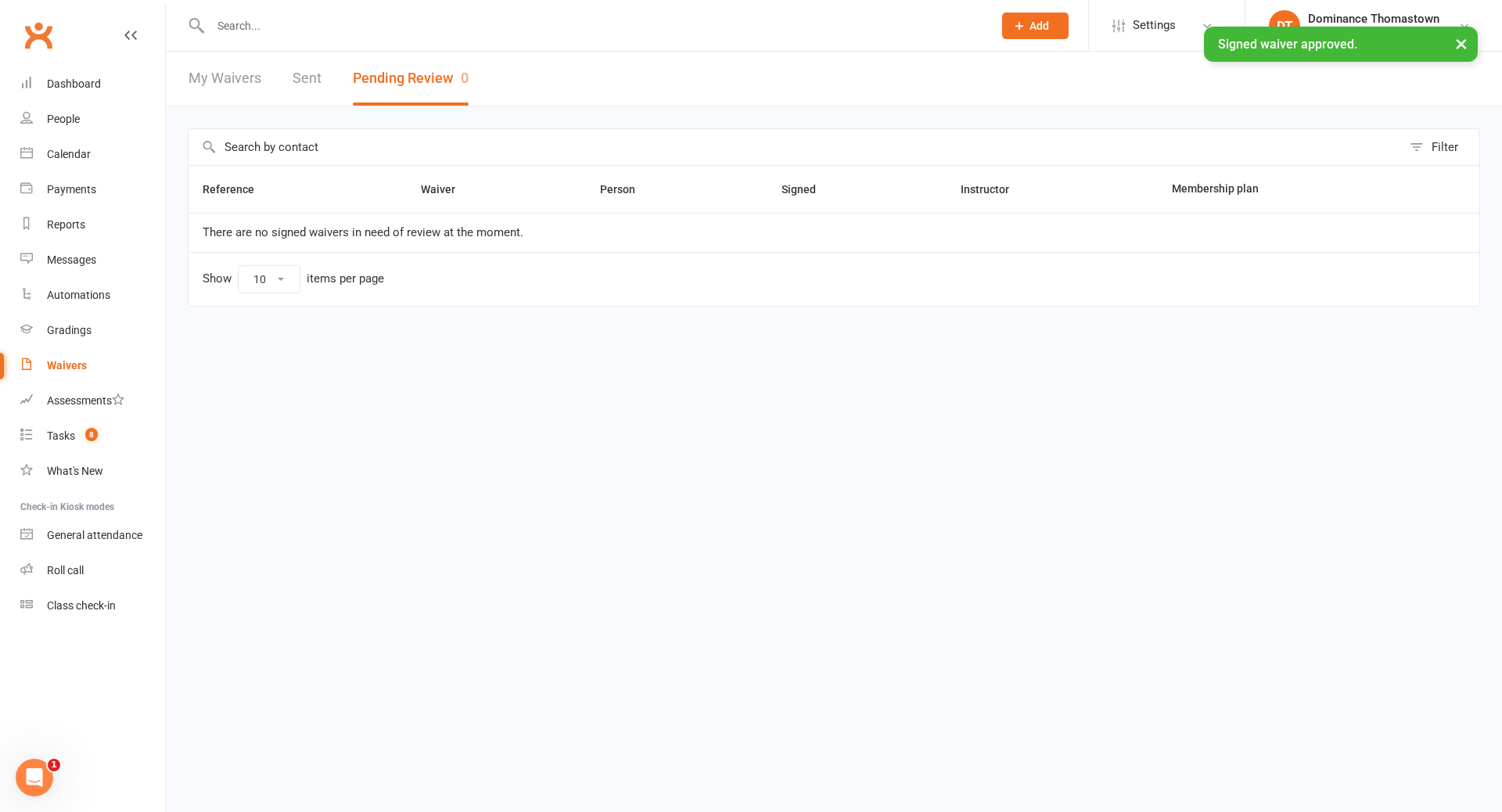
click at [266, 25] on input "text" at bounding box center [593, 26] width 776 height 22
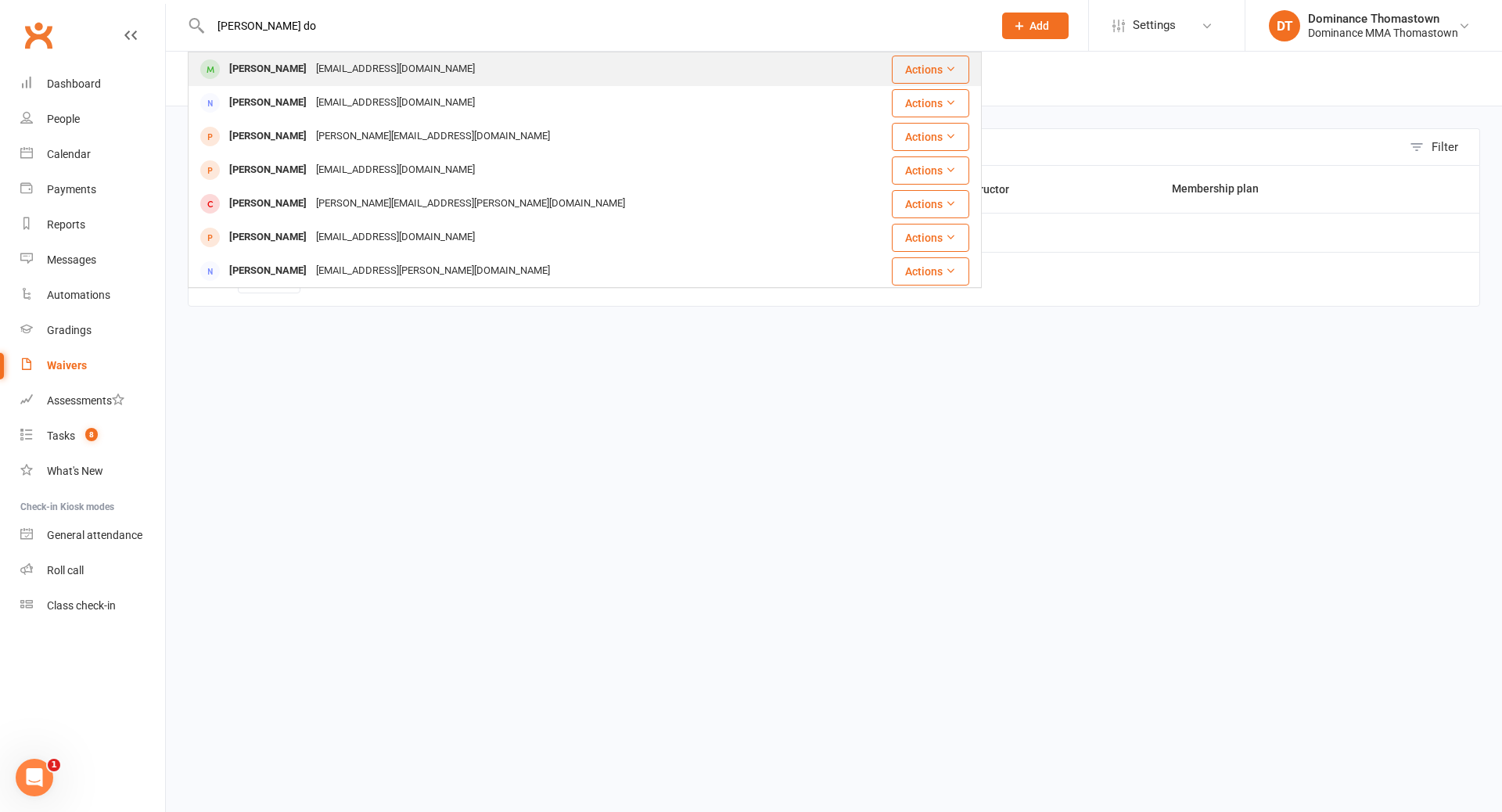
type input "jane do"
click at [311, 72] on div "janecatherine5@gmail.com" at bounding box center [395, 68] width 168 height 22
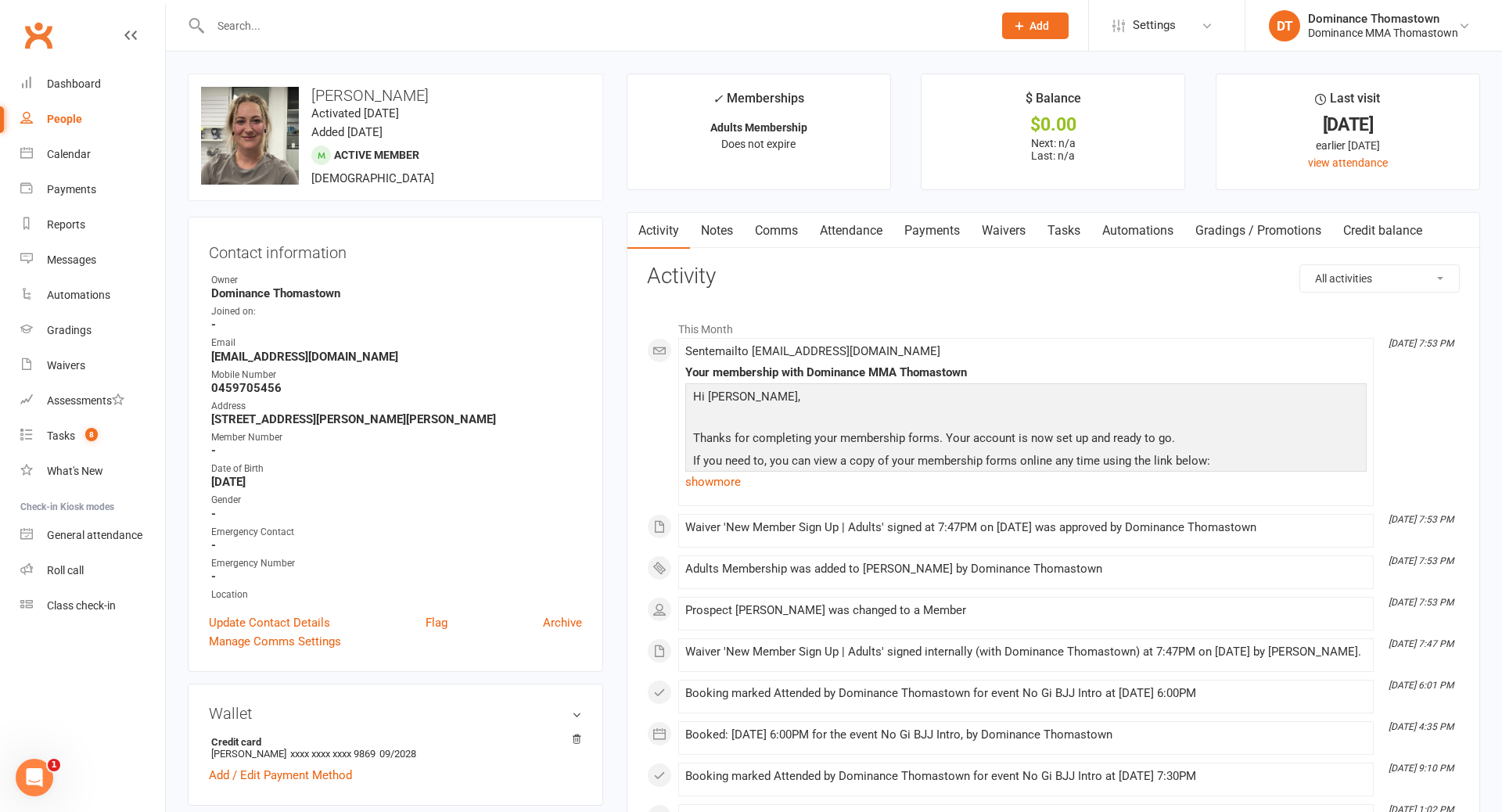
click at [998, 233] on link "Waivers" at bounding box center [1004, 231] width 66 height 36
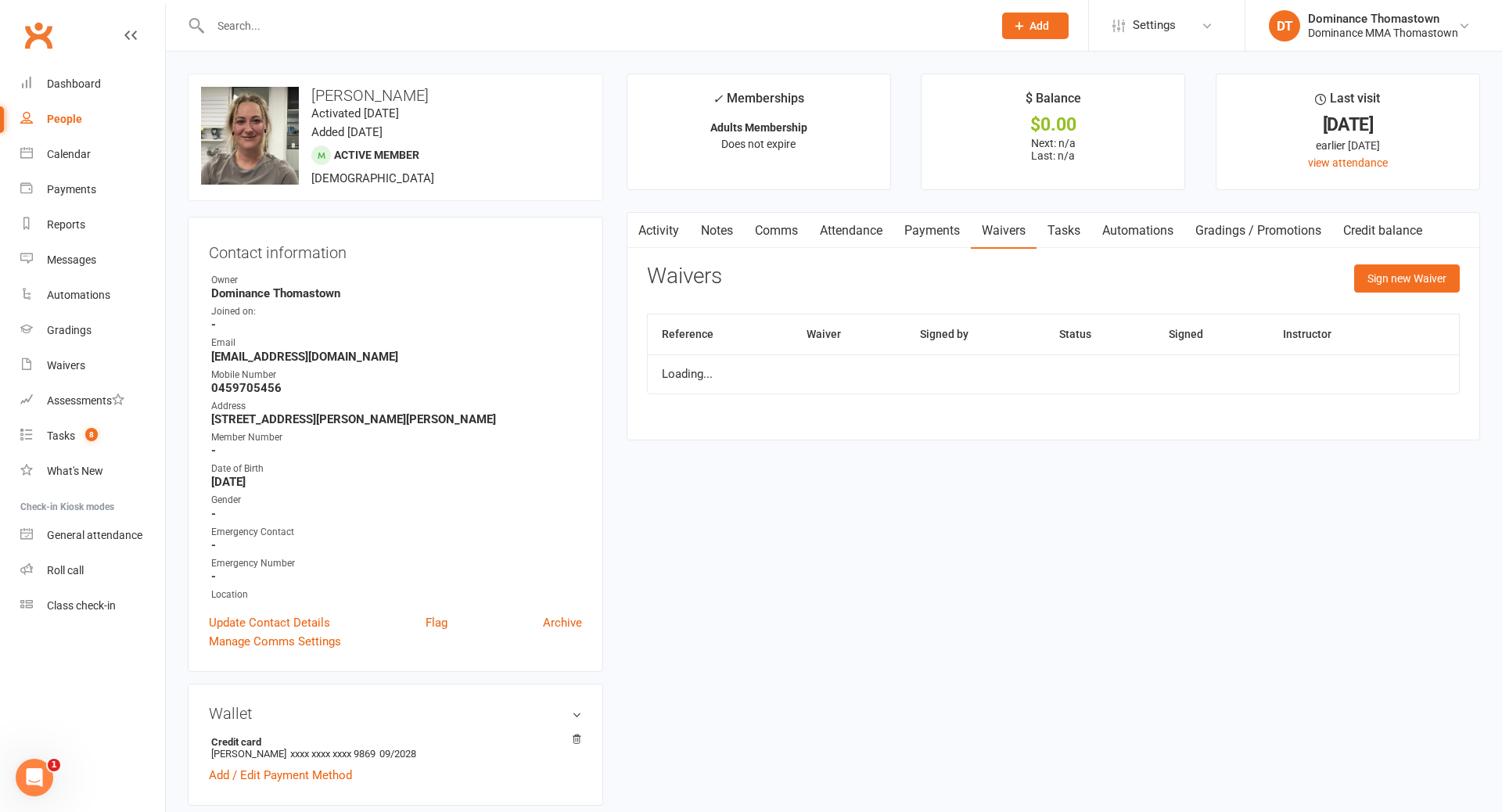
click at [1074, 228] on link "Tasks" at bounding box center [1064, 231] width 54 height 36
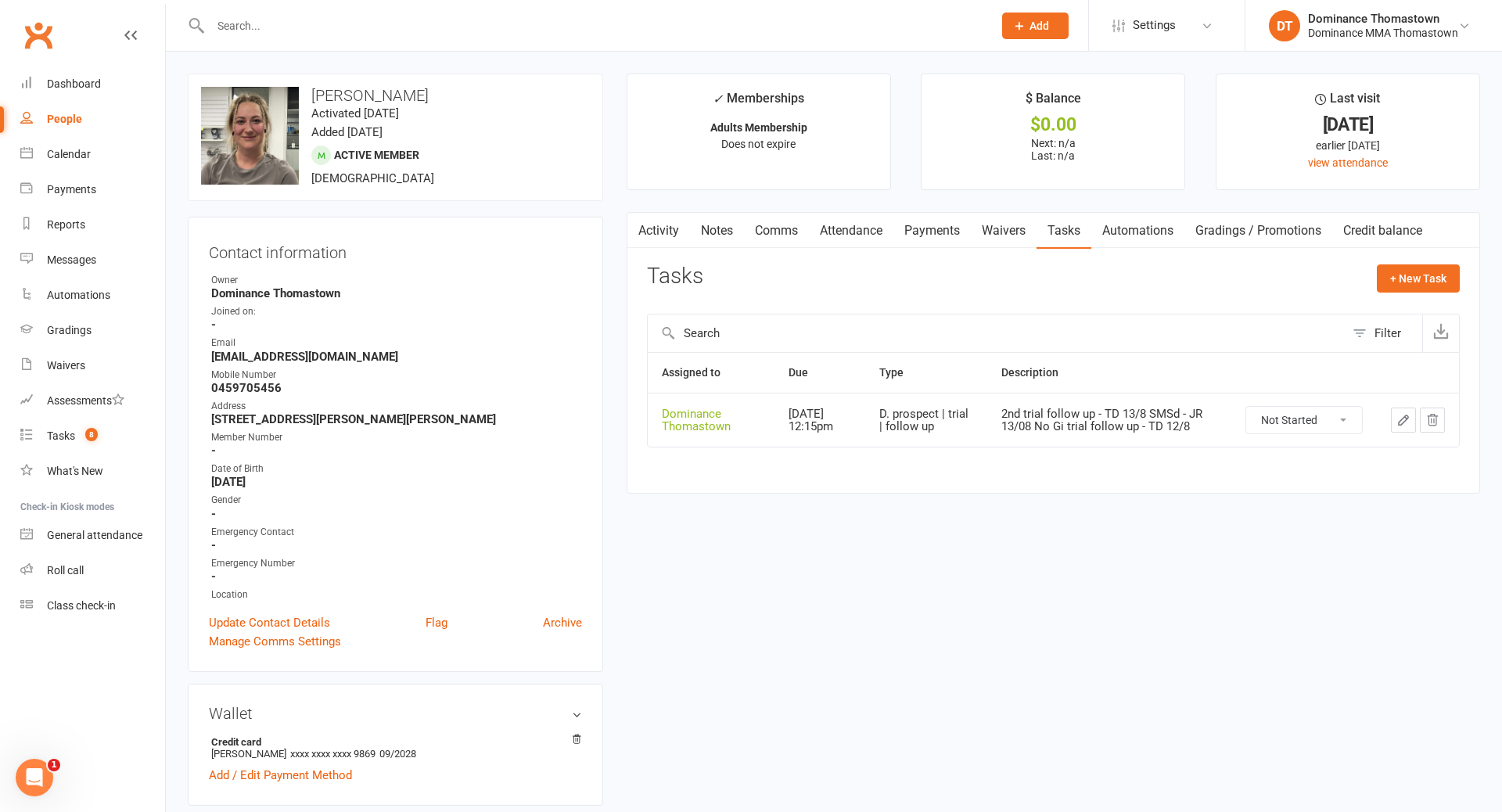
click at [1015, 236] on link "Waivers" at bounding box center [1004, 231] width 66 height 36
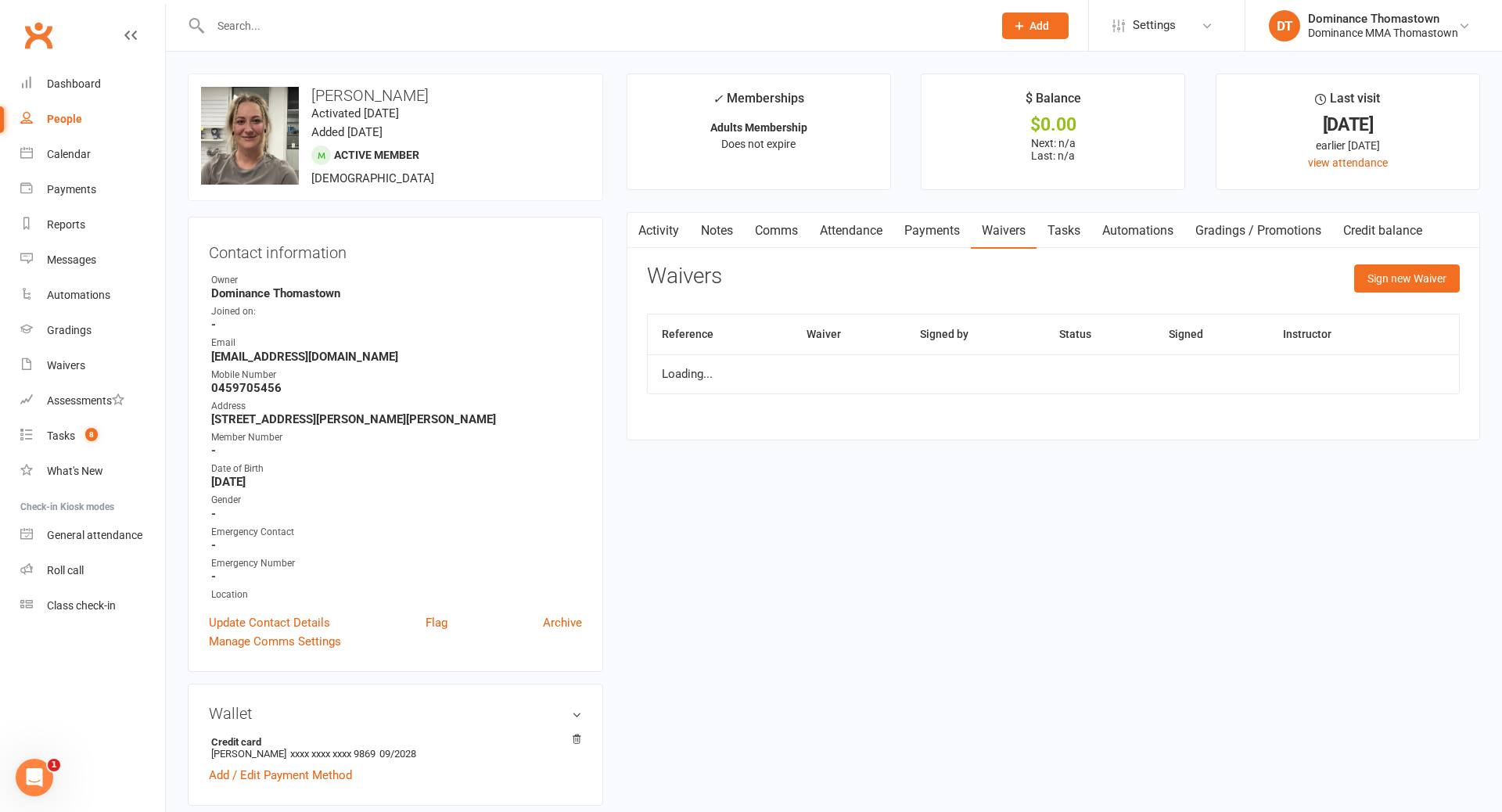
click at [951, 234] on link "Payments" at bounding box center [932, 231] width 78 height 36
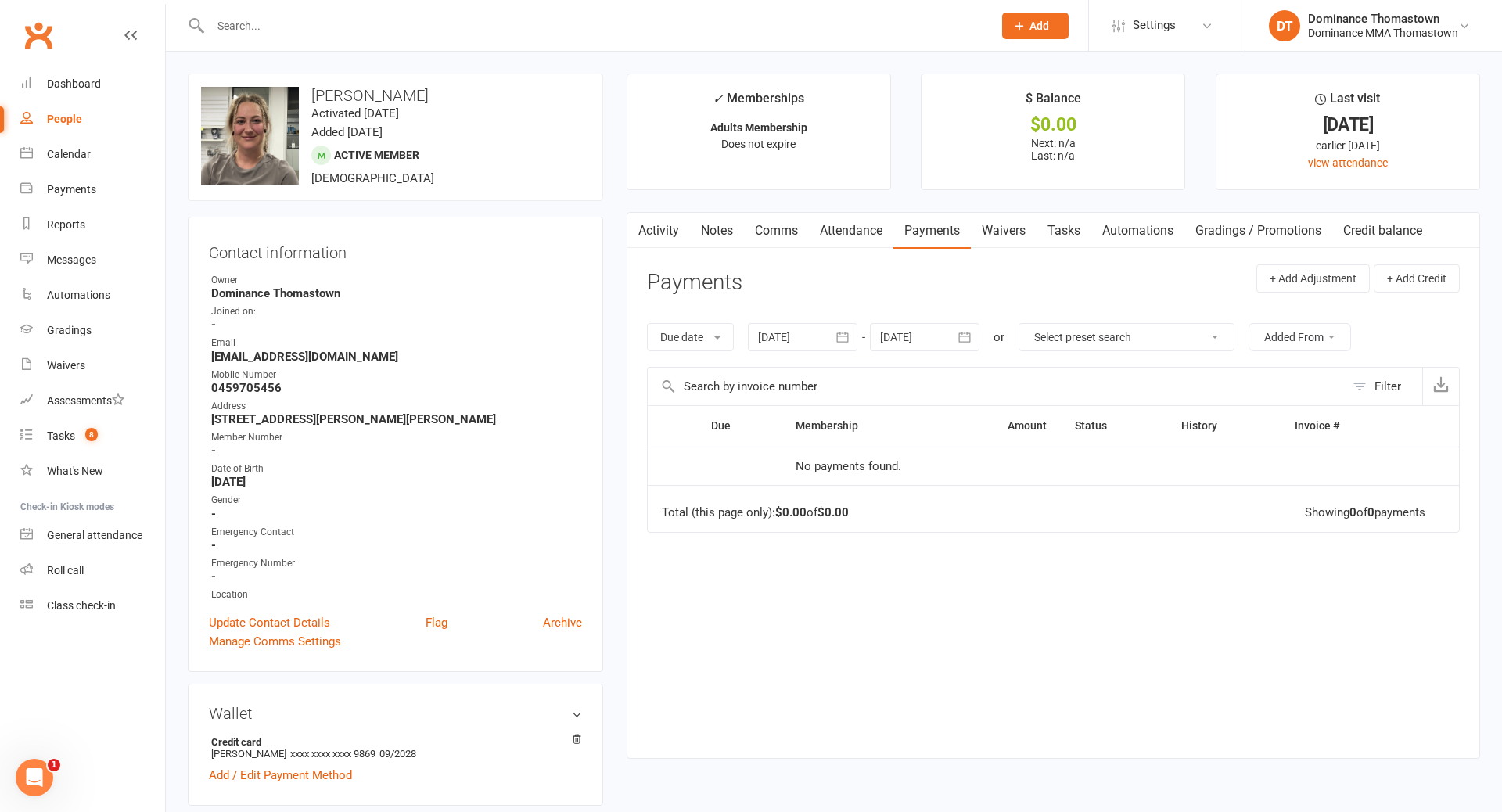
click at [1007, 234] on link "Waivers" at bounding box center [1004, 231] width 66 height 36
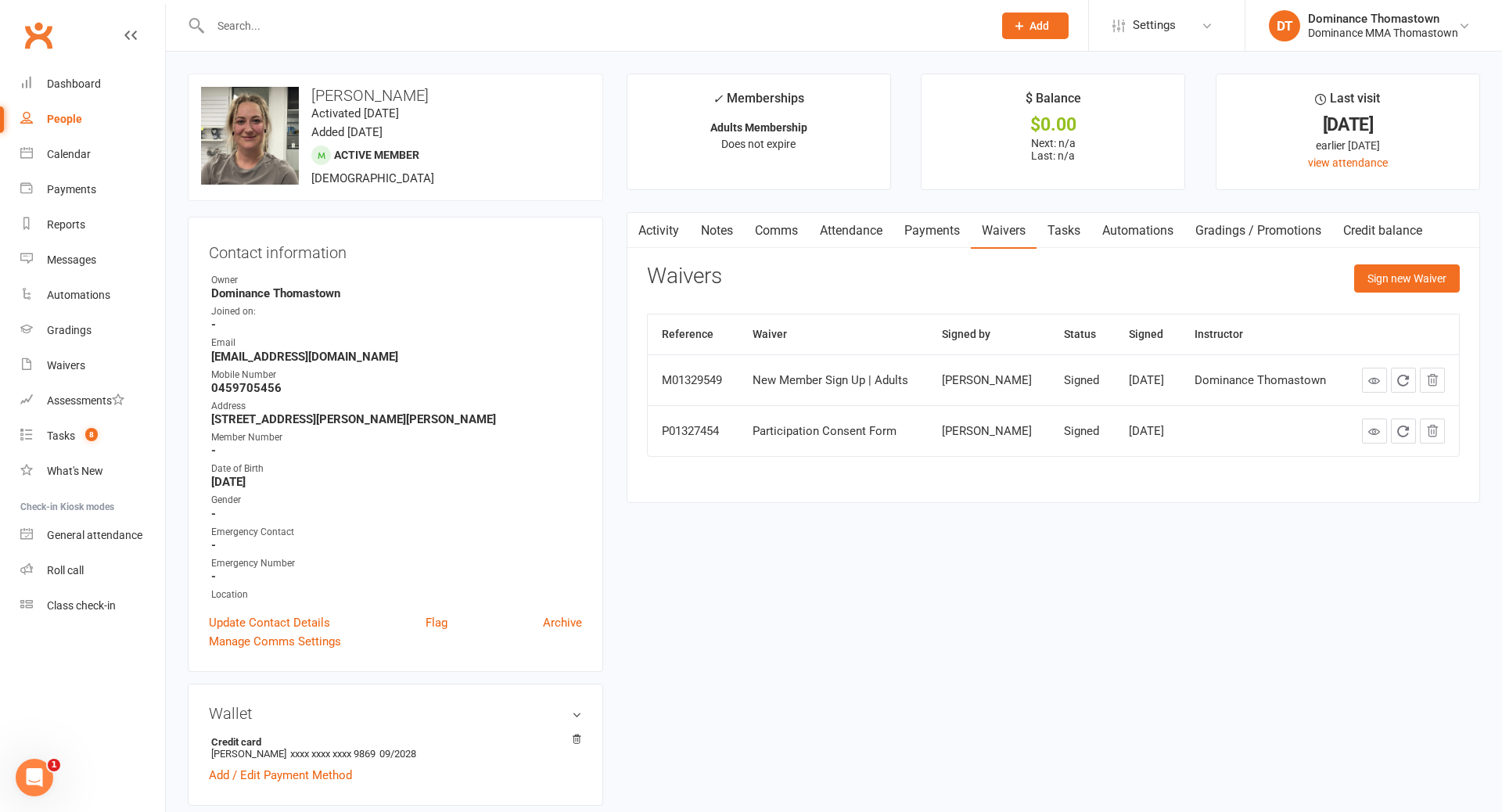
click at [1061, 238] on link "Tasks" at bounding box center [1064, 231] width 54 height 36
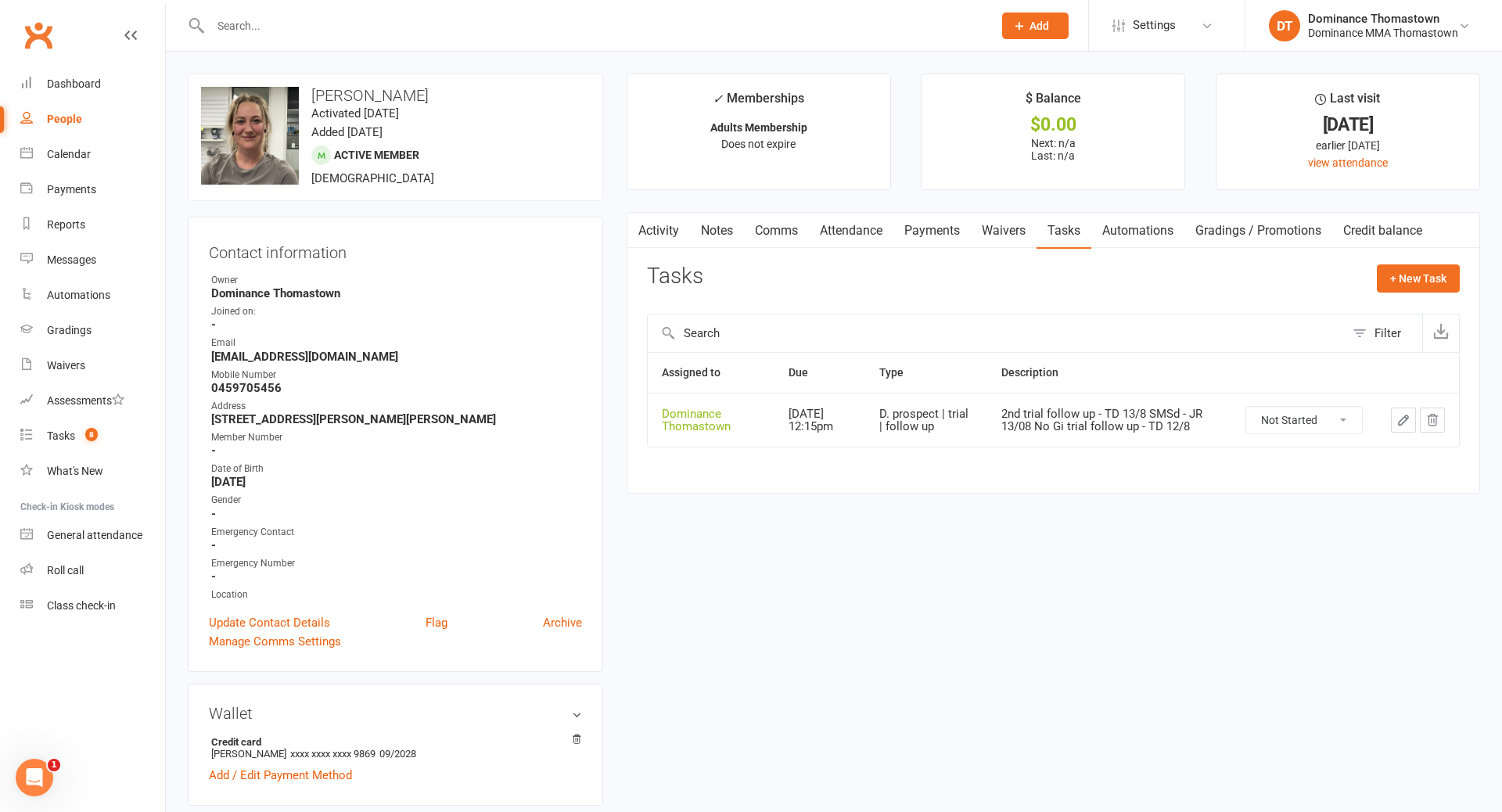
click at [1287, 415] on select "Not Started In Progress Waiting Complete" at bounding box center [1304, 420] width 116 height 26
select select "unstarted"
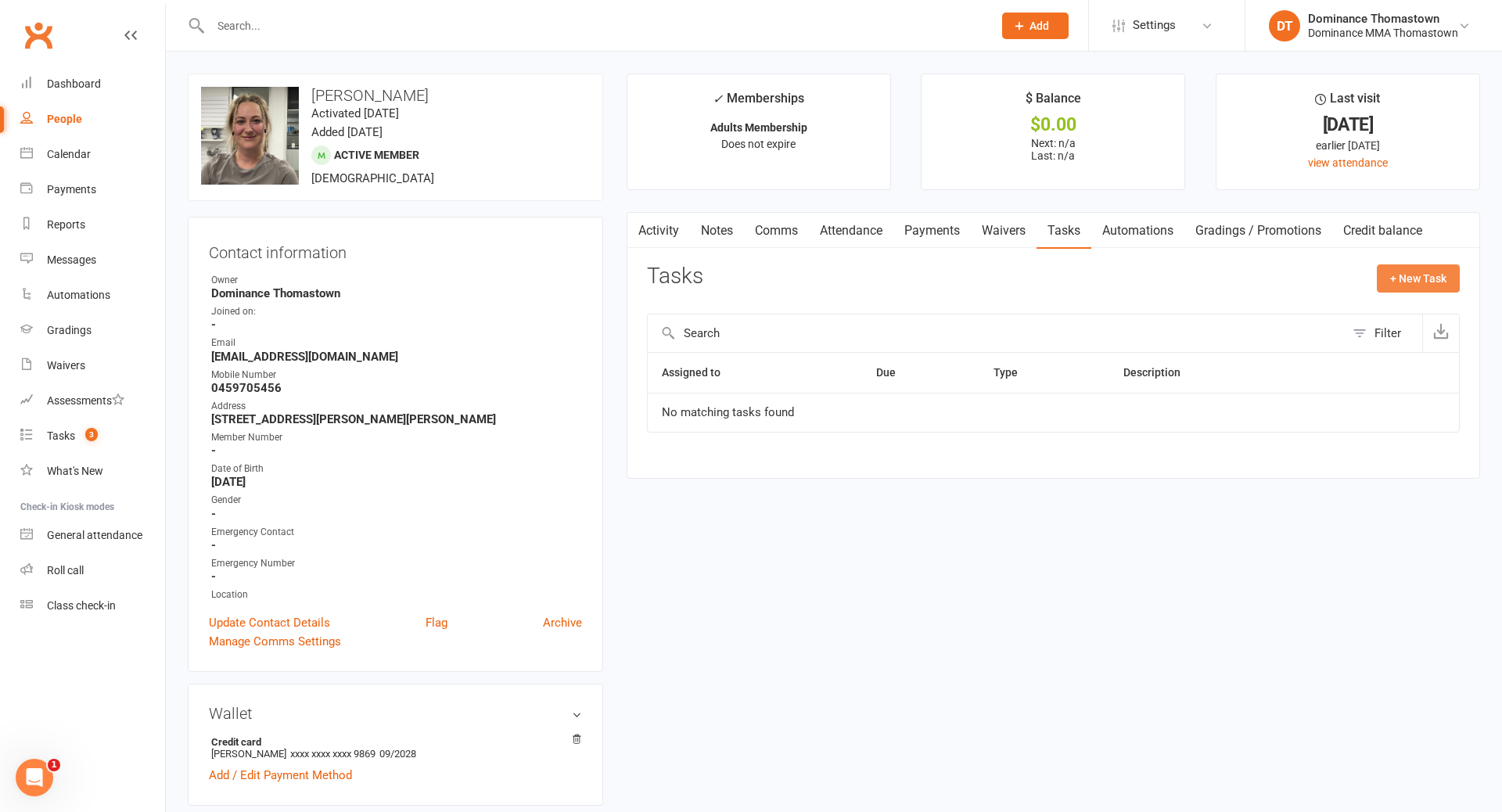
click at [1428, 279] on button "+ New Task" at bounding box center [1418, 278] width 83 height 28
select select "12547"
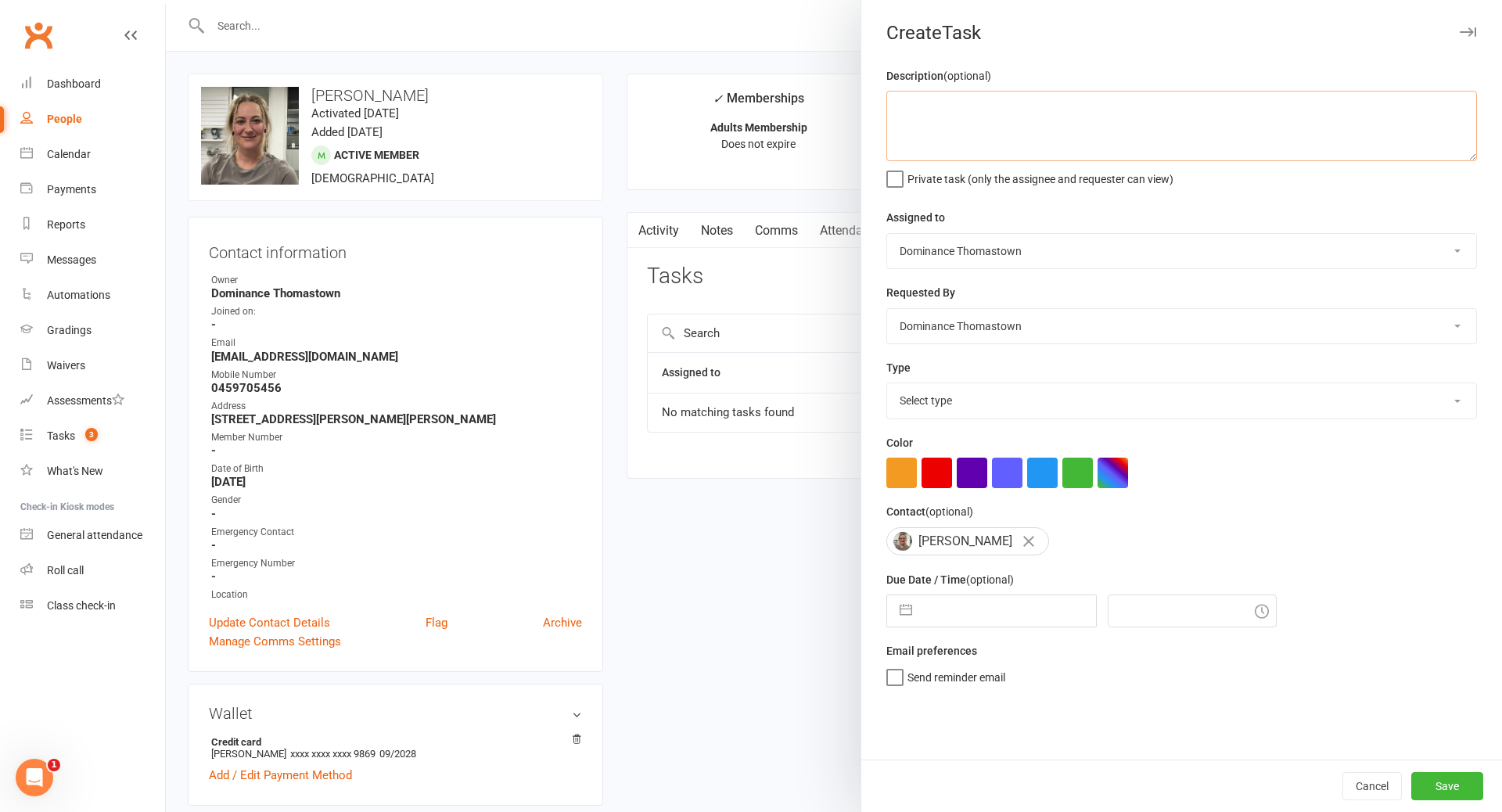
click at [975, 124] on textarea at bounding box center [1182, 125] width 591 height 70
type textarea "1 week ret - TD 14/8"
click at [941, 406] on select "Select type A. prospect | enquiry response B. prospect | trial | booking C. pro…" at bounding box center [1182, 400] width 589 height 35
select select "3814"
click at [977, 624] on input "text" at bounding box center [1008, 611] width 176 height 31
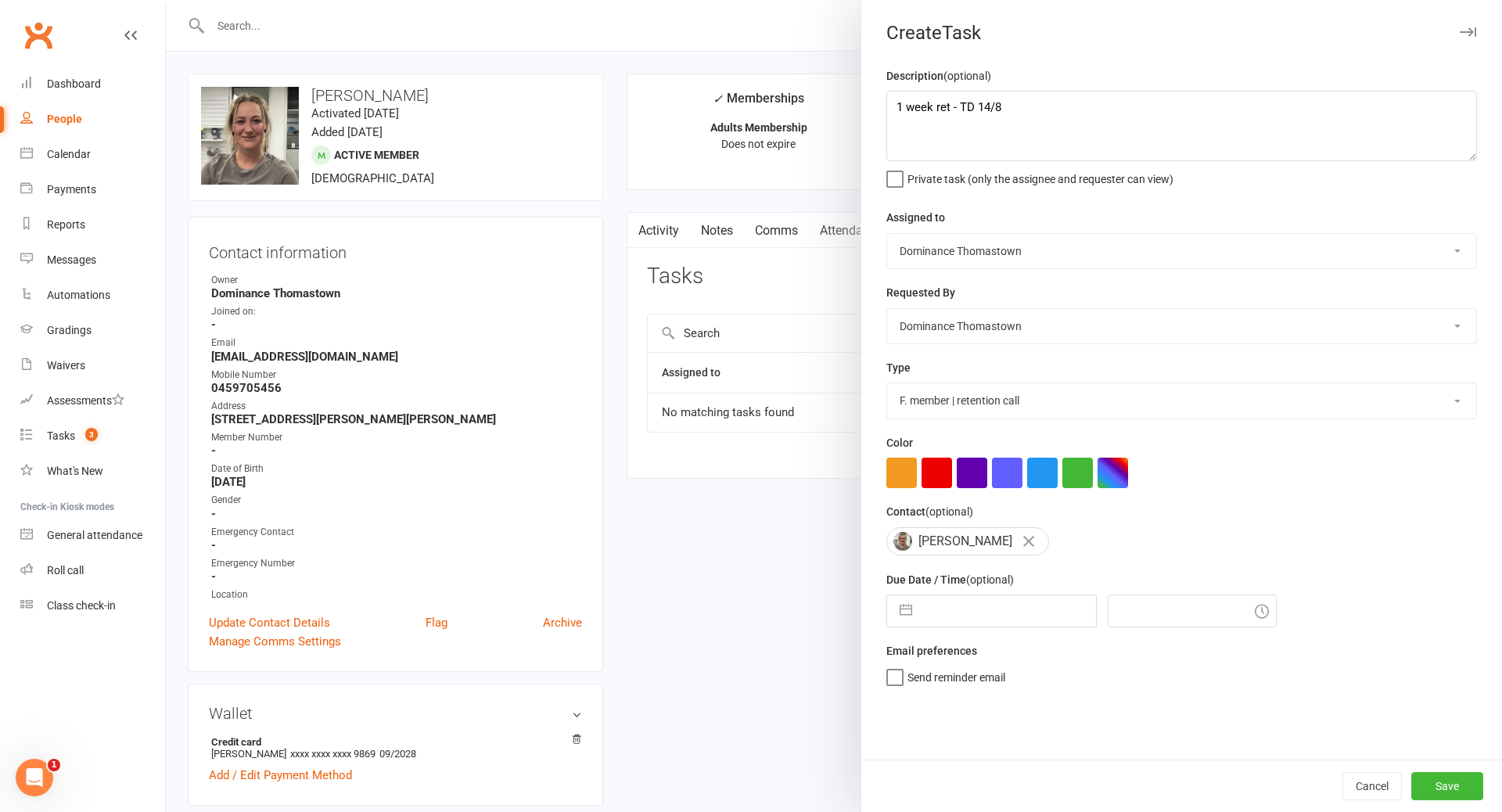
select select "6"
select select "2025"
select select "7"
select select "2025"
select select "8"
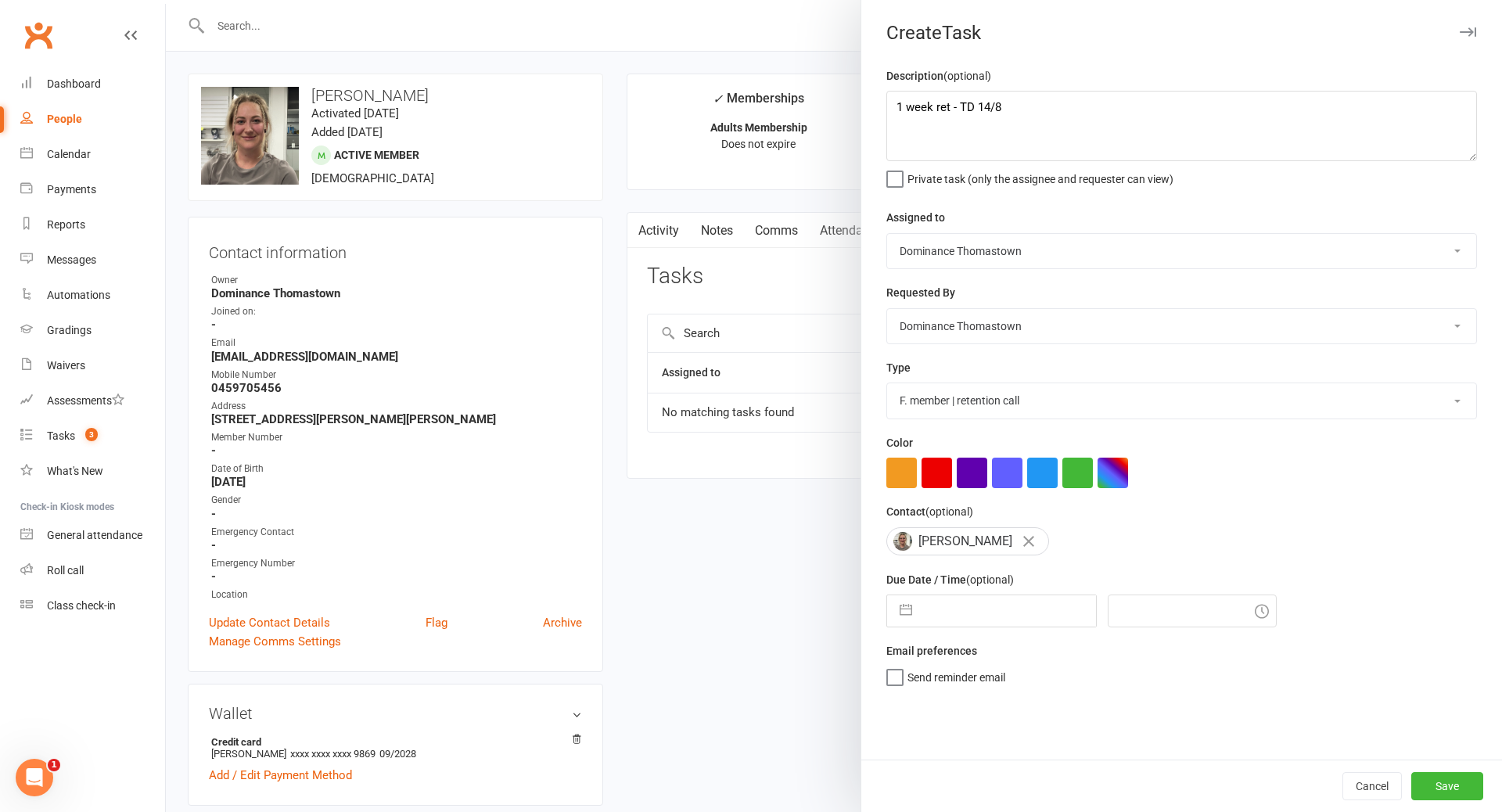
select select "2025"
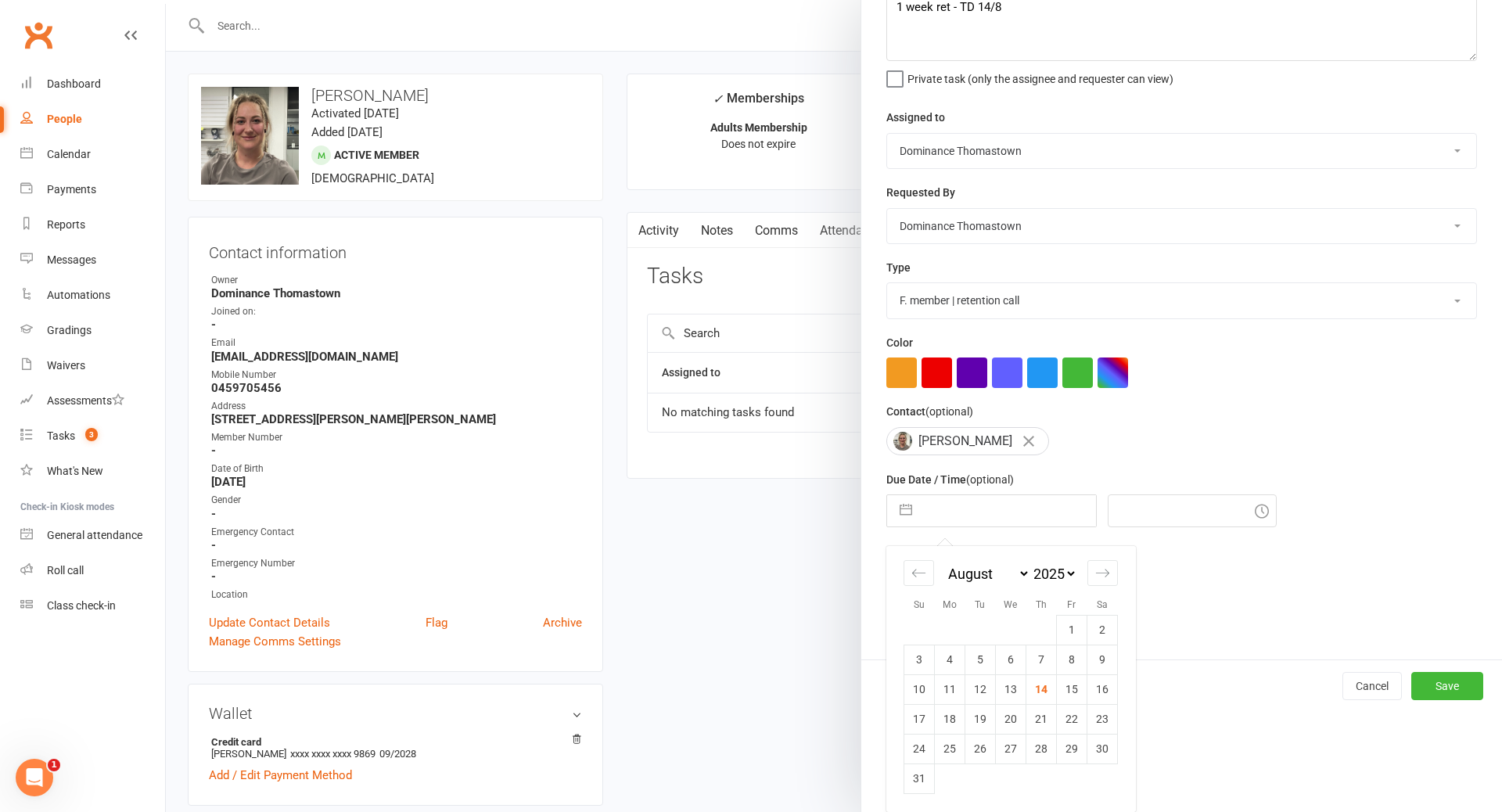
click at [1041, 719] on td "21" at bounding box center [1041, 719] width 31 height 30
type input "21 Aug 2025"
type input "8:00pm"
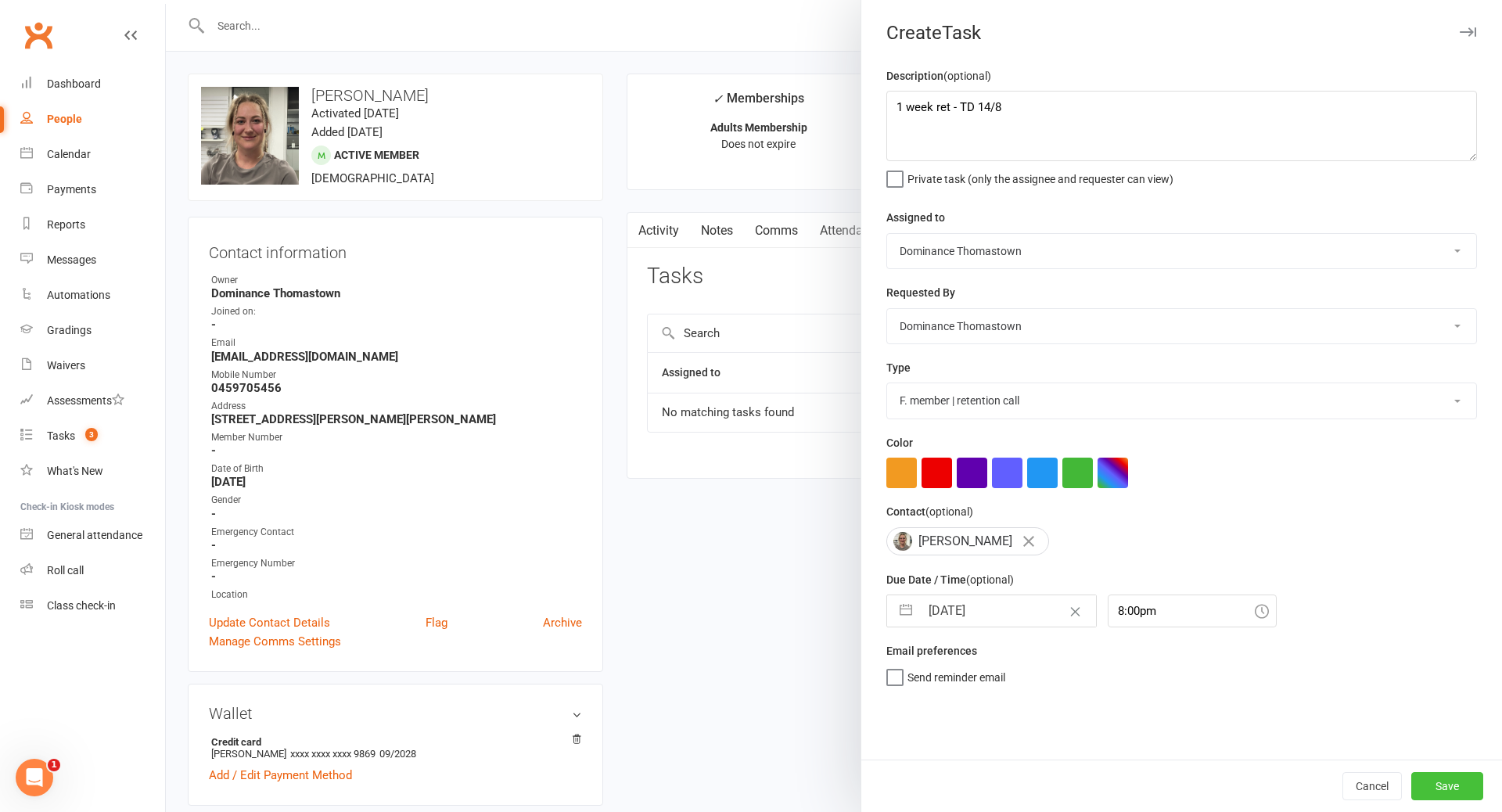
click at [1434, 783] on button "Save" at bounding box center [1447, 786] width 72 height 28
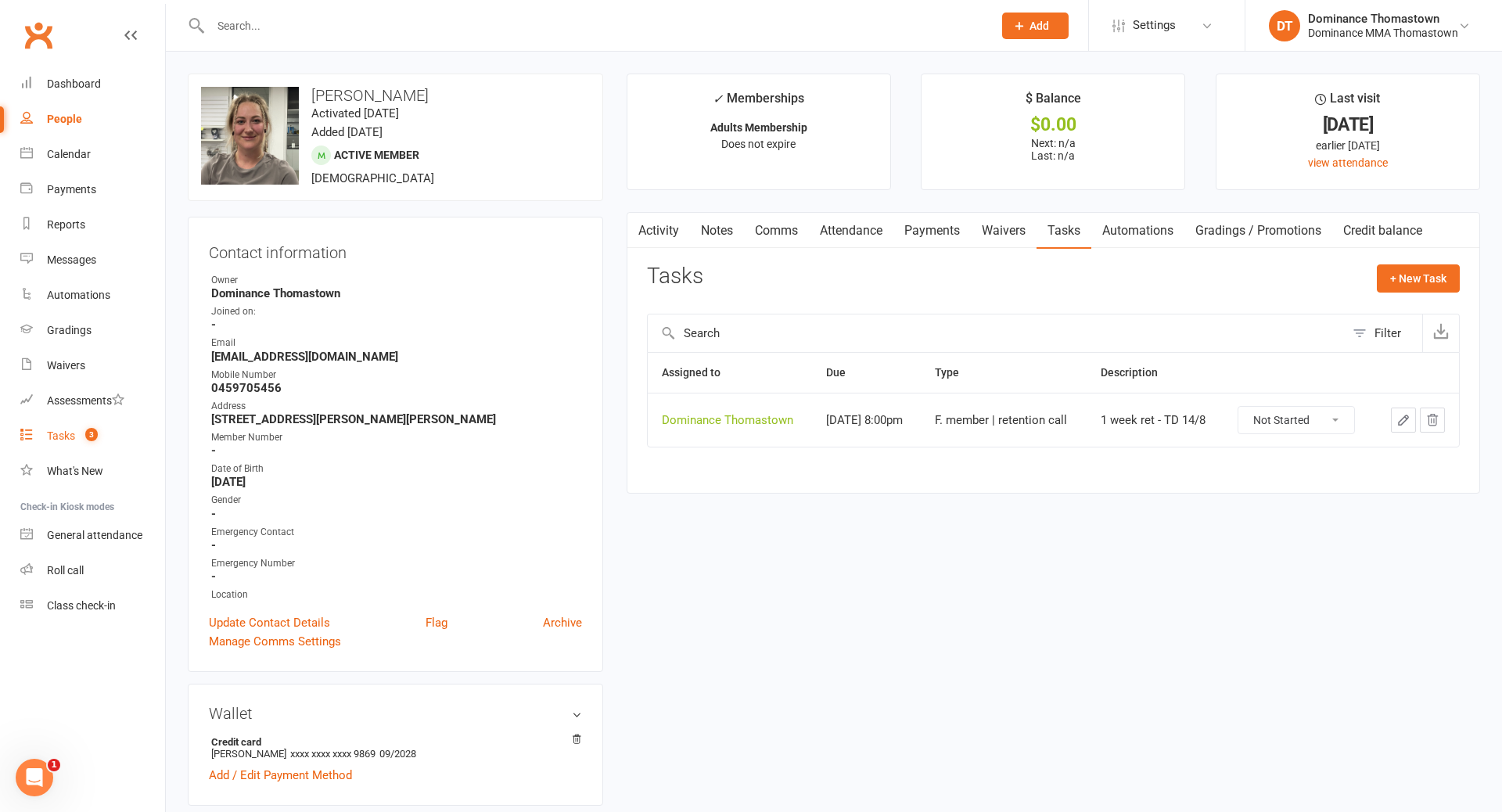
click at [71, 434] on div "Tasks" at bounding box center [61, 435] width 28 height 12
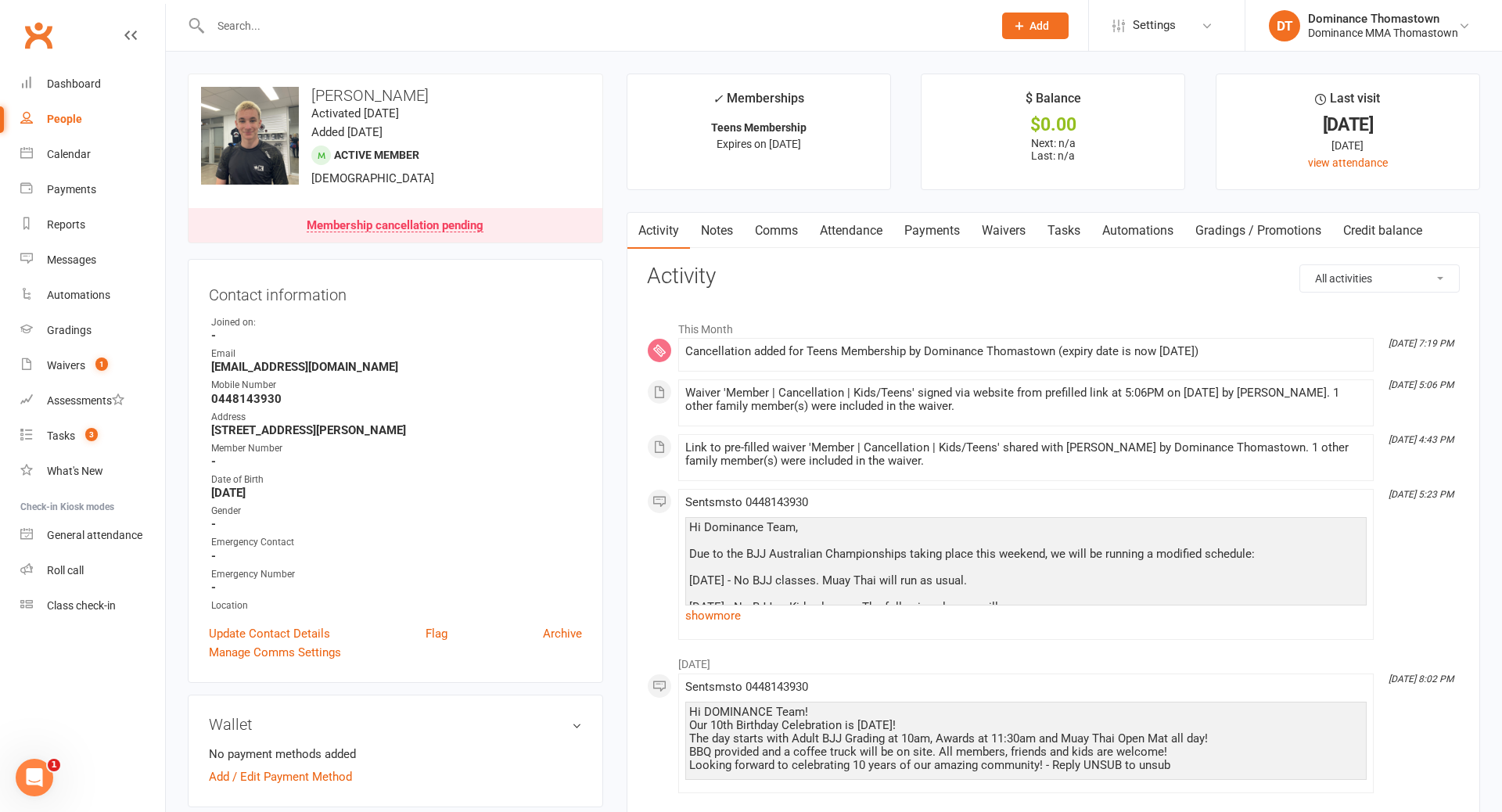
click at [996, 234] on link "Waivers" at bounding box center [1004, 231] width 66 height 36
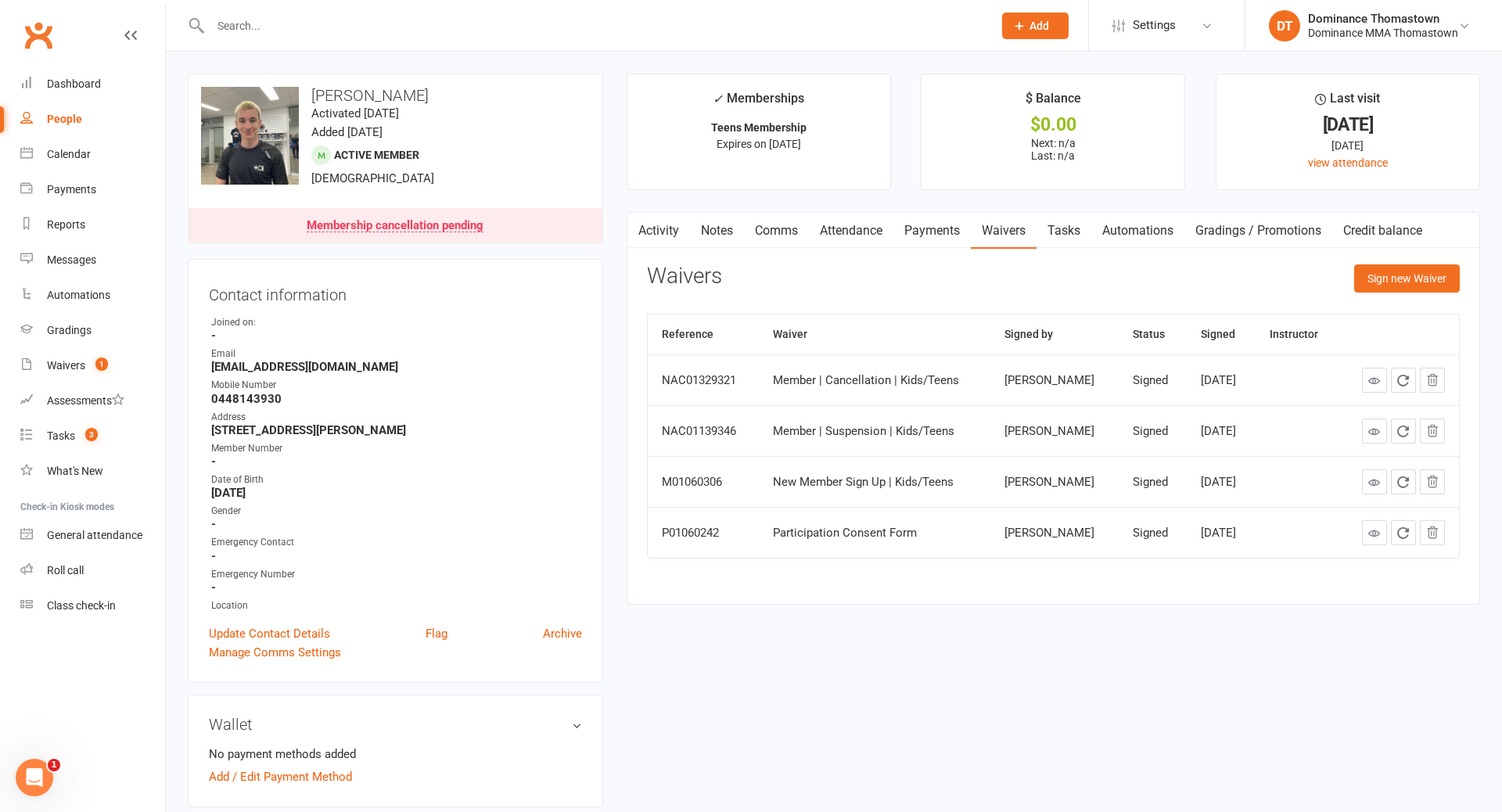
click at [841, 233] on link "Attendance" at bounding box center [851, 231] width 84 height 36
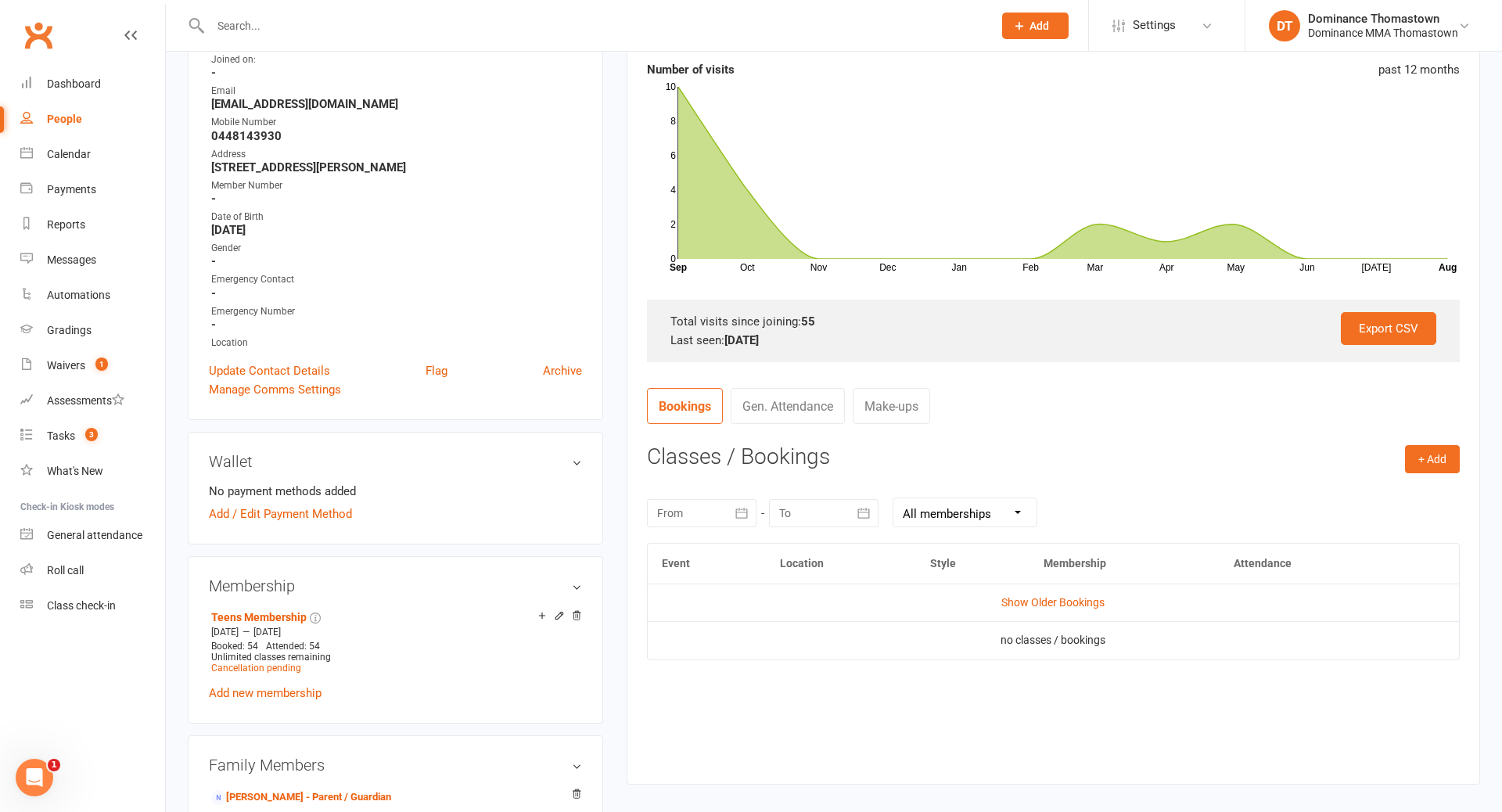
scroll to position [293, 0]
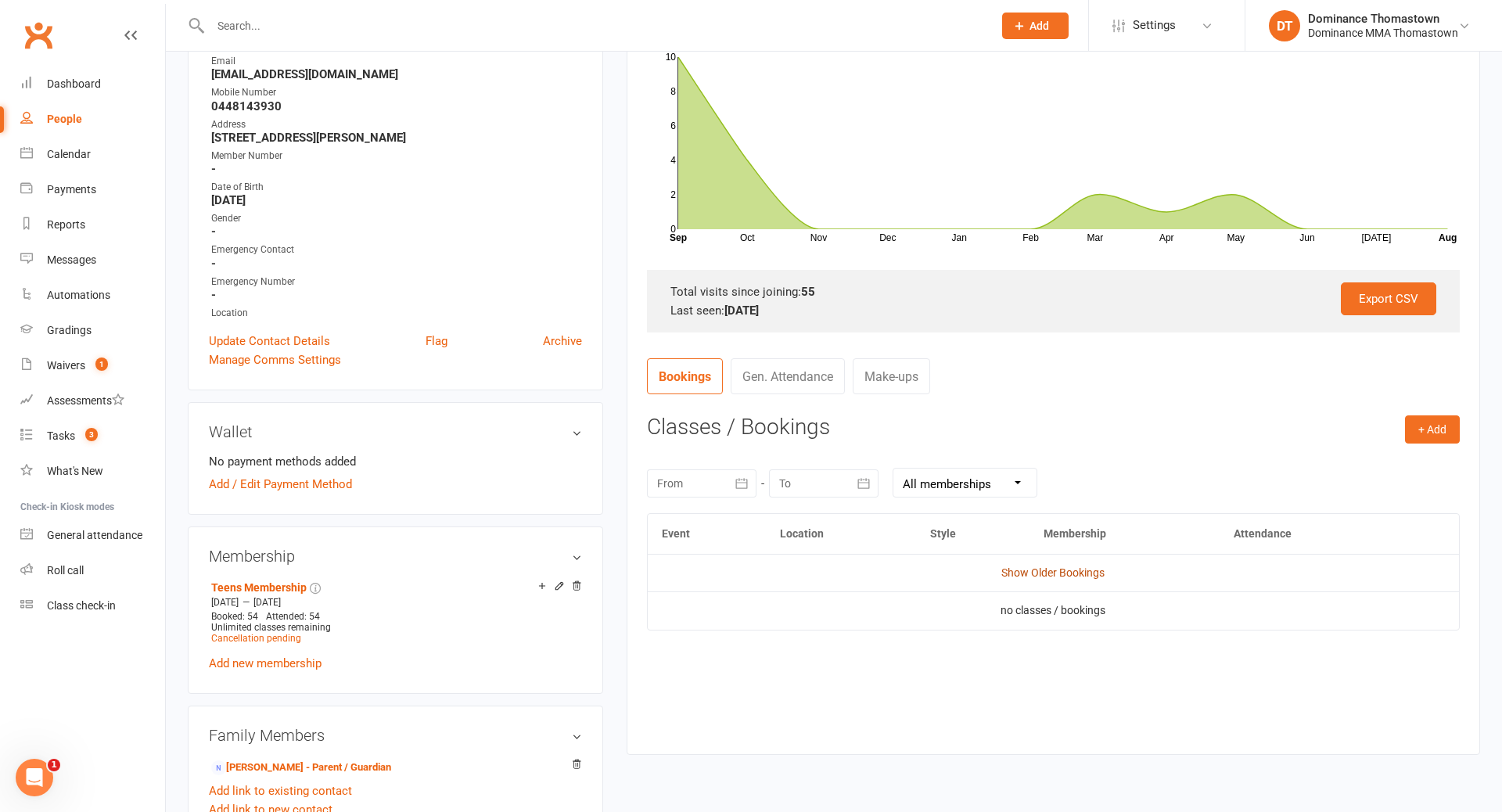
click at [1036, 576] on link "Show Older Bookings" at bounding box center [1052, 572] width 103 height 12
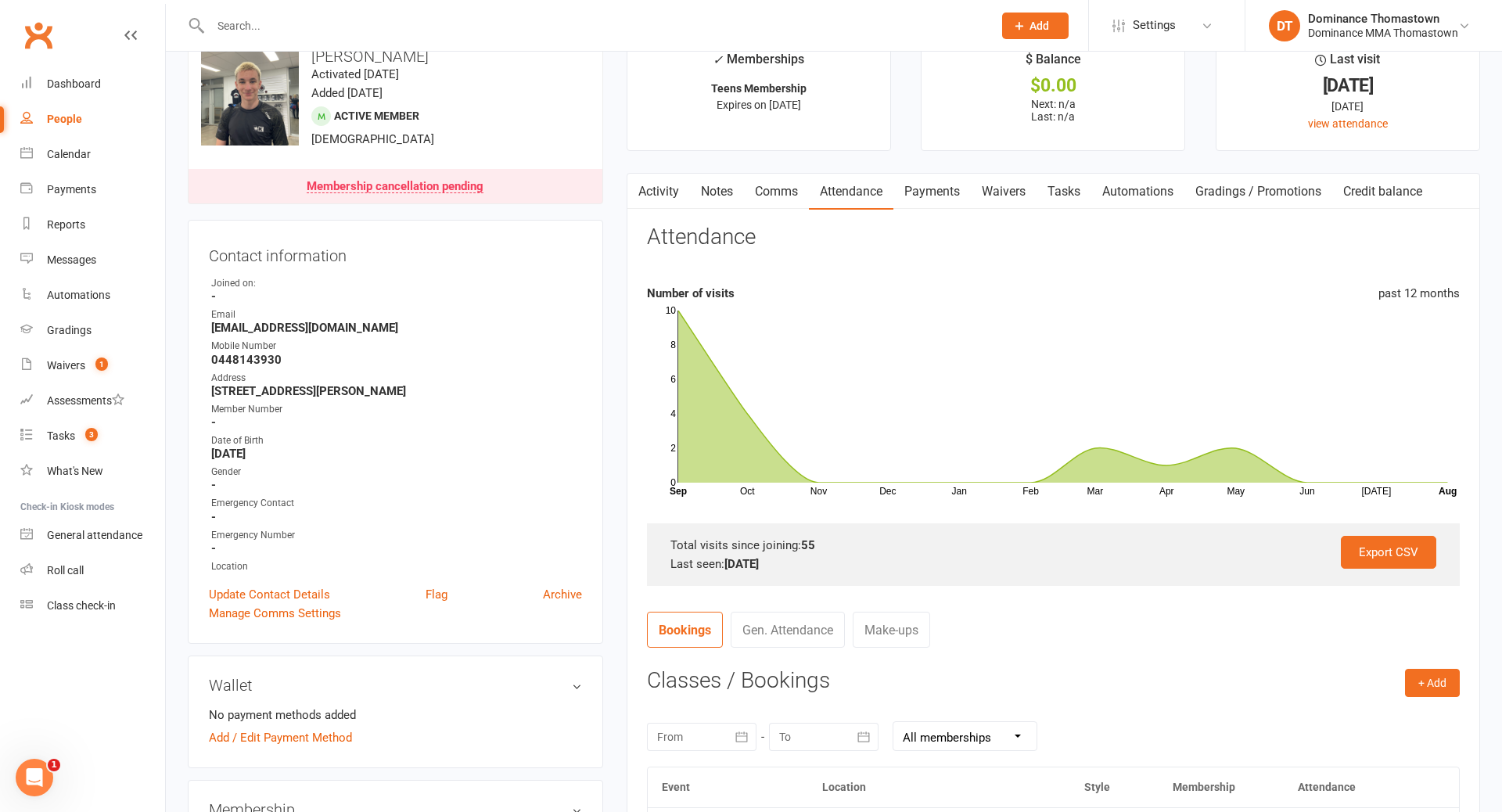
scroll to position [0, 0]
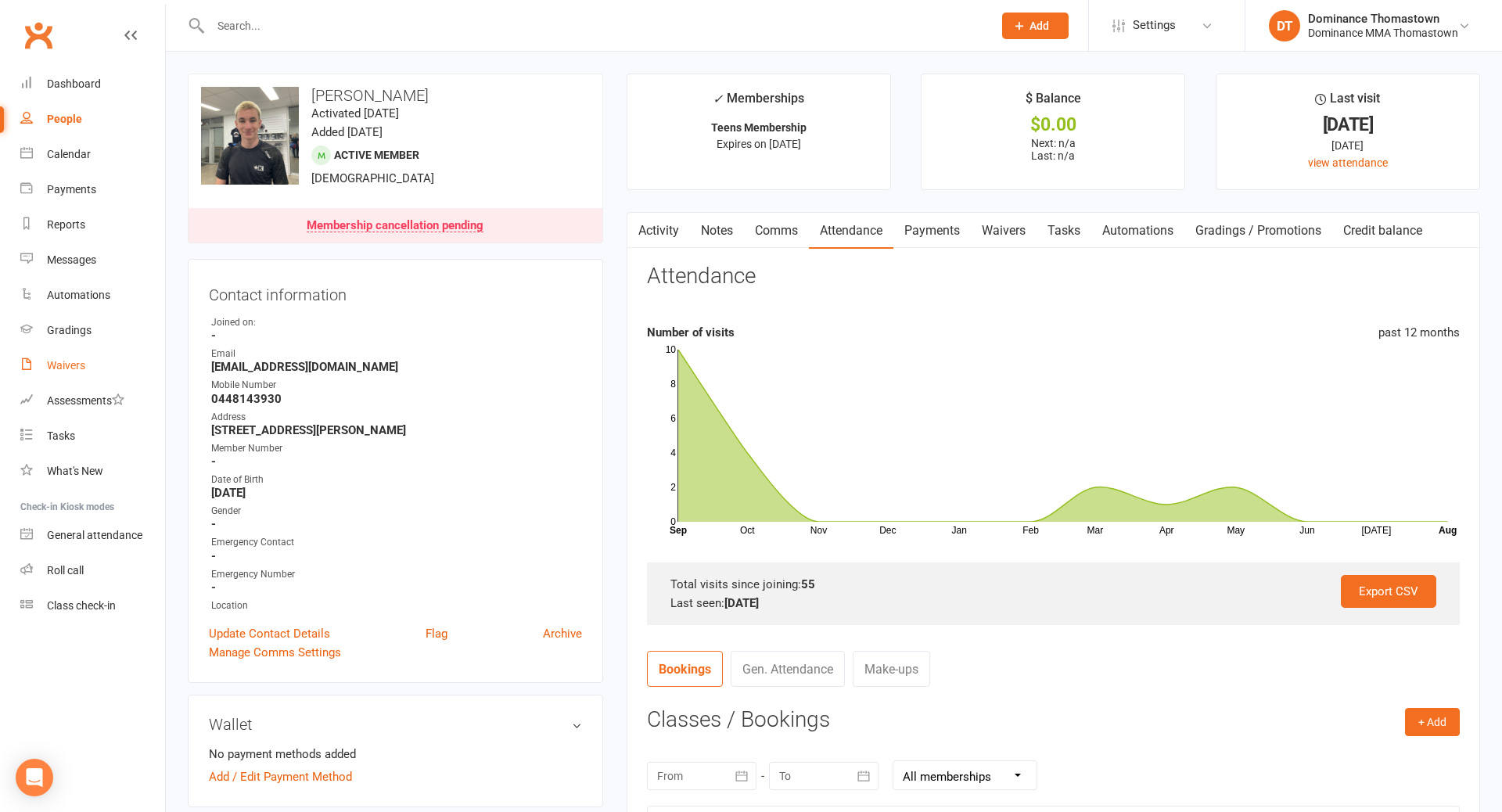
click at [75, 363] on div "Waivers" at bounding box center [66, 365] width 38 height 12
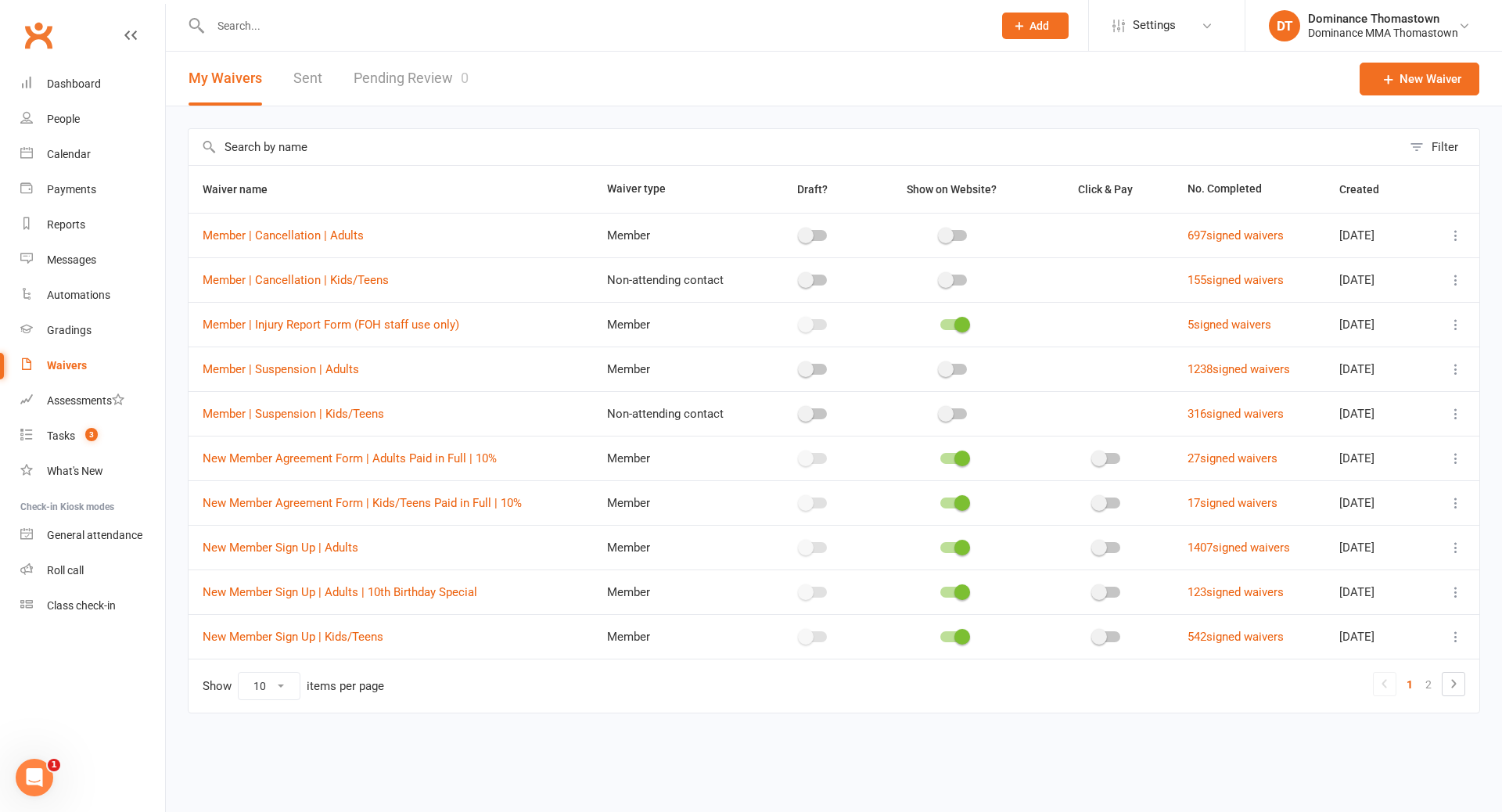
click at [407, 77] on link "Pending Review 0" at bounding box center [410, 78] width 115 height 54
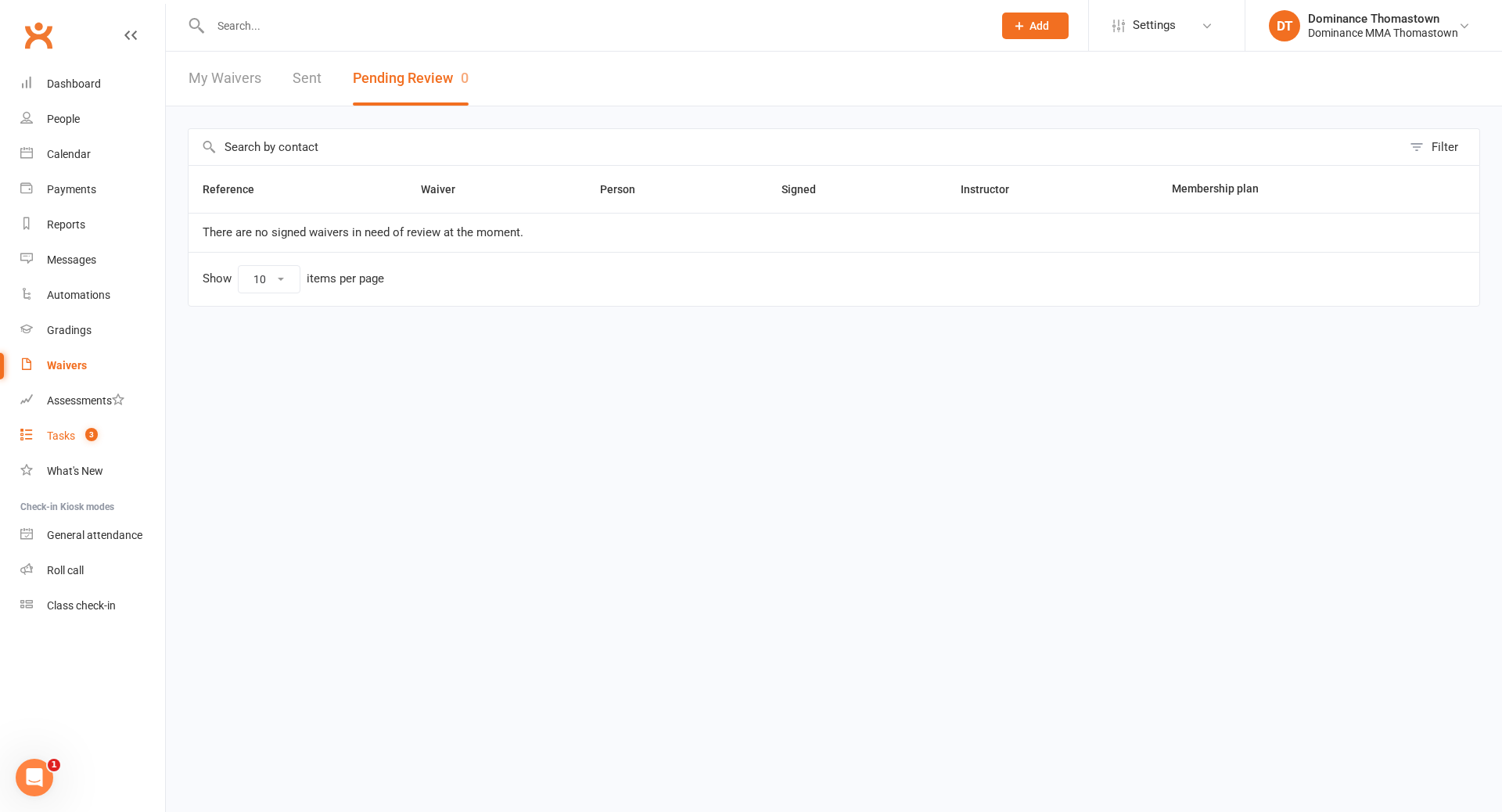
click at [62, 442] on link "Tasks 3" at bounding box center [92, 436] width 144 height 35
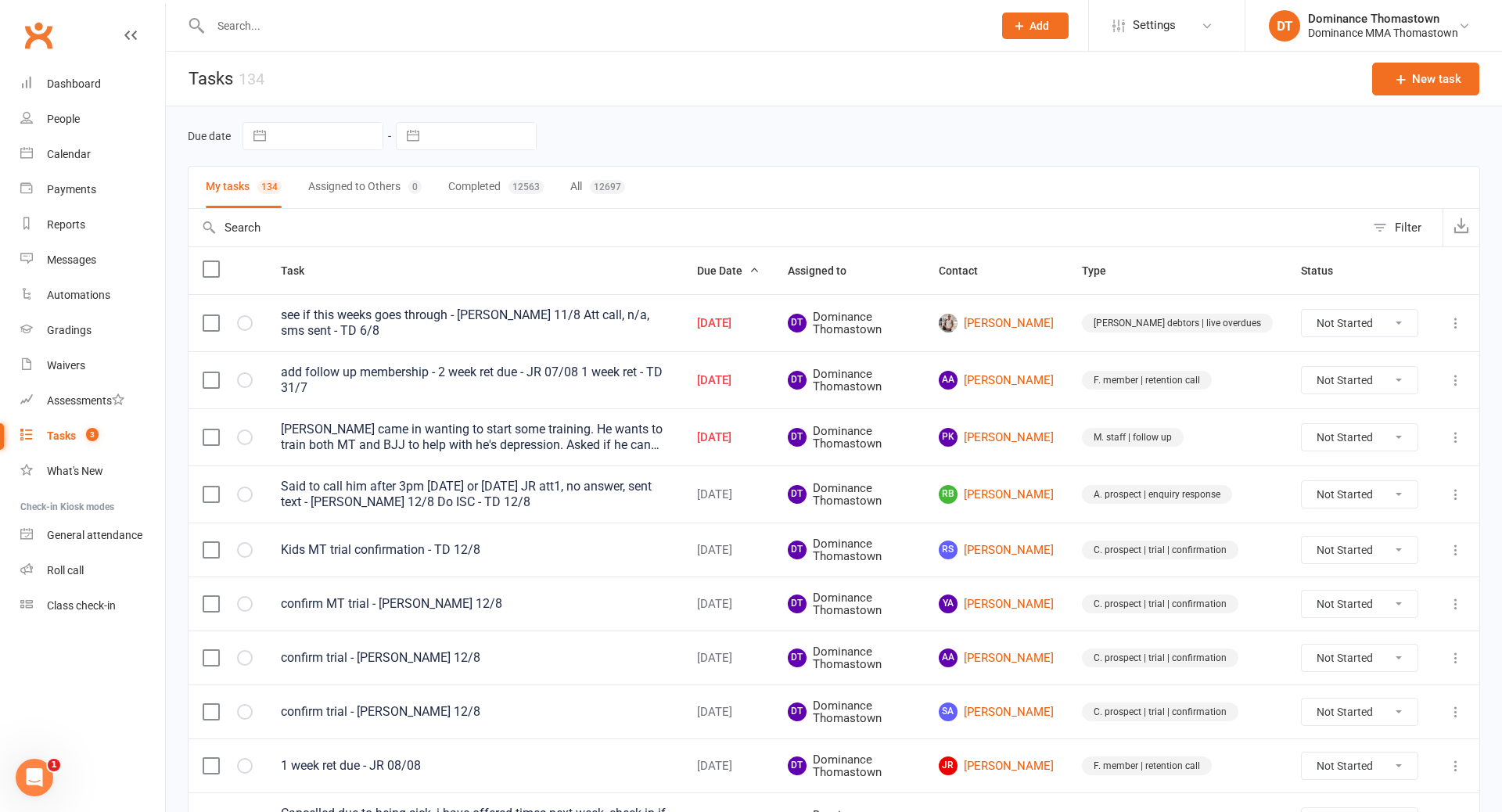
drag, startPoint x: 339, startPoint y: 21, endPoint x: 341, endPoint y: 31, distance: 10.2
click at [339, 22] on input "text" at bounding box center [593, 26] width 776 height 22
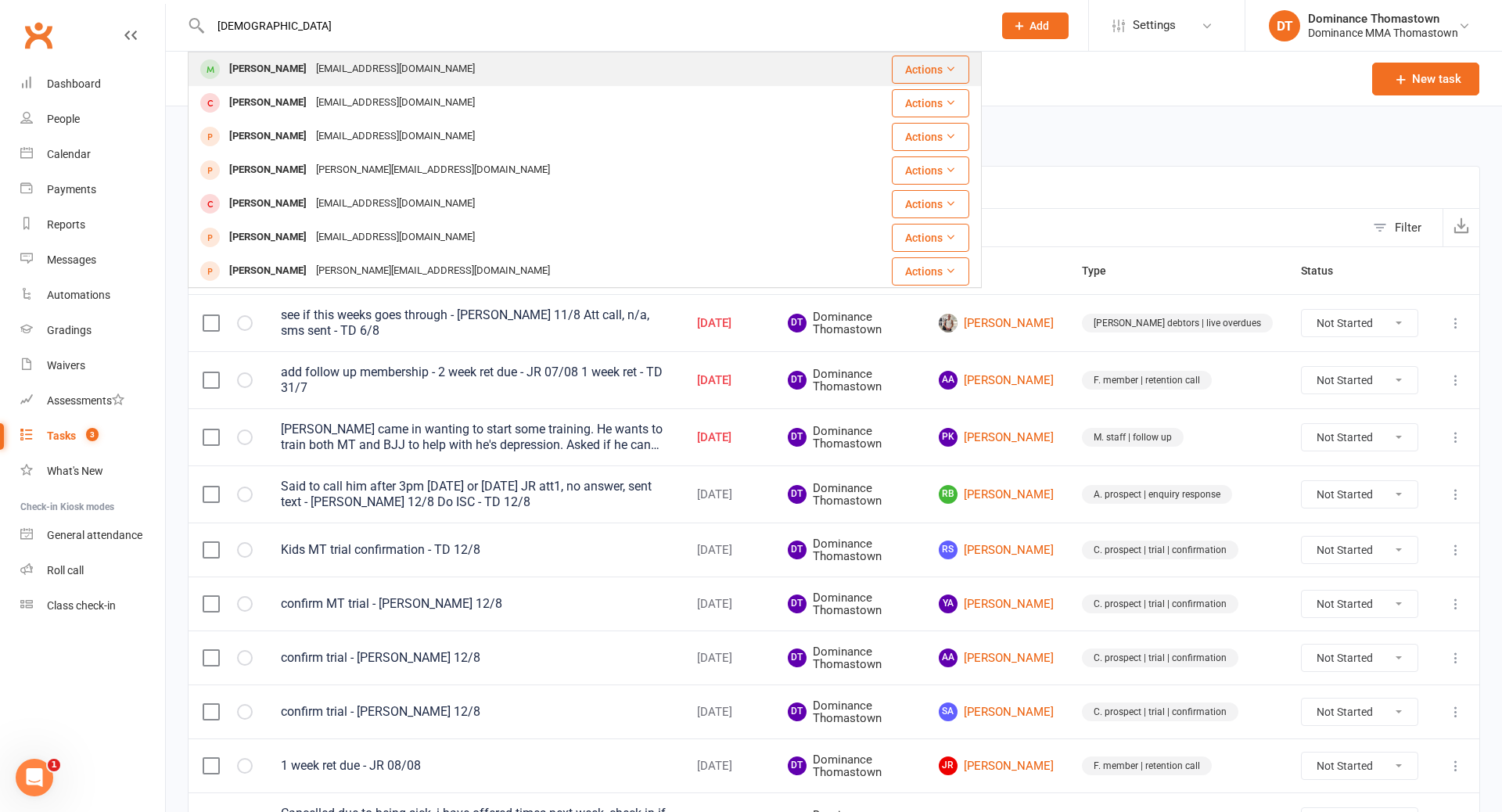
type input "[DEMOGRAPHIC_DATA]"
click at [318, 67] on div "[EMAIL_ADDRESS][DOMAIN_NAME]" at bounding box center [395, 68] width 168 height 22
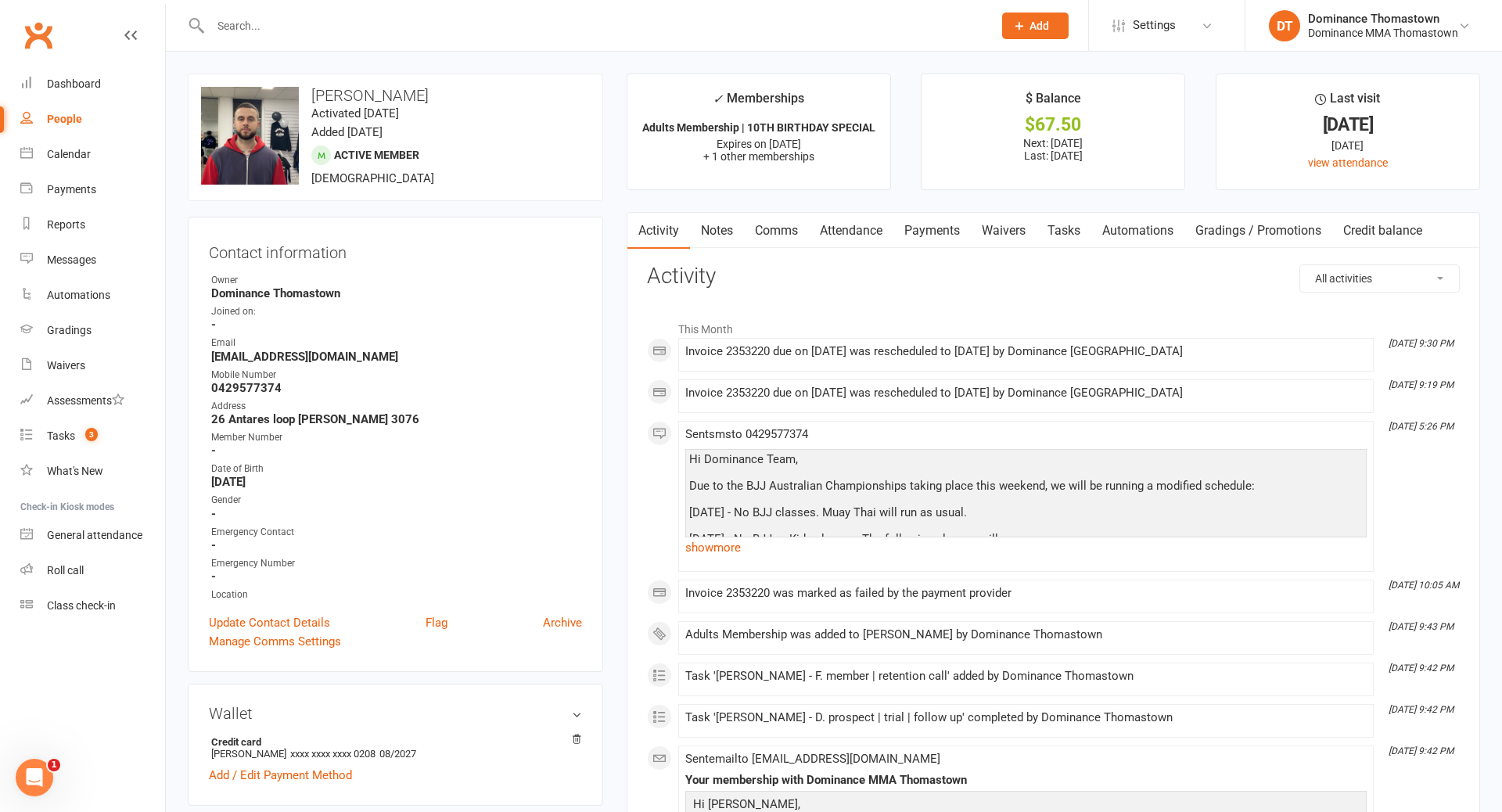
click at [280, 34] on input "text" at bounding box center [593, 26] width 776 height 22
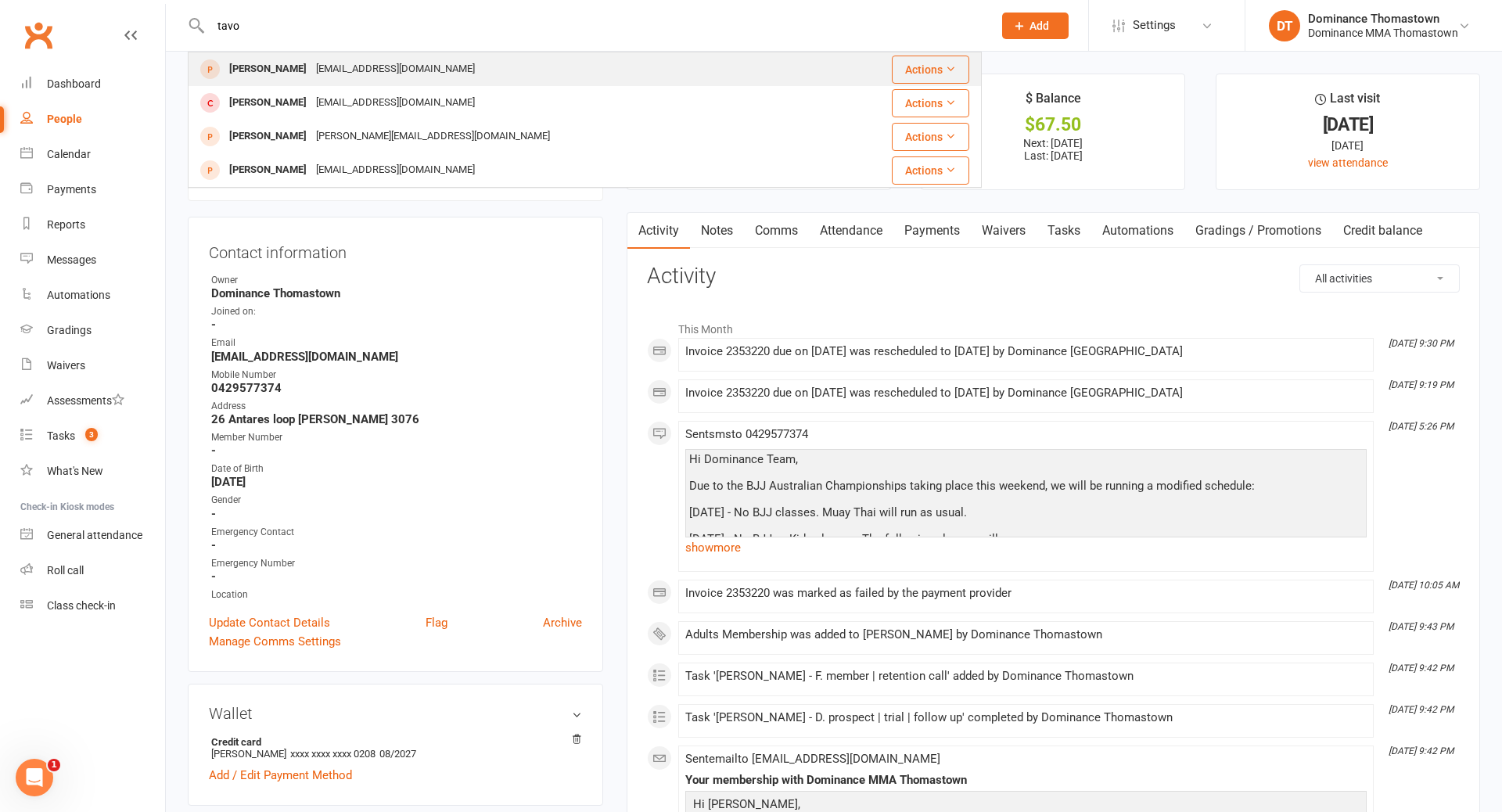
type input "tavo"
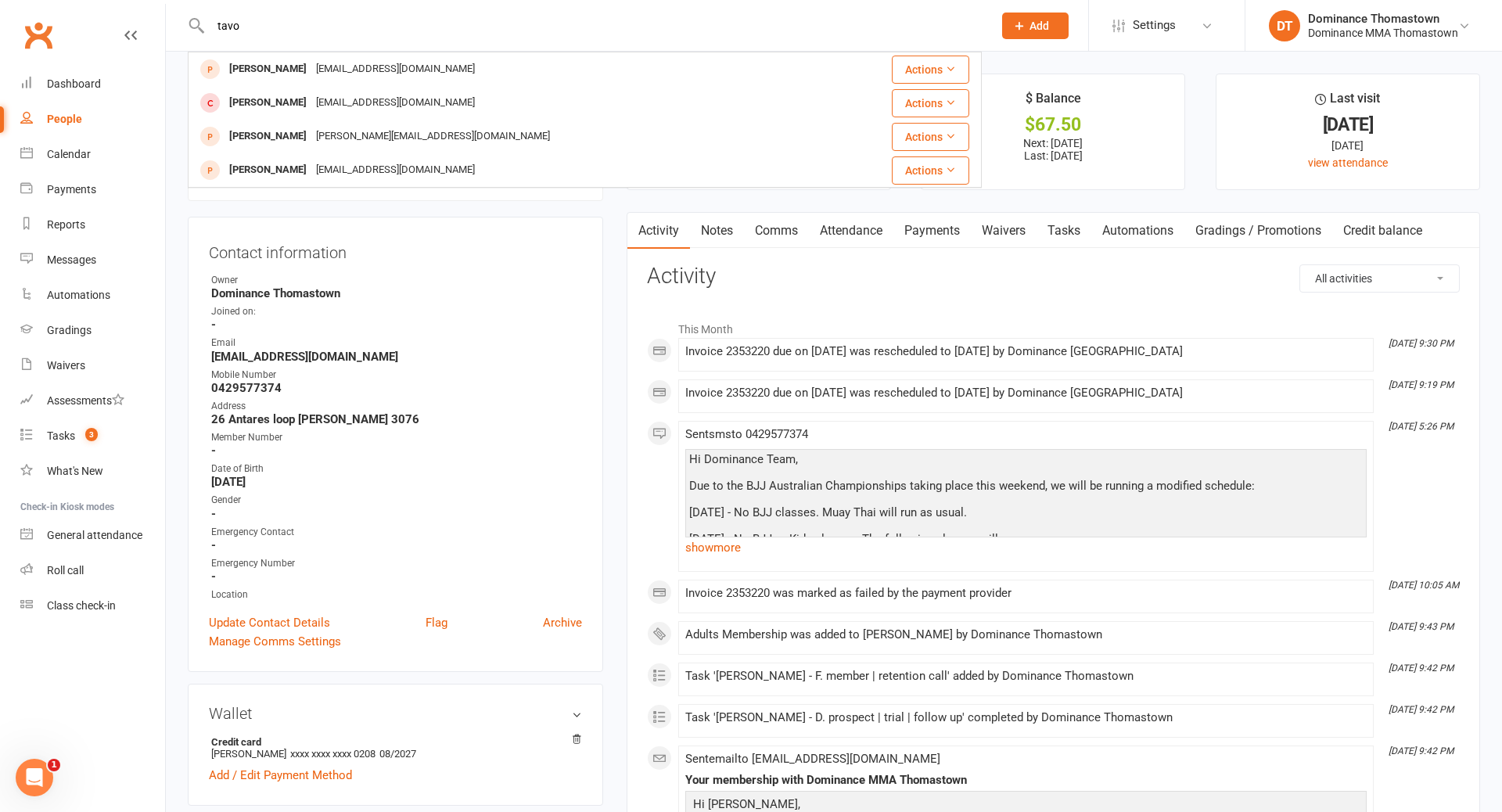
click at [322, 68] on div "[EMAIL_ADDRESS][DOMAIN_NAME]" at bounding box center [395, 68] width 168 height 22
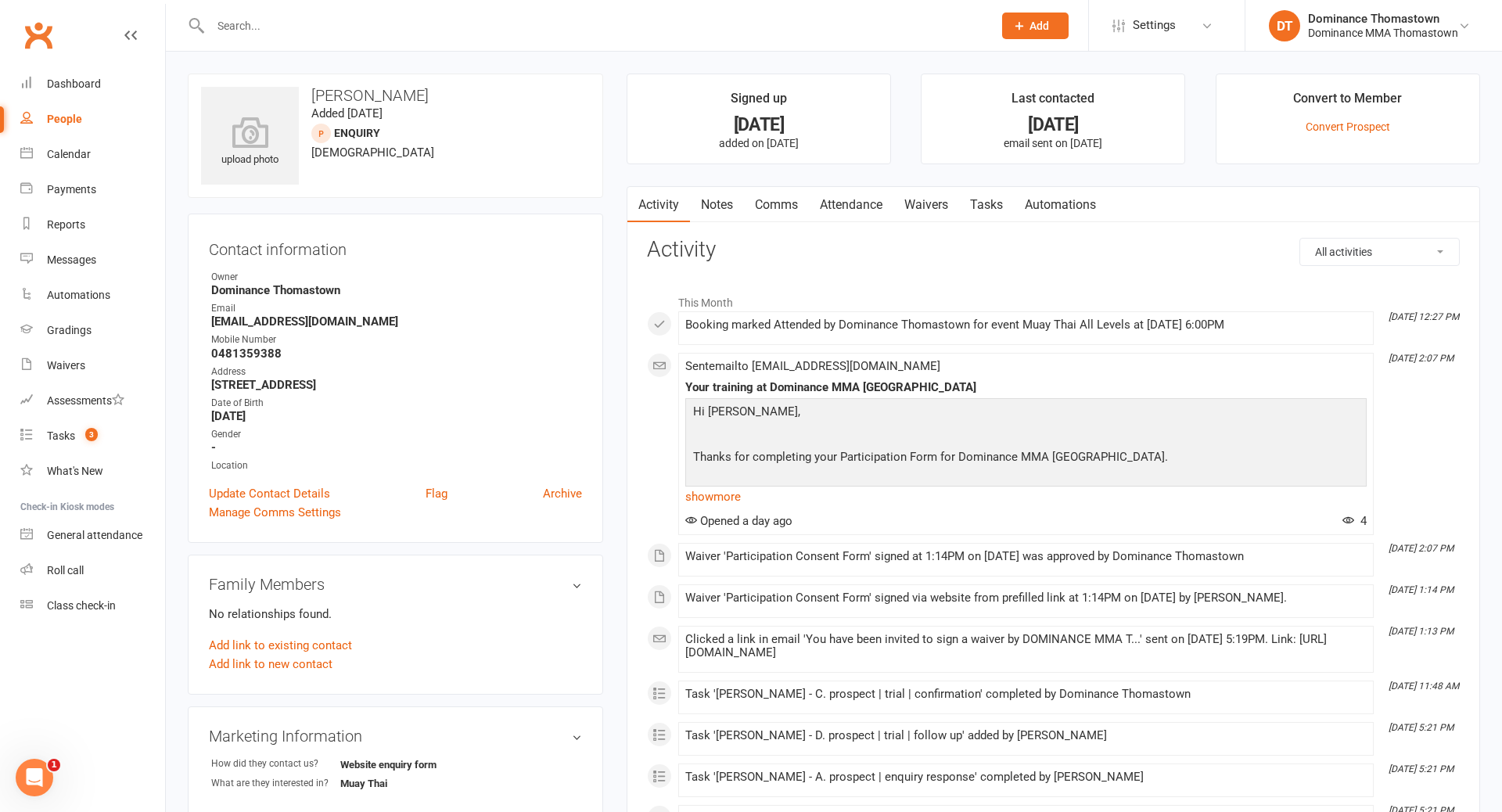
click at [975, 208] on link "Tasks" at bounding box center [986, 205] width 54 height 36
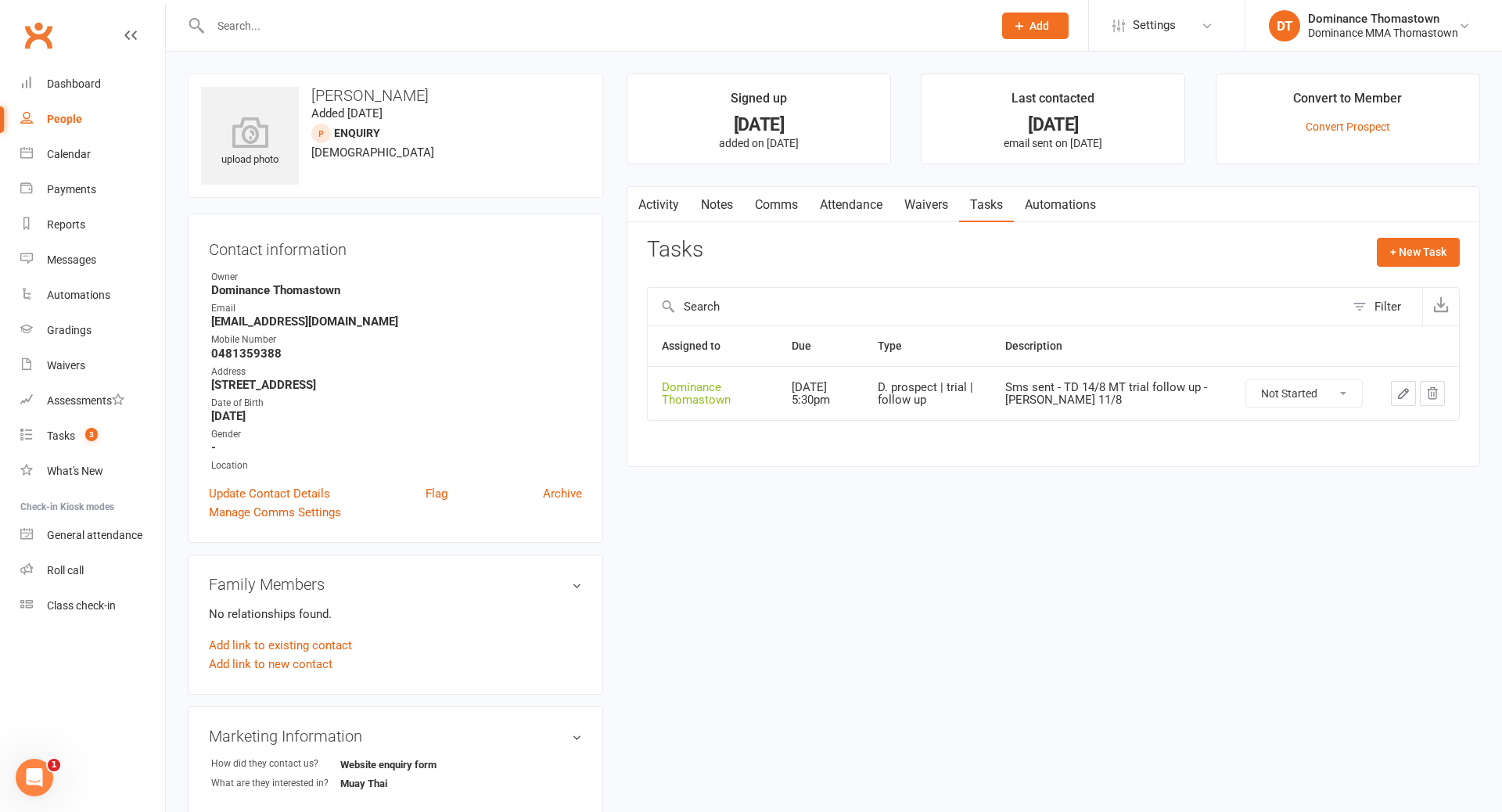
click at [1396, 394] on icon "button" at bounding box center [1403, 393] width 14 height 14
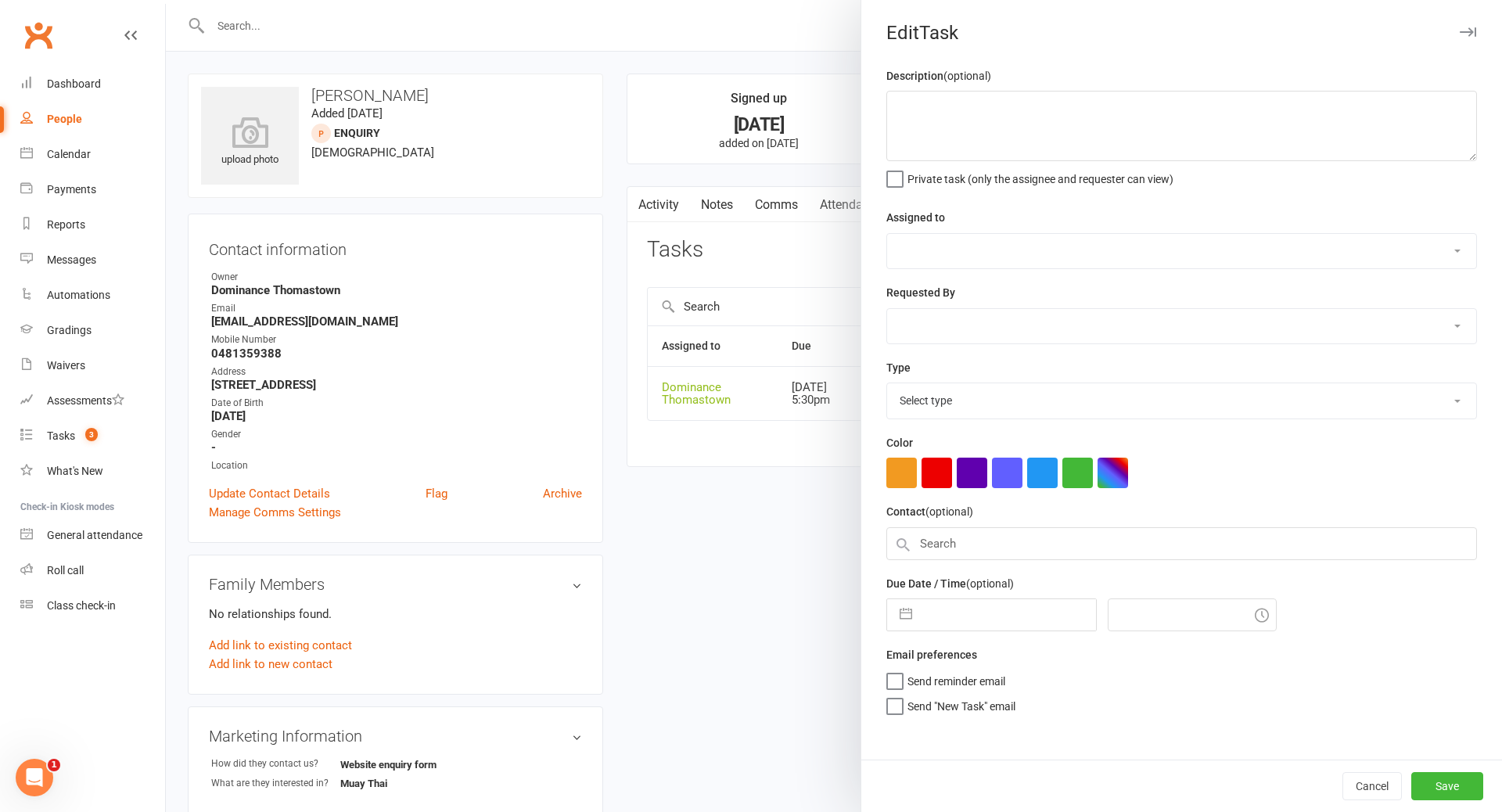
type textarea "Sms sent - TD 14/8 MT trial follow up - Ellen 11/8"
select select "12547"
select select "52482"
type input "15 Aug 2025"
type input "5:30pm"
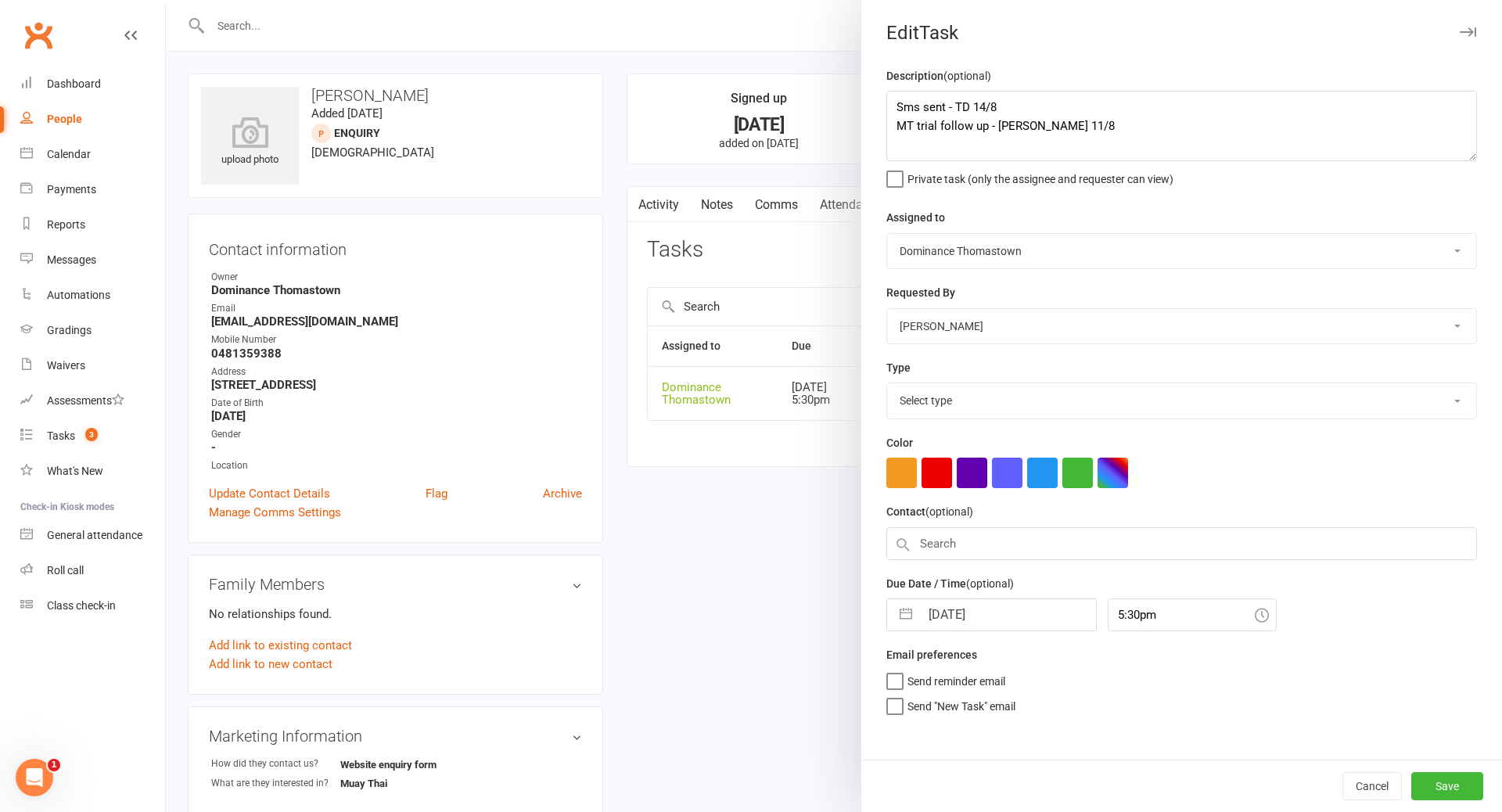
select select "3812"
drag, startPoint x: 894, startPoint y: 105, endPoint x: 912, endPoint y: 105, distance: 18.0
click at [896, 105] on textarea "Sms sent - TD 14/8 MT trial follow up - Ellen 11/8" at bounding box center [1182, 125] width 591 height 70
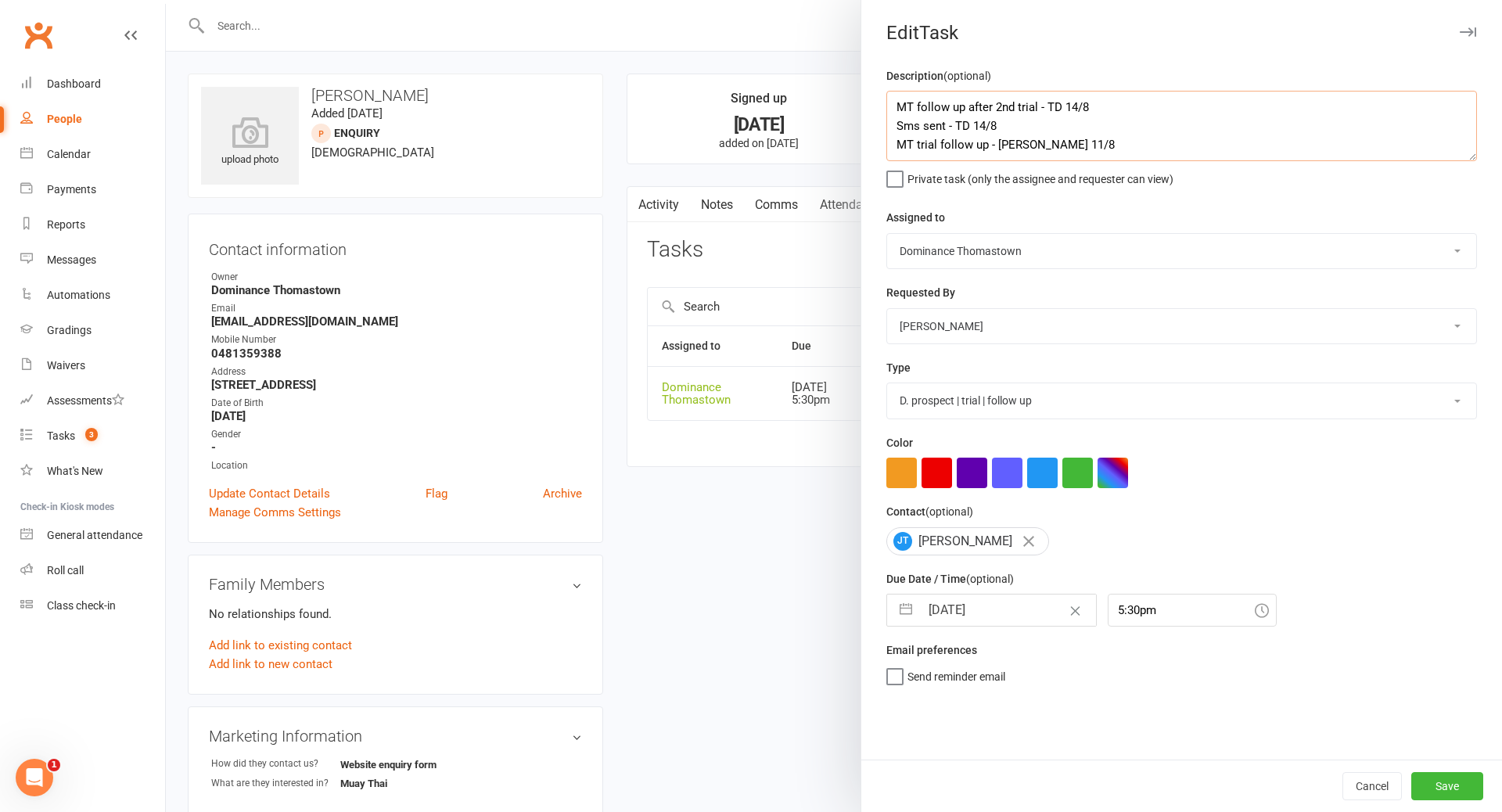
type textarea "MT follow up after 2nd trial - TD 14/8 Sms sent - TD 14/8 MT trial follow up - …"
click at [994, 610] on input "15 Aug 2025" at bounding box center [1008, 610] width 176 height 31
select select "6"
select select "2025"
select select "7"
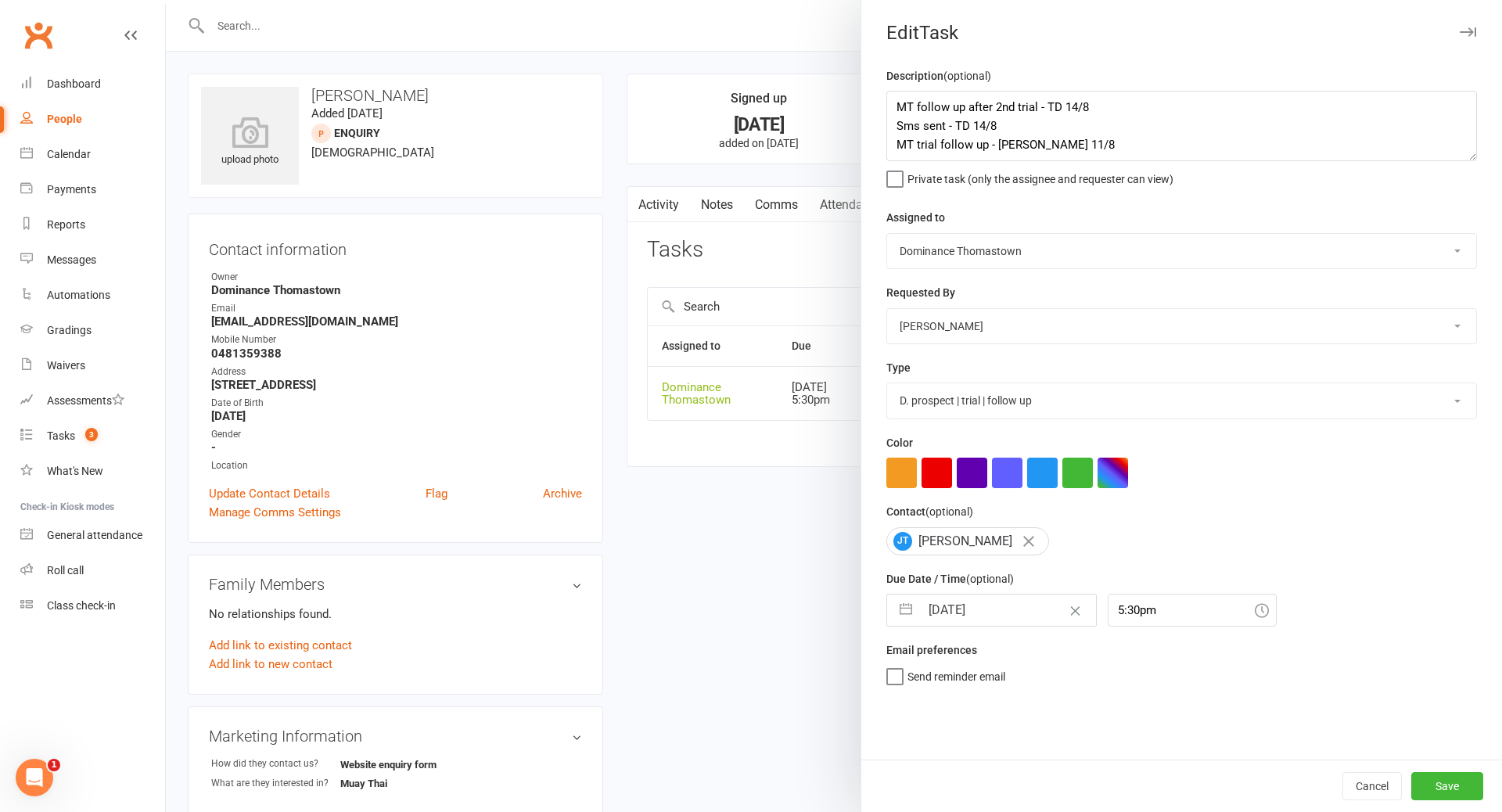
select select "2025"
select select "8"
select select "2025"
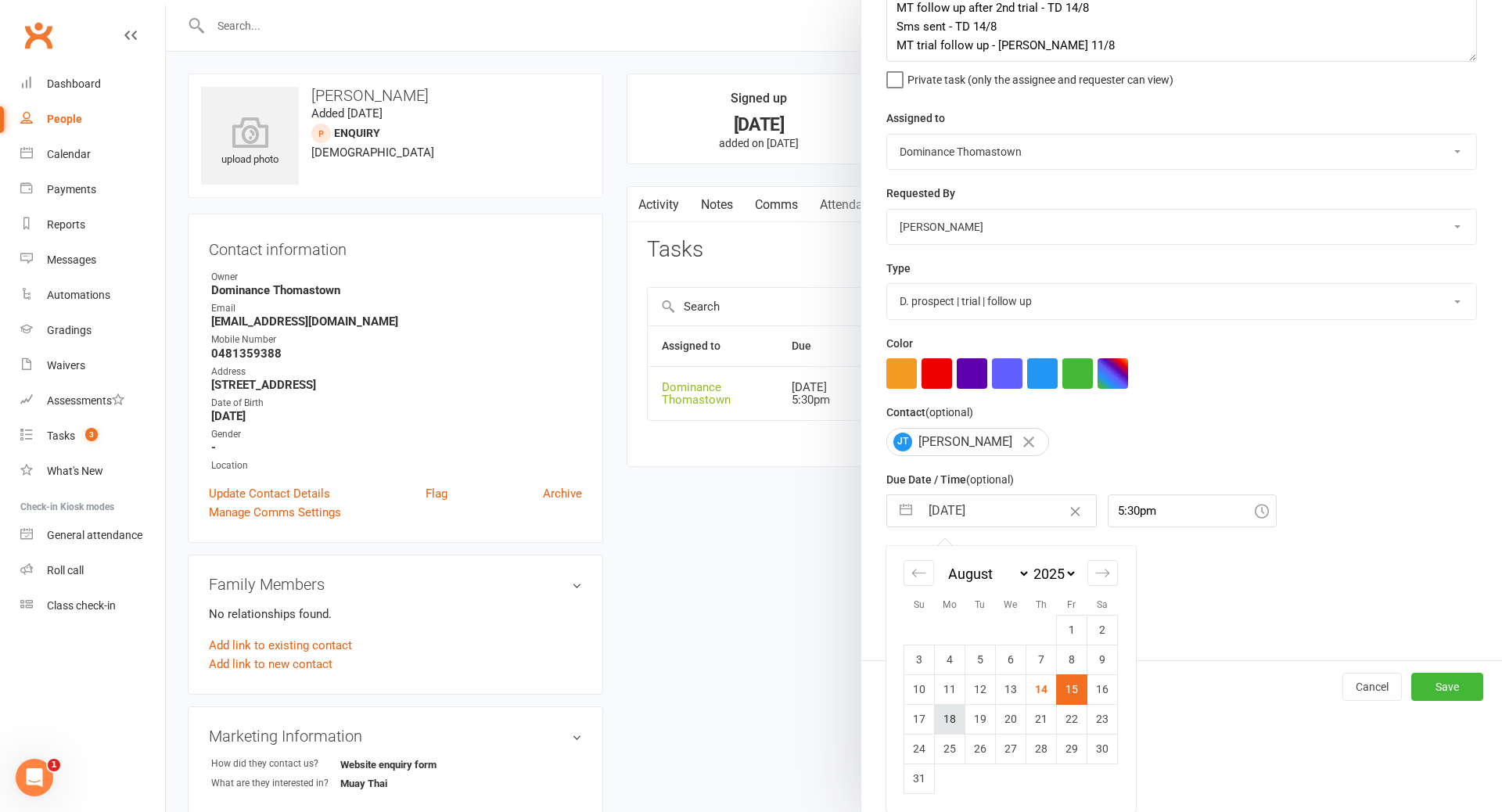
click at [953, 721] on td "18" at bounding box center [950, 719] width 31 height 30
type input "18 Aug 2025"
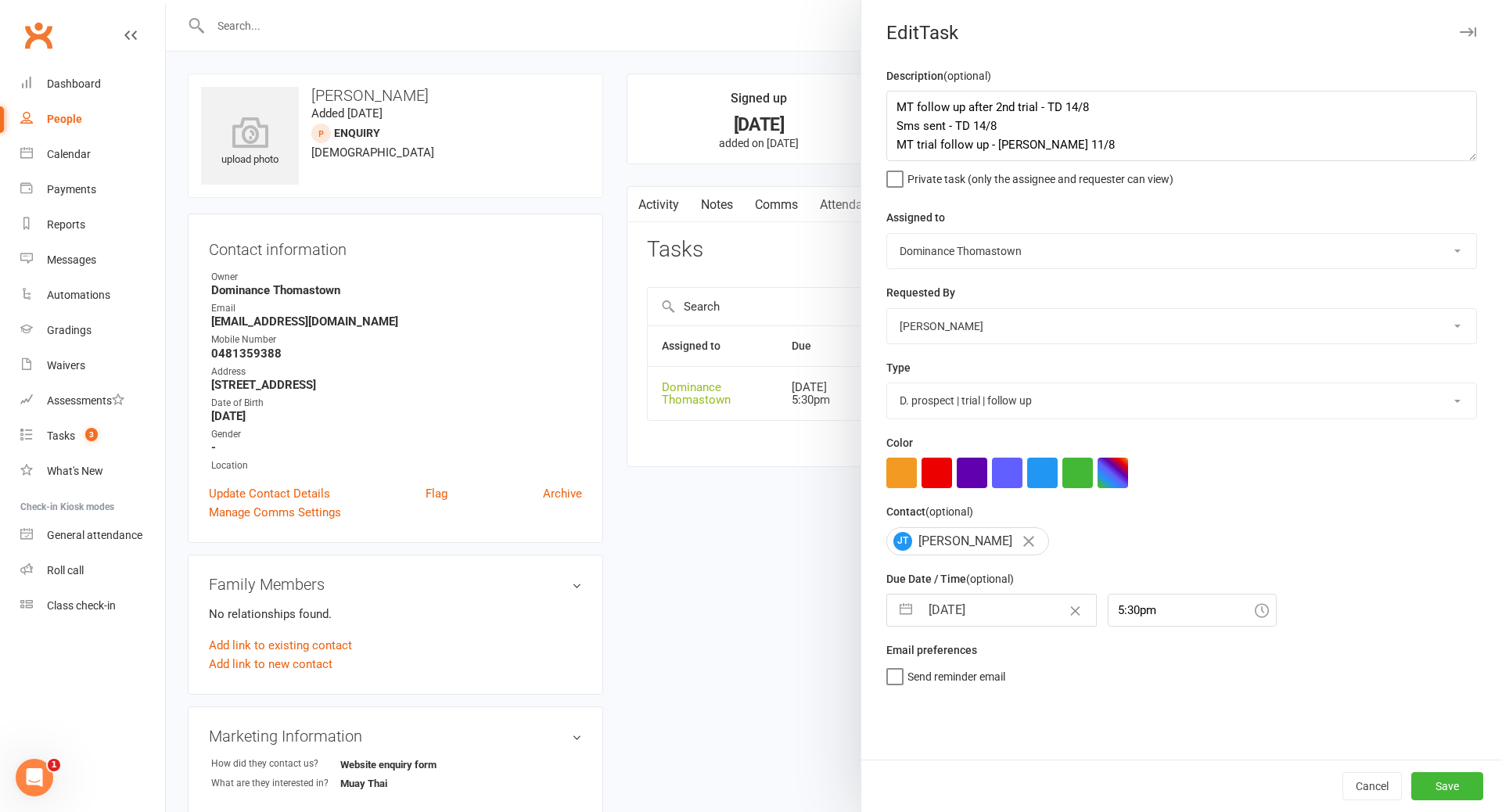
scroll to position [0, 0]
click at [1444, 786] on button "Save" at bounding box center [1447, 786] width 72 height 28
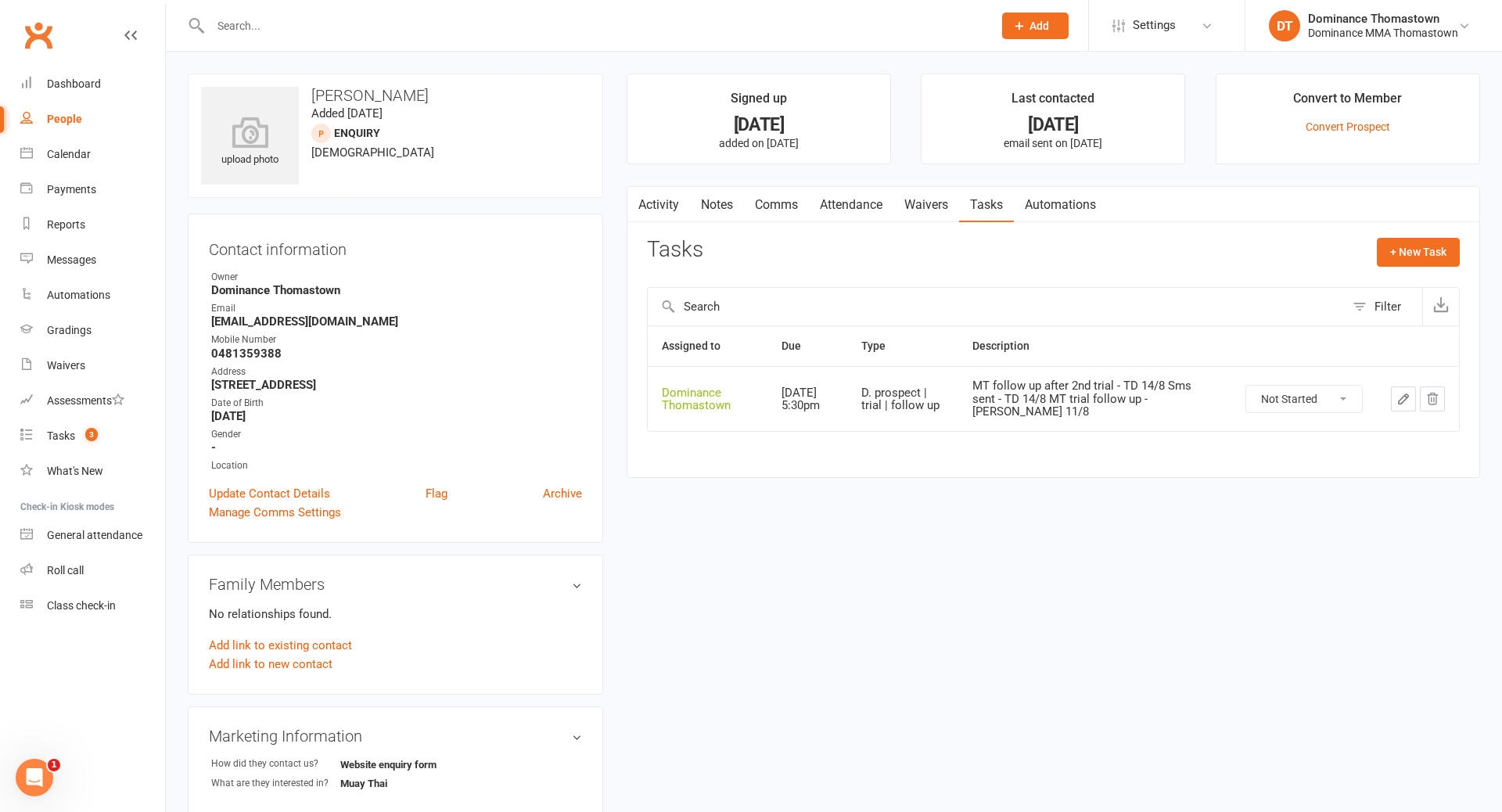
click at [848, 203] on link "Attendance" at bounding box center [851, 205] width 84 height 36
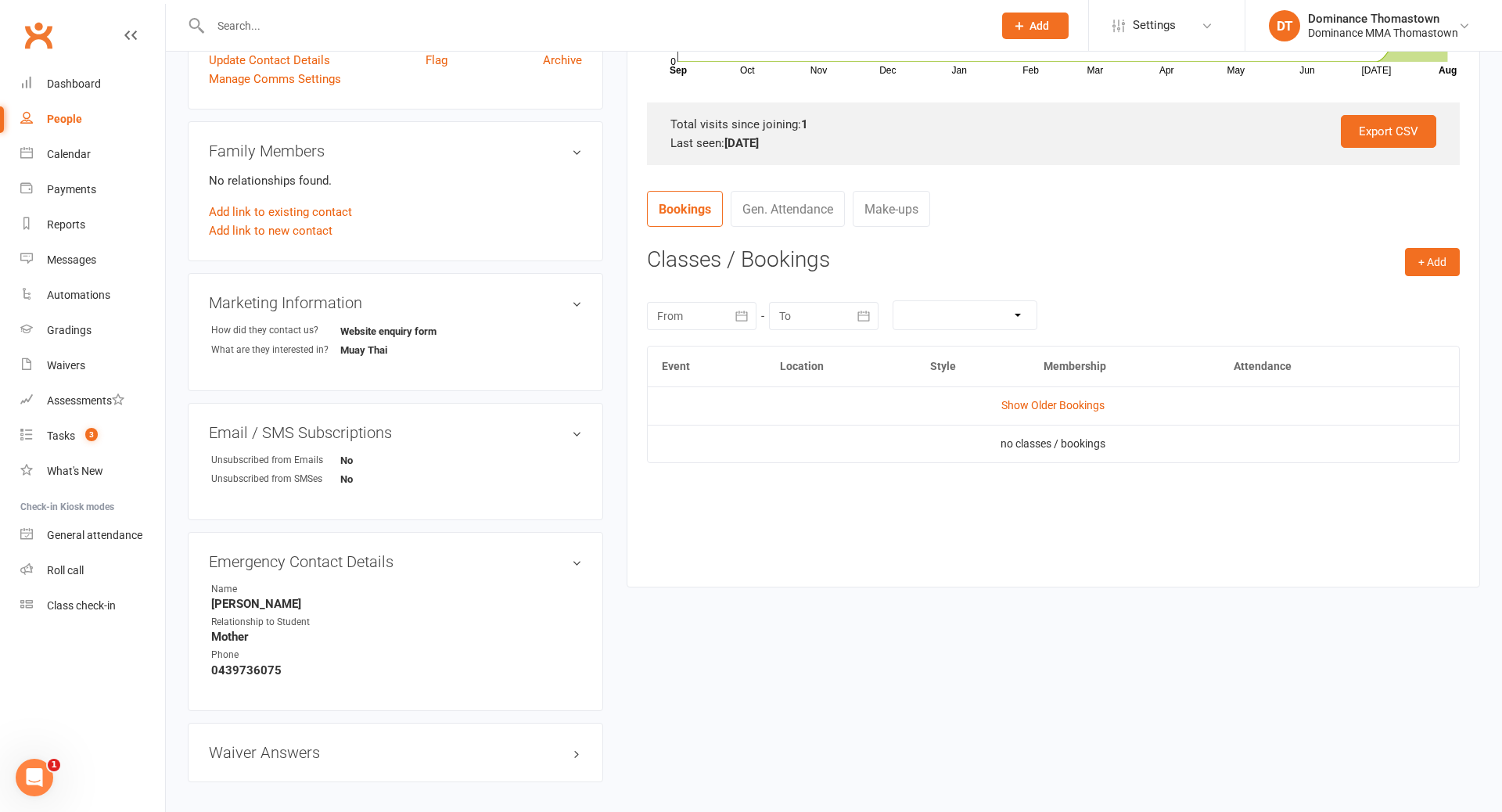
scroll to position [463, 0]
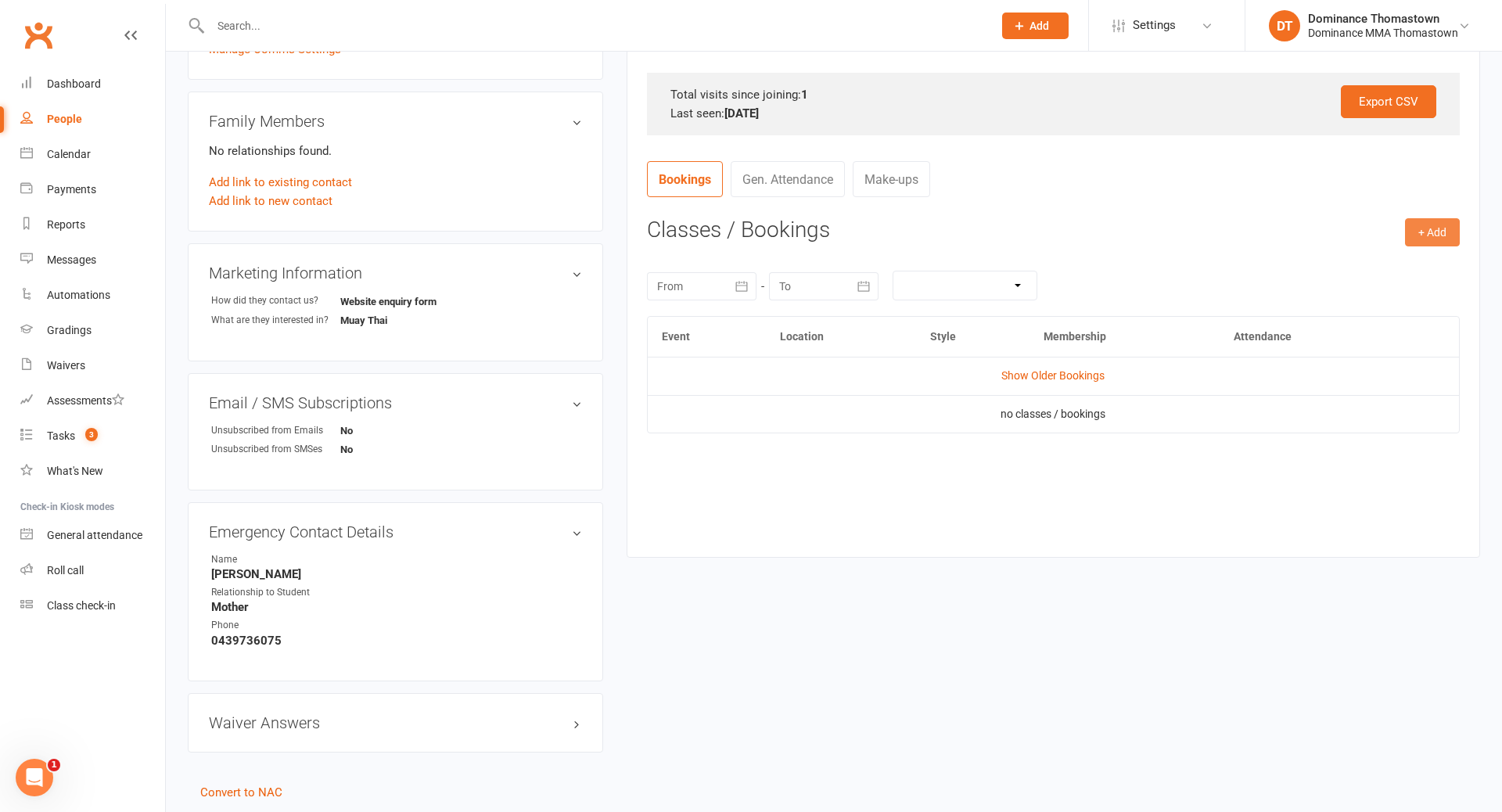
click at [1424, 238] on button "+ Add" at bounding box center [1432, 232] width 54 height 28
click at [1364, 275] on link "Book Event" at bounding box center [1382, 267] width 155 height 31
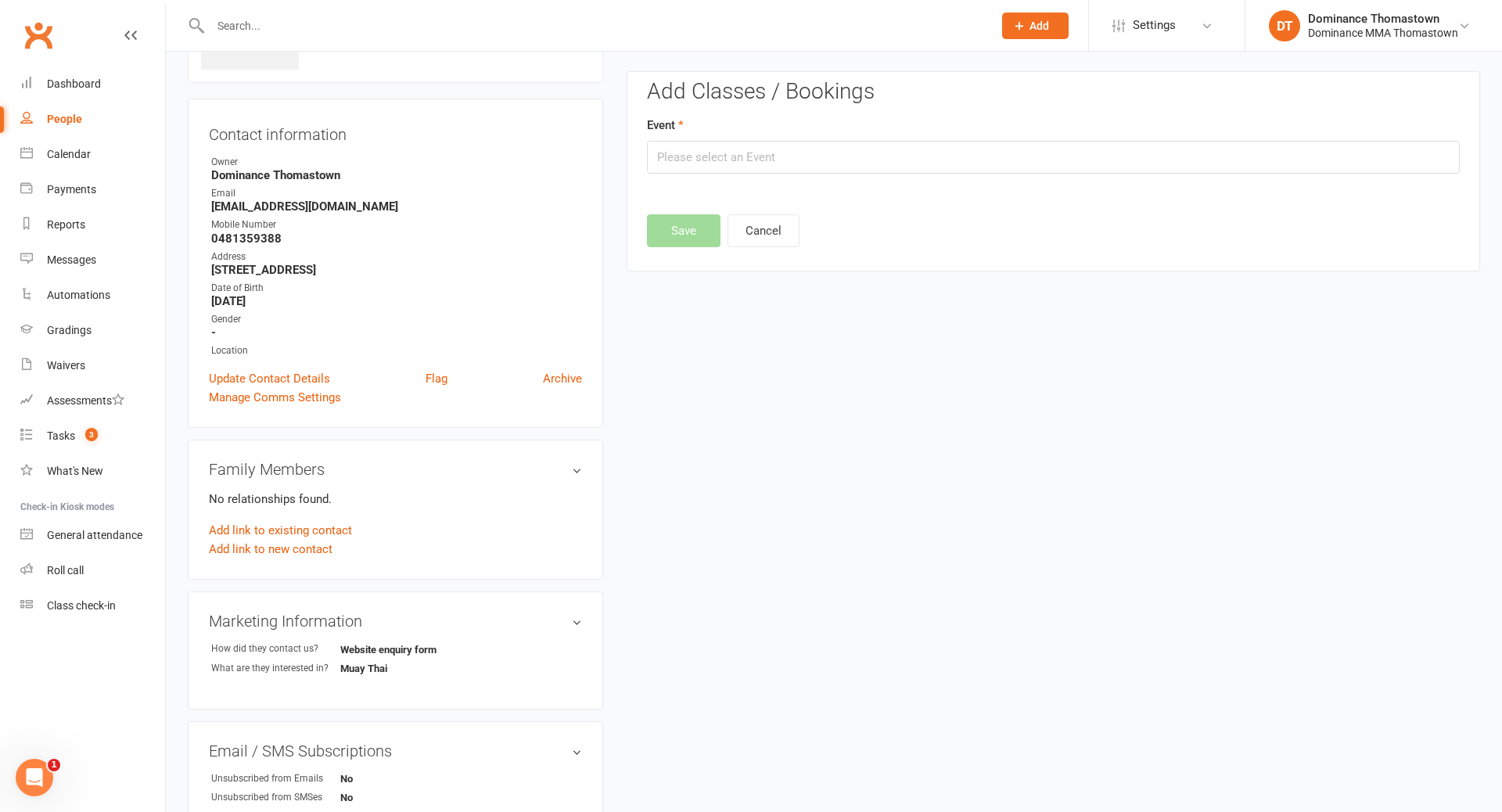
scroll to position [107, 0]
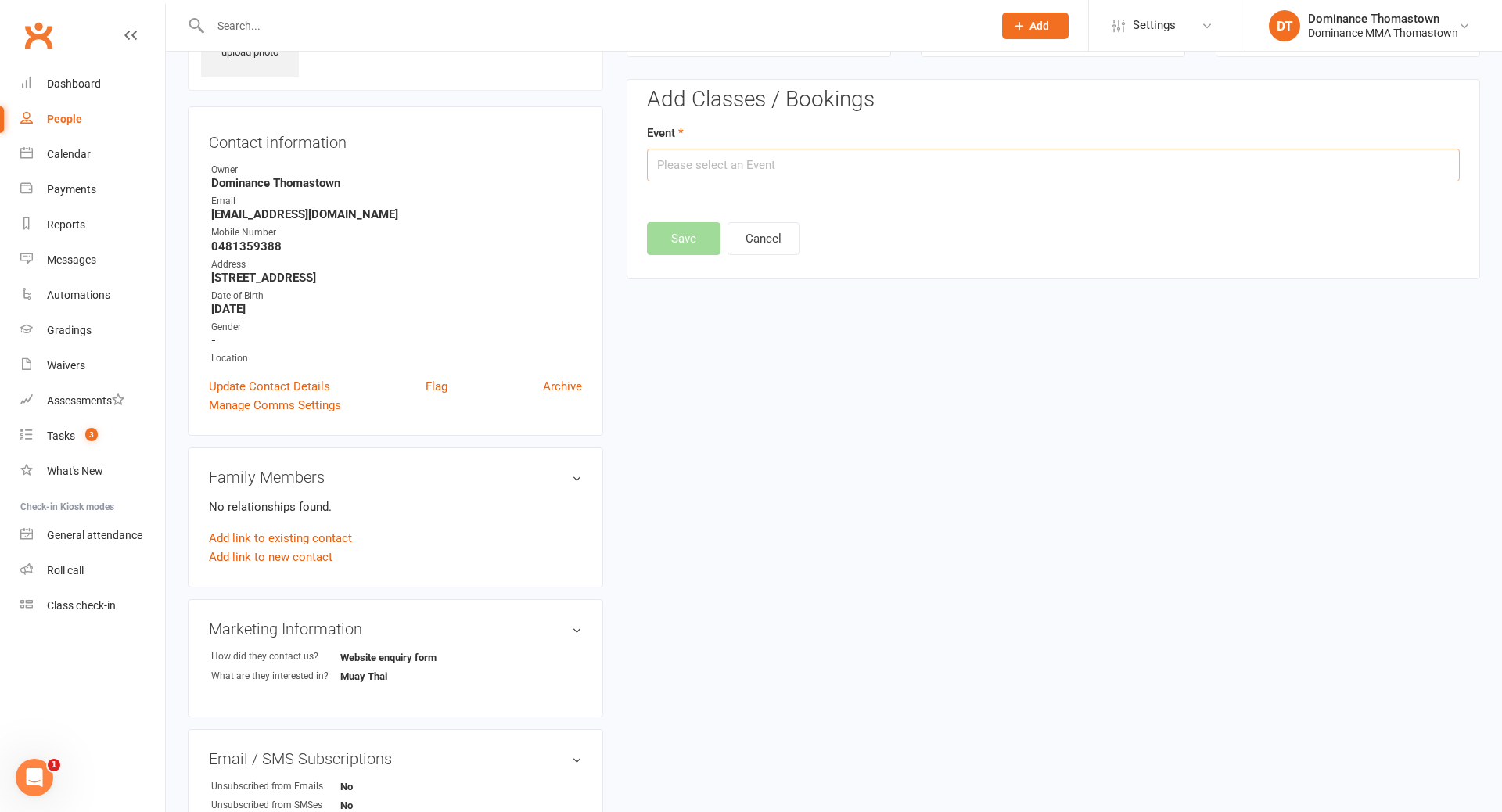
click at [835, 159] on input "text" at bounding box center [1053, 165] width 813 height 33
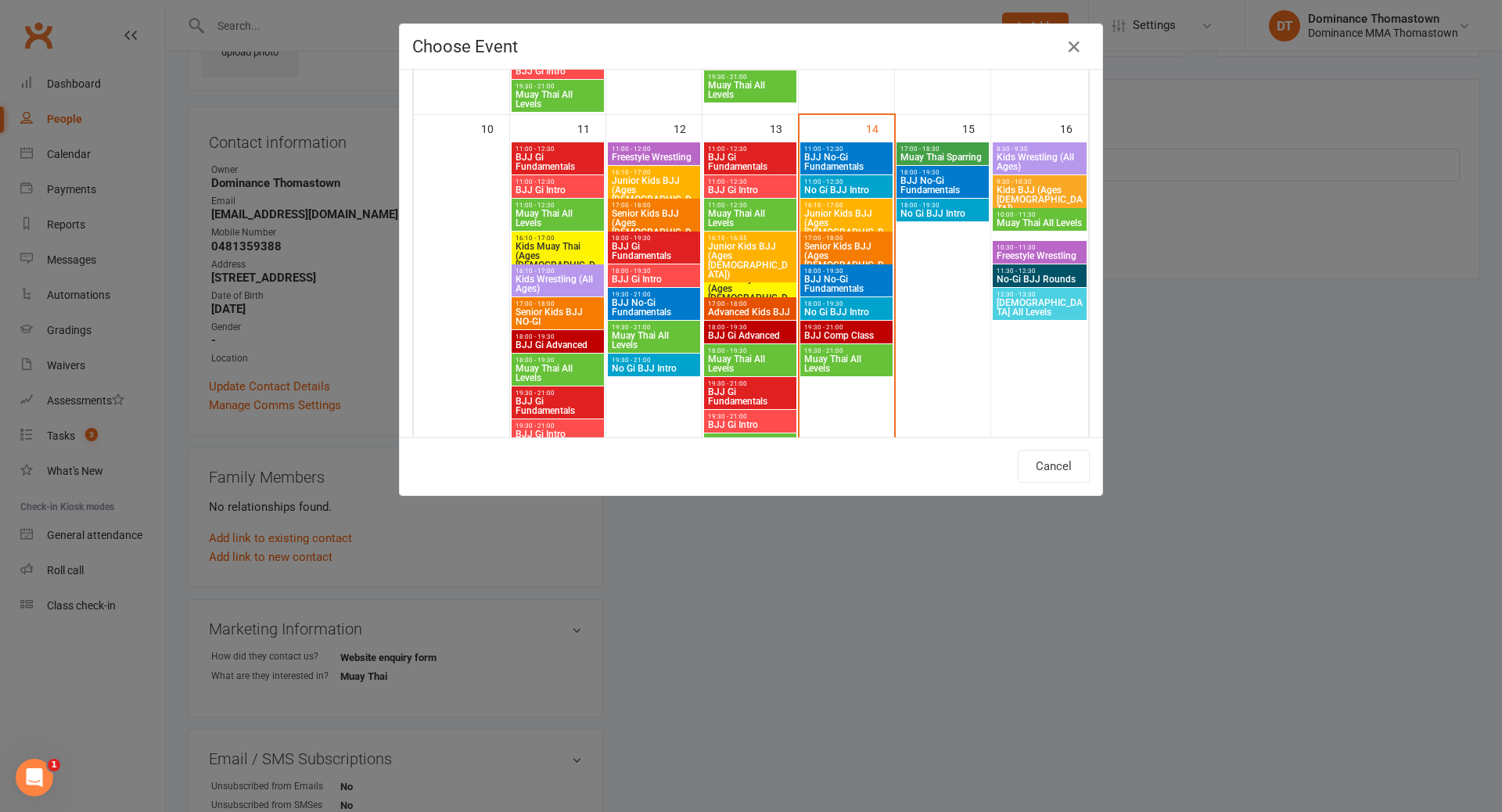
scroll to position [748, 0]
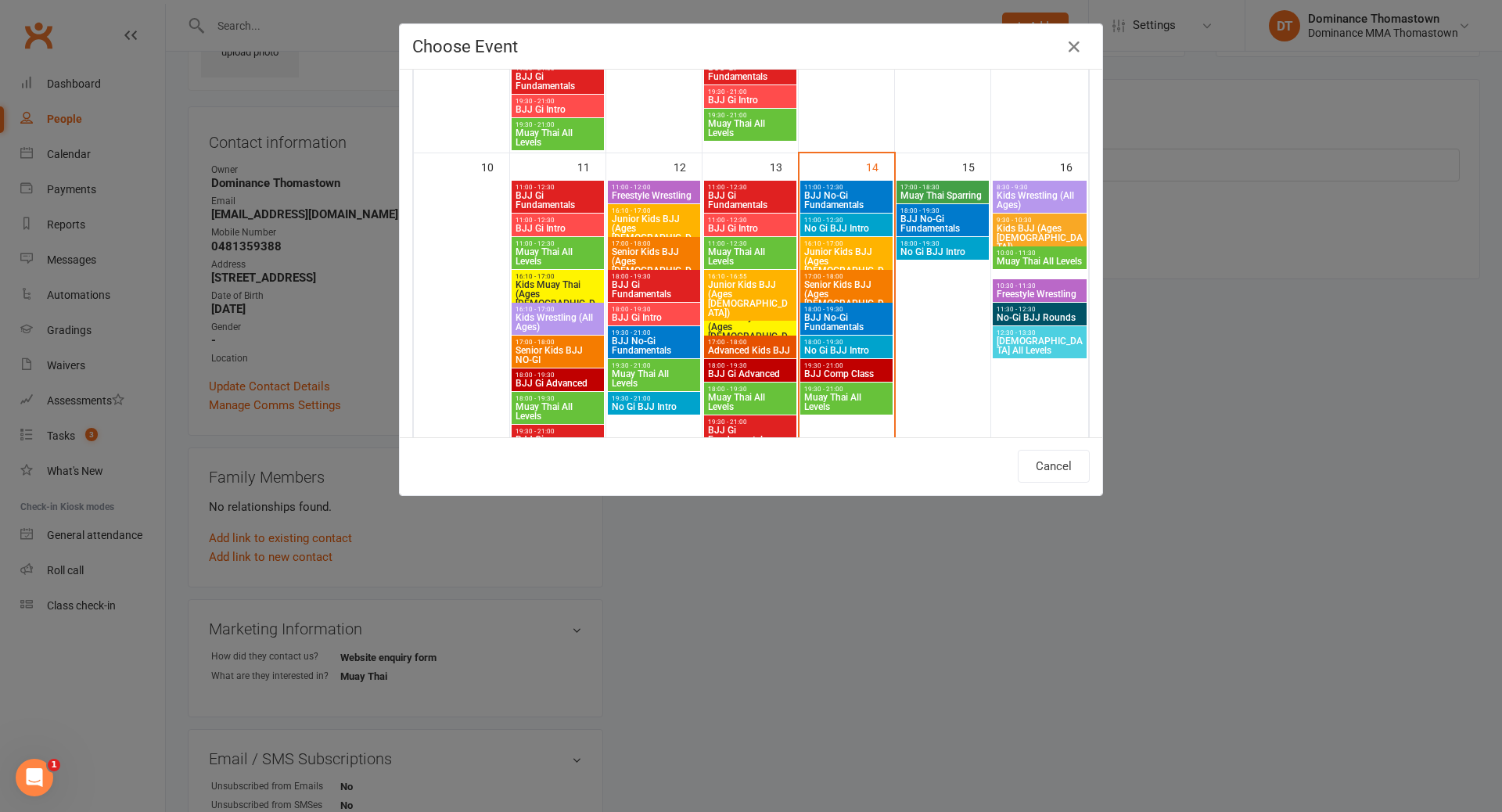
click at [1038, 266] on span "Muay Thai All Levels" at bounding box center [1040, 261] width 87 height 9
type input "Muay Thai All Levels - Aug 16, 2025 10:00:00 AM"
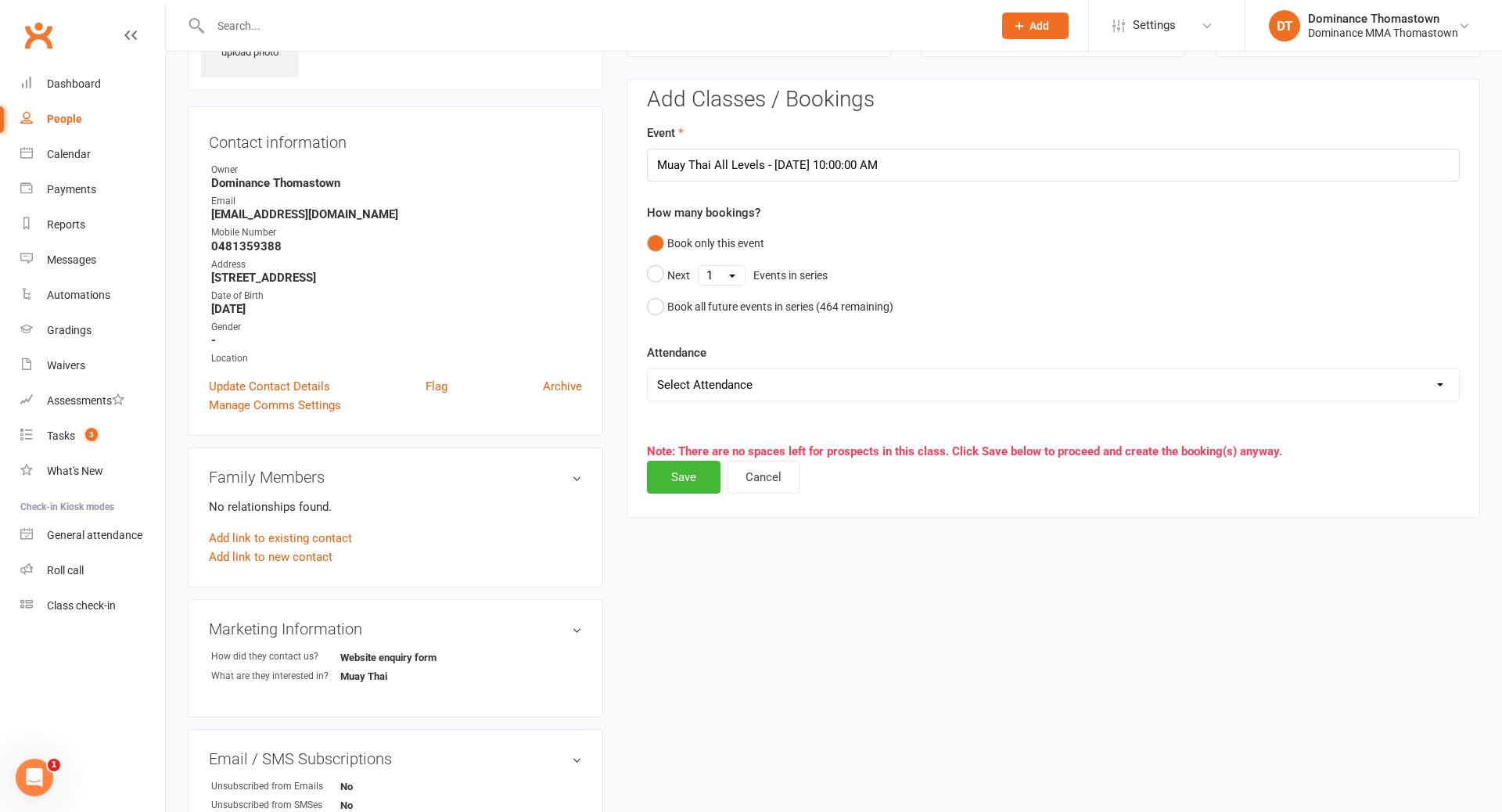
click at [683, 346] on label "Attendance" at bounding box center [677, 352] width 59 height 19
click at [688, 479] on button "Save" at bounding box center [683, 477] width 73 height 33
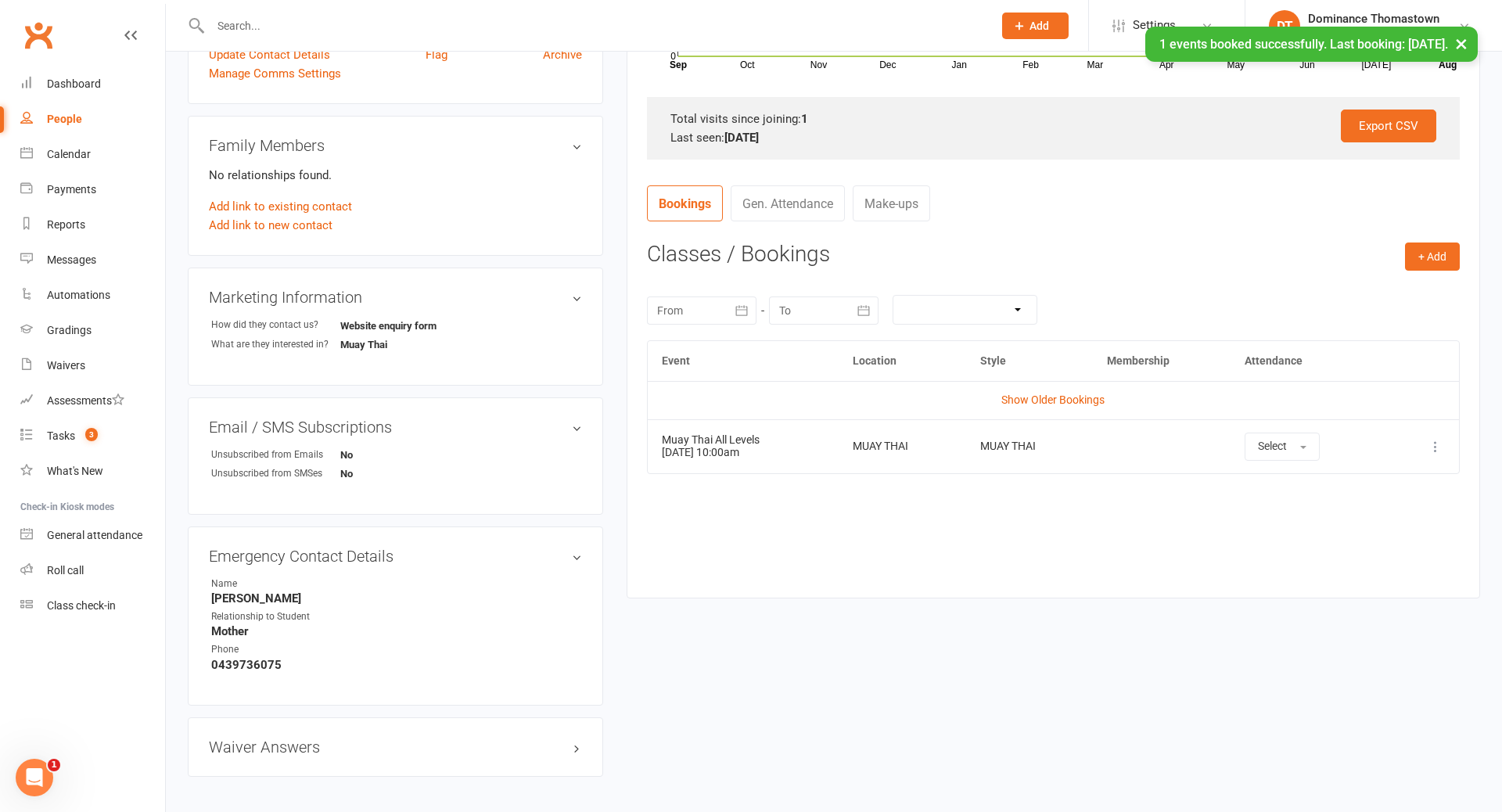
scroll to position [0, 0]
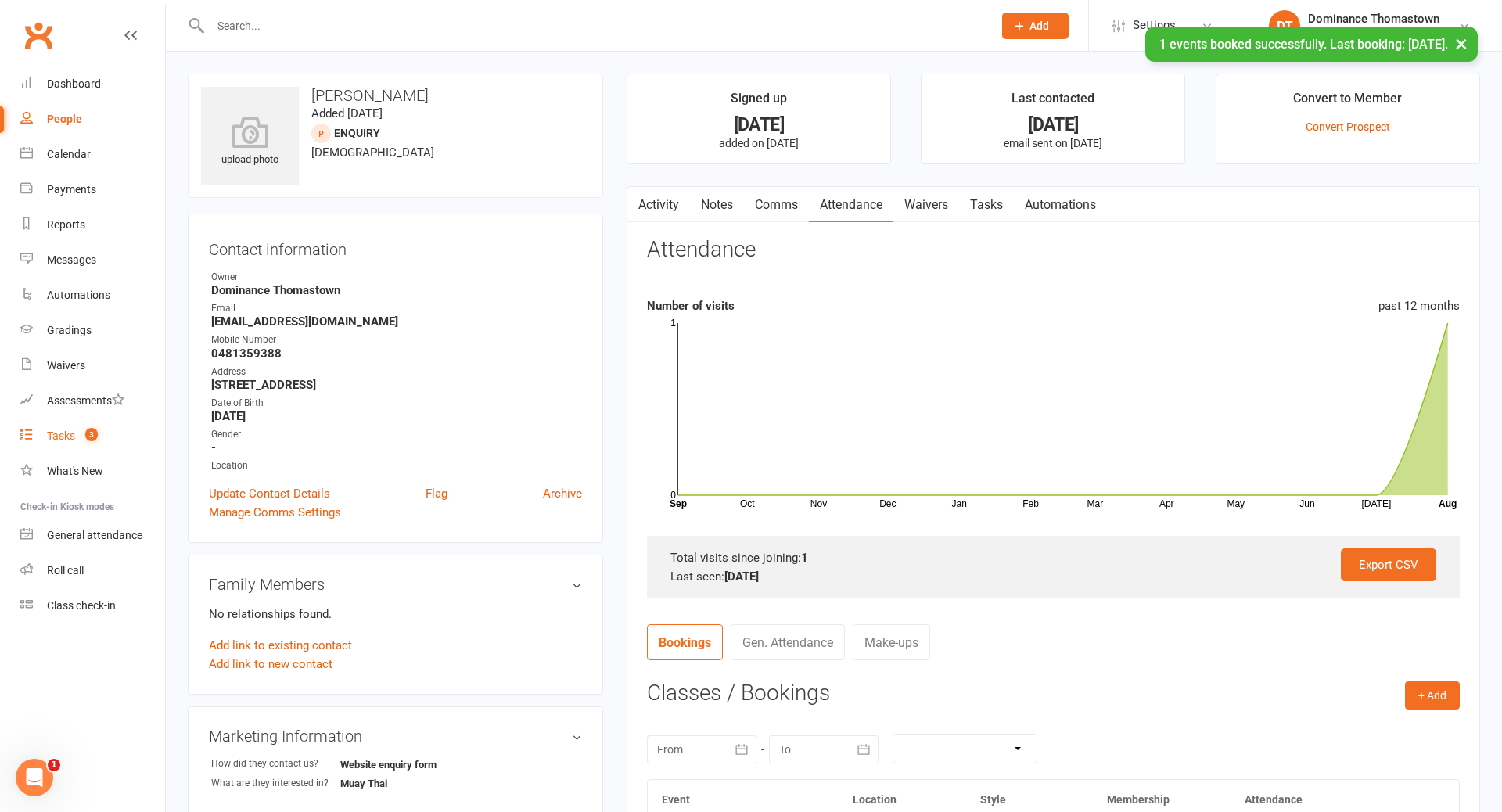
click at [61, 443] on link "Tasks 3" at bounding box center [92, 436] width 144 height 35
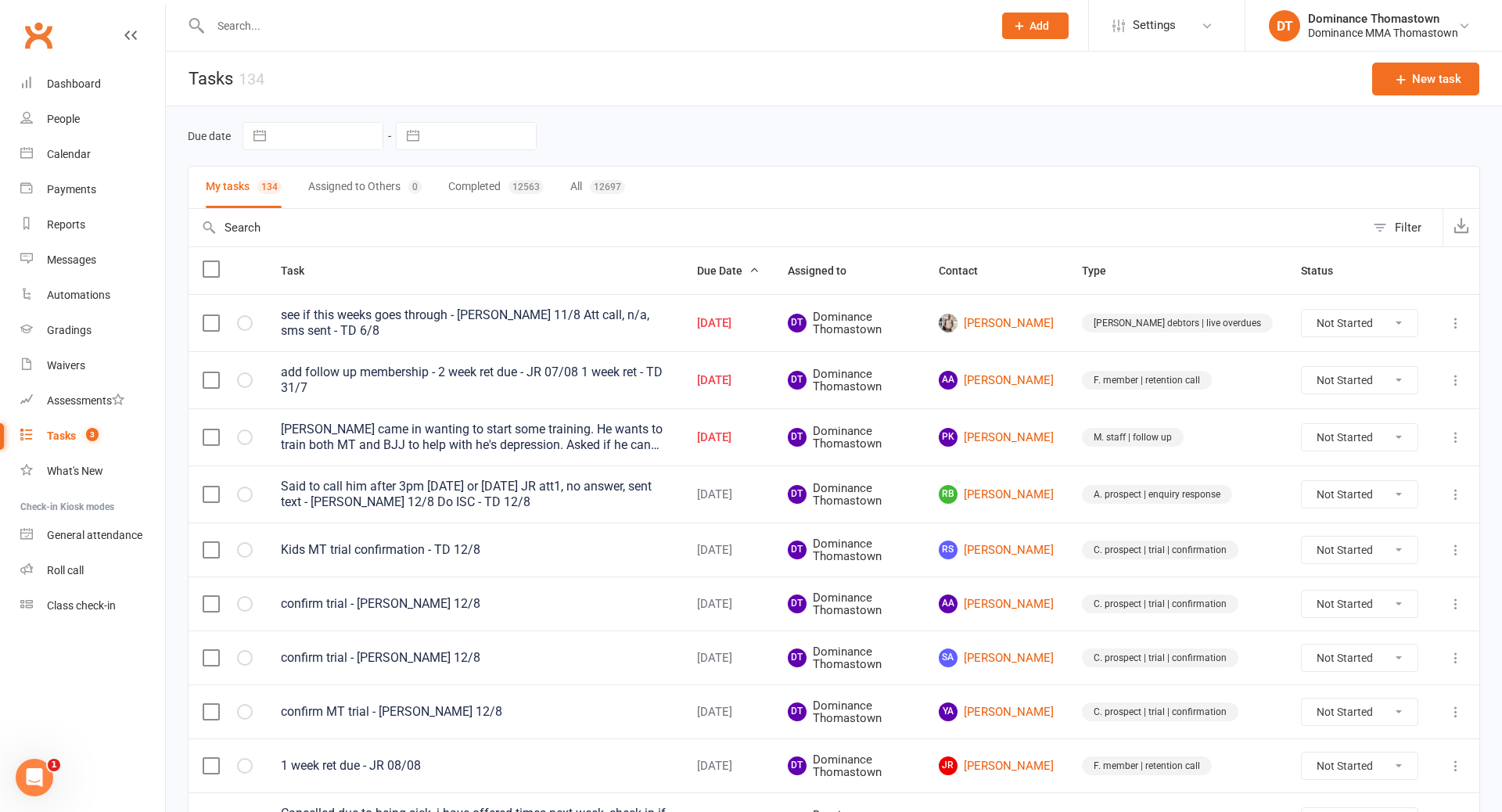
click at [362, 20] on input "text" at bounding box center [593, 26] width 776 height 22
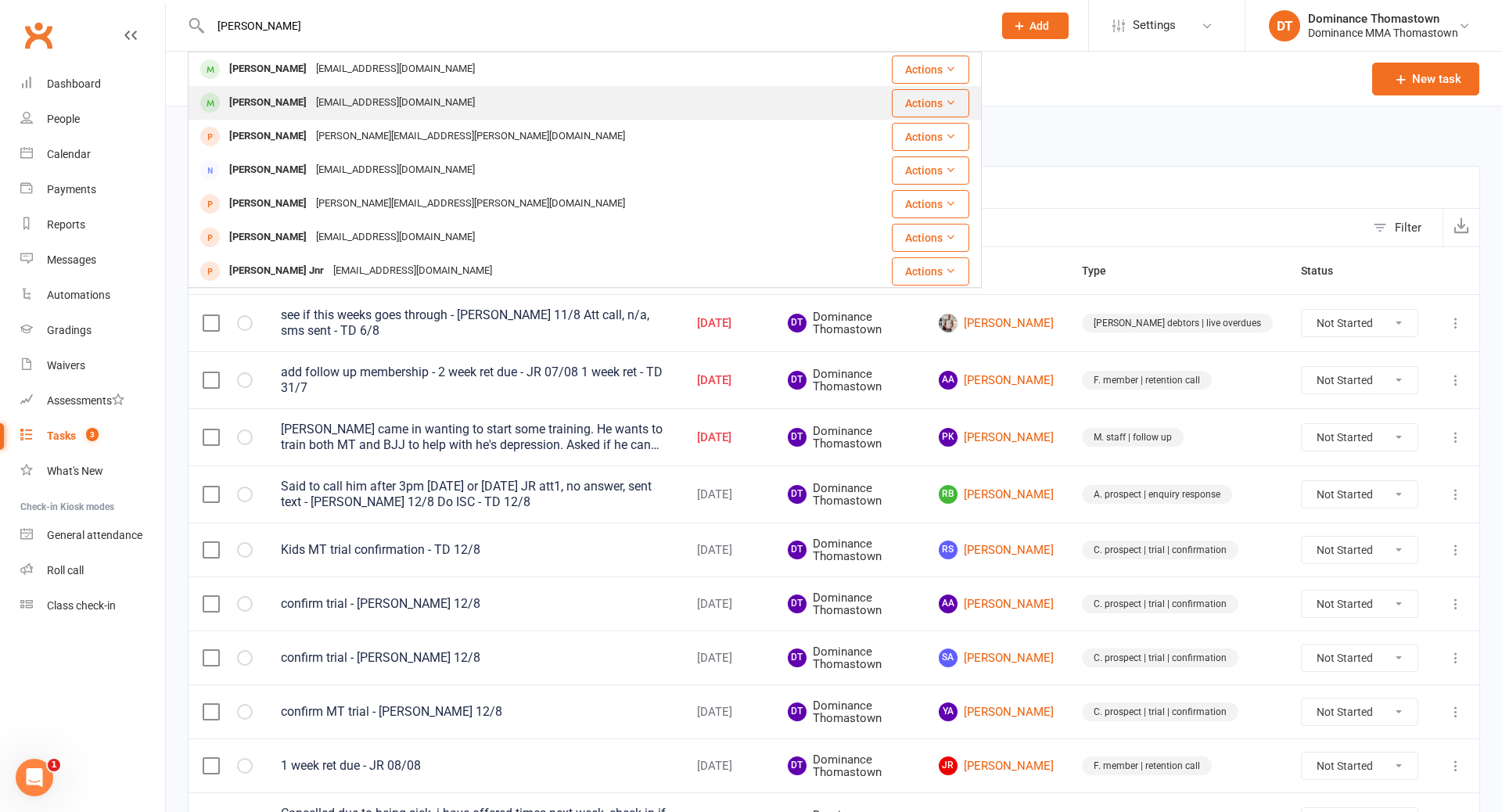
type input "[PERSON_NAME]"
click at [340, 97] on div "[EMAIL_ADDRESS][DOMAIN_NAME]" at bounding box center [395, 102] width 168 height 22
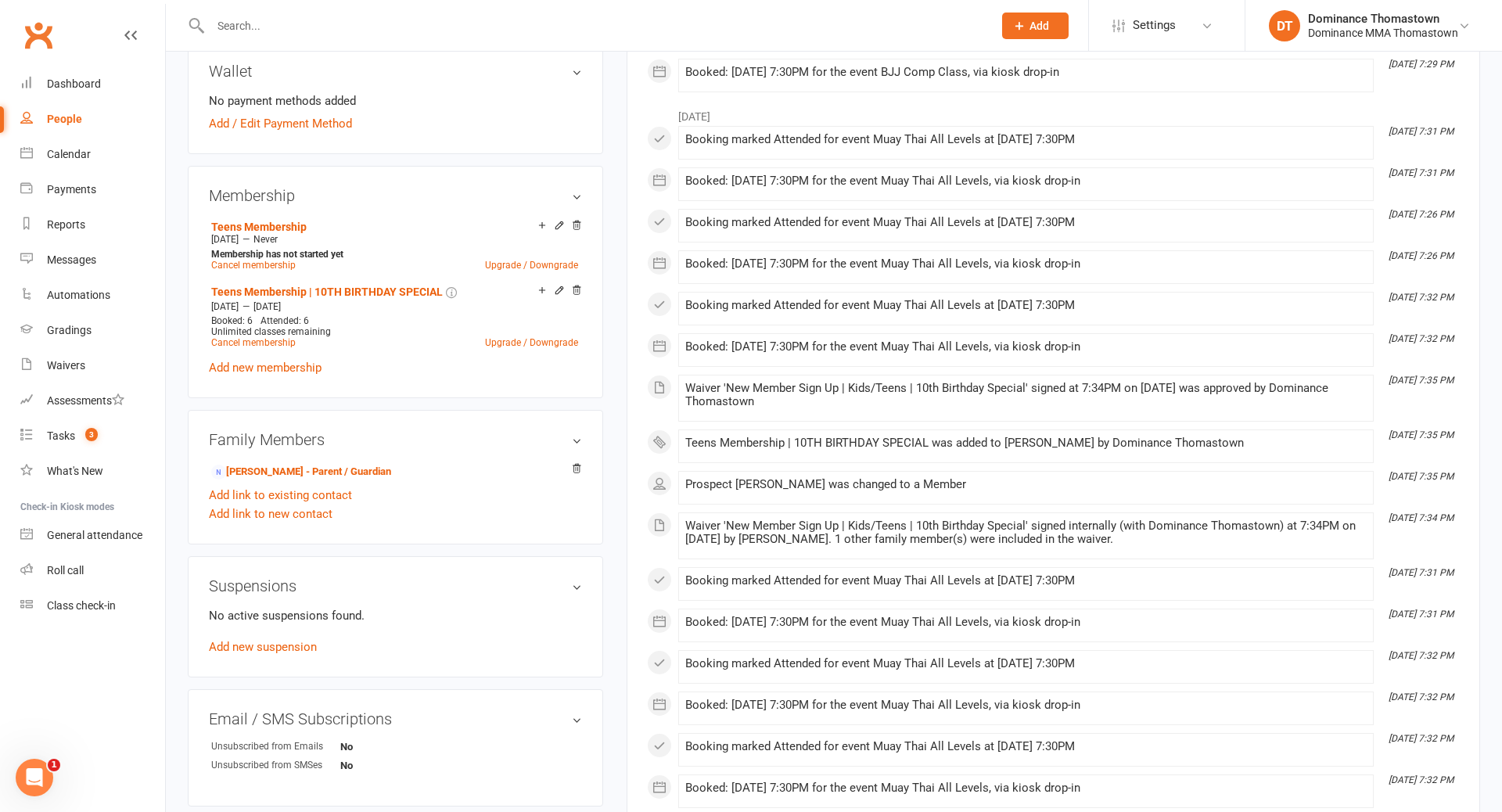
scroll to position [611, 0]
click at [250, 222] on link "Teens Membership" at bounding box center [259, 225] width 96 height 12
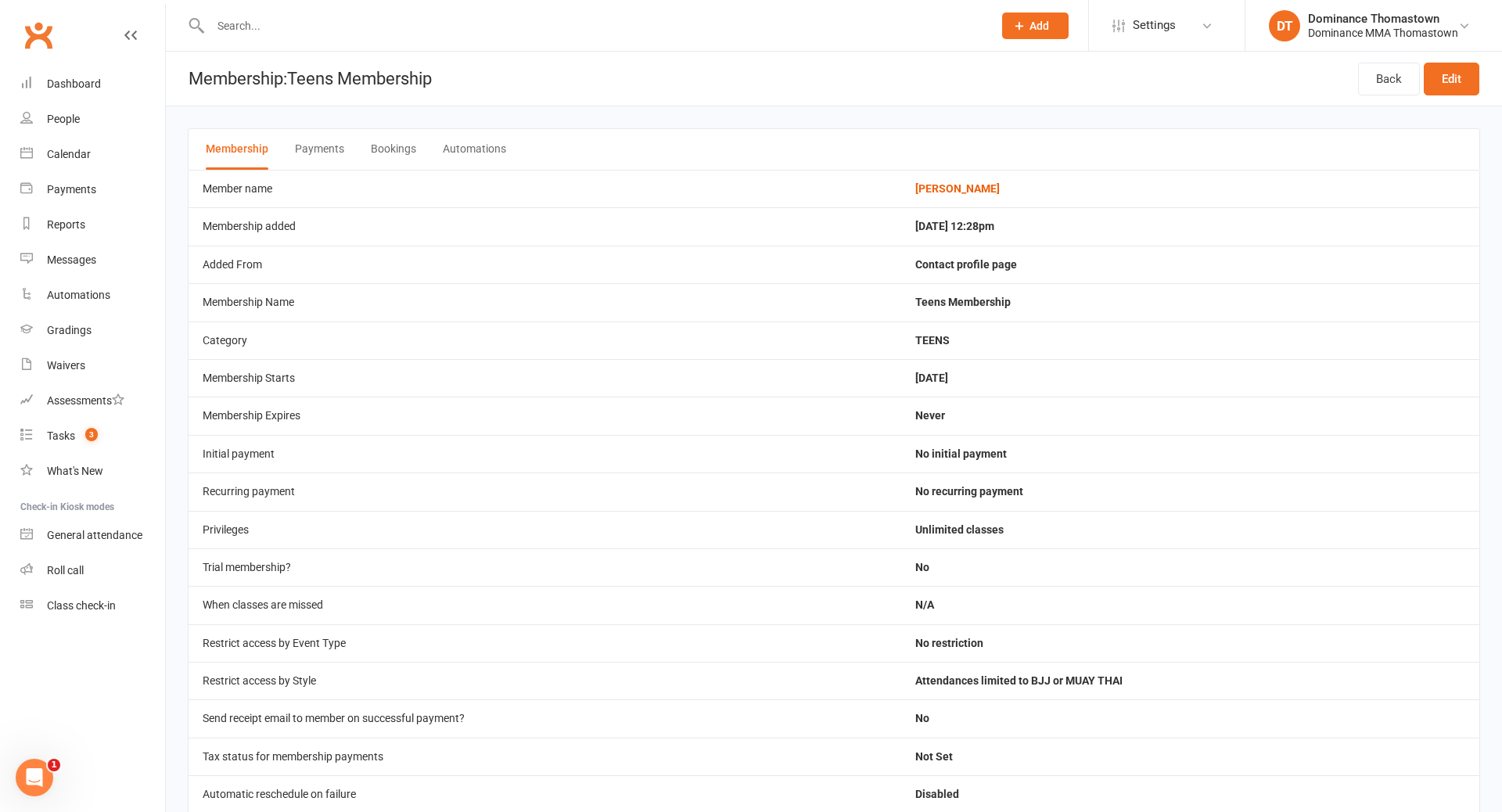
scroll to position [1, 0]
click at [304, 153] on button "Payments" at bounding box center [319, 148] width 50 height 40
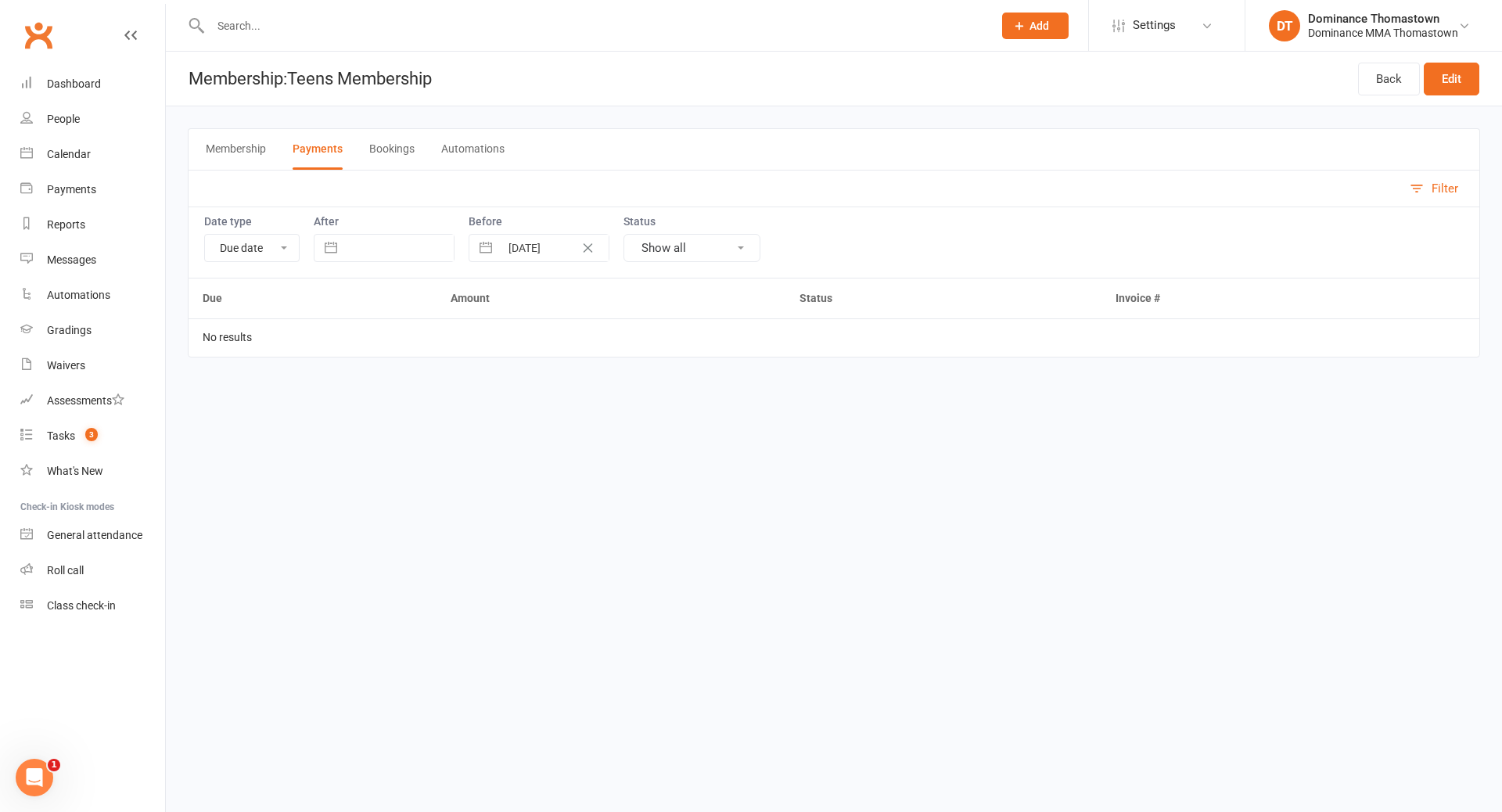
click at [385, 149] on button "Bookings" at bounding box center [391, 149] width 45 height 40
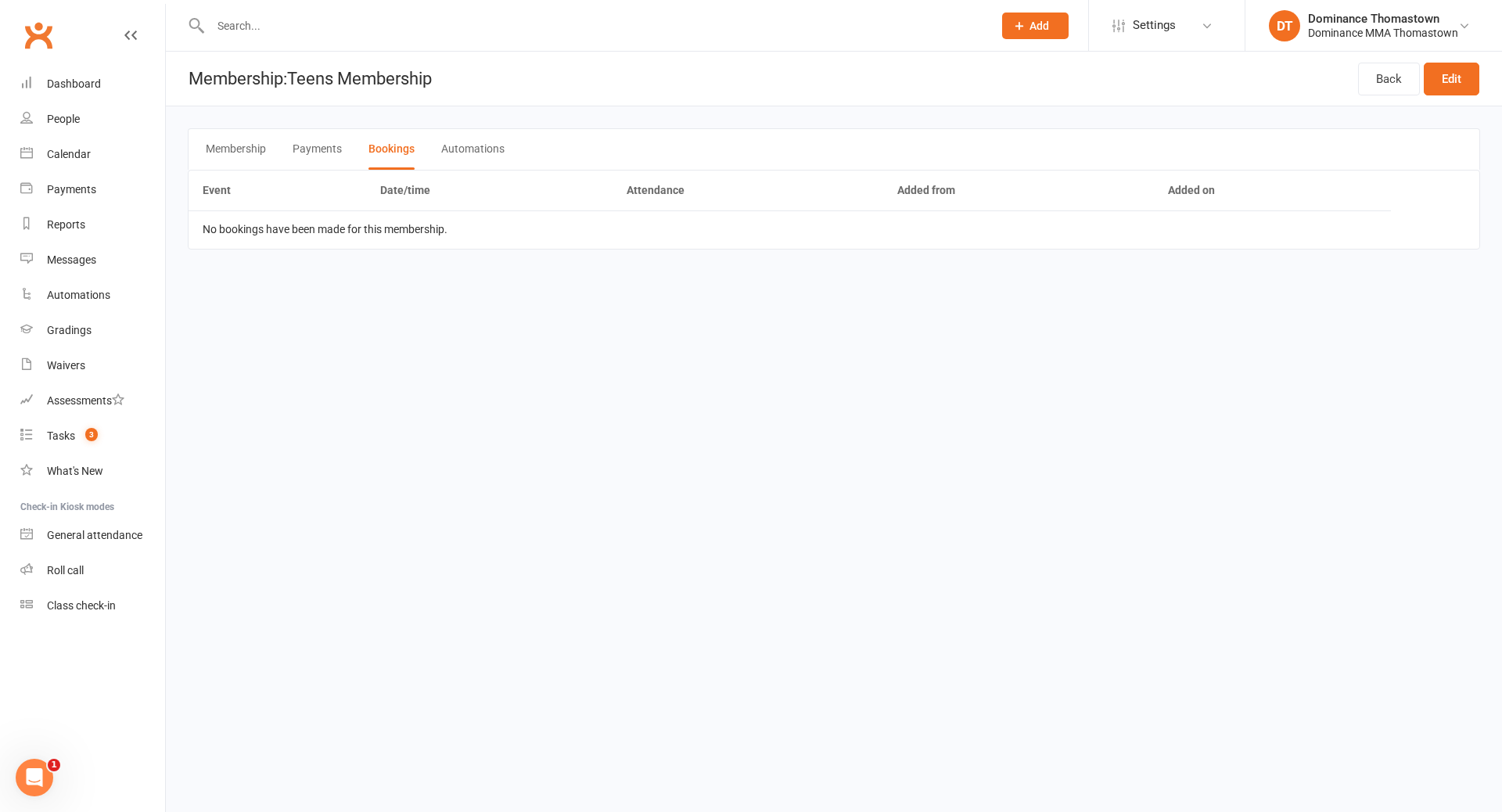
click at [475, 149] on button "Automations" at bounding box center [473, 149] width 64 height 40
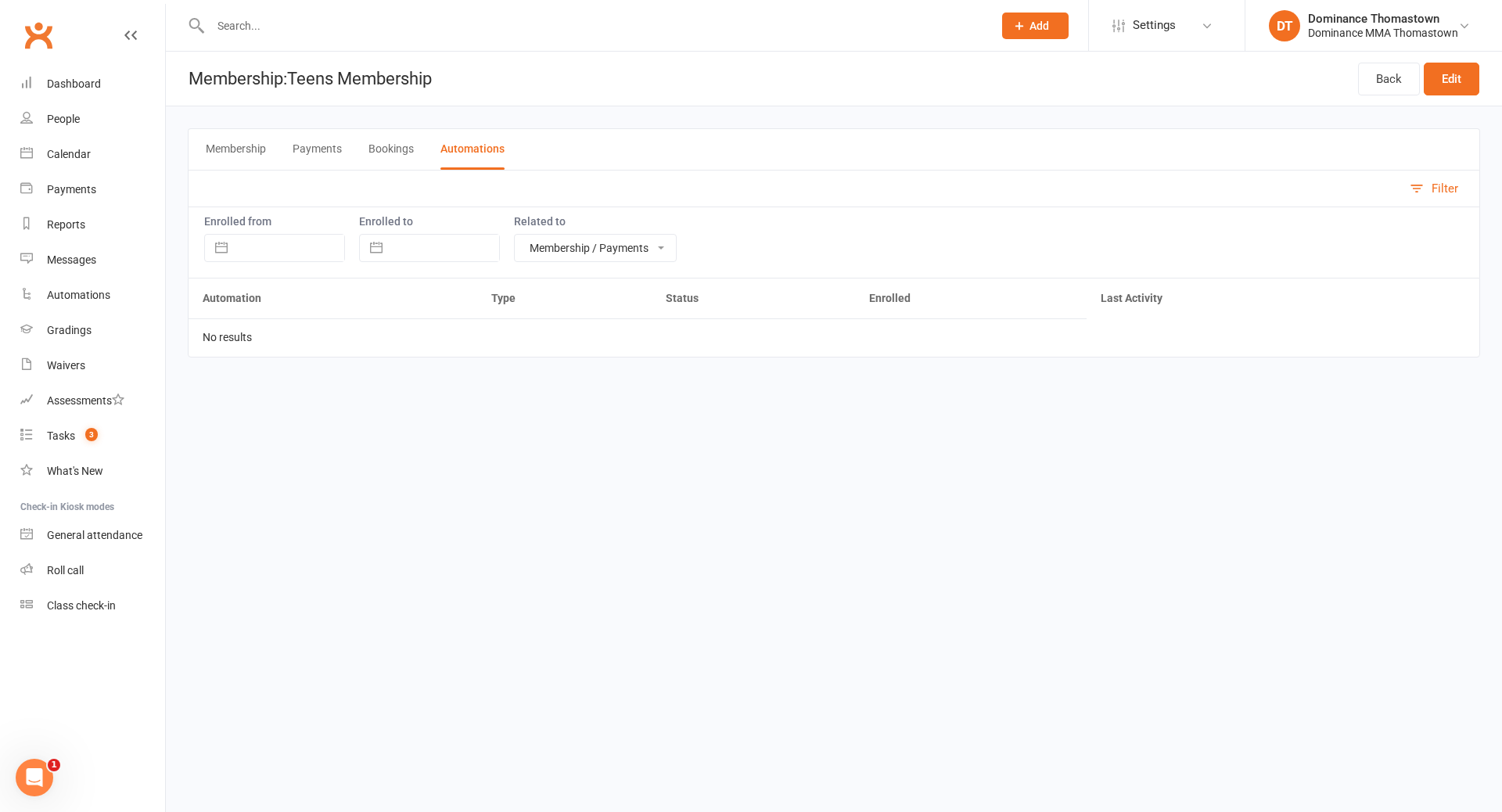
click at [220, 158] on button "Membership" at bounding box center [235, 149] width 60 height 40
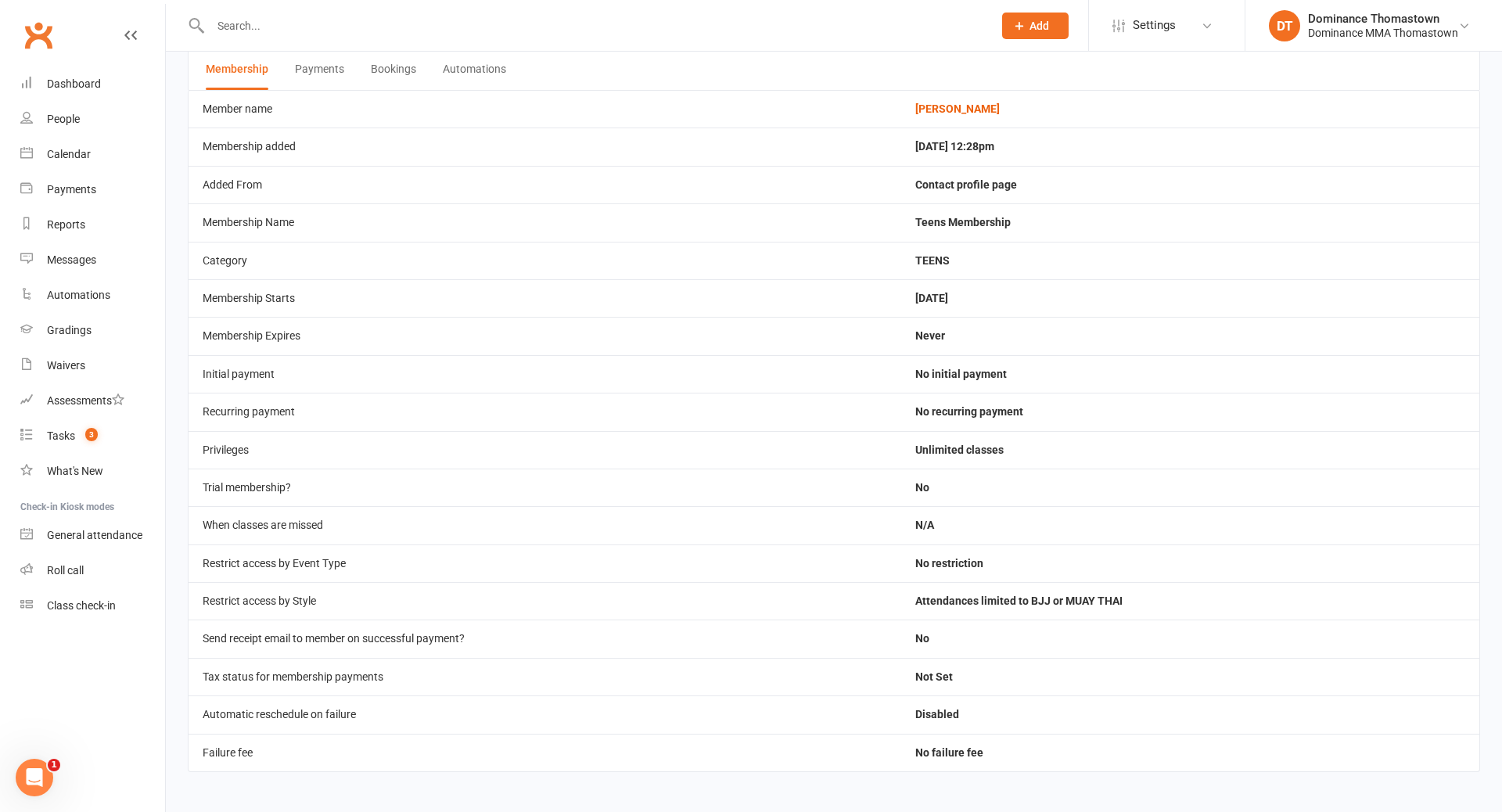
scroll to position [84, 0]
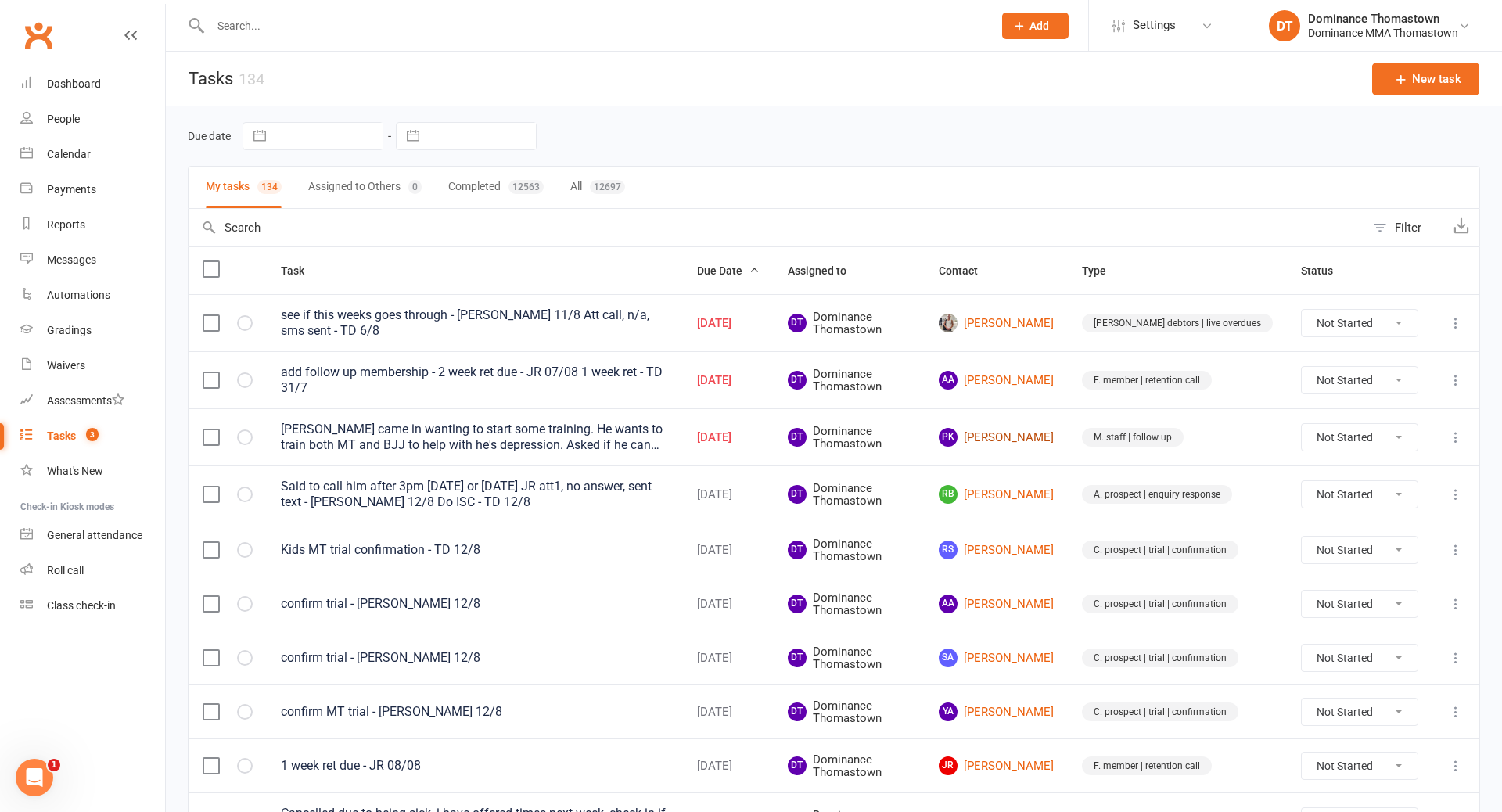
click at [1018, 432] on link "PK [PERSON_NAME]" at bounding box center [995, 437] width 115 height 19
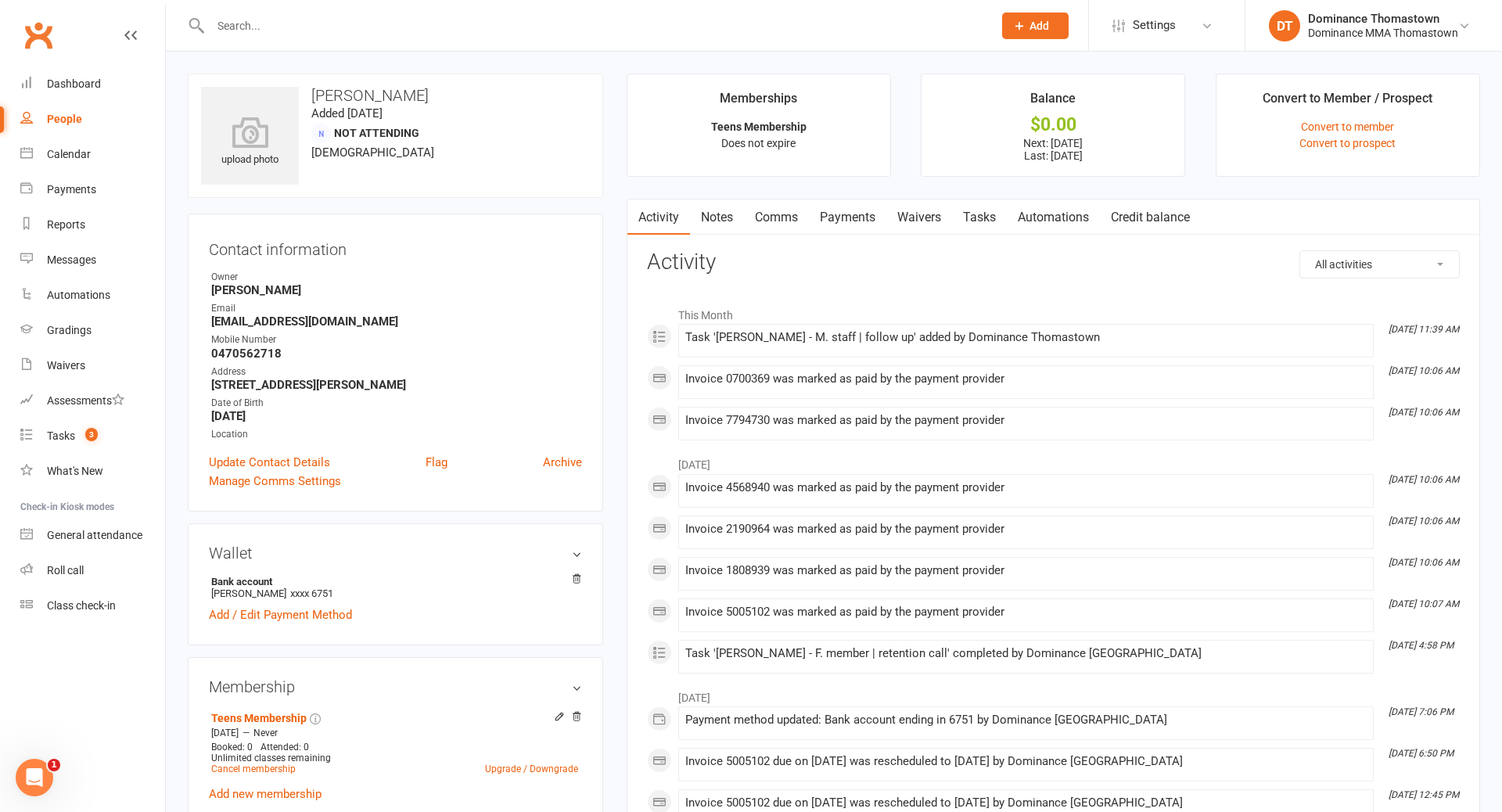
click at [983, 217] on link "Tasks" at bounding box center [980, 218] width 54 height 36
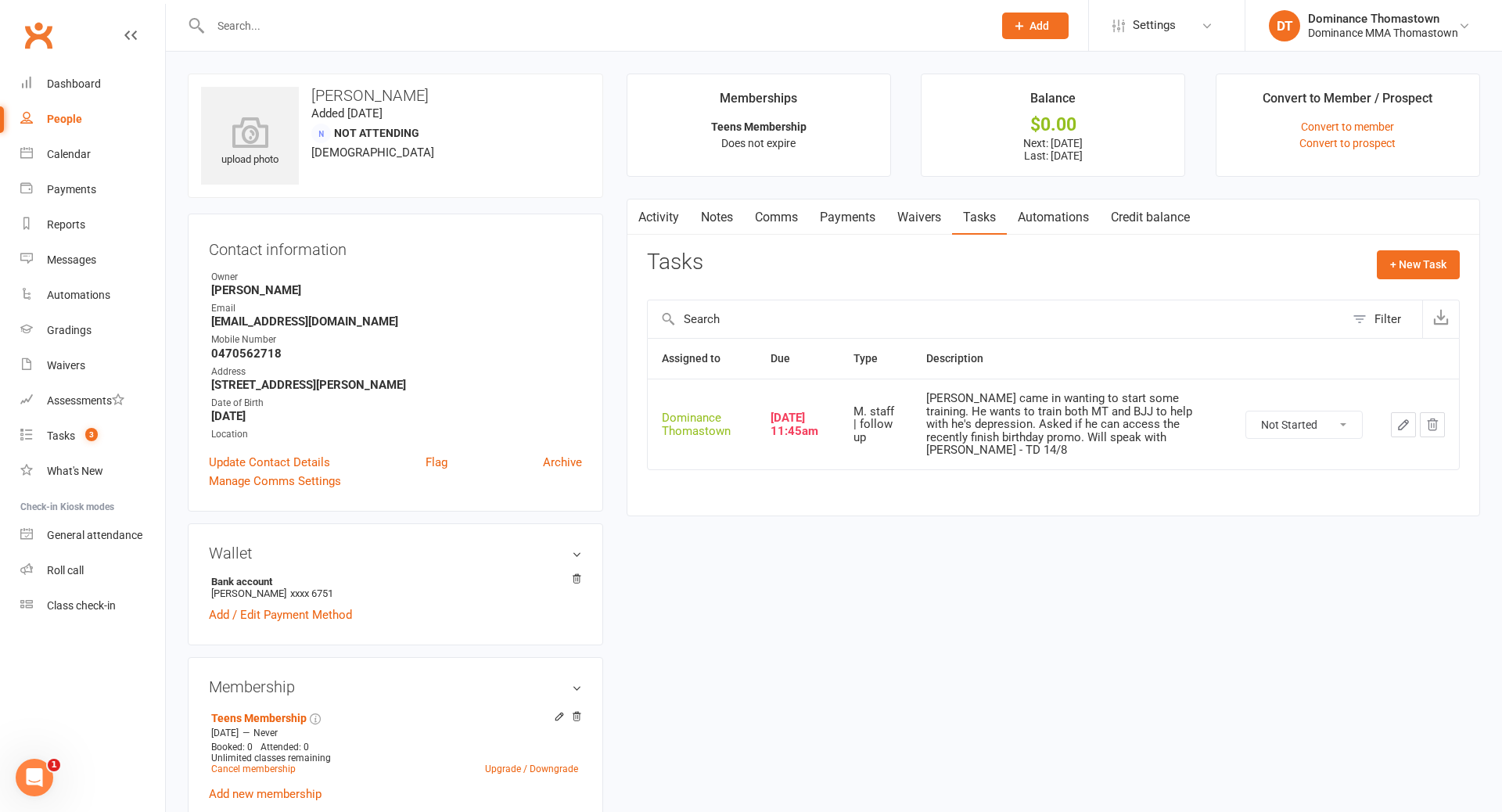
click at [1396, 424] on icon "button" at bounding box center [1403, 424] width 14 height 14
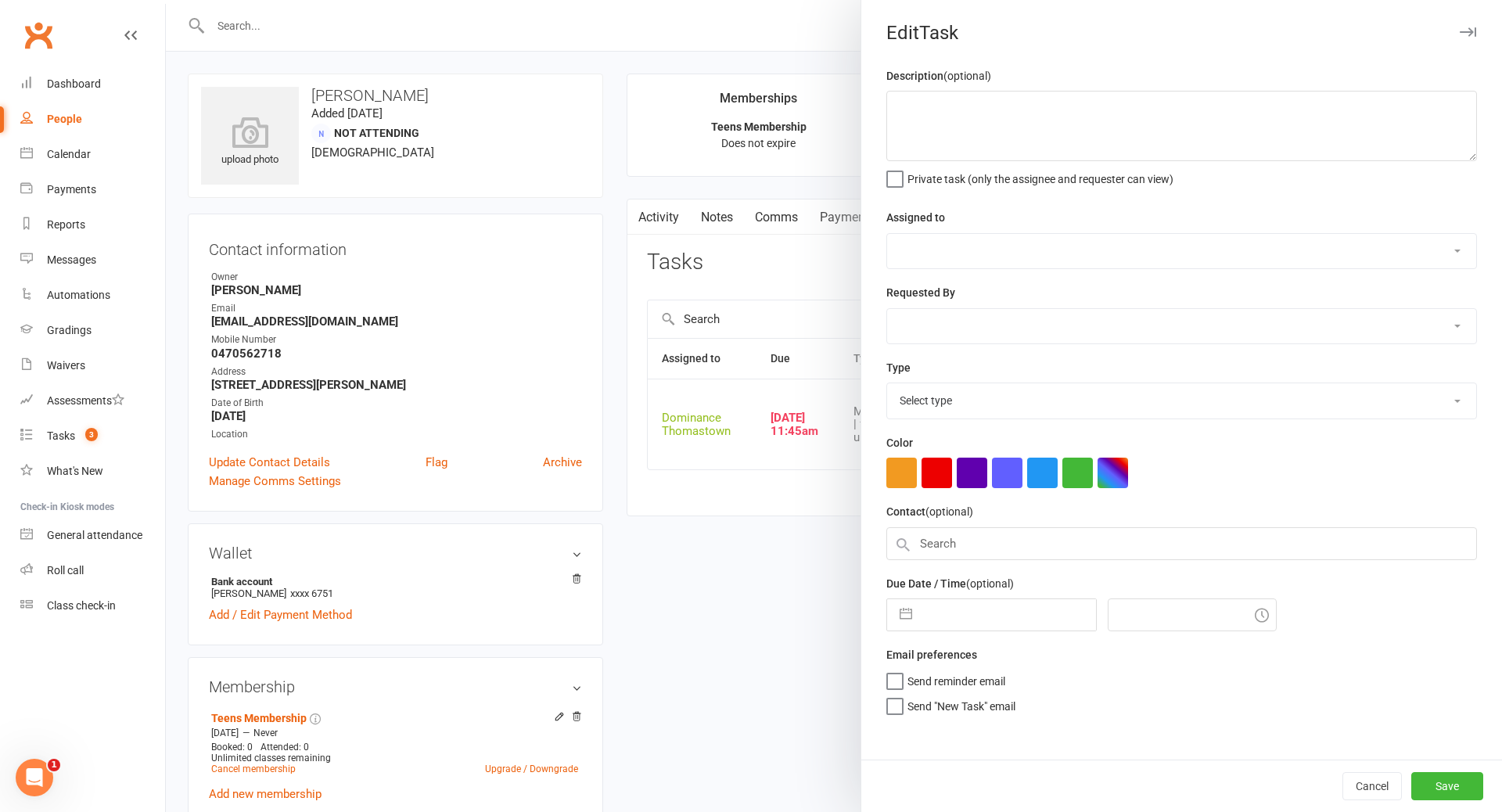
type textarea "[PERSON_NAME] came in wanting to start some training. He wants to train both MT…"
select select "12547"
type input "[DATE]"
type input "11:45am"
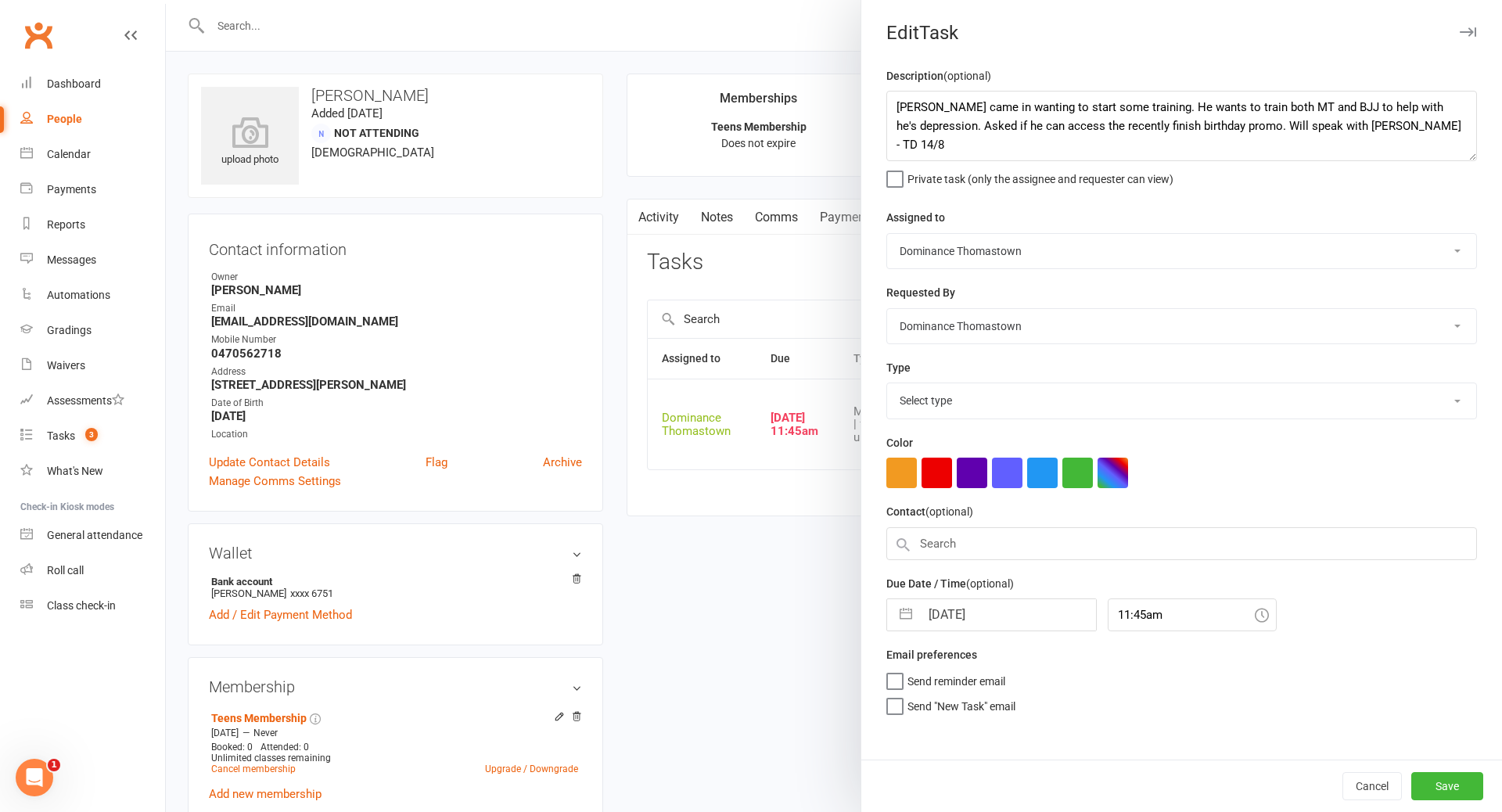
select select "3858"
click at [900, 108] on textarea "[PERSON_NAME] came in wanting to start some training. He wants to train both MT…" at bounding box center [1182, 125] width 591 height 70
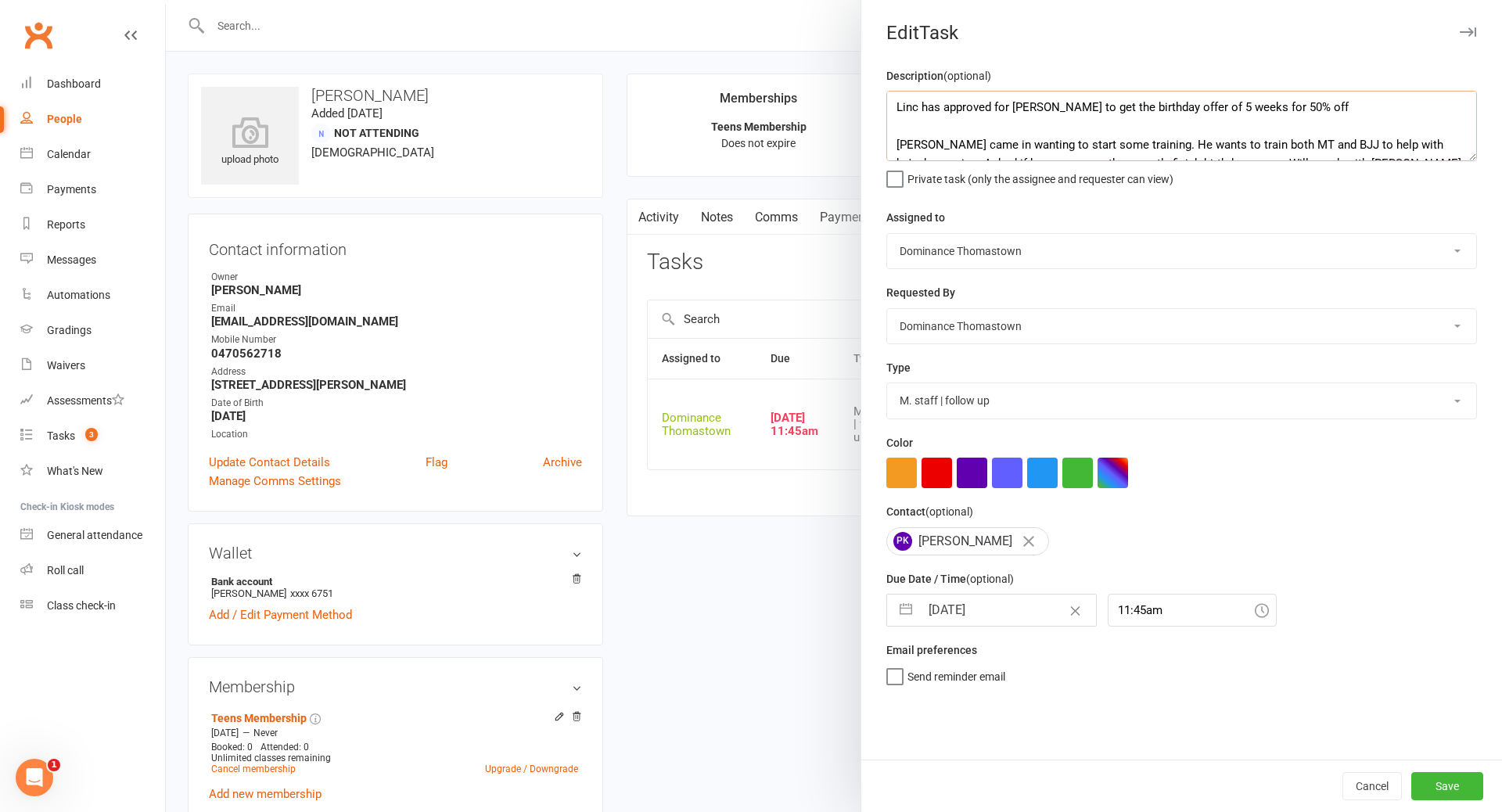
drag, startPoint x: 895, startPoint y: 105, endPoint x: 1368, endPoint y: 125, distance: 473.4
click at [1368, 125] on textarea "Linc has approved for [PERSON_NAME] to get the birthday offer of 5 weeks for 50…" at bounding box center [1182, 125] width 591 height 70
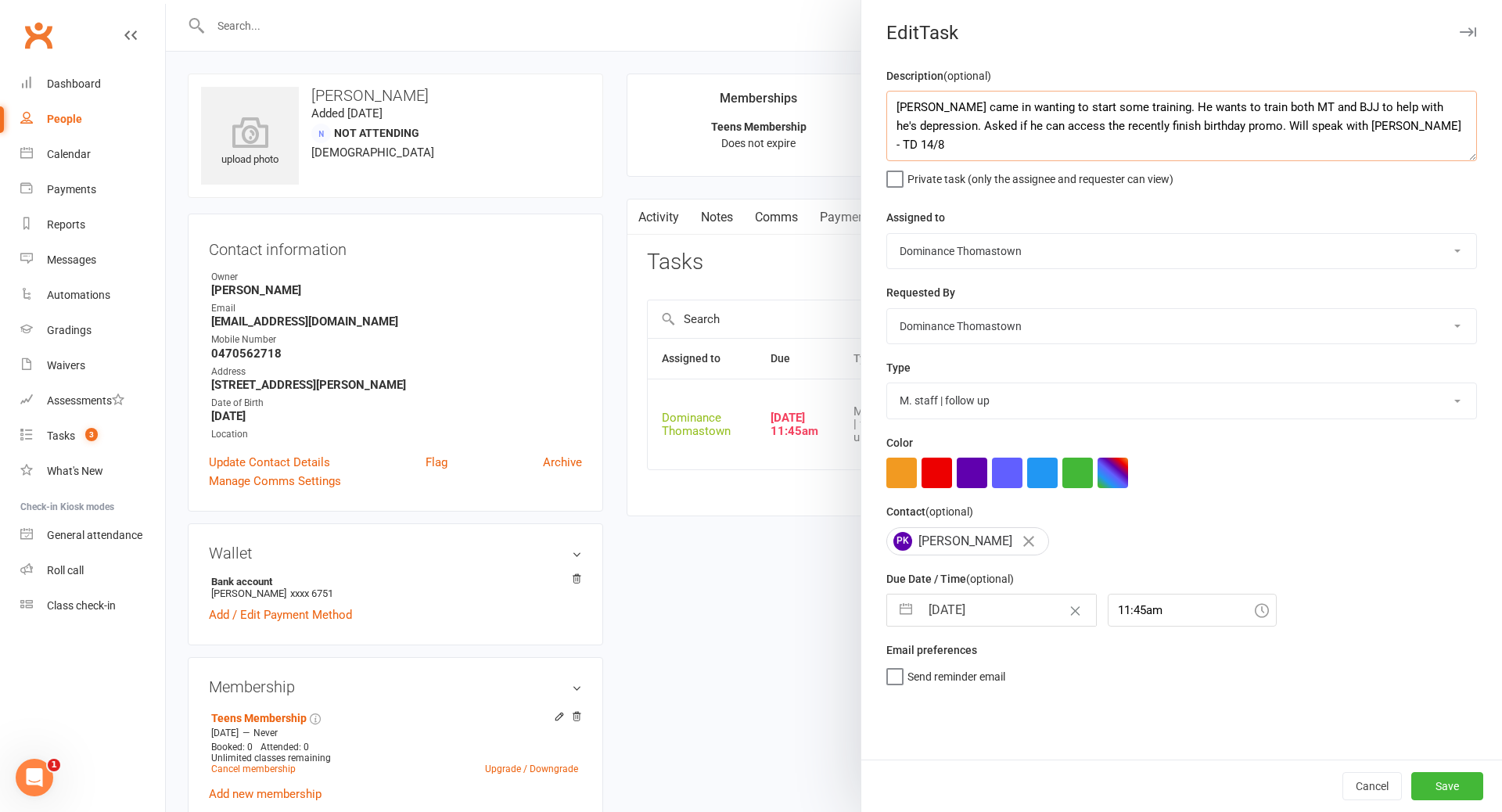
type textarea "[PERSON_NAME] came in wanting to start some training. He wants to train both MT…"
select select "6"
select select "2025"
select select "7"
select select "2025"
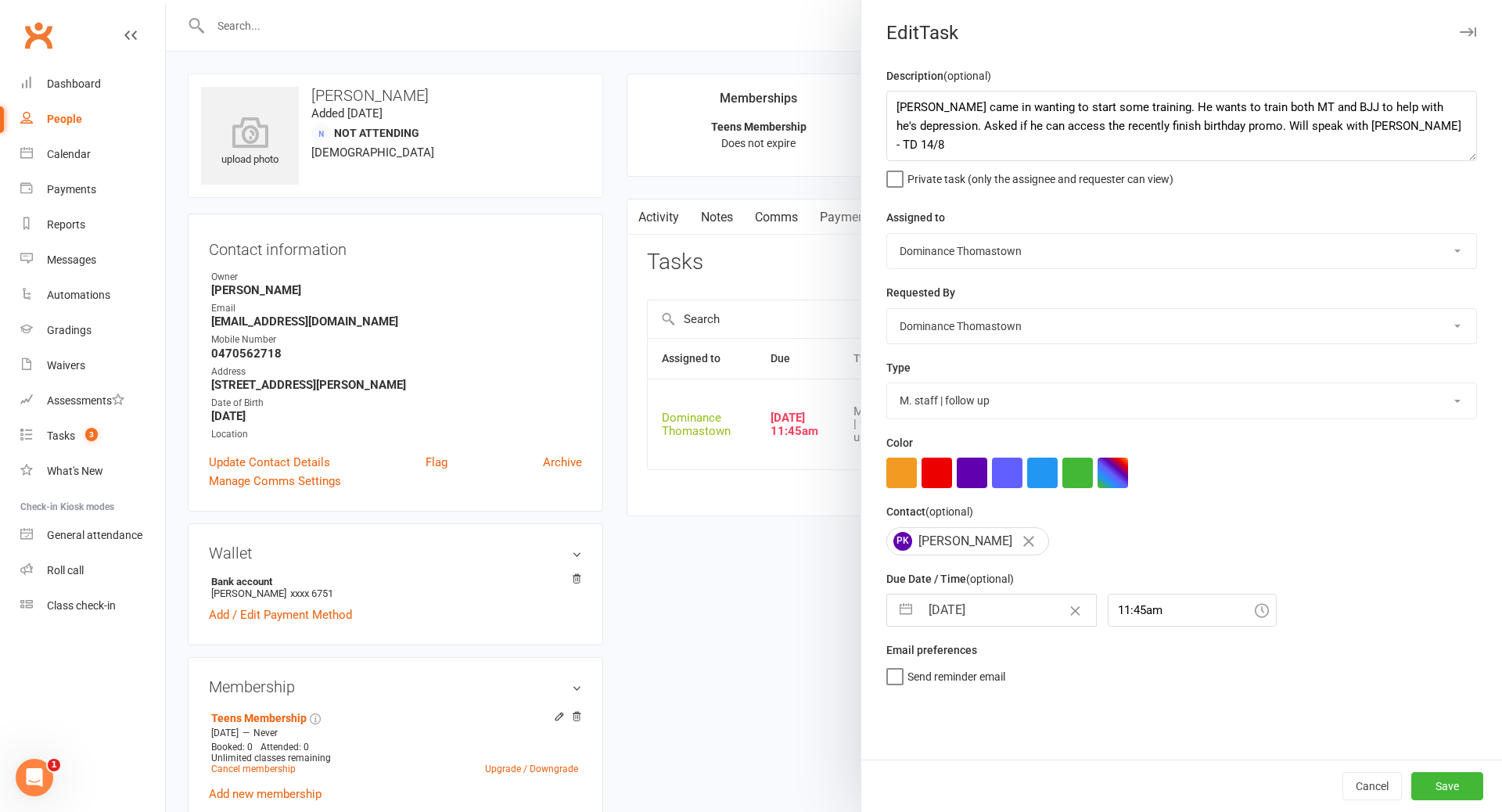
select select "8"
select select "2025"
click at [938, 626] on input "[DATE]" at bounding box center [1008, 610] width 176 height 31
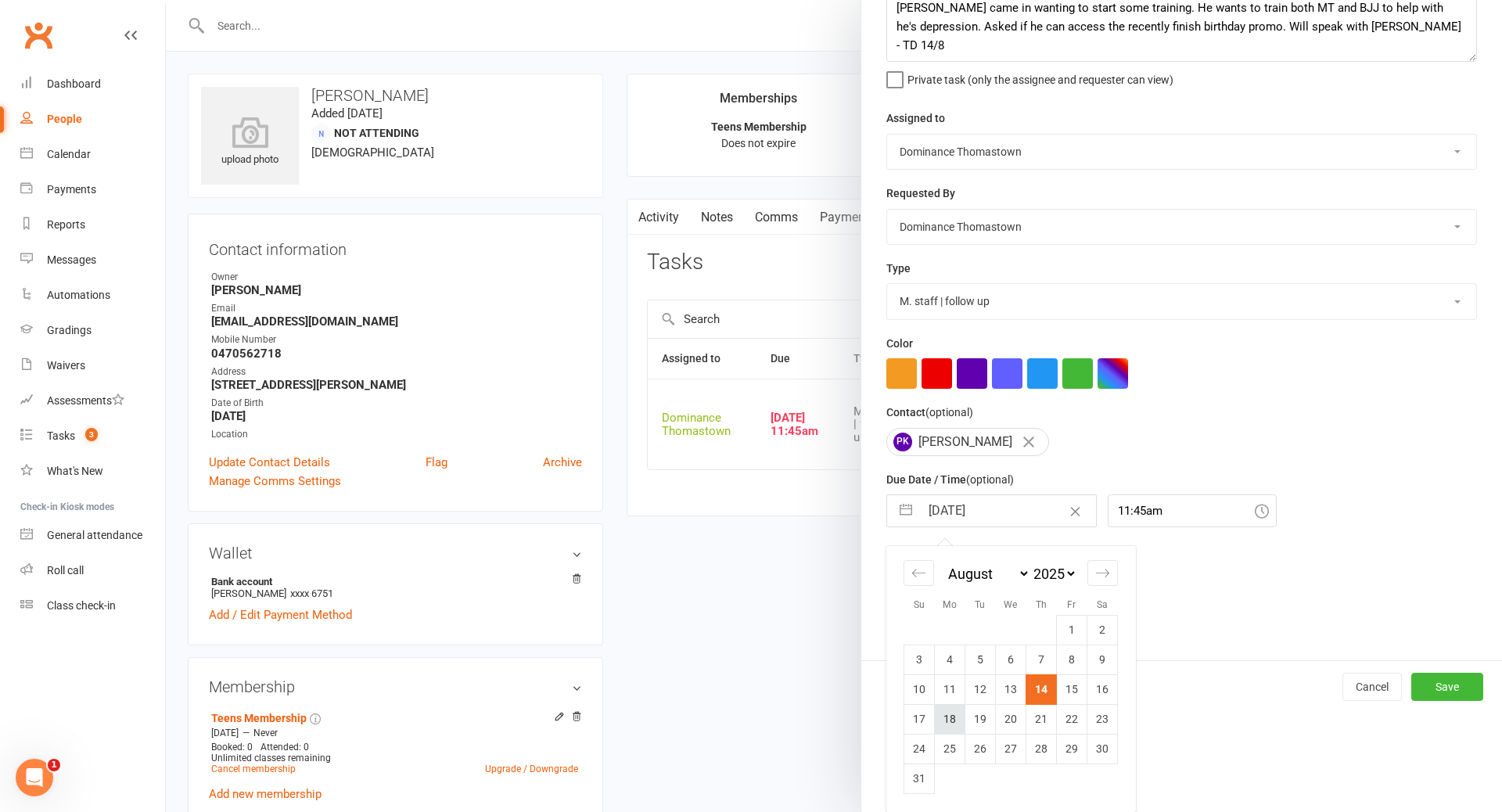
click at [950, 722] on td "18" at bounding box center [950, 719] width 31 height 30
type input "[DATE]"
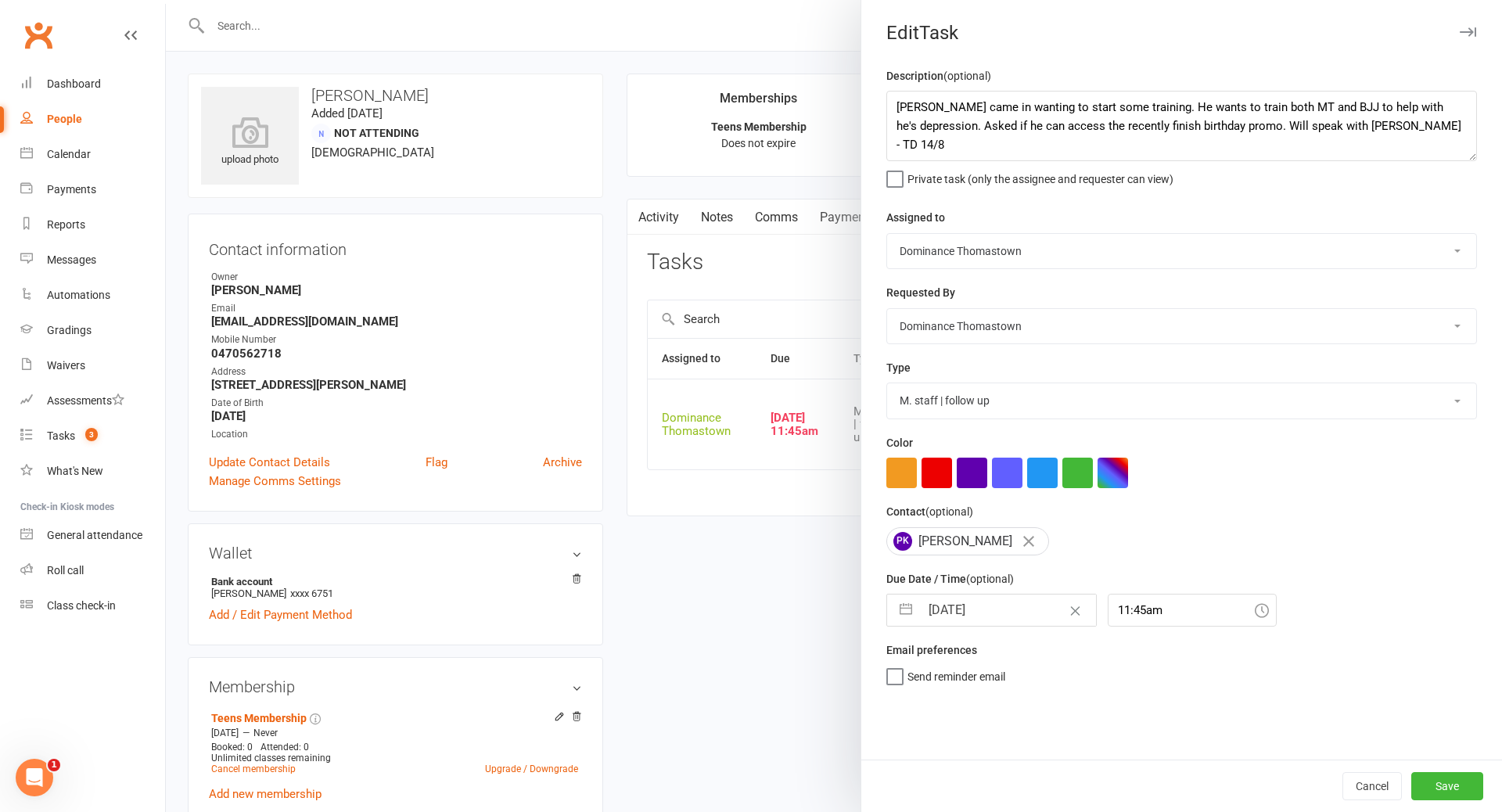
scroll to position [0, 0]
click at [1454, 787] on button "Save" at bounding box center [1447, 786] width 72 height 28
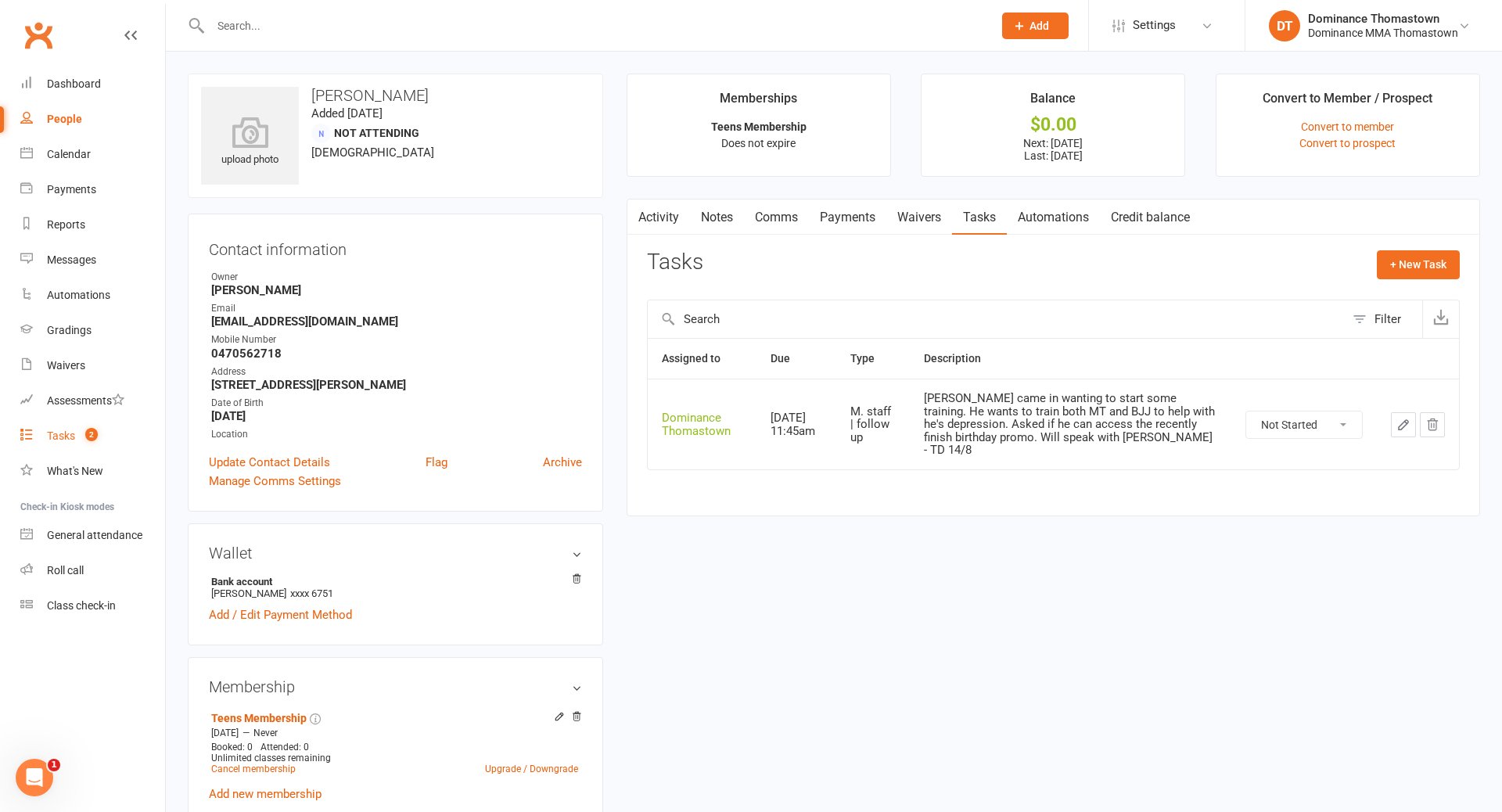
click at [77, 437] on link "Tasks 2" at bounding box center [92, 436] width 144 height 35
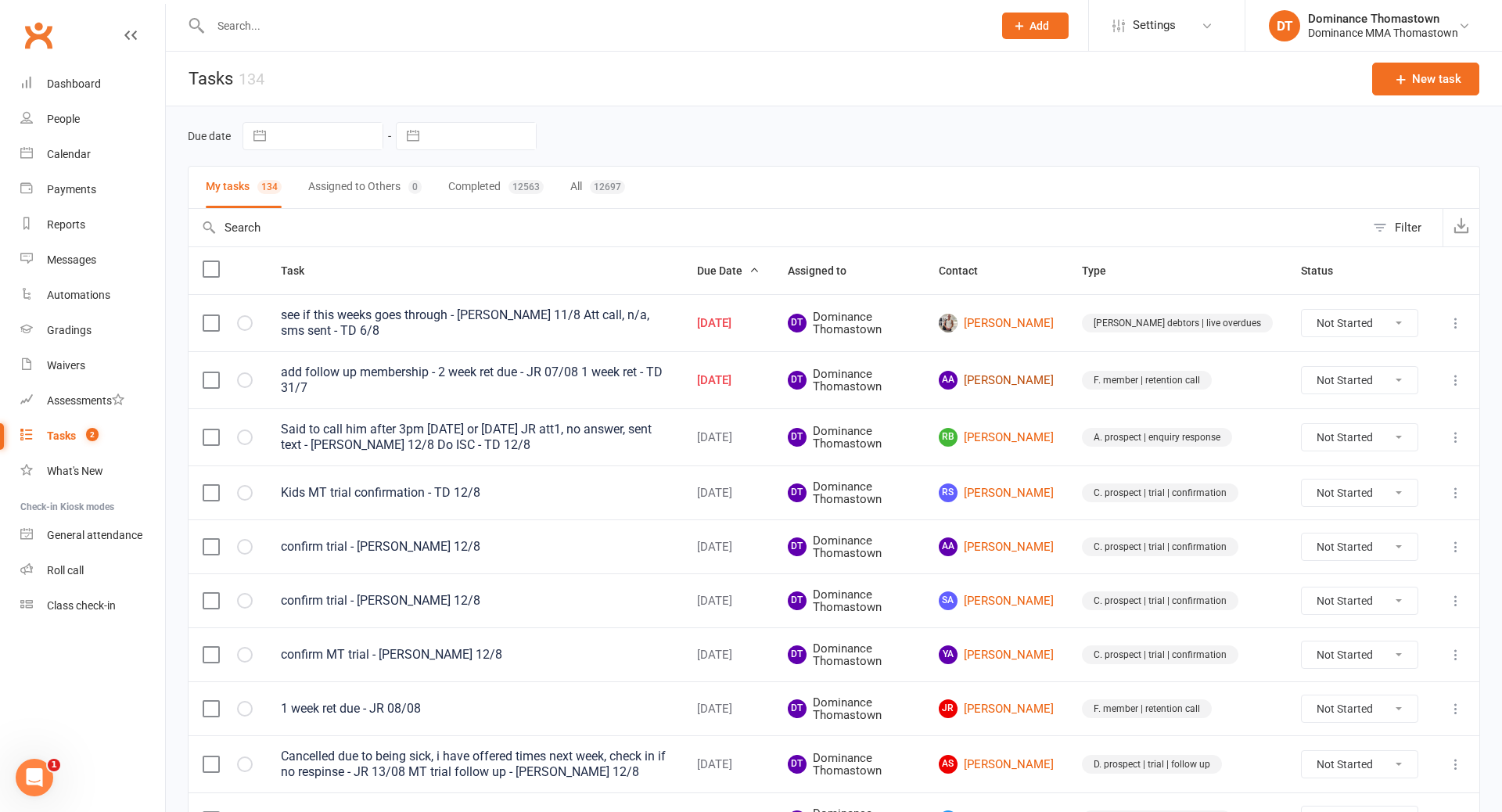
click at [1023, 379] on link "[PERSON_NAME]" at bounding box center [995, 380] width 115 height 19
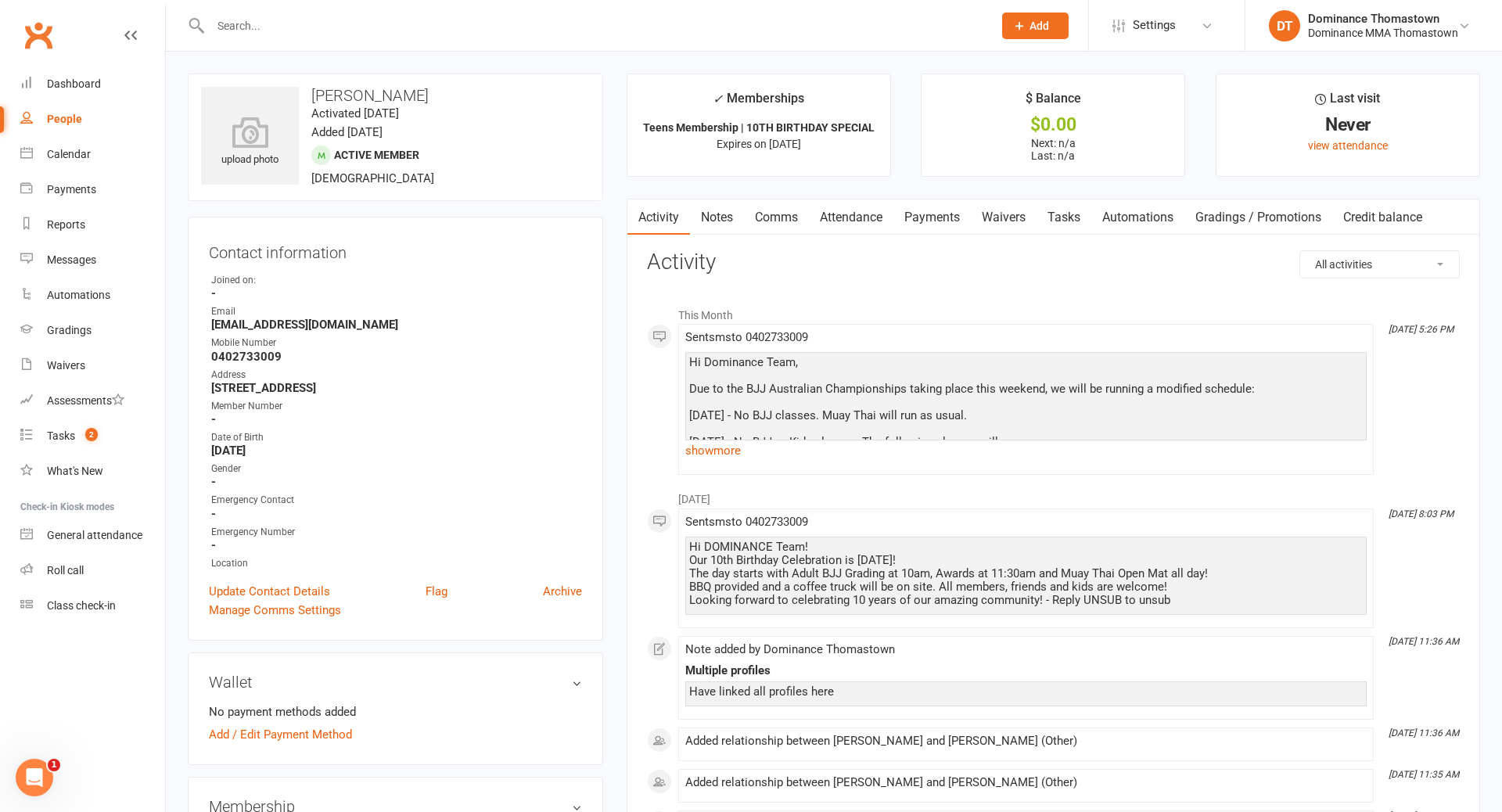
click at [326, 15] on input "text" at bounding box center [593, 26] width 776 height 22
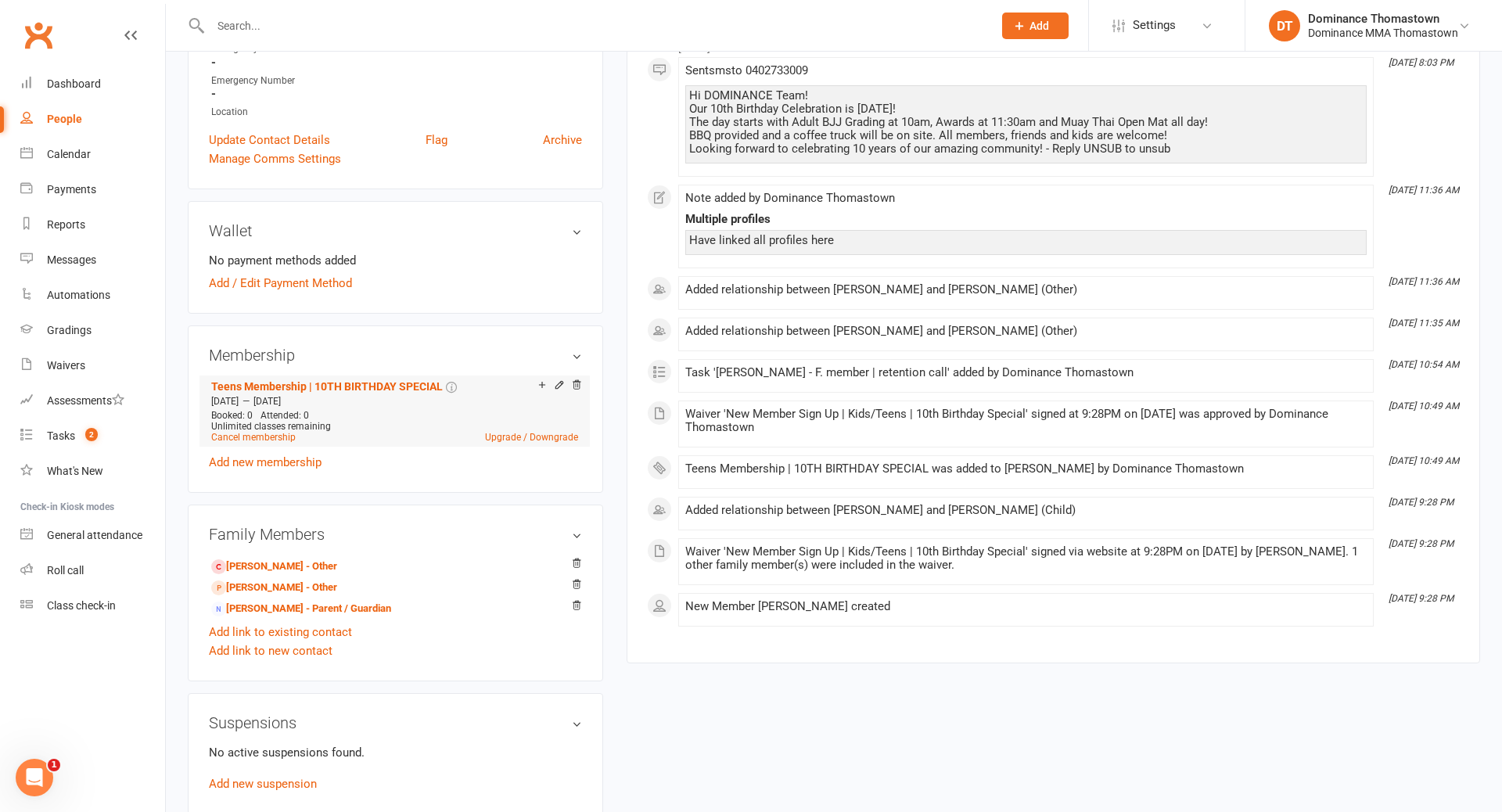
scroll to position [541, 0]
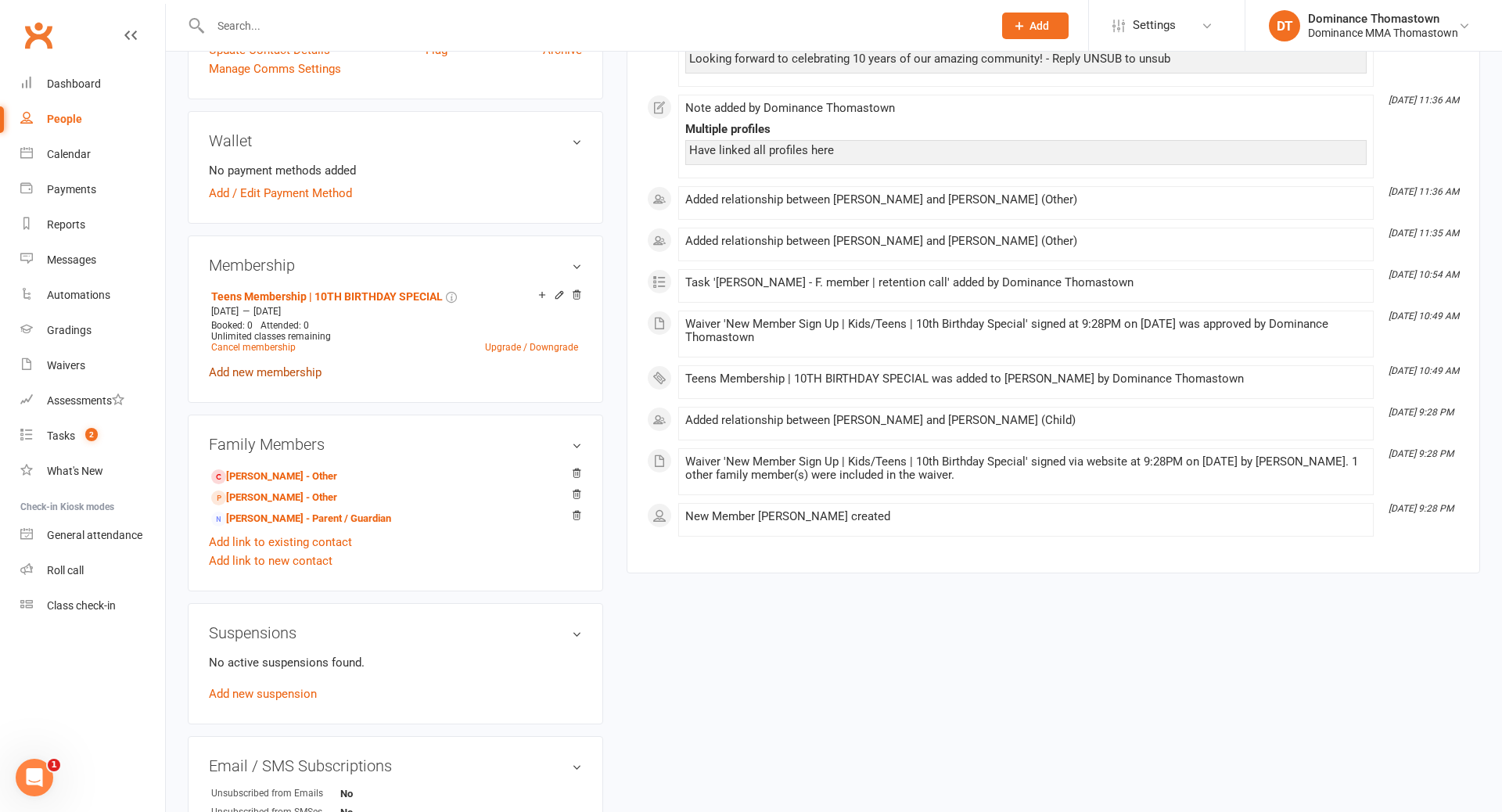
click at [254, 370] on link "Add new membership" at bounding box center [265, 372] width 112 height 14
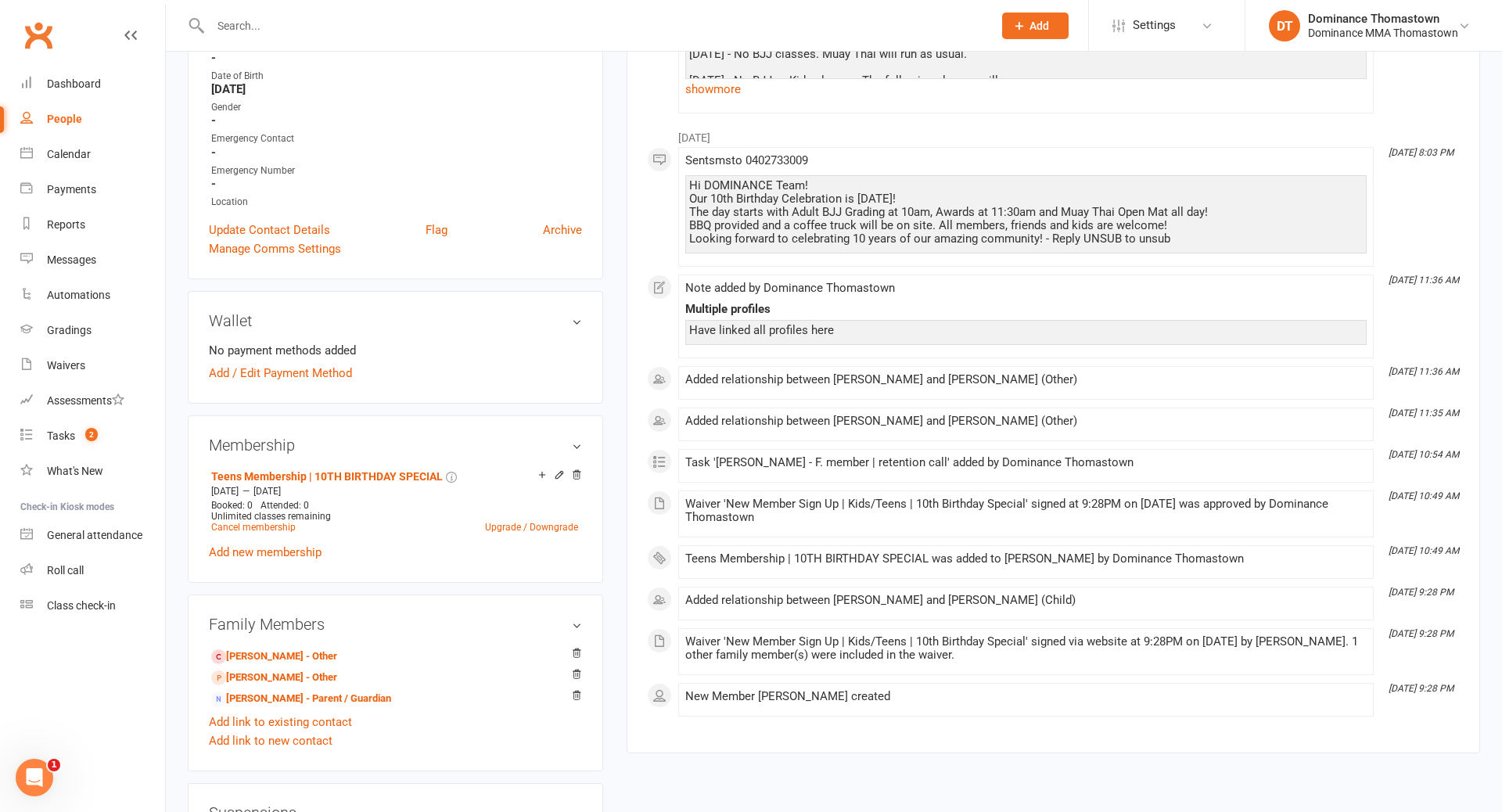
scroll to position [568, 0]
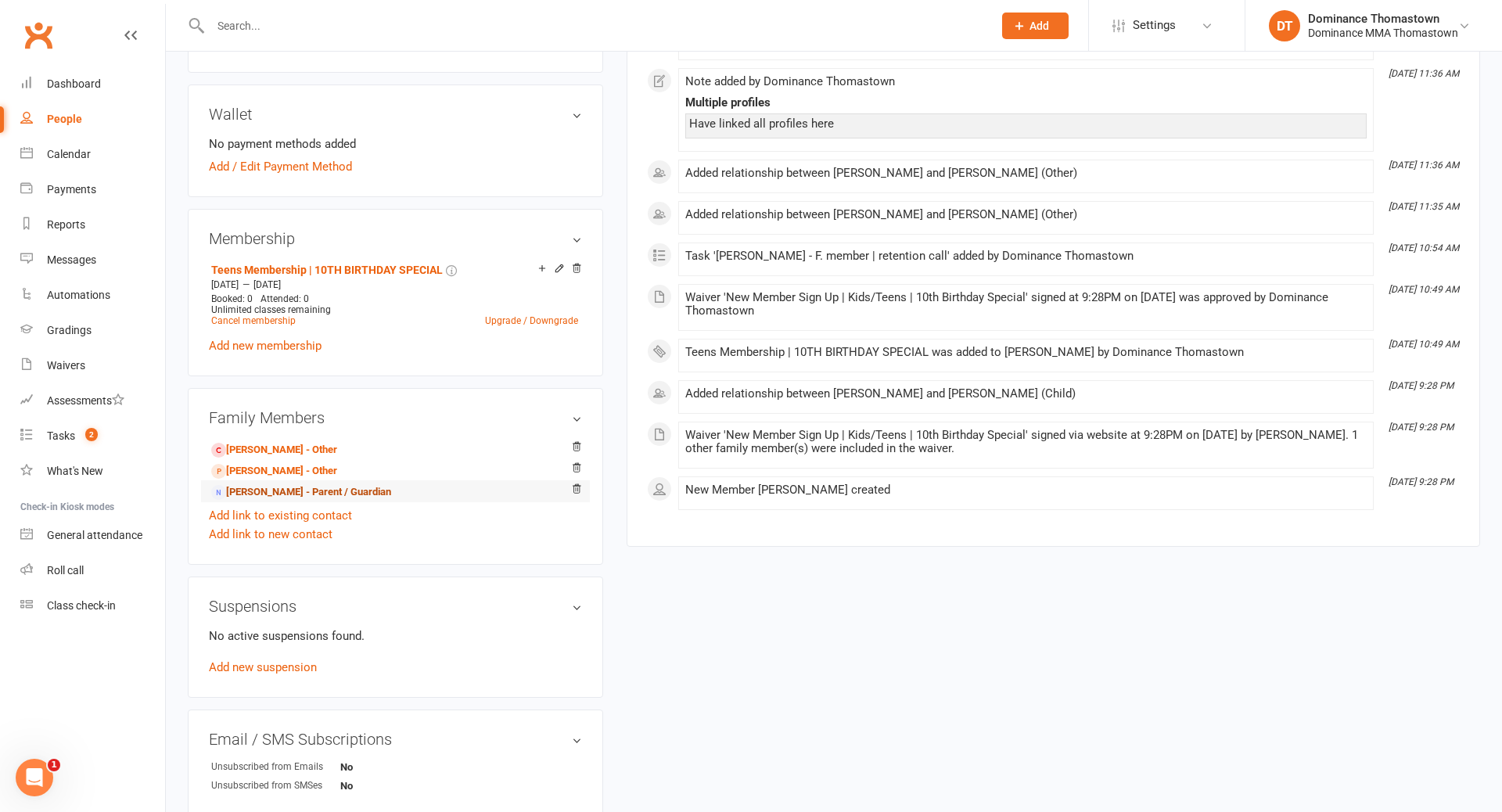
click at [335, 497] on link "[PERSON_NAME] - Parent / Guardian" at bounding box center [301, 493] width 180 height 17
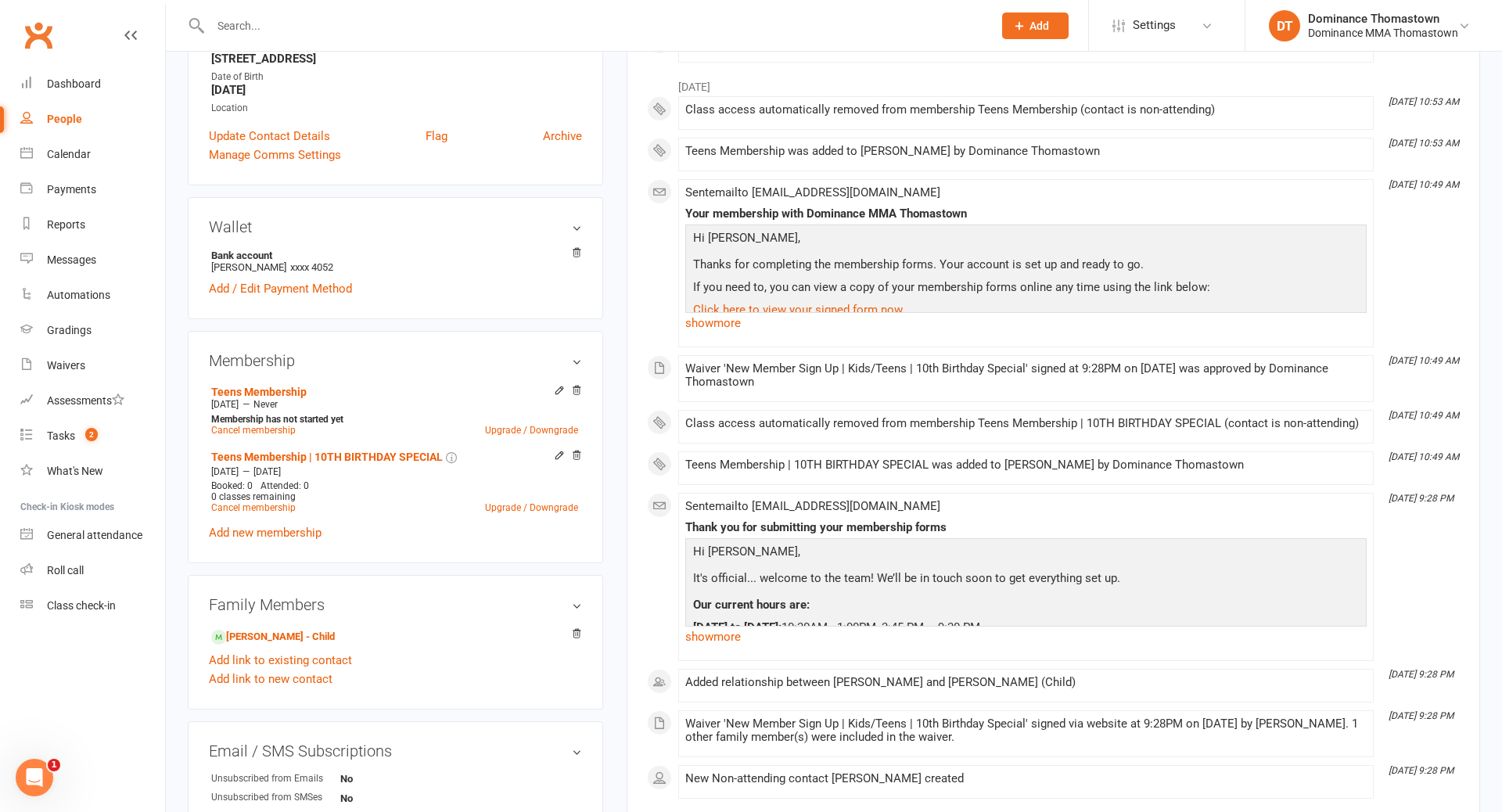
scroll to position [308, 0]
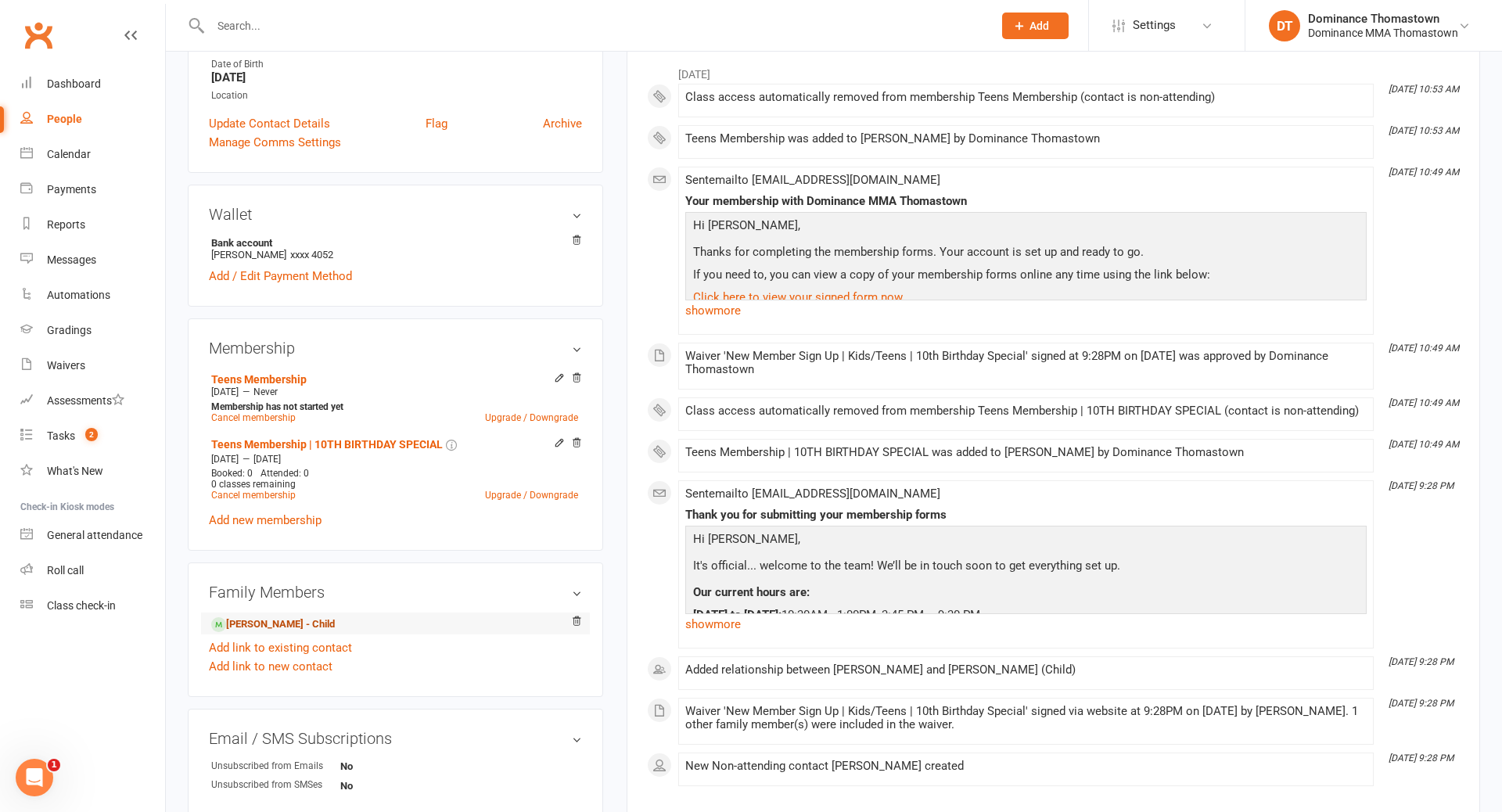
click at [291, 617] on link "[PERSON_NAME] - Child" at bounding box center [273, 625] width 124 height 17
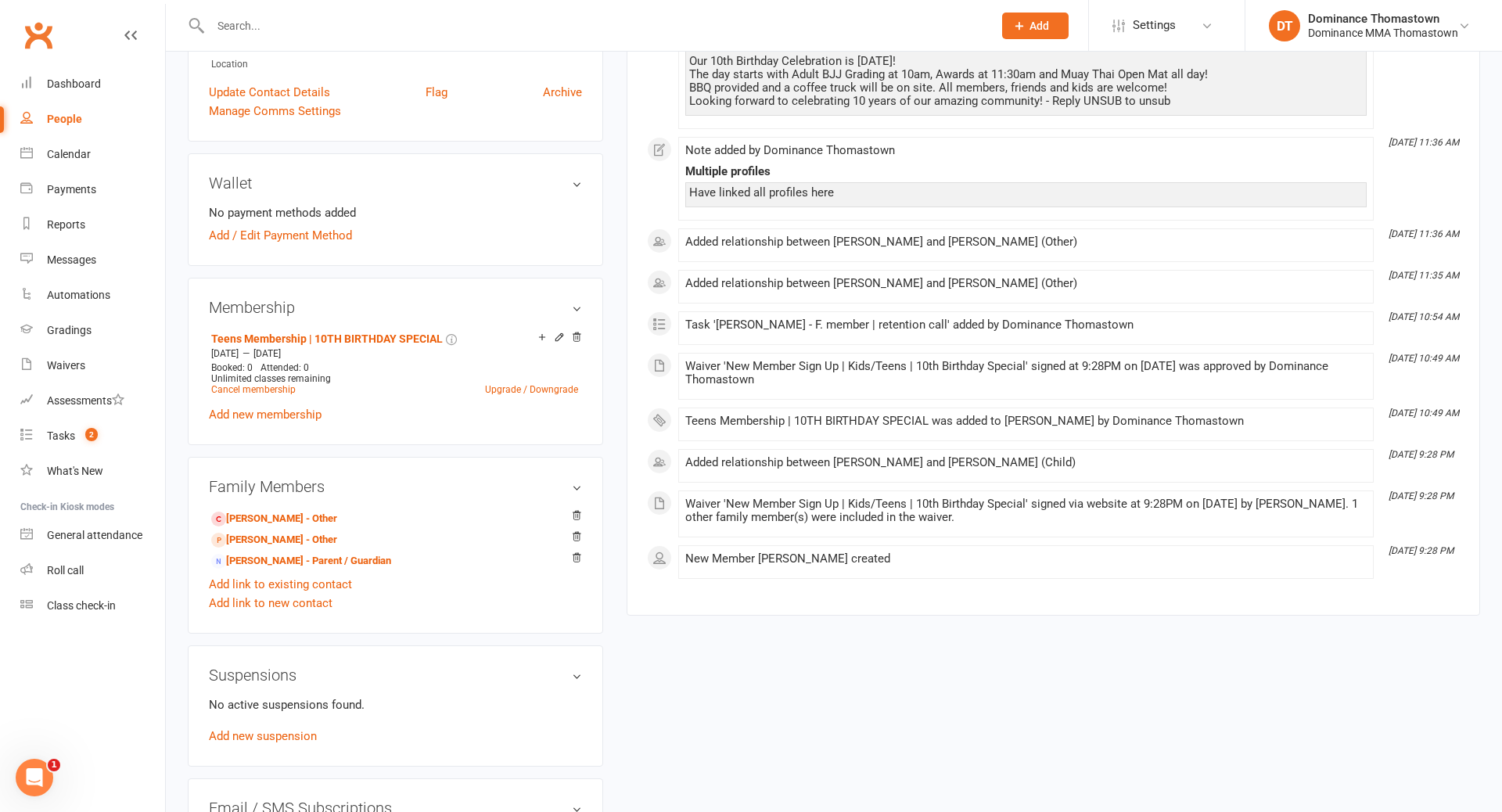
scroll to position [533, 0]
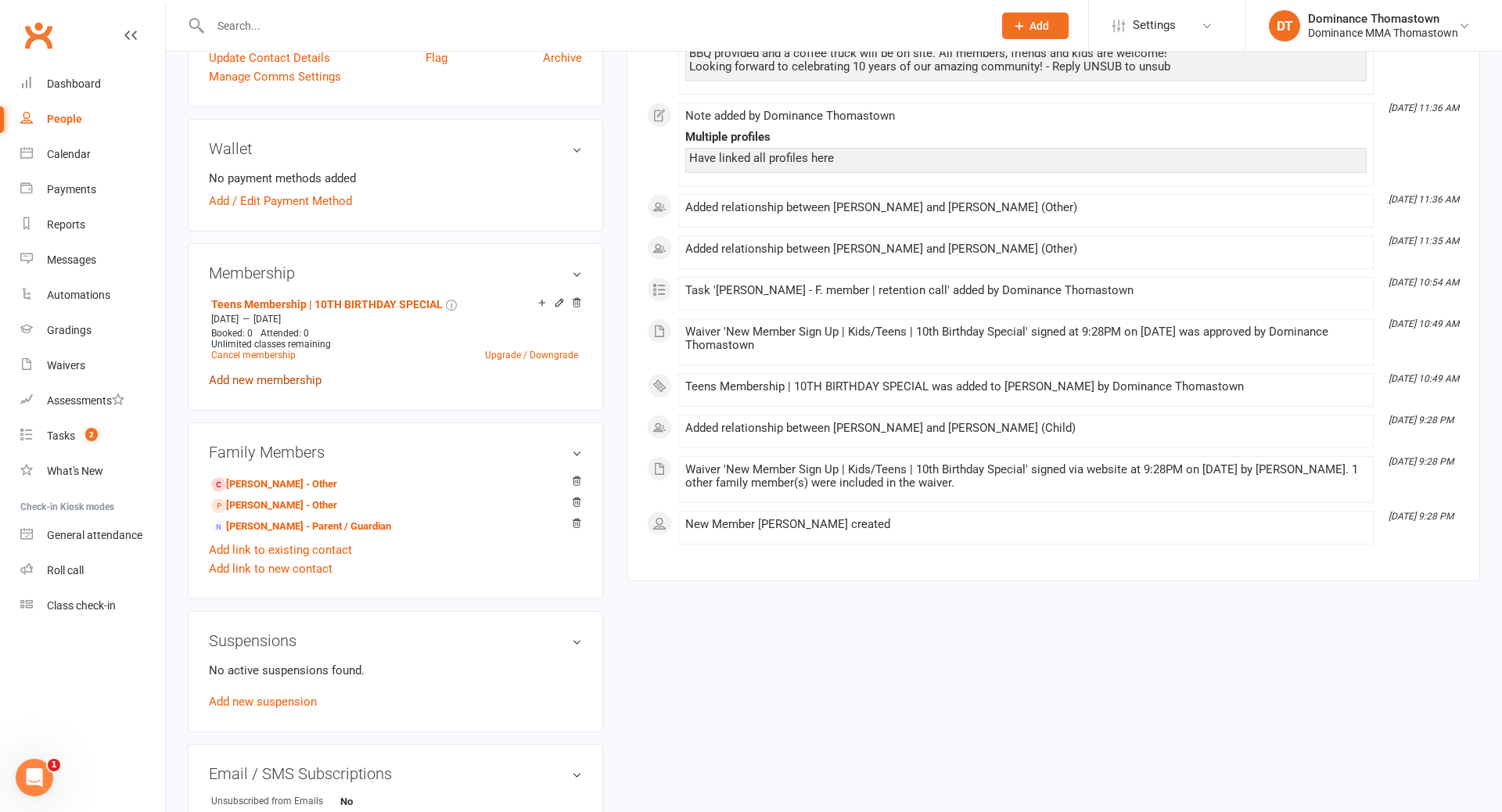
click at [249, 380] on link "Add new membership" at bounding box center [265, 380] width 112 height 14
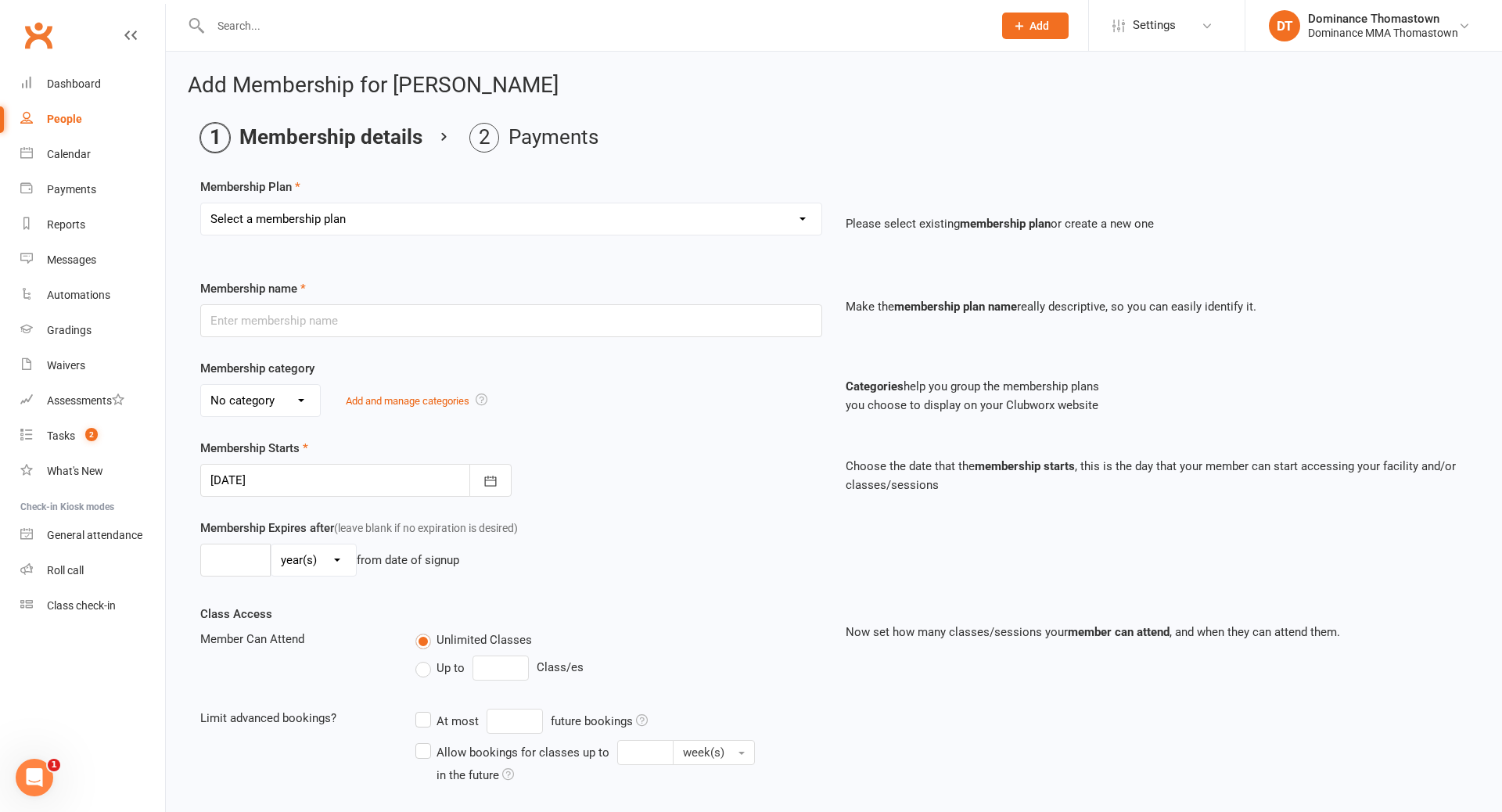
click at [309, 214] on select "Select a membership plan Kids Membership Adults Membership Paid in Full | Kids …" at bounding box center [512, 219] width 621 height 31
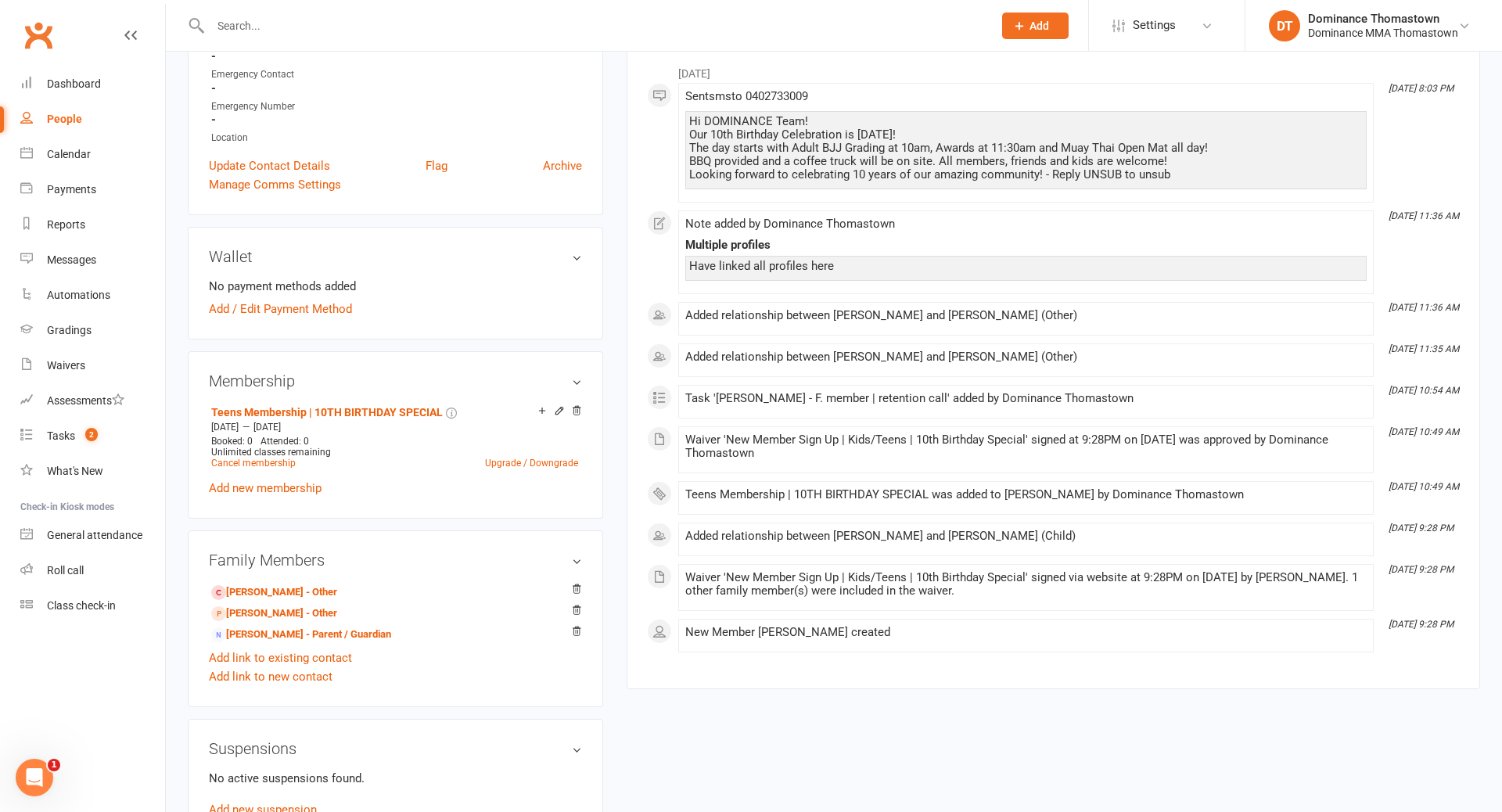
scroll to position [478, 0]
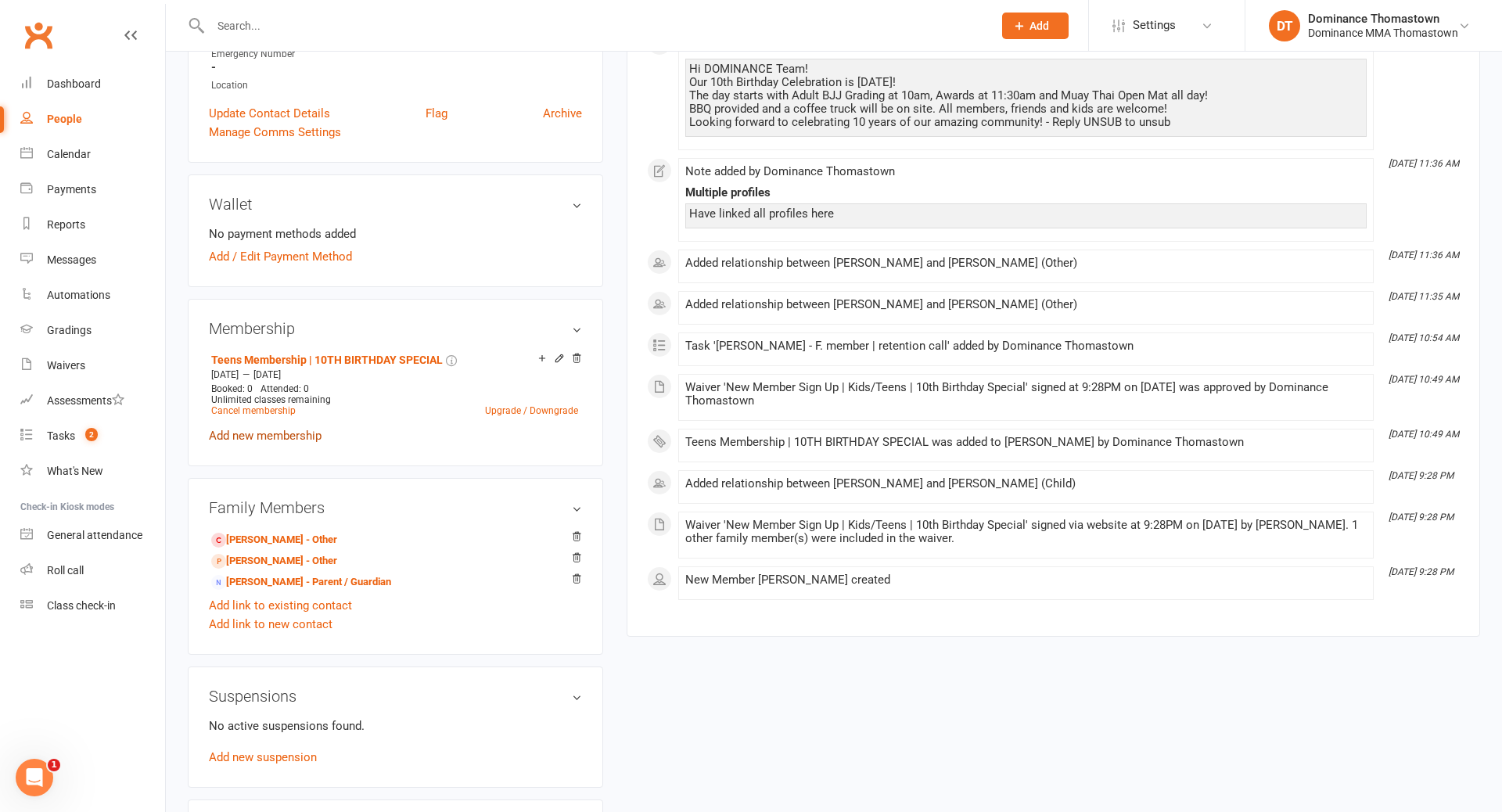
click at [254, 433] on link "Add new membership" at bounding box center [265, 435] width 112 height 14
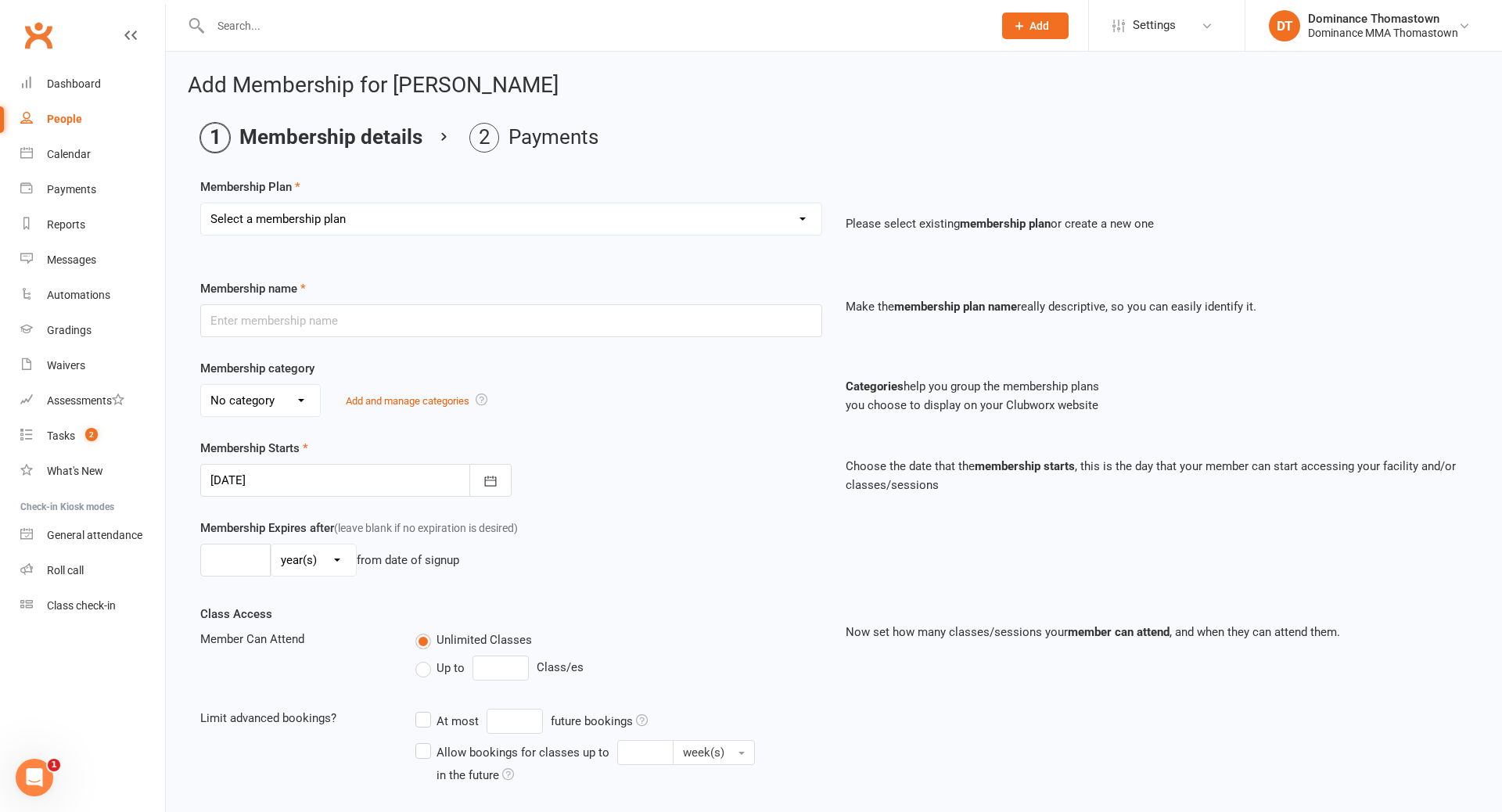
click at [285, 229] on select "Select a membership plan Kids Membership Adults Membership Paid in Full | Kids …" at bounding box center [512, 219] width 621 height 31
select select "5"
click at [201, 203] on select "Select a membership plan Kids Membership Adults Membership Paid in Full | Kids …" at bounding box center [512, 219] width 621 height 31
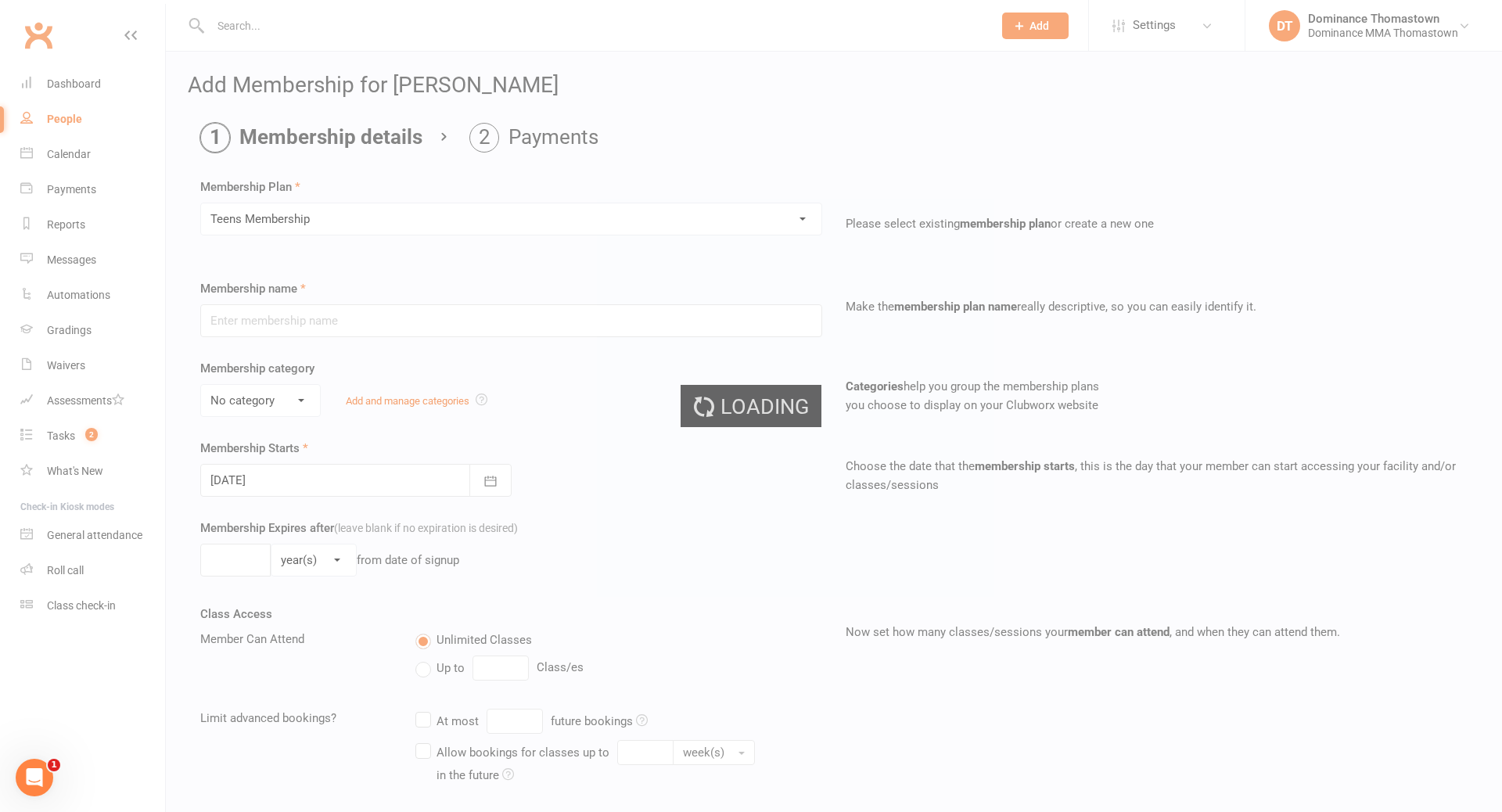
type input "Teens Membership"
select select "3"
type input "0"
type input "[DATE]"
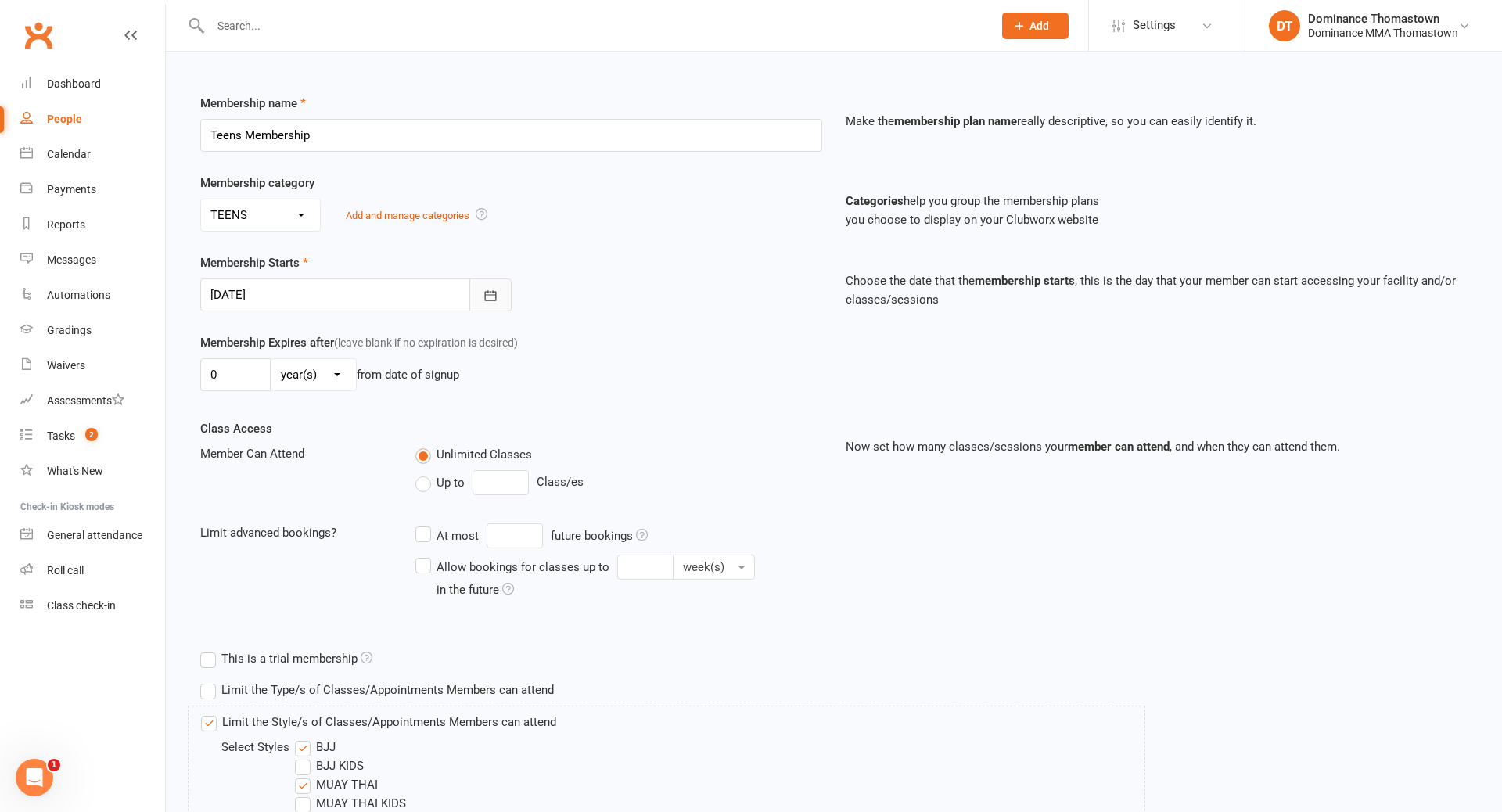
scroll to position [191, 0]
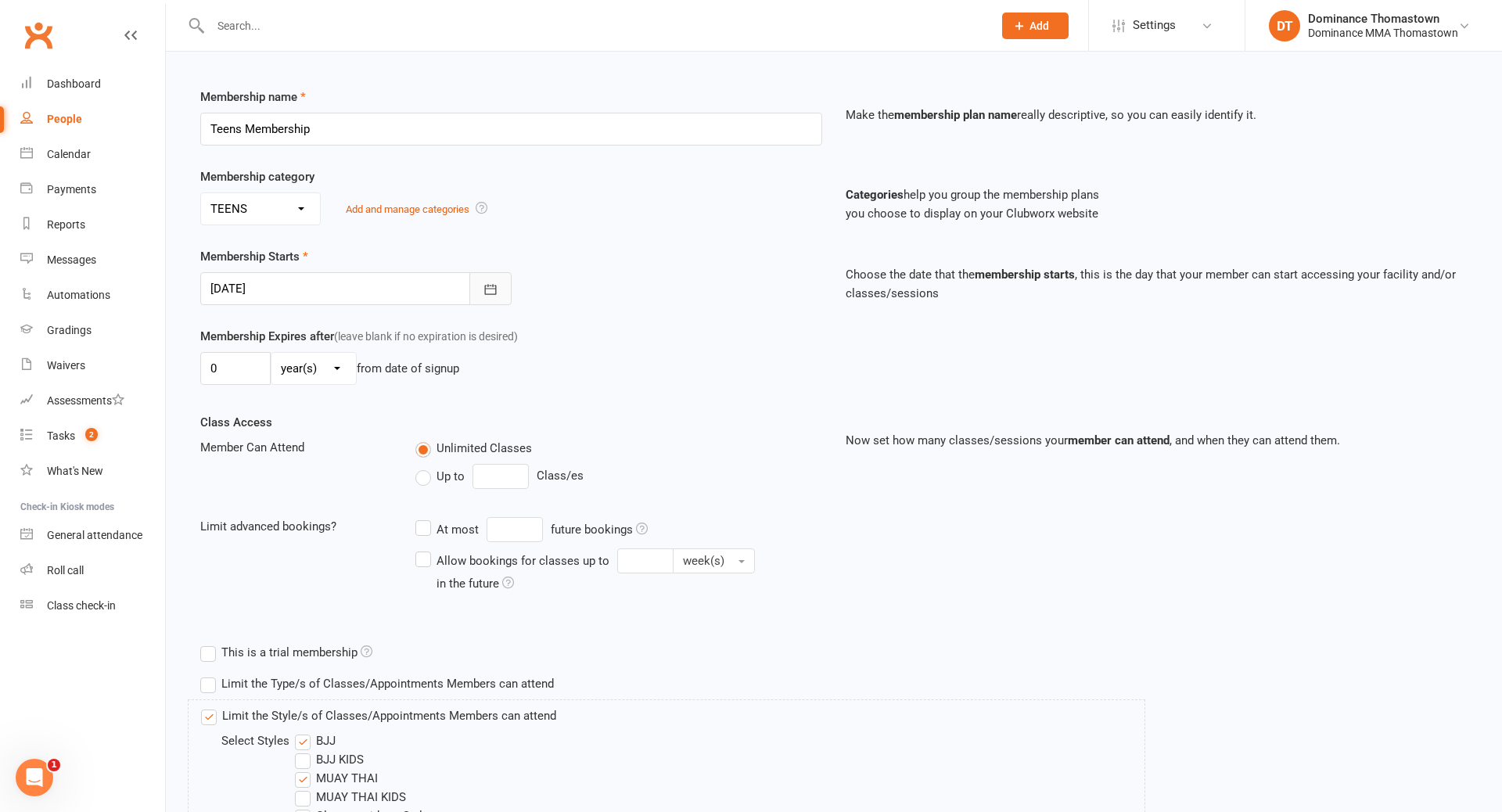
click at [485, 300] on button "button" at bounding box center [490, 289] width 42 height 33
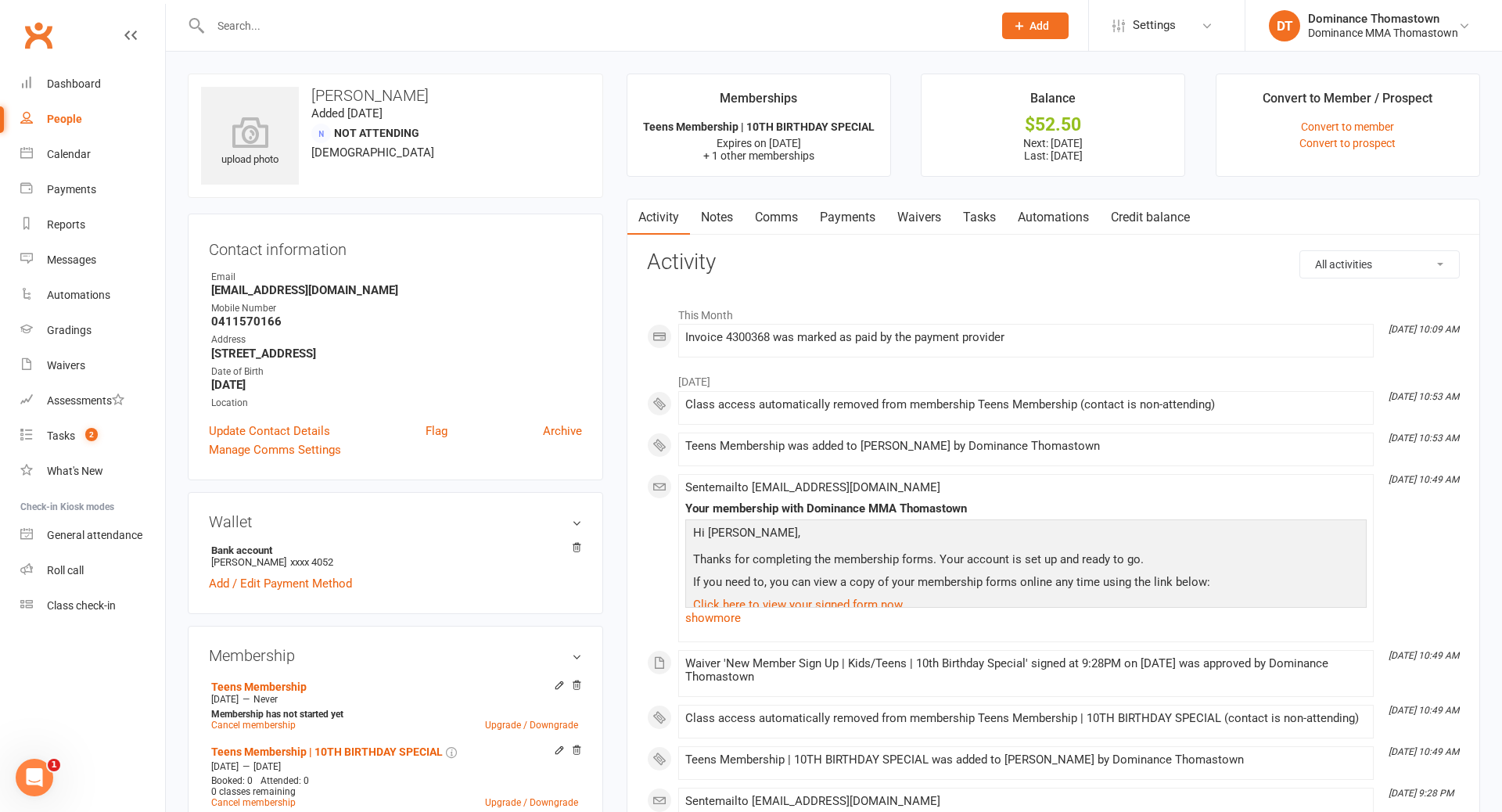
click at [853, 220] on link "Payments" at bounding box center [848, 218] width 78 height 36
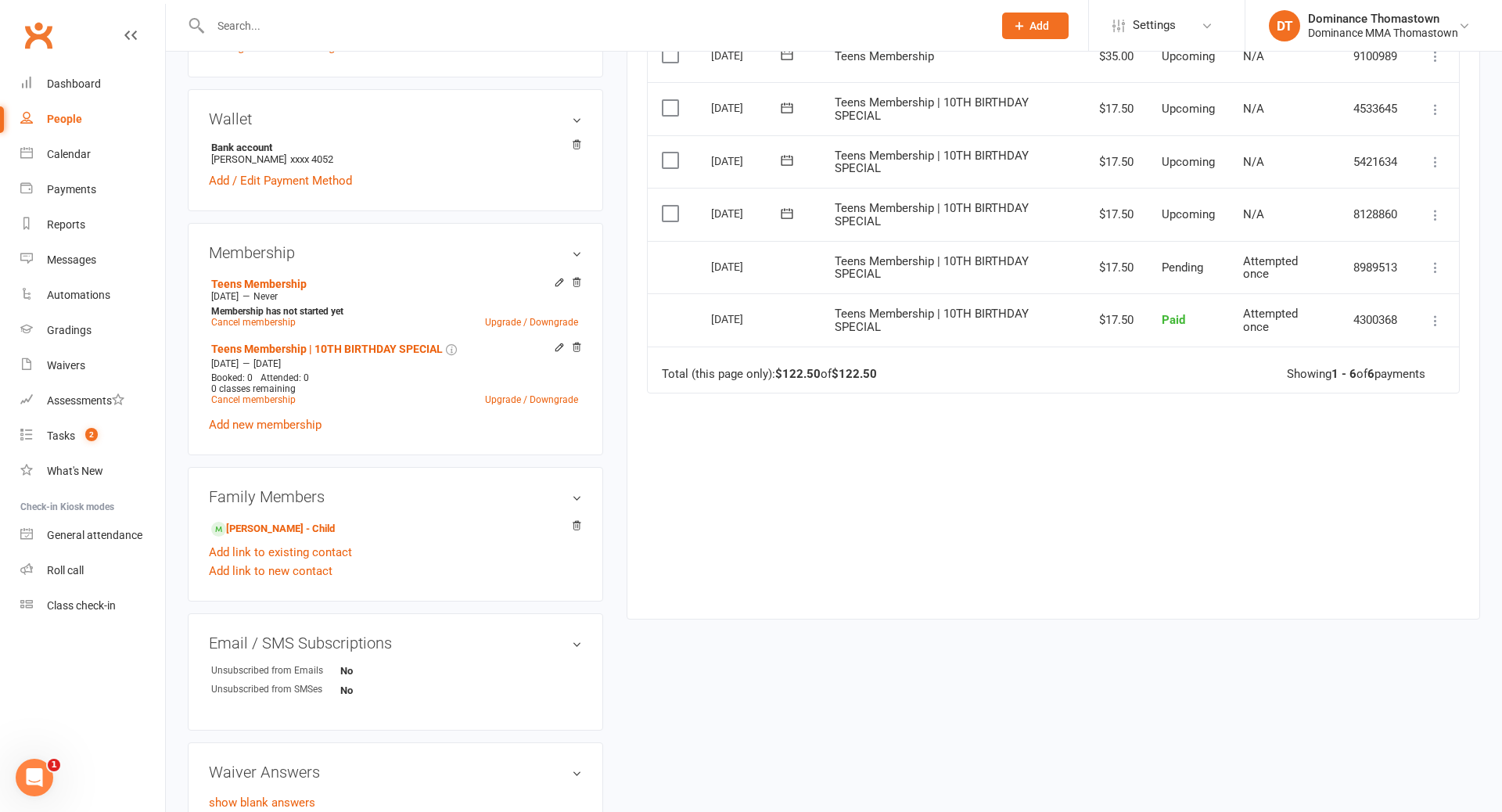
scroll to position [405, 0]
click at [235, 526] on link "[PERSON_NAME] - Child" at bounding box center [273, 526] width 124 height 17
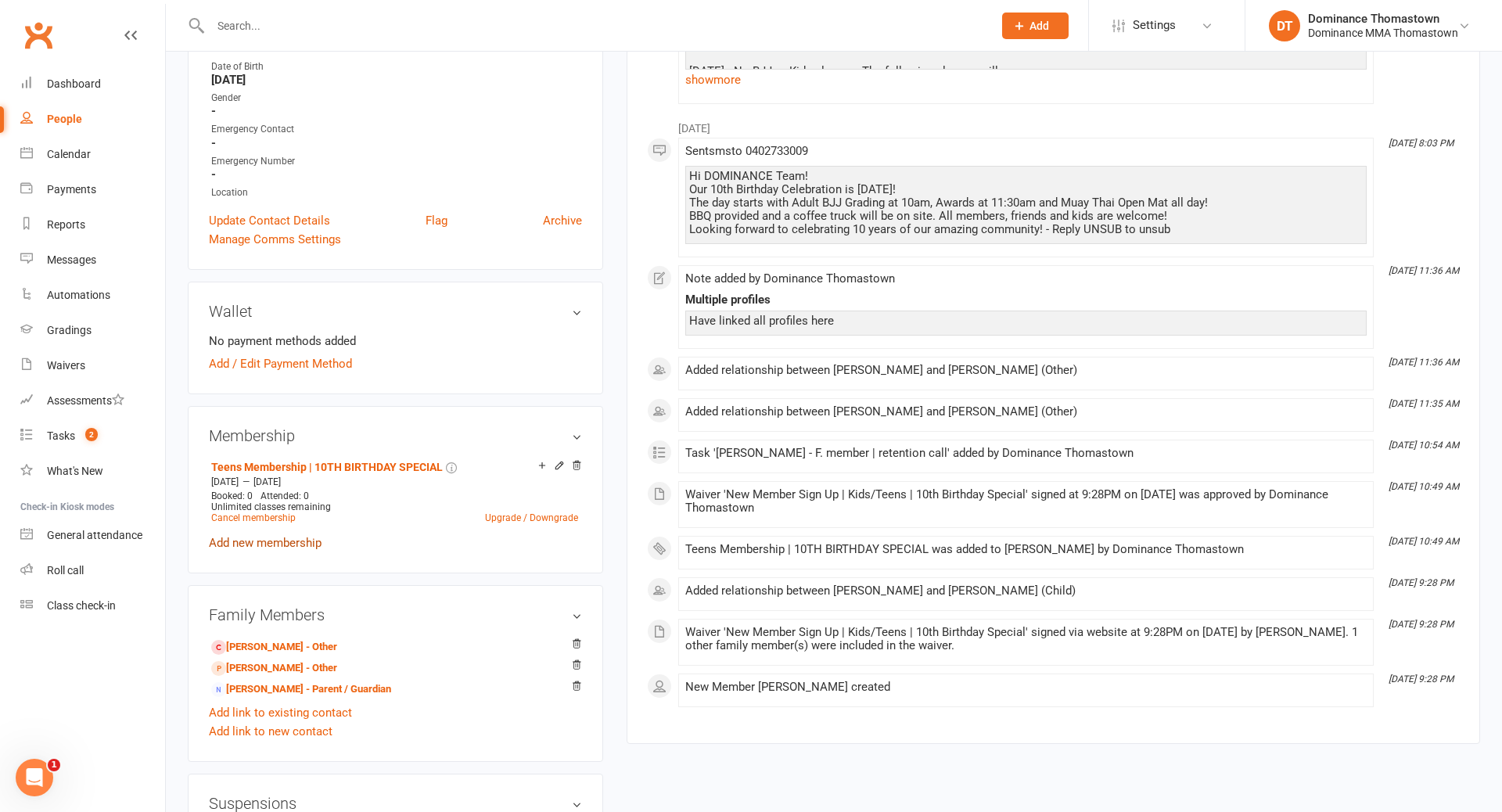
scroll to position [384, 0]
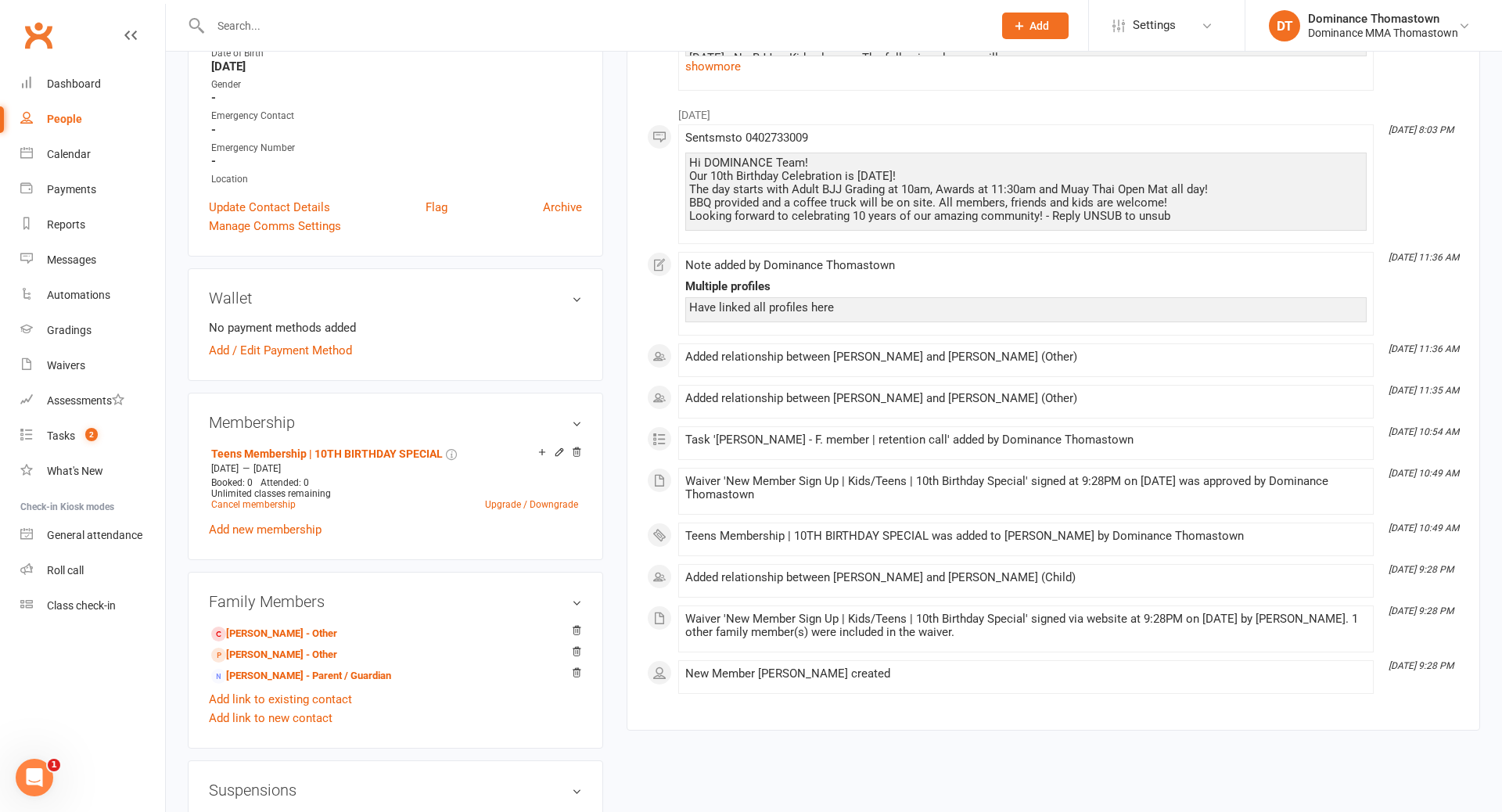
click at [248, 526] on link "Add new membership" at bounding box center [265, 529] width 112 height 14
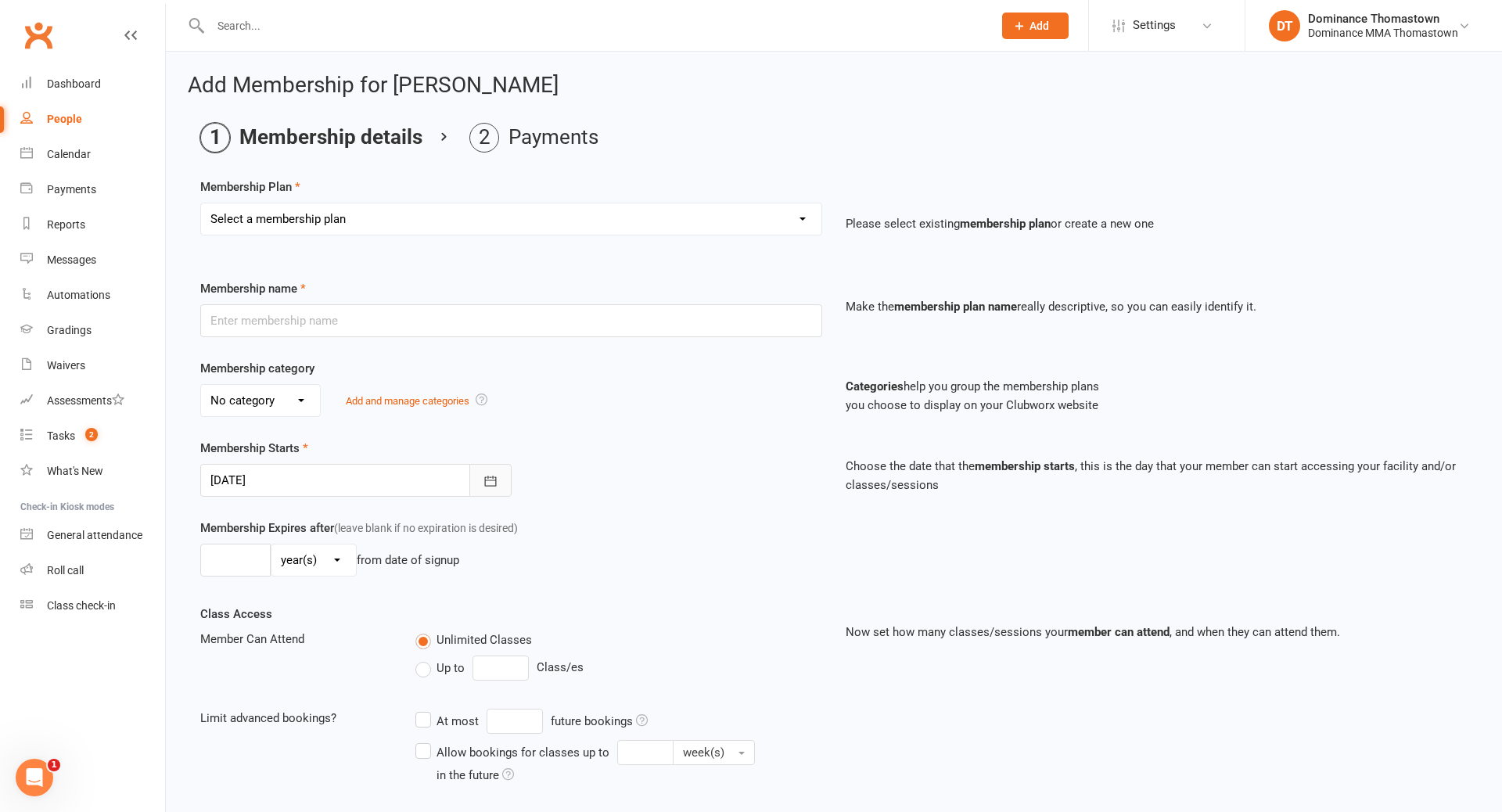
click at [491, 476] on icon "button" at bounding box center [490, 480] width 16 height 16
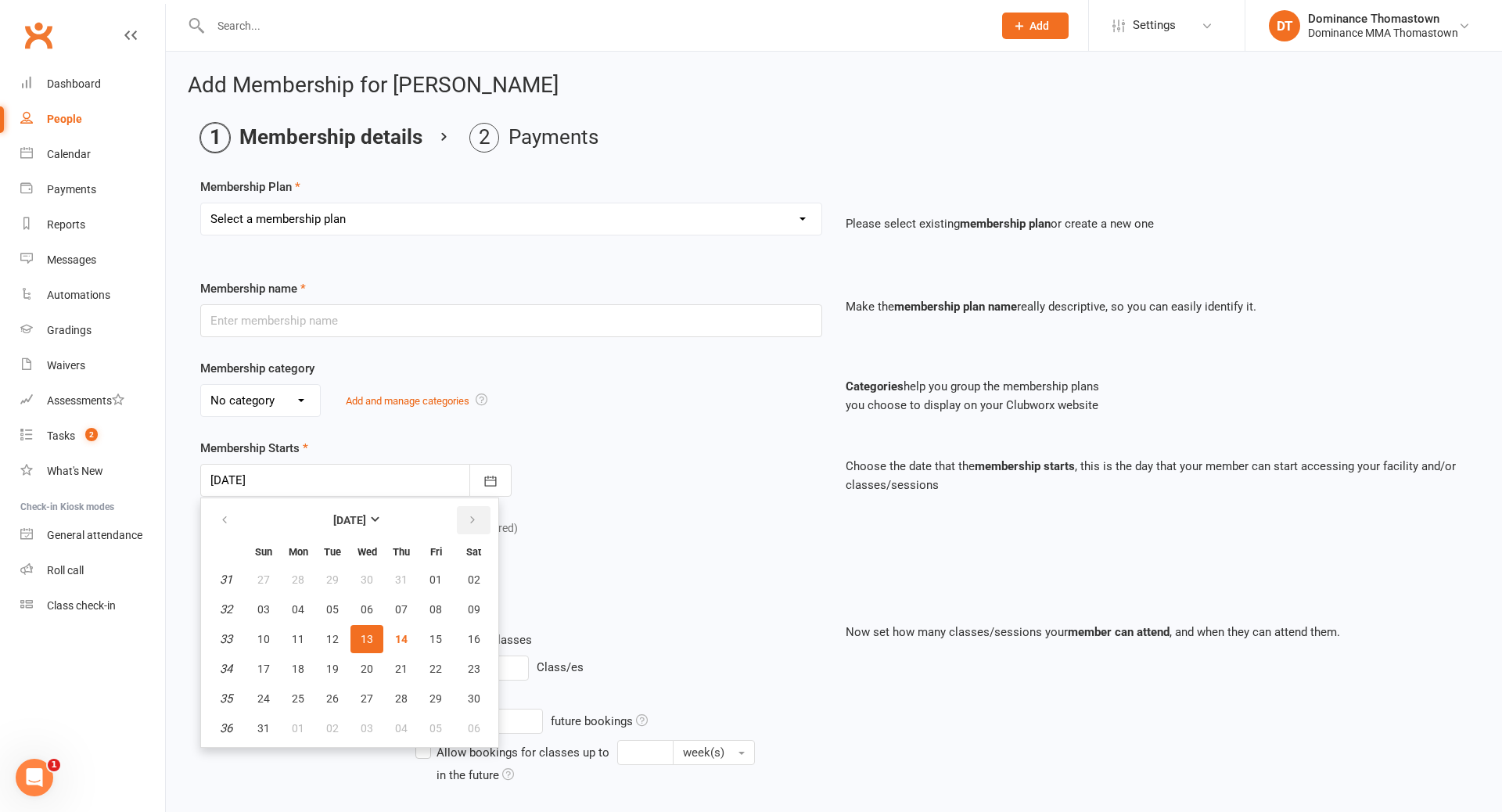
click at [467, 526] on icon "button" at bounding box center [472, 520] width 11 height 12
click at [294, 611] on span "08" at bounding box center [298, 609] width 12 height 12
type input "[DATE]"
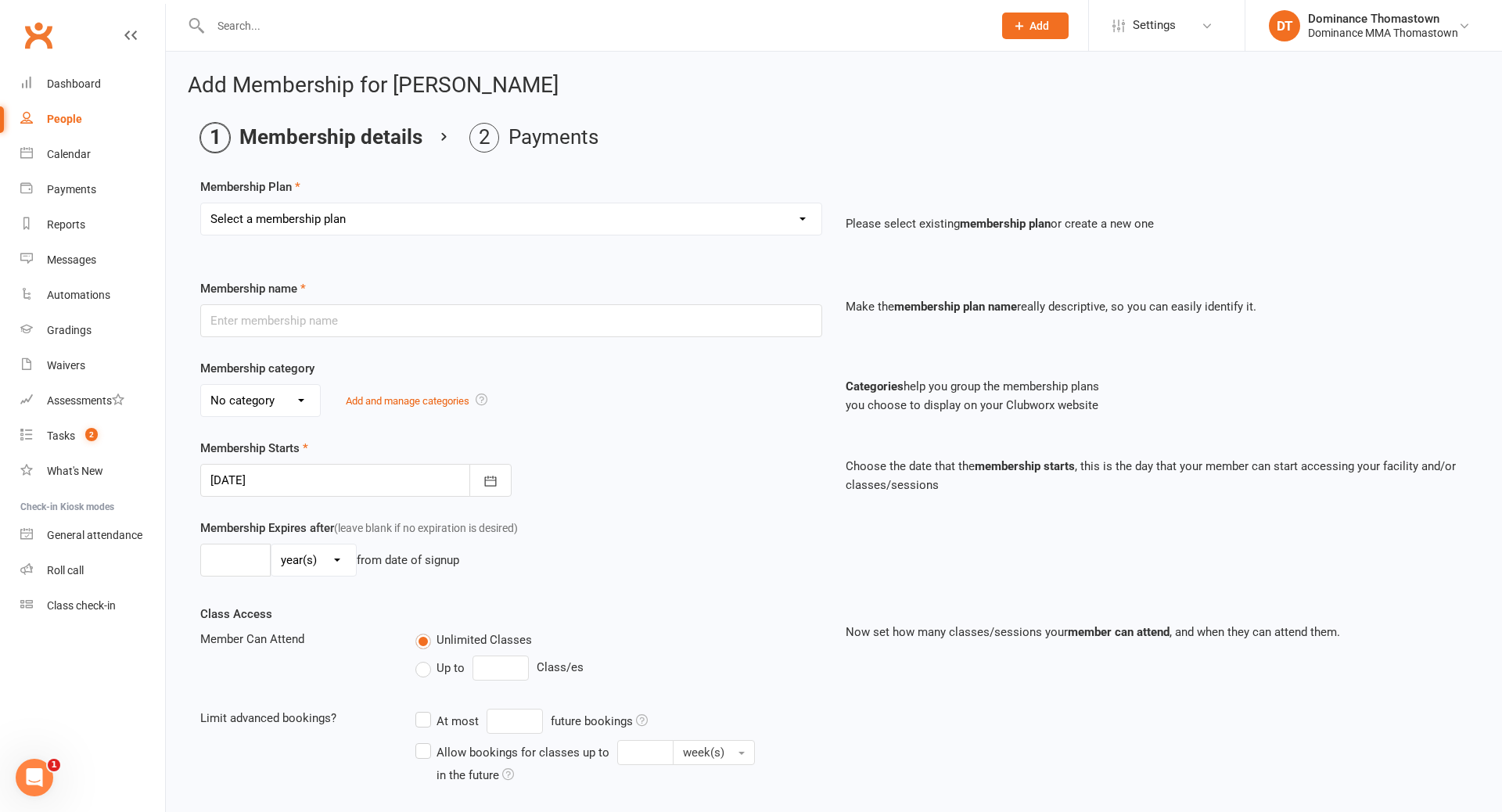
click at [295, 218] on select "Select a membership plan Kids Membership Adults Membership Paid in Full | Kids …" at bounding box center [512, 219] width 621 height 31
select select "5"
click at [201, 203] on select "Select a membership plan Kids Membership Adults Membership Paid in Full | Kids …" at bounding box center [512, 219] width 621 height 31
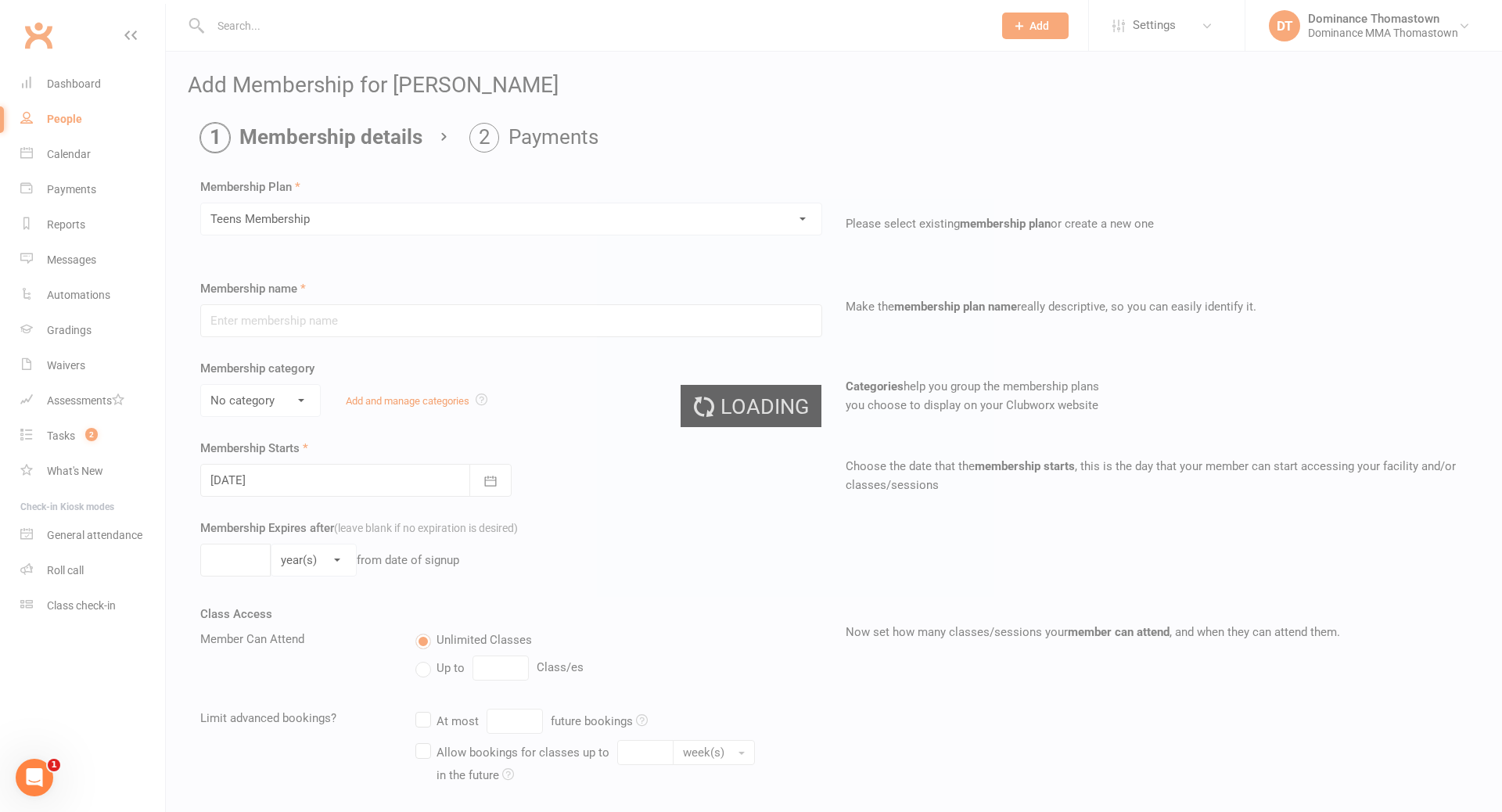
type input "Teens Membership"
select select "3"
type input "0"
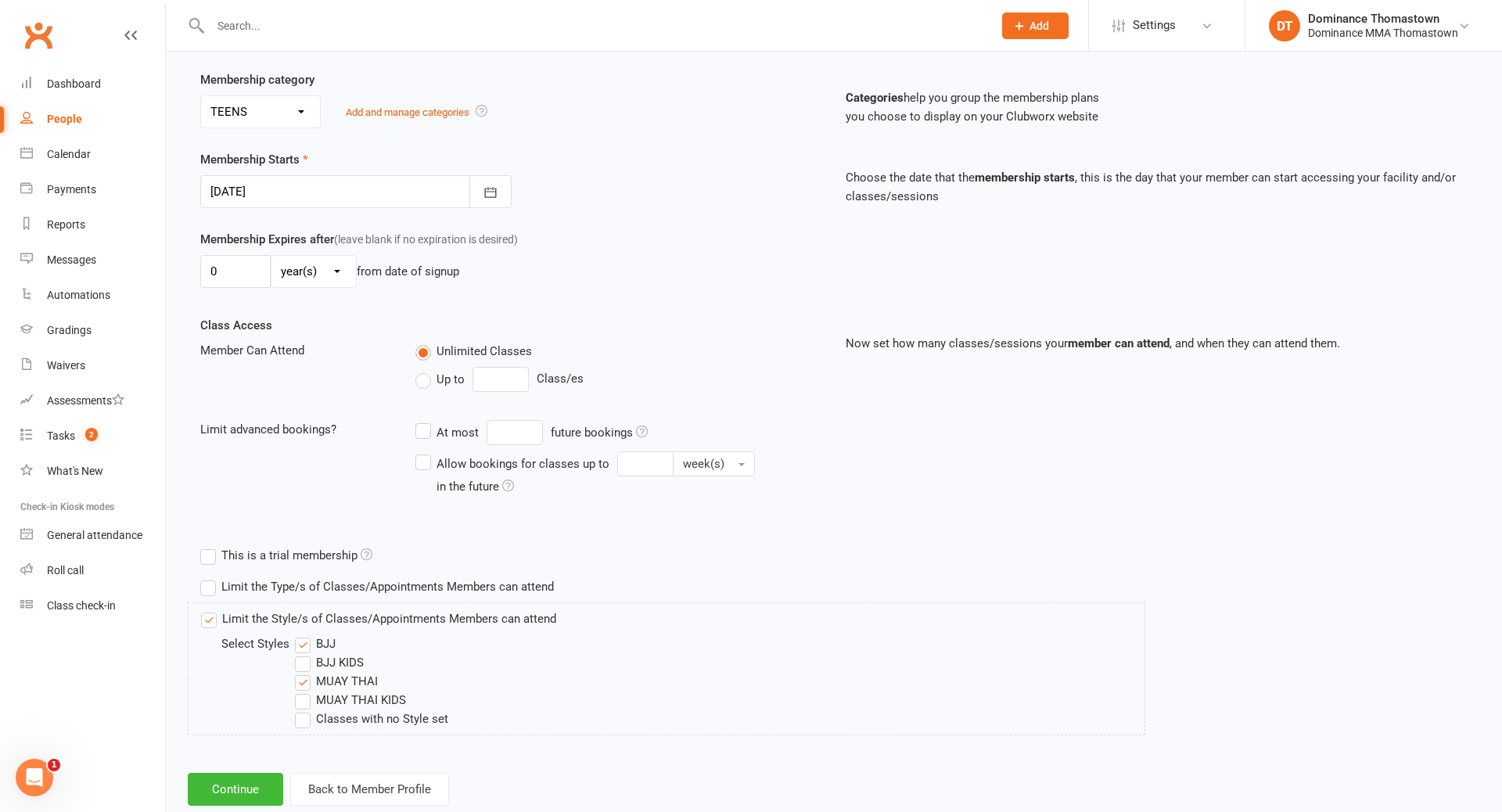
type input "[DATE]"
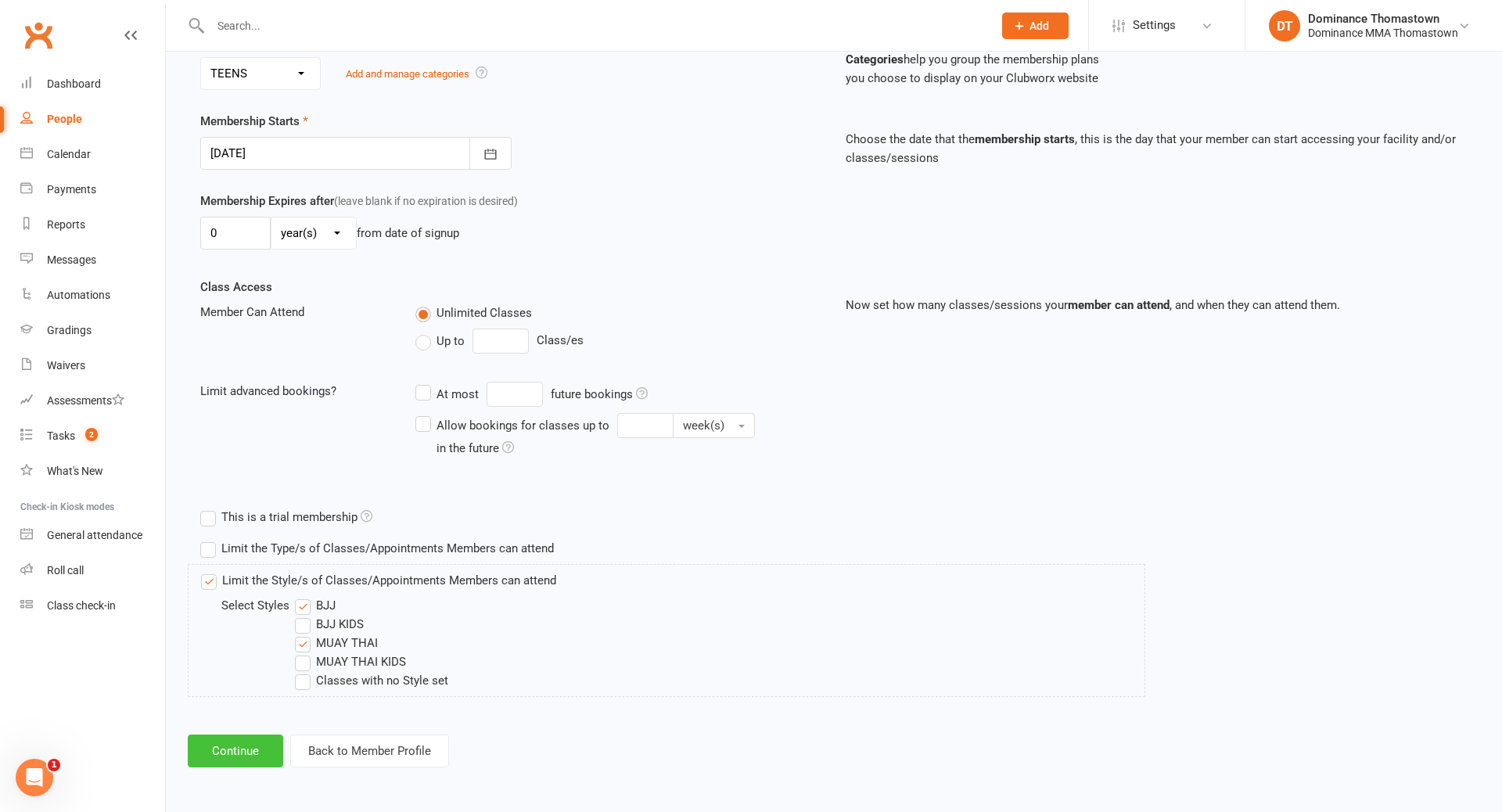
click at [264, 752] on button "Continue" at bounding box center [235, 751] width 96 height 33
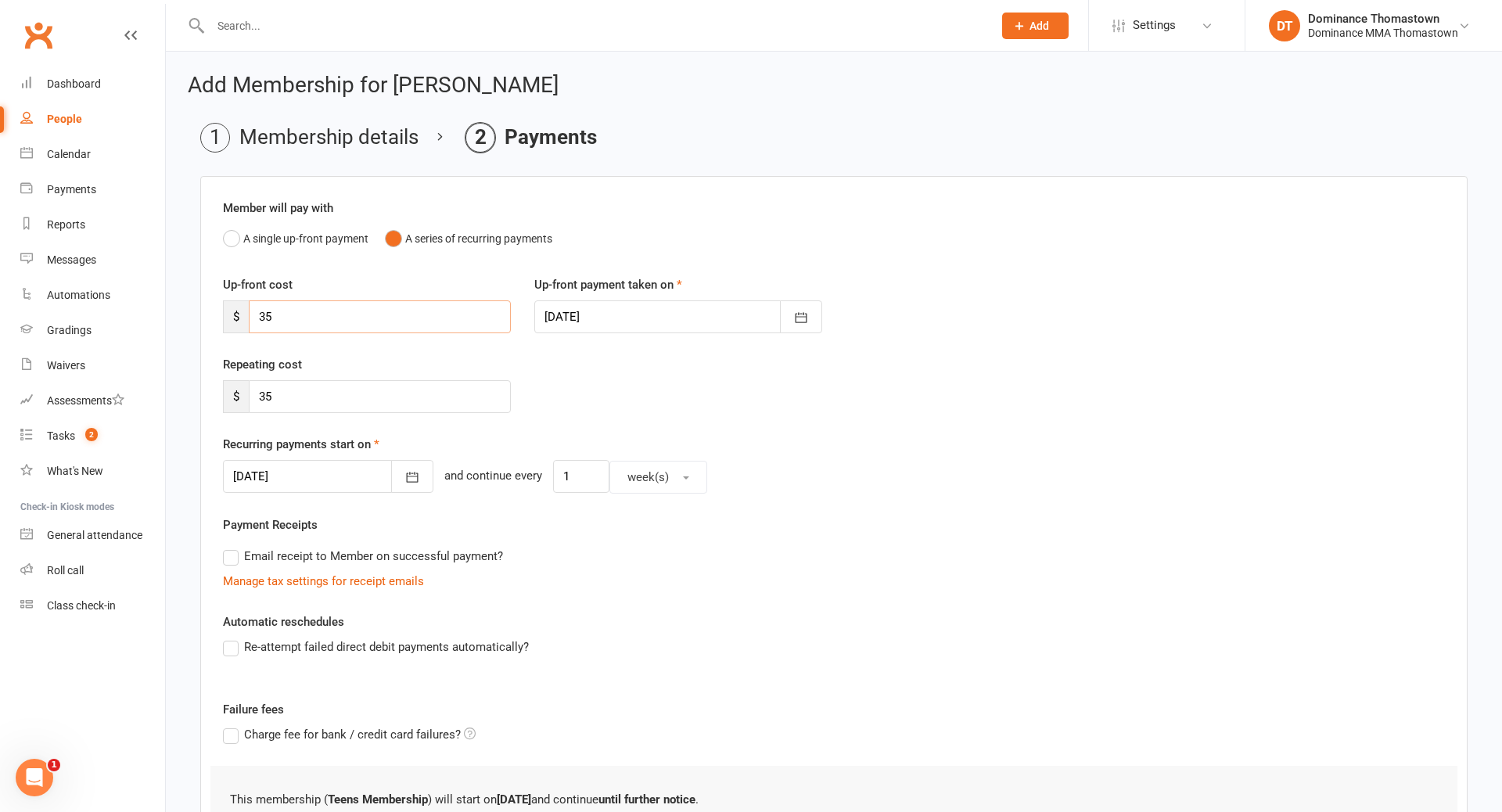
click at [306, 315] on input "35" at bounding box center [380, 317] width 262 height 33
type input "3"
click at [796, 323] on icon "button" at bounding box center [801, 317] width 16 height 16
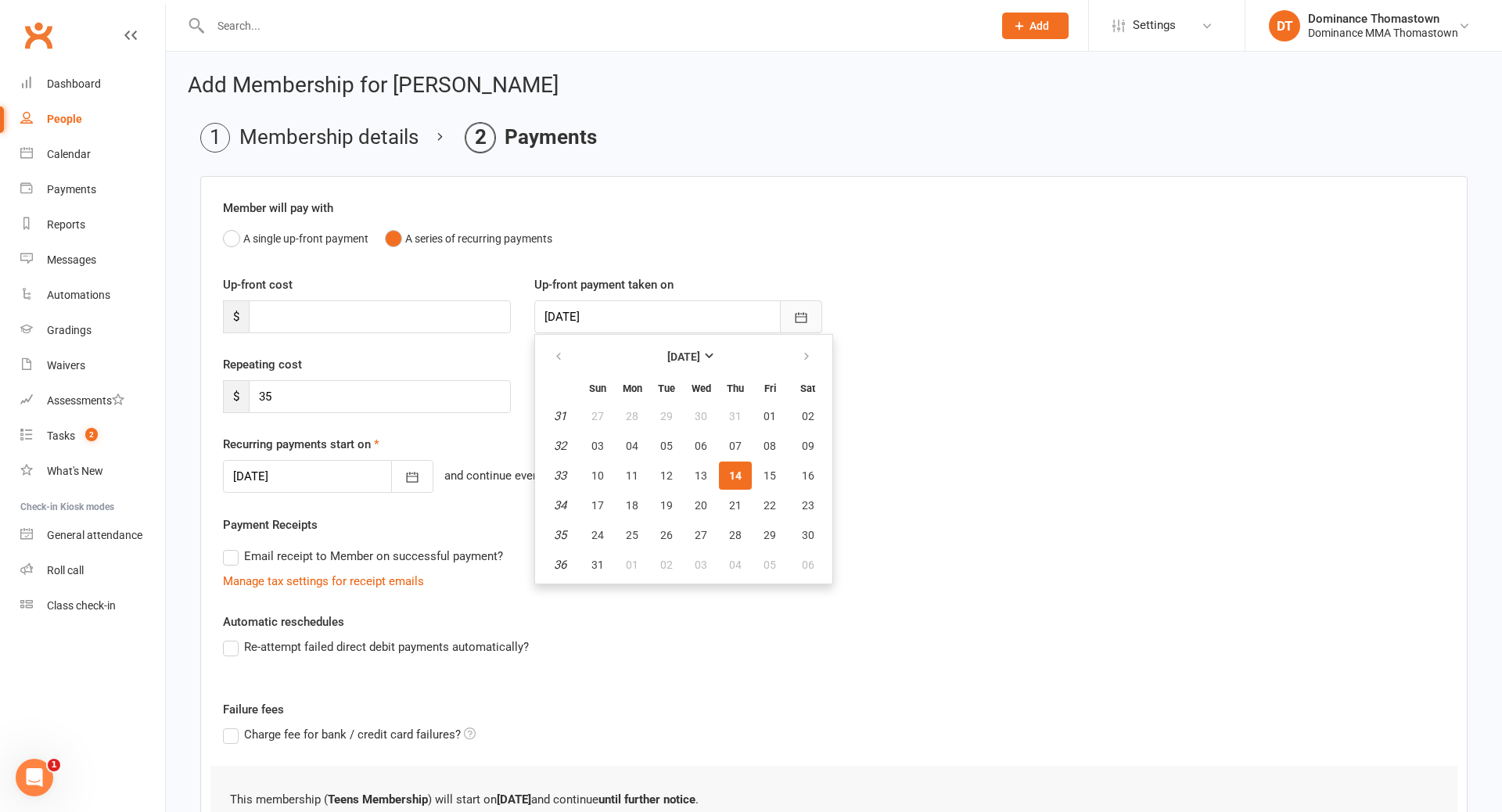
click at [795, 323] on icon "button" at bounding box center [801, 317] width 16 height 16
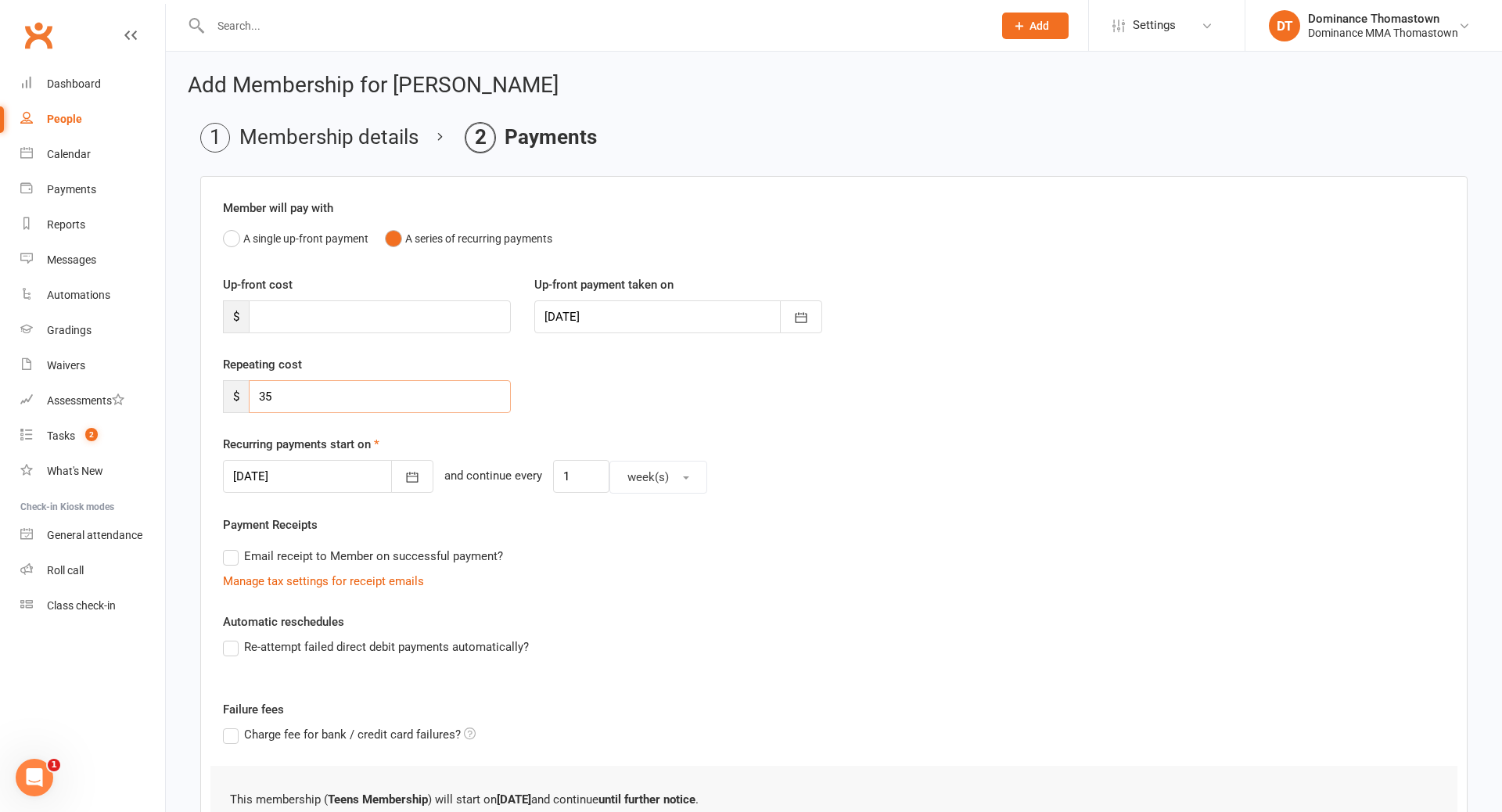
click at [309, 396] on input "35" at bounding box center [380, 397] width 262 height 33
type input "3"
click at [404, 484] on icon "button" at bounding box center [412, 477] width 16 height 16
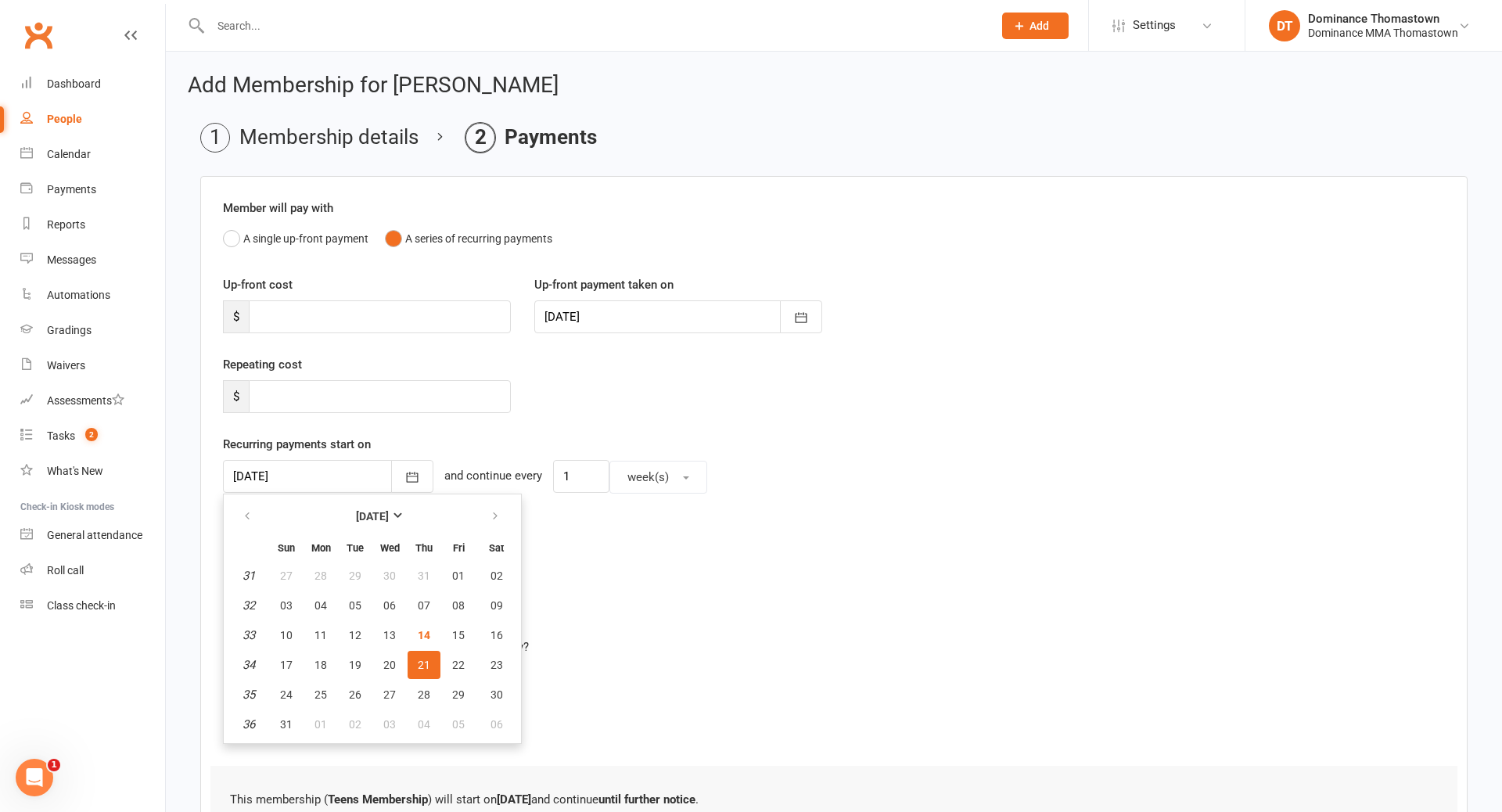
click at [361, 481] on div at bounding box center [328, 476] width 210 height 33
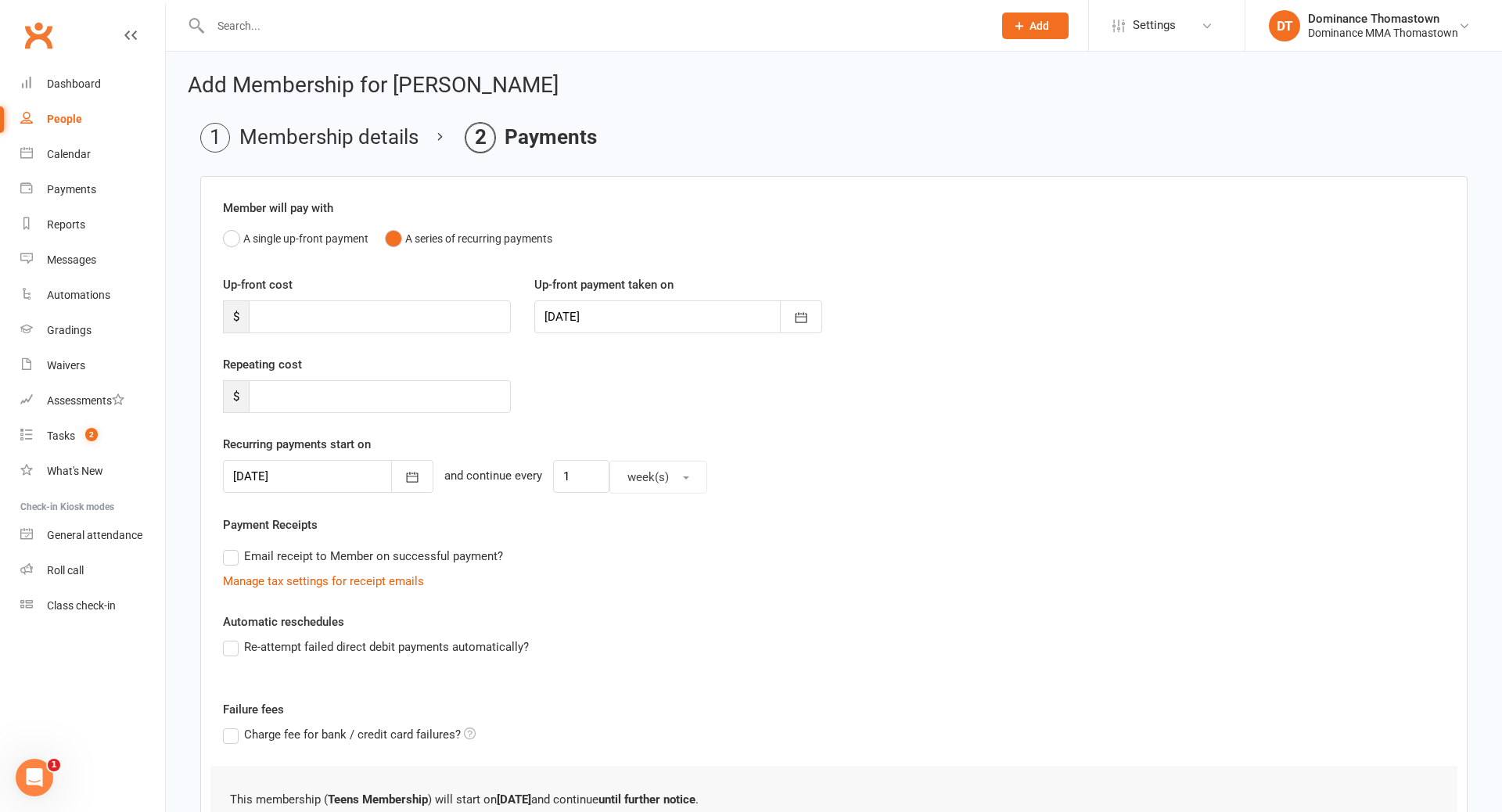
click at [351, 479] on div at bounding box center [328, 476] width 210 height 33
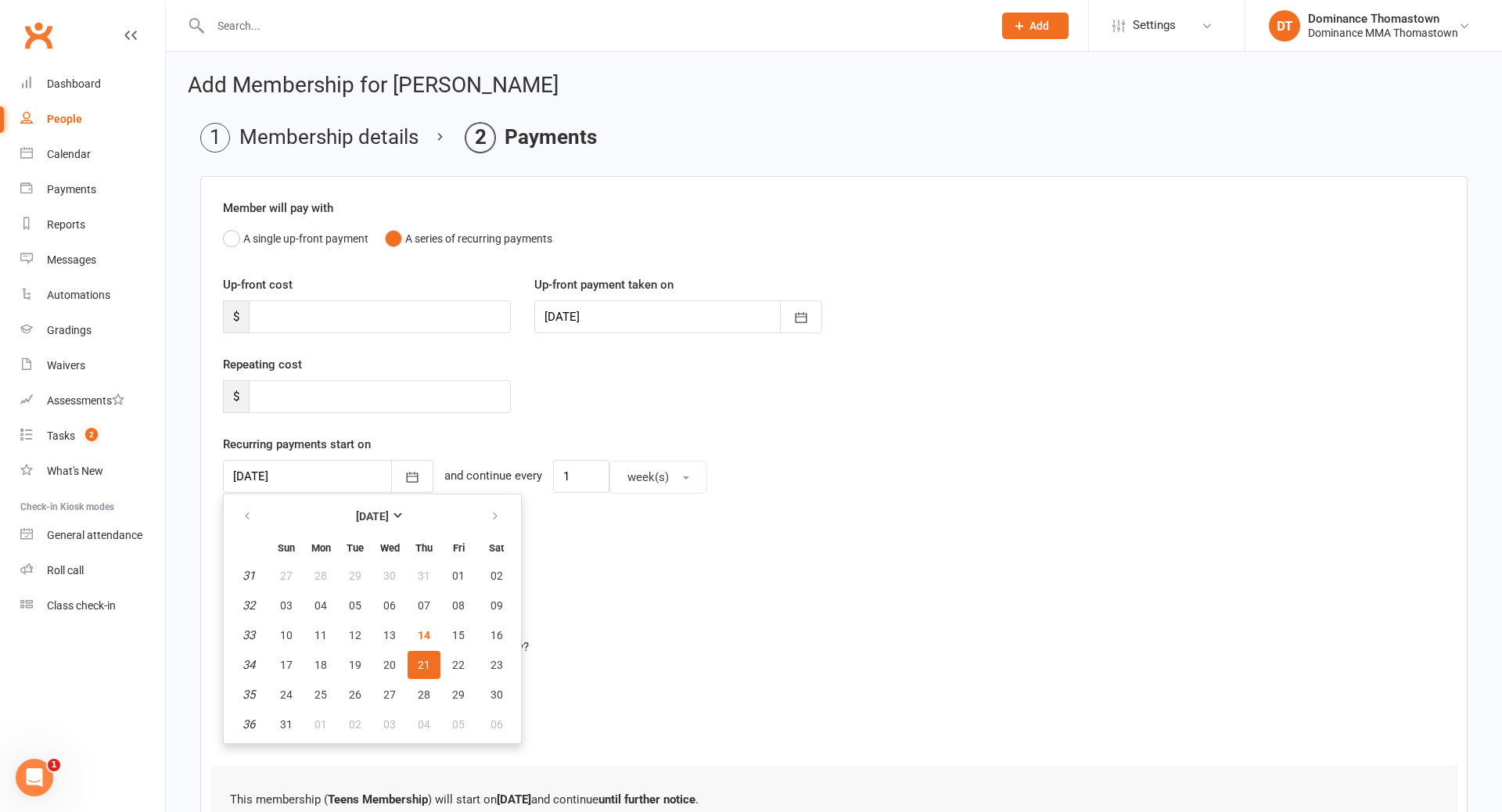
click at [338, 427] on div "Repeating cost $" at bounding box center [834, 394] width 1245 height 80
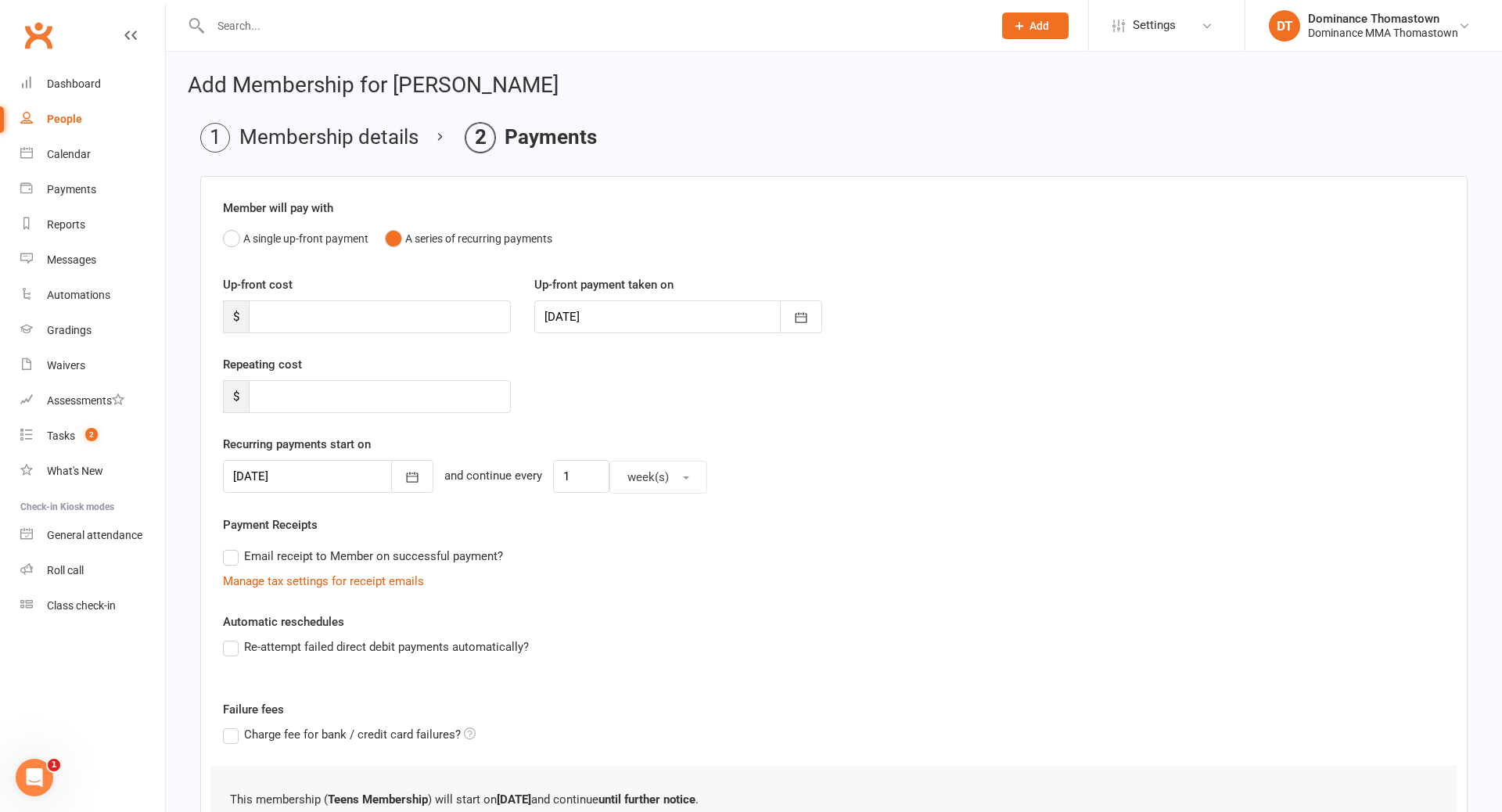
click at [248, 473] on div at bounding box center [328, 476] width 210 height 33
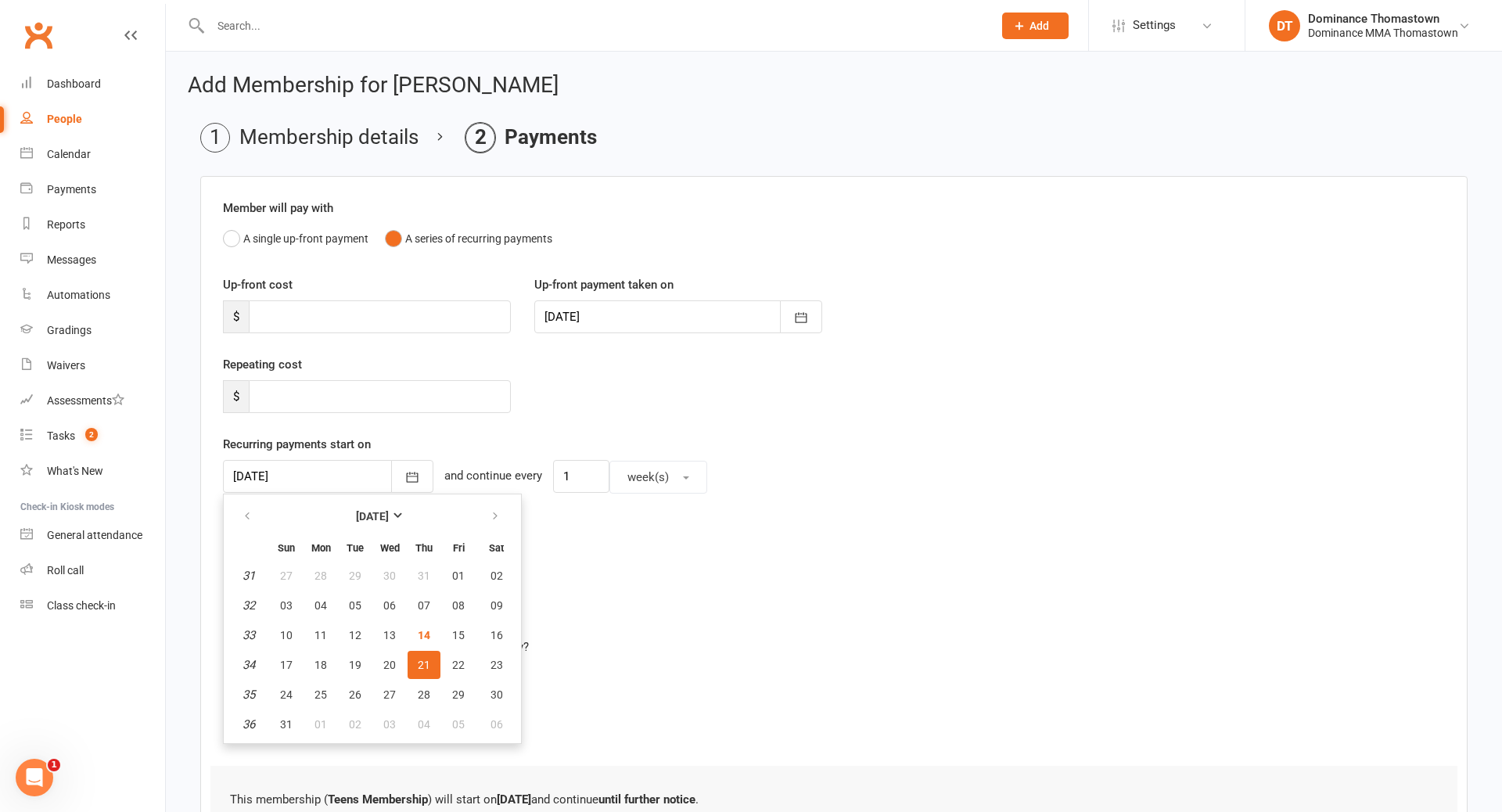
click at [248, 473] on div at bounding box center [328, 476] width 210 height 33
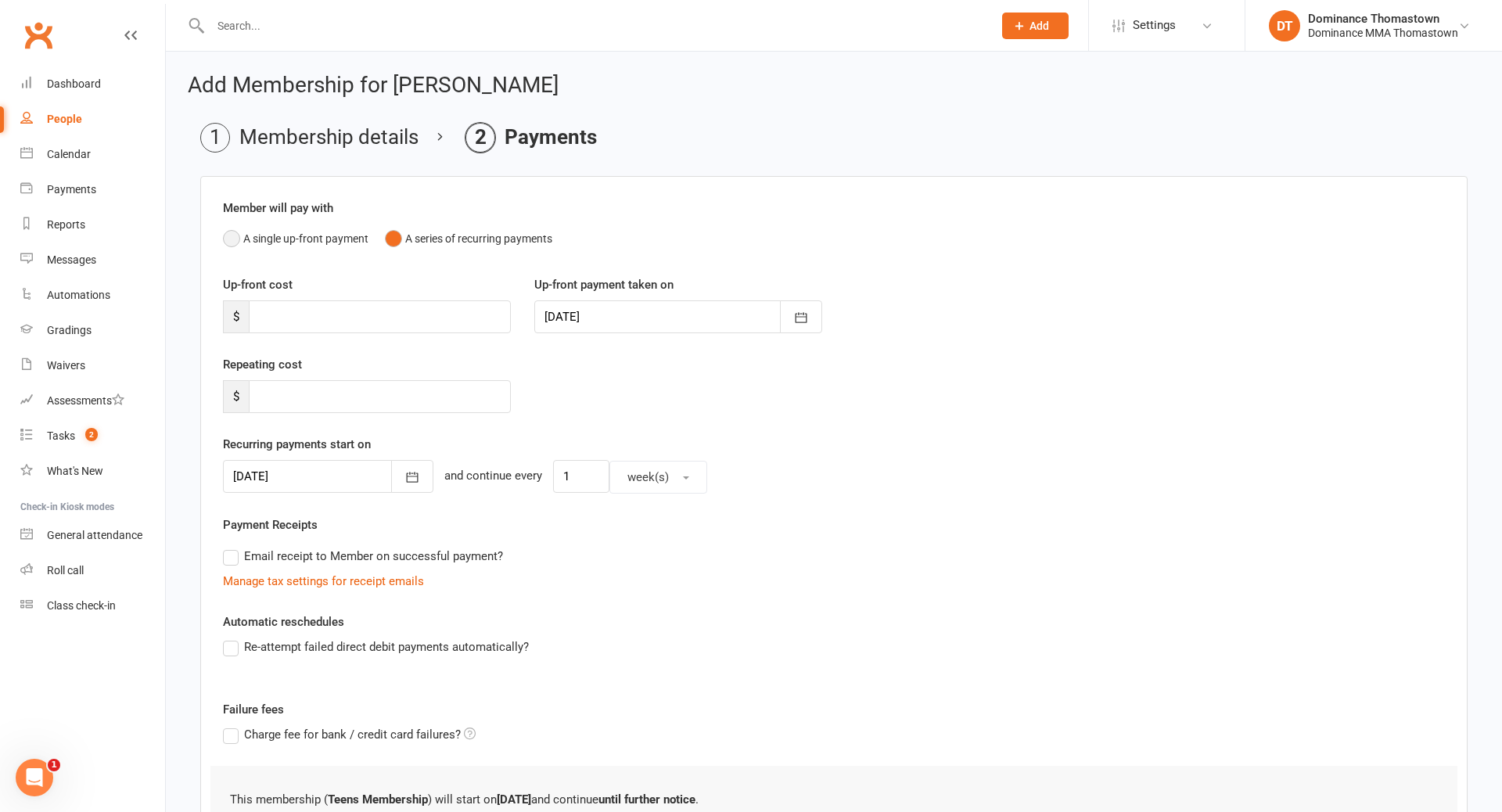
click at [232, 238] on button "A single up-front payment" at bounding box center [295, 238] width 145 height 30
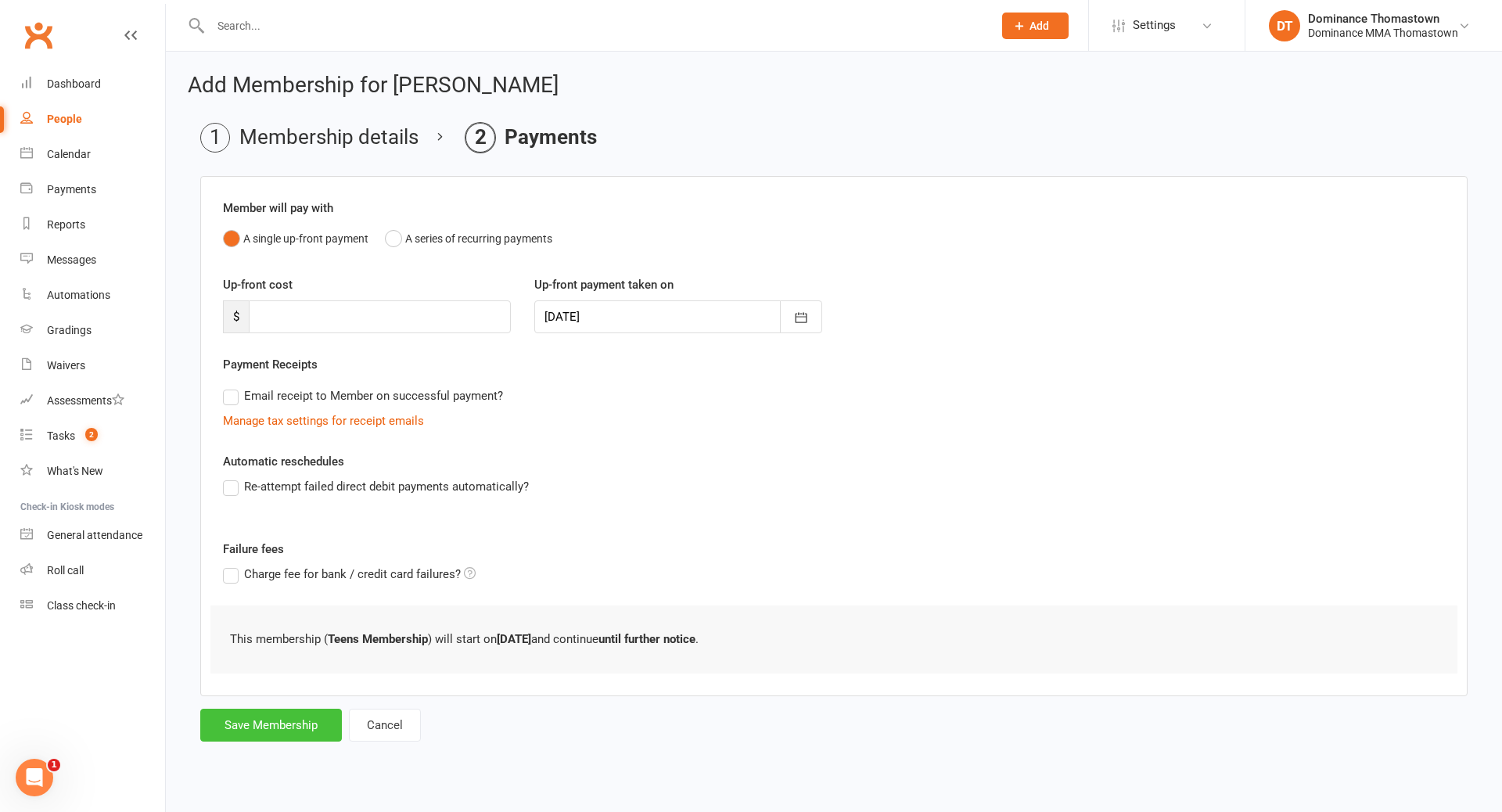
click at [277, 731] on button "Save Membership" at bounding box center [272, 725] width 142 height 33
type input "0"
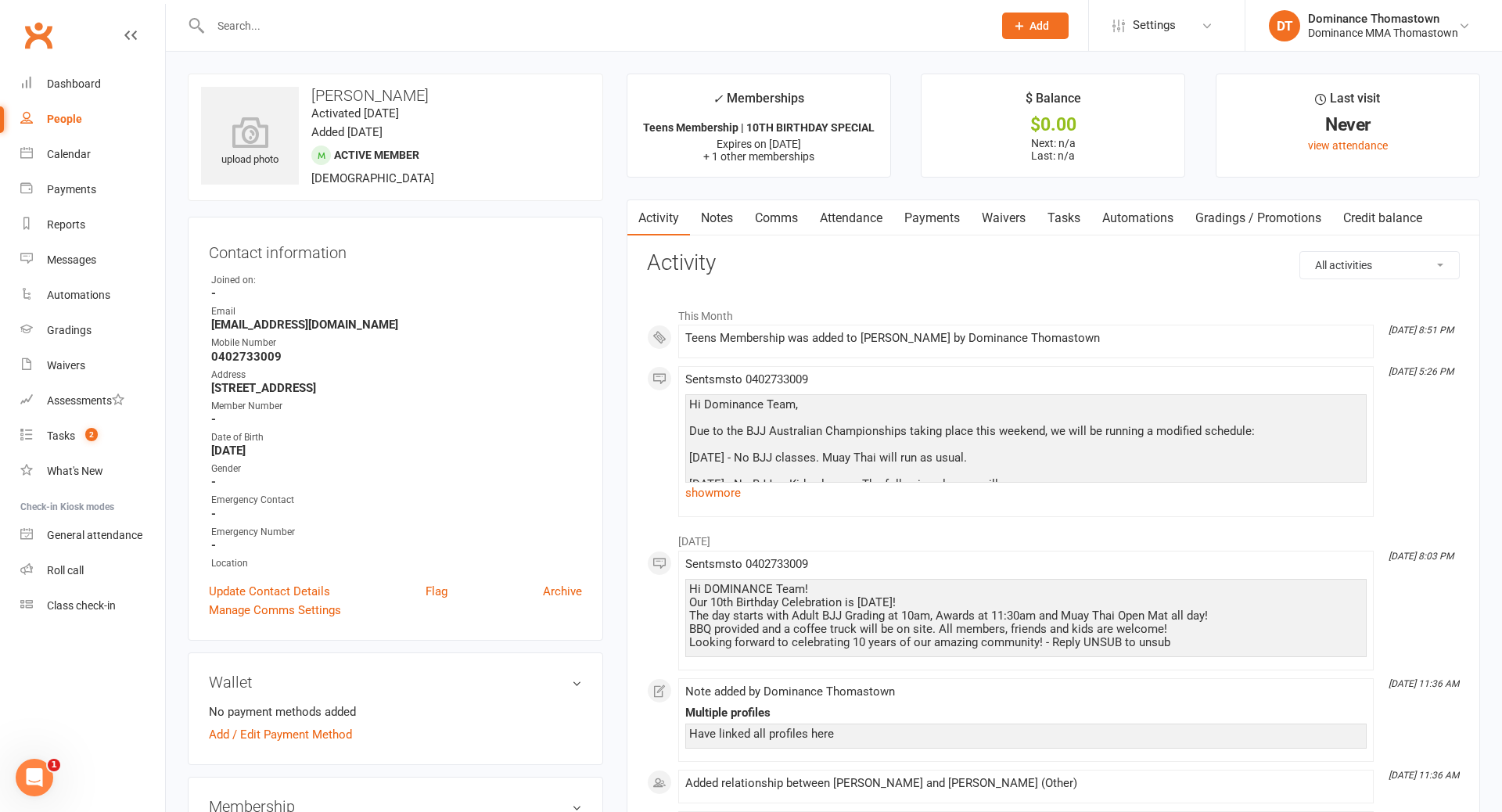
click at [1061, 220] on link "Tasks" at bounding box center [1064, 219] width 54 height 36
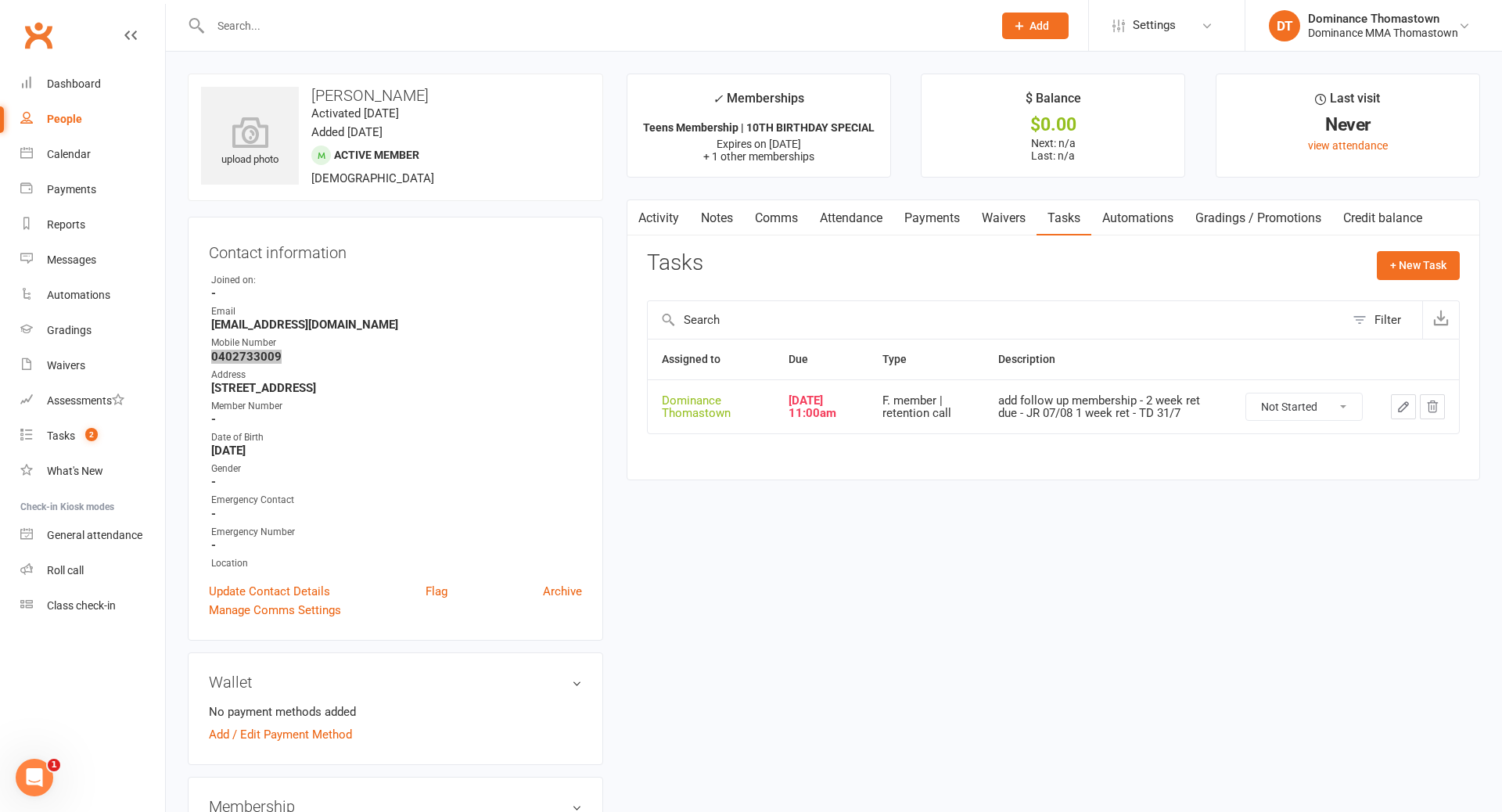
scroll to position [3, 0]
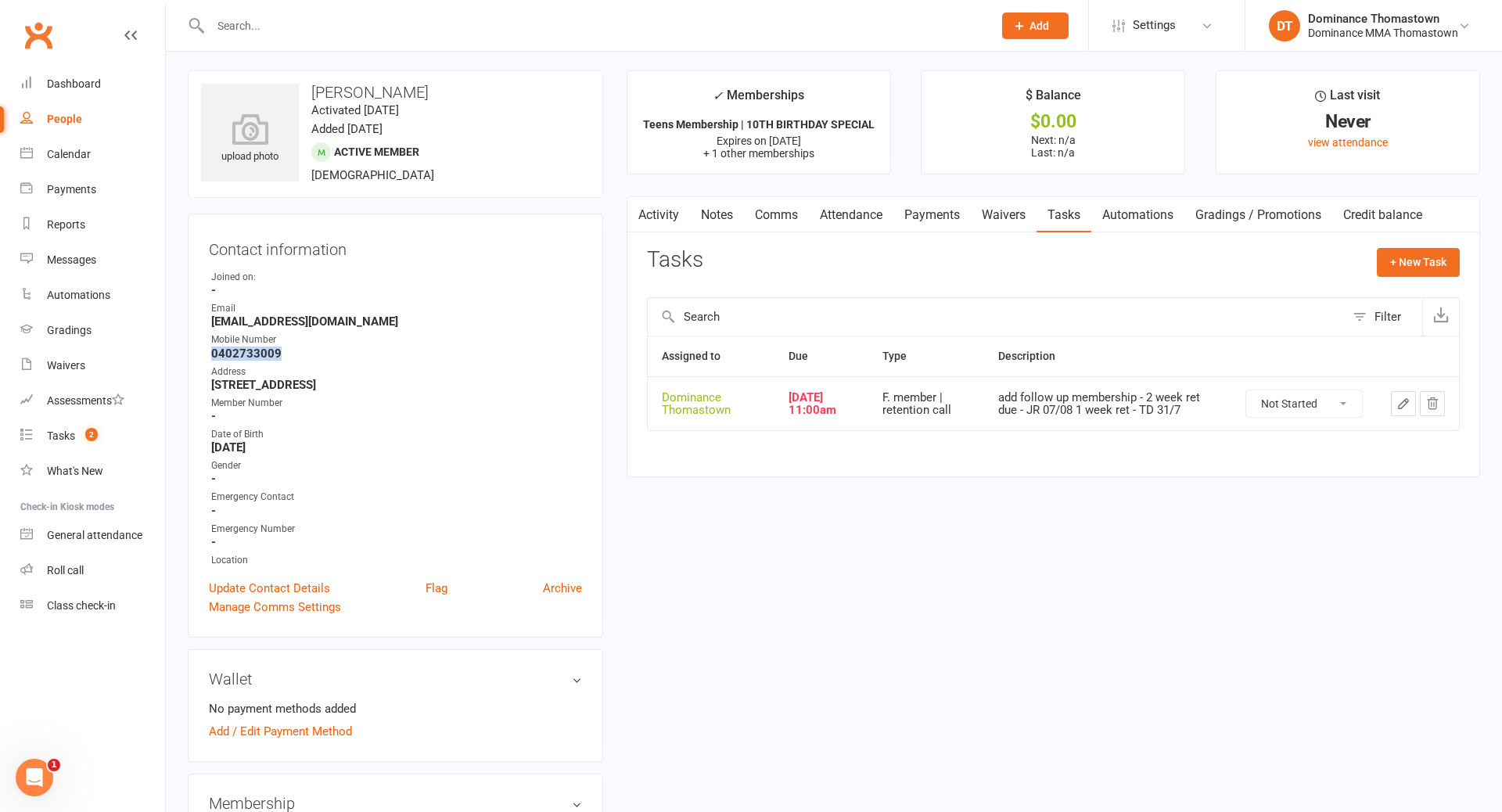
click at [1402, 405] on icon "button" at bounding box center [1403, 404] width 14 height 14
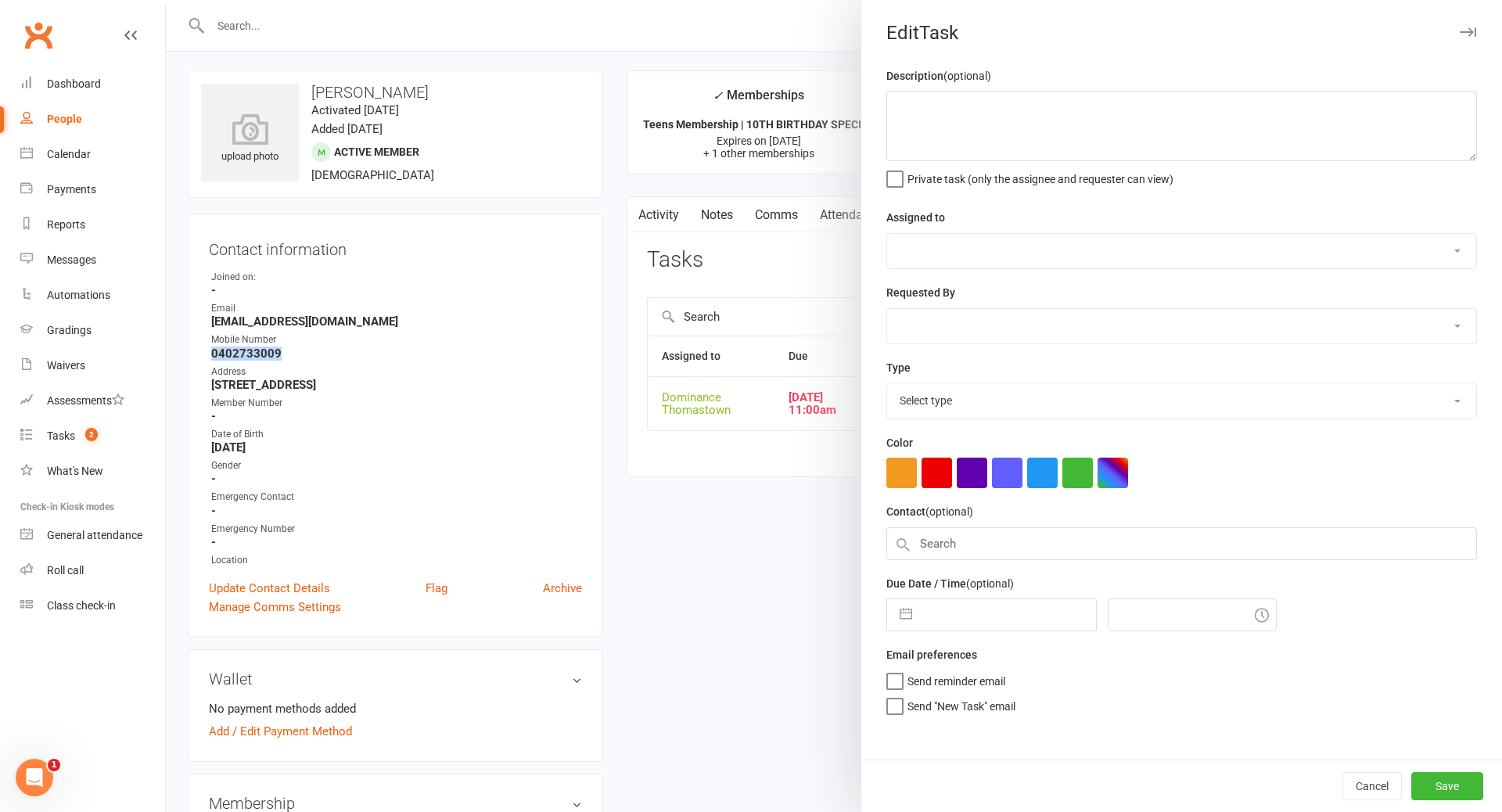
type textarea "add follow up membership - 2 week ret due - JR 07/08 1 week ret - TD 31/7"
select select "12547"
type input "[DATE]"
type input "11:00am"
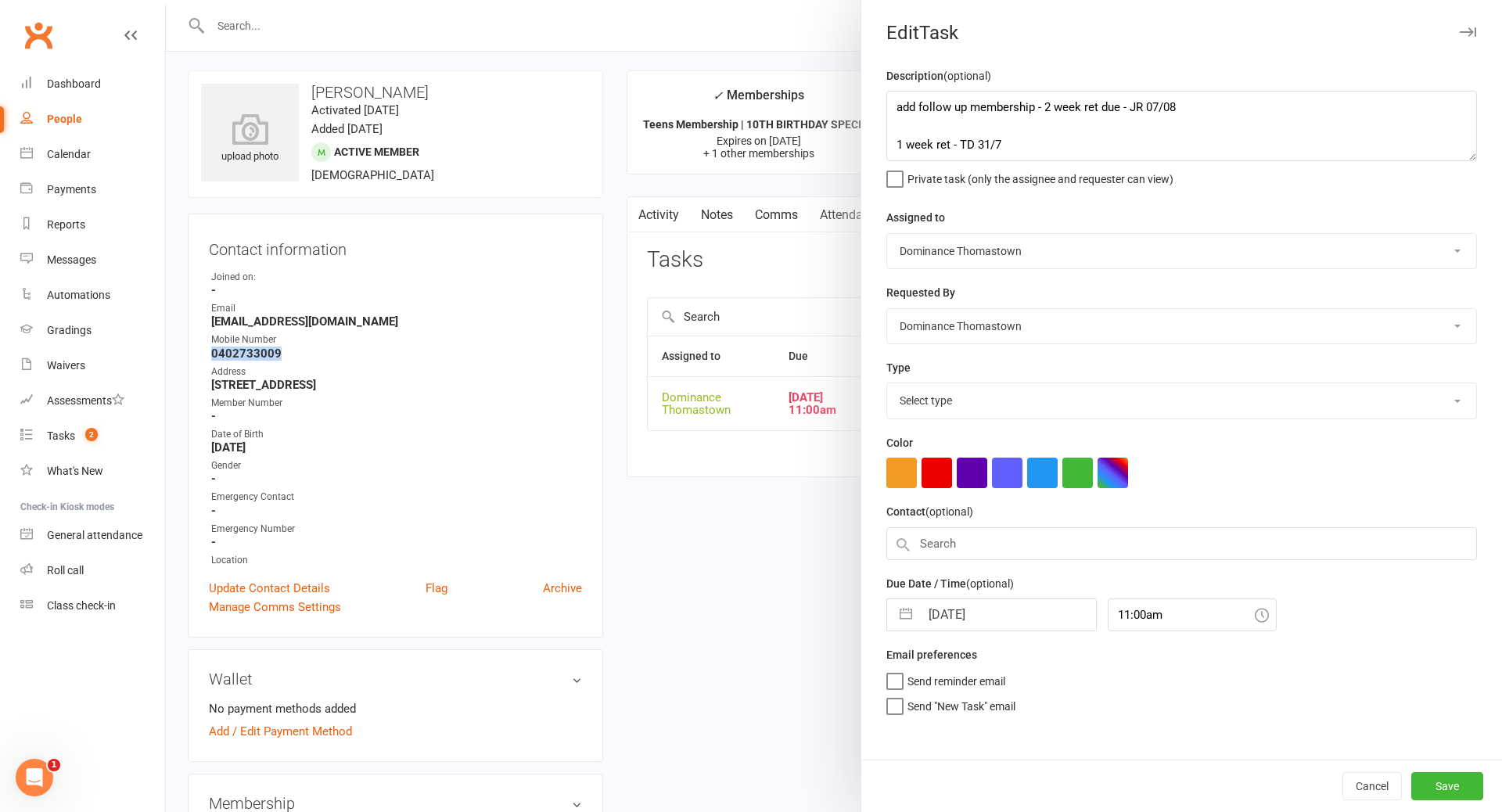
select select "3814"
drag, startPoint x: 934, startPoint y: 135, endPoint x: 988, endPoint y: 133, distance: 54.0
click at [934, 135] on textarea "add follow up membership - 2 week ret due - JR 07/08 1 week ret - TD 31/7" at bounding box center [1182, 125] width 591 height 70
click at [896, 109] on textarea "add follow up membership - 2 week ret due - JR 07/08 1 week ret - TD 31/7" at bounding box center [1182, 125] width 591 height 70
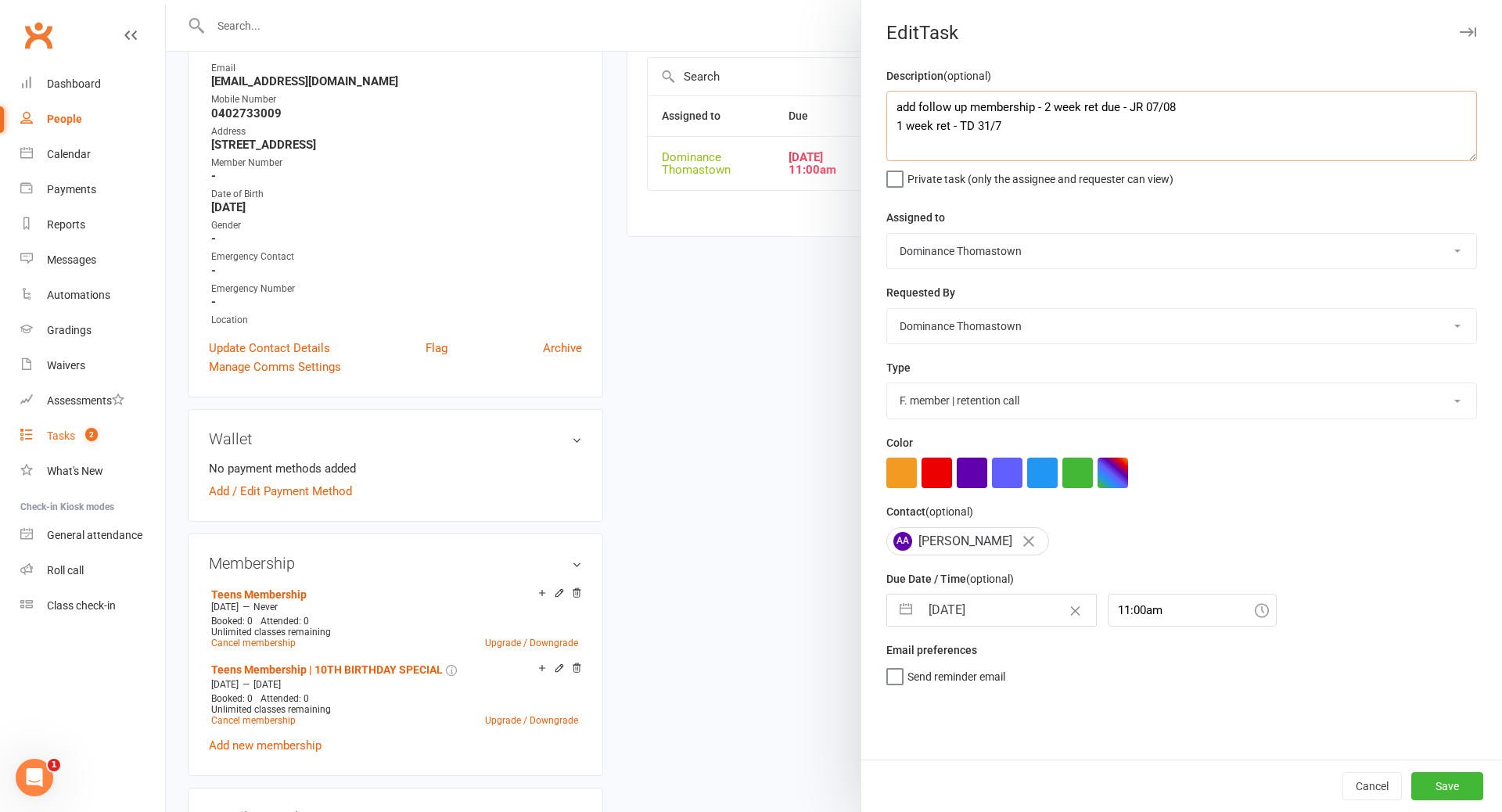
scroll to position [0, 0]
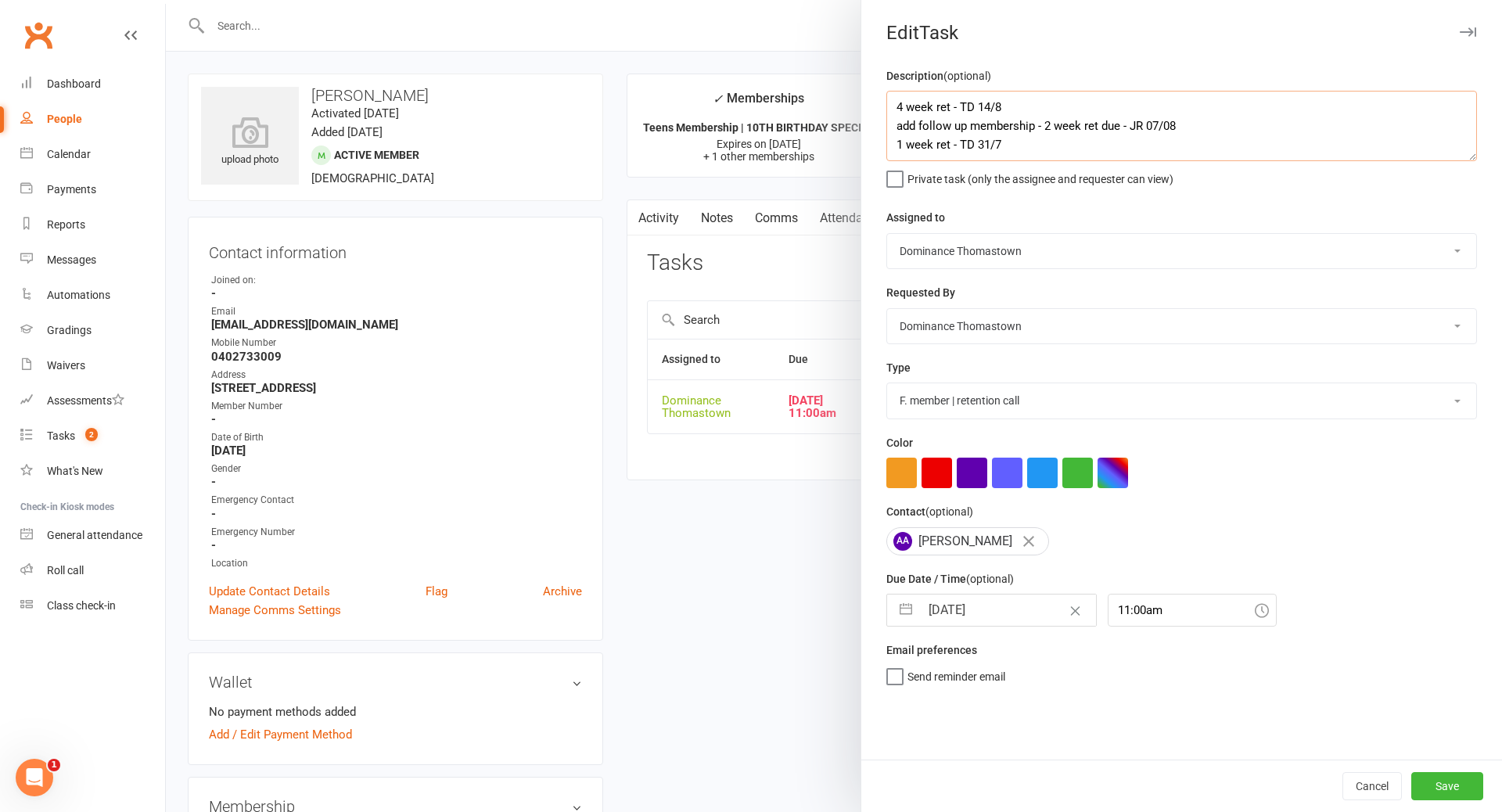
type textarea "4 week ret - TD 14/8 add follow up membership - 2 week ret due - JR 07/08 1 wee…"
click at [976, 608] on input "[DATE]" at bounding box center [1008, 610] width 176 height 31
select select "6"
select select "2025"
select select "7"
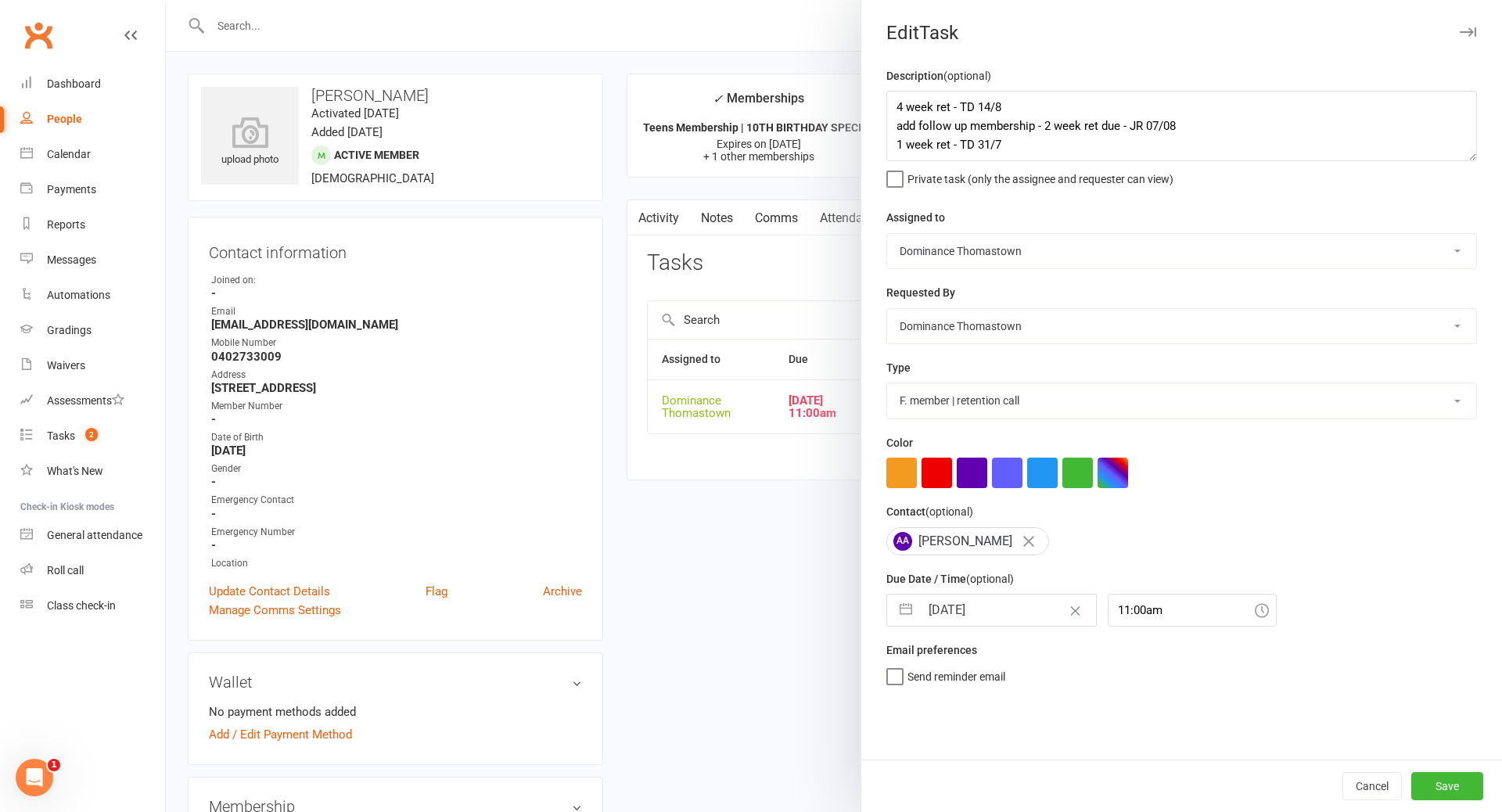
select select "2025"
select select "8"
select select "2025"
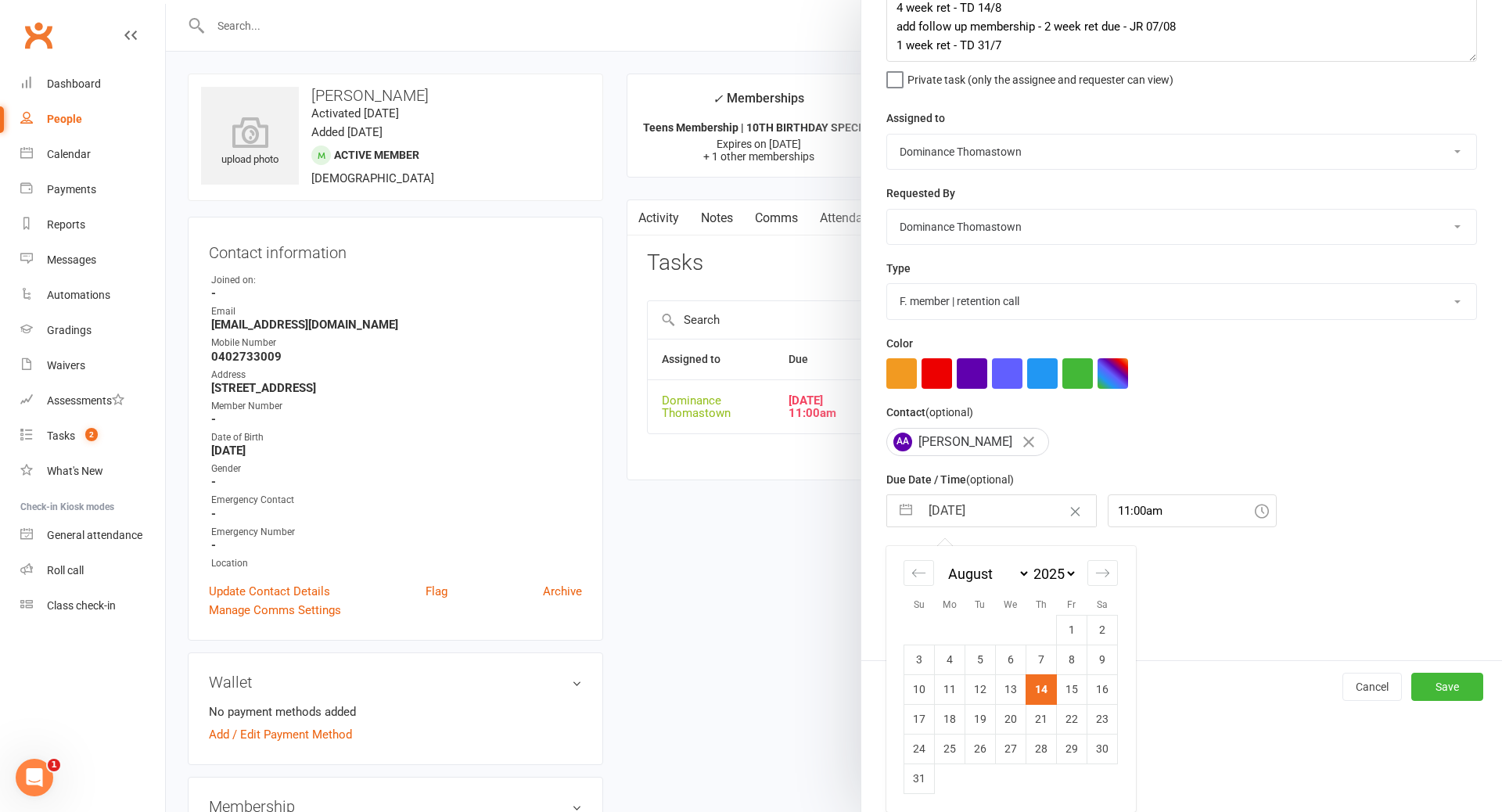
click at [1037, 742] on td "28" at bounding box center [1041, 748] width 31 height 30
type input "[DATE]"
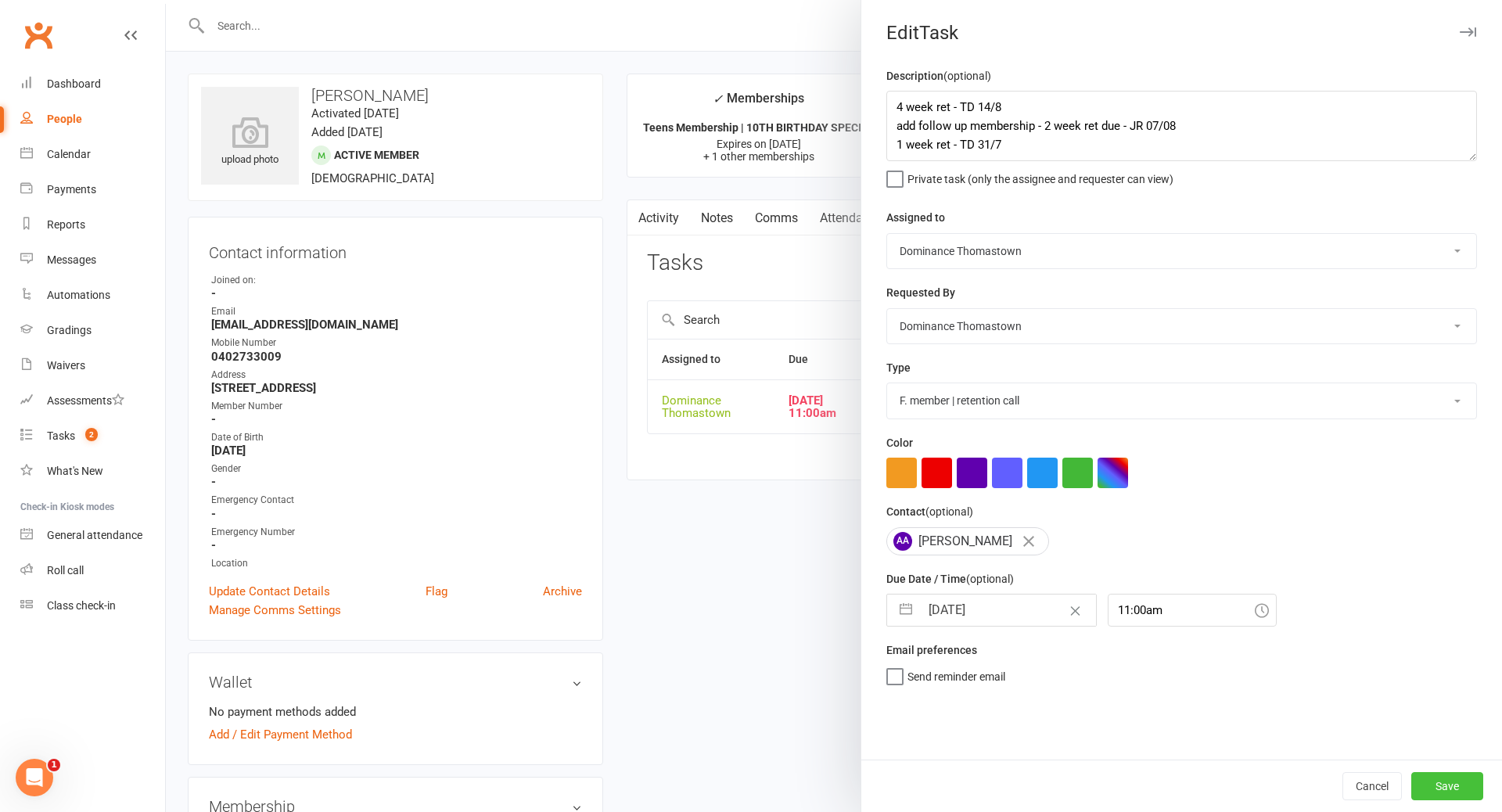
click at [1444, 783] on button "Save" at bounding box center [1447, 786] width 72 height 28
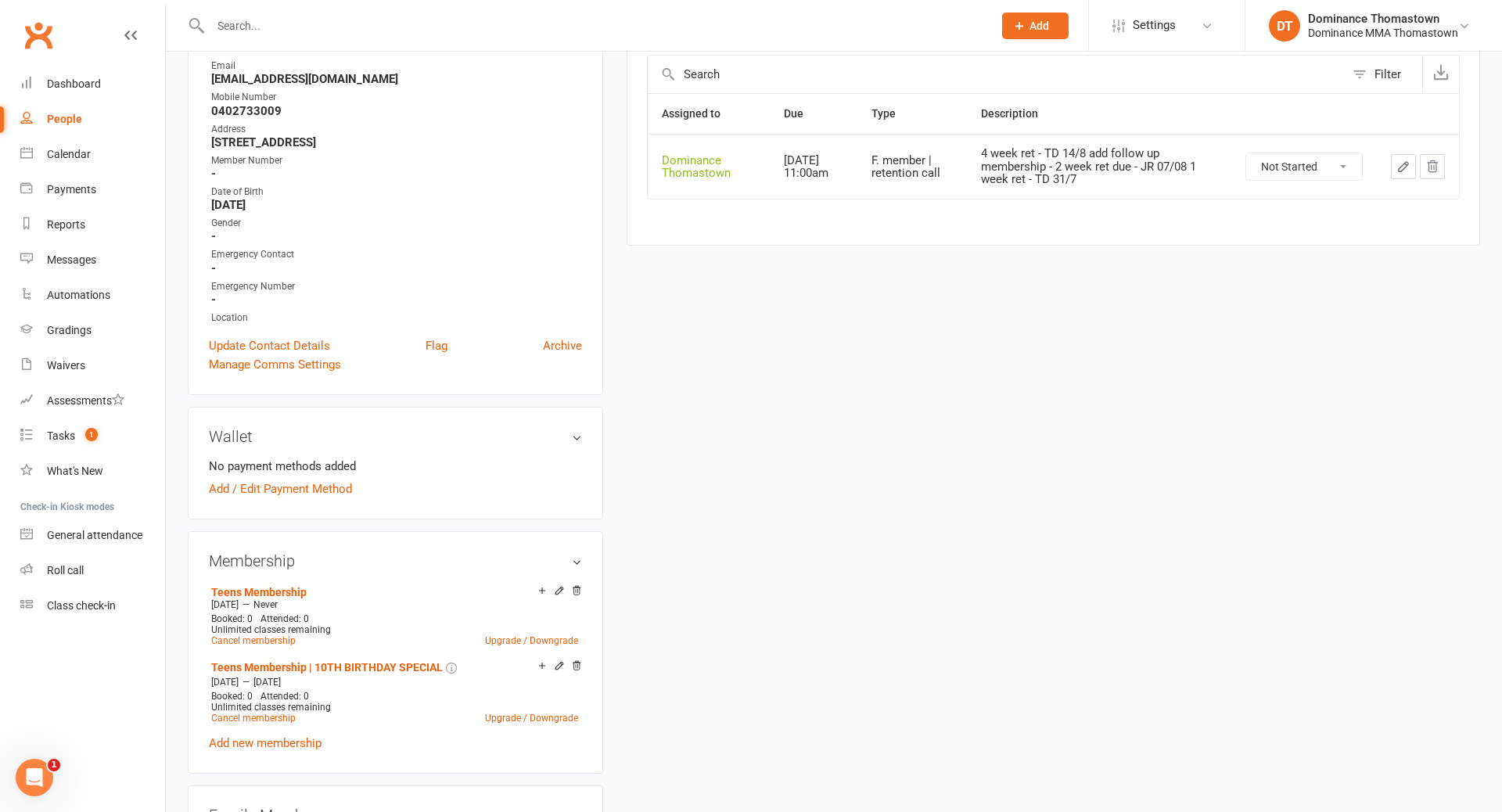
scroll to position [278, 0]
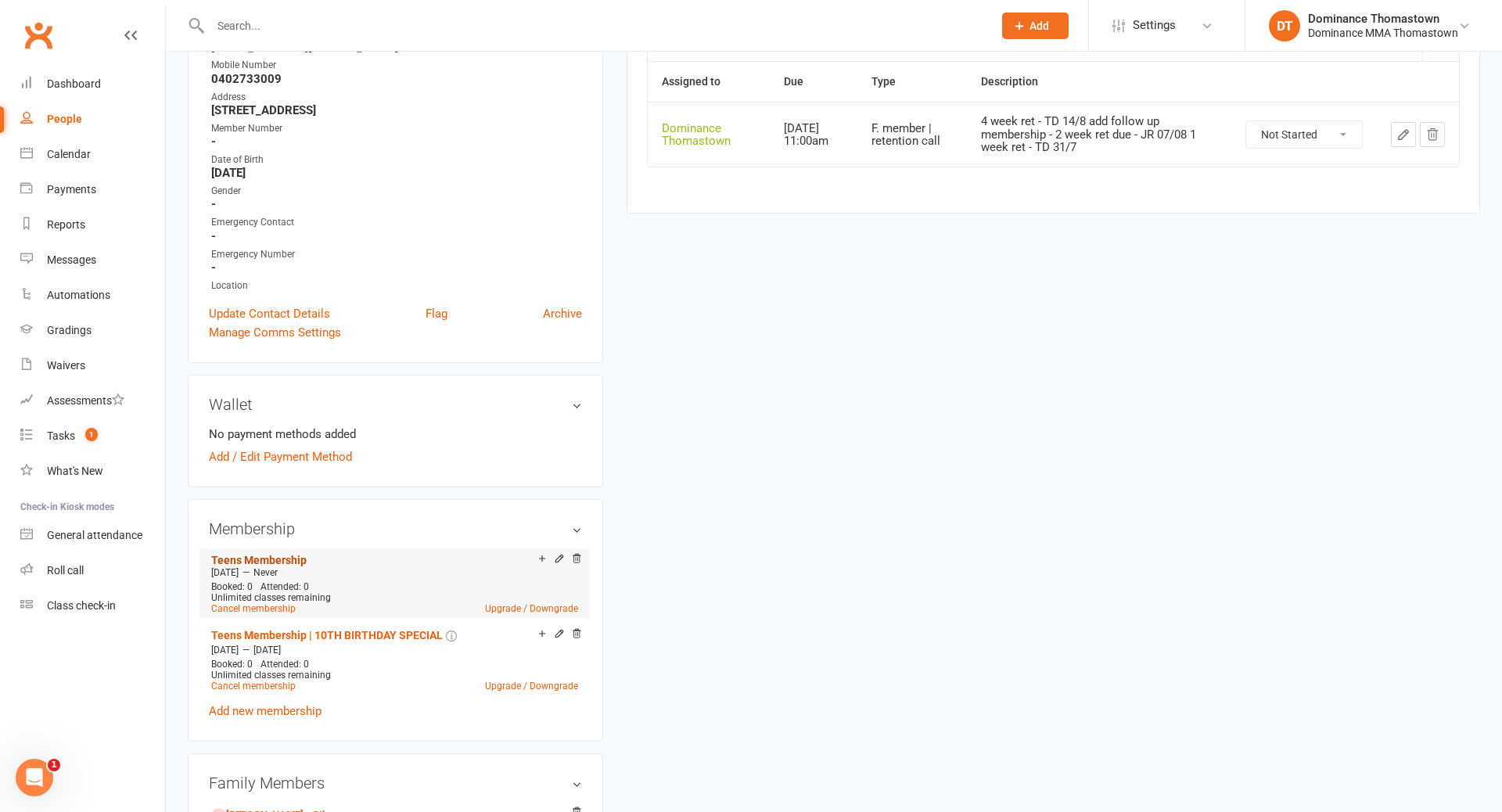
click at [278, 559] on link "Teens Membership" at bounding box center [259, 559] width 96 height 12
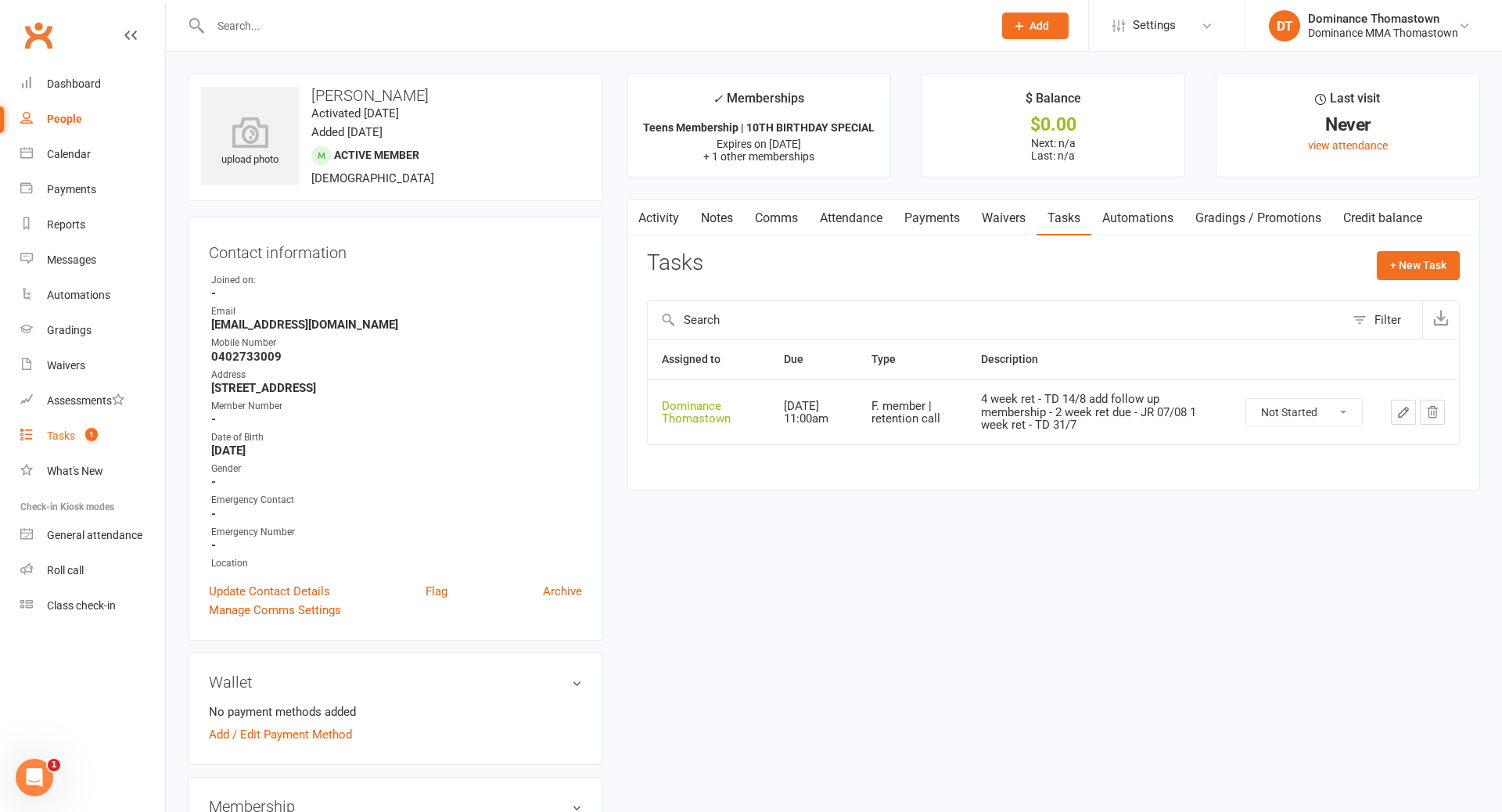
click at [71, 437] on div "Tasks" at bounding box center [61, 435] width 28 height 12
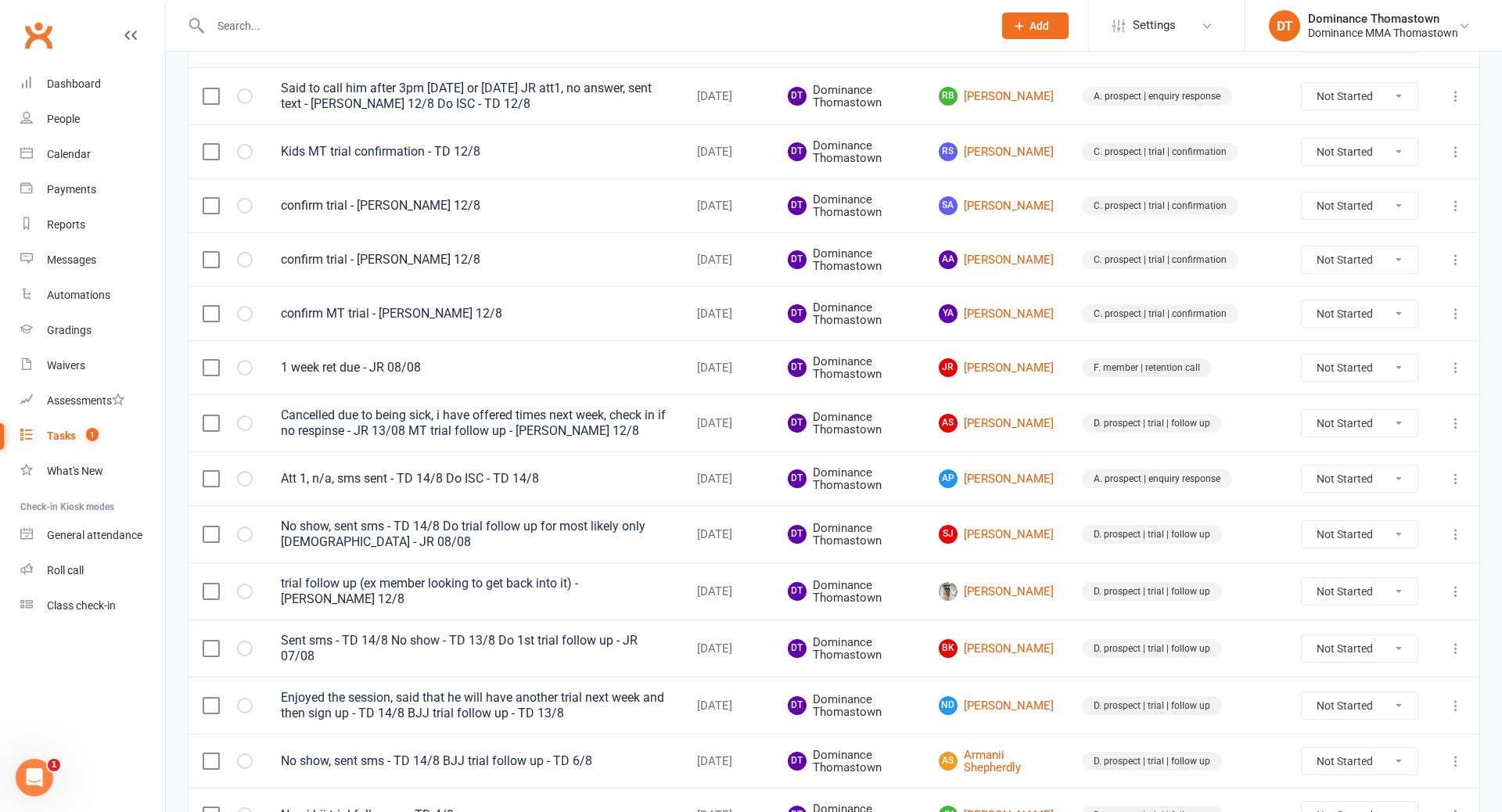
scroll to position [286, 0]
click at [1054, 144] on link "RS [PERSON_NAME]" at bounding box center [995, 150] width 115 height 19
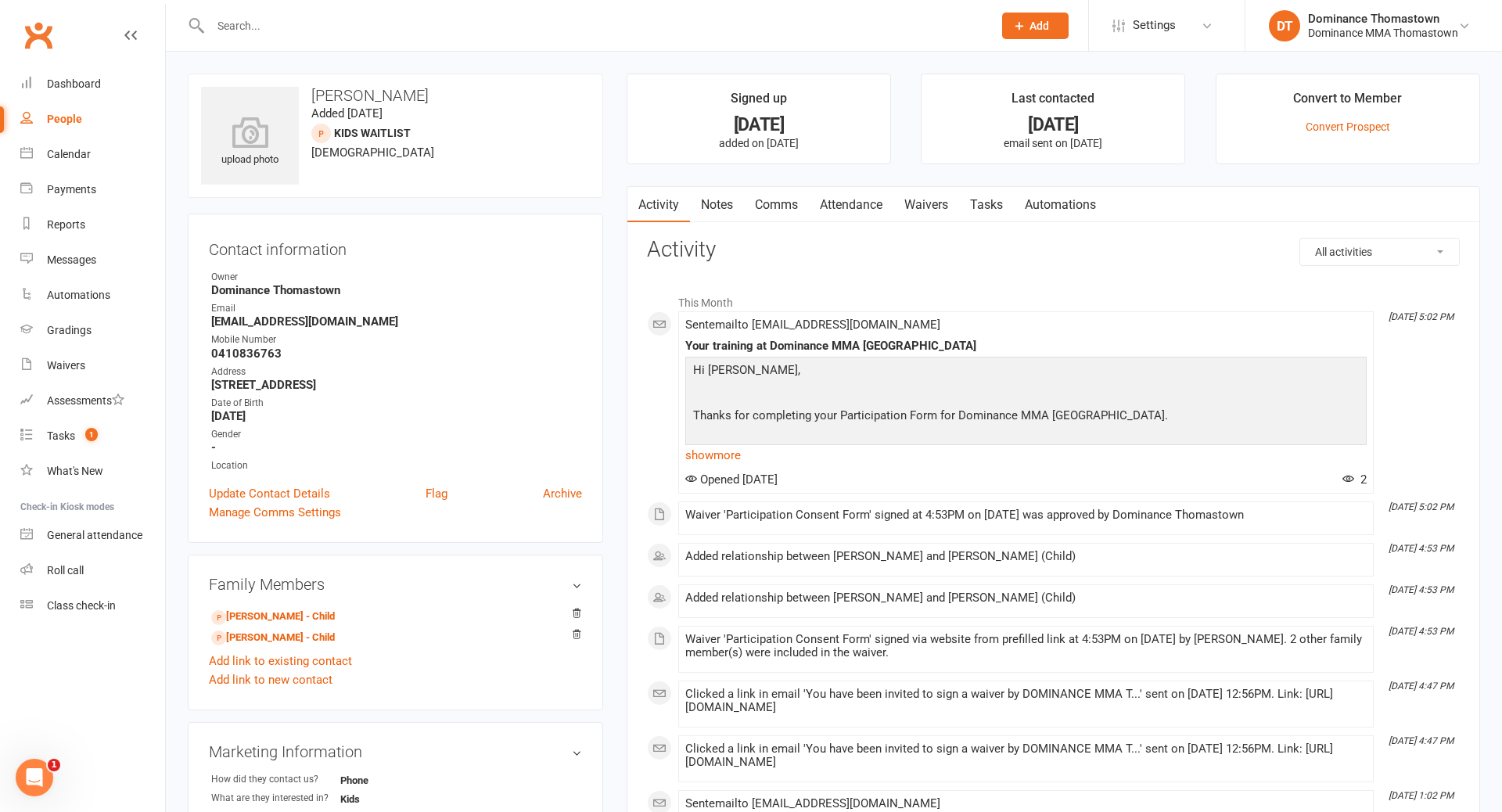
click at [926, 196] on link "Waivers" at bounding box center [926, 205] width 66 height 36
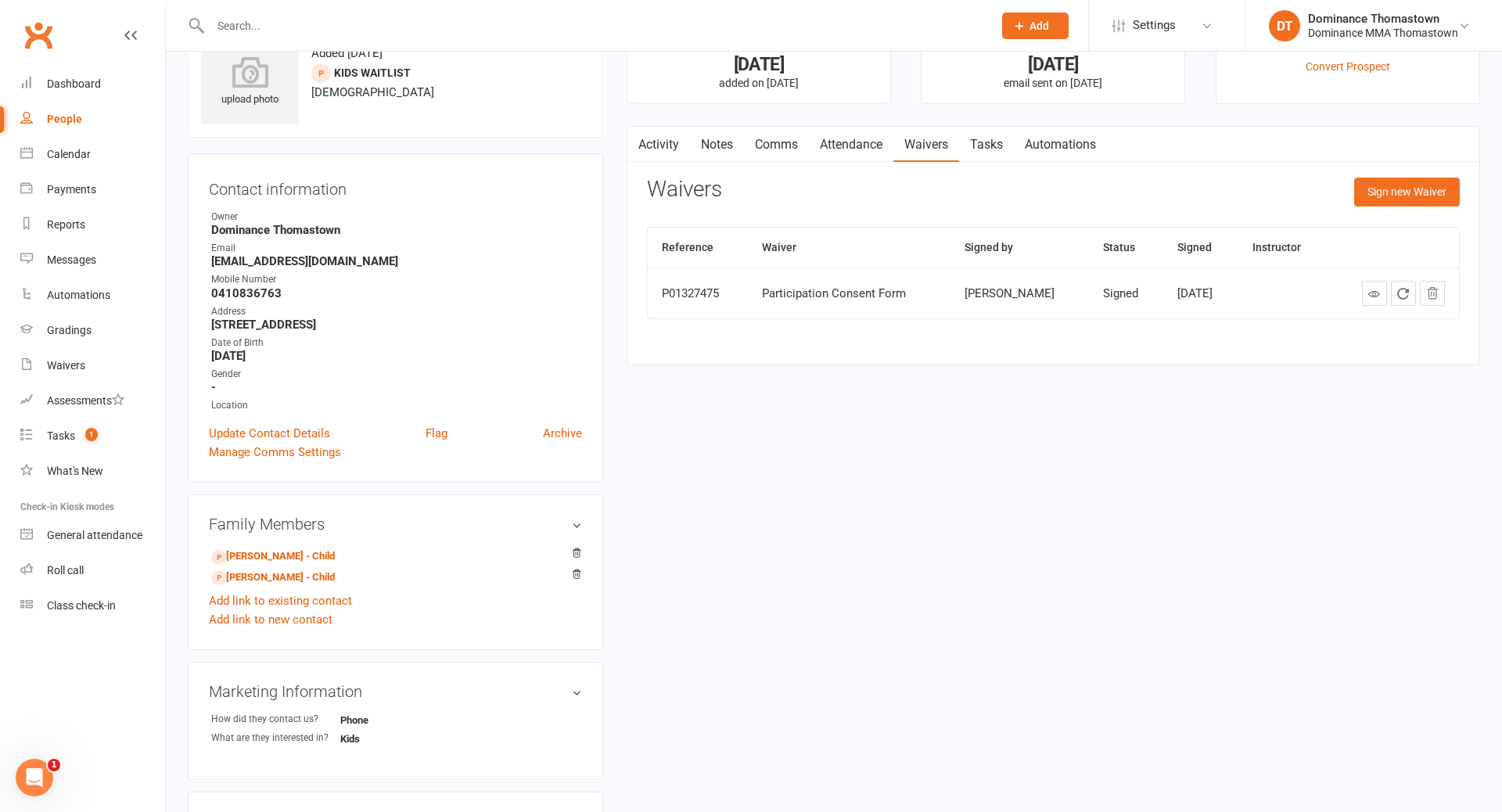
scroll to position [125, 0]
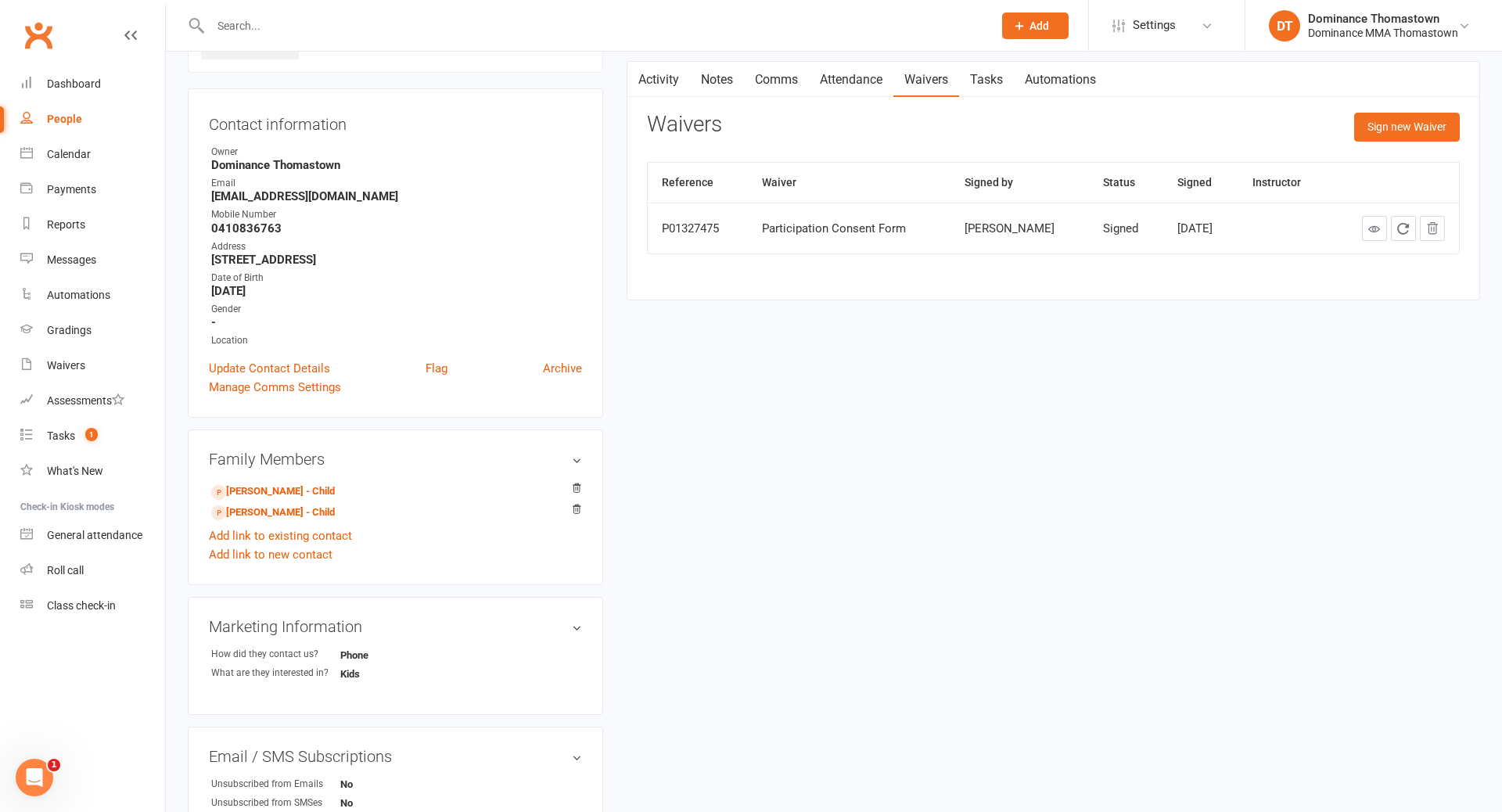
click at [846, 85] on link "Attendance" at bounding box center [851, 80] width 84 height 36
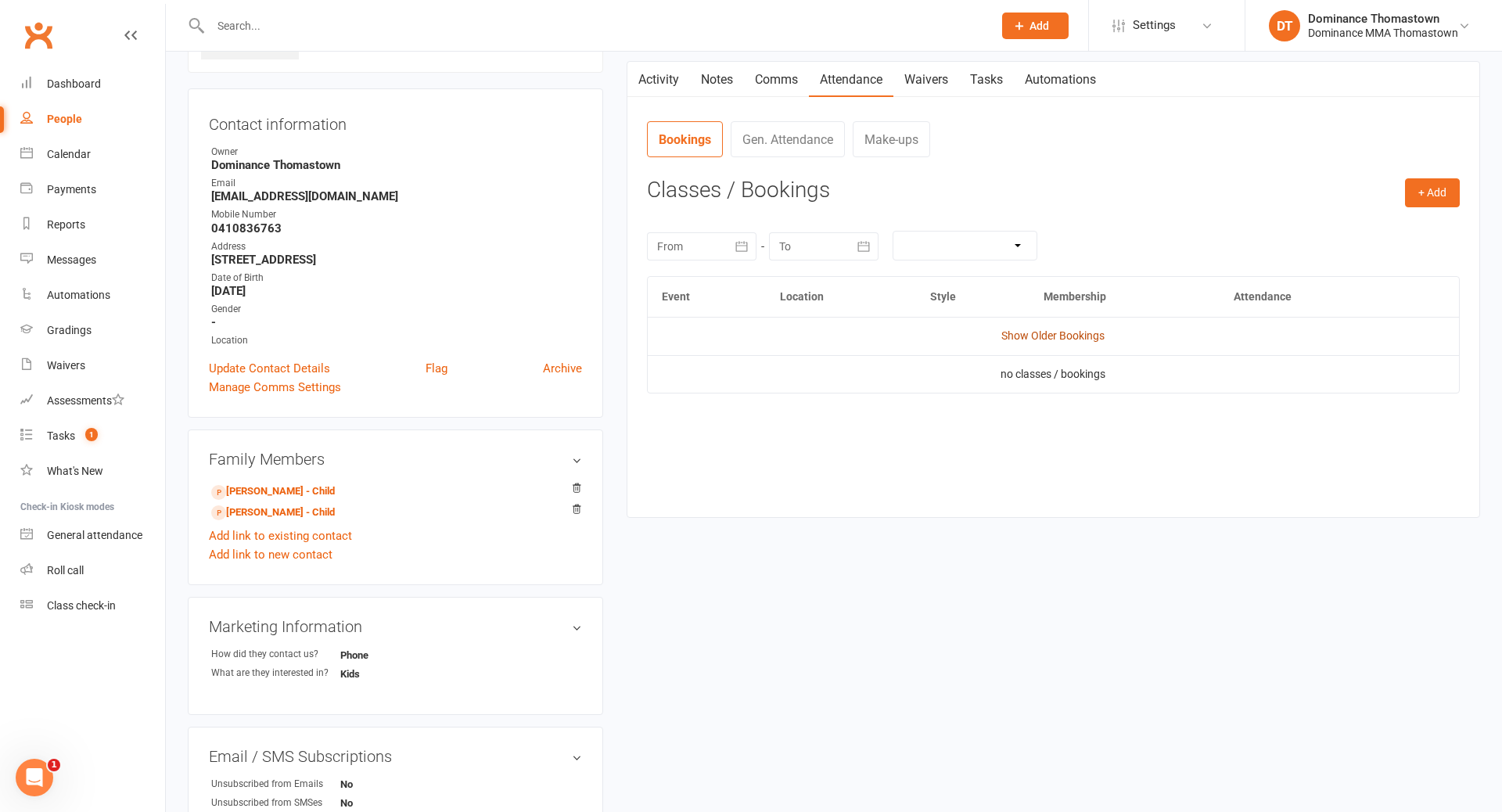
click at [1011, 338] on link "Show Older Bookings" at bounding box center [1052, 335] width 103 height 12
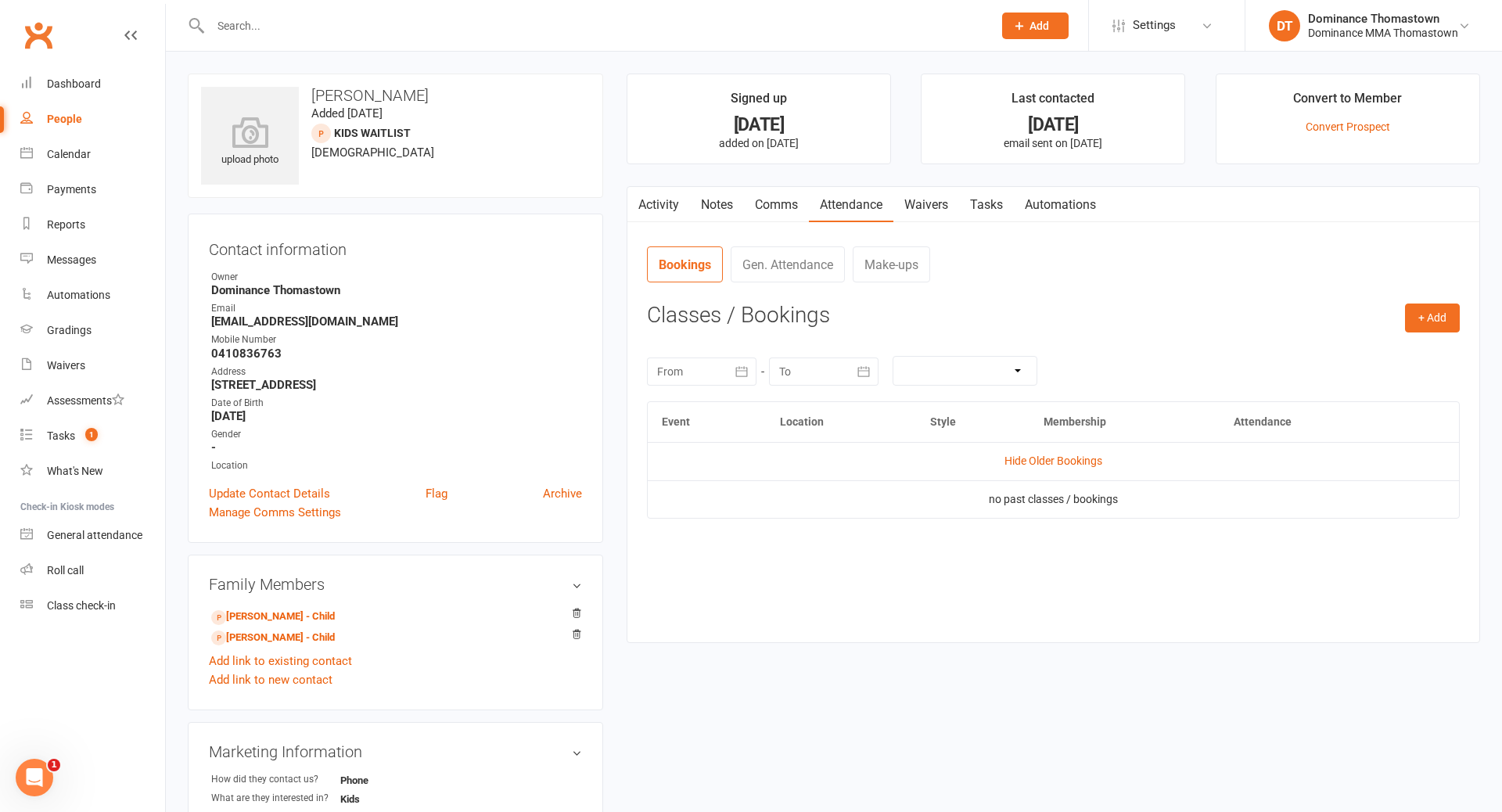
click at [999, 206] on link "Tasks" at bounding box center [986, 205] width 54 height 36
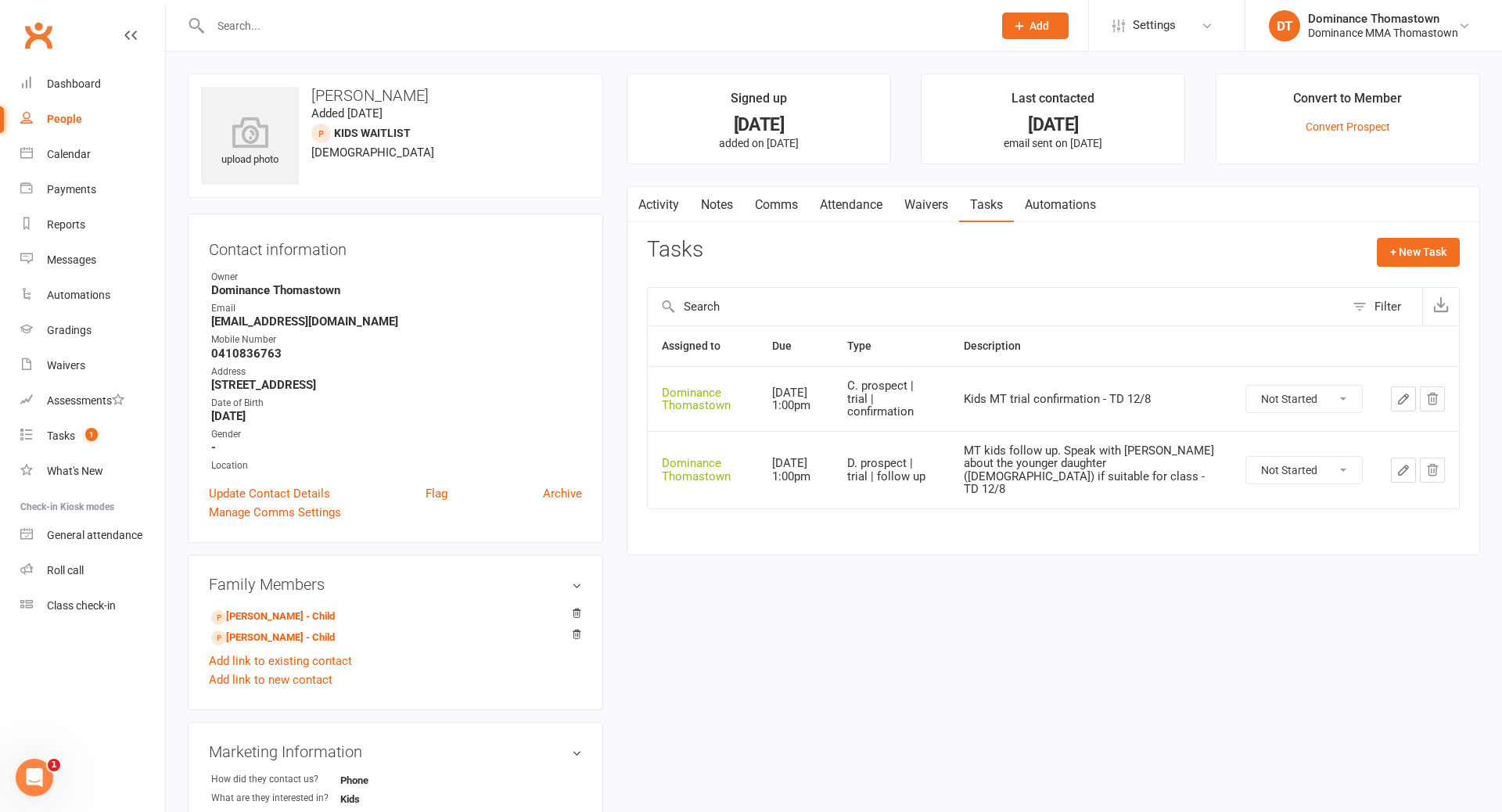
click at [923, 203] on link "Waivers" at bounding box center [926, 205] width 66 height 36
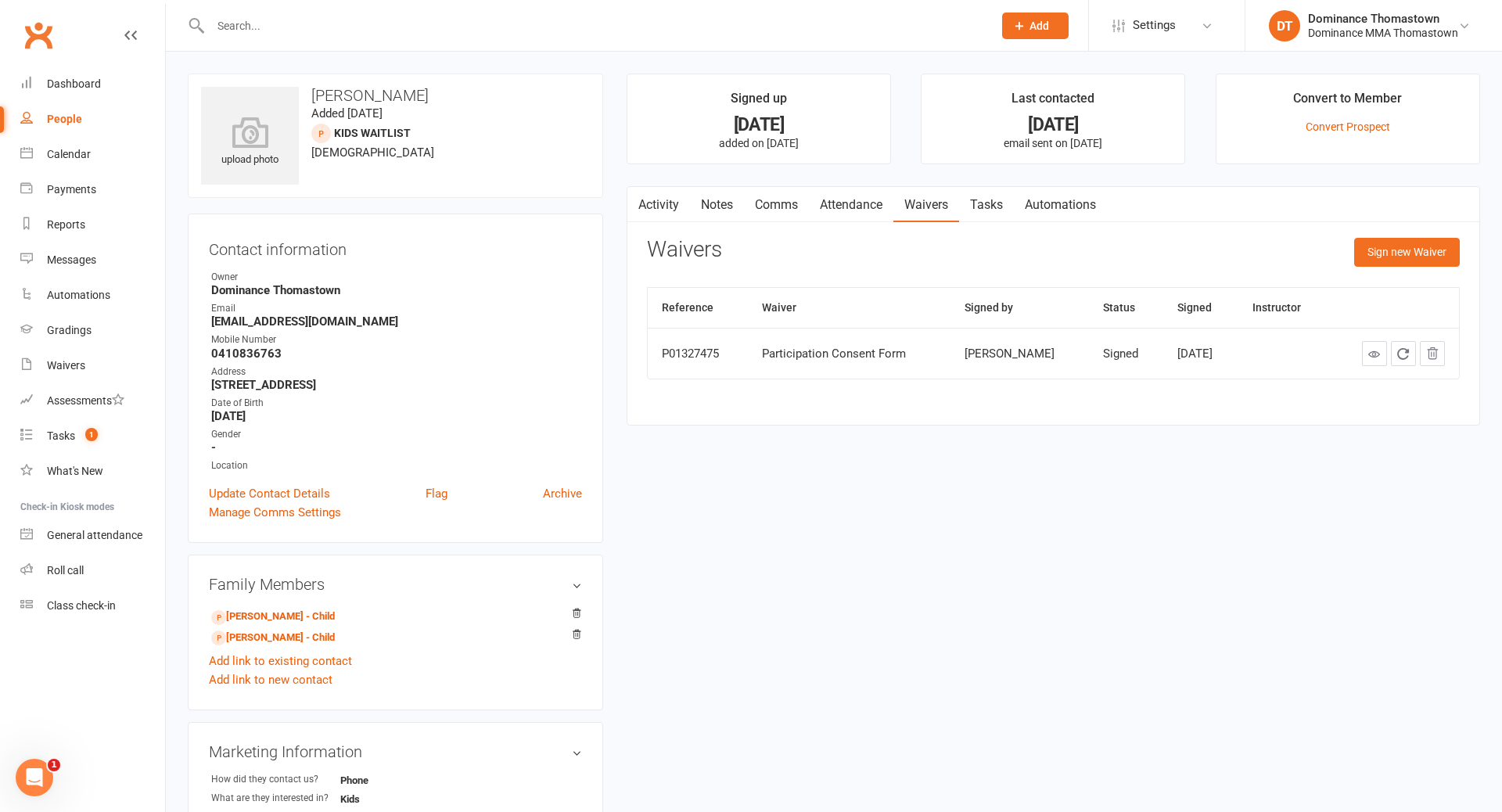
click at [722, 203] on link "Notes" at bounding box center [716, 205] width 54 height 36
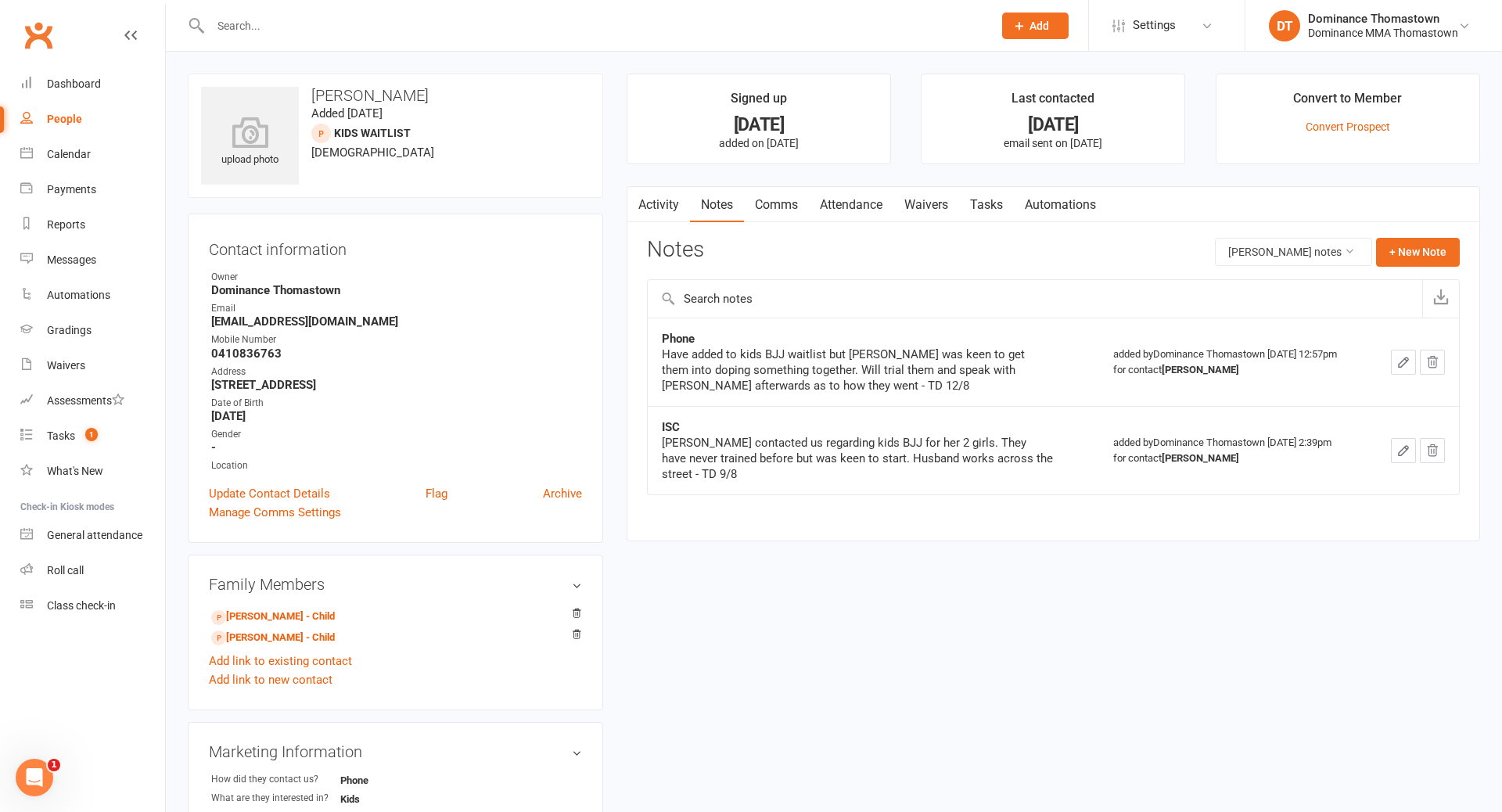
click at [982, 201] on link "Tasks" at bounding box center [986, 205] width 54 height 36
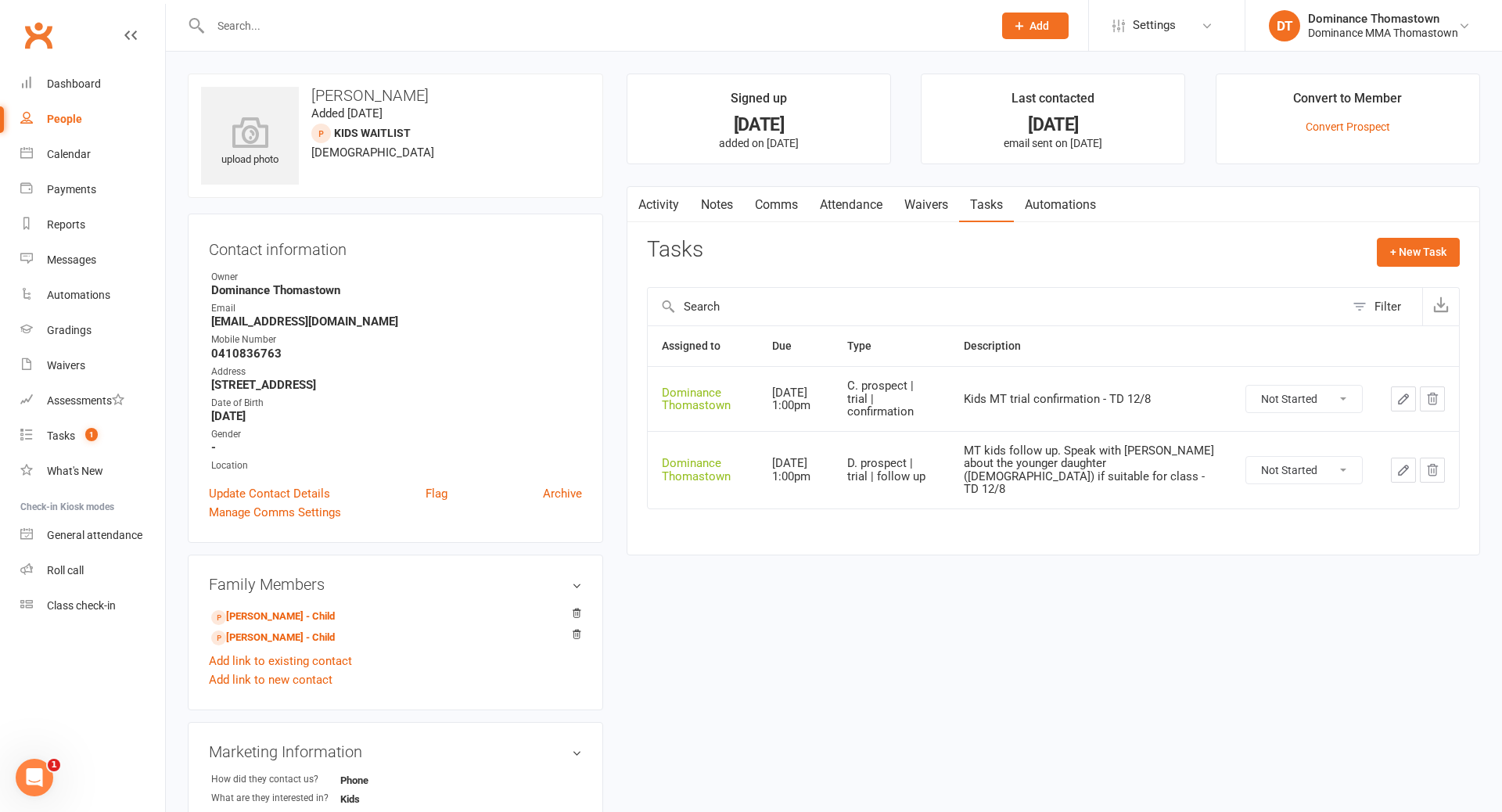
click at [691, 568] on div "upload photo [PERSON_NAME] Added [DATE] KIDS WAITLIST prospect [DEMOGRAPHIC_DAT…" at bounding box center [834, 677] width 1315 height 1207
click at [64, 436] on div "Tasks" at bounding box center [61, 435] width 28 height 12
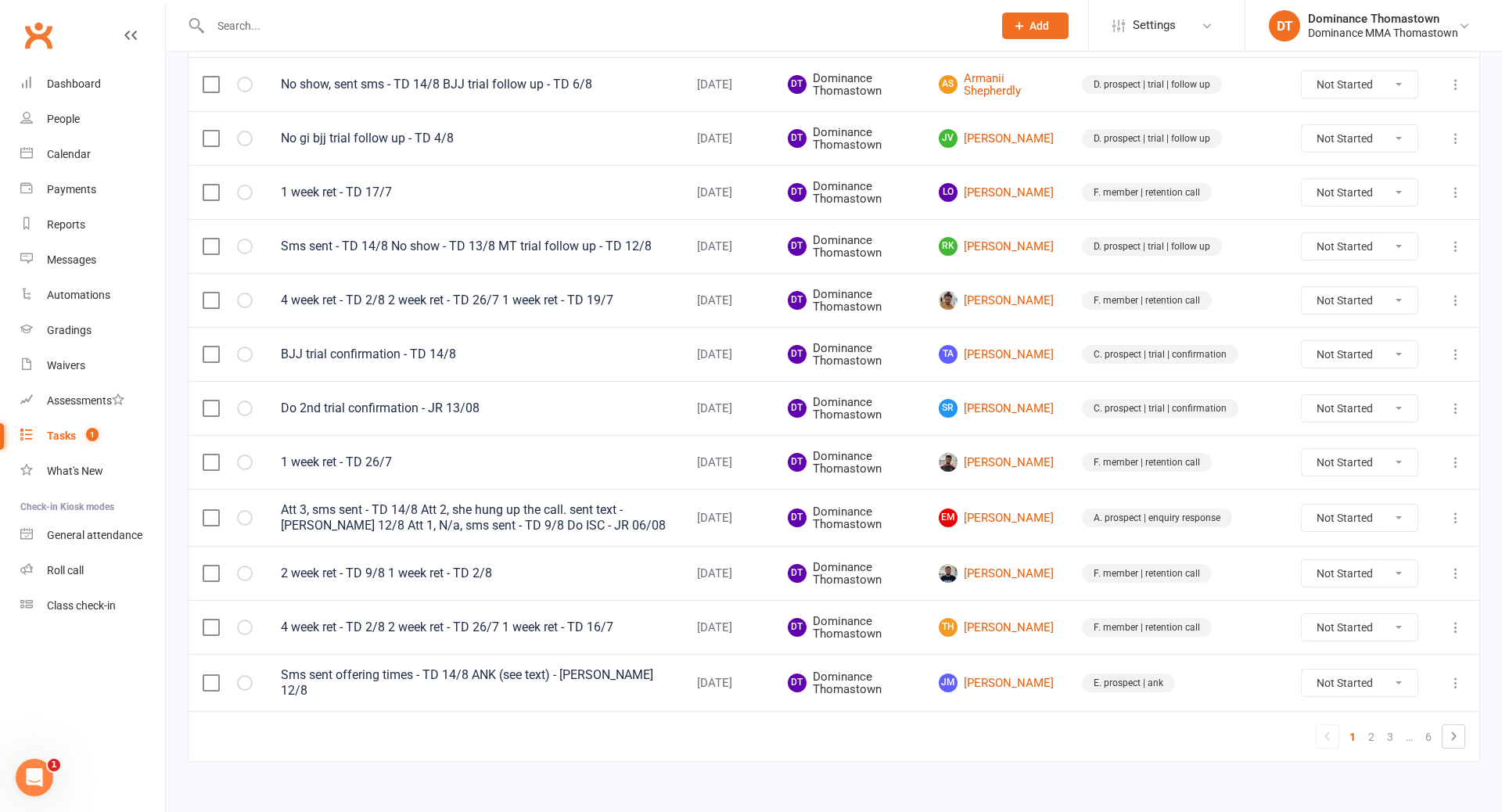
scroll to position [964, 0]
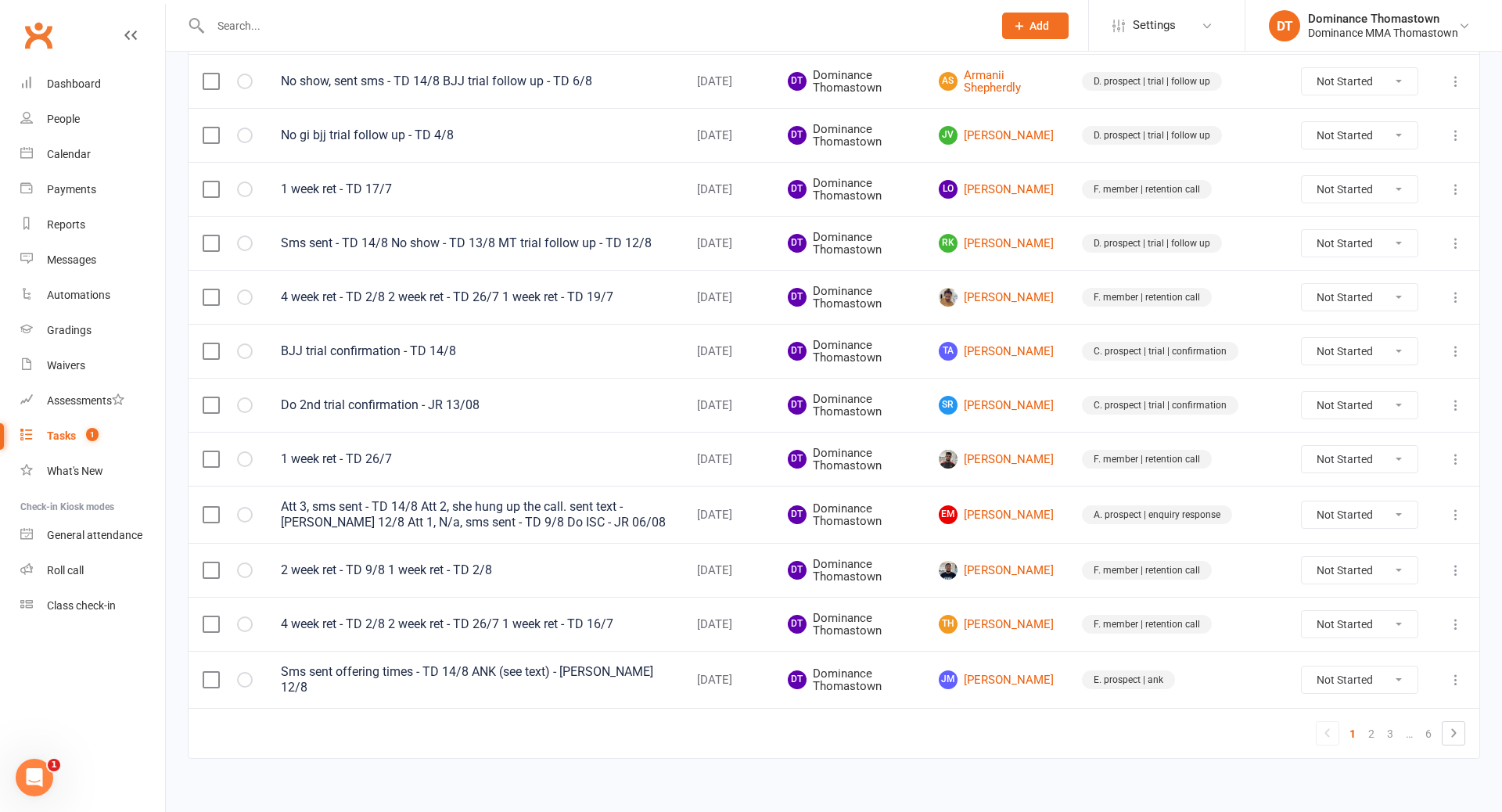
click at [310, 29] on input "text" at bounding box center [593, 26] width 776 height 22
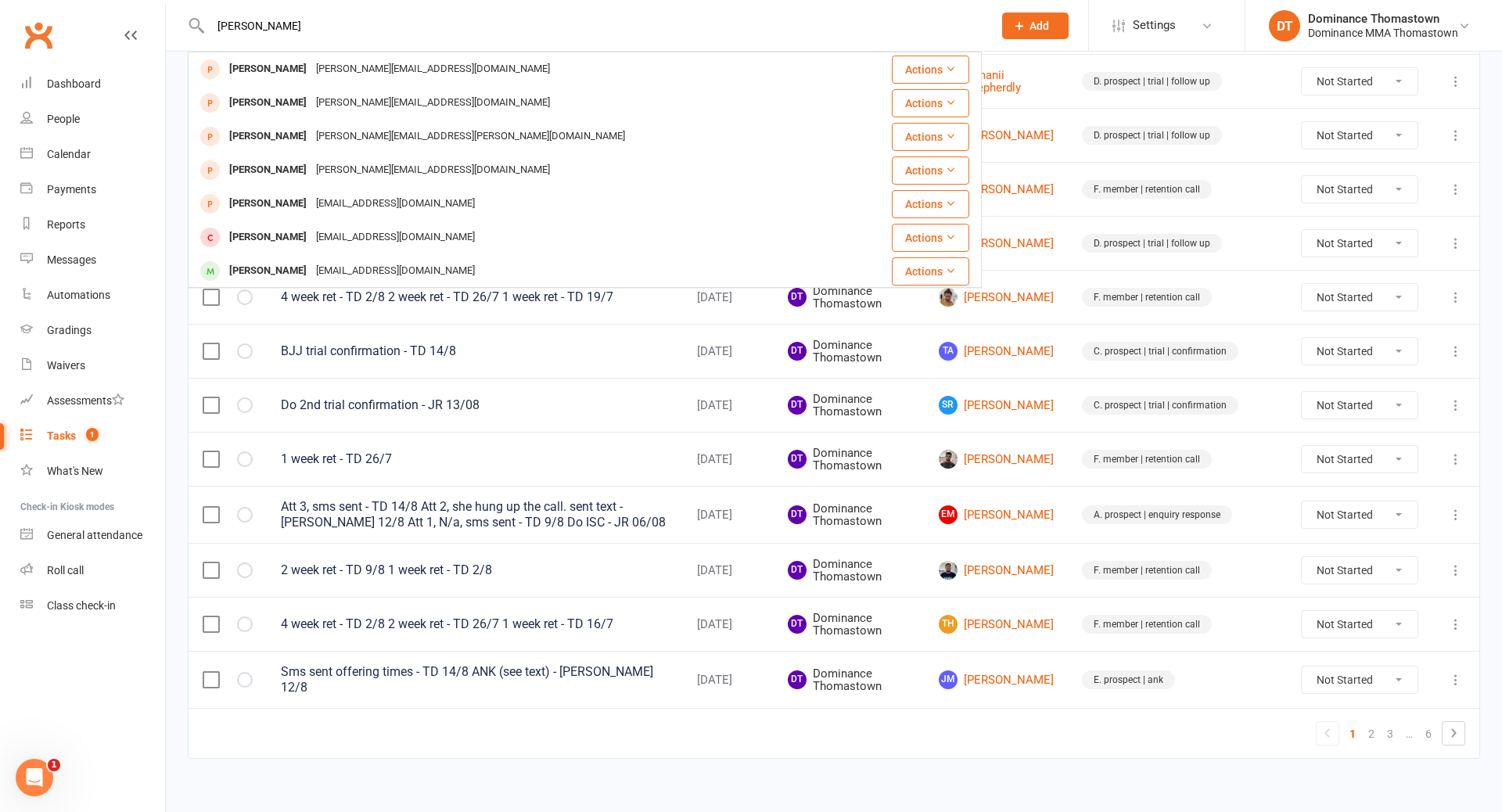
type input "[PERSON_NAME]"
click at [485, 366] on td "BJJ trial confirmation - TD 14/8" at bounding box center [475, 350] width 416 height 54
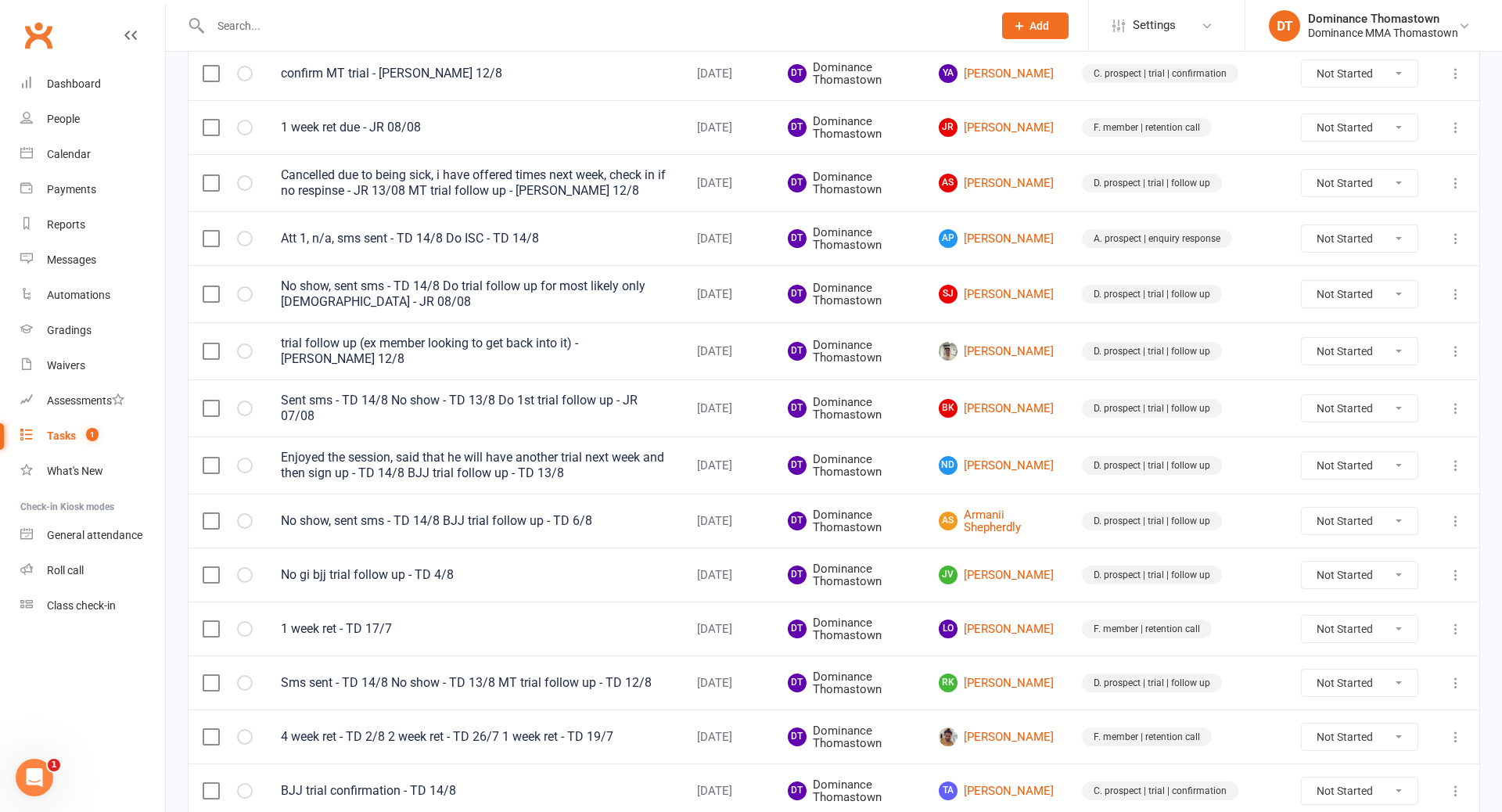
scroll to position [527, 0]
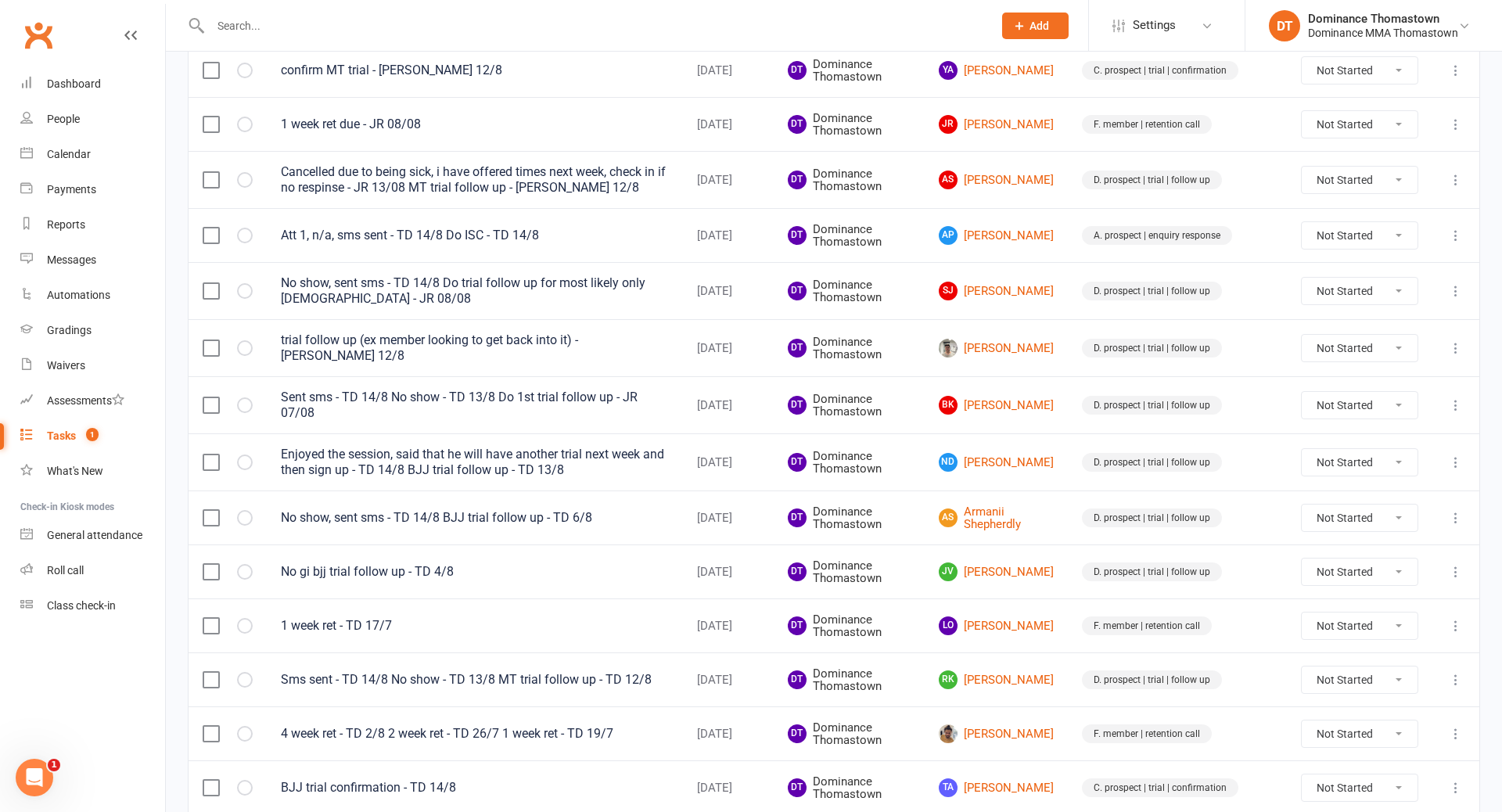
click at [311, 36] on input "text" at bounding box center [593, 26] width 776 height 22
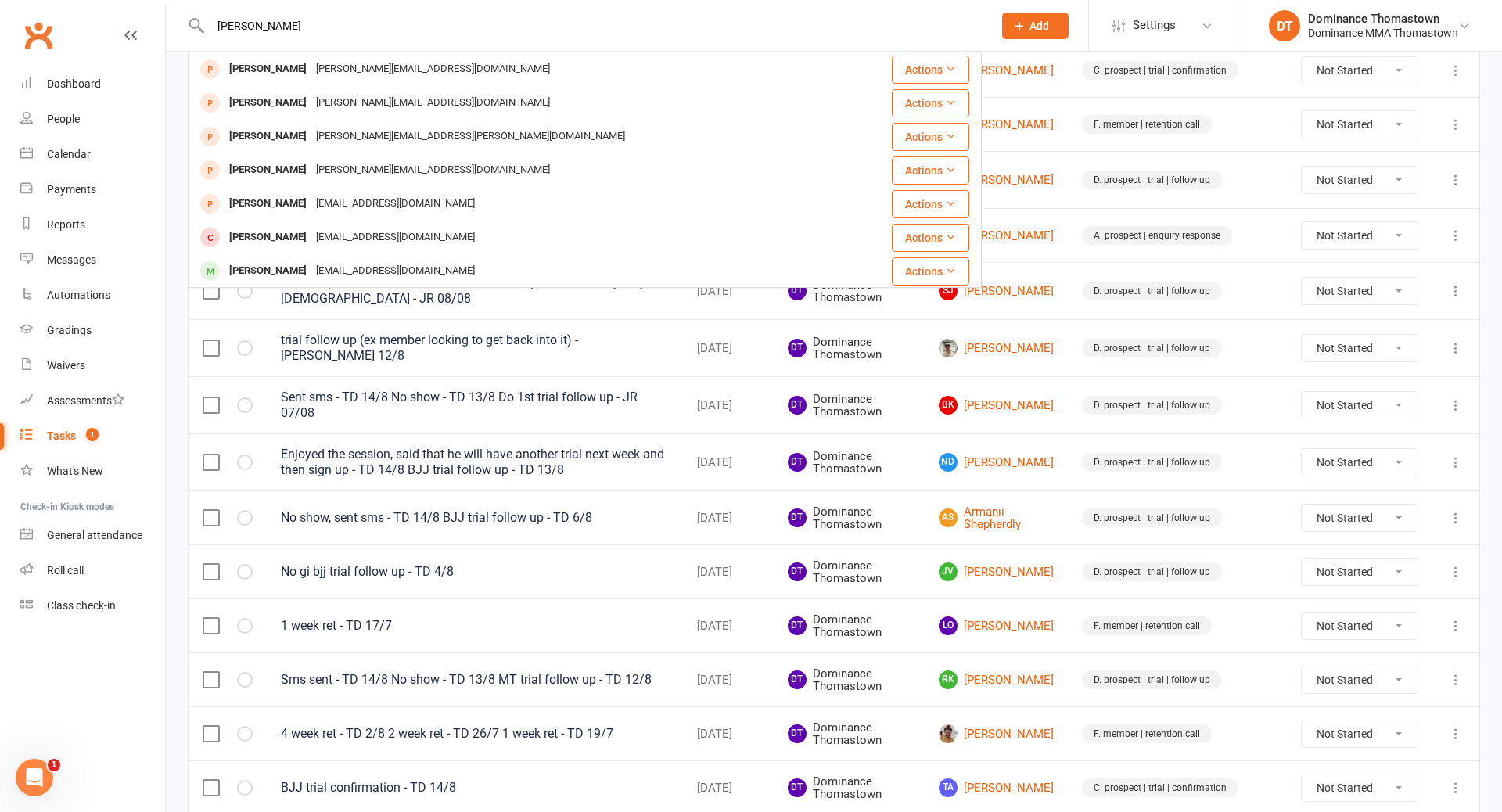
scroll to position [526, 0]
type input "[PERSON_NAME]"
click at [314, 73] on div "[PERSON_NAME][EMAIL_ADDRESS][DOMAIN_NAME]" at bounding box center [432, 68] width 243 height 22
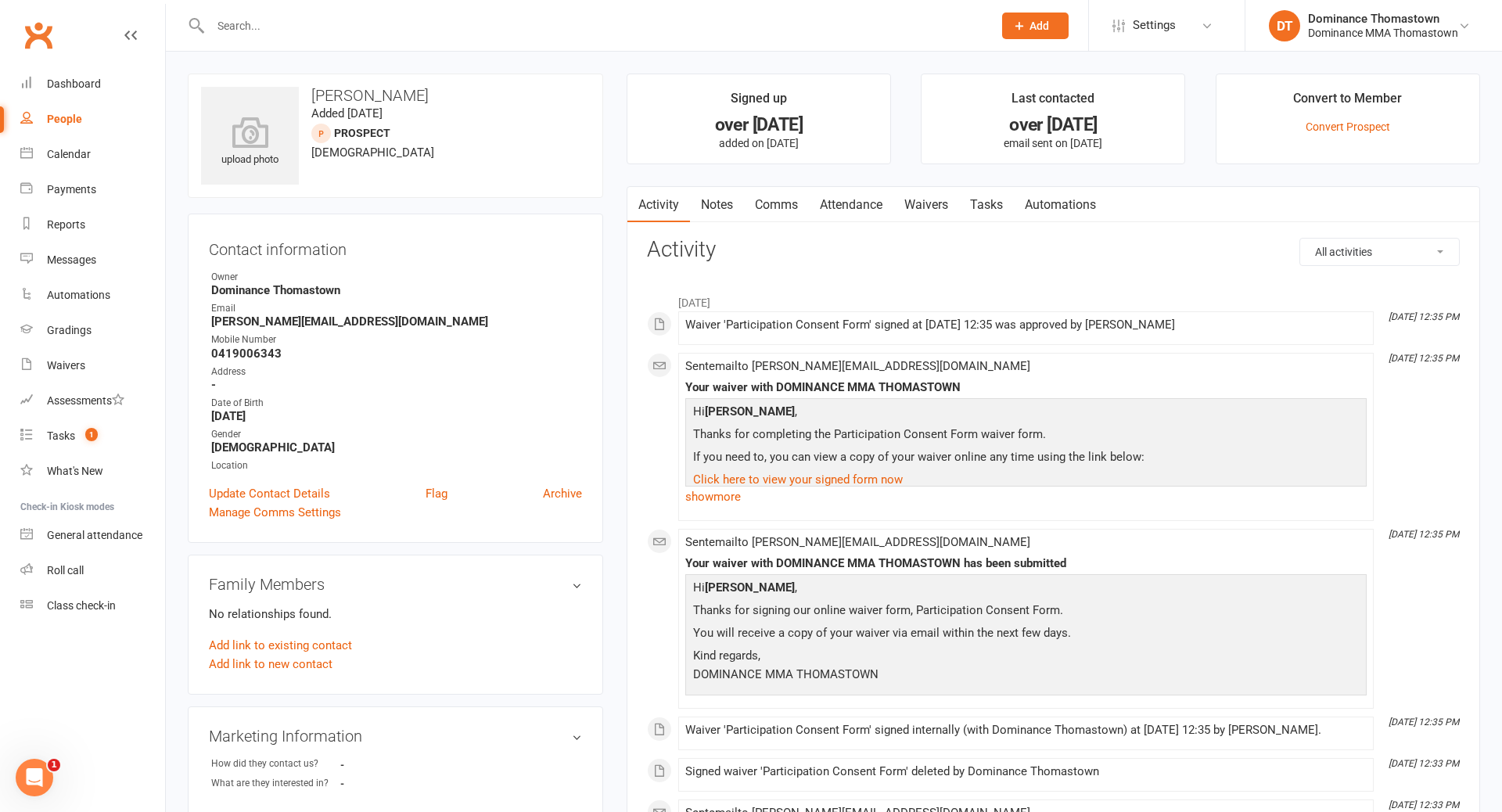
click at [843, 203] on link "Attendance" at bounding box center [851, 205] width 84 height 36
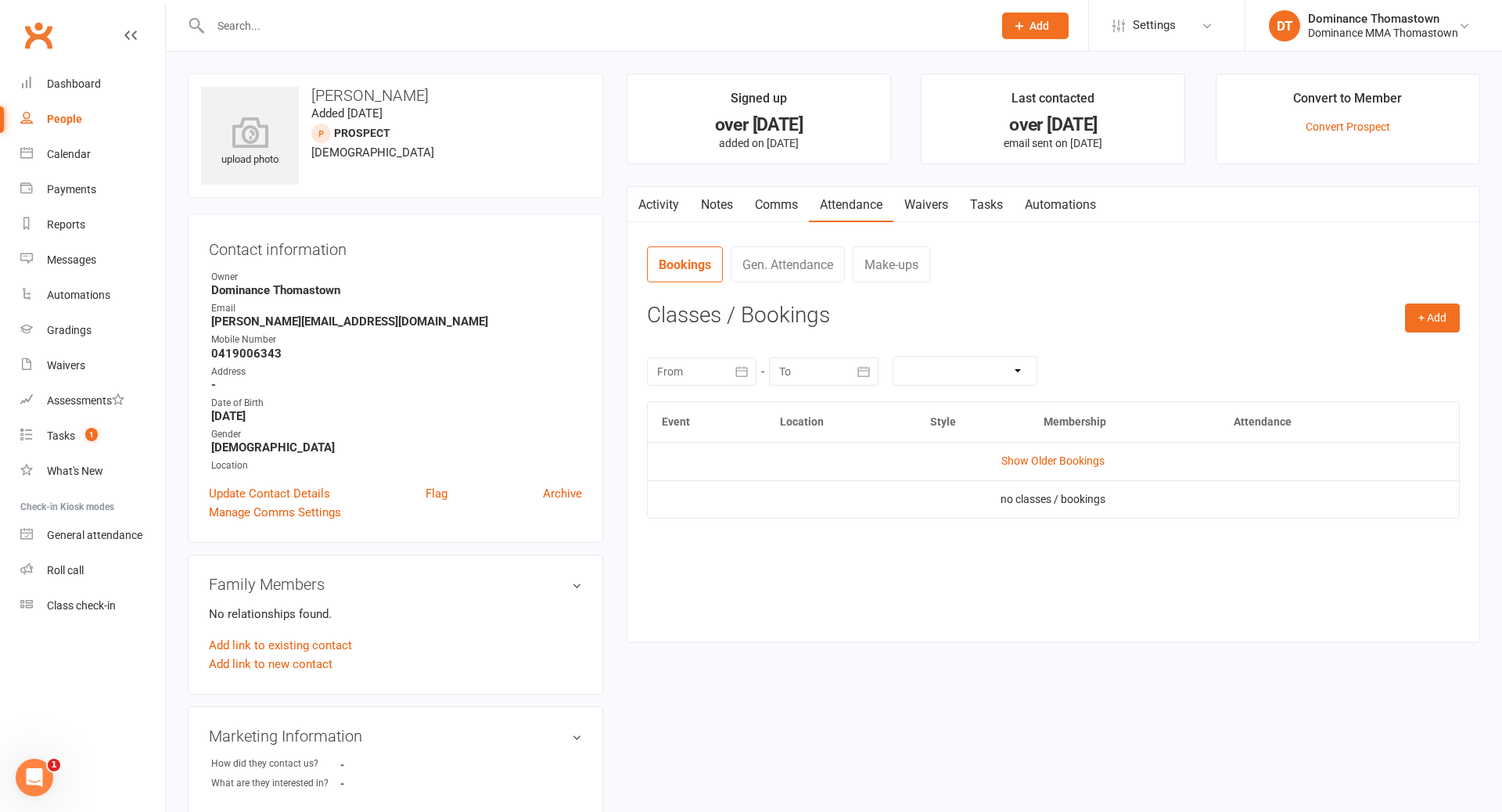
click at [1057, 468] on td "Show Older Bookings" at bounding box center [1053, 460] width 811 height 37
click at [1056, 465] on link "Show Older Bookings" at bounding box center [1052, 460] width 103 height 12
click at [1003, 210] on link "Tasks" at bounding box center [986, 205] width 54 height 36
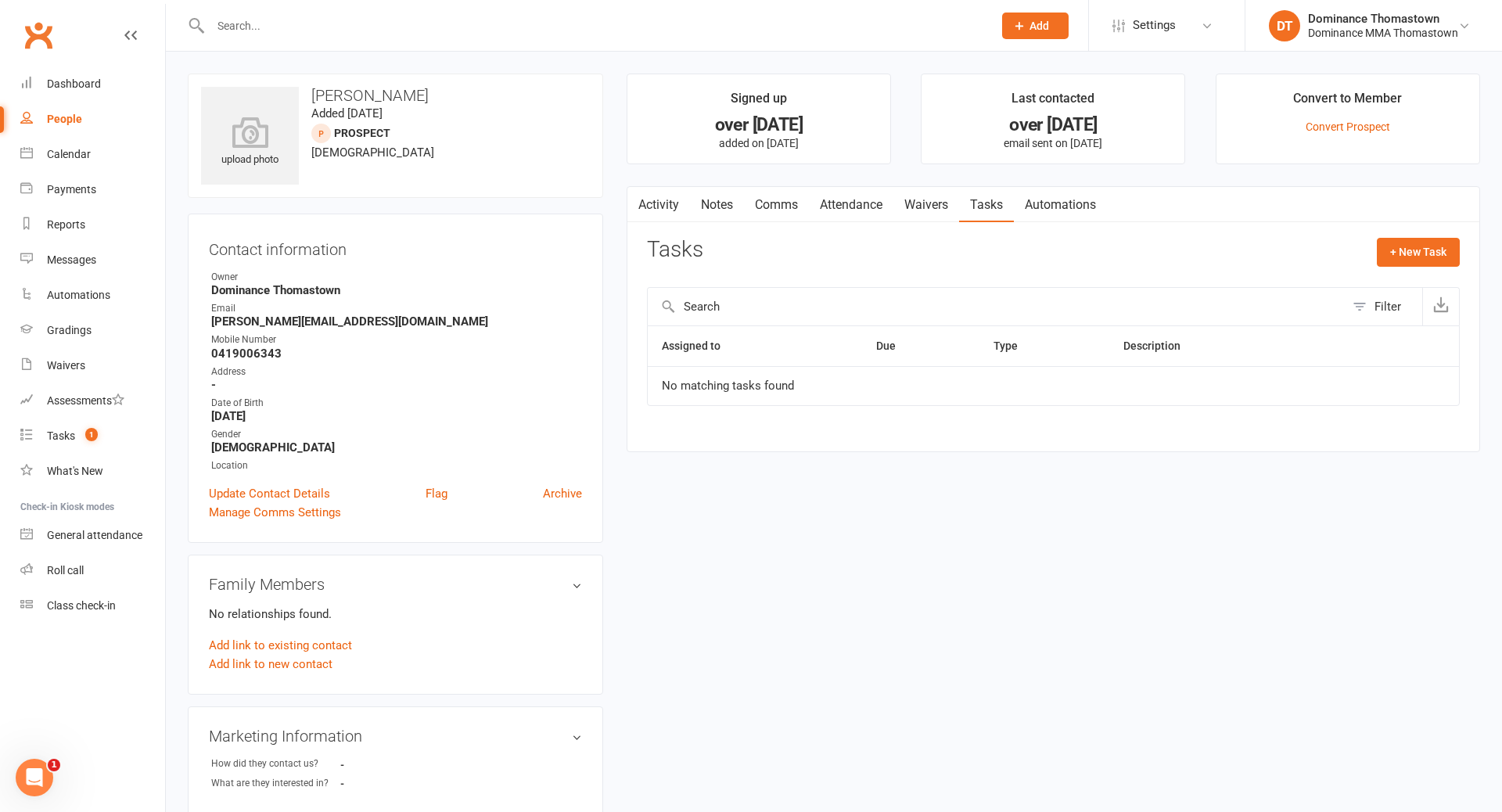
click at [298, 35] on input "text" at bounding box center [593, 26] width 776 height 22
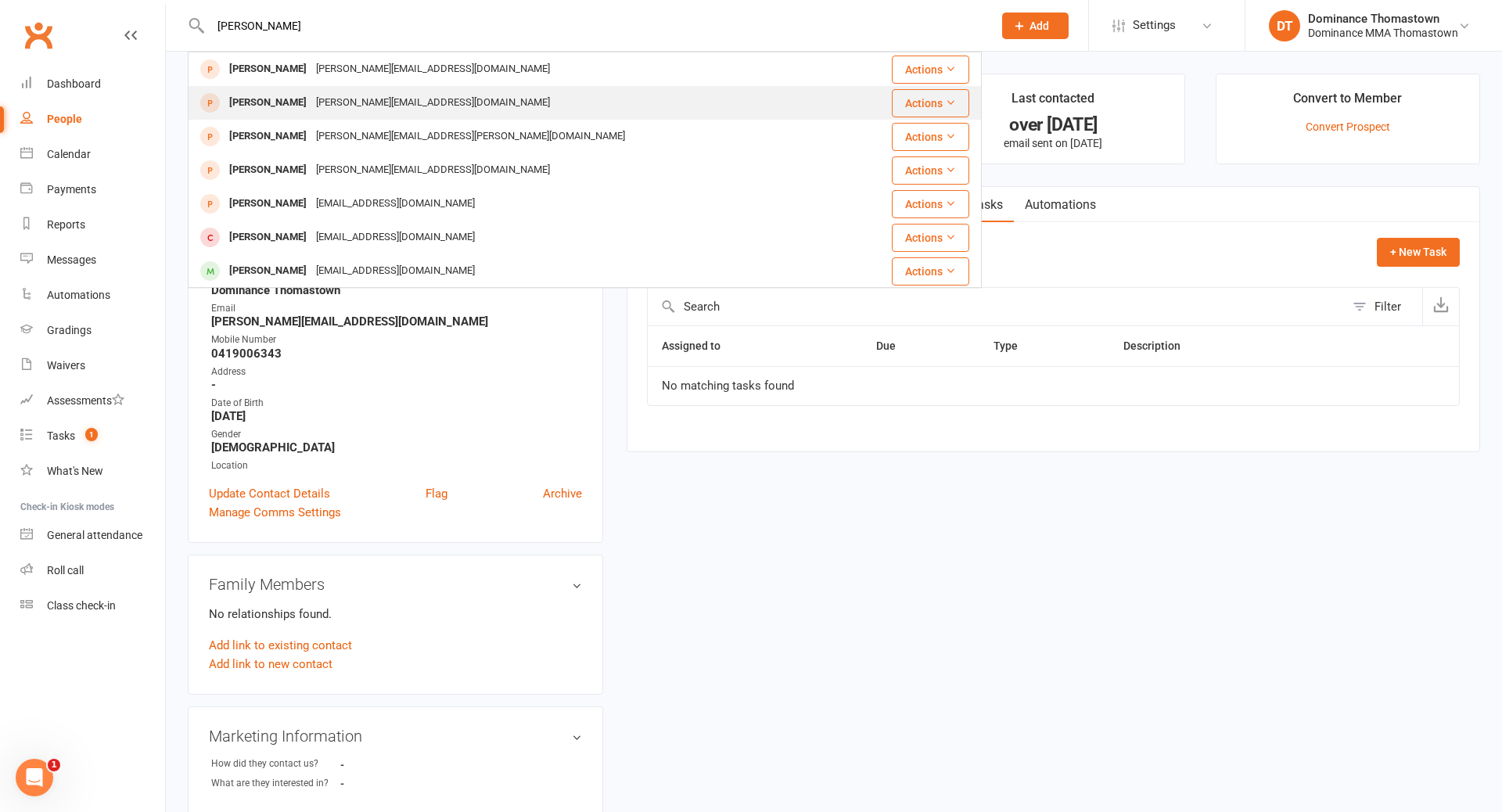
type input "[PERSON_NAME]"
click at [311, 102] on div "[PERSON_NAME][EMAIL_ADDRESS][DOMAIN_NAME]" at bounding box center [432, 102] width 243 height 22
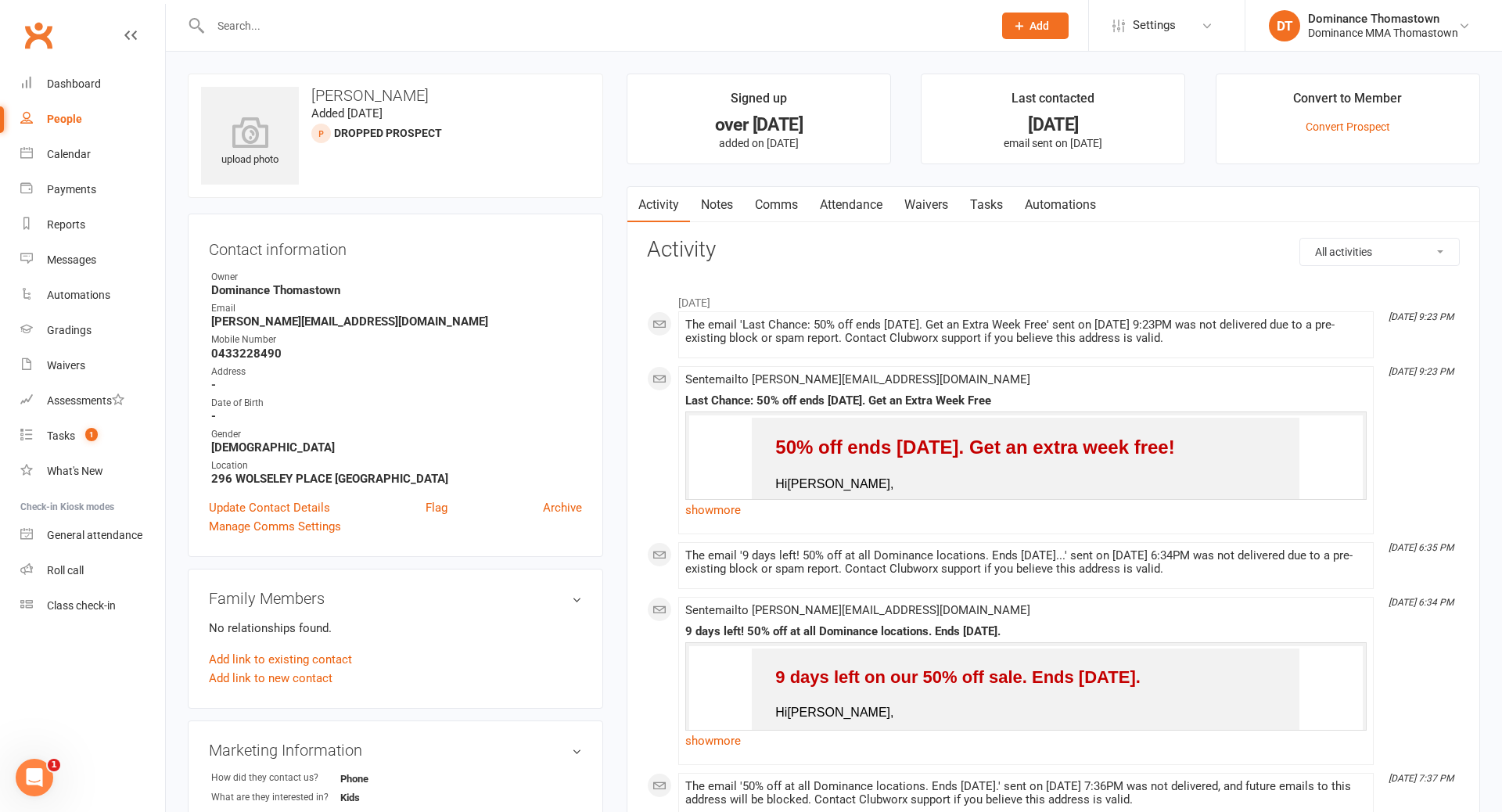
click at [988, 208] on link "Tasks" at bounding box center [986, 205] width 54 height 36
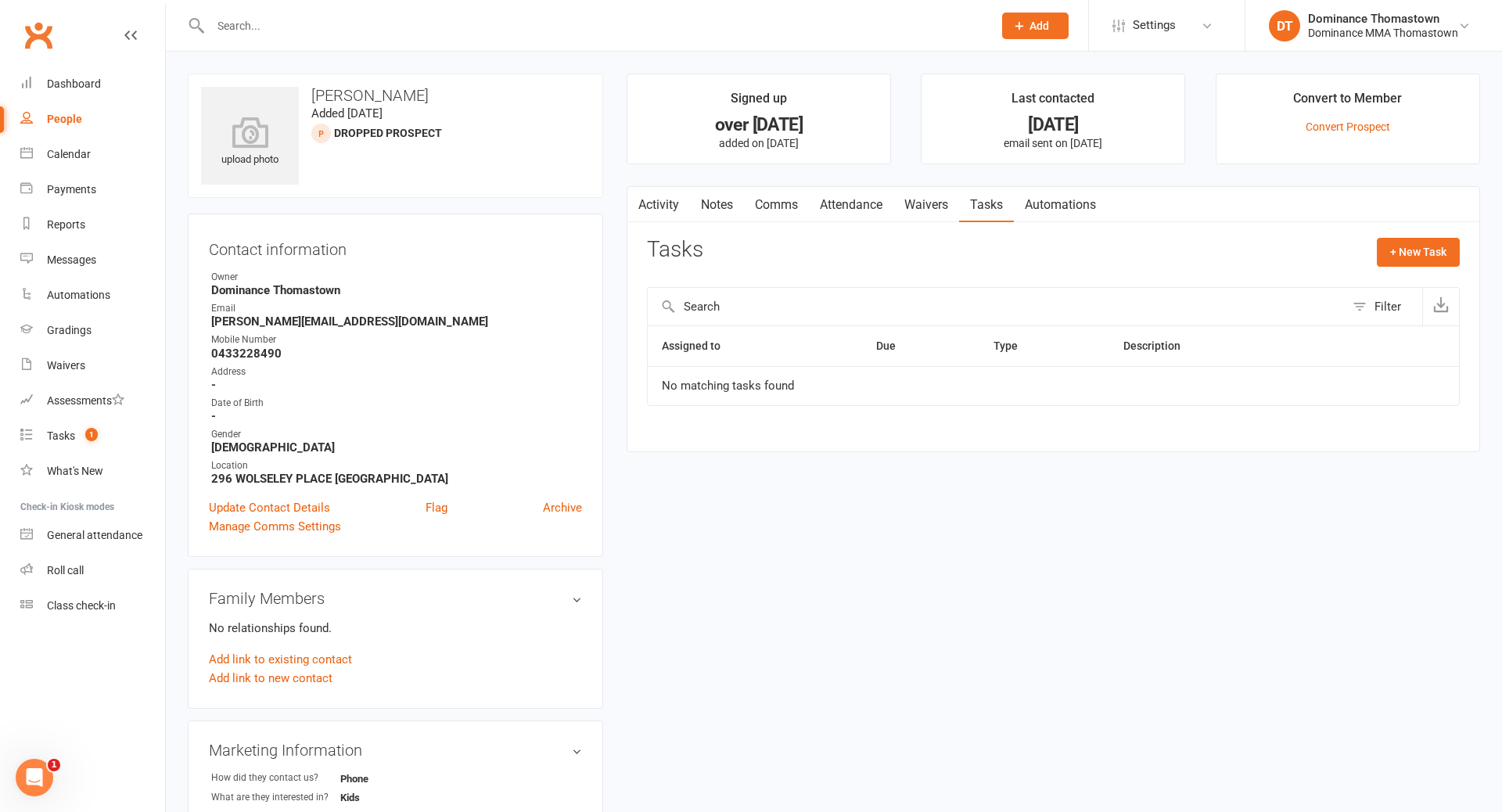
click at [850, 203] on link "Attendance" at bounding box center [851, 205] width 84 height 36
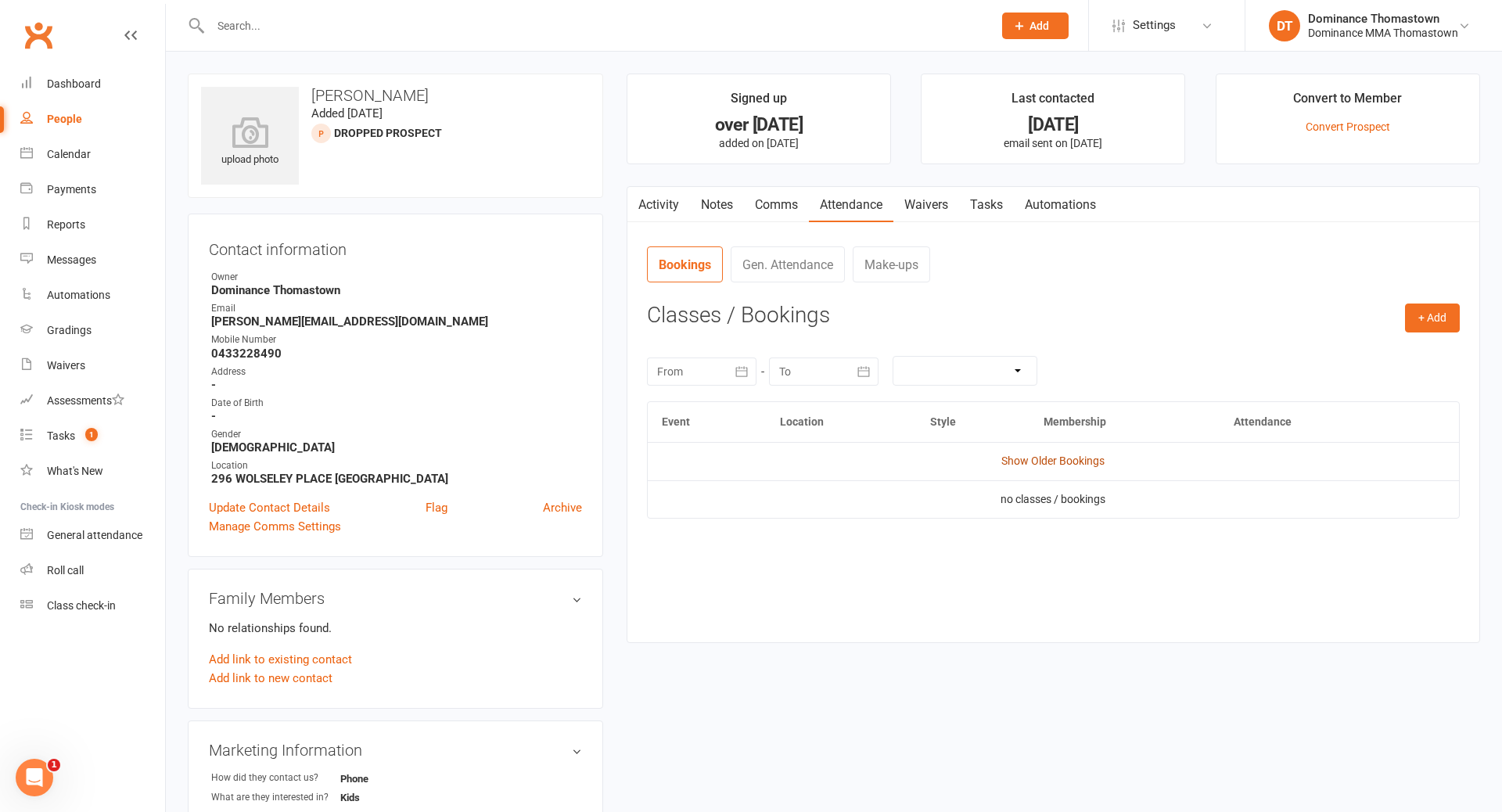
click at [1056, 458] on link "Show Older Bookings" at bounding box center [1052, 460] width 103 height 12
click at [1325, 508] on span "Select" at bounding box center [1317, 508] width 29 height 12
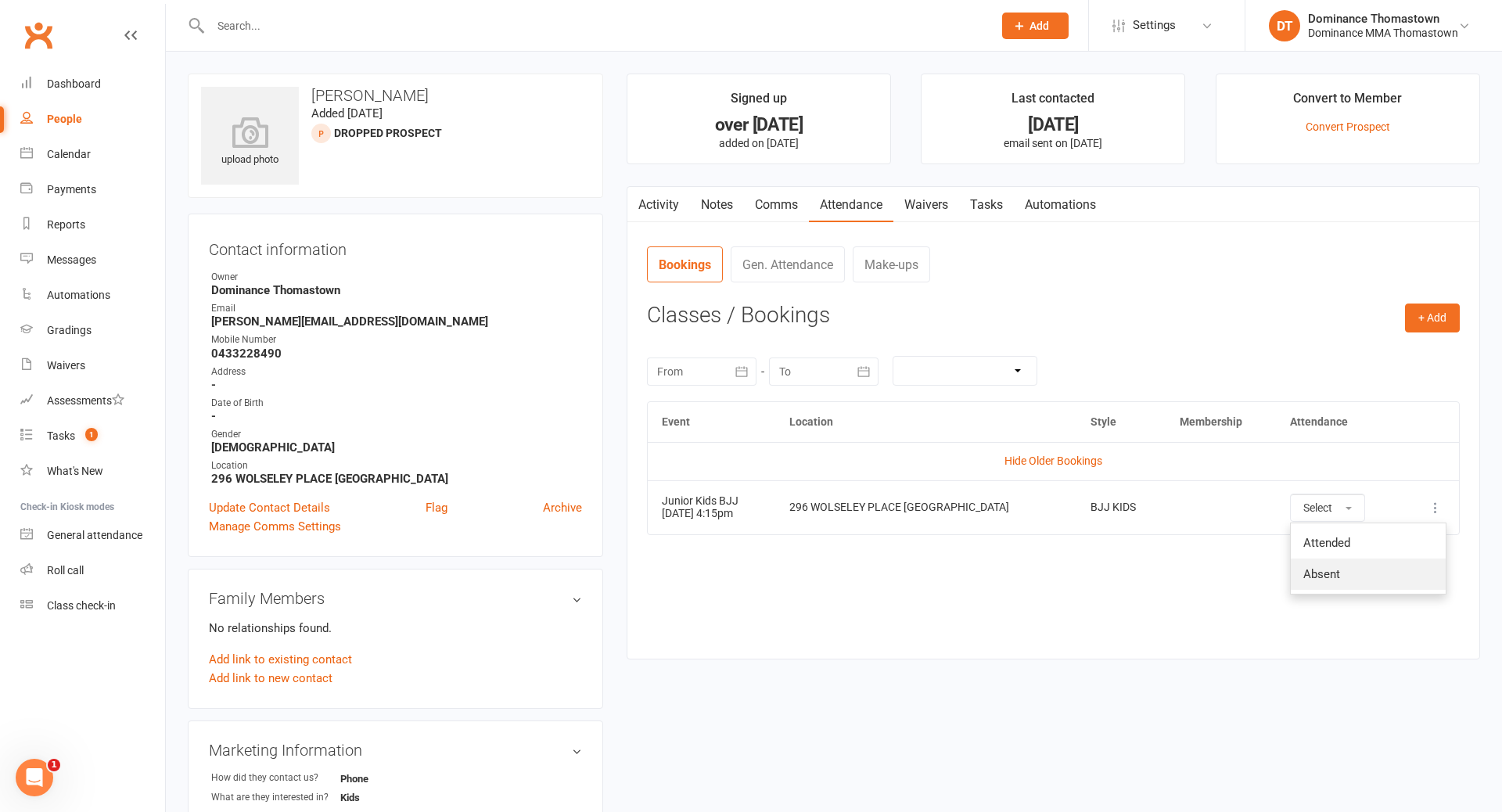
click at [1344, 580] on link "Absent" at bounding box center [1368, 574] width 155 height 31
click at [239, 27] on input "text" at bounding box center [593, 26] width 776 height 22
type input "[PERSON_NAME]"
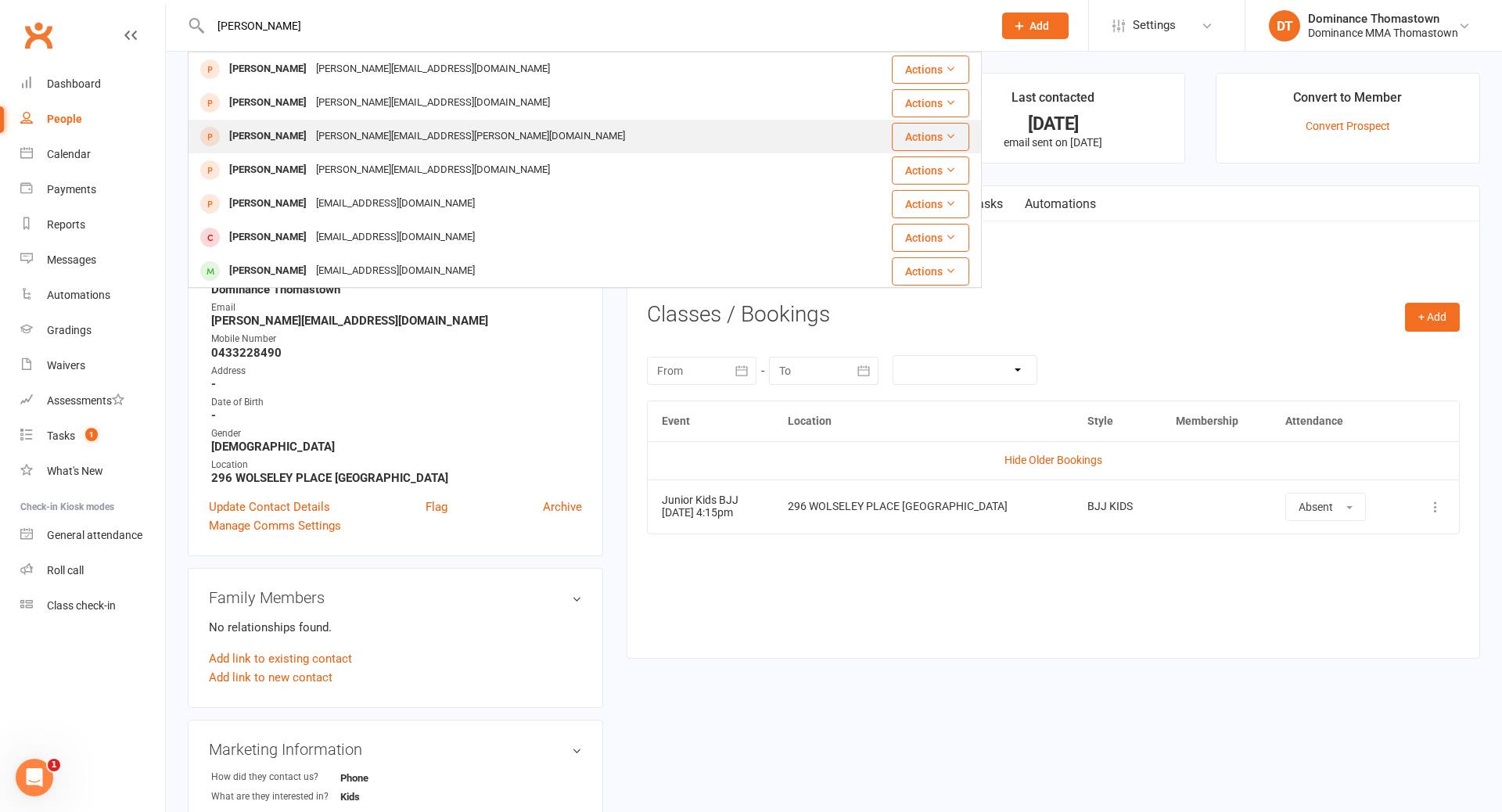
click at [338, 139] on div "[PERSON_NAME][EMAIL_ADDRESS][PERSON_NAME][DOMAIN_NAME]" at bounding box center [470, 136] width 319 height 22
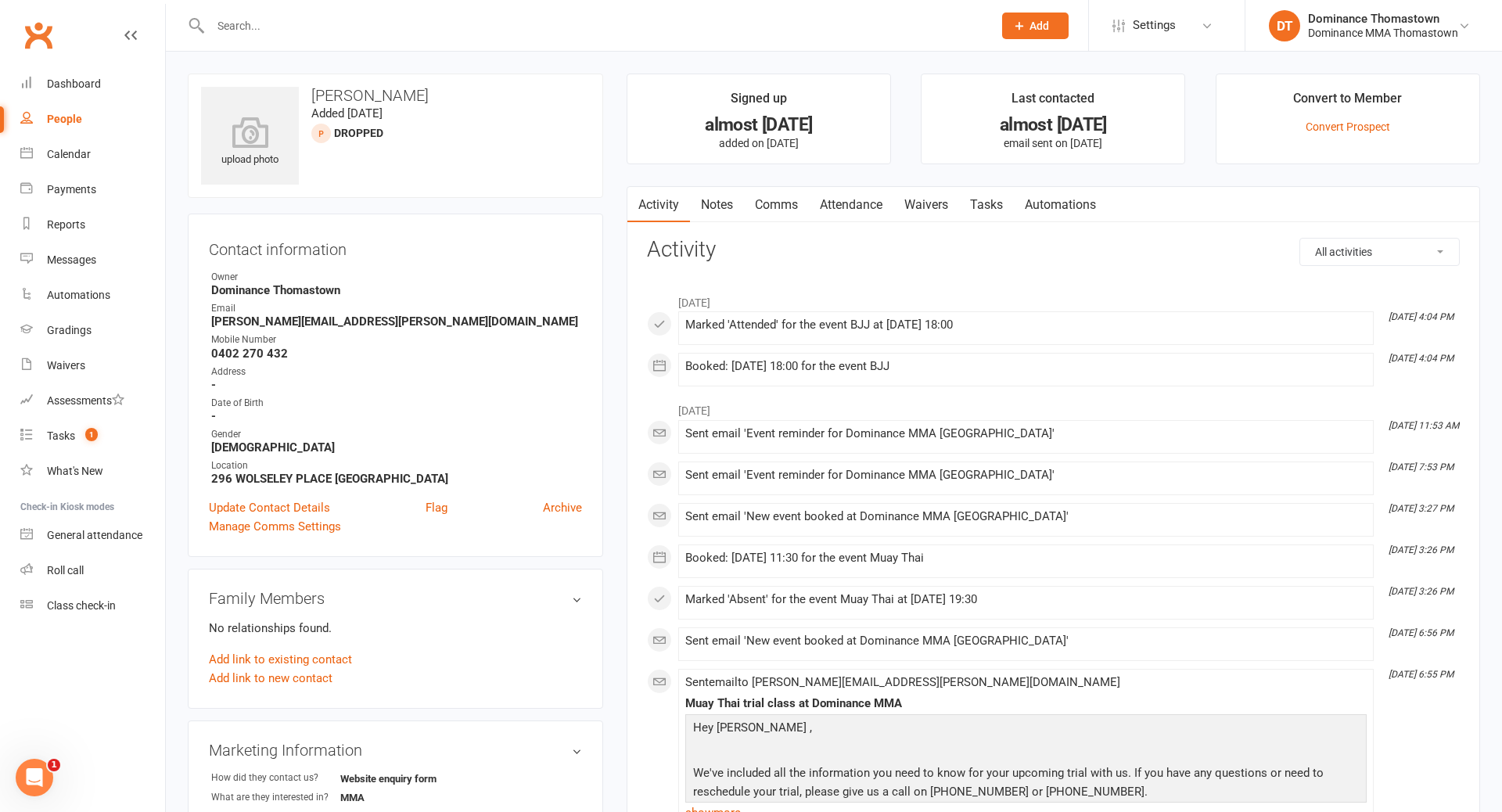
click at [985, 207] on link "Tasks" at bounding box center [986, 205] width 54 height 36
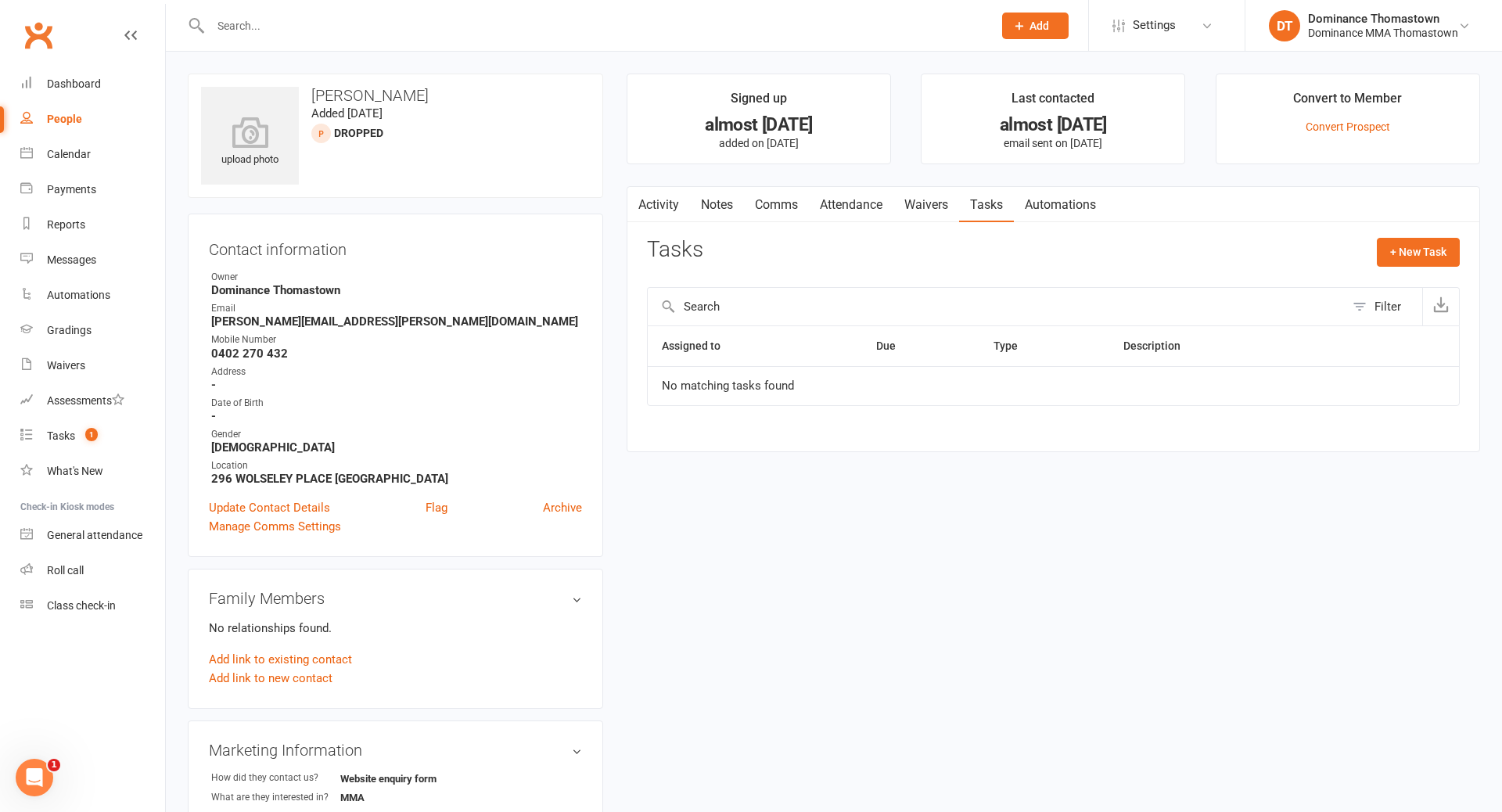
click at [278, 23] on input "text" at bounding box center [593, 26] width 776 height 22
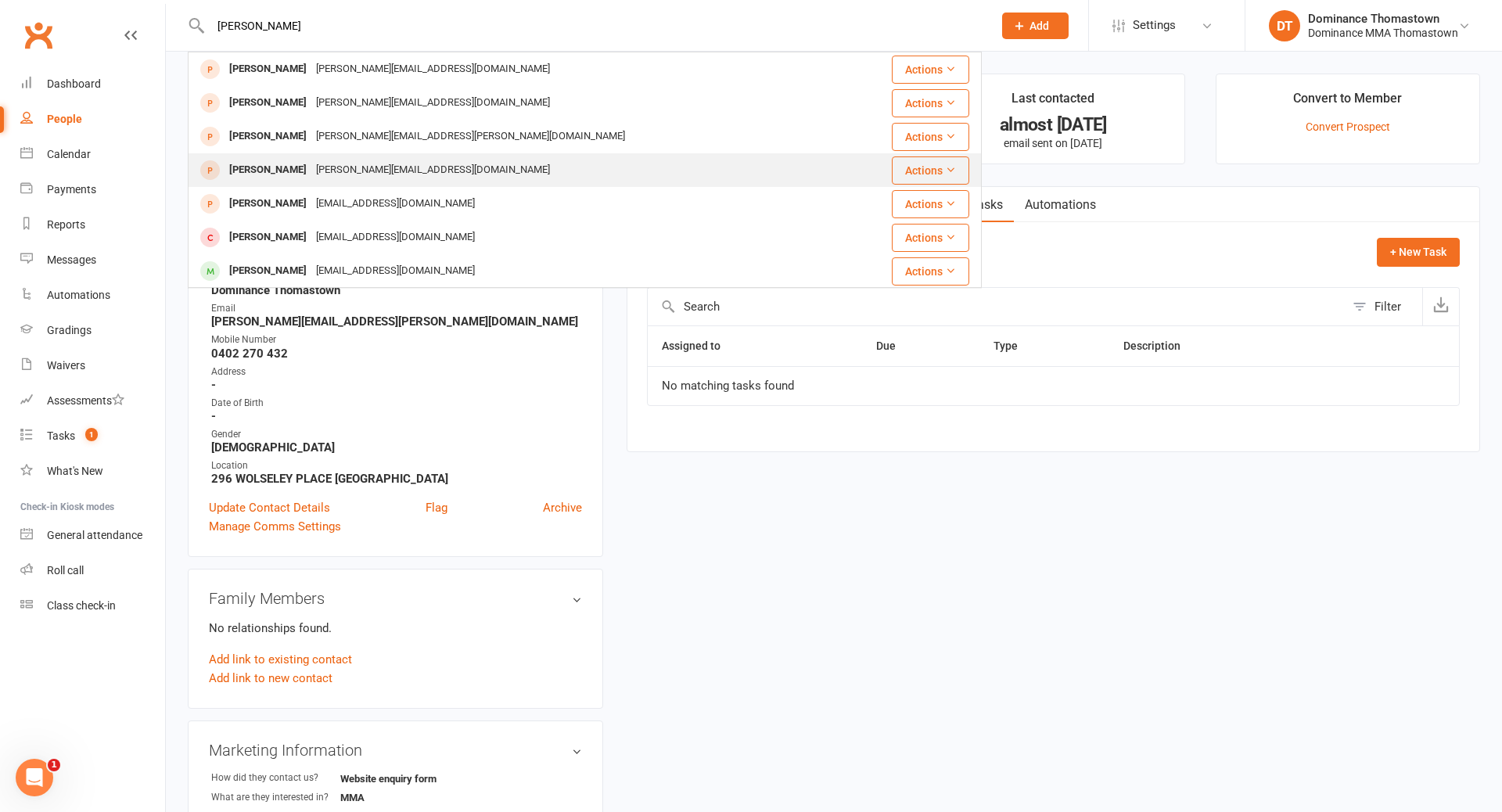
type input "[PERSON_NAME]"
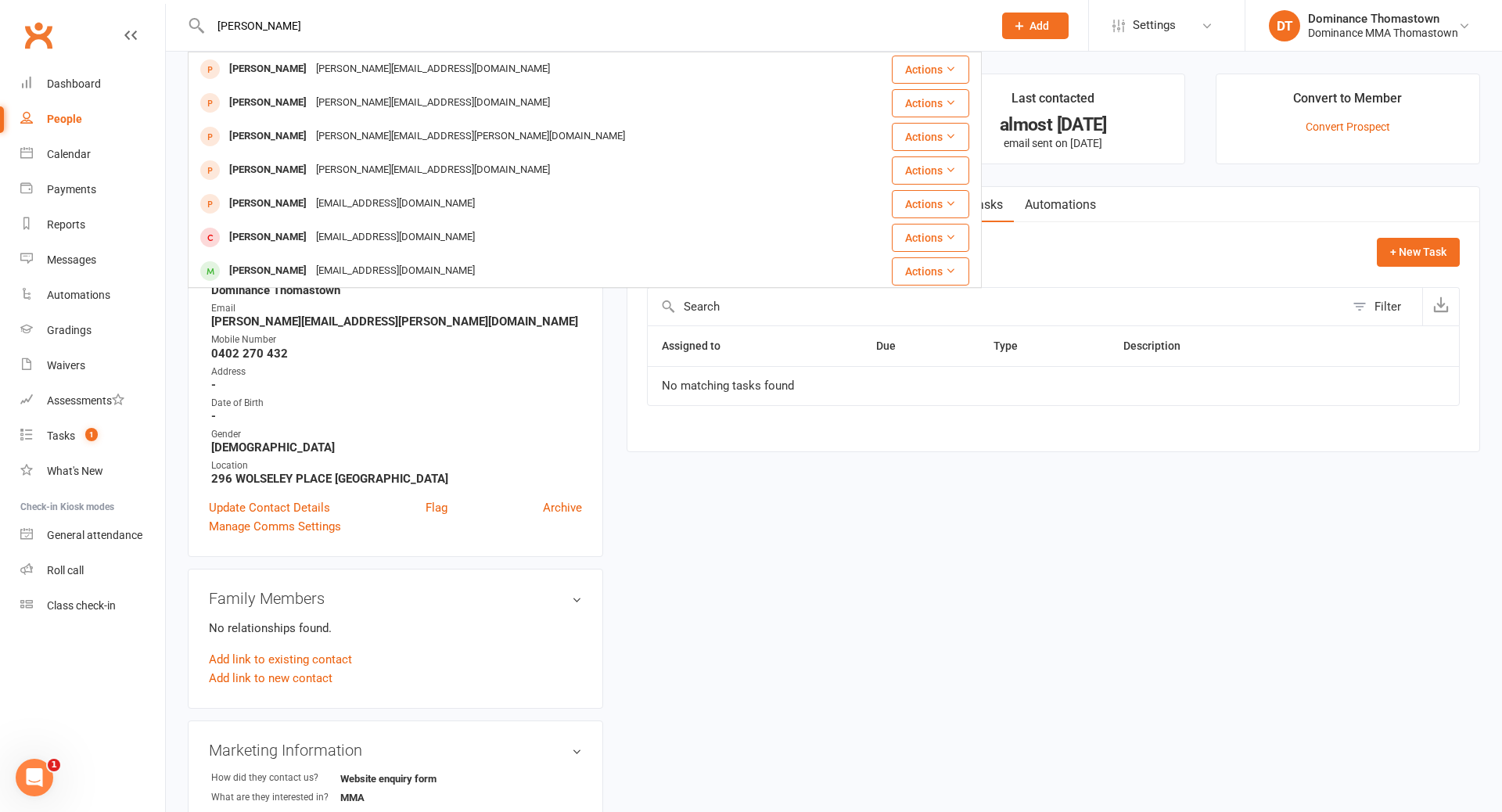
click at [324, 165] on div "[PERSON_NAME][EMAIL_ADDRESS][DOMAIN_NAME]" at bounding box center [432, 169] width 243 height 22
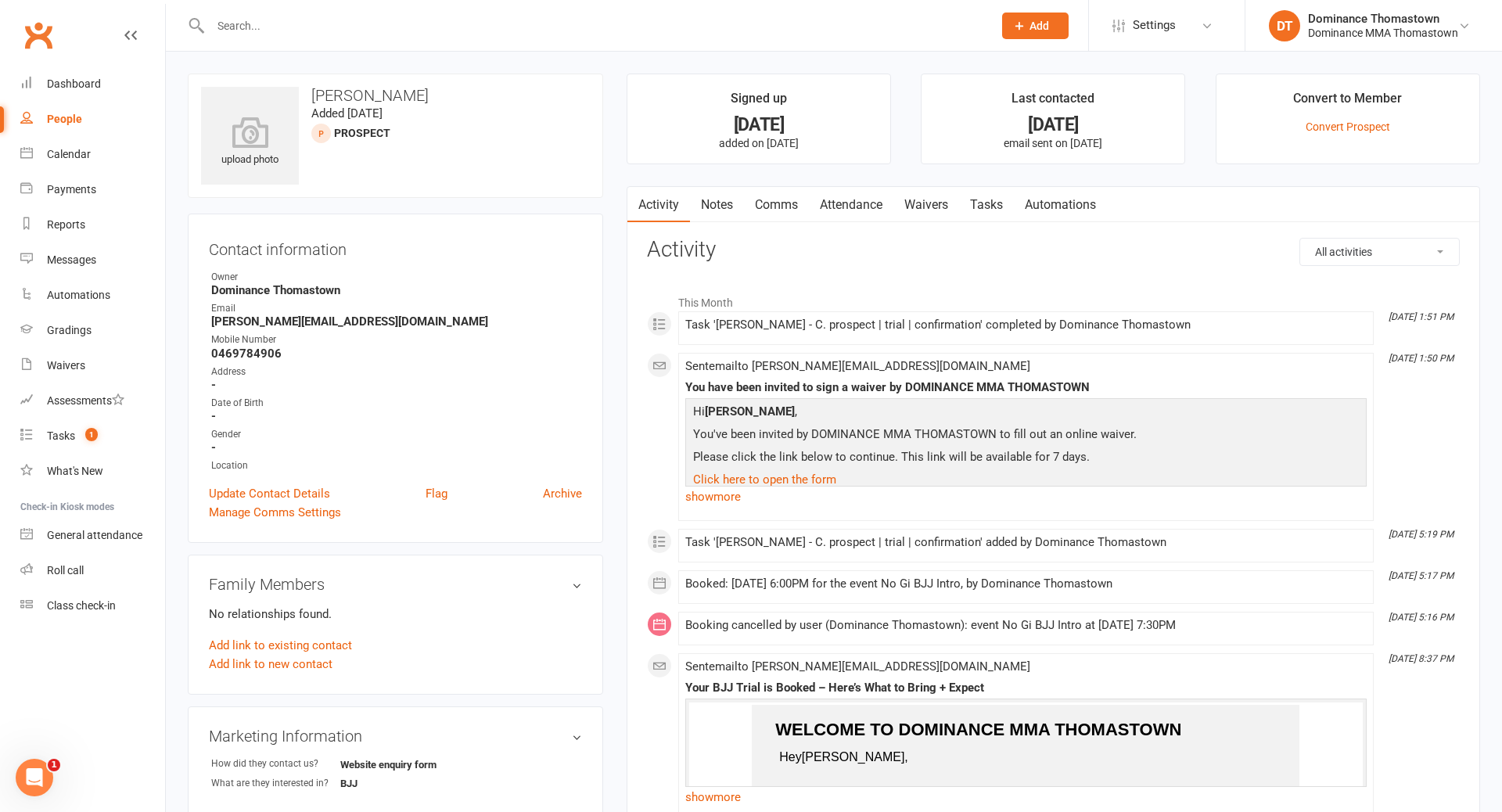
click at [988, 206] on link "Tasks" at bounding box center [986, 205] width 54 height 36
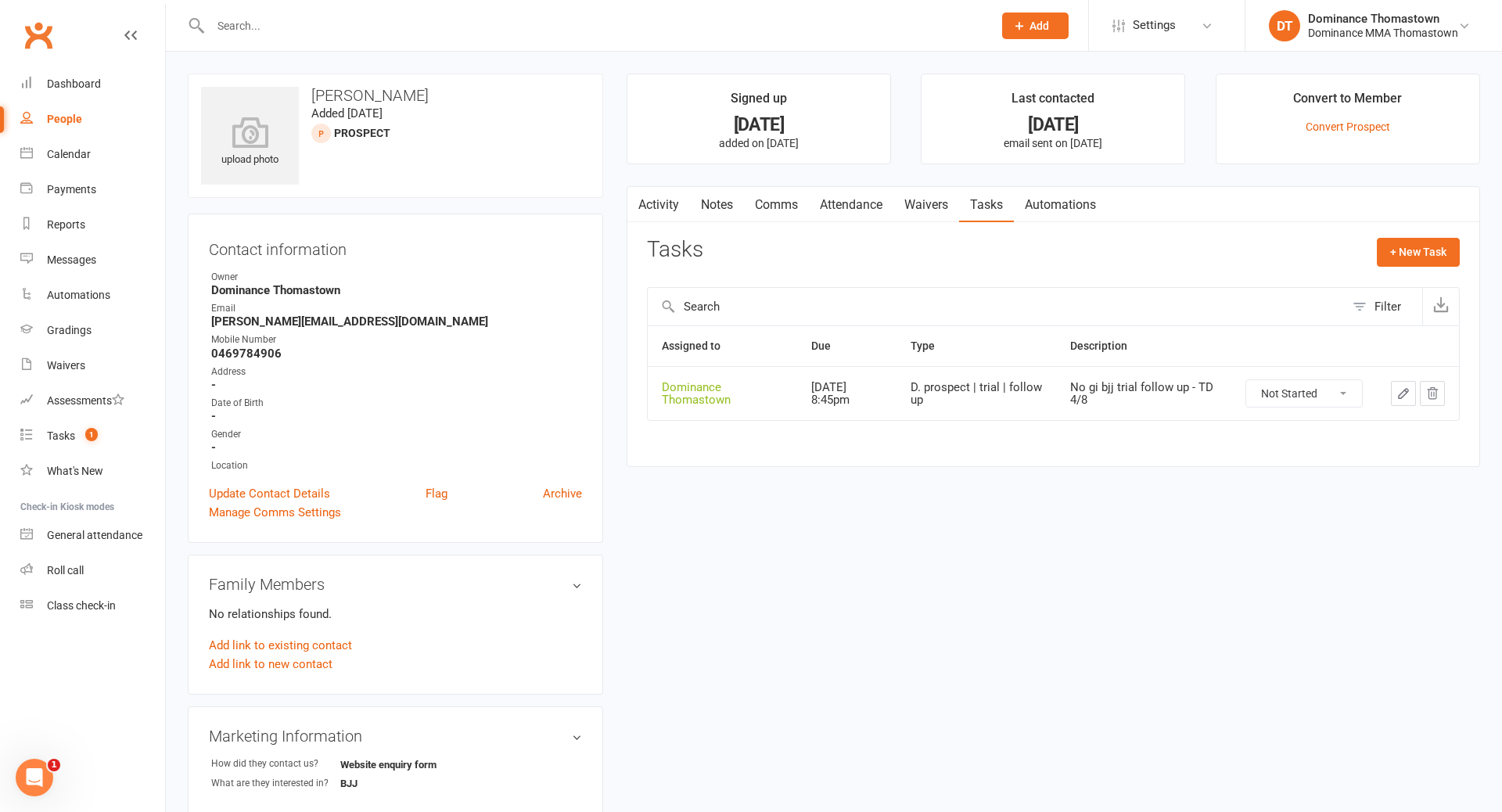
click at [920, 210] on link "Waivers" at bounding box center [926, 205] width 66 height 36
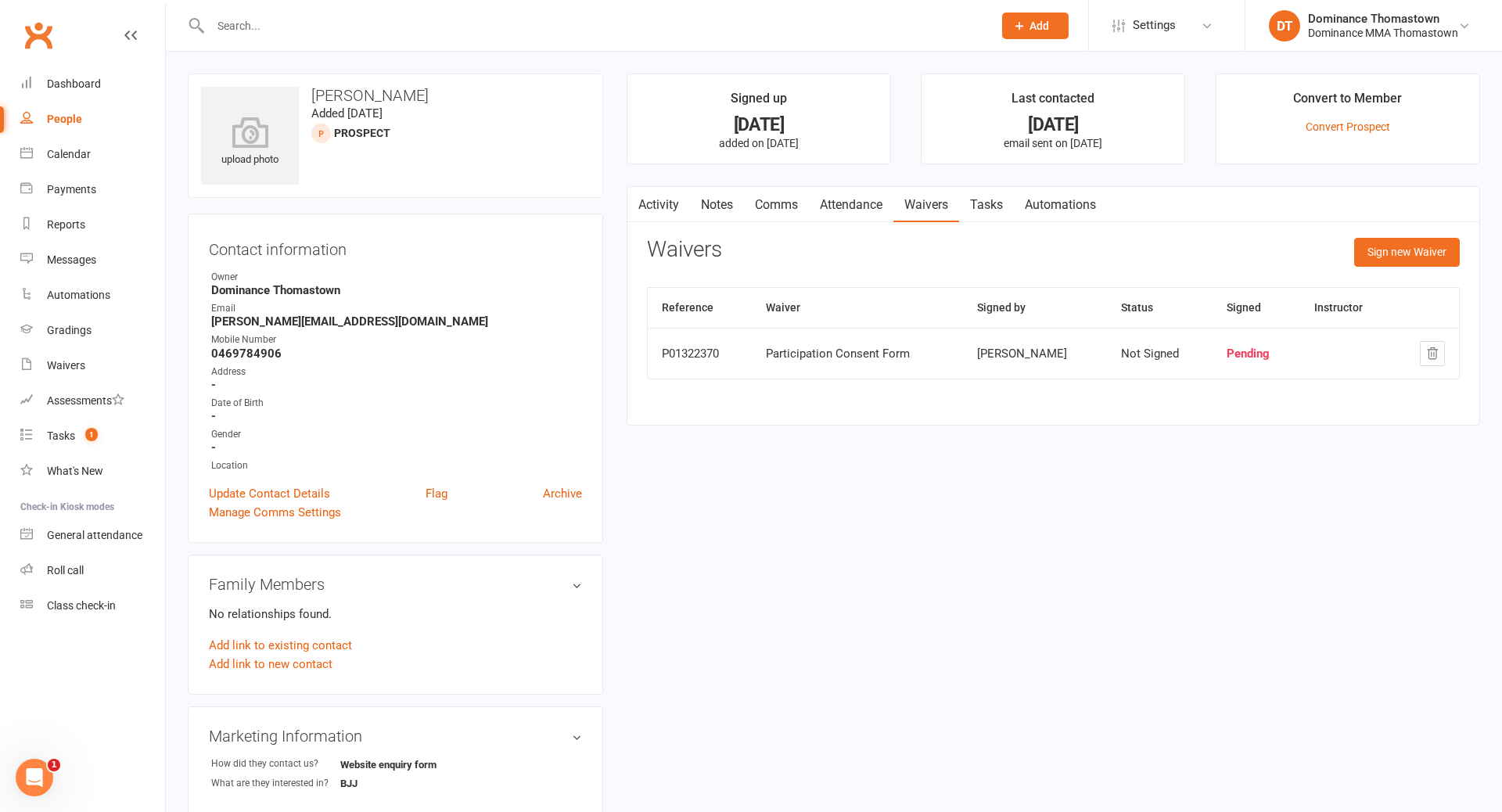
click at [876, 203] on link "Attendance" at bounding box center [851, 205] width 84 height 36
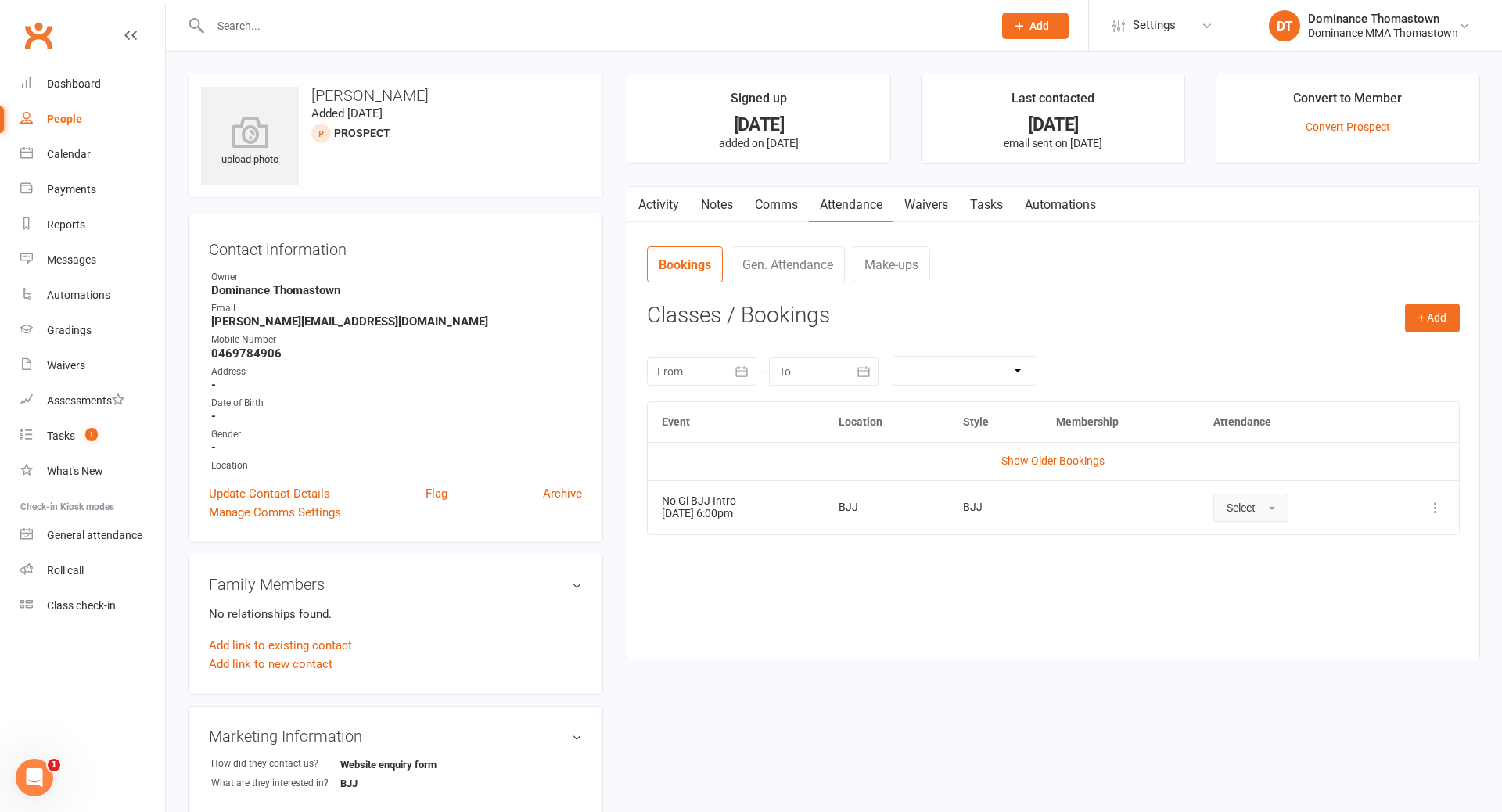
click at [1269, 518] on button "Select" at bounding box center [1250, 508] width 75 height 28
click at [1263, 572] on span "Absent" at bounding box center [1245, 574] width 37 height 14
click at [715, 204] on link "Notes" at bounding box center [716, 205] width 54 height 36
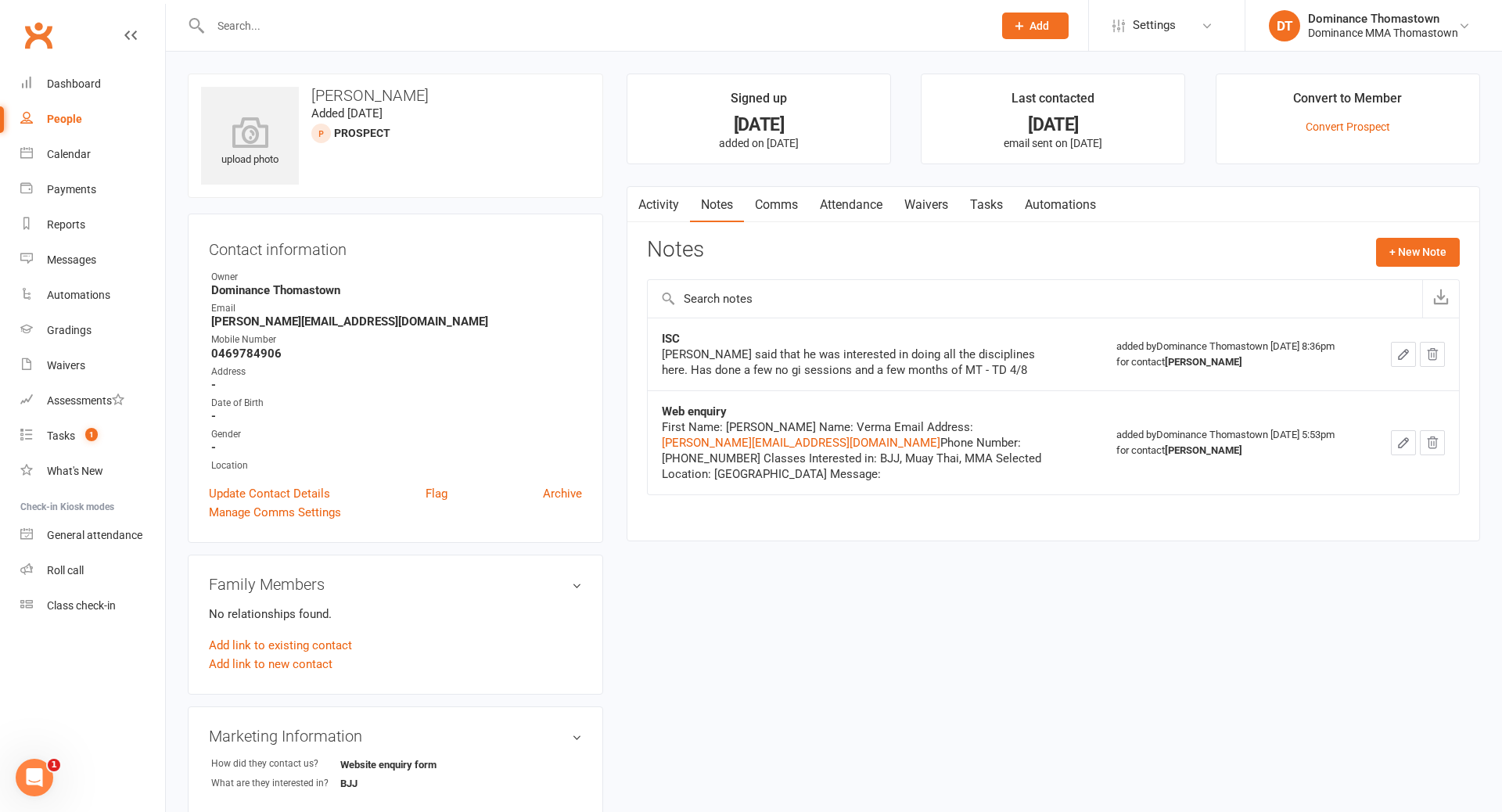
click at [999, 203] on link "Tasks" at bounding box center [986, 205] width 54 height 36
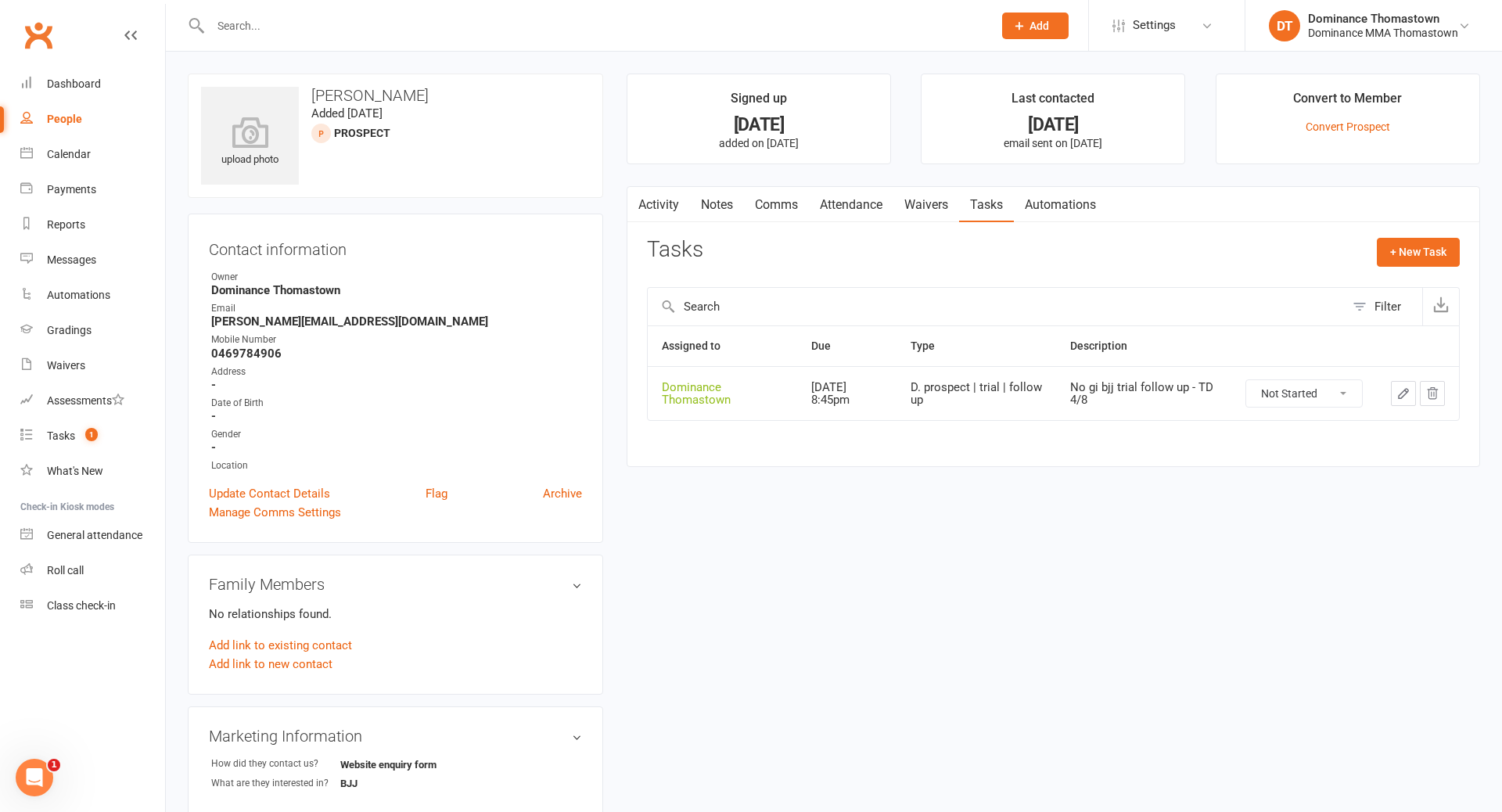
click at [1402, 390] on icon "button" at bounding box center [1403, 393] width 14 height 14
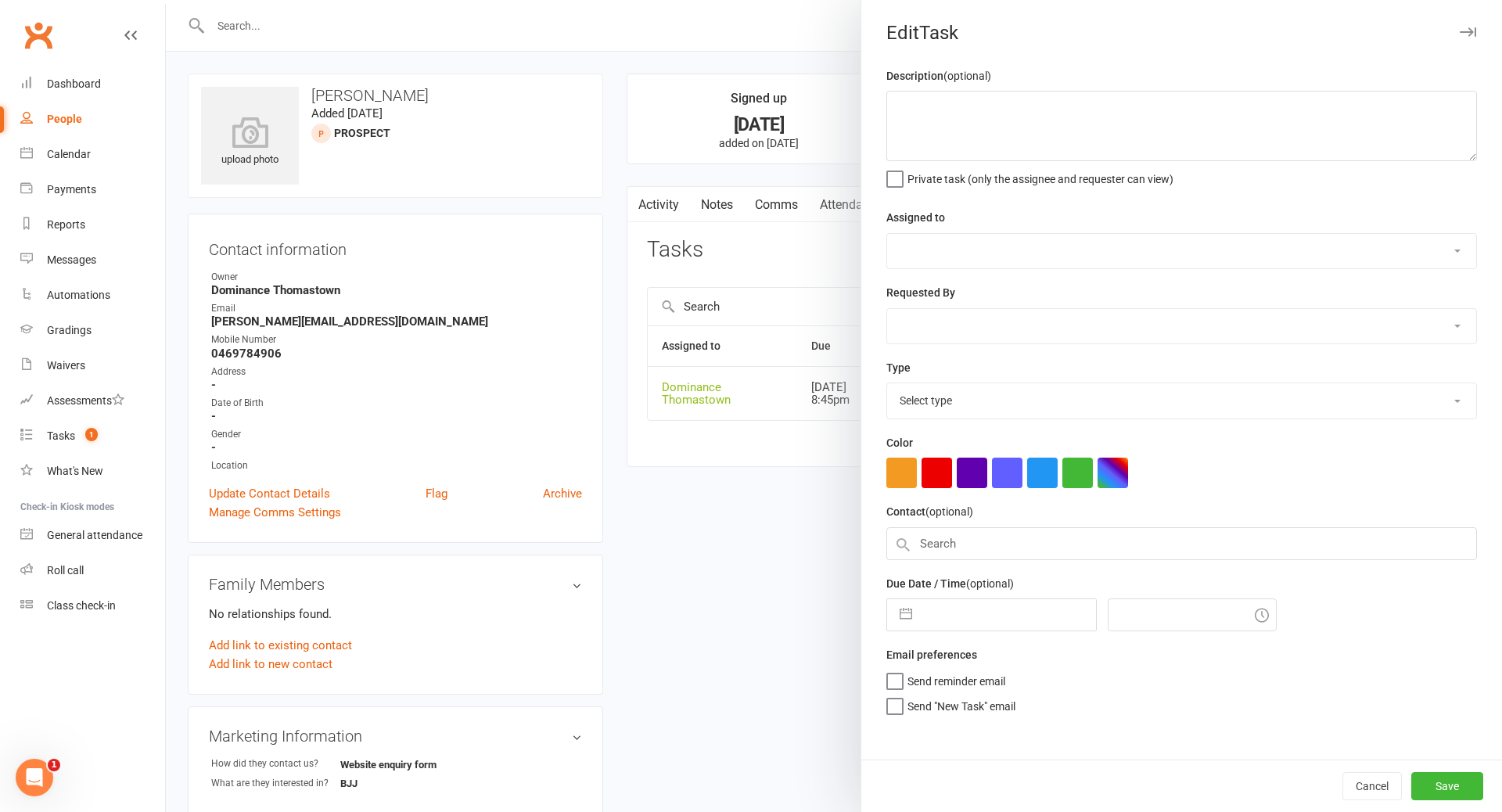
type textarea "No gi bjj trial follow up - TD 4/8"
select select "12547"
type input "[DATE]"
type input "8:45pm"
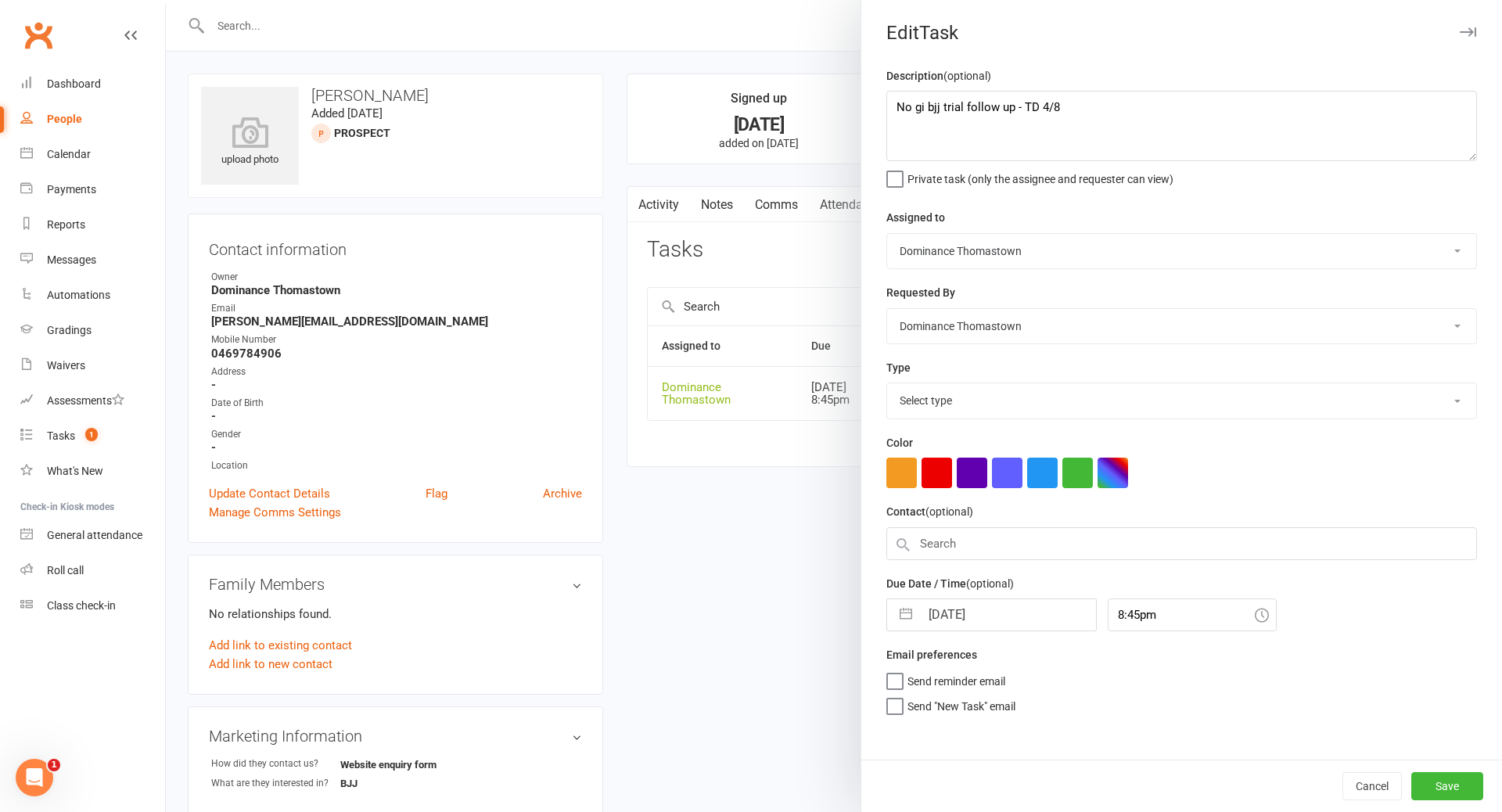
select select "3812"
click at [891, 104] on textarea "No gi bjj trial follow up - TD 4/8" at bounding box center [1182, 125] width 591 height 70
type textarea "No show, follow up - TD 14/8 No gi bjj trial follow up - TD 4/8"
select select "6"
select select "2025"
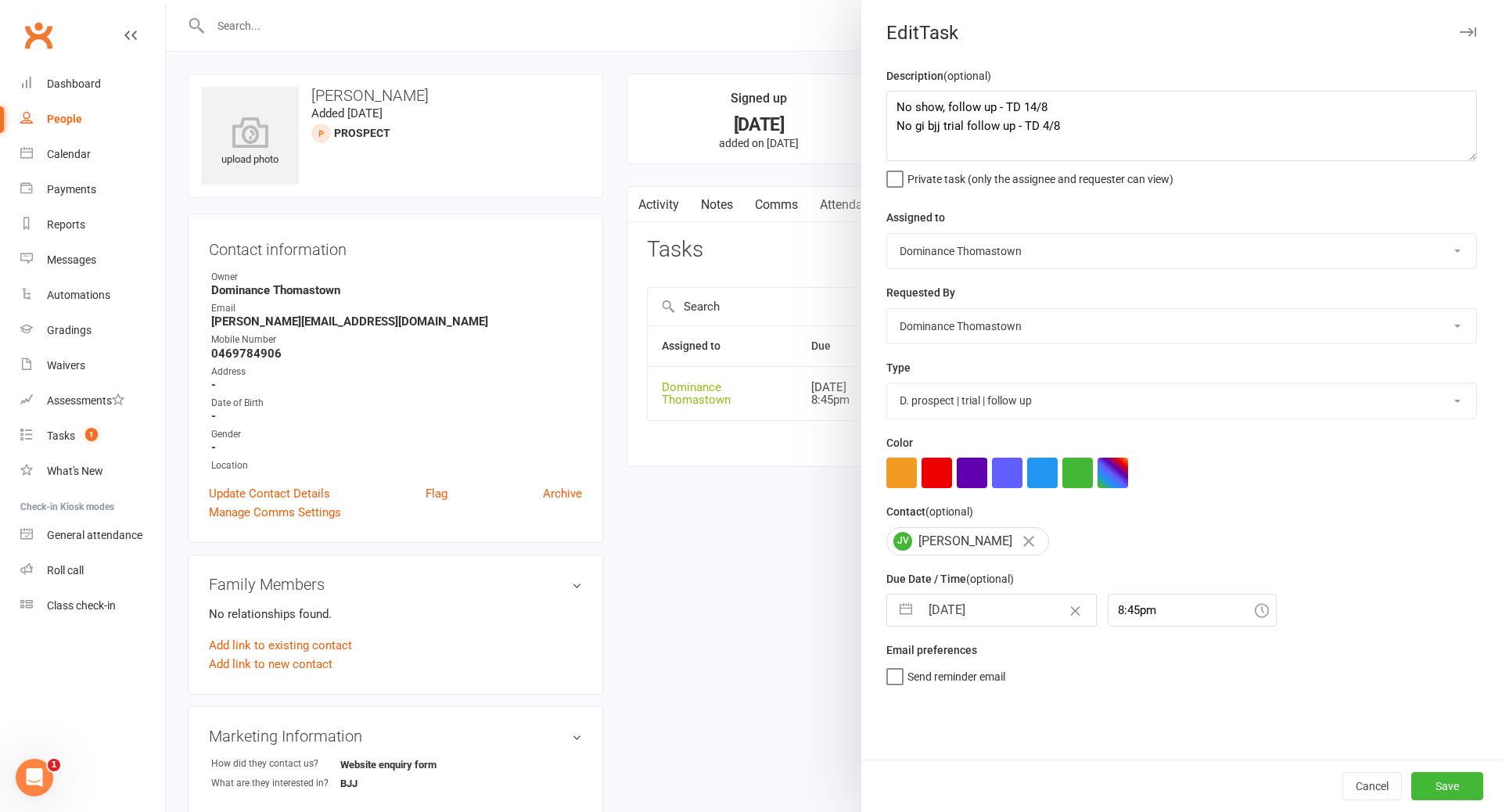
select select "7"
select select "2025"
select select "8"
select select "2025"
click at [962, 616] on input "[DATE]" at bounding box center [1008, 610] width 176 height 31
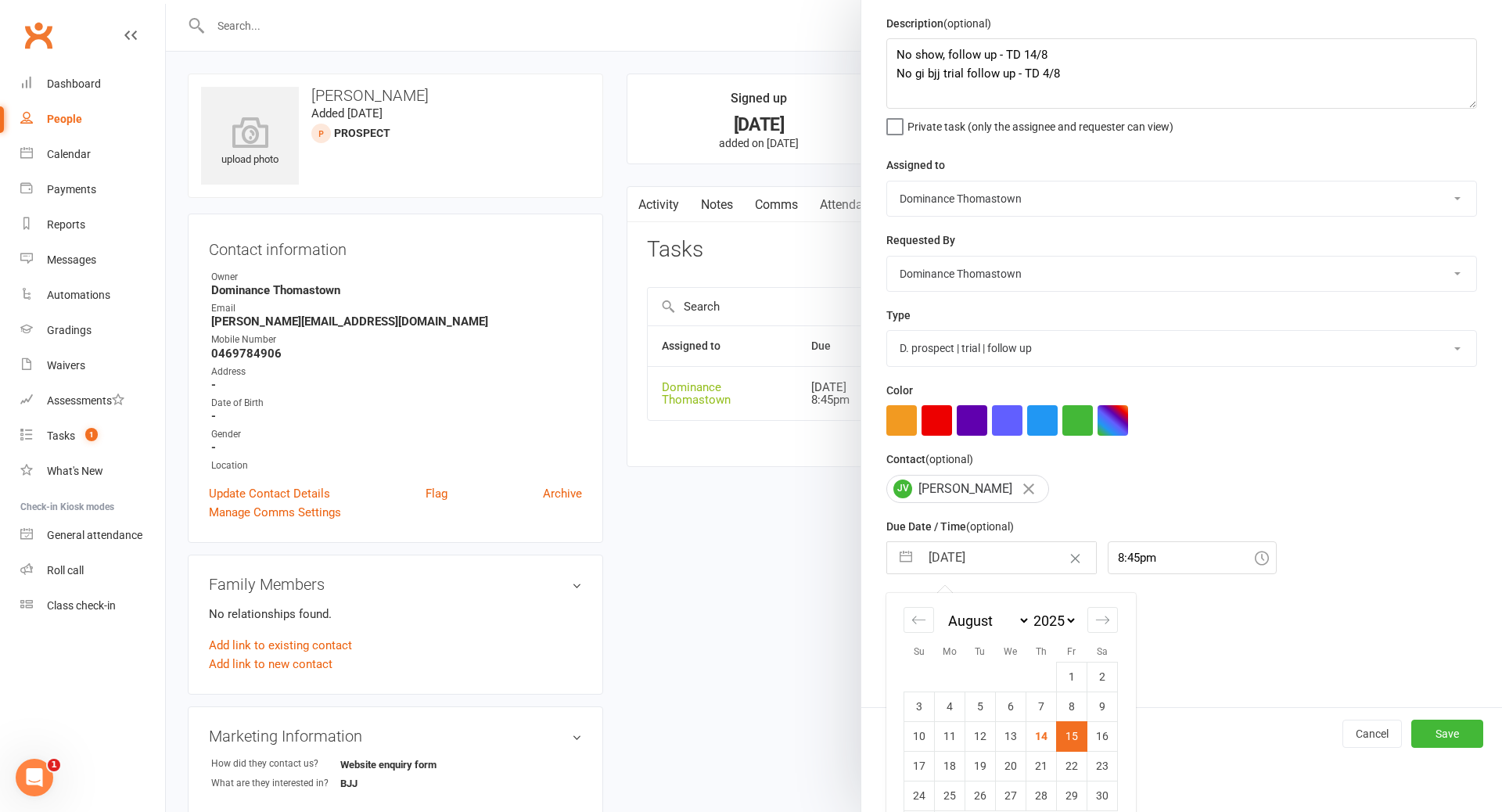
scroll to position [83, 0]
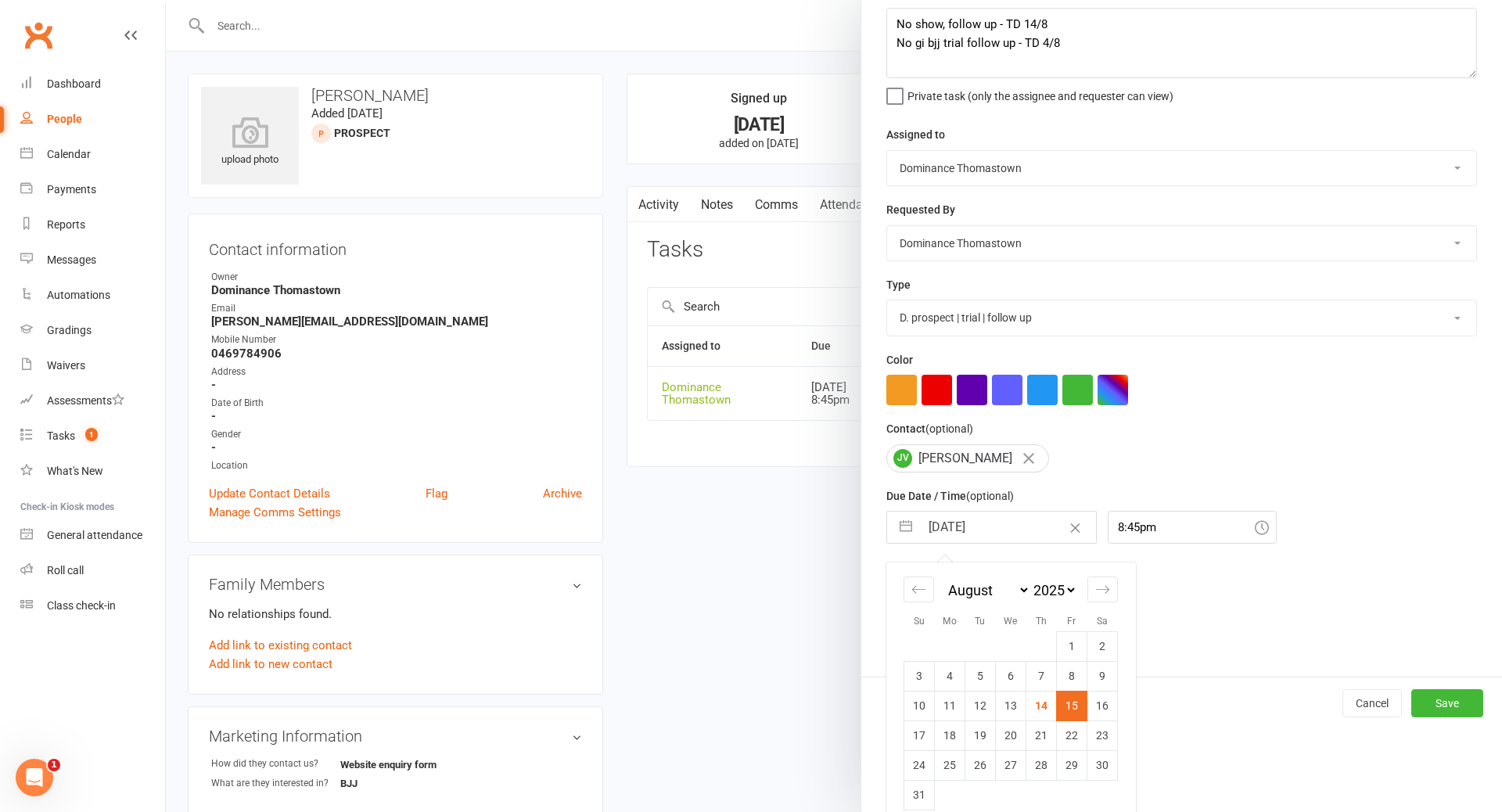
click at [1073, 710] on td "15" at bounding box center [1072, 706] width 31 height 30
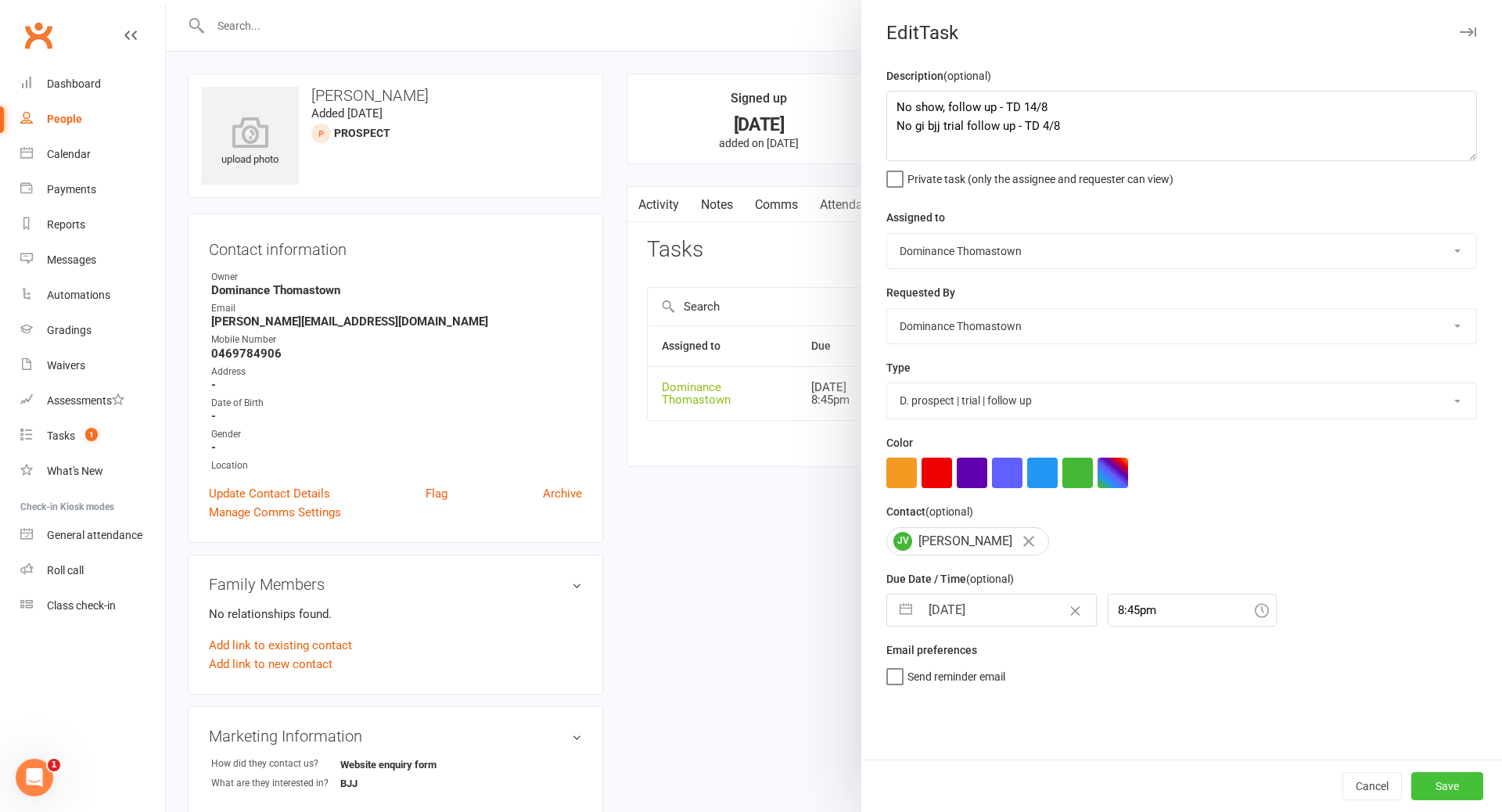
click at [1457, 791] on button "Save" at bounding box center [1447, 786] width 72 height 28
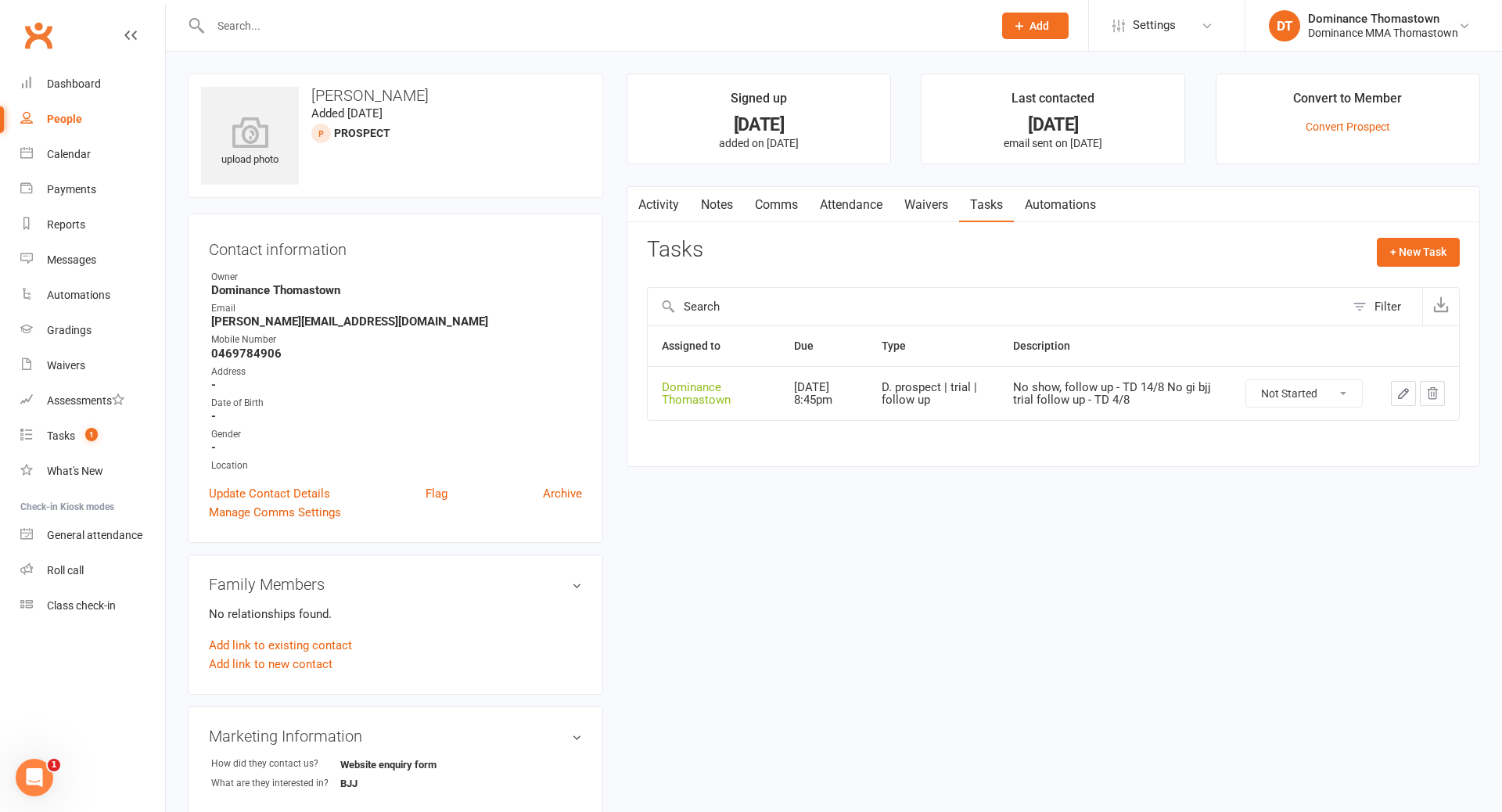
click at [272, 26] on input "text" at bounding box center [593, 26] width 776 height 22
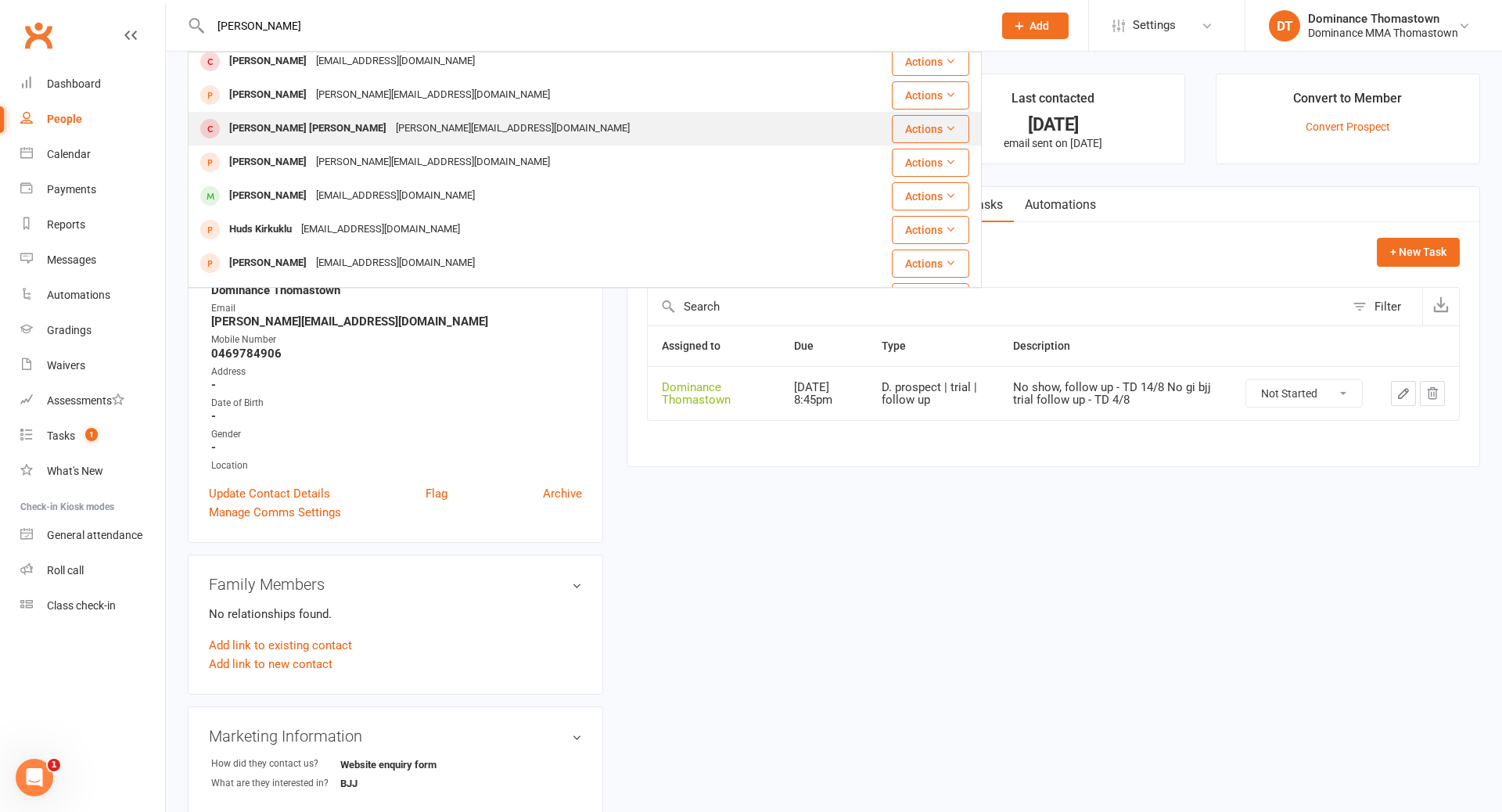
scroll to position [7, 0]
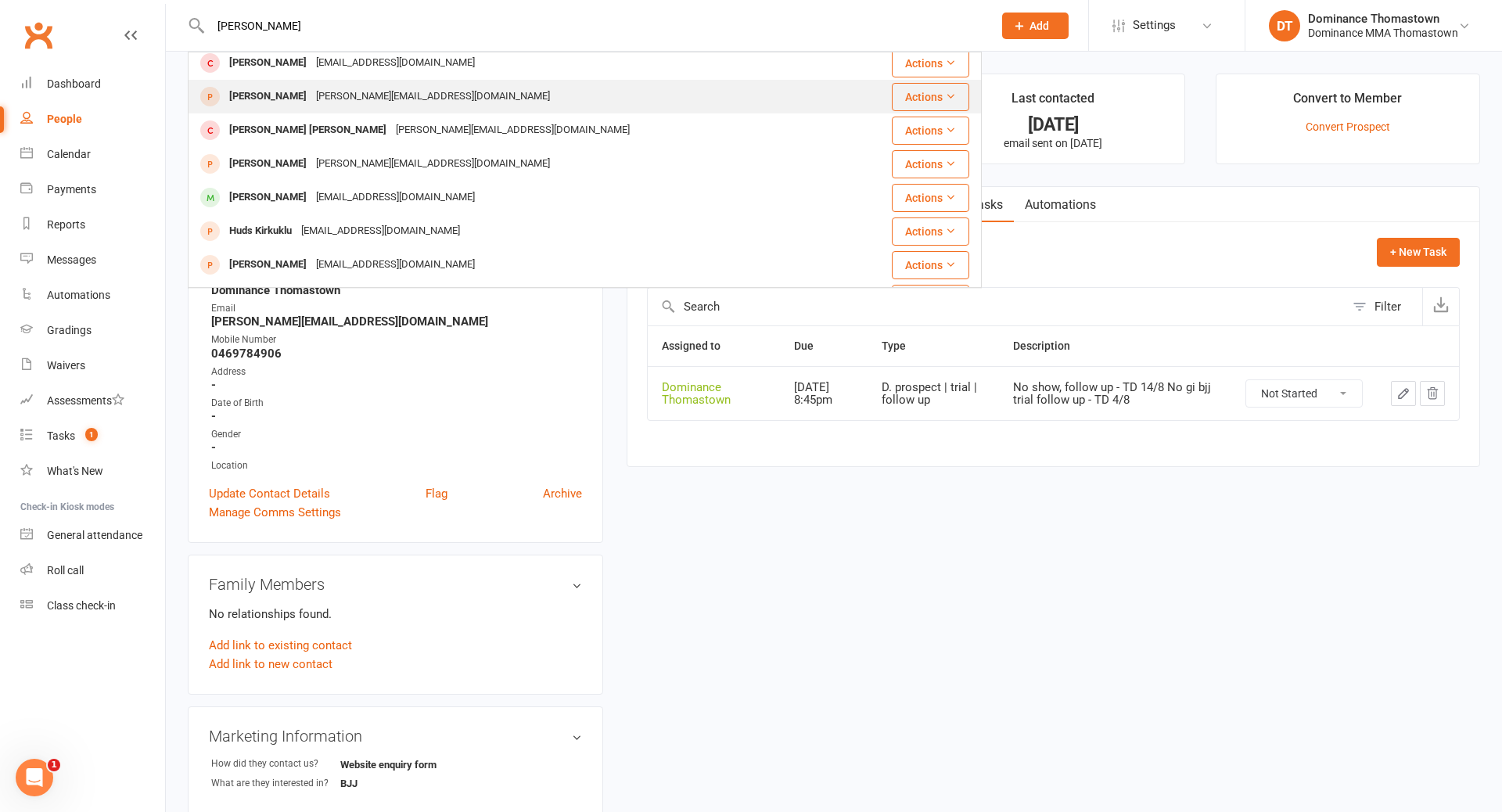
type input "[PERSON_NAME]"
click at [287, 97] on div "[PERSON_NAME]" at bounding box center [267, 96] width 87 height 22
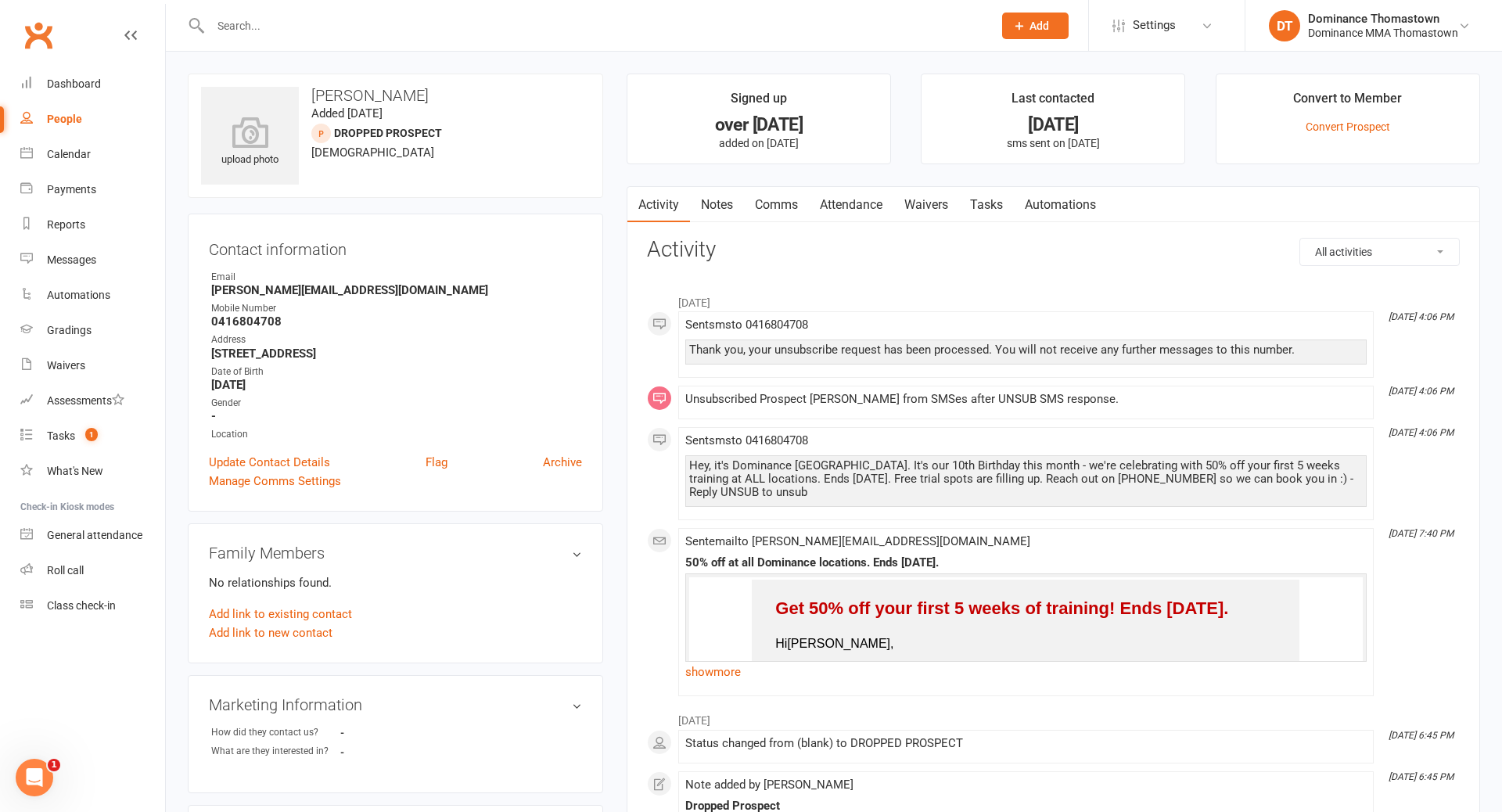
click at [994, 206] on link "Tasks" at bounding box center [986, 205] width 54 height 36
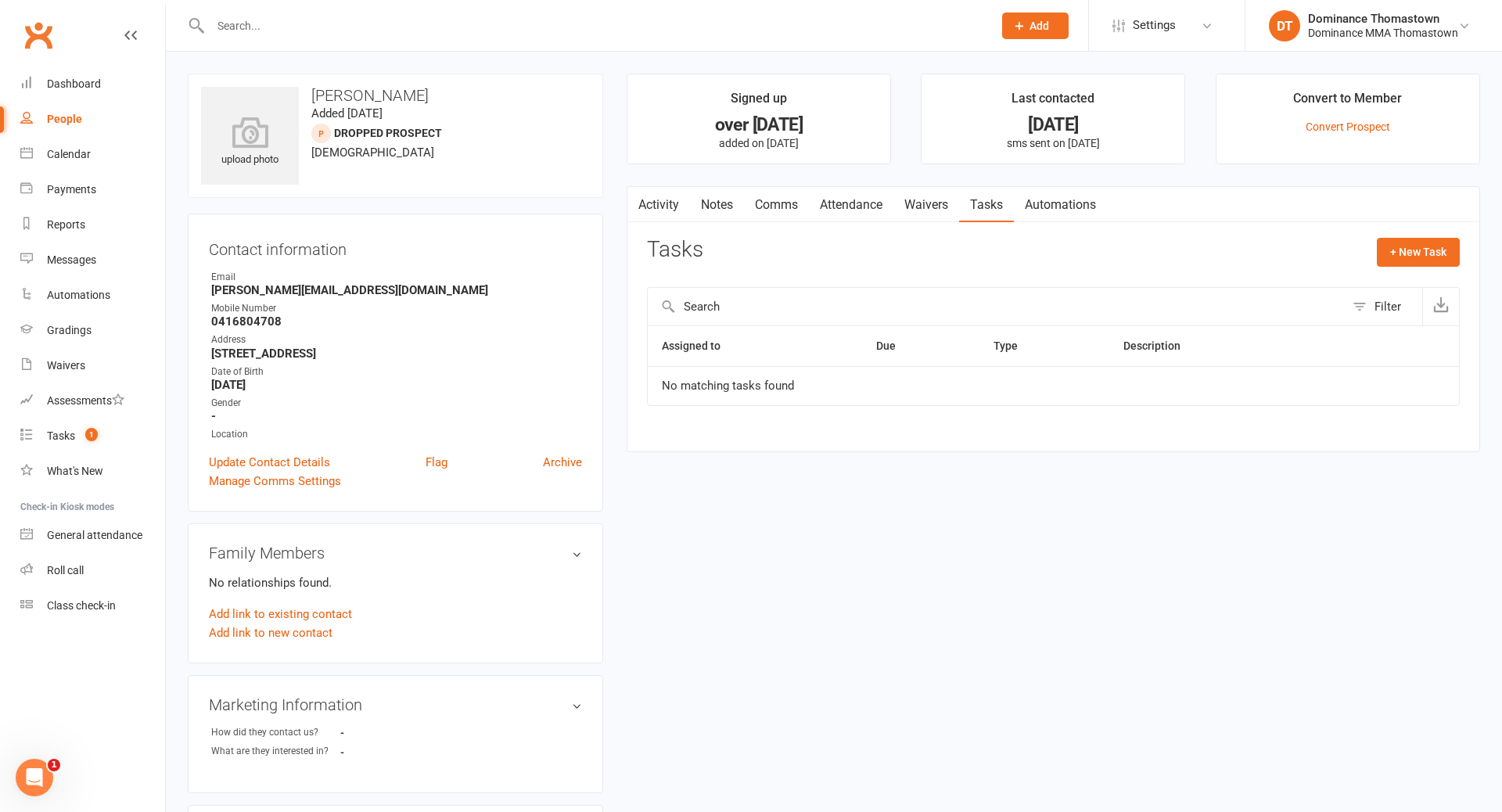
click at [299, 24] on input "text" at bounding box center [593, 26] width 776 height 22
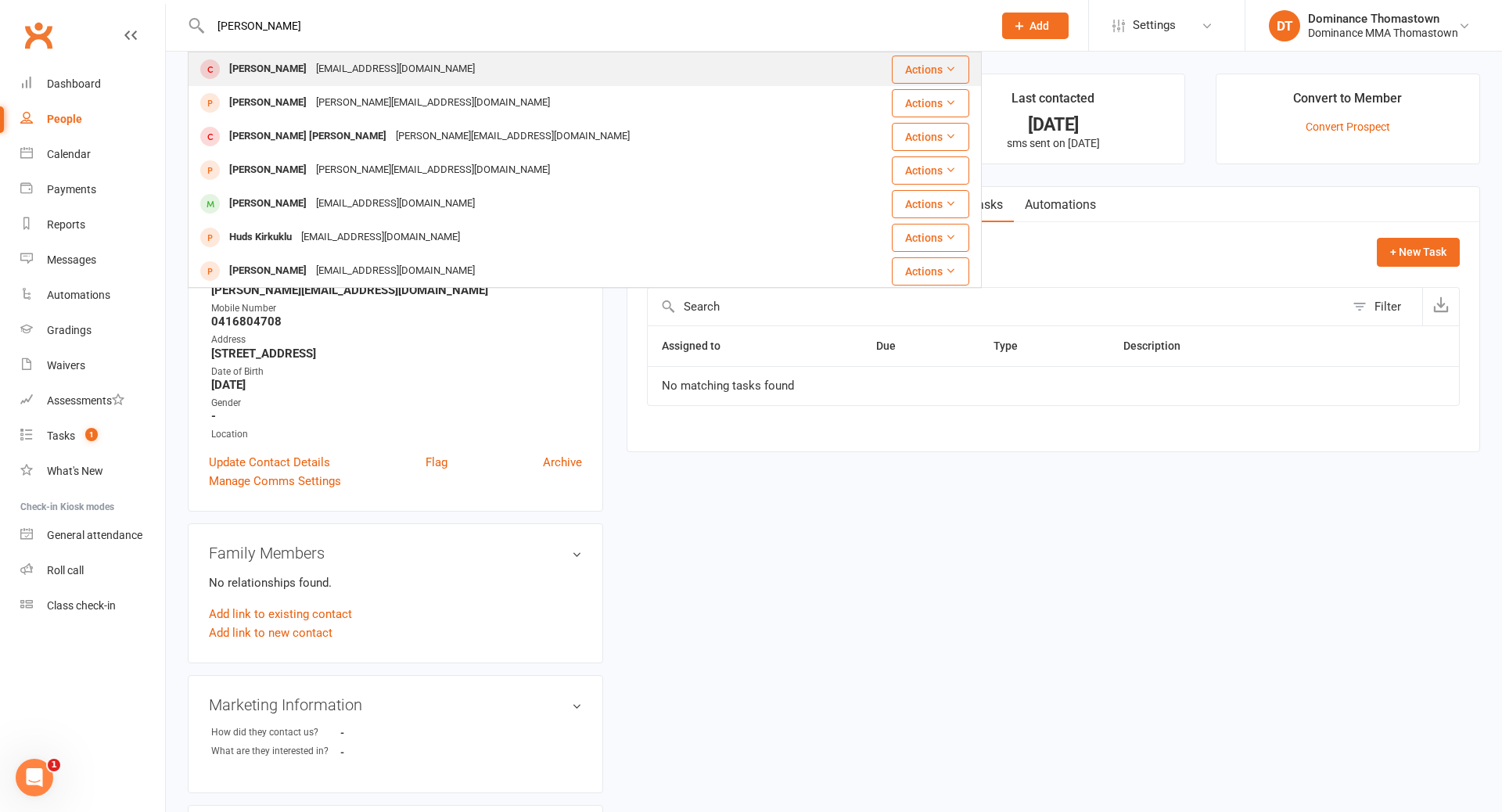
type input "[PERSON_NAME]"
click at [333, 73] on div "[EMAIL_ADDRESS][DOMAIN_NAME]" at bounding box center [395, 68] width 168 height 22
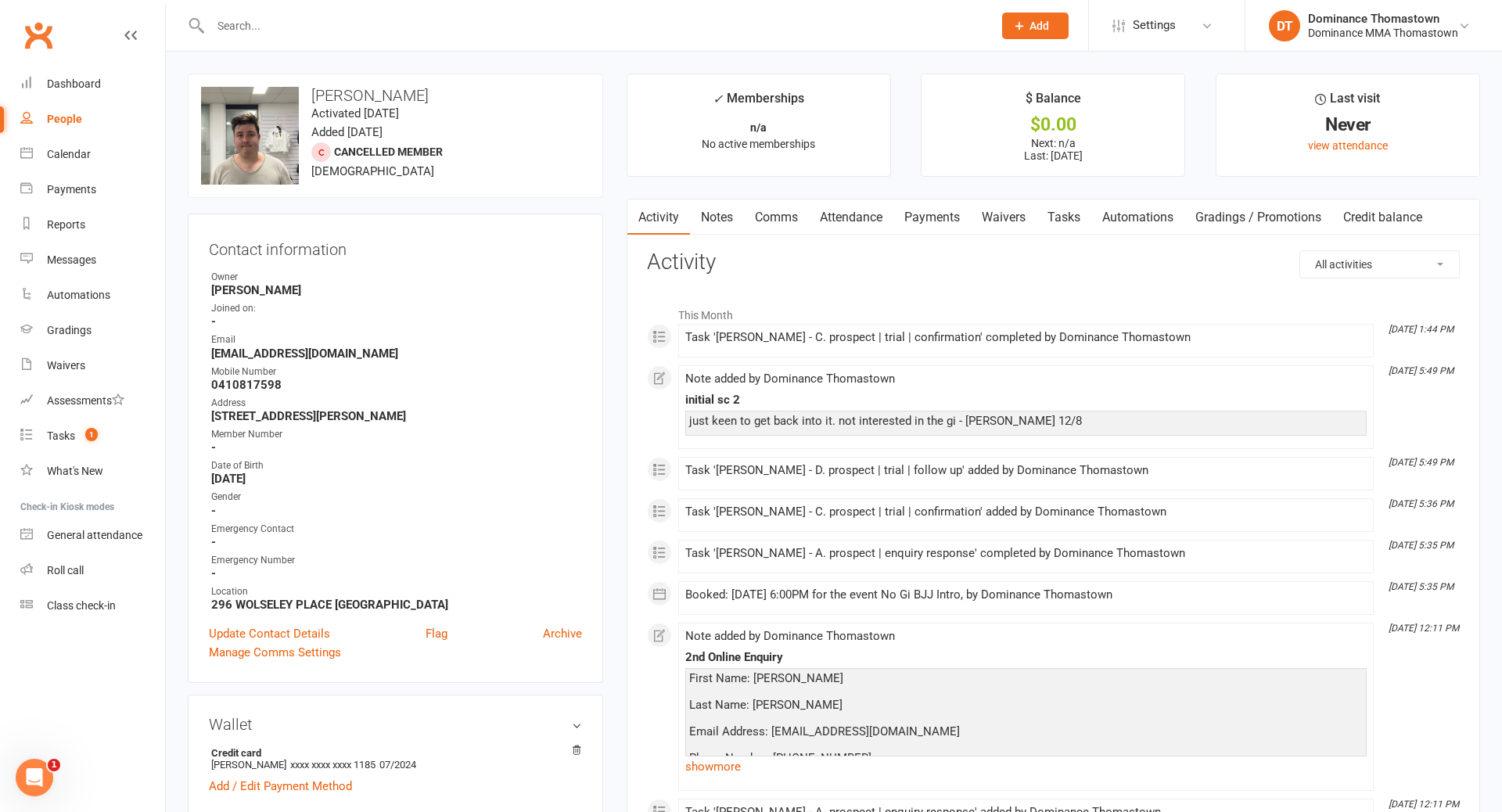
click at [1015, 216] on link "Waivers" at bounding box center [1004, 218] width 66 height 36
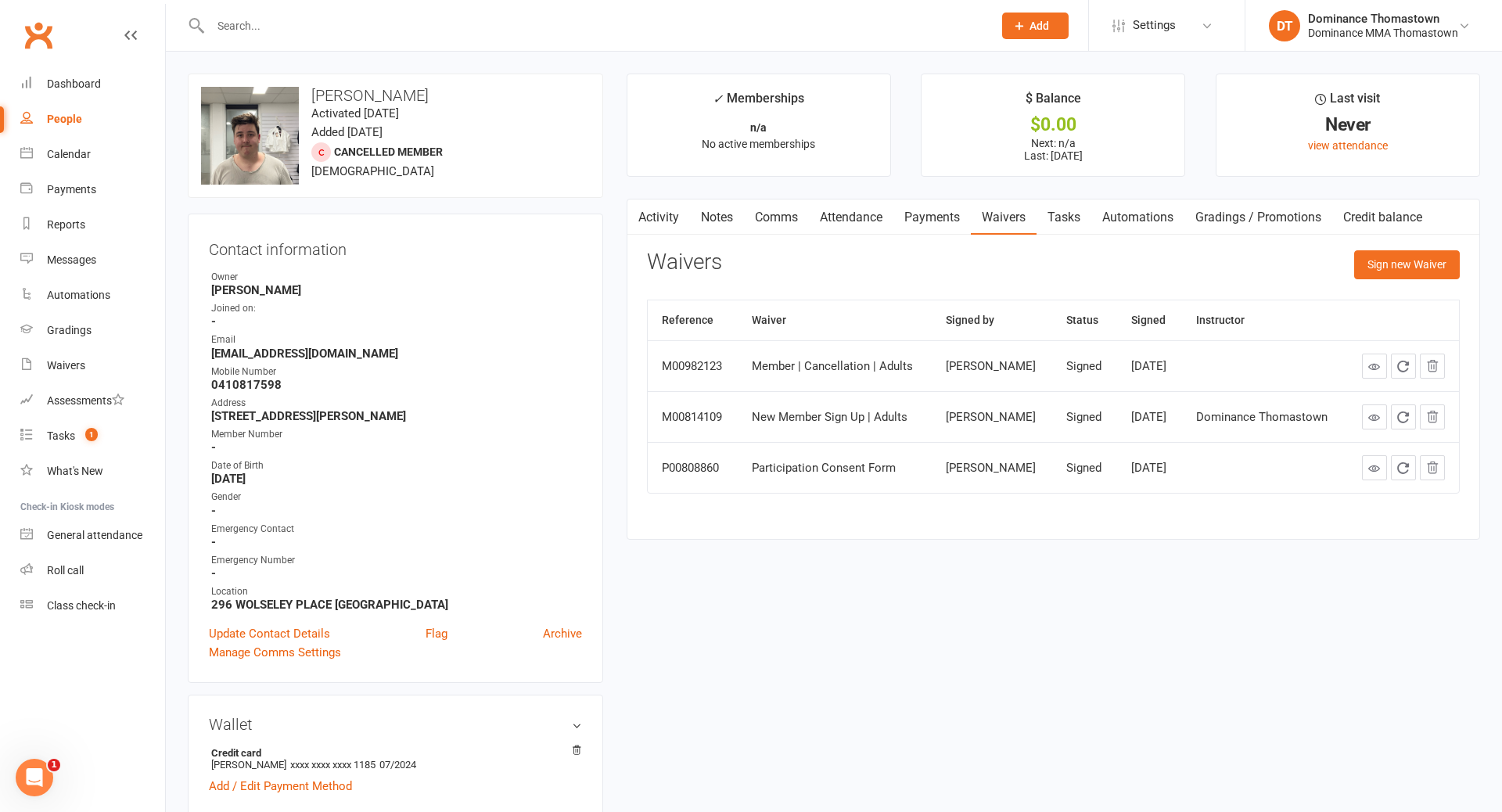
click at [1064, 217] on link "Tasks" at bounding box center [1064, 218] width 54 height 36
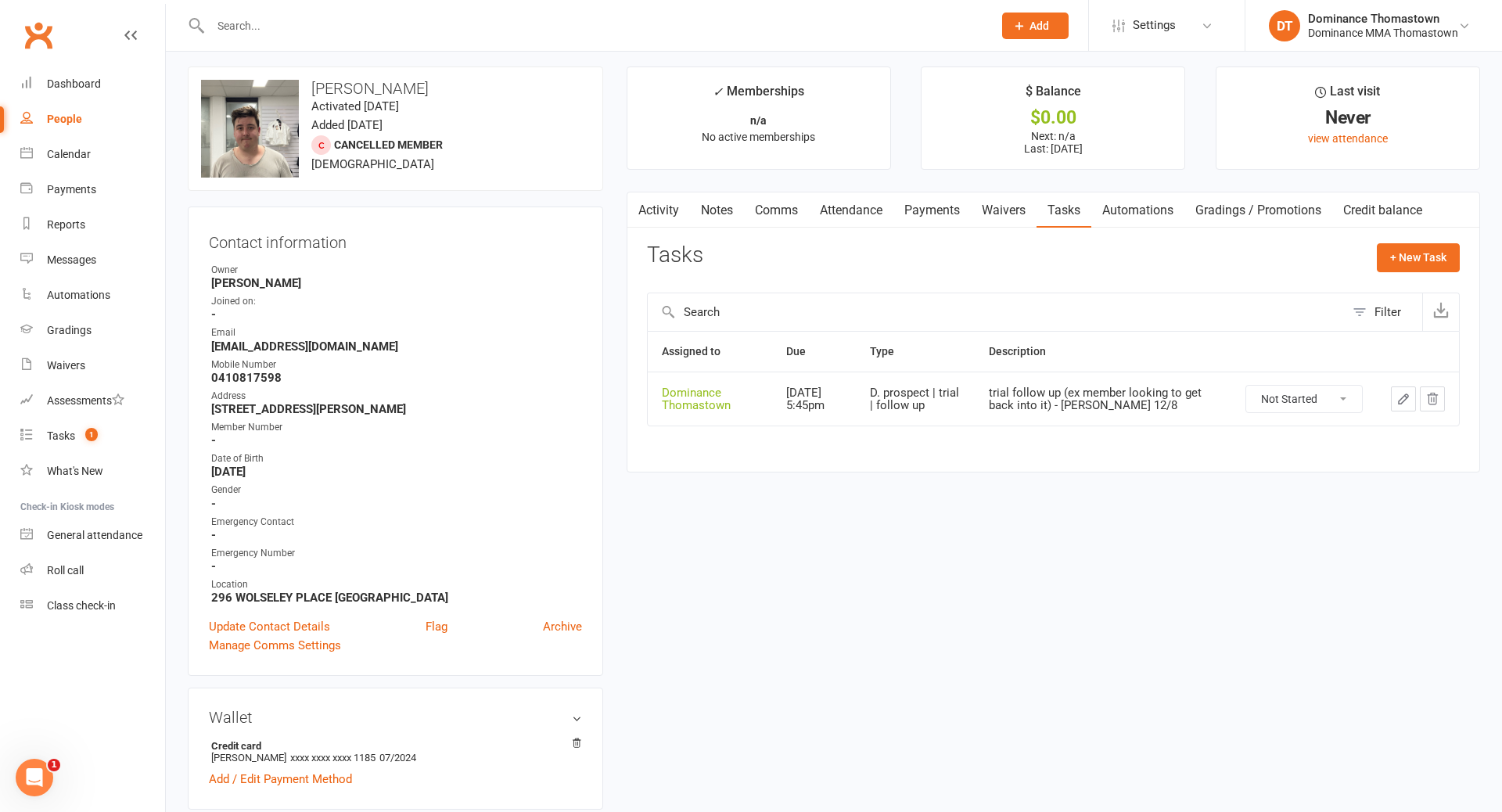
scroll to position [14, 0]
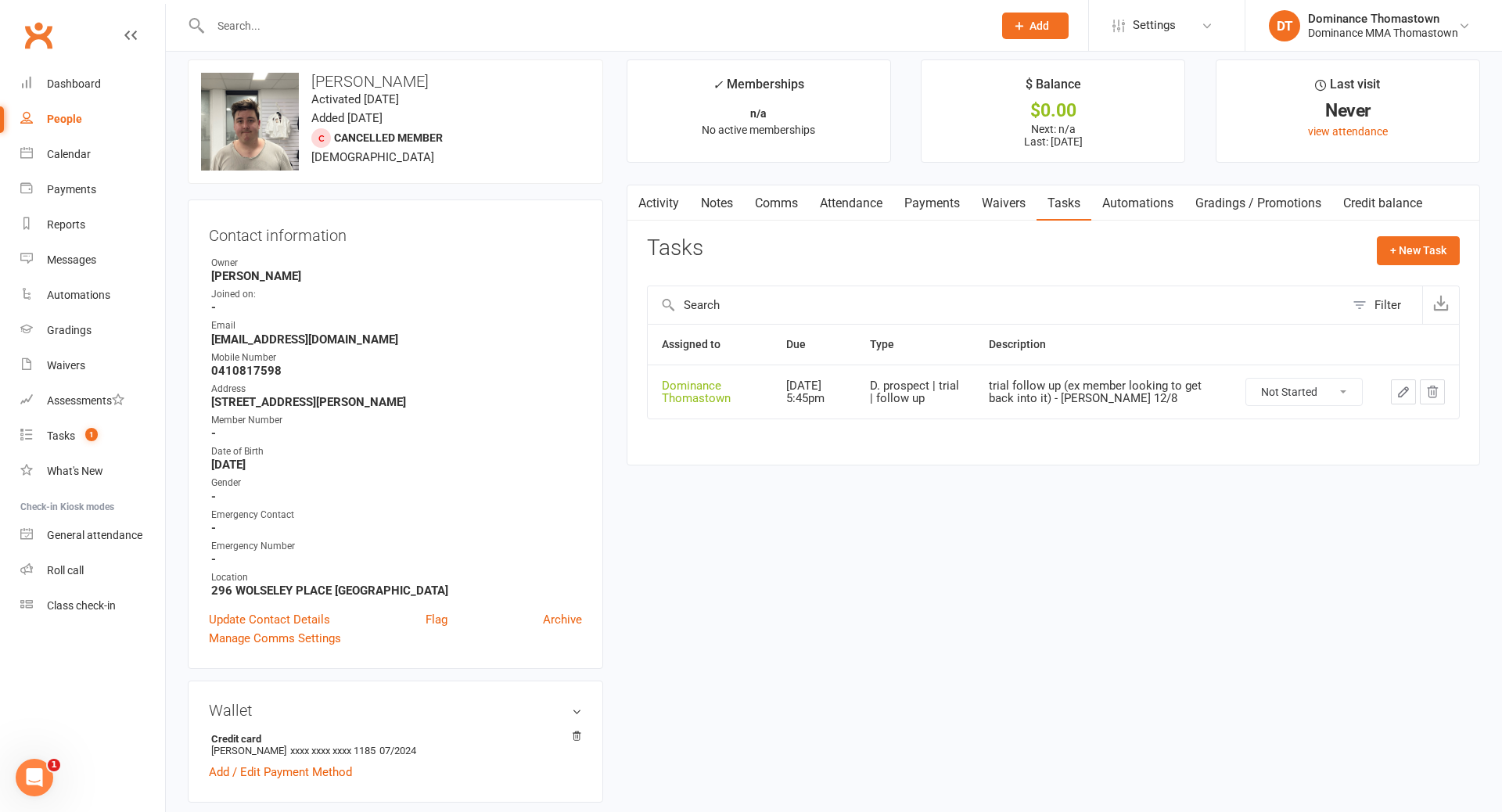
click at [940, 216] on link "Payments" at bounding box center [932, 204] width 78 height 36
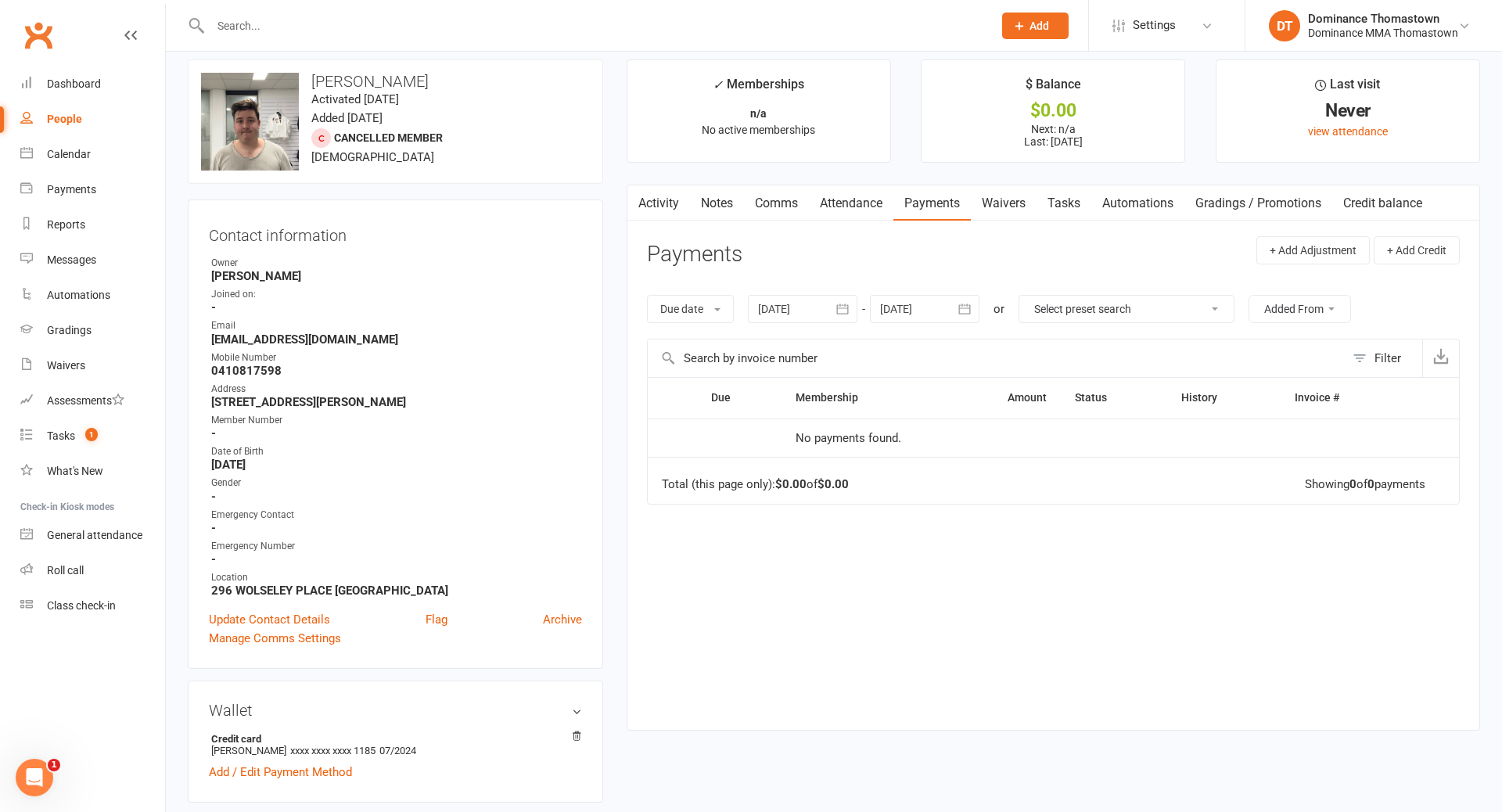
click at [999, 209] on link "Waivers" at bounding box center [1004, 204] width 66 height 36
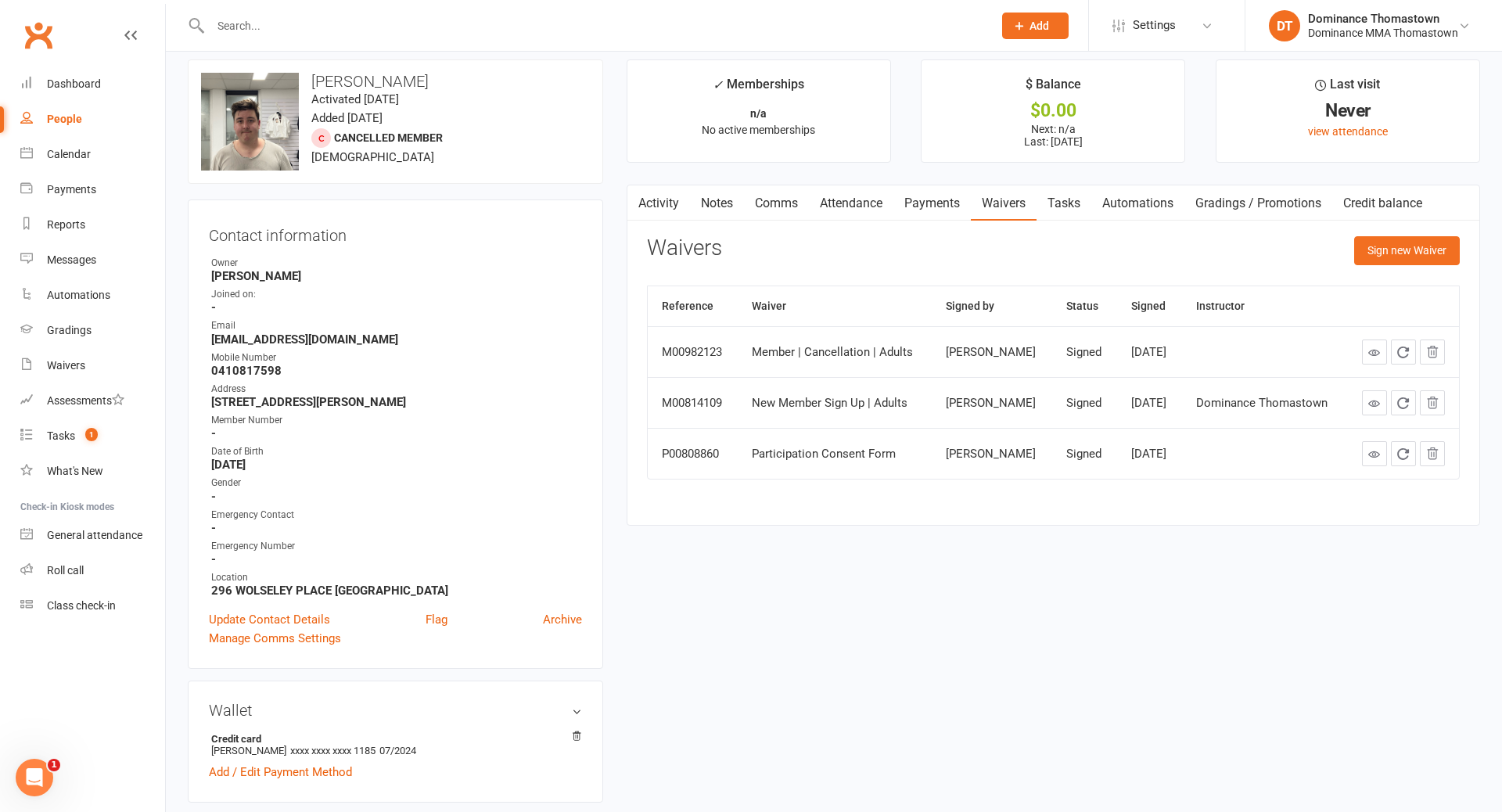
click at [739, 198] on link "Notes" at bounding box center [716, 204] width 54 height 36
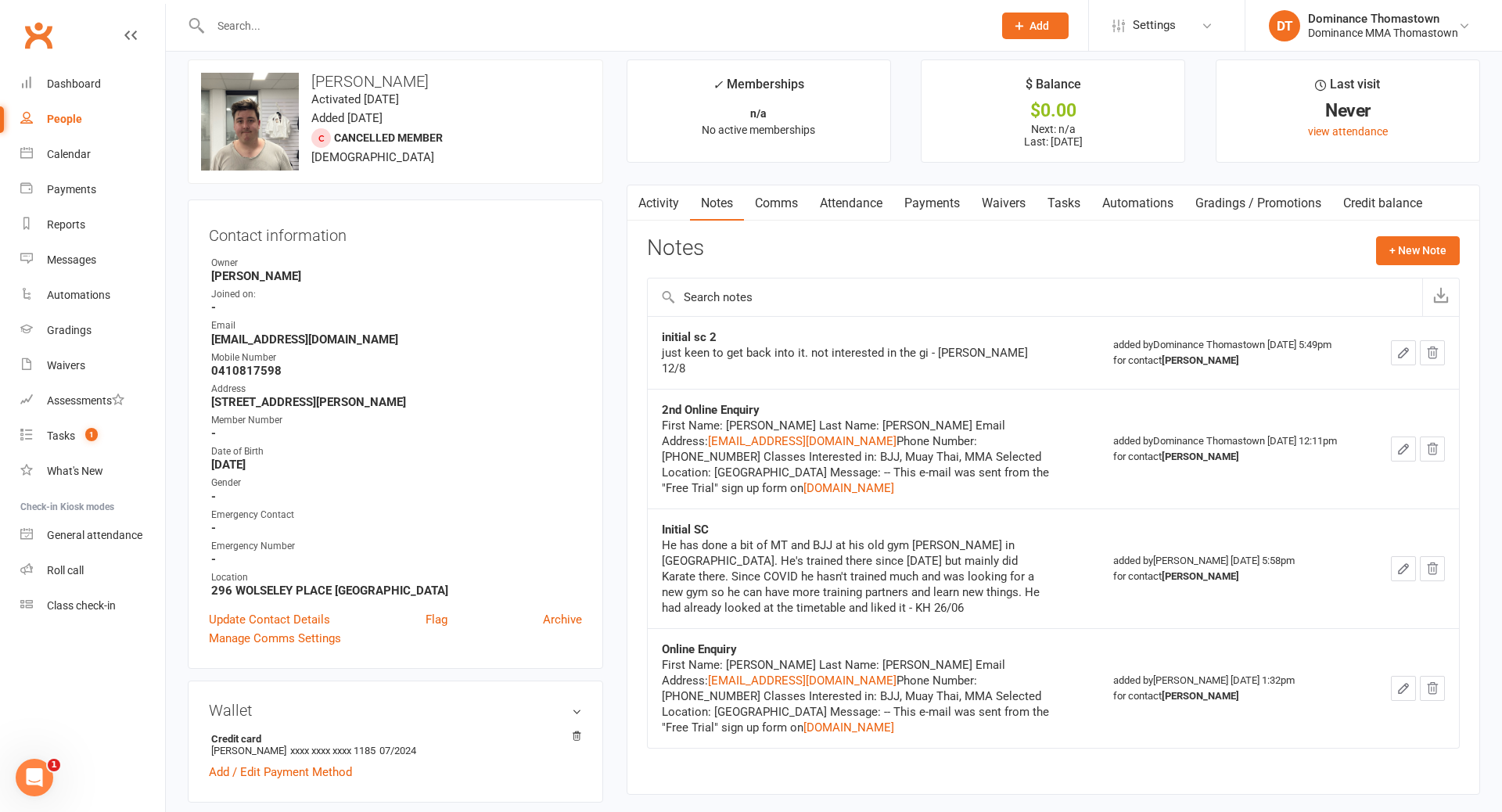
click at [1058, 204] on link "Tasks" at bounding box center [1064, 204] width 54 height 36
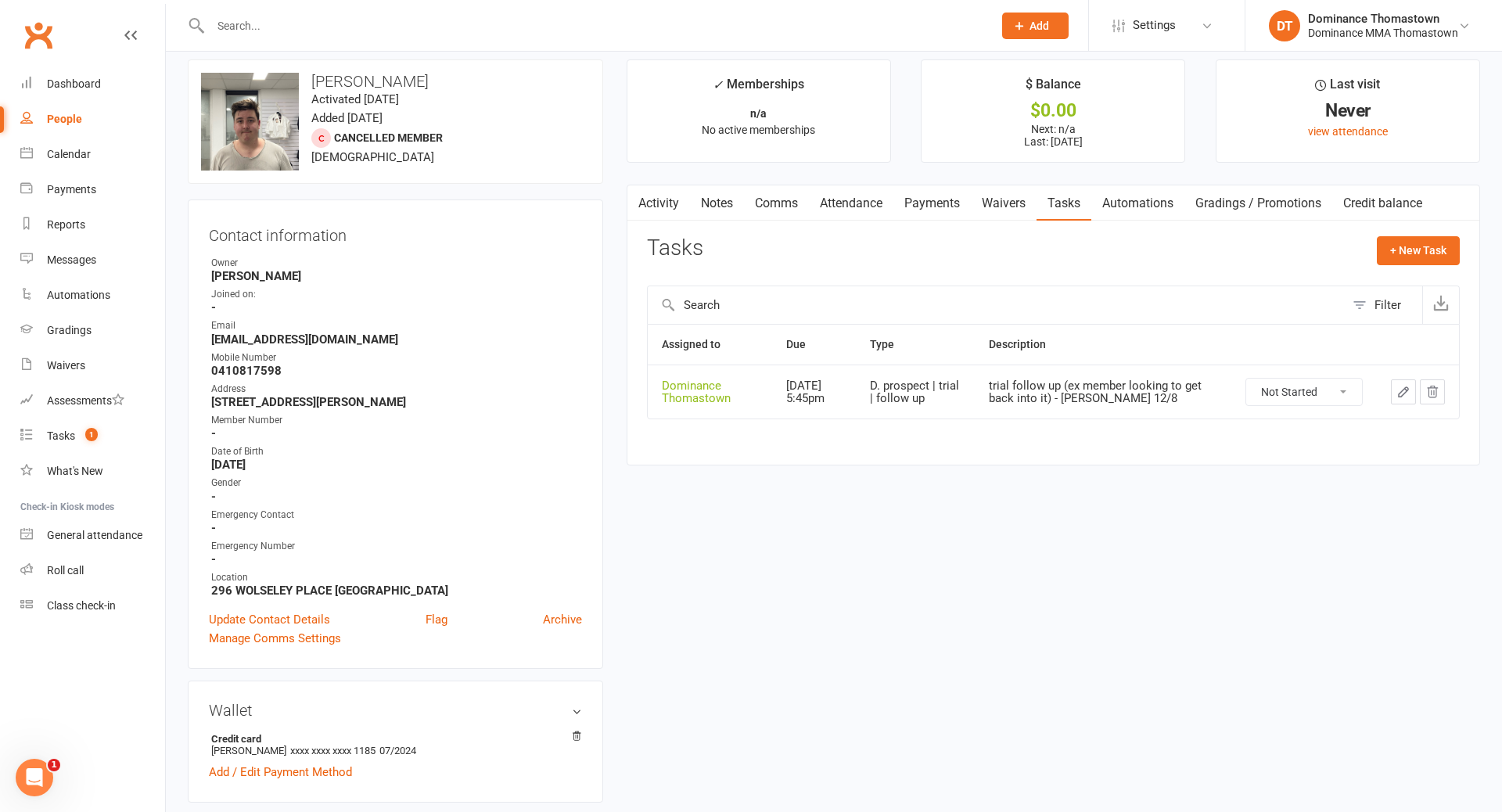
click at [718, 207] on link "Notes" at bounding box center [716, 204] width 54 height 36
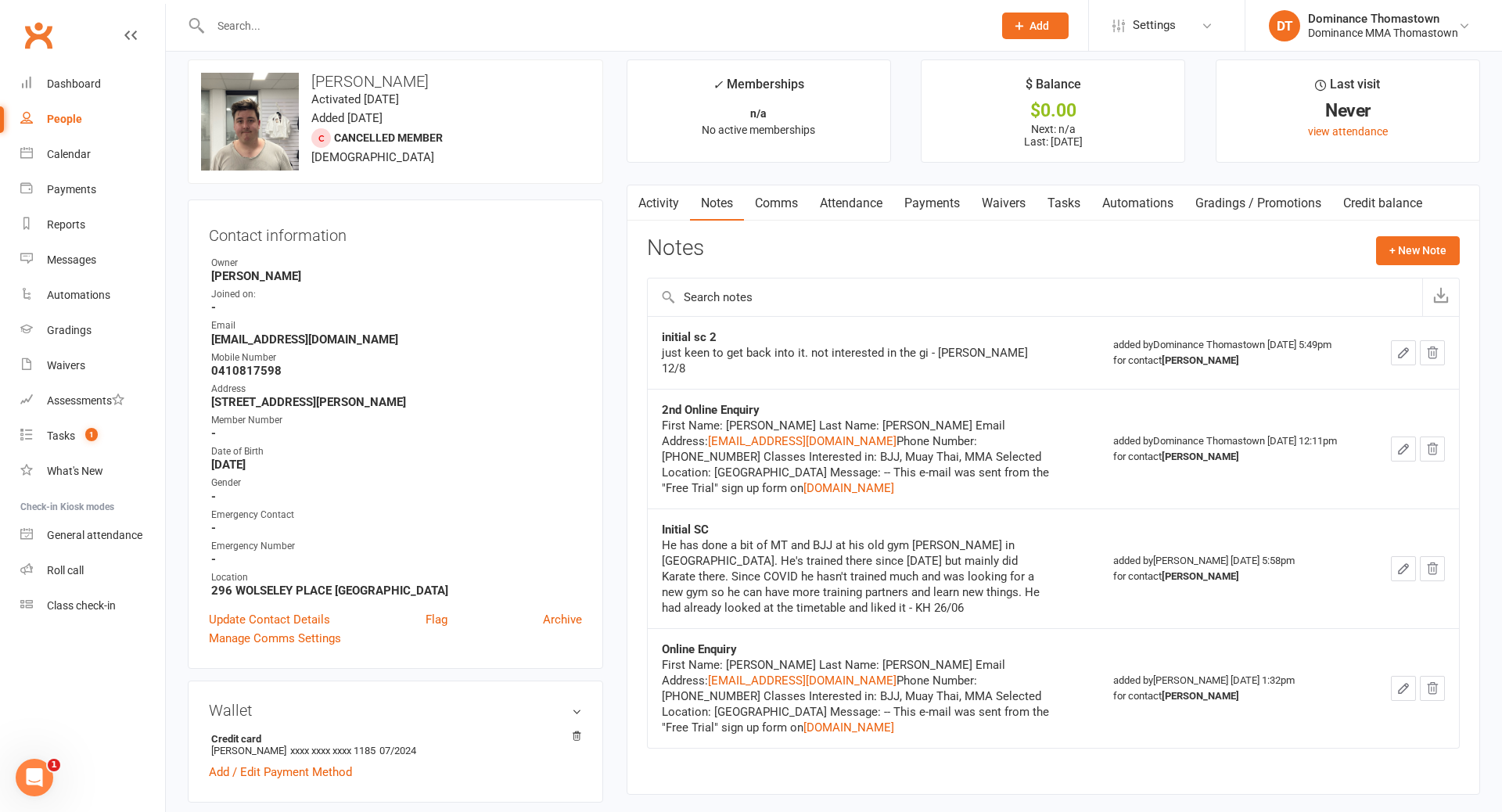
click at [1150, 207] on link "Automations" at bounding box center [1137, 204] width 93 height 36
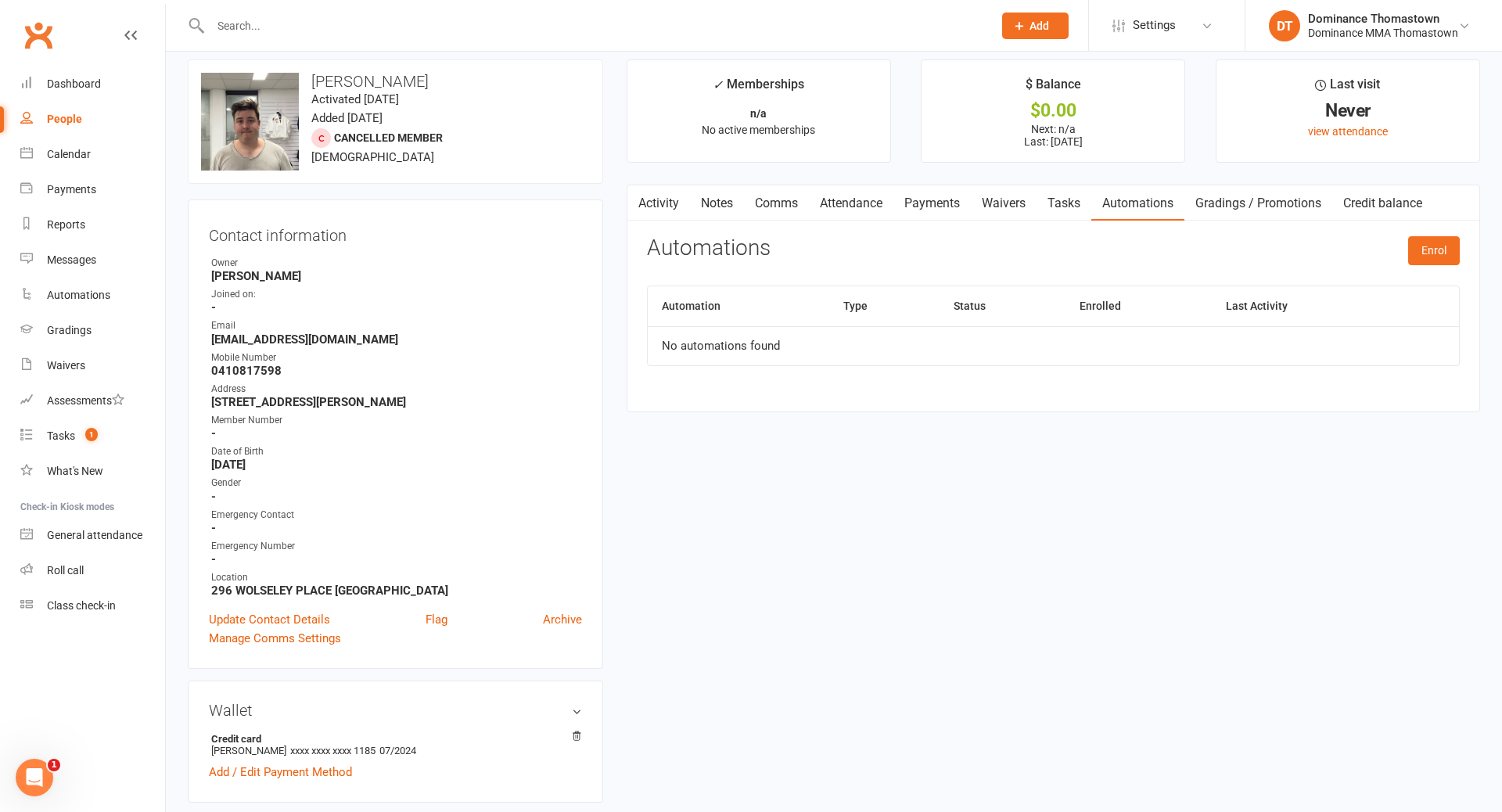
click at [1049, 205] on link "Tasks" at bounding box center [1064, 204] width 54 height 36
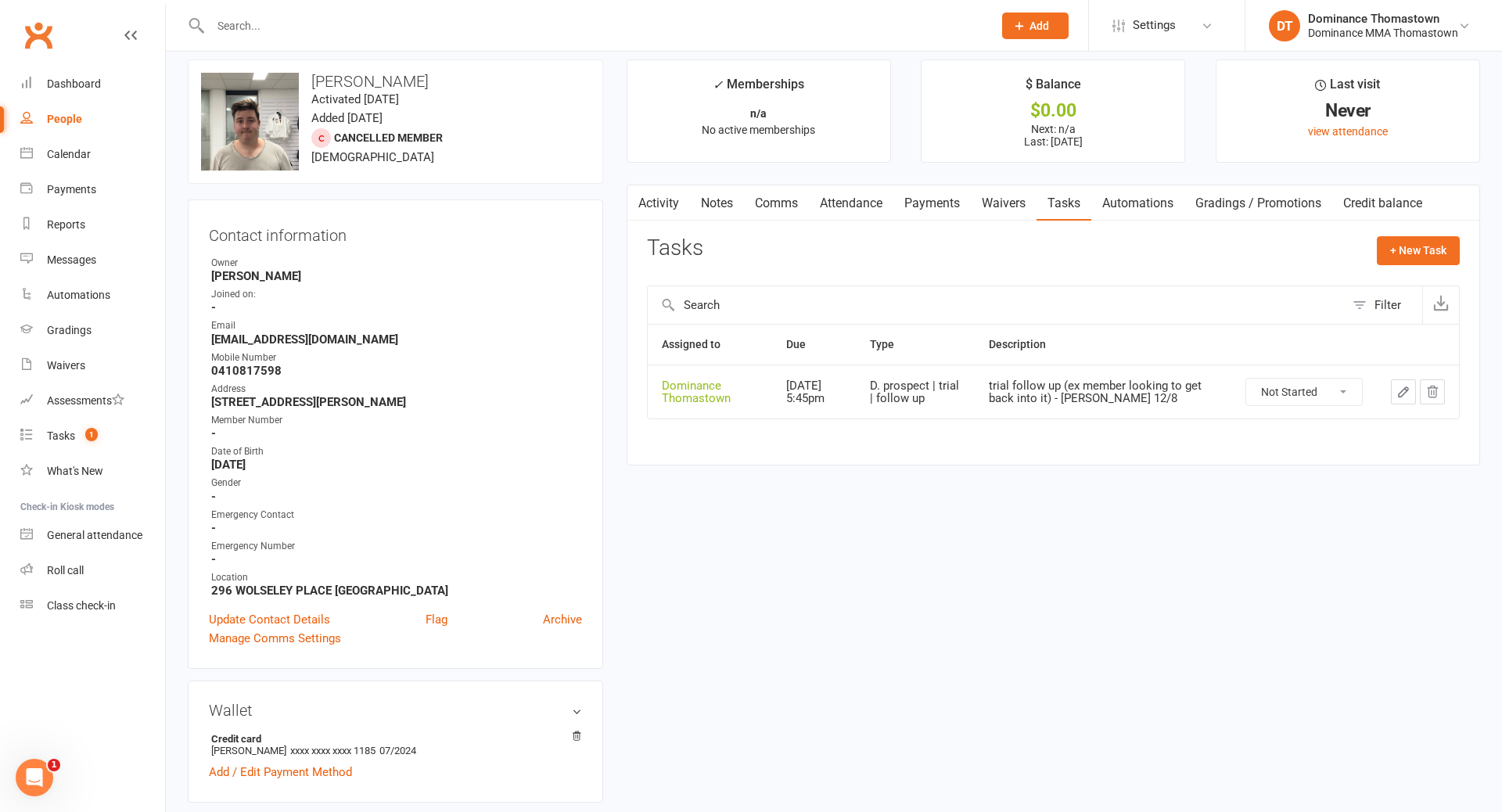
click at [1405, 394] on icon "button" at bounding box center [1403, 391] width 14 height 14
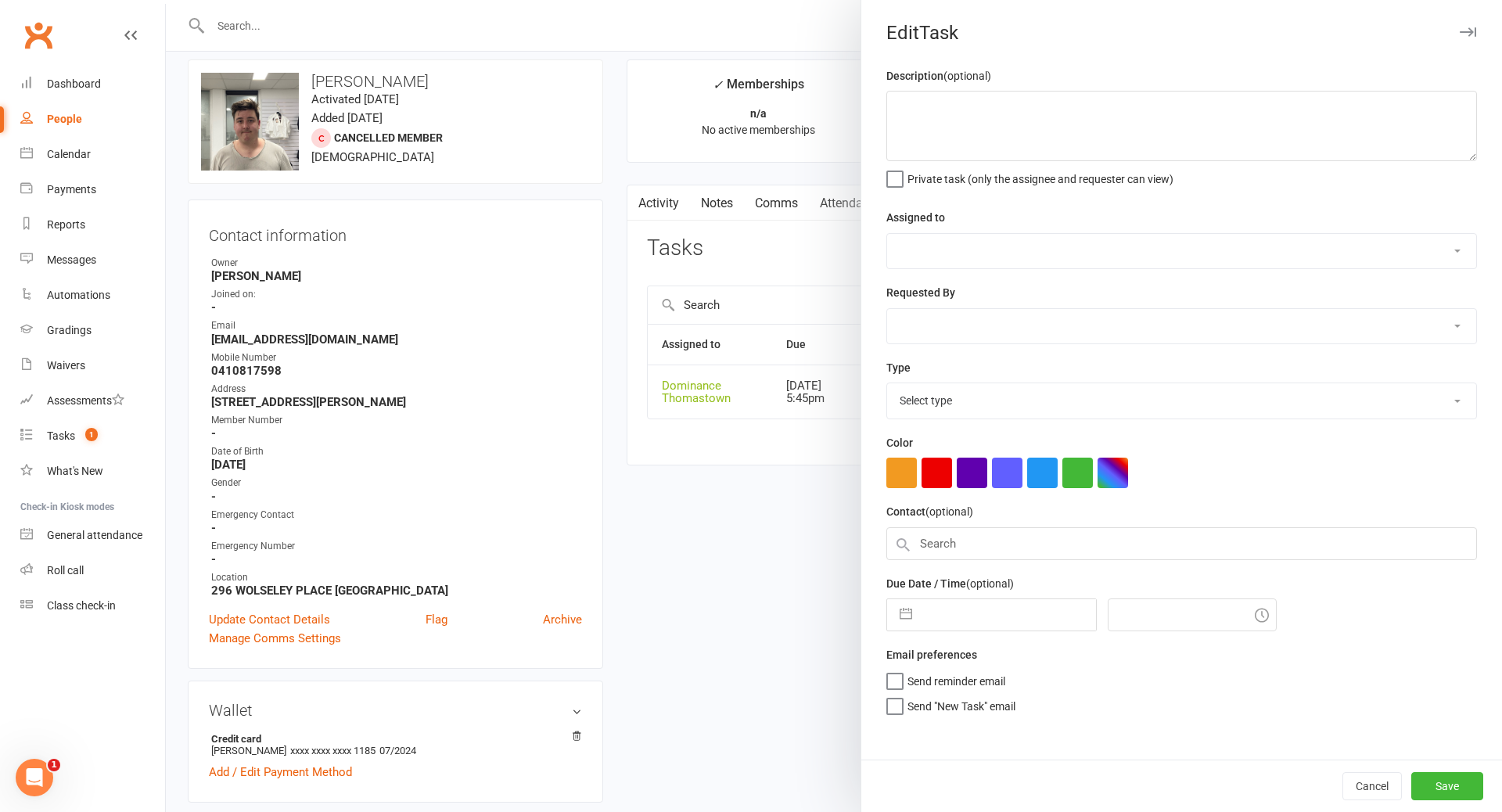
type textarea "trial follow up (ex member looking to get back into it) - [PERSON_NAME] 12/8"
select select "12547"
type input "[DATE]"
type input "5:45pm"
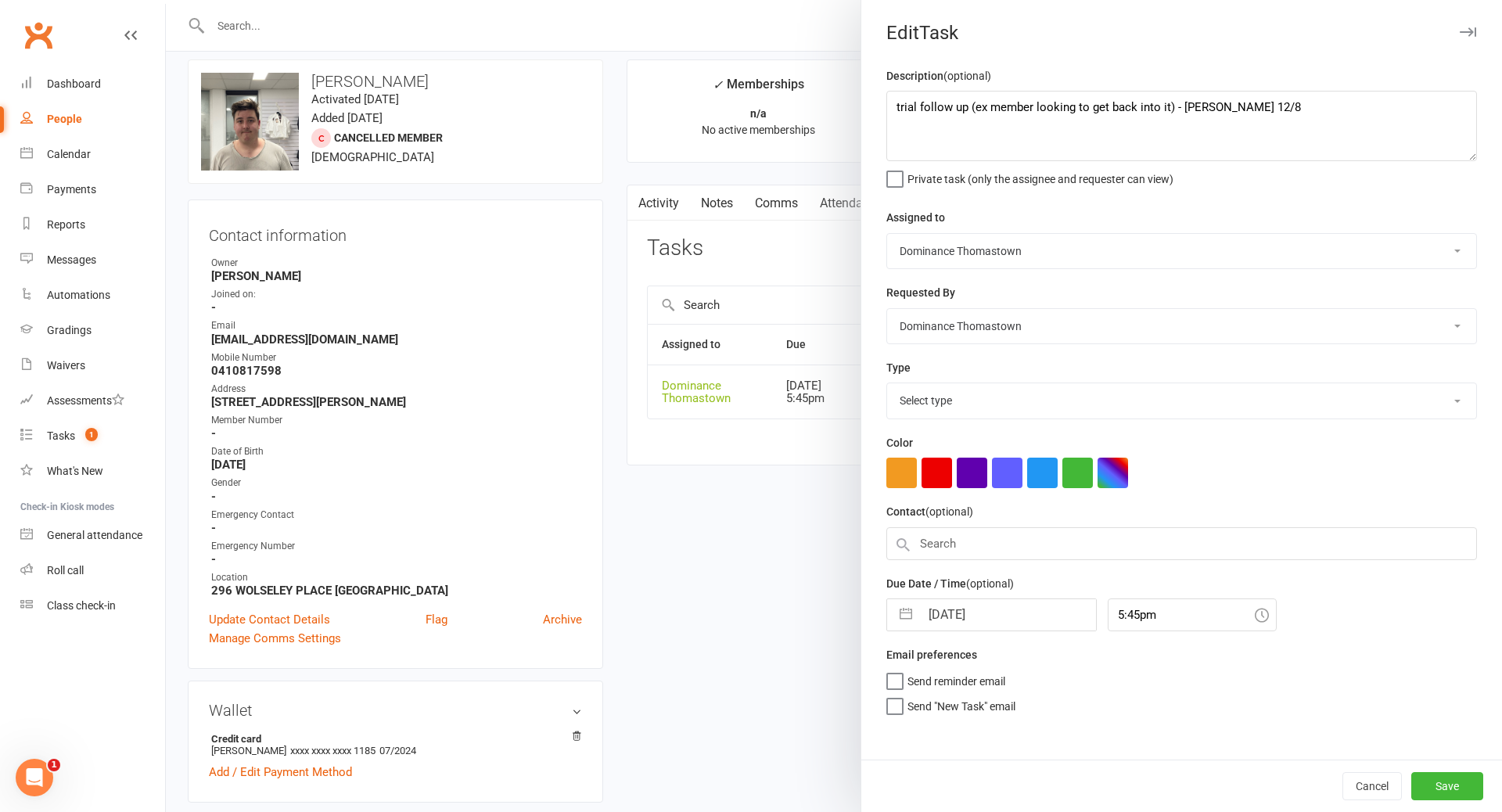
select select "3812"
click at [893, 106] on textarea "trial follow up (ex member looking to get back into it) - [PERSON_NAME] 12/8" at bounding box center [1182, 125] width 591 height 70
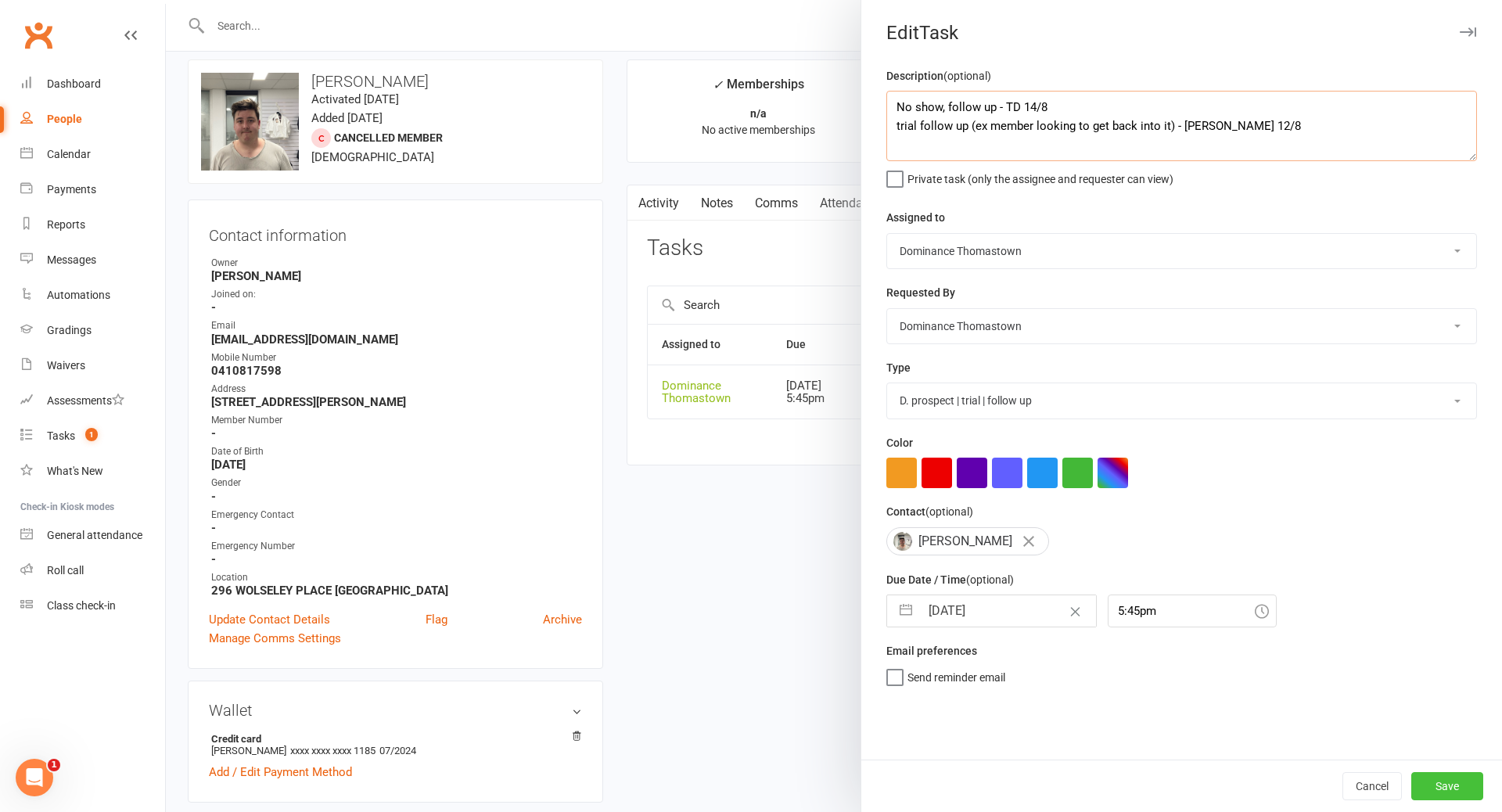
type textarea "No show, follow up - TD 14/8 trial follow up (ex member looking to get back int…"
click at [1461, 783] on button "Save" at bounding box center [1447, 786] width 72 height 28
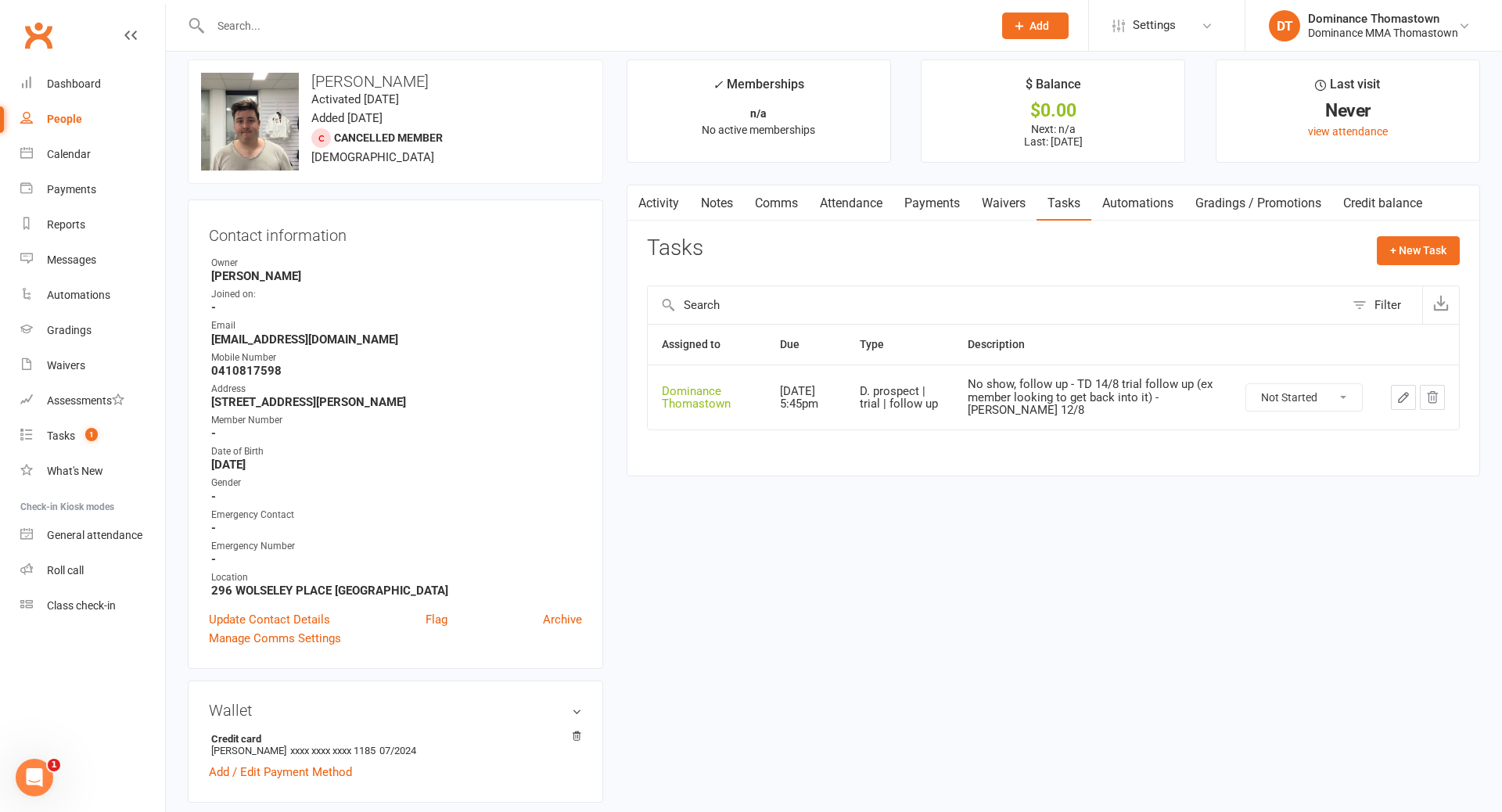
click at [853, 205] on link "Attendance" at bounding box center [851, 204] width 84 height 36
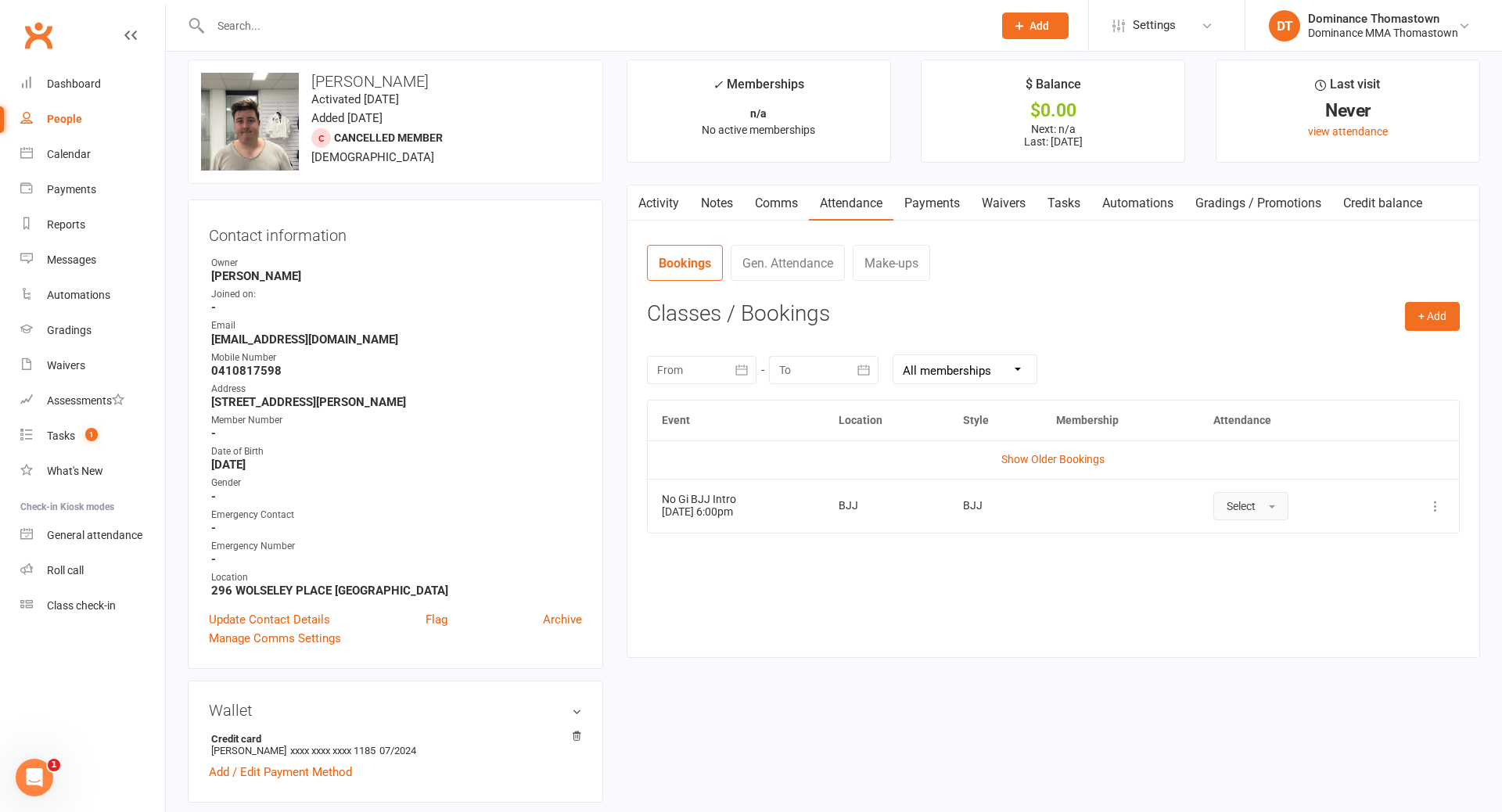
click at [1246, 510] on span "Select" at bounding box center [1240, 506] width 29 height 12
click at [1263, 567] on span "Absent" at bounding box center [1245, 572] width 37 height 14
click at [1062, 458] on link "Show Older Bookings" at bounding box center [1052, 459] width 103 height 12
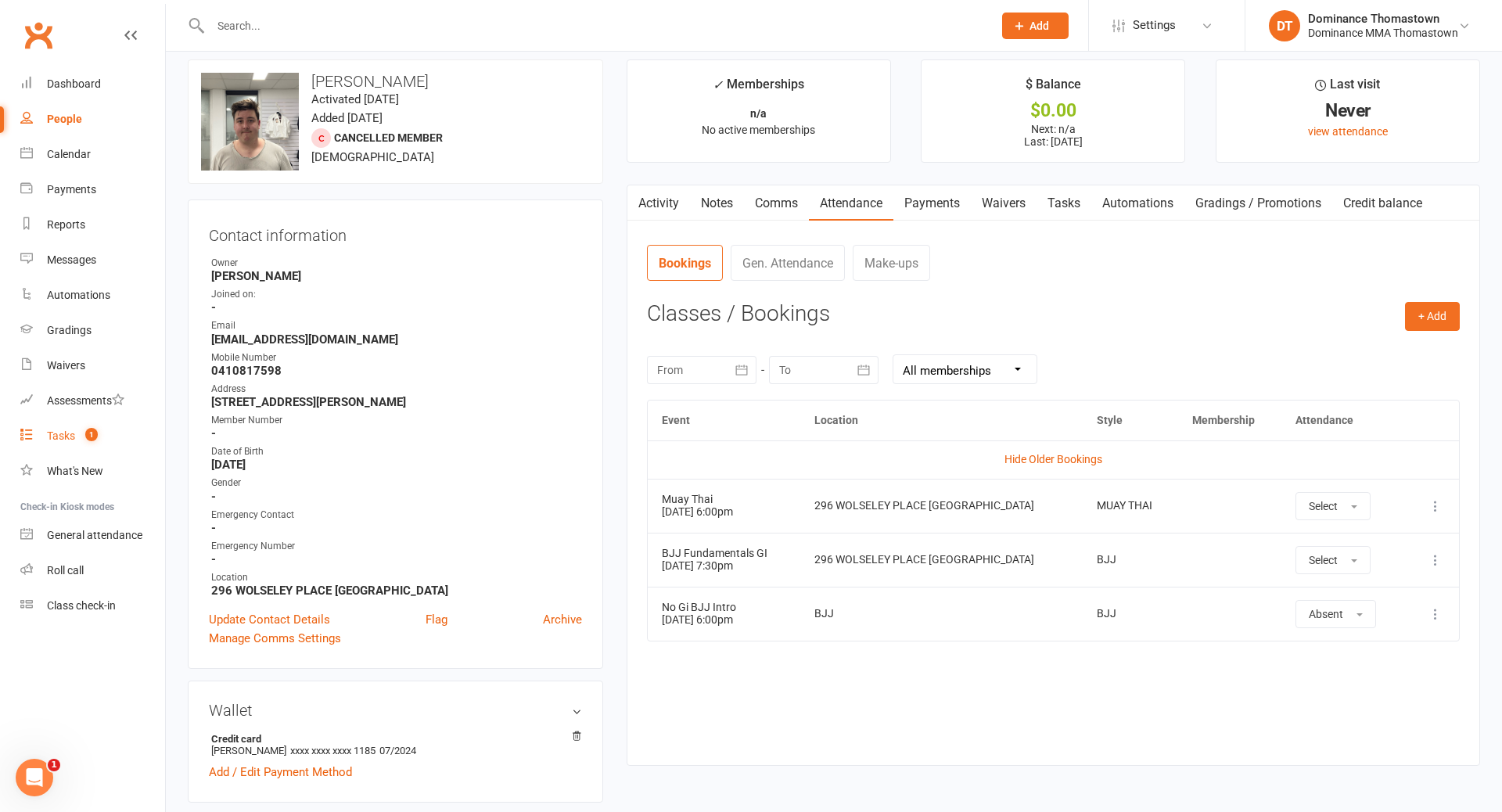
click at [71, 444] on link "Tasks 1" at bounding box center [92, 436] width 144 height 35
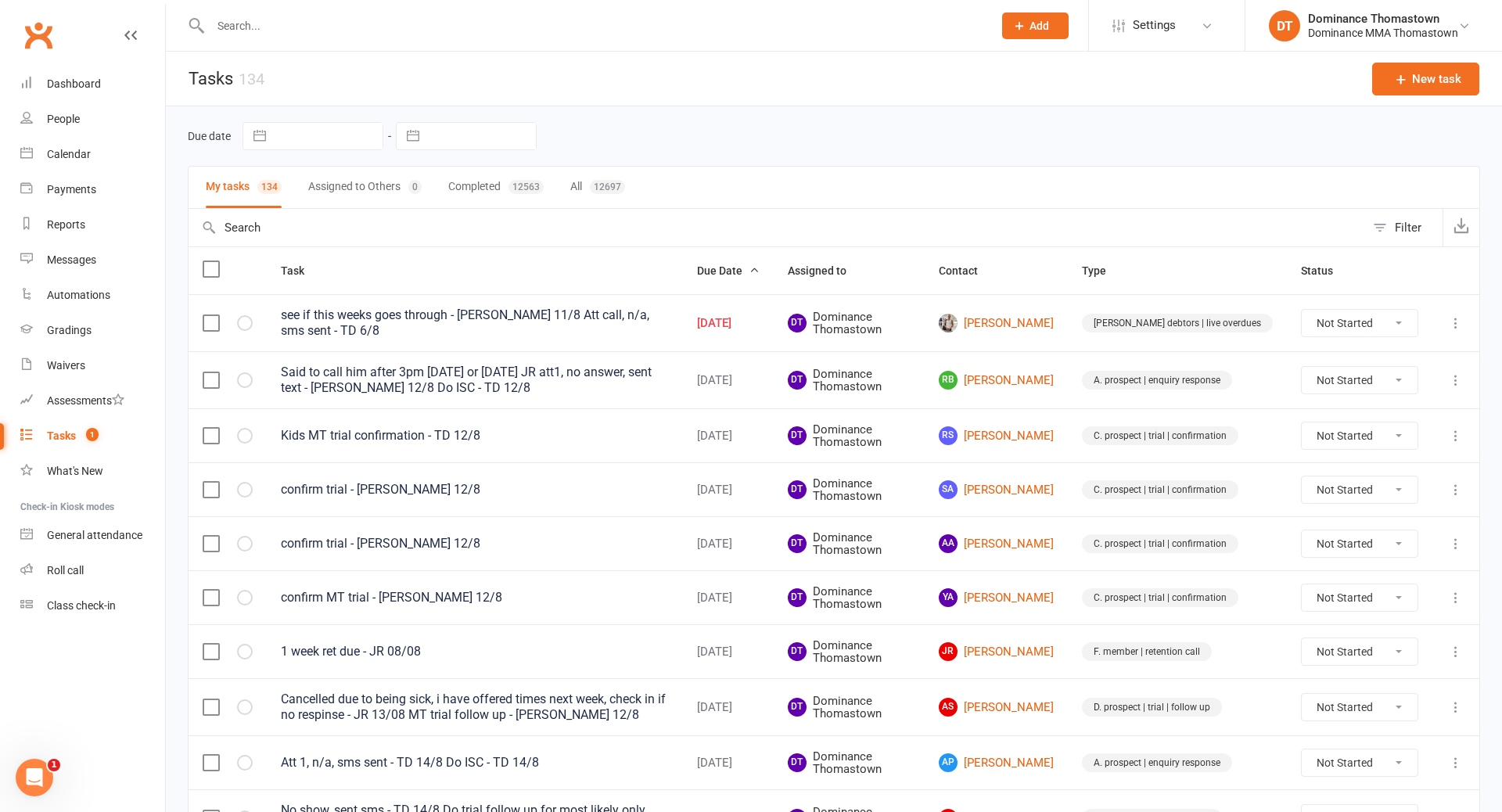
click at [329, 26] on input "text" at bounding box center [593, 26] width 776 height 22
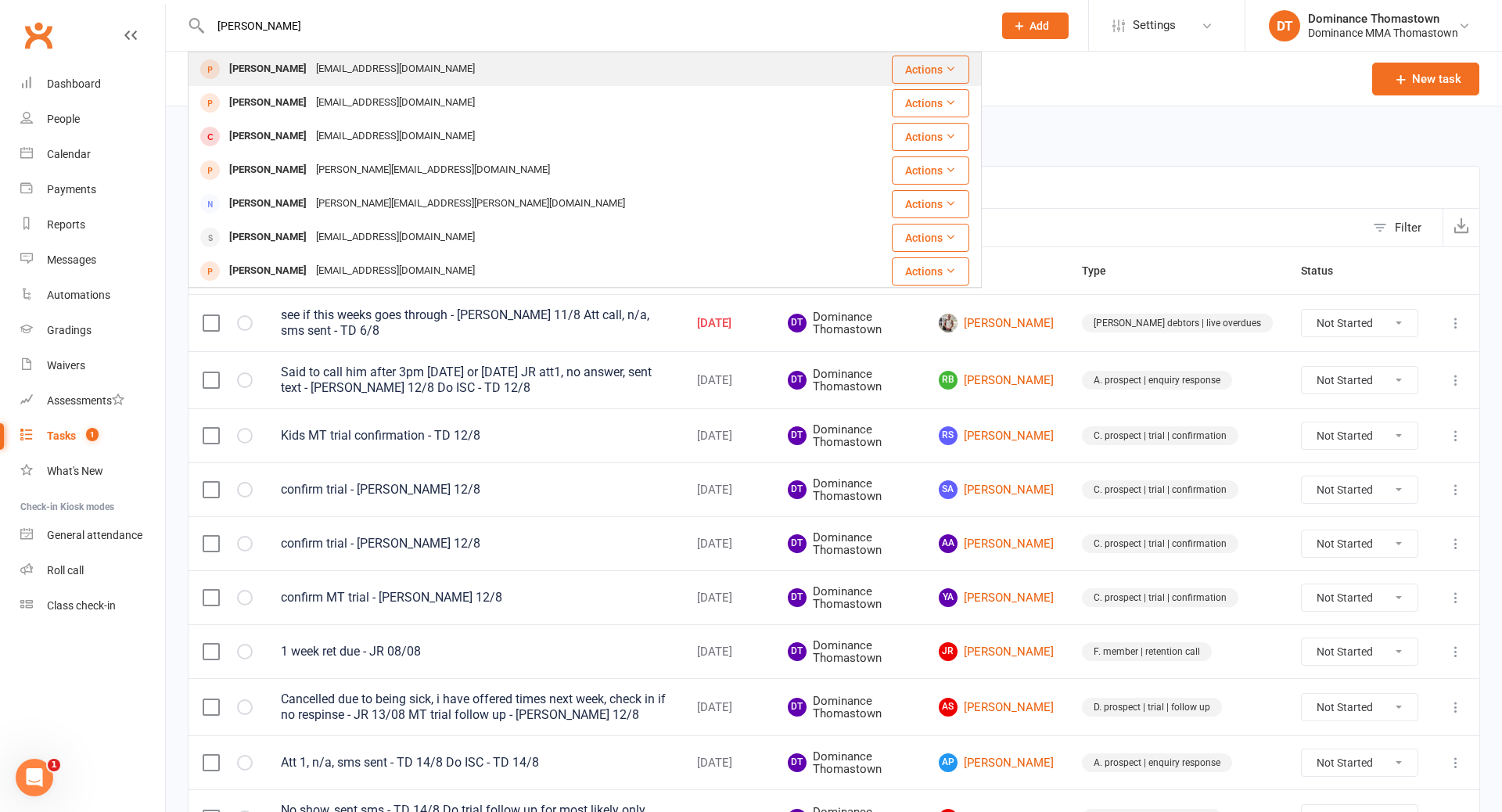
type input "[PERSON_NAME]"
click at [307, 69] on div "[PERSON_NAME]" at bounding box center [267, 68] width 87 height 22
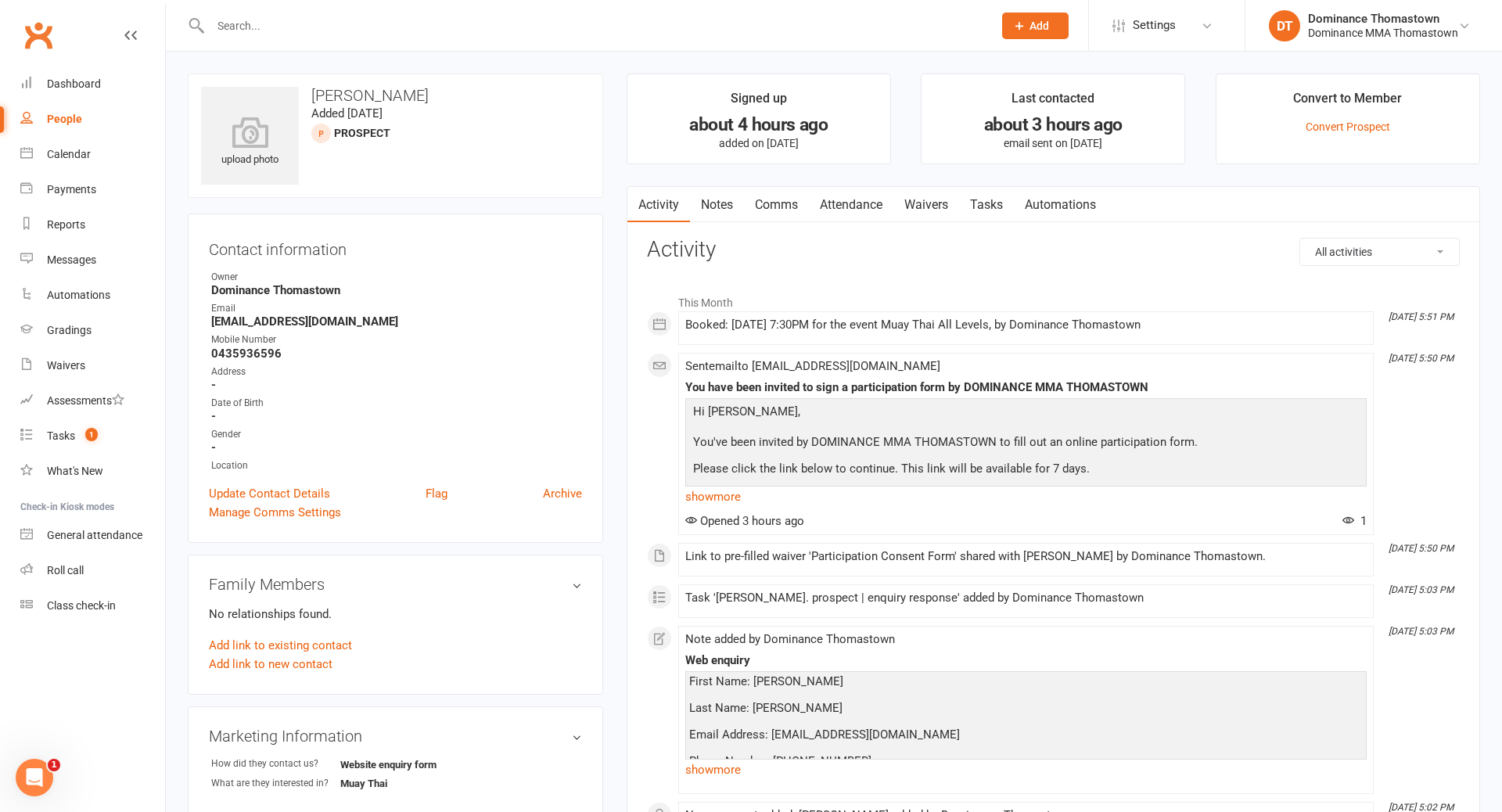
click at [853, 209] on link "Attendance" at bounding box center [851, 205] width 84 height 36
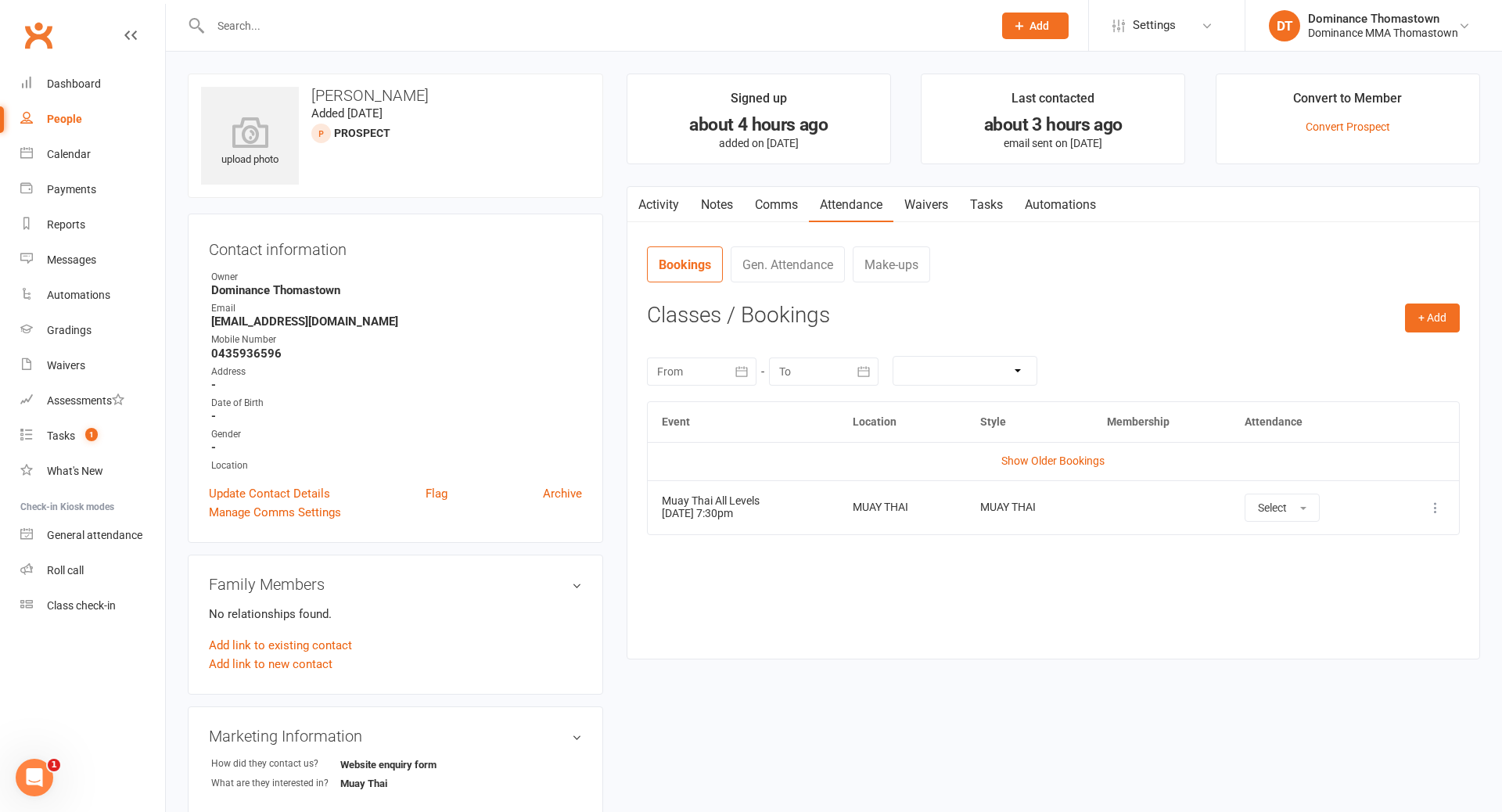
click at [992, 205] on link "Tasks" at bounding box center [986, 205] width 54 height 36
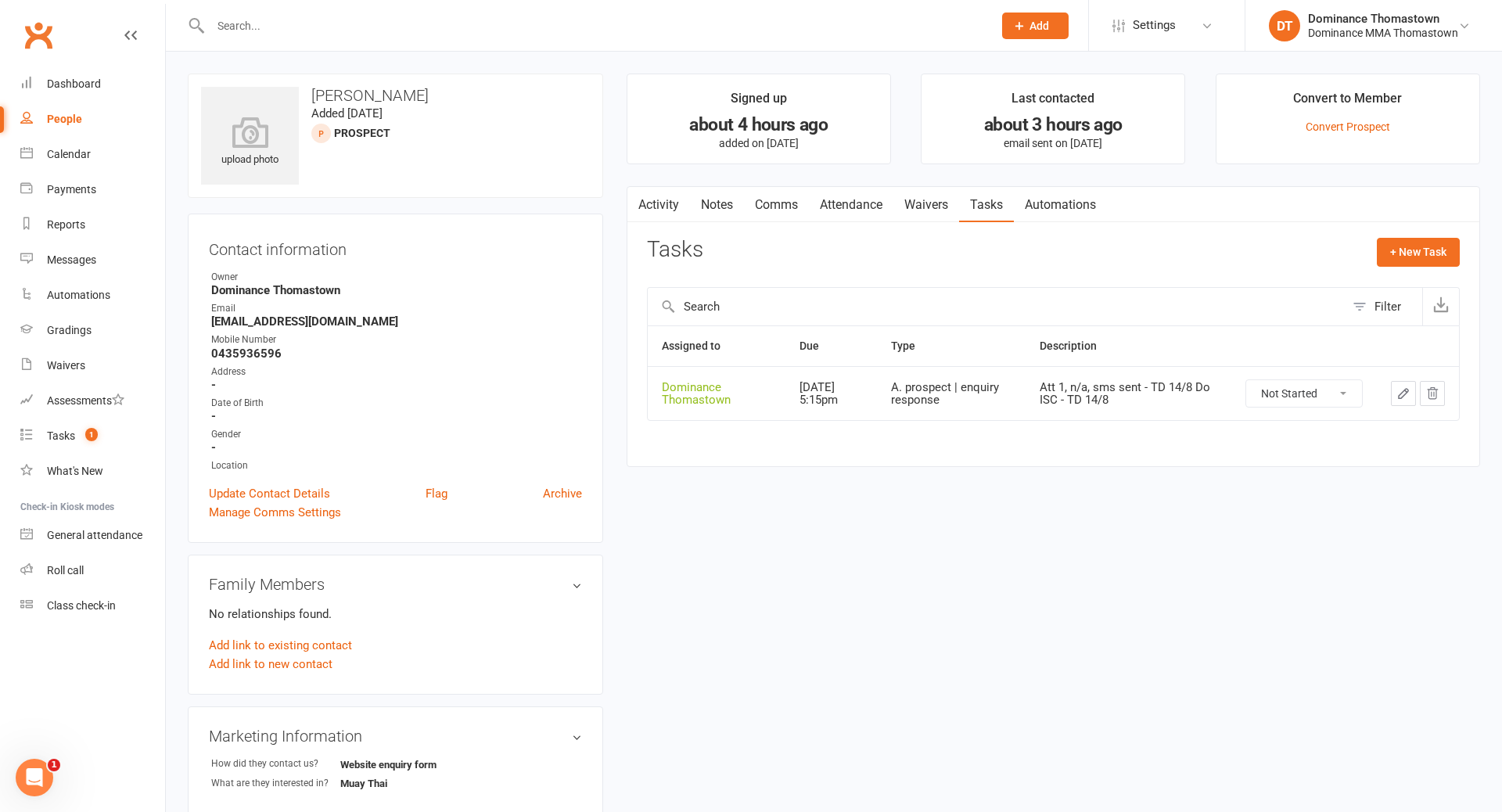
click at [873, 210] on link "Attendance" at bounding box center [851, 205] width 84 height 36
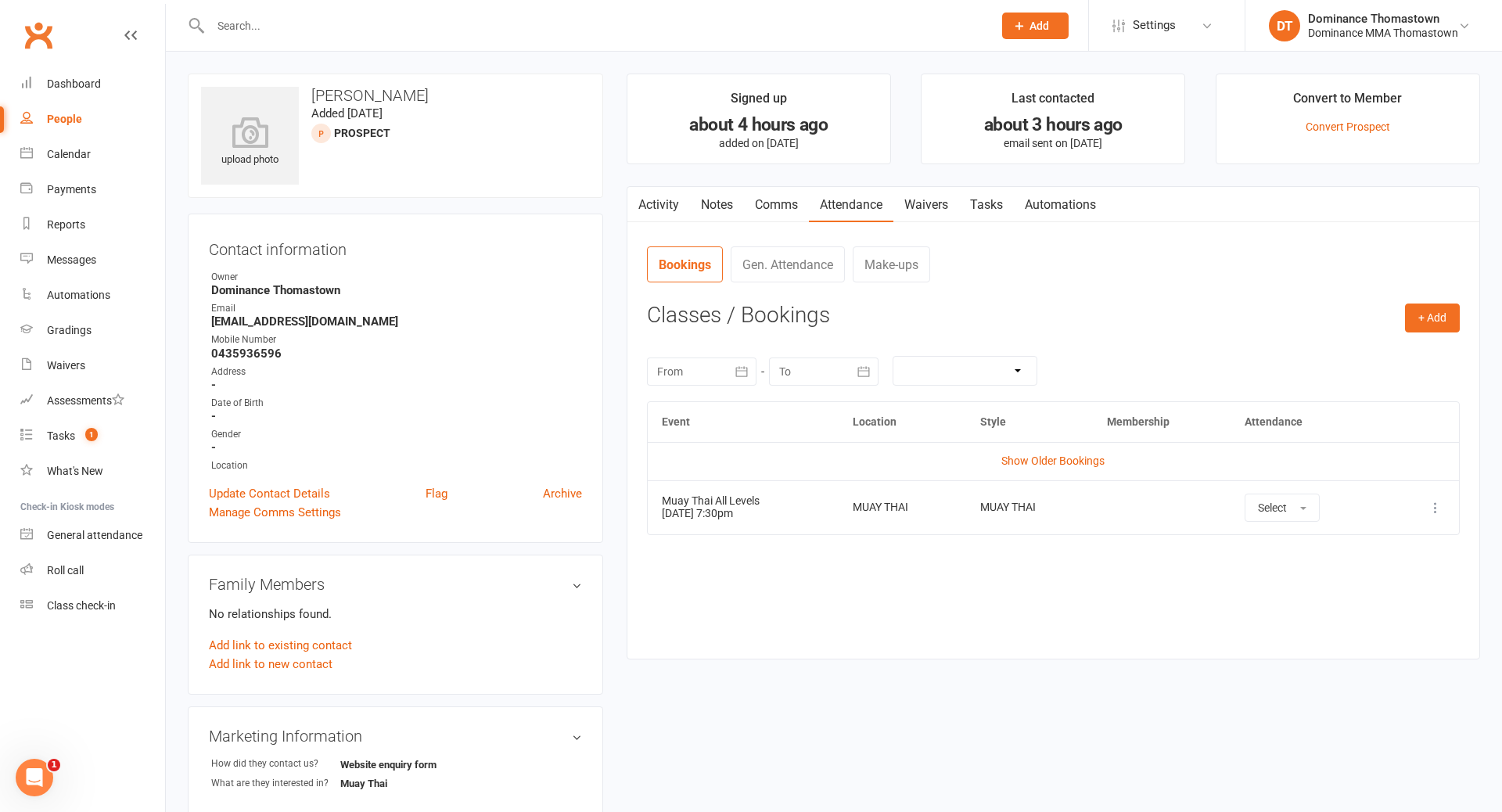
click at [929, 209] on link "Waivers" at bounding box center [926, 205] width 66 height 36
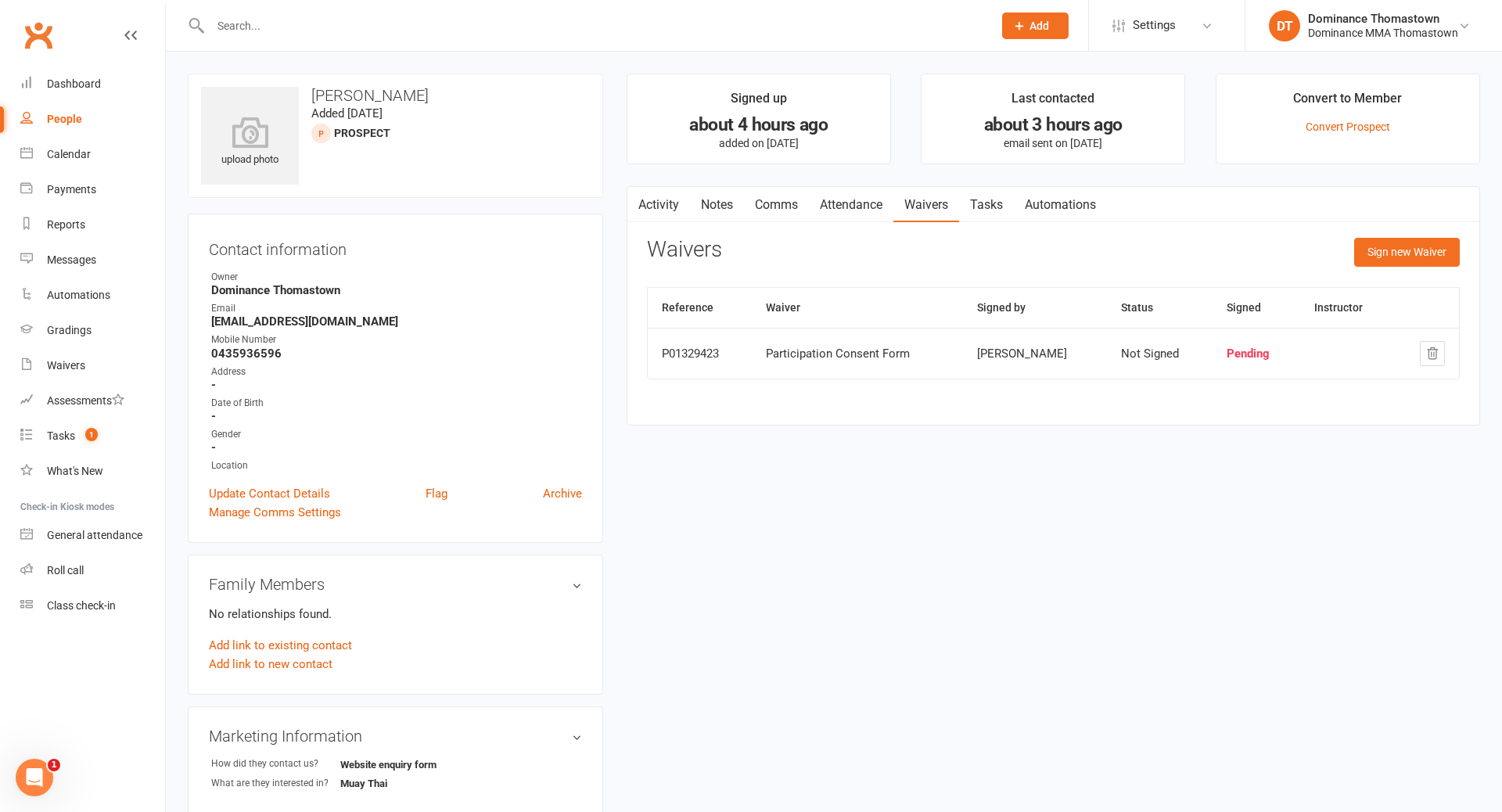
click at [787, 206] on link "Comms" at bounding box center [776, 205] width 65 height 36
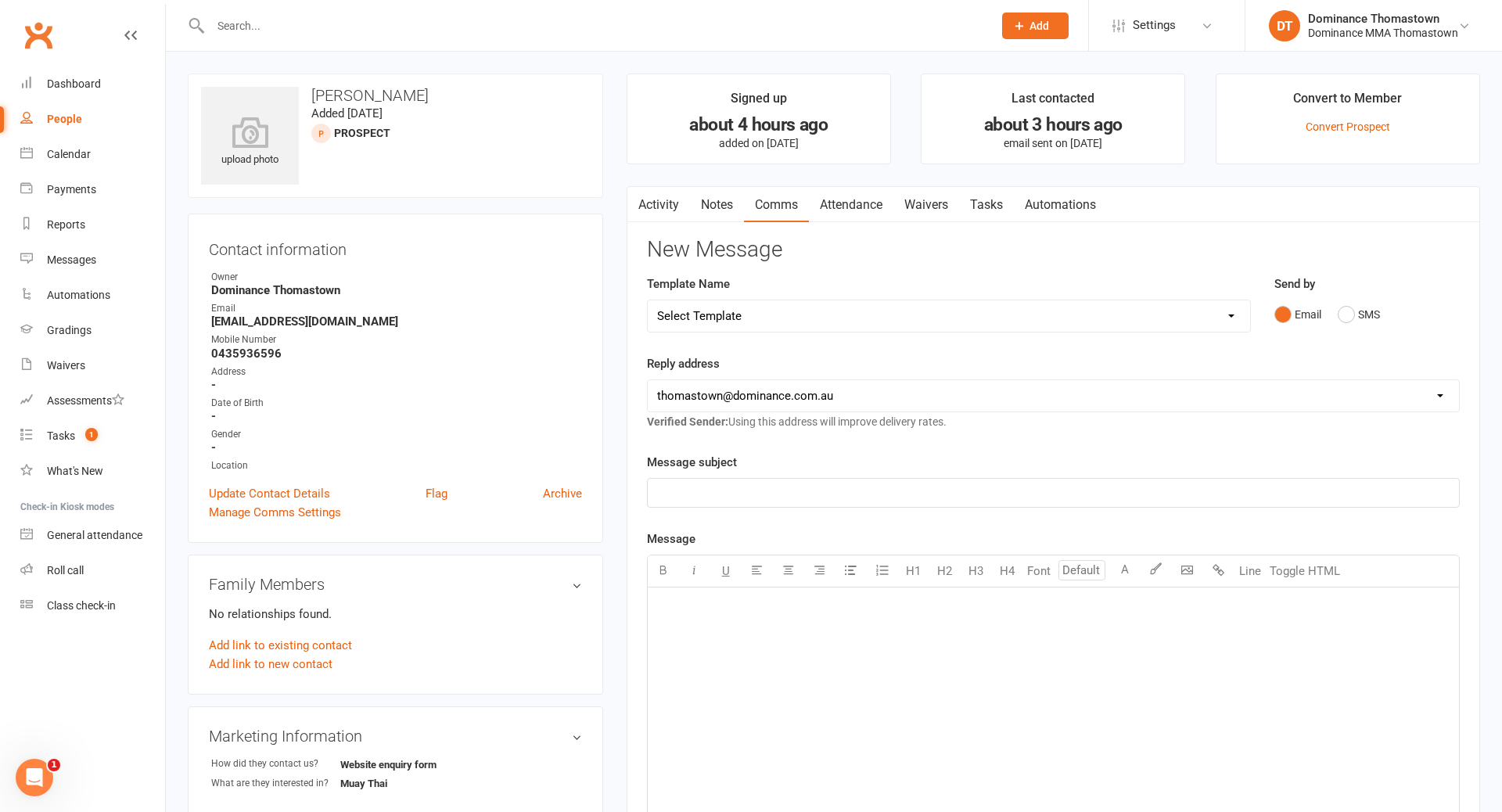
click at [707, 204] on link "Notes" at bounding box center [716, 205] width 54 height 36
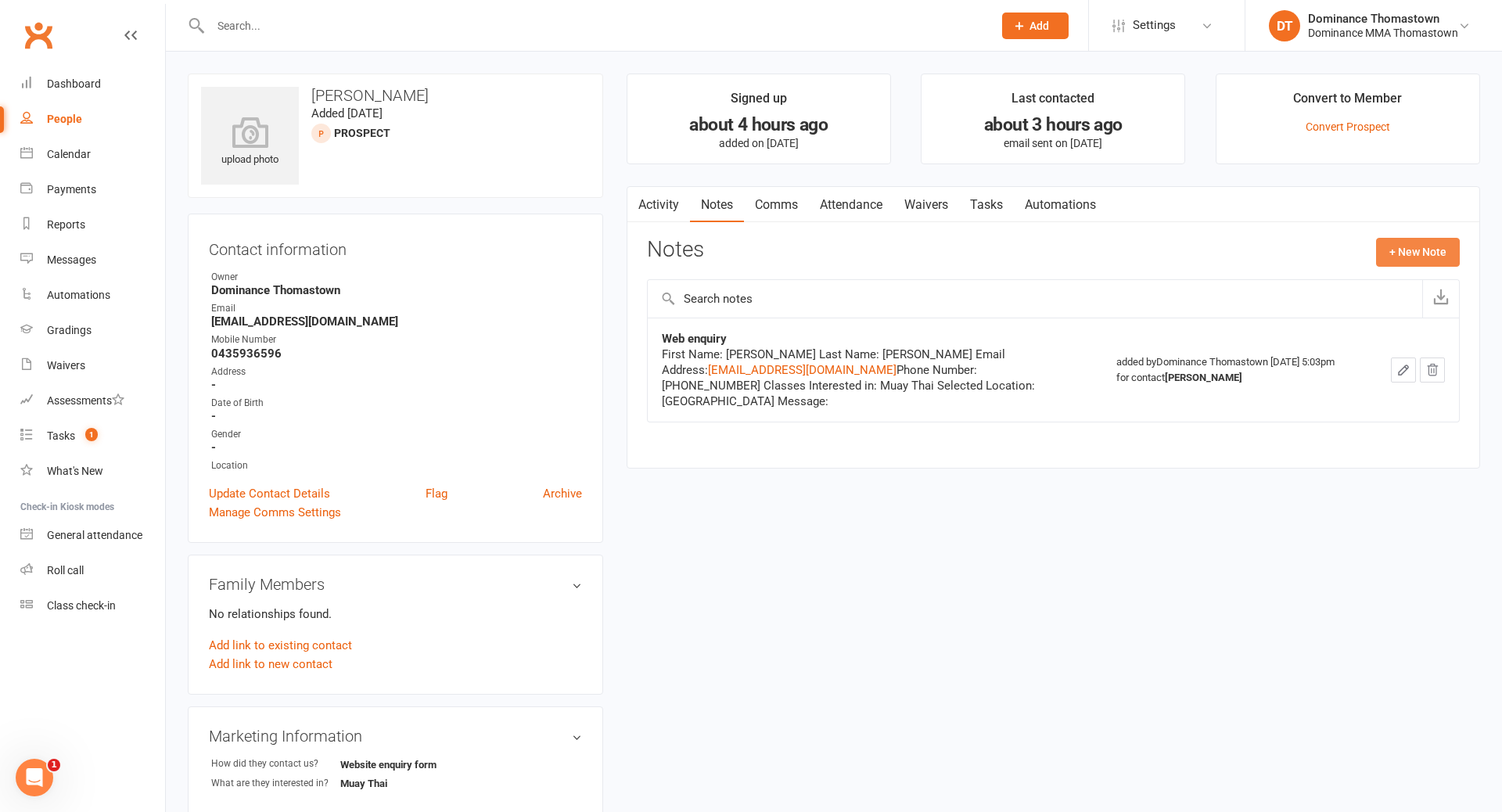
click at [1406, 256] on button "+ New Note" at bounding box center [1417, 252] width 83 height 28
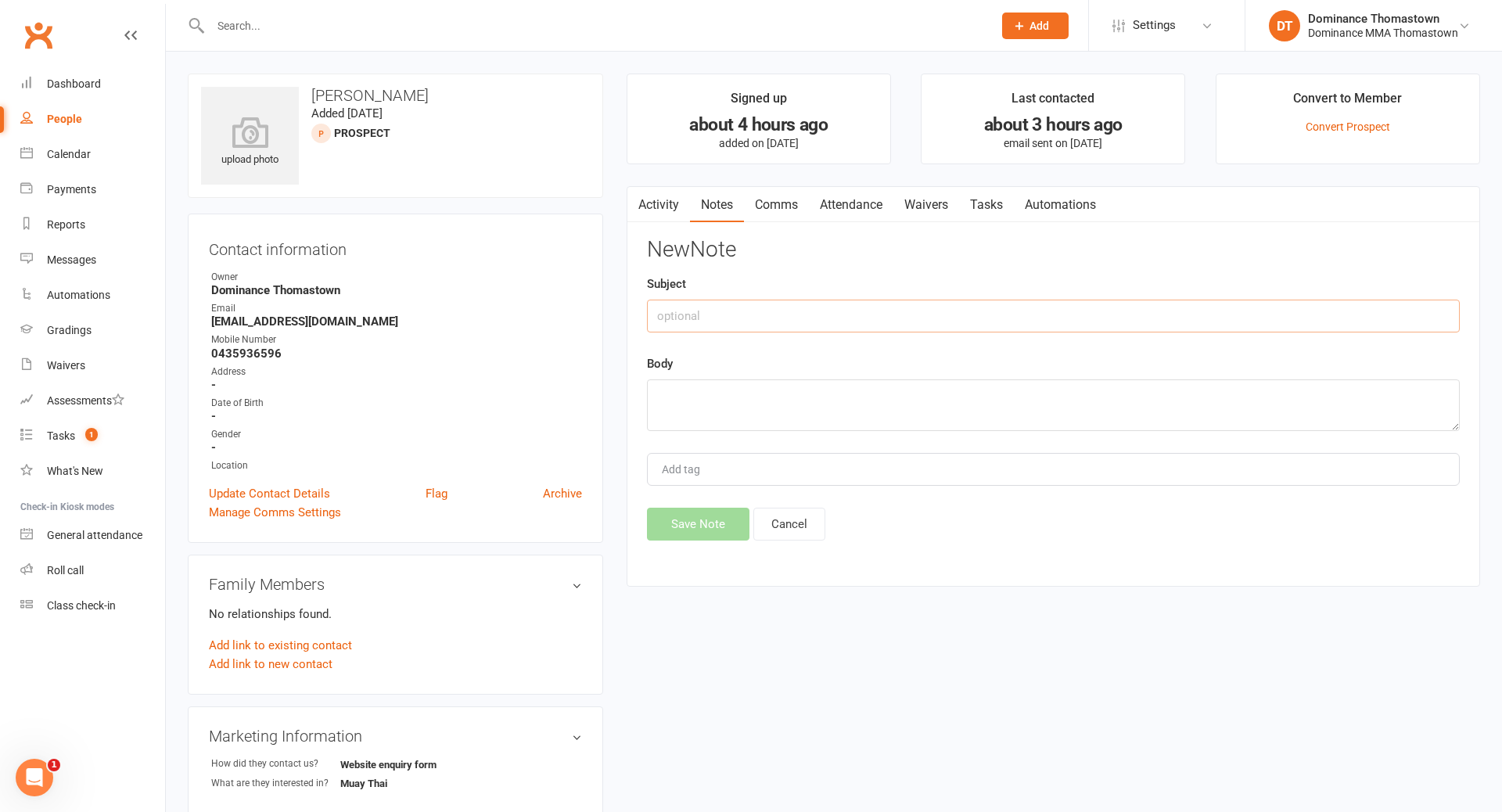
click at [751, 314] on input "text" at bounding box center [1053, 316] width 813 height 33
type input "ISC"
drag, startPoint x: 865, startPoint y: 398, endPoint x: 878, endPoint y: 404, distance: 14.3
click at [867, 400] on textarea at bounding box center [1053, 405] width 813 height 52
type textarea "[PERSON_NAME] has trained MT for about 2-3yrs. Fairly experienced, wanted to ge…"
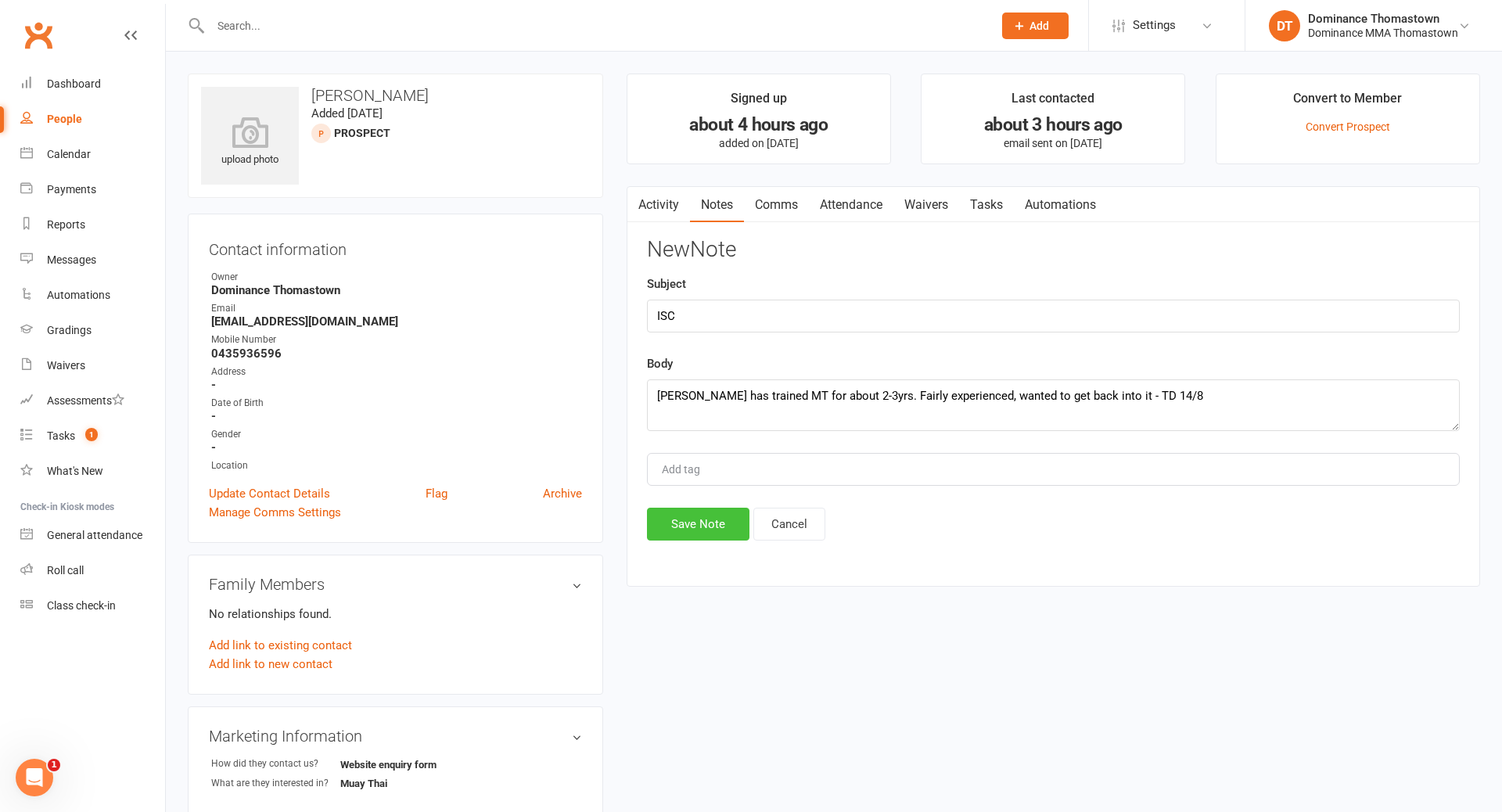
click at [705, 523] on button "Save Note" at bounding box center [698, 524] width 102 height 33
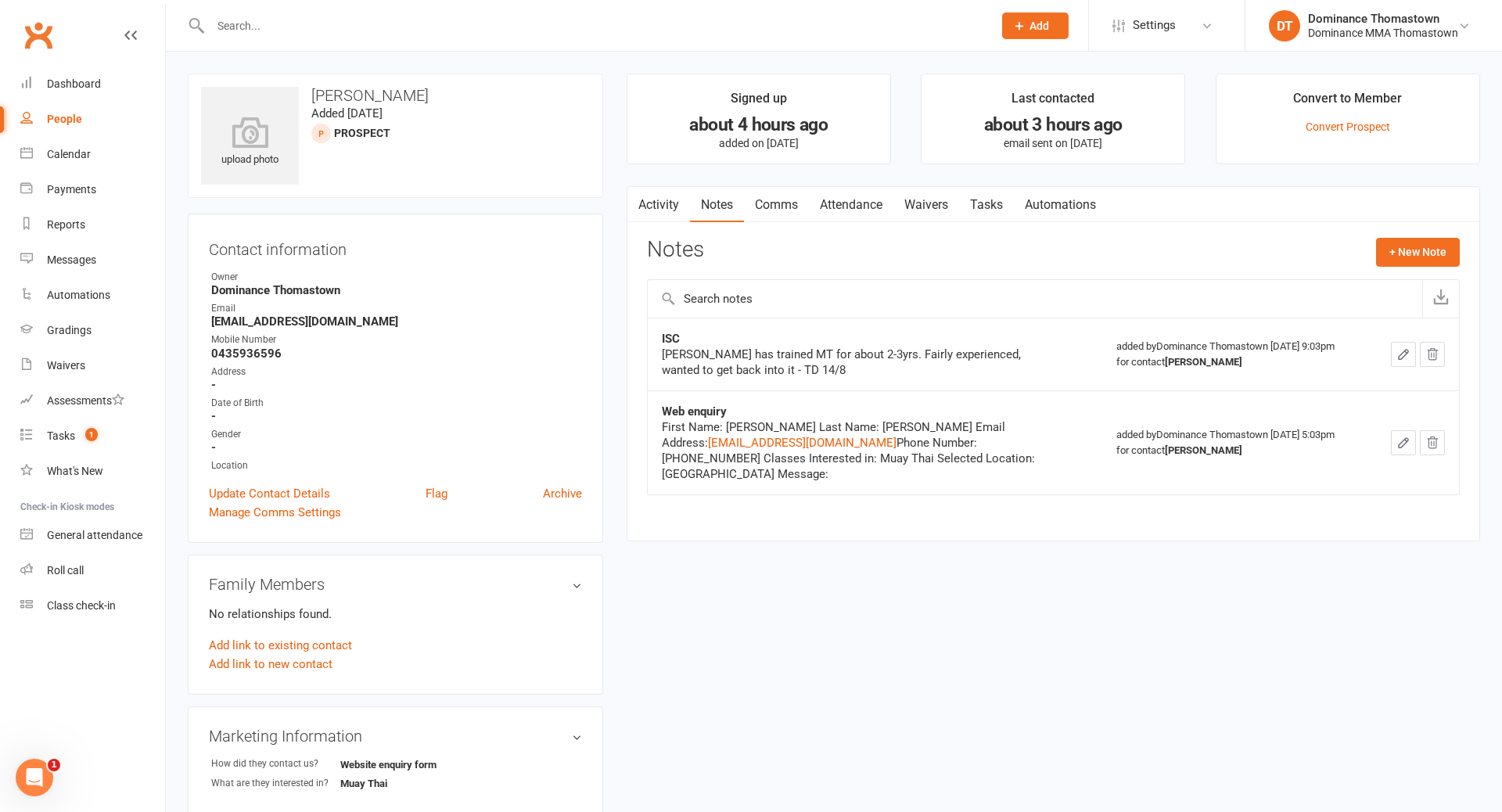
click at [774, 207] on link "Comms" at bounding box center [776, 205] width 65 height 36
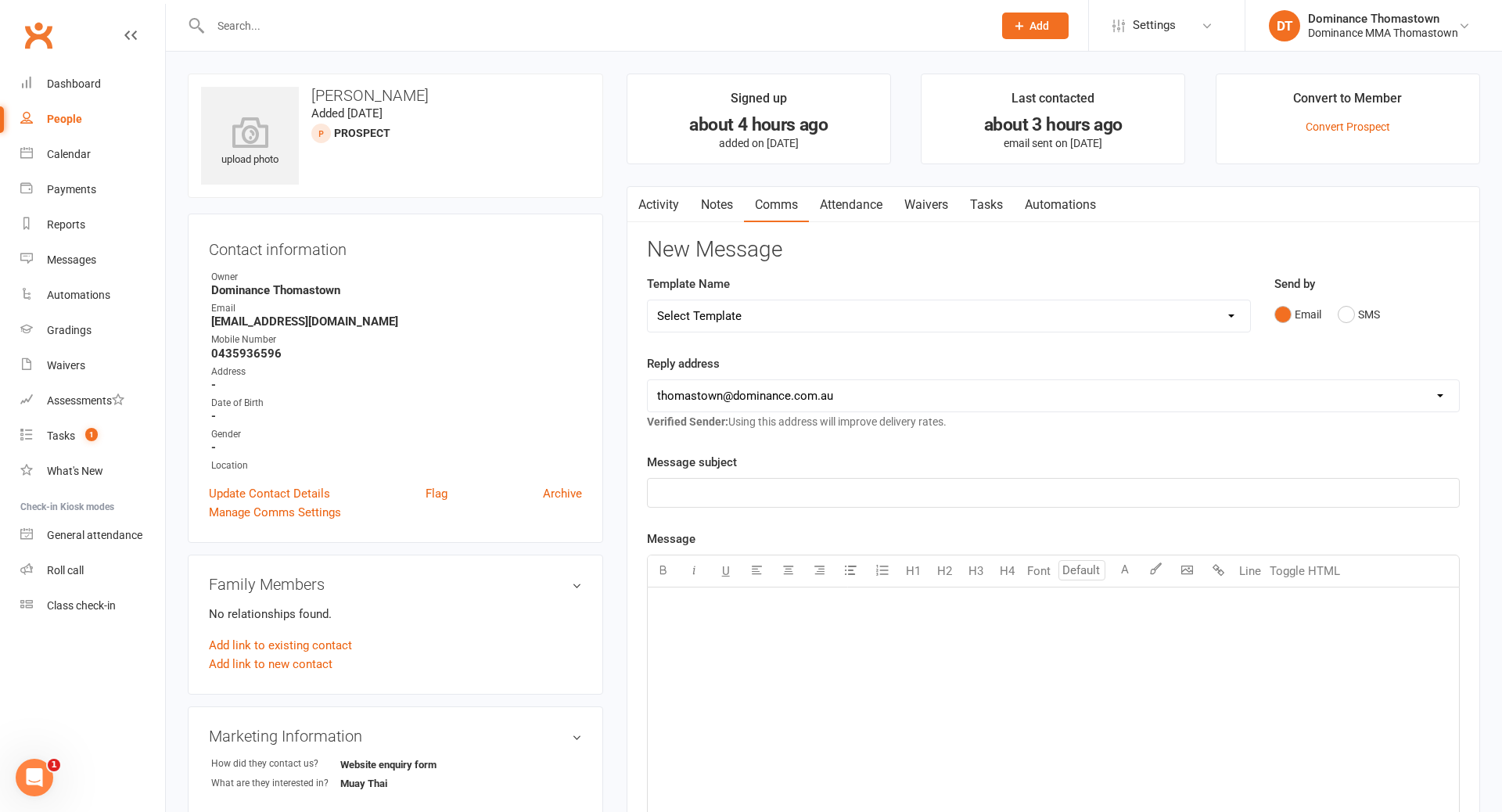
click at [1064, 313] on select "Select Template [Email] MARKETING | 10TH BIRTHDAY SPECIAL | CANCELLED MEMBERS […" at bounding box center [949, 316] width 602 height 31
select select "19"
click at [648, 300] on select "Select Template [Email] MARKETING | 10TH BIRTHDAY SPECIAL | CANCELLED MEMBERS […" at bounding box center [949, 316] width 602 height 31
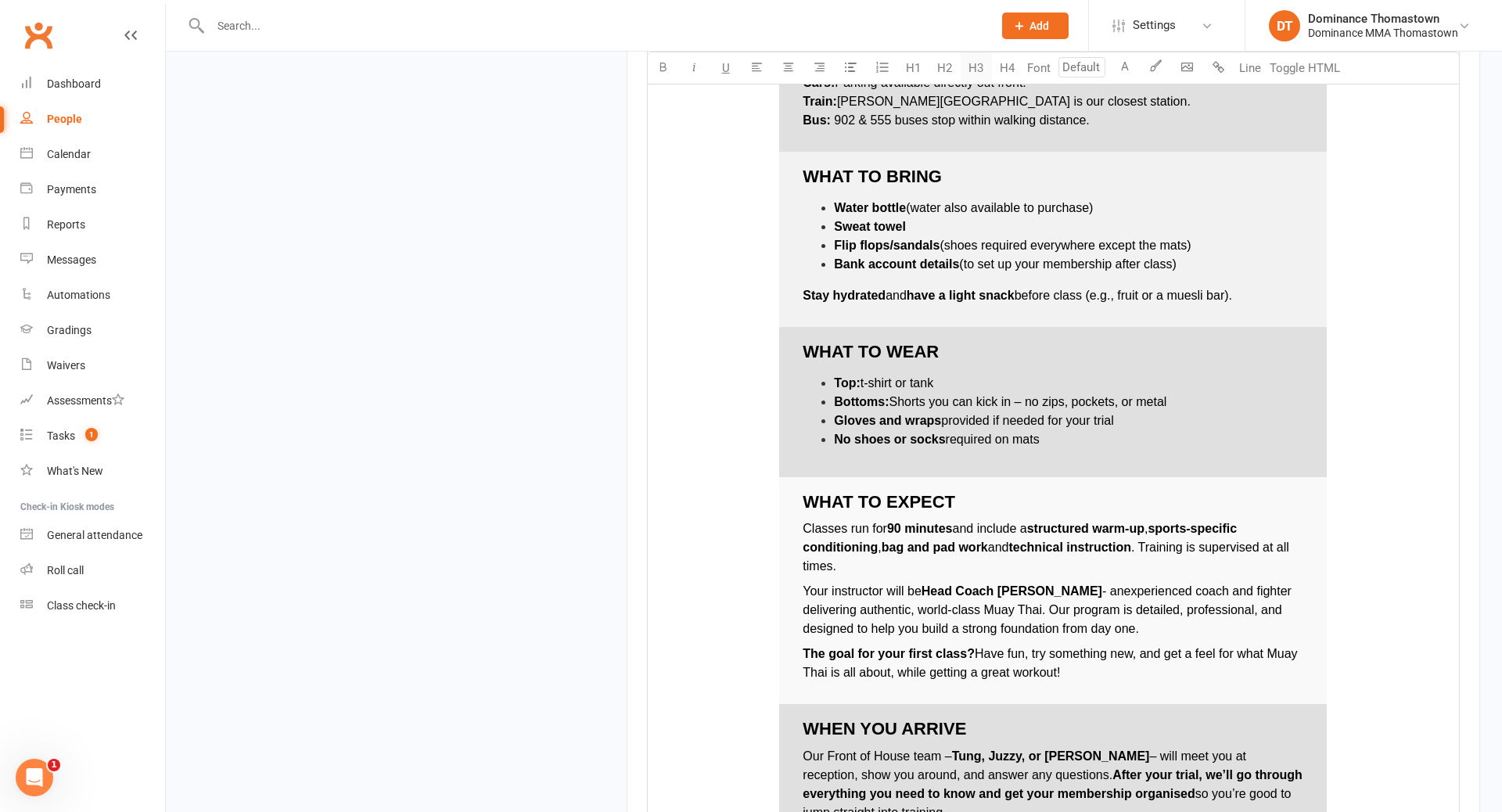
scroll to position [2065, 0]
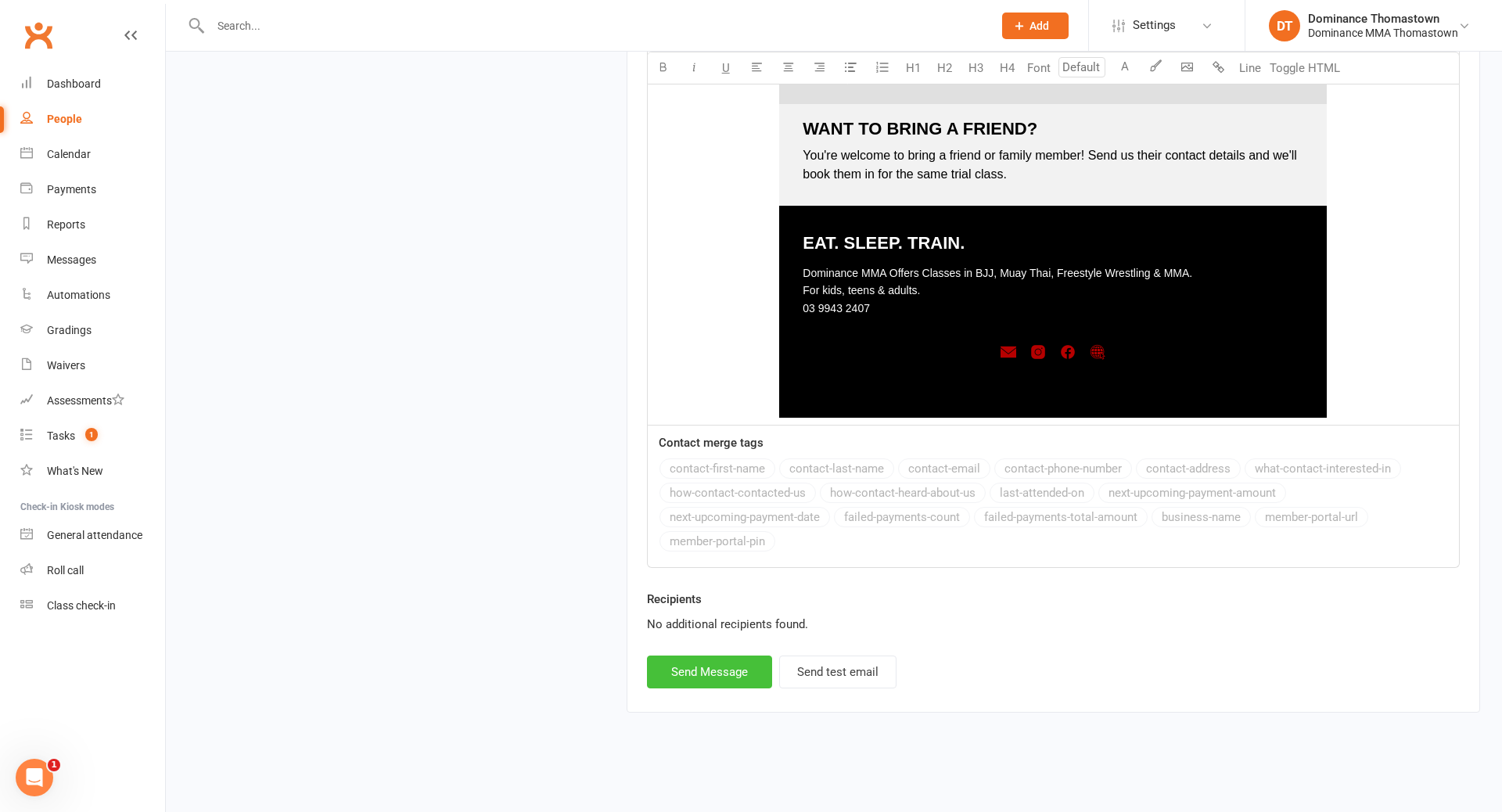
click at [706, 673] on button "Send Message" at bounding box center [710, 672] width 125 height 33
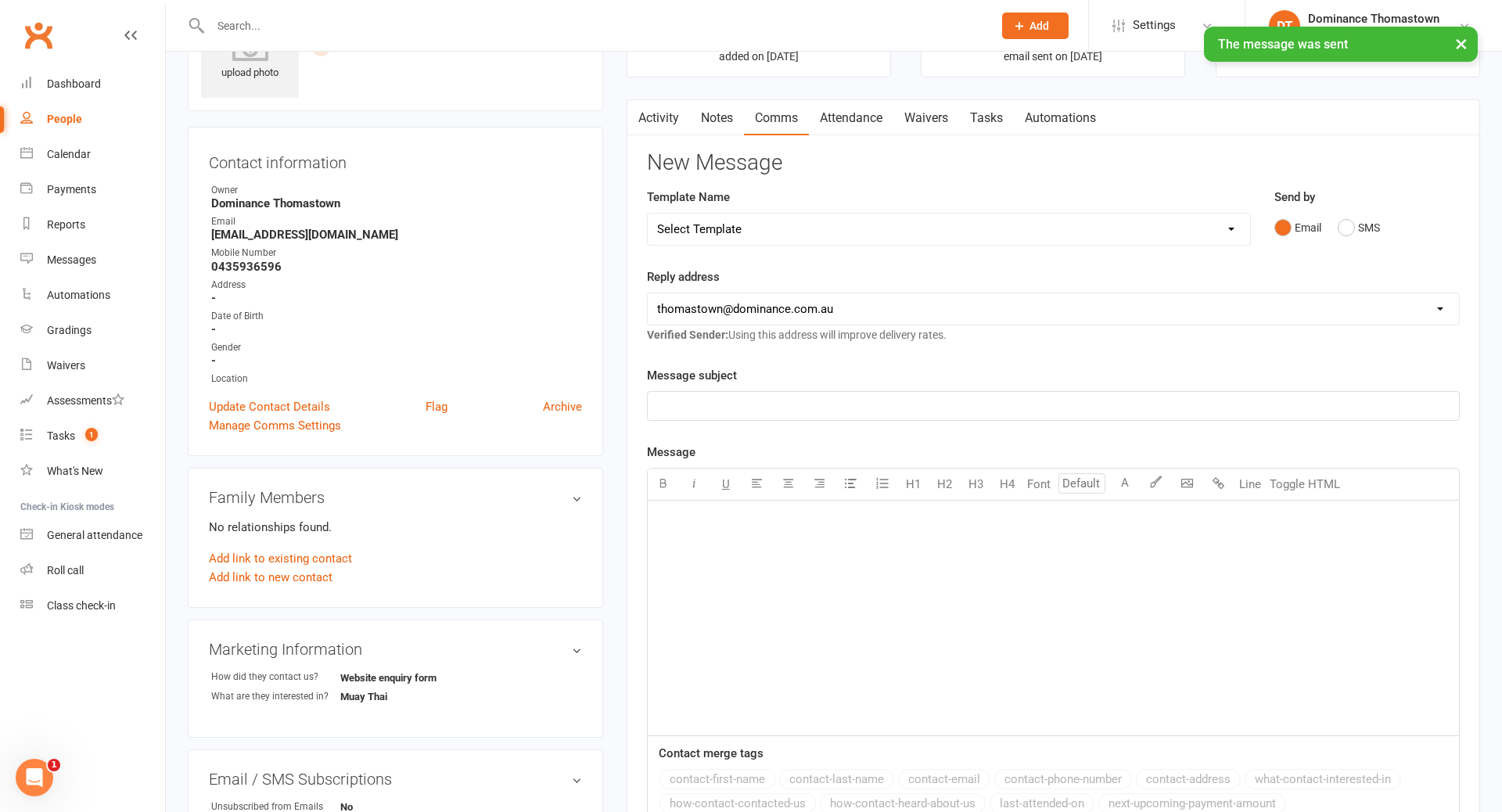
scroll to position [0, 0]
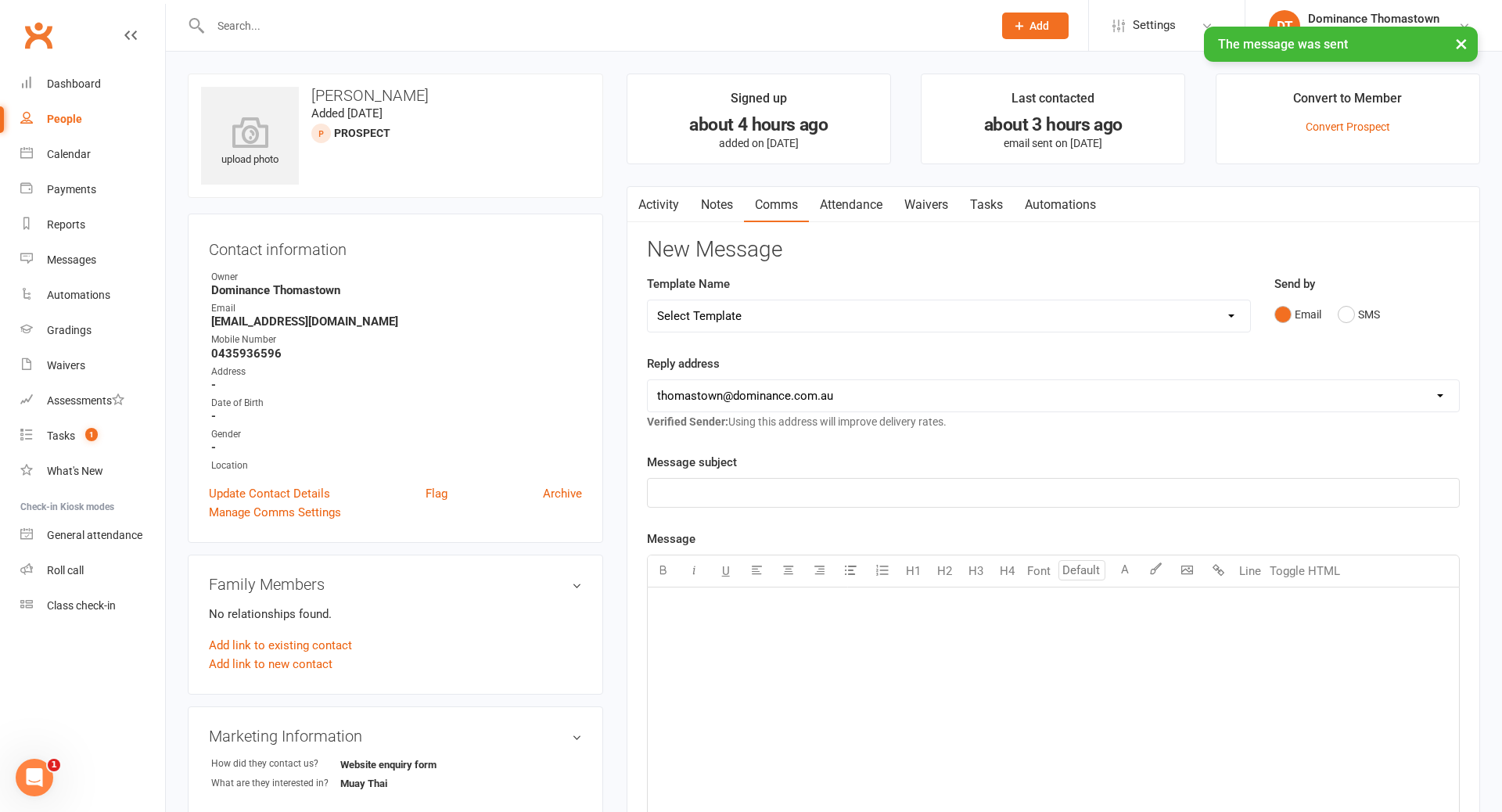
click at [825, 314] on select "Select Template [Email] MARKETING | 10TH BIRTHDAY SPECIAL | CANCELLED MEMBERS […" at bounding box center [949, 316] width 602 height 31
select select "13"
click at [648, 300] on select "Select Template [Email] MARKETING | 10TH BIRTHDAY SPECIAL | CANCELLED MEMBERS […" at bounding box center [949, 316] width 602 height 31
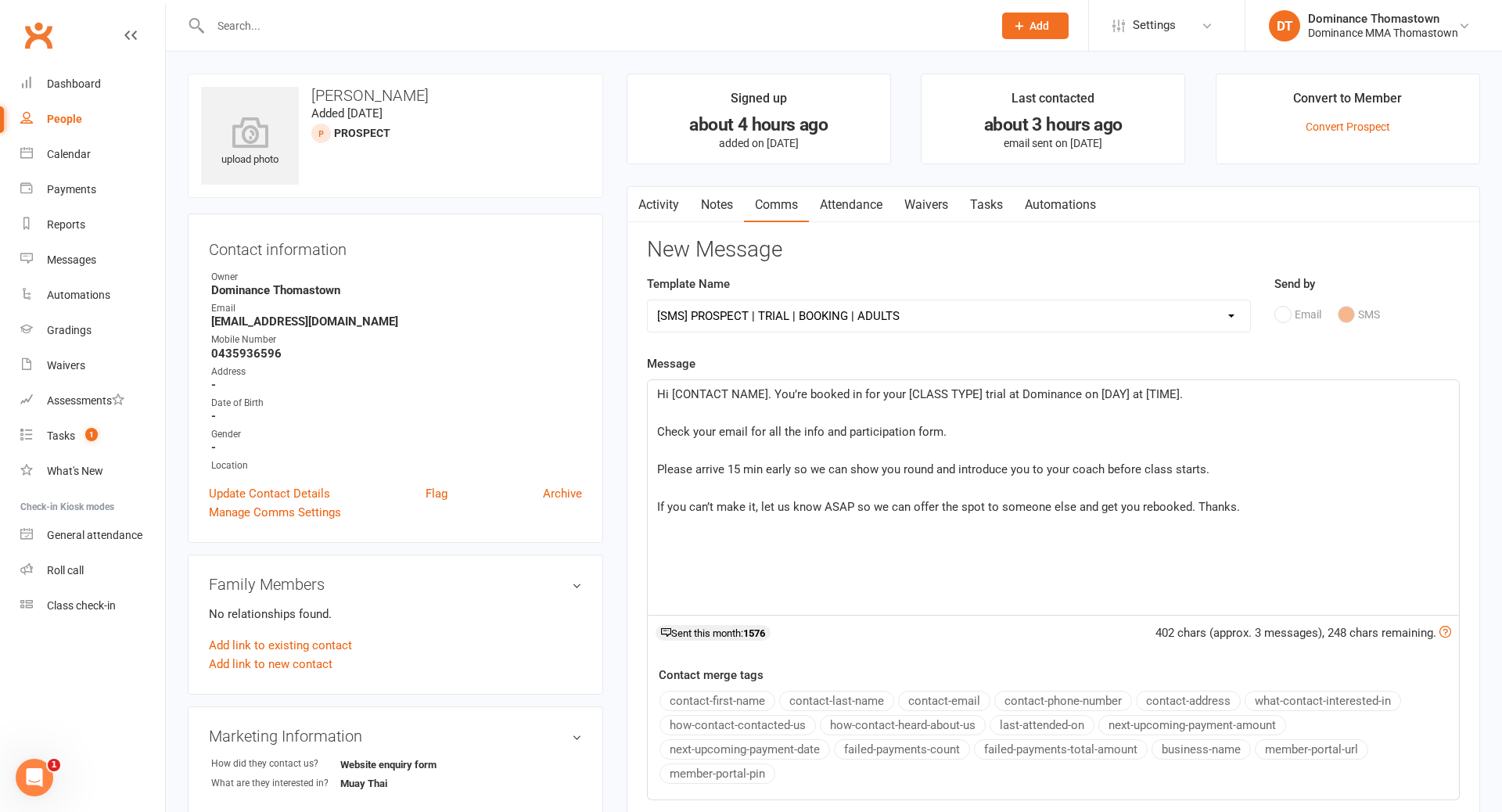
click at [768, 395] on span "Hi [CONTACT NAME]. You’re booked in for your [CLASS TYPE] trial at Dominance on…" at bounding box center [919, 394] width 526 height 14
click at [942, 394] on span "Hi [PERSON_NAME]. You’re booked in for your [CLASS TYPE] trial at Dominance on …" at bounding box center [916, 394] width 519 height 14
click at [1066, 396] on span "Hi [PERSON_NAME]. You’re booked in for your Muay Thai trial at Dominance on [DA…" at bounding box center [907, 394] width 500 height 14
click at [1182, 394] on span "Hi [PERSON_NAME]. You’re booked in for your Muay Thai trial at Dominance [DATE]…" at bounding box center [919, 394] width 525 height 14
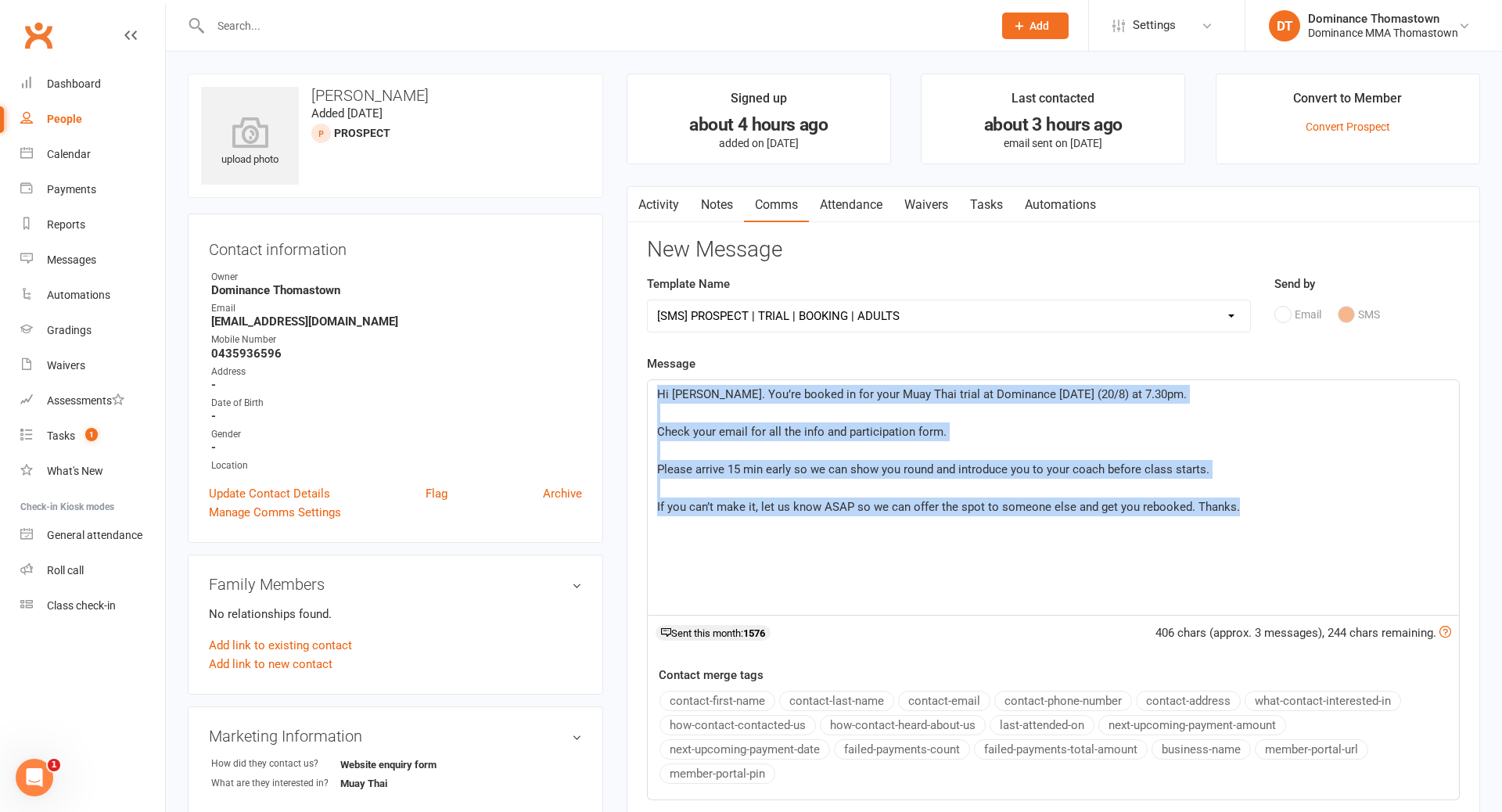
drag, startPoint x: 655, startPoint y: 394, endPoint x: 1104, endPoint y: 479, distance: 457.0
click at [1301, 509] on div "Hi [PERSON_NAME]. You’re booked in for your Muay Thai trial at Dominance [DATE]…" at bounding box center [1053, 498] width 811 height 234
copy div "Hi [PERSON_NAME]. You’re booked in for your Muay Thai trial at Dominance [DATE]…"
click at [844, 210] on link "Attendance" at bounding box center [851, 205] width 84 height 36
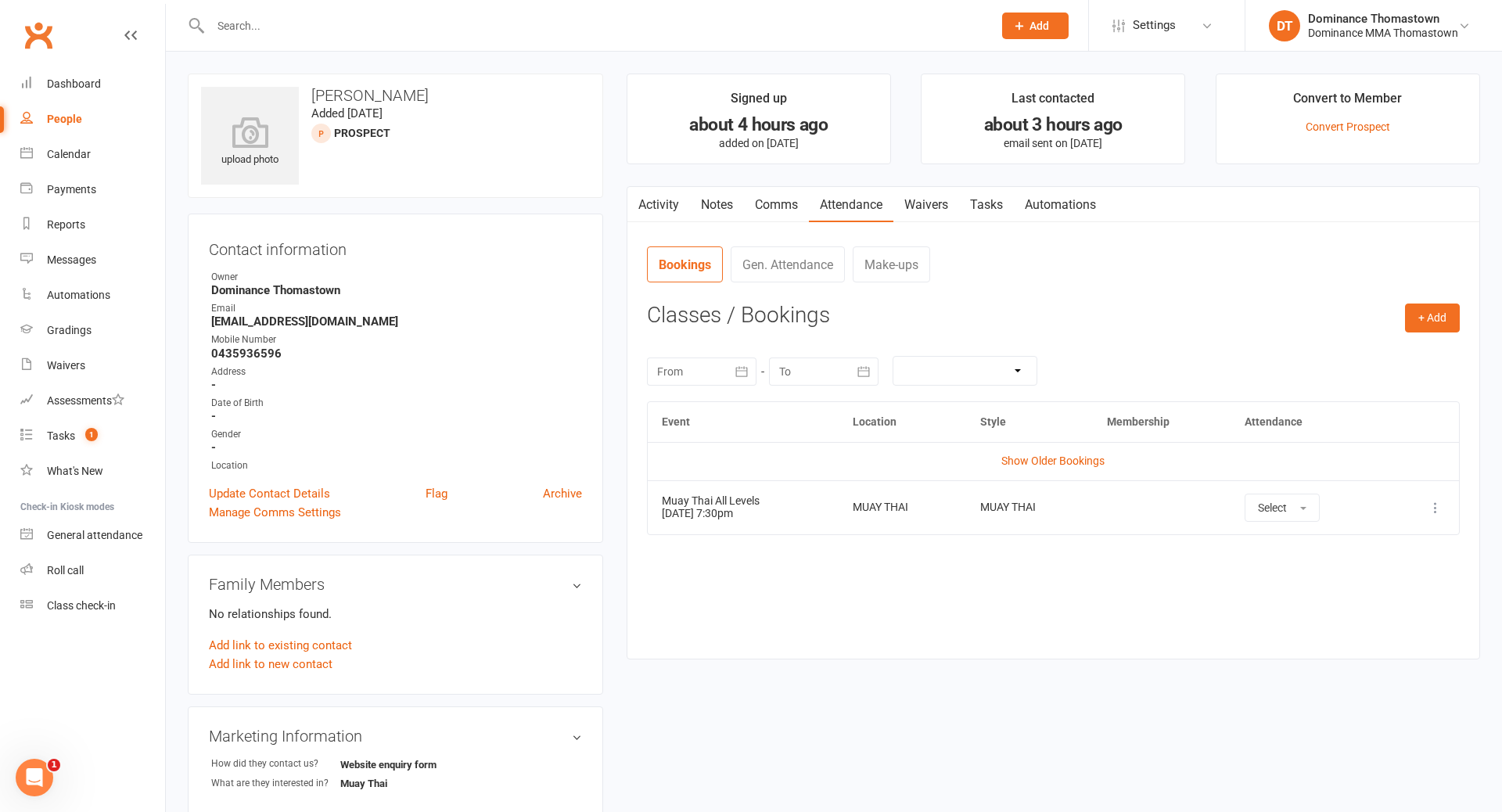
click at [935, 203] on link "Waivers" at bounding box center [926, 205] width 66 height 36
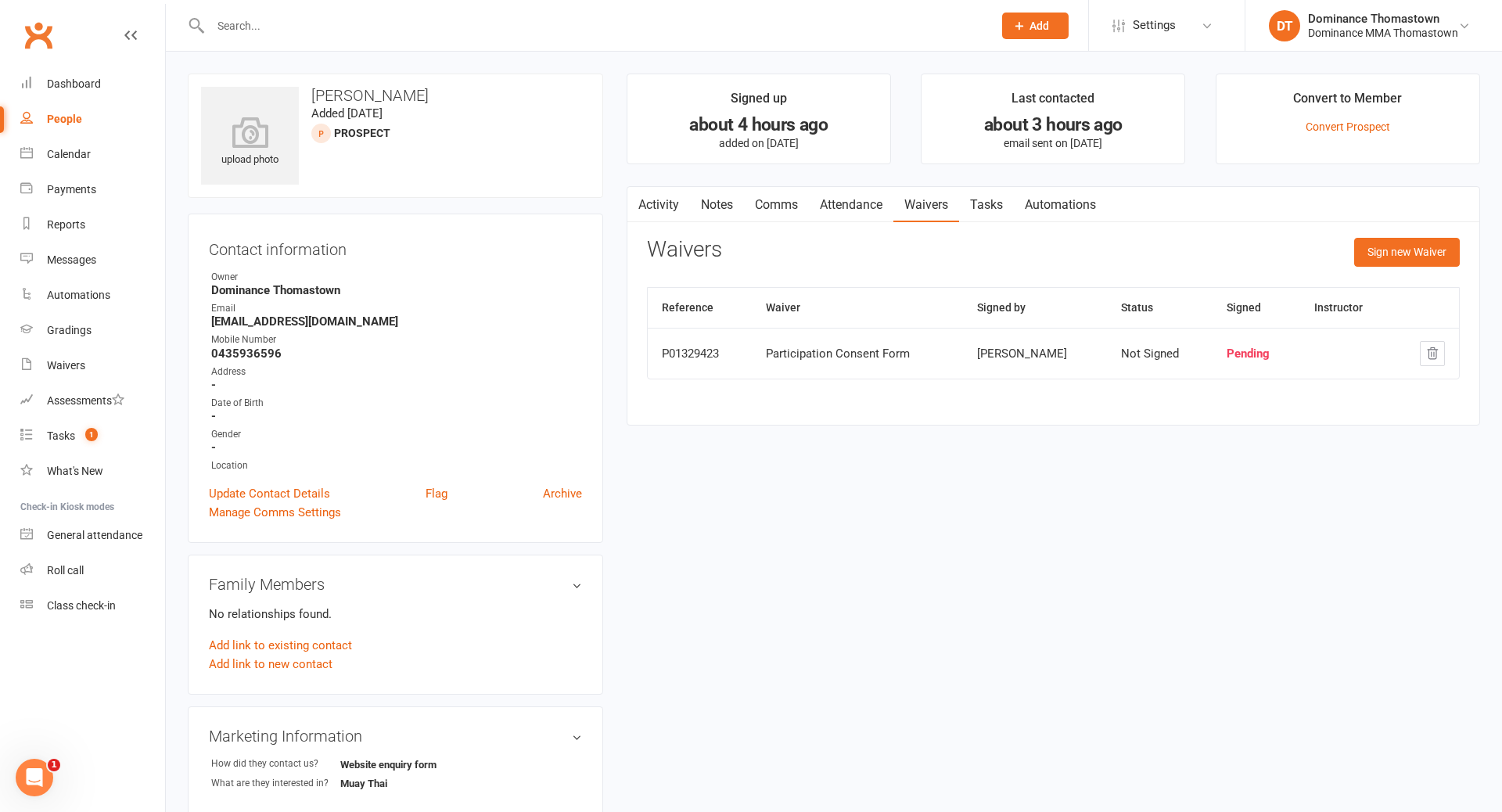
click at [984, 215] on link "Tasks" at bounding box center [986, 205] width 54 height 36
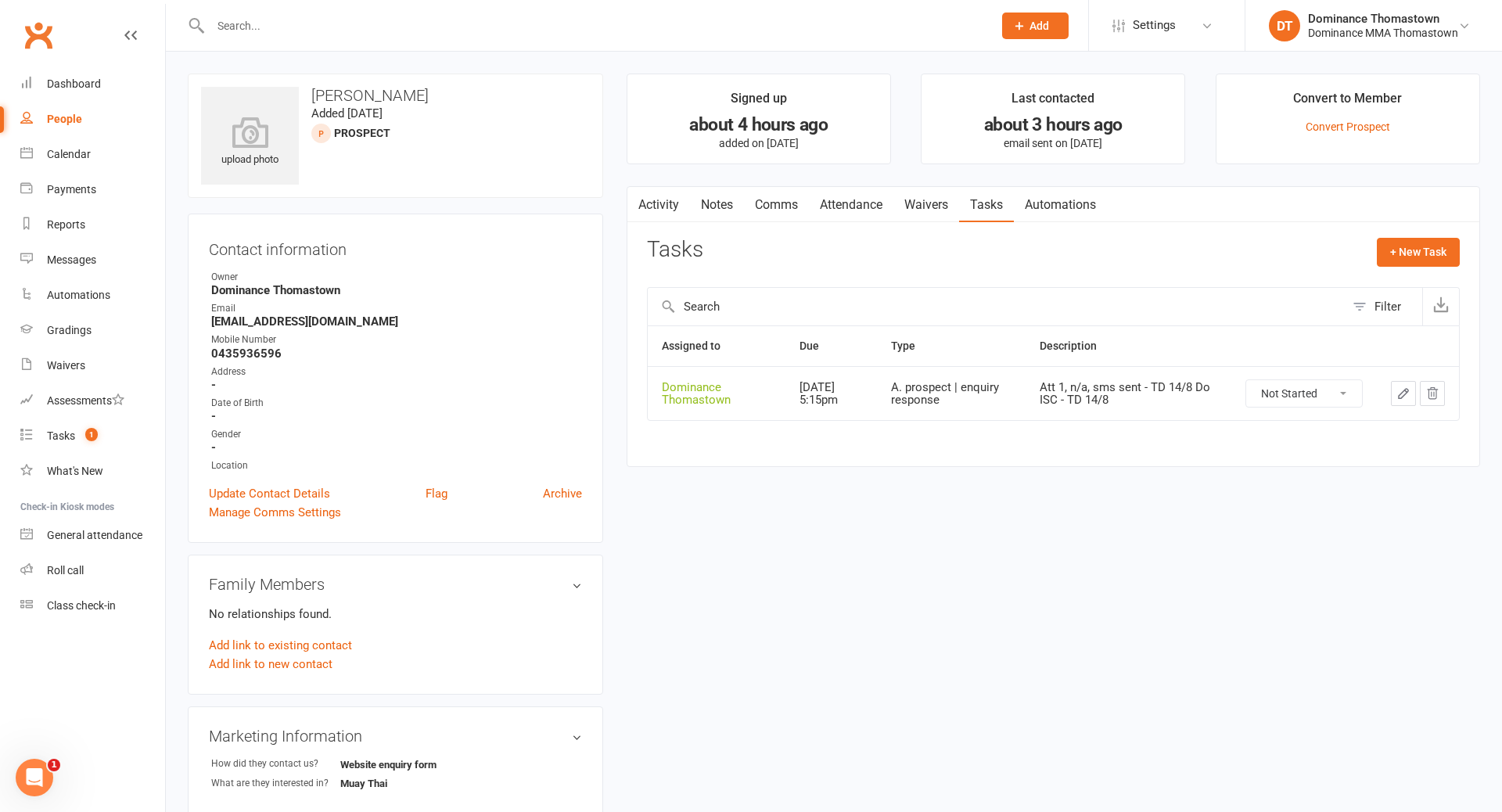
click at [1298, 388] on select "Not Started In Progress Waiting Complete" at bounding box center [1304, 394] width 116 height 26
click at [1246, 380] on select "Not Started In Progress Waiting Complete" at bounding box center [1304, 394] width 116 height 26
select select "unstarted"
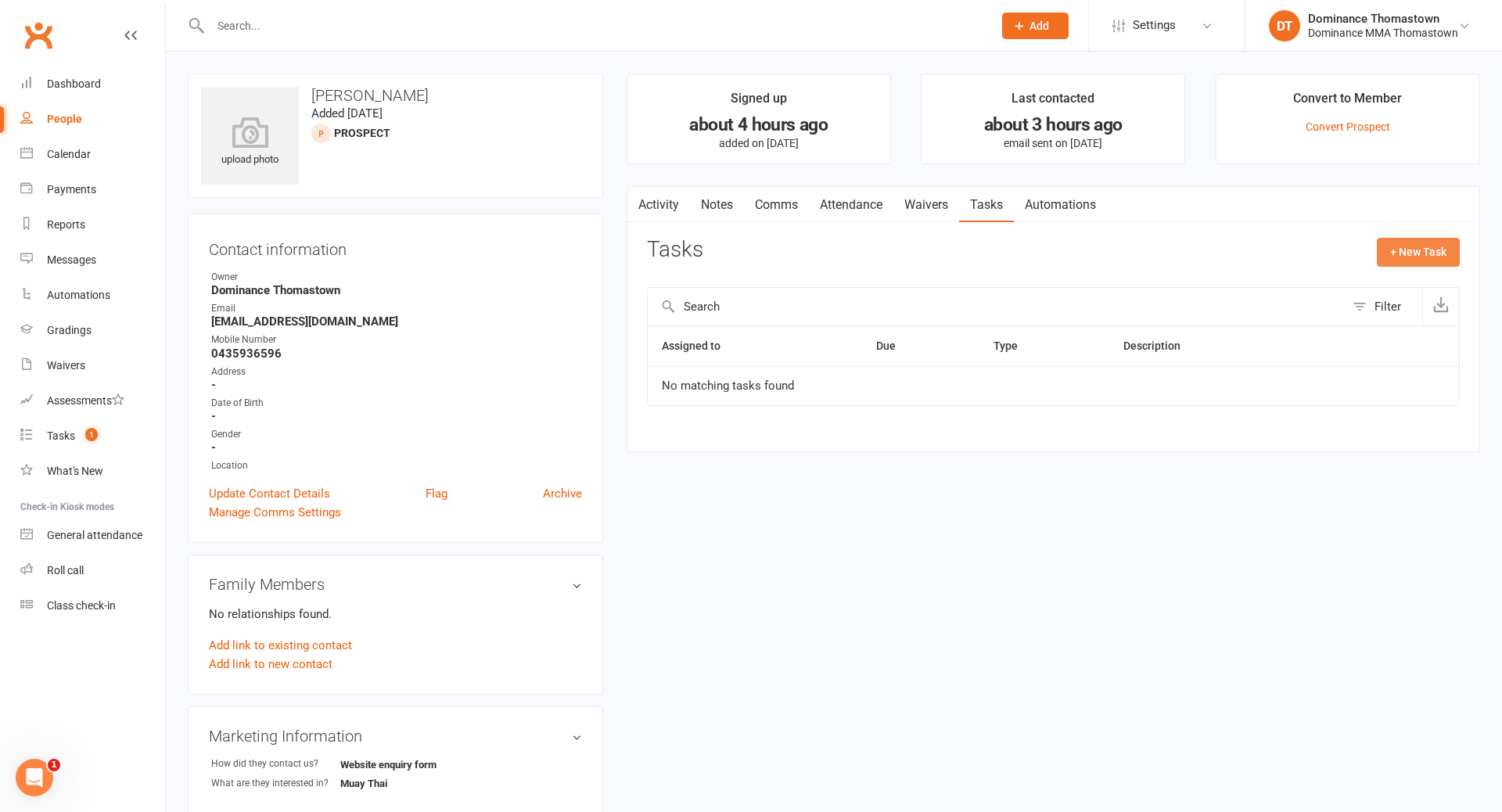
click at [1432, 251] on button "+ New Task" at bounding box center [1418, 252] width 83 height 28
select select "12547"
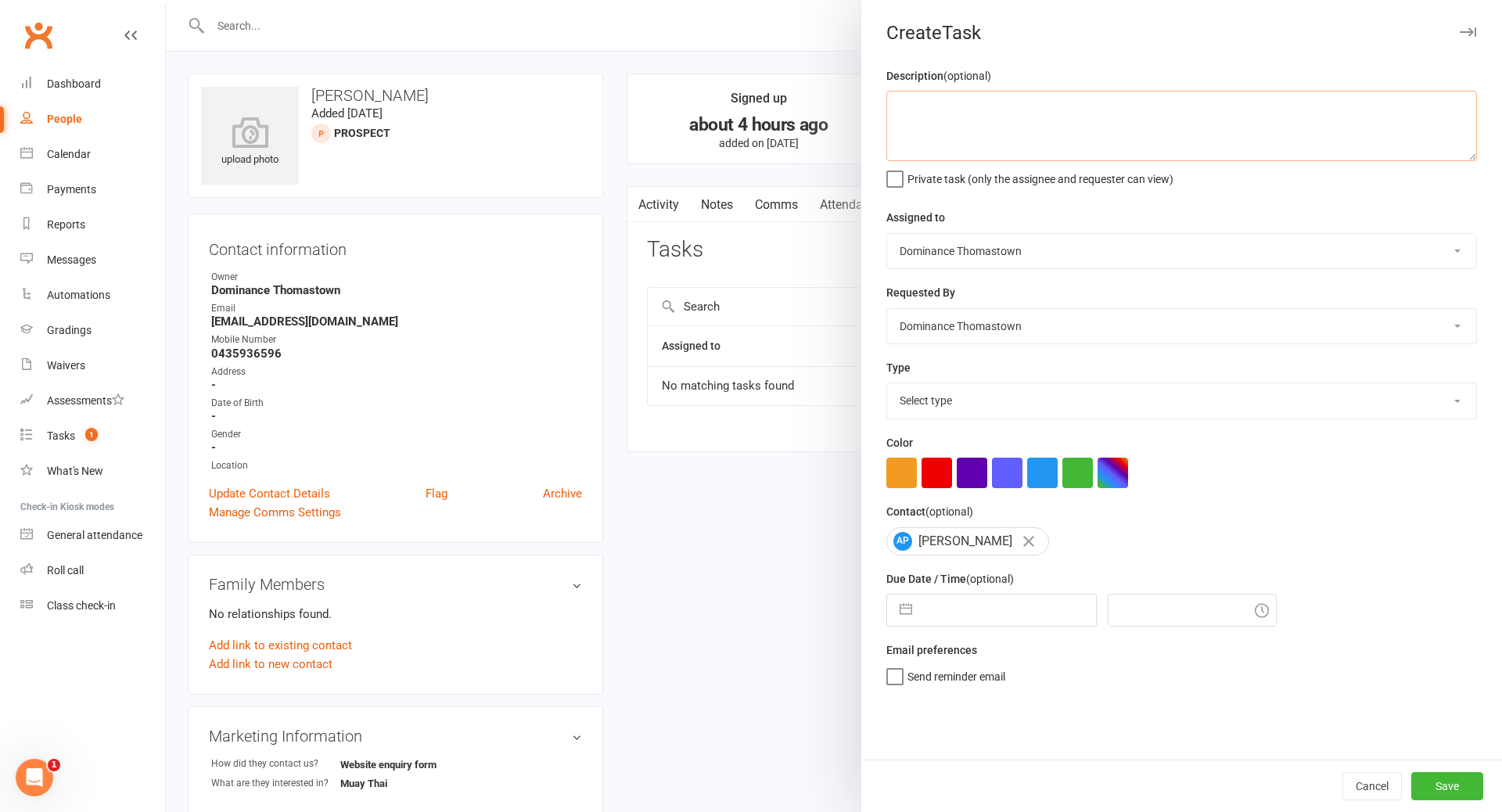
drag, startPoint x: 985, startPoint y: 131, endPoint x: 1008, endPoint y: 144, distance: 26.4
click at [985, 131] on textarea at bounding box center [1182, 125] width 591 height 70
type textarea "MT trial confirmation - TD 14/8"
click at [981, 401] on select "Select type A. prospect | enquiry response B. prospect | trial | booking [PERSO…" at bounding box center [1182, 400] width 589 height 35
select select "3811"
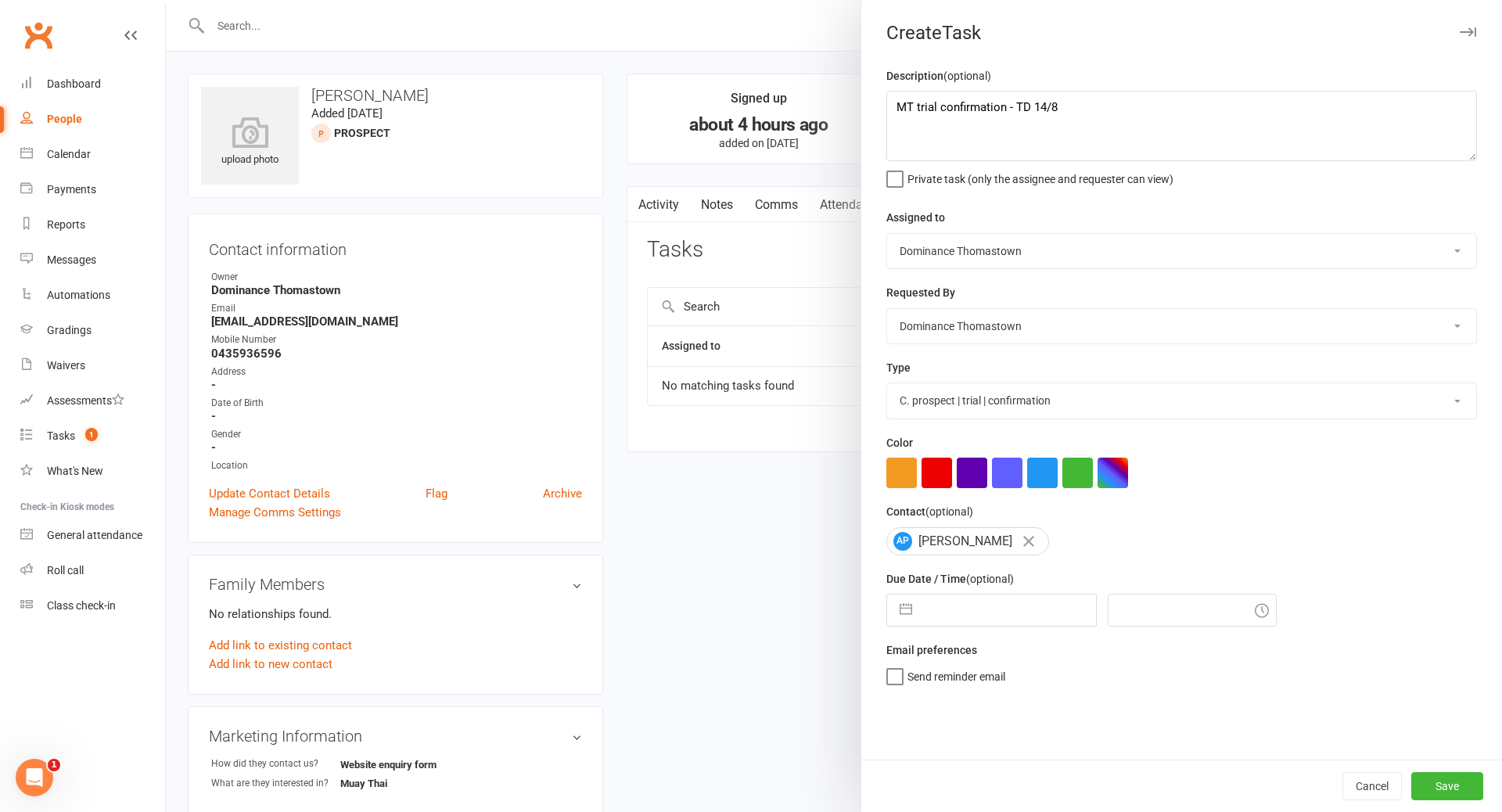
click at [887, 385] on select "Select type A. prospect | enquiry response B. prospect | trial | booking [PERSO…" at bounding box center [1182, 400] width 589 height 35
click at [933, 632] on div "Description (optional) MT trial confirmation - TD 14/8 Private task (only the a…" at bounding box center [1182, 413] width 640 height 693
select select "6"
select select "2025"
select select "7"
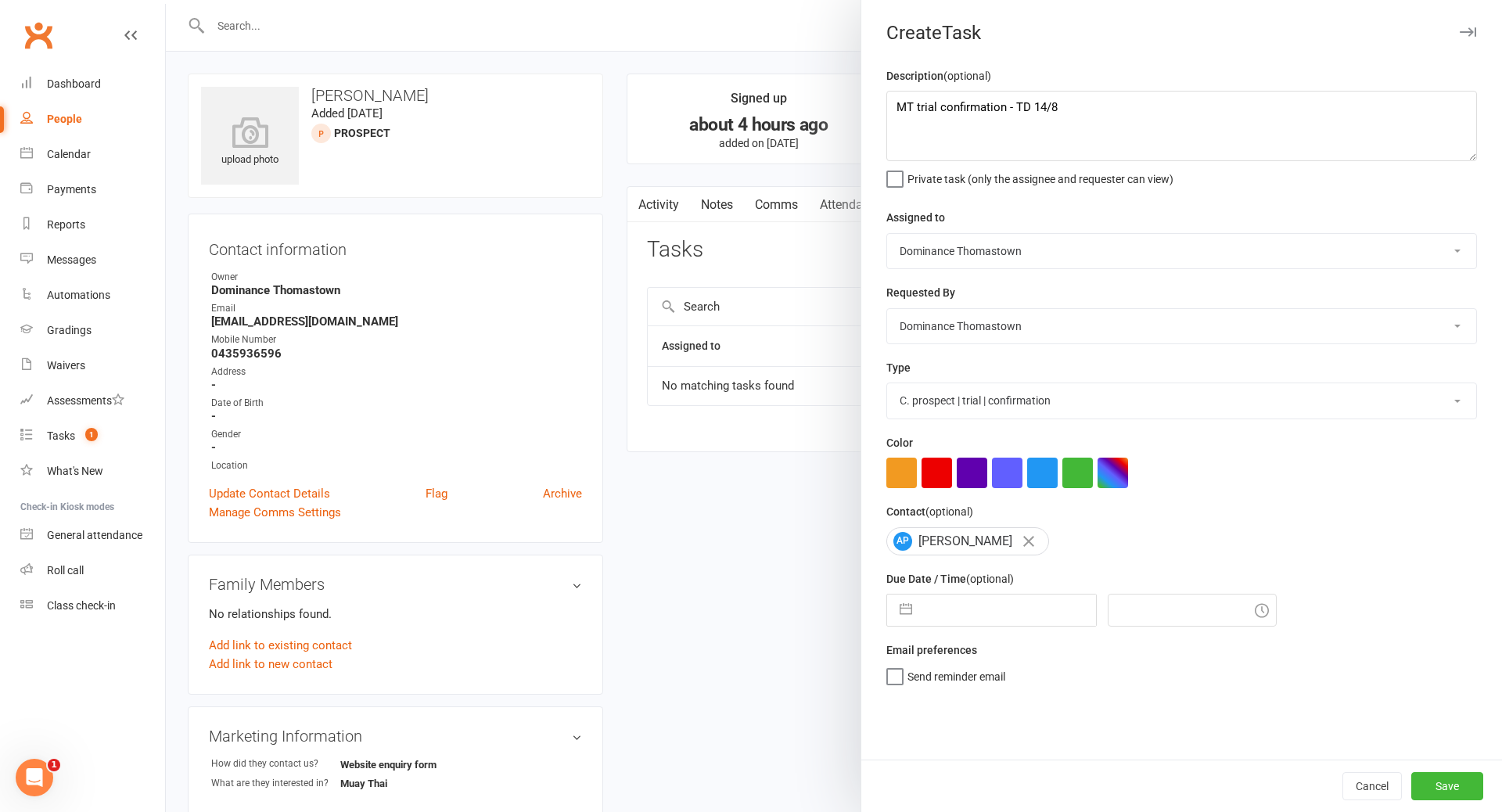
select select "2025"
select select "8"
select select "2025"
click at [934, 616] on input "text" at bounding box center [1008, 610] width 176 height 31
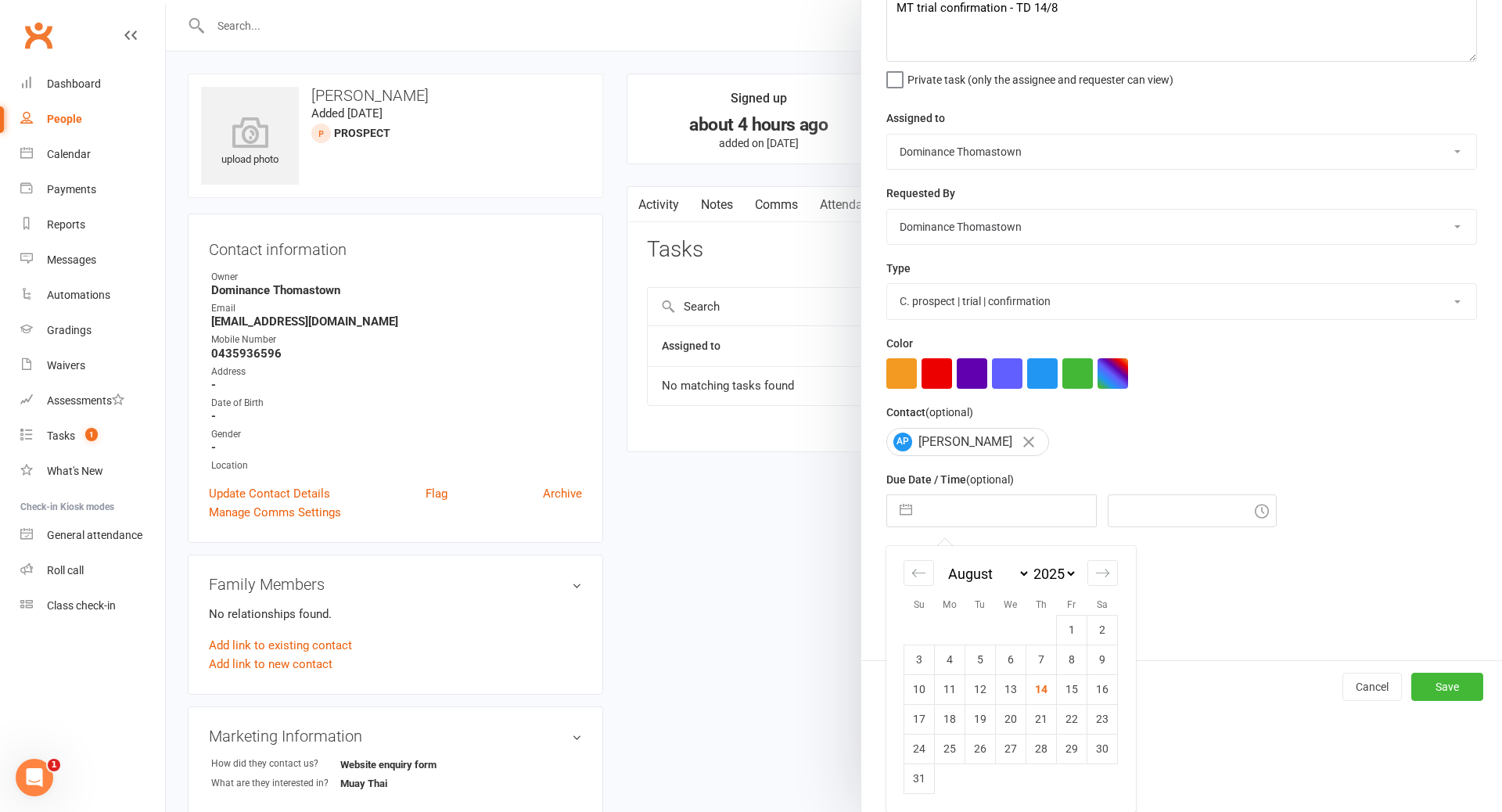
click at [971, 721] on td "19" at bounding box center [980, 719] width 31 height 30
type input "[DATE]"
type input "9:15pm"
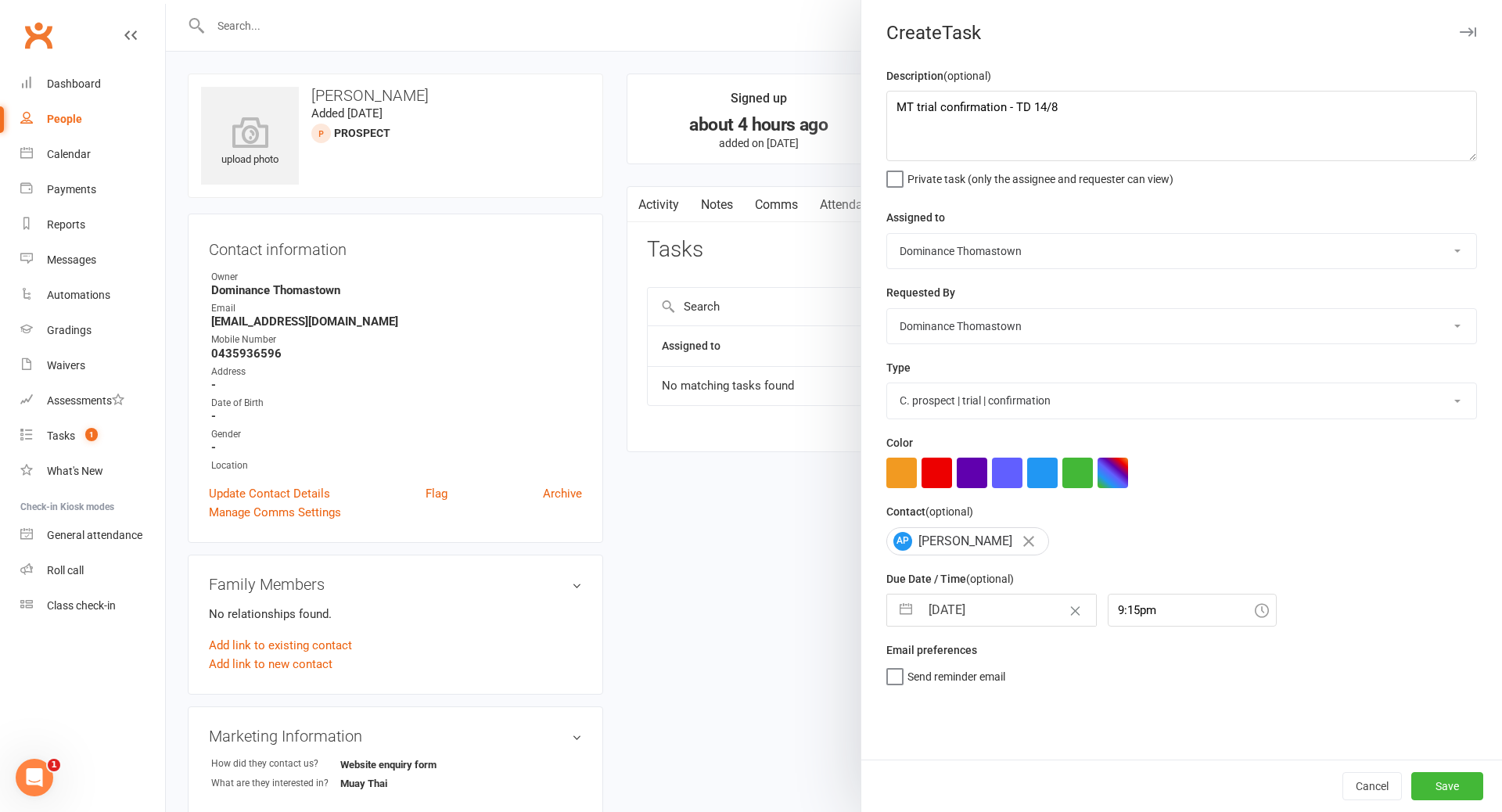
scroll to position [0, 0]
drag, startPoint x: 1437, startPoint y: 792, endPoint x: 1418, endPoint y: 789, distance: 19.2
click at [1437, 792] on button "Save" at bounding box center [1447, 786] width 72 height 28
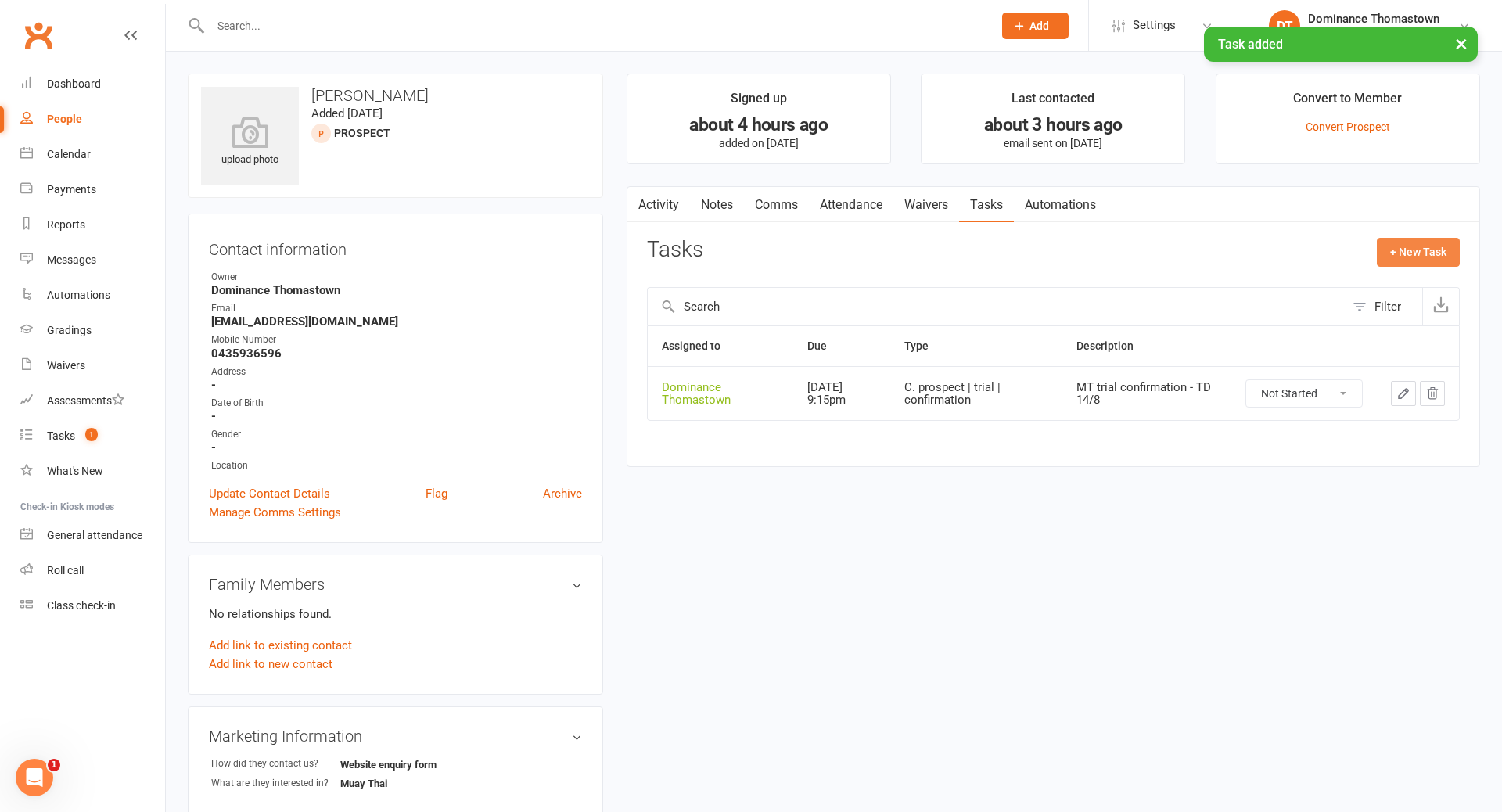
click at [1431, 245] on button "+ New Task" at bounding box center [1418, 252] width 83 height 28
select select "12547"
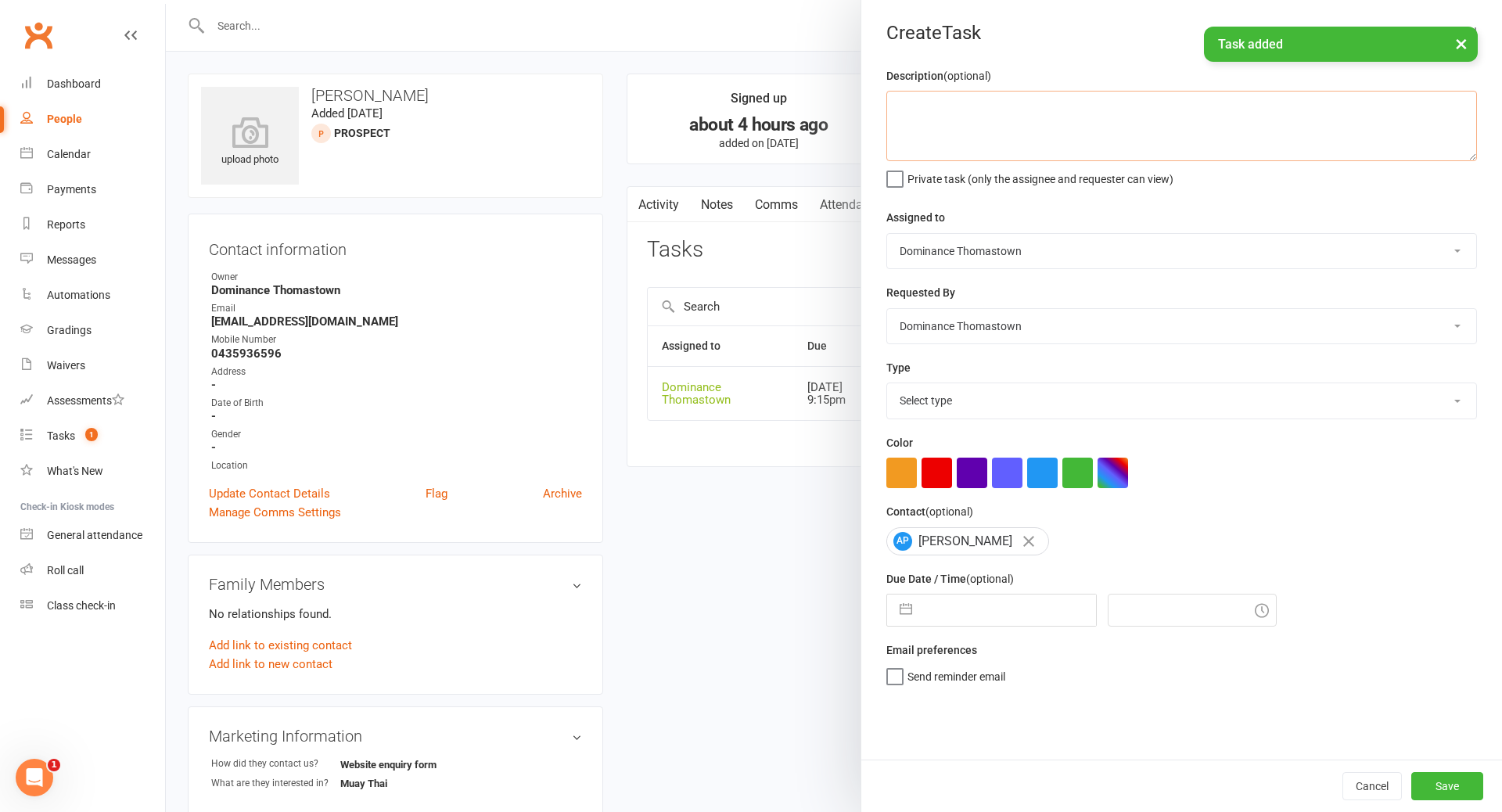
click at [999, 143] on textarea at bounding box center [1182, 125] width 591 height 70
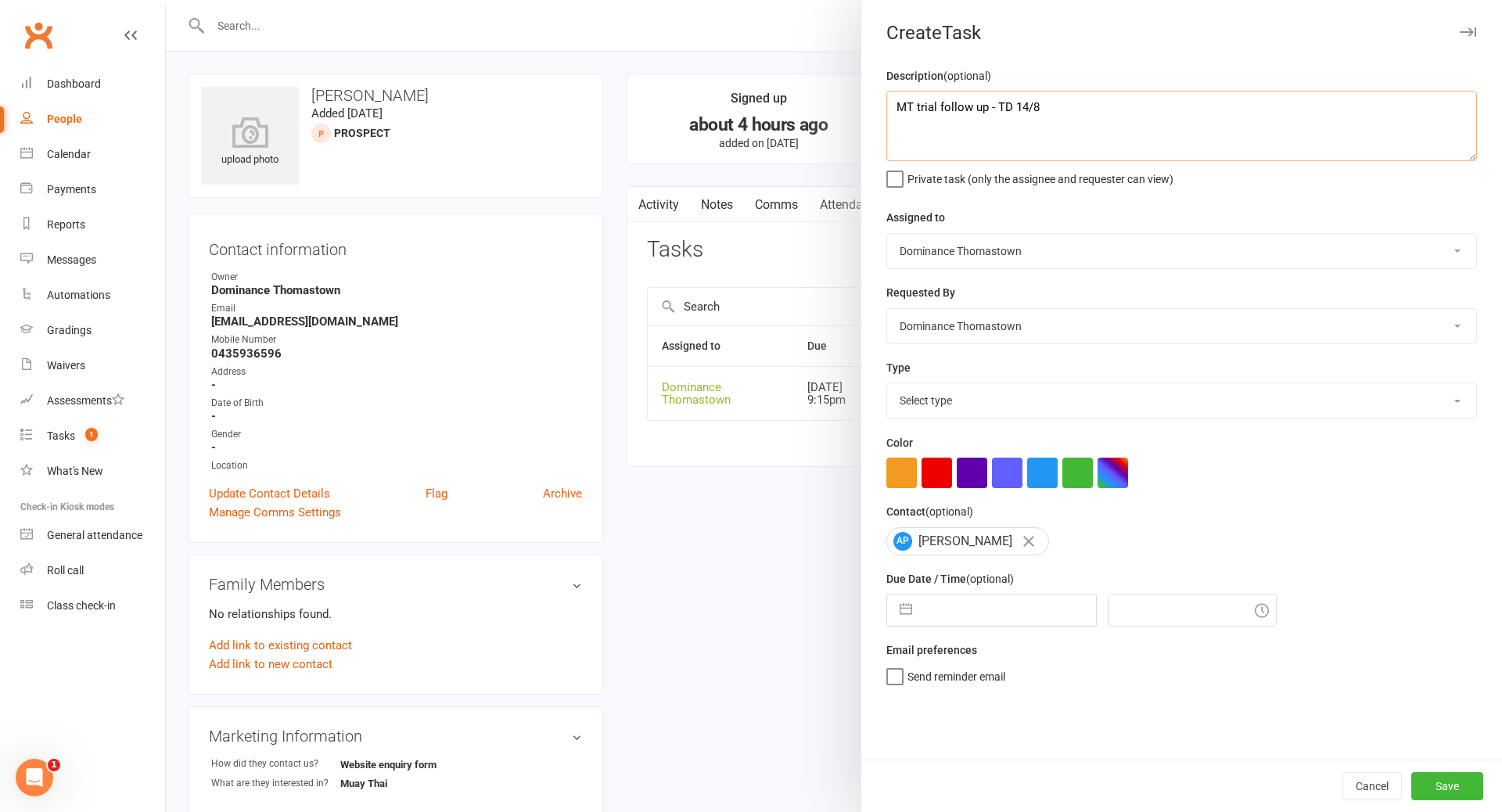
type textarea "MT trial follow up - TD 14/8"
click at [951, 413] on select "Select type A. prospect | enquiry response B. prospect | trial | booking [PERSO…" at bounding box center [1182, 400] width 589 height 35
select select "3812"
click at [887, 385] on select "Select type A. prospect | enquiry response B. prospect | trial | booking [PERSO…" at bounding box center [1182, 400] width 589 height 35
click at [1008, 615] on input "text" at bounding box center [1008, 610] width 176 height 31
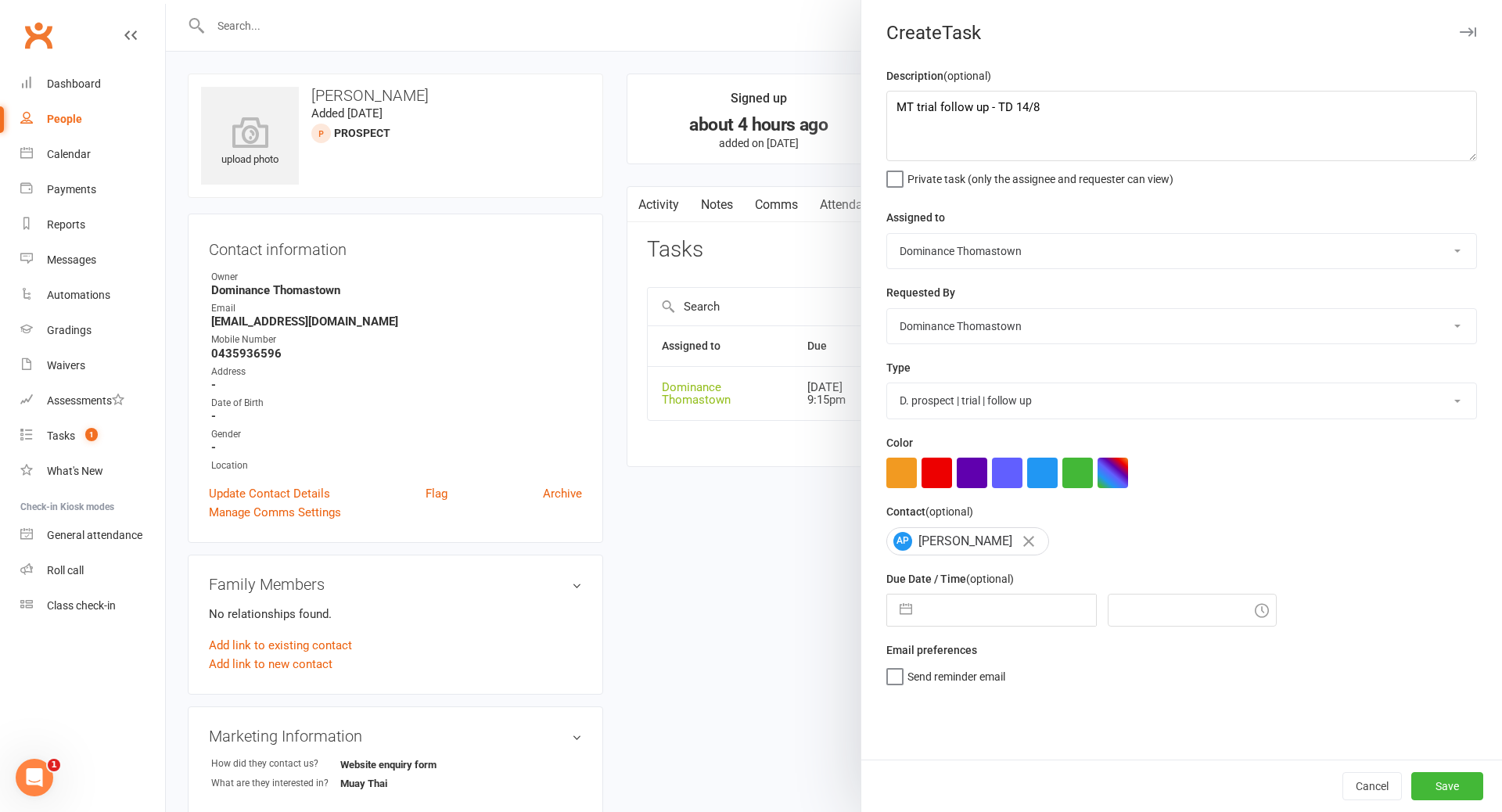
select select "6"
select select "2025"
select select "7"
select select "2025"
select select "8"
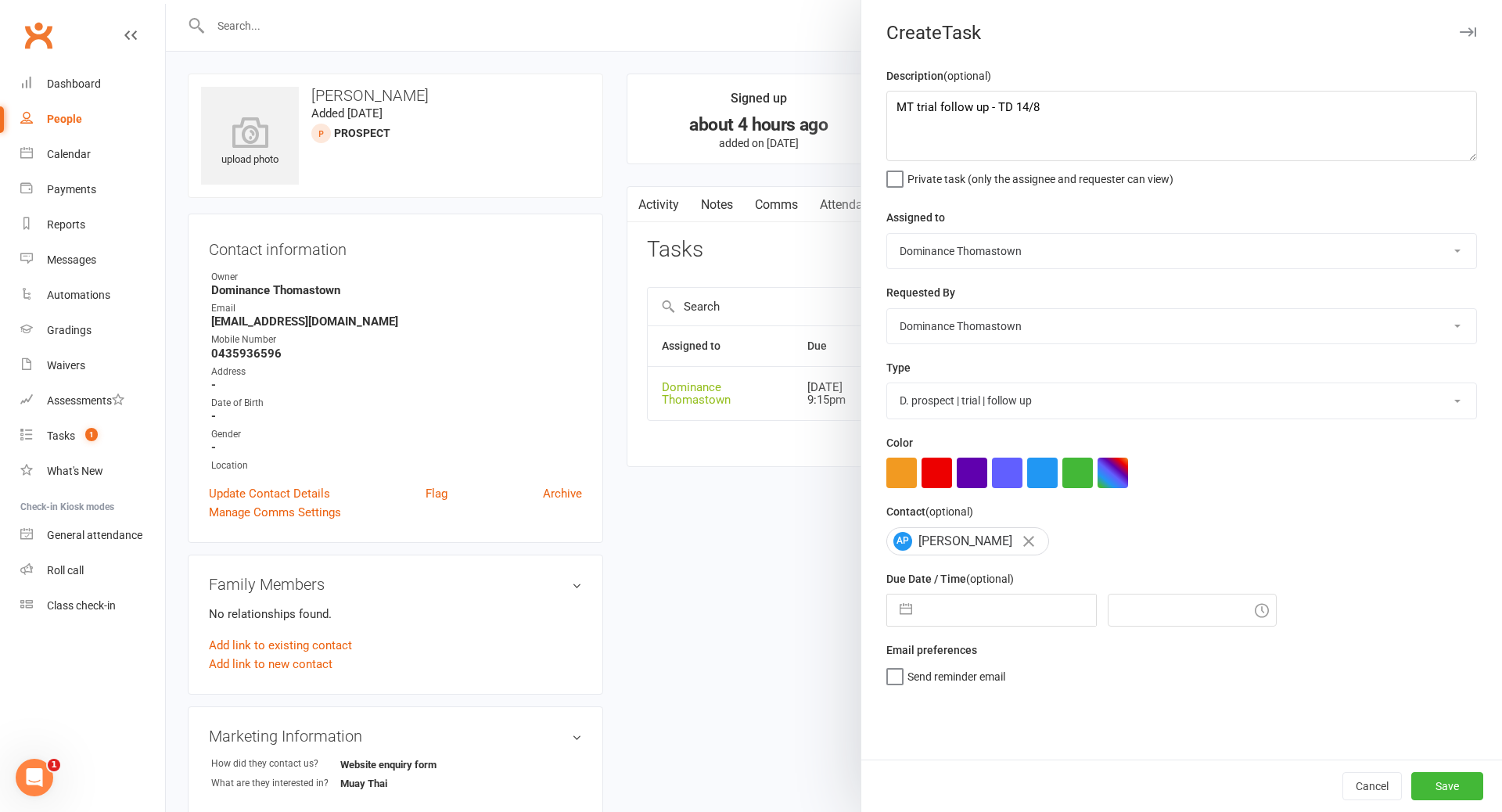
select select "2025"
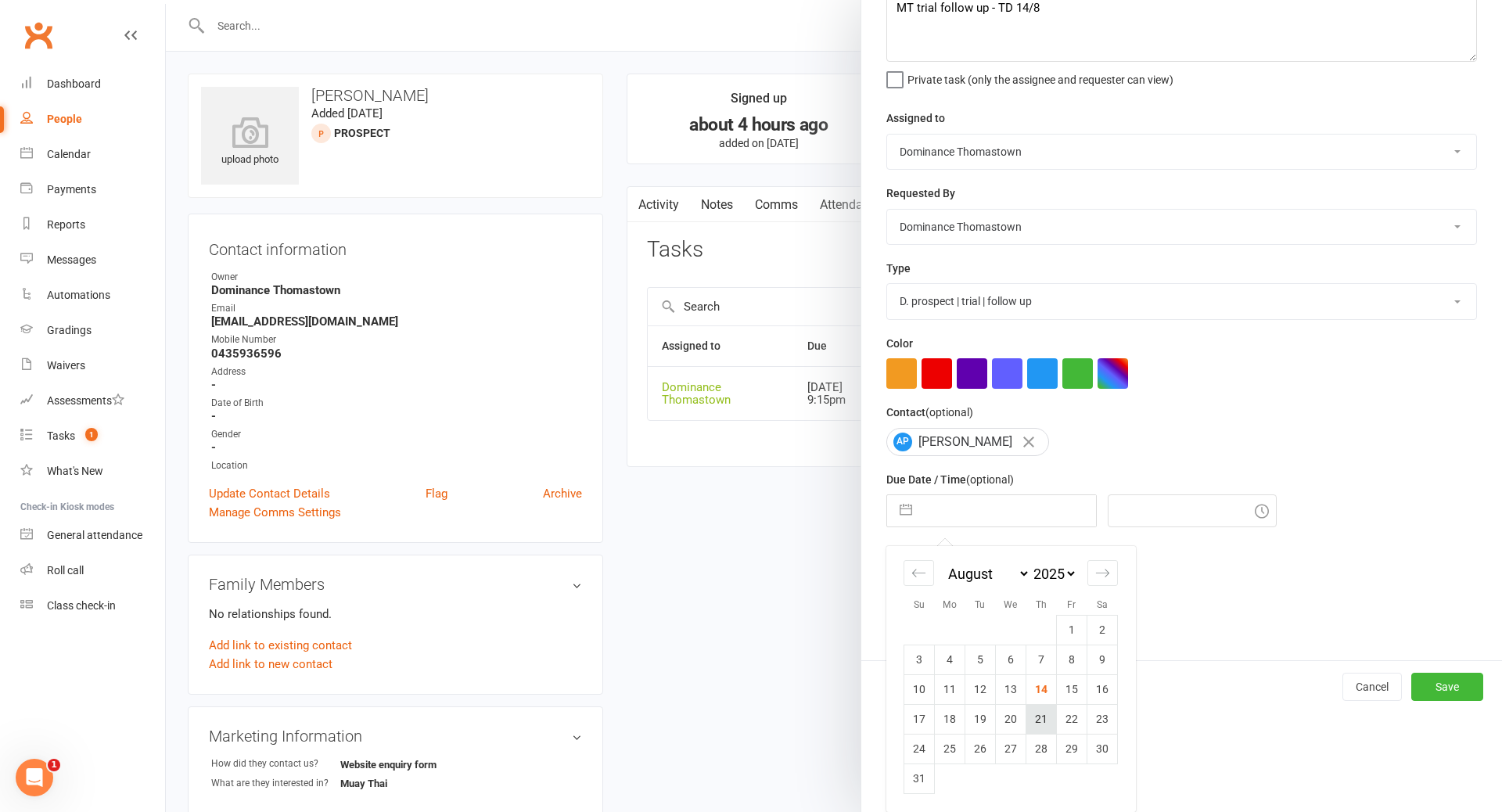
click at [1041, 720] on td "21" at bounding box center [1041, 719] width 31 height 30
type input "[DATE]"
type input "9:15pm"
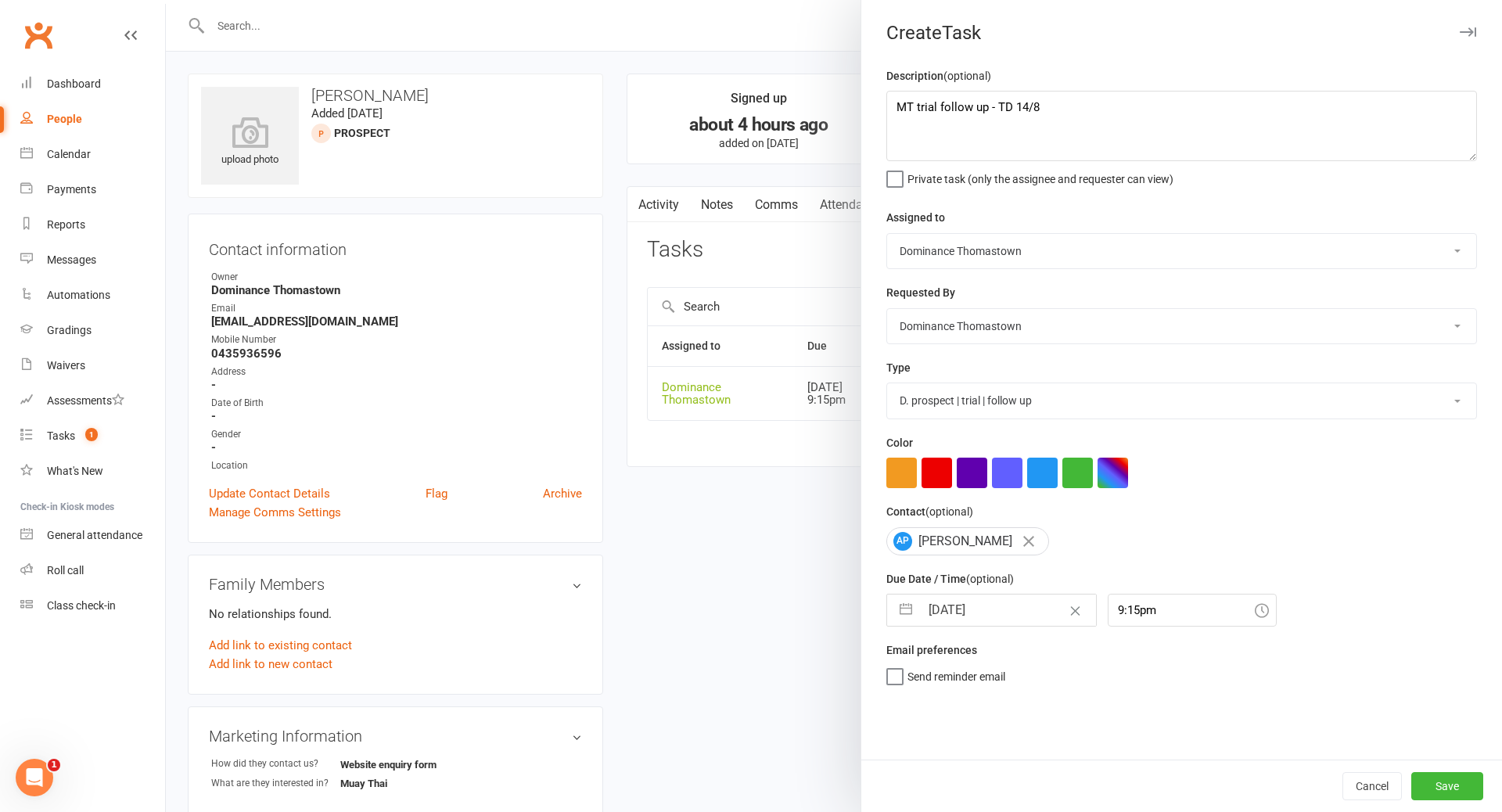
scroll to position [0, 0]
click at [1439, 785] on button "Save" at bounding box center [1447, 786] width 72 height 28
